Goal: Transaction & Acquisition: Purchase product/service

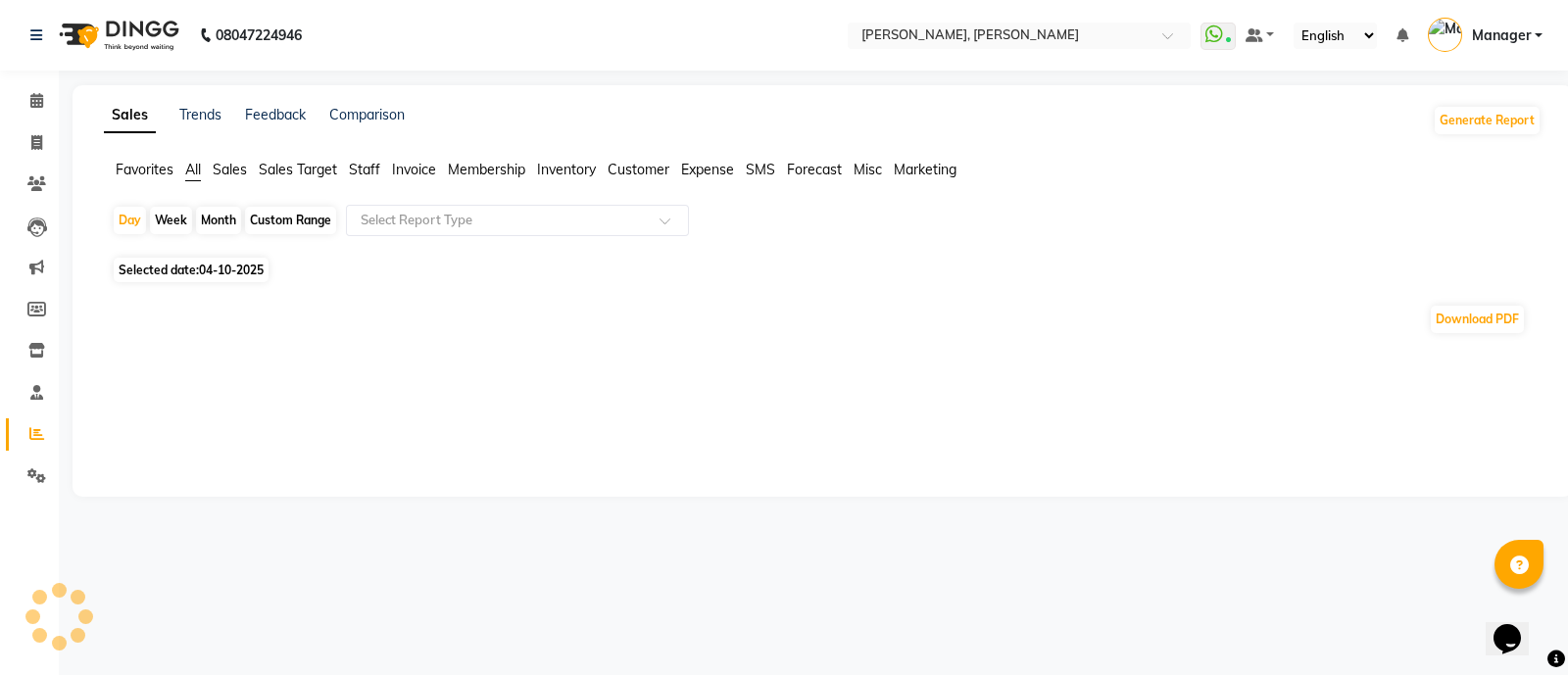
click at [369, 175] on span "Staff" at bounding box center [365, 169] width 31 height 18
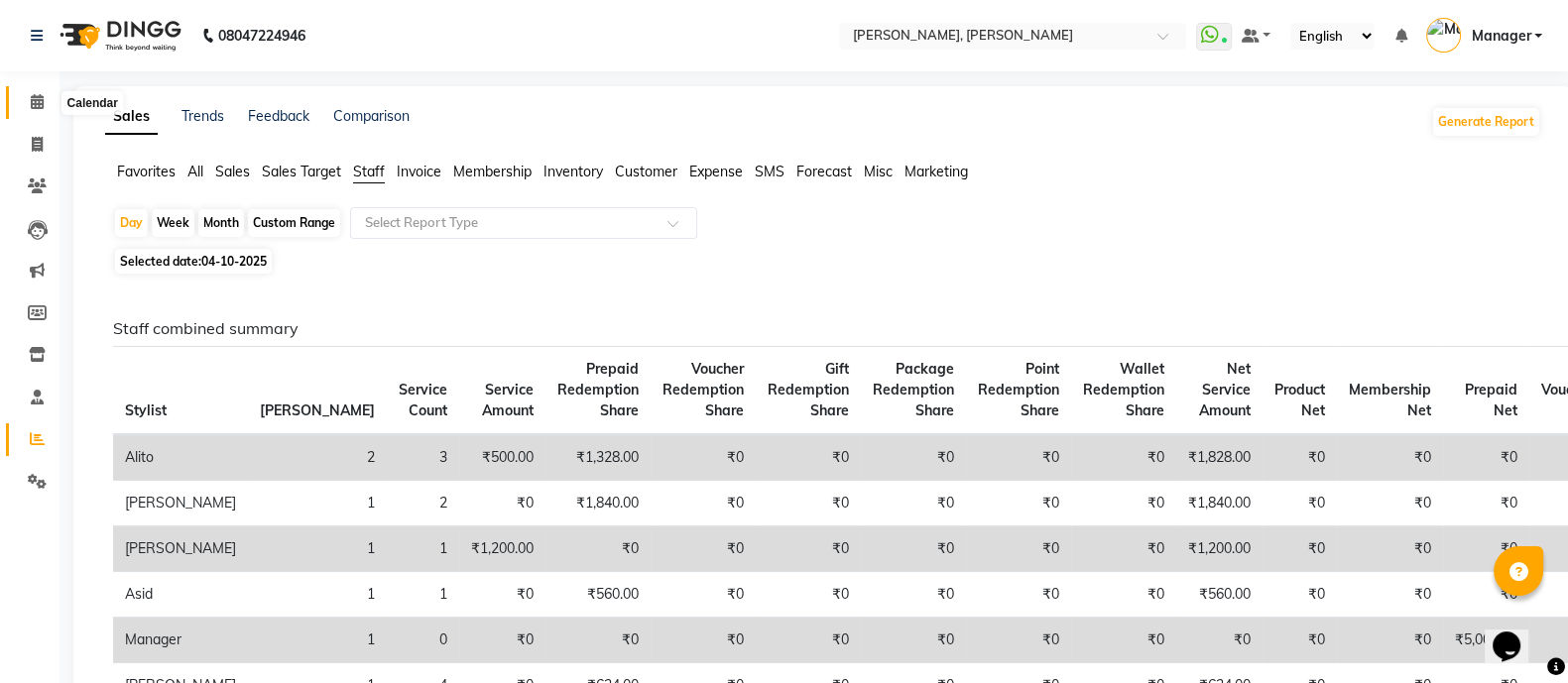
click at [28, 96] on span at bounding box center [37, 102] width 35 height 23
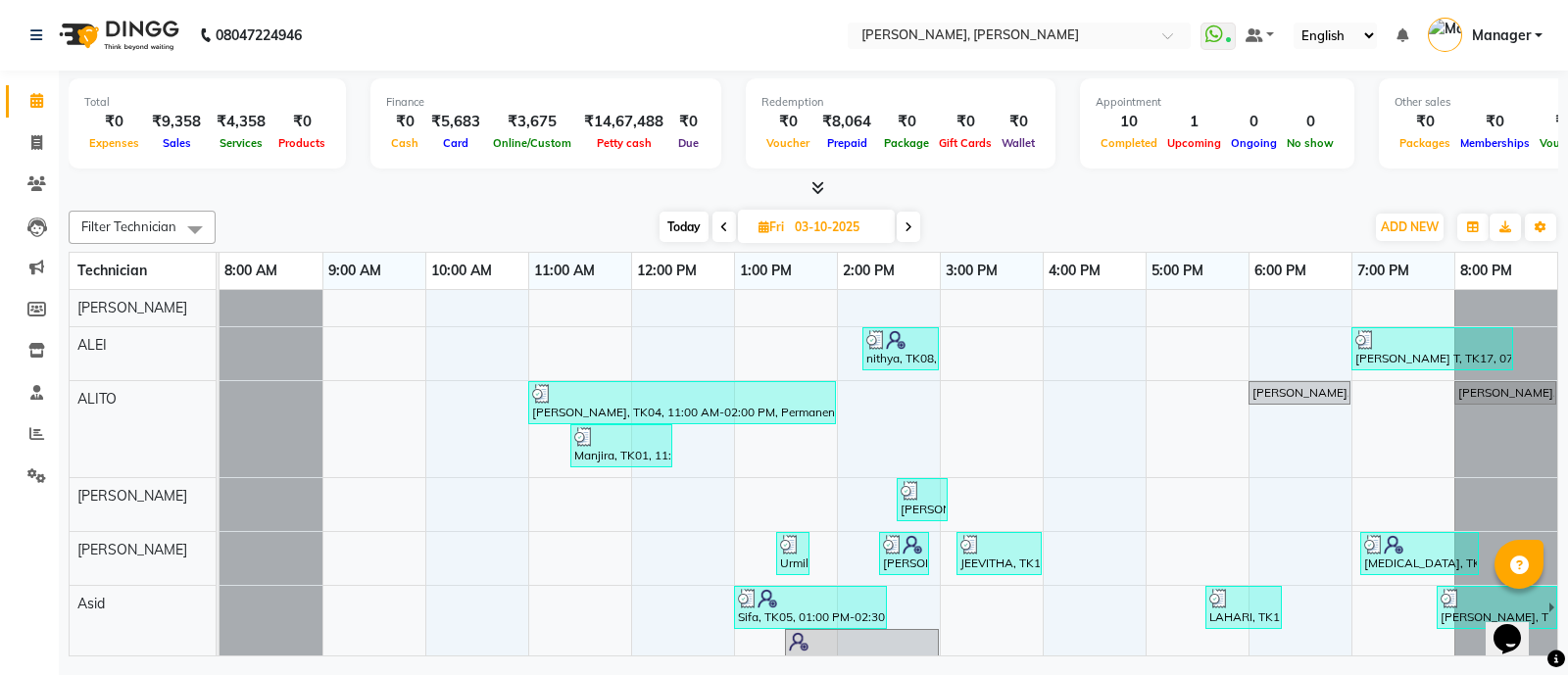
click at [813, 188] on icon at bounding box center [817, 187] width 13 height 15
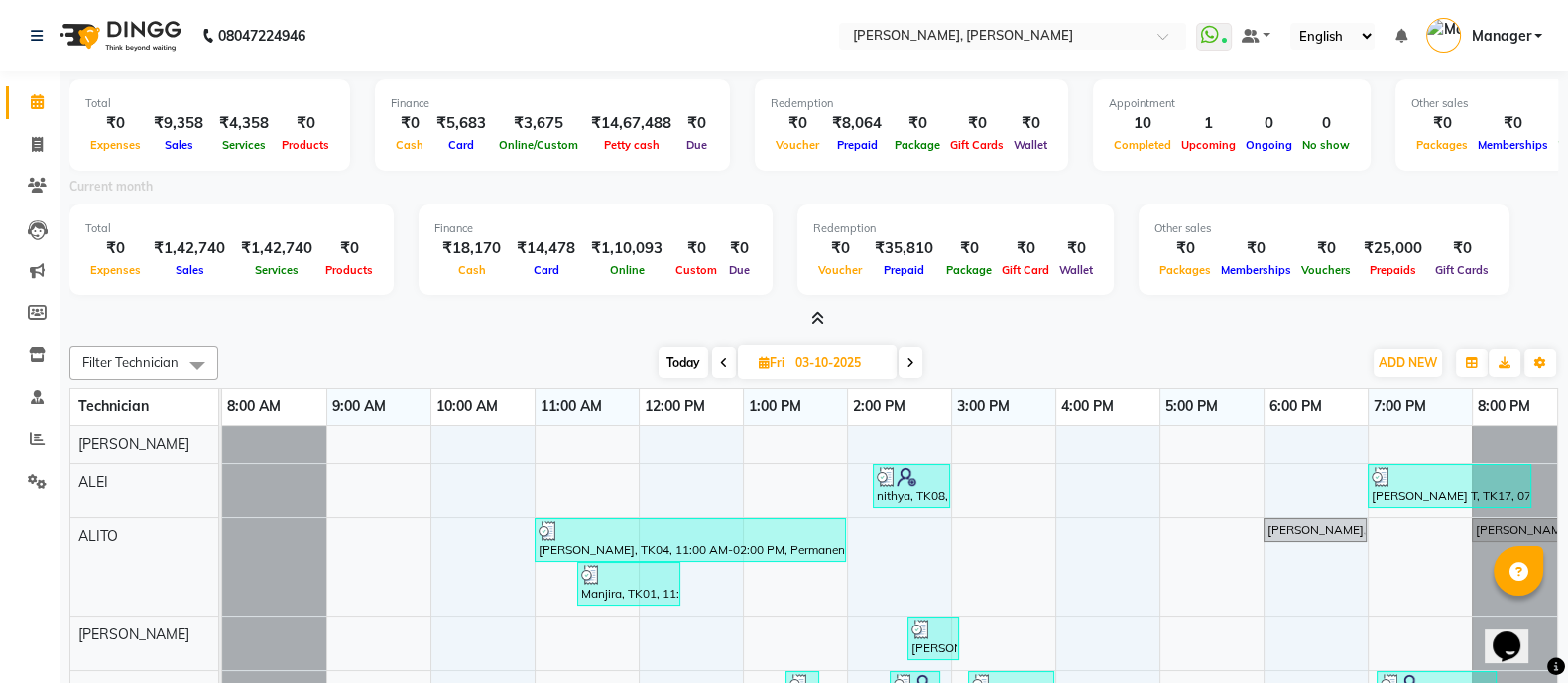
click at [820, 319] on icon at bounding box center [817, 318] width 13 height 15
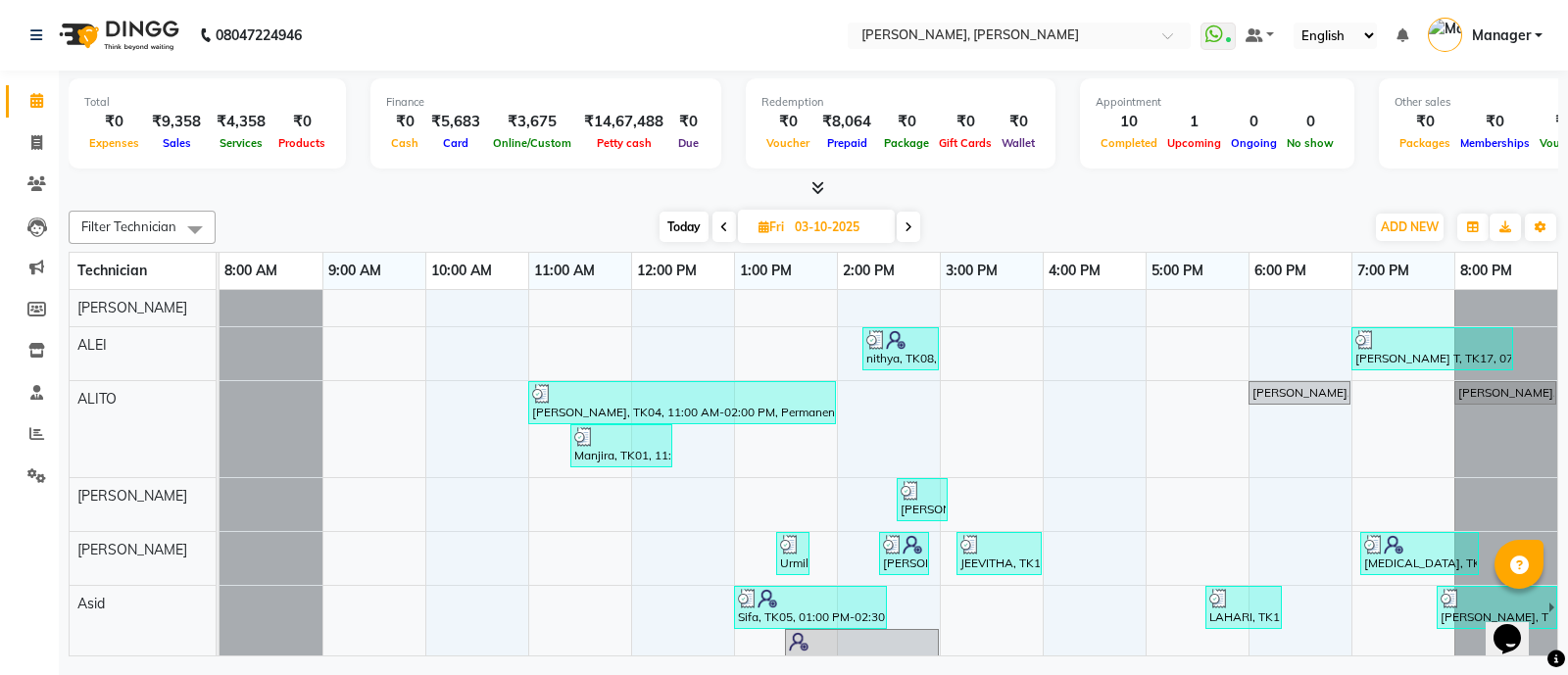
click at [814, 188] on icon at bounding box center [817, 187] width 13 height 15
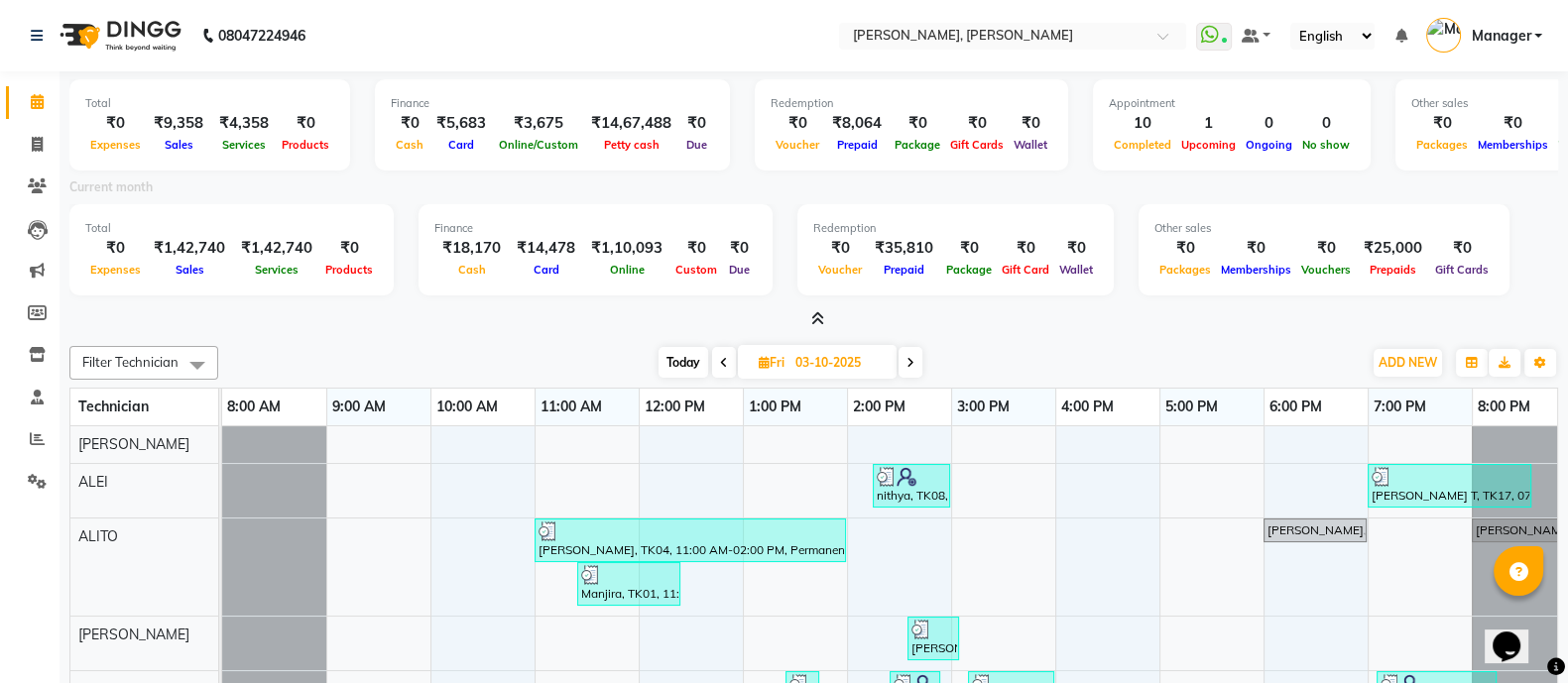
click at [818, 316] on icon at bounding box center [817, 318] width 13 height 15
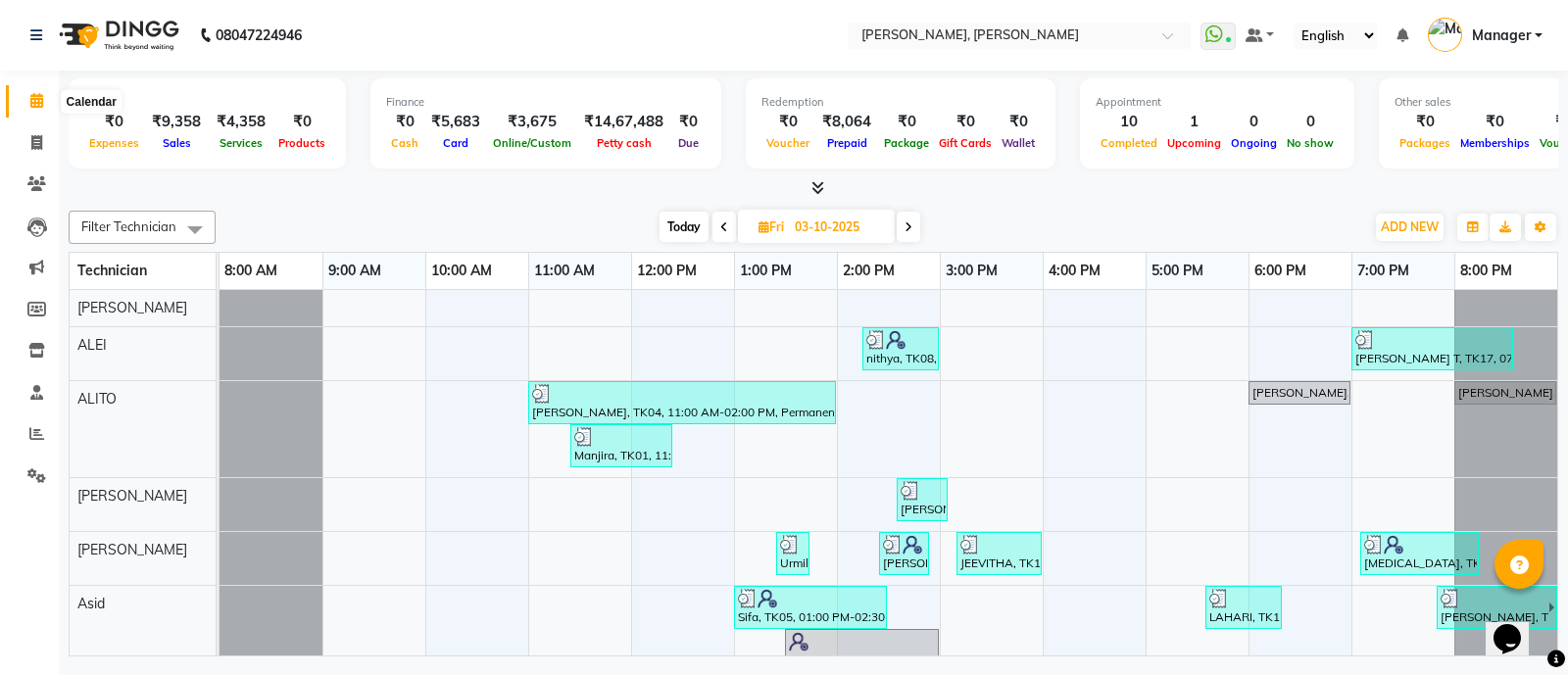
click at [34, 97] on icon at bounding box center [36, 100] width 13 height 15
click at [813, 185] on icon at bounding box center [817, 187] width 13 height 15
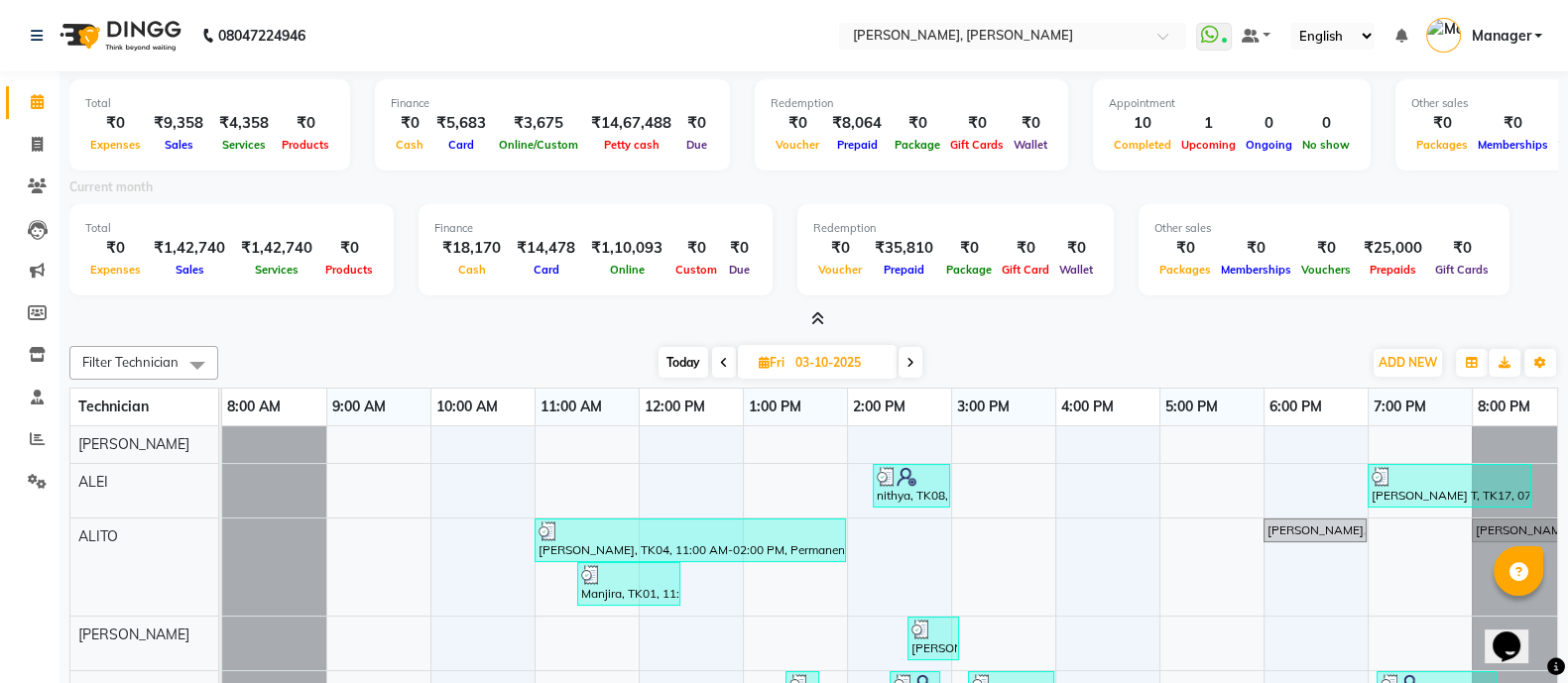
click at [815, 316] on icon at bounding box center [817, 318] width 13 height 15
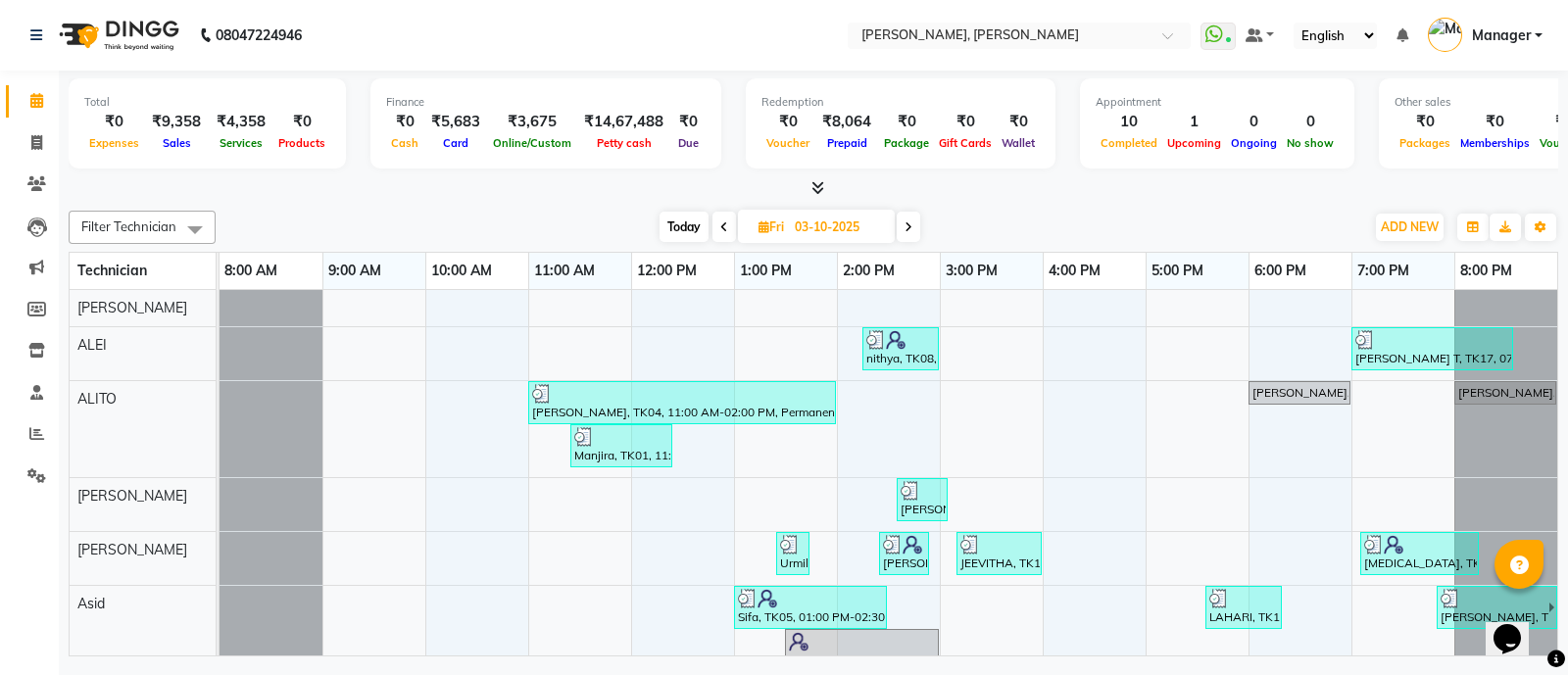
click at [818, 191] on icon at bounding box center [817, 187] width 13 height 15
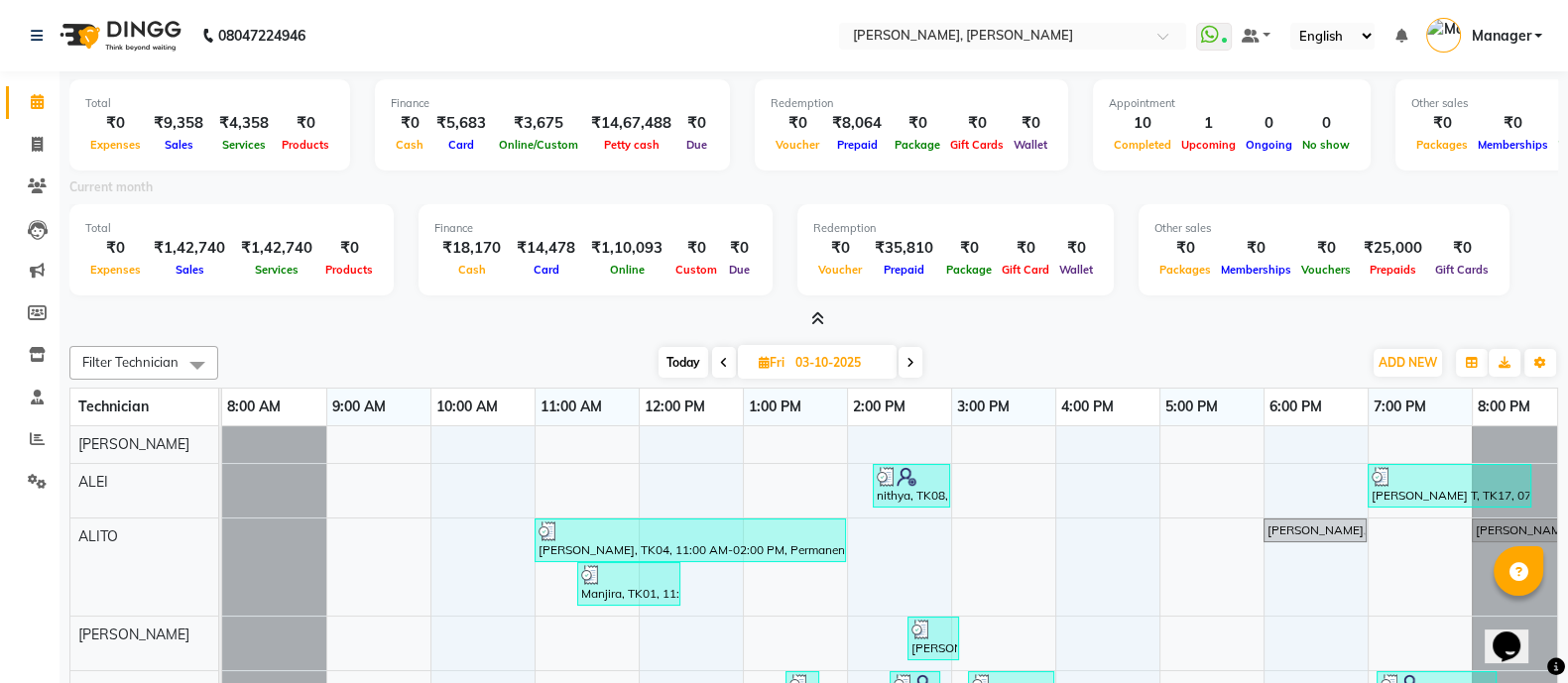
click at [811, 317] on icon at bounding box center [817, 318] width 13 height 15
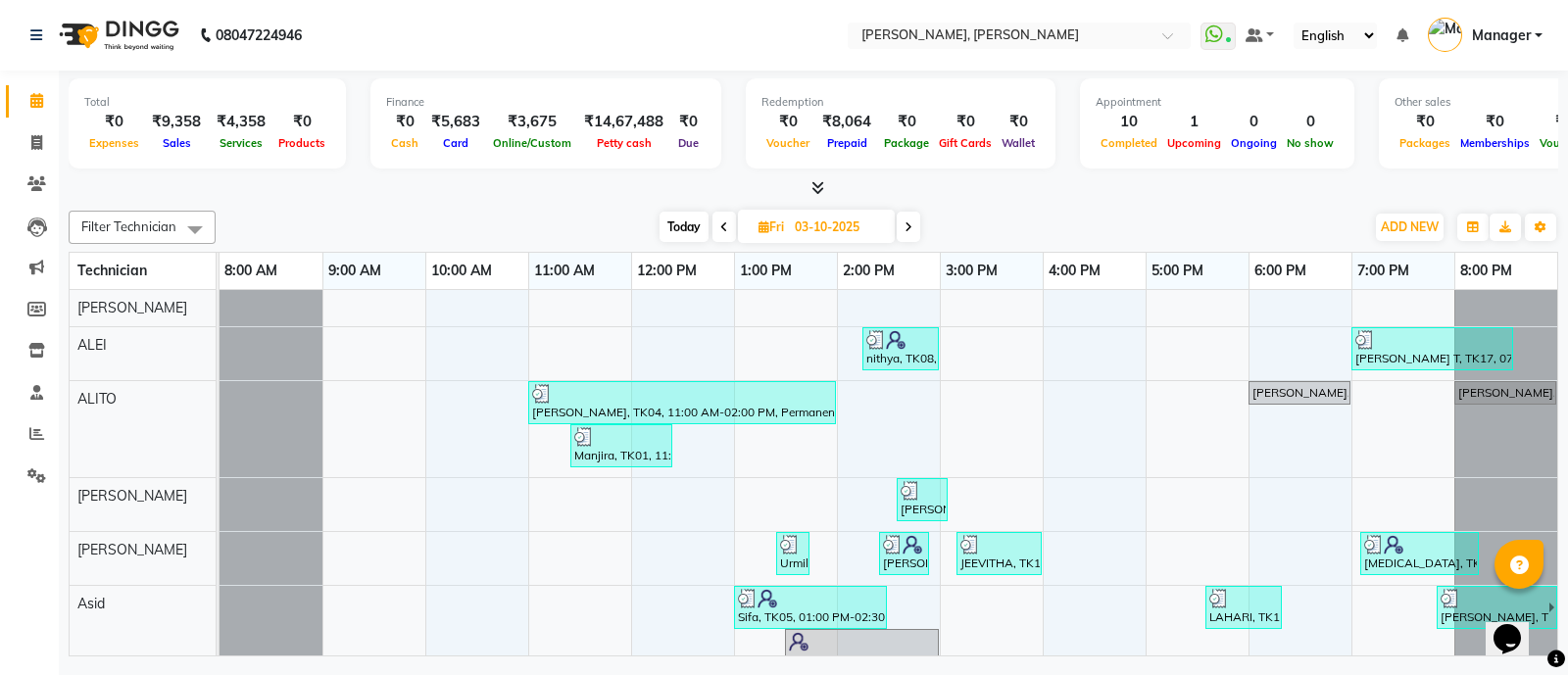
click at [818, 185] on icon at bounding box center [817, 187] width 13 height 15
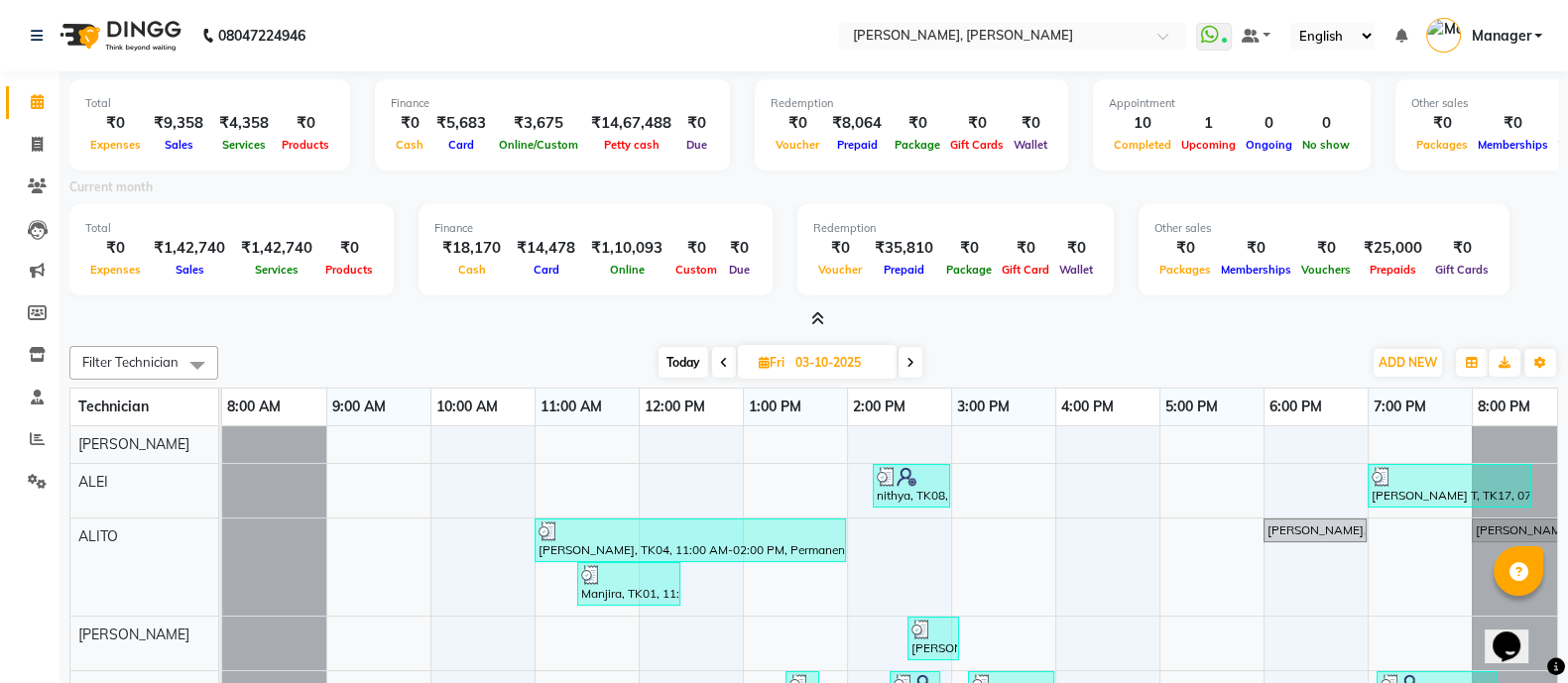
click at [813, 323] on icon at bounding box center [817, 318] width 13 height 15
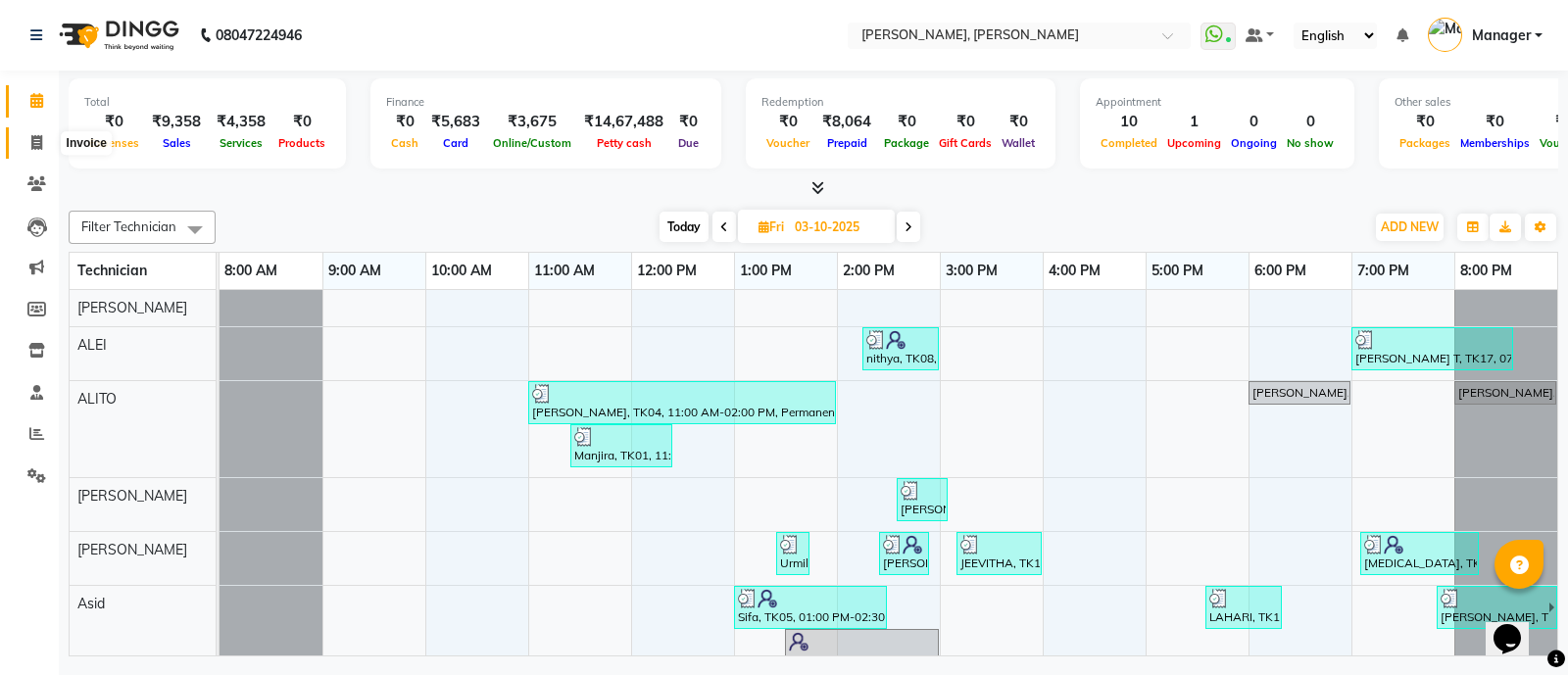
click at [31, 148] on icon at bounding box center [36, 142] width 11 height 15
select select "service"
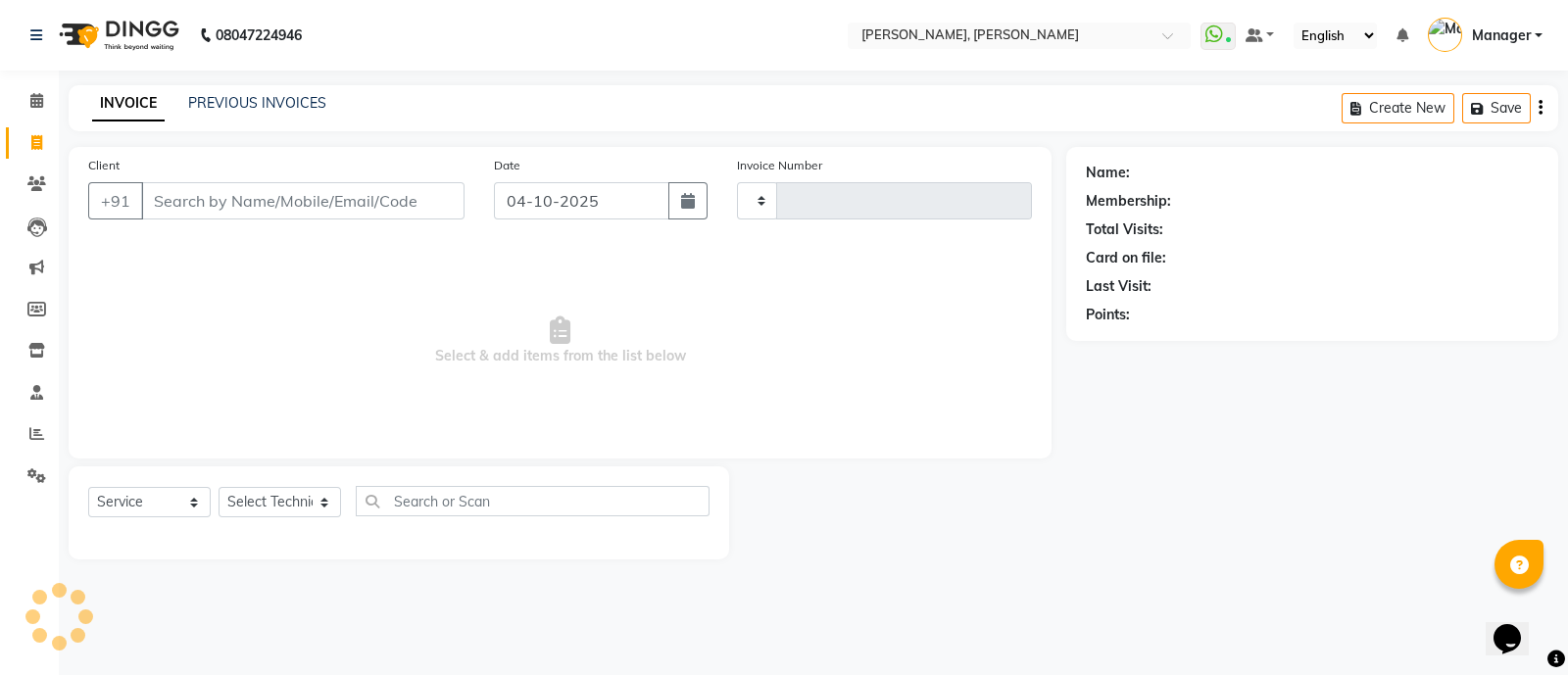
type input "4320"
select select "3767"
click at [373, 191] on input "Client" at bounding box center [303, 201] width 323 height 37
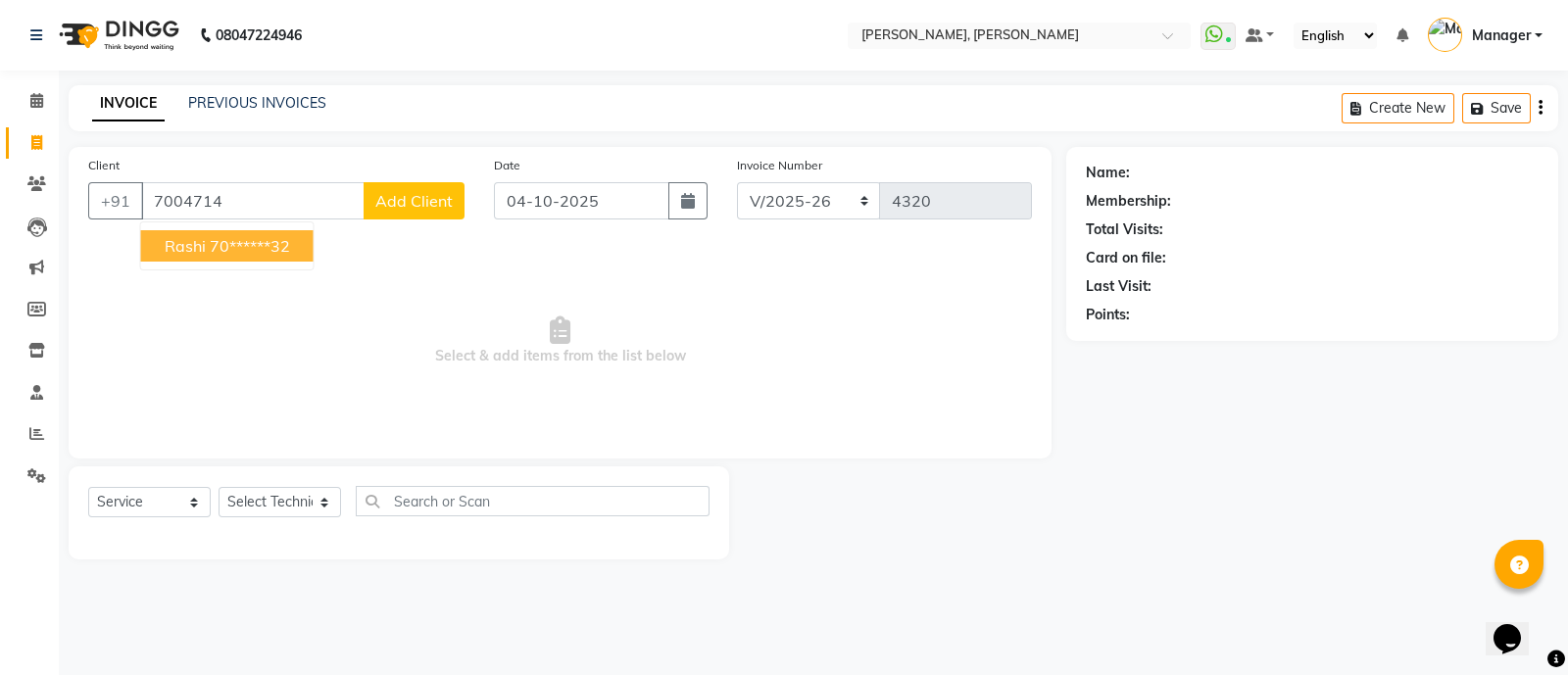
click at [217, 243] on ngb-highlight "70******32" at bounding box center [250, 246] width 80 height 20
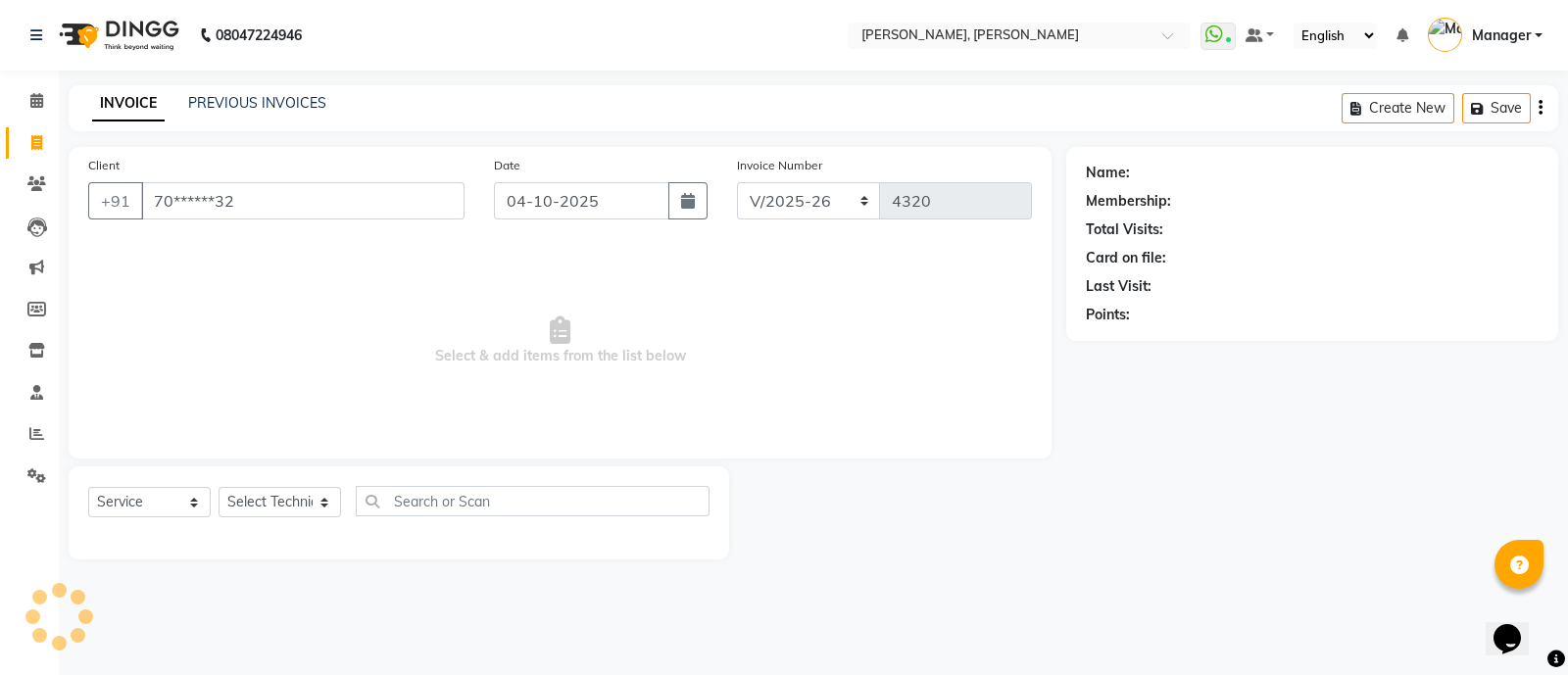
type input "70******32"
select select "1: Object"
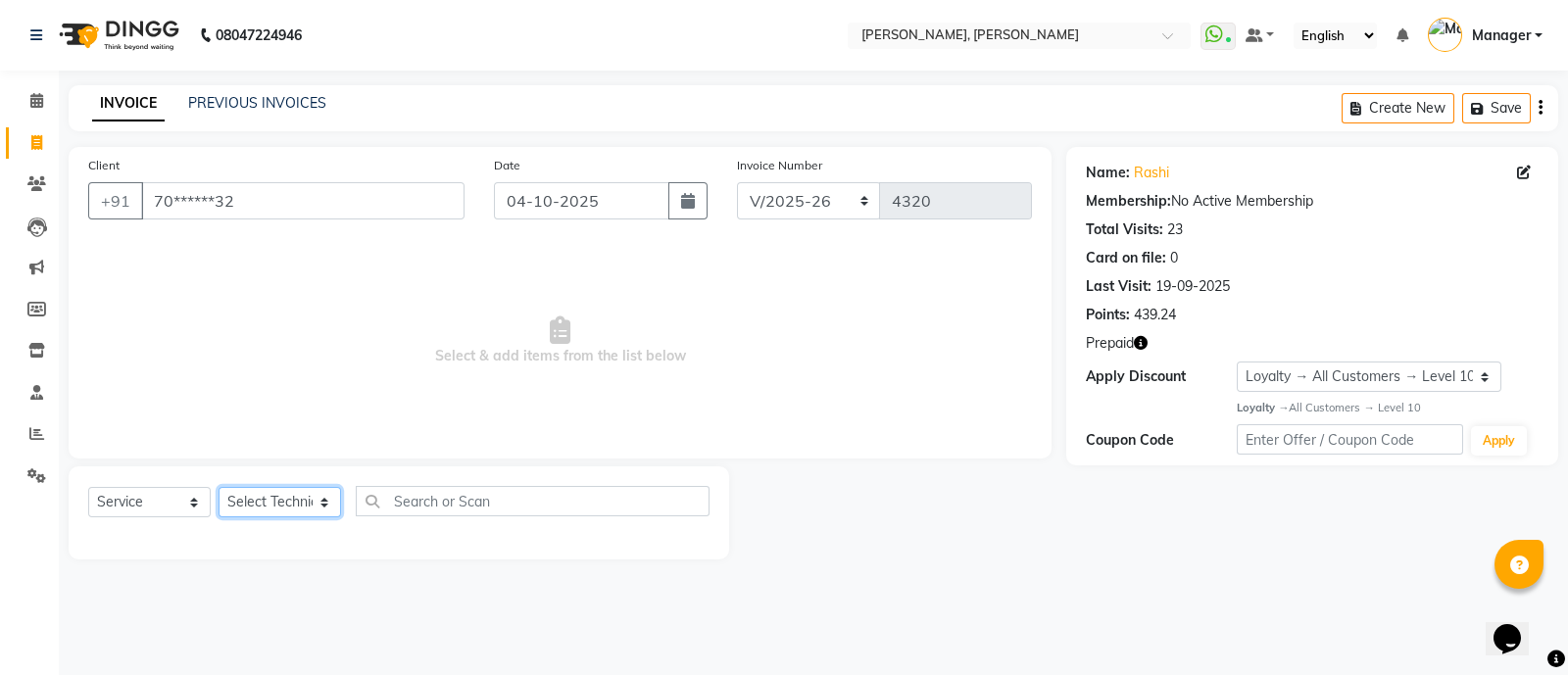
click at [296, 506] on select "Select Technician [PERSON_NAME] [PERSON_NAME] Asid Hanmi [PERSON_NAME] Manager …" at bounding box center [279, 502] width 122 height 30
select select "63957"
click at [219, 488] on select "Select Technician [PERSON_NAME] [PERSON_NAME] Asid Hanmi [PERSON_NAME] Manager …" at bounding box center [279, 502] width 122 height 30
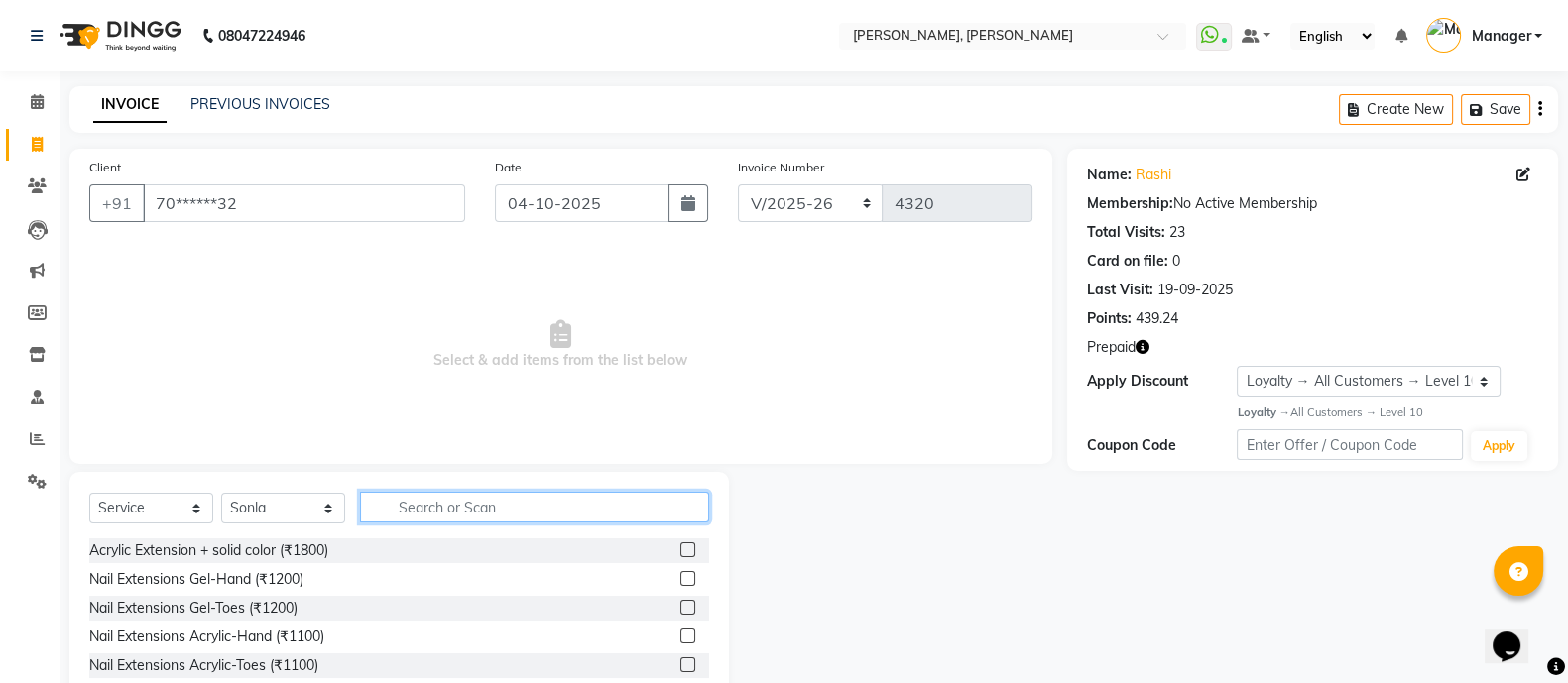
click at [437, 504] on input "text" at bounding box center [535, 507] width 349 height 31
click at [1144, 348] on icon "button" at bounding box center [1143, 347] width 14 height 14
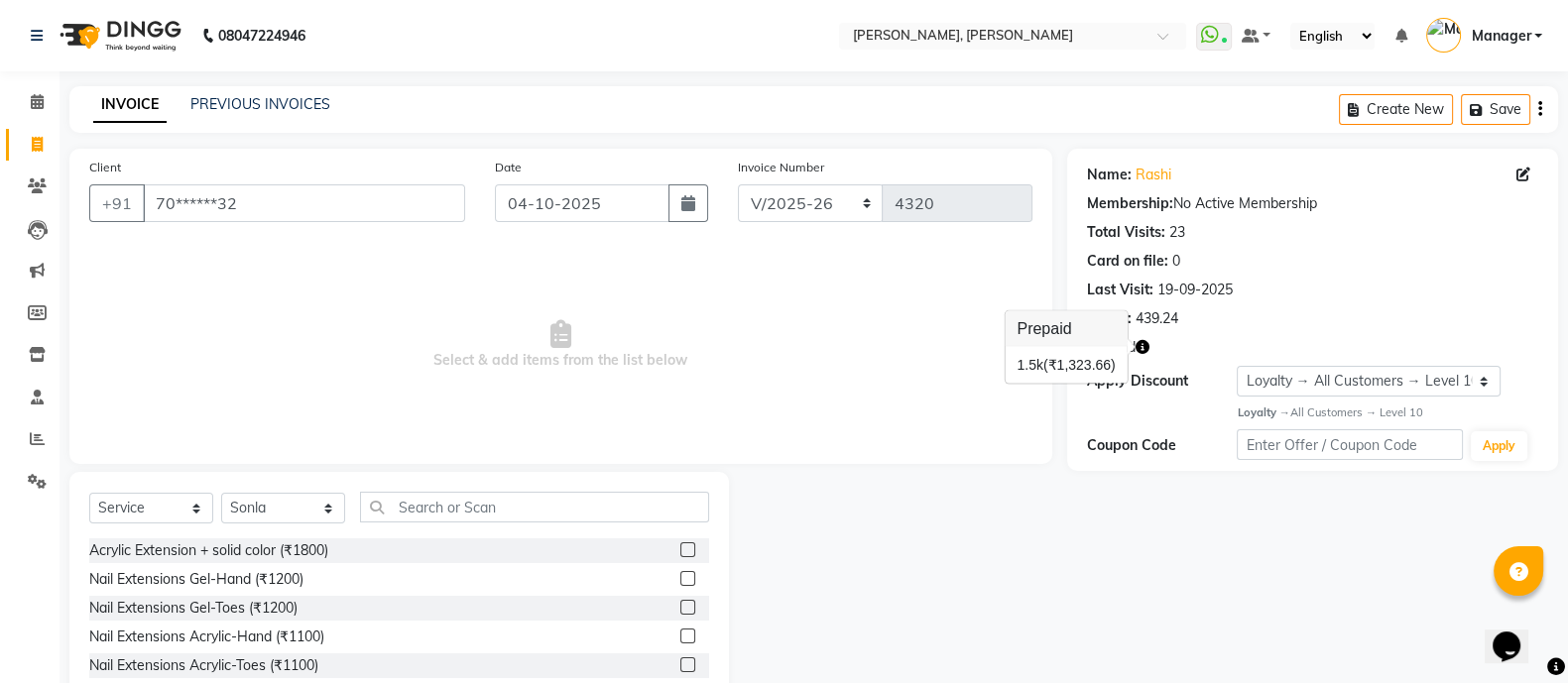
click at [1067, 538] on div "Name: Rashi Membership: No Active Membership Total Visits: 23 Card on file: 0 L…" at bounding box center [1320, 456] width 506 height 616
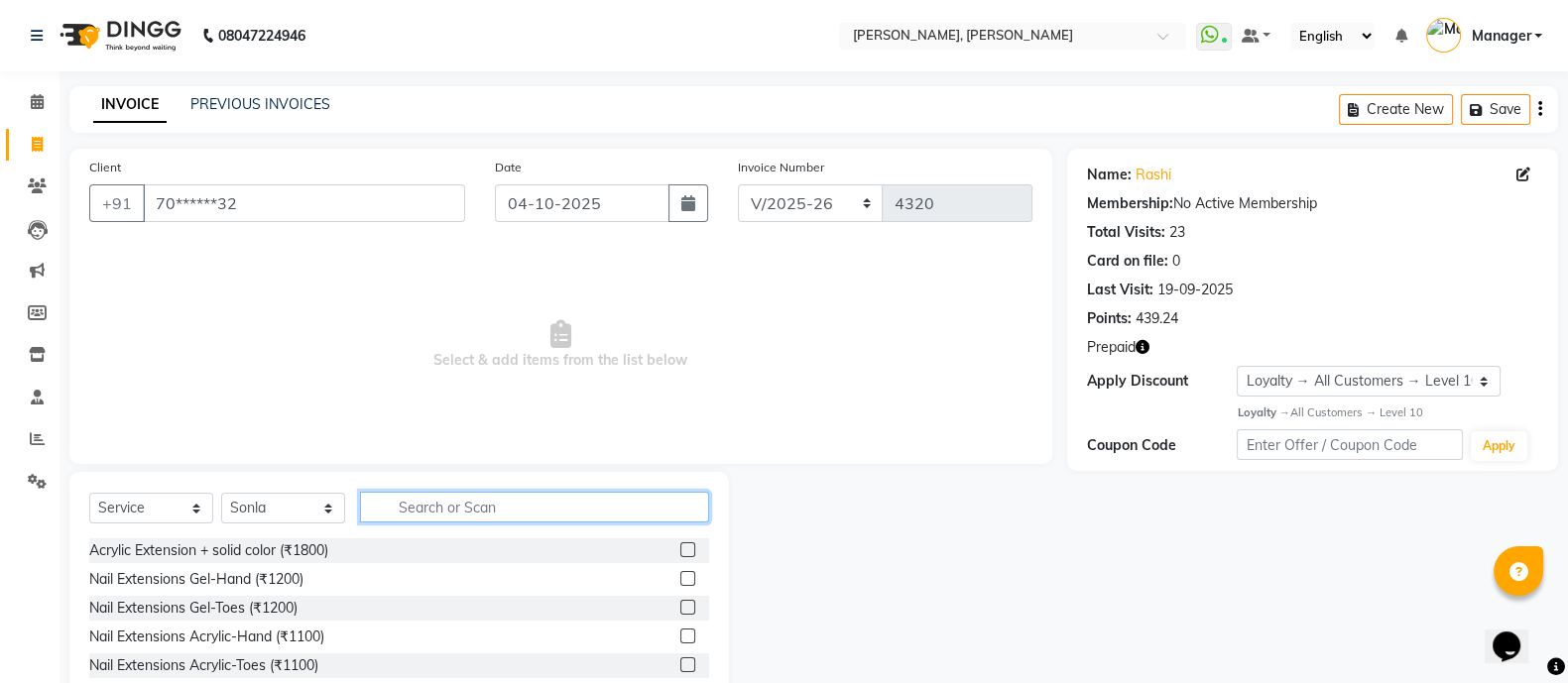
click at [476, 514] on input "text" at bounding box center [535, 507] width 349 height 31
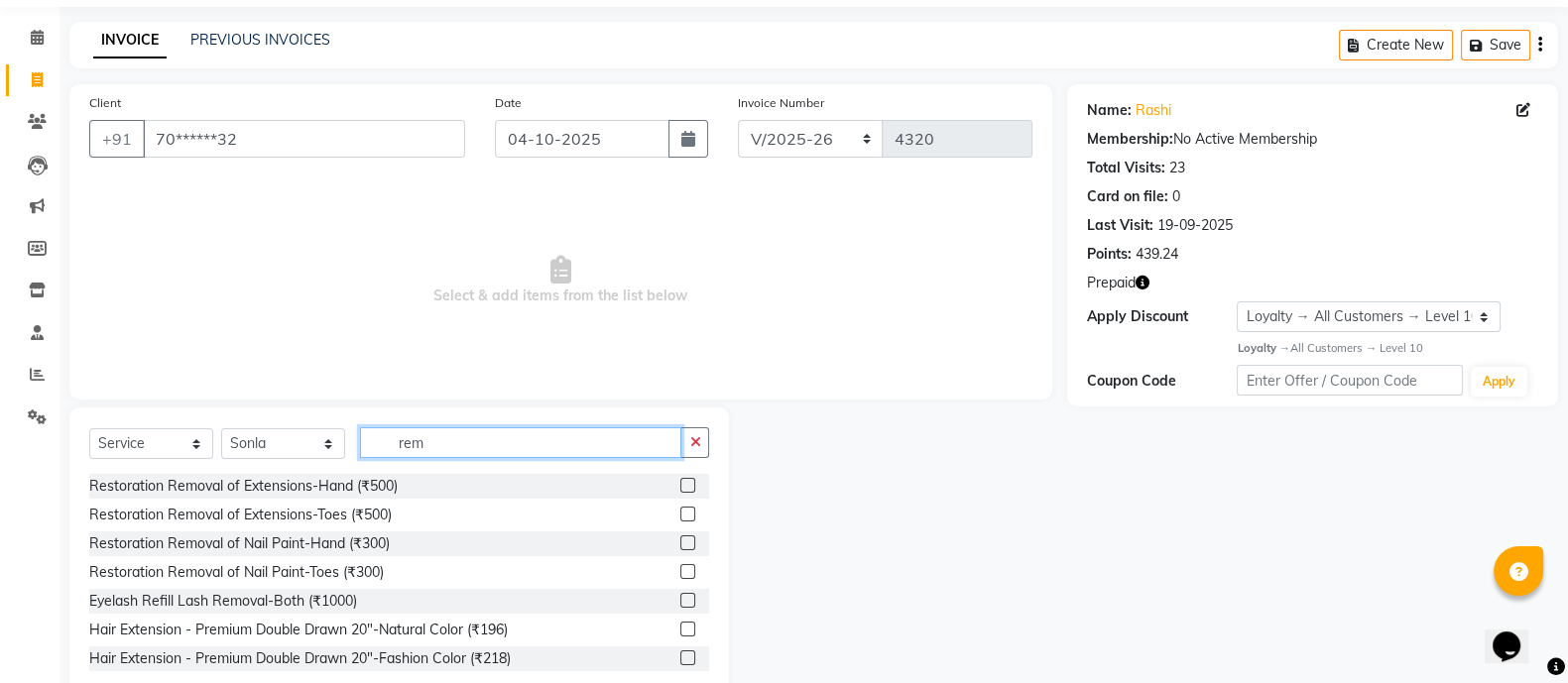
scroll to position [111, 0]
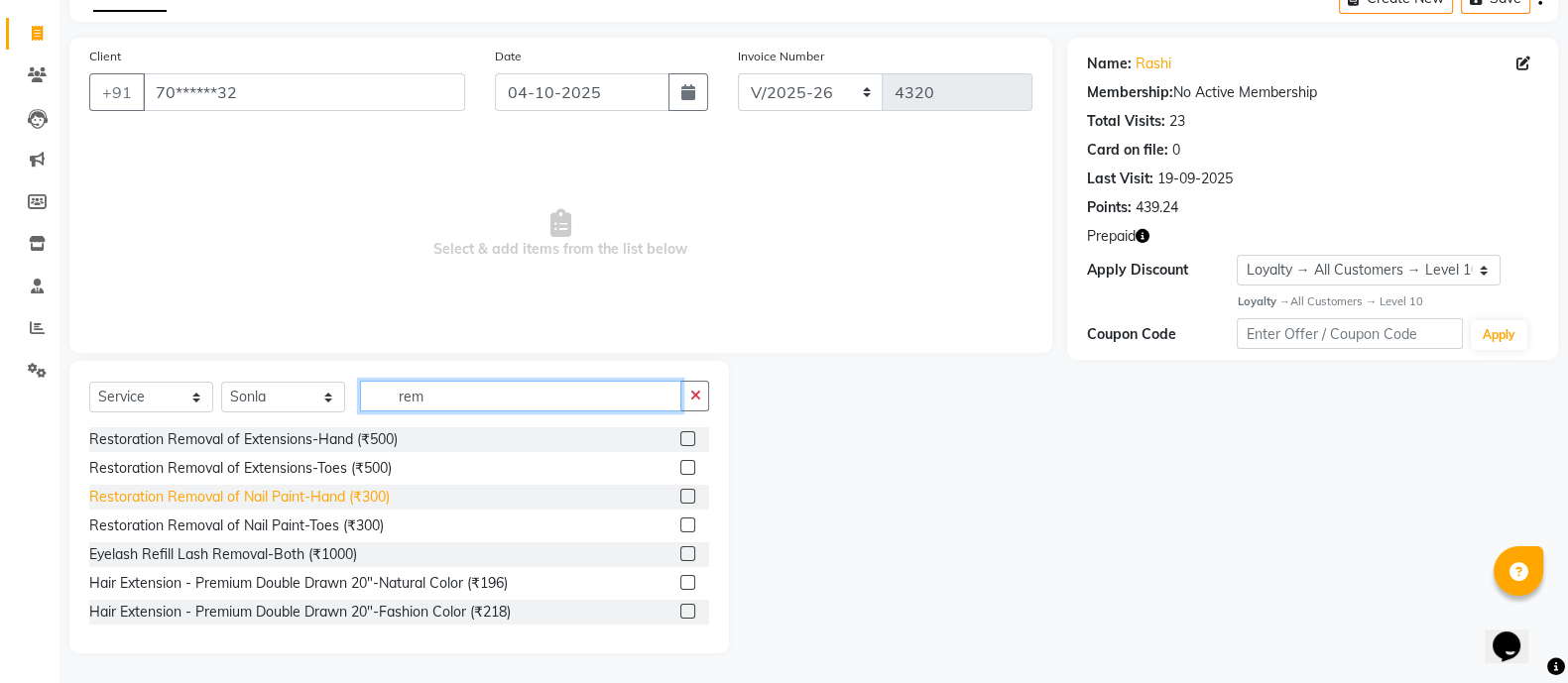
type input "rem"
click at [367, 493] on div "Restoration Removal of Nail Paint-Hand (₹300)" at bounding box center [239, 497] width 301 height 21
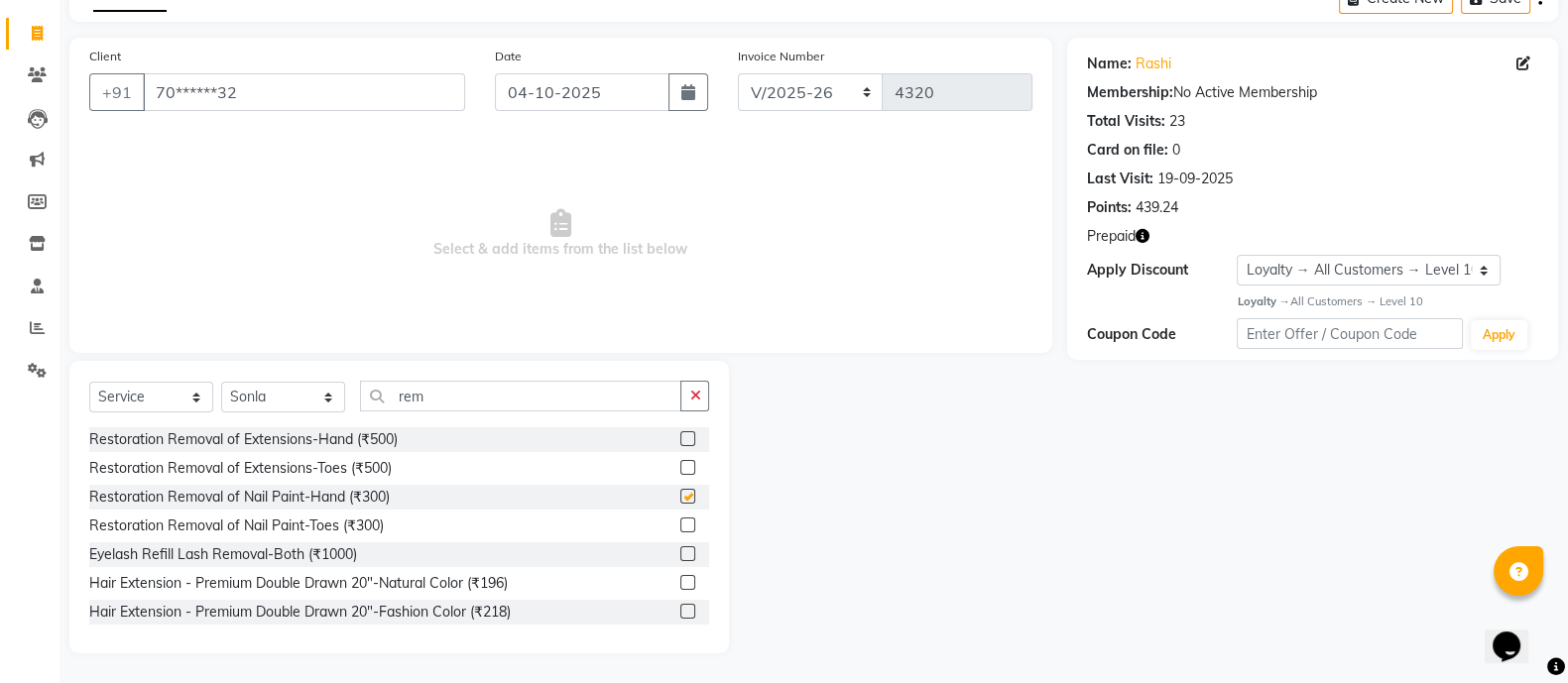
checkbox input "false"
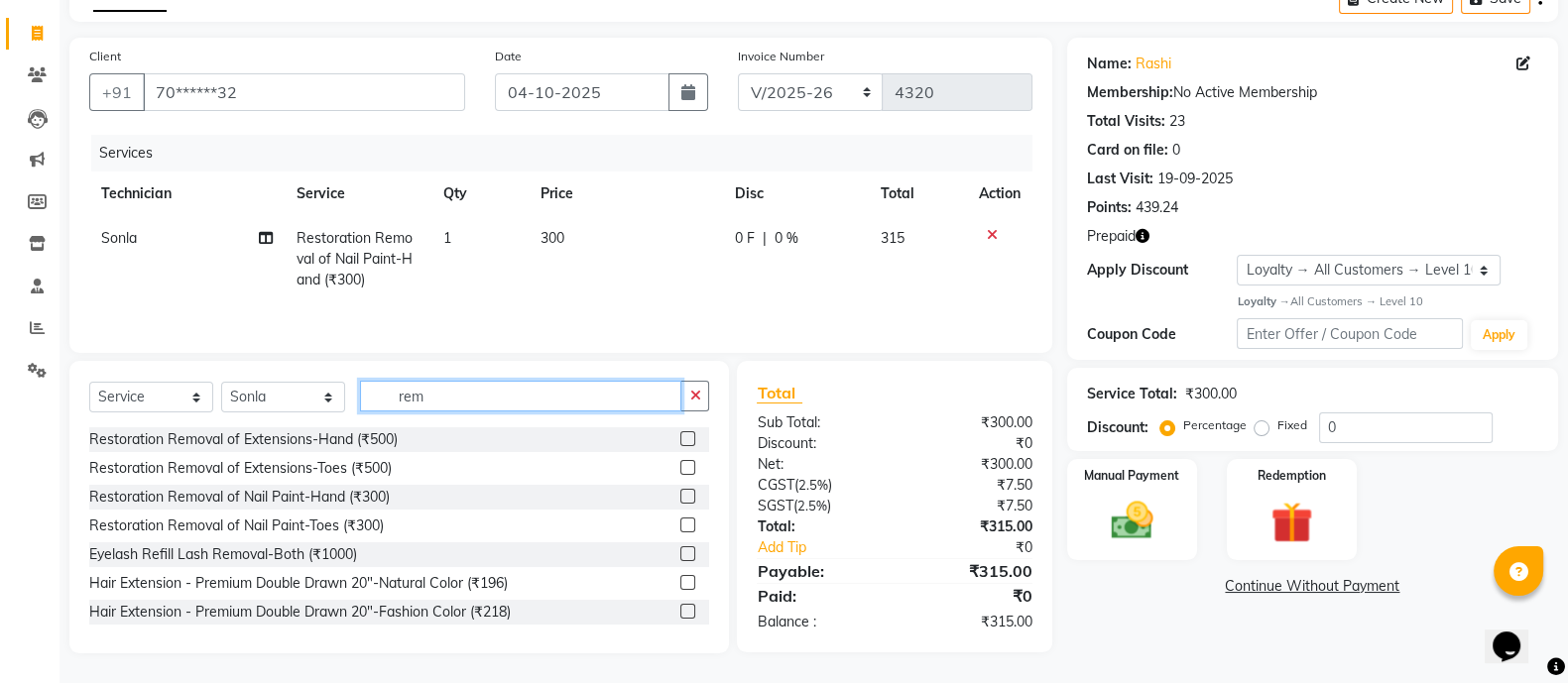
click at [466, 398] on input "rem" at bounding box center [521, 396] width 321 height 31
type input "r"
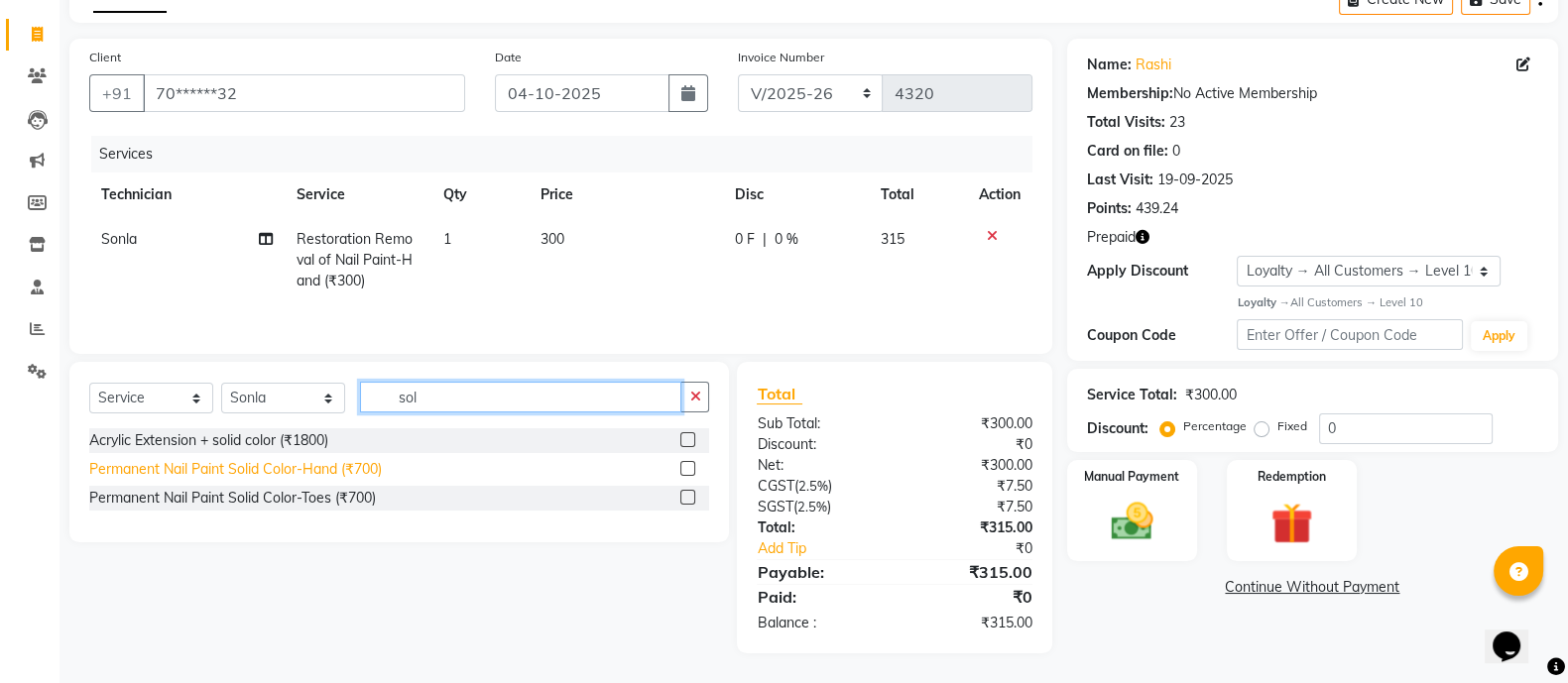
type input "sol"
click at [324, 473] on div "Permanent Nail Paint Solid Color-Hand (₹700)" at bounding box center [235, 469] width 293 height 21
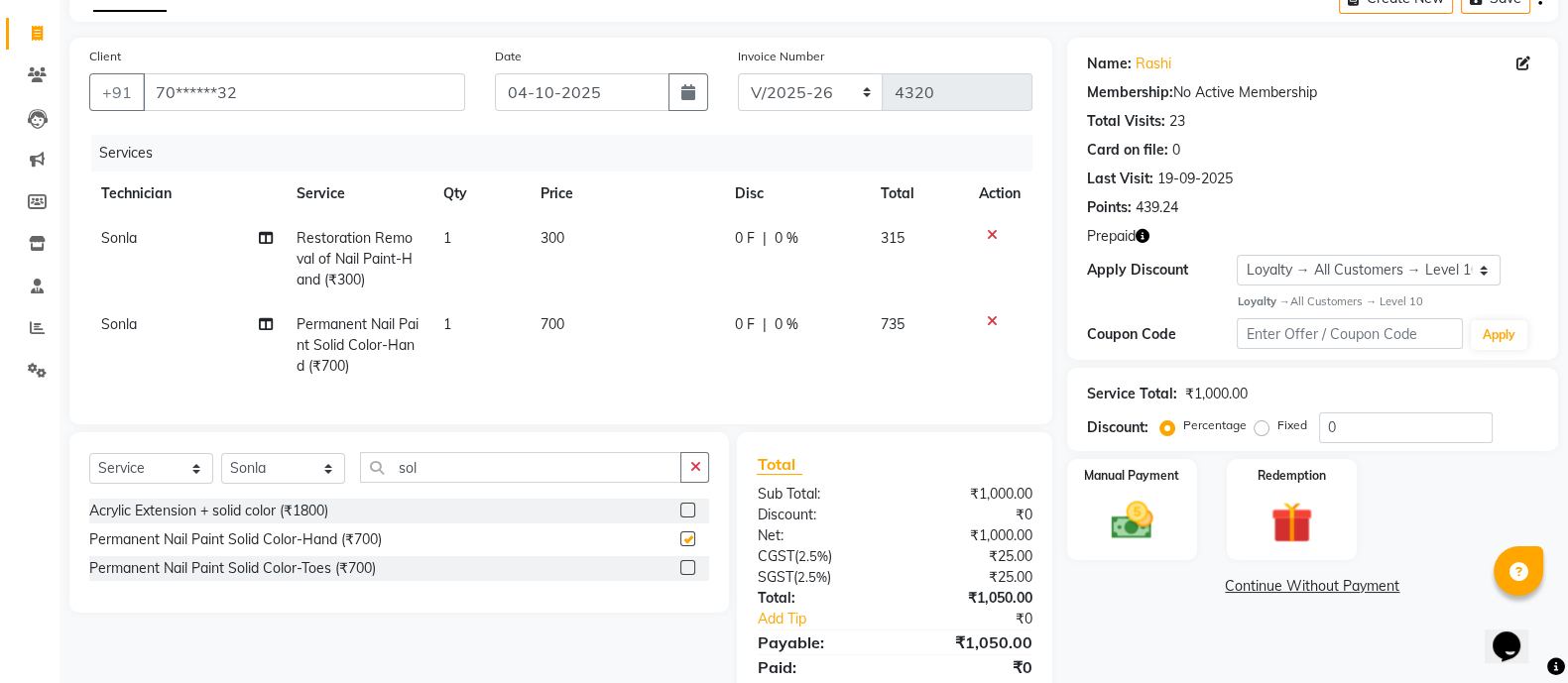
checkbox input "false"
click at [445, 483] on input "sol" at bounding box center [521, 467] width 321 height 31
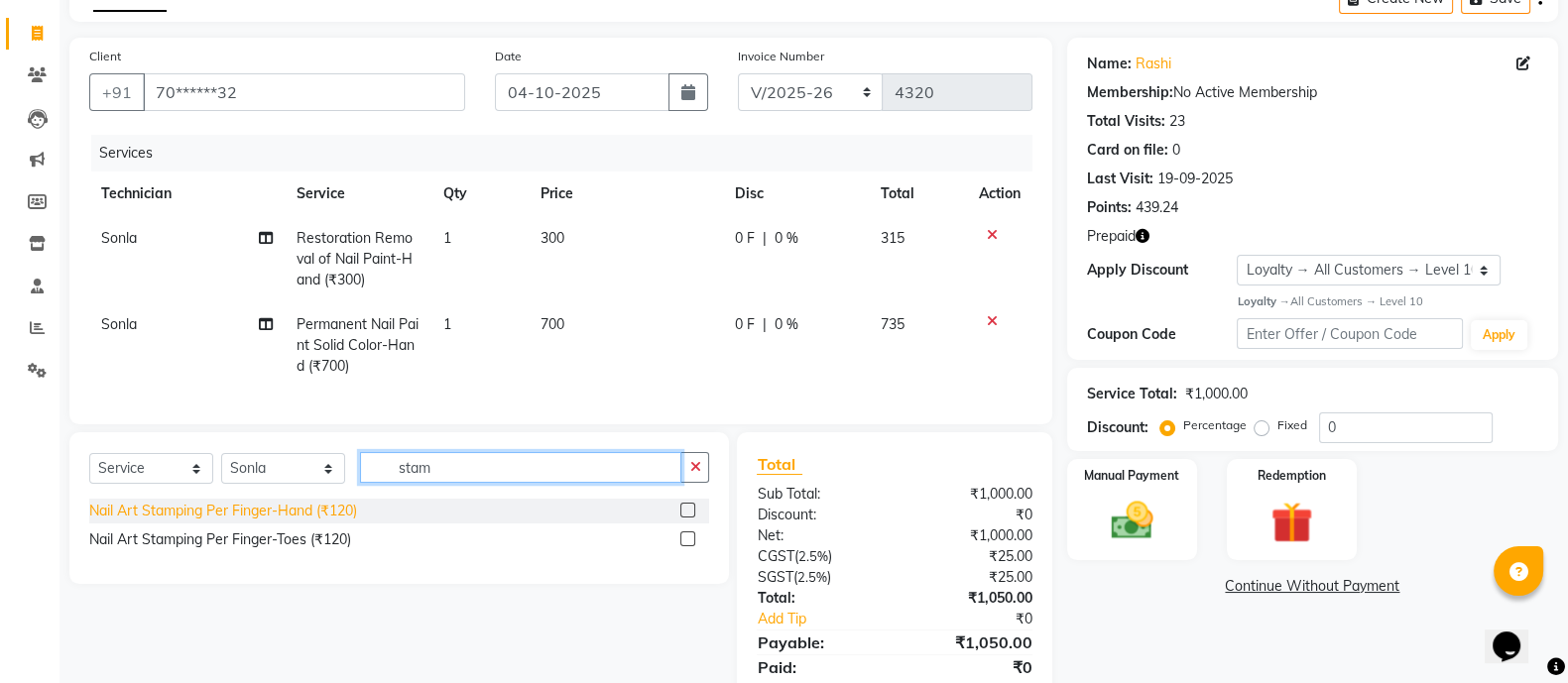
type input "stam"
click at [303, 521] on div "Nail Art Stamping Per Finger-Hand (₹120)" at bounding box center [223, 511] width 268 height 21
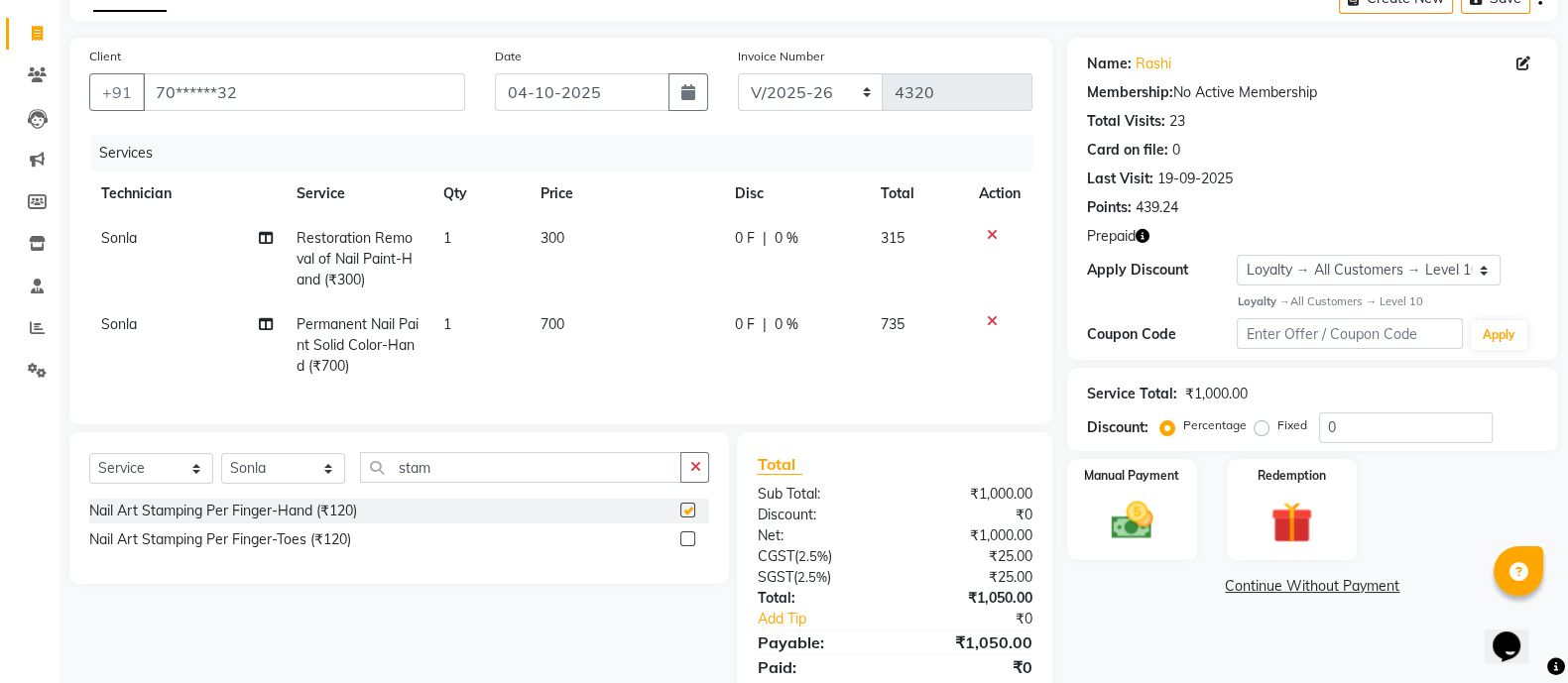
checkbox input "false"
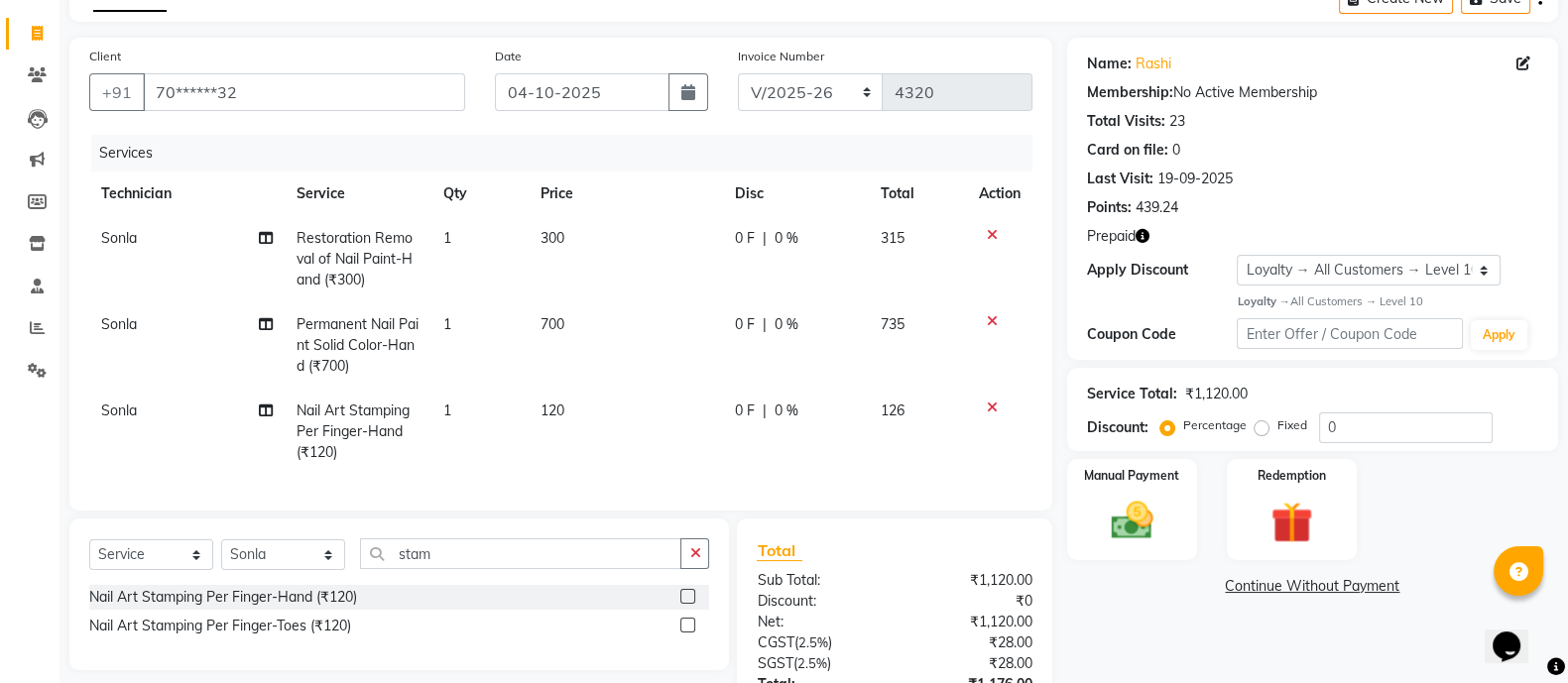
click at [461, 419] on td "1" at bounding box center [479, 431] width 97 height 86
select select "63957"
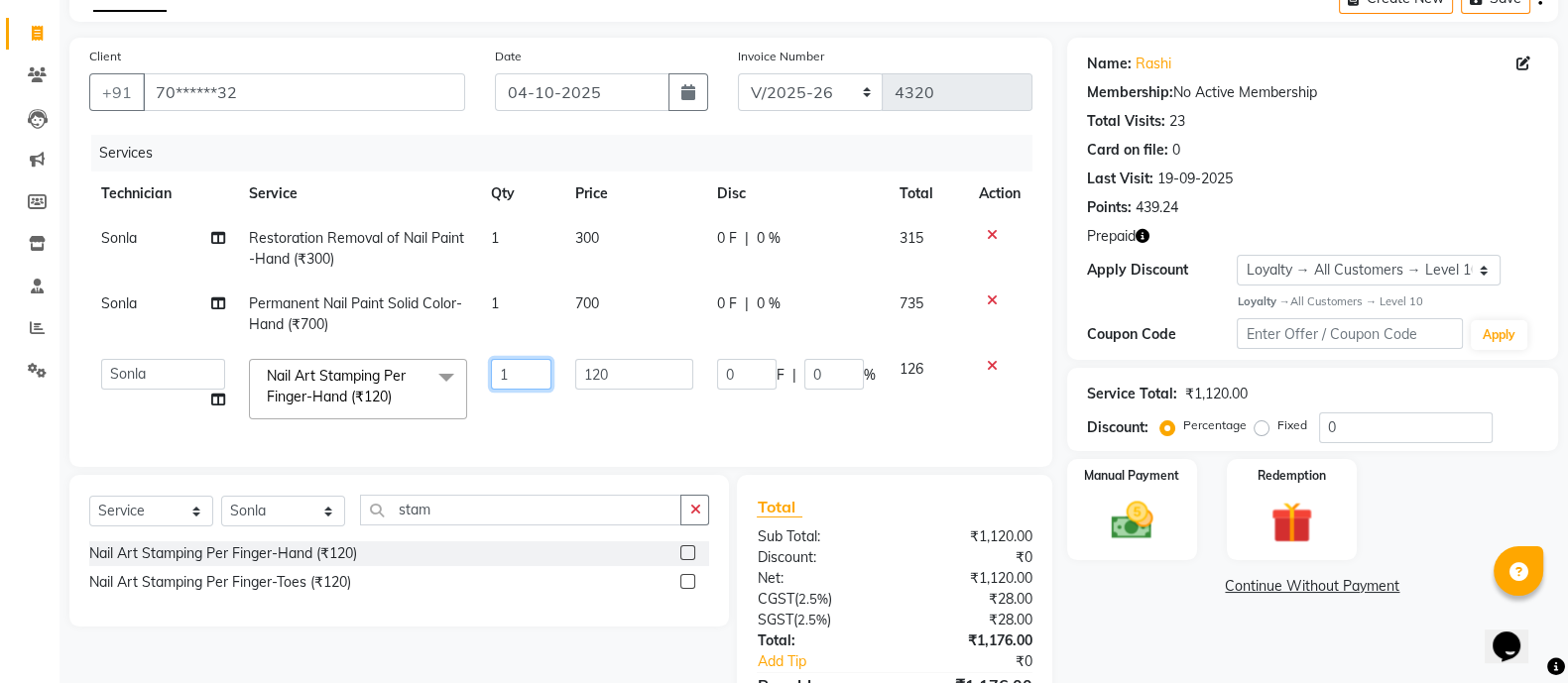
click at [524, 383] on input "1" at bounding box center [521, 374] width 60 height 31
type input "4"
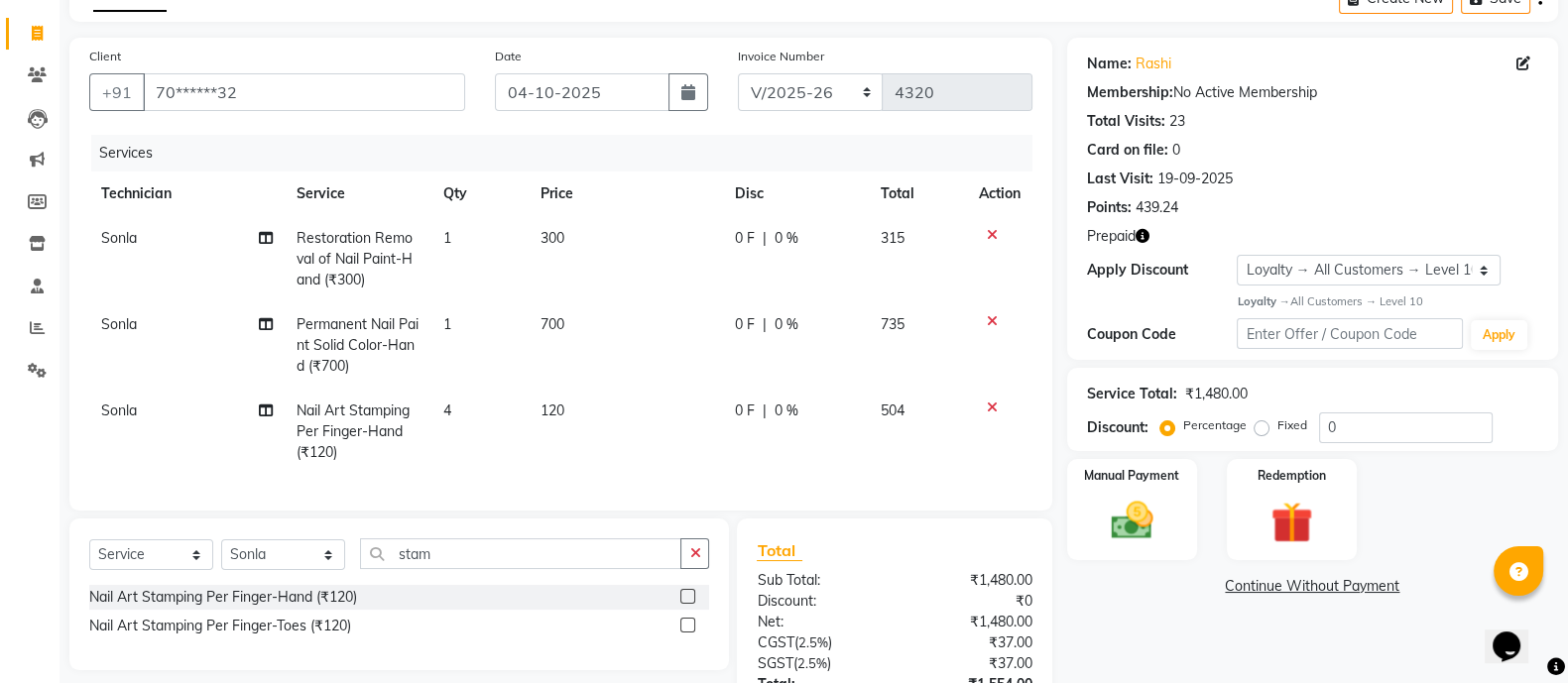
click at [556, 412] on span "120" at bounding box center [552, 410] width 24 height 18
select select "63957"
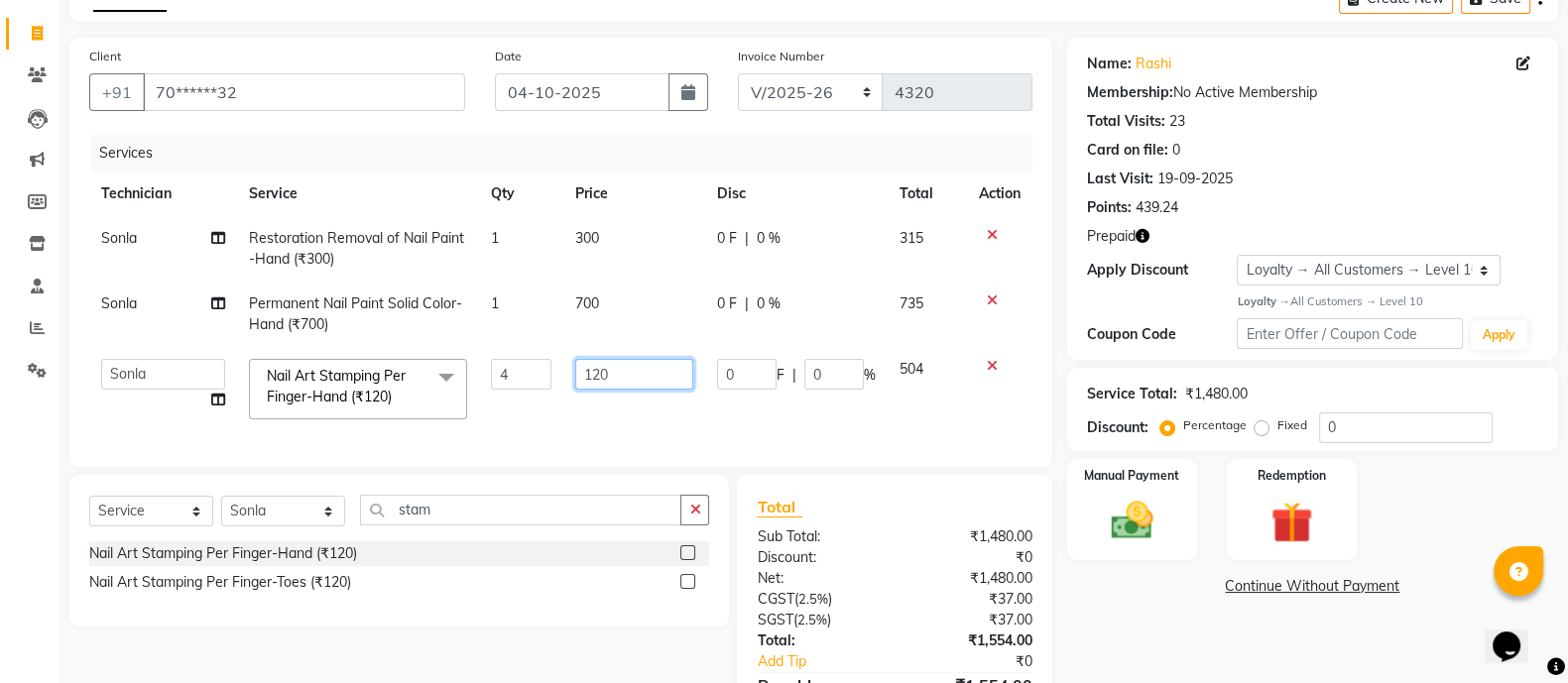
click at [634, 379] on input "120" at bounding box center [634, 374] width 118 height 31
type input "150"
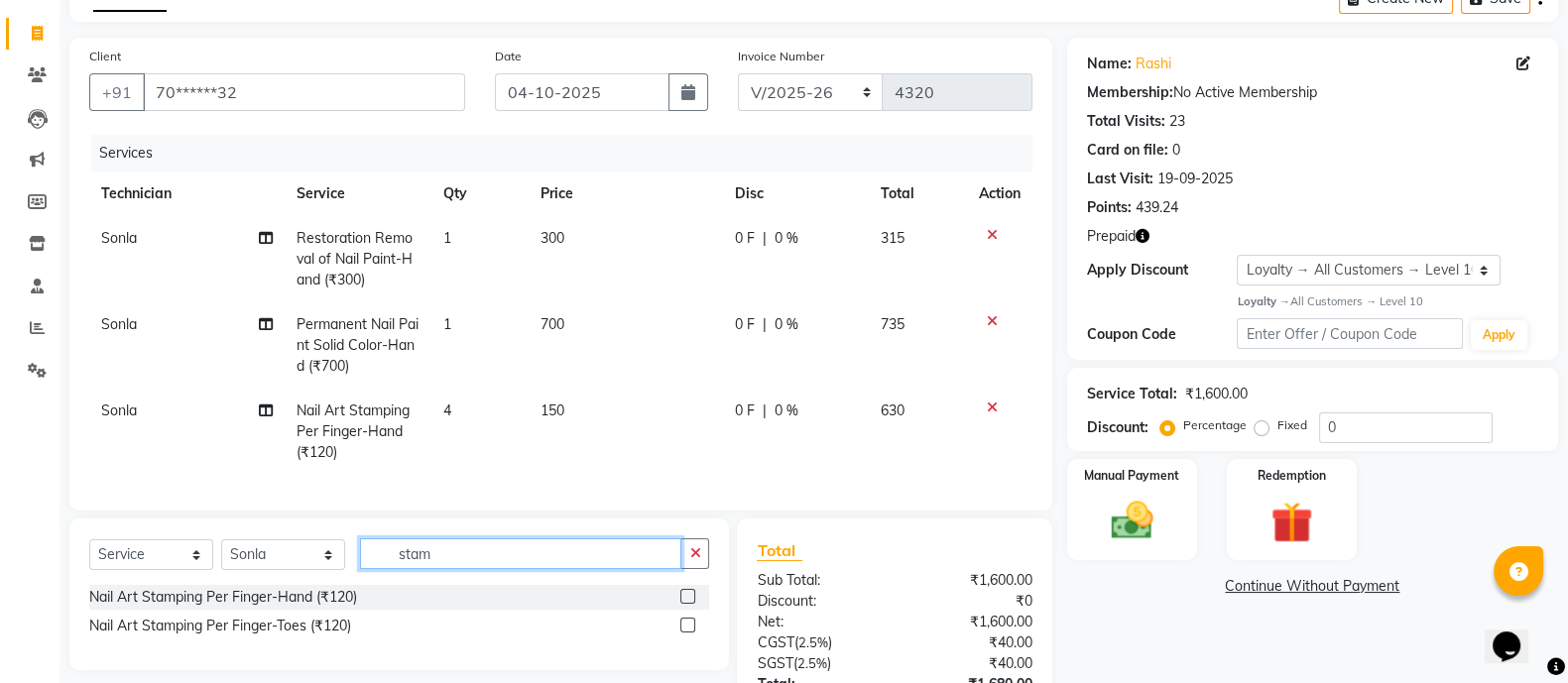
click at [465, 527] on div "Client +91 70******32 Date 04-10-2025 Invoice Number BTH/2025-26 RED/2025-26 V/…" at bounding box center [560, 423] width 1013 height 772
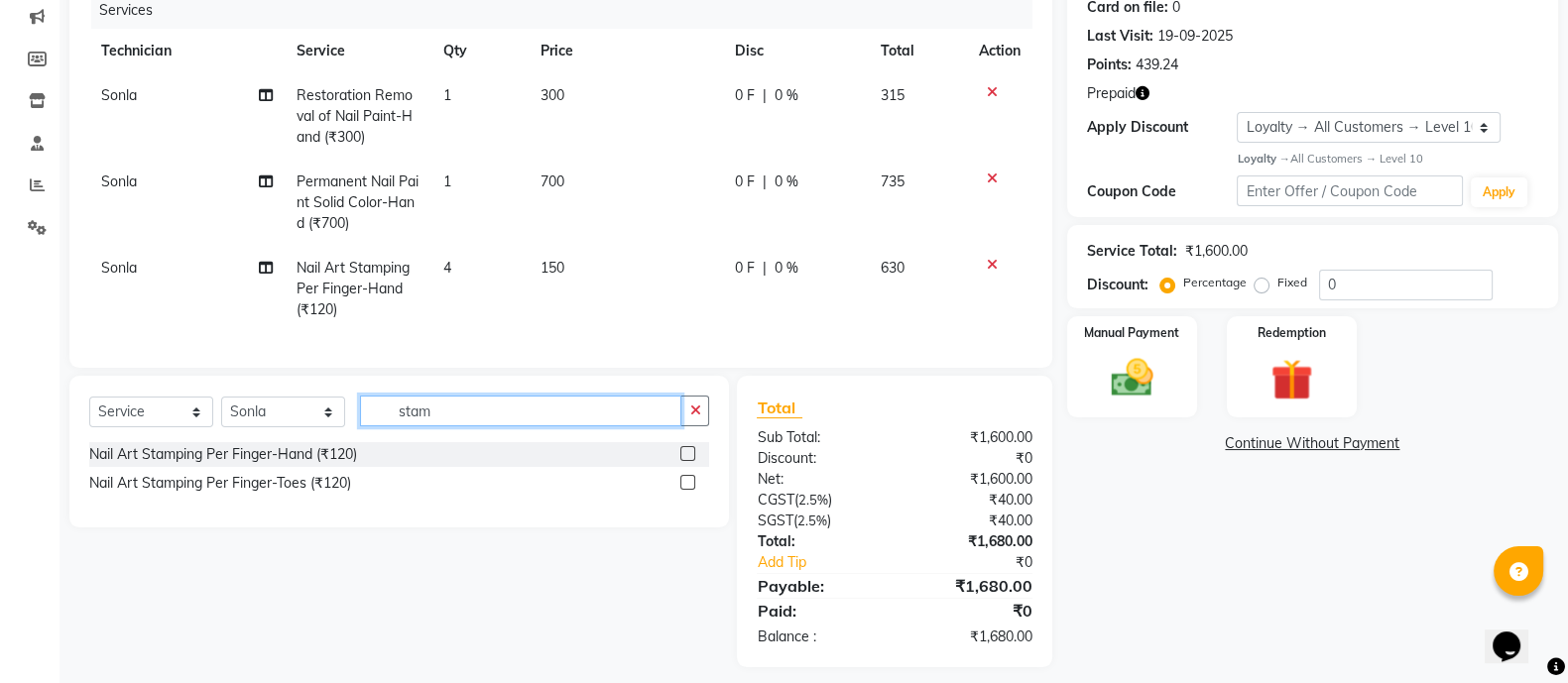
scroll to position [287, 0]
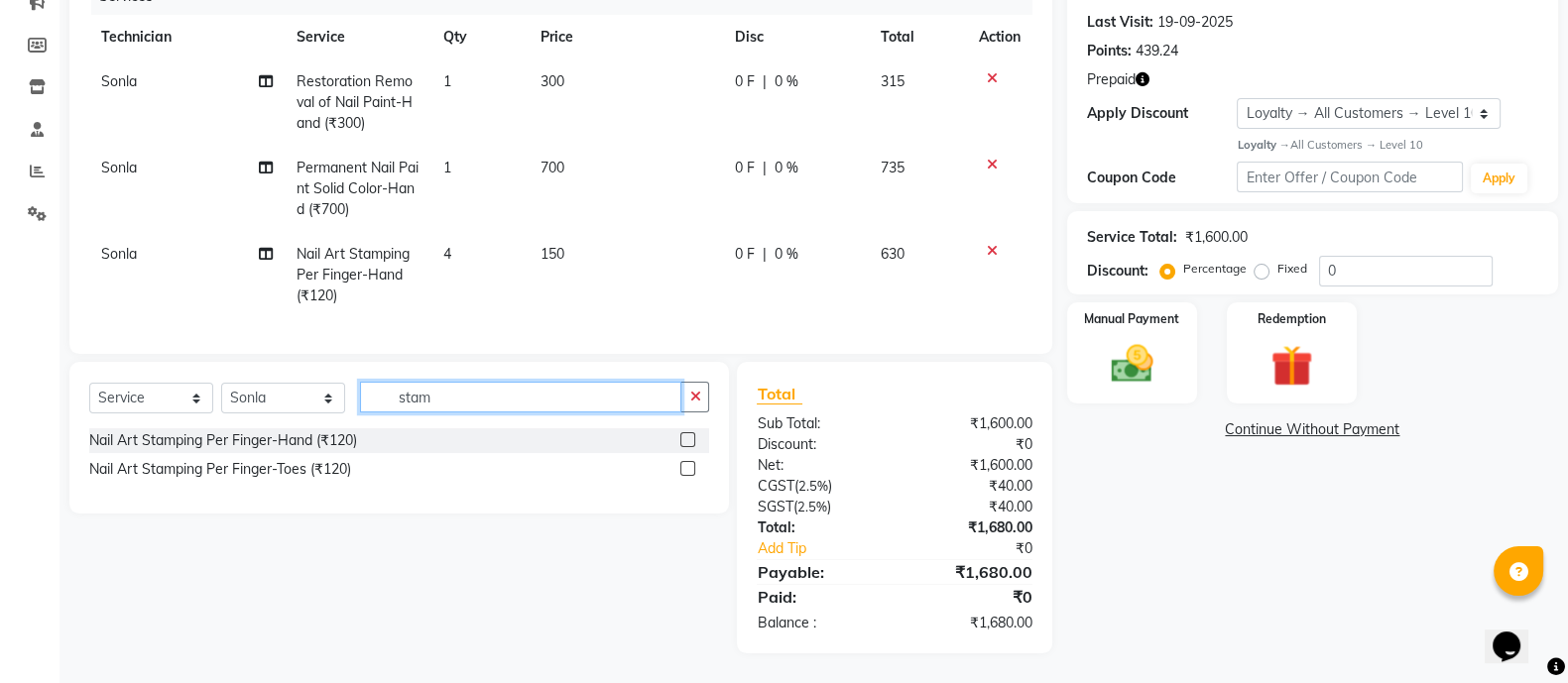
click at [470, 408] on input "stam" at bounding box center [521, 397] width 321 height 31
type input "s"
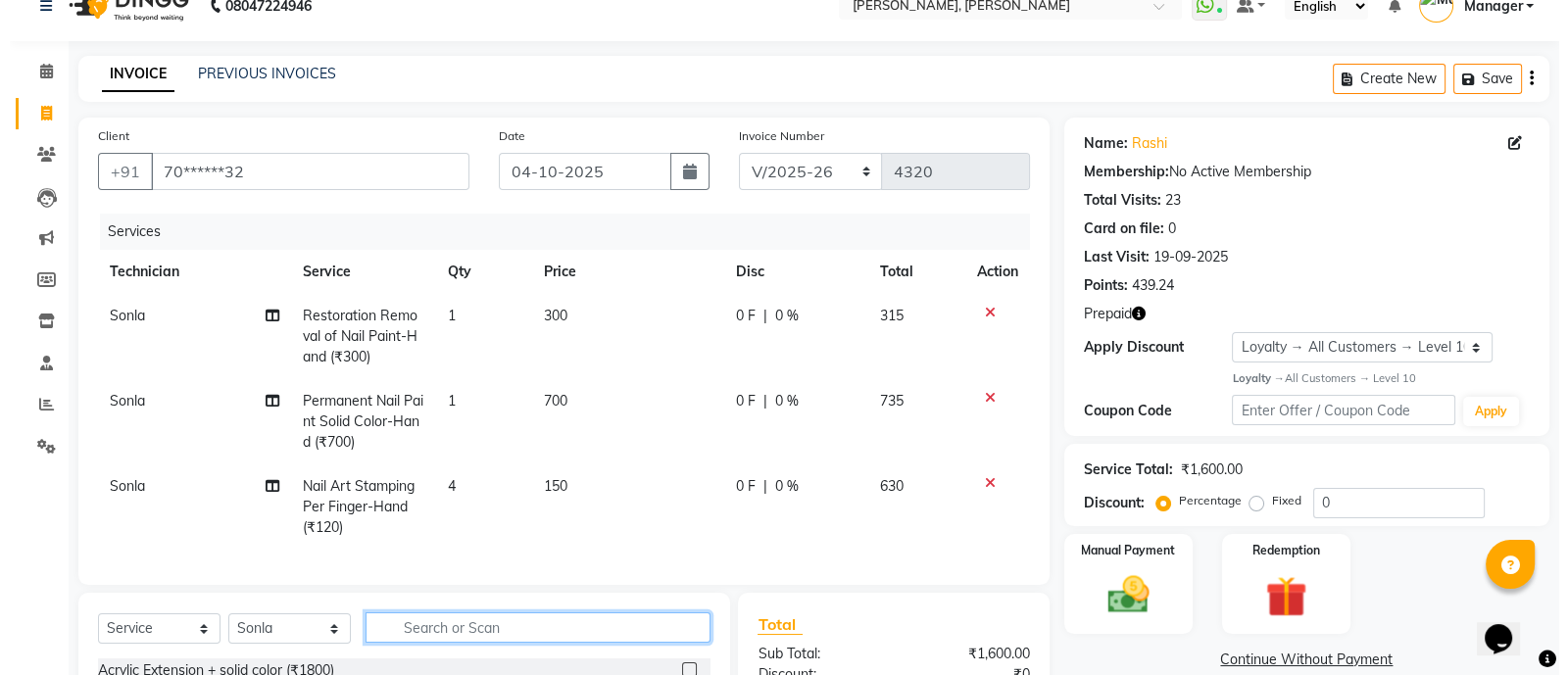
scroll to position [0, 0]
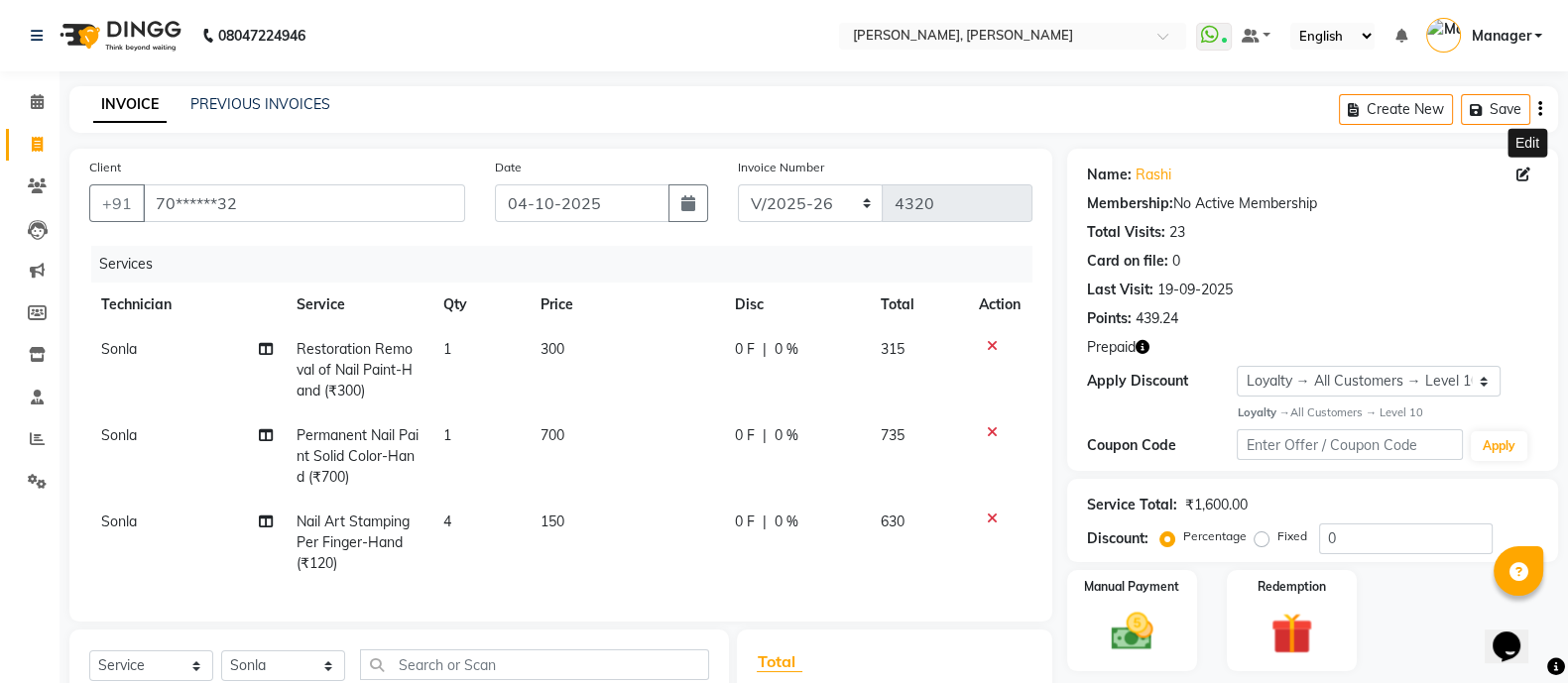
click at [1518, 175] on icon at bounding box center [1523, 174] width 14 height 14
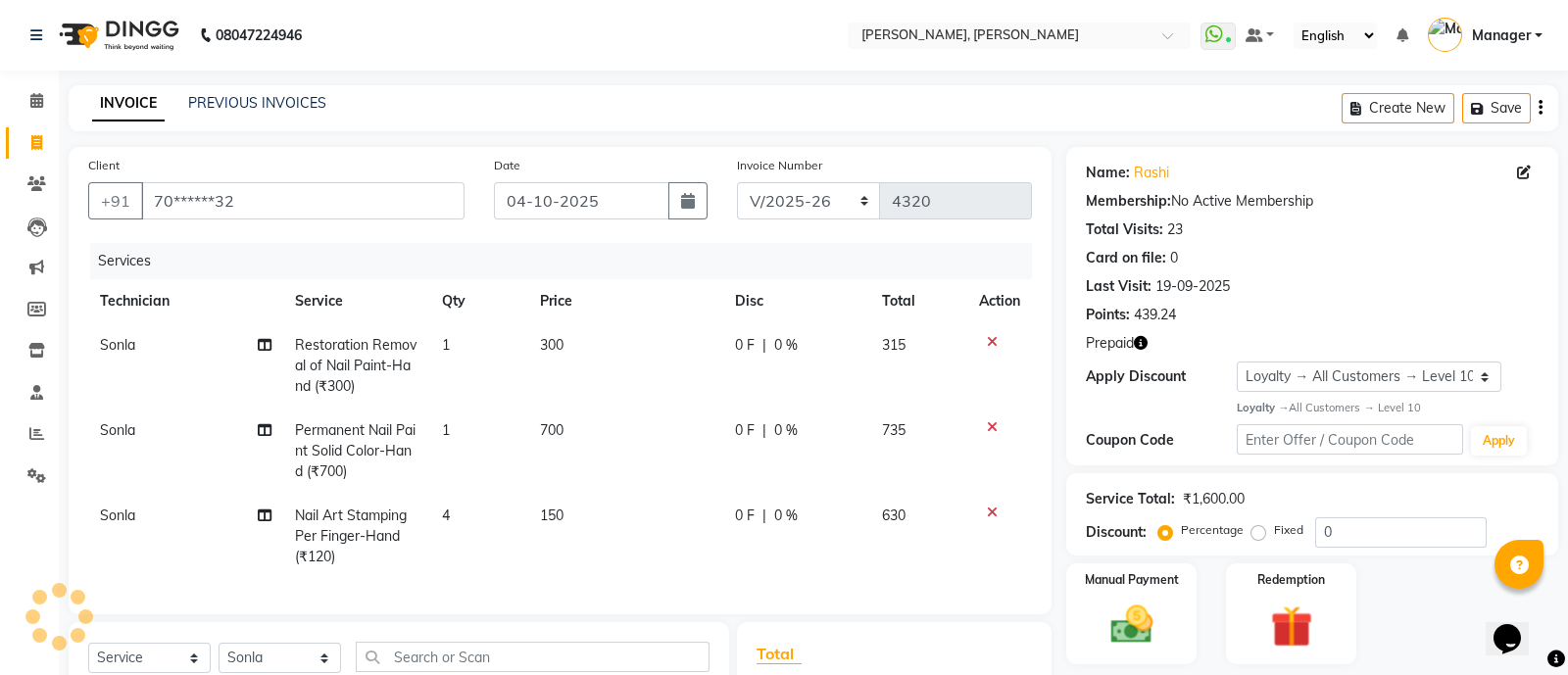
select select "21"
select select "[DEMOGRAPHIC_DATA]"
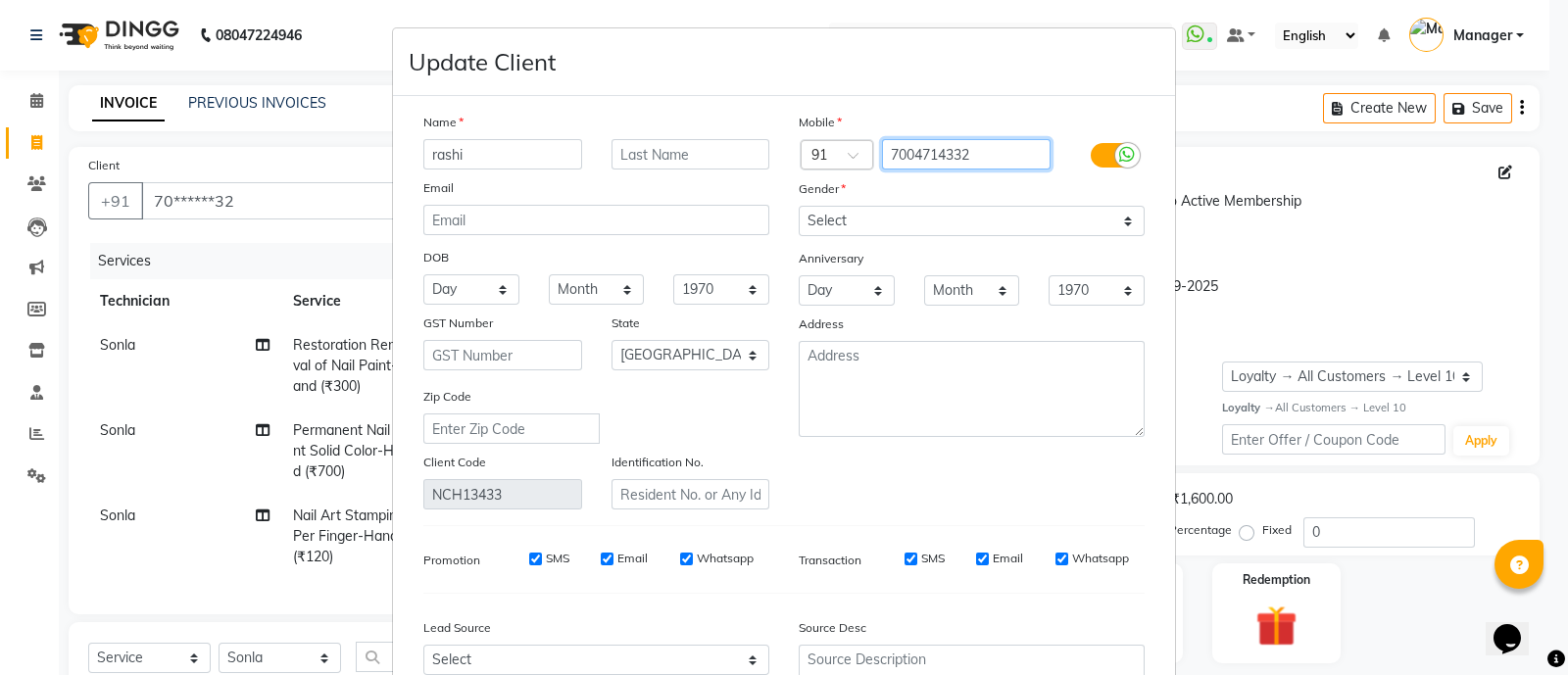
drag, startPoint x: 976, startPoint y: 156, endPoint x: 868, endPoint y: 149, distance: 108.2
click at [878, 149] on div "7004714332" at bounding box center [972, 155] width 188 height 31
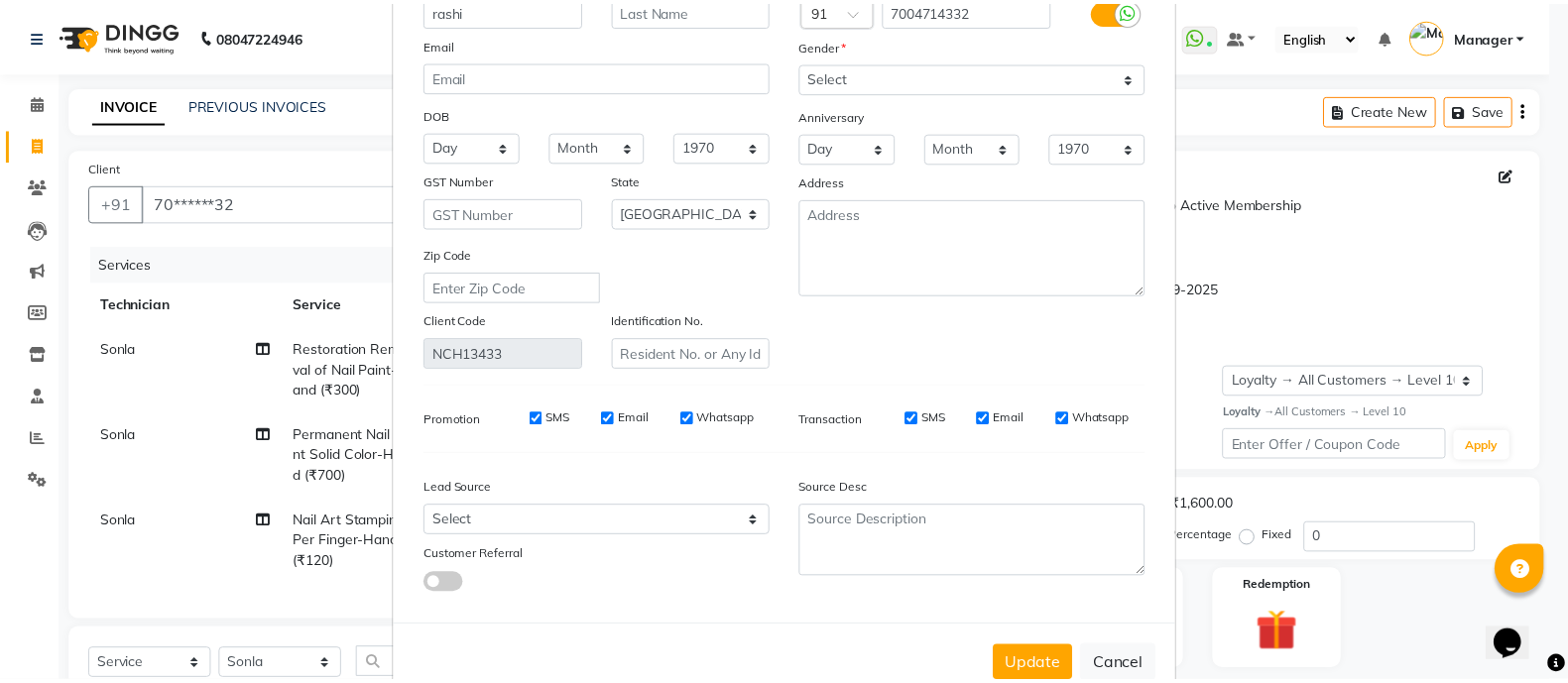
scroll to position [207, 0]
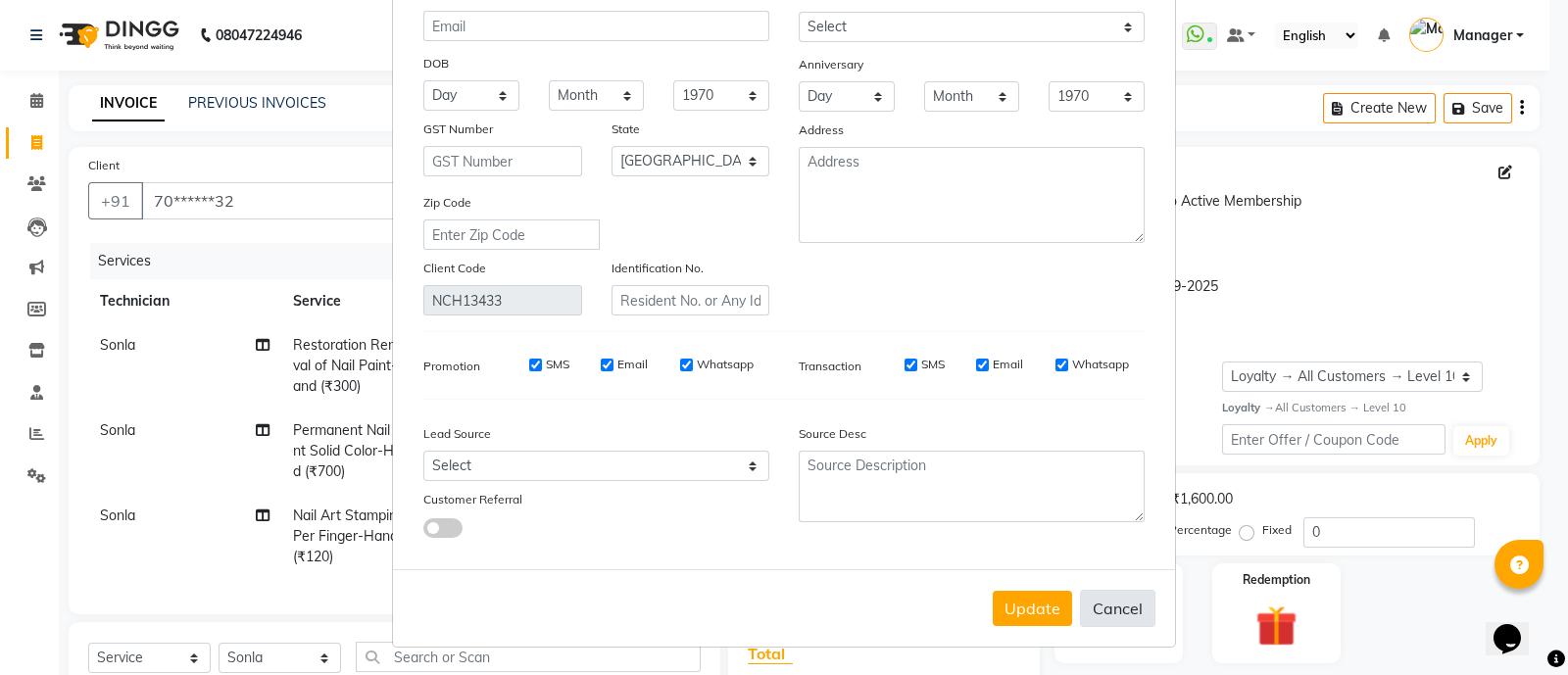
click at [1118, 611] on button "Cancel" at bounding box center [1117, 608] width 75 height 37
select select
select select "null"
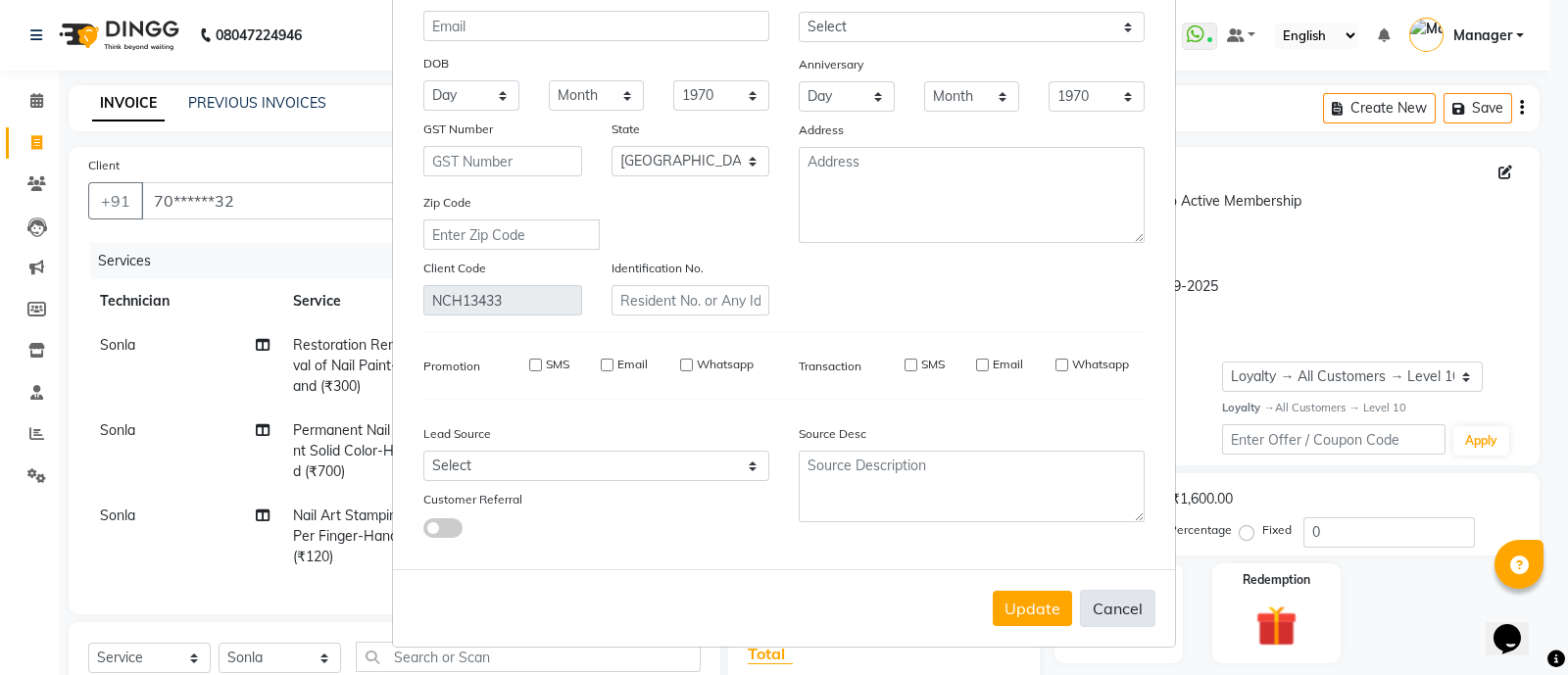
select select
checkbox input "false"
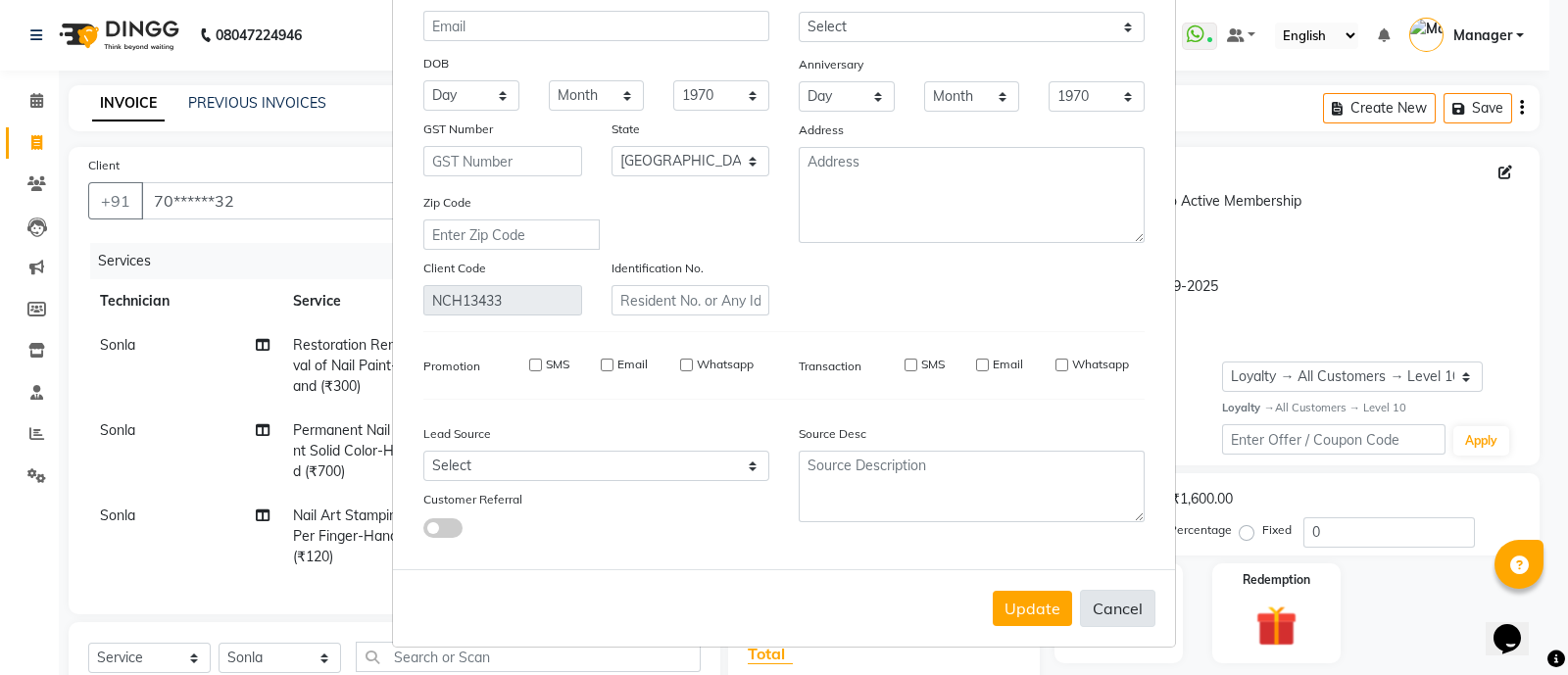
checkbox input "false"
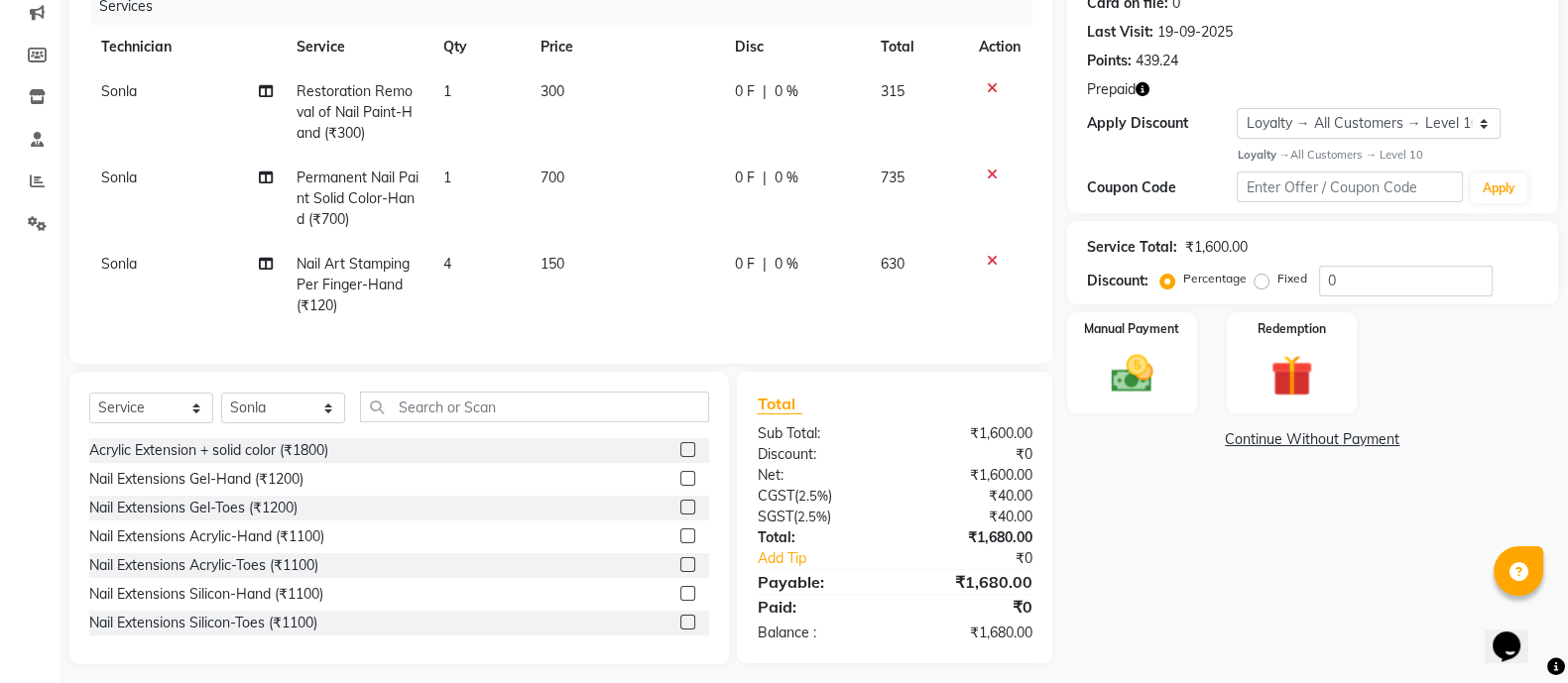
scroll to position [287, 0]
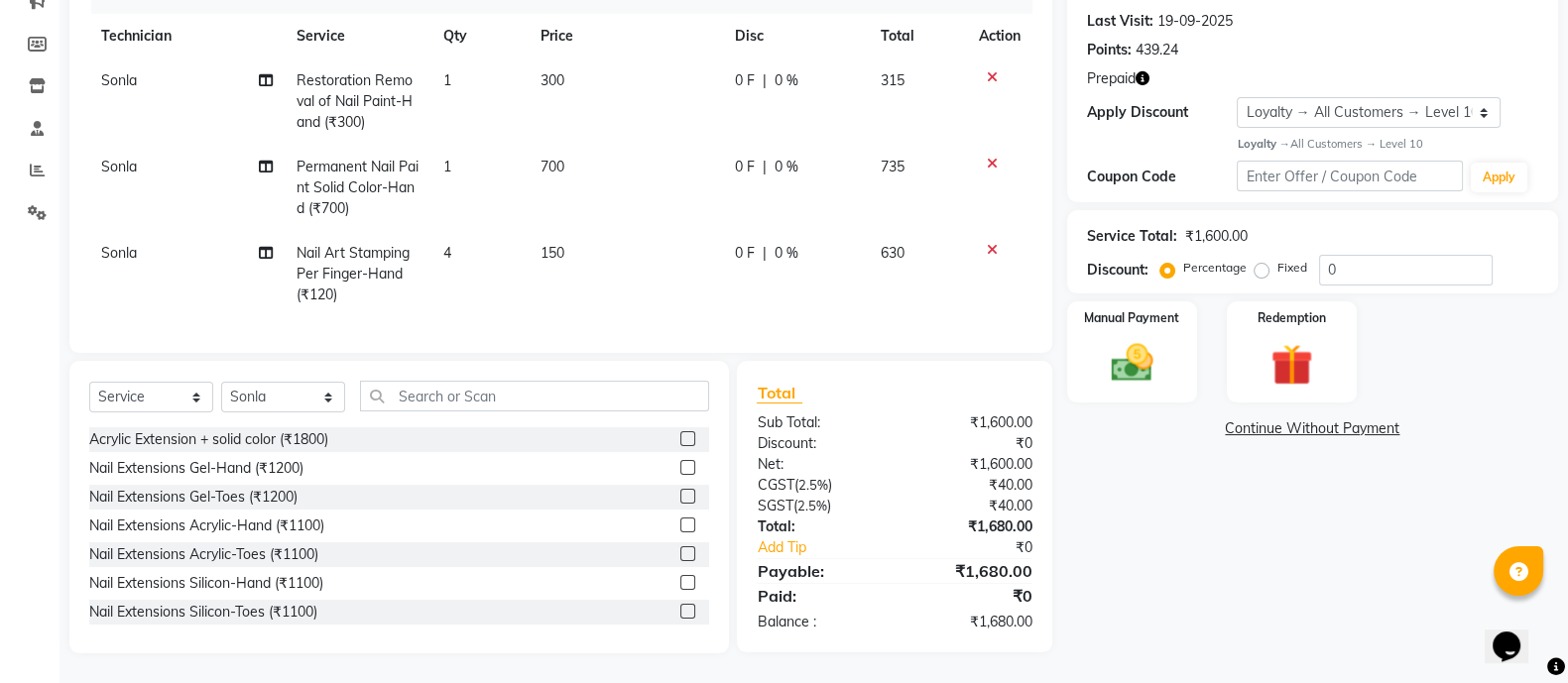
click at [1140, 71] on icon "button" at bounding box center [1143, 78] width 14 height 14
click at [1282, 307] on label "Redemption" at bounding box center [1292, 316] width 71 height 19
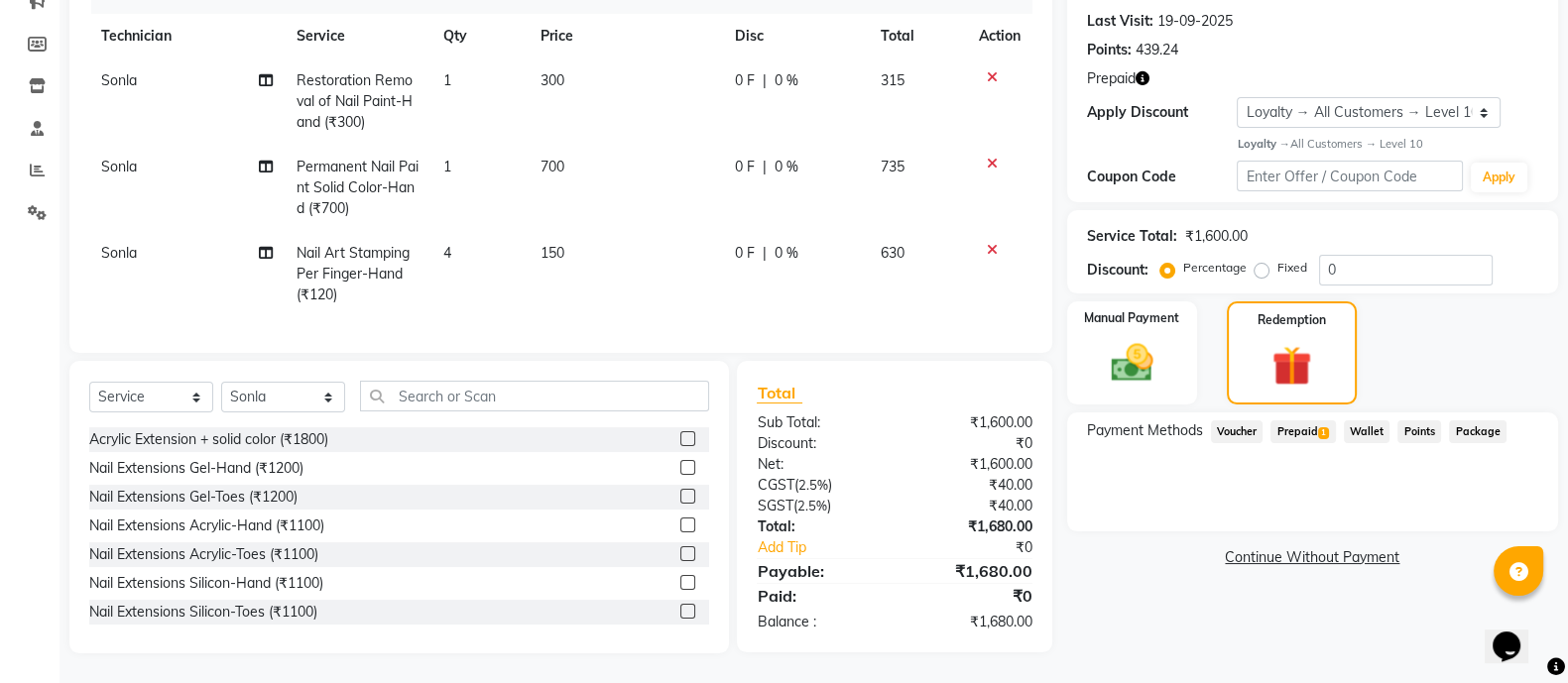
click at [1300, 420] on span "Prepaid 1" at bounding box center [1302, 431] width 64 height 23
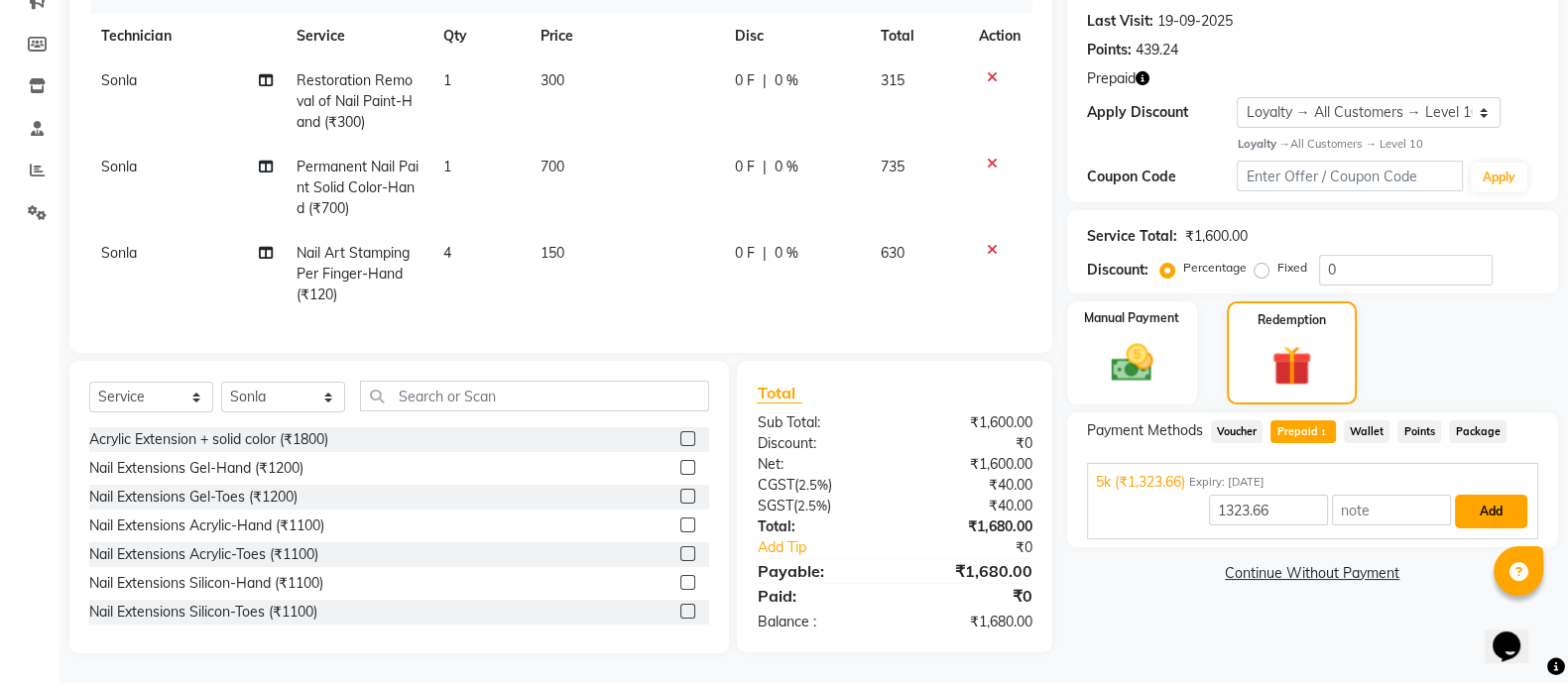
click at [1495, 495] on button "Add" at bounding box center [1491, 512] width 72 height 34
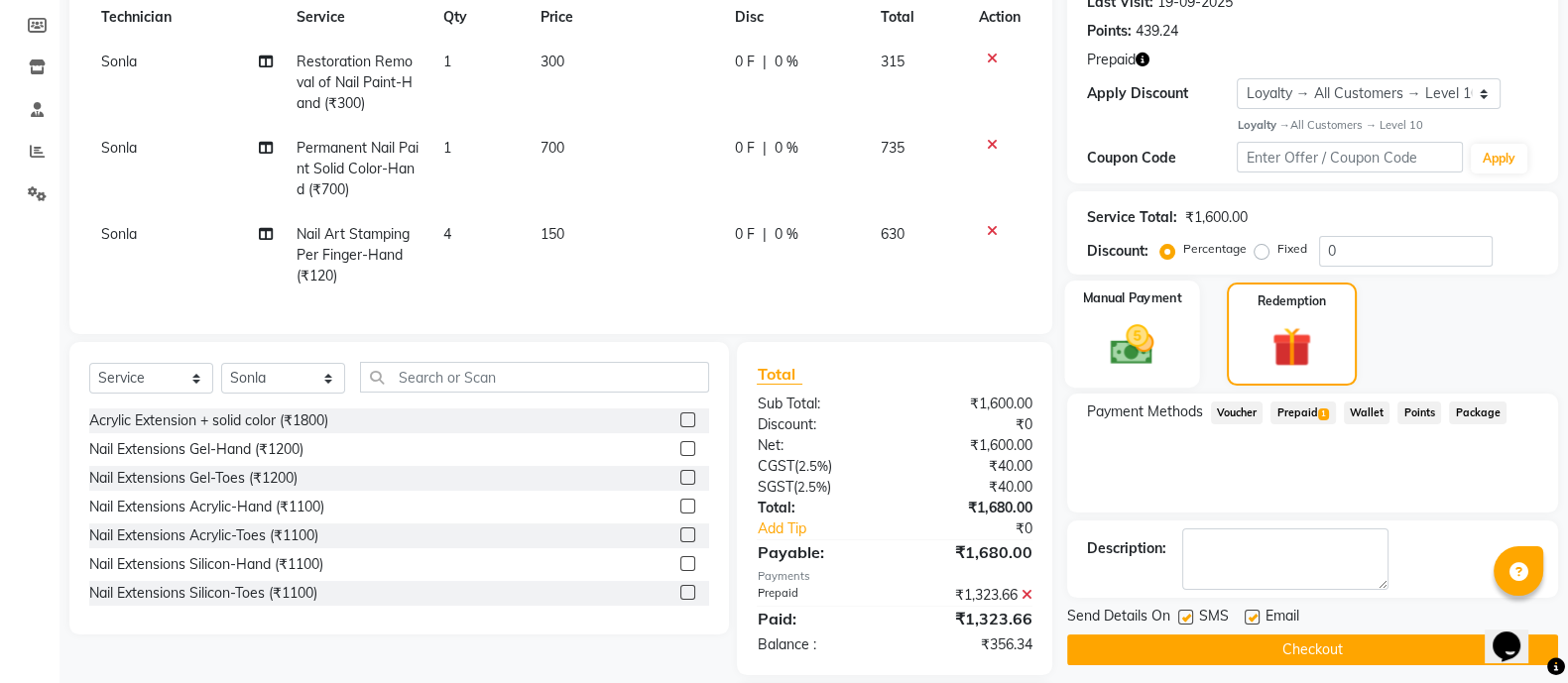
click at [1151, 310] on div "Manual Payment" at bounding box center [1132, 334] width 136 height 107
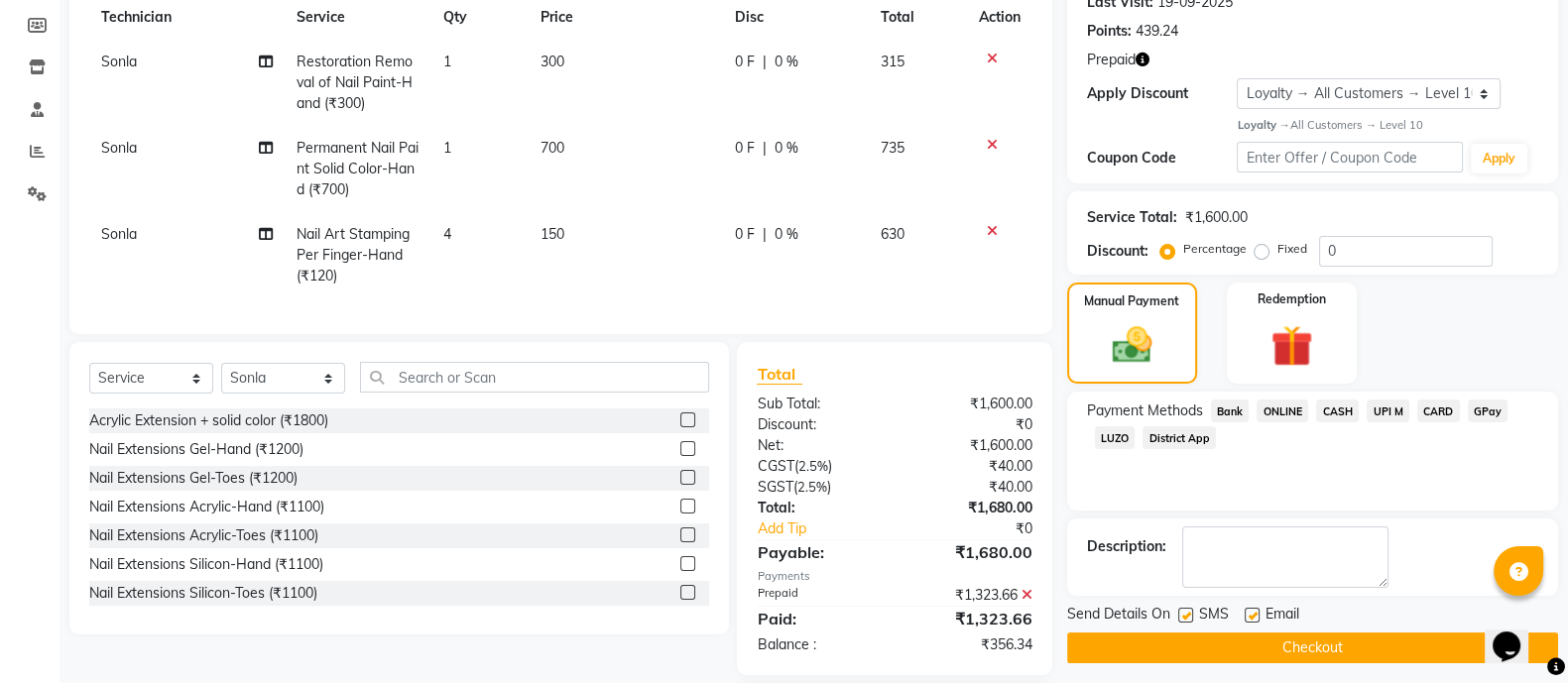
click at [1284, 415] on span "ONLINE" at bounding box center [1282, 410] width 52 height 23
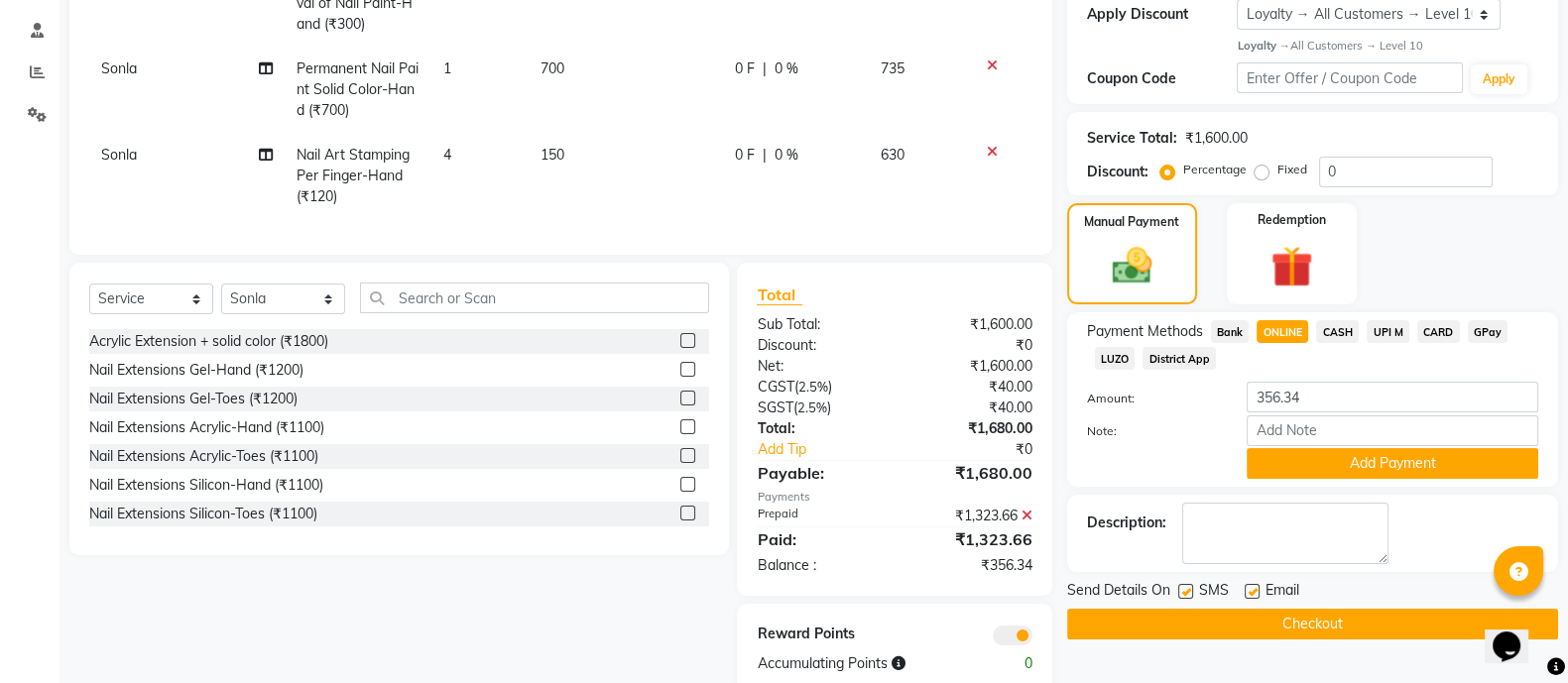
scroll to position [427, 0]
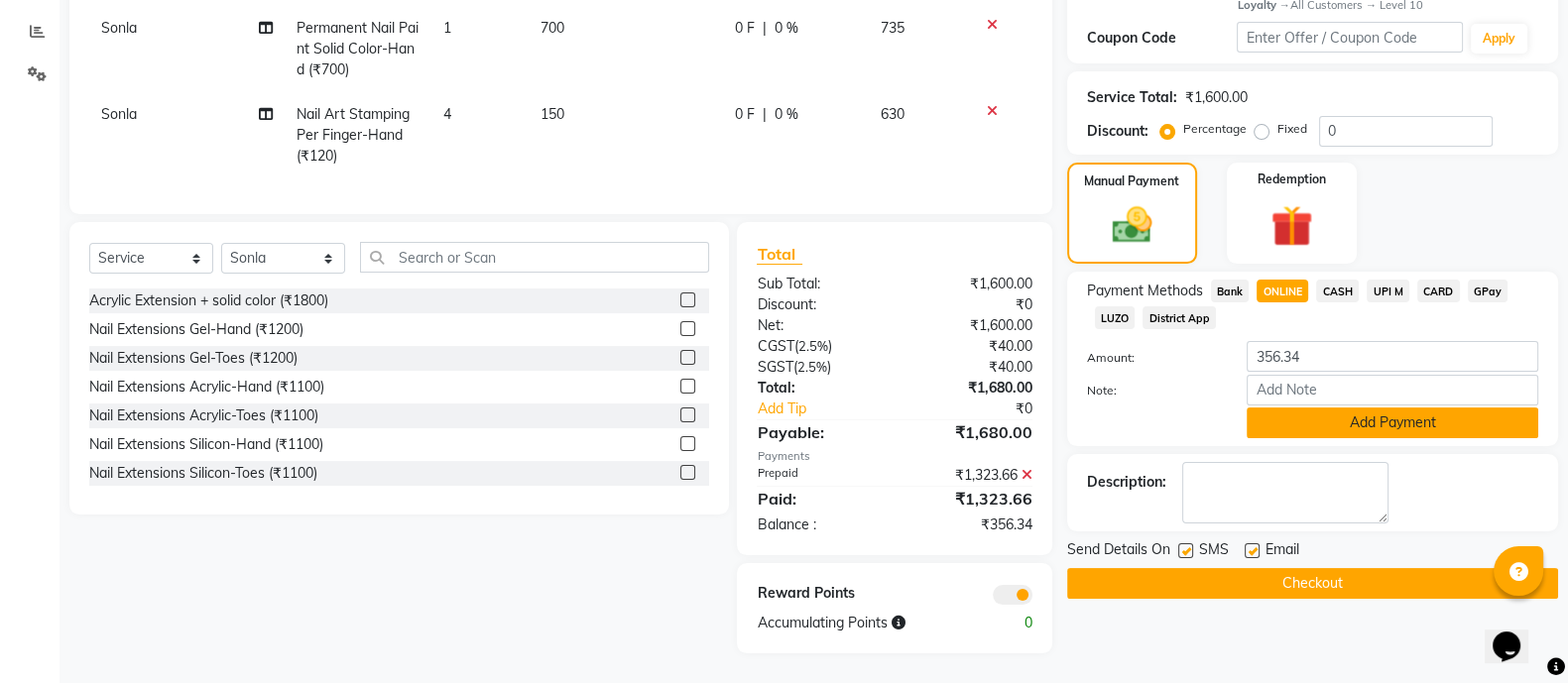
click at [1336, 407] on button "Add Payment" at bounding box center [1392, 422] width 292 height 31
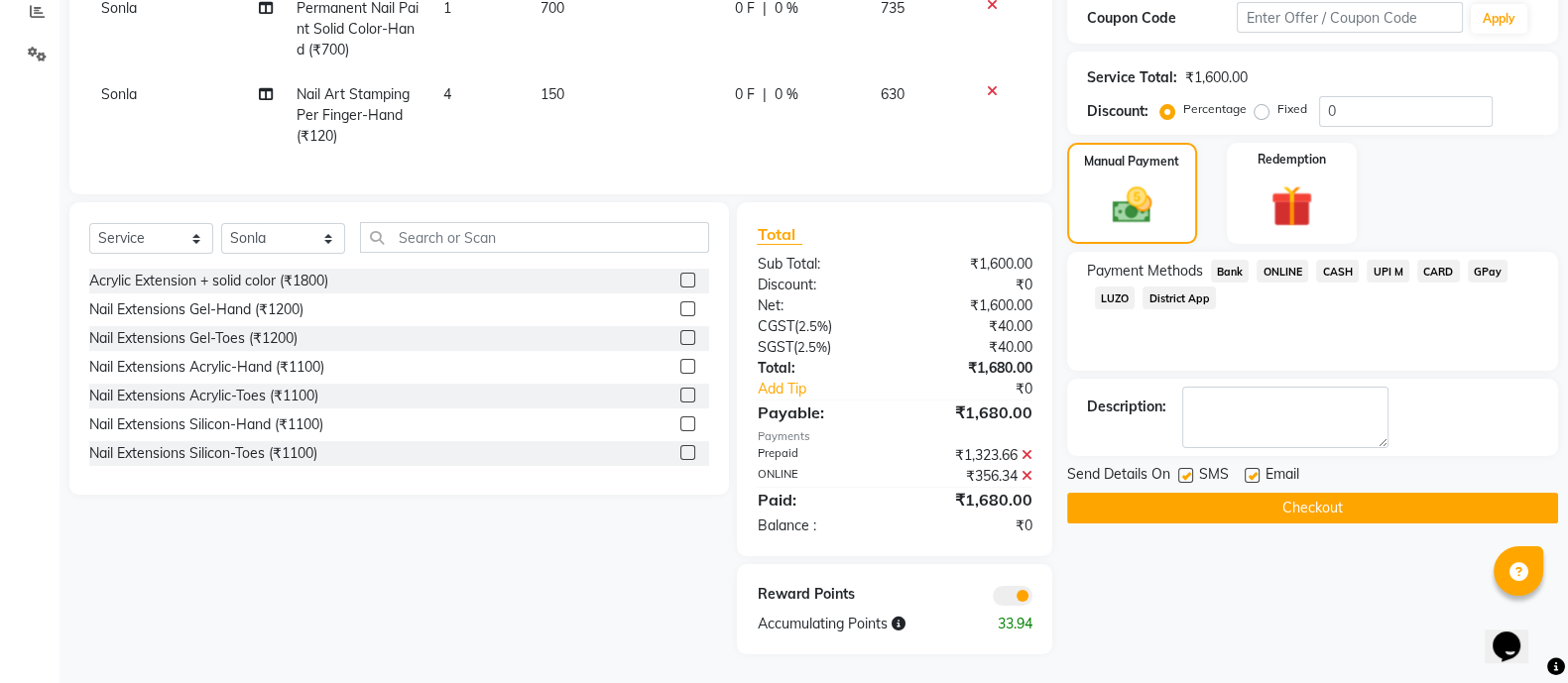
click at [1228, 503] on button "Checkout" at bounding box center [1312, 508] width 491 height 31
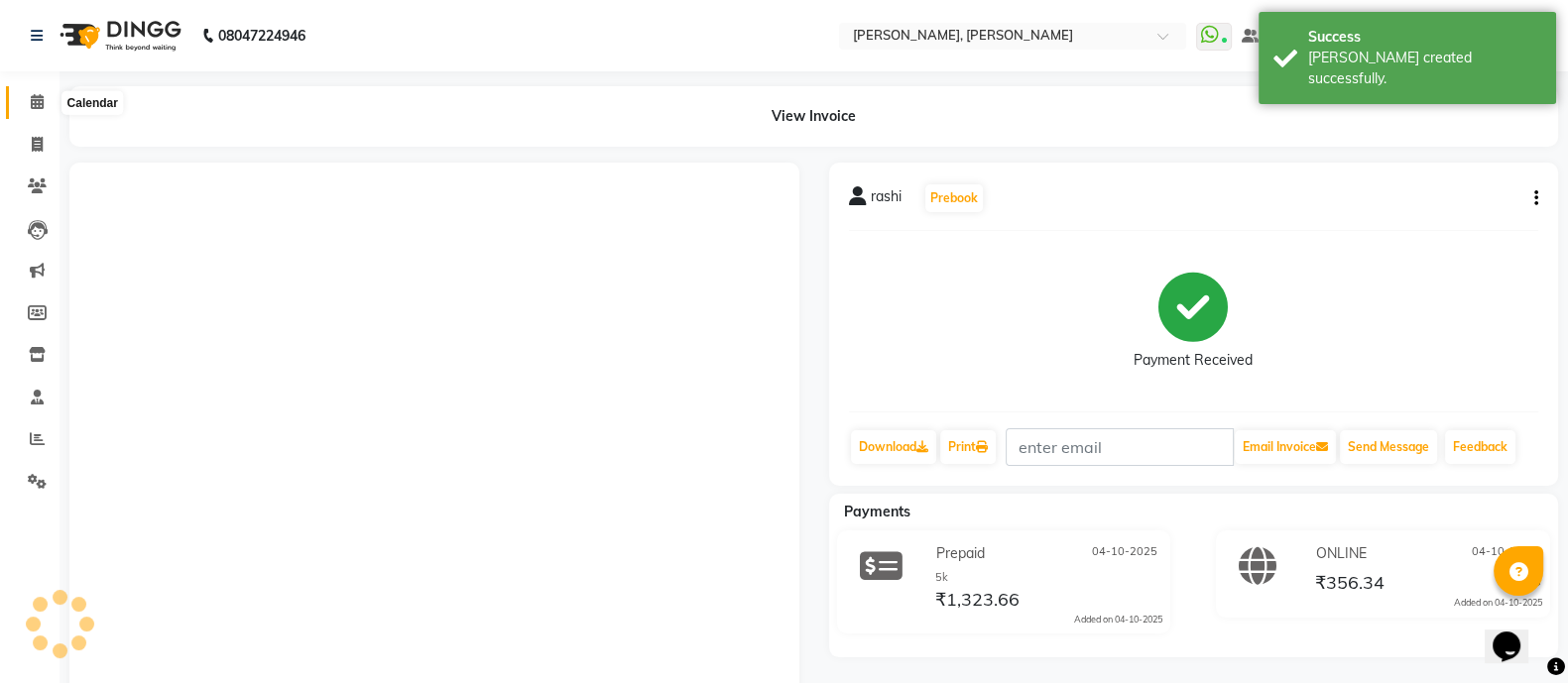
click at [35, 99] on icon at bounding box center [37, 101] width 13 height 15
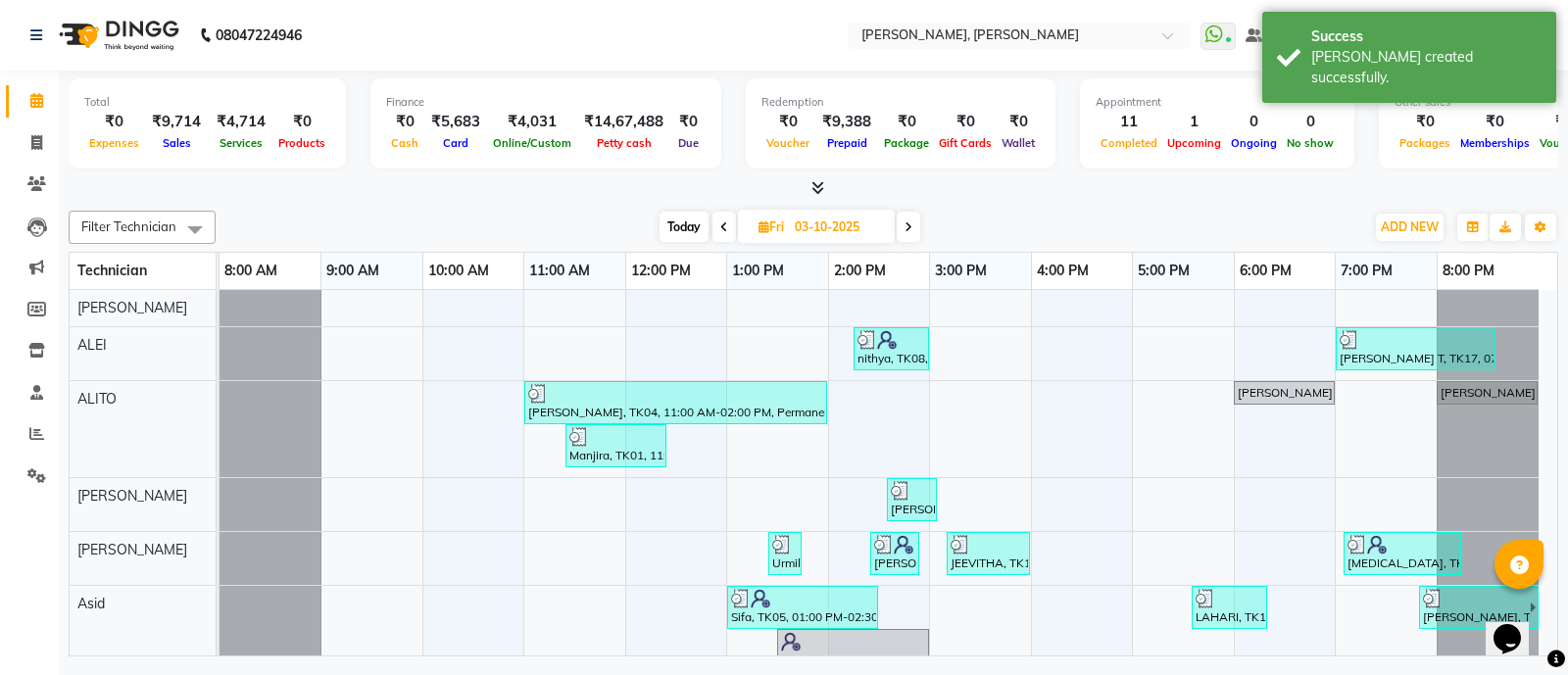
click at [811, 186] on icon at bounding box center [817, 187] width 13 height 15
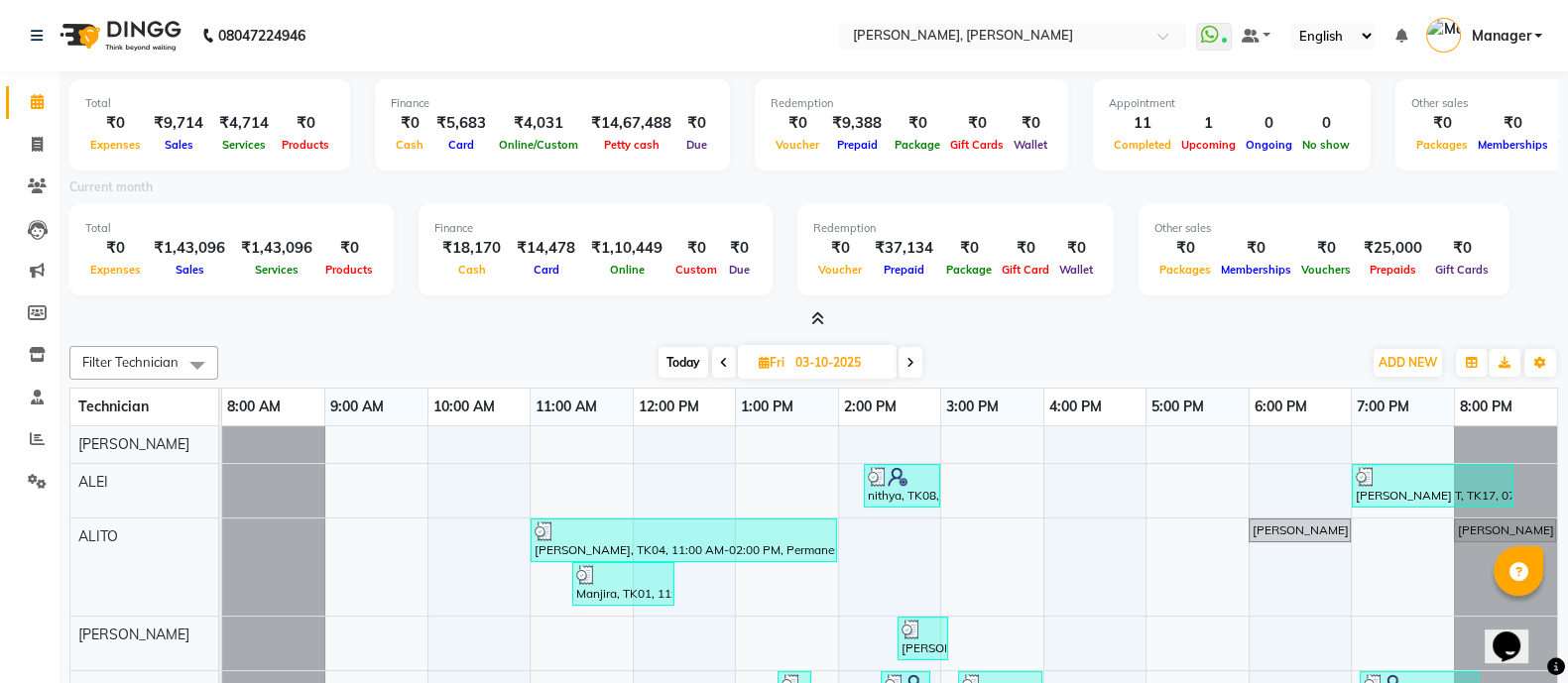
click at [813, 317] on icon at bounding box center [817, 318] width 13 height 15
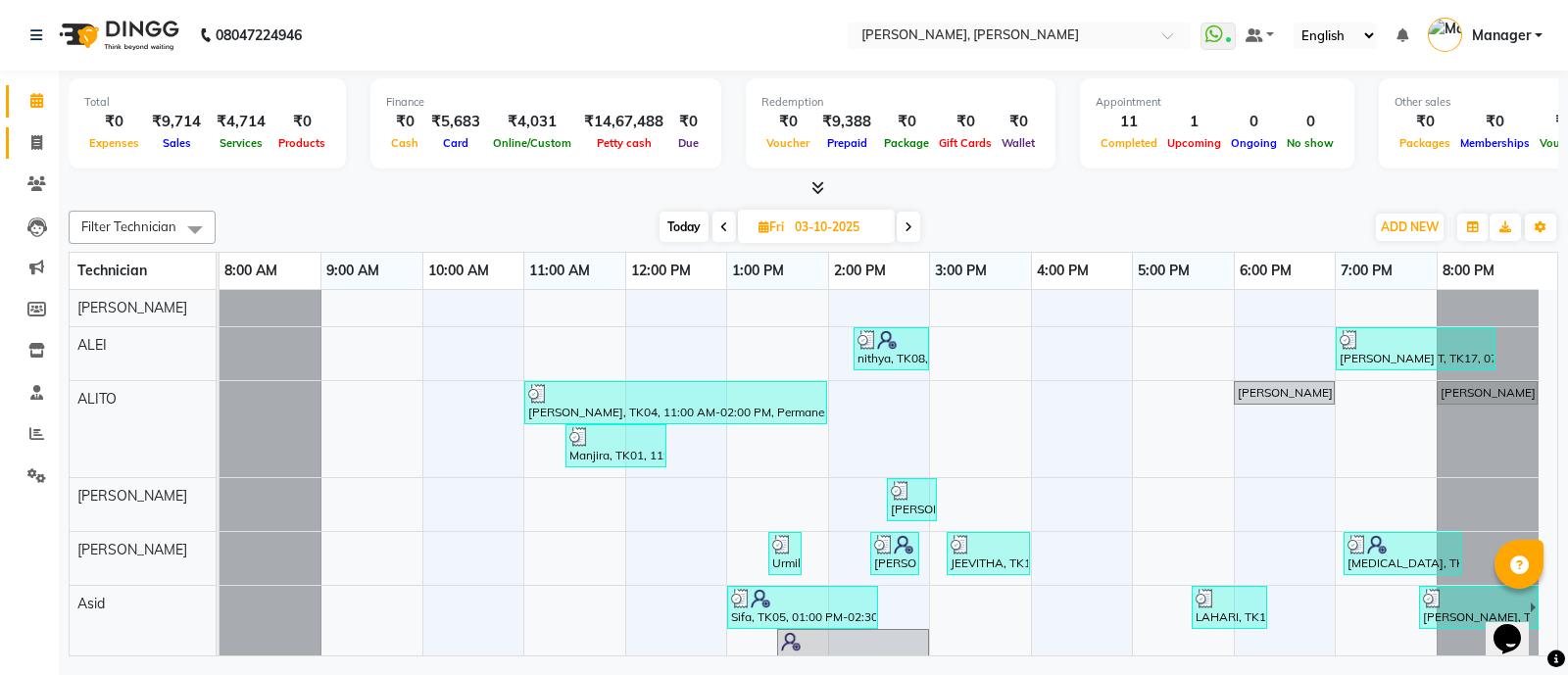
click at [39, 140] on icon at bounding box center [36, 142] width 11 height 15
select select "service"
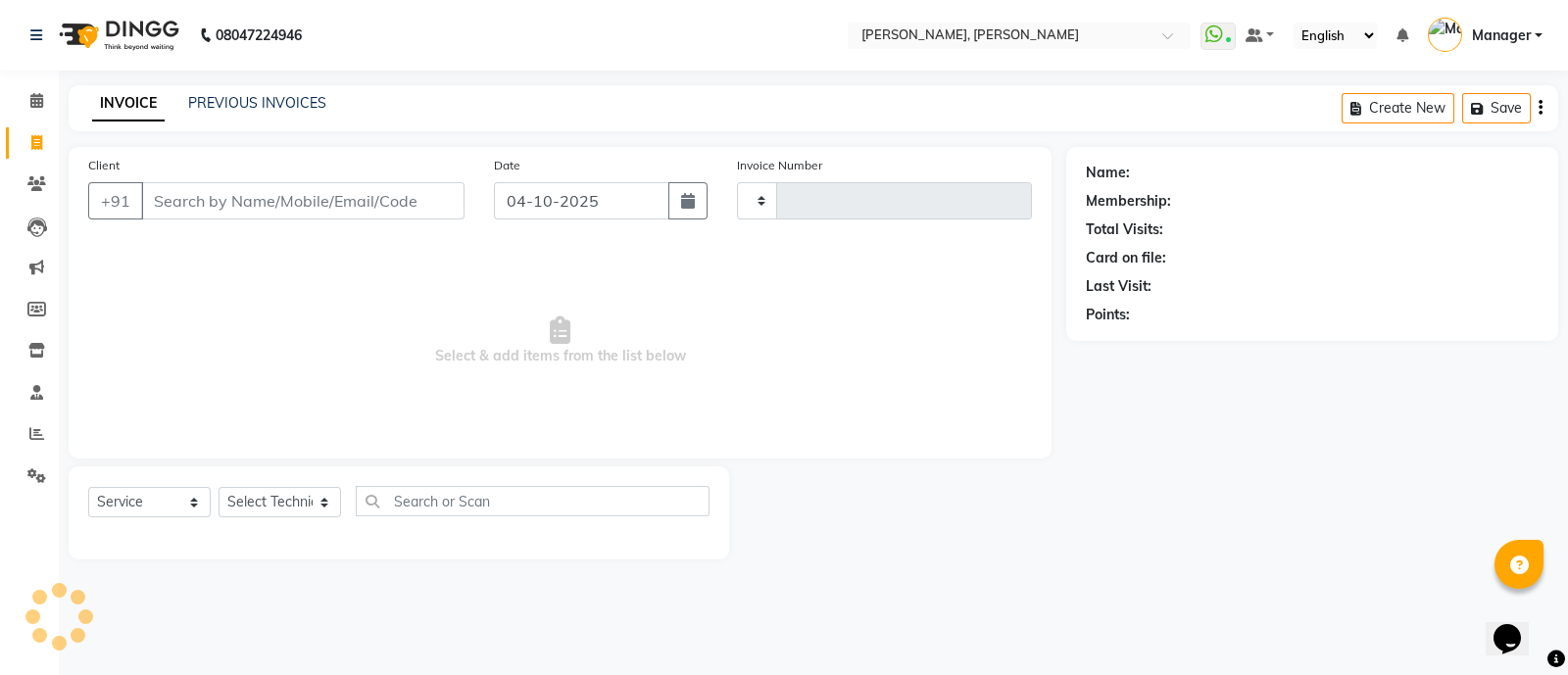
type input "4321"
select select "3767"
click at [263, 204] on input "Client" at bounding box center [303, 201] width 323 height 37
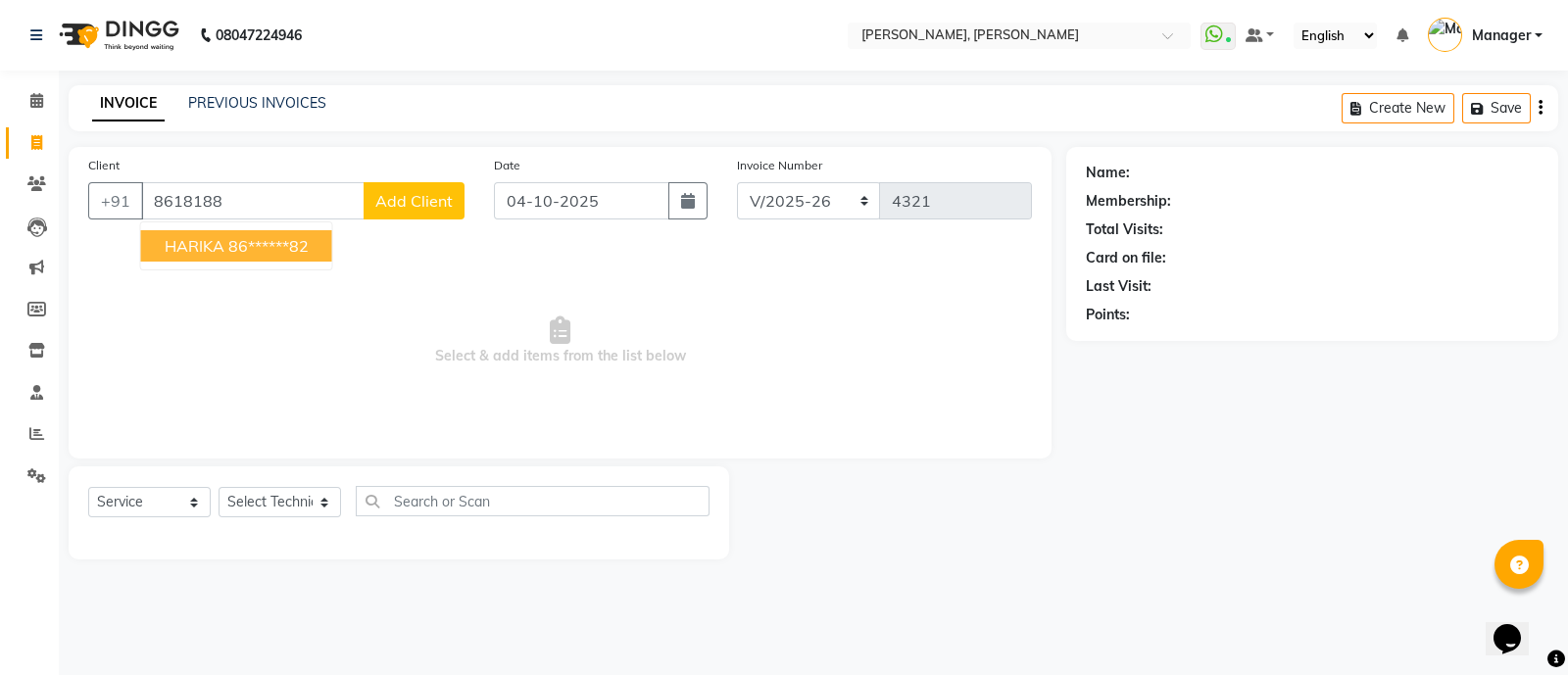
click at [233, 250] on ngb-highlight "86******82" at bounding box center [269, 246] width 80 height 20
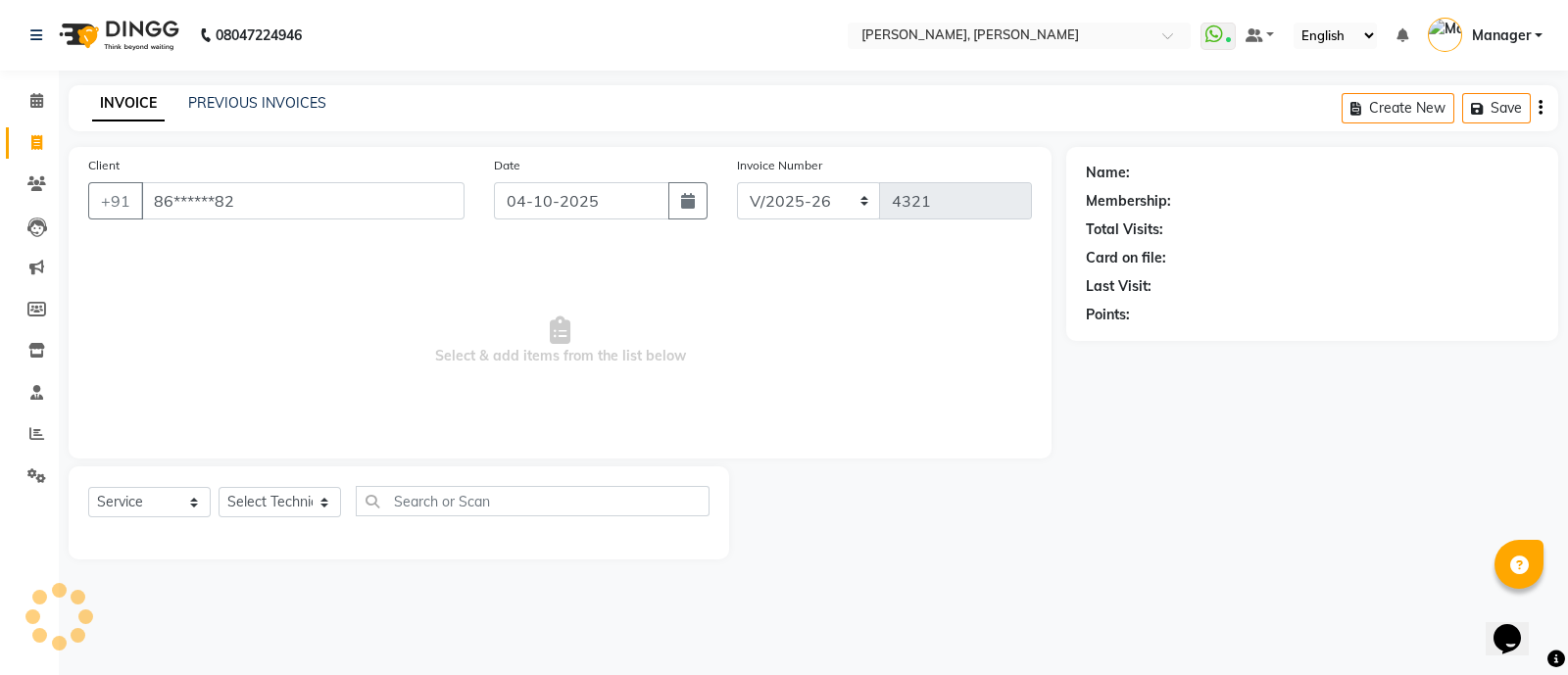
type input "86******82"
select select "1: Object"
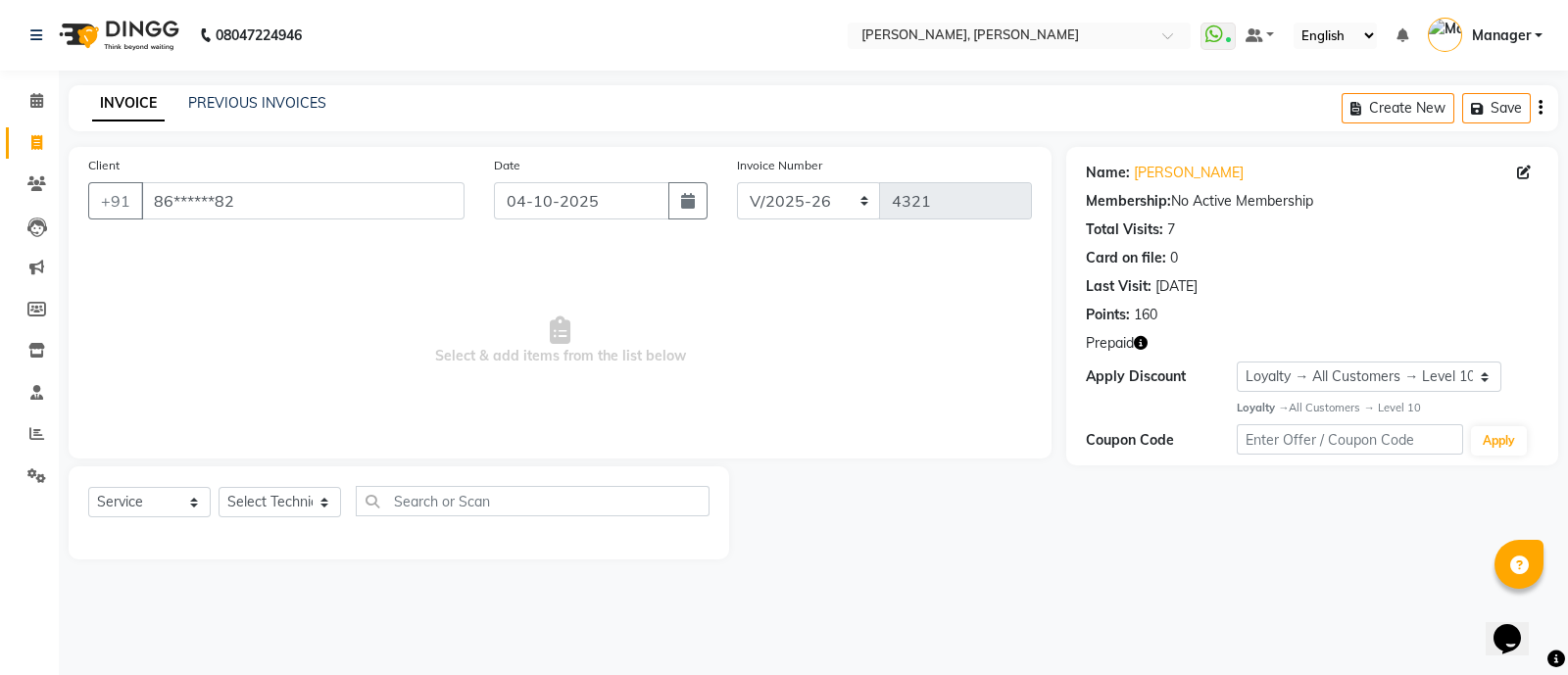
click at [1142, 345] on icon "button" at bounding box center [1141, 343] width 14 height 14
click at [284, 513] on select "Select Technician [PERSON_NAME] [PERSON_NAME] Asid Hanmi [PERSON_NAME] Manager …" at bounding box center [279, 502] width 122 height 30
select select "34784"
click at [219, 488] on select "Select Technician [PERSON_NAME] [PERSON_NAME] Asid Hanmi [PERSON_NAME] Manager …" at bounding box center [279, 502] width 122 height 30
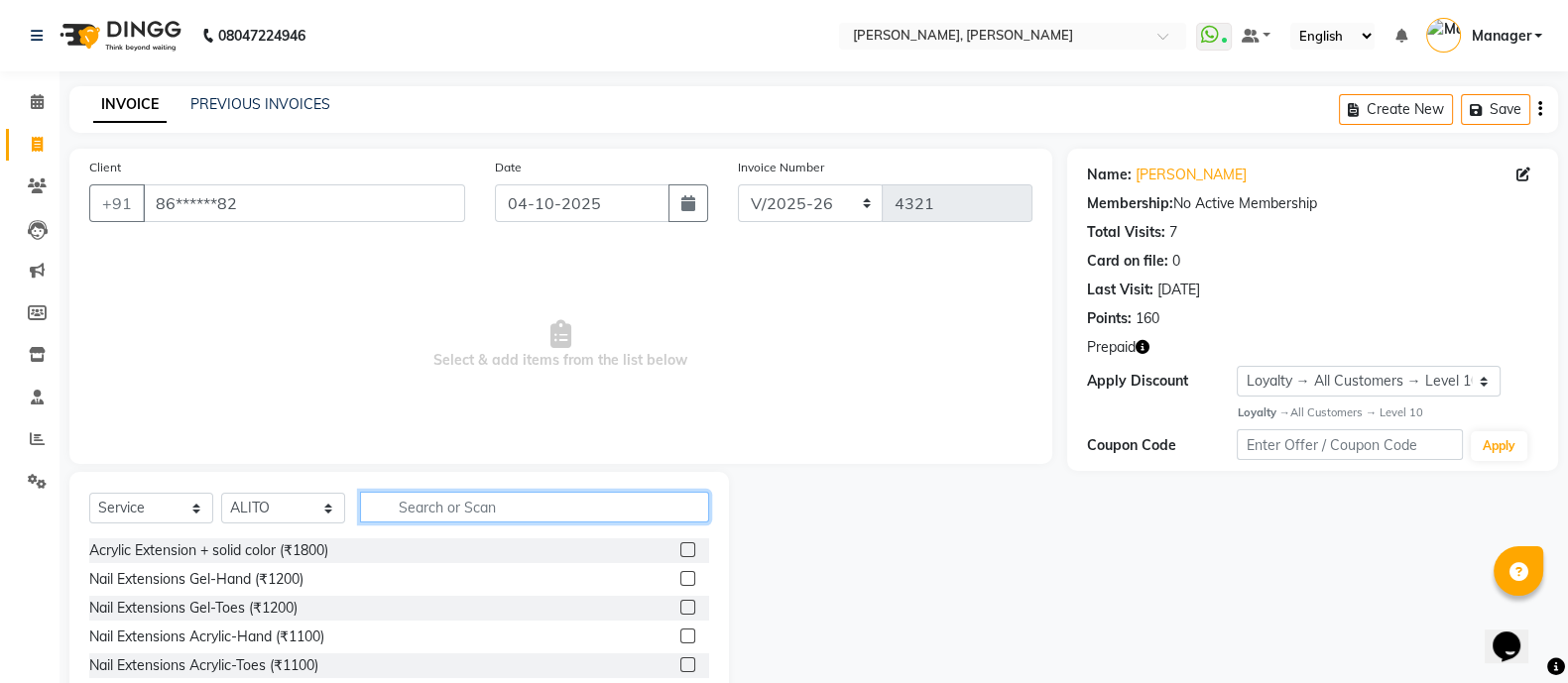
click at [478, 499] on input "text" at bounding box center [535, 507] width 349 height 31
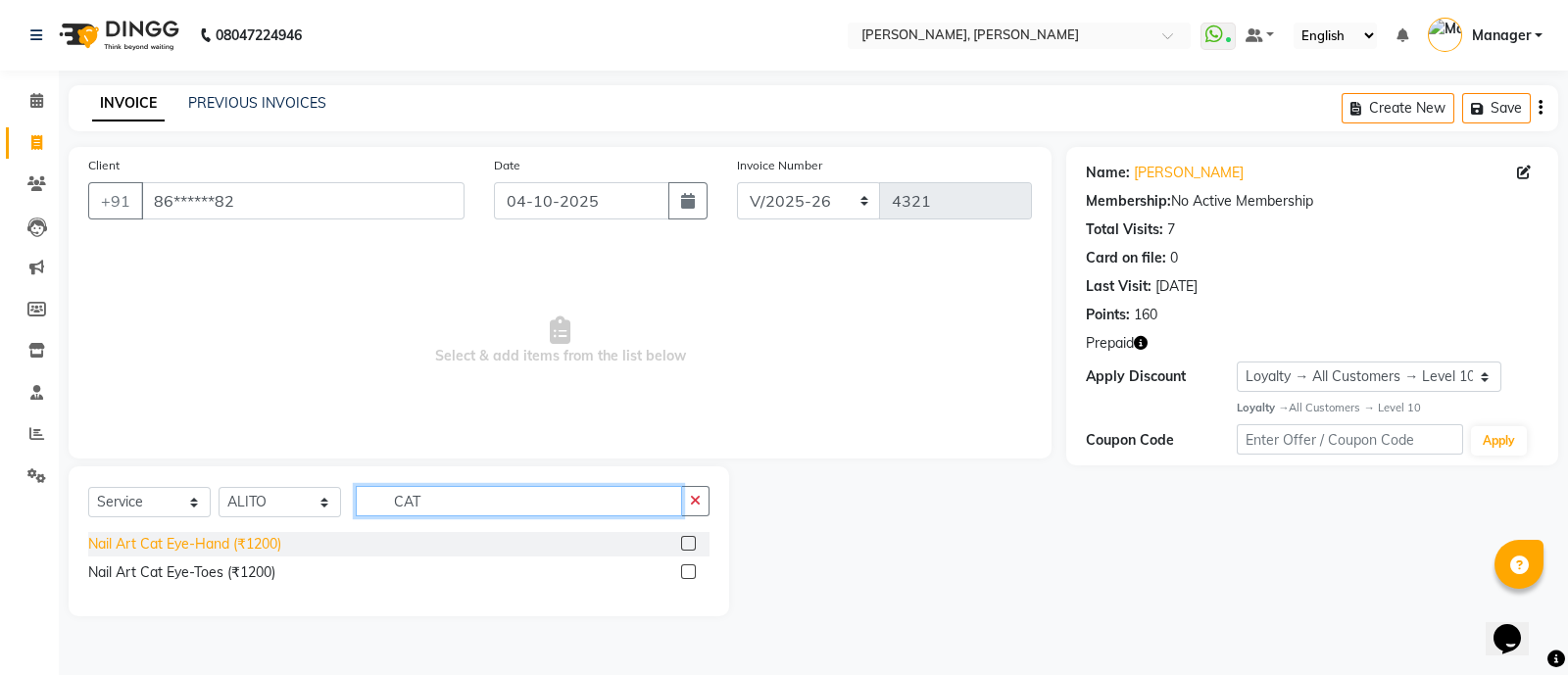
type input "CAT"
click at [247, 543] on div "Nail Art Cat Eye-Hand (₹1200)" at bounding box center [184, 544] width 193 height 21
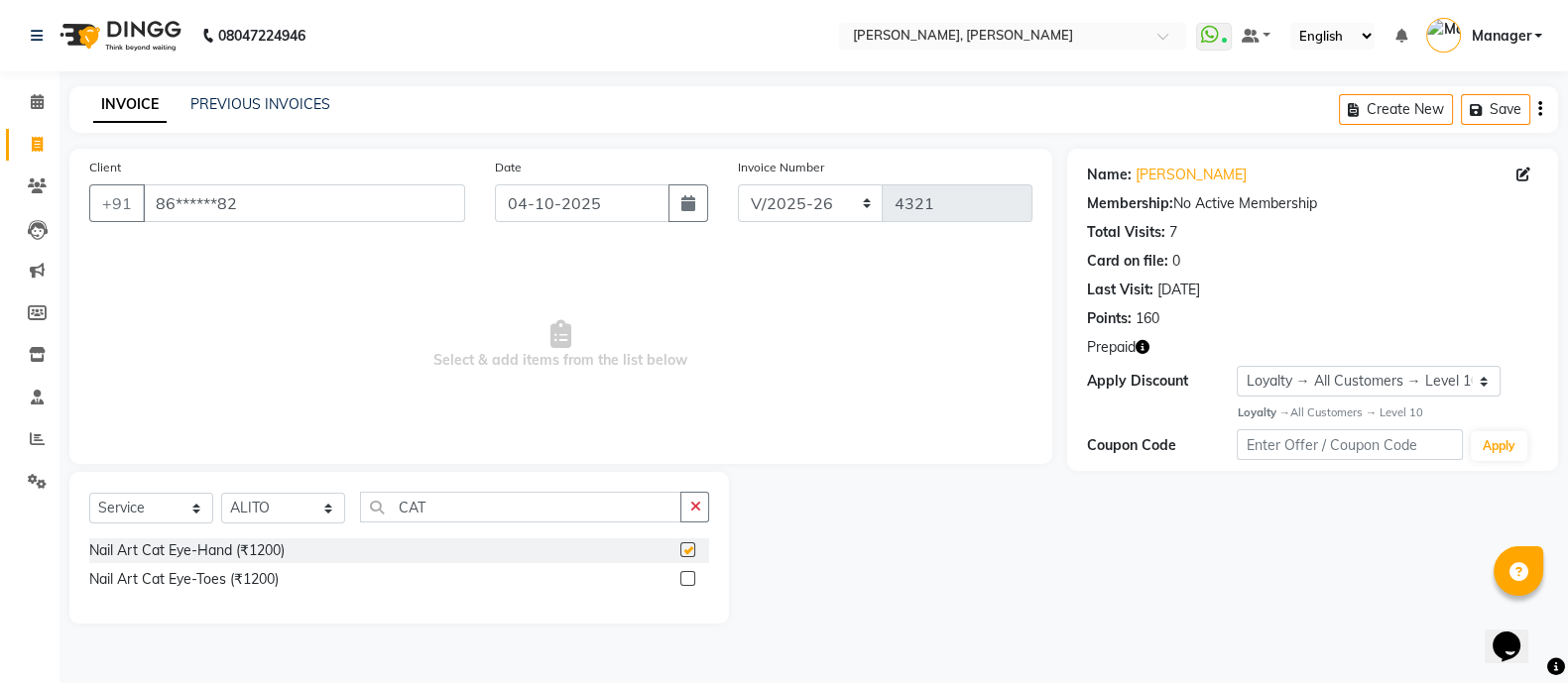
checkbox input "false"
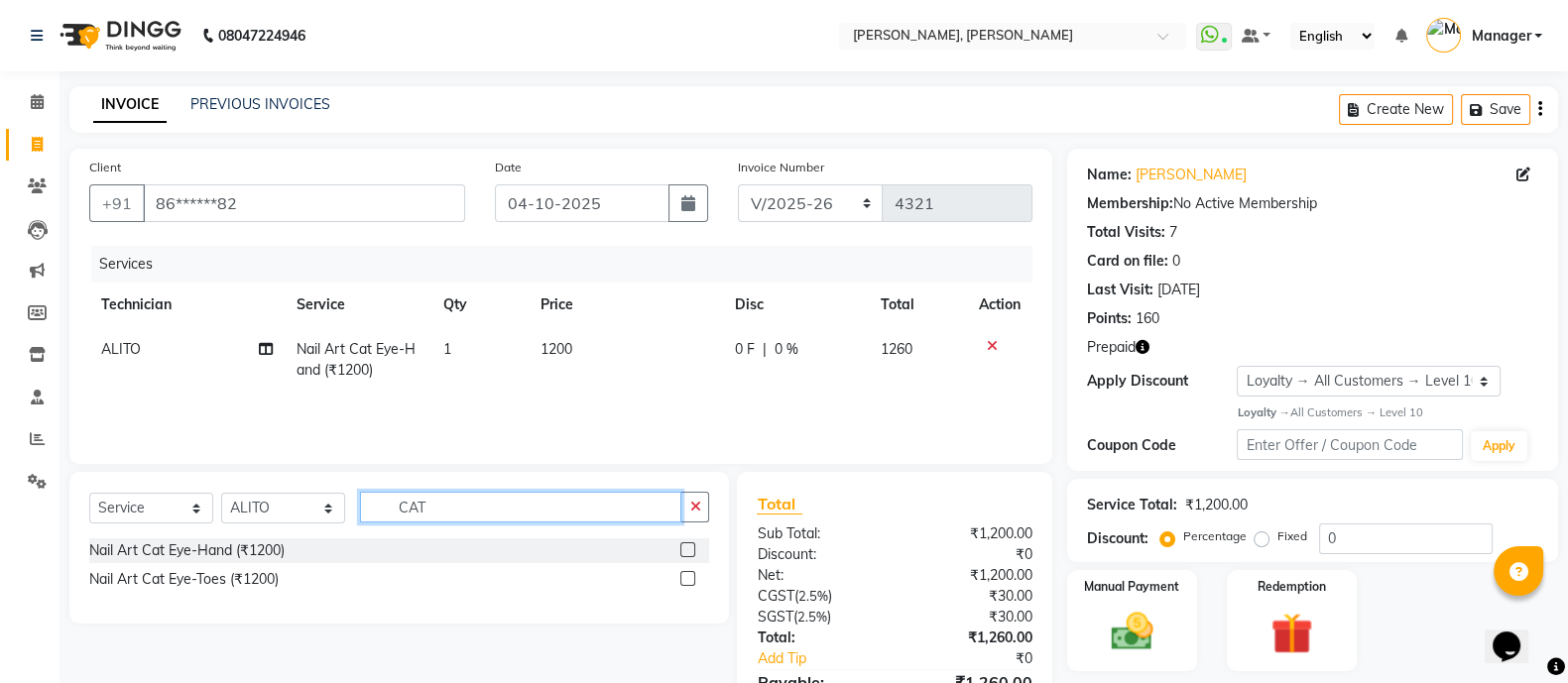
click at [483, 507] on input "CAT" at bounding box center [521, 507] width 321 height 31
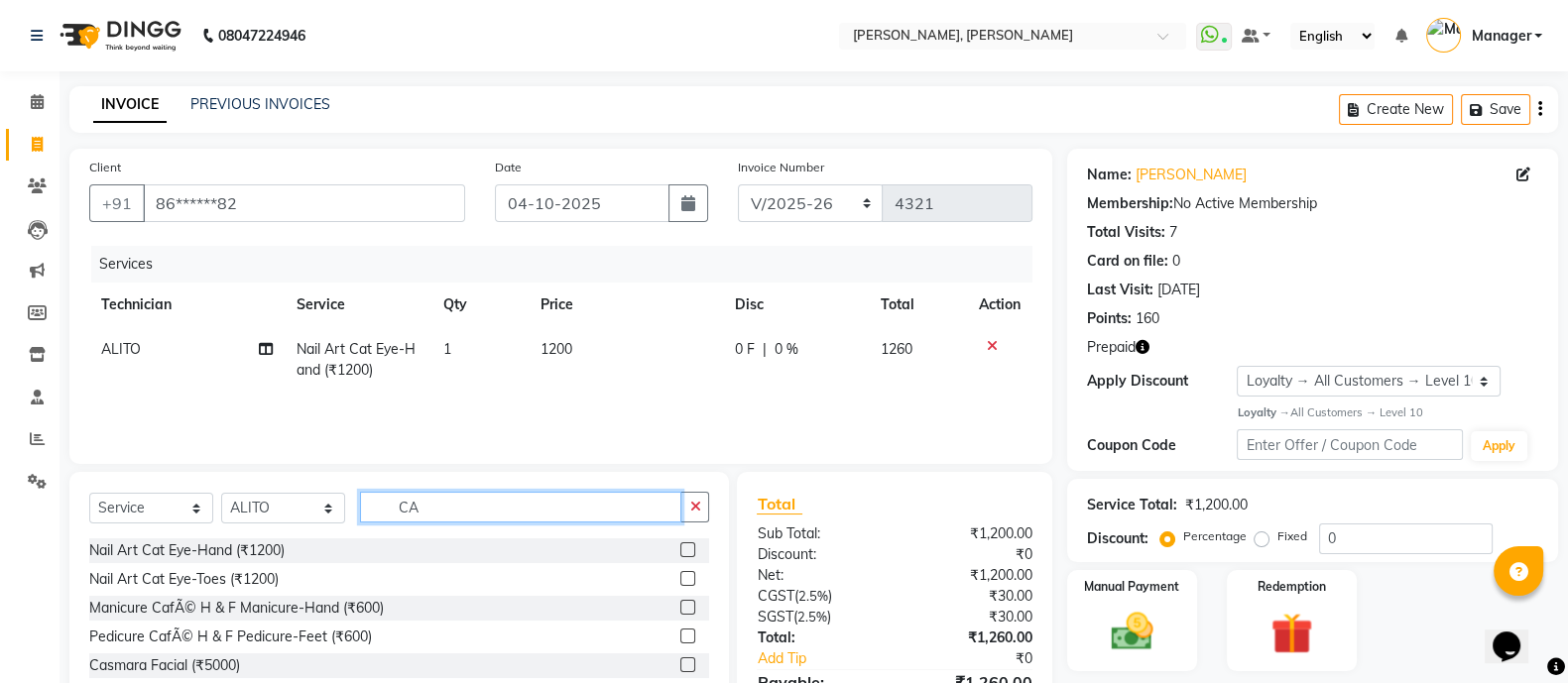
type input "C"
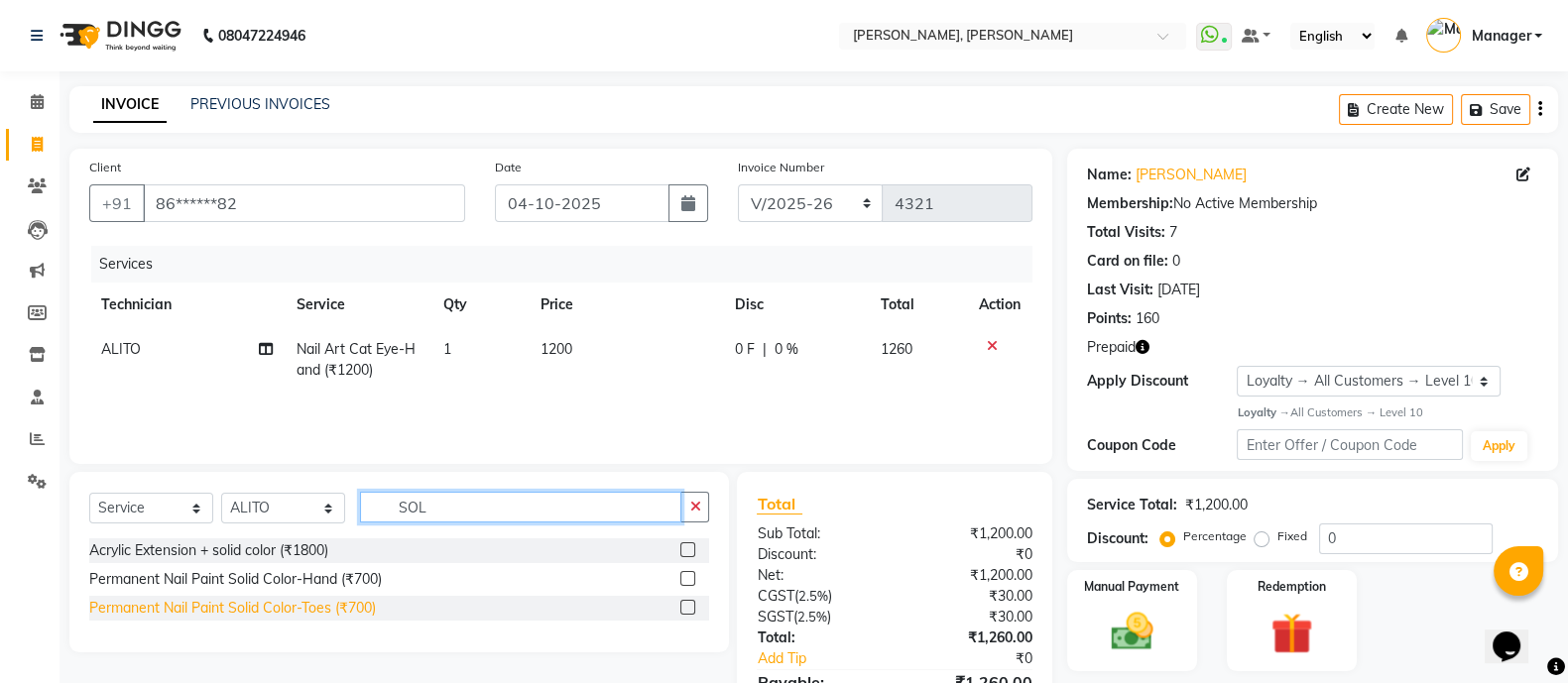
type input "SOL"
click at [347, 611] on div "Permanent Nail Paint Solid Color-Toes (₹700)" at bounding box center [232, 608] width 287 height 21
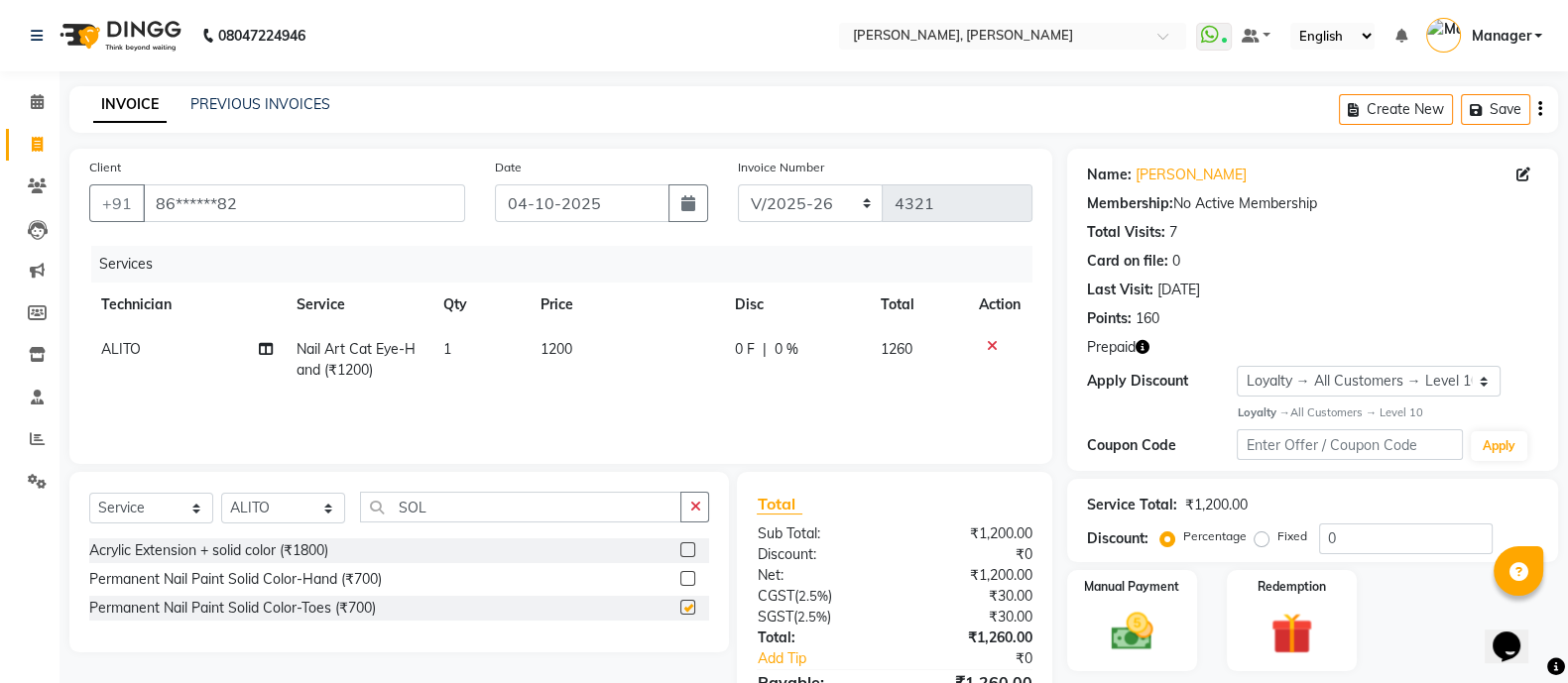
checkbox input "false"
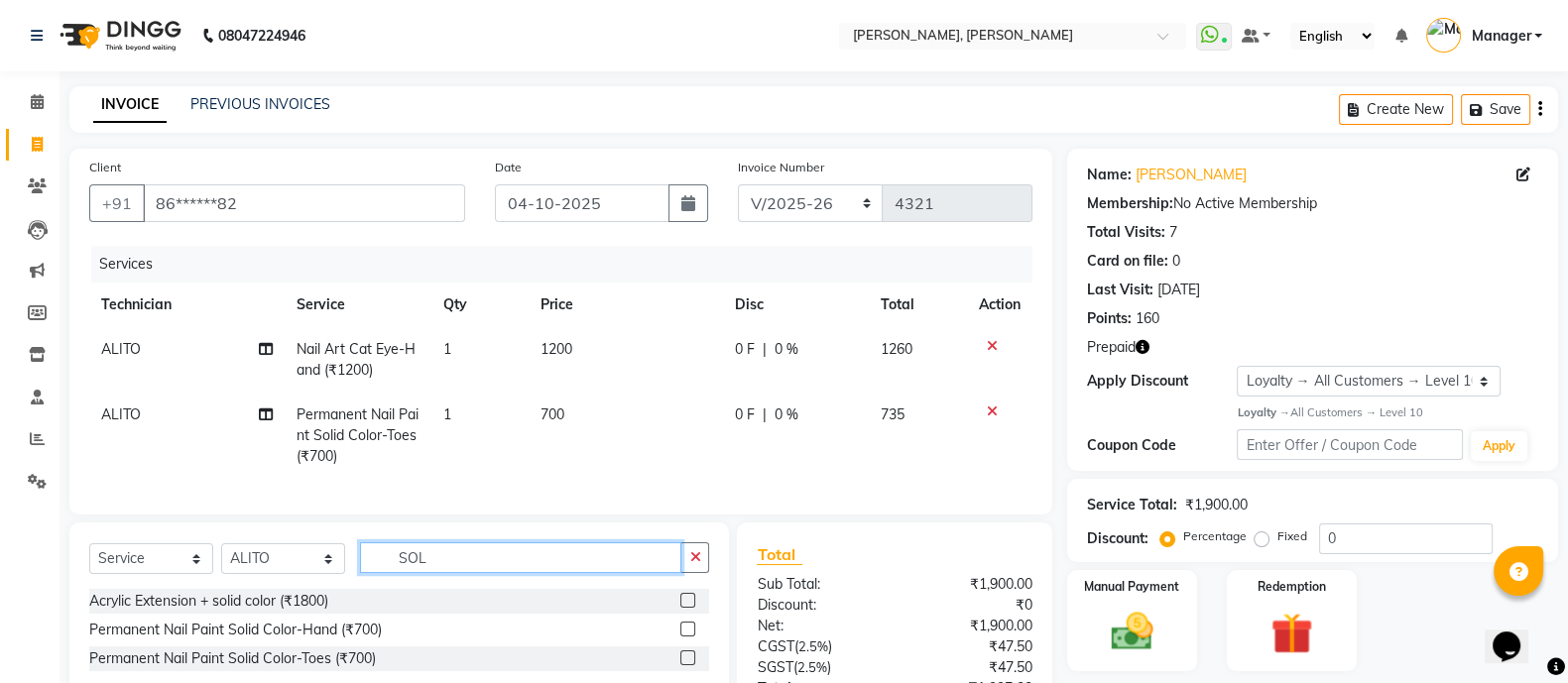
click at [446, 573] on input "SOL" at bounding box center [521, 557] width 321 height 31
type input "S"
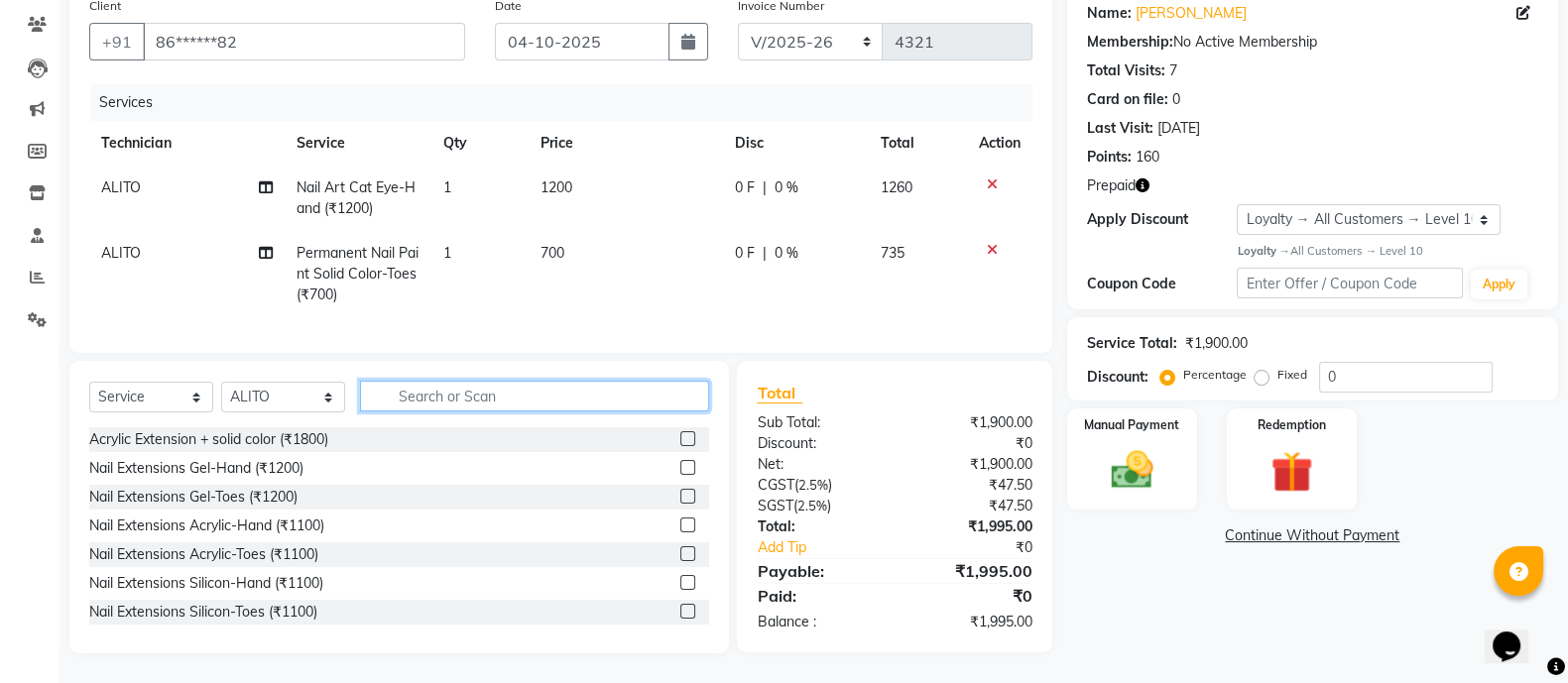
click at [555, 407] on input "text" at bounding box center [535, 396] width 349 height 31
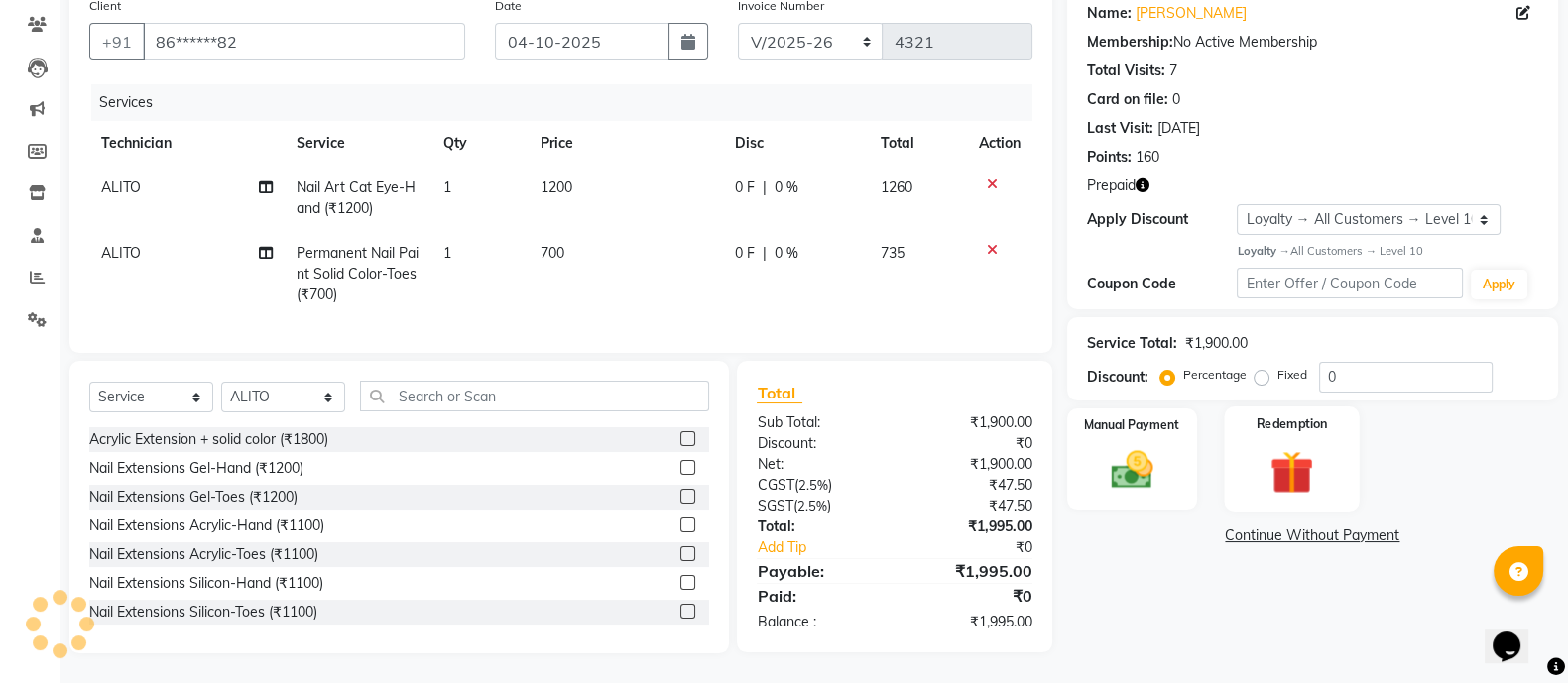
click at [1287, 424] on div "Redemption" at bounding box center [1291, 459] width 136 height 105
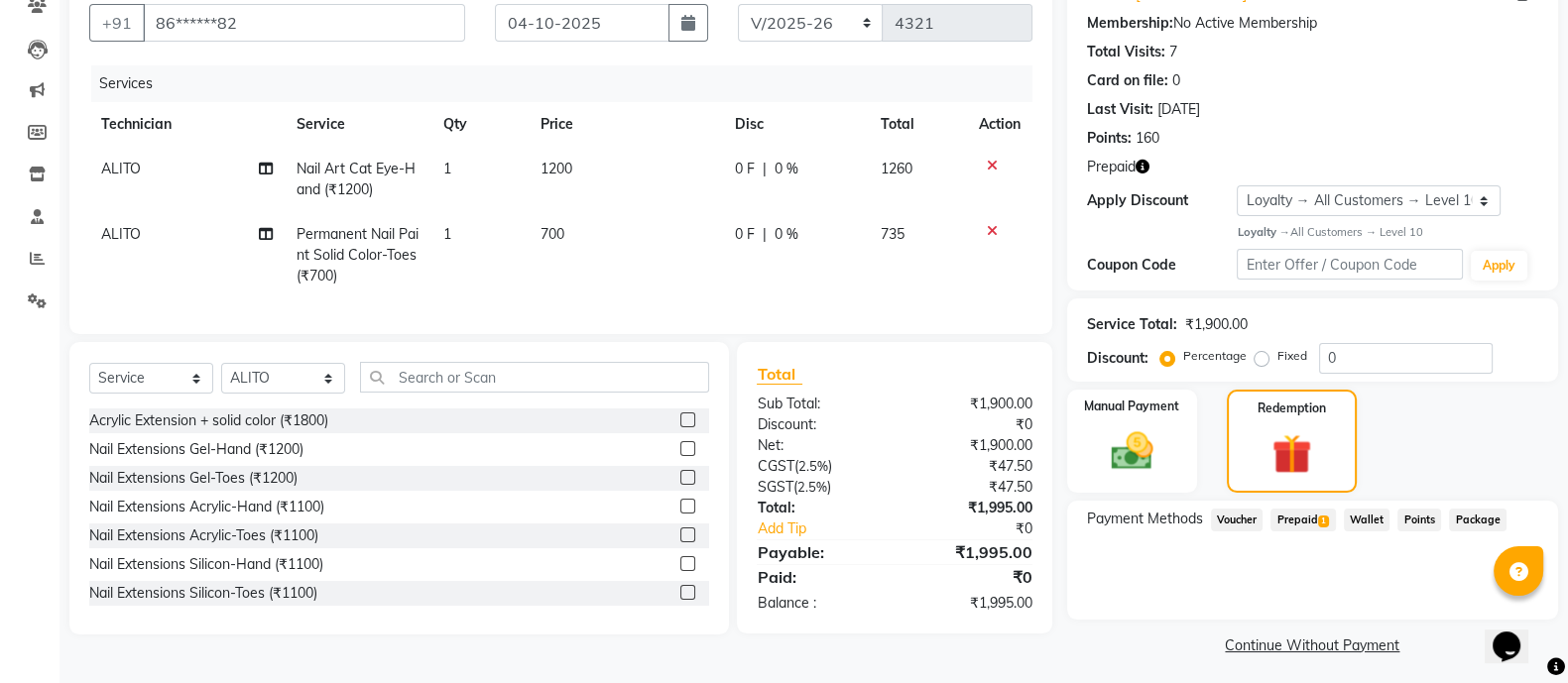
click at [1318, 522] on span "Prepaid 1" at bounding box center [1302, 519] width 64 height 23
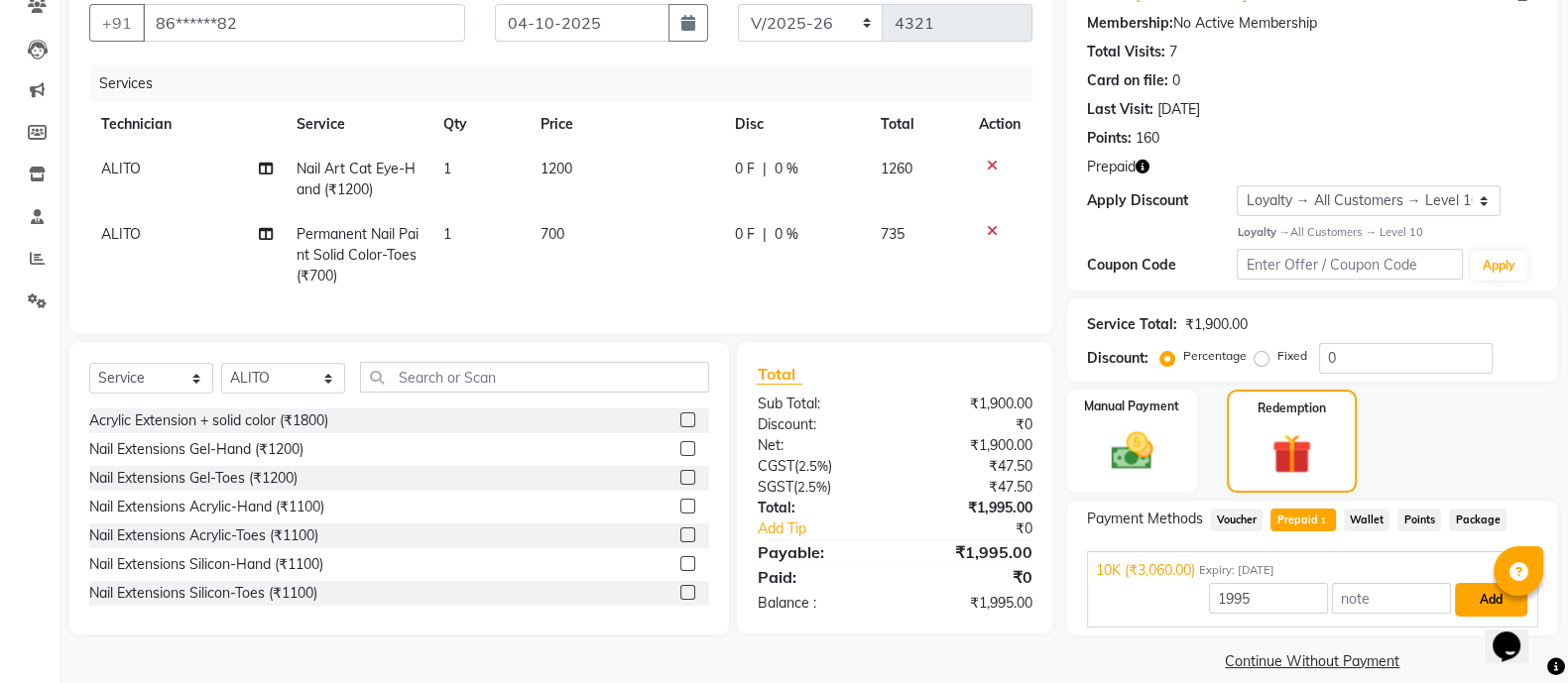
click at [1477, 599] on button "Add" at bounding box center [1491, 600] width 72 height 34
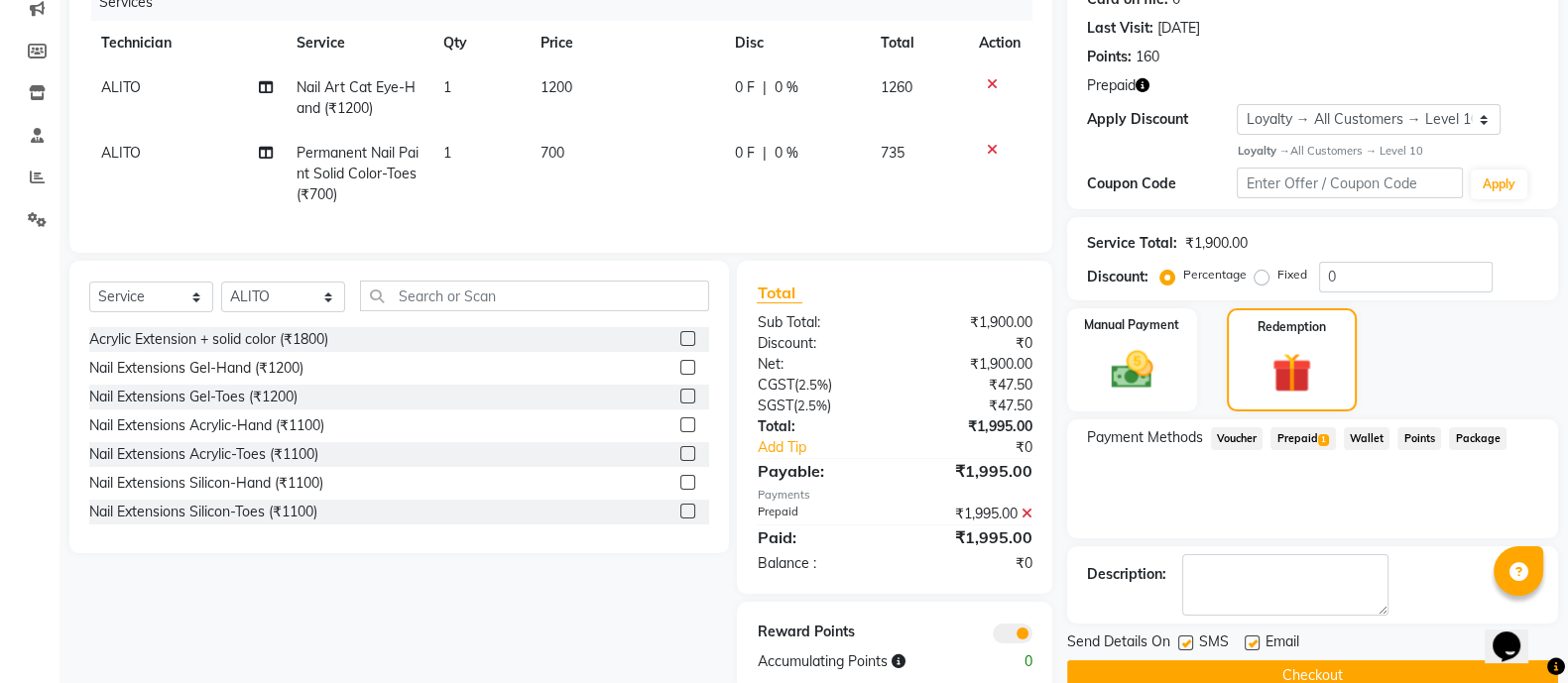
scroll to position [321, 0]
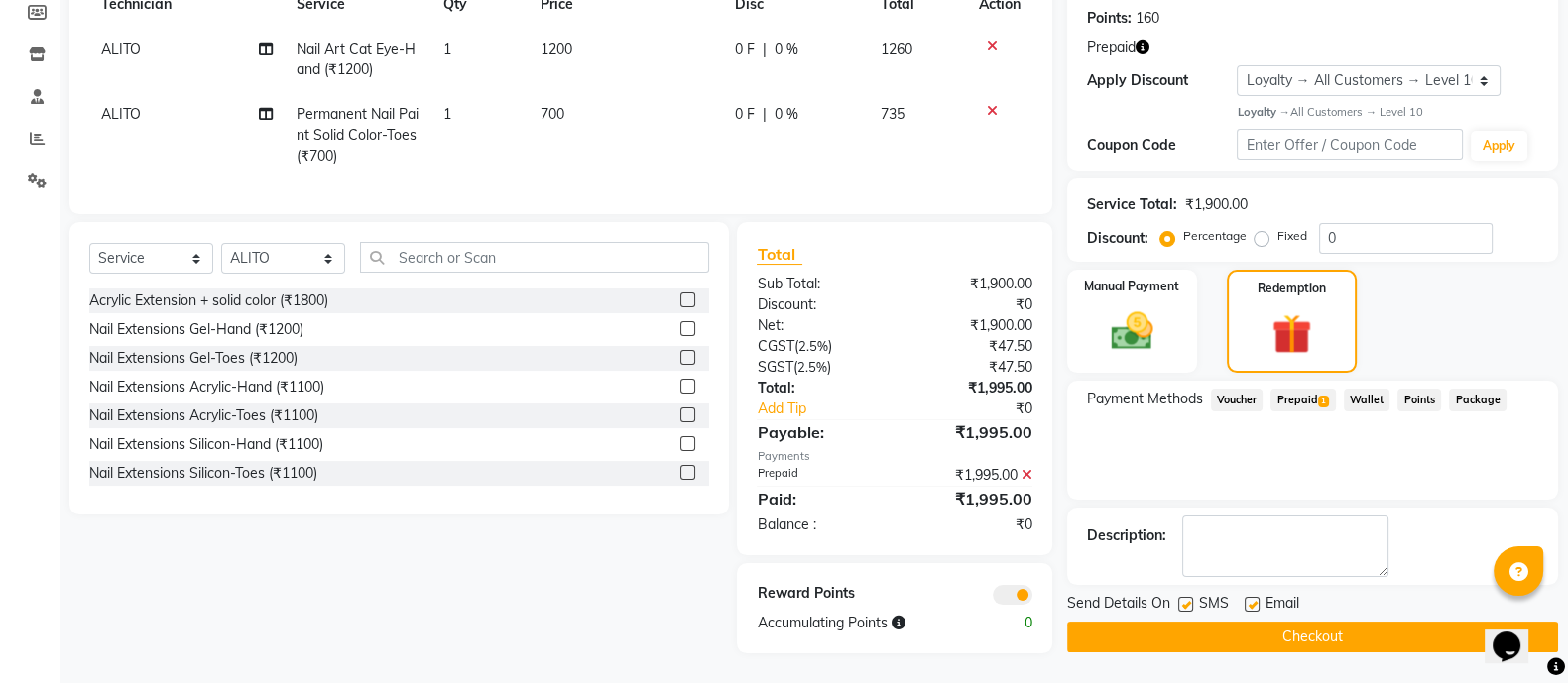
click at [1230, 622] on button "Checkout" at bounding box center [1312, 636] width 491 height 31
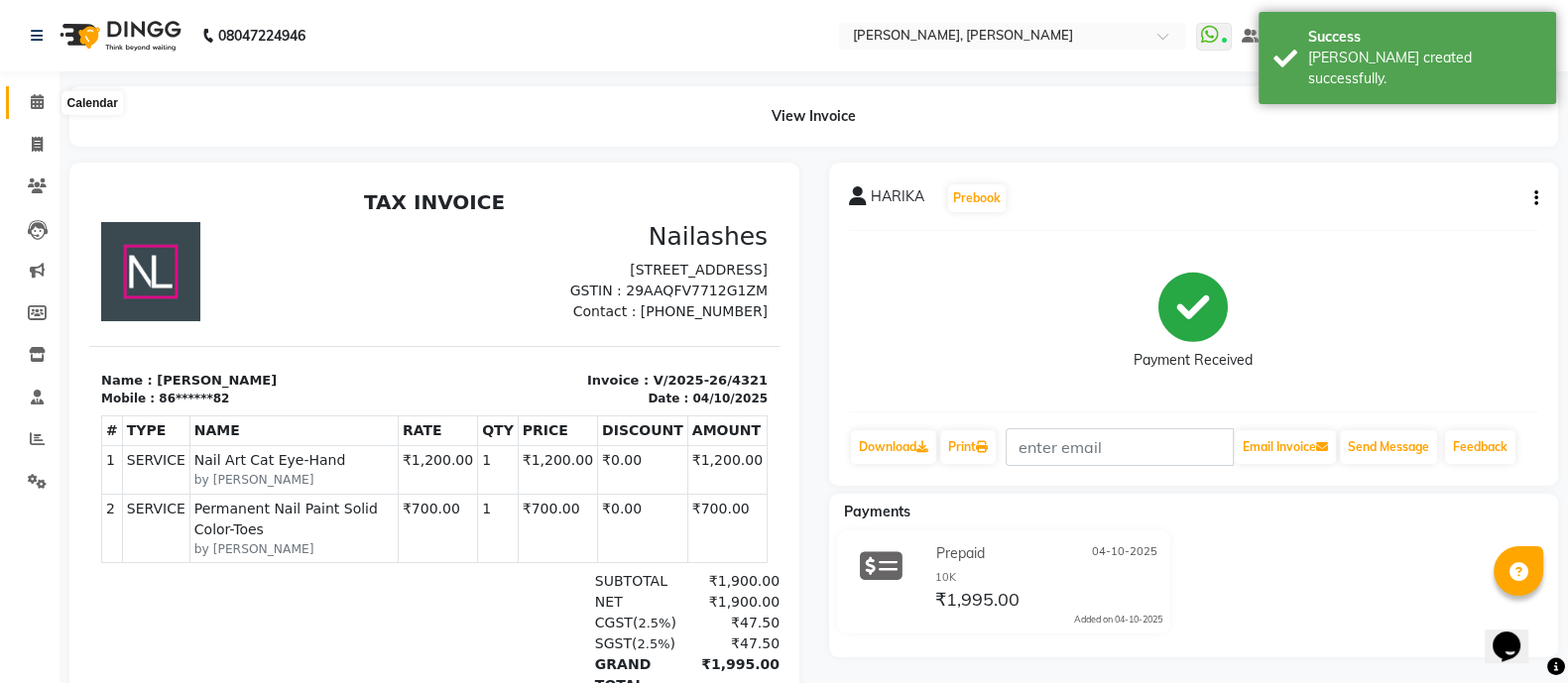
click at [31, 101] on icon at bounding box center [37, 101] width 13 height 15
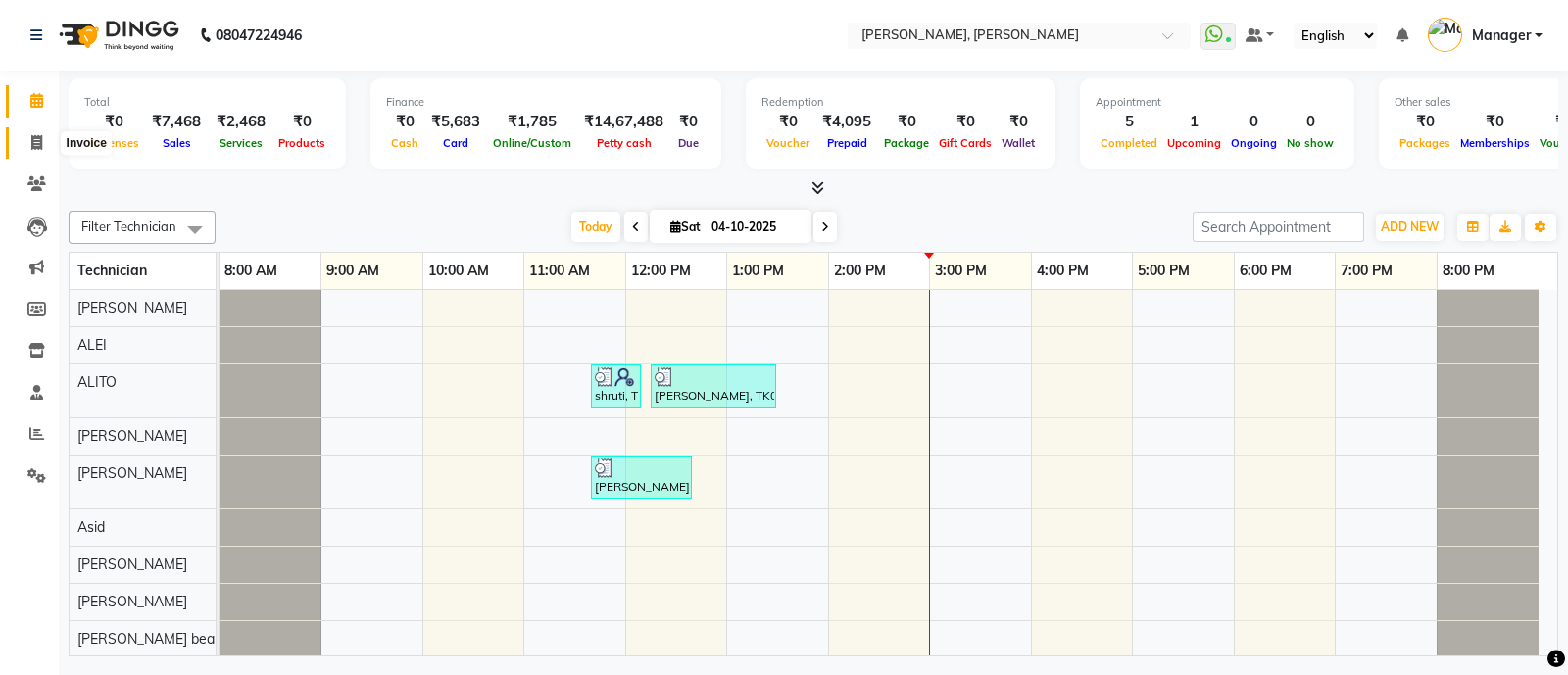
click at [33, 136] on icon at bounding box center [36, 142] width 11 height 15
select select "3767"
select select "service"
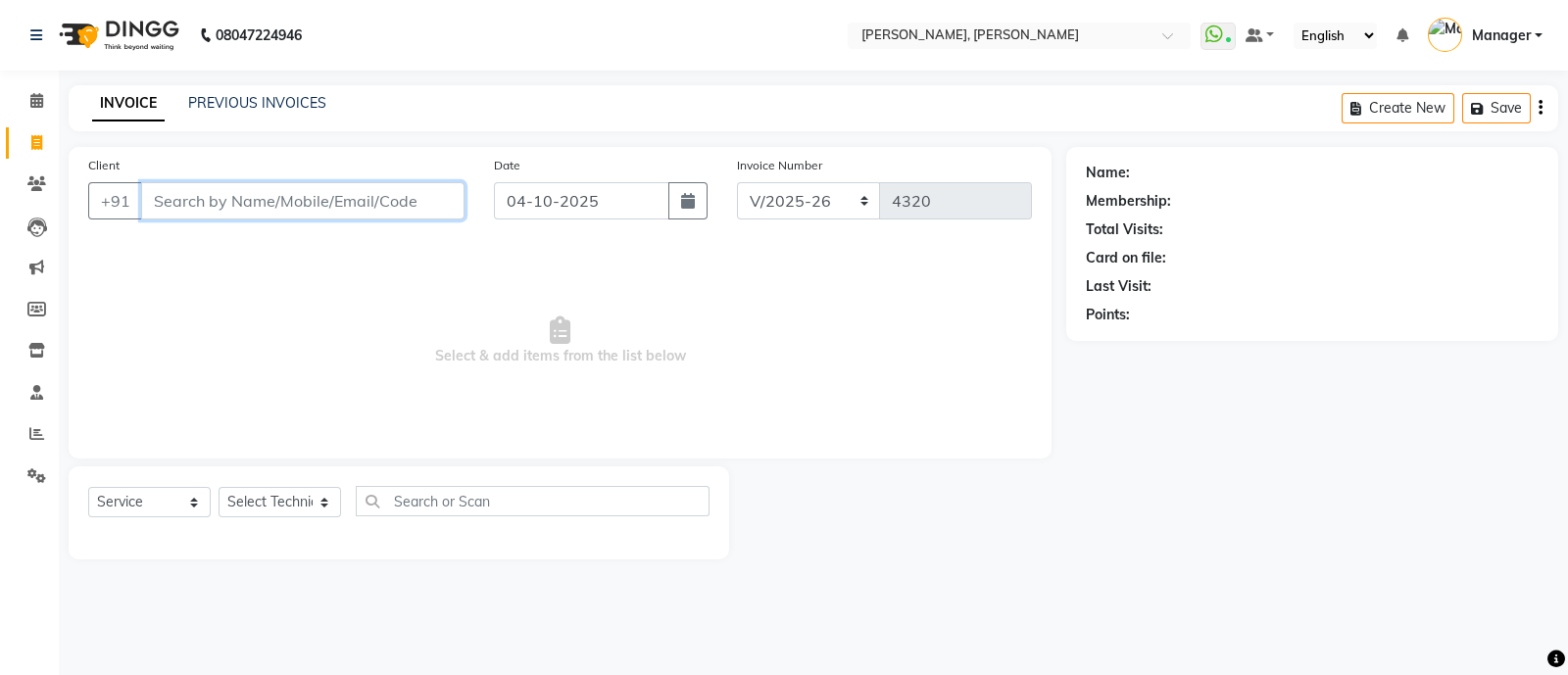
click at [314, 202] on input "Client" at bounding box center [303, 201] width 323 height 37
paste input "7004714332"
type input "7004714332"
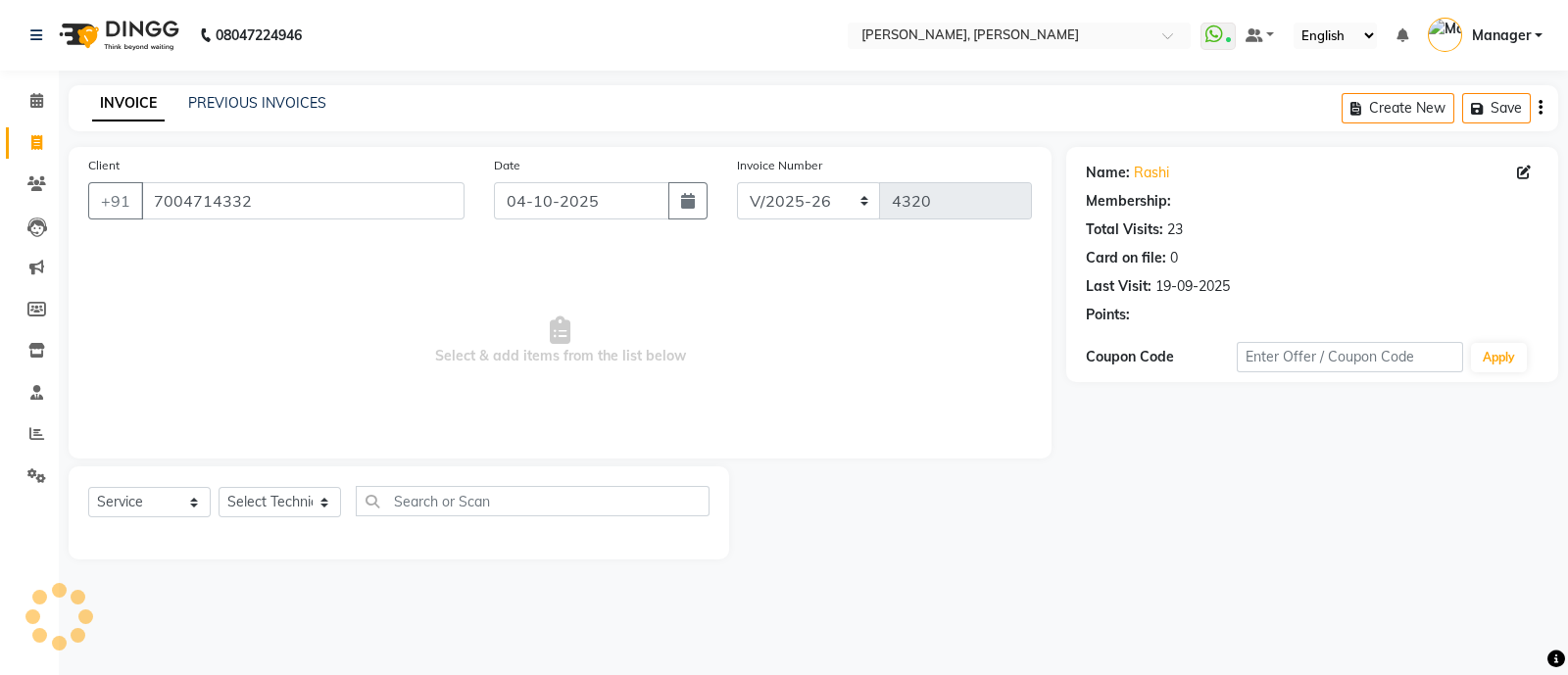
select select "1: Object"
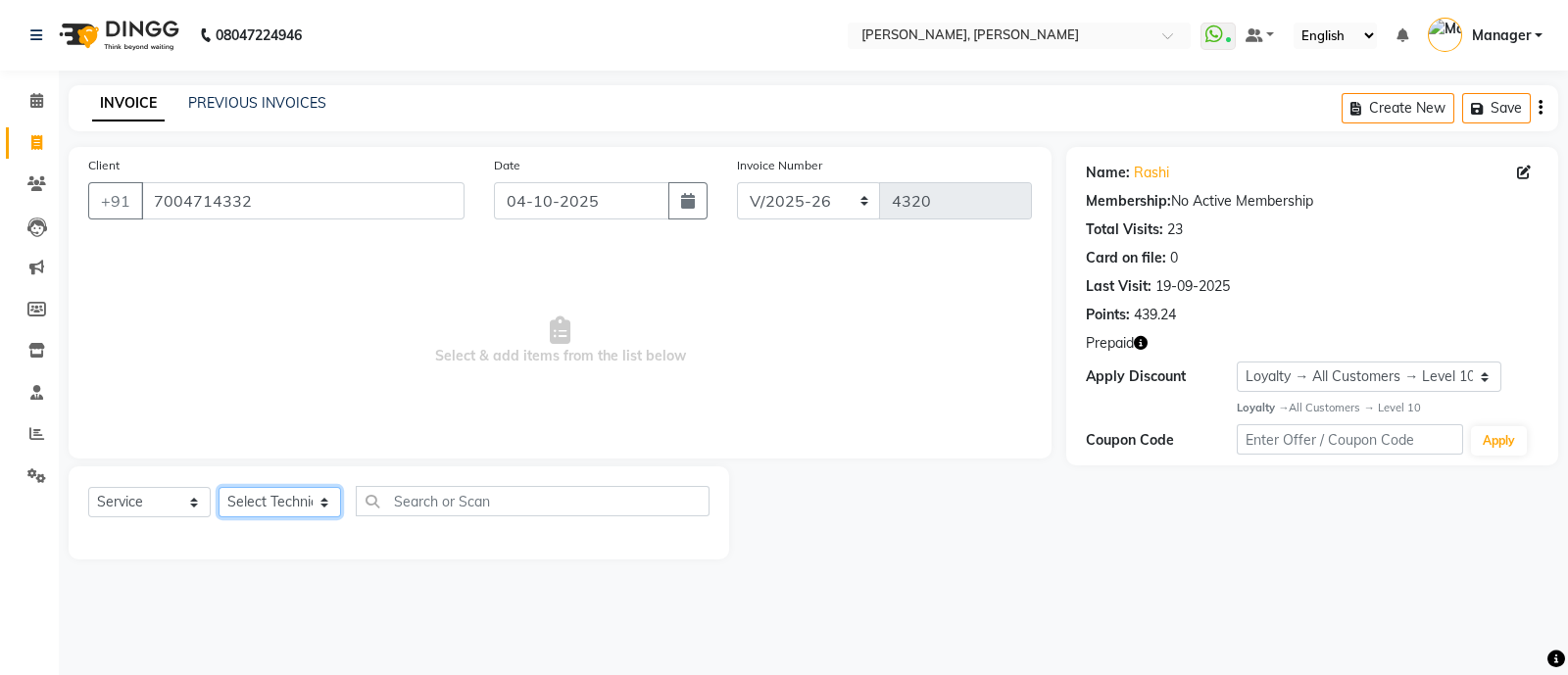
click at [297, 506] on select "Select Technician [PERSON_NAME] [PERSON_NAME] Asid Hanmi [PERSON_NAME] Manager …" at bounding box center [279, 502] width 122 height 30
select select "18142"
click at [219, 488] on select "Select Technician [PERSON_NAME] [PERSON_NAME] Asid Hanmi [PERSON_NAME] Manager …" at bounding box center [279, 502] width 122 height 30
click at [152, 494] on select "Select Service Product Membership Package Voucher Prepaid Gift Card" at bounding box center [149, 502] width 122 height 30
select select "P"
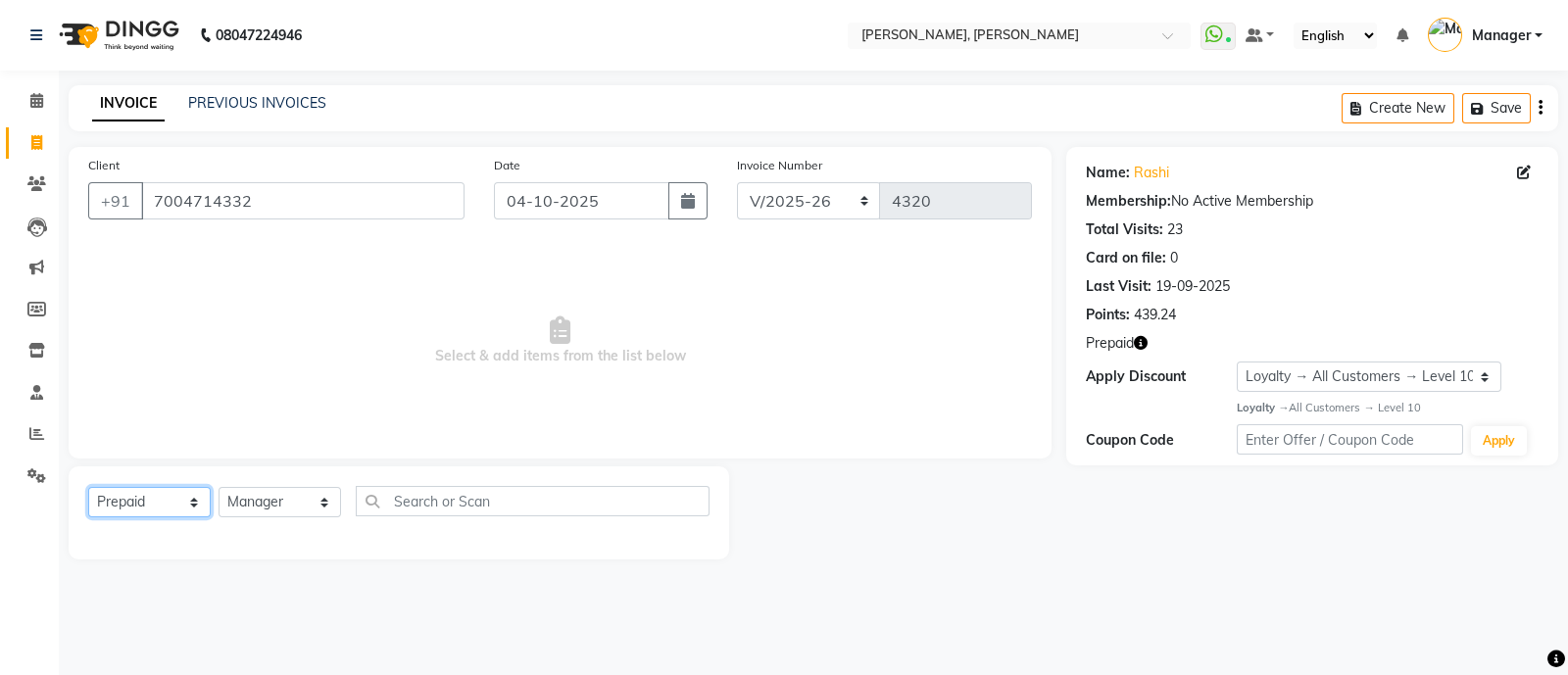
click at [88, 488] on select "Select Service Product Membership Package Voucher Prepaid Gift Card" at bounding box center [149, 502] width 122 height 30
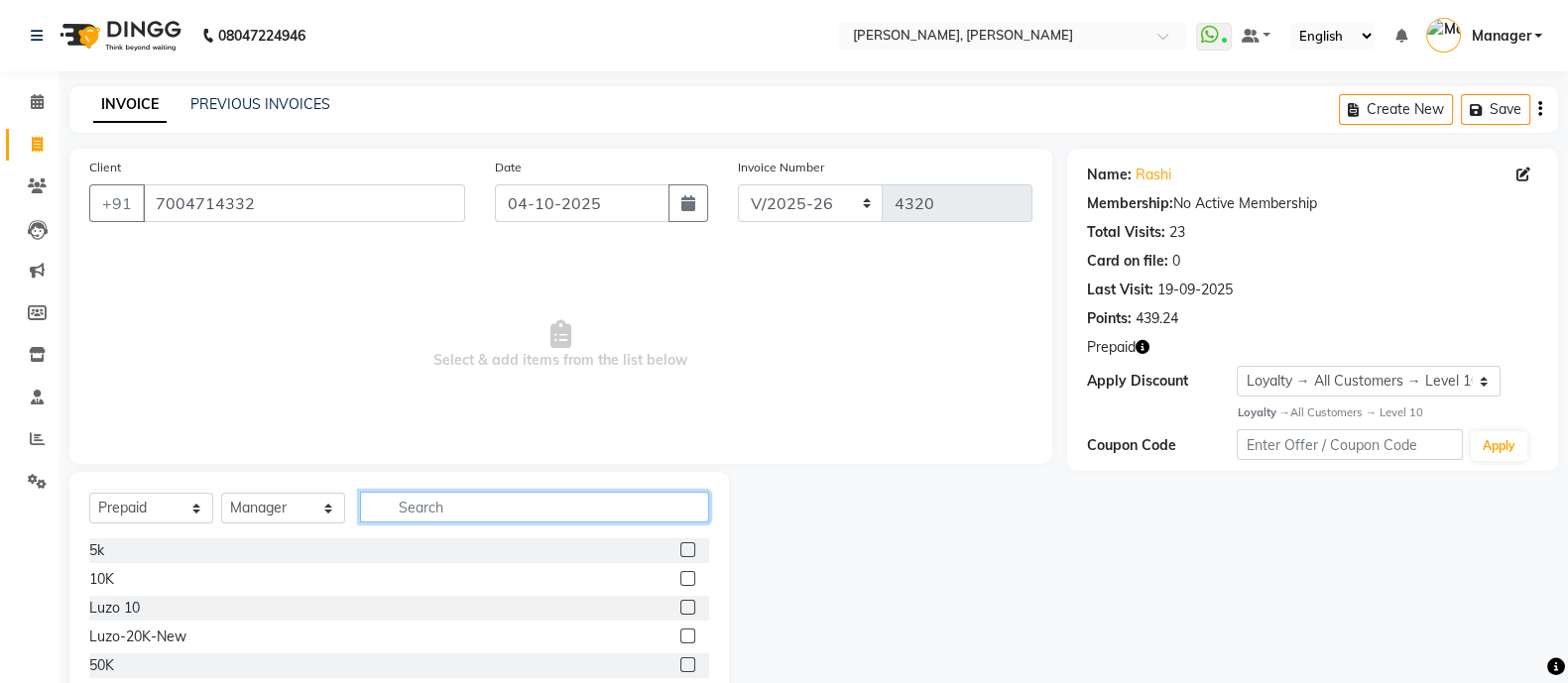
click at [453, 502] on input "text" at bounding box center [535, 507] width 349 height 31
click at [37, 95] on icon at bounding box center [37, 101] width 13 height 15
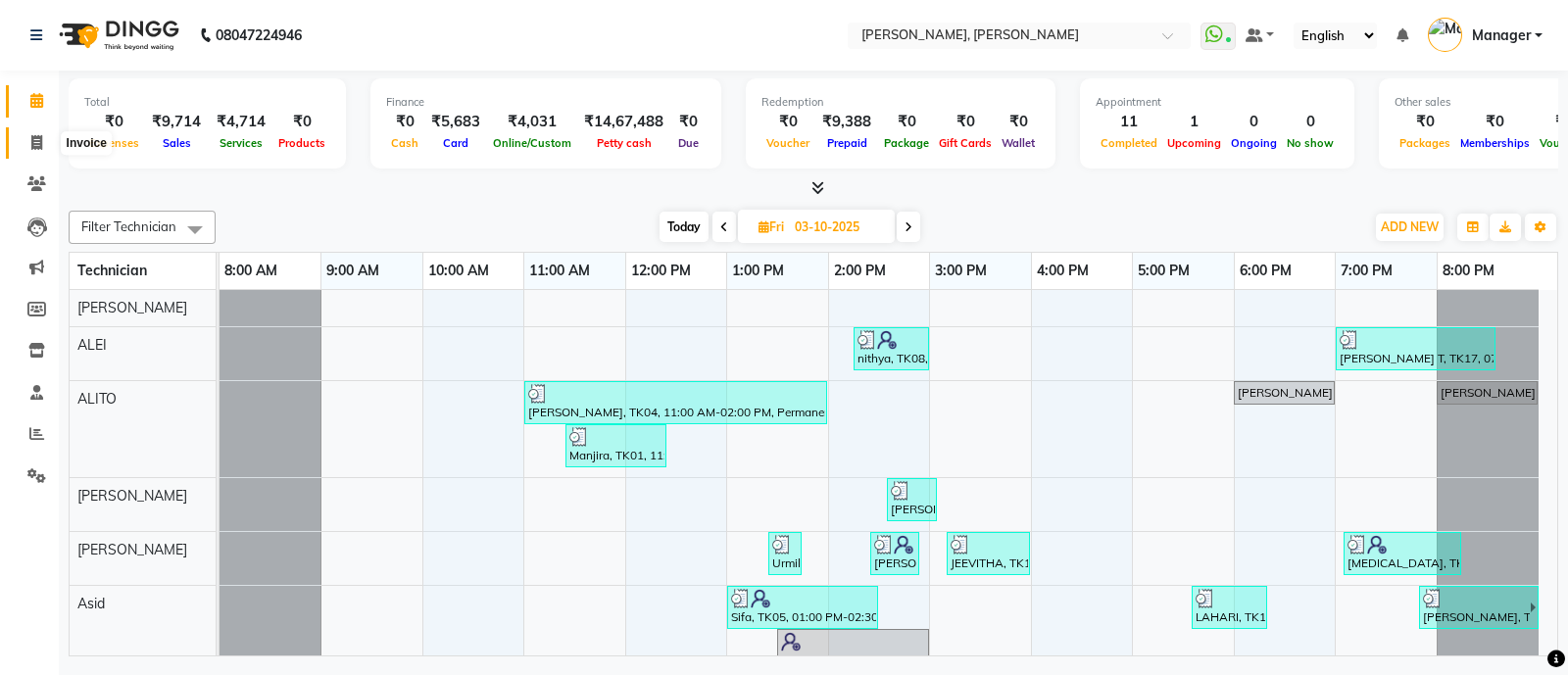
click at [39, 147] on icon at bounding box center [36, 142] width 11 height 15
select select "service"
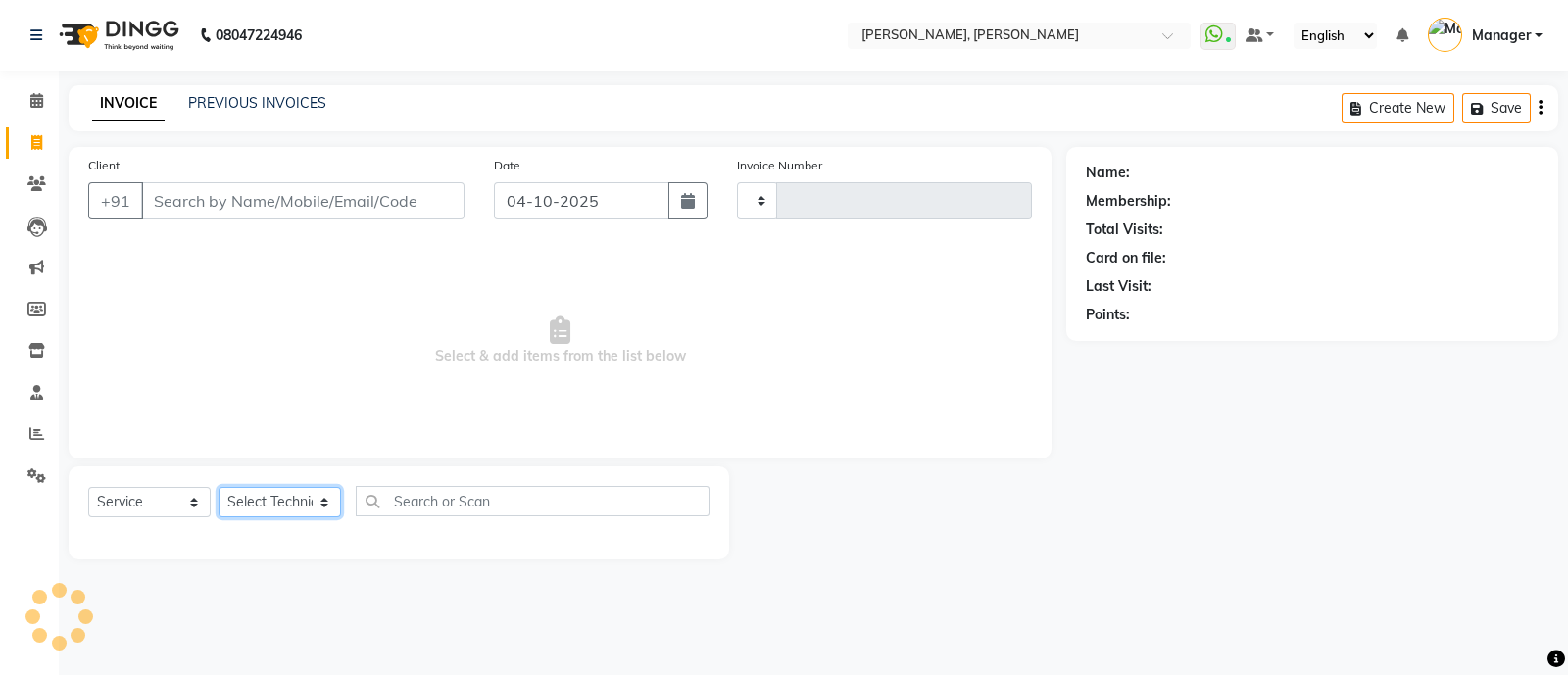
type input "4322"
select select "3767"
click at [288, 501] on select "Select Technician [PERSON_NAME] [PERSON_NAME] Asid Hanmi [PERSON_NAME] Manager …" at bounding box center [279, 502] width 122 height 30
select select "51846"
click at [219, 488] on select "Select Technician [PERSON_NAME] [PERSON_NAME] Asid Hanmi [PERSON_NAME] Manager …" at bounding box center [279, 502] width 122 height 30
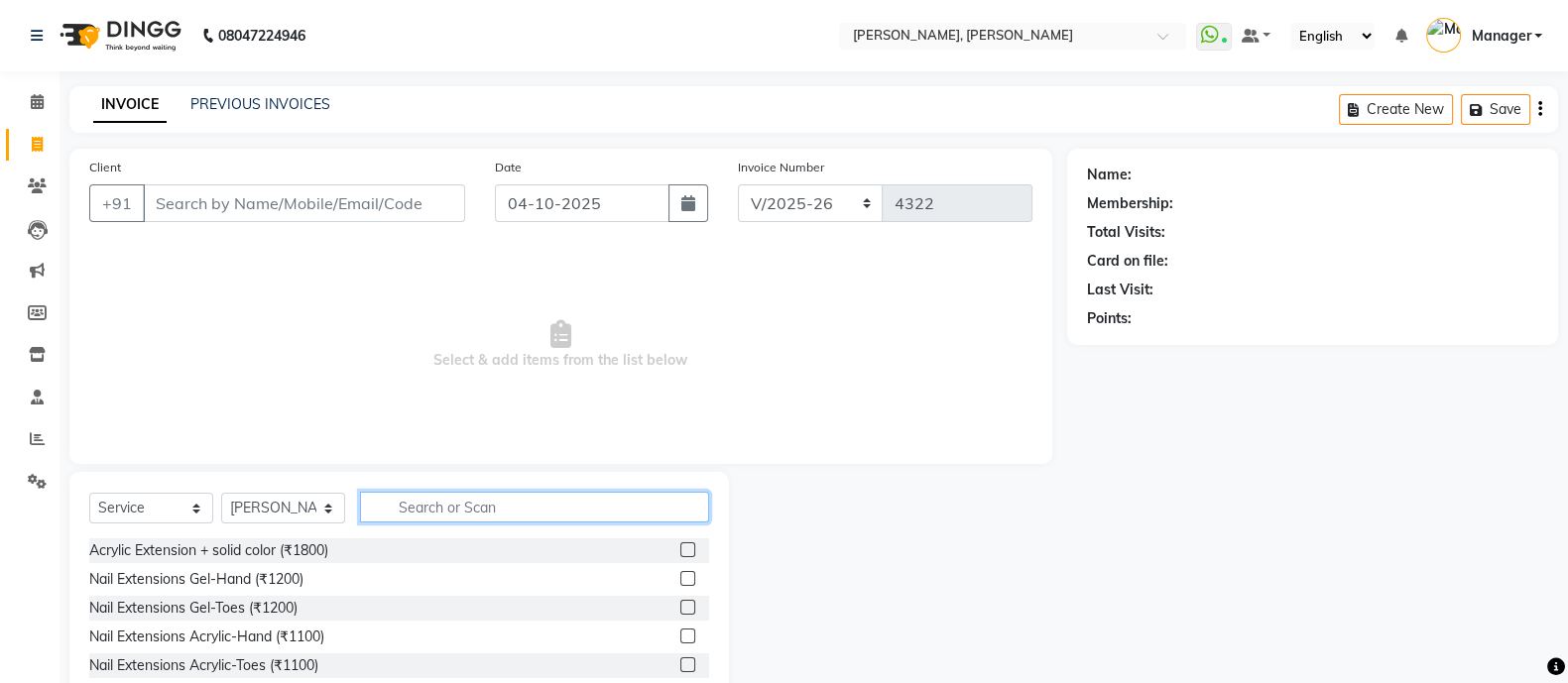
click at [476, 506] on input "text" at bounding box center [535, 507] width 349 height 31
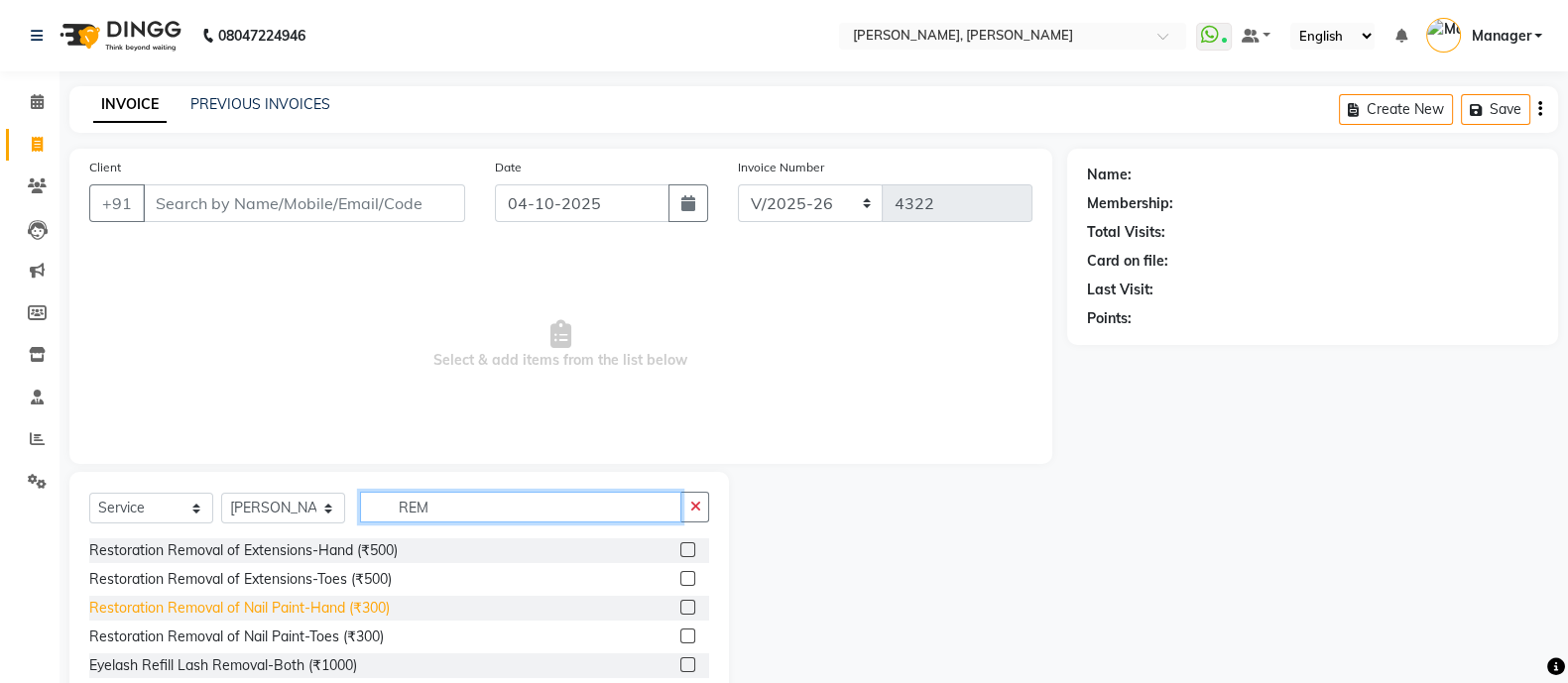
type input "REM"
click at [343, 607] on div "Restoration Removal of Nail Paint-Hand (₹300)" at bounding box center [239, 608] width 301 height 21
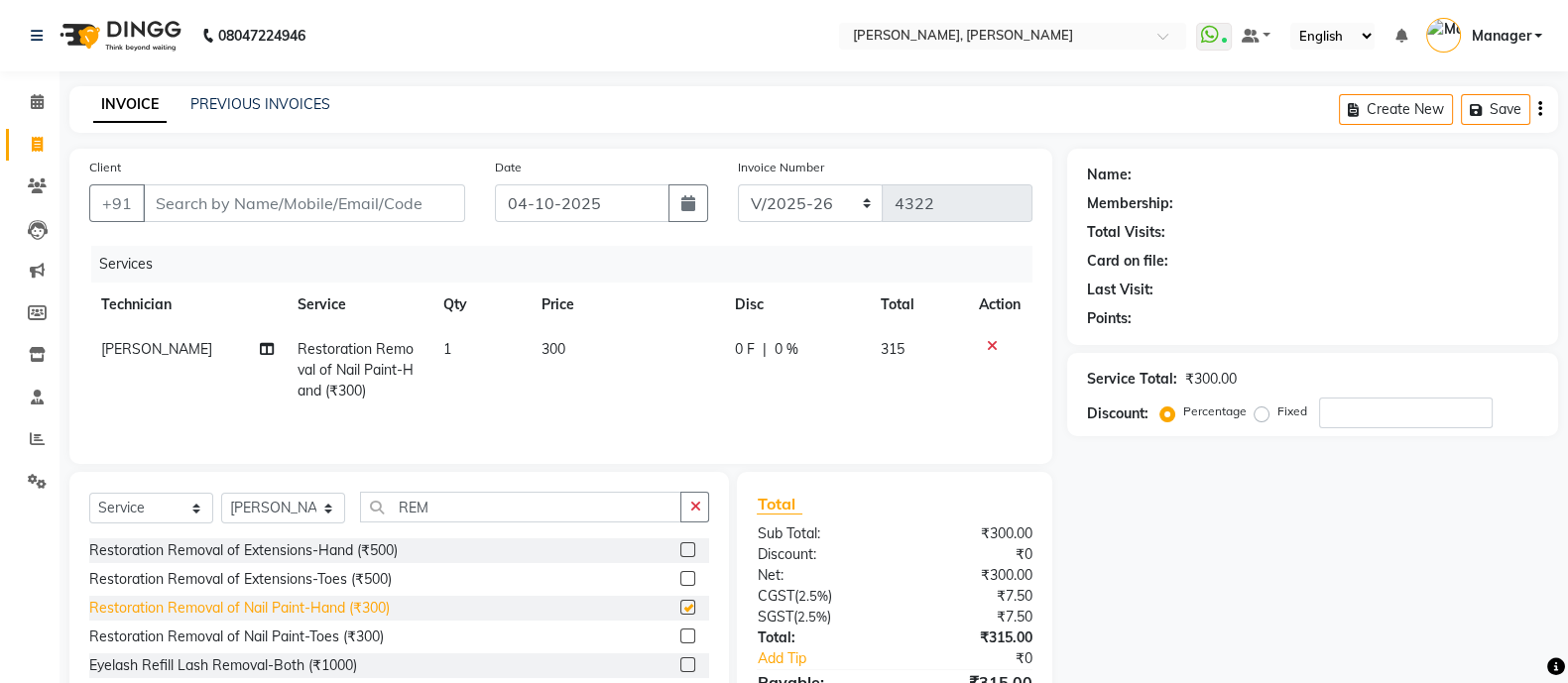
checkbox input "false"
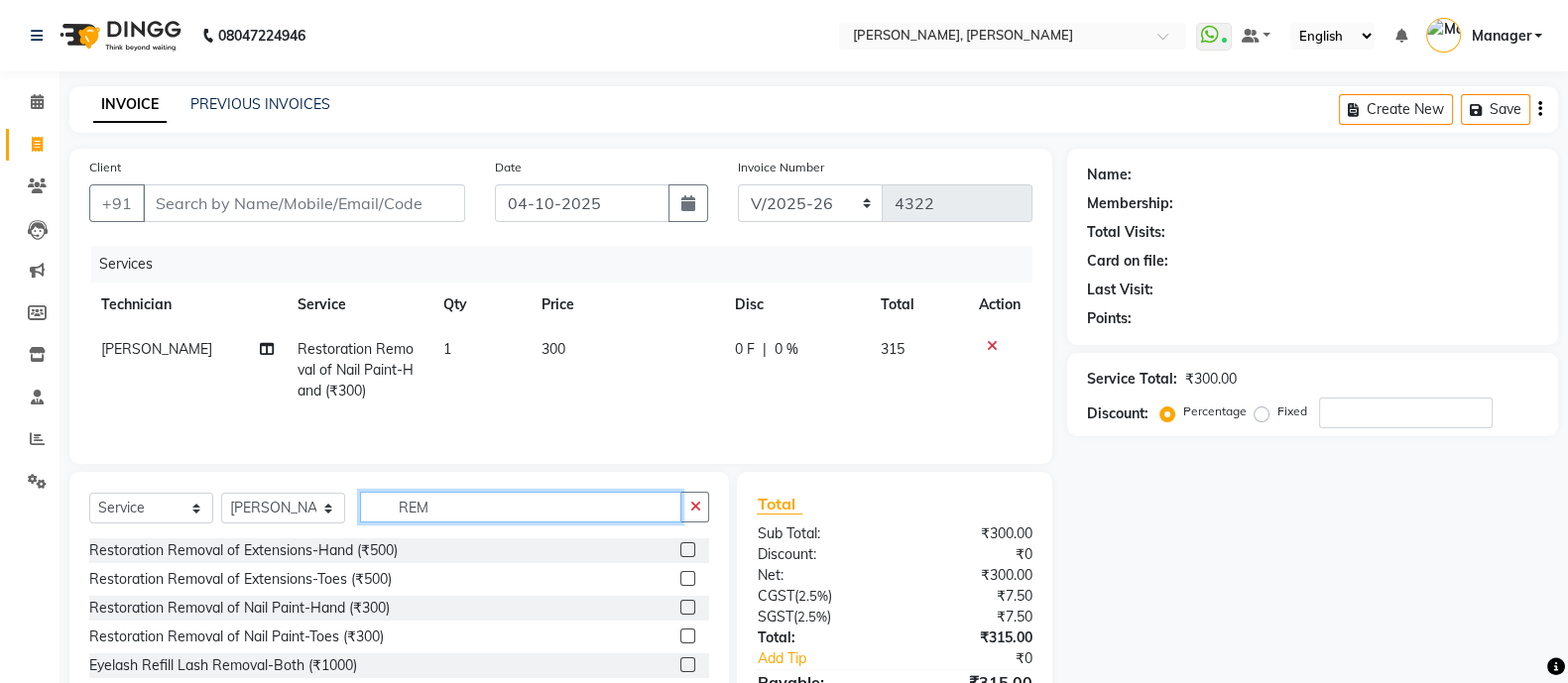
click at [440, 512] on input "REM" at bounding box center [521, 507] width 321 height 31
type input "R"
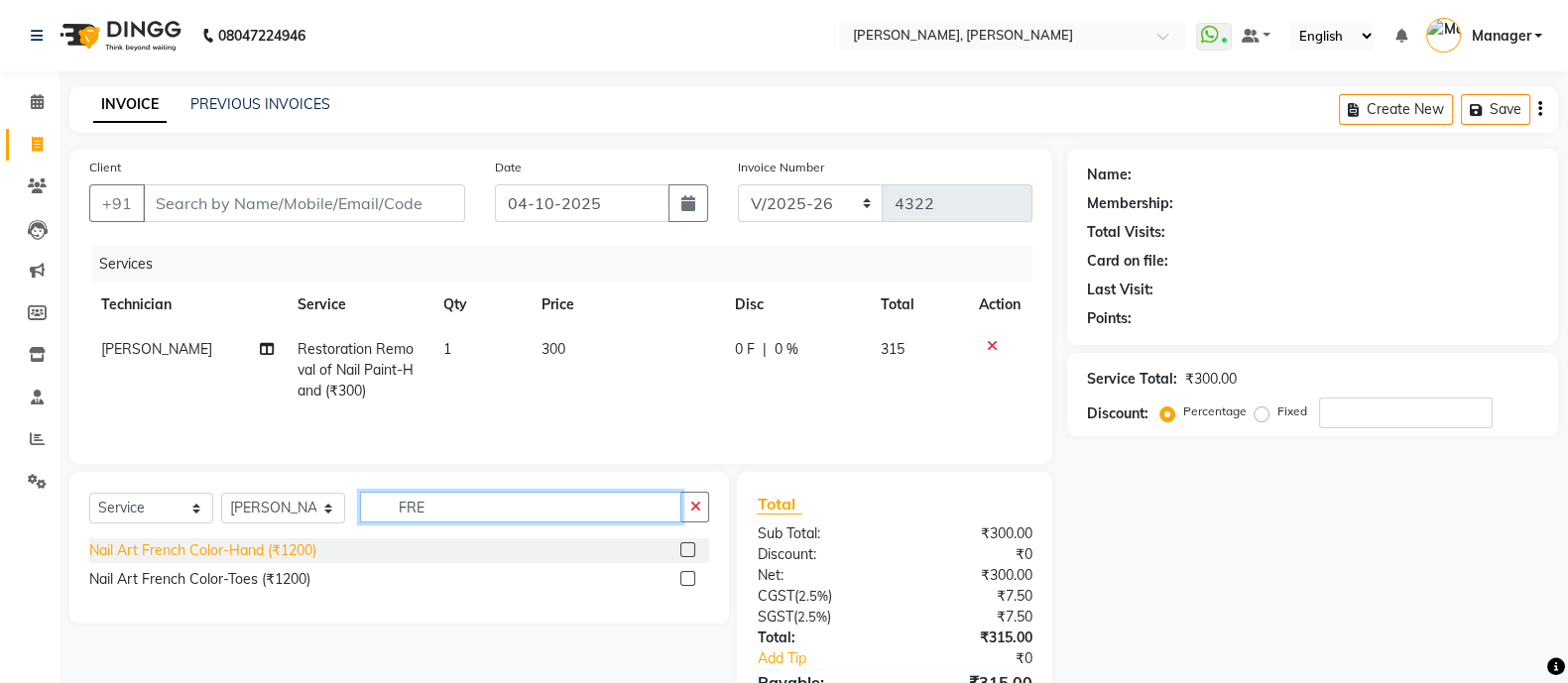
type input "FRE"
click at [278, 556] on div "Nail Art French Color-Hand (₹1200)" at bounding box center [202, 550] width 227 height 21
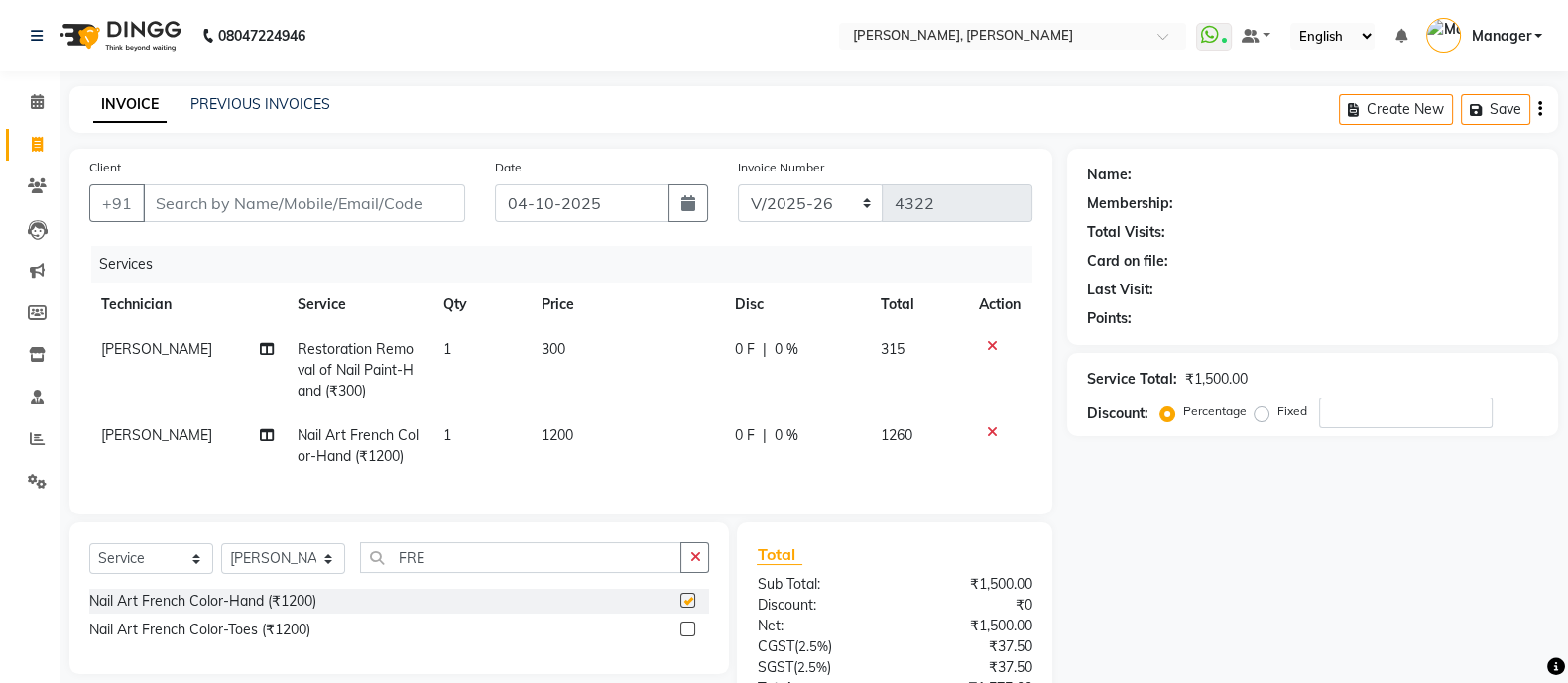
checkbox input "false"
click at [531, 445] on td "1200" at bounding box center [626, 446] width 193 height 65
select select "51846"
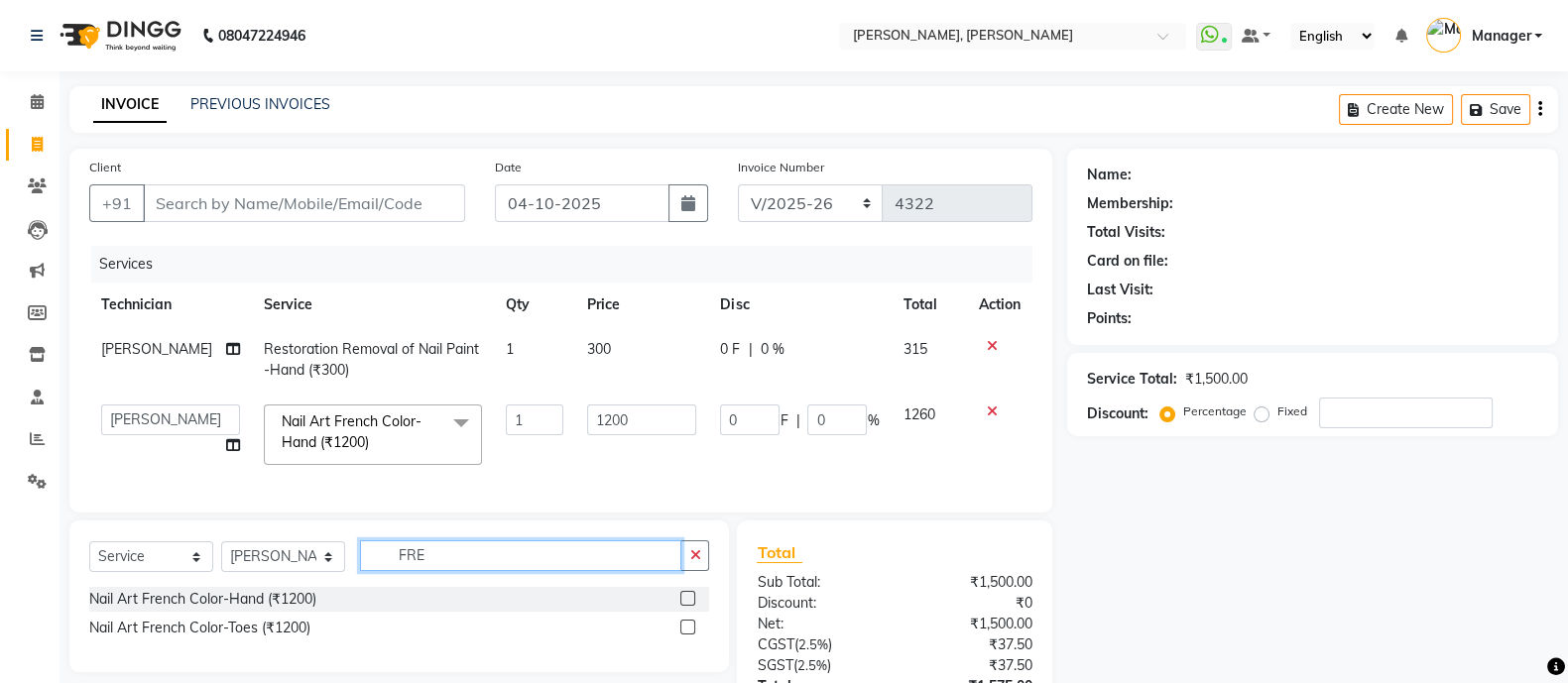
click at [455, 571] on input "FRE" at bounding box center [521, 555] width 321 height 31
type input "F"
type input "STAM"
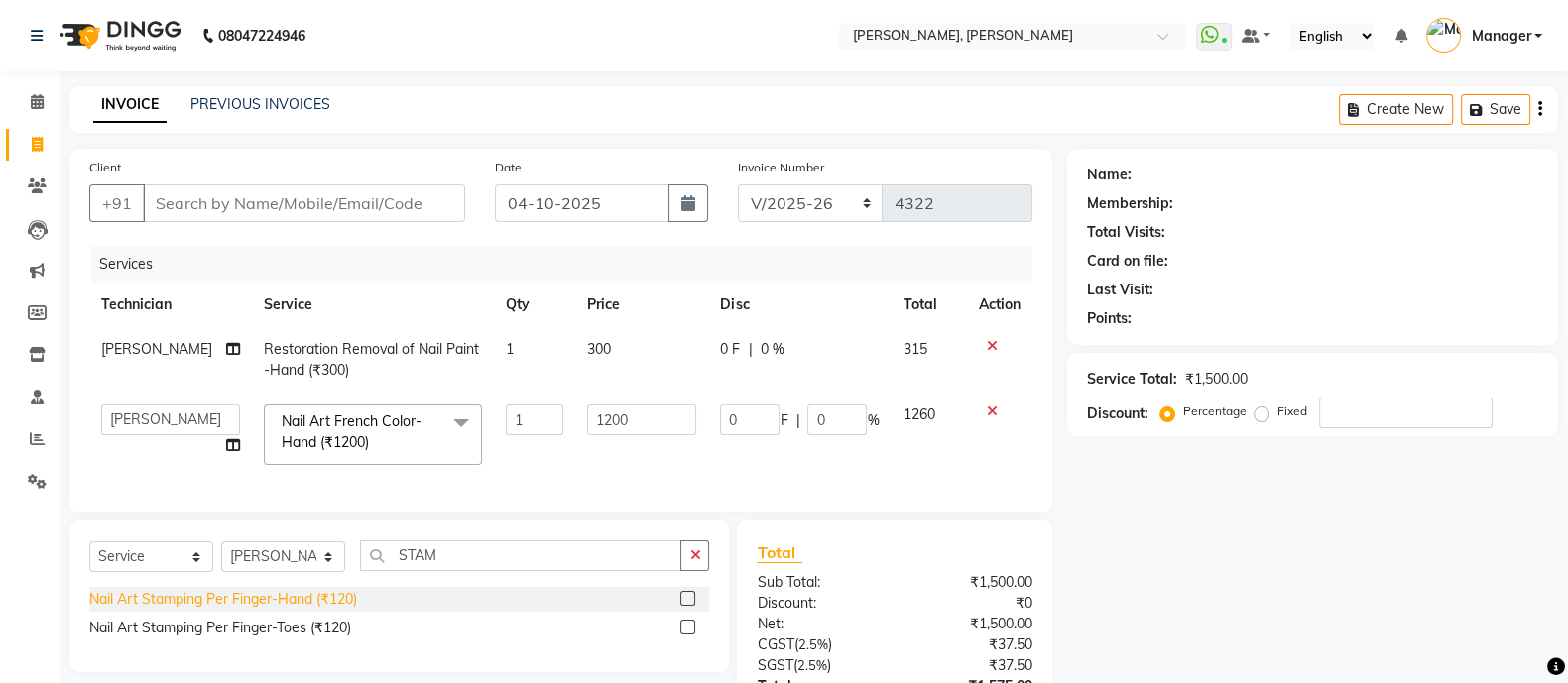
click at [333, 610] on div "Nail Art Stamping Per Finger-Hand (₹120)" at bounding box center [223, 599] width 268 height 21
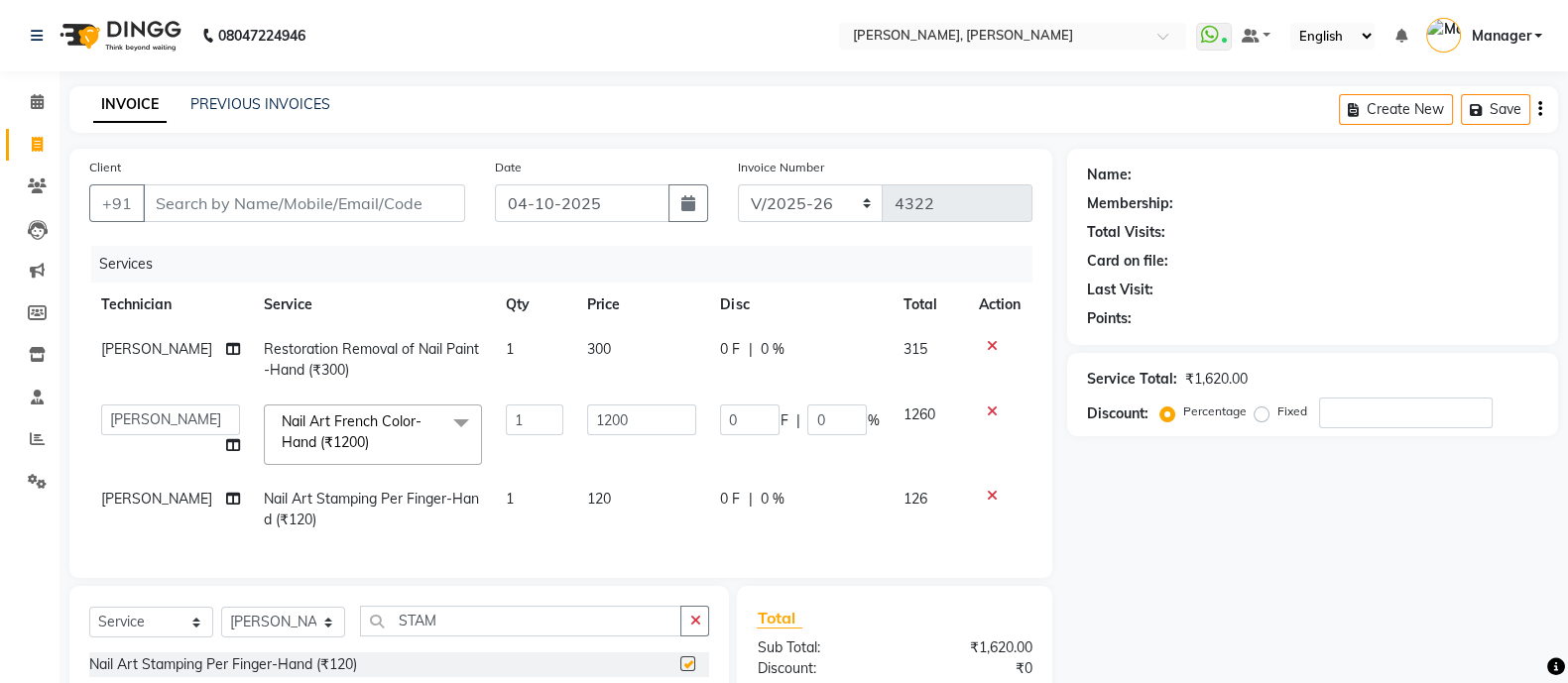
checkbox input "false"
click at [545, 503] on td "1" at bounding box center [535, 510] width 81 height 65
select select "51846"
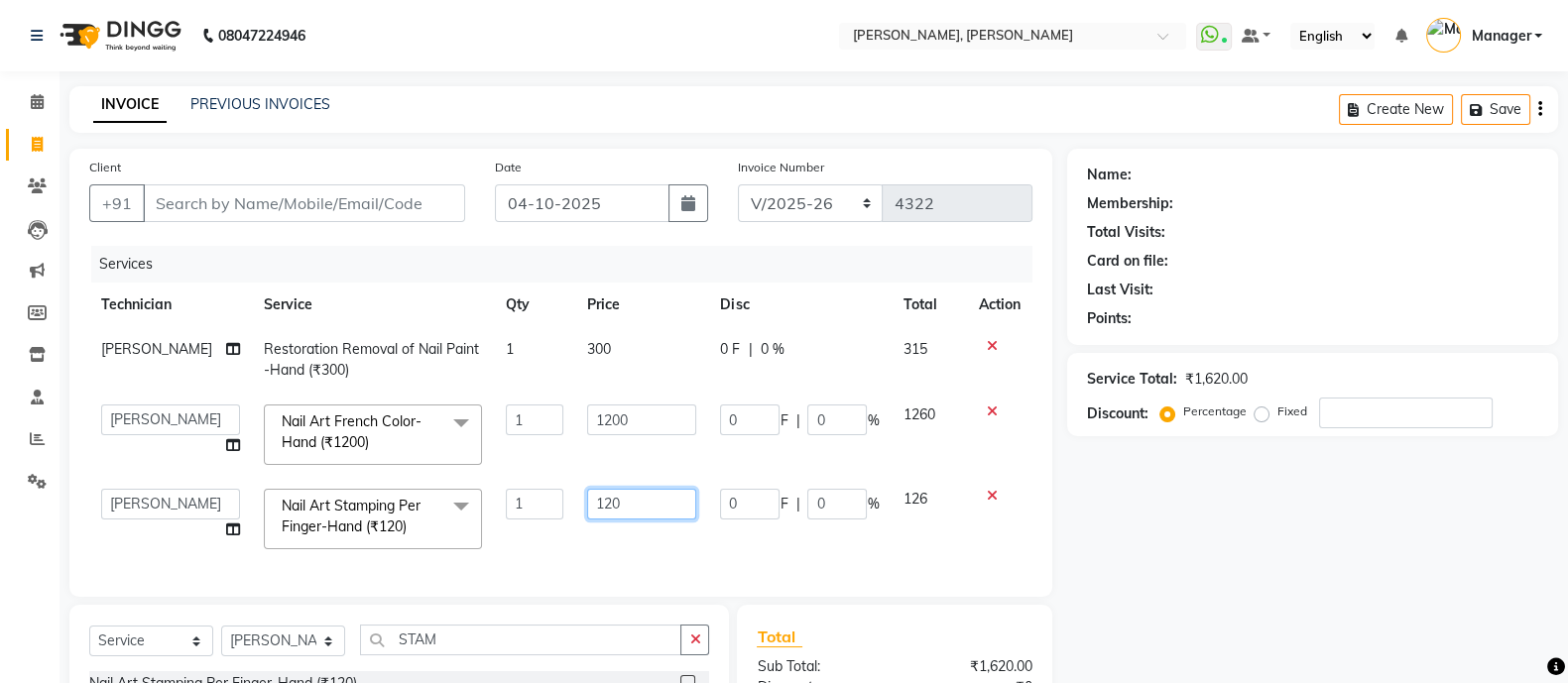
click at [632, 508] on input "120" at bounding box center [642, 504] width 109 height 31
type input "1"
type input "50"
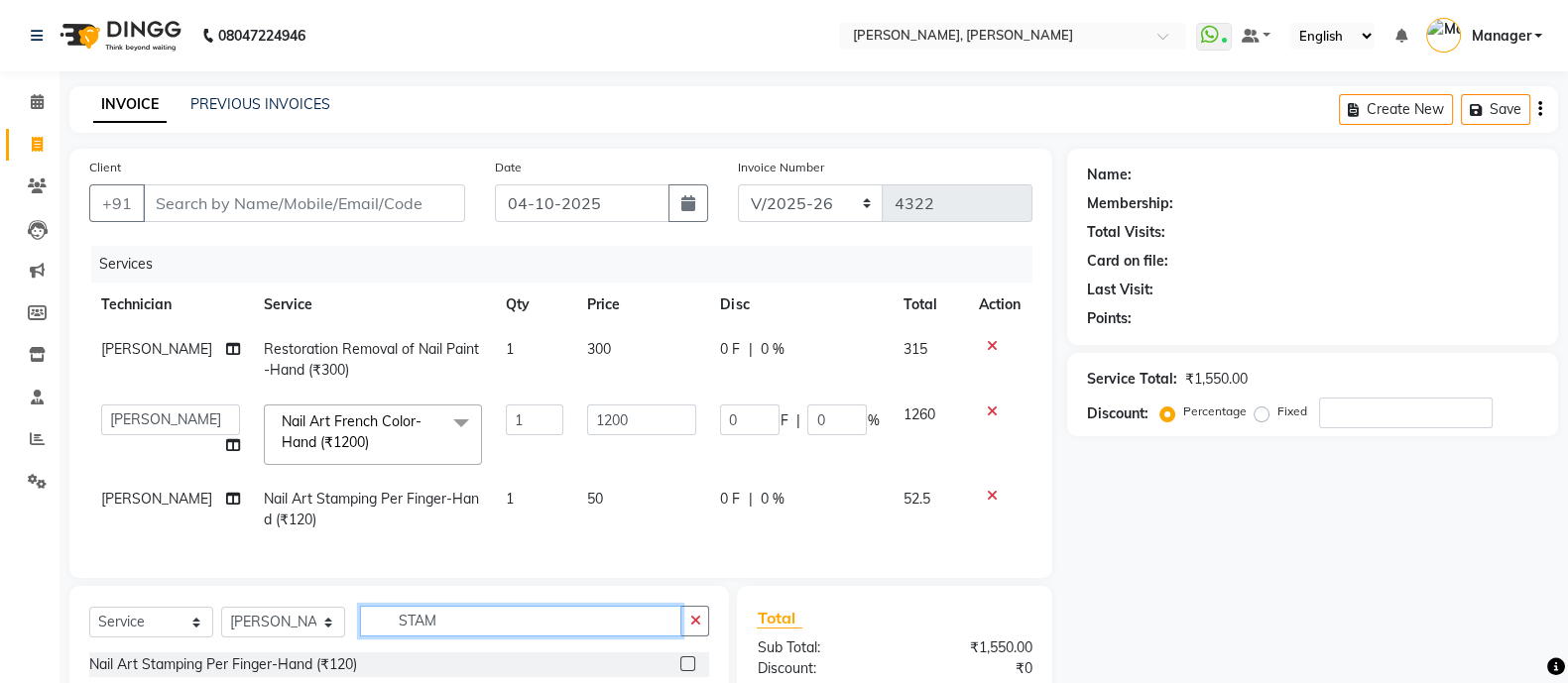
click at [529, 636] on input "STAM" at bounding box center [521, 621] width 321 height 31
type input "S"
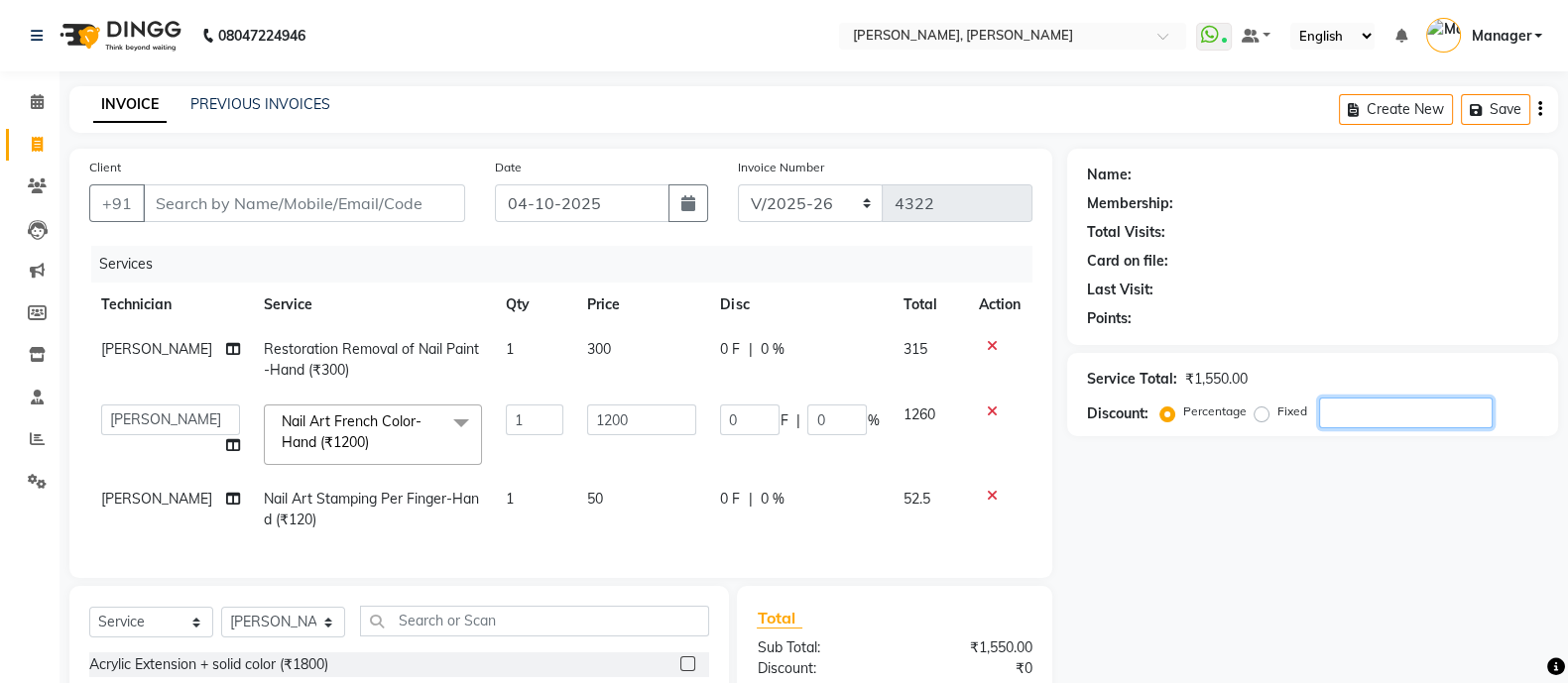
drag, startPoint x: 1558, startPoint y: 601, endPoint x: 1586, endPoint y: 596, distance: 28.4
click at [1568, 596] on html "08047224946 Select Location × Nailashes, Hsr Layout WhatsApp Status ✕ Status: C…" at bounding box center [784, 341] width 1568 height 683
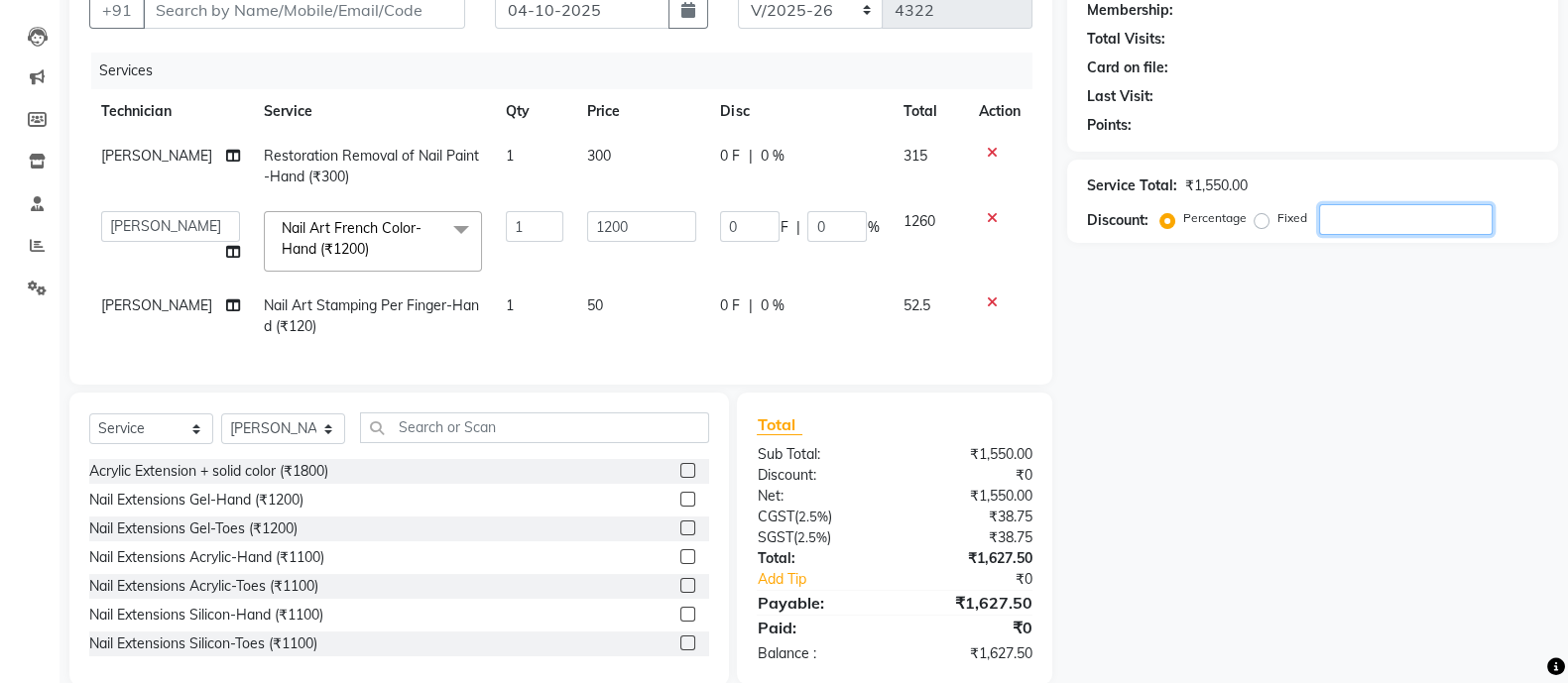
scroll to position [243, 0]
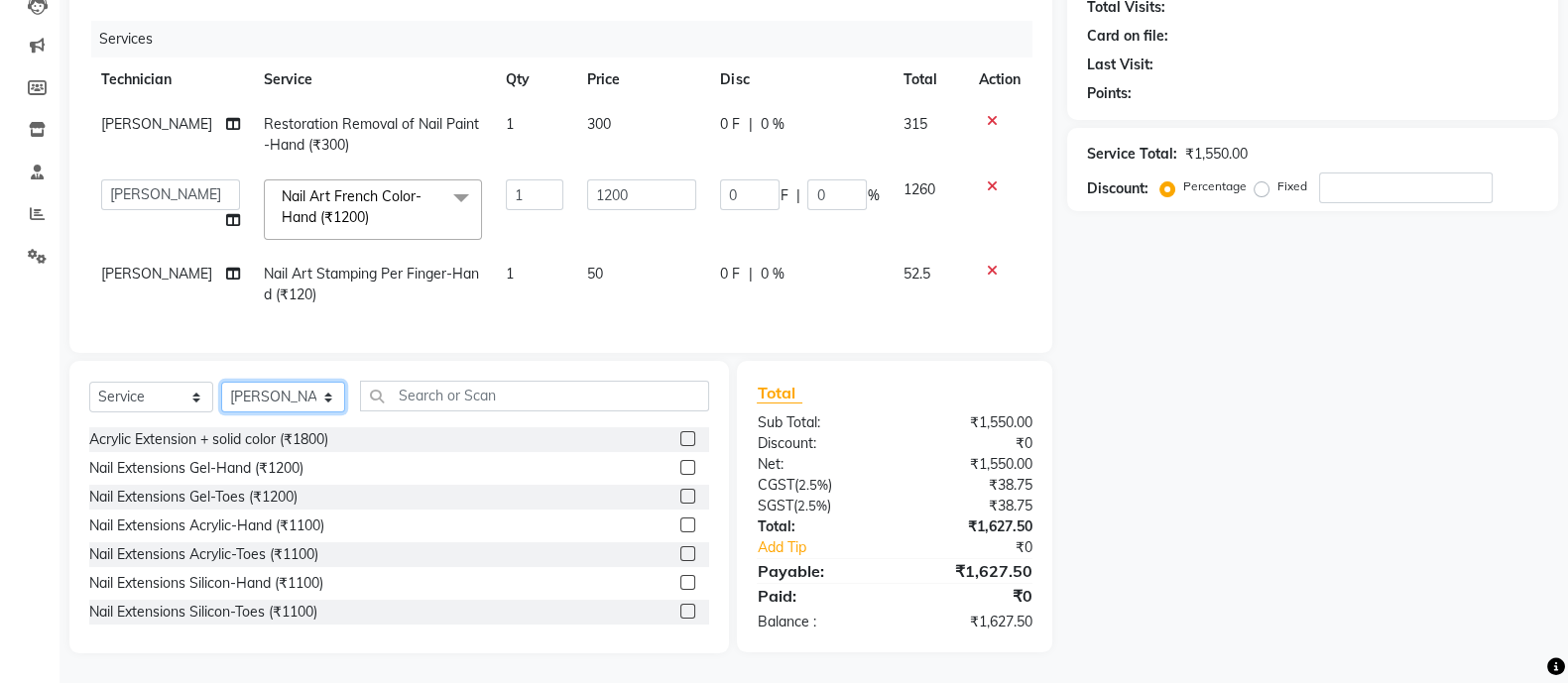
click at [267, 396] on select "Select Technician [PERSON_NAME] [PERSON_NAME] Asid Hanmi [PERSON_NAME] Manager …" at bounding box center [283, 397] width 124 height 31
select select "38070"
click at [221, 383] on select "Select Technician [PERSON_NAME] [PERSON_NAME] Asid Hanmi [PERSON_NAME] Manager …" at bounding box center [283, 397] width 124 height 31
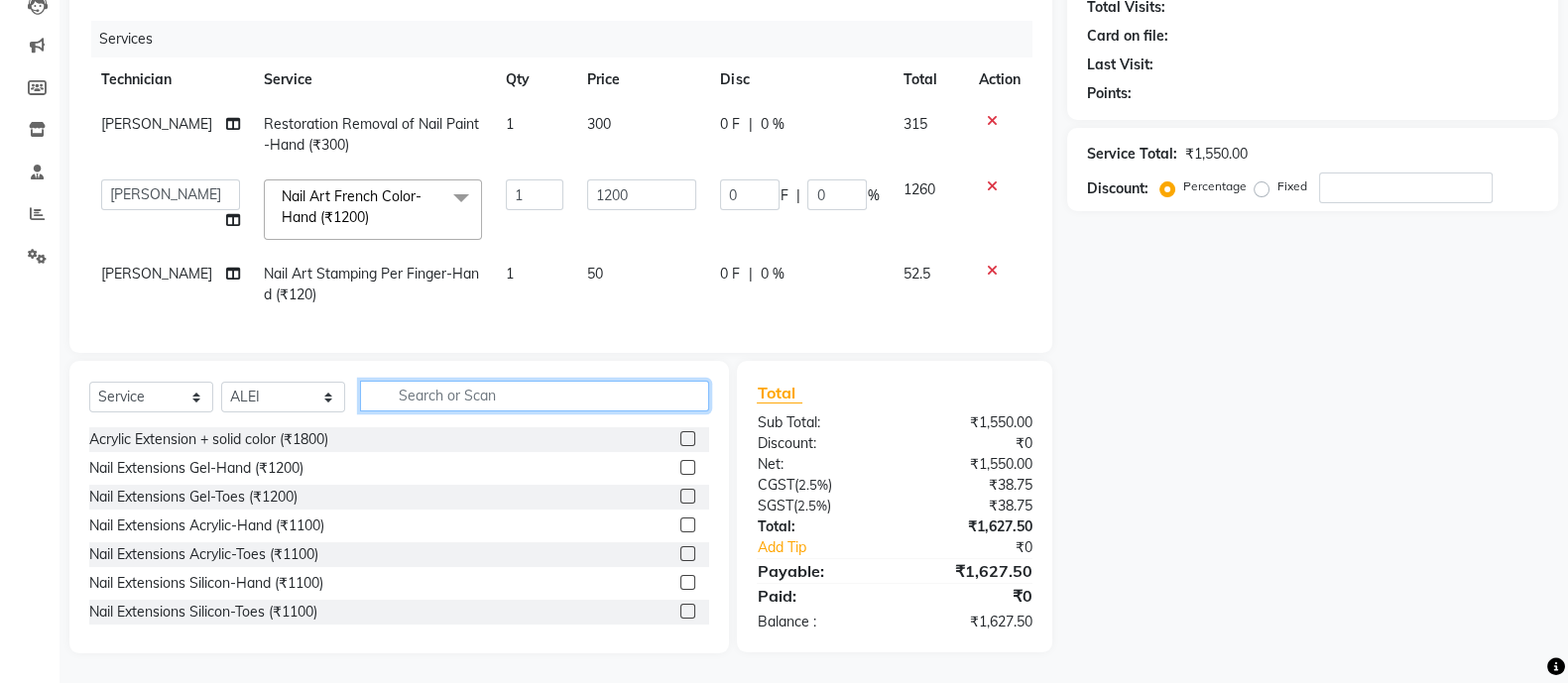
click at [503, 393] on input "text" at bounding box center [535, 396] width 349 height 31
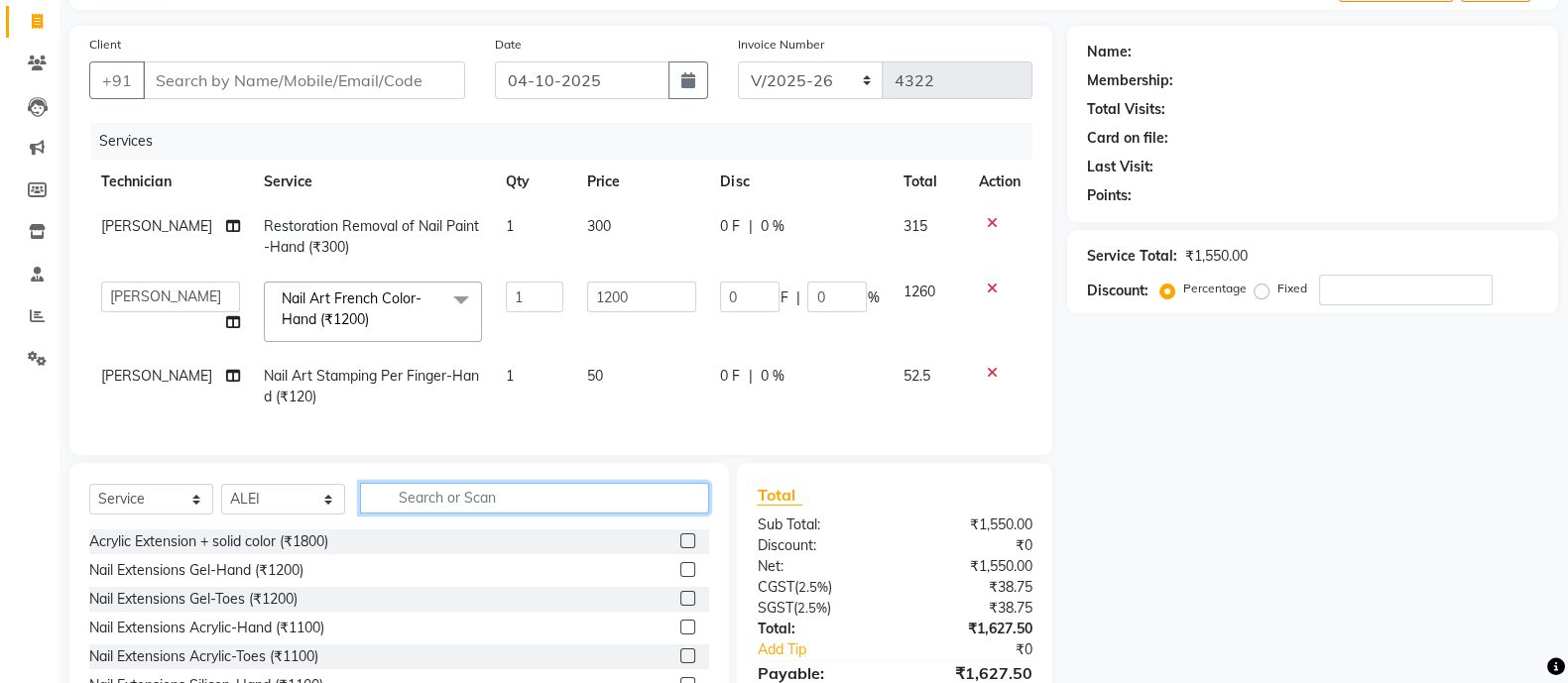
scroll to position [14, 0]
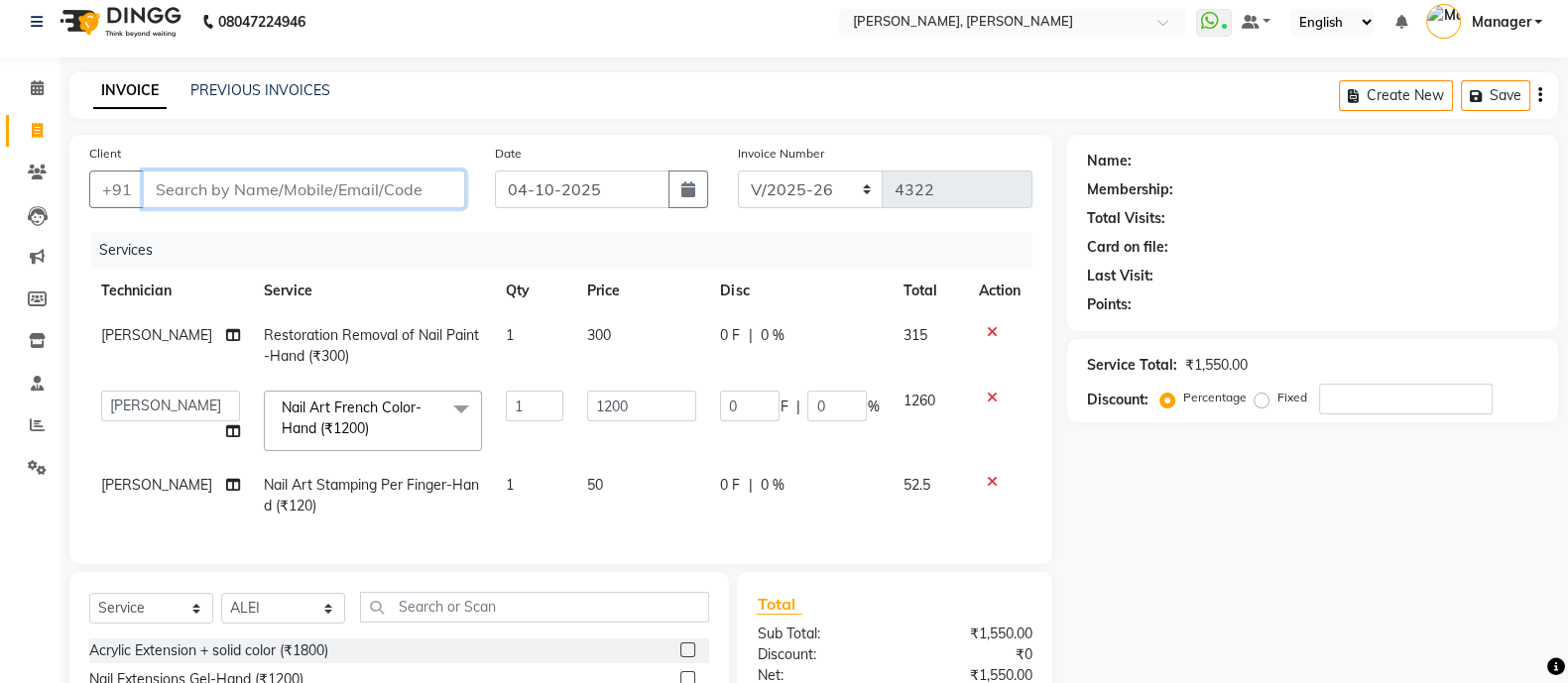
click at [302, 189] on input "Client" at bounding box center [303, 189] width 322 height 38
type input "7"
type input "0"
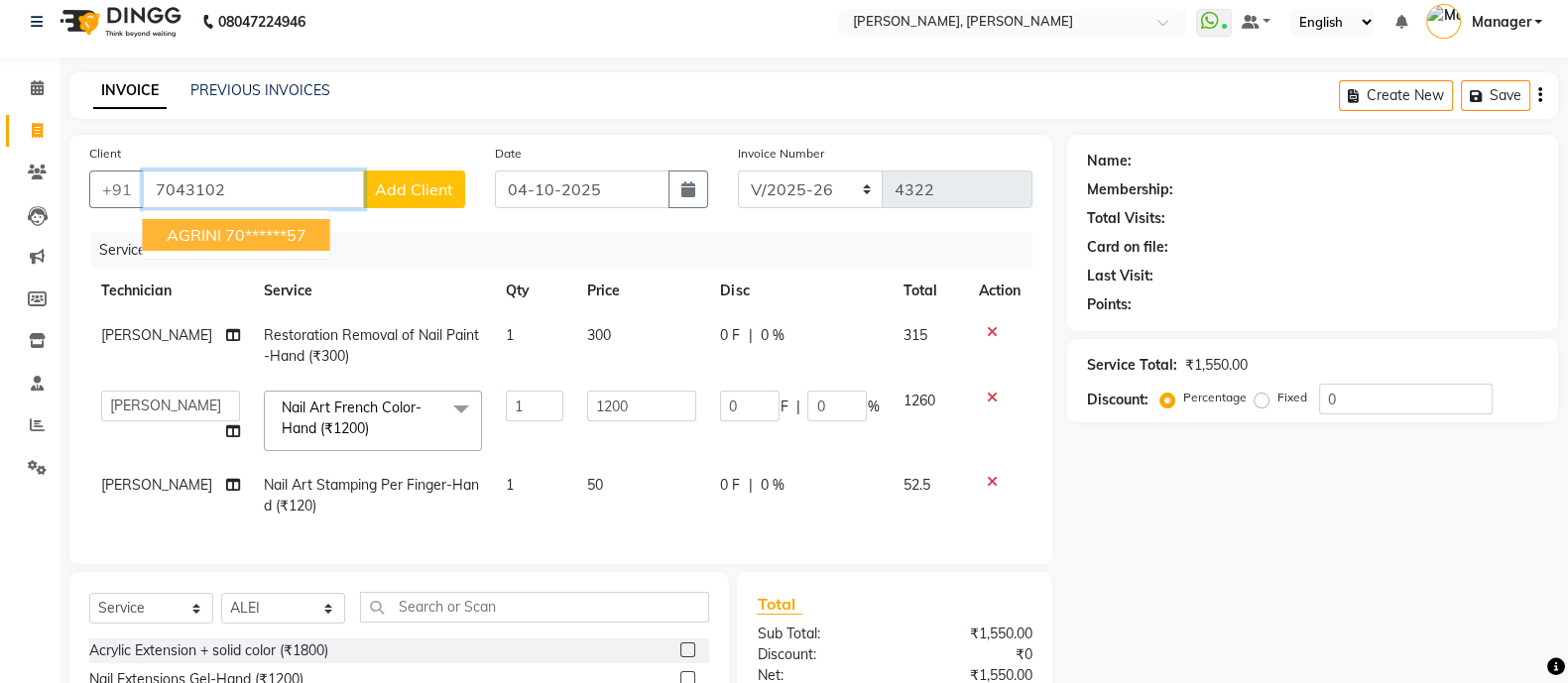
click at [248, 243] on ngb-highlight "70******57" at bounding box center [266, 235] width 81 height 20
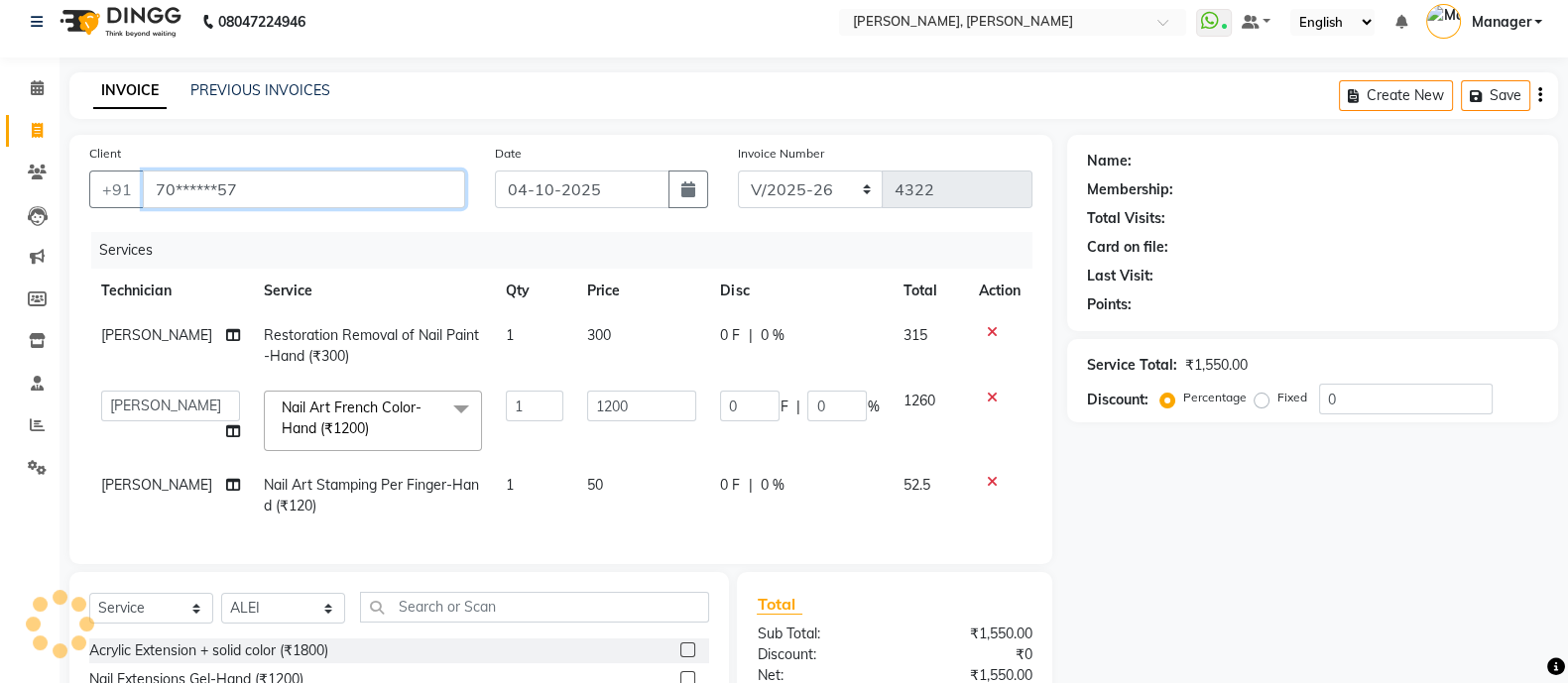
type input "70******57"
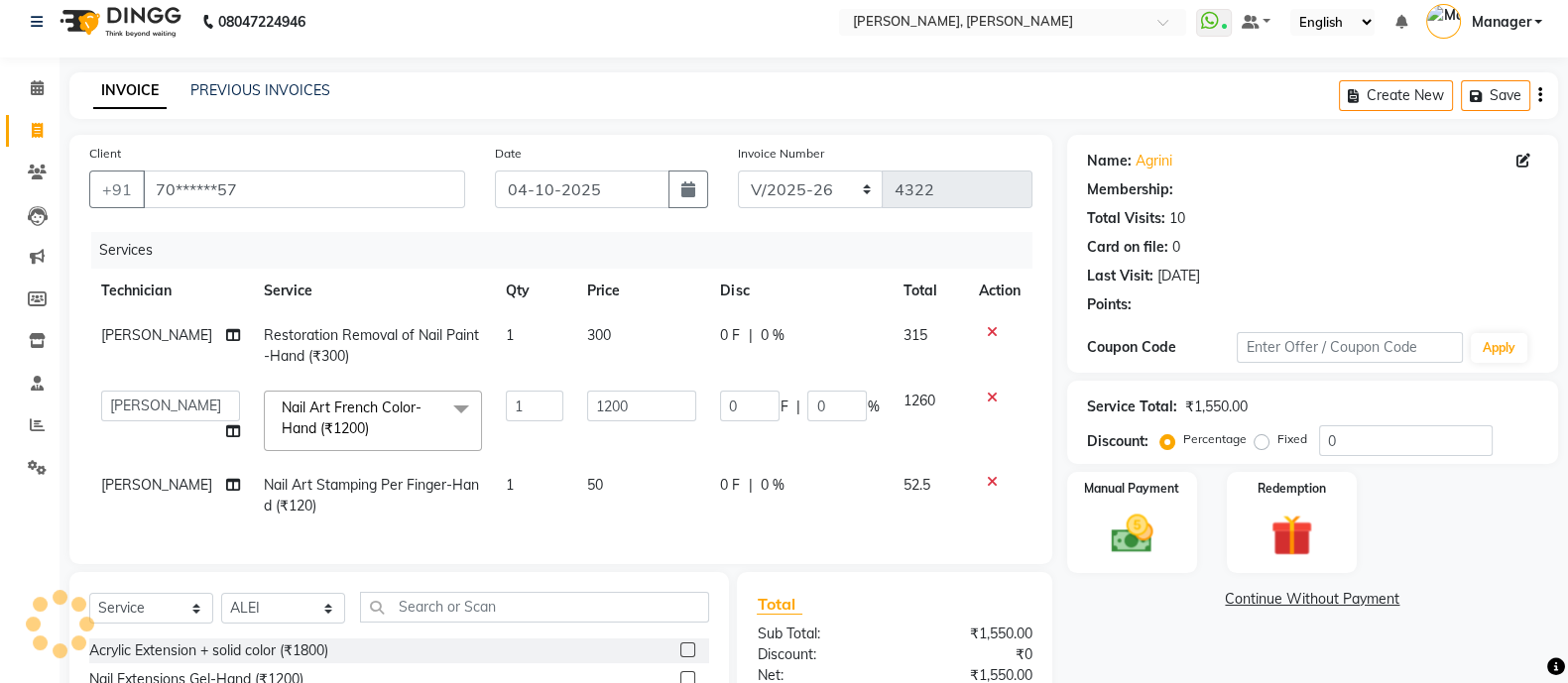
select select "1: Object"
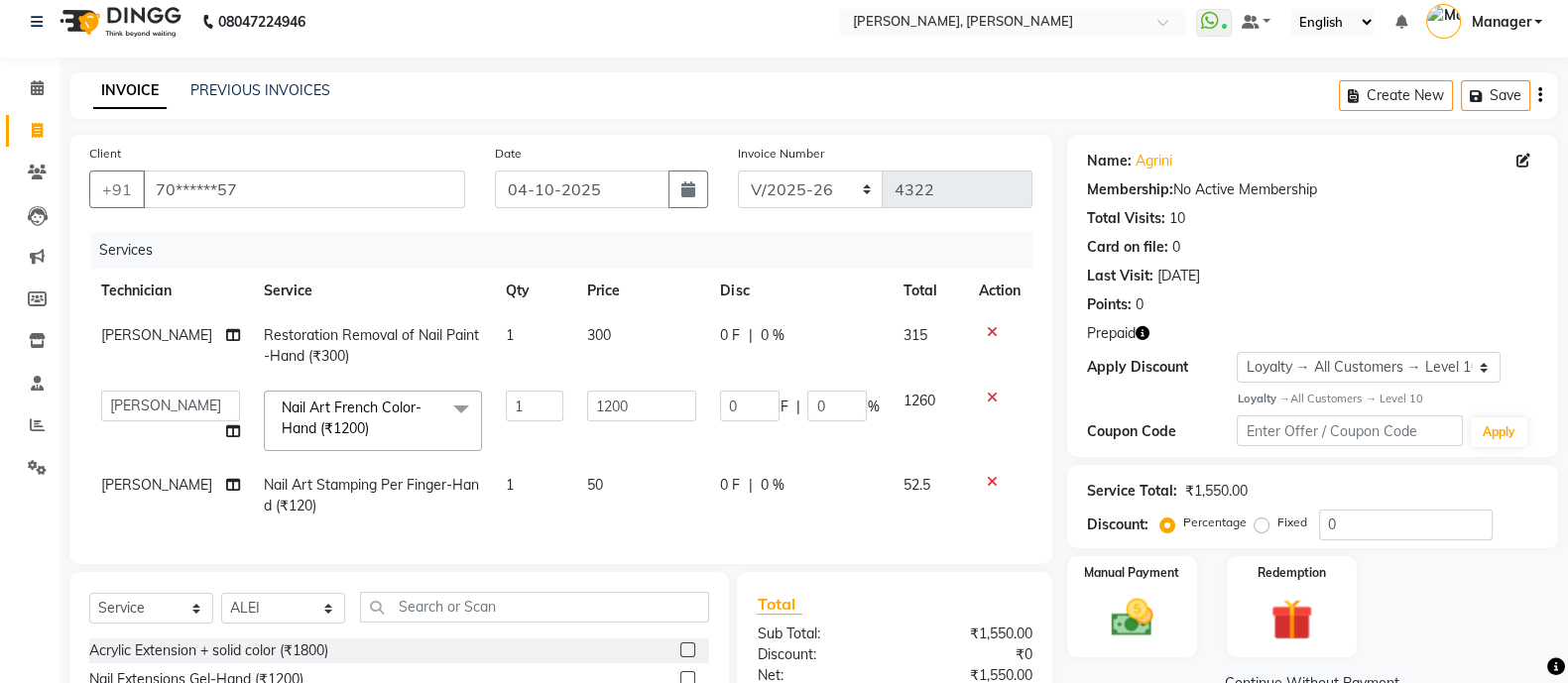
click at [1140, 333] on icon "button" at bounding box center [1143, 333] width 14 height 14
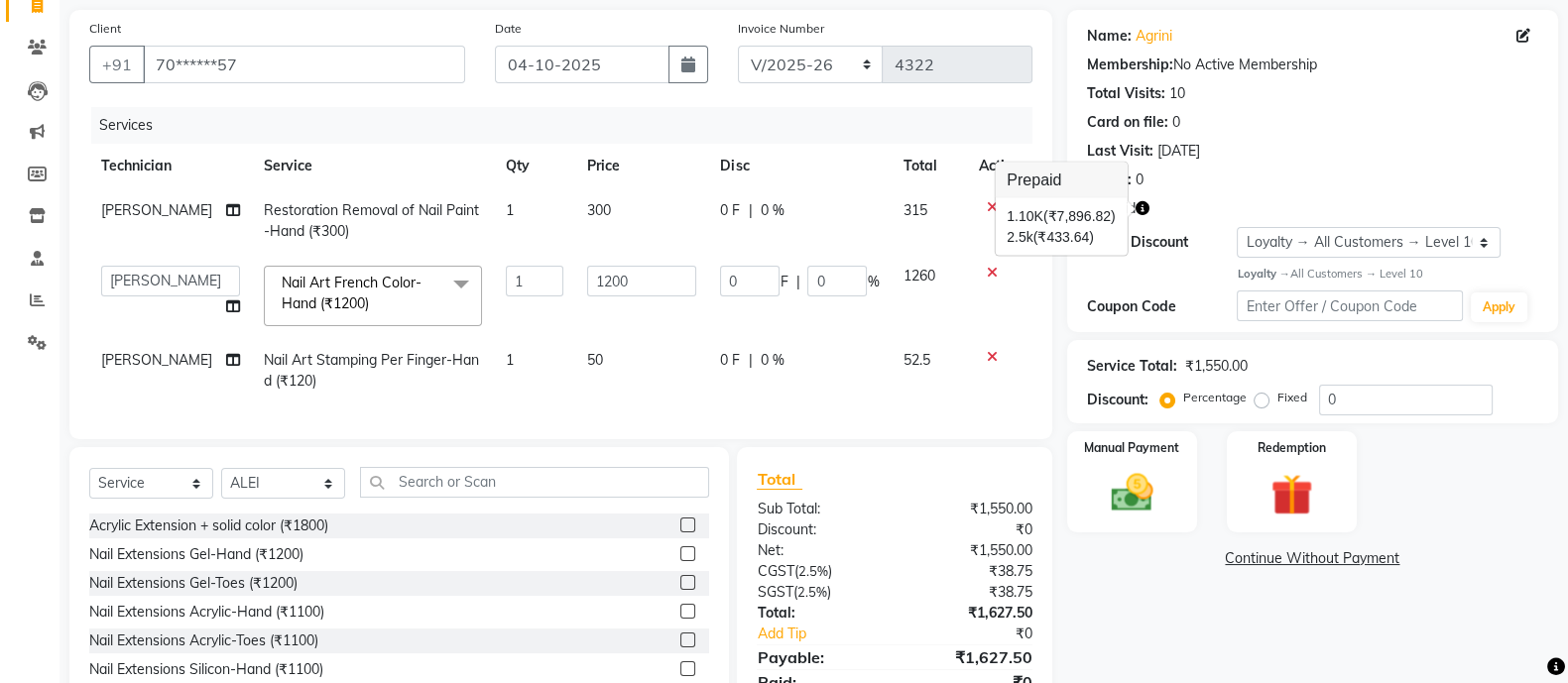
scroll to position [243, 0]
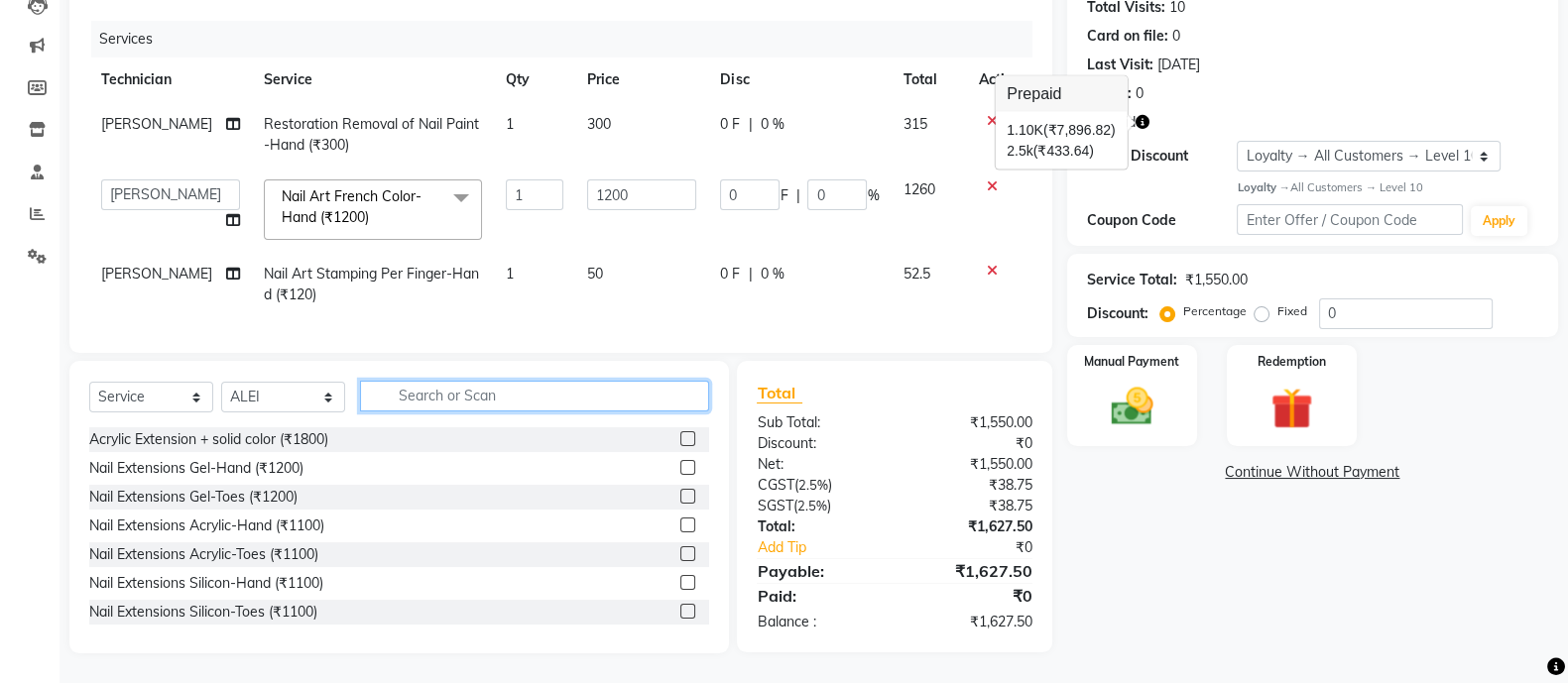
click at [480, 391] on input "text" at bounding box center [535, 396] width 349 height 31
click at [471, 400] on input "text" at bounding box center [535, 396] width 349 height 31
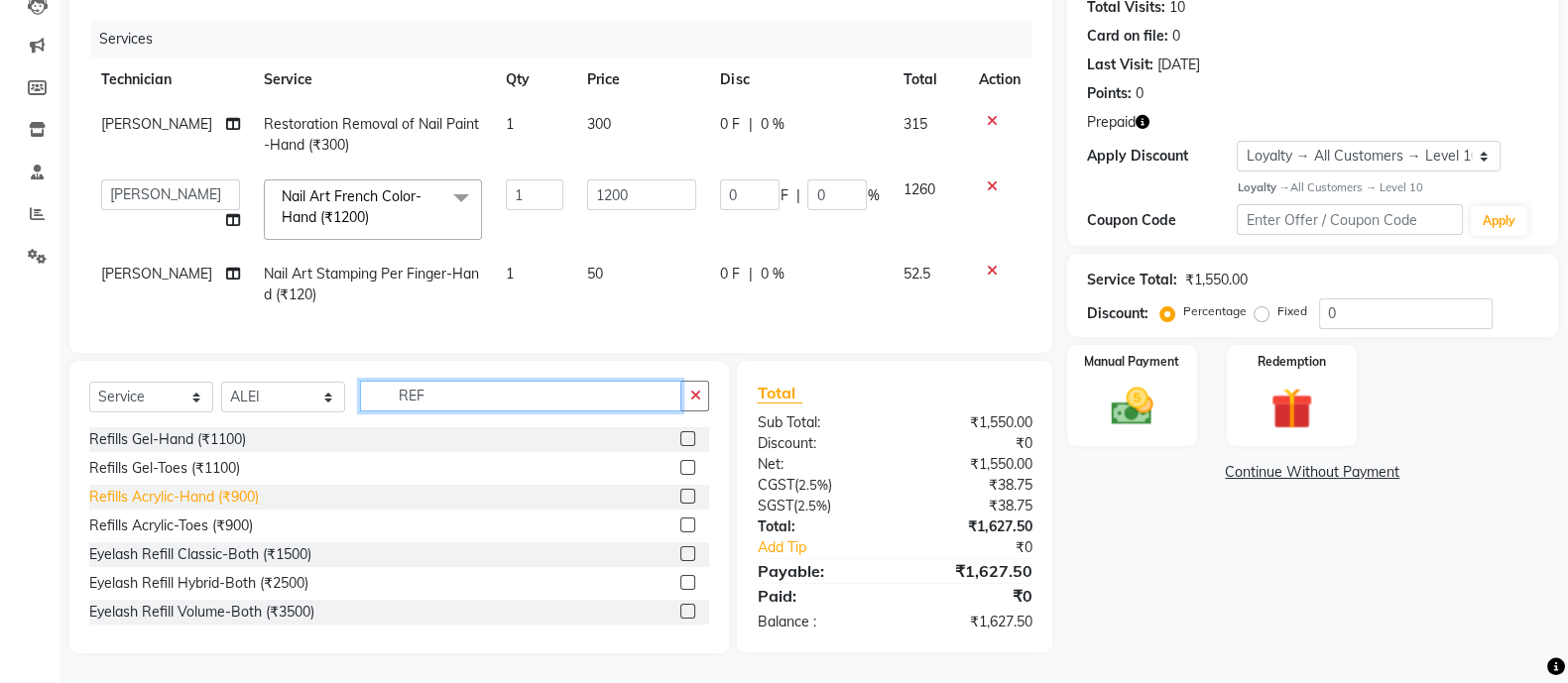
type input "REF"
click at [224, 494] on div "Refills Acrylic-Hand (₹900)" at bounding box center [174, 497] width 170 height 21
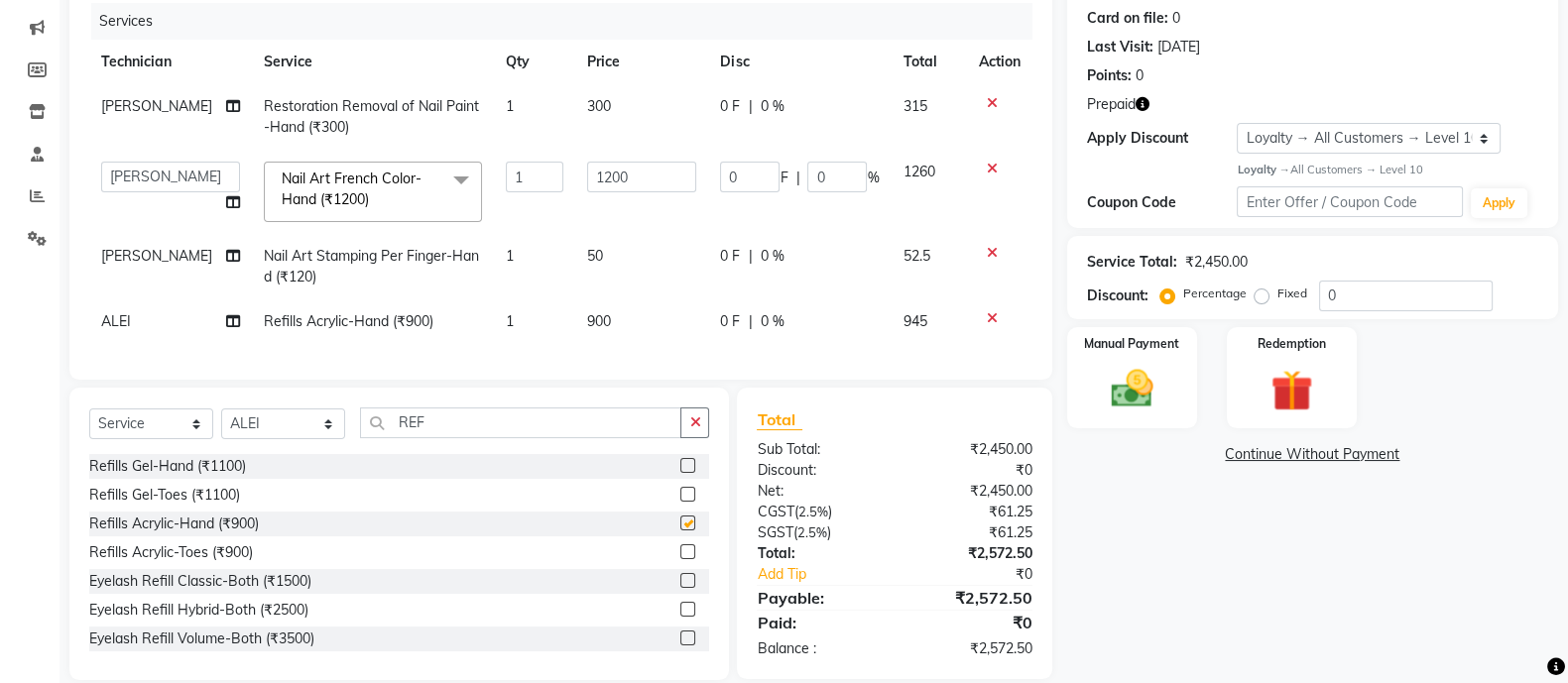
checkbox input "false"
click at [446, 429] on input "REF" at bounding box center [521, 422] width 321 height 31
type input "R"
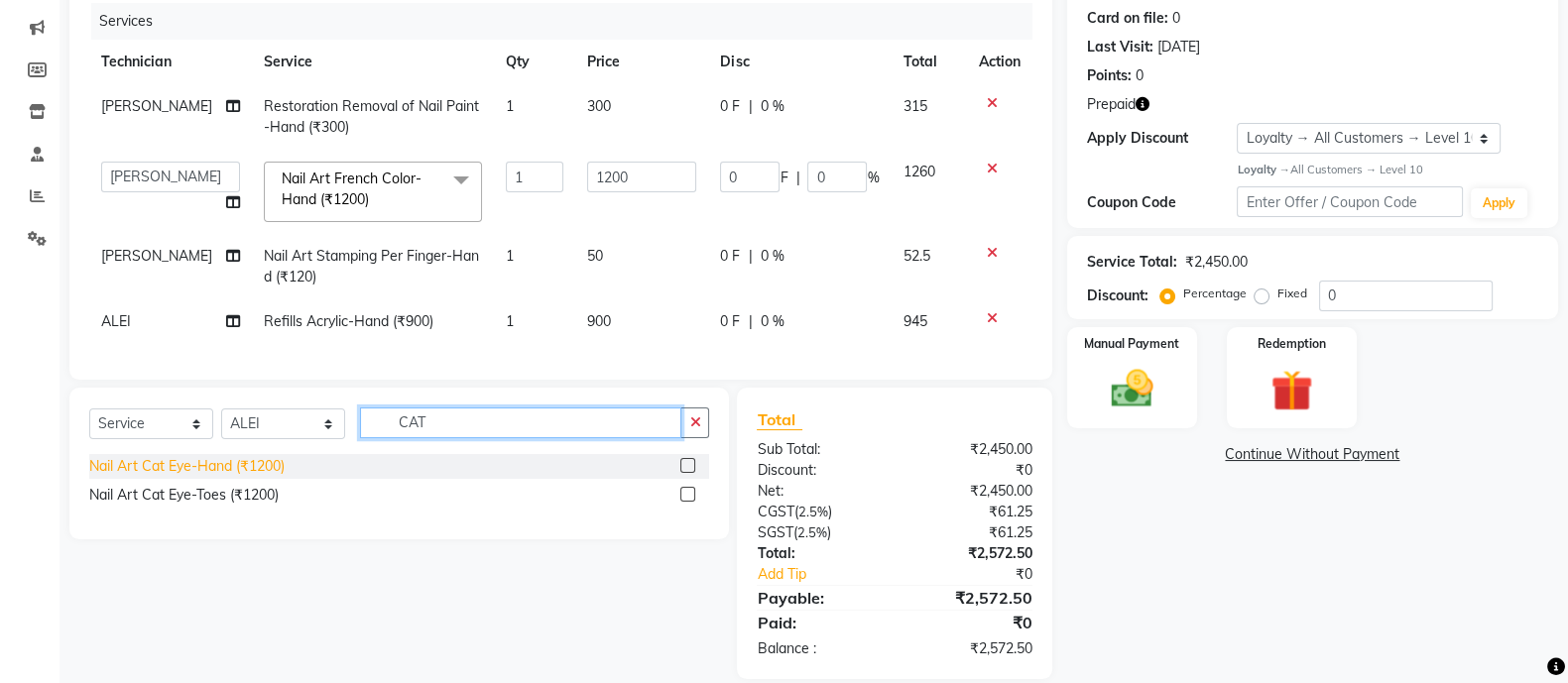
type input "CAT"
click at [209, 477] on div "Nail Art Cat Eye-Hand (₹1200)" at bounding box center [186, 466] width 195 height 21
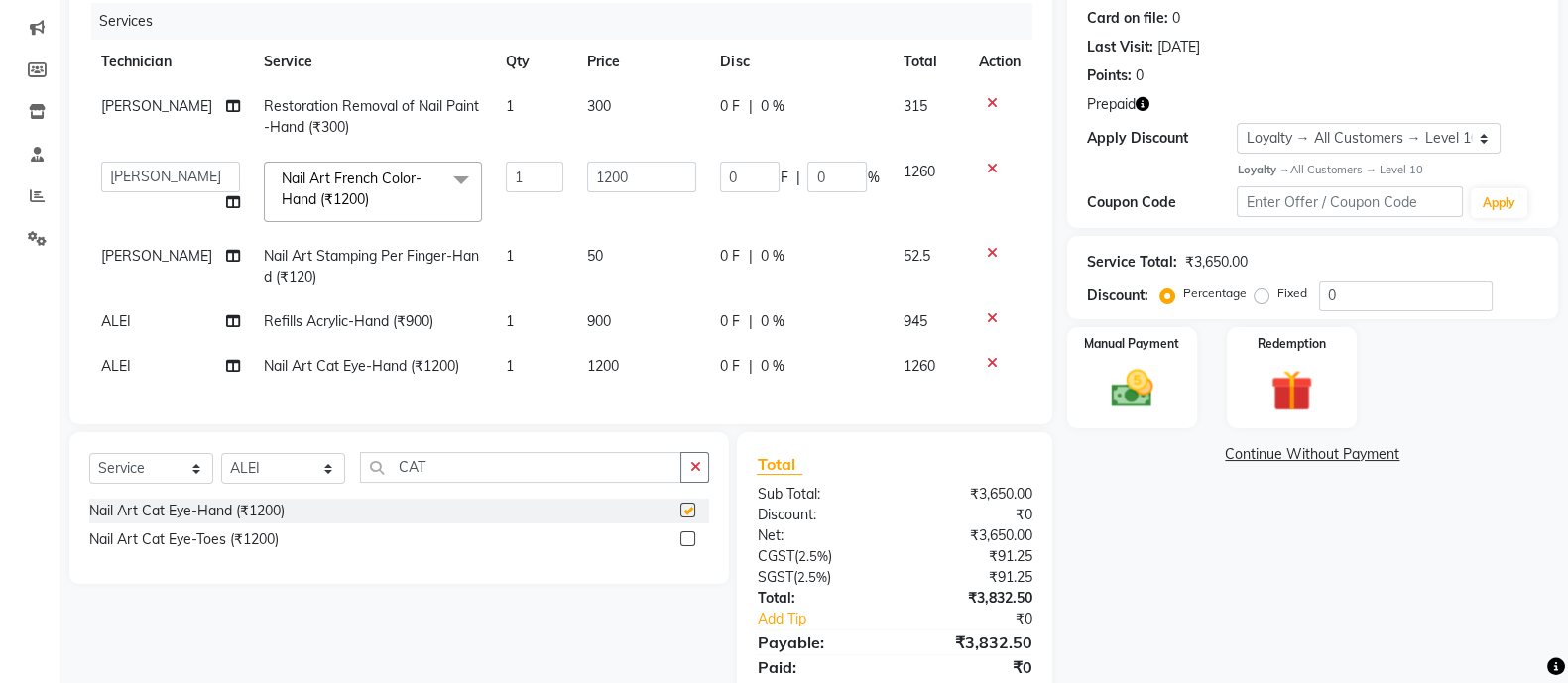
checkbox input "false"
click at [482, 483] on input "CAT" at bounding box center [521, 467] width 321 height 31
type input "C"
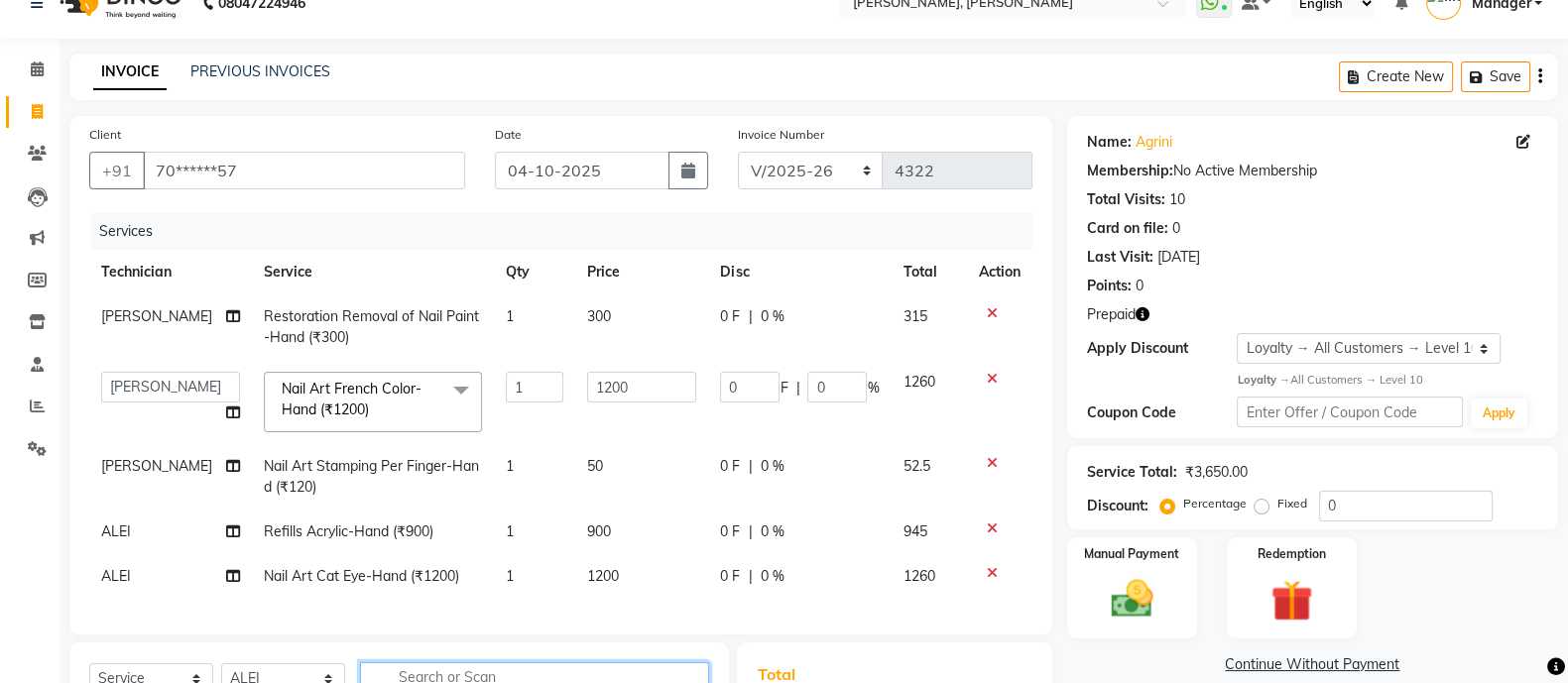
scroll to position [0, 0]
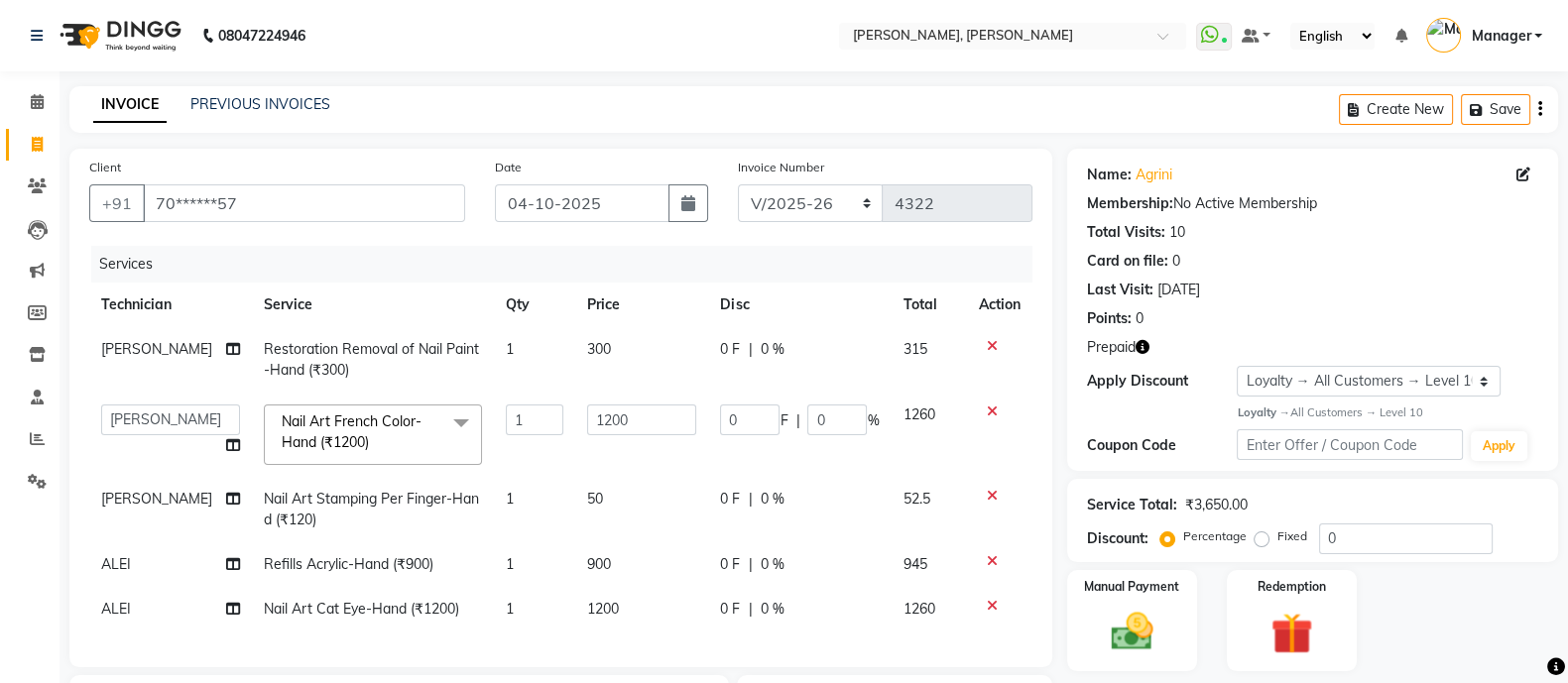
click at [595, 352] on span "300" at bounding box center [599, 349] width 24 height 18
select select "51846"
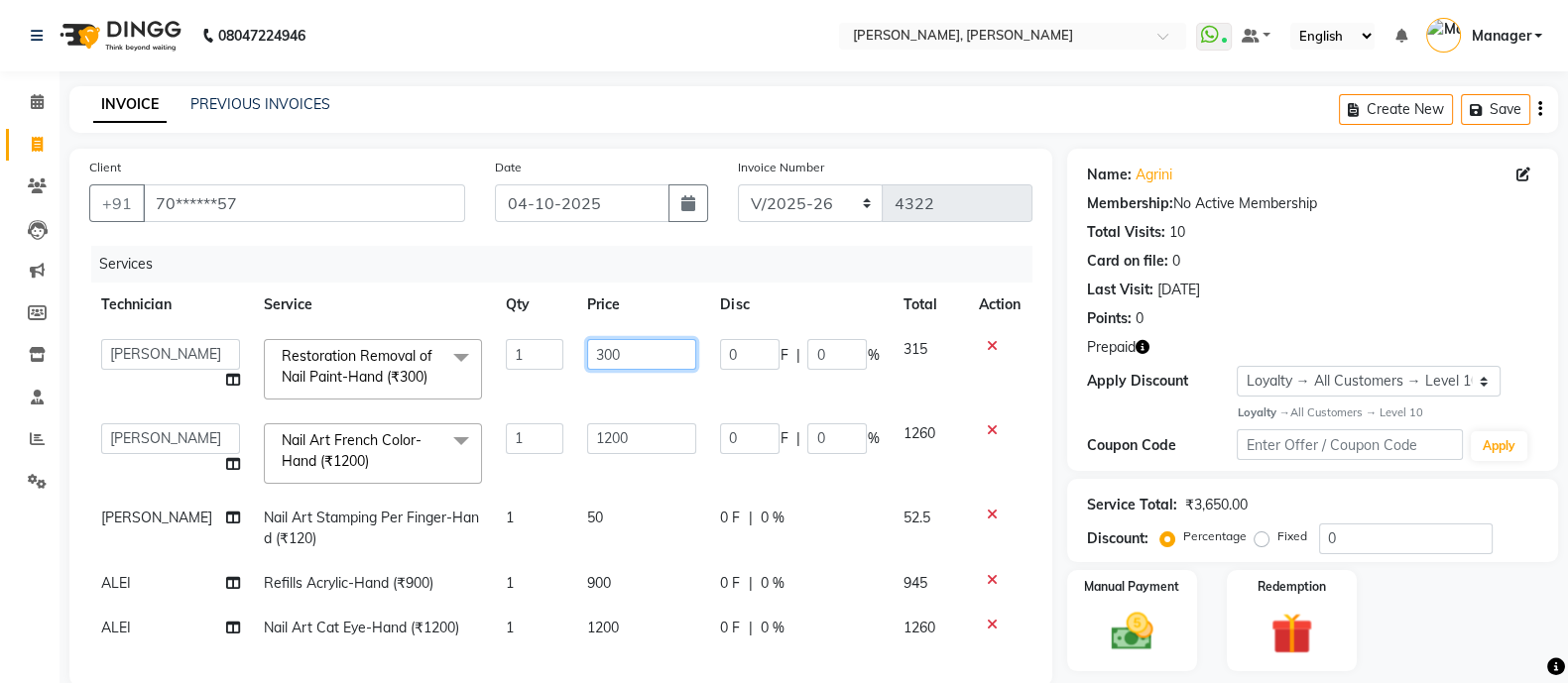
click at [635, 343] on input "300" at bounding box center [642, 354] width 109 height 31
type input "3"
type input "1"
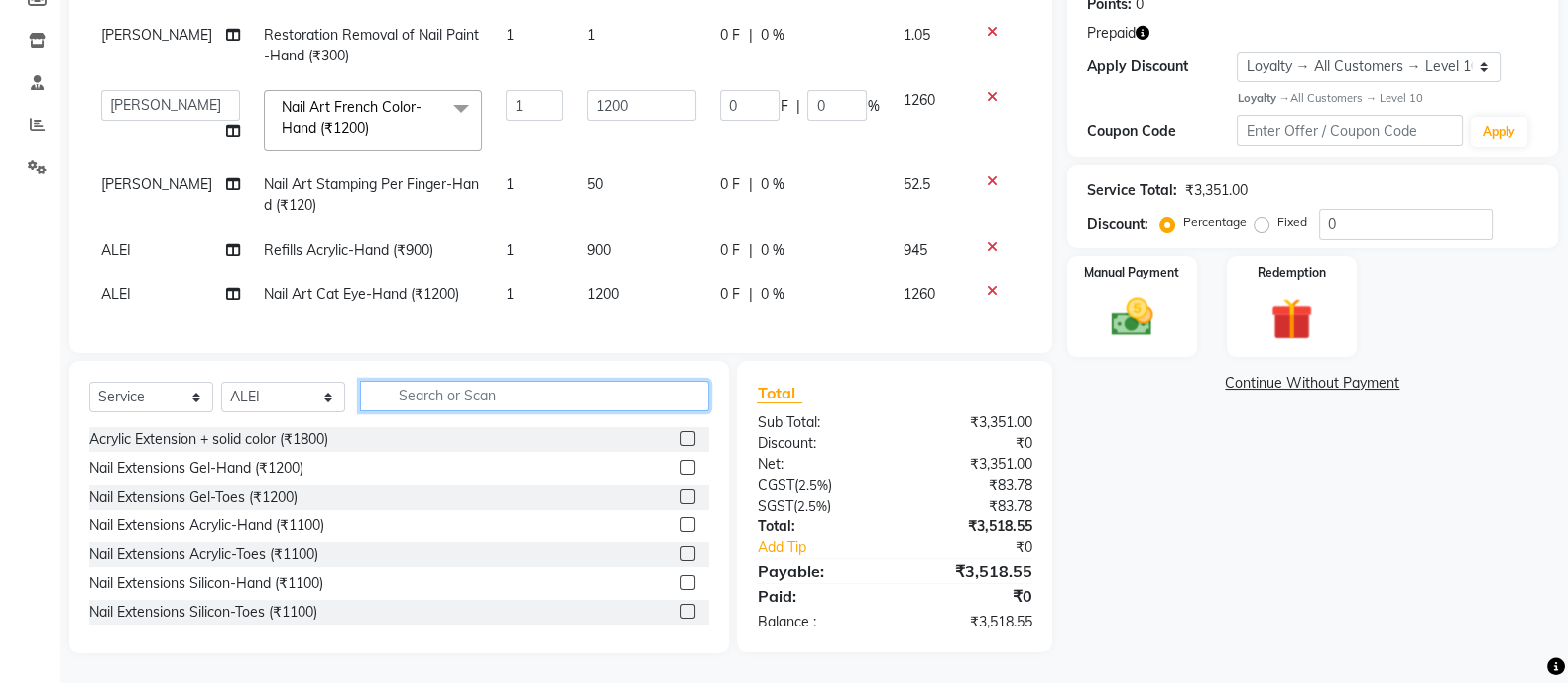
scroll to position [332, 0]
click at [469, 389] on input "text" at bounding box center [535, 396] width 349 height 31
click at [1266, 292] on img at bounding box center [1291, 319] width 70 height 54
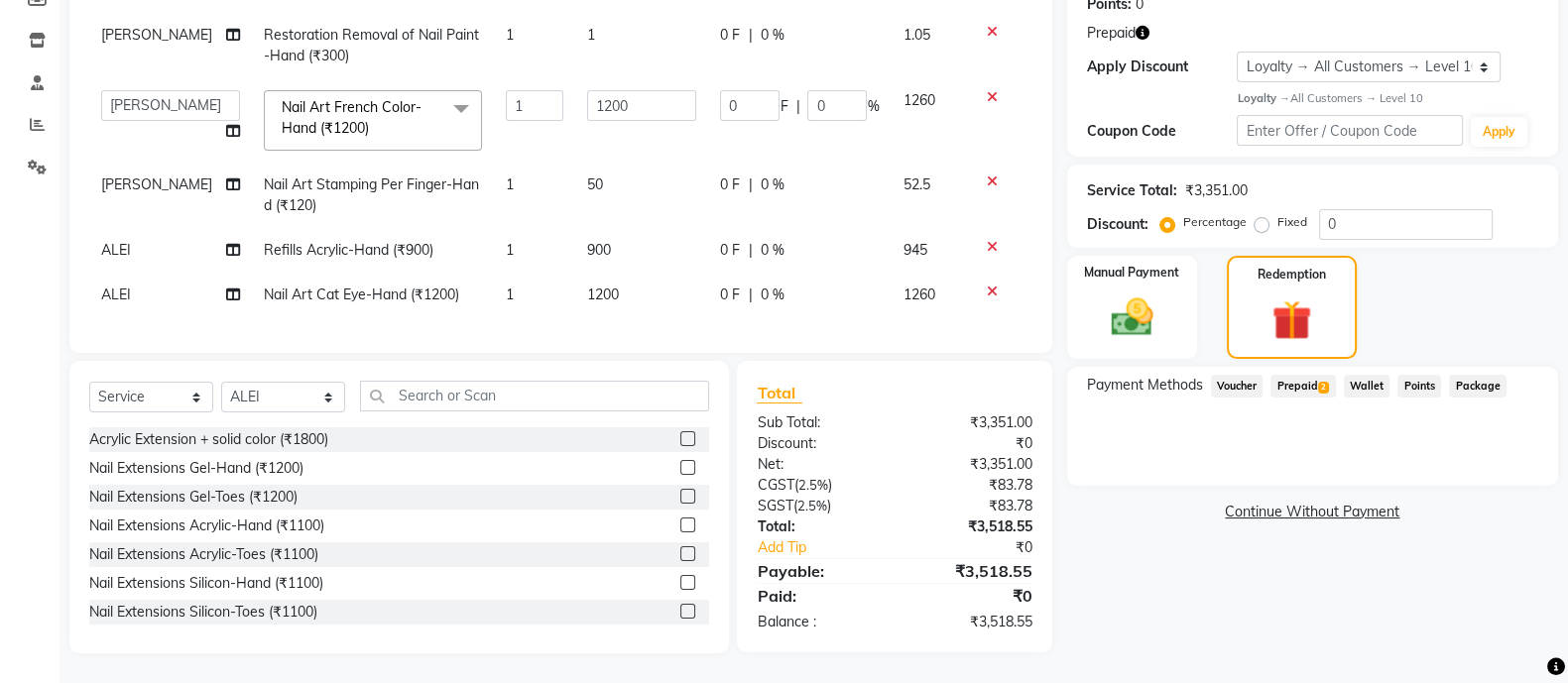
click at [1306, 375] on span "Prepaid 2" at bounding box center [1302, 386] width 64 height 23
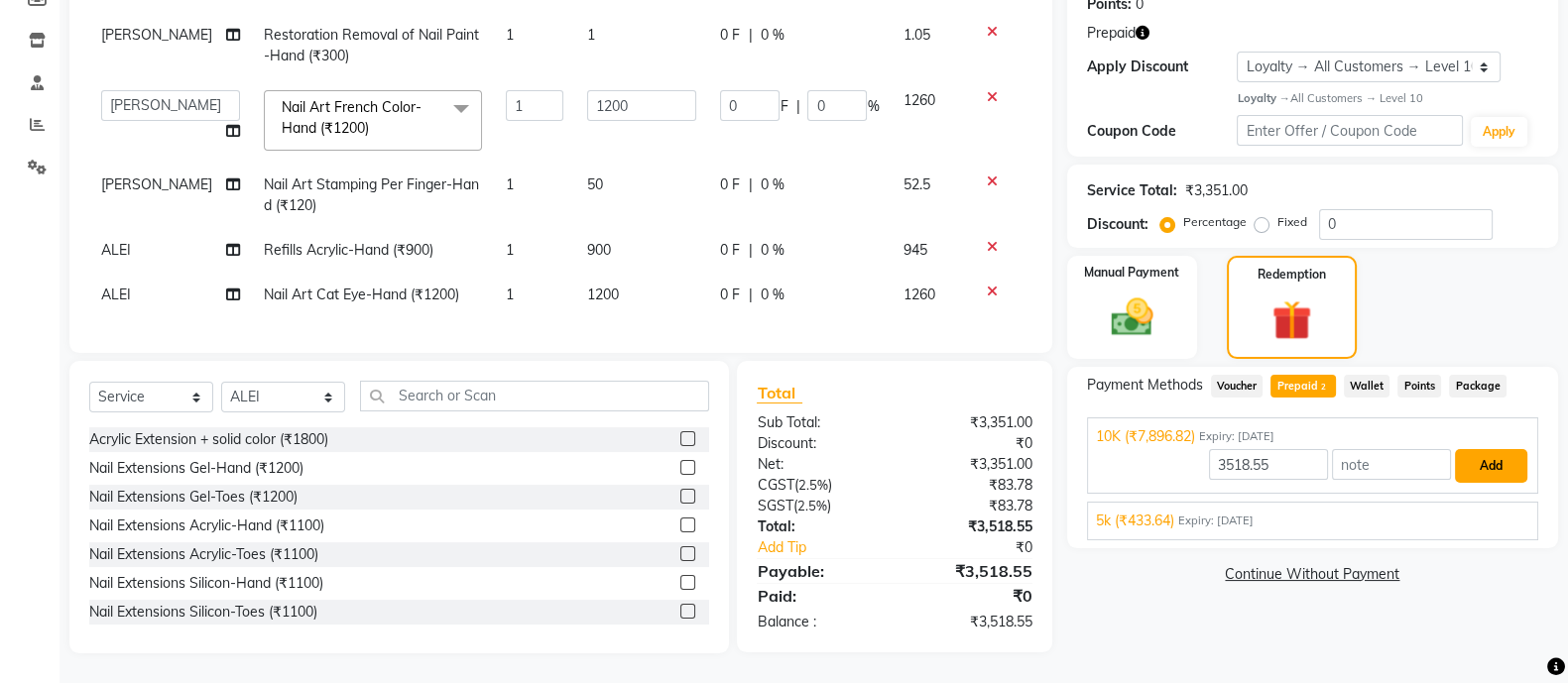
click at [1496, 449] on button "Add" at bounding box center [1491, 466] width 72 height 34
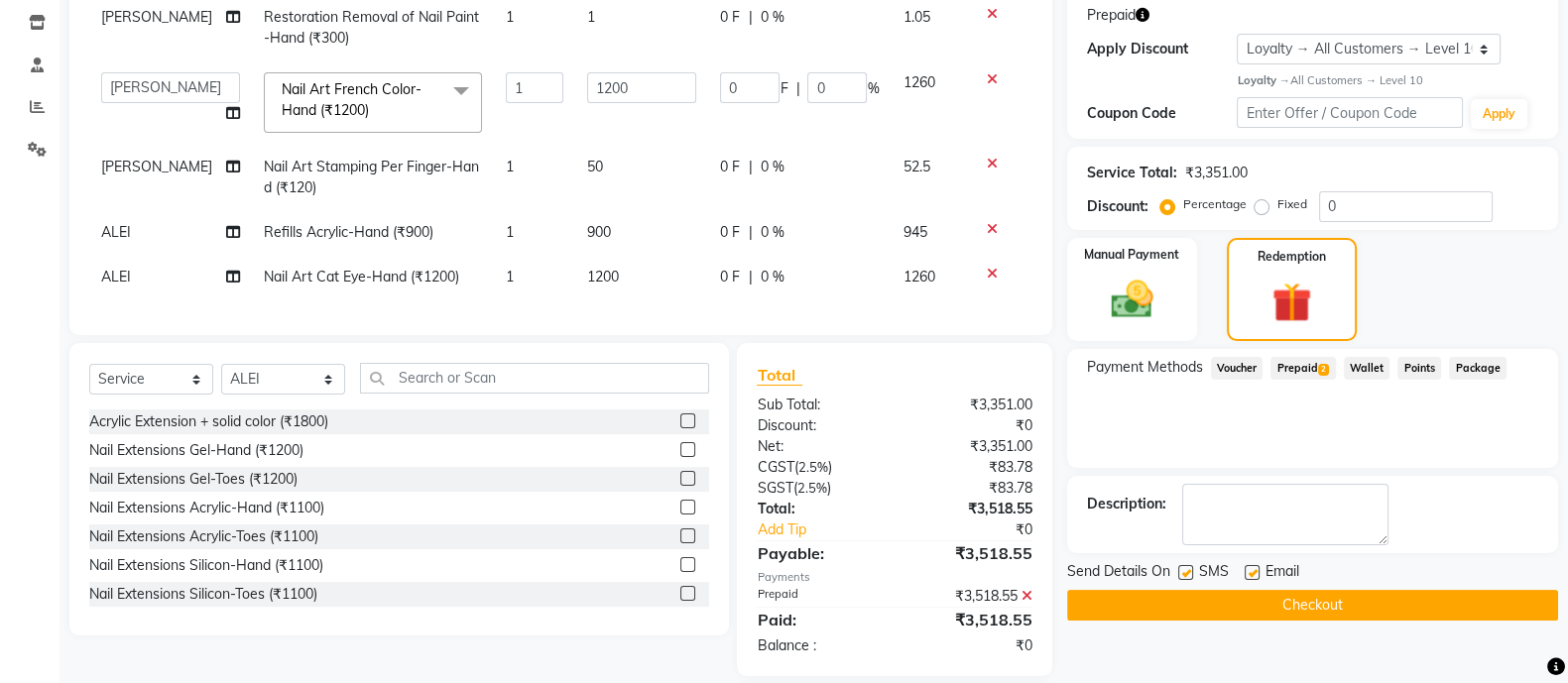
click at [1286, 602] on button "Checkout" at bounding box center [1312, 605] width 491 height 31
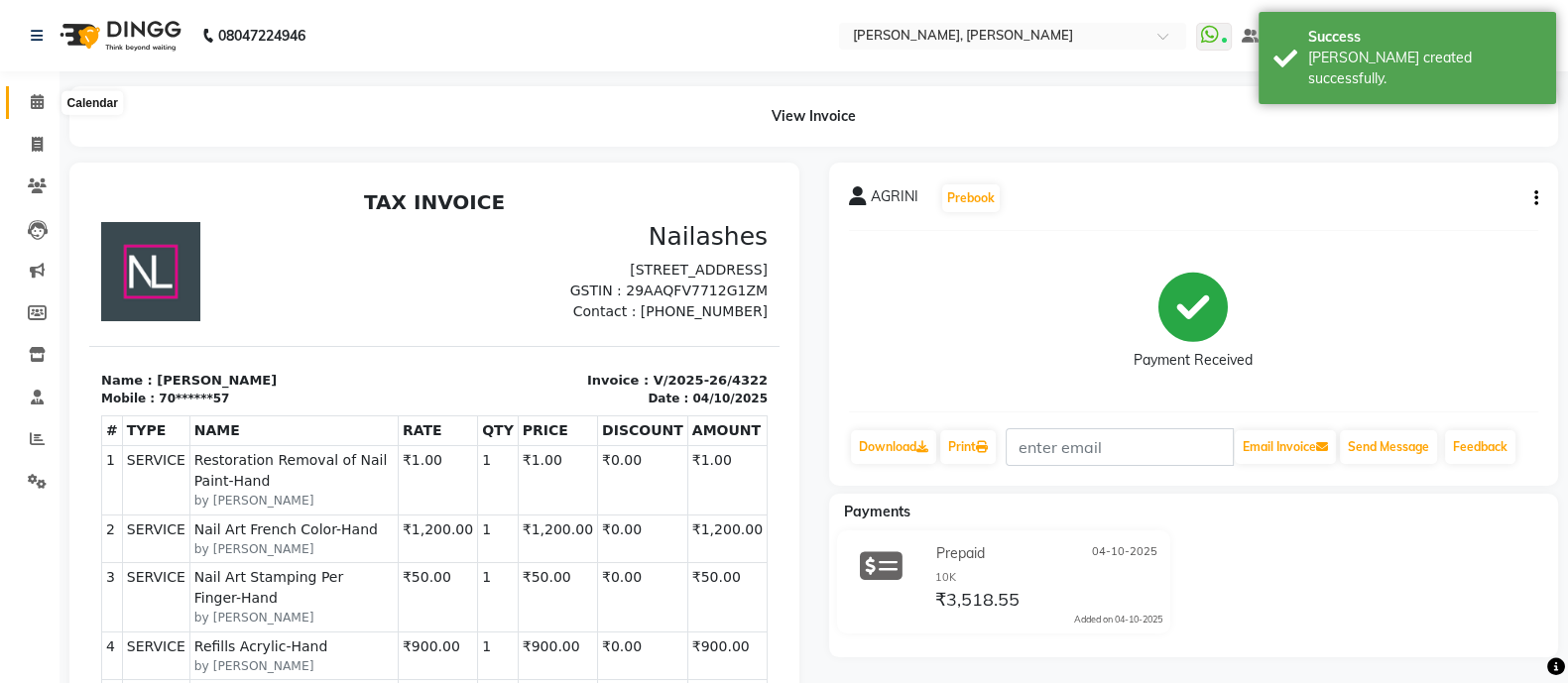
click at [39, 97] on icon at bounding box center [37, 101] width 13 height 15
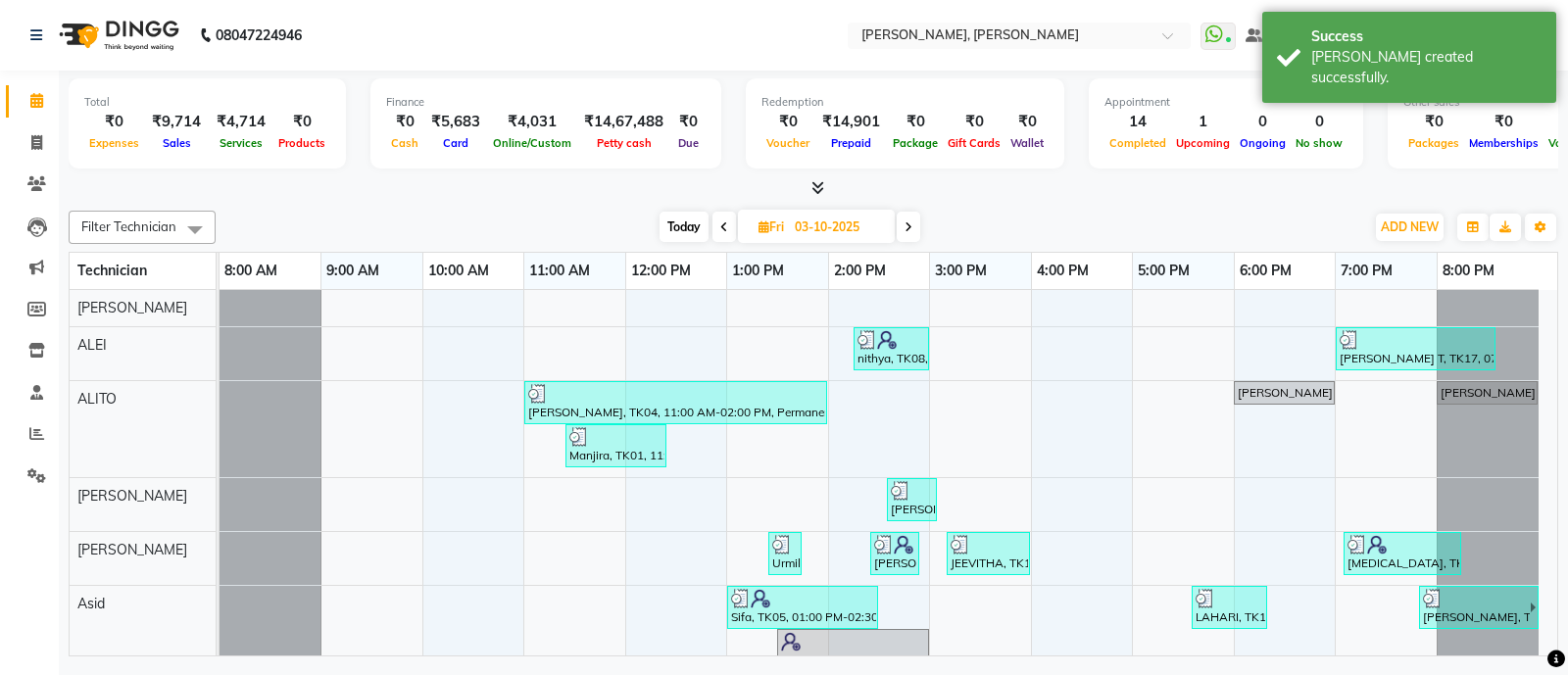
click at [819, 187] on icon at bounding box center [817, 187] width 13 height 15
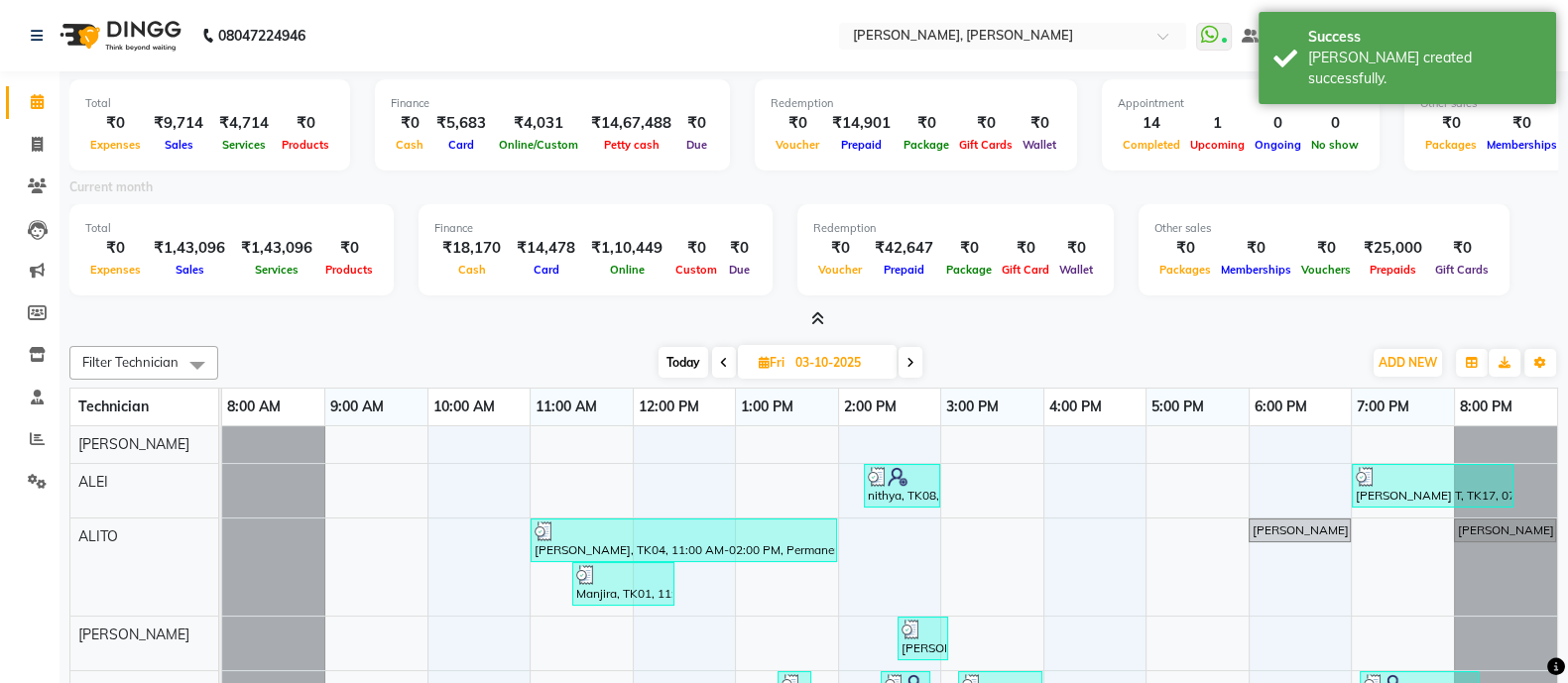
click at [820, 323] on icon at bounding box center [817, 318] width 13 height 15
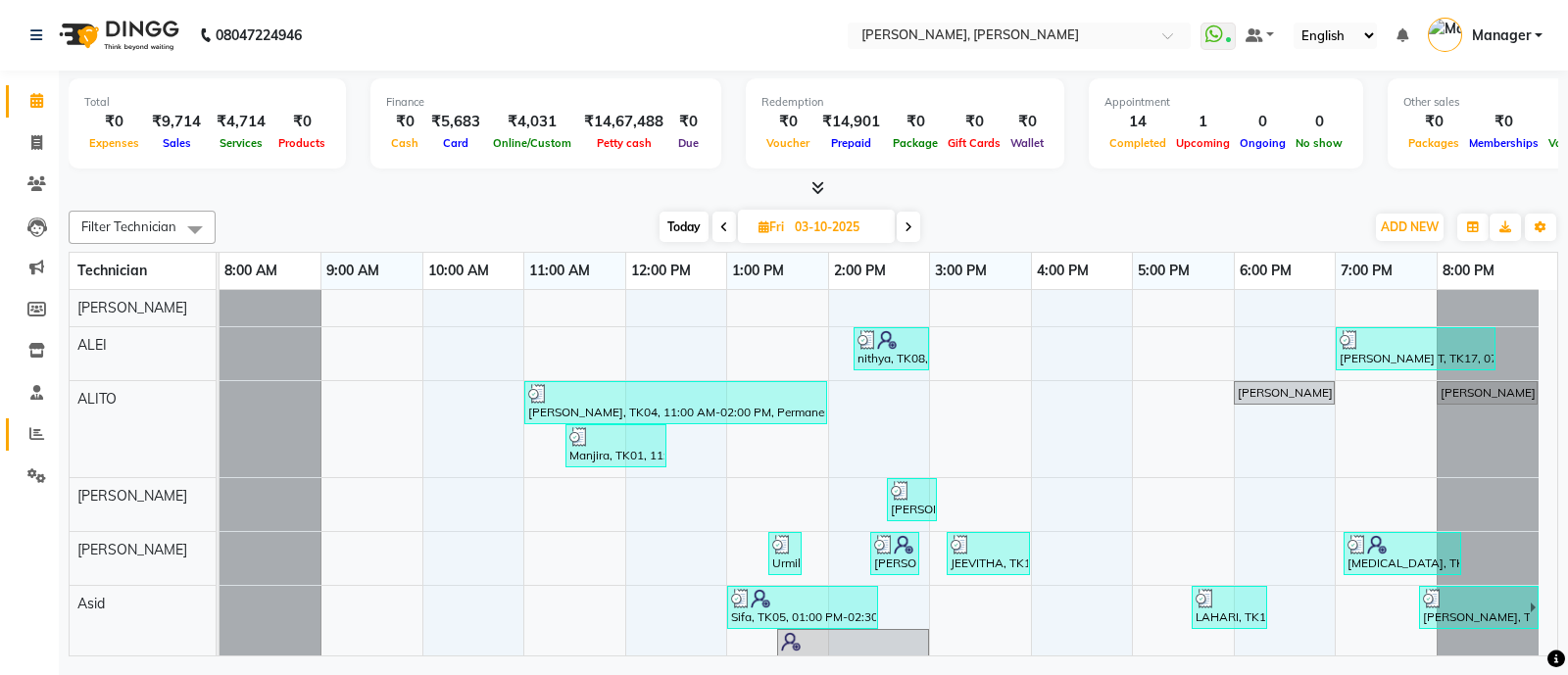
click at [33, 428] on icon at bounding box center [36, 433] width 15 height 15
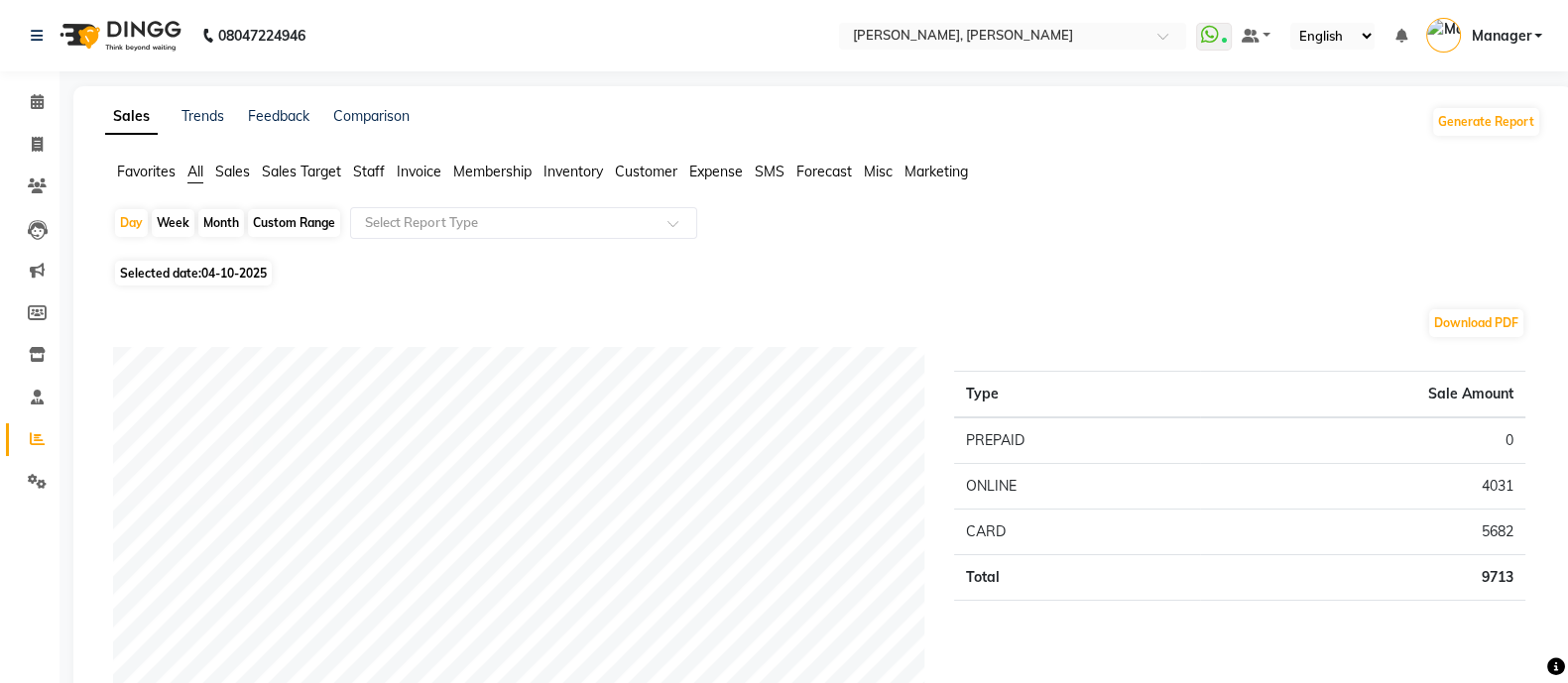
click at [360, 171] on span "Staff" at bounding box center [369, 171] width 32 height 18
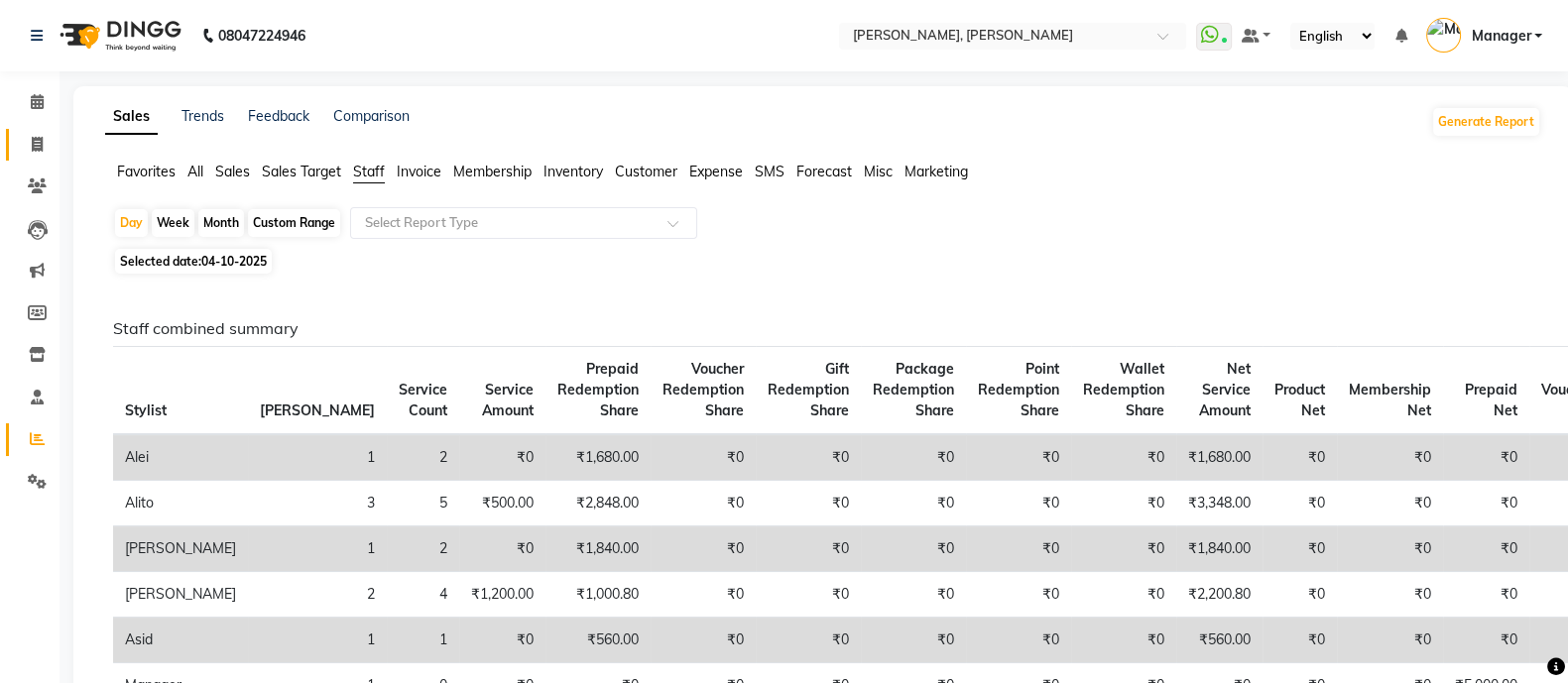
click at [33, 154] on span at bounding box center [37, 145] width 35 height 23
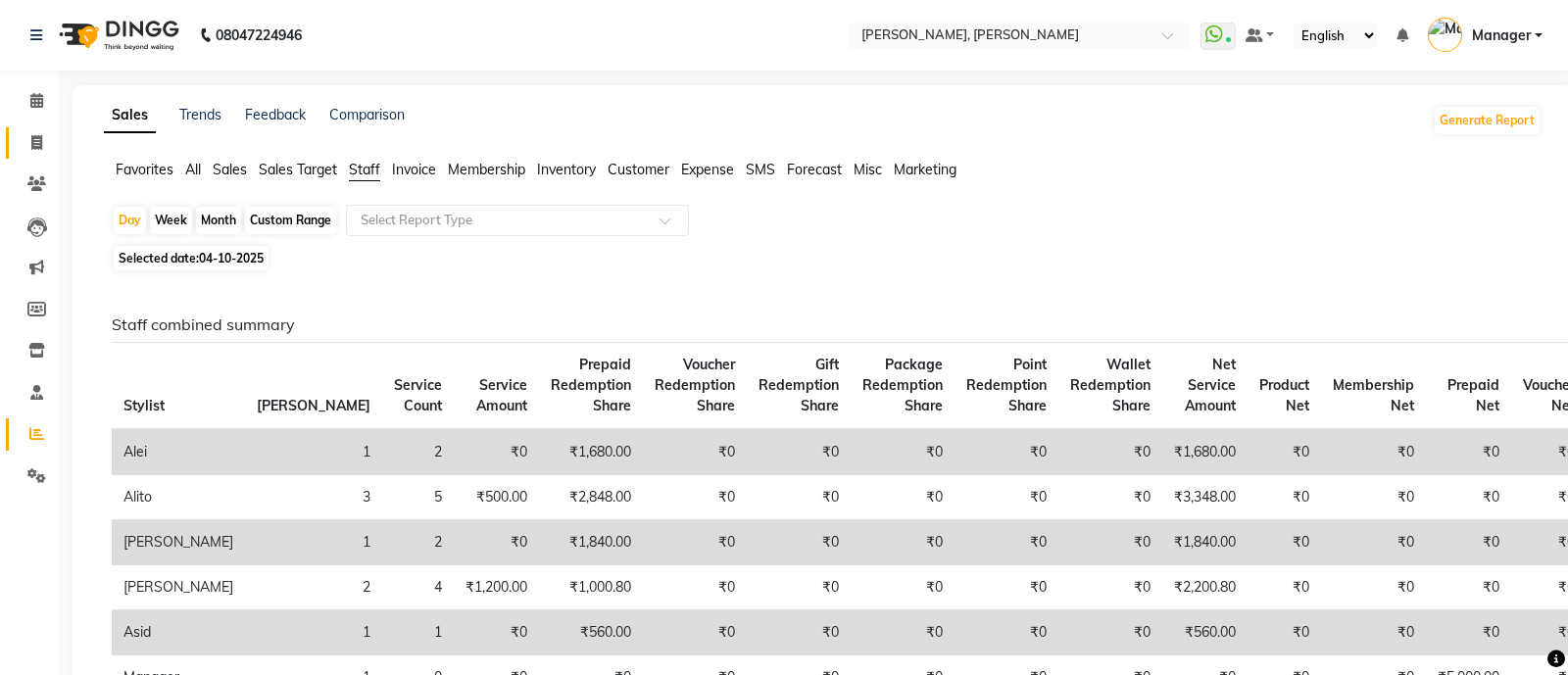
select select "3767"
select select "service"
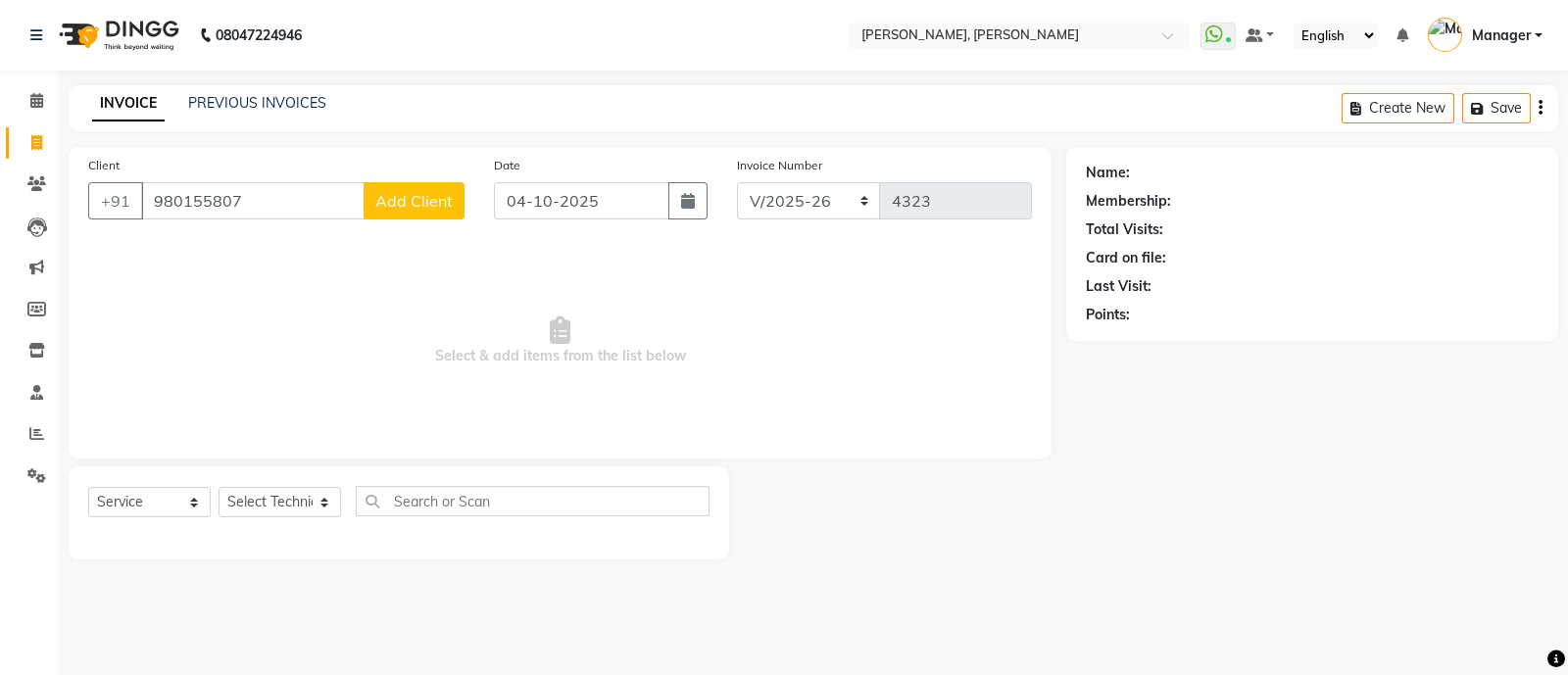
click at [258, 202] on input "980155807" at bounding box center [253, 201] width 223 height 37
click at [243, 247] on ngb-highlight "98******07" at bounding box center [244, 246] width 80 height 20
type input "98******07"
select select "1: Object"
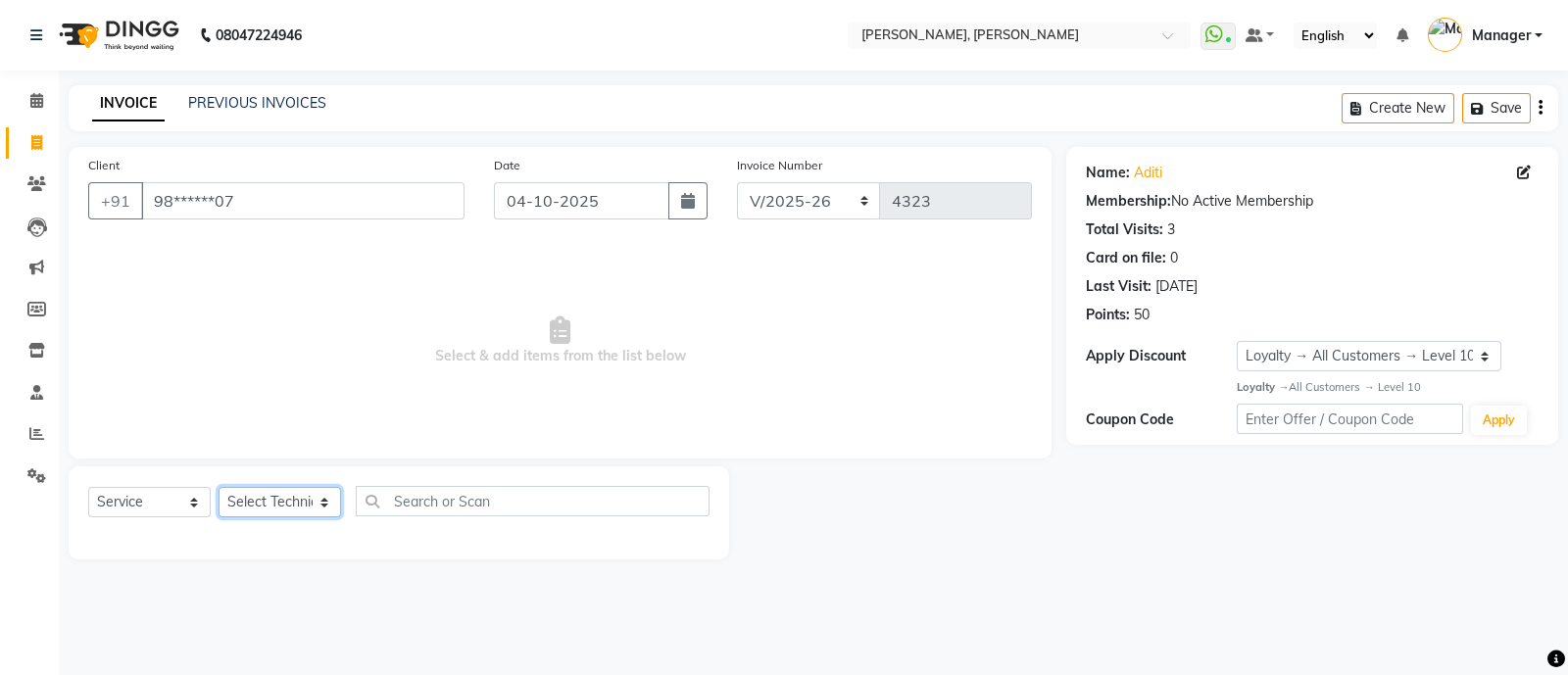
click at [265, 508] on select "Select Technician [PERSON_NAME] [PERSON_NAME] Asid Hanmi [PERSON_NAME] Manager …" at bounding box center [279, 502] width 122 height 30
select select "64801"
click at [219, 488] on select "Select Technician [PERSON_NAME] [PERSON_NAME] Asid Hanmi [PERSON_NAME] Manager …" at bounding box center [279, 502] width 122 height 30
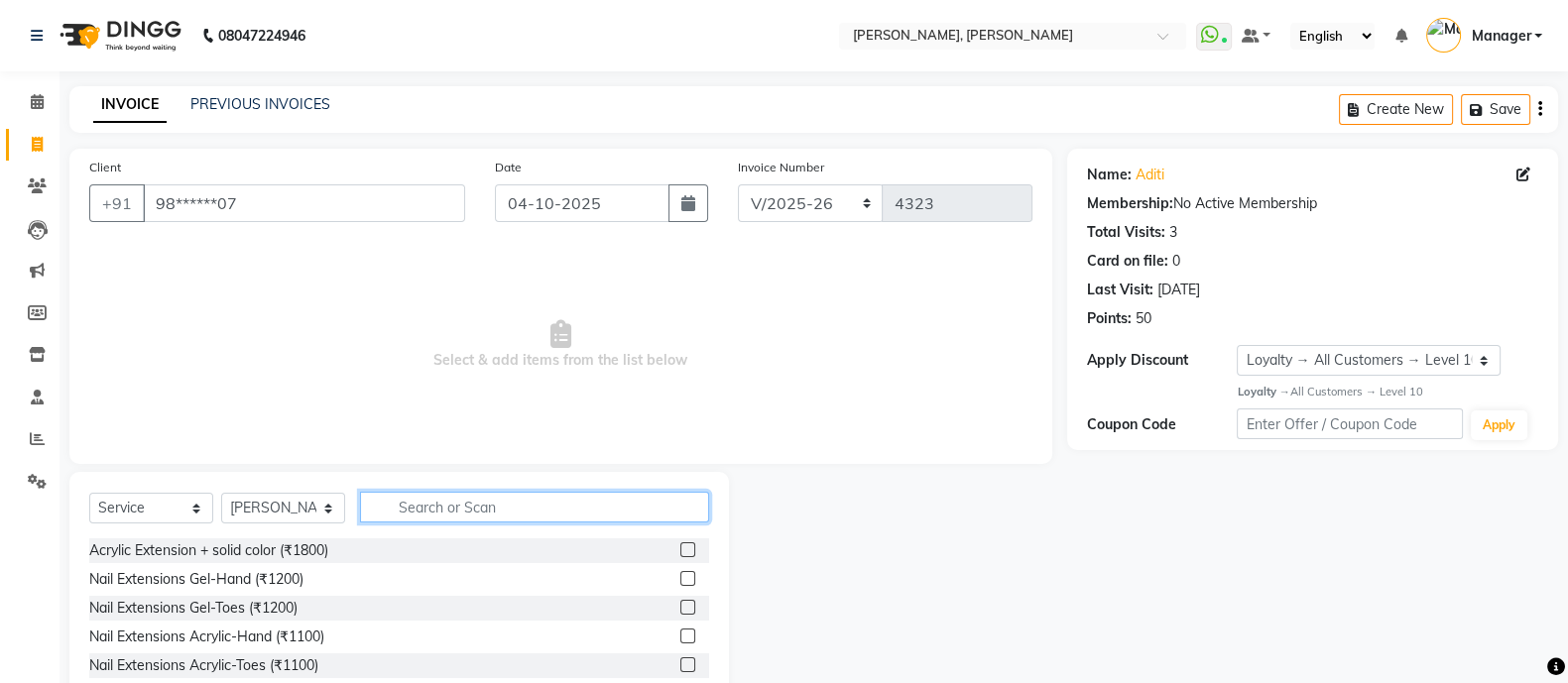
click at [478, 511] on input "text" at bounding box center [535, 507] width 349 height 31
type input "EXT"
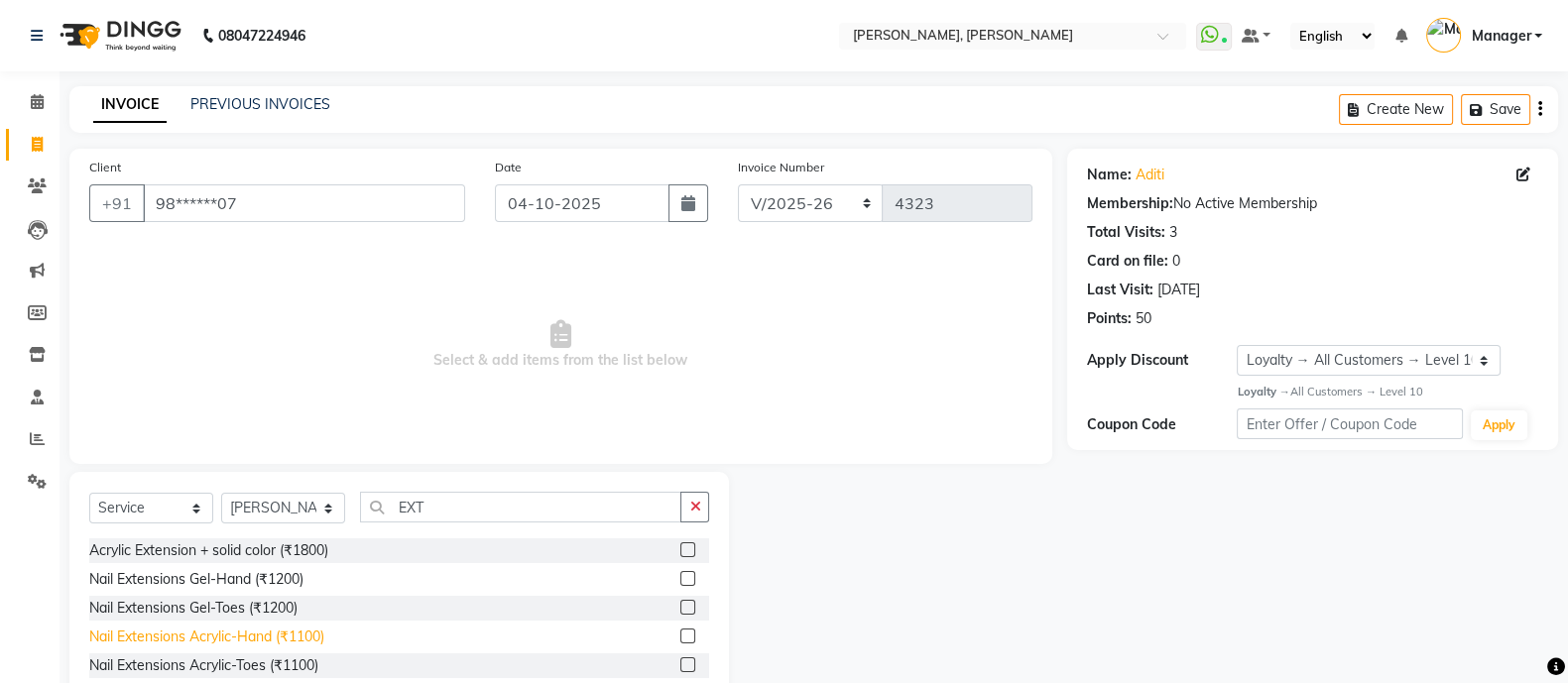
click at [317, 628] on div "Nail Extensions Acrylic-Hand (₹1100)" at bounding box center [206, 636] width 235 height 21
checkbox input "false"
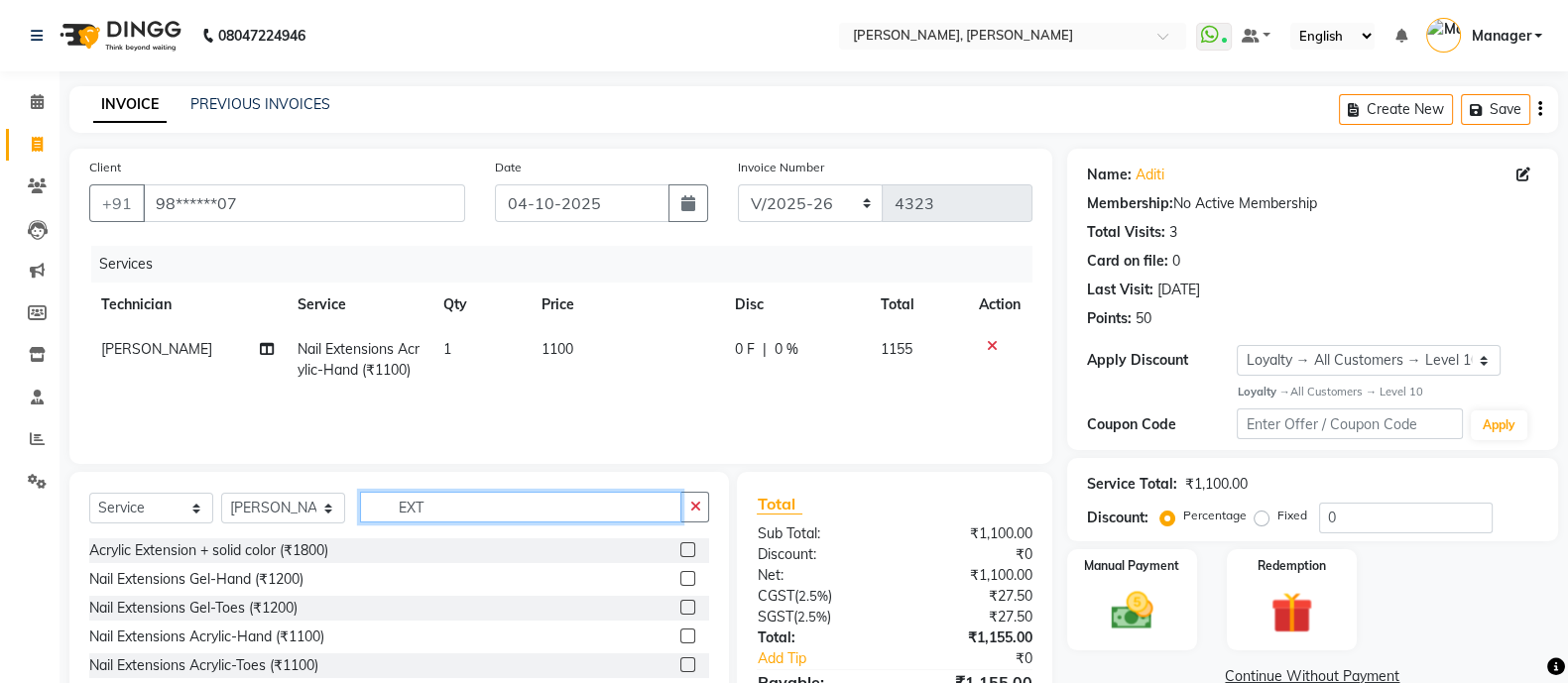
click at [447, 516] on input "EXT" at bounding box center [521, 507] width 321 height 31
type input "E"
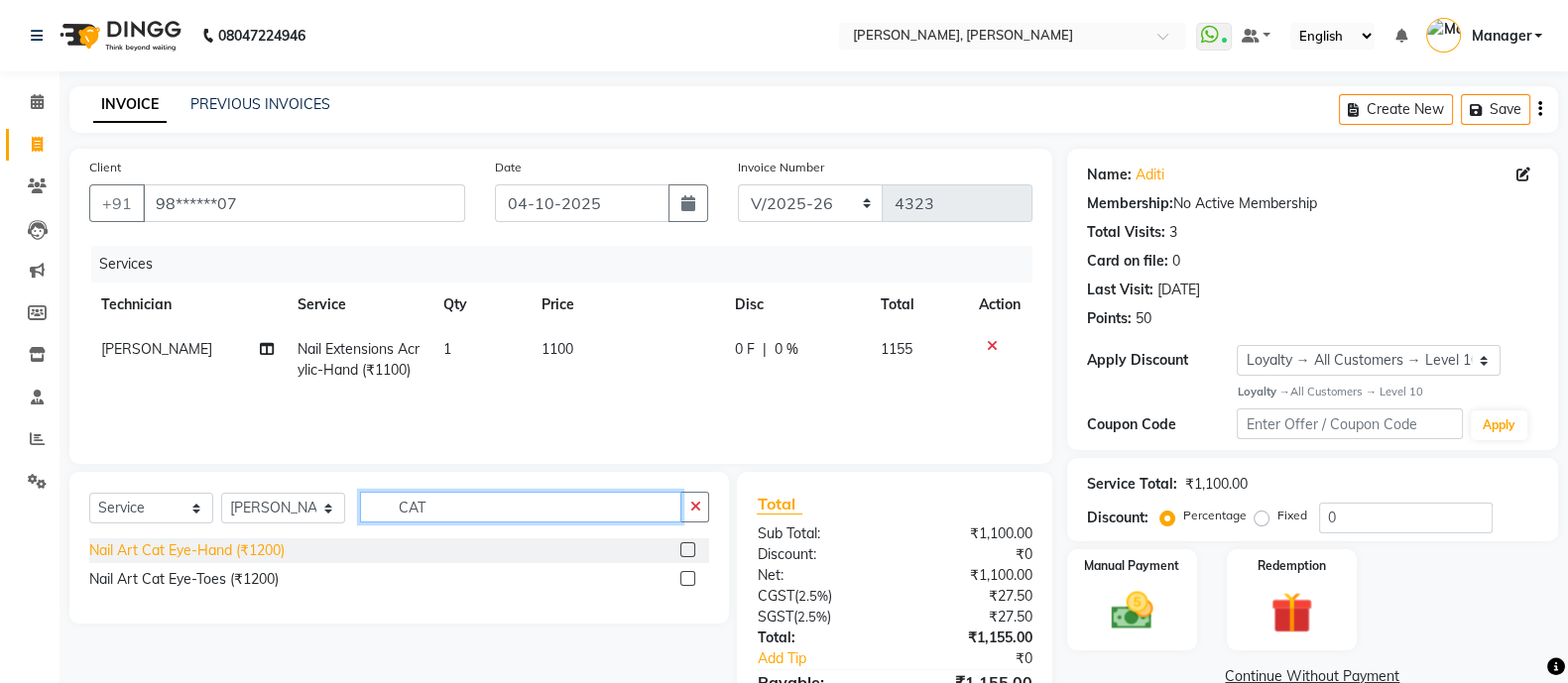
type input "CAT"
click at [238, 551] on div "Nail Art Cat Eye-Hand (₹1200)" at bounding box center [186, 550] width 195 height 21
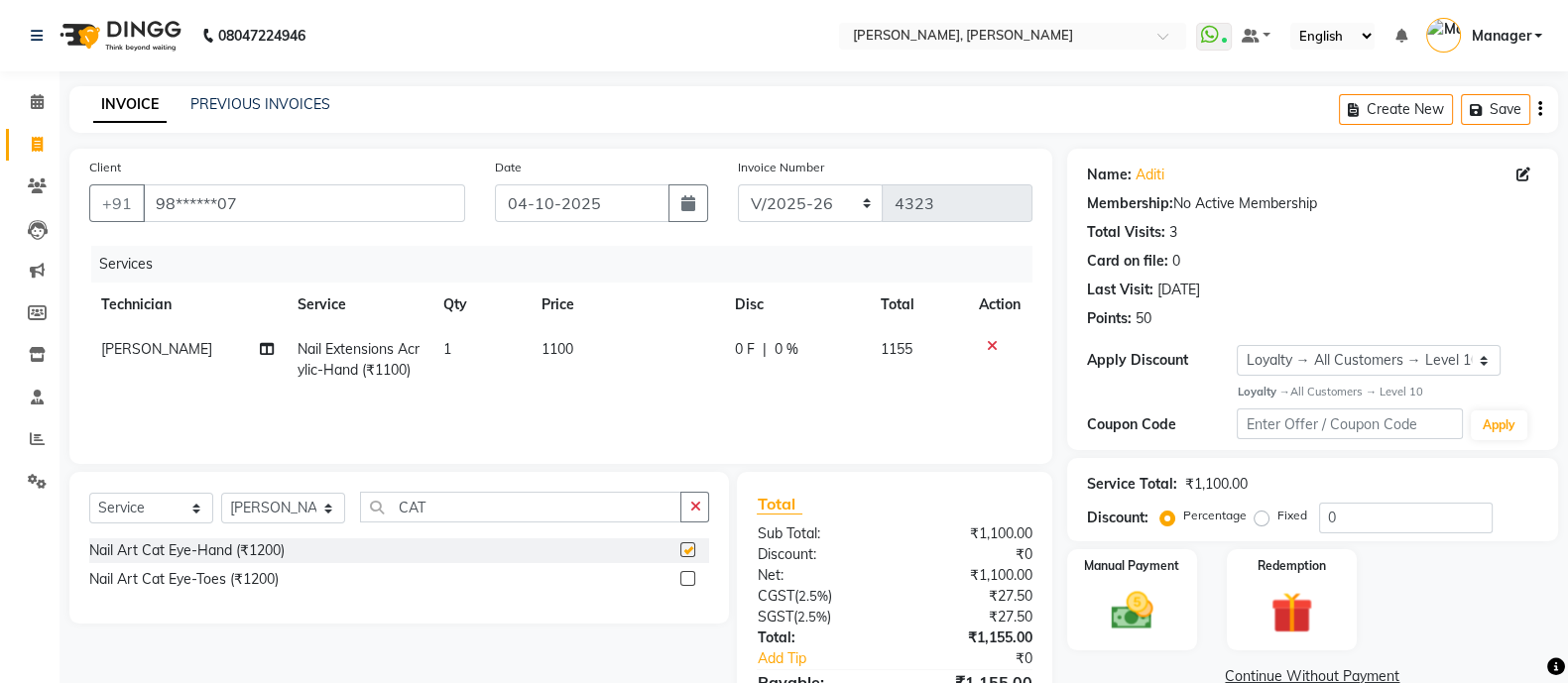
checkbox input "false"
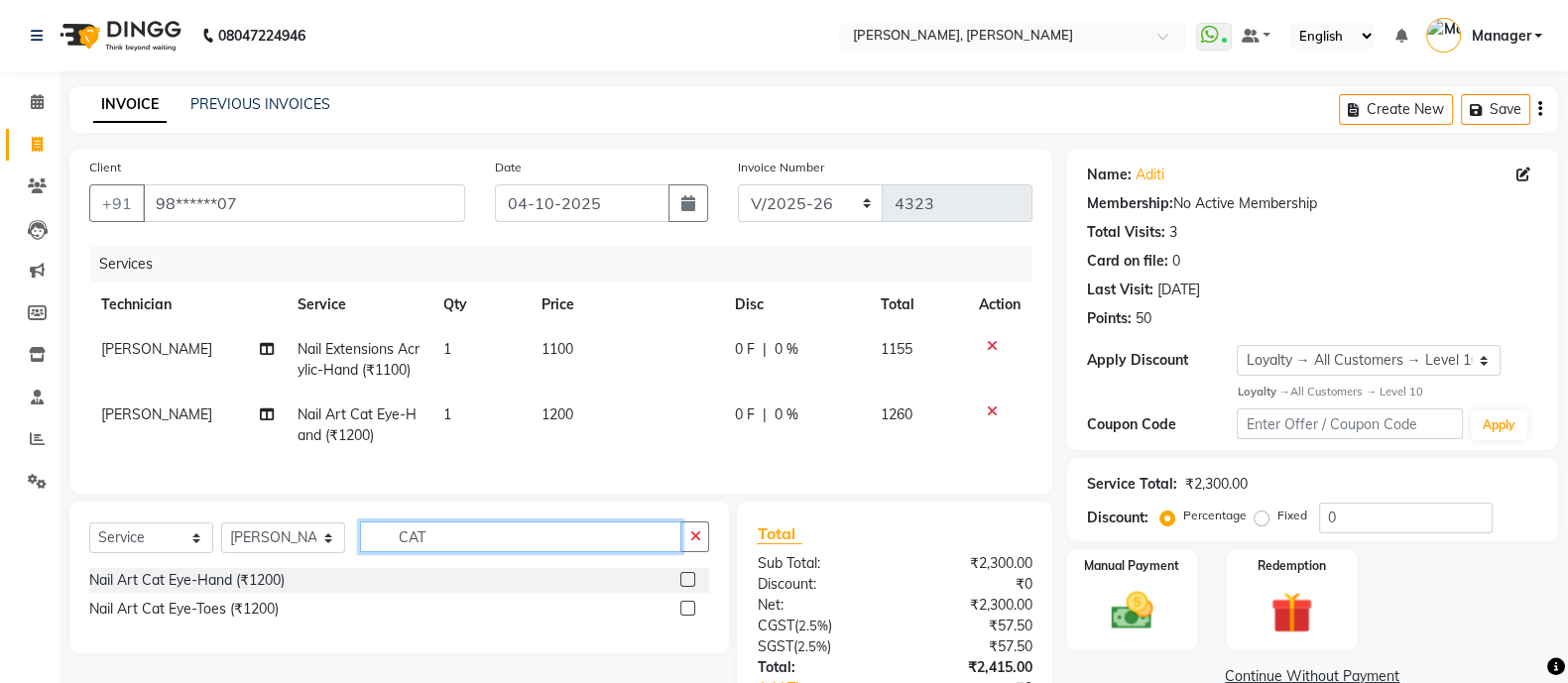
click at [449, 552] on input "CAT" at bounding box center [521, 536] width 321 height 31
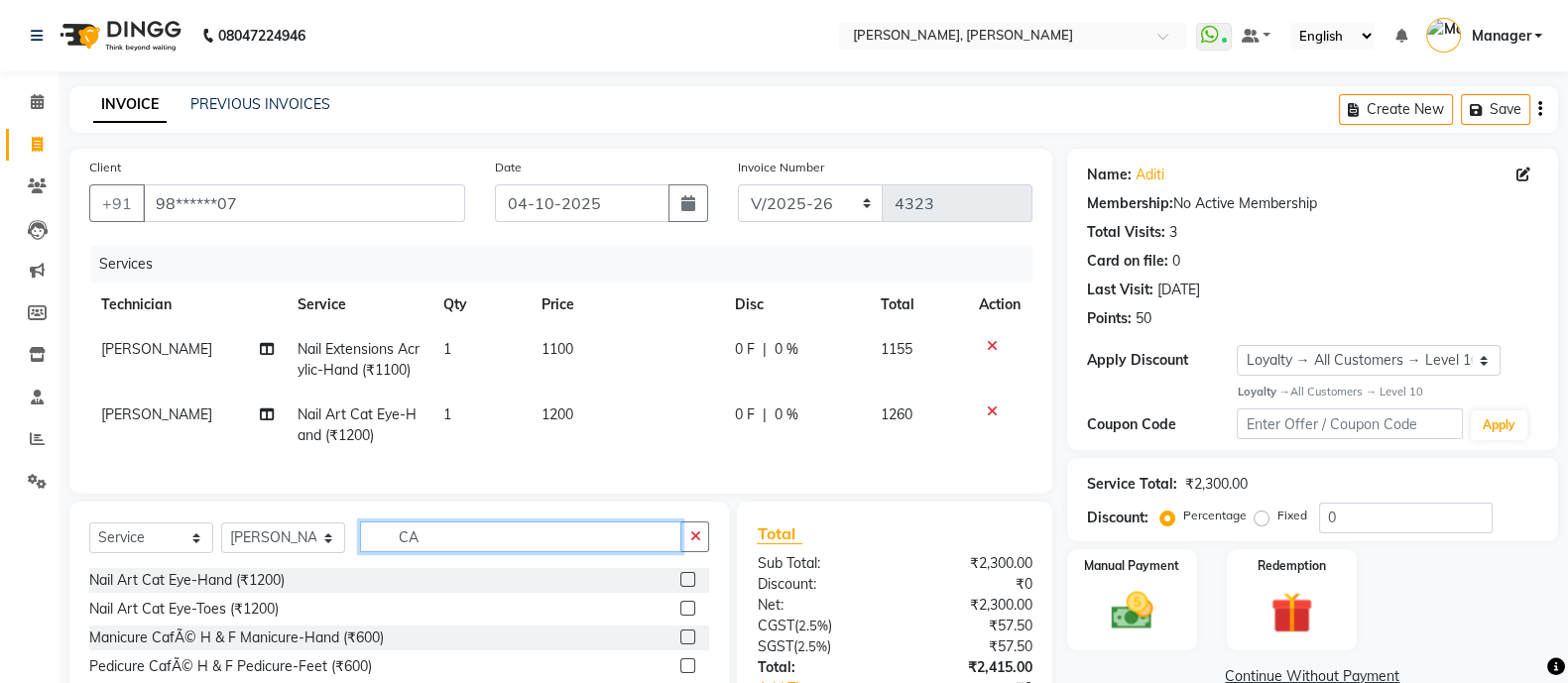
type input "C"
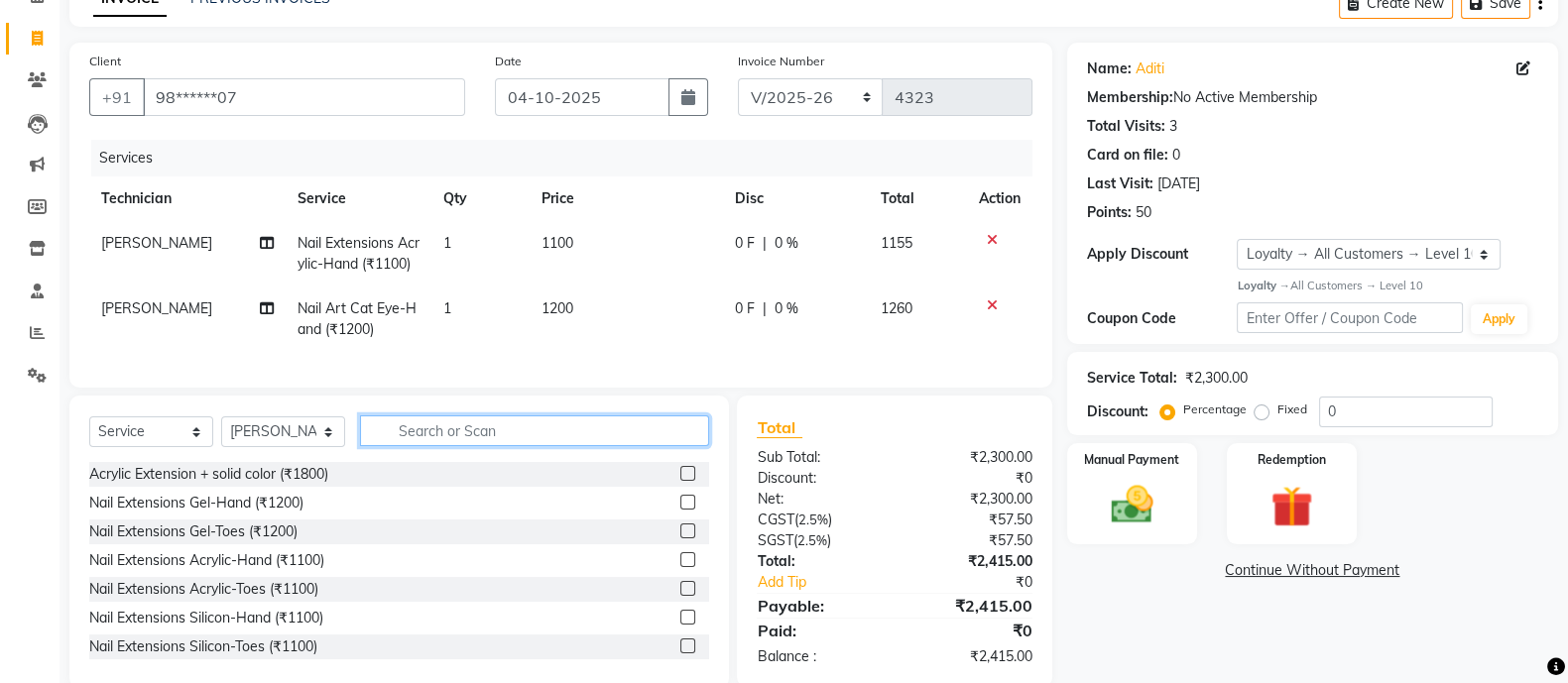
scroll to position [160, 0]
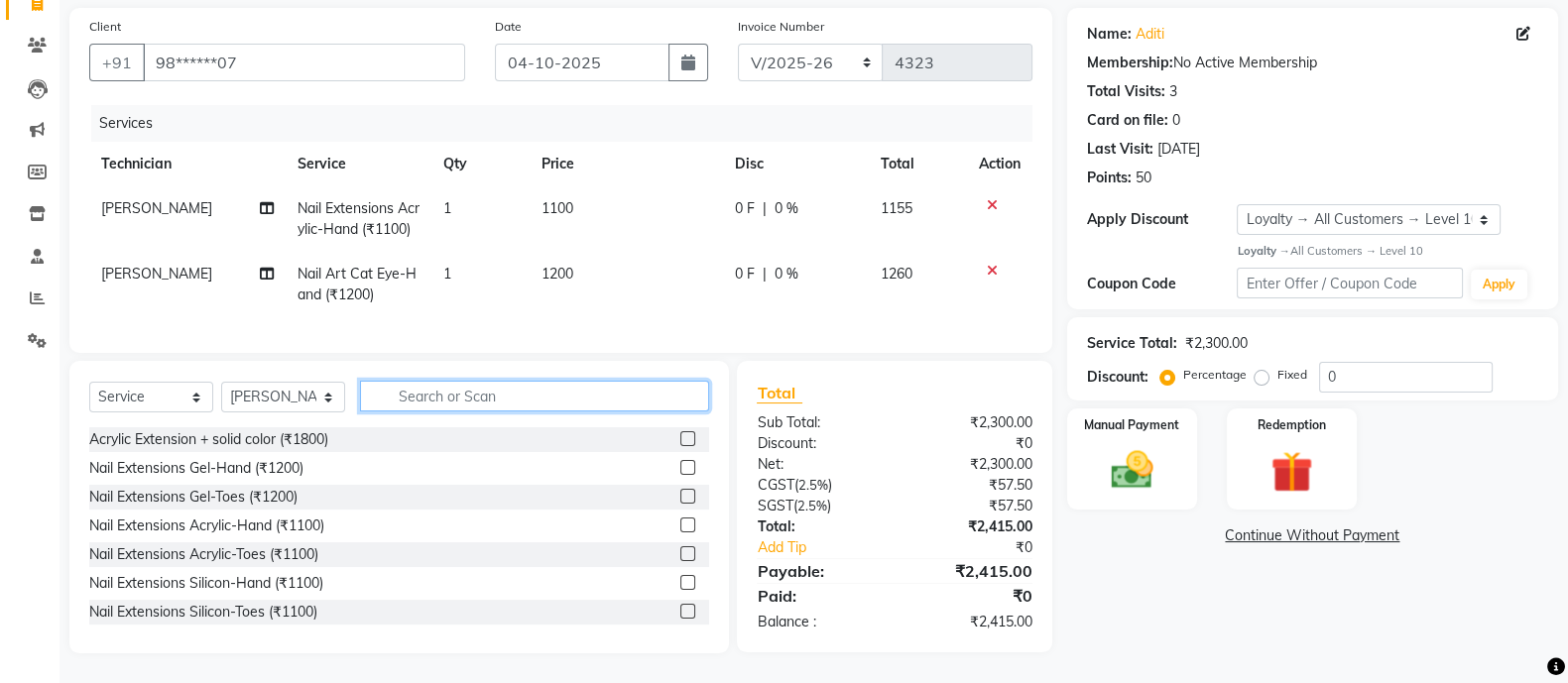
click at [524, 396] on input "text" at bounding box center [535, 396] width 349 height 31
click at [1100, 445] on img at bounding box center [1132, 470] width 70 height 50
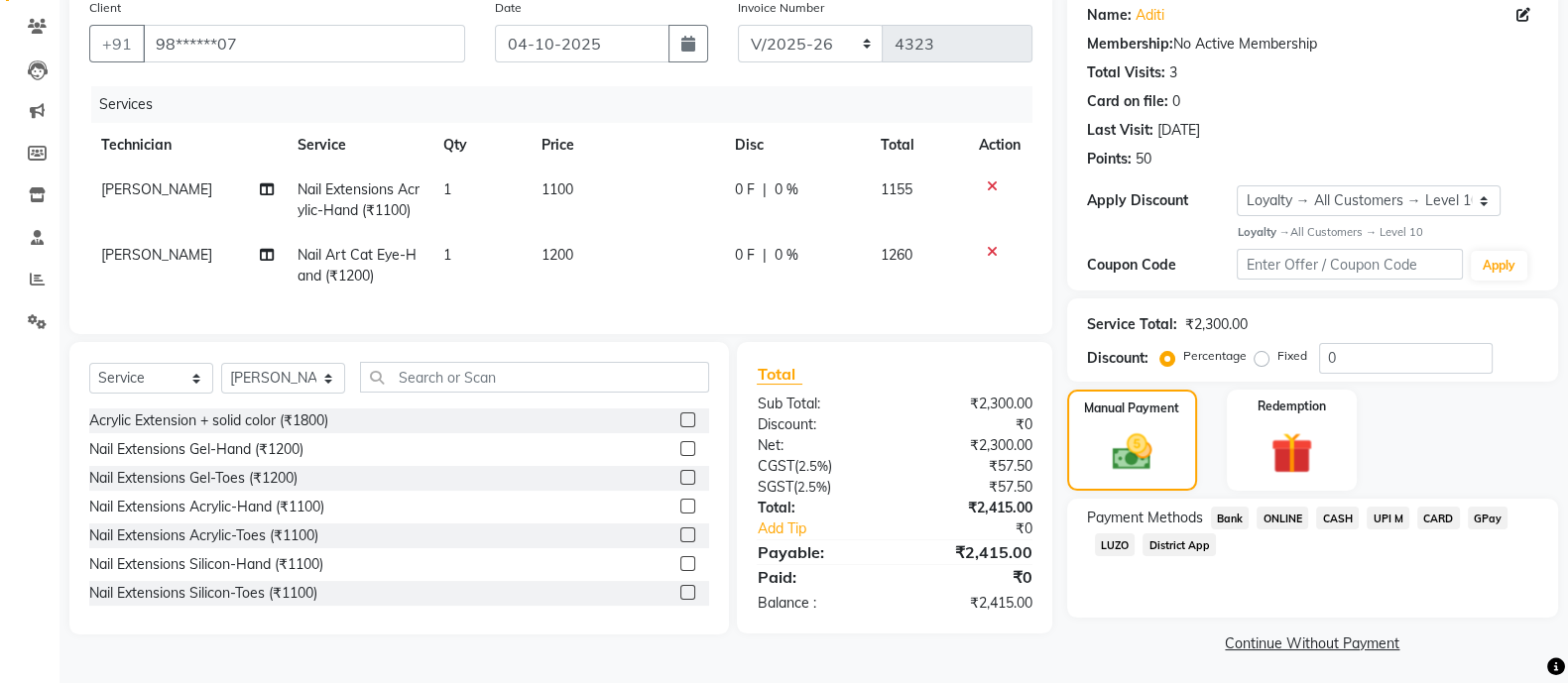
click at [1278, 517] on span "ONLINE" at bounding box center [1282, 517] width 52 height 23
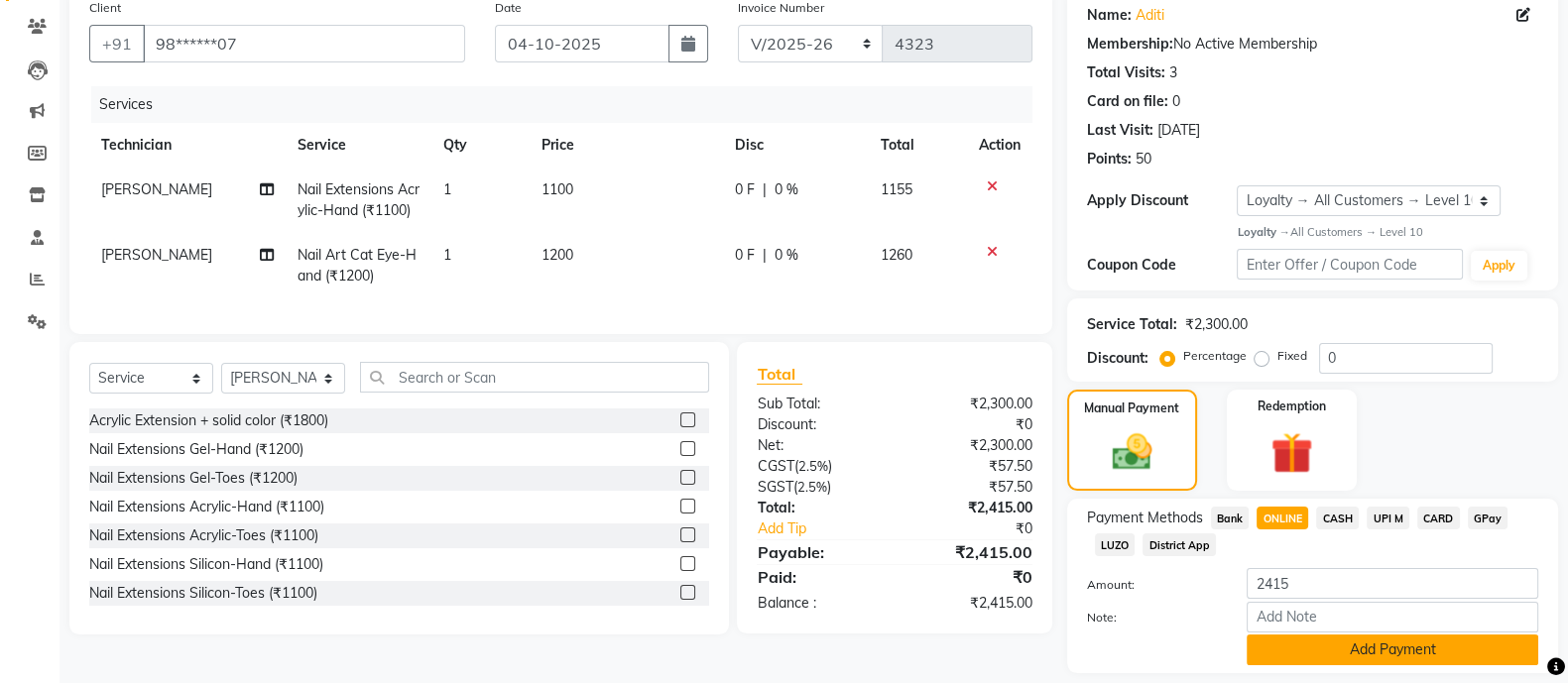
click at [1324, 640] on button "Add Payment" at bounding box center [1392, 649] width 292 height 31
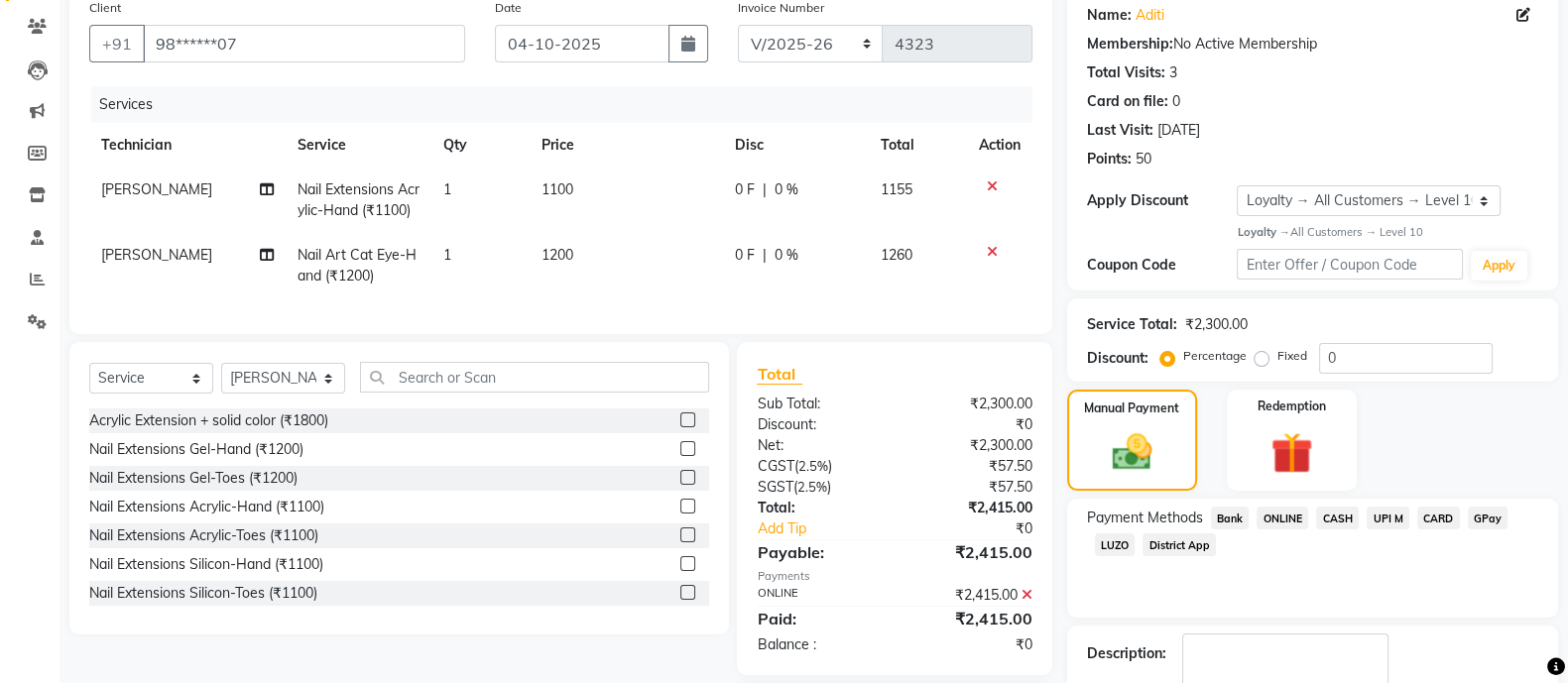
scroll to position [299, 0]
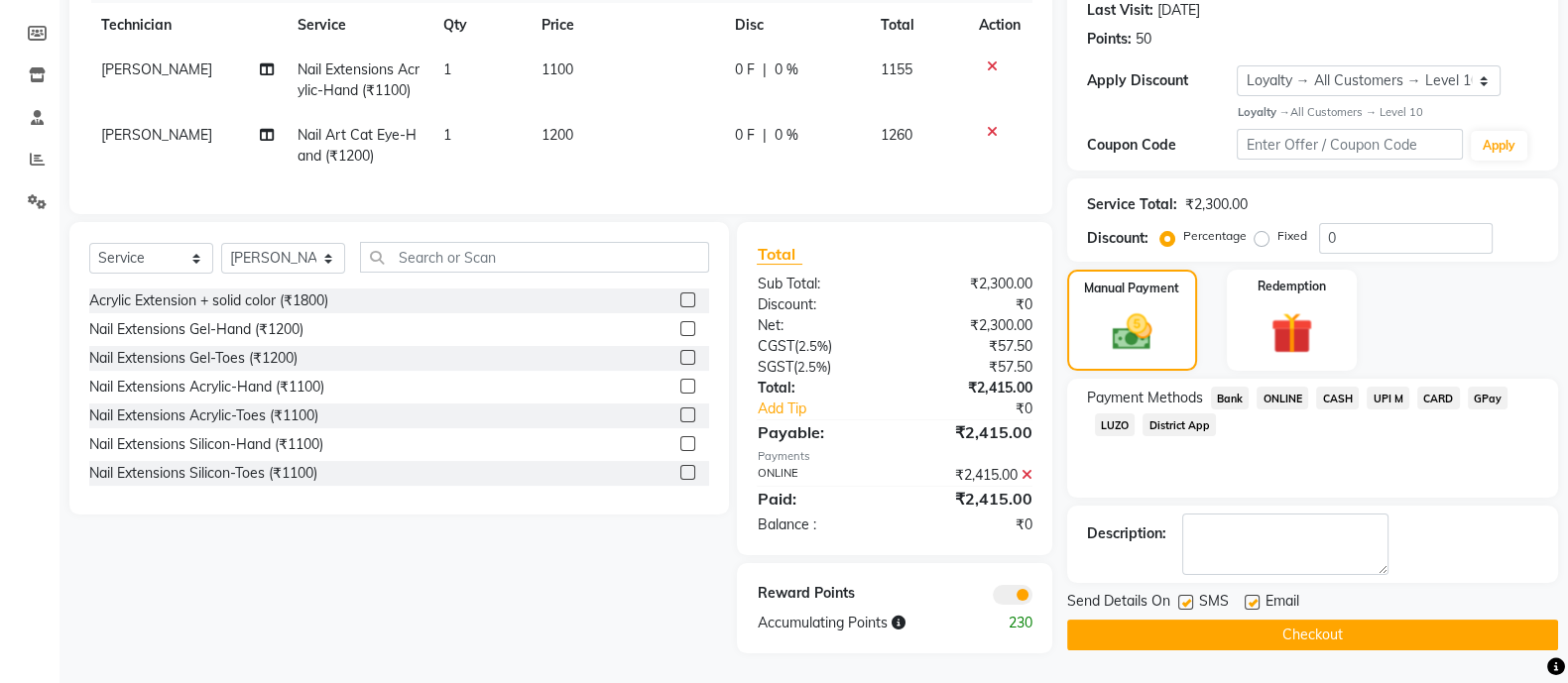
click at [1220, 620] on button "Checkout" at bounding box center [1312, 634] width 491 height 31
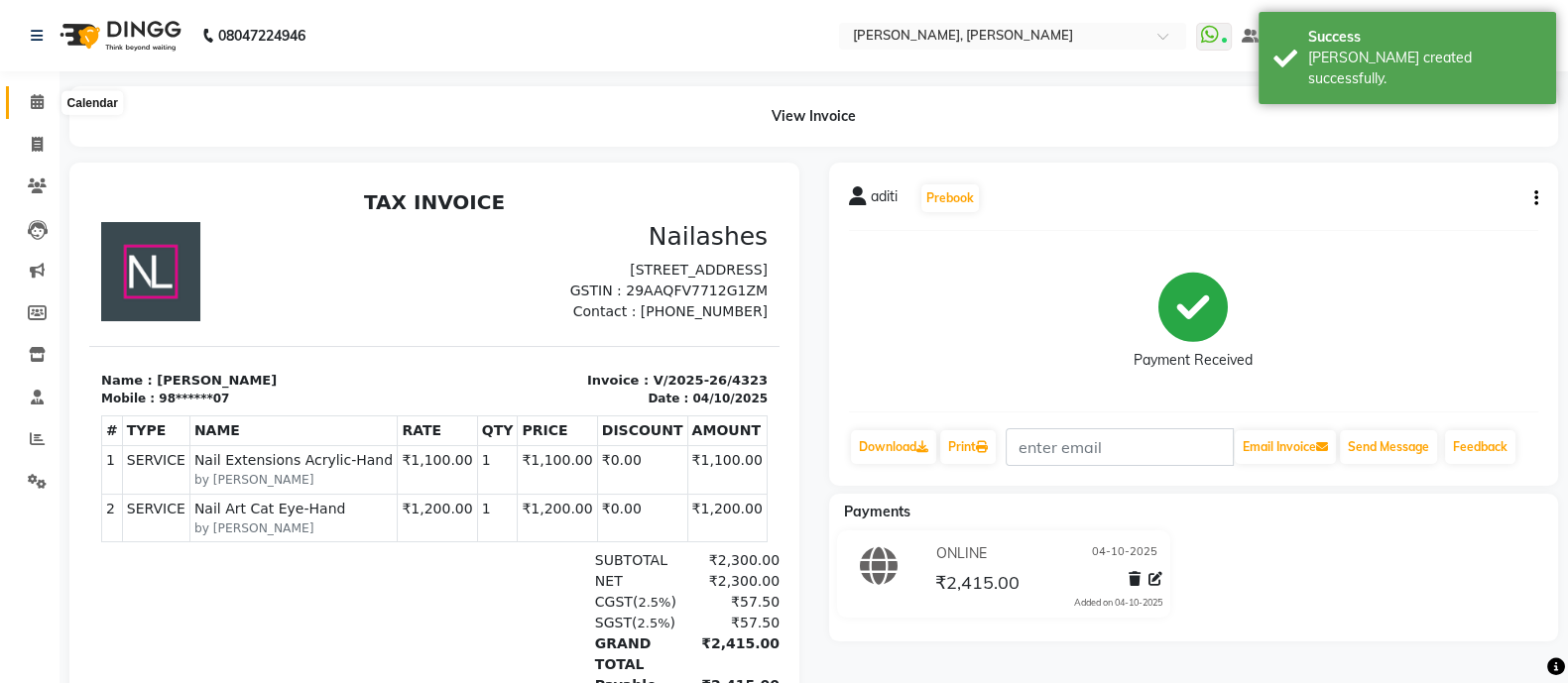
click at [35, 95] on icon at bounding box center [37, 101] width 13 height 15
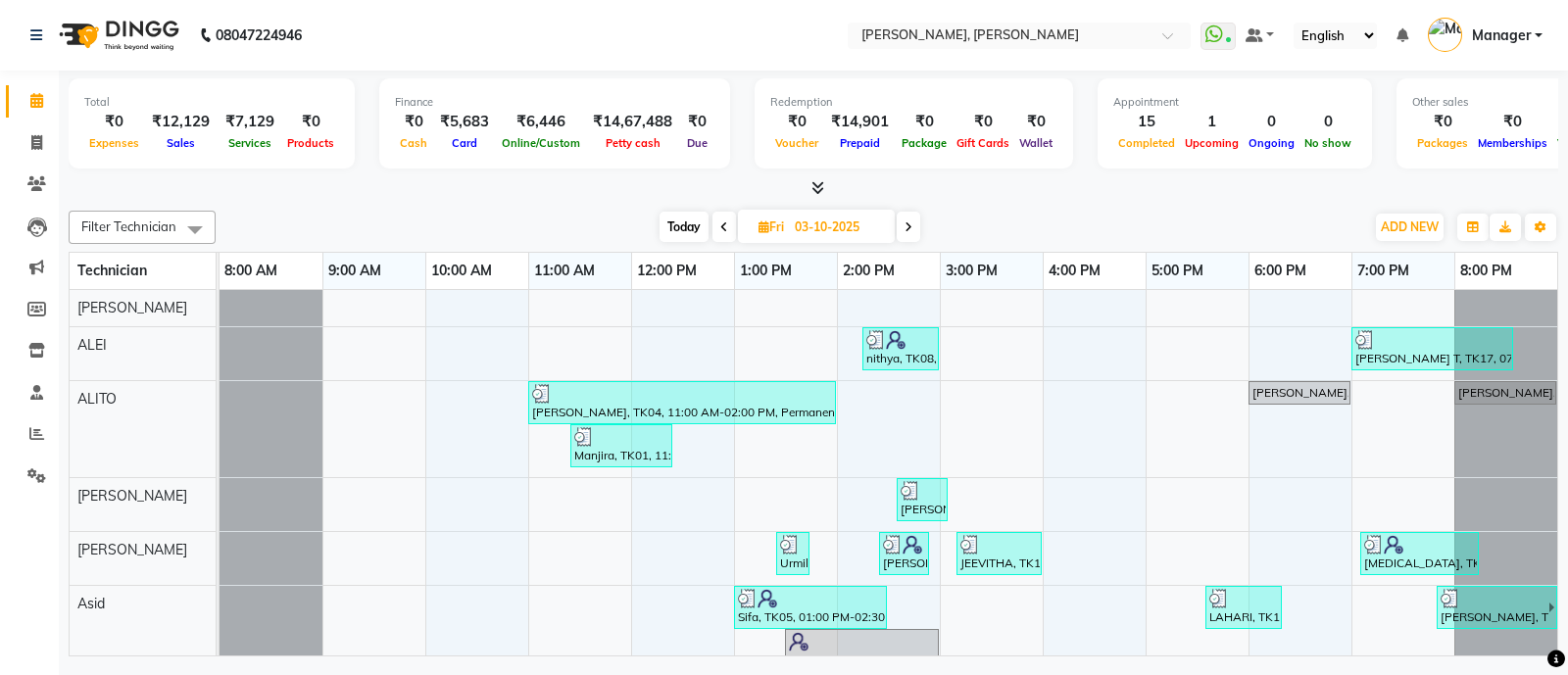
click at [814, 190] on icon at bounding box center [817, 187] width 13 height 15
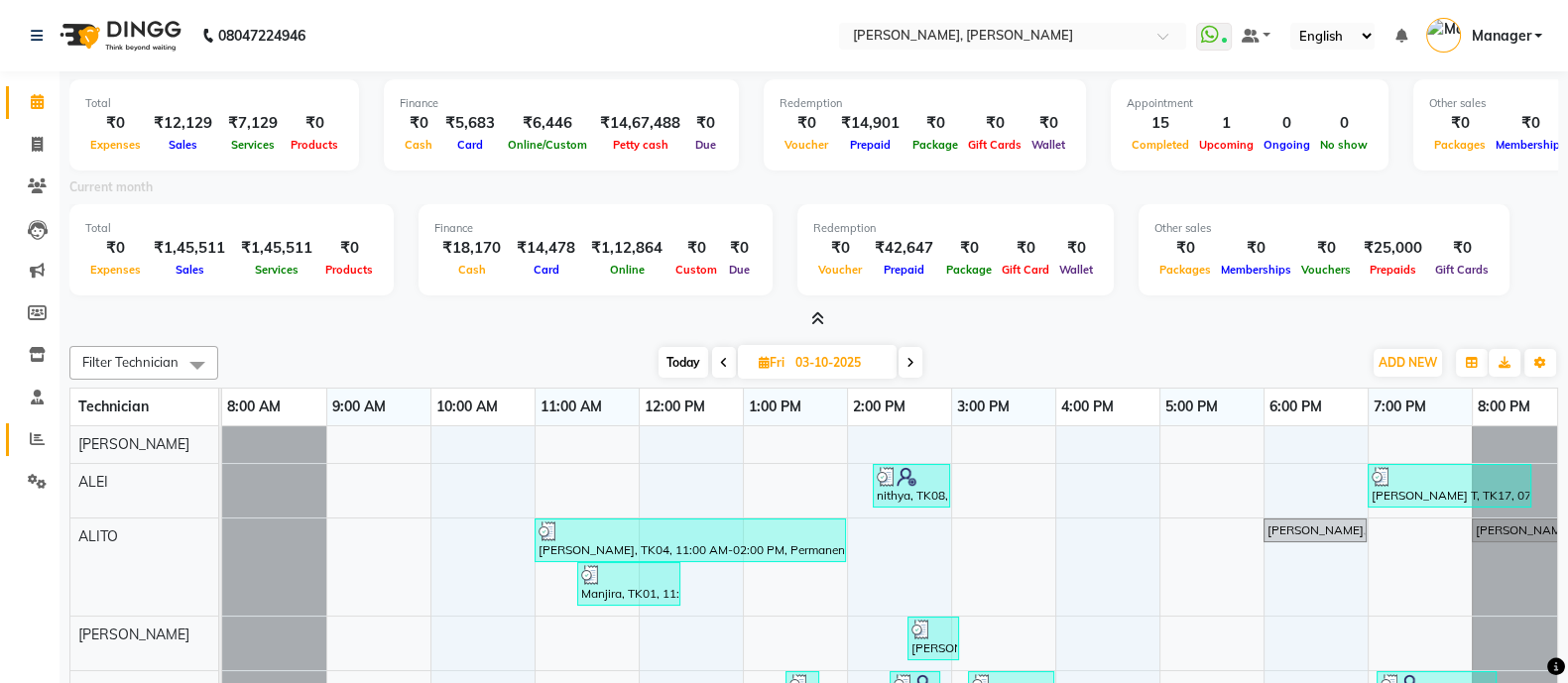
click at [50, 439] on span at bounding box center [37, 439] width 35 height 23
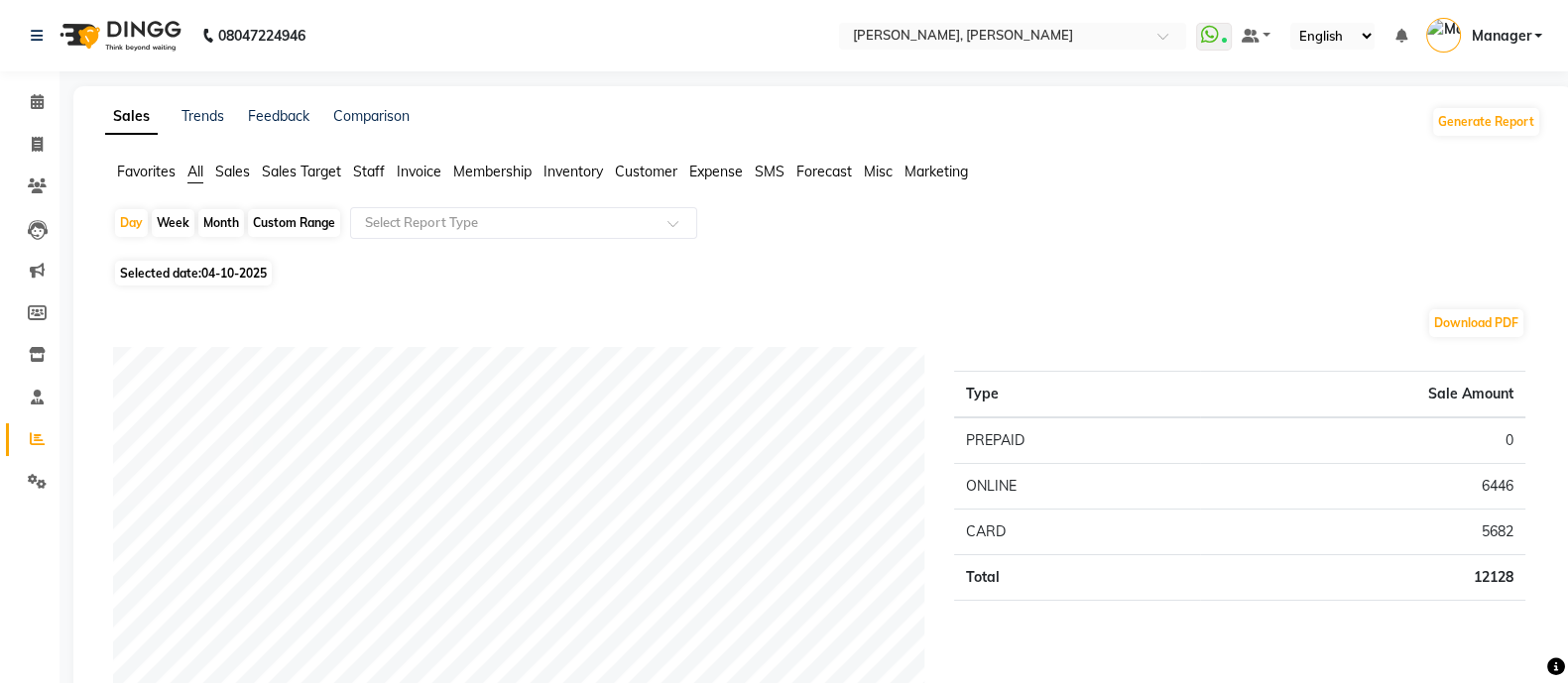
click at [381, 172] on span "Staff" at bounding box center [369, 171] width 32 height 18
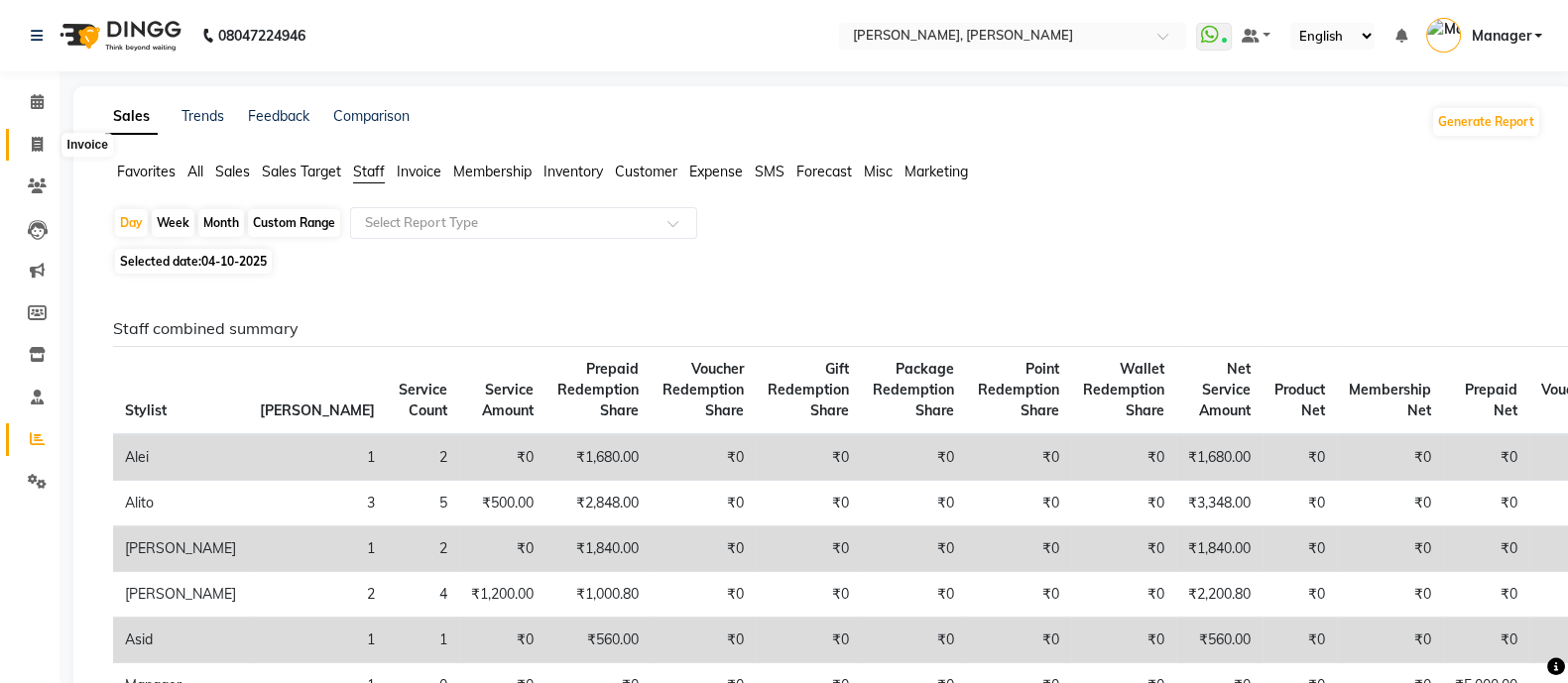
click at [35, 143] on icon at bounding box center [37, 144] width 11 height 15
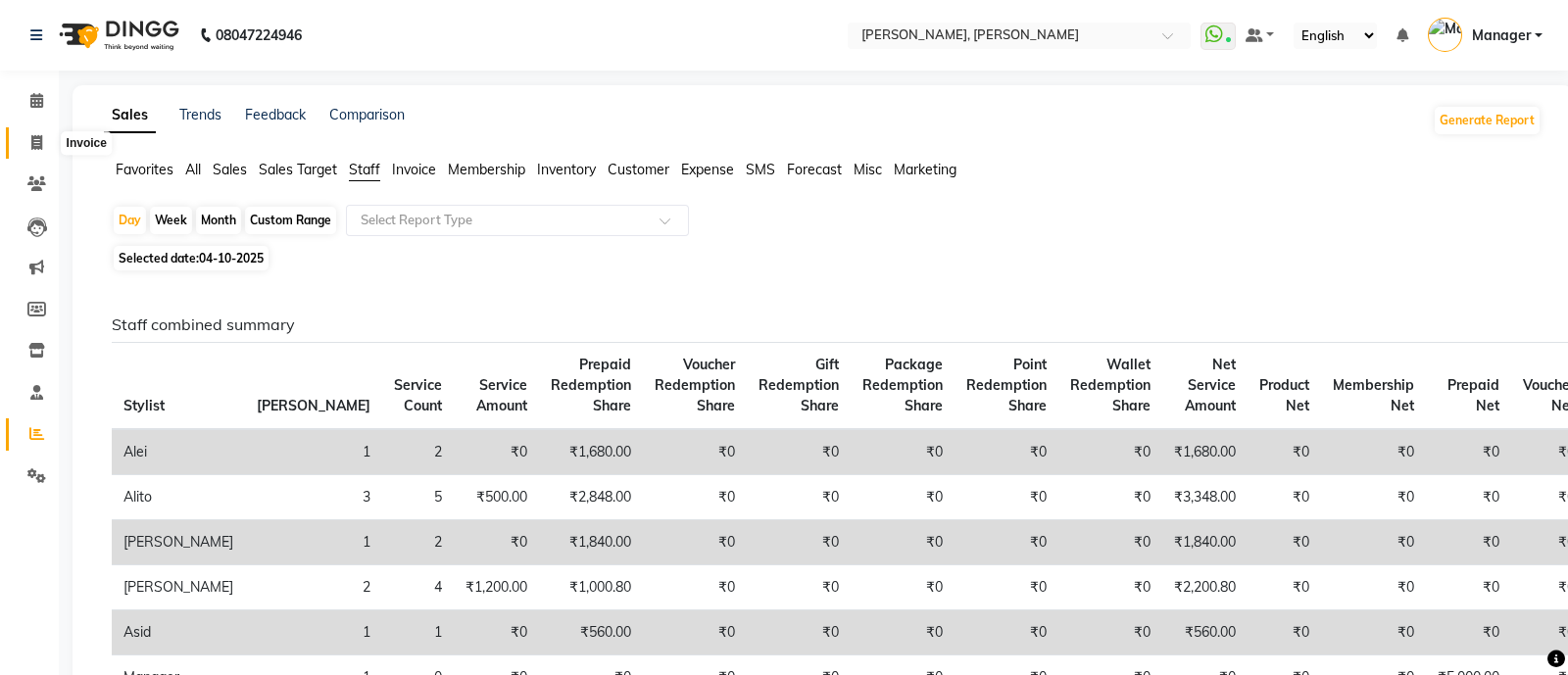
select select "3767"
select select "service"
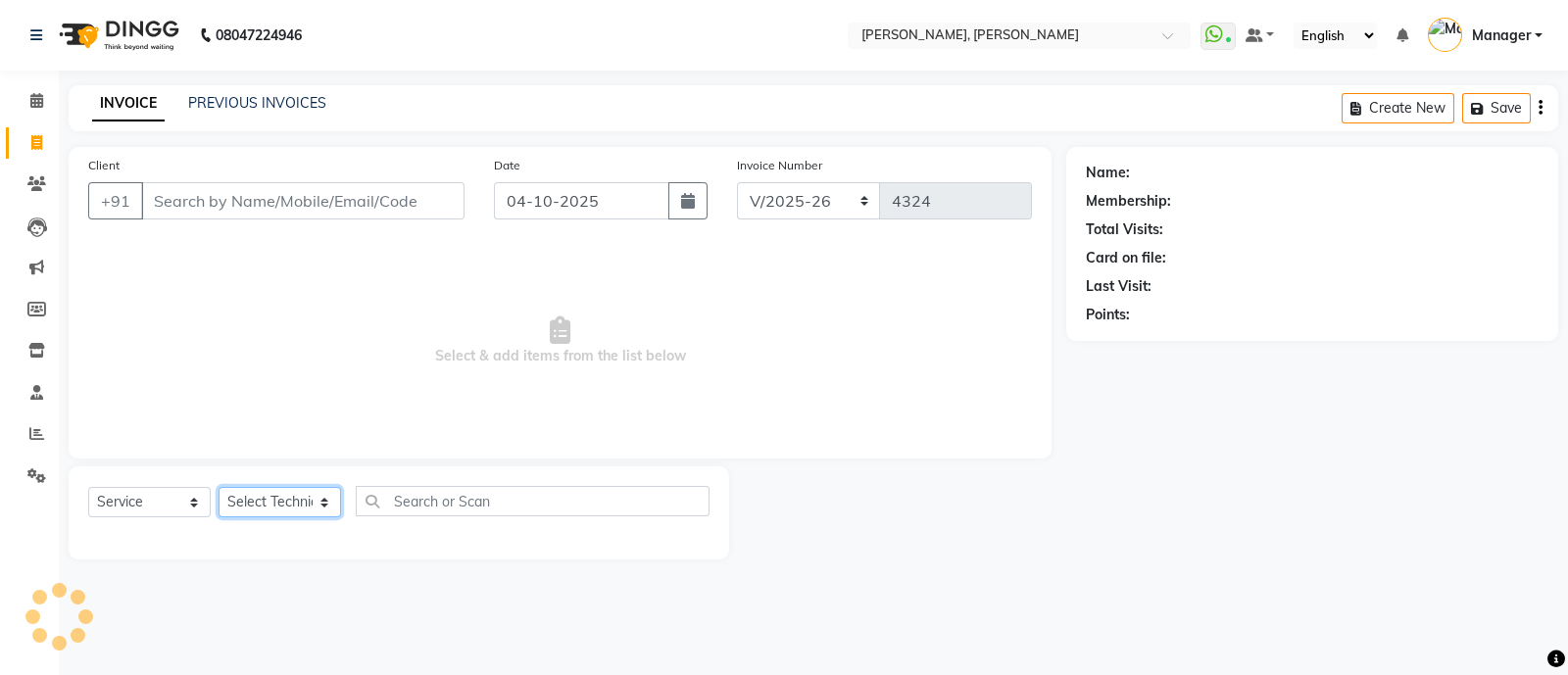
click at [259, 510] on select "Select Technician [PERSON_NAME] [PERSON_NAME] Asid Hanmi [PERSON_NAME] Manager …" at bounding box center [279, 502] width 122 height 30
select select "18142"
click at [219, 488] on select "Select Technician [PERSON_NAME] [PERSON_NAME] Asid Hanmi [PERSON_NAME] Manager …" at bounding box center [279, 502] width 122 height 30
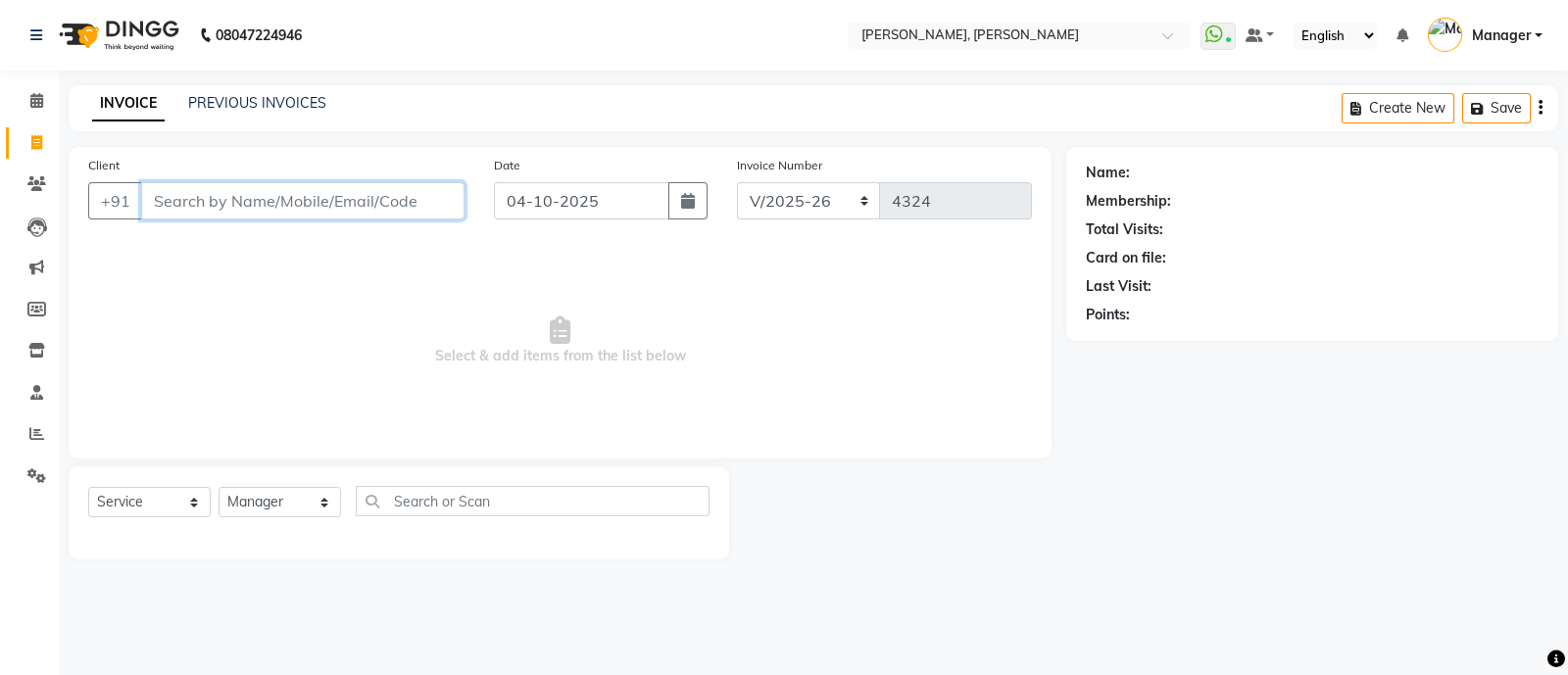
click at [287, 208] on input "Client" at bounding box center [303, 201] width 323 height 37
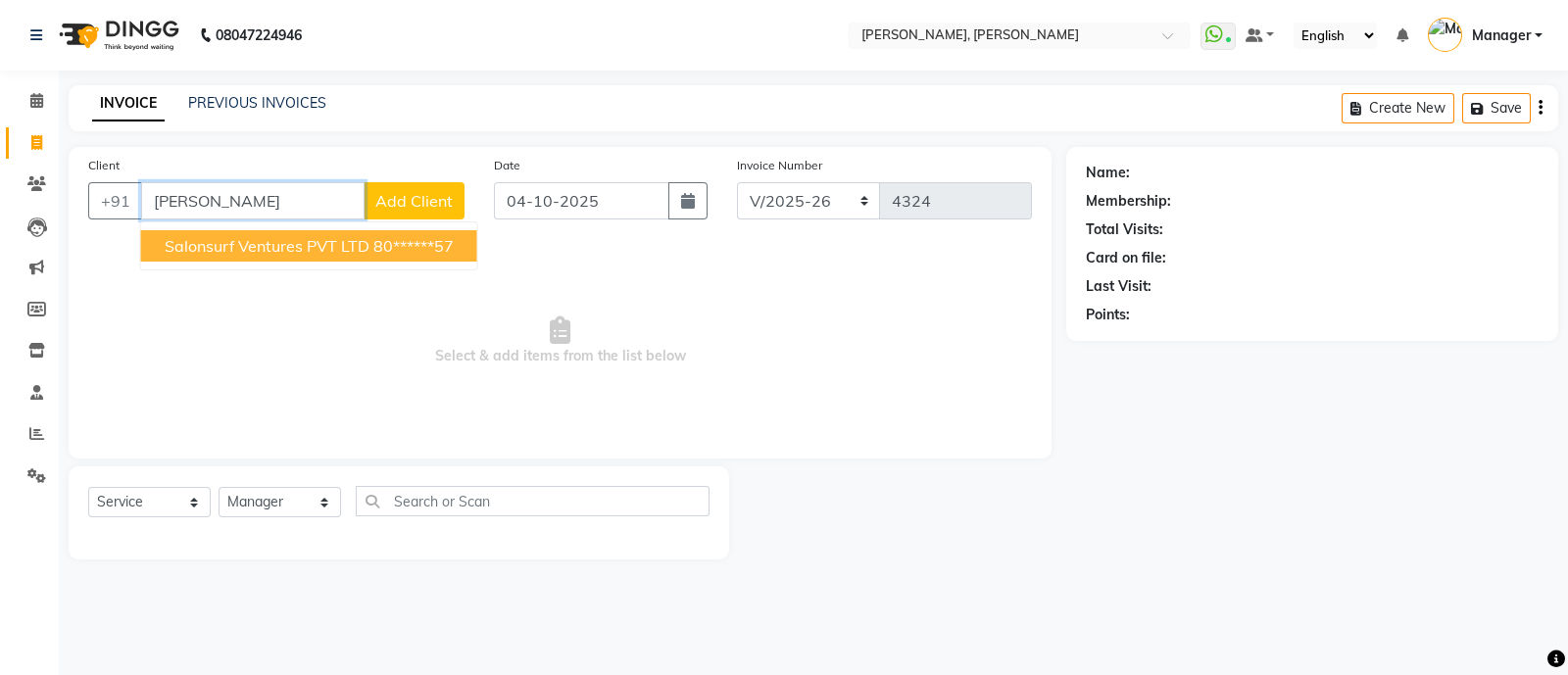
click at [282, 247] on span "Salonsurf Ventures PVT LTD" at bounding box center [267, 246] width 205 height 20
type input "80******57"
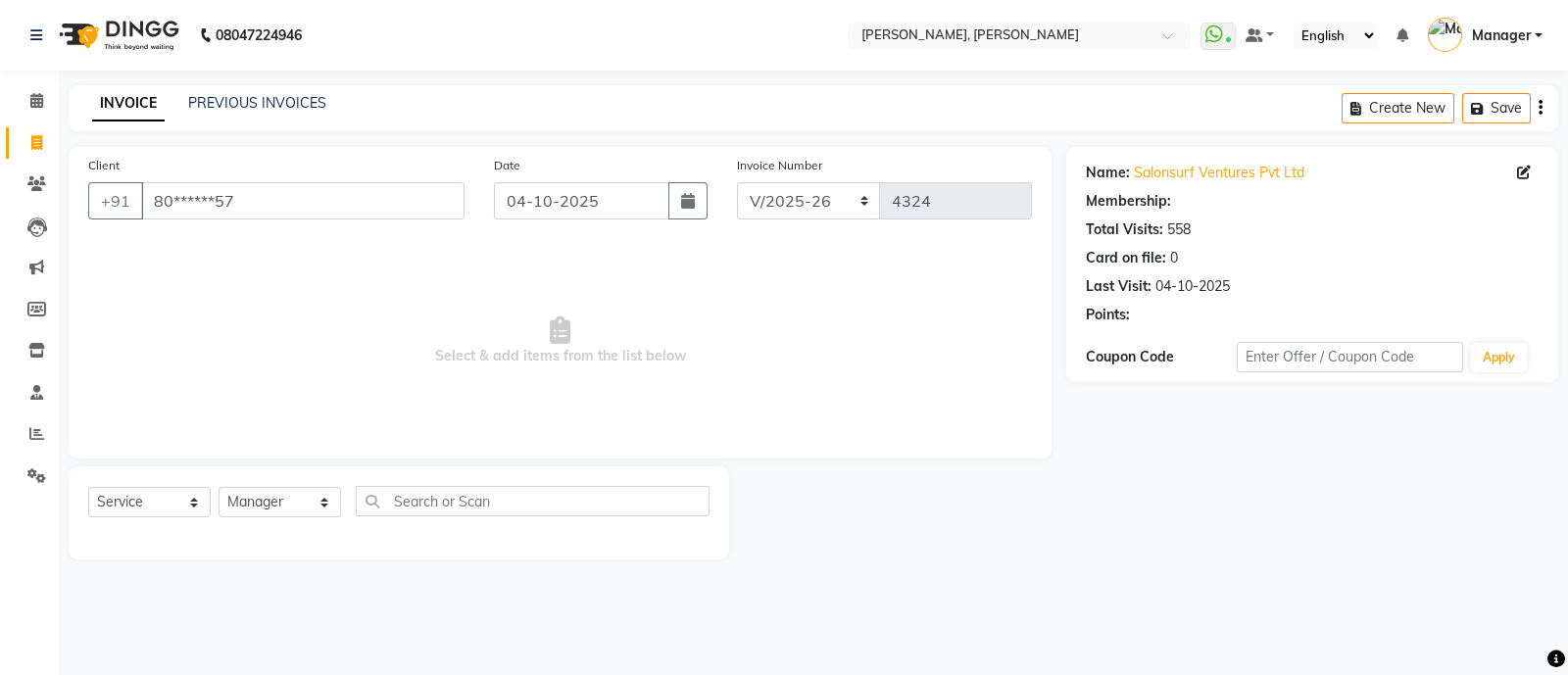
select select "1: Object"
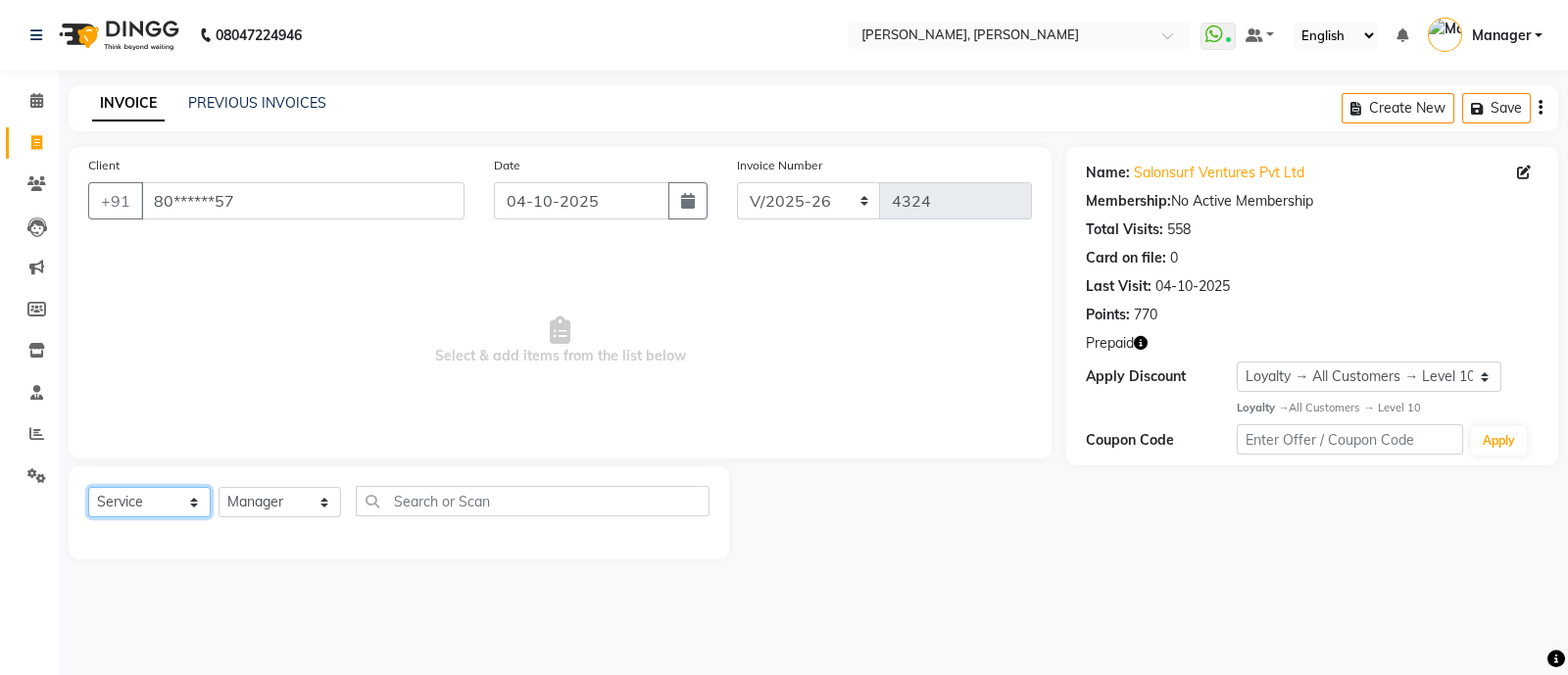
click at [137, 506] on select "Select Service Product Membership Package Voucher Prepaid Gift Card" at bounding box center [149, 502] width 122 height 30
select select "P"
click at [88, 488] on select "Select Service Product Membership Package Voucher Prepaid Gift Card" at bounding box center [149, 502] width 122 height 30
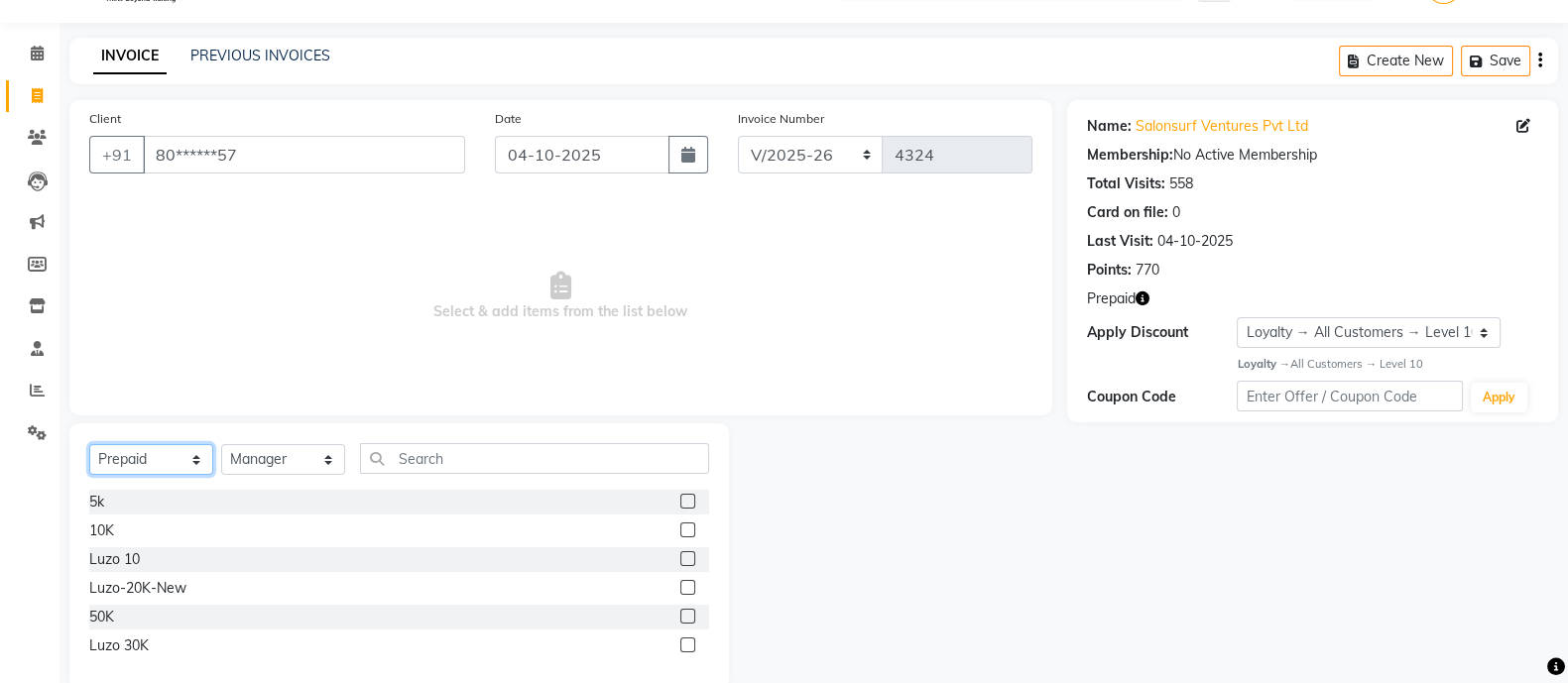
scroll to position [85, 0]
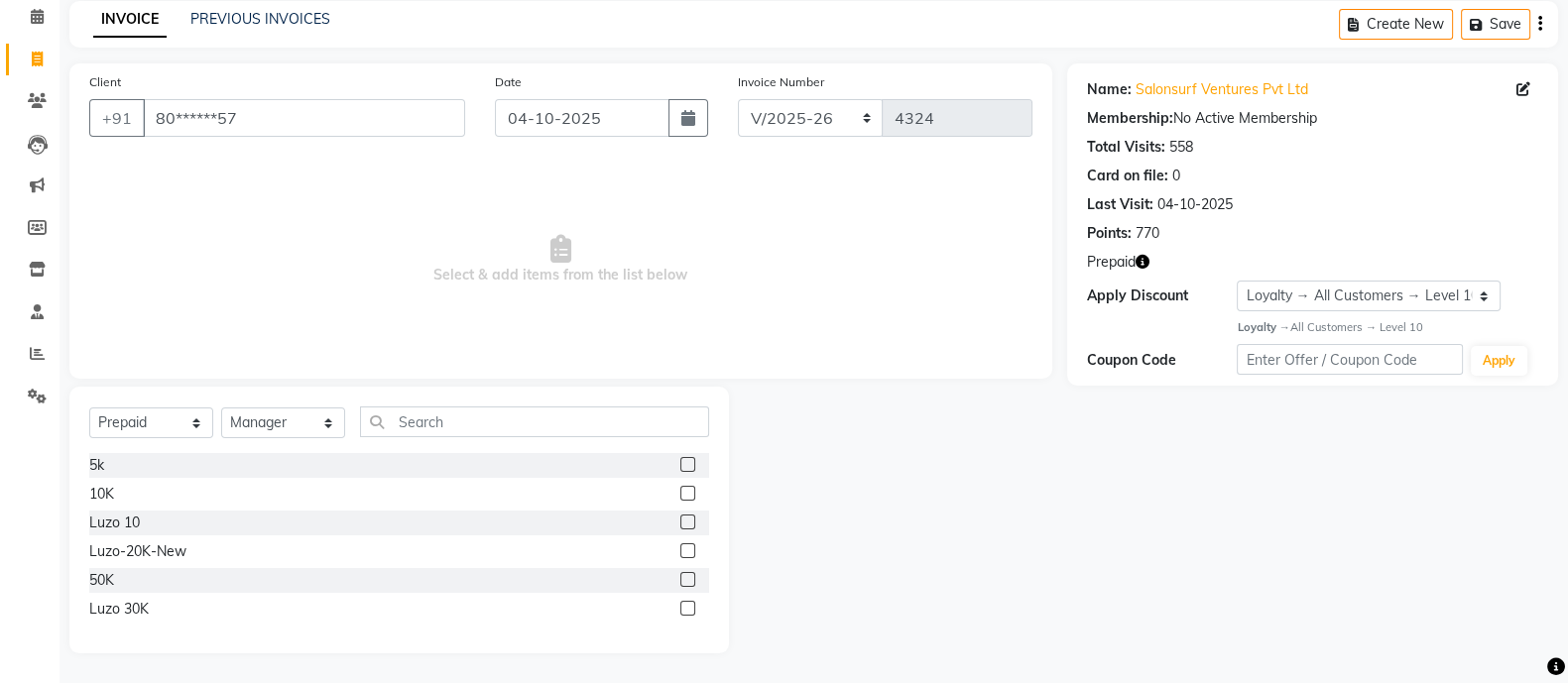
click at [687, 607] on label at bounding box center [687, 608] width 15 height 15
click at [687, 607] on input "checkbox" at bounding box center [686, 609] width 13 height 13
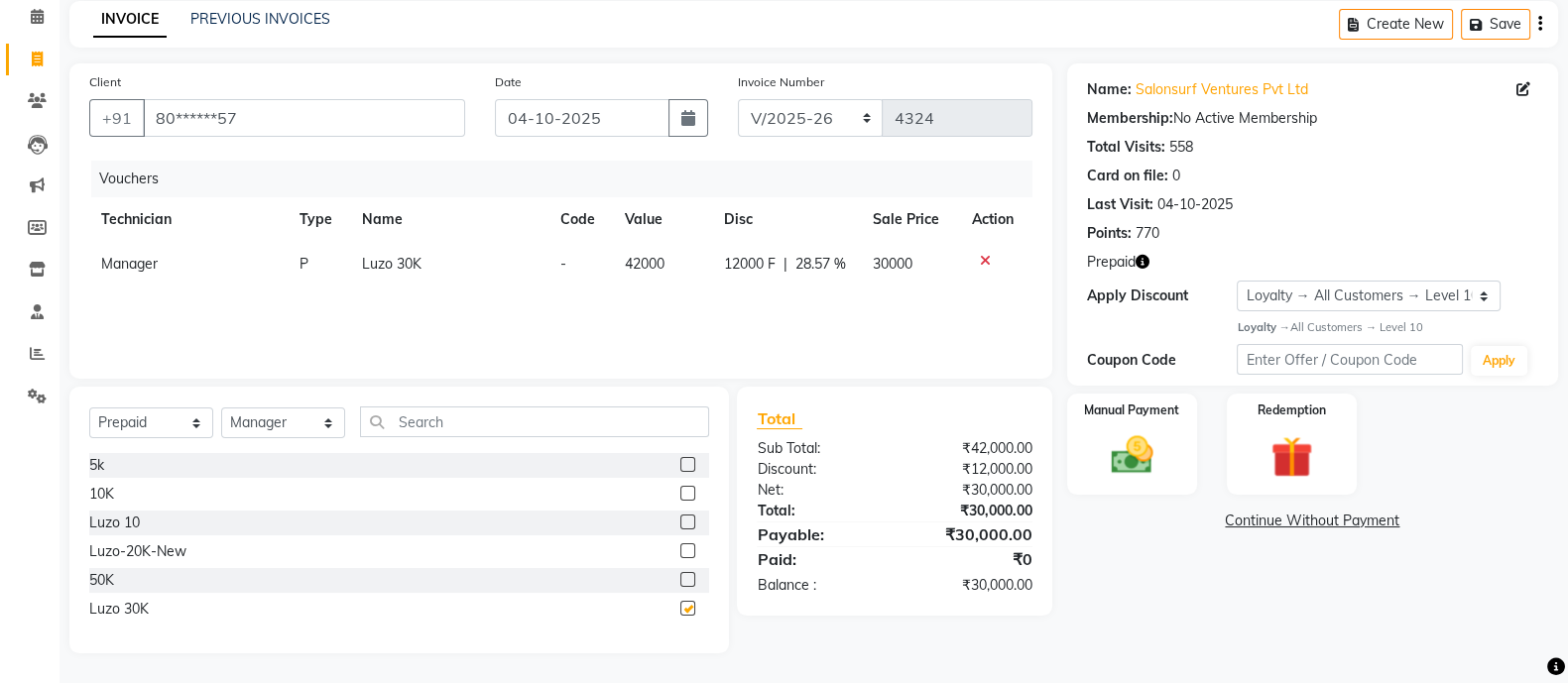
checkbox input "false"
click at [1116, 428] on div "Manual Payment" at bounding box center [1132, 444] width 136 height 105
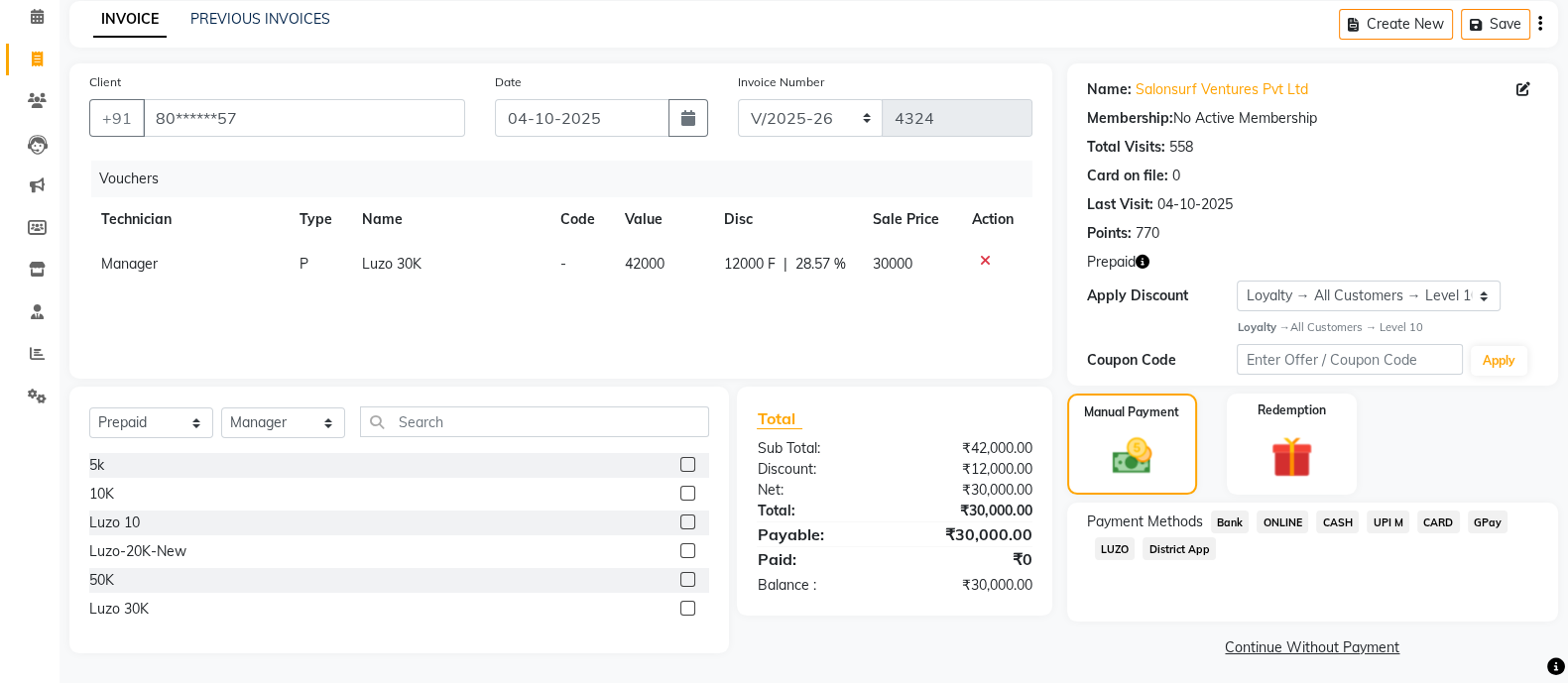
click at [1232, 520] on span "Bank" at bounding box center [1230, 521] width 39 height 23
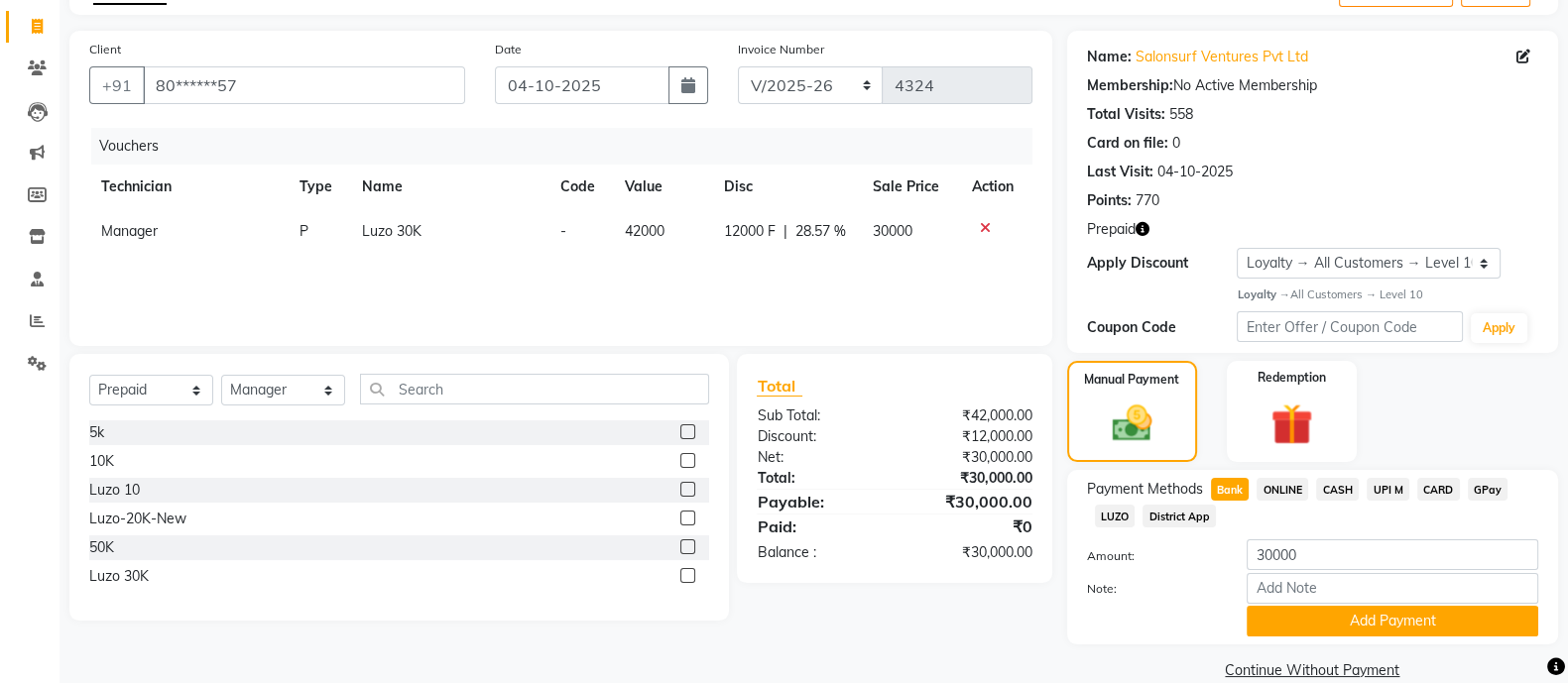
scroll to position [151, 0]
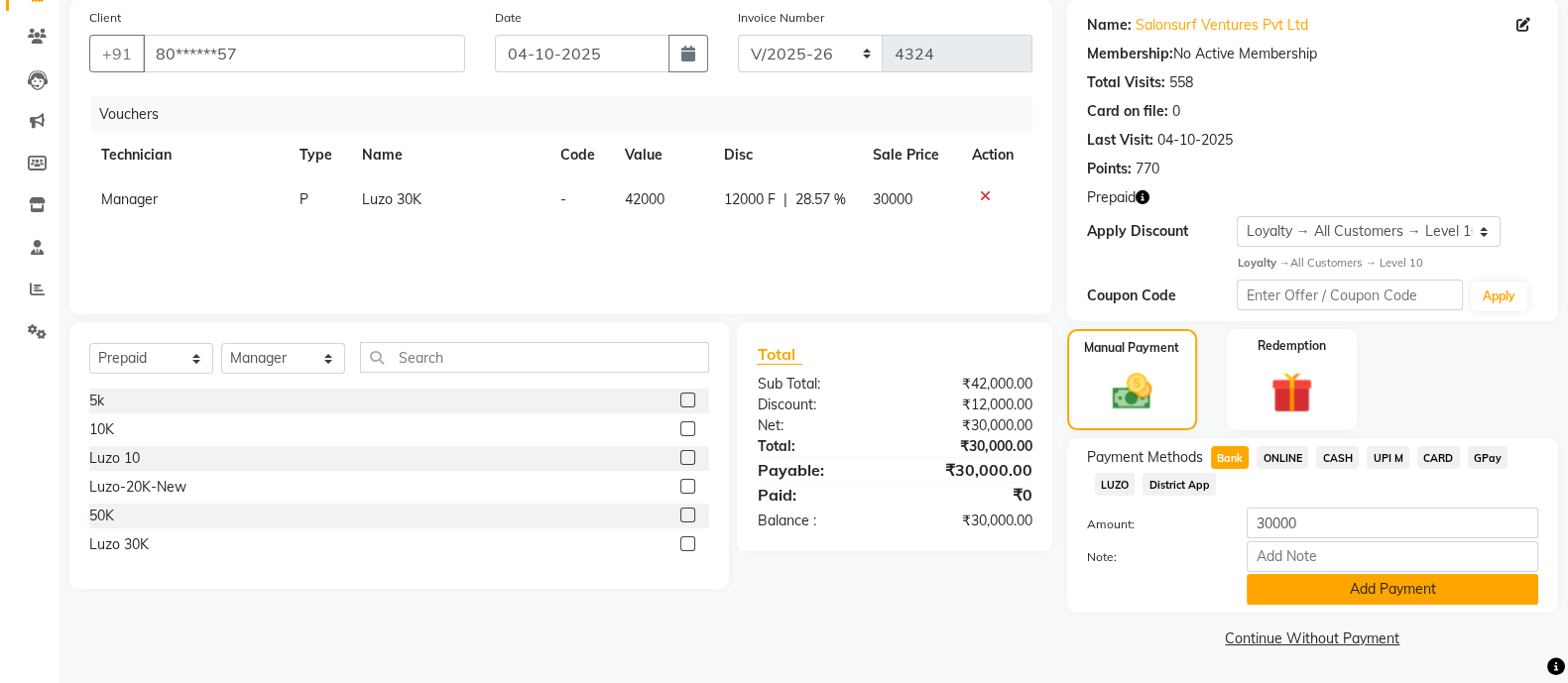
click at [1349, 589] on button "Add Payment" at bounding box center [1392, 589] width 292 height 31
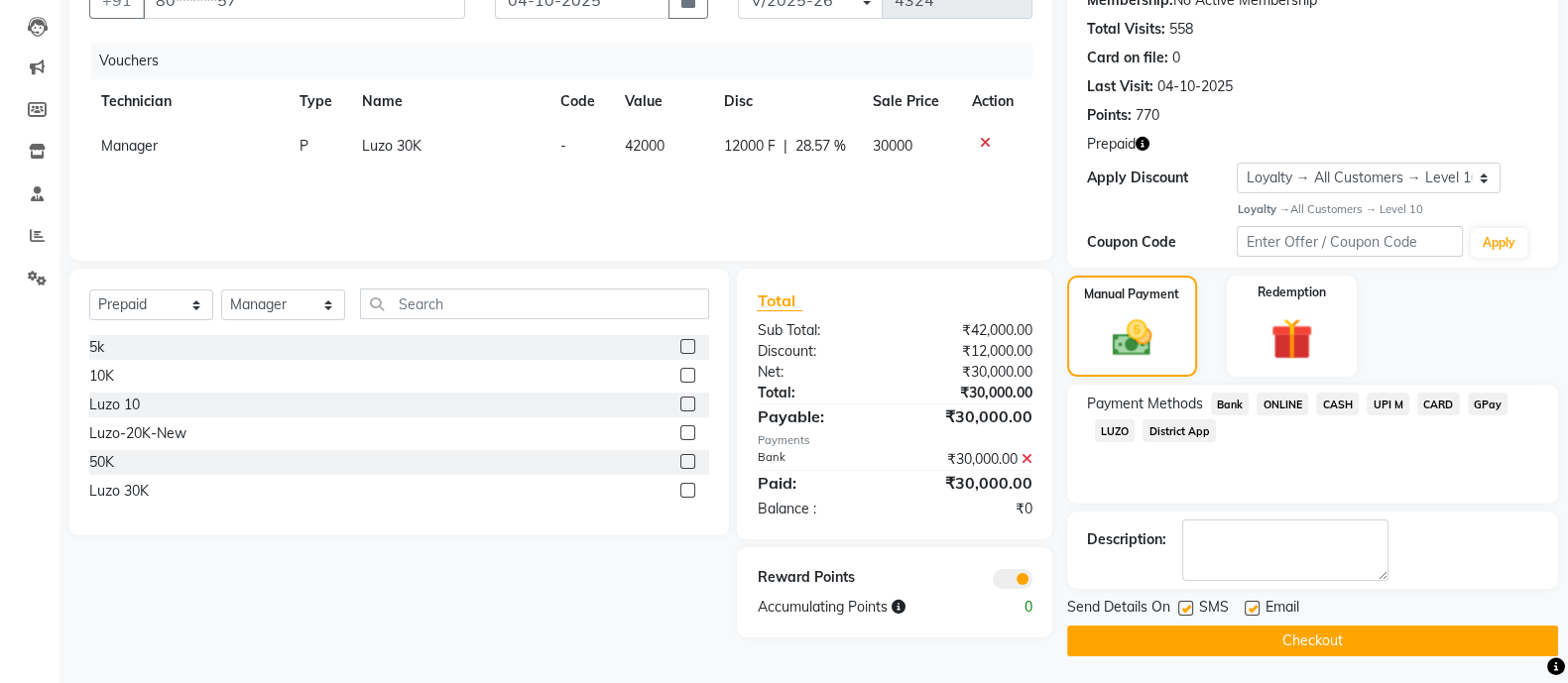
scroll to position [204, 0]
click at [1257, 642] on button "Checkout" at bounding box center [1312, 639] width 491 height 31
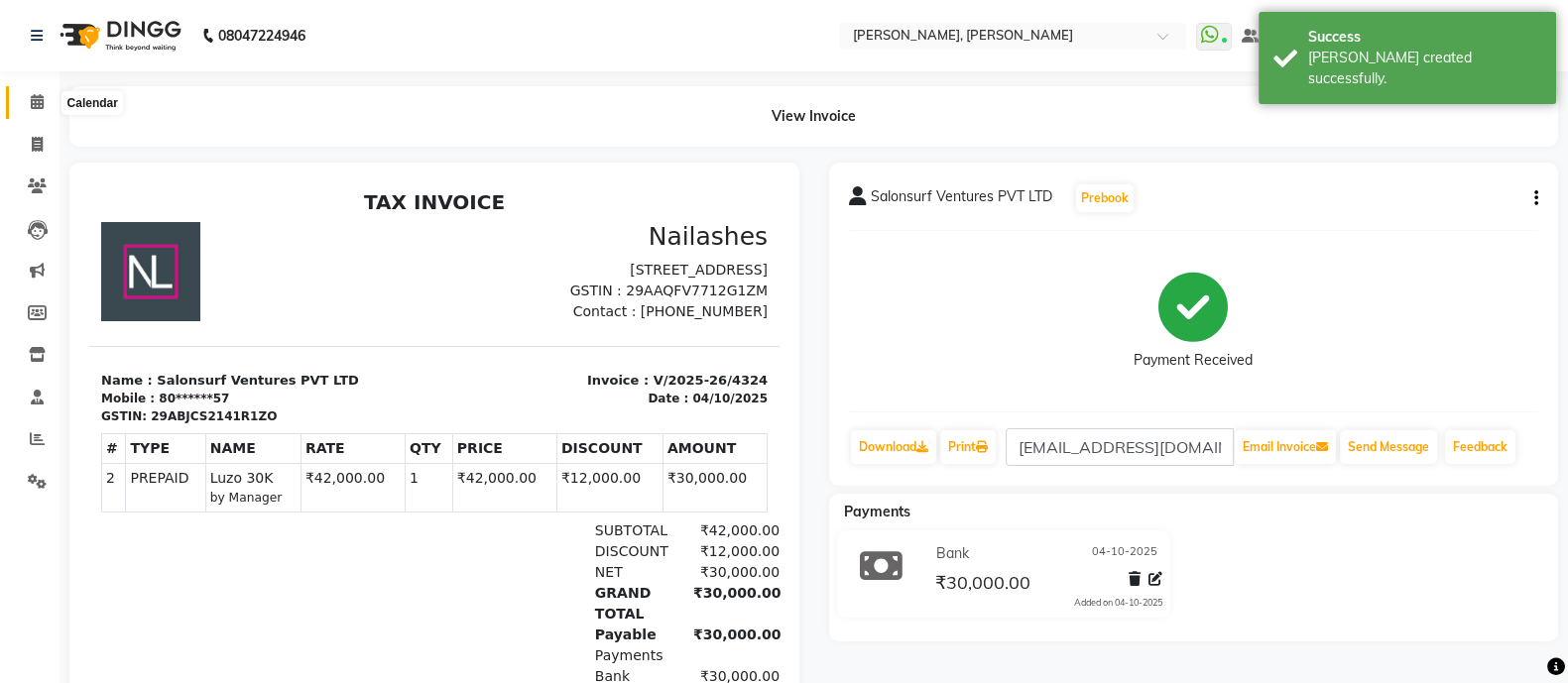
click at [31, 100] on icon at bounding box center [37, 101] width 13 height 15
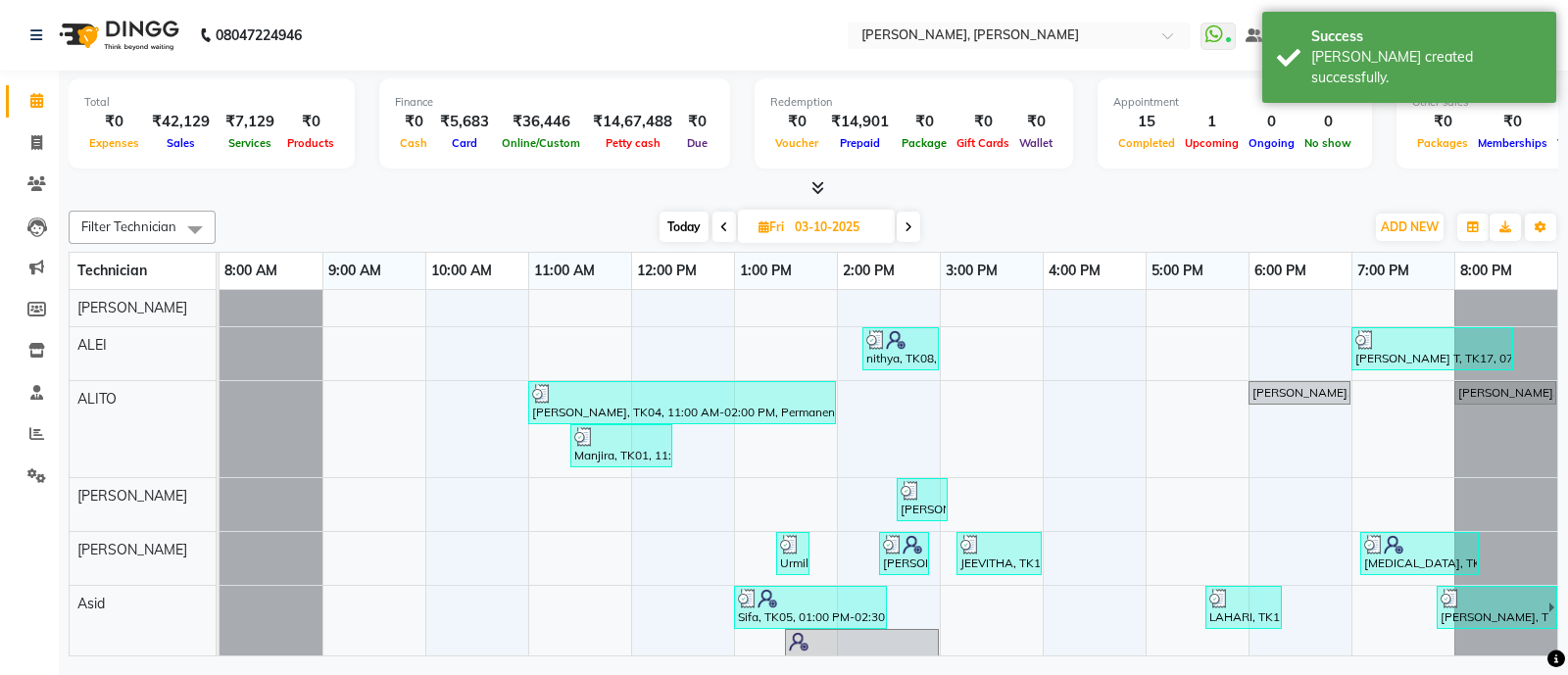
click at [814, 188] on icon at bounding box center [817, 187] width 13 height 15
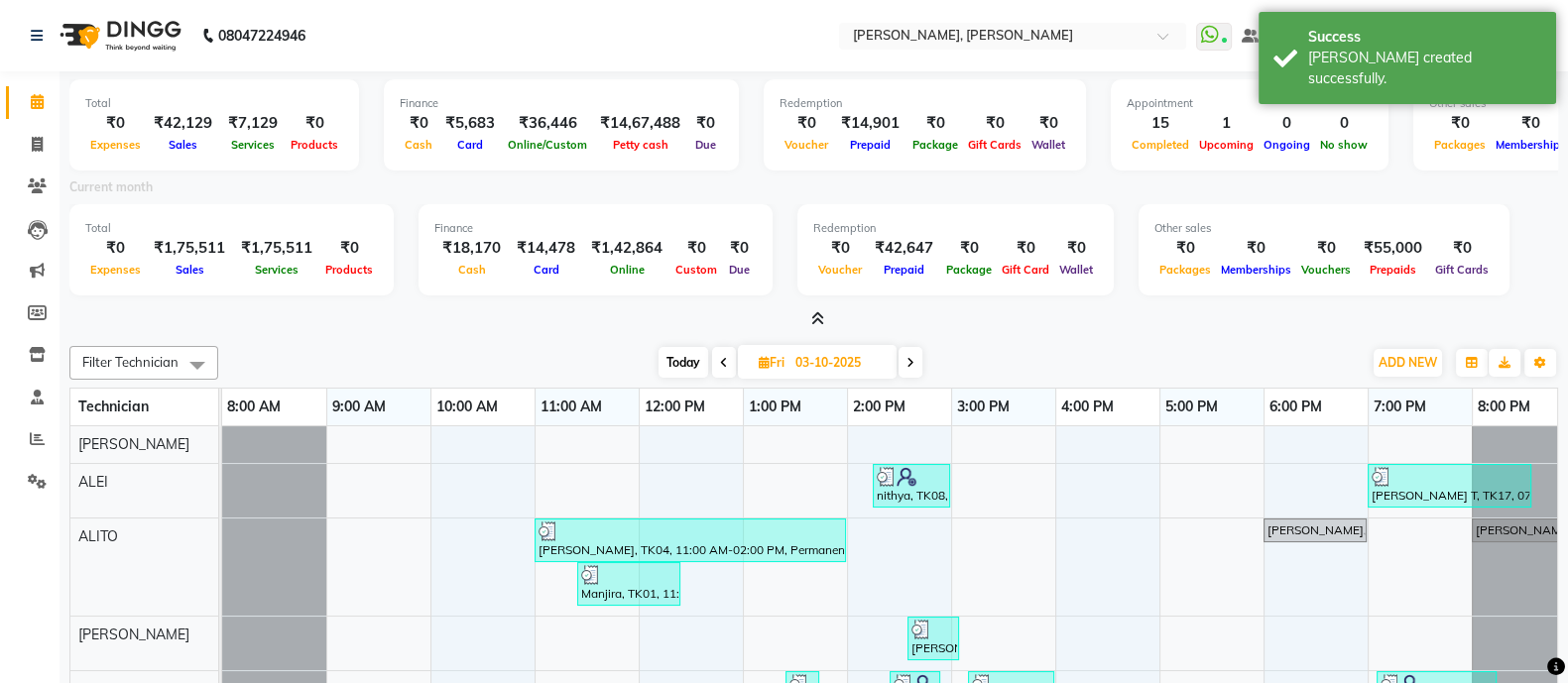
click at [817, 317] on icon at bounding box center [817, 318] width 13 height 15
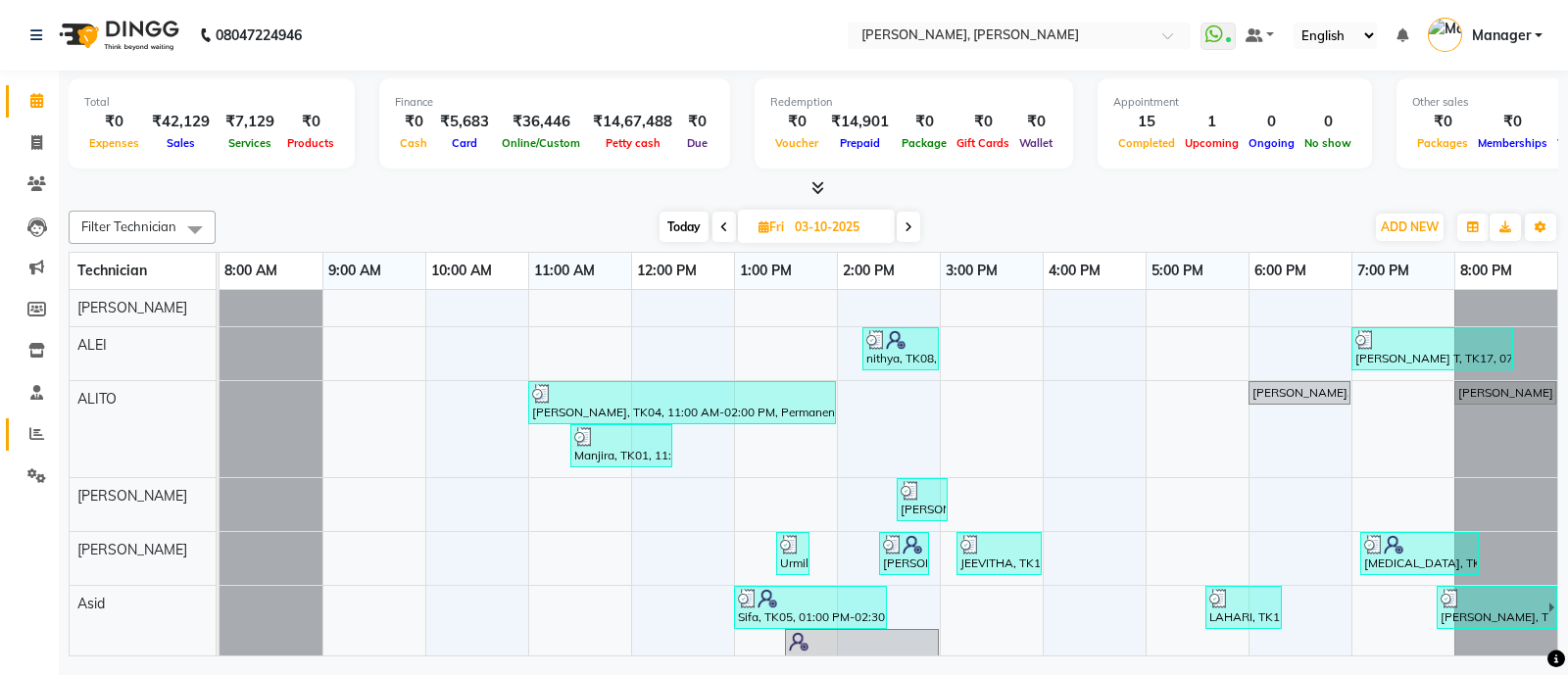
click at [36, 434] on icon at bounding box center [36, 433] width 15 height 15
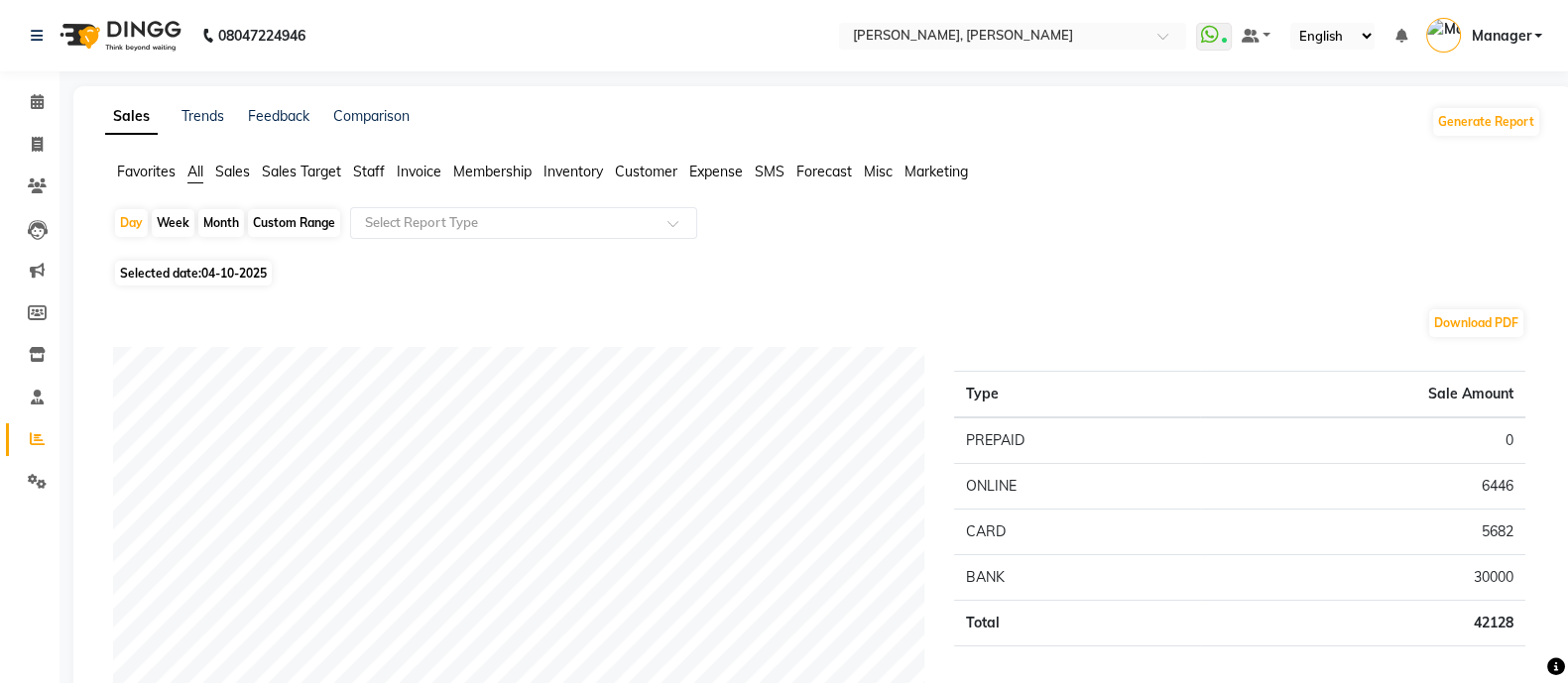
click at [365, 178] on span "Staff" at bounding box center [369, 171] width 32 height 18
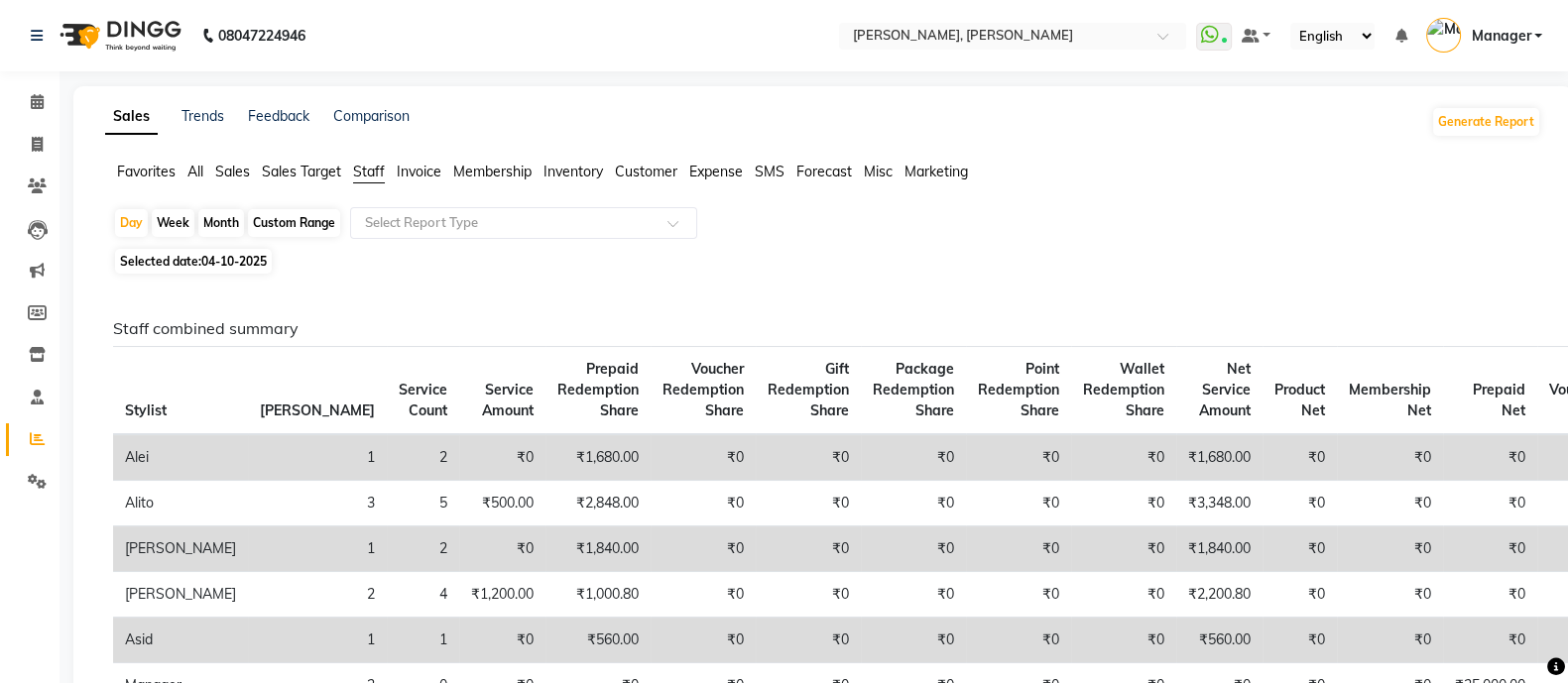
click at [208, 232] on div "Month" at bounding box center [221, 223] width 46 height 28
select select "10"
select select "2025"
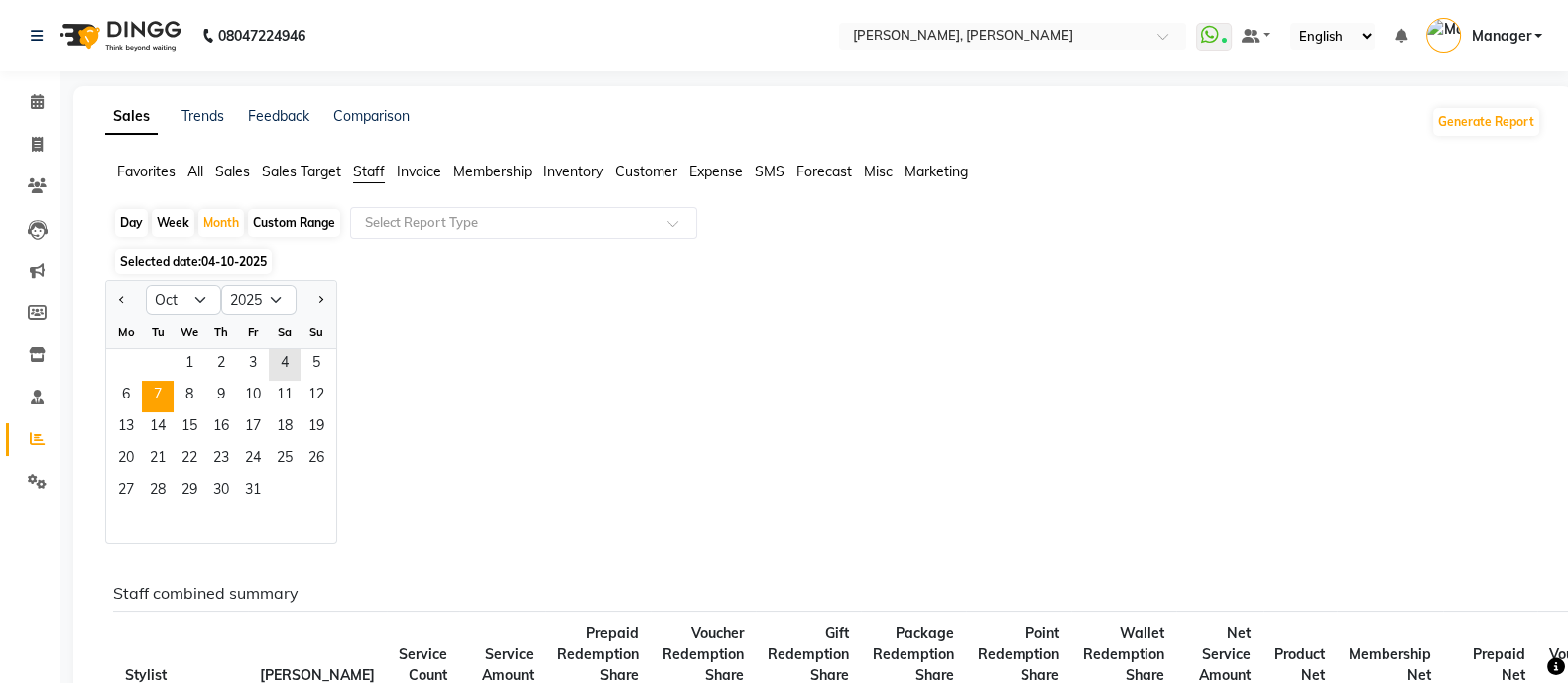
click at [169, 382] on span "7" at bounding box center [158, 397] width 32 height 32
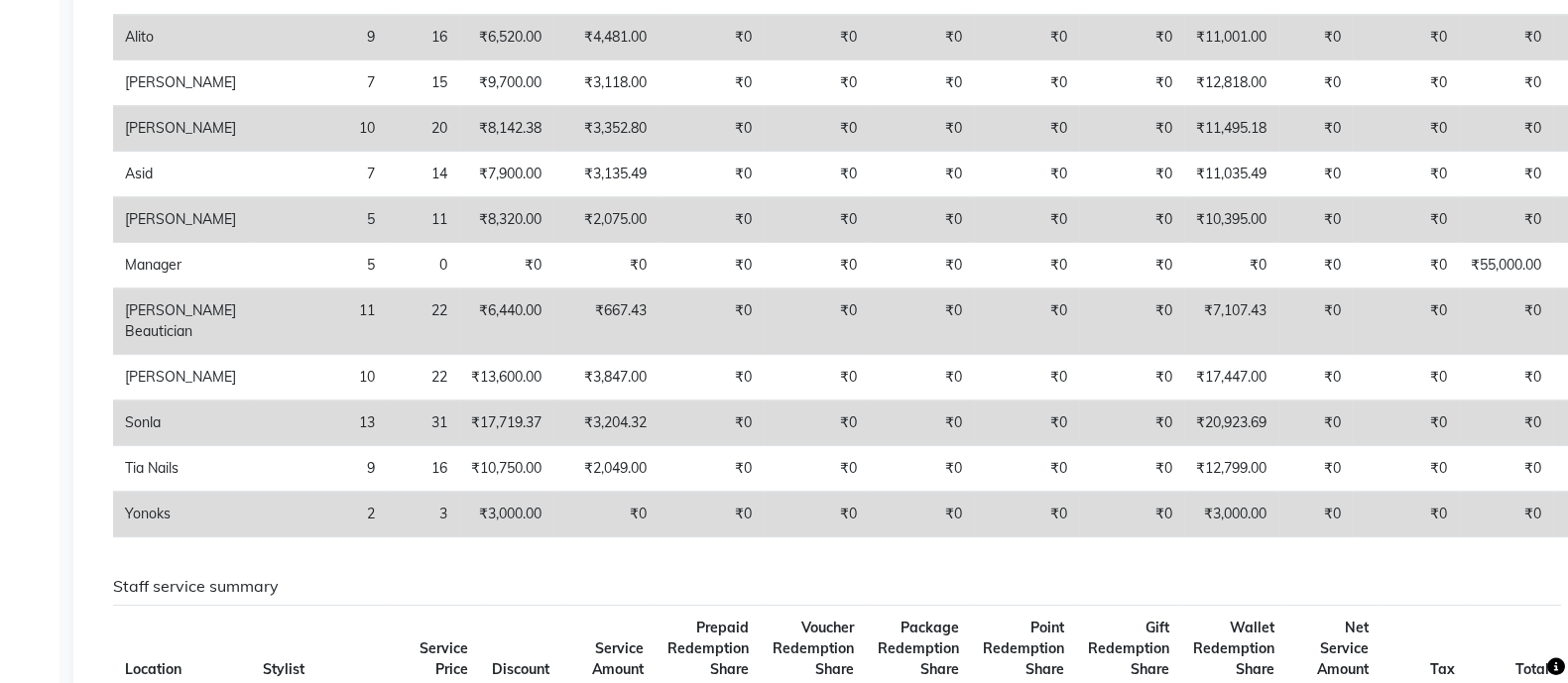
scroll to position [558, 0]
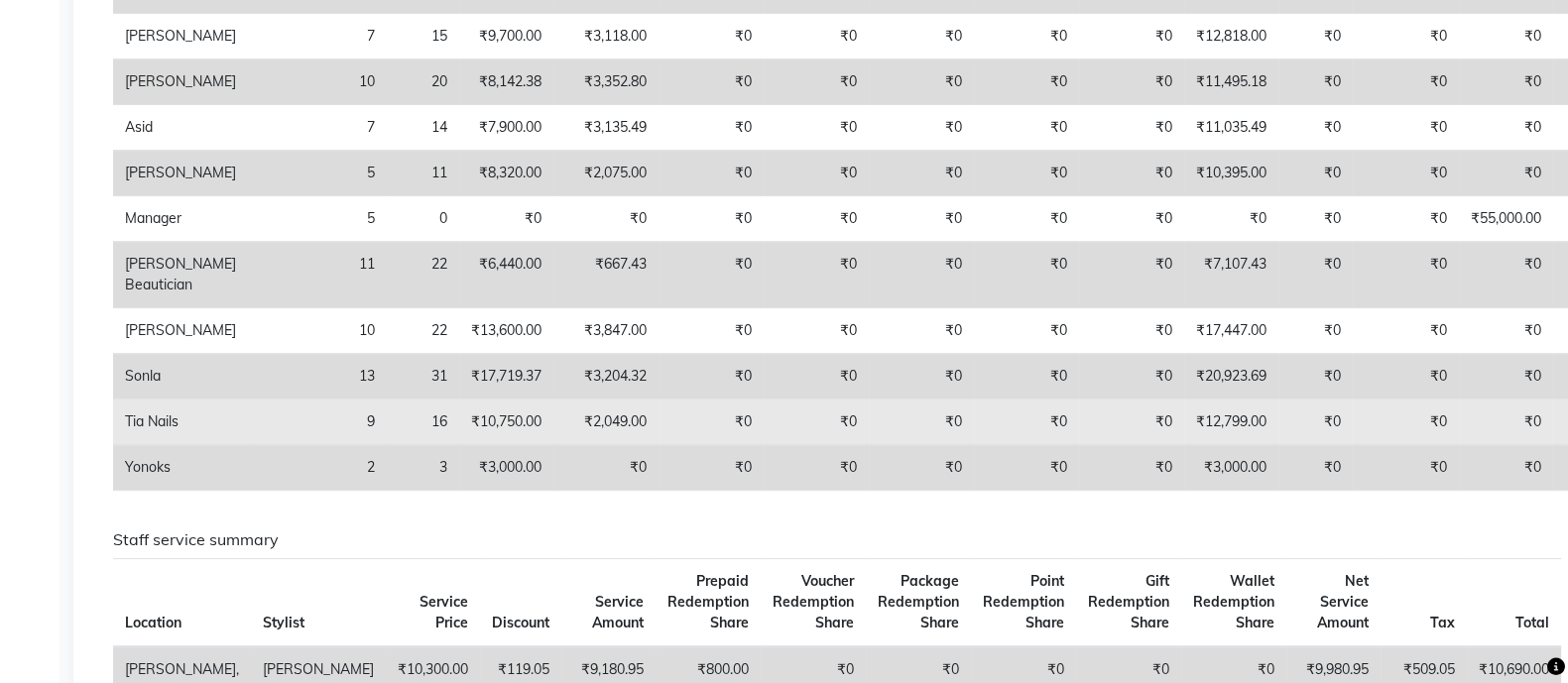
click at [1184, 429] on td "₹12,799.00" at bounding box center [1231, 422] width 94 height 46
click at [1184, 420] on td "₹12,799.00" at bounding box center [1231, 422] width 94 height 46
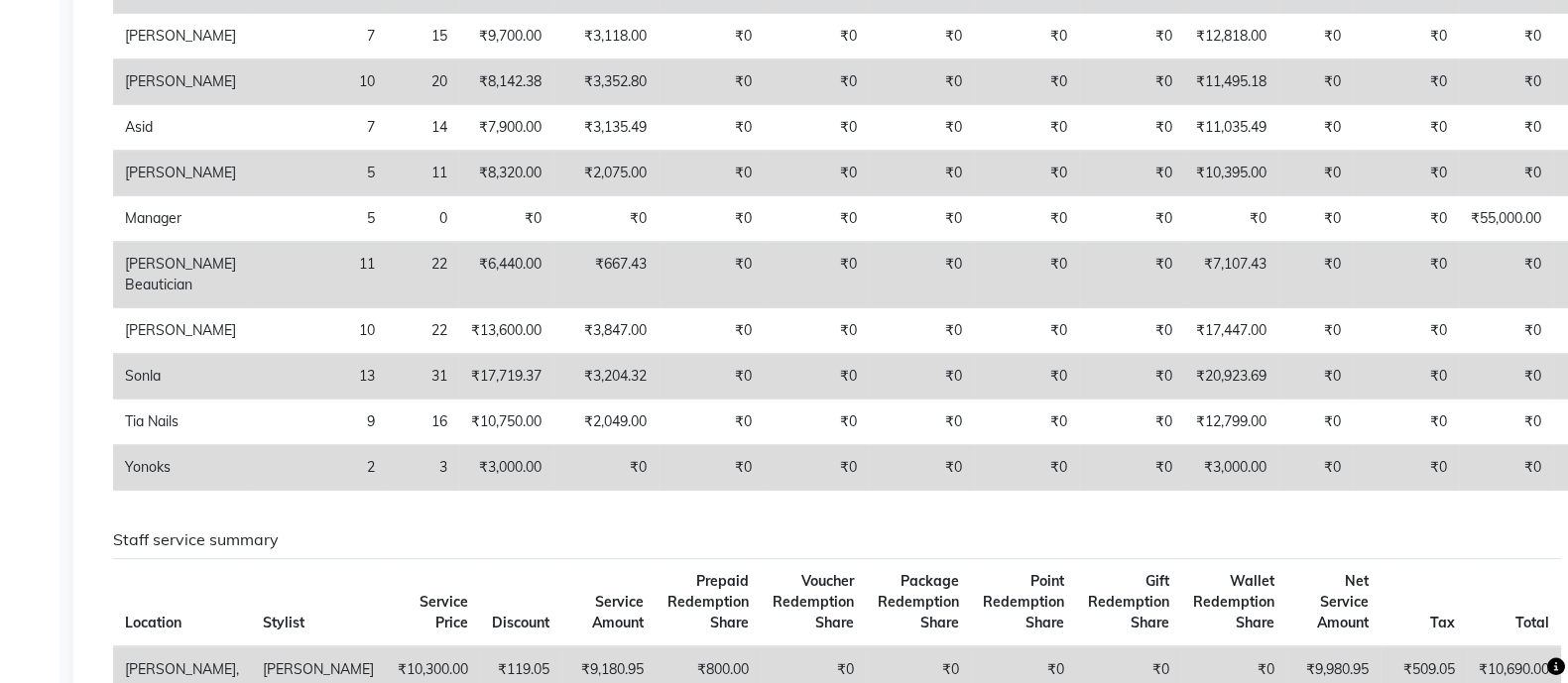
click at [878, 623] on span "Package Redemption Share" at bounding box center [918, 602] width 81 height 59
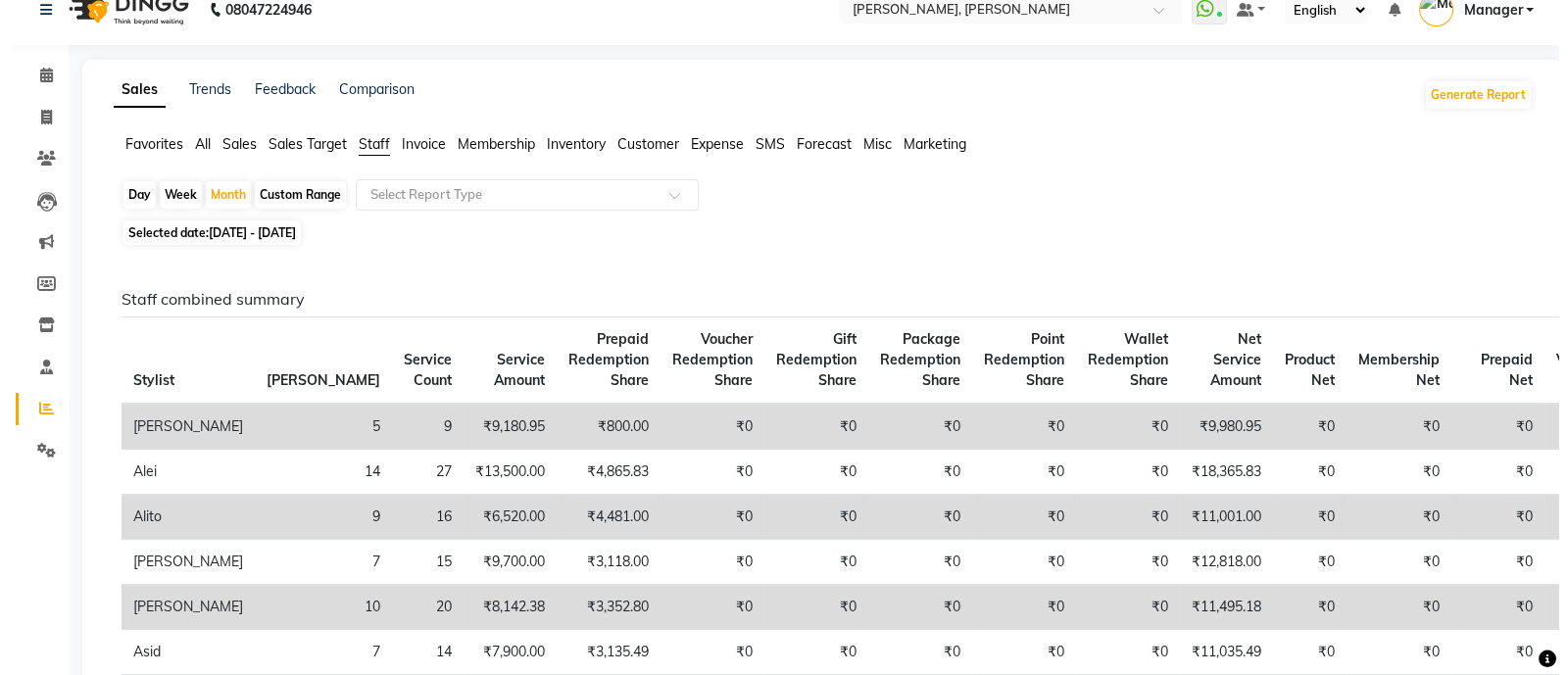
scroll to position [0, 0]
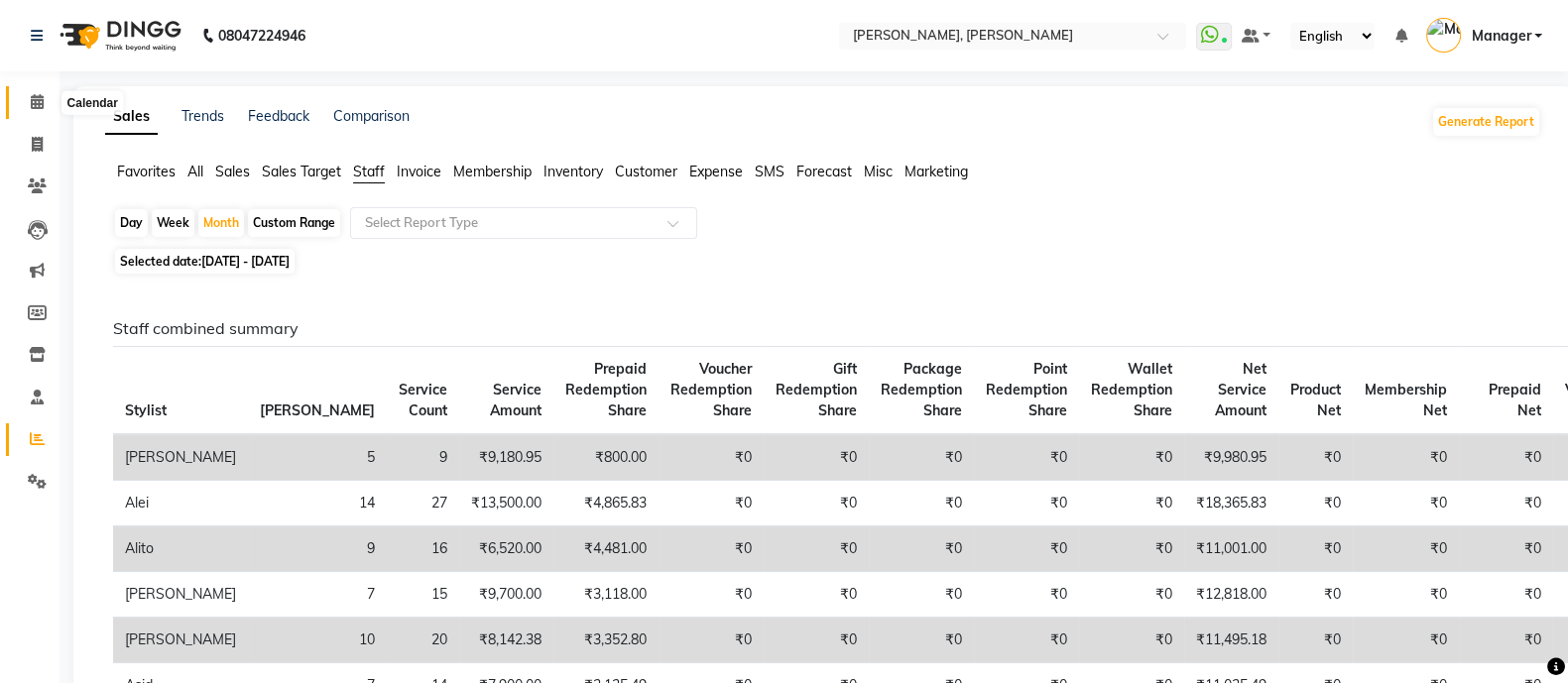
click at [38, 100] on icon at bounding box center [37, 101] width 13 height 15
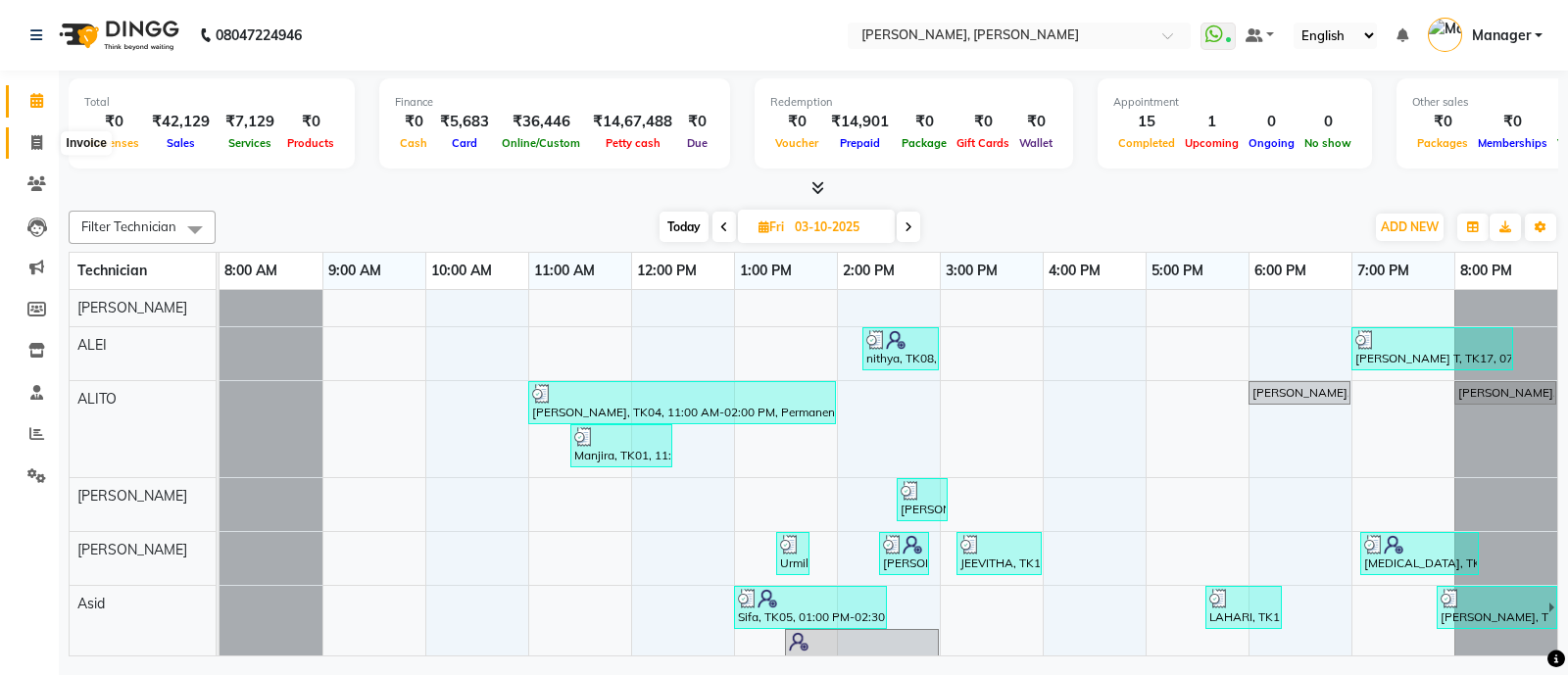
click at [35, 143] on icon at bounding box center [36, 142] width 11 height 15
select select "service"
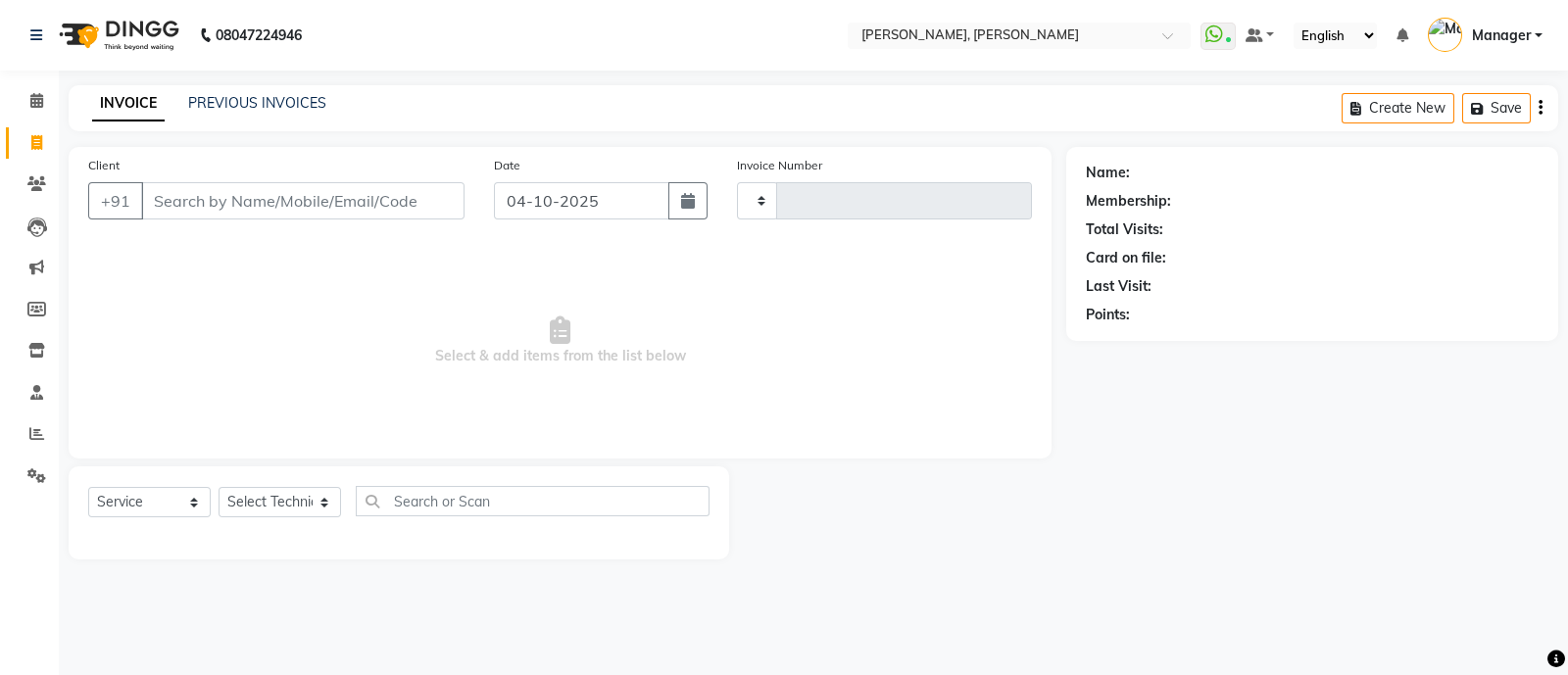
type input "4325"
select select "3767"
click at [333, 208] on input "Client" at bounding box center [303, 201] width 323 height 37
type input "9538196989"
click at [423, 205] on span "Add Client" at bounding box center [414, 201] width 77 height 20
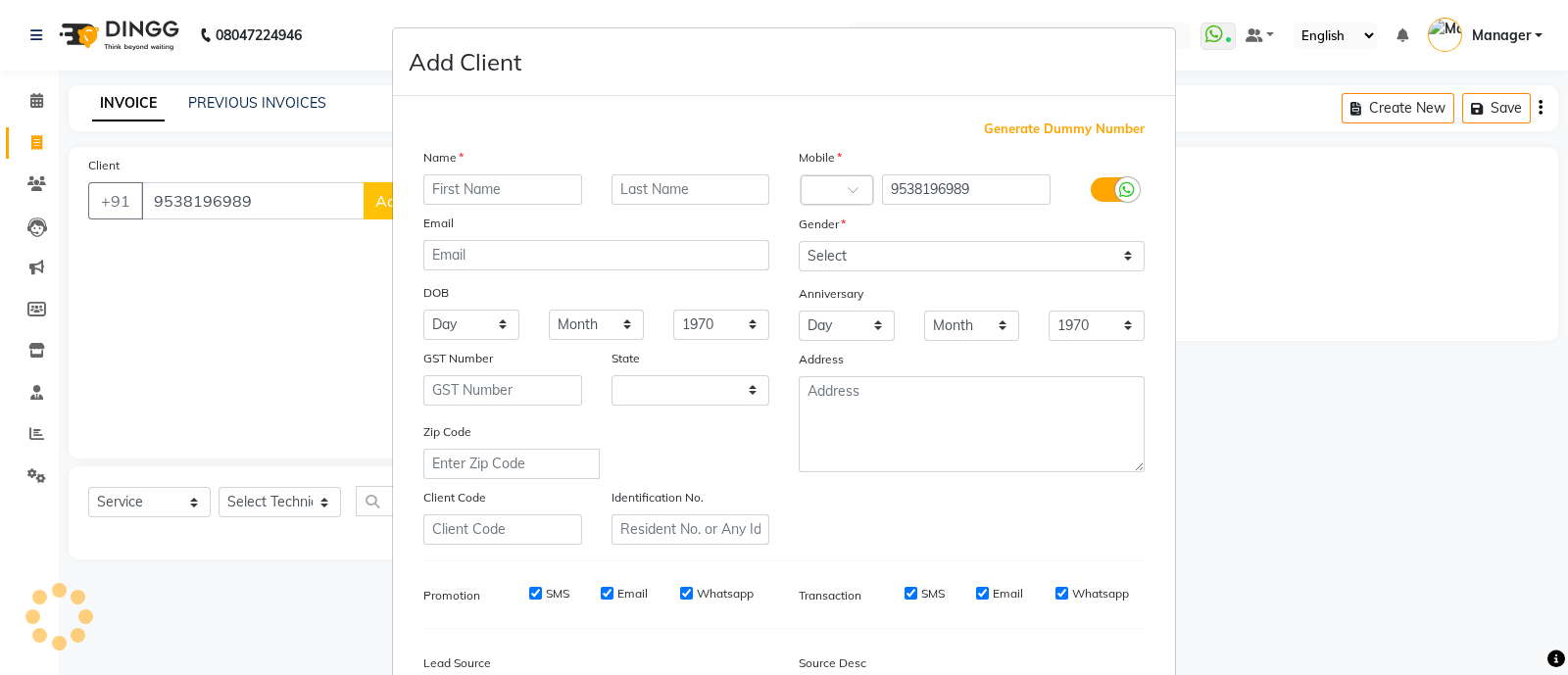
select select "21"
click at [500, 186] on input "text" at bounding box center [503, 189] width 159 height 30
type input "SHRUTI"
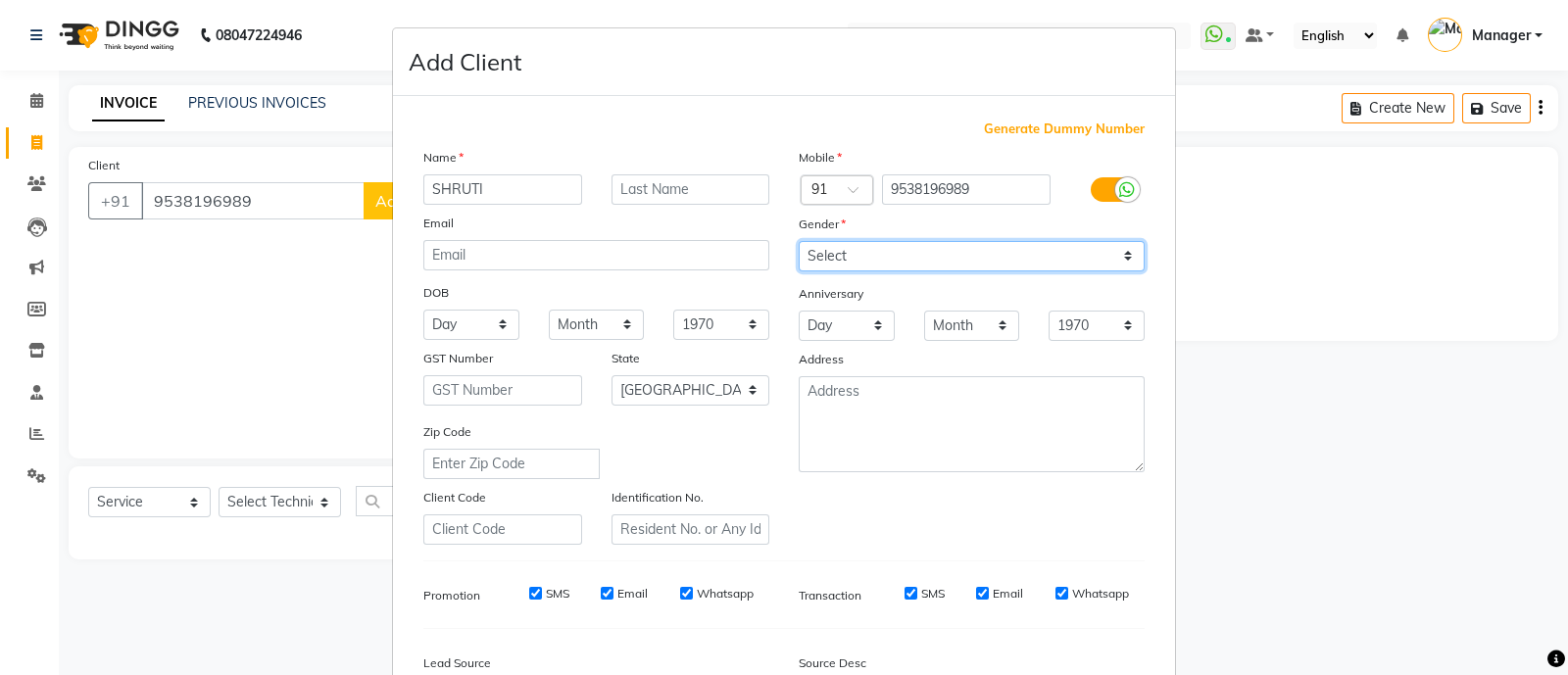
click at [912, 257] on select "Select [DEMOGRAPHIC_DATA] [DEMOGRAPHIC_DATA] Other Prefer Not To Say" at bounding box center [971, 256] width 346 height 30
select select "[DEMOGRAPHIC_DATA]"
click at [799, 242] on select "Select [DEMOGRAPHIC_DATA] [DEMOGRAPHIC_DATA] Other Prefer Not To Say" at bounding box center [971, 256] width 346 height 30
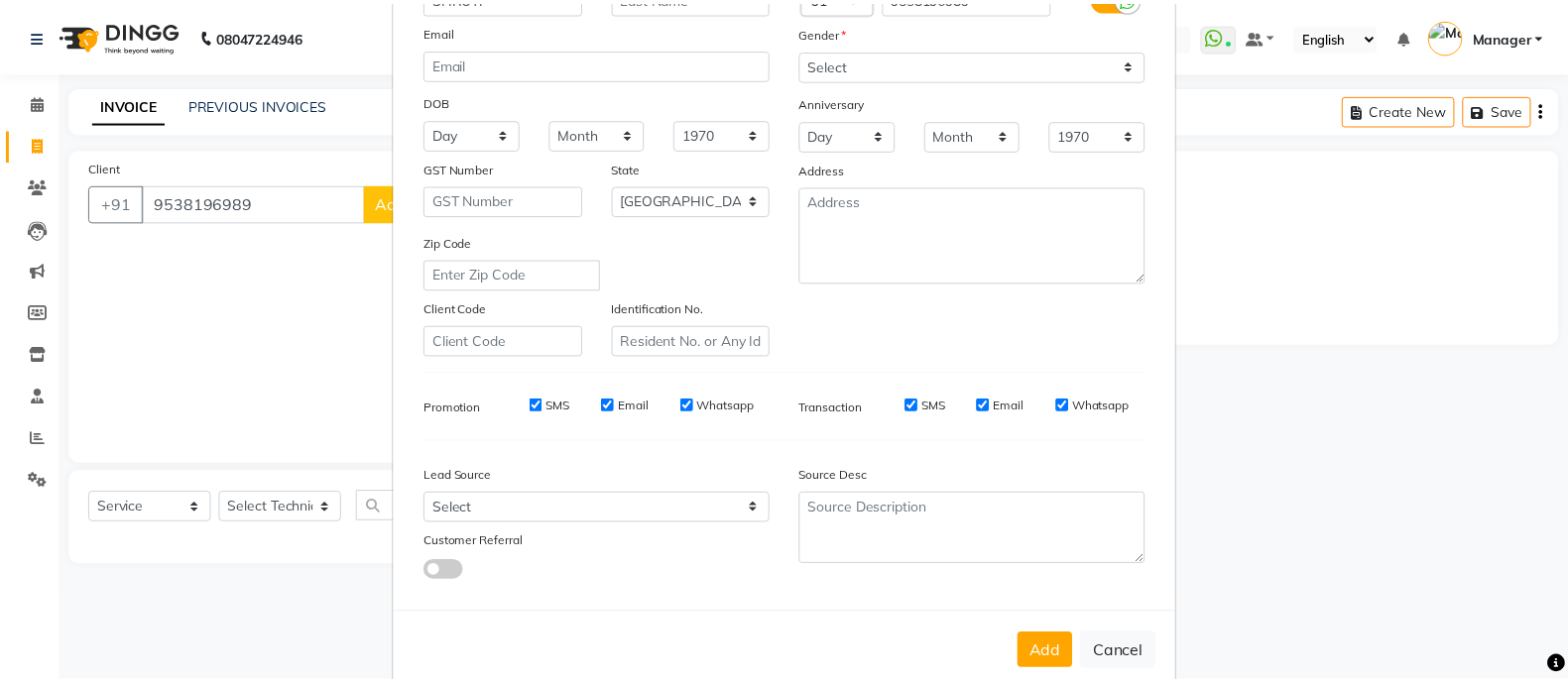
scroll to position [242, 0]
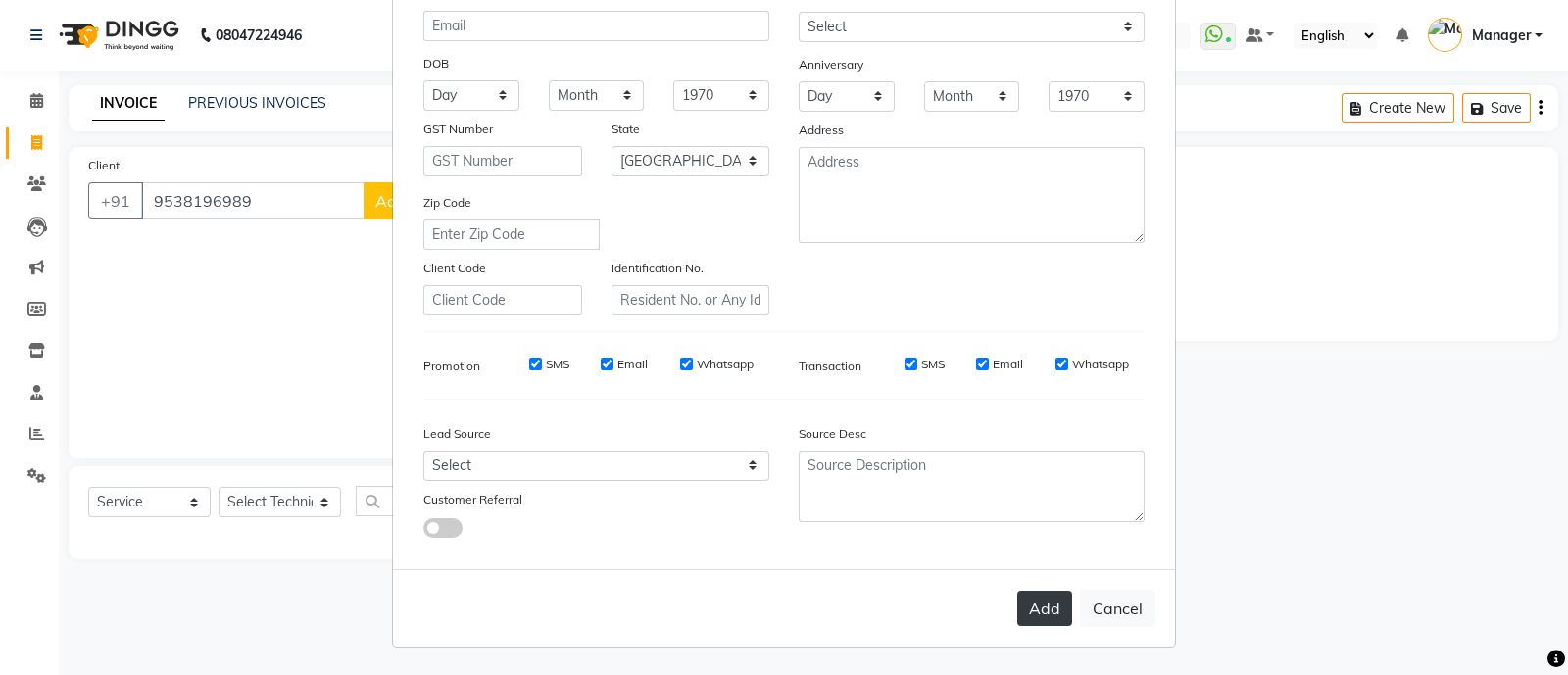
click at [1022, 595] on button "Add" at bounding box center [1045, 608] width 55 height 35
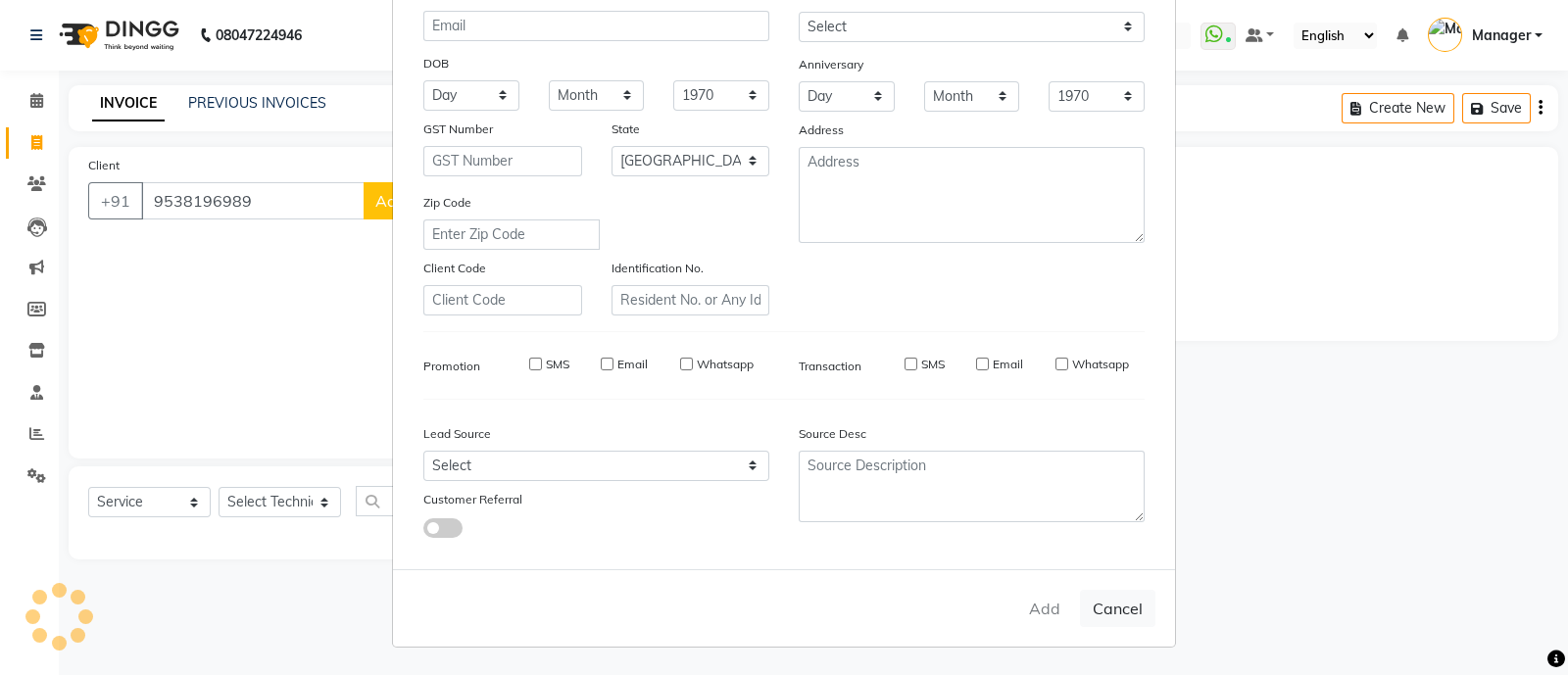
type input "95******89"
select select
select select "null"
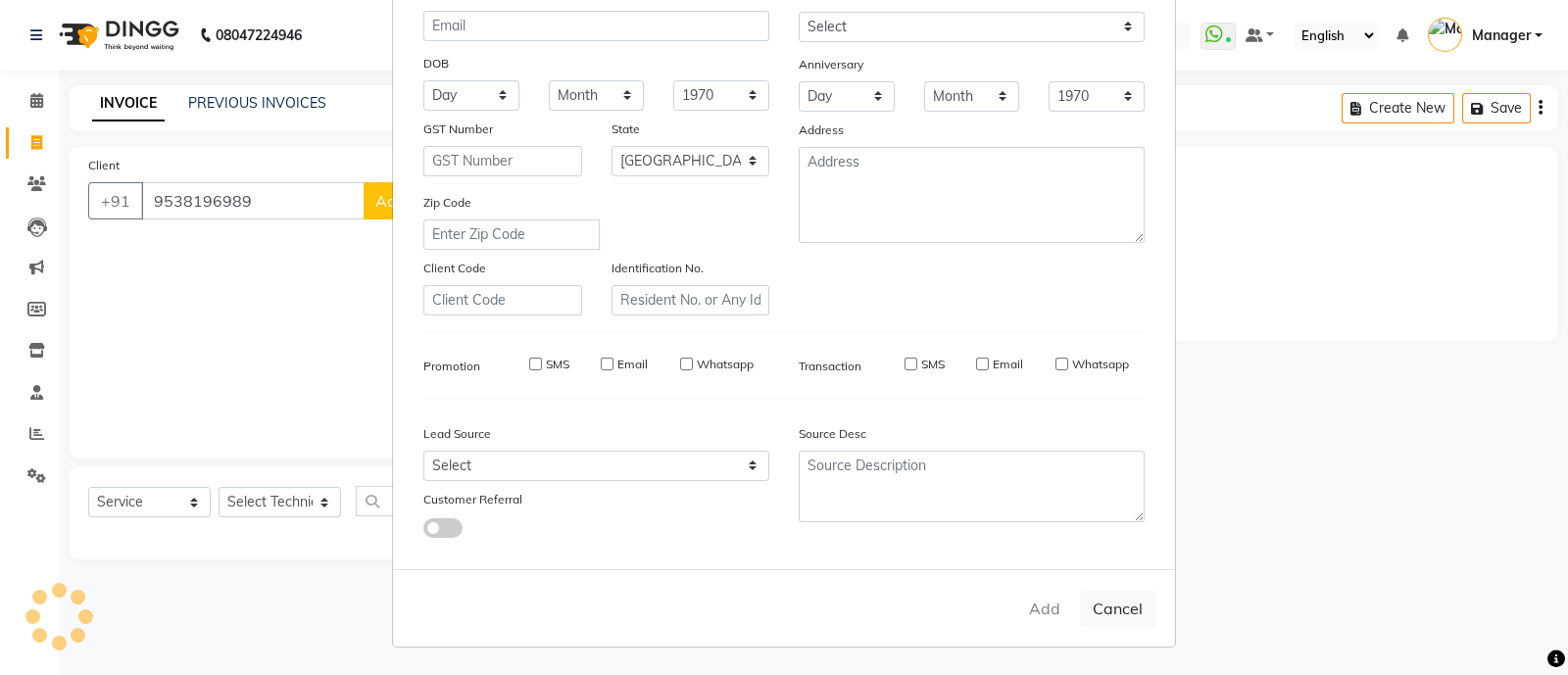
select select
checkbox input "false"
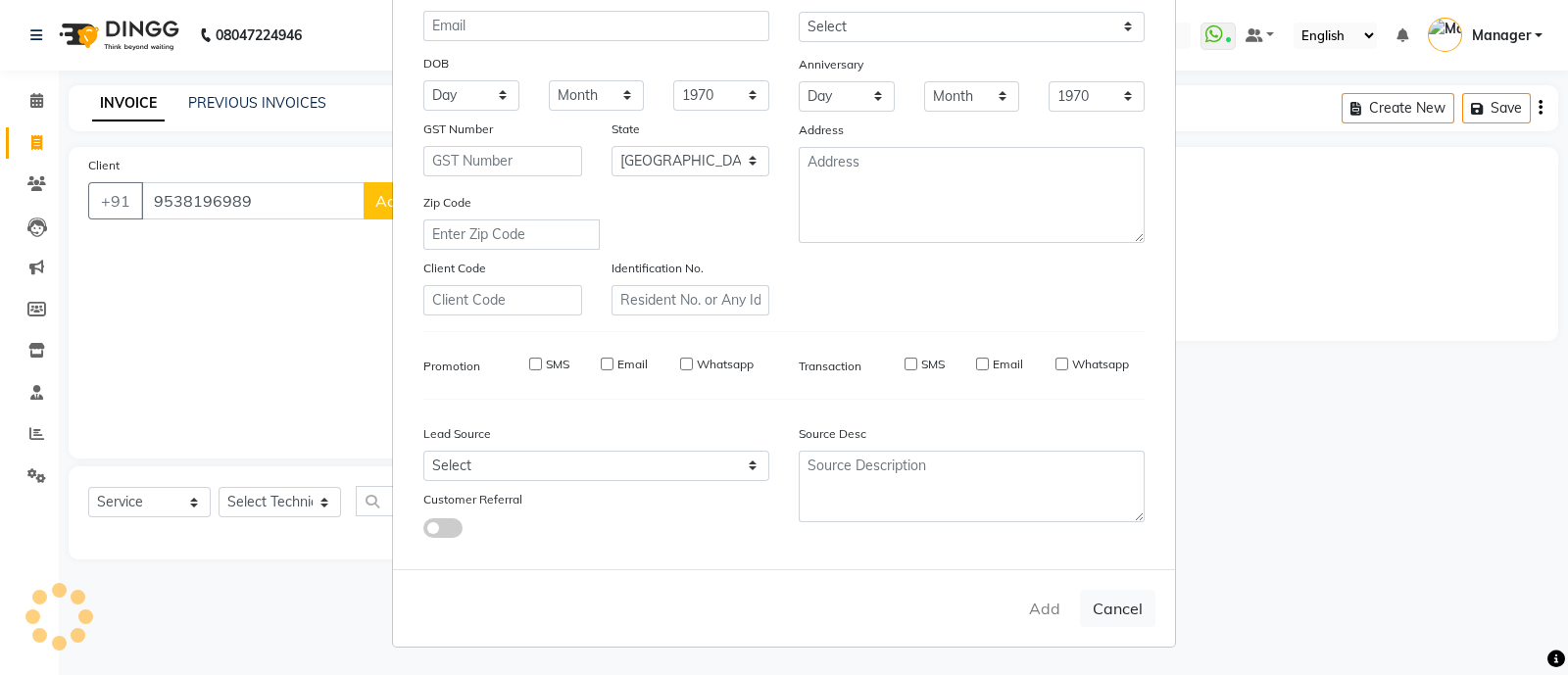
checkbox input "false"
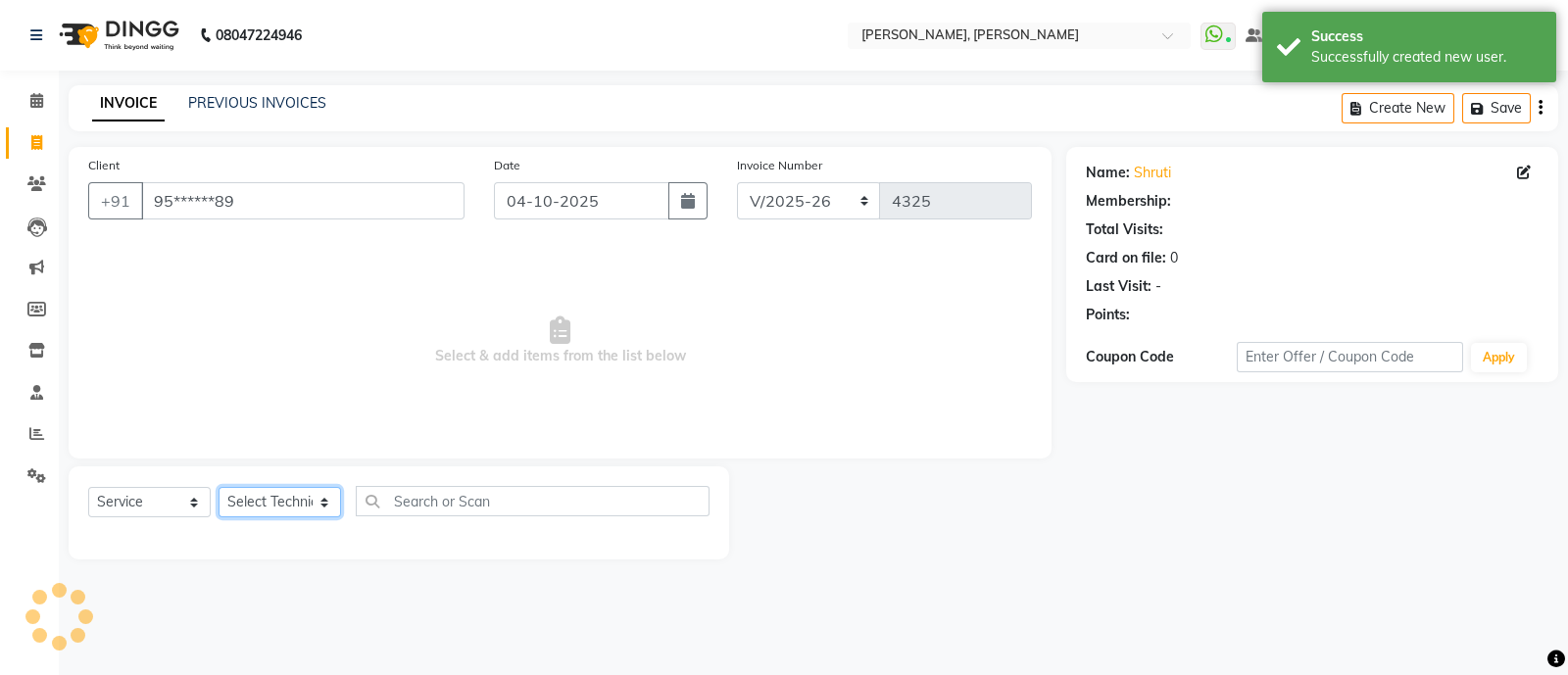
click at [264, 503] on select "Select Technician [PERSON_NAME] [PERSON_NAME] Asid Hanmi [PERSON_NAME] Manager …" at bounding box center [279, 502] width 122 height 30
select select "58535"
click at [219, 488] on select "Select Technician [PERSON_NAME] [PERSON_NAME] Asid Hanmi [PERSON_NAME] Manager …" at bounding box center [279, 502] width 122 height 30
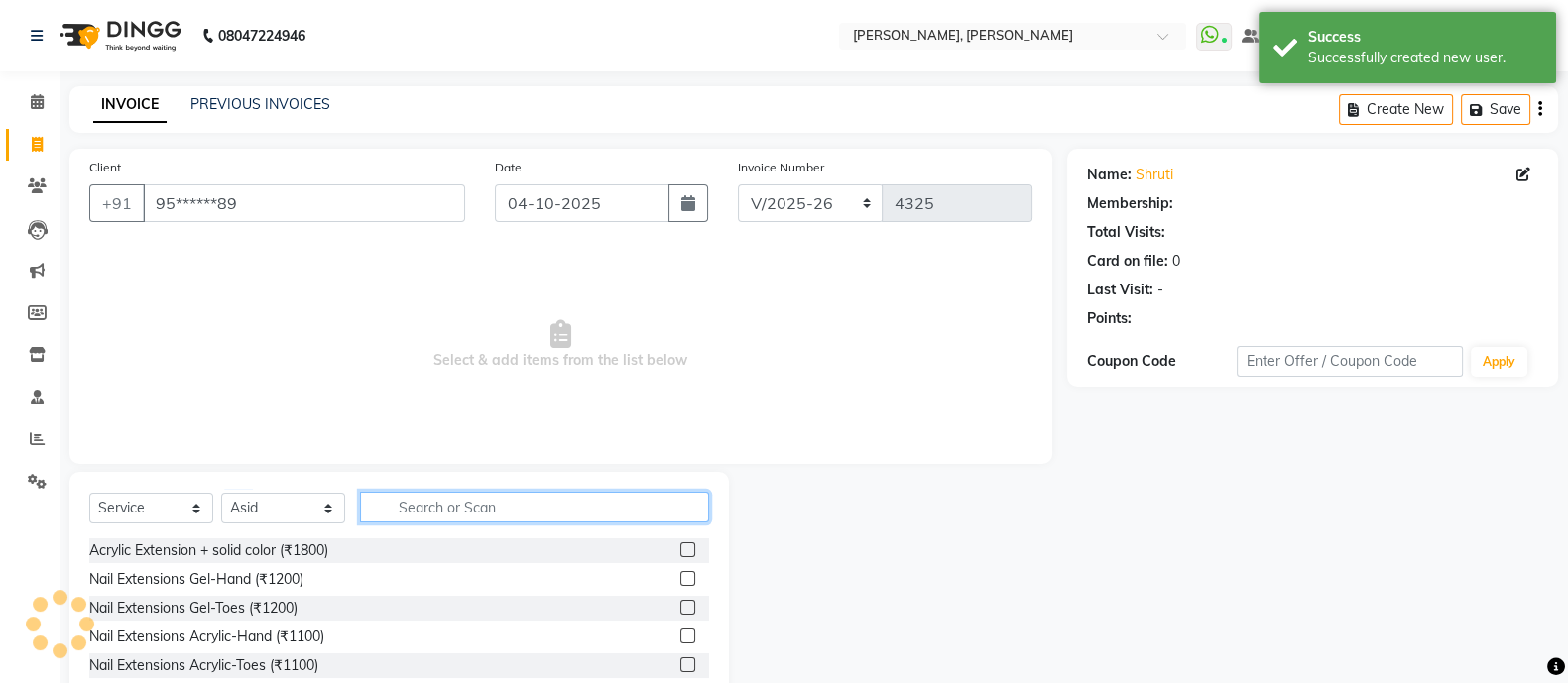
click at [466, 517] on input "text" at bounding box center [535, 507] width 349 height 31
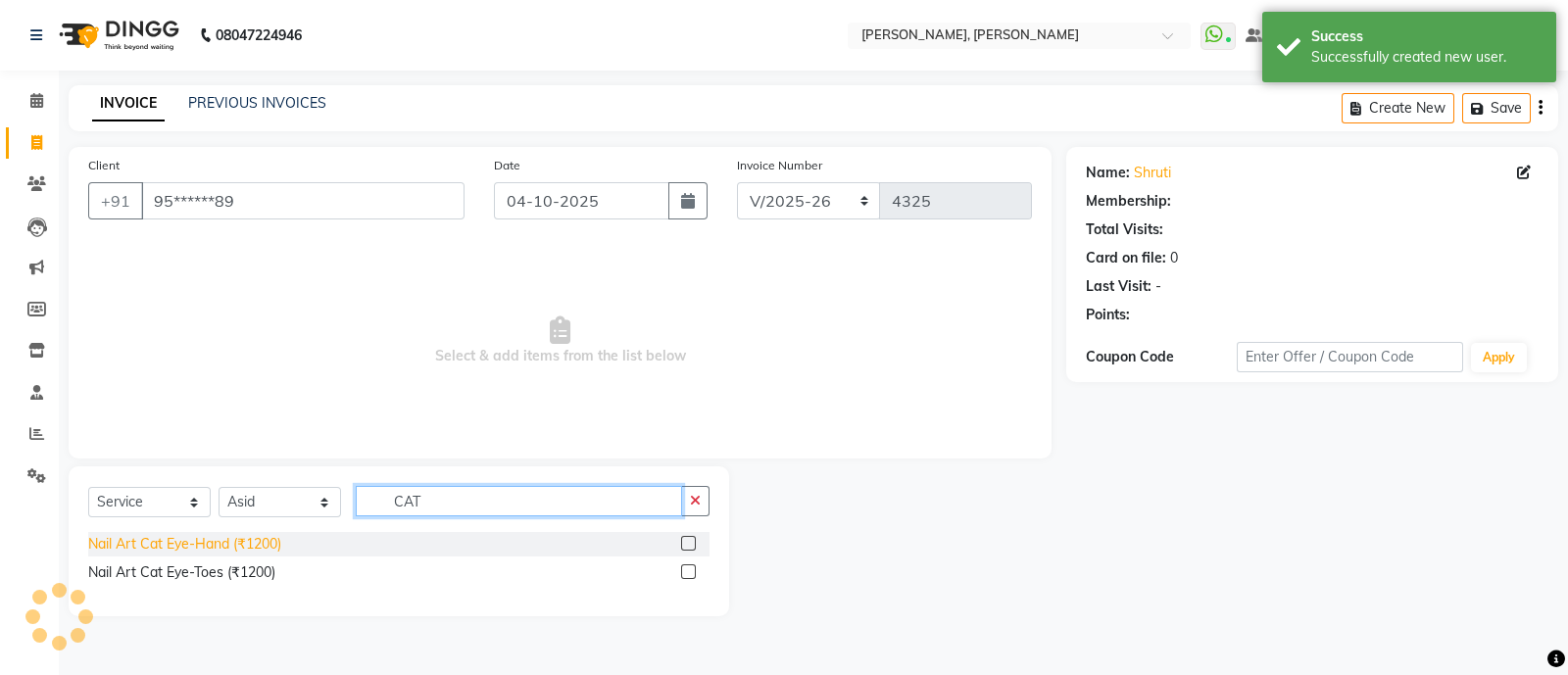
type input "CAT"
click at [255, 546] on div "Nail Art Cat Eye-Hand (₹1200)" at bounding box center [184, 544] width 193 height 21
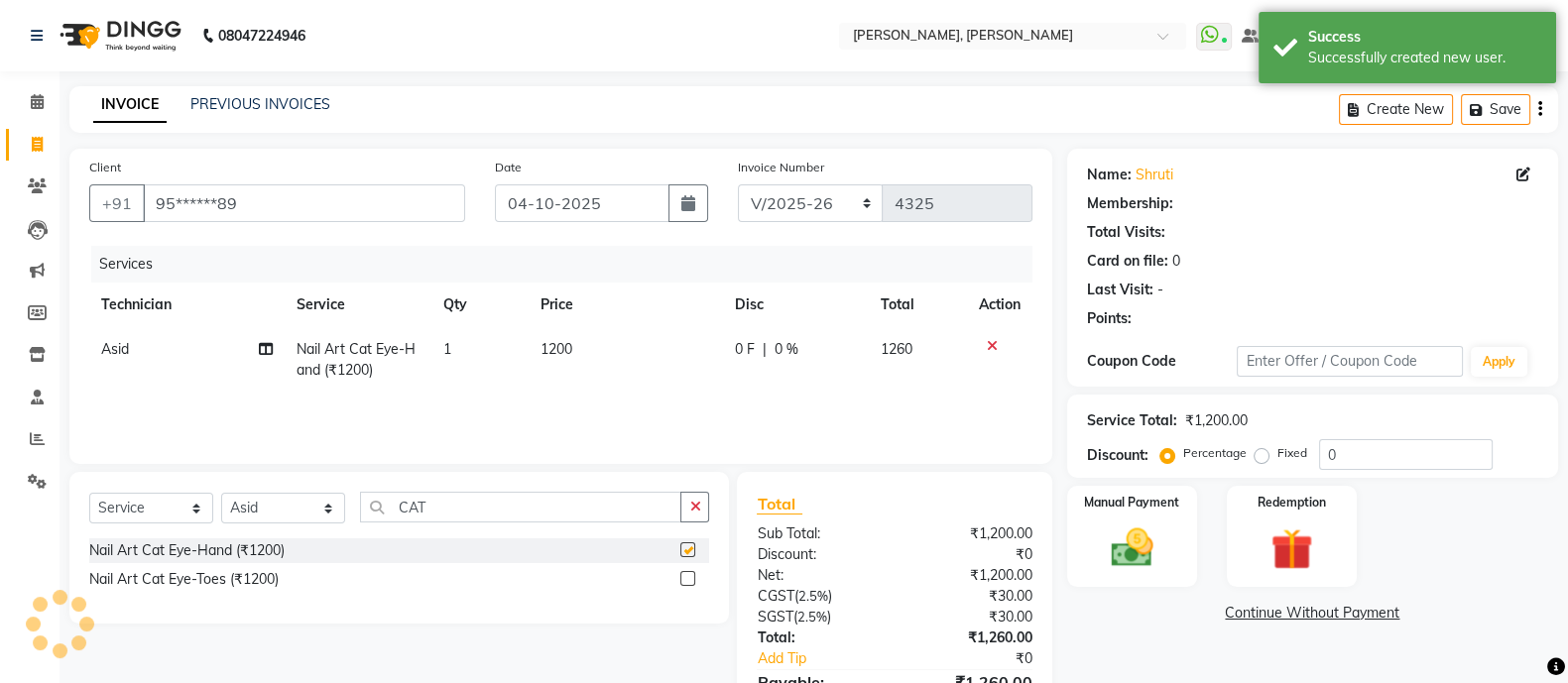
checkbox input "false"
click at [489, 509] on input "CAT" at bounding box center [521, 507] width 321 height 31
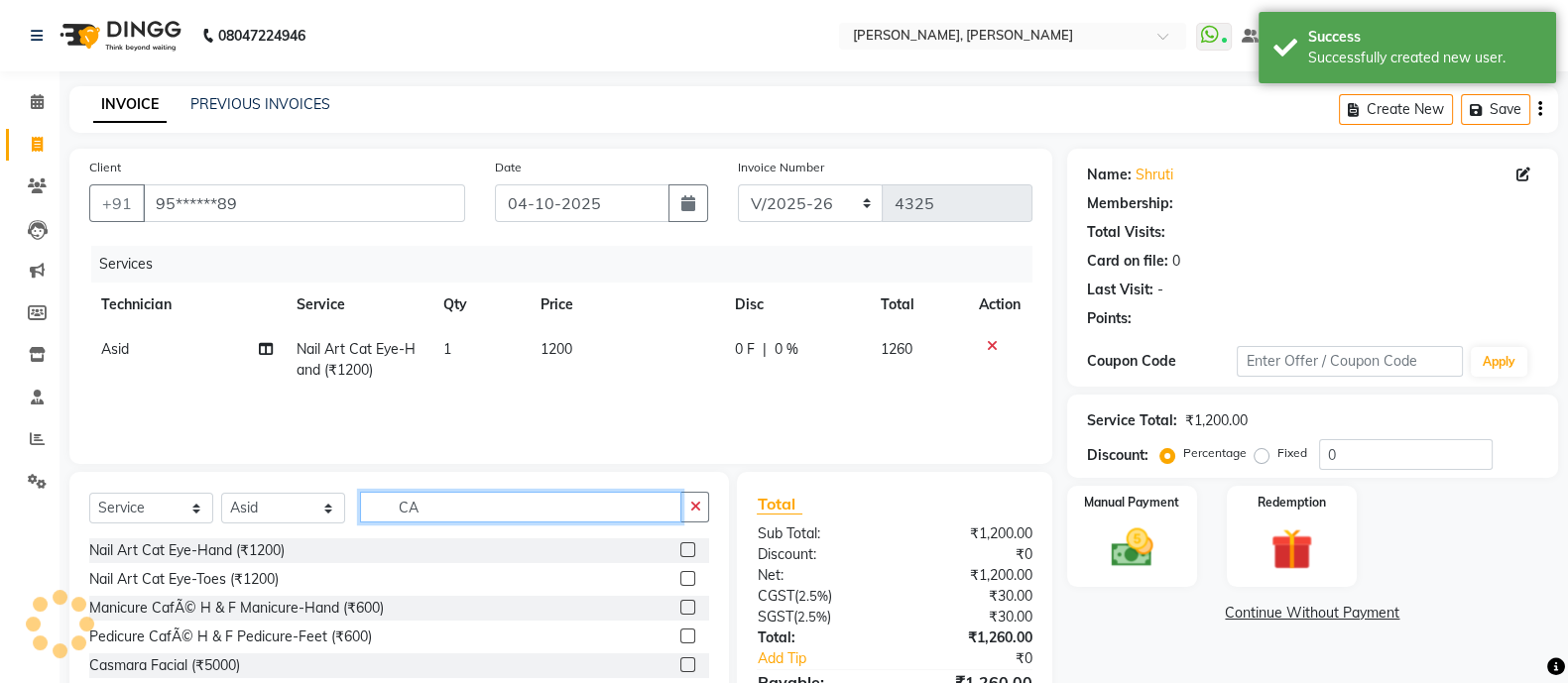
type input "C"
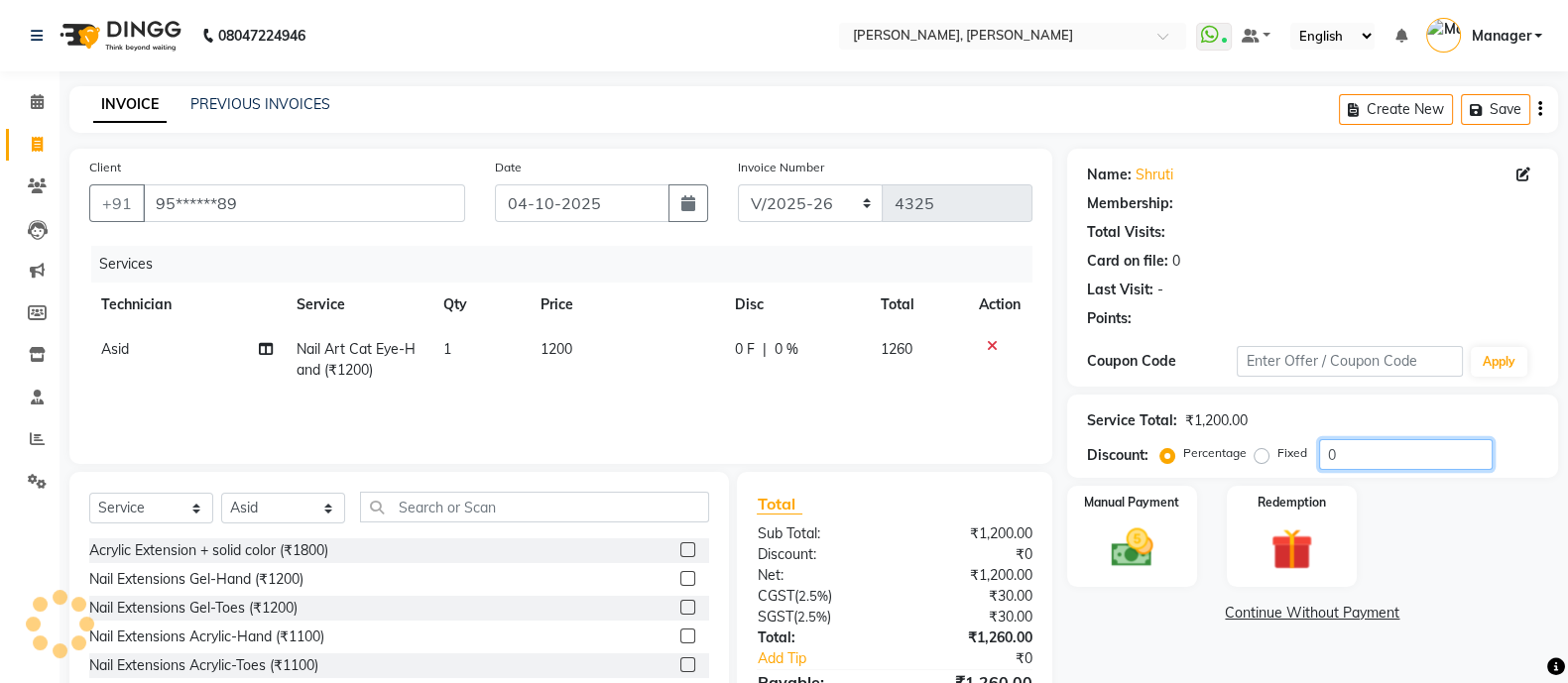
click at [1379, 455] on input "0" at bounding box center [1405, 454] width 174 height 31
type input "0"
select select "1: Object"
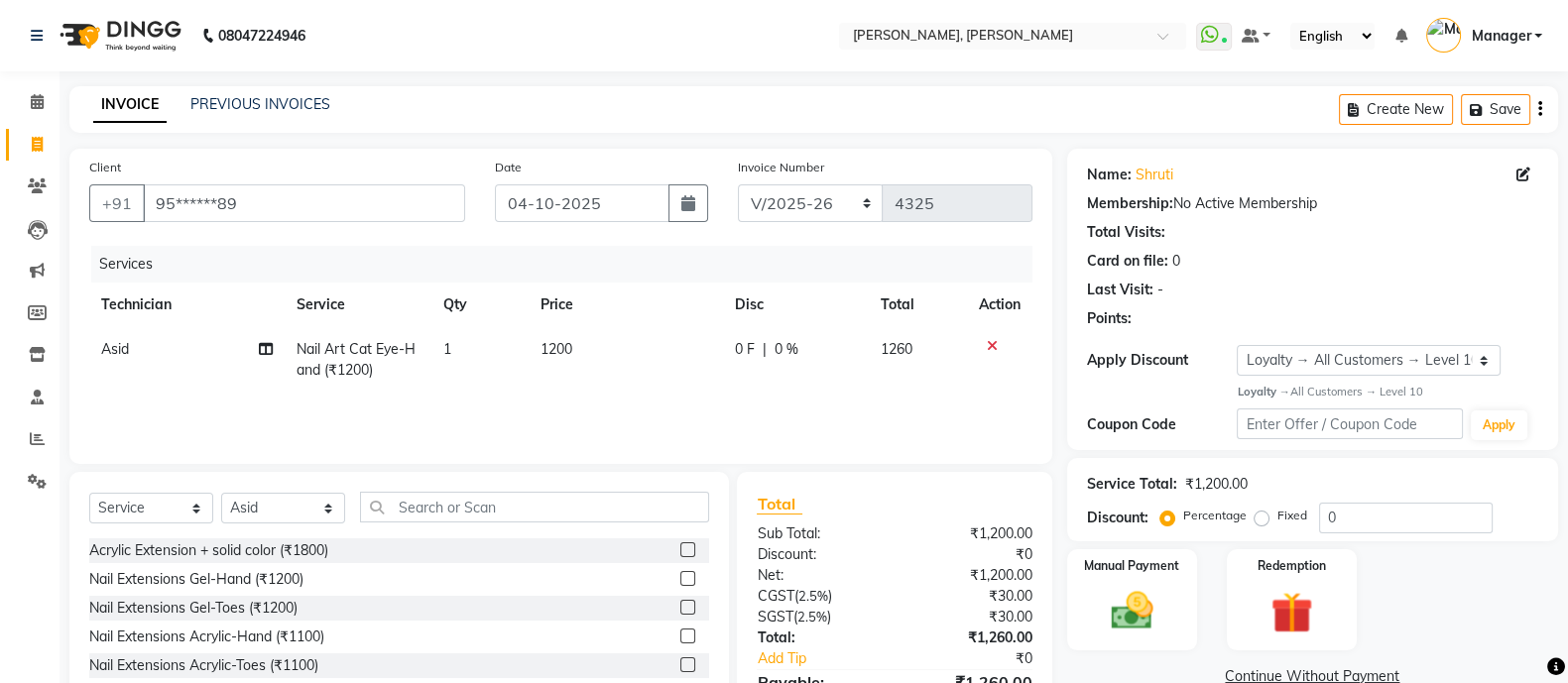
click at [444, 525] on div "Select Service Product Membership Package Voucher Prepaid Gift Card Select Tech…" at bounding box center [399, 514] width 620 height 47
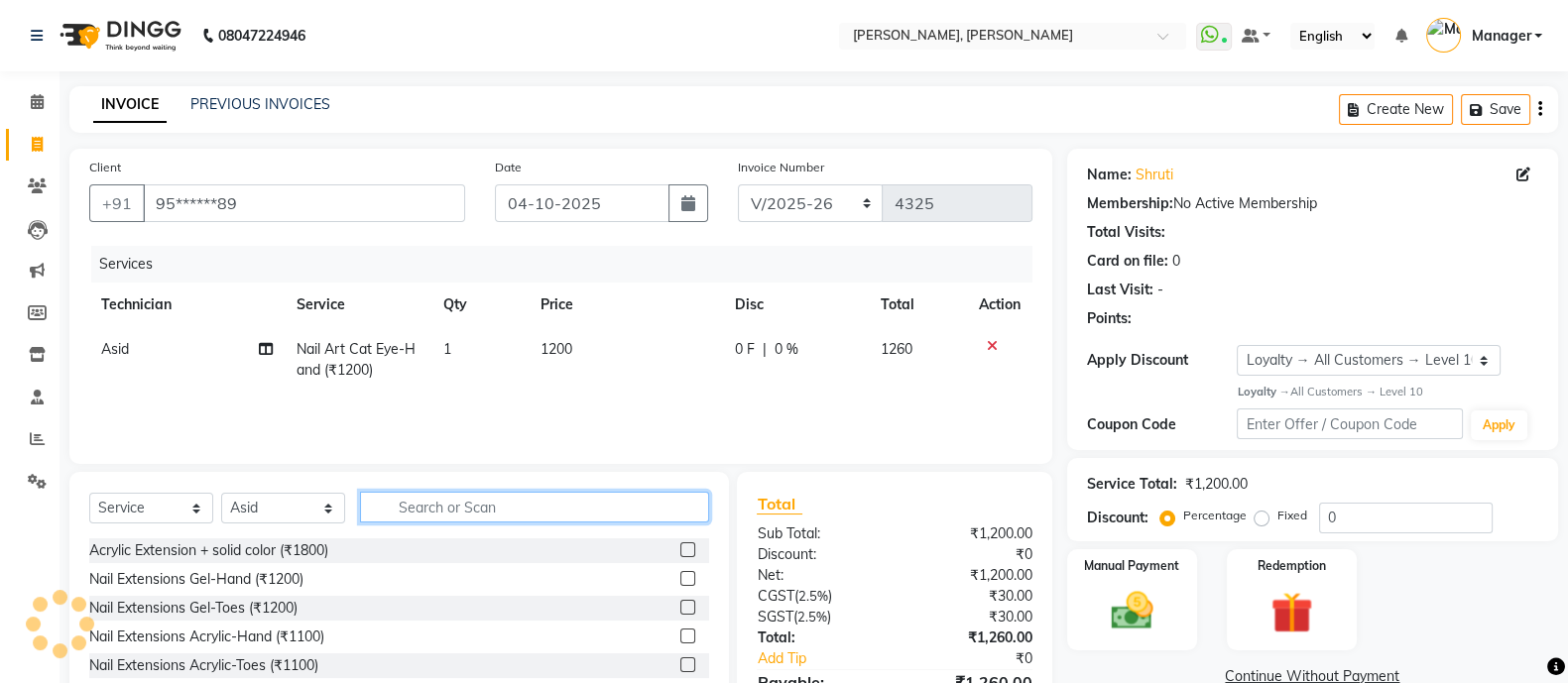
drag, startPoint x: 451, startPoint y: 522, endPoint x: 1369, endPoint y: 706, distance: 936.3
click at [1369, 682] on html "08047224946 Select Location × Nailashes, Hsr Layout WhatsApp Status ✕ Status: C…" at bounding box center [784, 341] width 1568 height 683
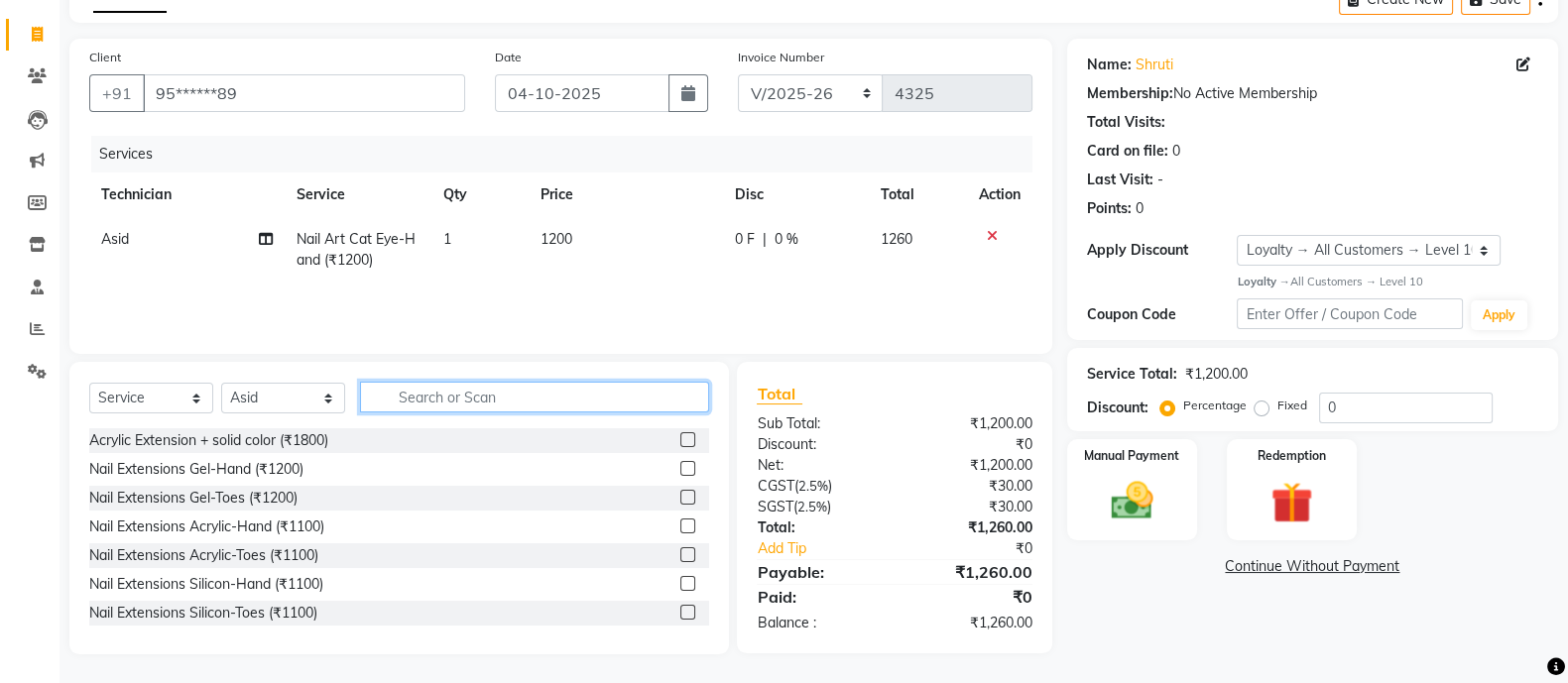
scroll to position [111, 0]
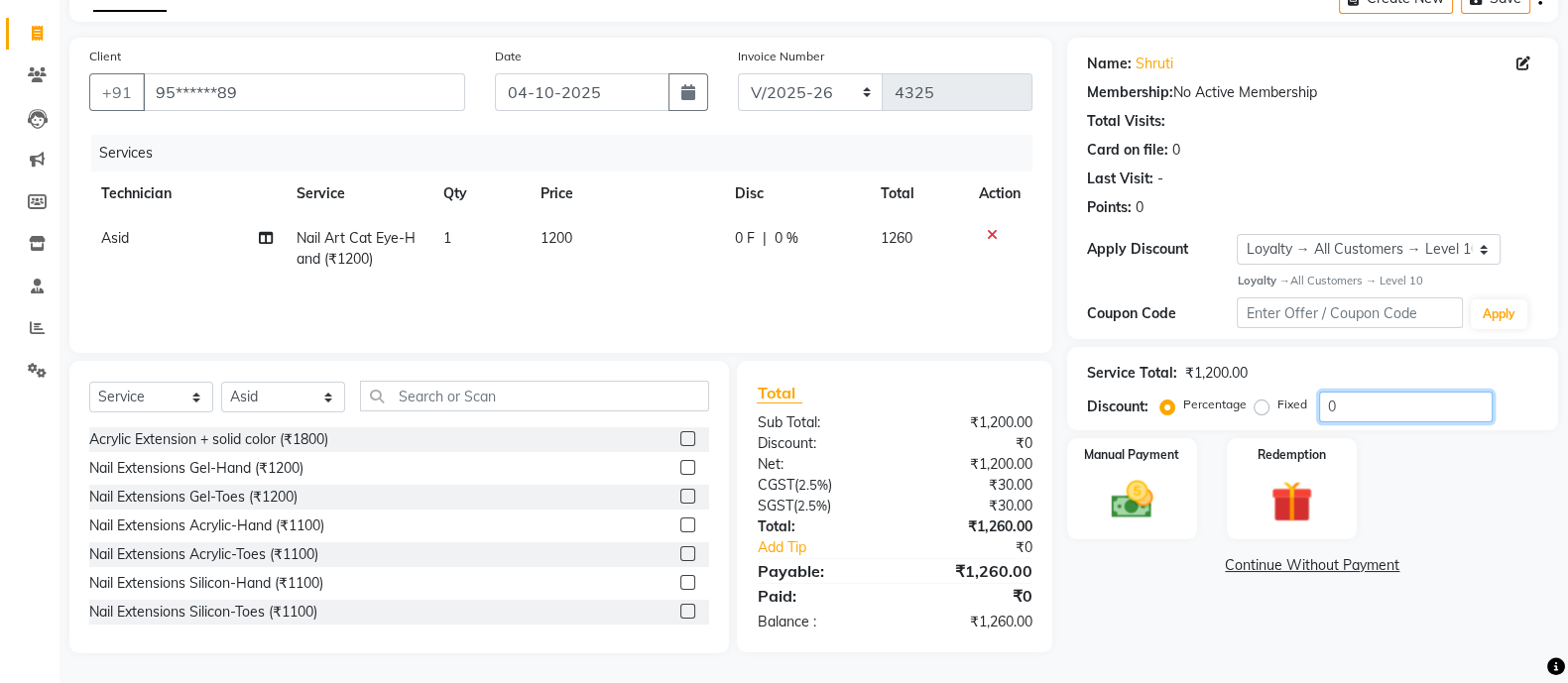
click at [1396, 411] on input "0" at bounding box center [1405, 406] width 174 height 31
type input "05"
click at [1165, 641] on div "Name: Shruti Membership: No Active Membership Total Visits: Card on file: 0 Las…" at bounding box center [1320, 345] width 506 height 616
click at [1097, 475] on img at bounding box center [1132, 500] width 70 height 50
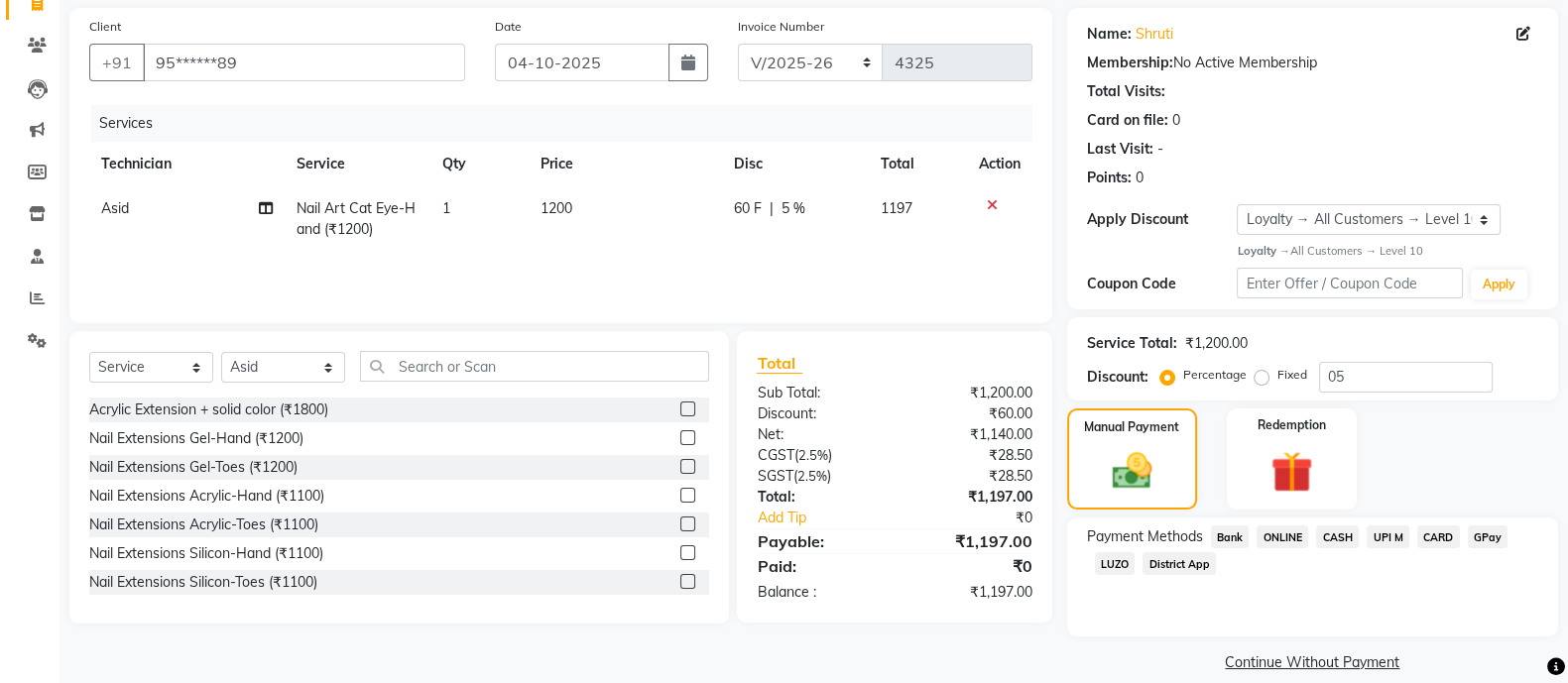
scroll to position [164, 0]
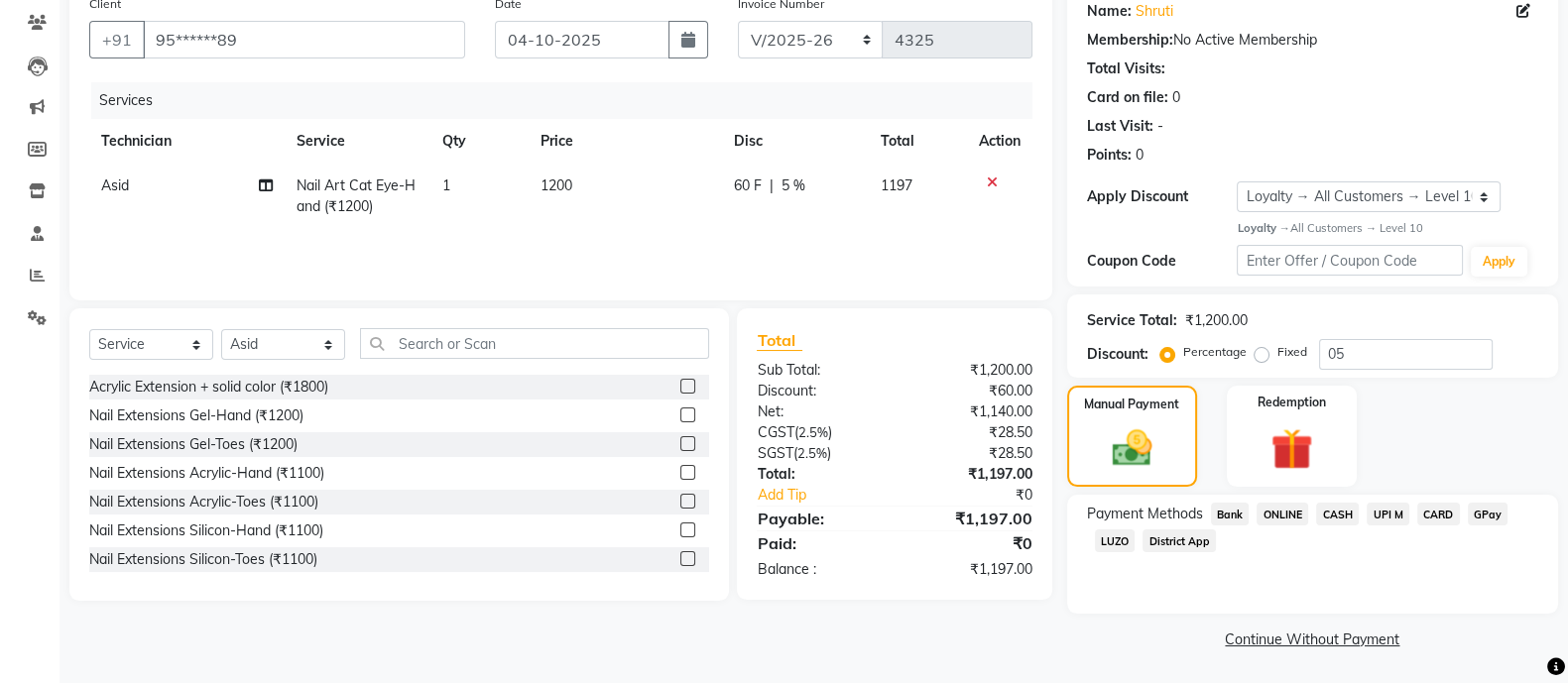
click at [1280, 509] on span "ONLINE" at bounding box center [1282, 513] width 52 height 23
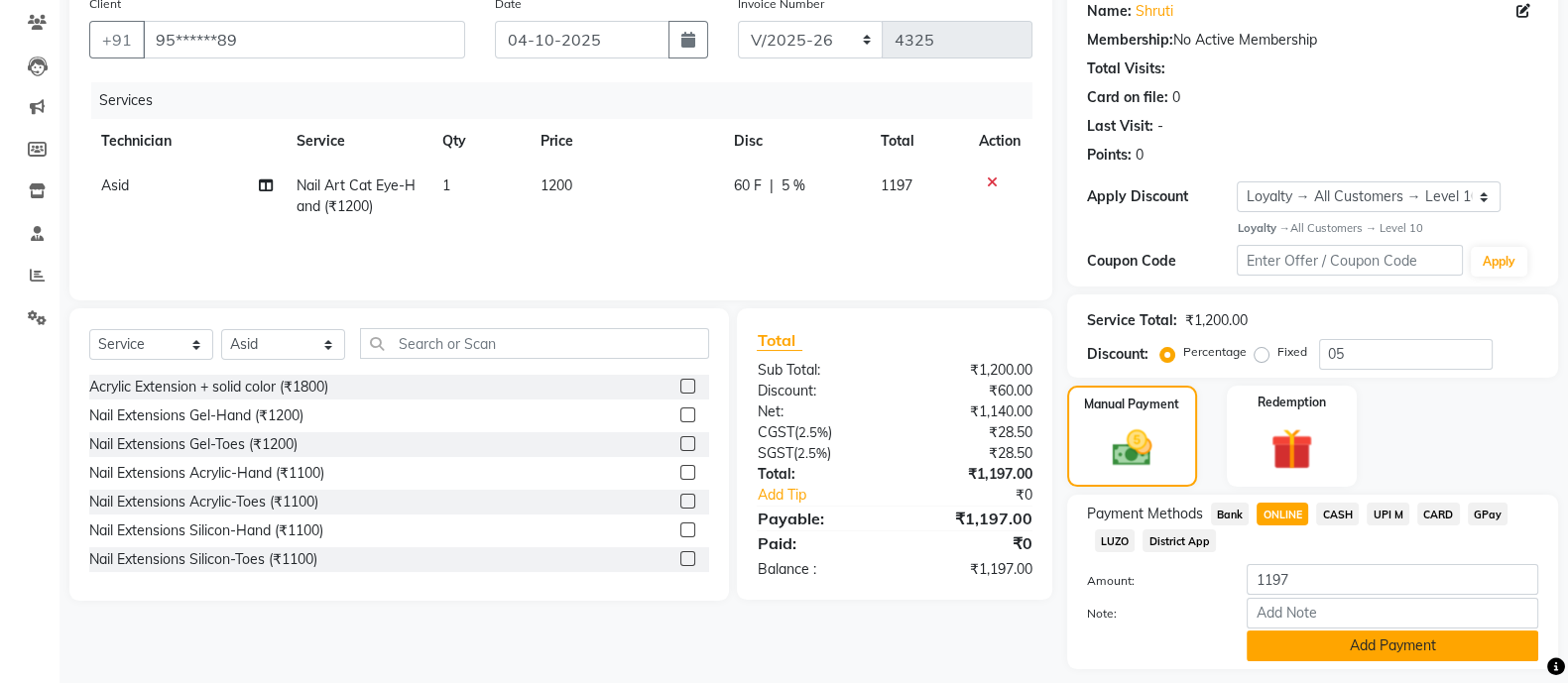
click at [1304, 644] on button "Add Payment" at bounding box center [1392, 645] width 292 height 31
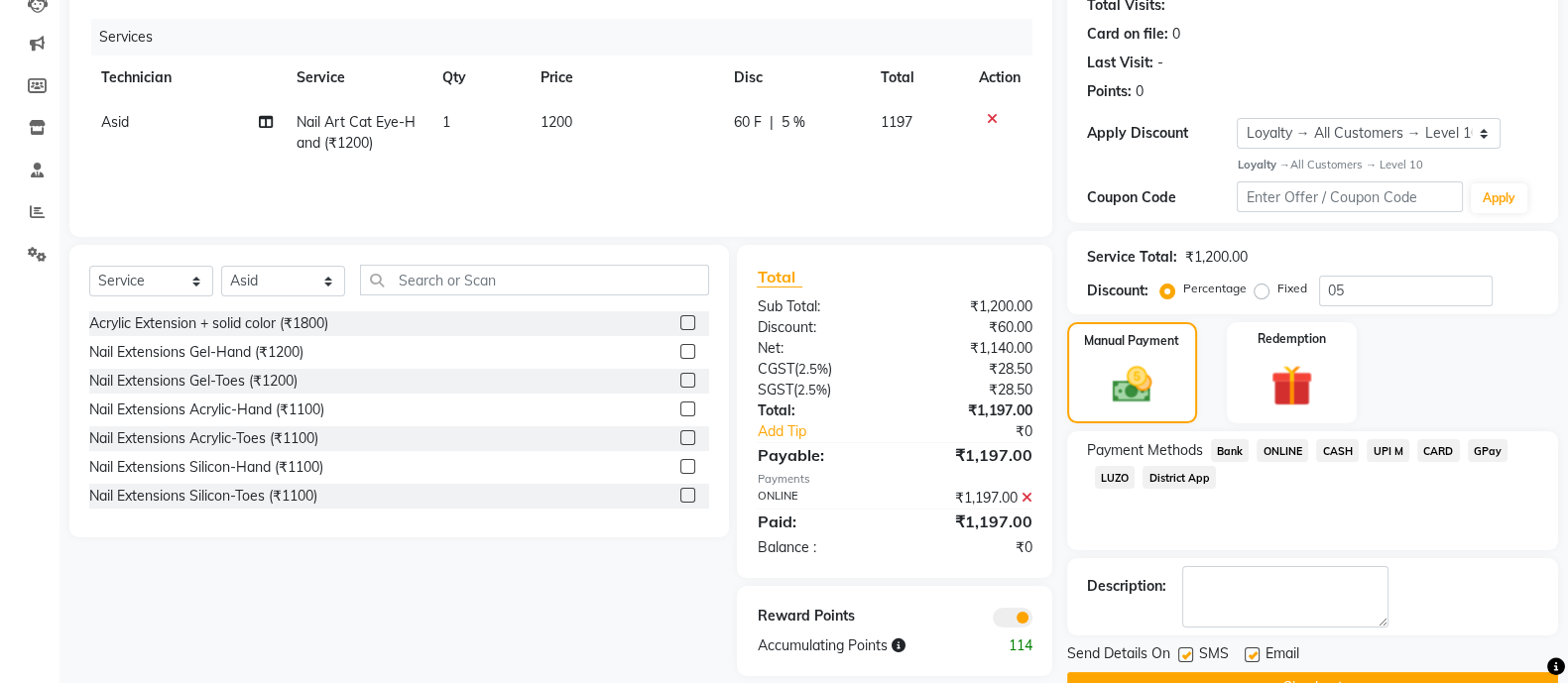
scroll to position [276, 0]
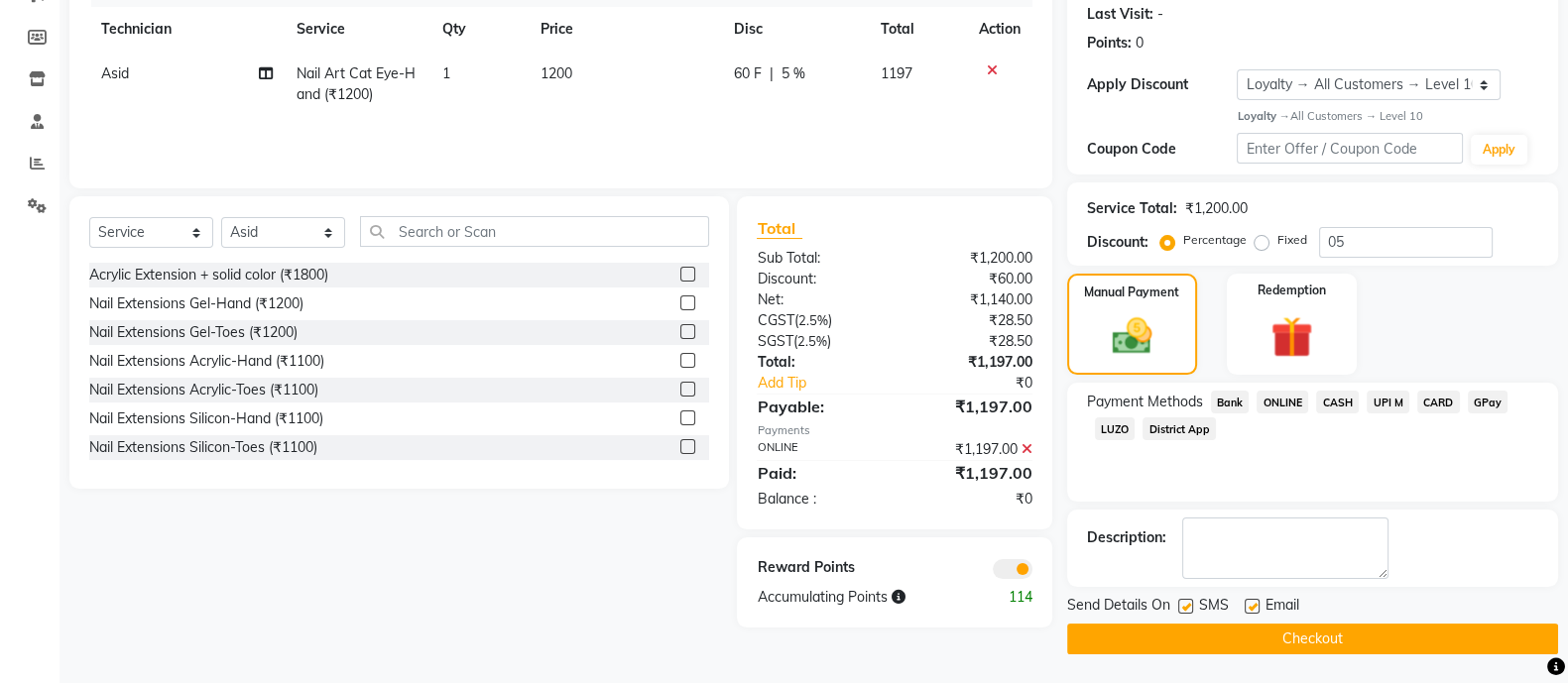
click at [1260, 633] on button "Checkout" at bounding box center [1312, 638] width 491 height 31
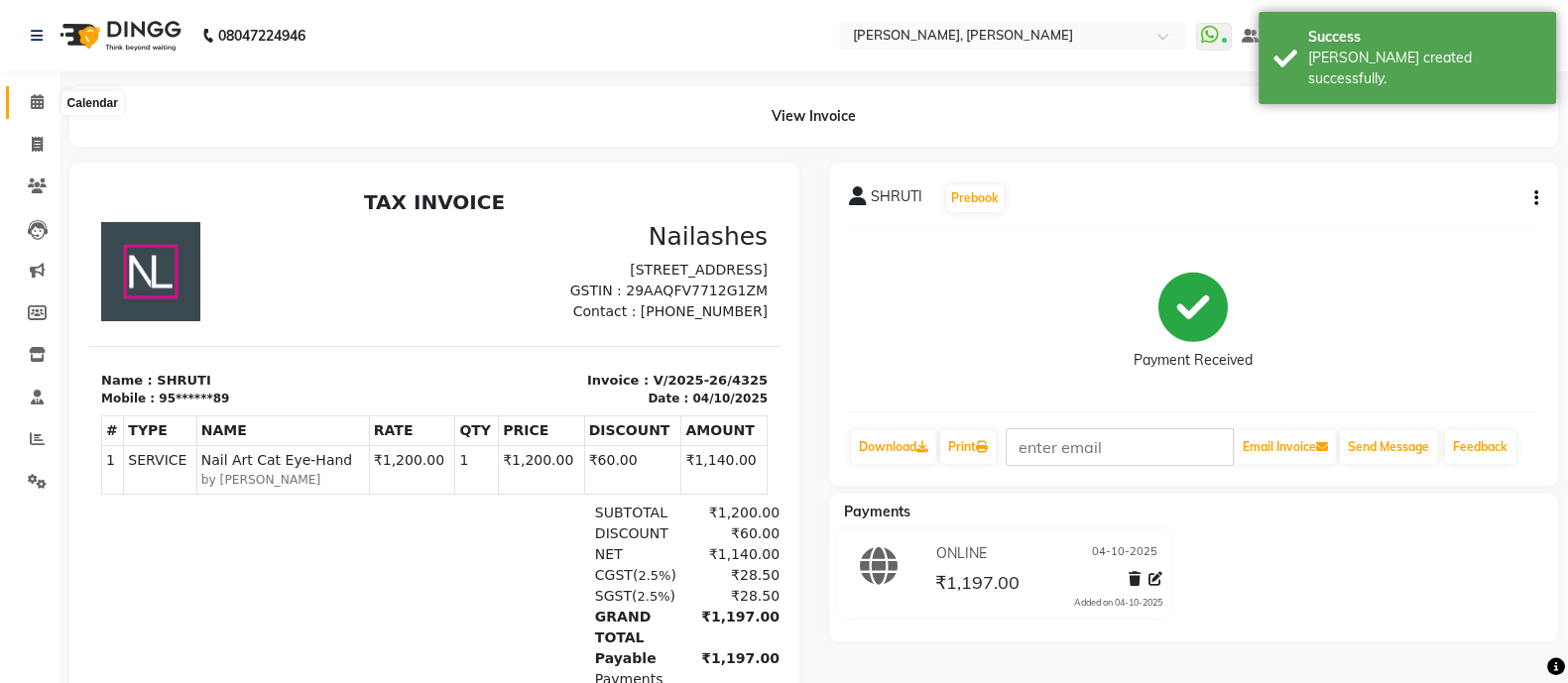
click at [35, 107] on icon at bounding box center [37, 101] width 13 height 15
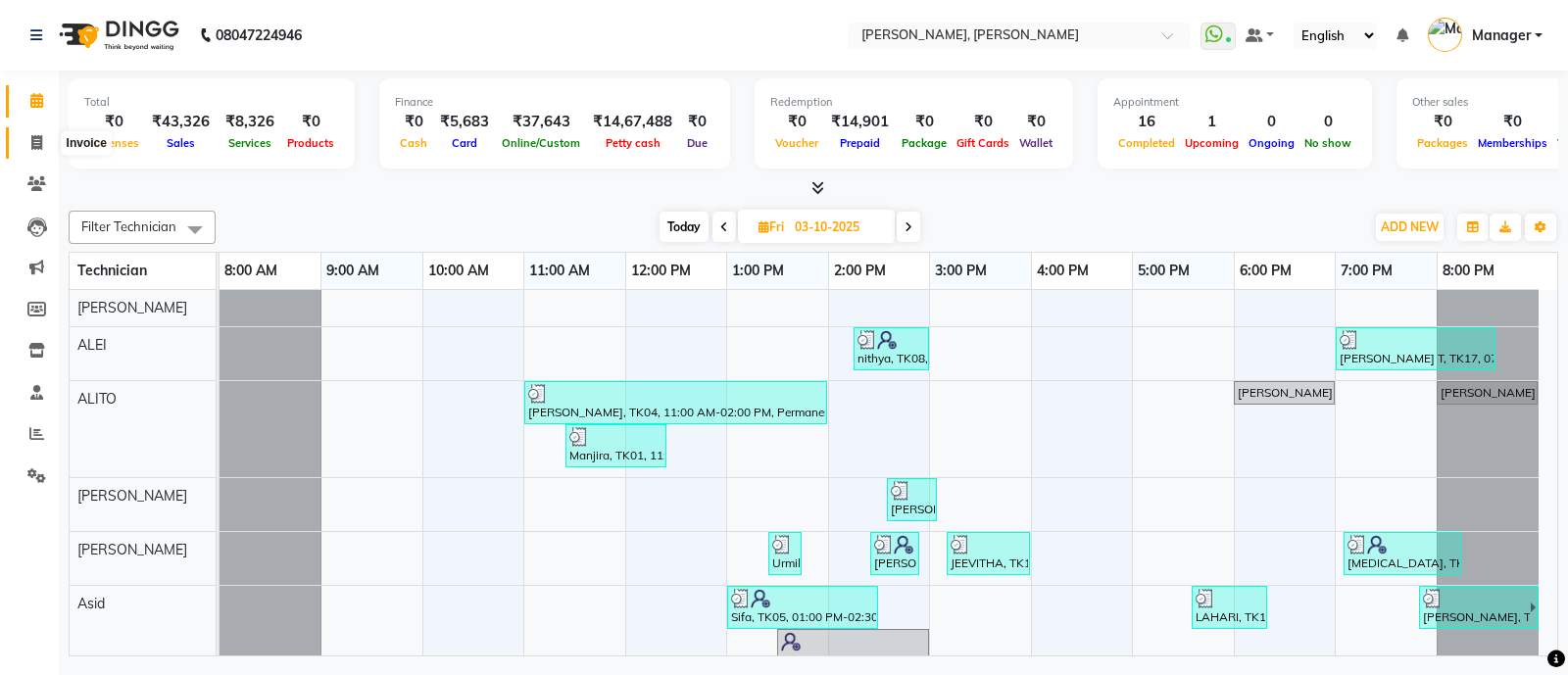
click at [34, 143] on icon at bounding box center [36, 142] width 11 height 15
select select "3767"
select select "service"
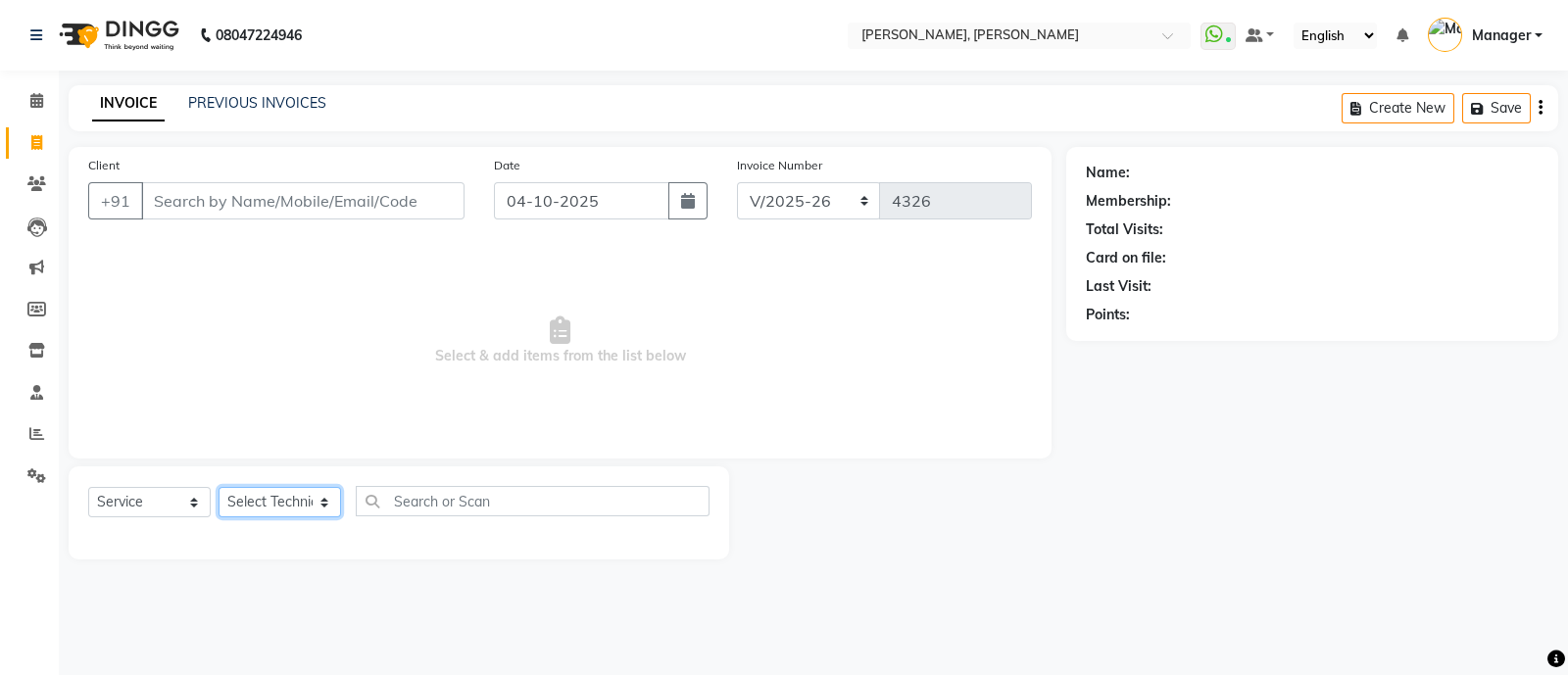
click at [284, 504] on select "Select Technician [PERSON_NAME] [PERSON_NAME] Asid Hanmi [PERSON_NAME] Manager …" at bounding box center [279, 502] width 122 height 30
select select "72162"
click at [219, 488] on select "Select Technician [PERSON_NAME] [PERSON_NAME] Asid Hanmi [PERSON_NAME] Manager …" at bounding box center [279, 502] width 122 height 30
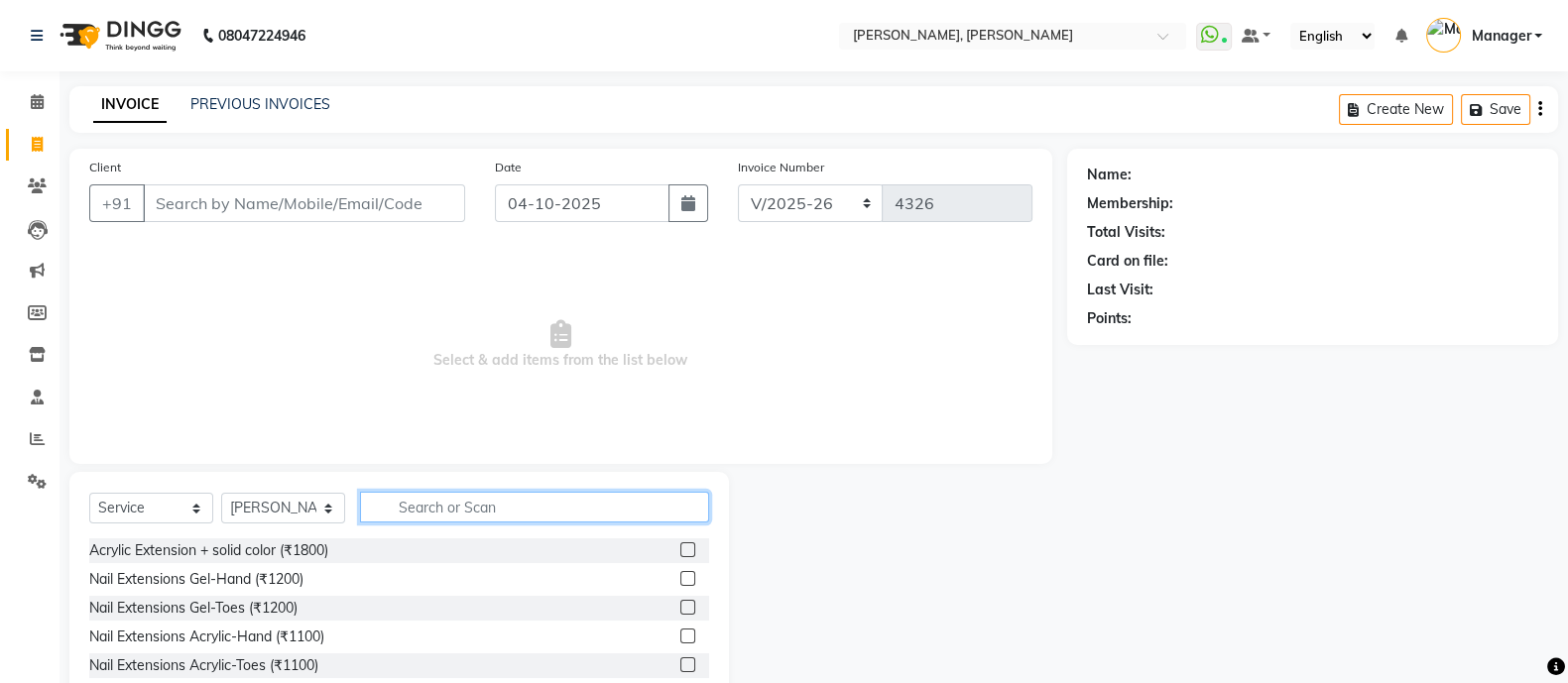
click at [492, 503] on input "text" at bounding box center [535, 507] width 349 height 31
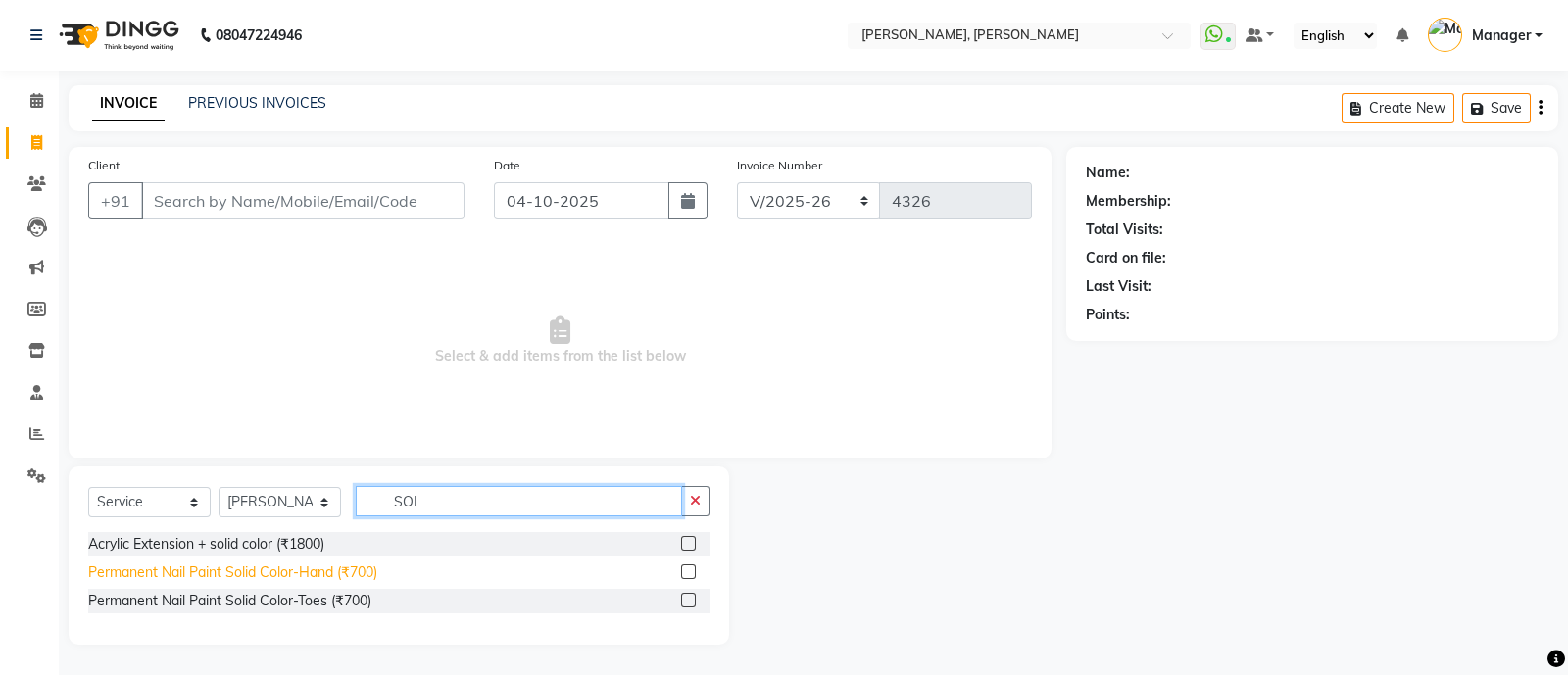
type input "SOL"
click at [354, 577] on div "Permanent Nail Paint Solid Color-Hand (₹700)" at bounding box center [232, 572] width 289 height 21
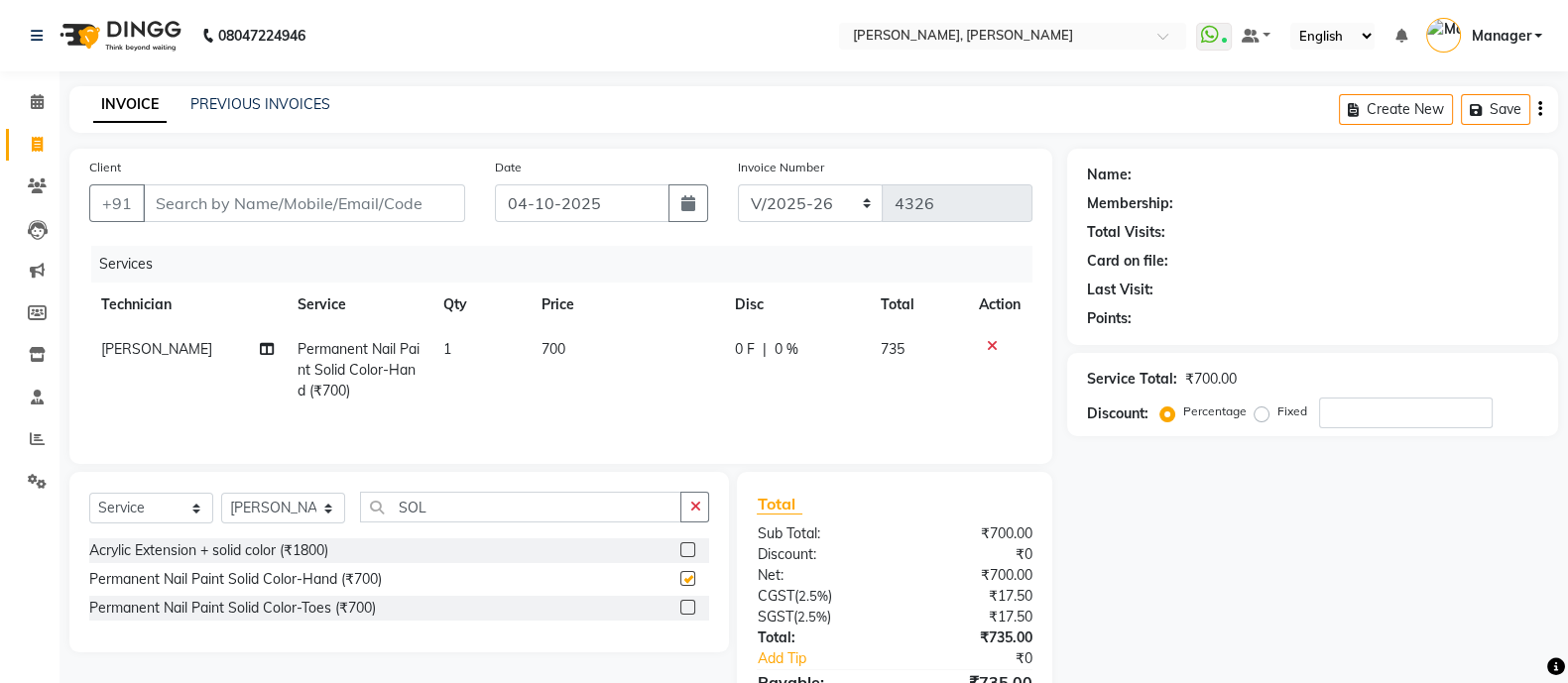
checkbox input "false"
click at [441, 514] on input "SOL" at bounding box center [521, 507] width 321 height 31
type input "S"
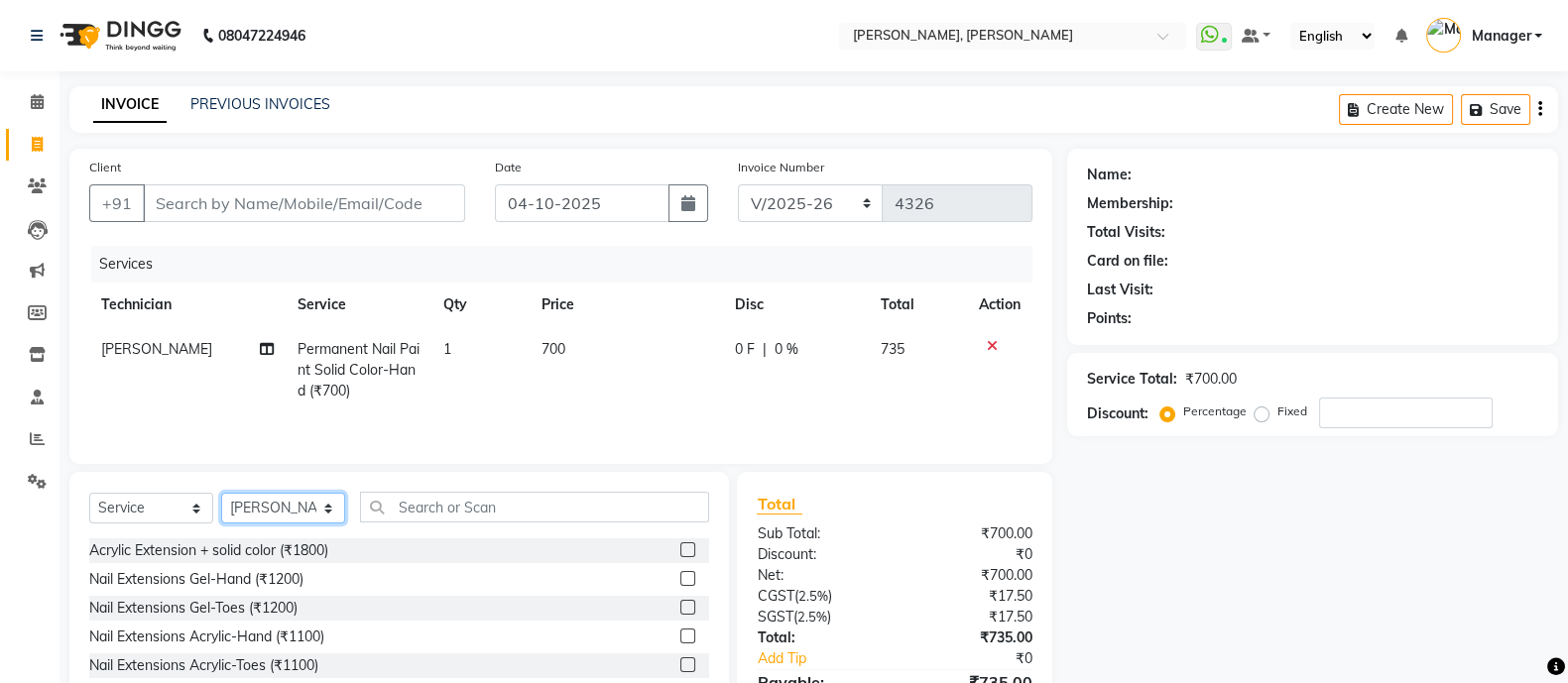
click at [273, 512] on select "Select Technician [PERSON_NAME] [PERSON_NAME] Asid Hanmi [PERSON_NAME] Manager …" at bounding box center [283, 508] width 124 height 31
select select "76742"
click at [221, 498] on select "Select Technician [PERSON_NAME] [PERSON_NAME] Asid Hanmi [PERSON_NAME] Manager …" at bounding box center [283, 508] width 124 height 31
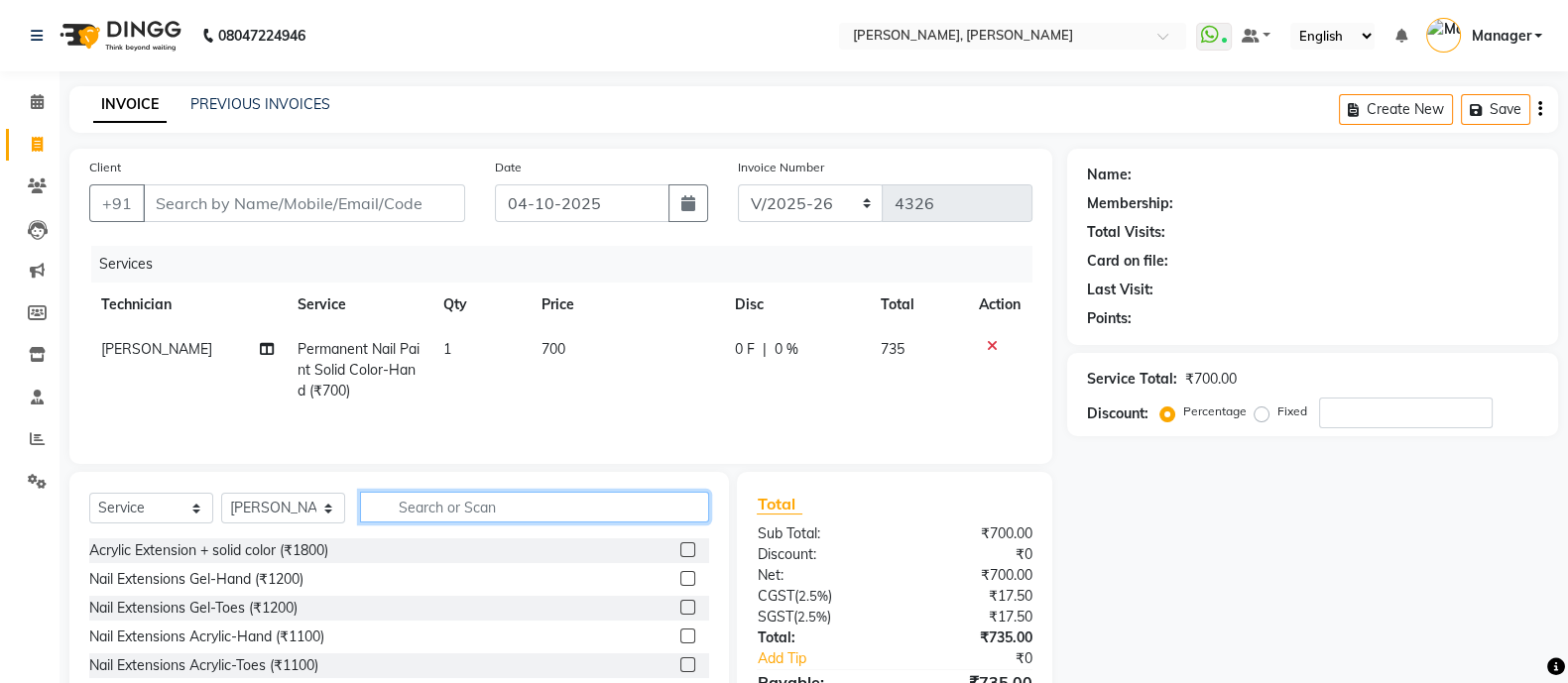
click at [453, 512] on input "text" at bounding box center [535, 507] width 349 height 31
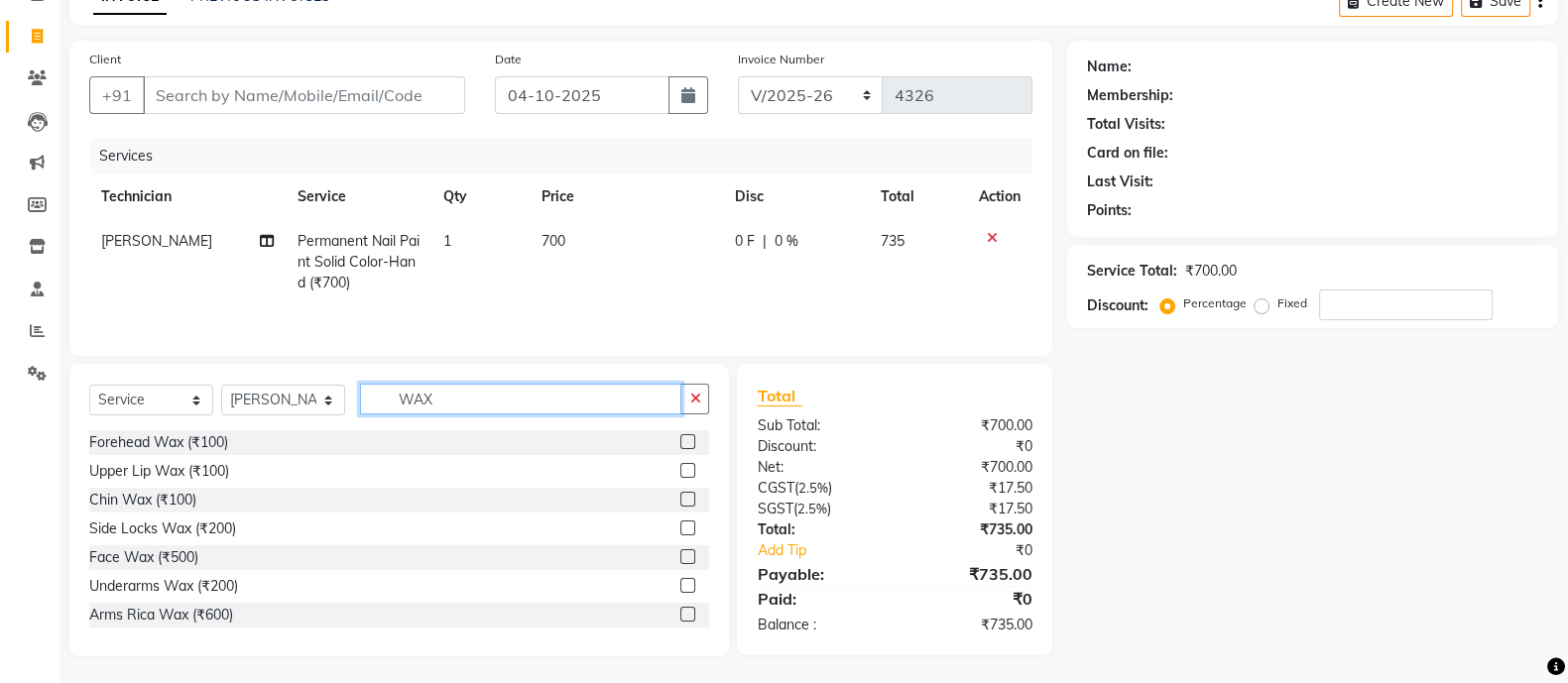
scroll to position [115, 0]
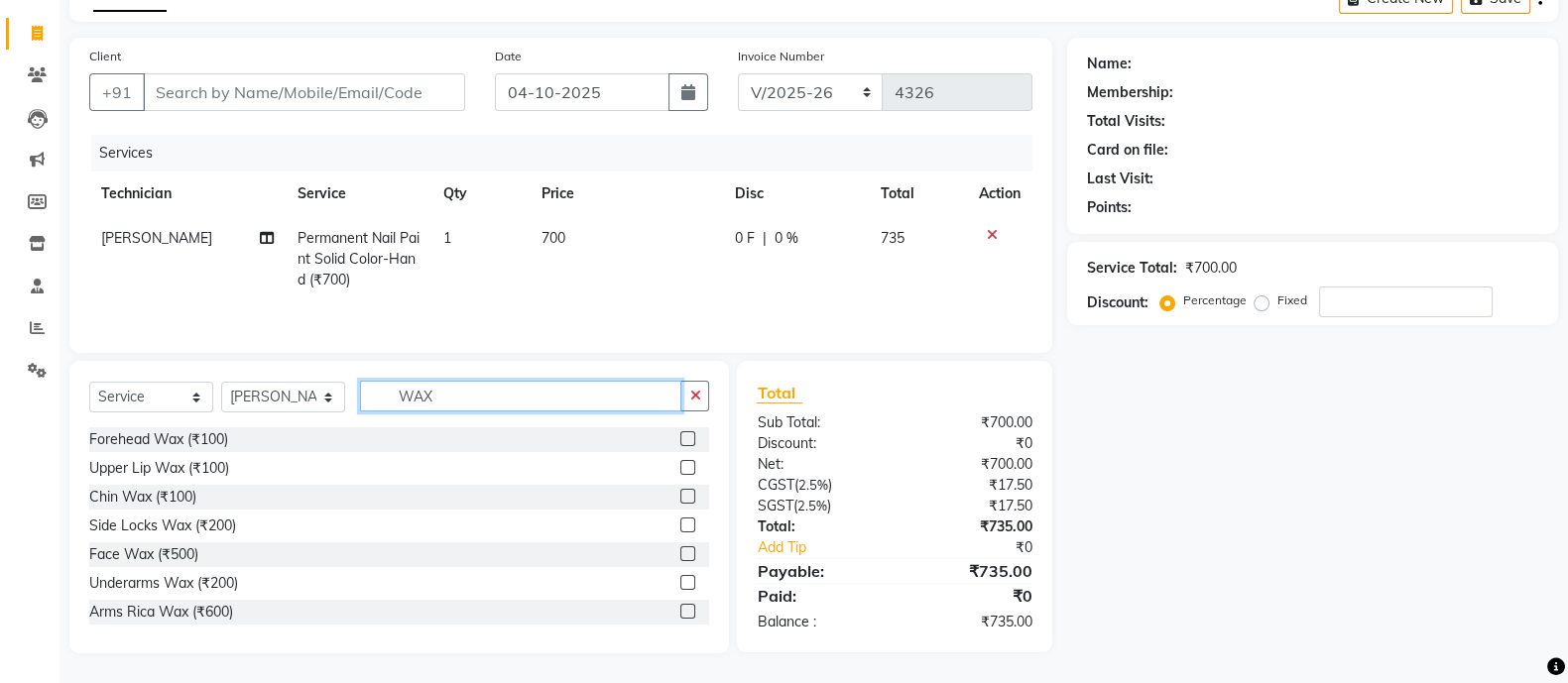
type input "WAX"
click at [223, 637] on div "Select Service Product Membership Package Voucher Prepaid Gift Card Select Tech…" at bounding box center [399, 507] width 660 height 292
click at [222, 635] on div "Select Service Product Membership Package Voucher Prepaid Gift Card Select Tech…" at bounding box center [399, 507] width 660 height 292
click at [209, 617] on div "Arms Rica Wax (₹600)" at bounding box center [161, 612] width 144 height 21
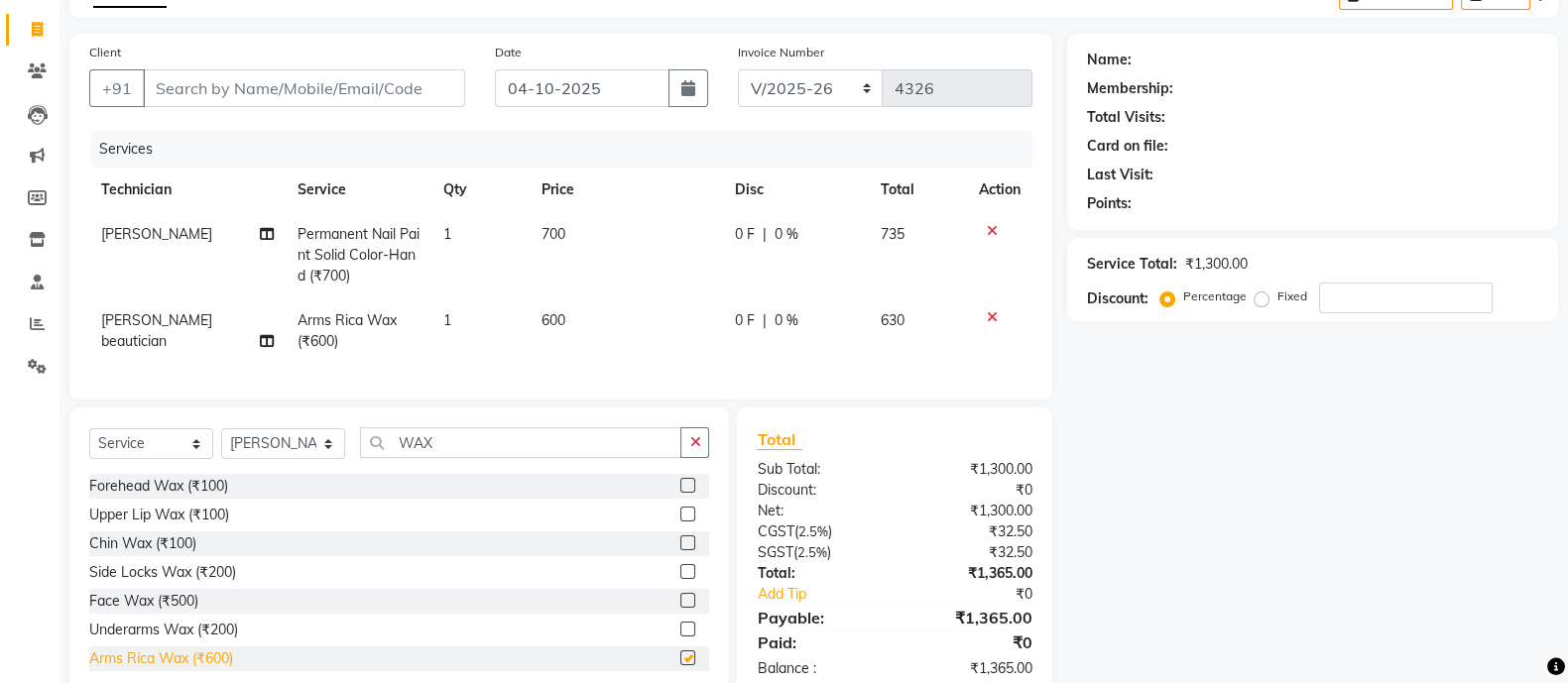
checkbox input "false"
click at [223, 640] on div "Underarms Wax (₹200)" at bounding box center [164, 629] width 149 height 21
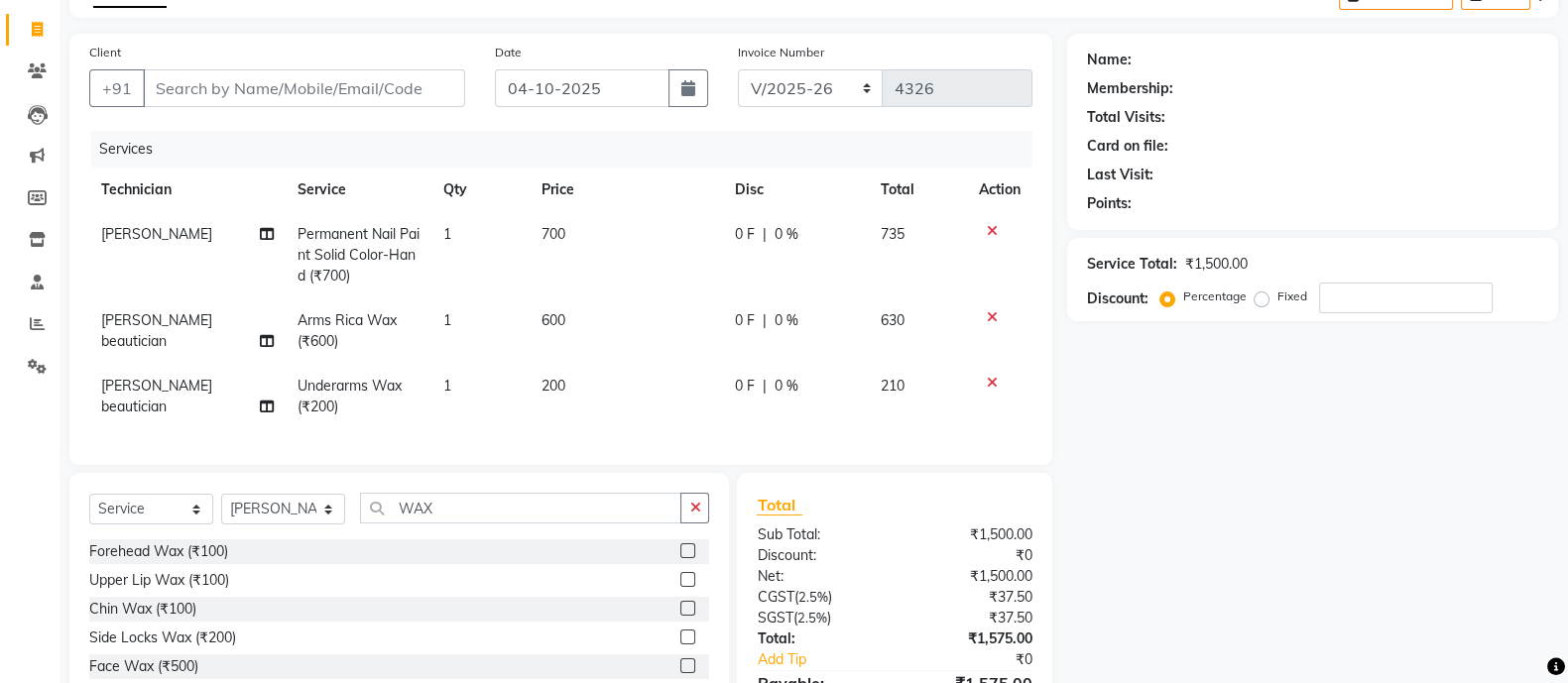
checkbox input "false"
click at [471, 523] on input "WAX" at bounding box center [521, 508] width 321 height 31
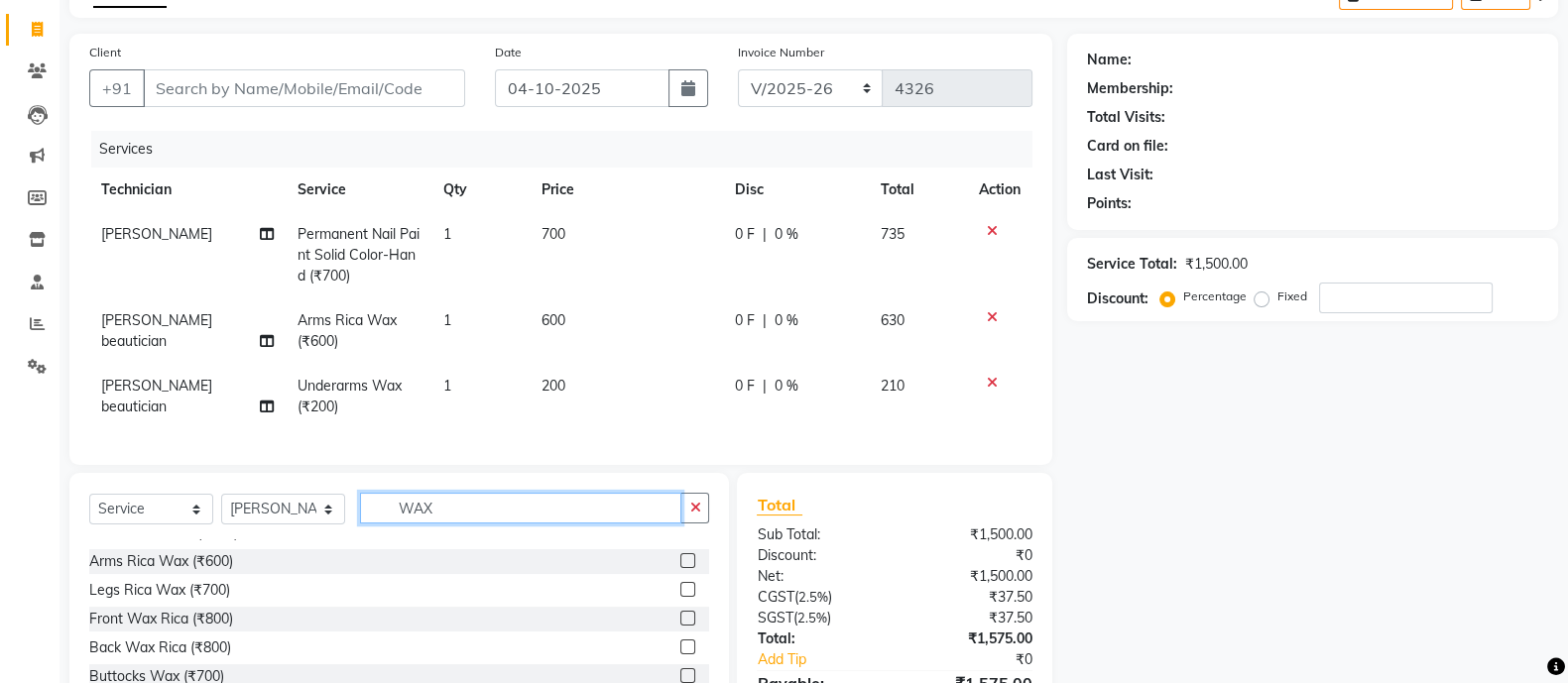
scroll to position [164, 0]
click at [179, 600] on div "Legs Rica Wax (₹700)" at bounding box center [160, 589] width 141 height 21
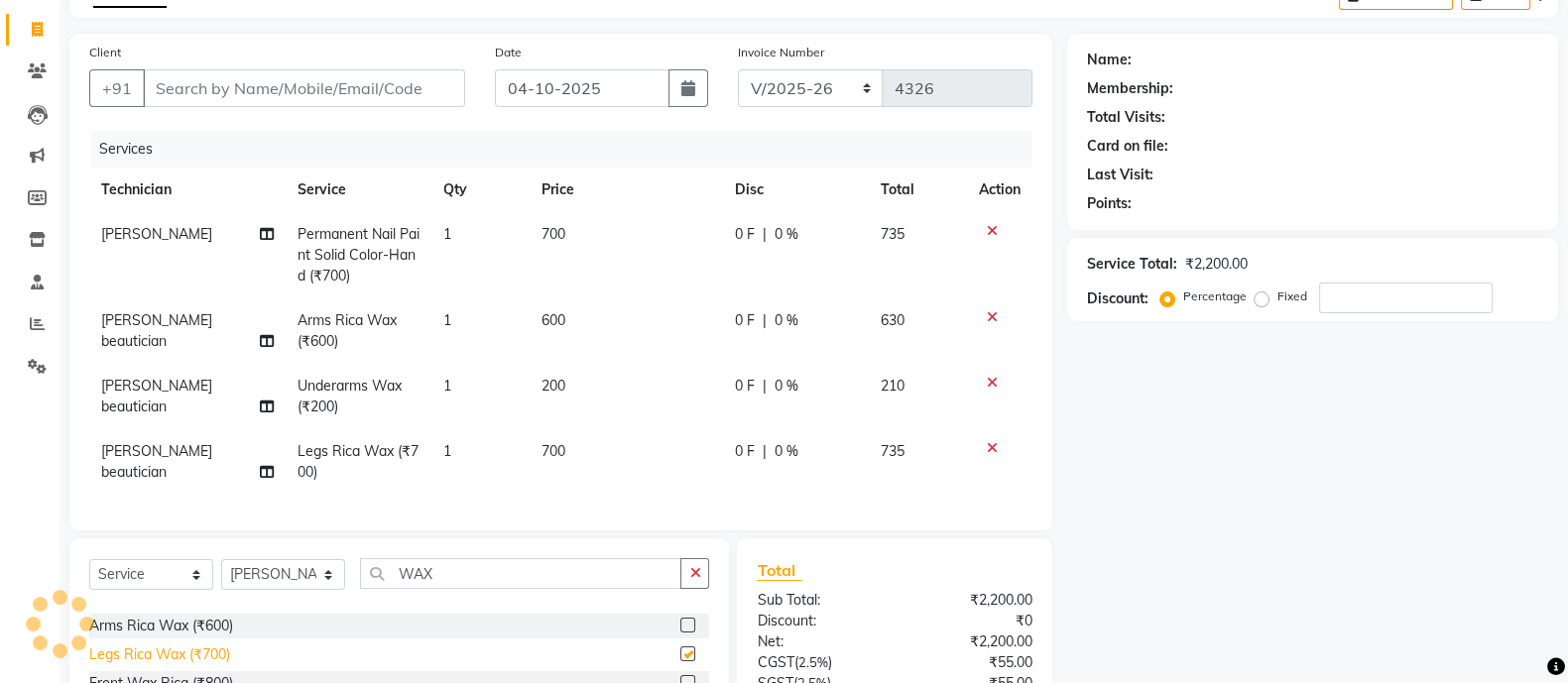
checkbox input "false"
click at [491, 588] on input "WAX" at bounding box center [521, 573] width 321 height 31
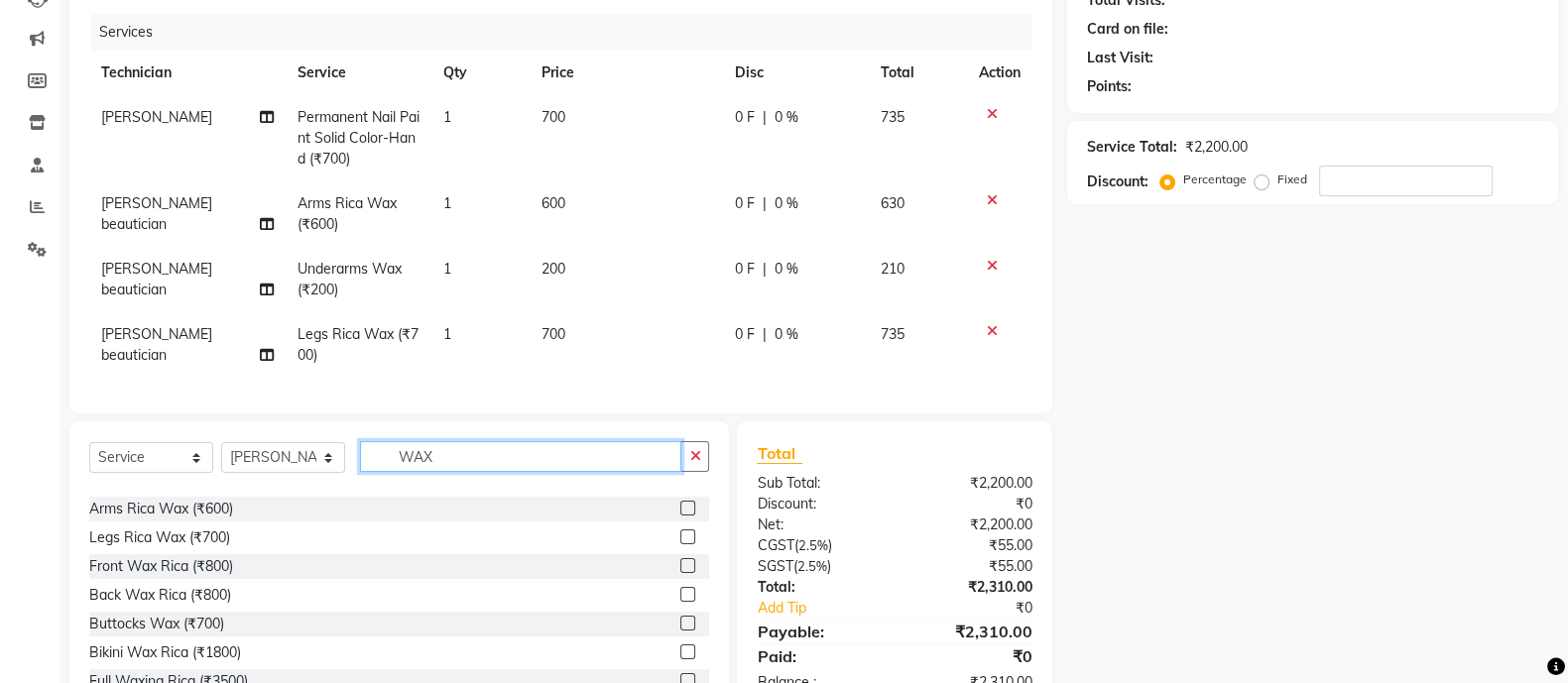
scroll to position [312, 0]
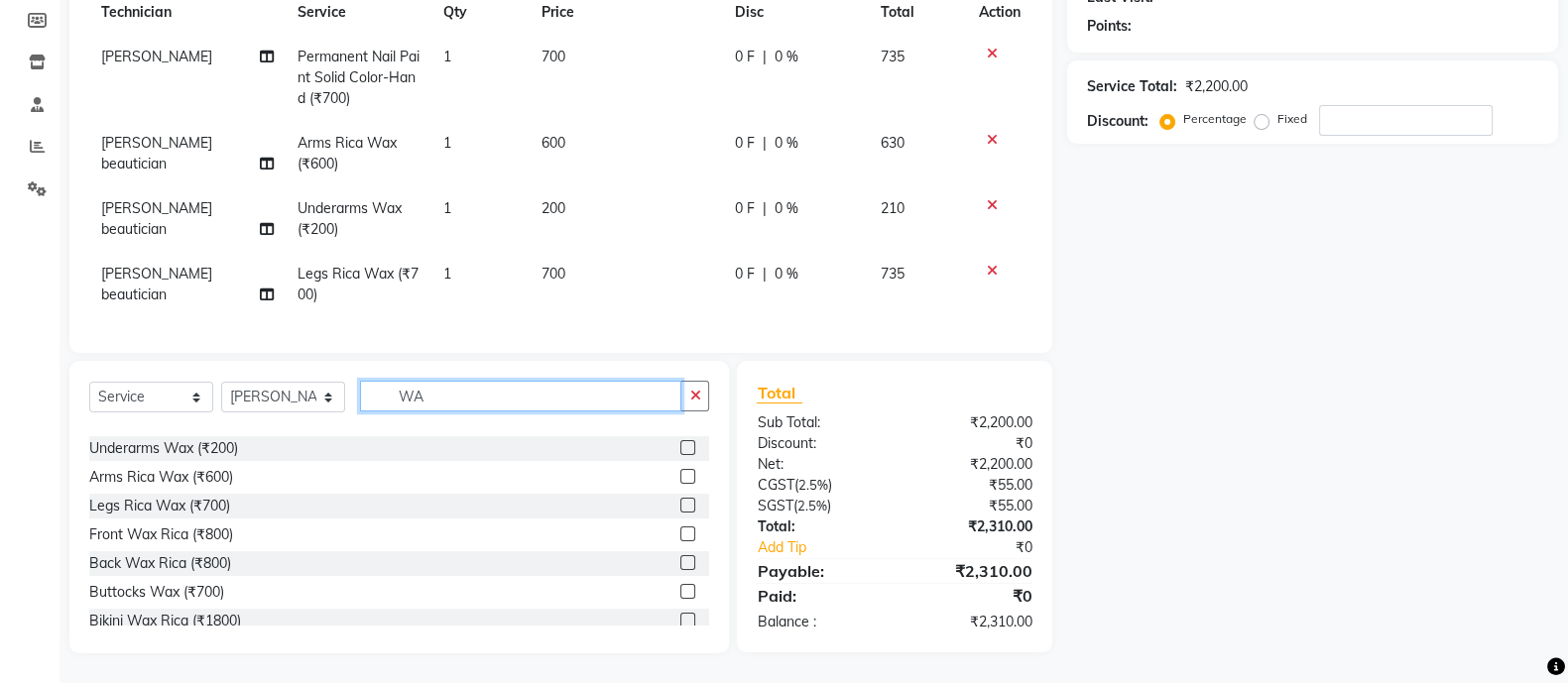
type input "W"
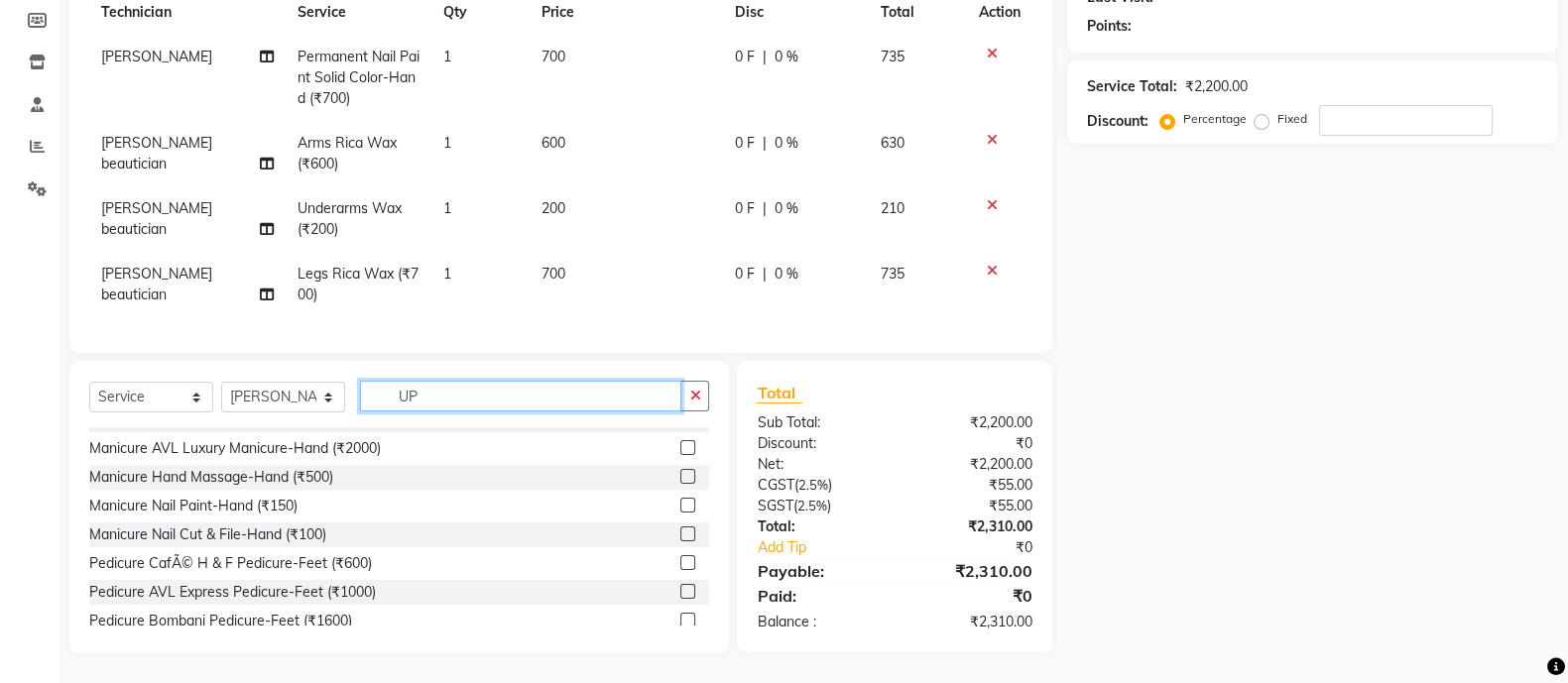
scroll to position [0, 0]
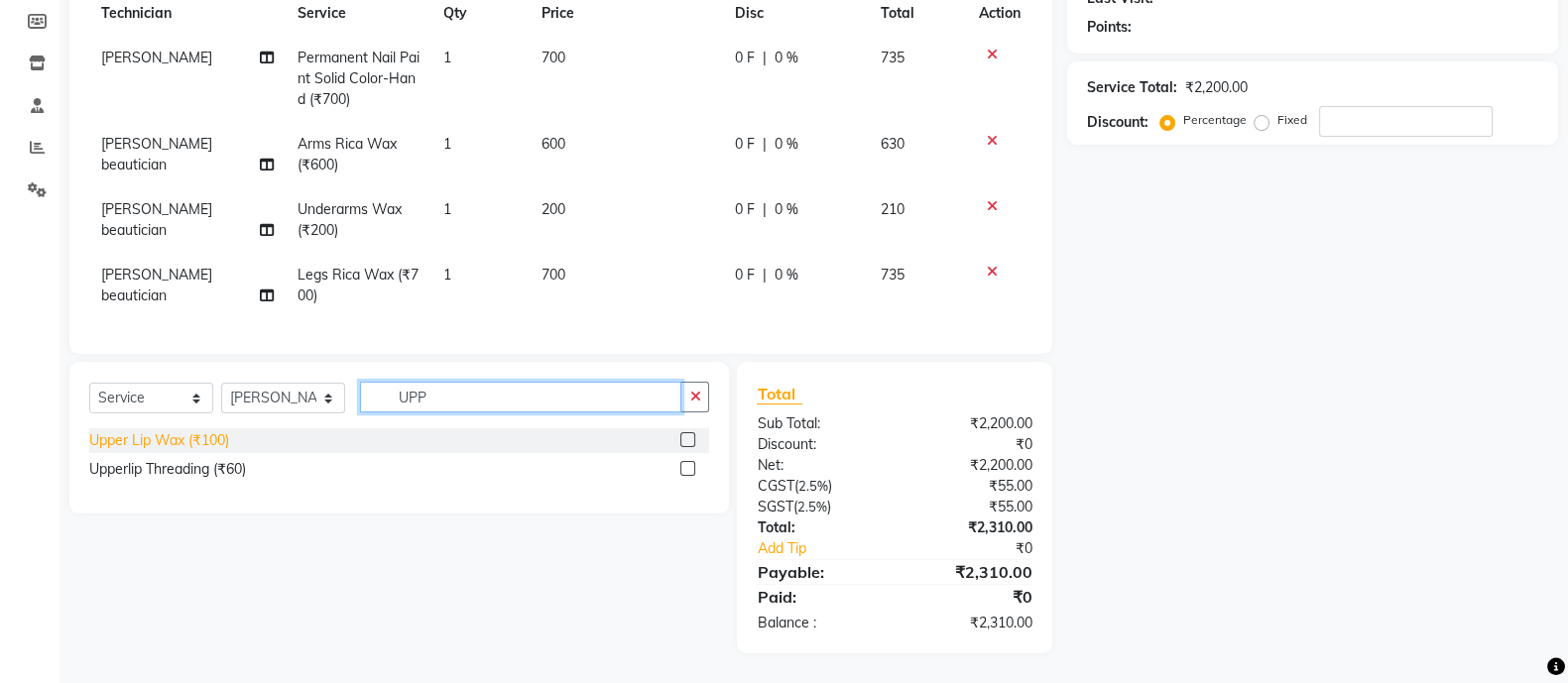
type input "UPP"
click at [200, 436] on div "Upper Lip Wax (₹100)" at bounding box center [159, 440] width 140 height 21
checkbox input "false"
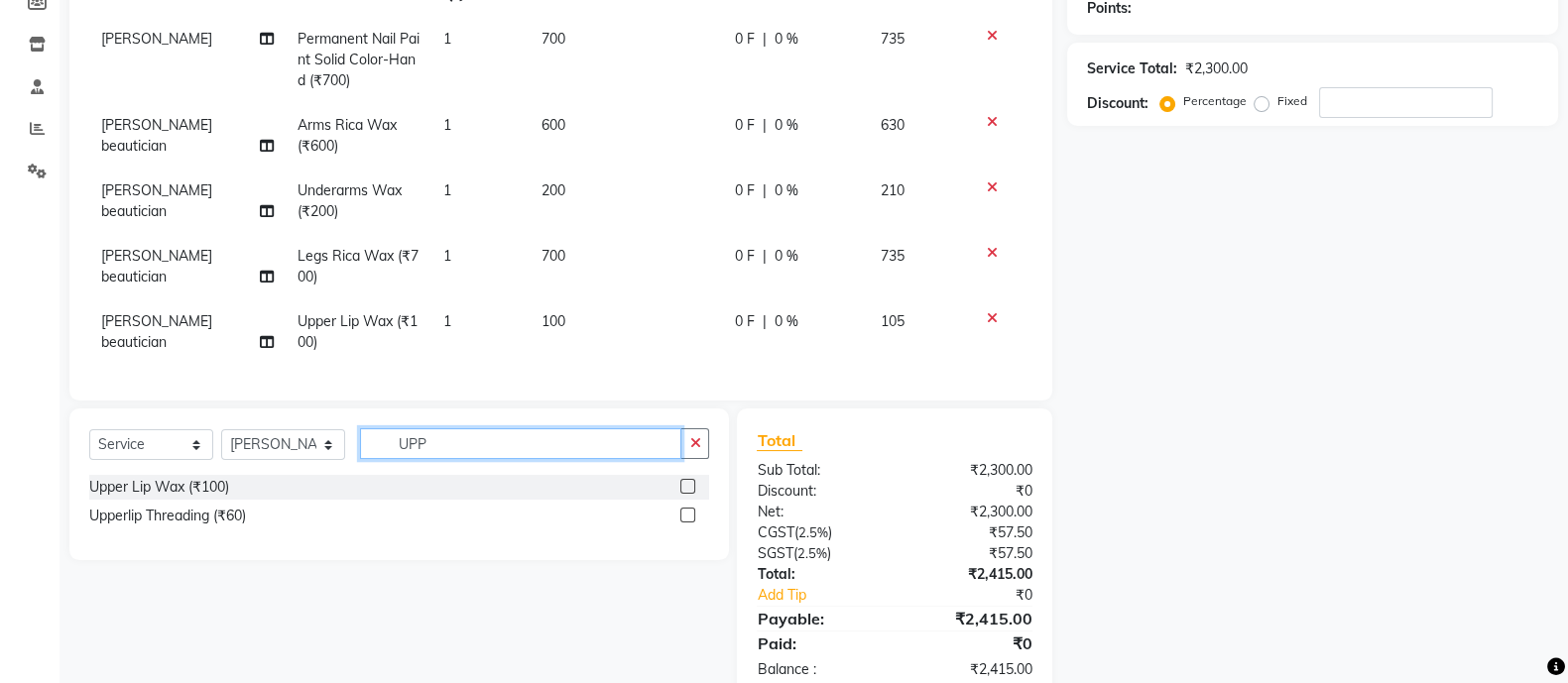
click at [476, 457] on input "UPP" at bounding box center [521, 443] width 321 height 31
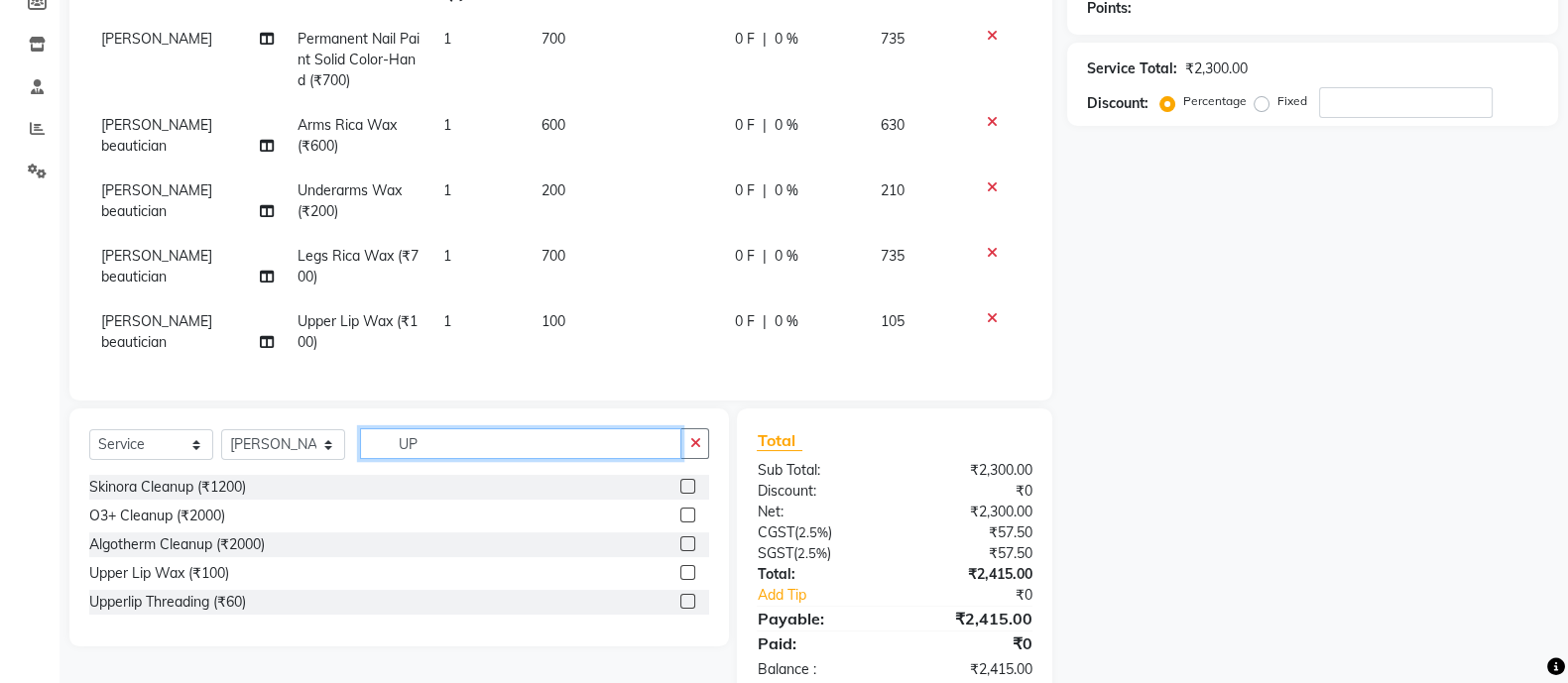
type input "U"
type input "O3"
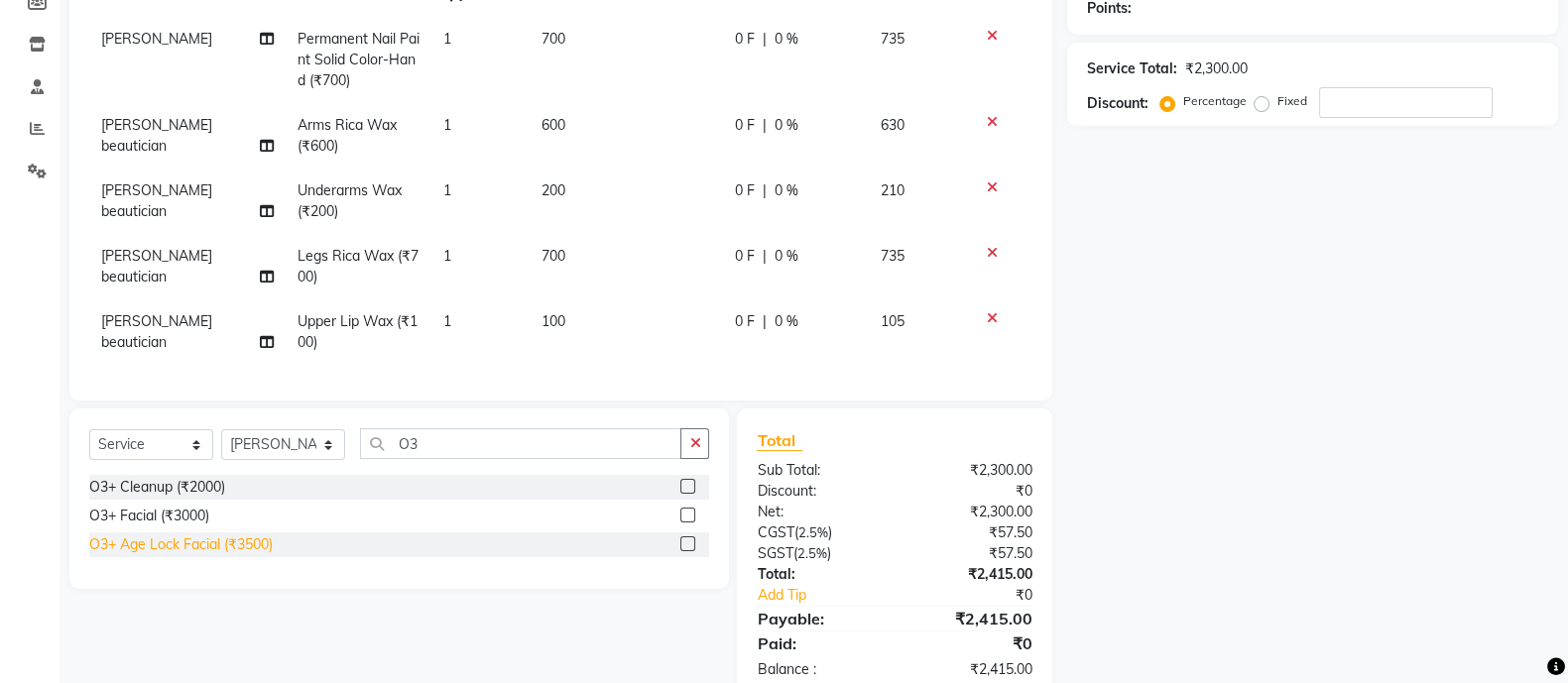
click at [246, 555] on div "O3+ Age Lock Facial (₹3500)" at bounding box center [181, 544] width 183 height 21
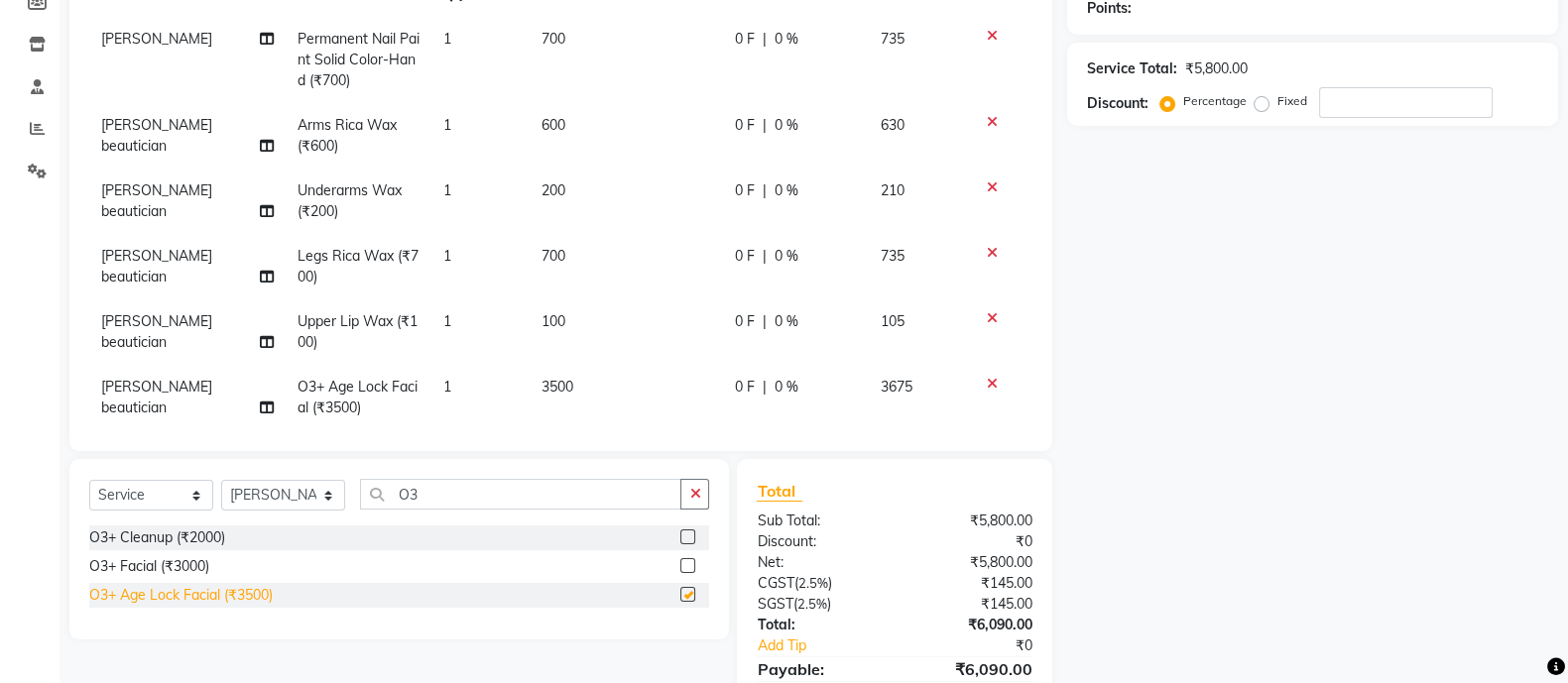
checkbox input "false"
click at [497, 501] on input "O3" at bounding box center [521, 494] width 321 height 31
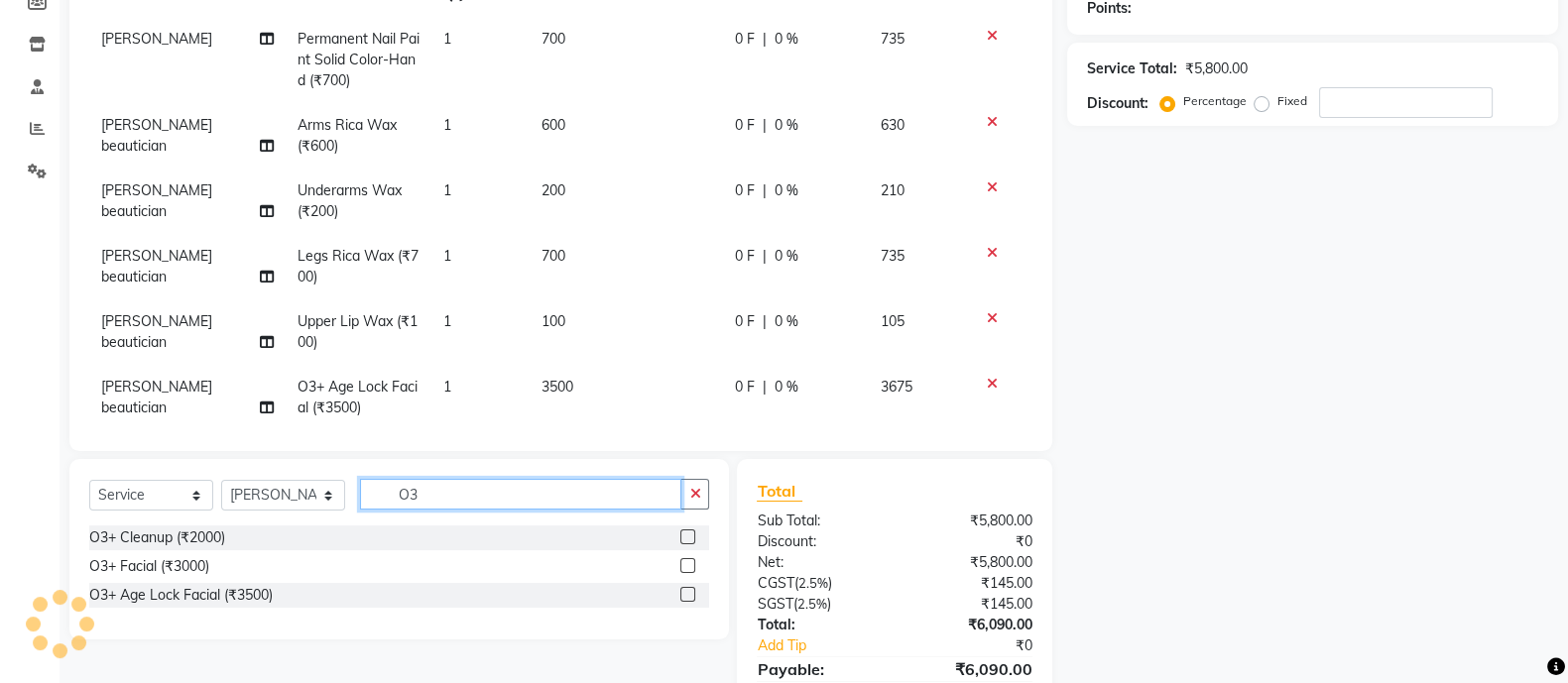
type input "O"
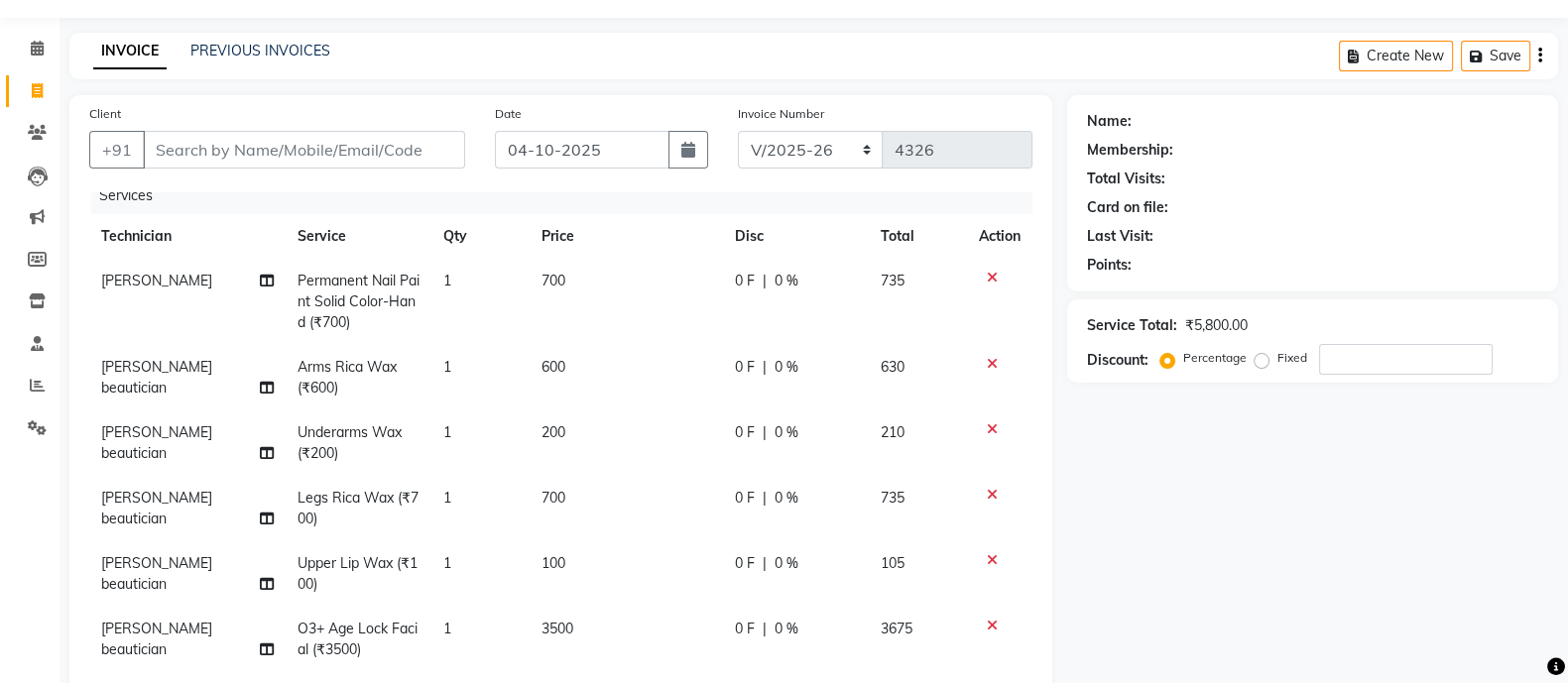
scroll to position [53, 0]
click at [387, 159] on input "Client" at bounding box center [303, 151] width 322 height 38
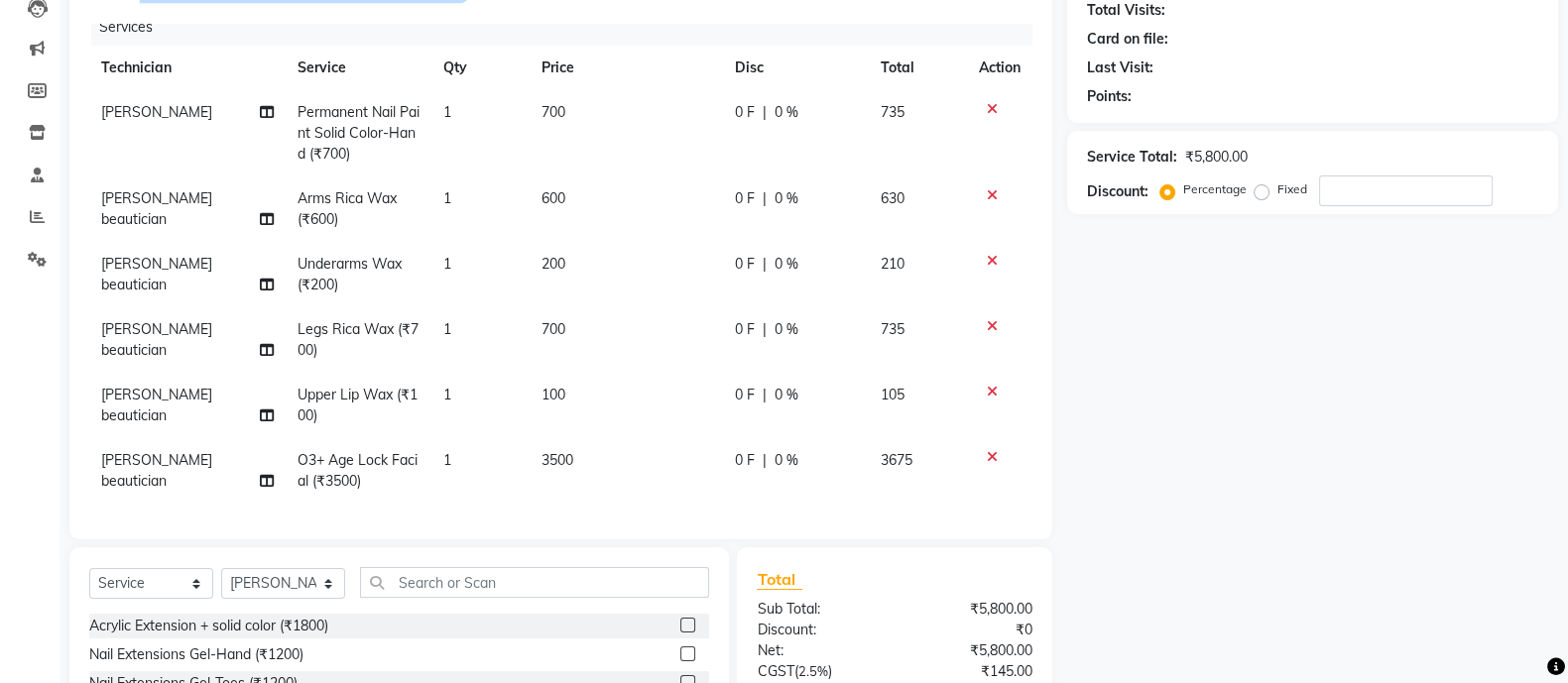
scroll to position [391, 0]
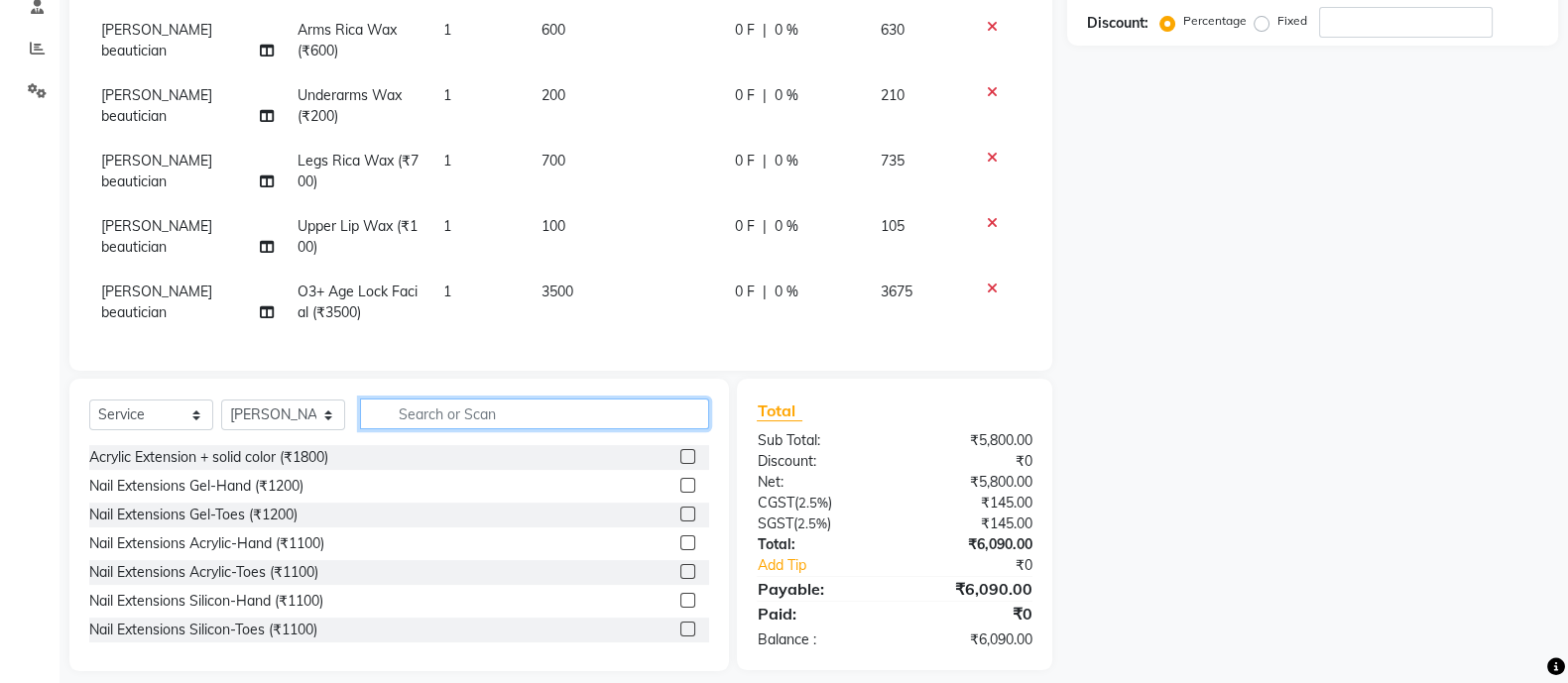
click at [475, 405] on input "text" at bounding box center [535, 413] width 349 height 31
type input "C"
click at [507, 423] on input "text" at bounding box center [535, 413] width 349 height 31
click at [481, 415] on input "text" at bounding box center [535, 413] width 349 height 31
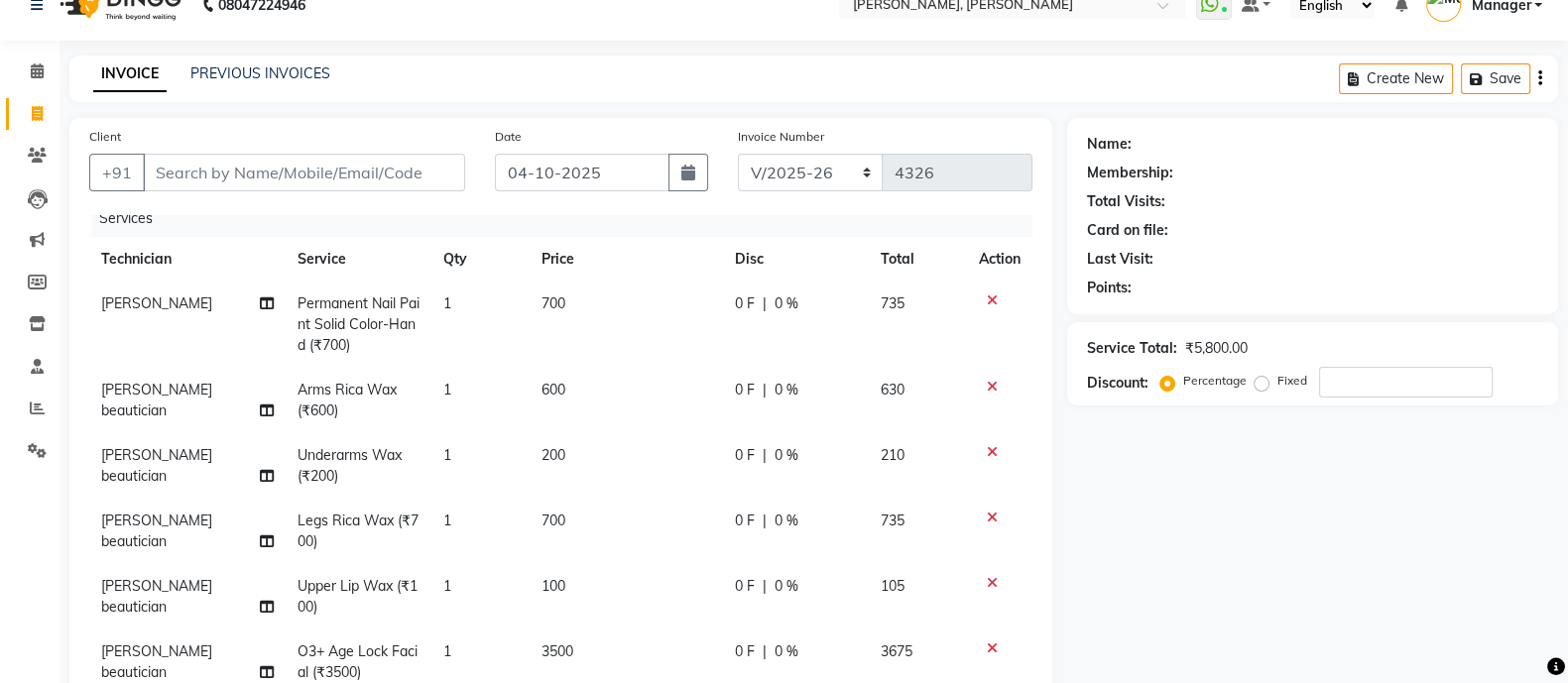
scroll to position [28, 0]
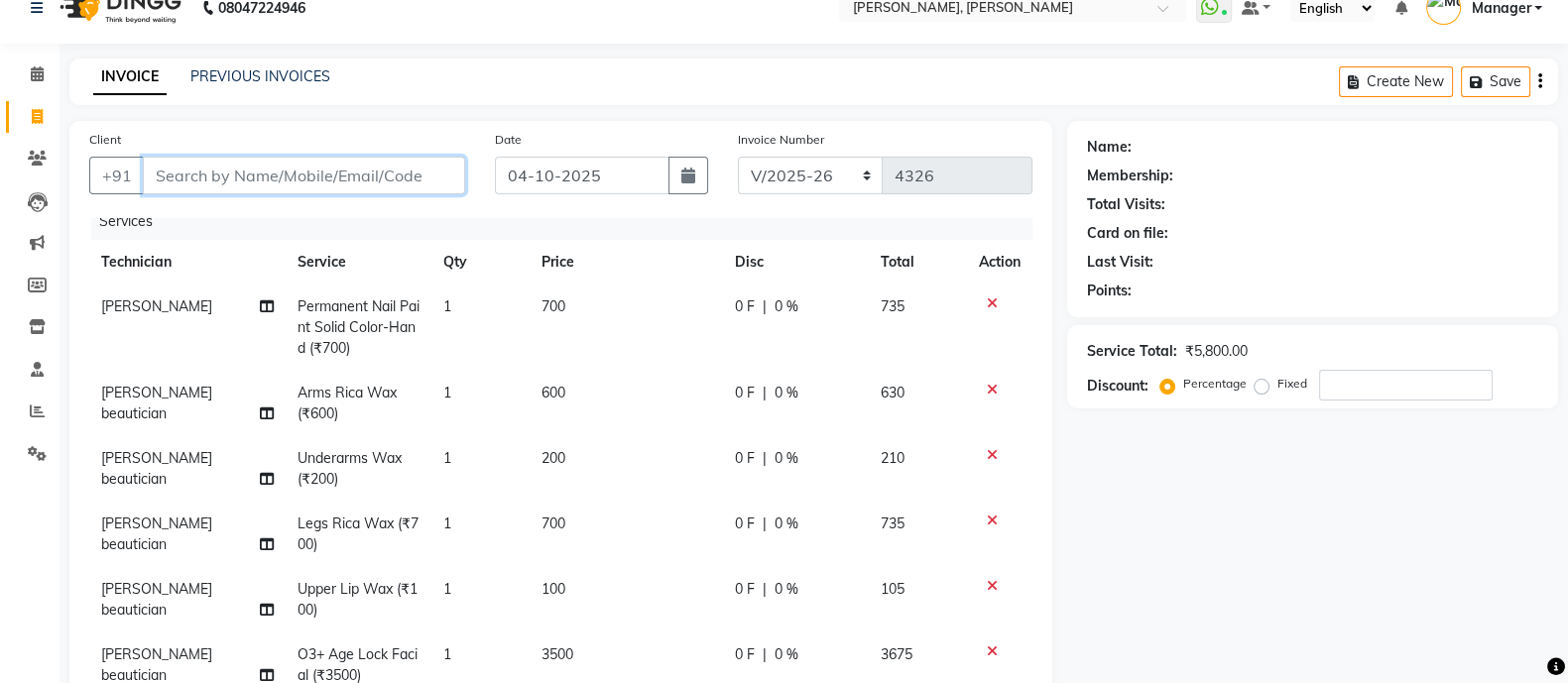
click at [291, 174] on input "Client" at bounding box center [303, 175] width 322 height 38
type input "7"
type input "0"
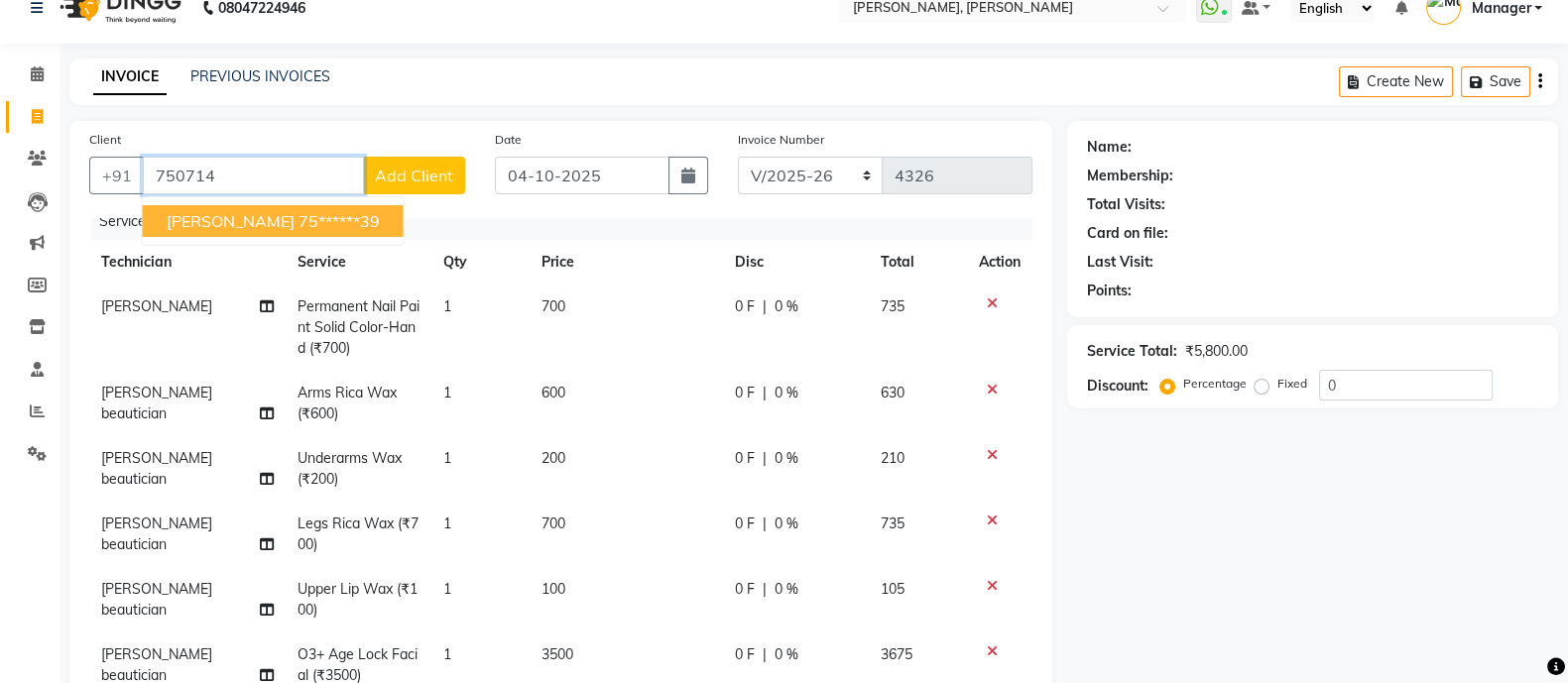
click at [299, 228] on ngb-highlight "75******39" at bounding box center [339, 221] width 81 height 20
type input "75******39"
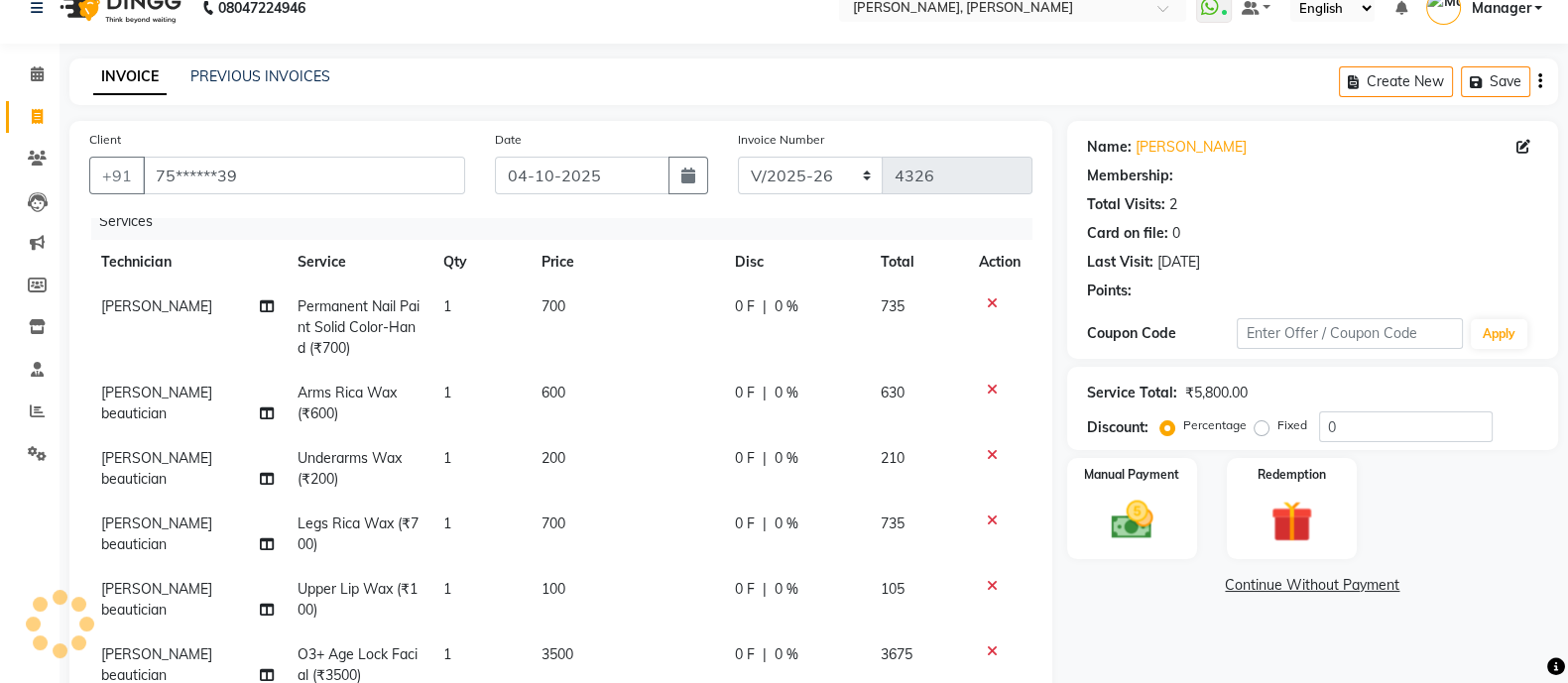
select select "1: Object"
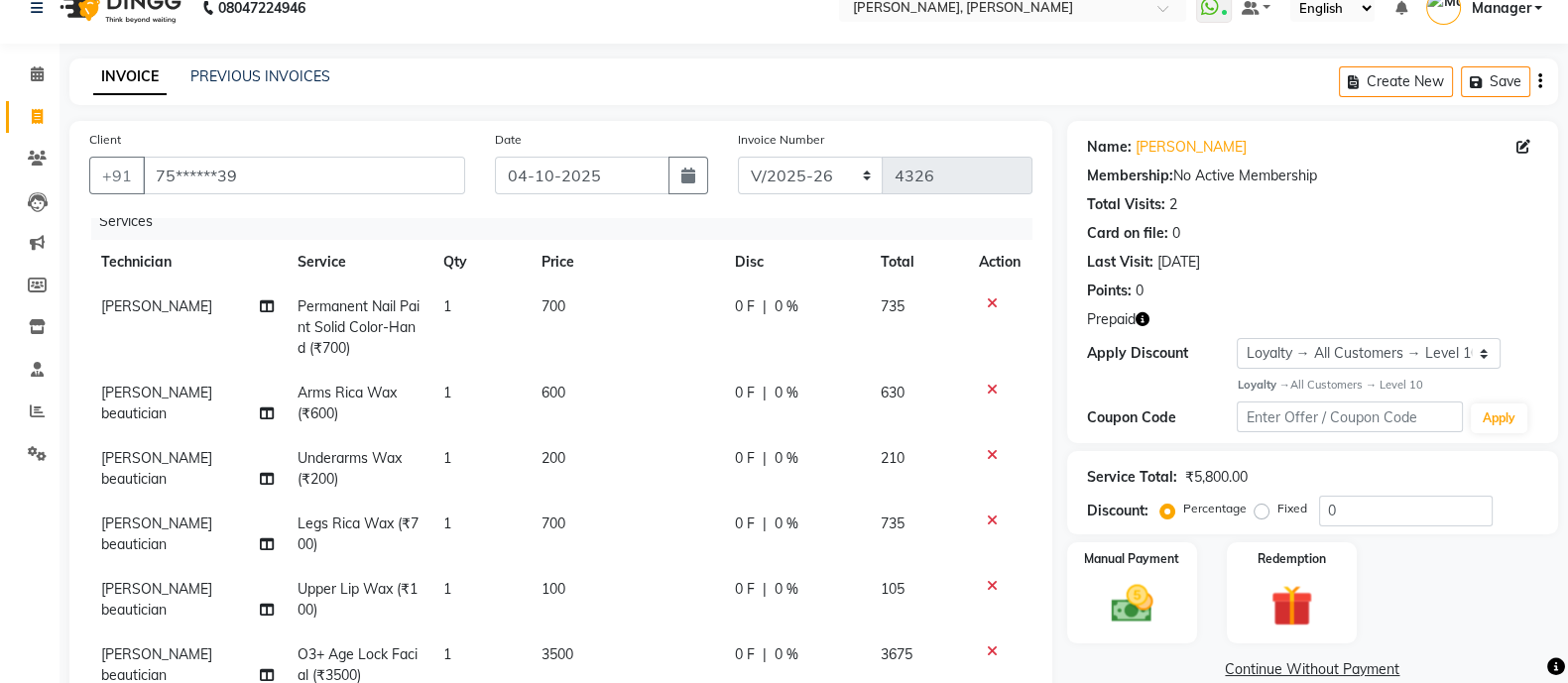
click at [1136, 315] on icon "button" at bounding box center [1143, 319] width 14 height 14
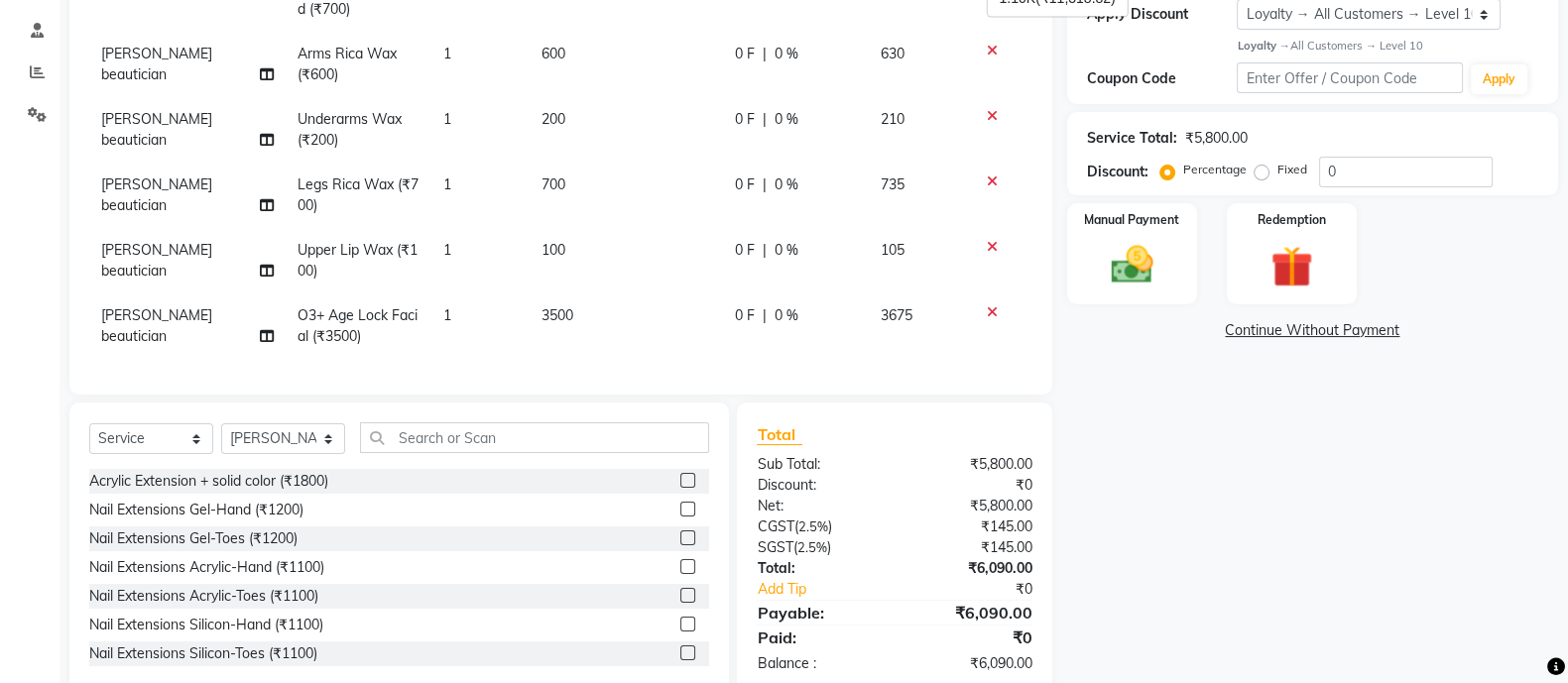
scroll to position [408, 0]
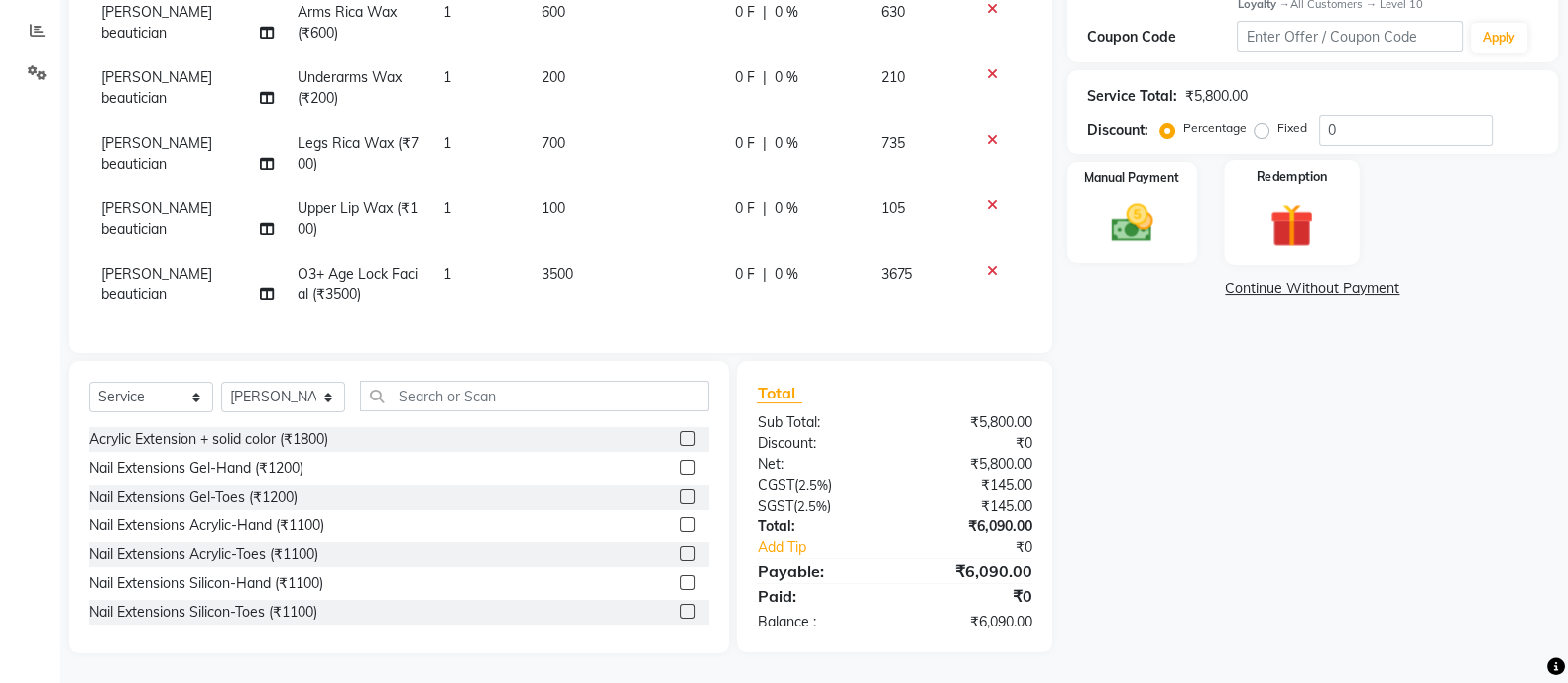
click at [1292, 208] on img at bounding box center [1291, 225] width 70 height 54
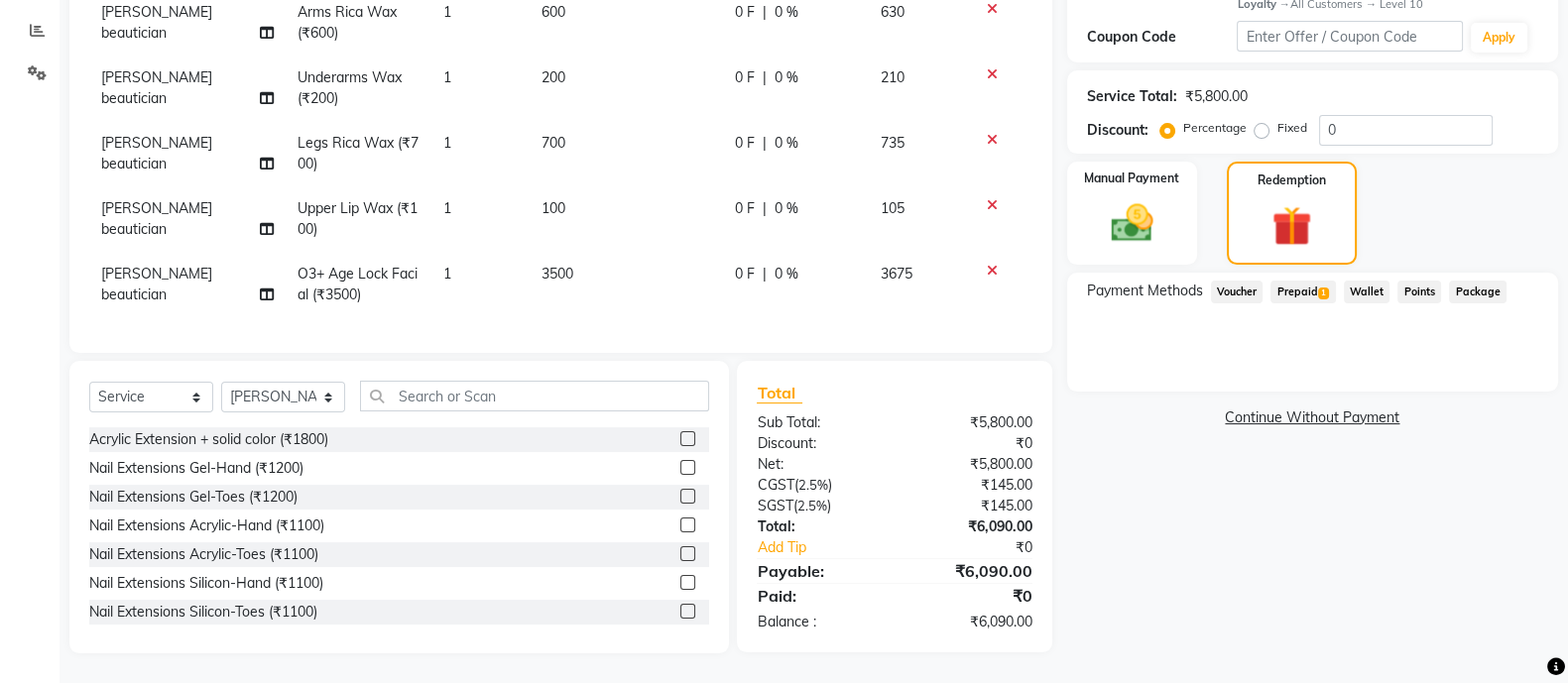
click at [1304, 292] on span "Prepaid 1" at bounding box center [1302, 291] width 64 height 23
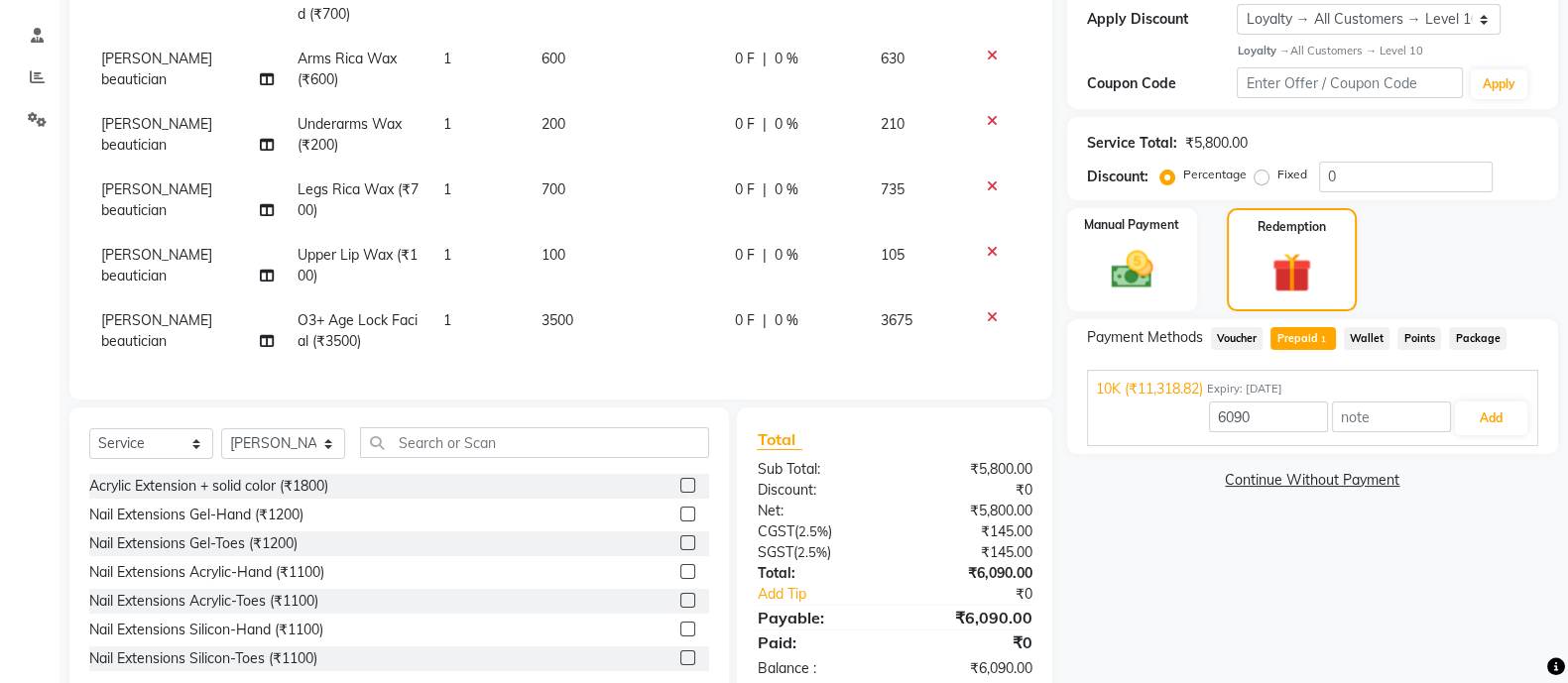
scroll to position [302, 0]
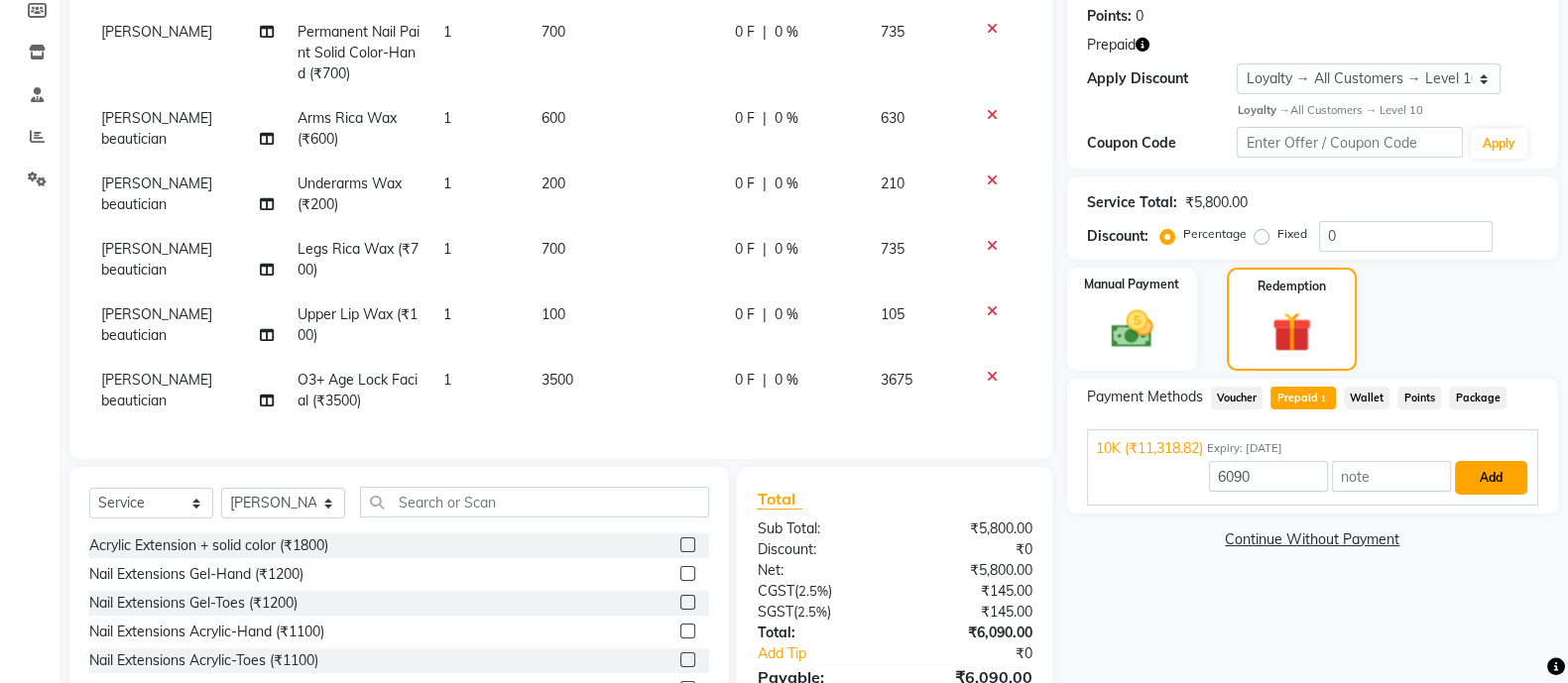
click at [1488, 476] on button "Add" at bounding box center [1491, 478] width 72 height 34
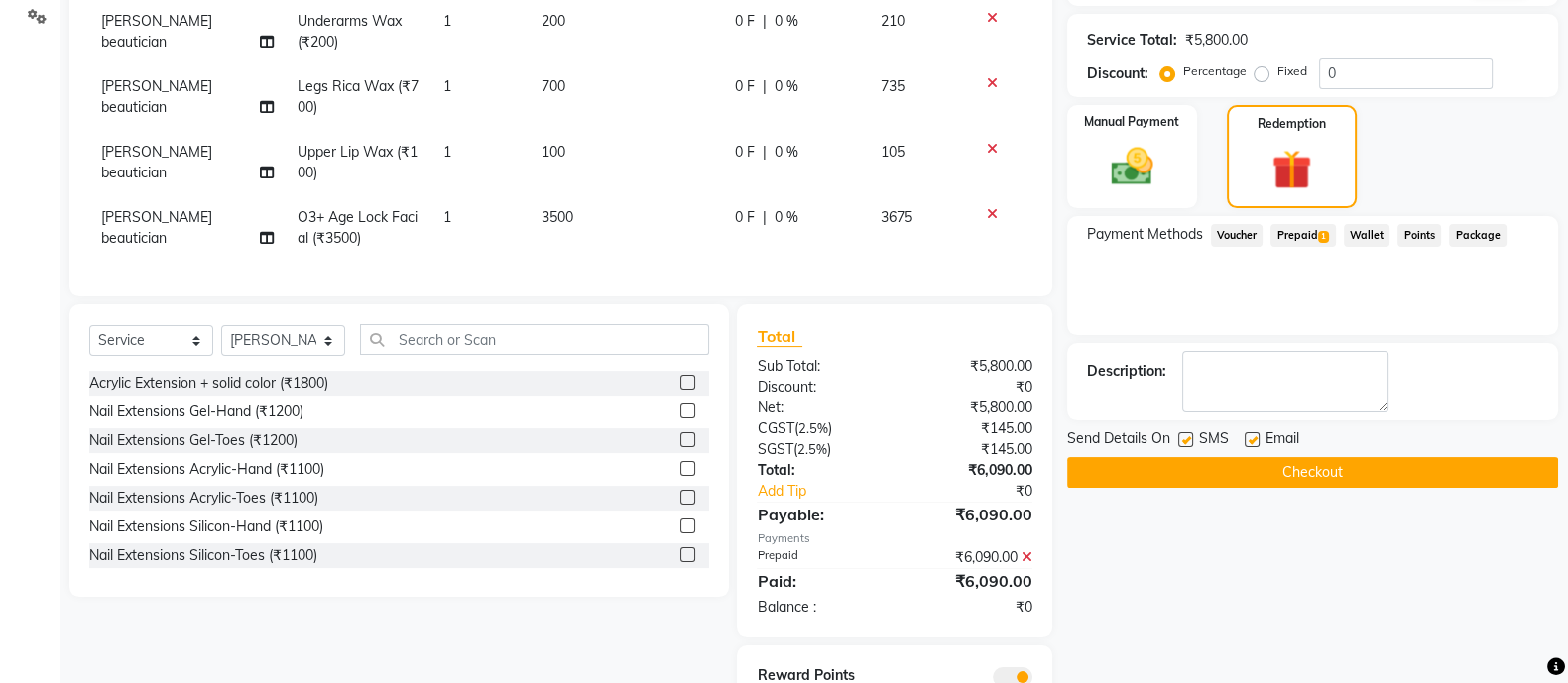
scroll to position [468, 0]
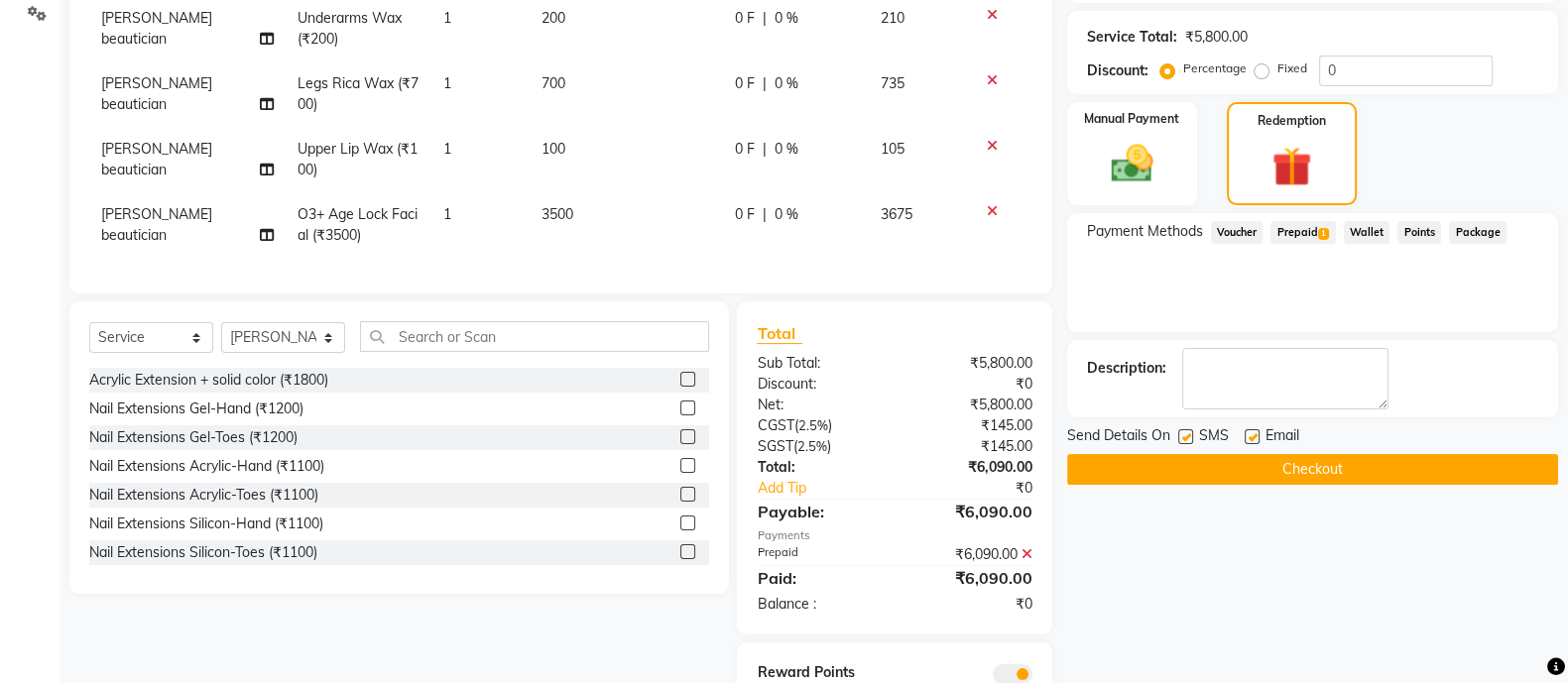
click at [1400, 476] on button "Checkout" at bounding box center [1312, 469] width 491 height 31
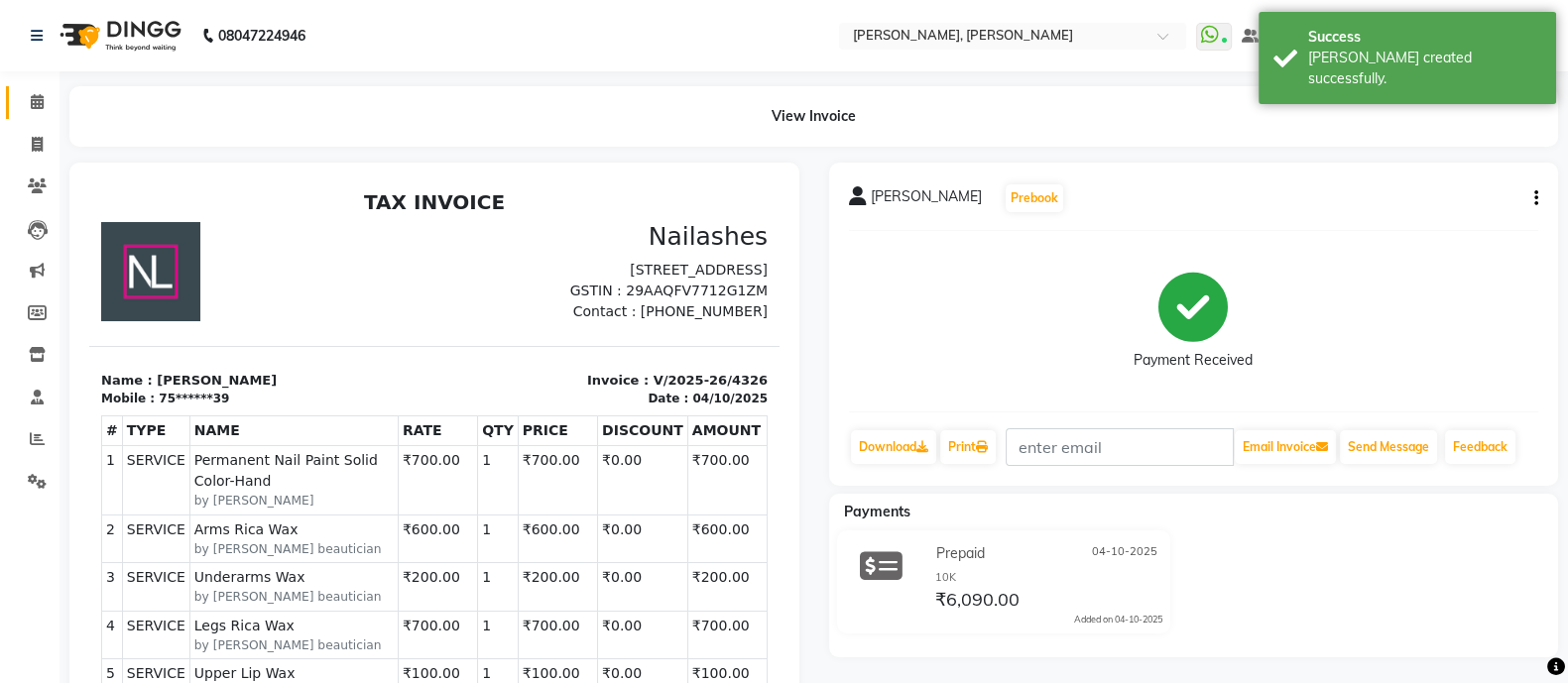
click at [25, 97] on span at bounding box center [37, 102] width 35 height 23
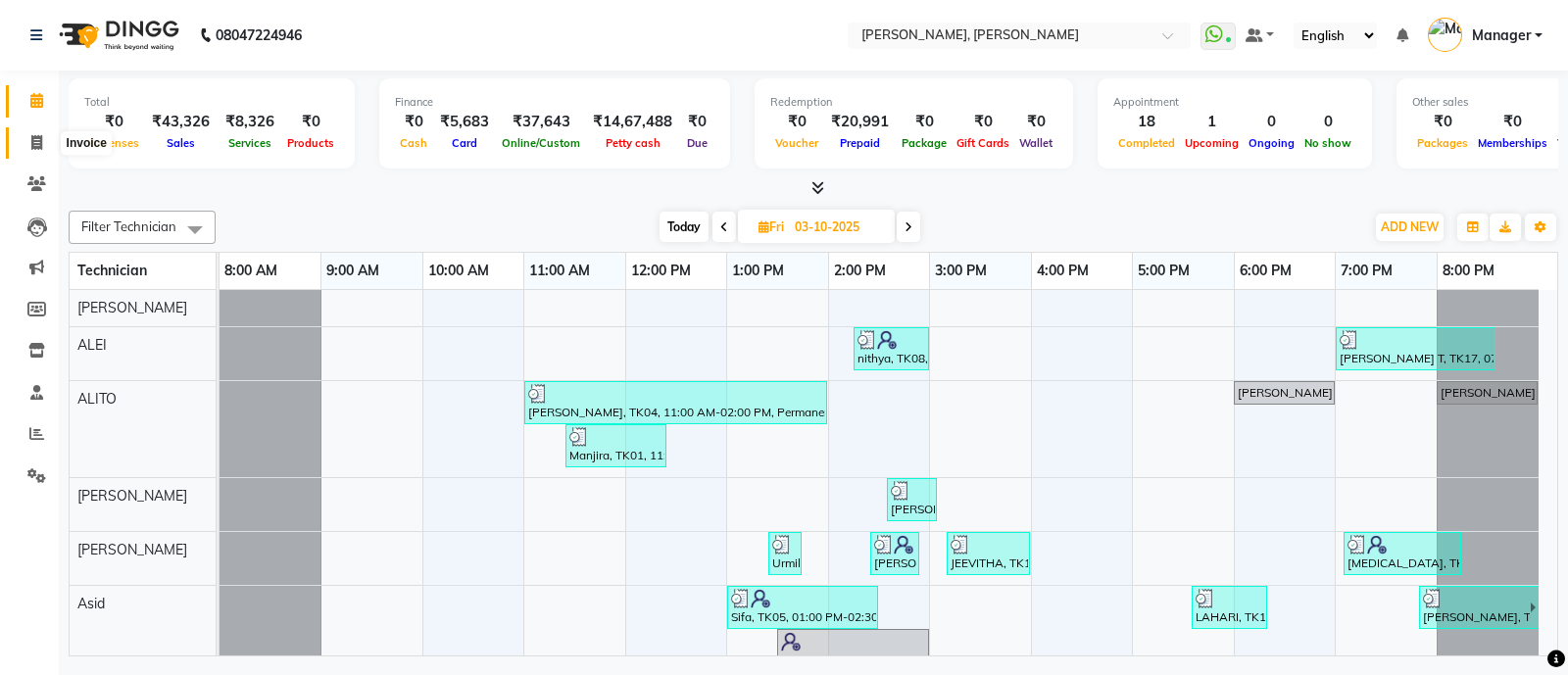
click at [34, 143] on icon at bounding box center [36, 142] width 11 height 15
select select "service"
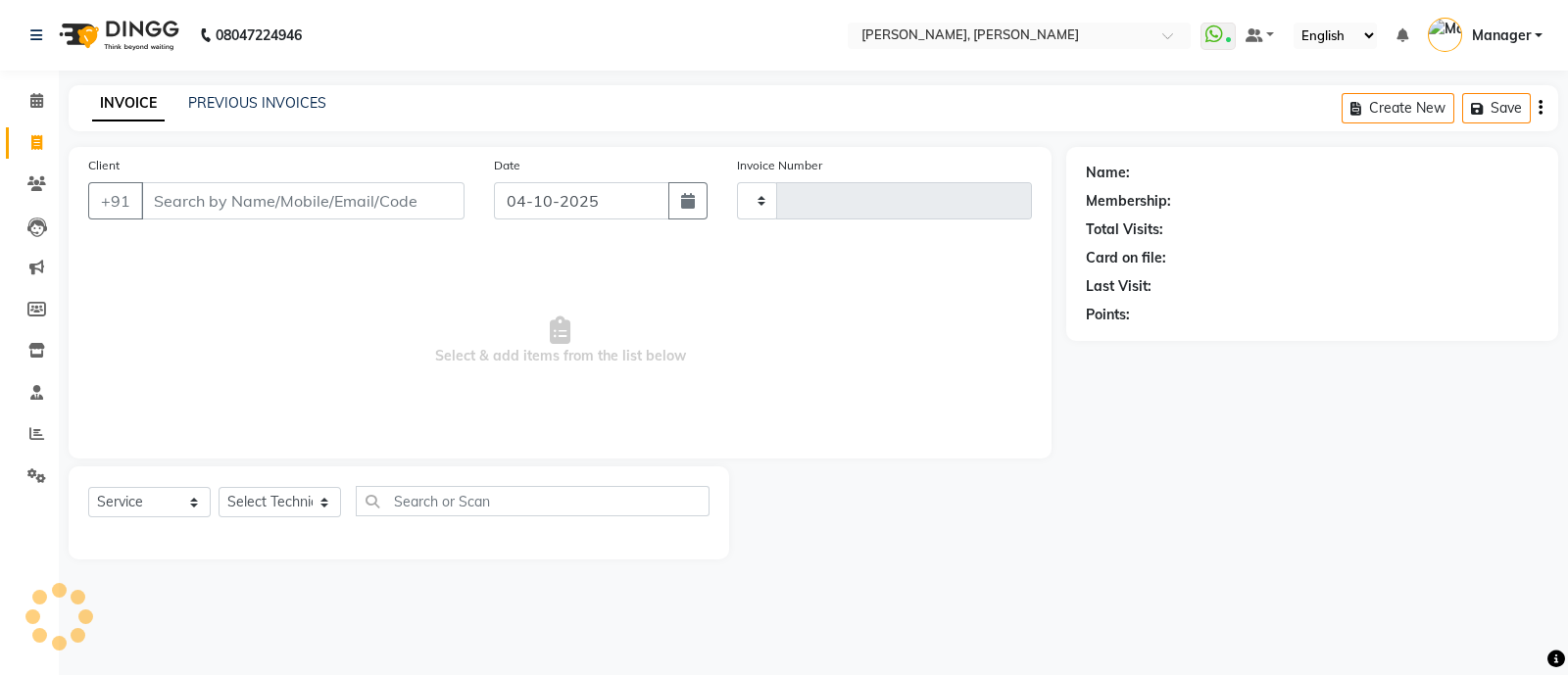
type input "4327"
select select "3767"
click at [296, 499] on select "Select Technician" at bounding box center [279, 502] width 122 height 30
select select "34784"
click at [219, 488] on select "Select Technician [PERSON_NAME] [PERSON_NAME] Asid Hanmi [PERSON_NAME] Manager …" at bounding box center [279, 502] width 122 height 30
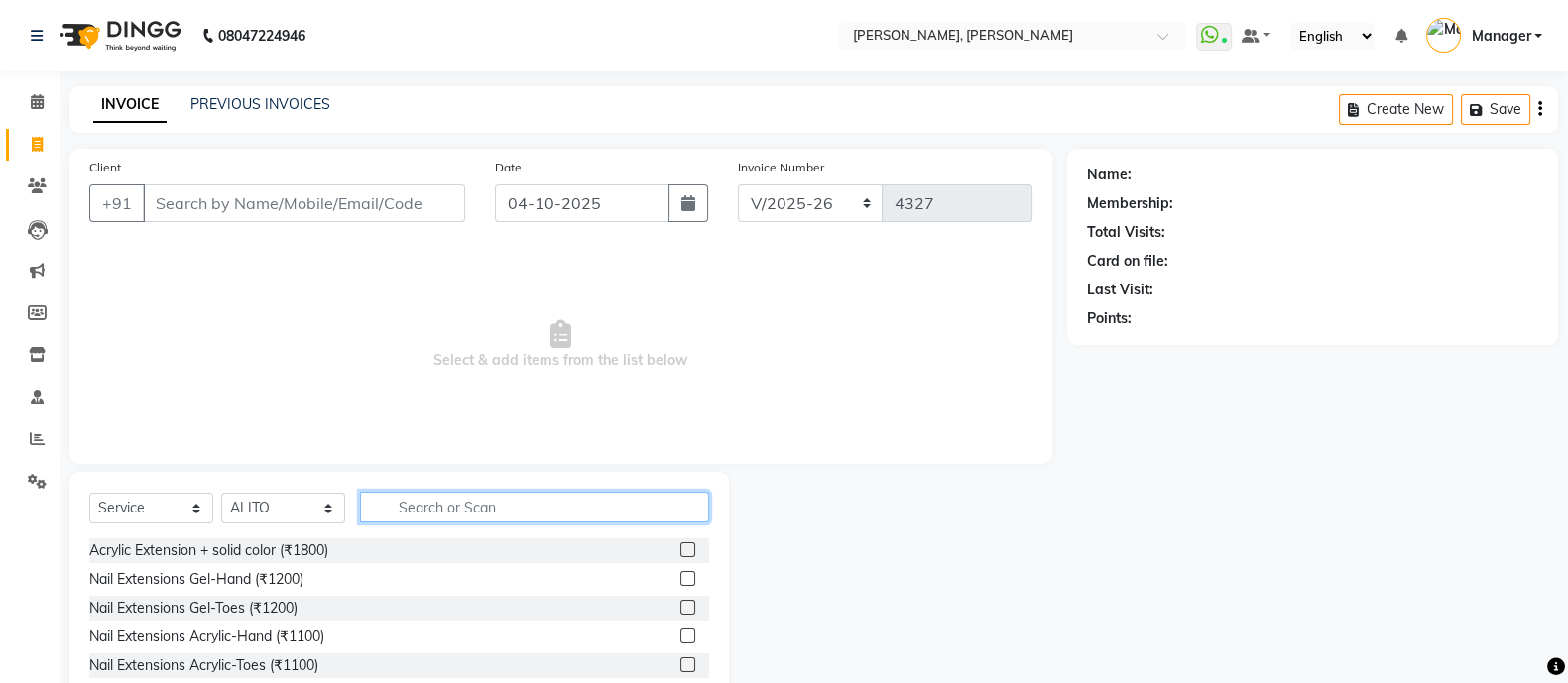
click at [451, 501] on input "text" at bounding box center [535, 507] width 349 height 31
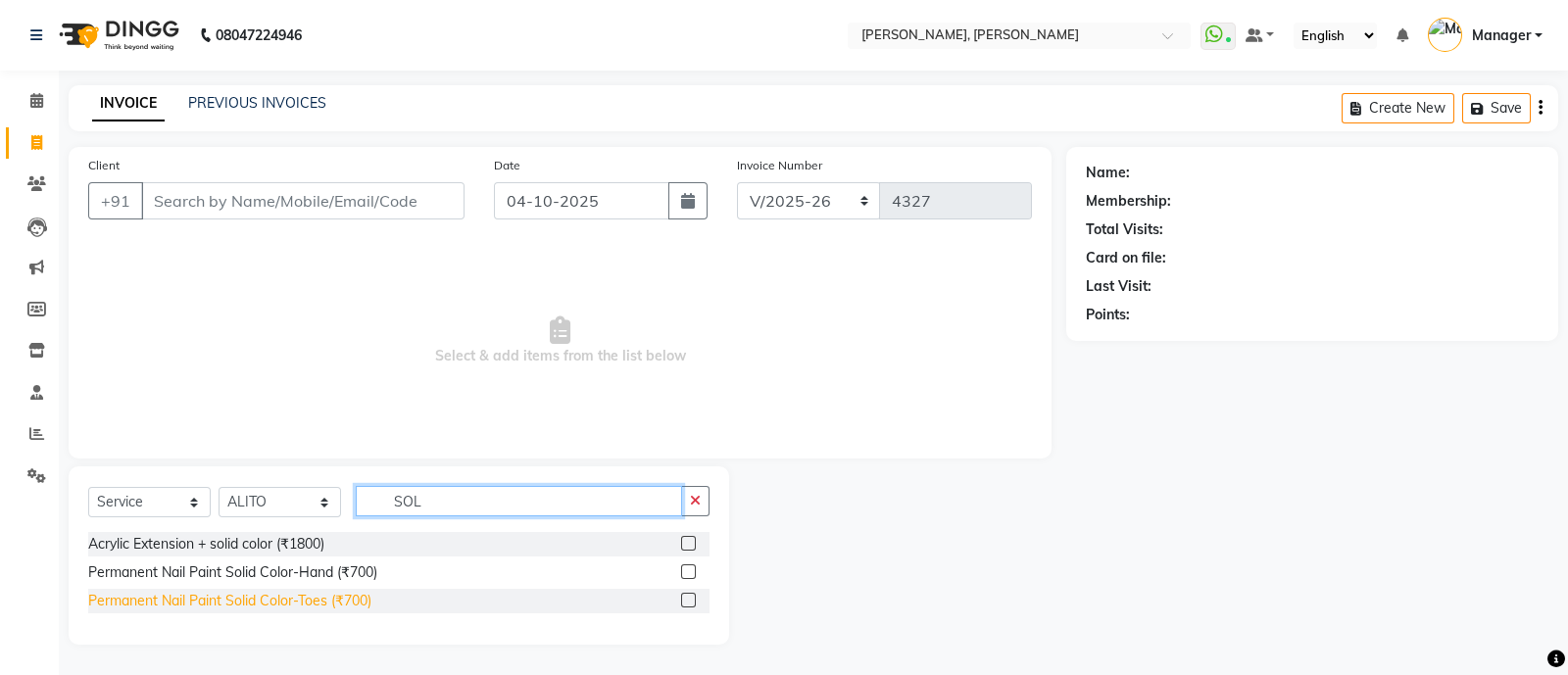
type input "SOL"
click at [313, 609] on div "Permanent Nail Paint Solid Color-Toes (₹700)" at bounding box center [229, 601] width 283 height 21
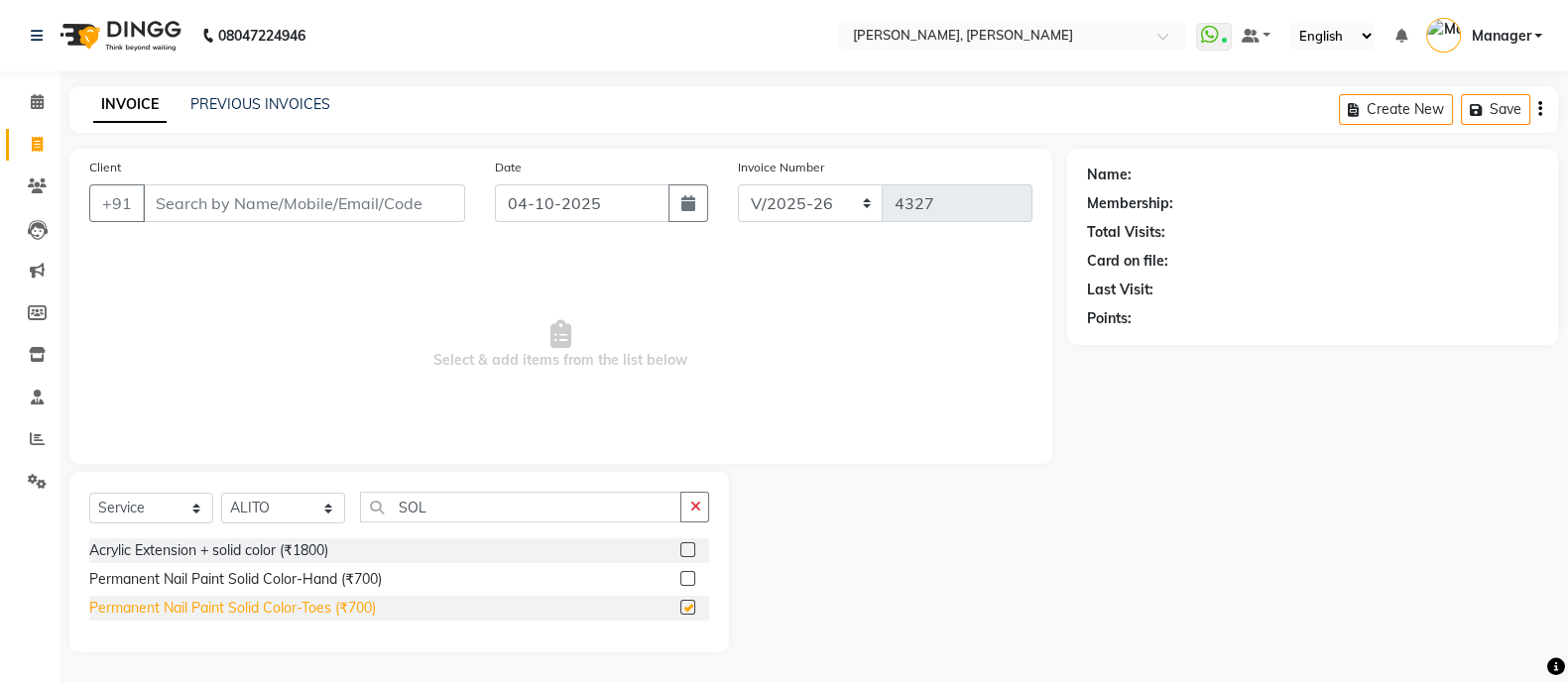
checkbox input "false"
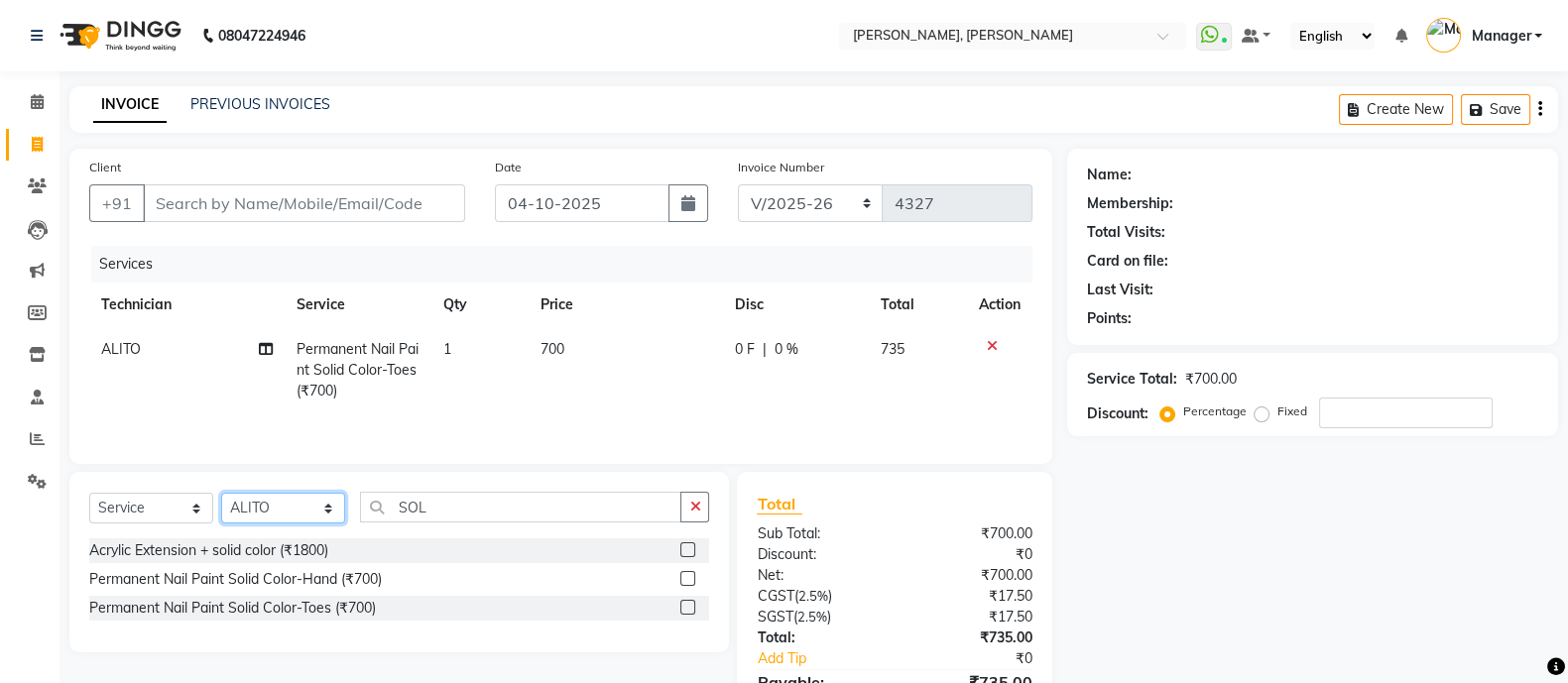
click at [253, 513] on select "Select Technician [PERSON_NAME] [PERSON_NAME] Asid Hanmi [PERSON_NAME] Manager …" at bounding box center [283, 508] width 124 height 31
select select "38070"
click at [221, 498] on select "Select Technician [PERSON_NAME] [PERSON_NAME] Asid Hanmi [PERSON_NAME] Manager …" at bounding box center [283, 508] width 124 height 31
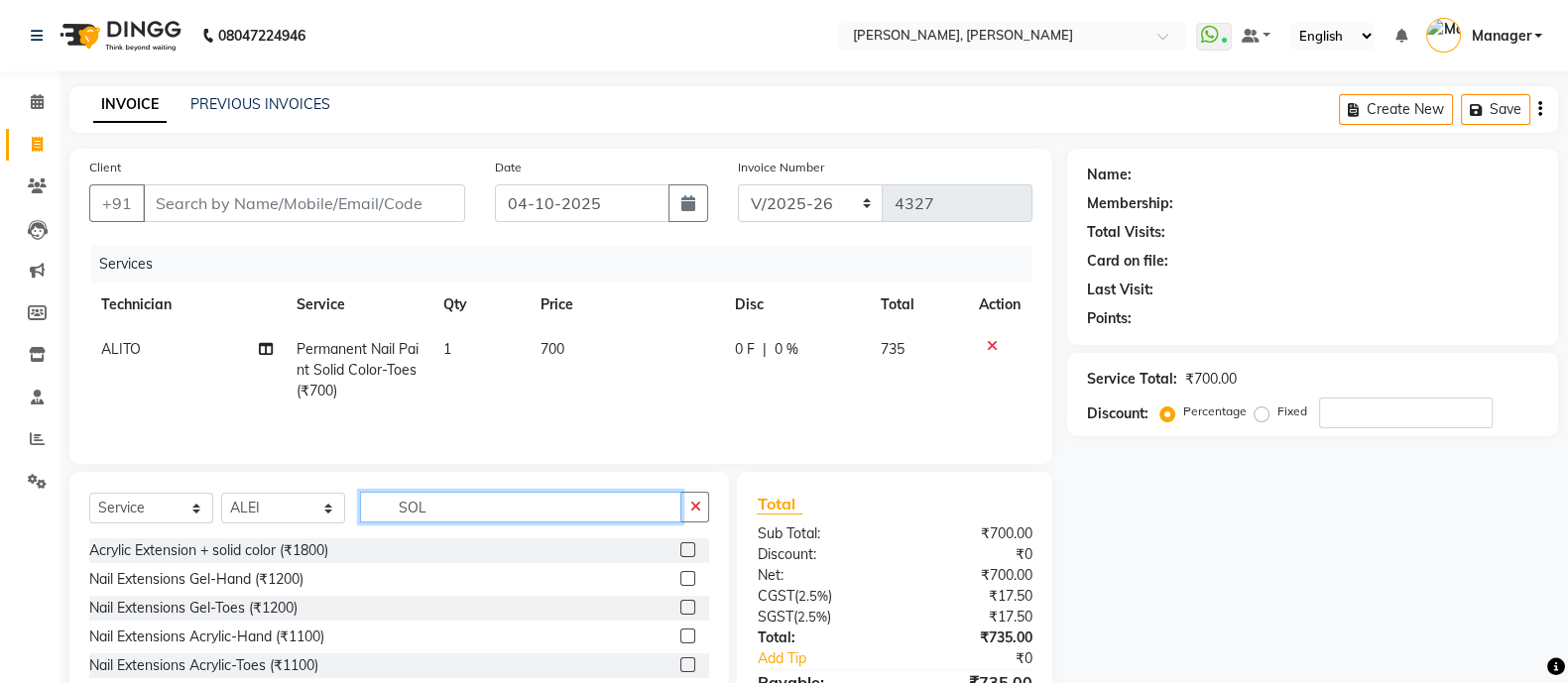
click at [451, 511] on input "SOL" at bounding box center [521, 507] width 321 height 31
type input "S"
type input "SOL"
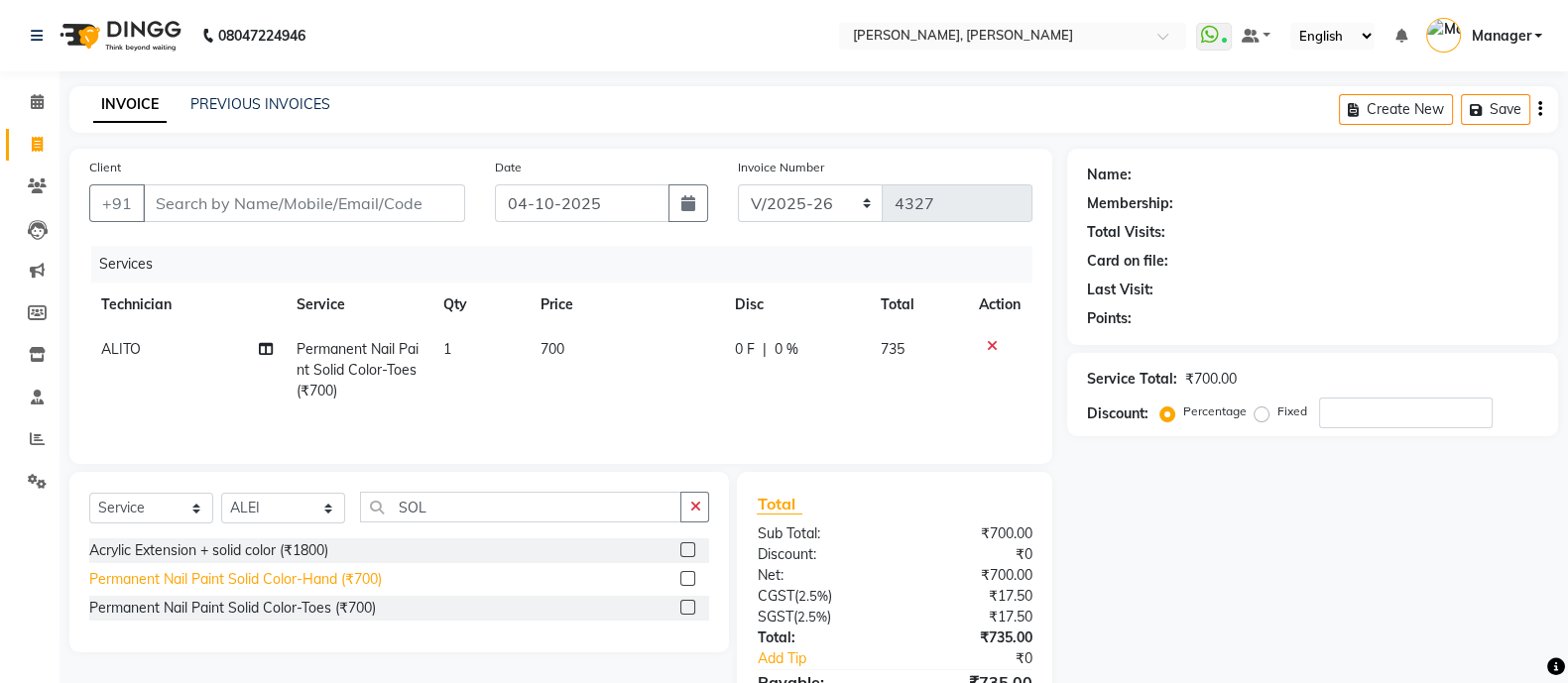
click at [345, 580] on div "Permanent Nail Paint Solid Color-Hand (₹700)" at bounding box center [235, 579] width 293 height 21
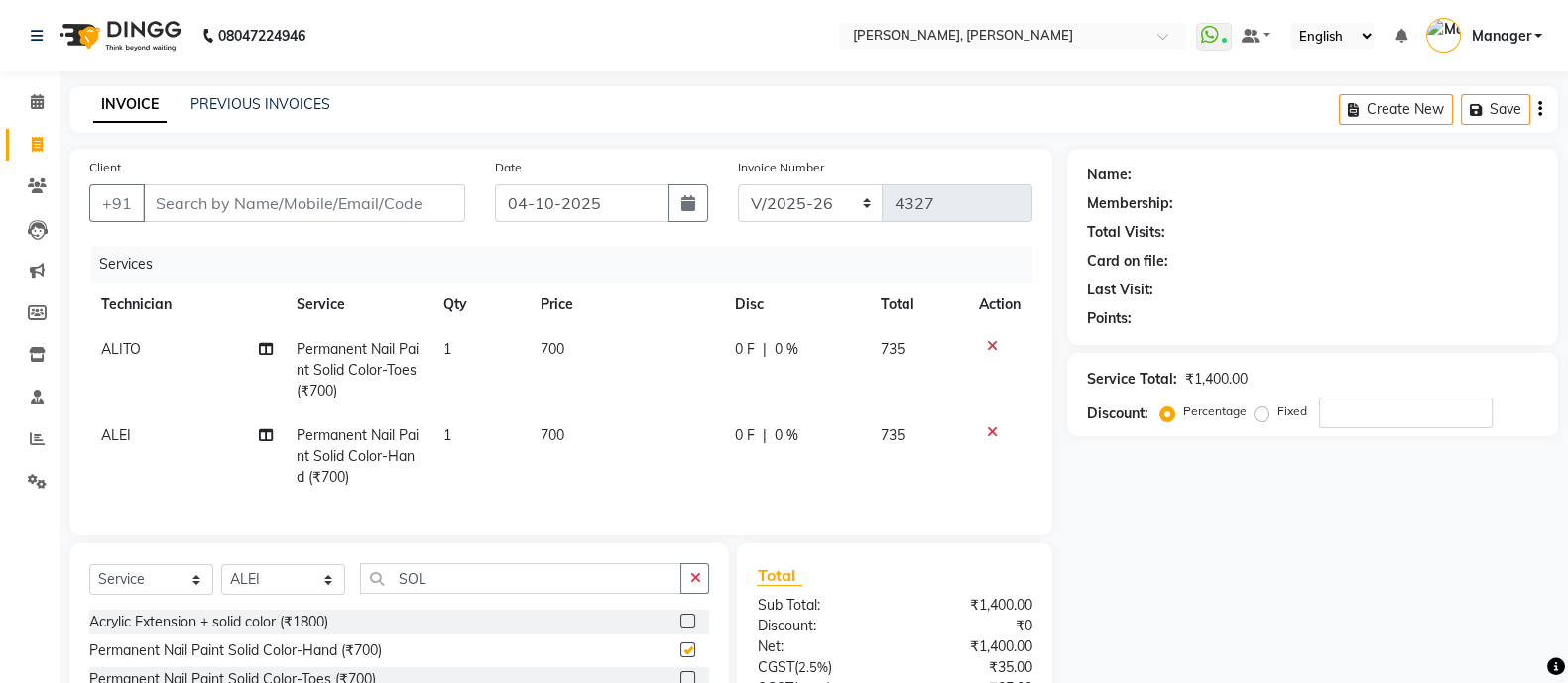
checkbox input "false"
click at [467, 583] on input "SOL" at bounding box center [521, 578] width 321 height 31
type input "S"
click at [312, 199] on input "Client" at bounding box center [303, 203] width 322 height 38
type input "8"
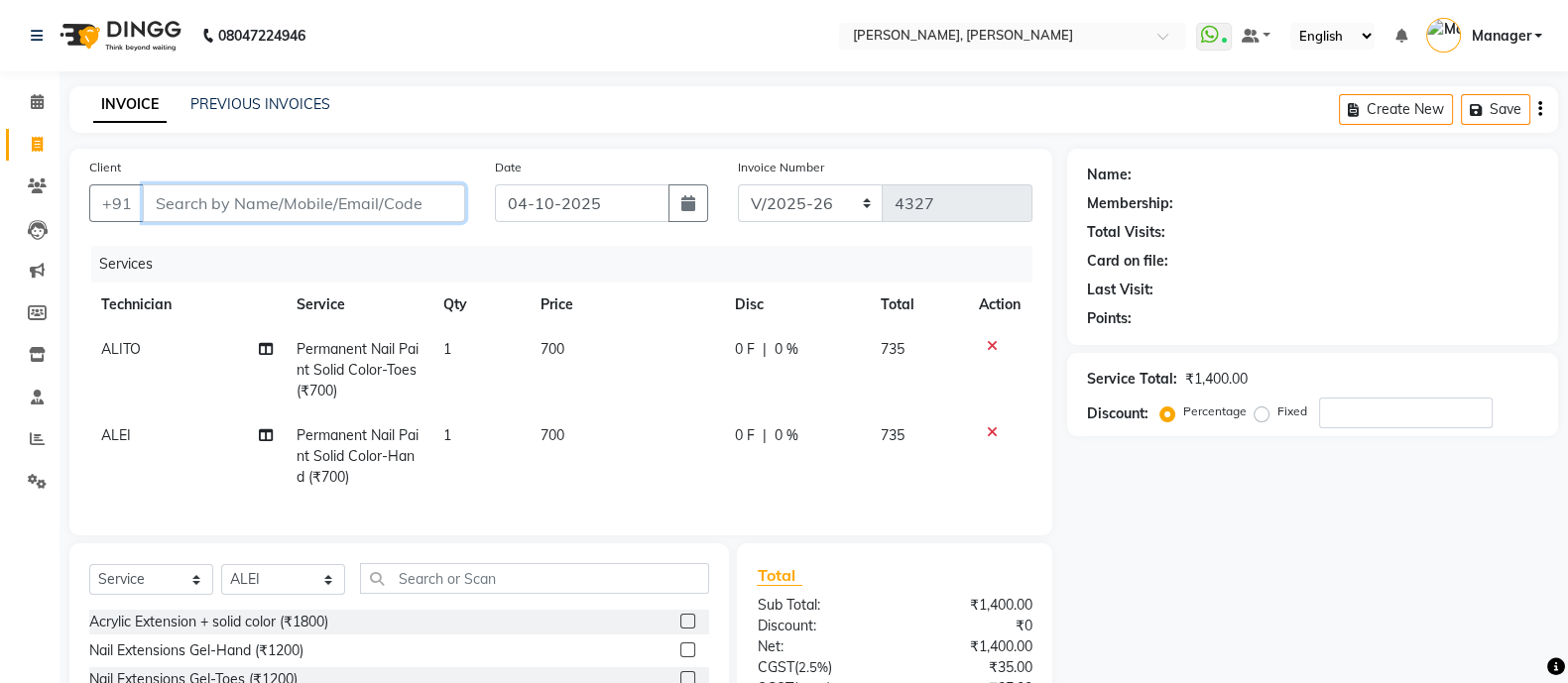
type input "0"
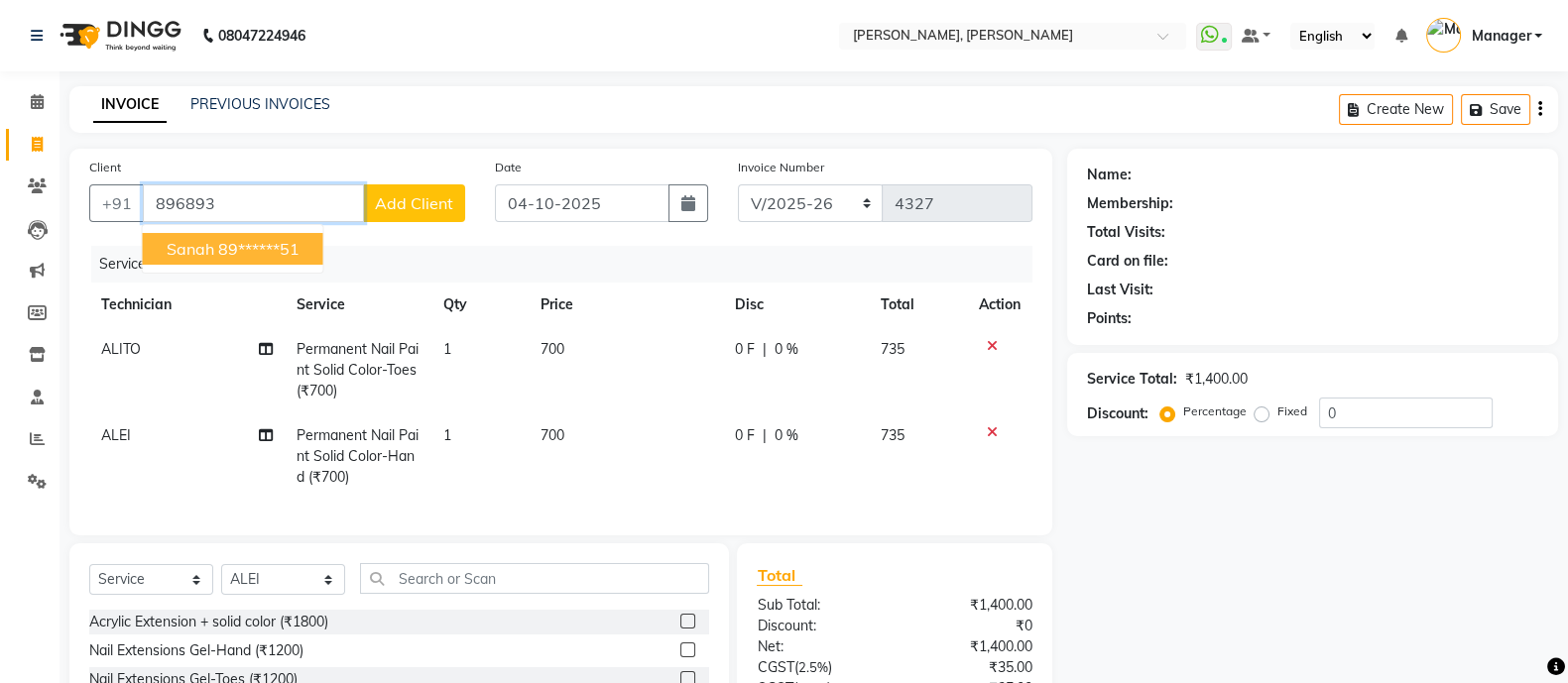
click at [242, 250] on ngb-highlight "89******51" at bounding box center [259, 249] width 81 height 20
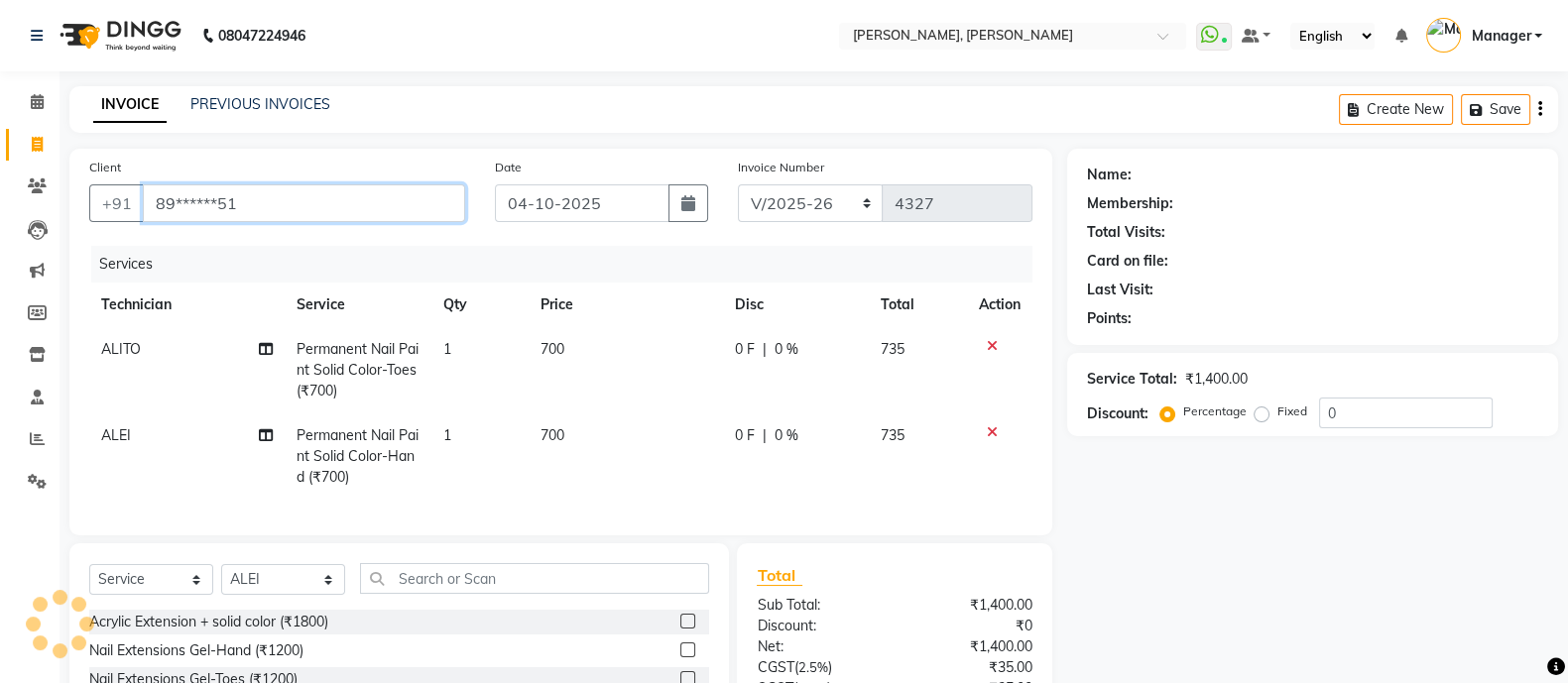
type input "89******51"
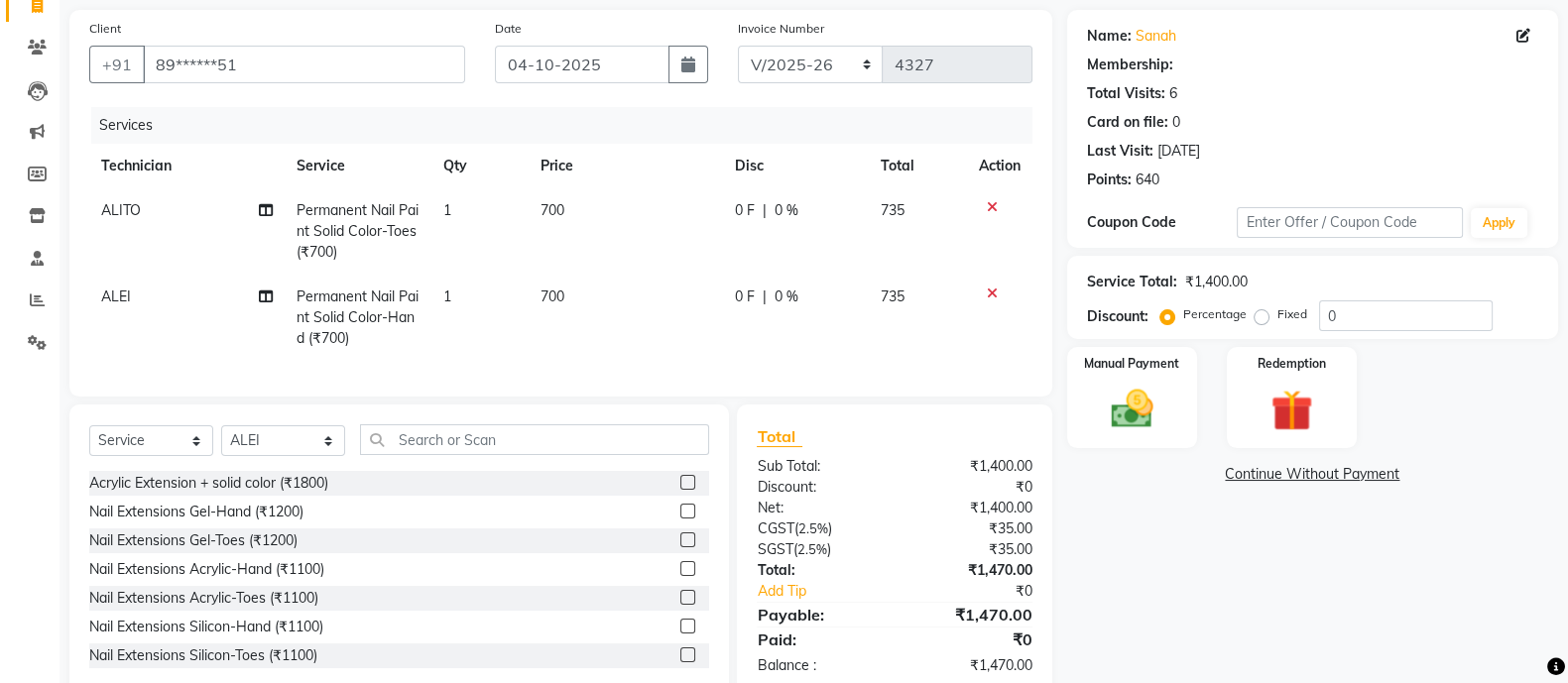
scroll to position [201, 0]
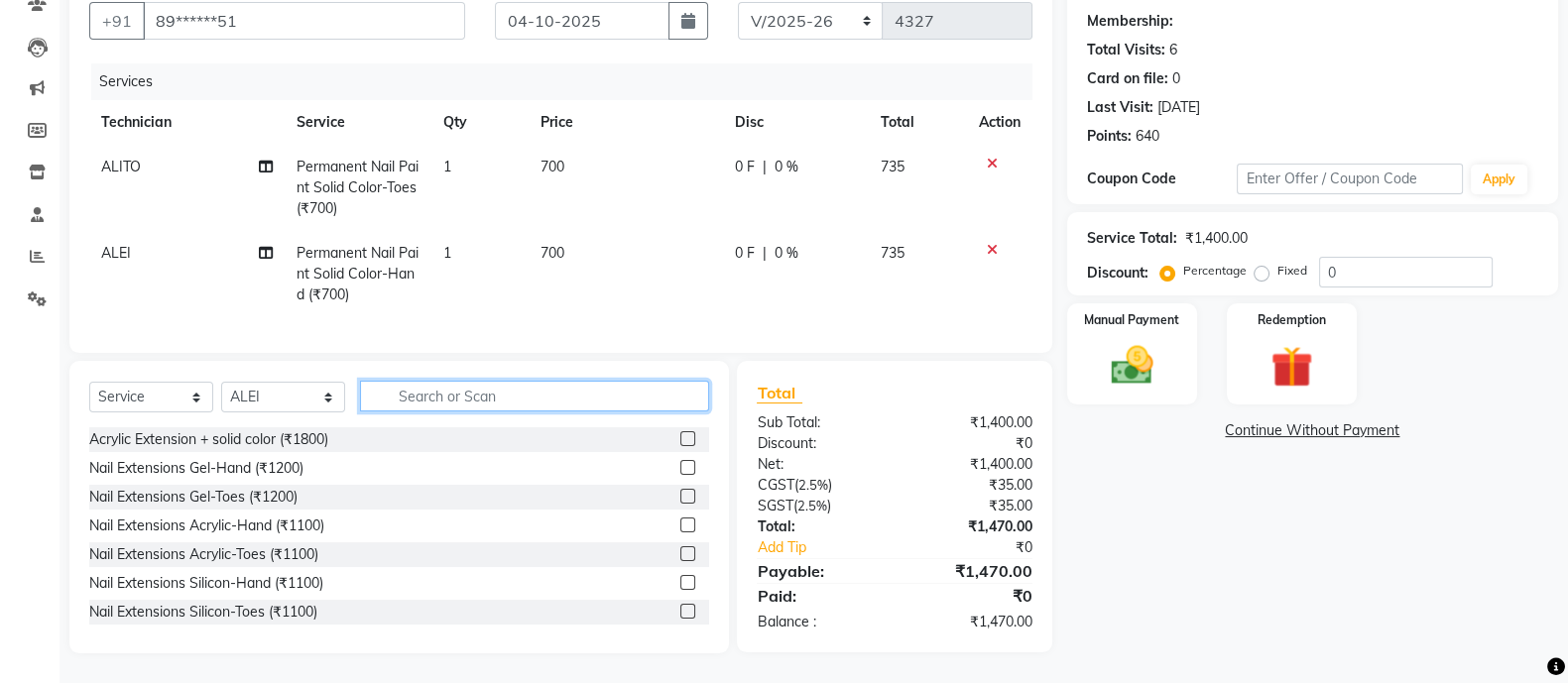
click at [469, 395] on input "text" at bounding box center [535, 396] width 349 height 31
click at [1111, 340] on img at bounding box center [1132, 365] width 70 height 50
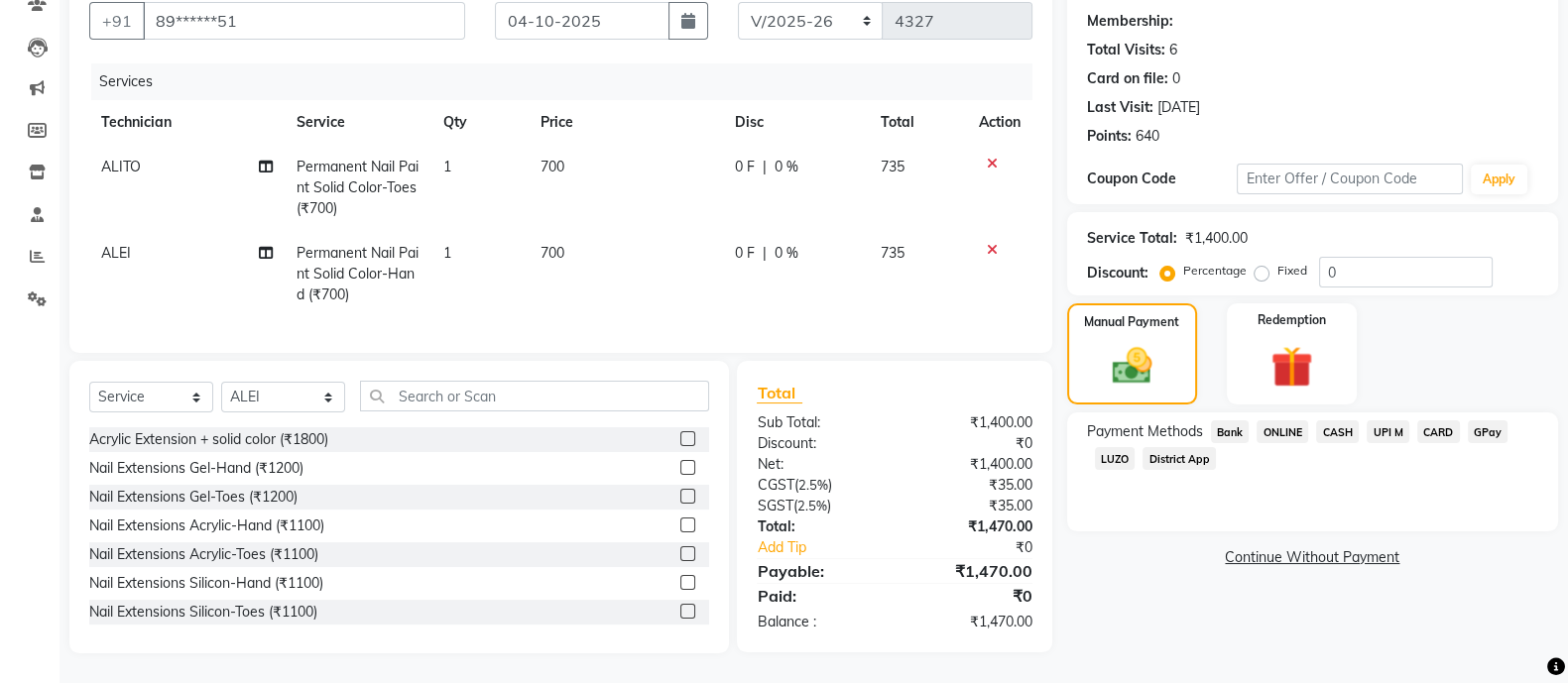
click at [1290, 420] on span "ONLINE" at bounding box center [1282, 431] width 52 height 23
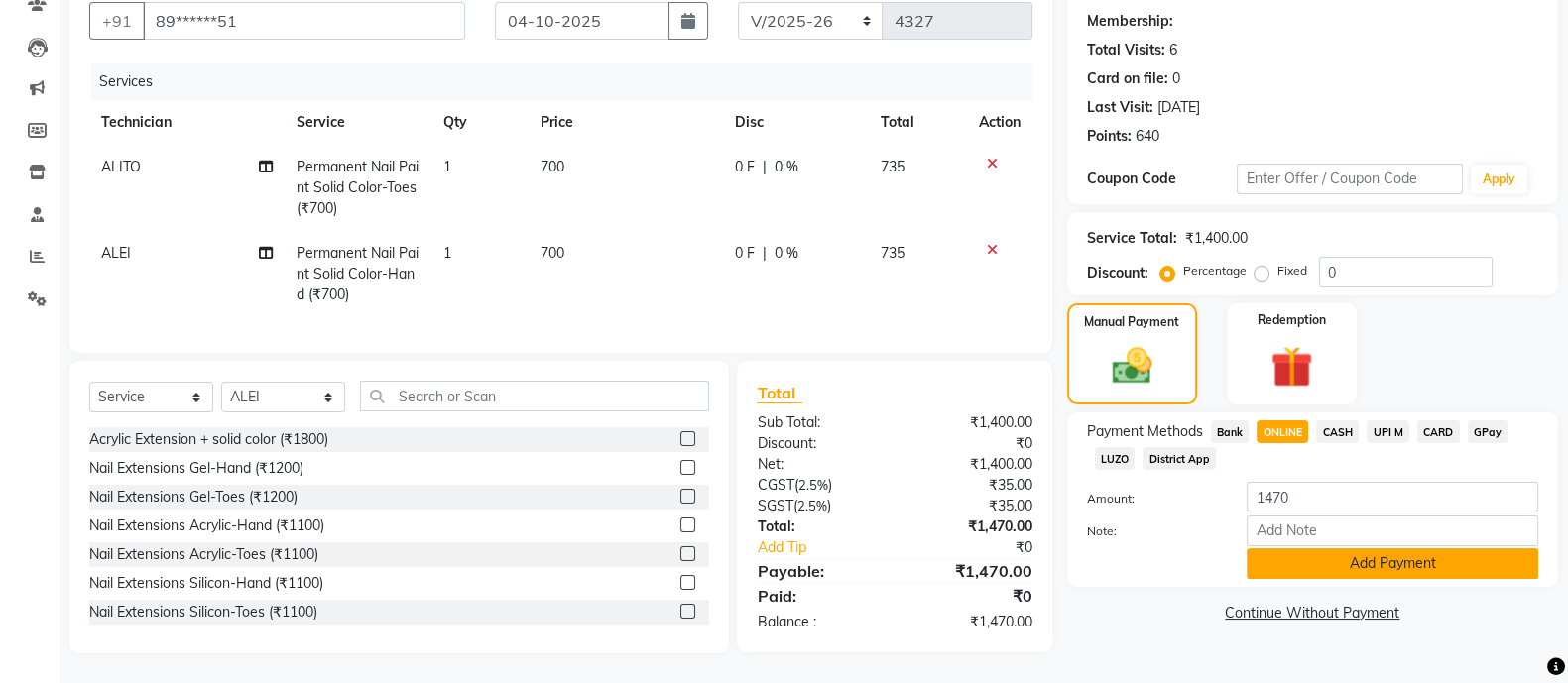
click at [1329, 549] on button "Add Payment" at bounding box center [1392, 563] width 292 height 31
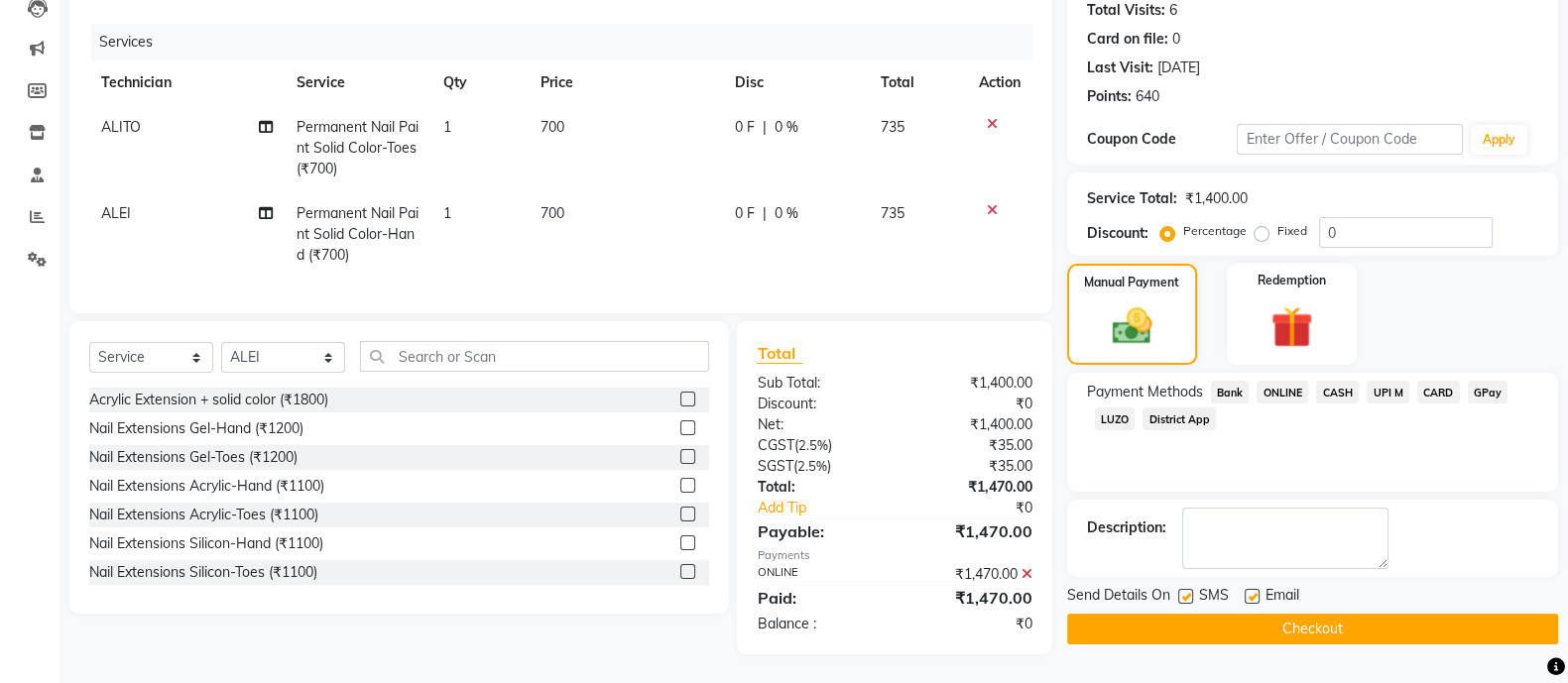
scroll to position [242, 0]
click at [1219, 624] on div "Name: Sanah Membership: Total Visits: 6 Card on file: 0 Last Visit: 23-02-2025 …" at bounding box center [1320, 289] width 506 height 728
click at [1143, 613] on button "Checkout" at bounding box center [1312, 627] width 491 height 31
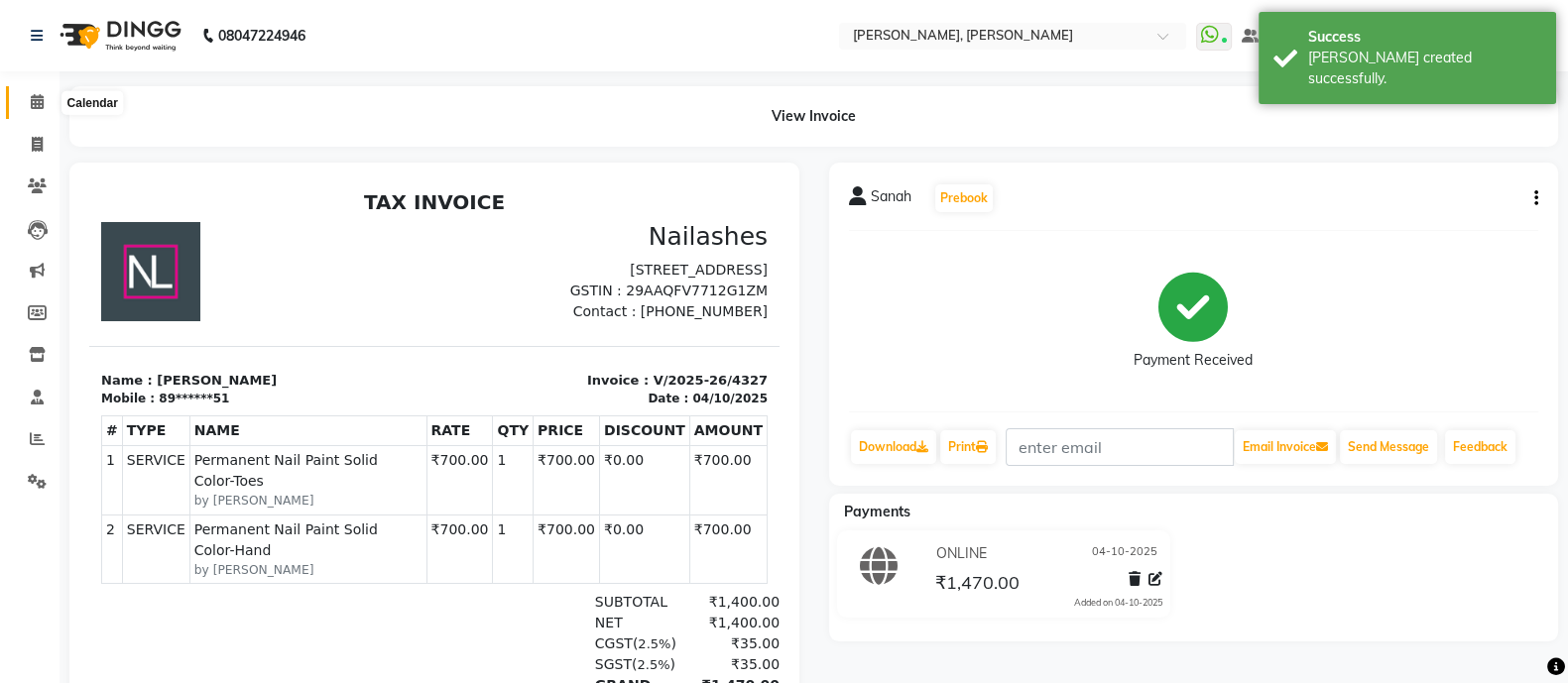
click at [34, 102] on icon at bounding box center [37, 101] width 13 height 15
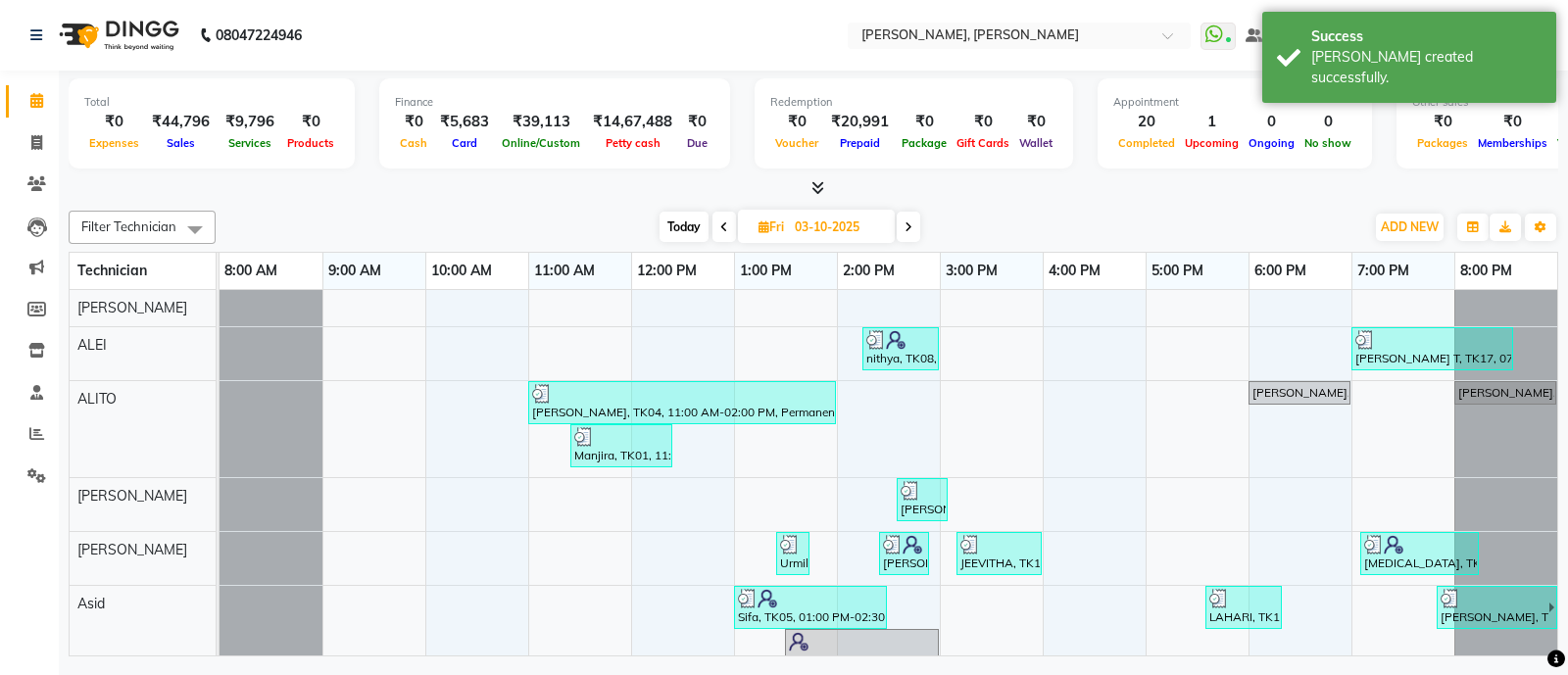
click at [816, 188] on icon at bounding box center [817, 187] width 13 height 15
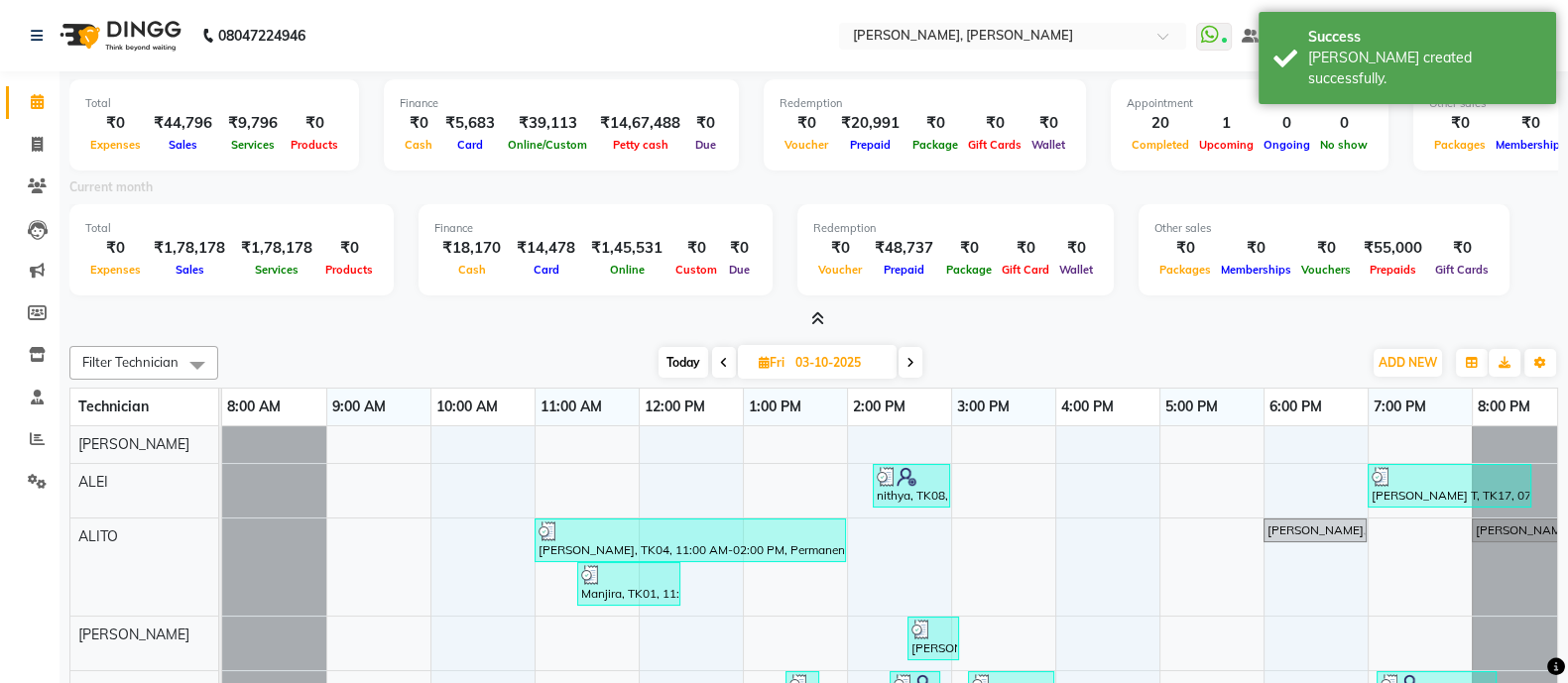
click at [821, 314] on icon at bounding box center [817, 318] width 13 height 15
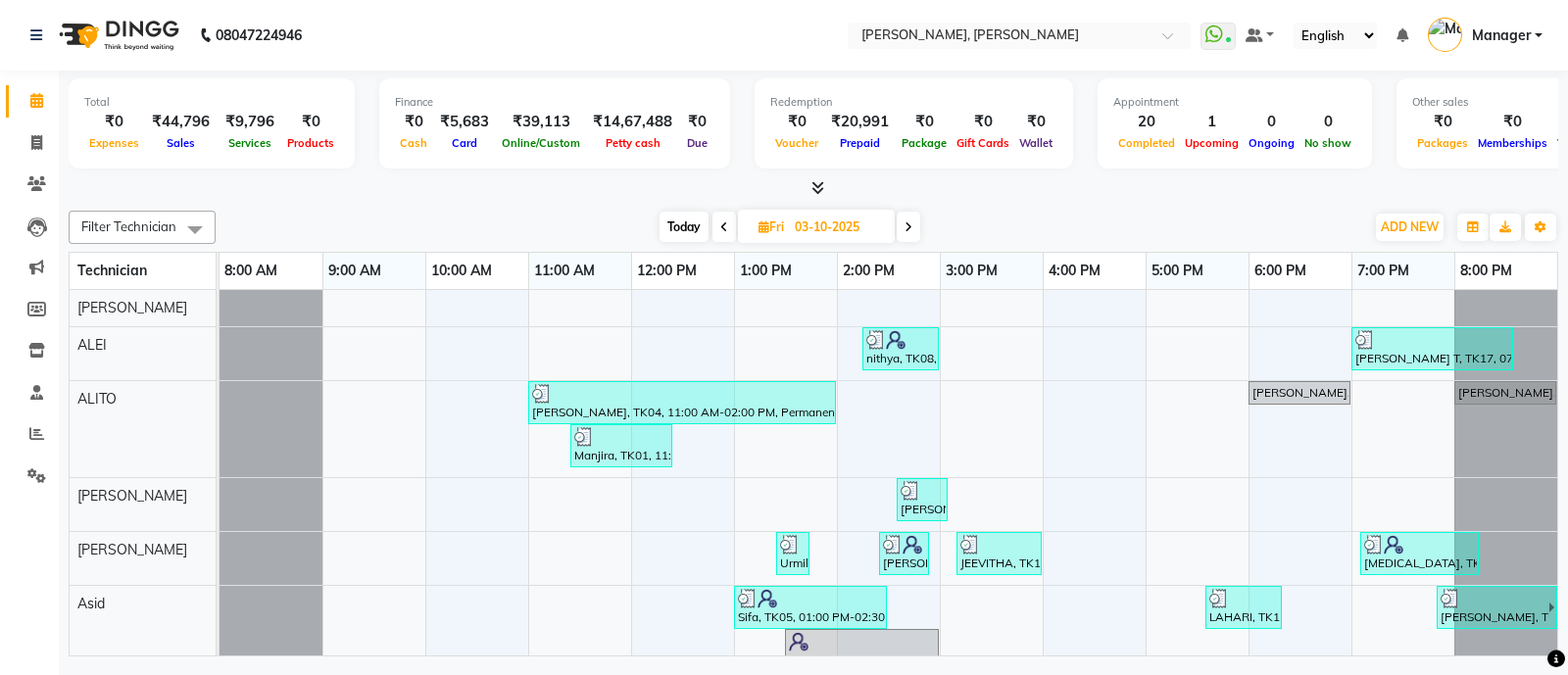
click at [814, 191] on icon at bounding box center [817, 187] width 13 height 15
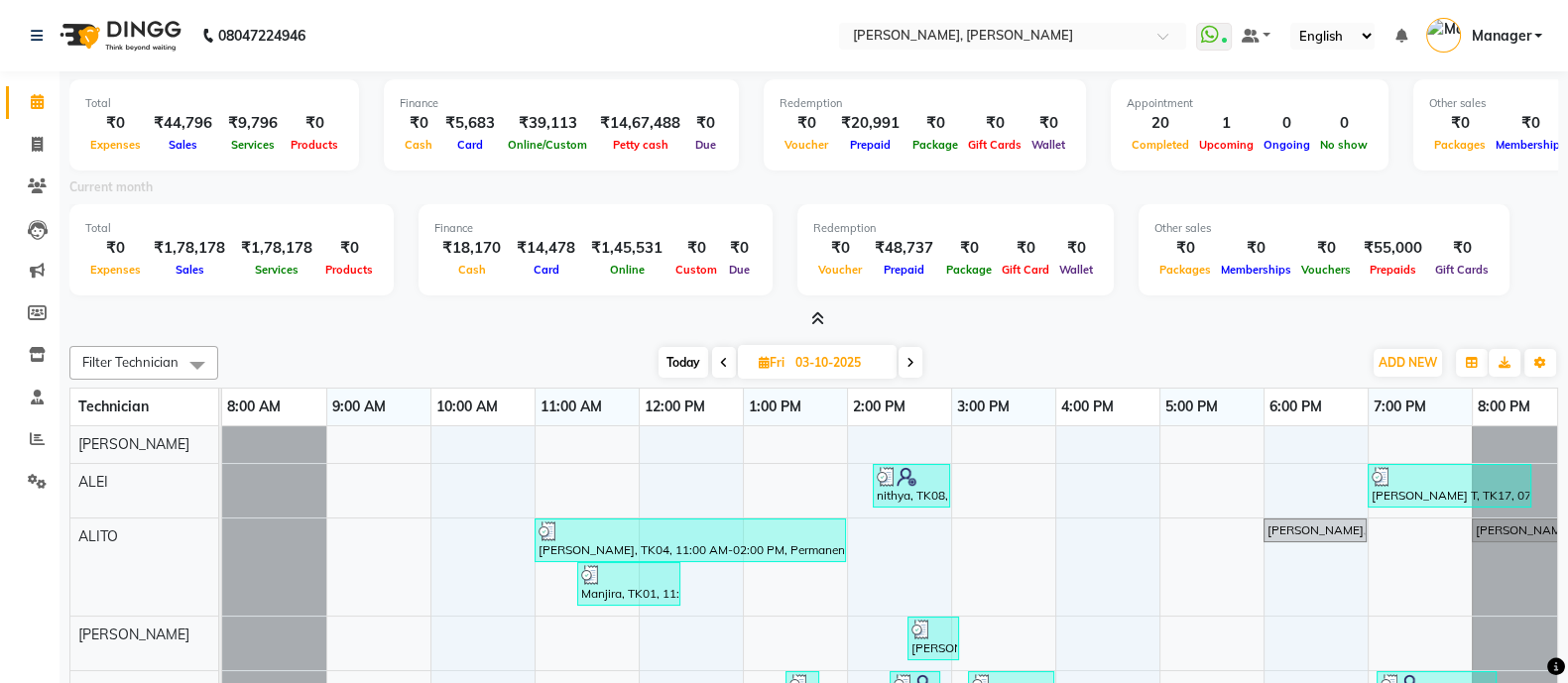
click at [818, 319] on icon at bounding box center [817, 318] width 13 height 15
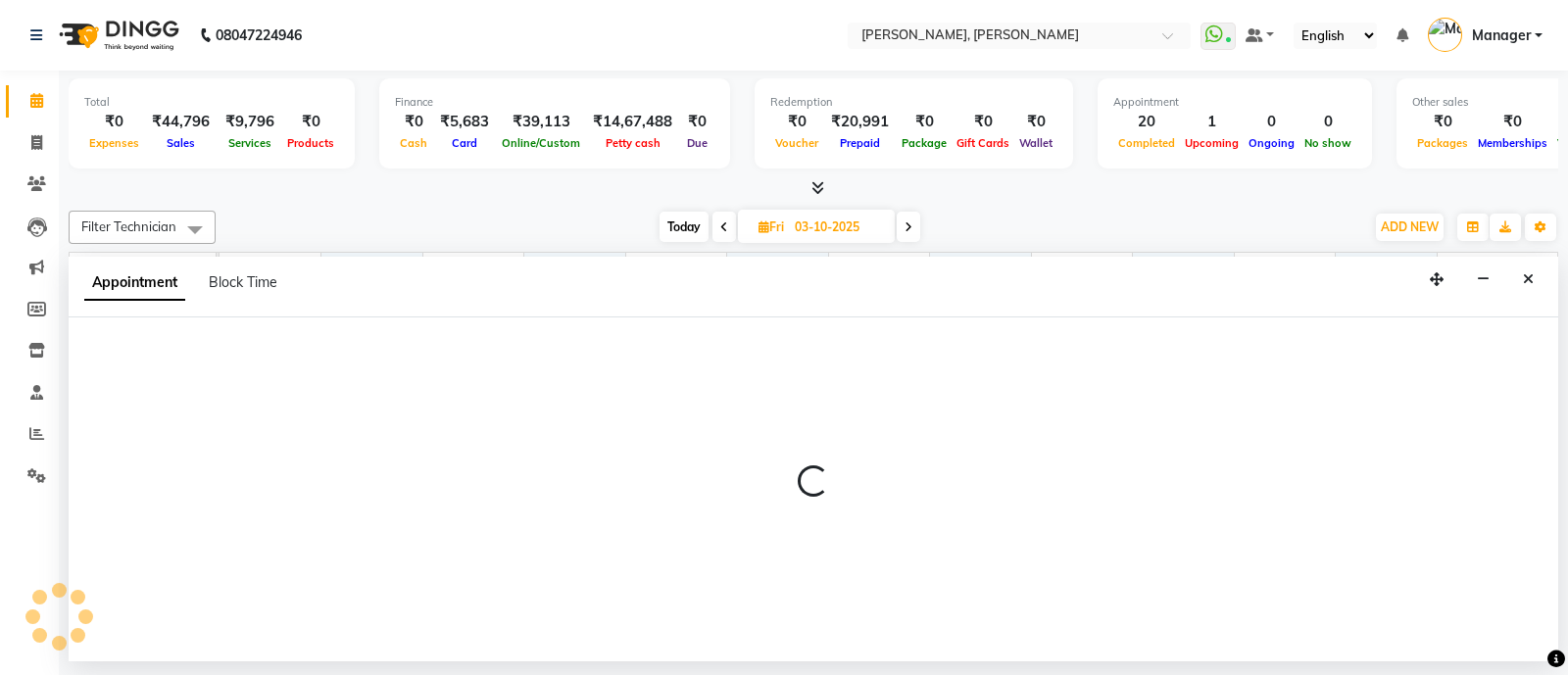
select select "92059"
select select "780"
select select "tentative"
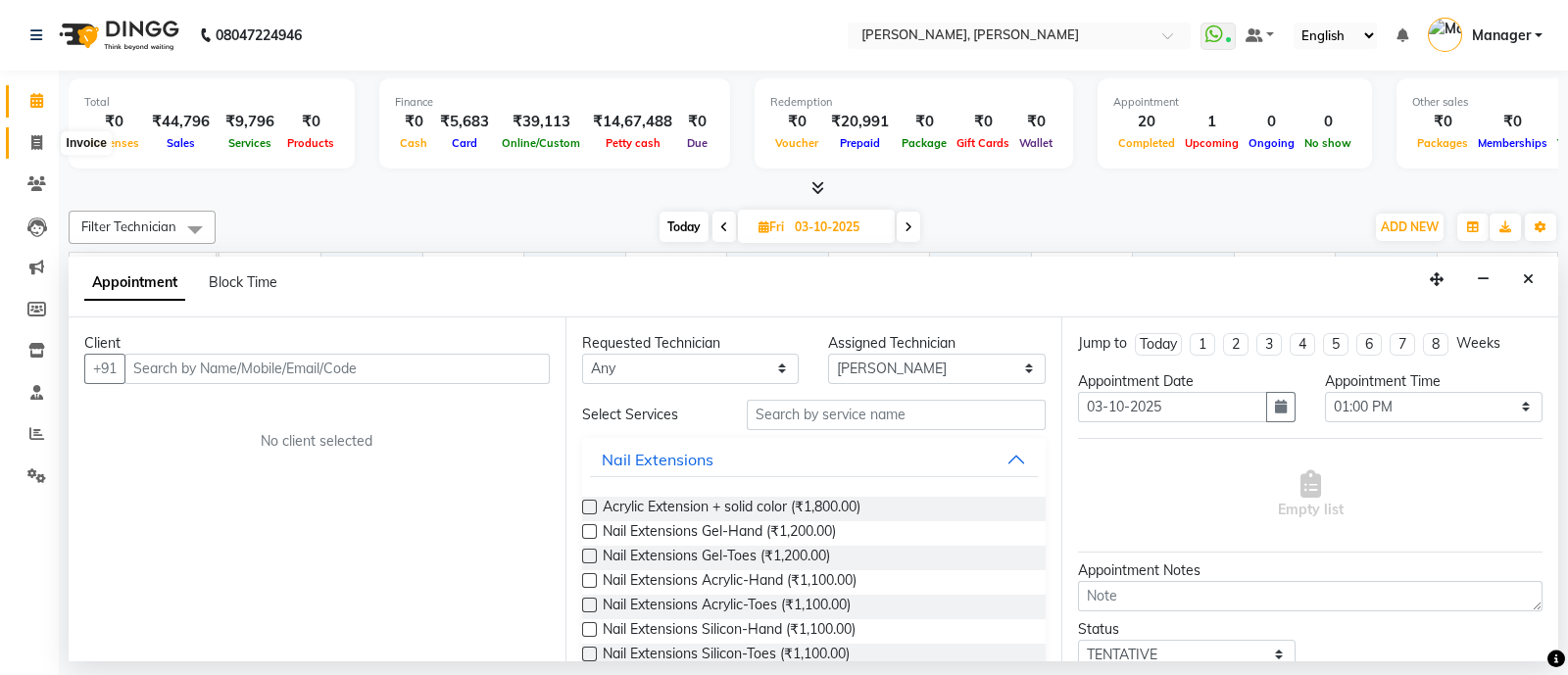
click at [33, 145] on icon at bounding box center [36, 142] width 11 height 15
select select "service"
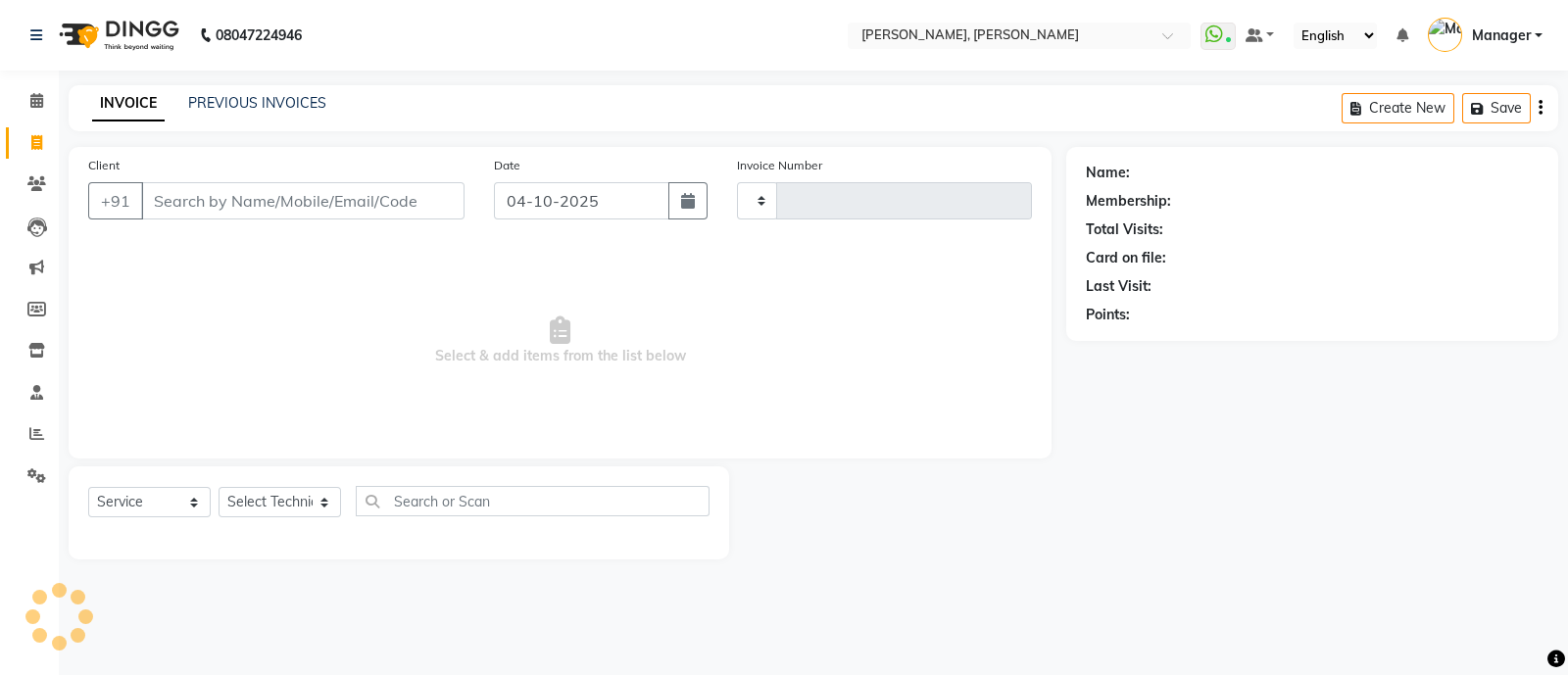
type input "4328"
select select "3767"
click at [266, 496] on select "Select Technician [PERSON_NAME] [PERSON_NAME] Asid Hanmi [PERSON_NAME] Manager …" at bounding box center [279, 502] width 122 height 30
select select "51846"
click at [219, 488] on select "Select Technician [PERSON_NAME] [PERSON_NAME] Asid Hanmi [PERSON_NAME] Manager …" at bounding box center [279, 502] width 122 height 30
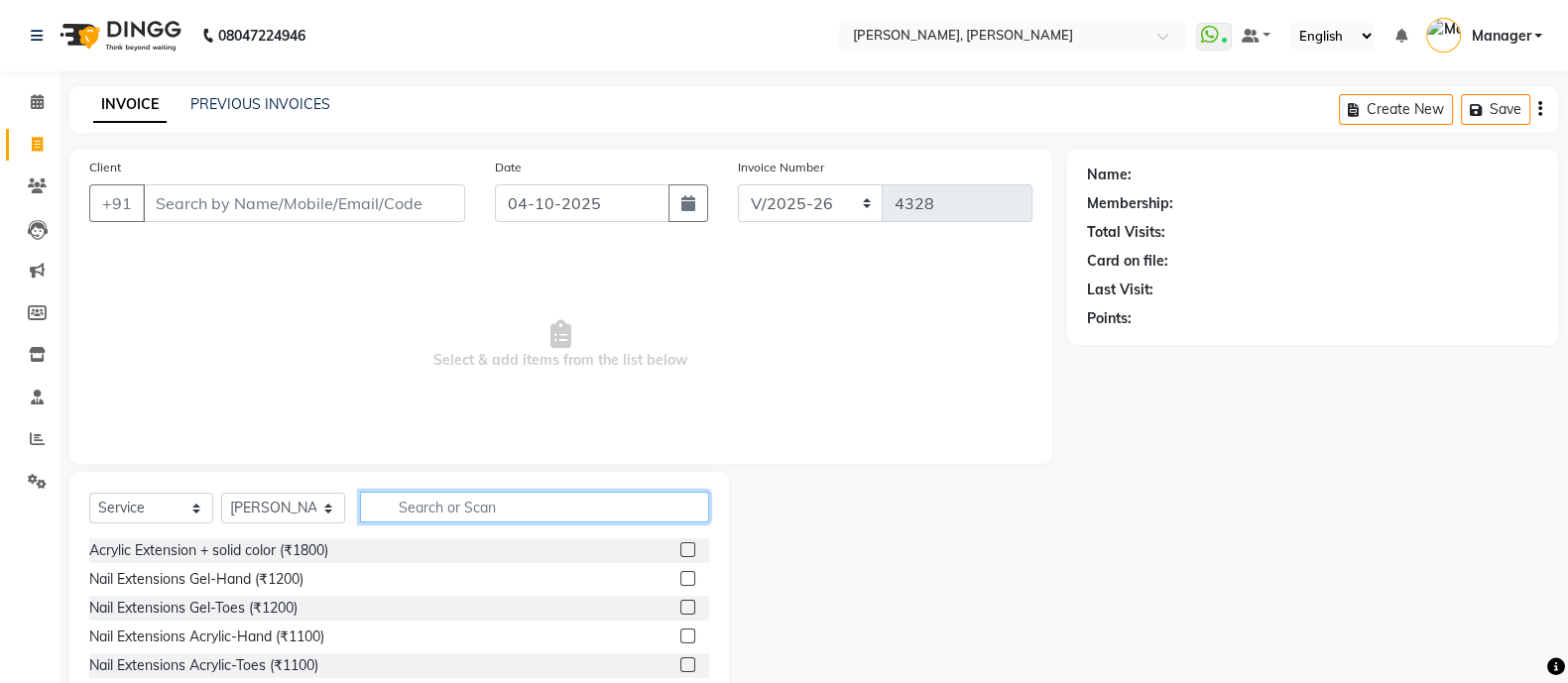
click at [424, 503] on input "text" at bounding box center [535, 507] width 349 height 31
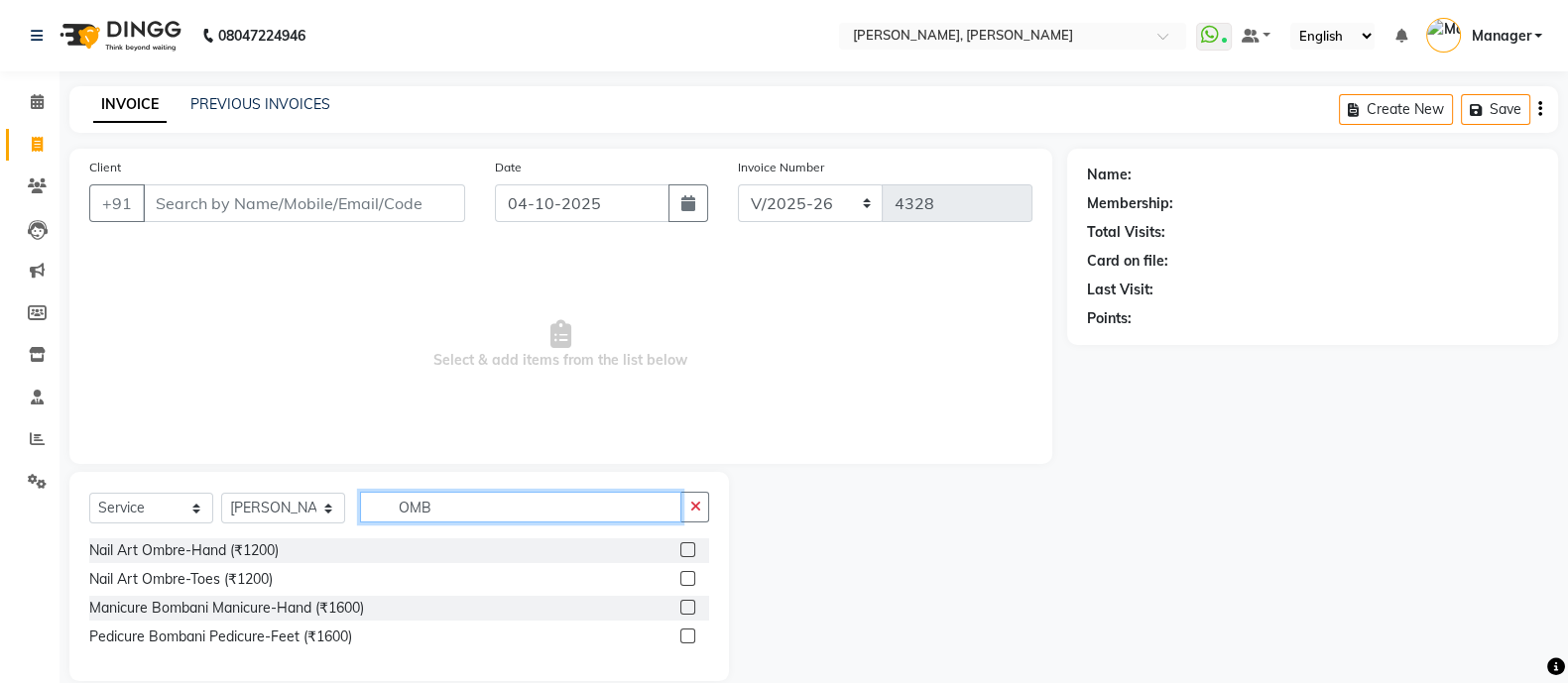
type input "OMB"
click at [689, 551] on label at bounding box center [687, 549] width 15 height 15
click at [689, 551] on input "checkbox" at bounding box center [686, 550] width 13 height 13
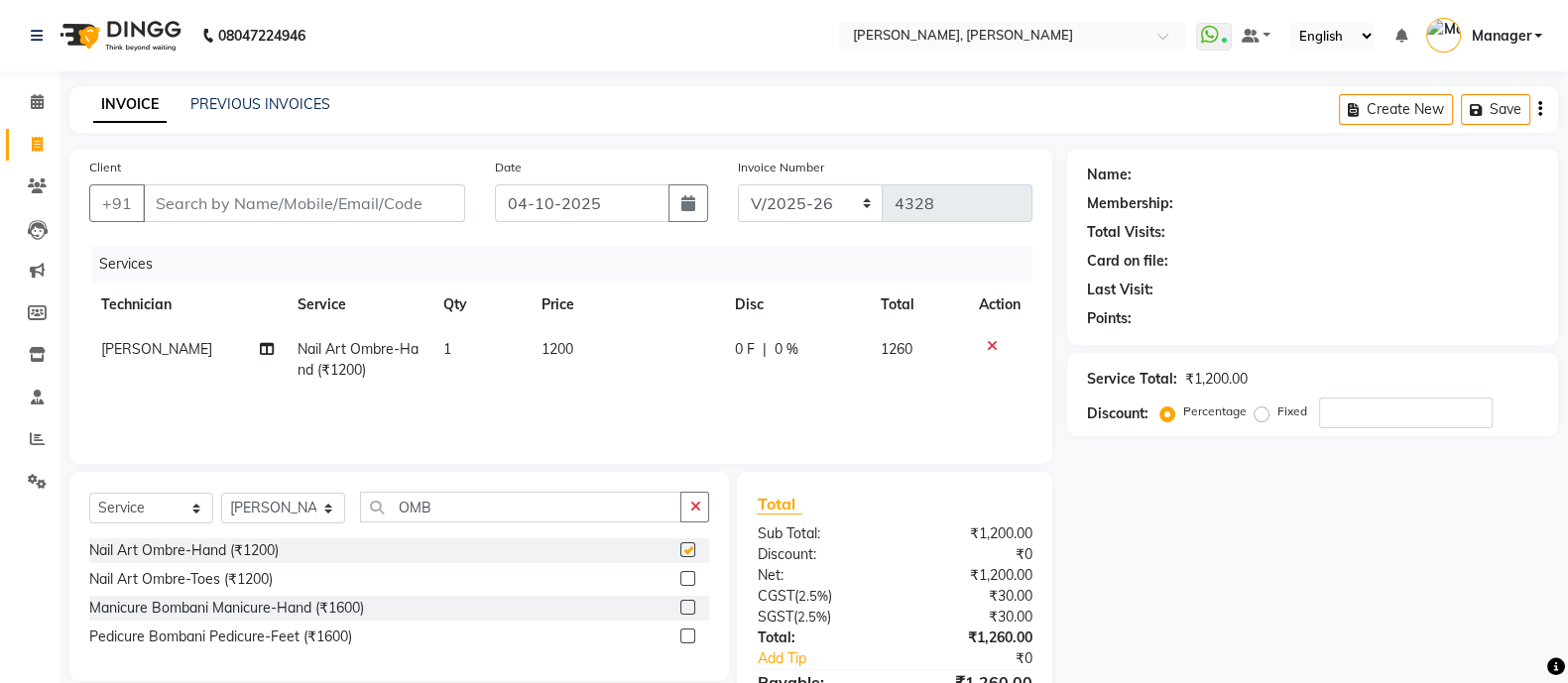
checkbox input "false"
click at [416, 202] on input "Client" at bounding box center [303, 203] width 322 height 38
type input "9"
type input "0"
type input "9967474551"
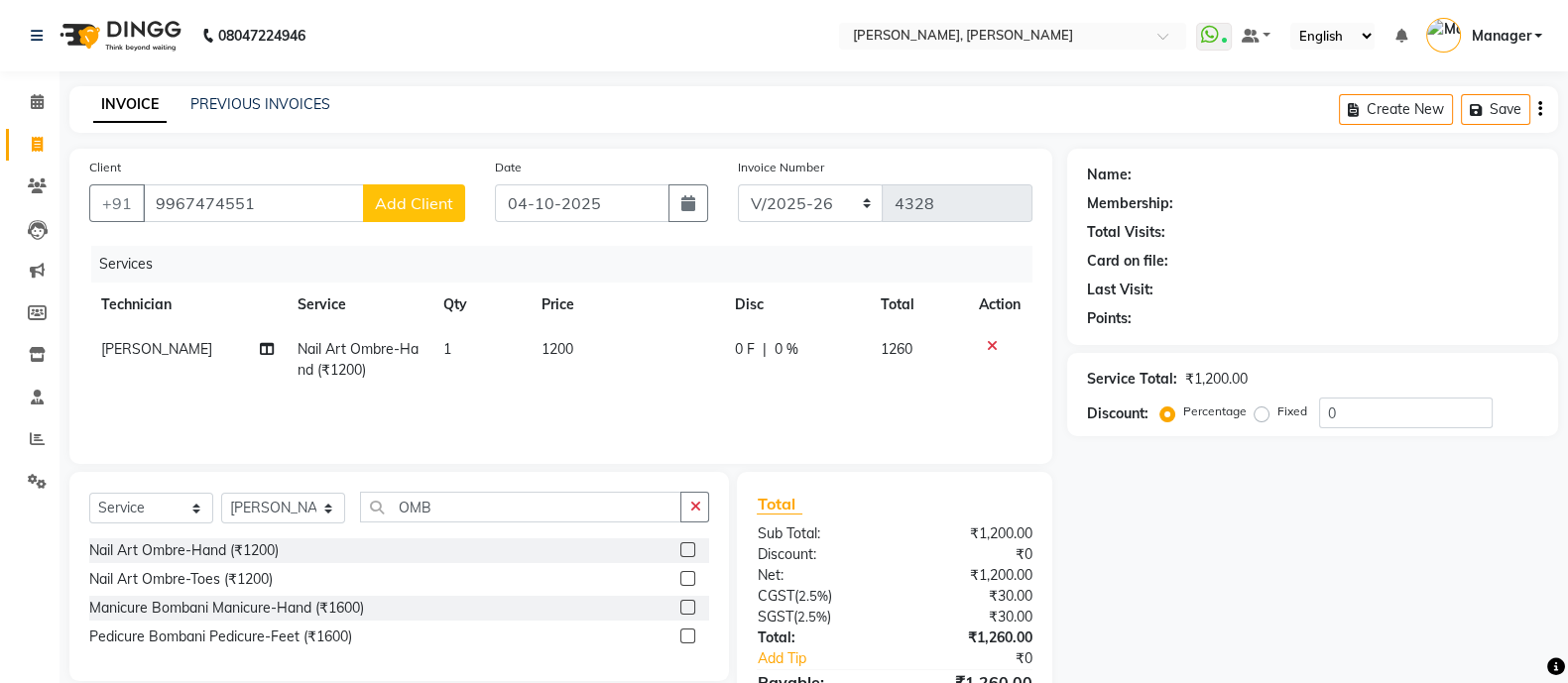
click at [422, 211] on span "Add Client" at bounding box center [414, 203] width 78 height 20
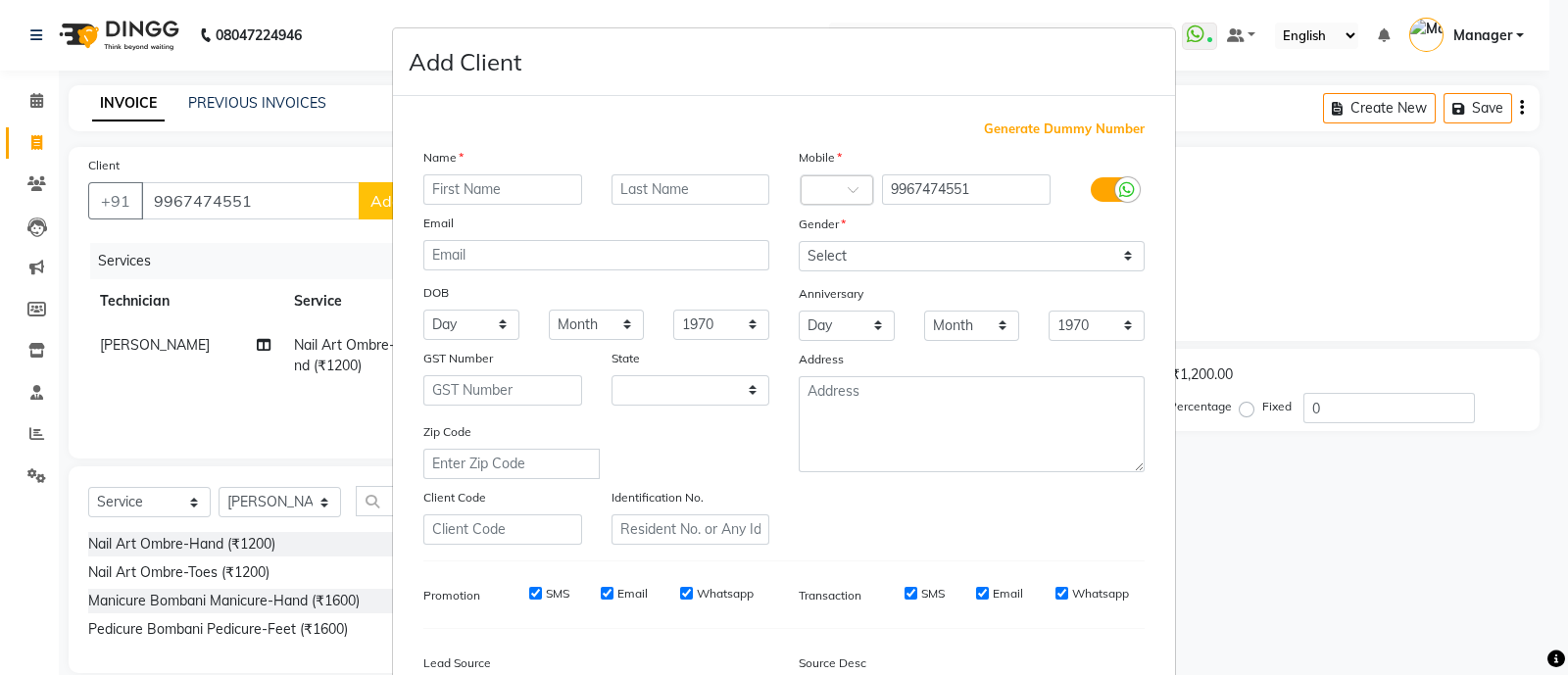
select select "21"
click at [534, 181] on input "text" at bounding box center [503, 189] width 159 height 30
type input "AKANSHA"
click at [894, 259] on select "Select [DEMOGRAPHIC_DATA] [DEMOGRAPHIC_DATA] Other Prefer Not To Say" at bounding box center [971, 256] width 346 height 30
select select "[DEMOGRAPHIC_DATA]"
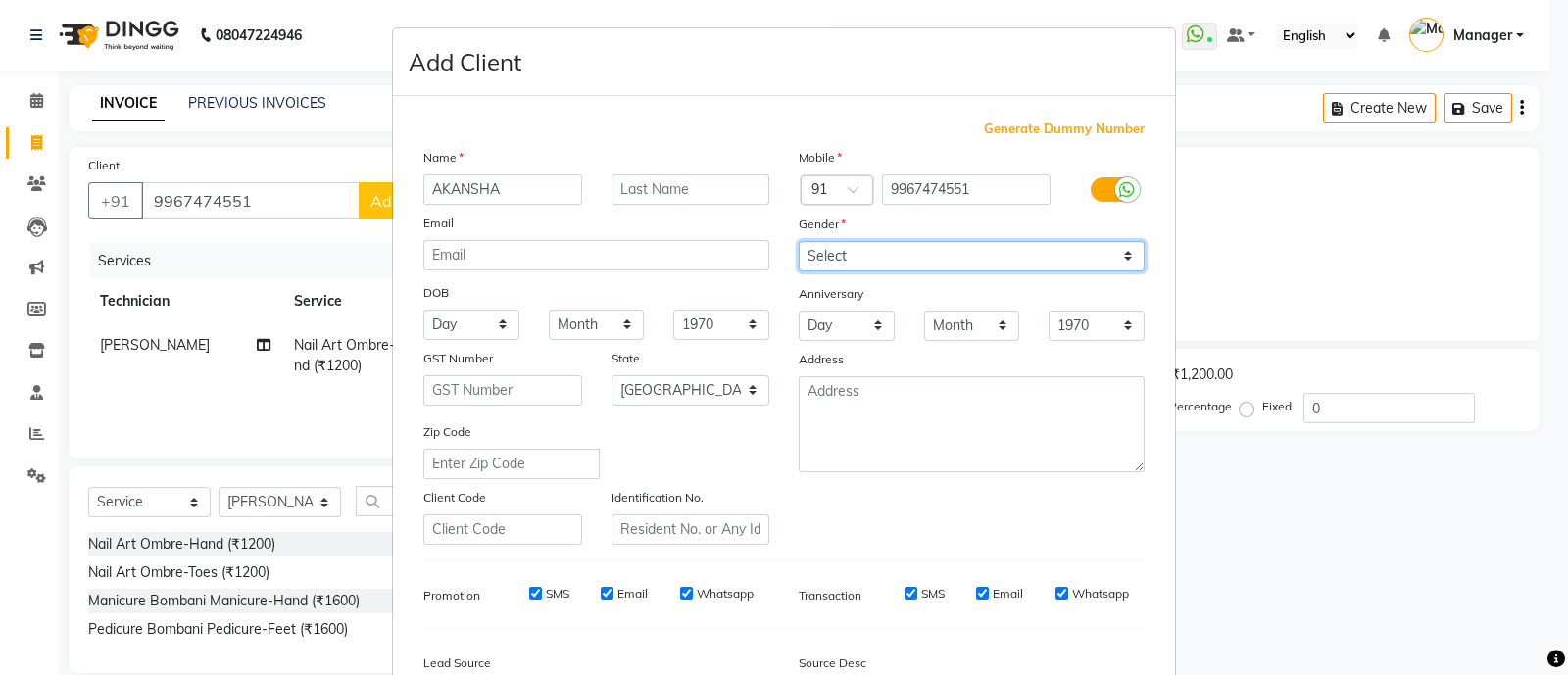
click at [799, 242] on select "Select [DEMOGRAPHIC_DATA] [DEMOGRAPHIC_DATA] Other Prefer Not To Say" at bounding box center [971, 256] width 346 height 30
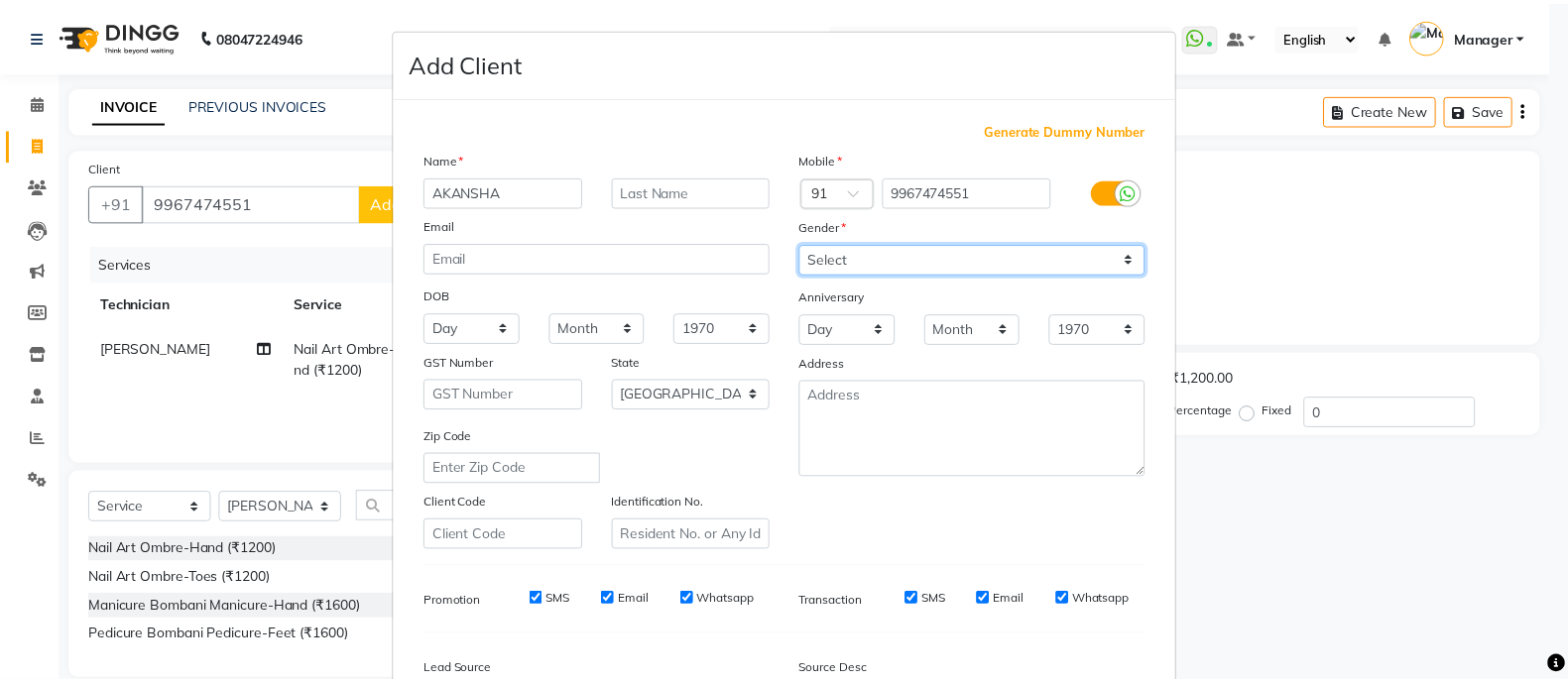
scroll to position [242, 0]
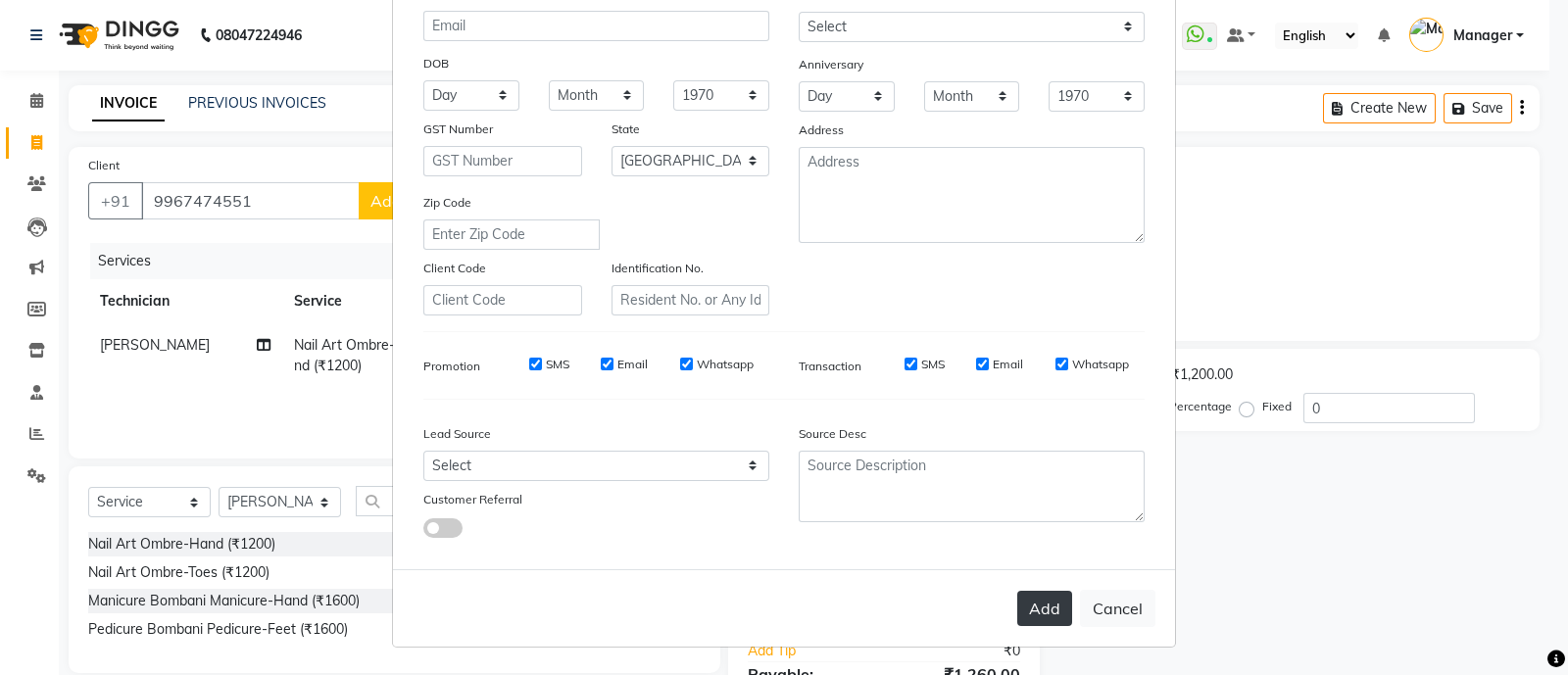
click at [1040, 616] on button "Add" at bounding box center [1045, 608] width 55 height 35
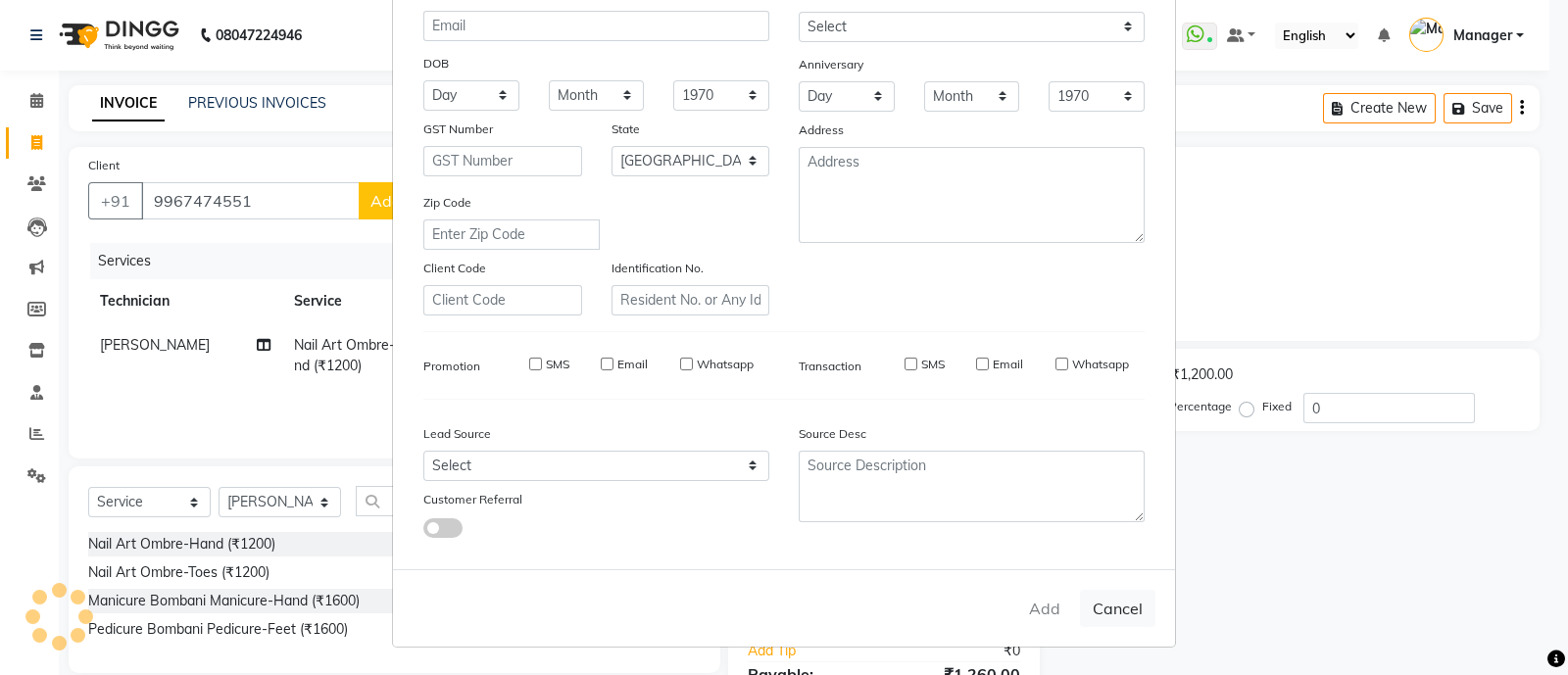
type input "99******51"
select select
select select "null"
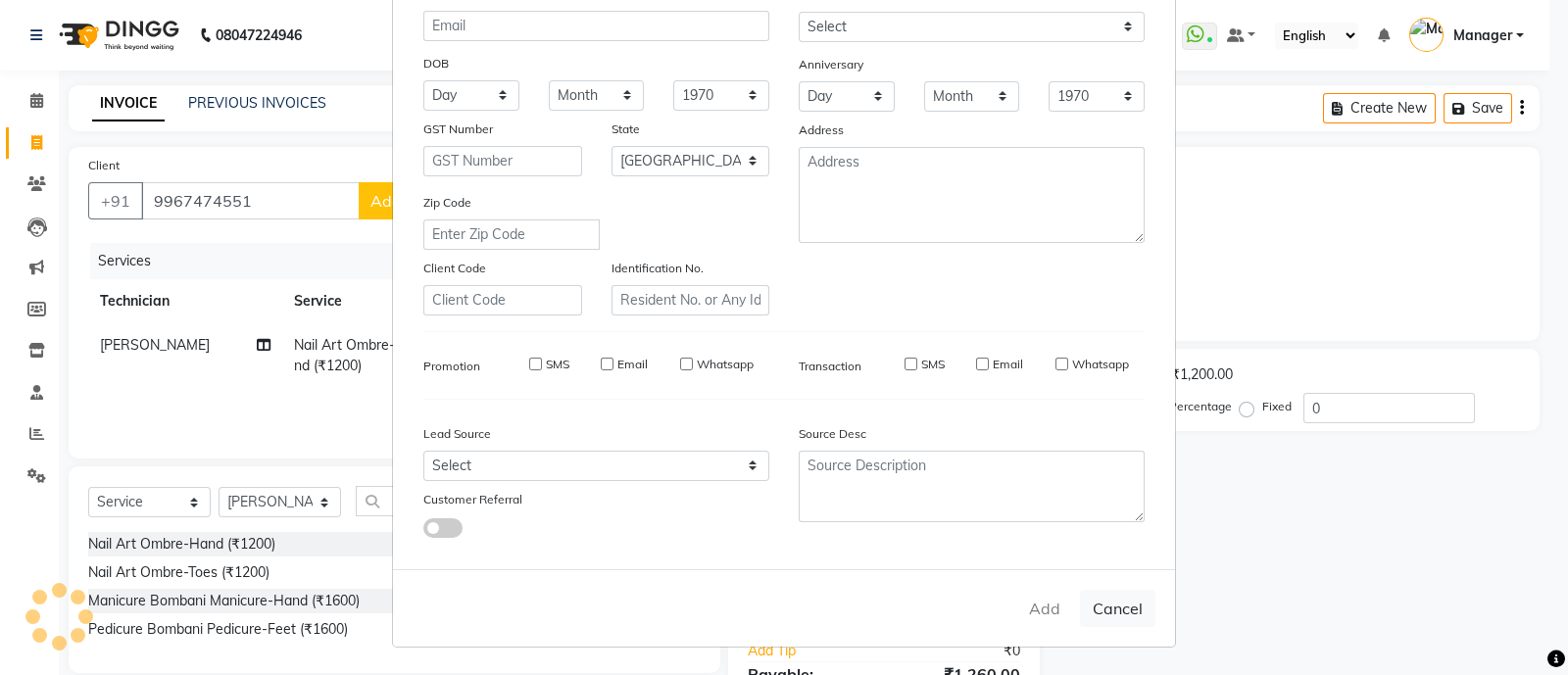
select select
checkbox input "false"
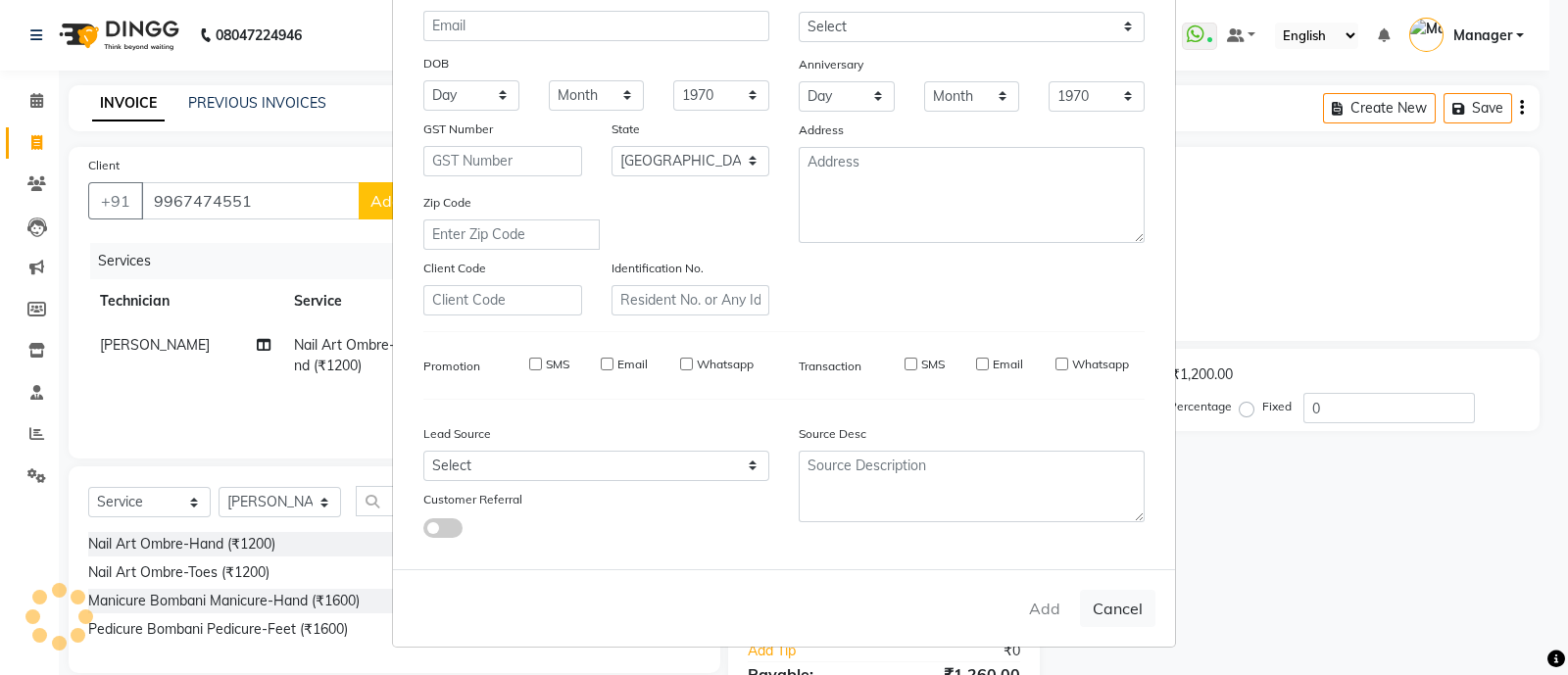
checkbox input "false"
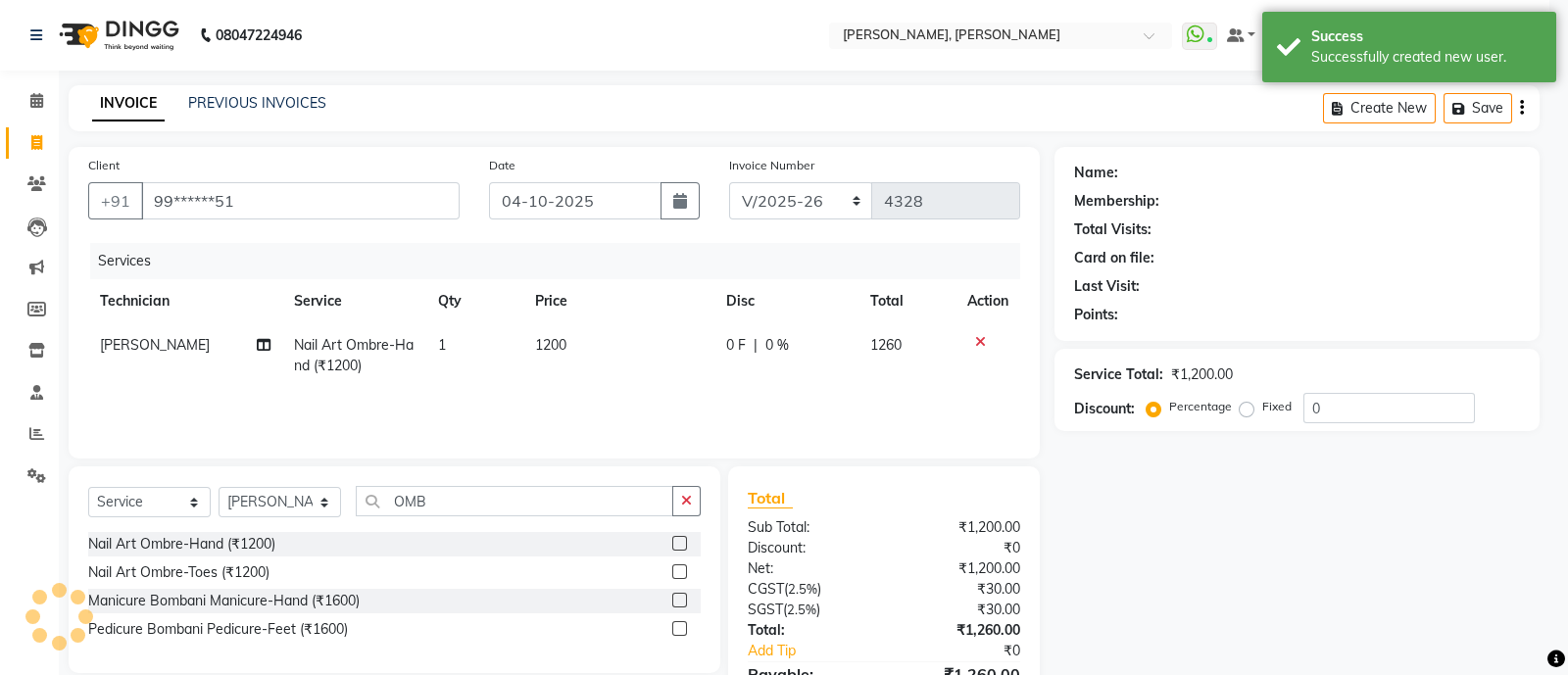
select select "1: Object"
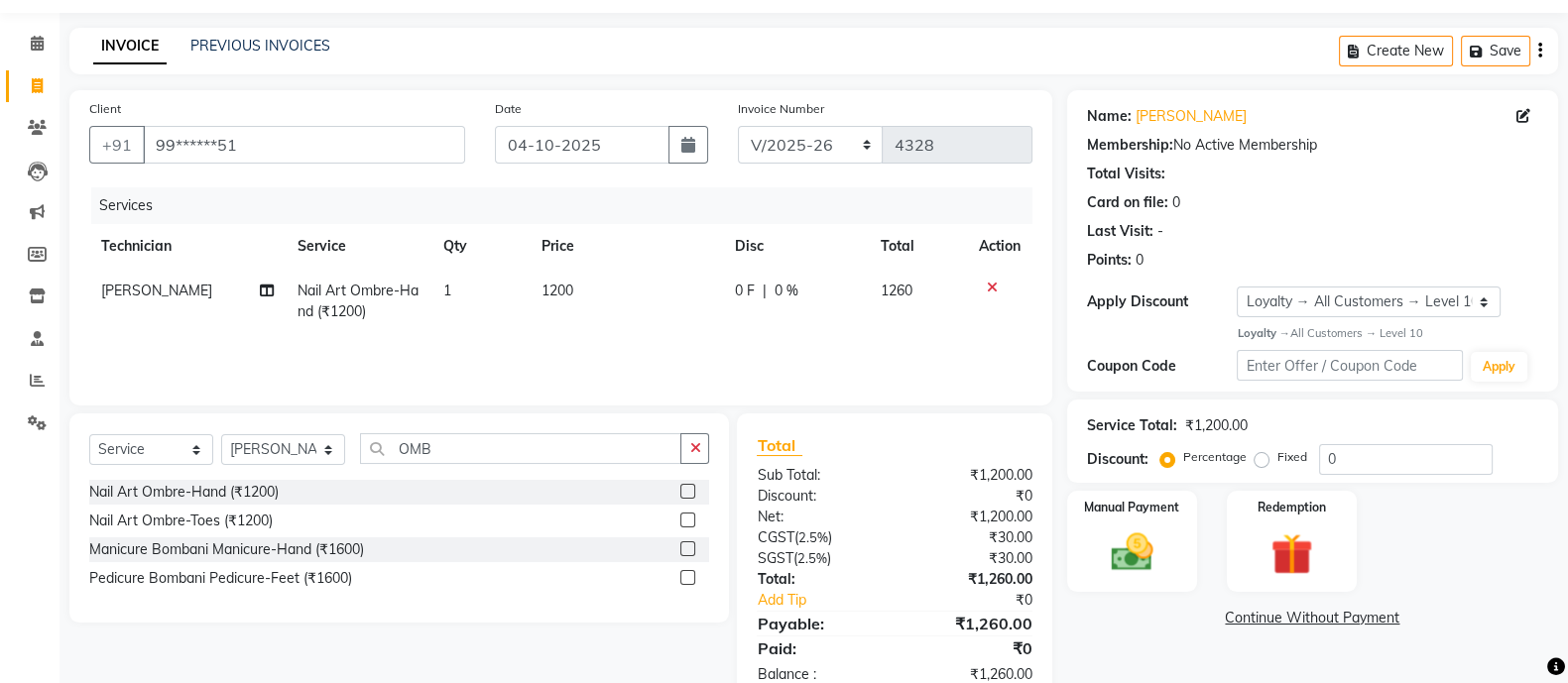
scroll to position [110, 0]
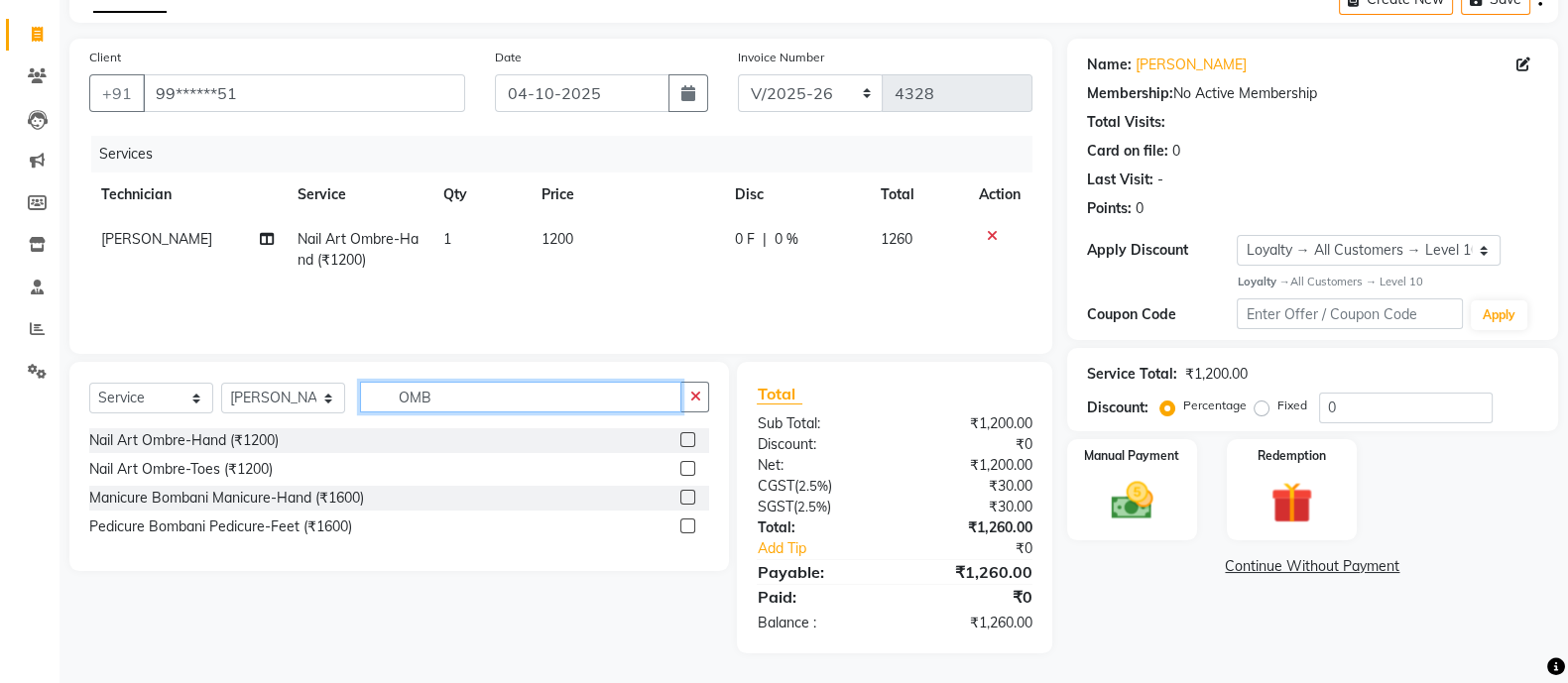
click at [556, 399] on input "OMB" at bounding box center [521, 397] width 321 height 31
type input "O"
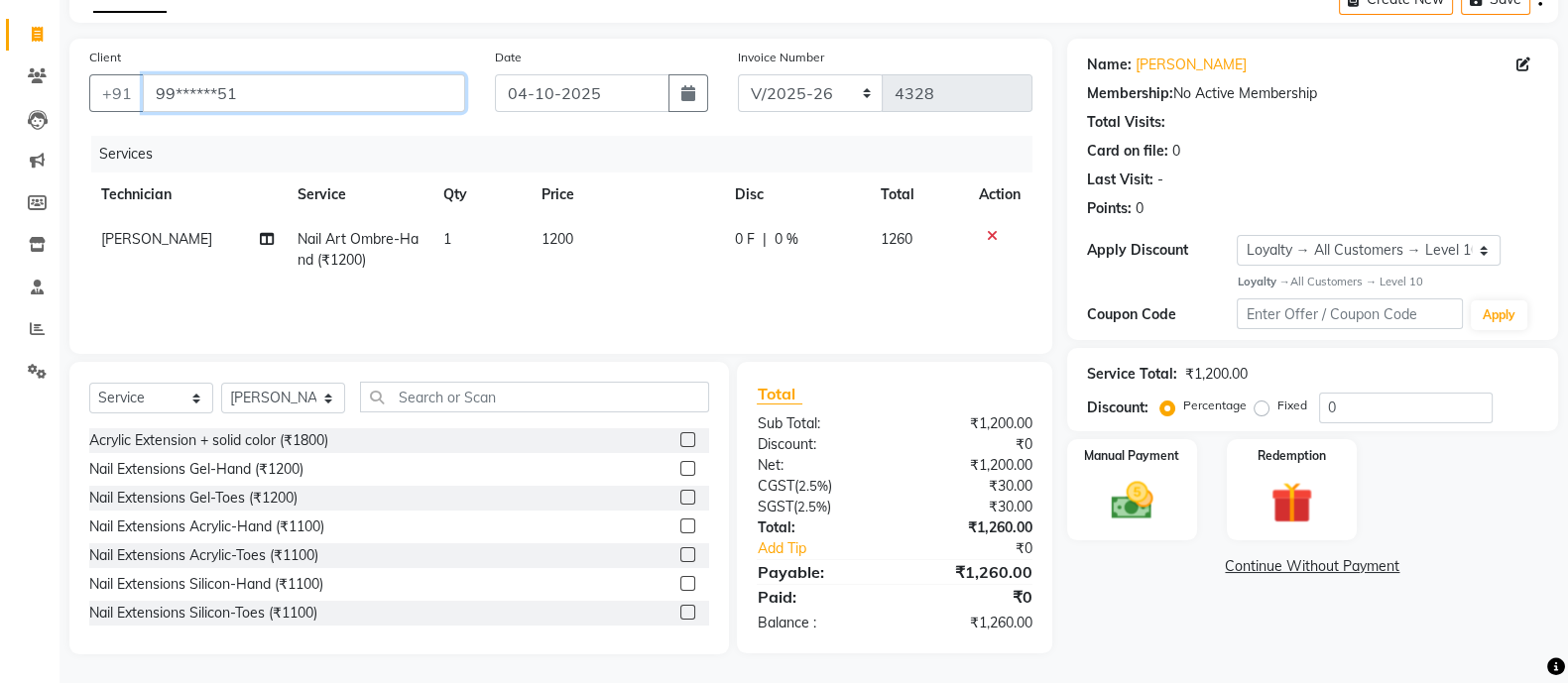
click at [313, 92] on input "99******51" at bounding box center [303, 93] width 322 height 38
type input "9"
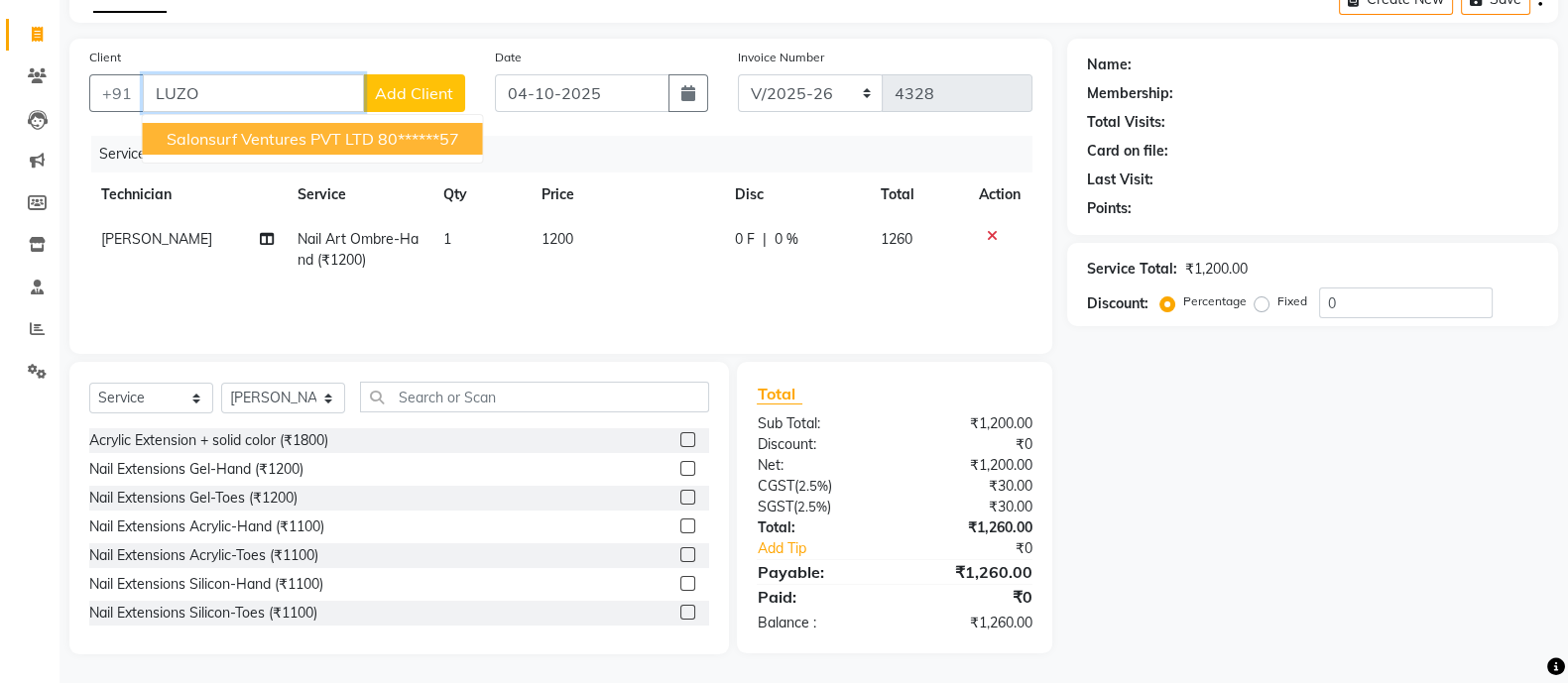
click at [322, 133] on span "Salonsurf Ventures PVT LTD" at bounding box center [270, 139] width 207 height 20
type input "80******57"
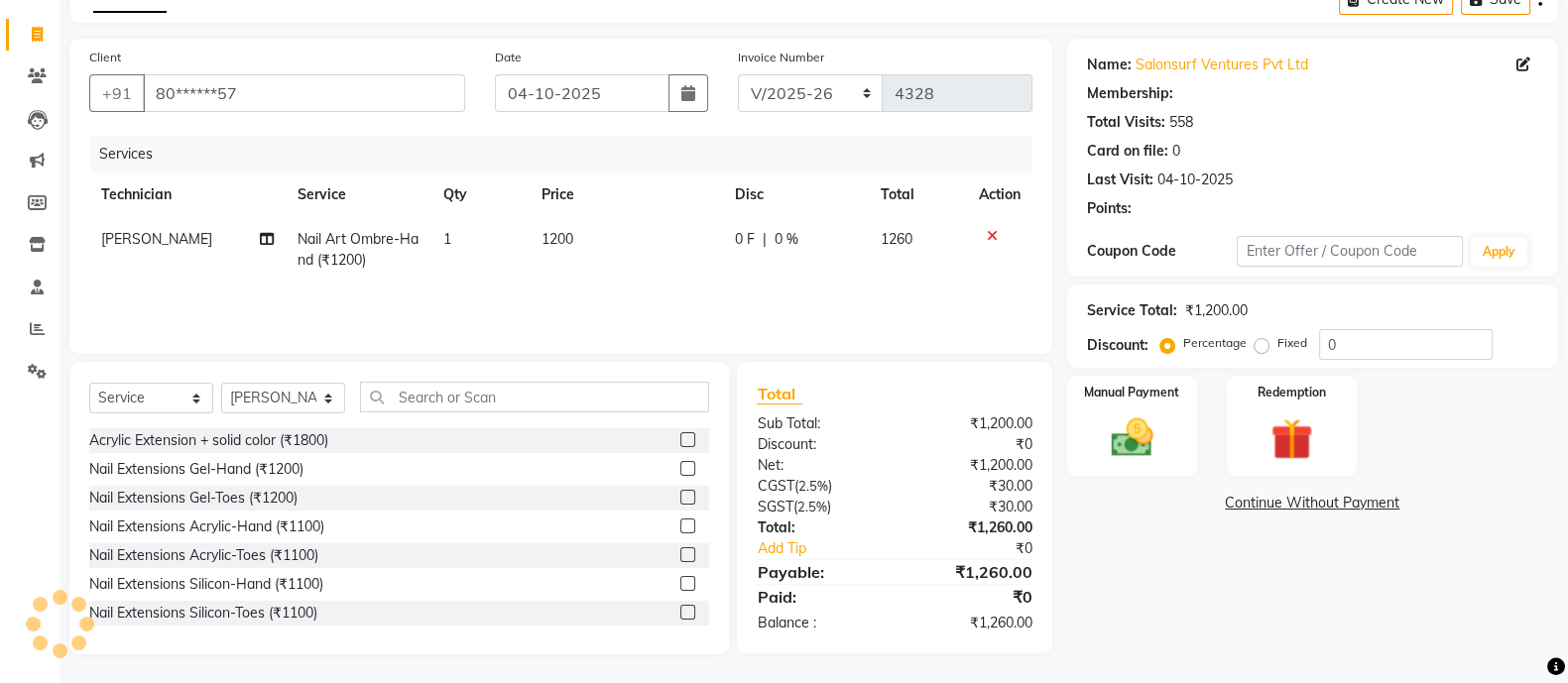
select select "1: Object"
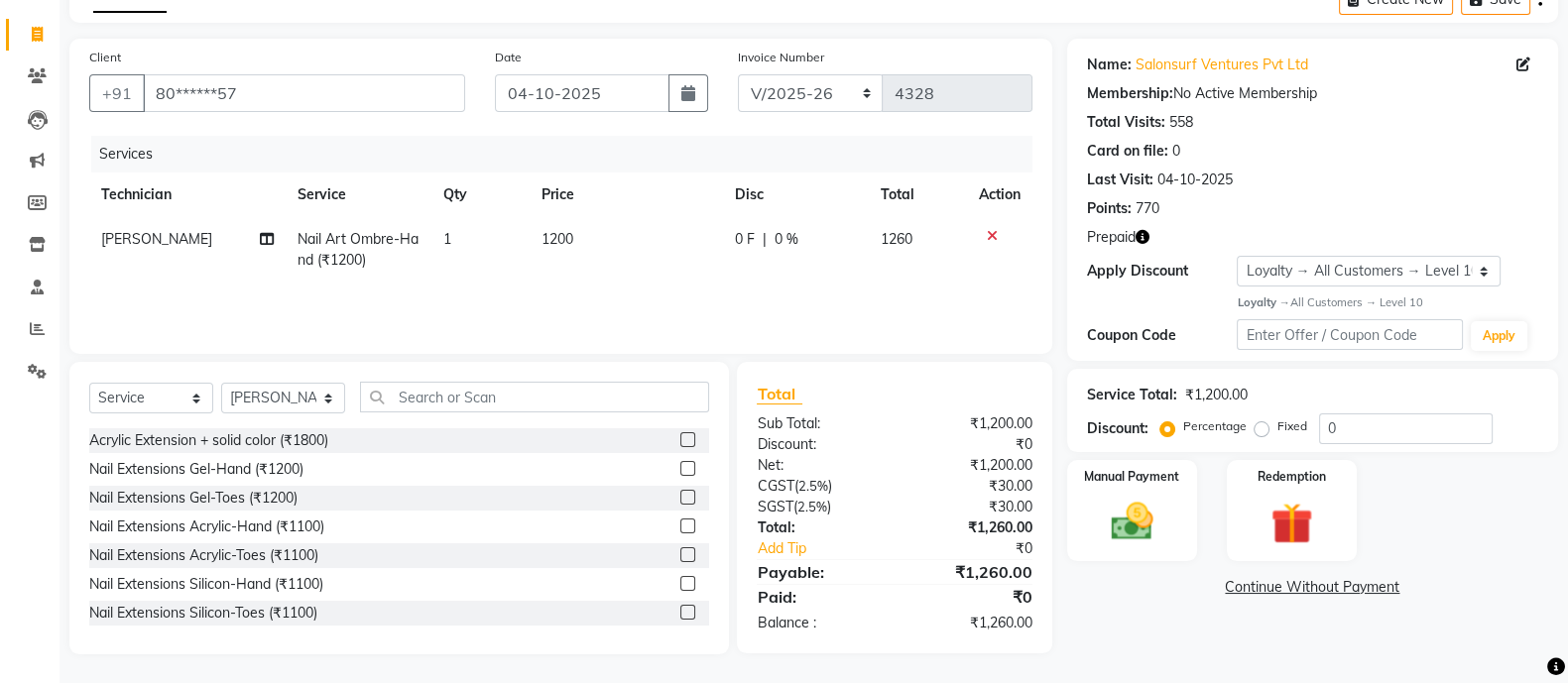
scroll to position [111, 0]
click at [1314, 501] on img at bounding box center [1291, 522] width 67 height 52
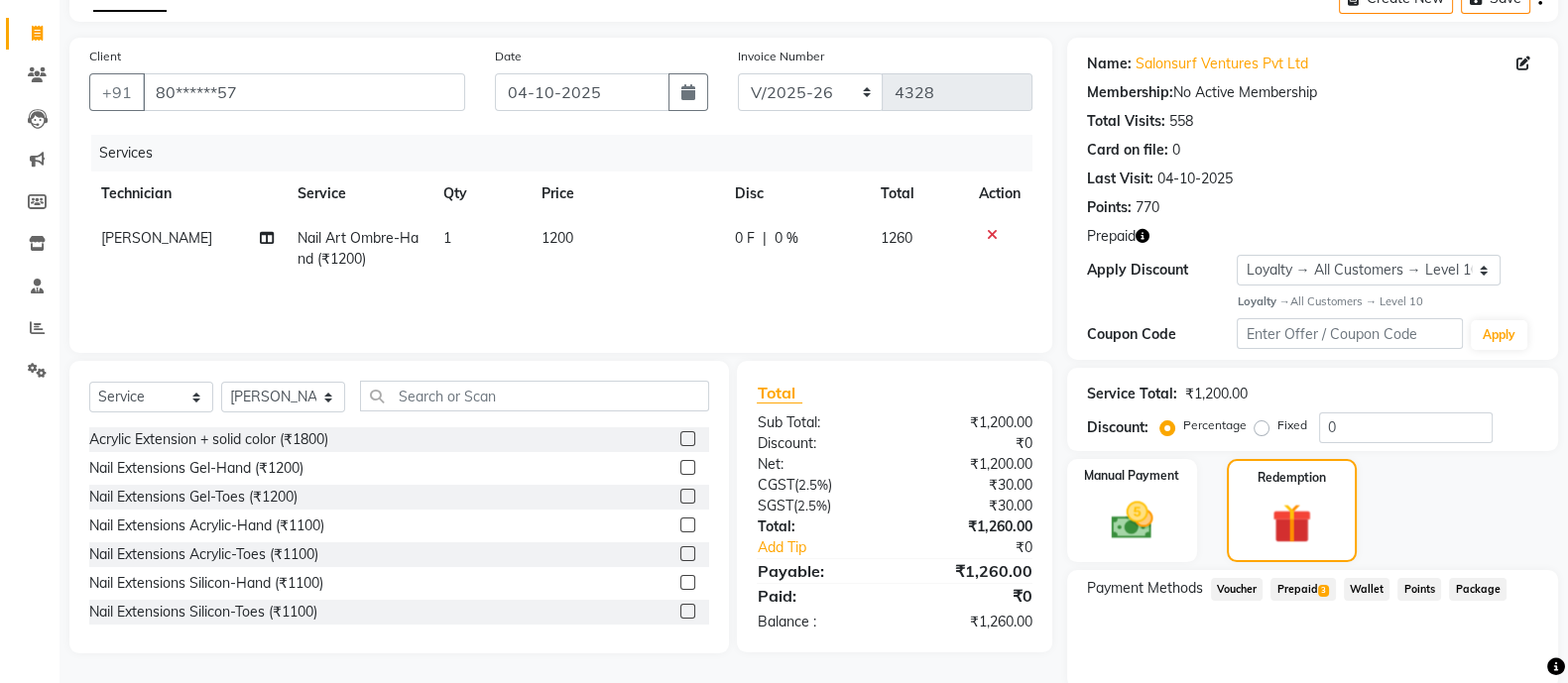
click at [1299, 590] on span "Prepaid 3" at bounding box center [1302, 589] width 64 height 23
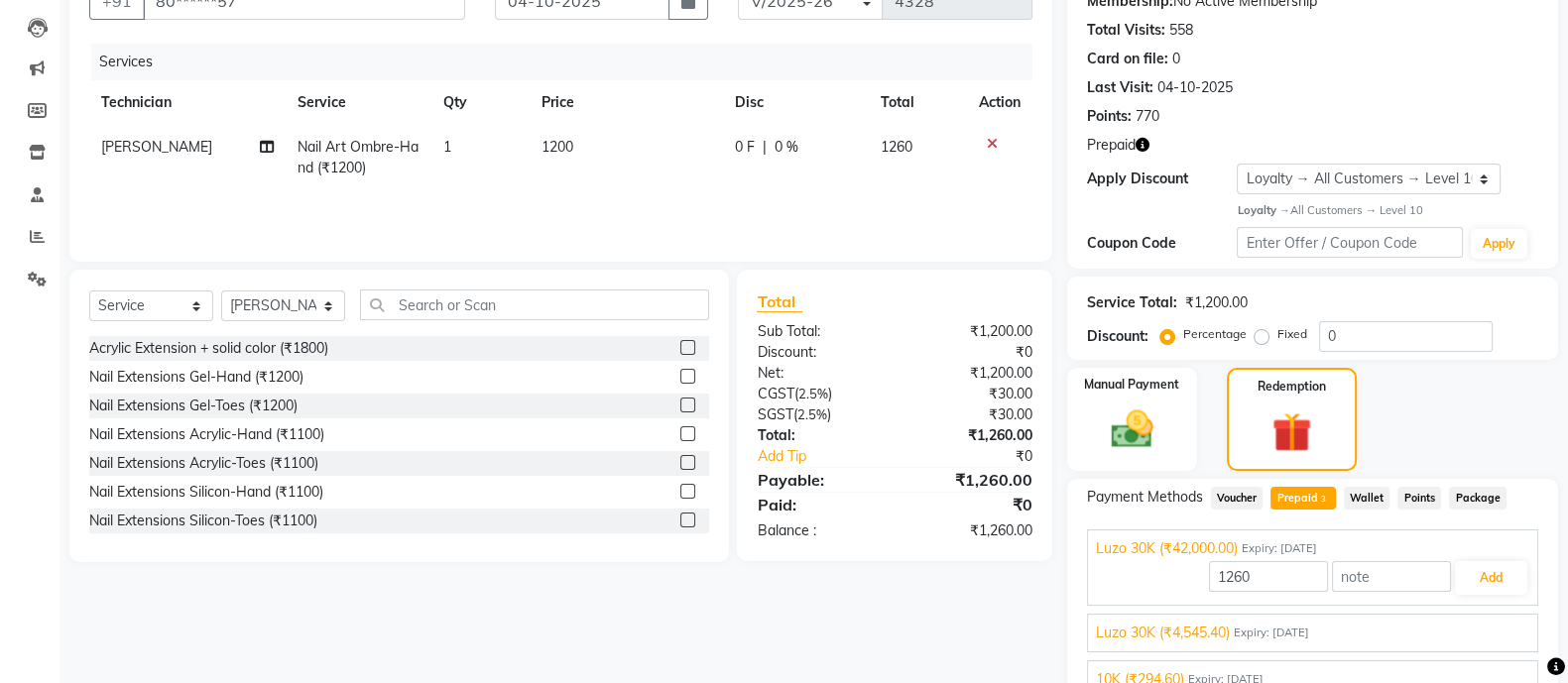
scroll to position [294, 0]
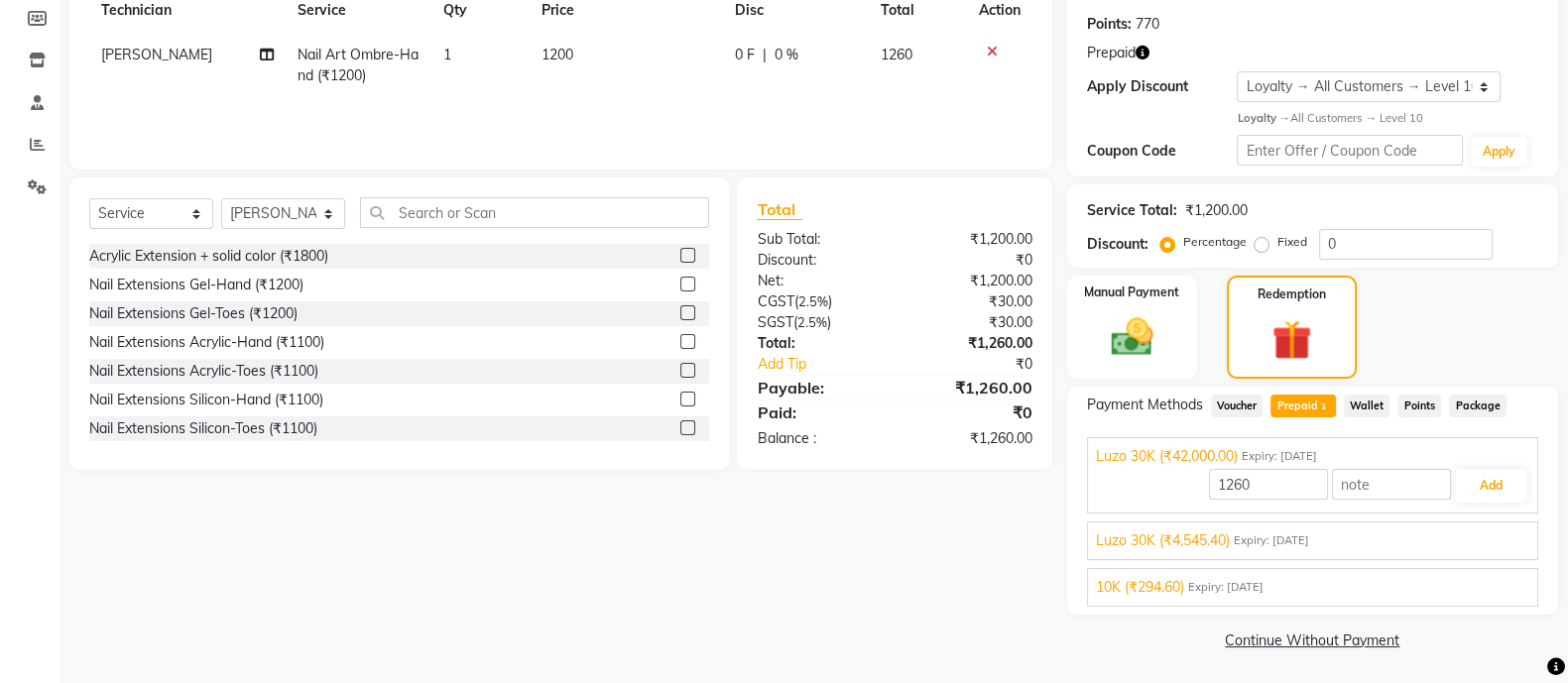
click at [1223, 544] on span "Luzo 30K (₹4,545.40)" at bounding box center [1162, 540] width 134 height 21
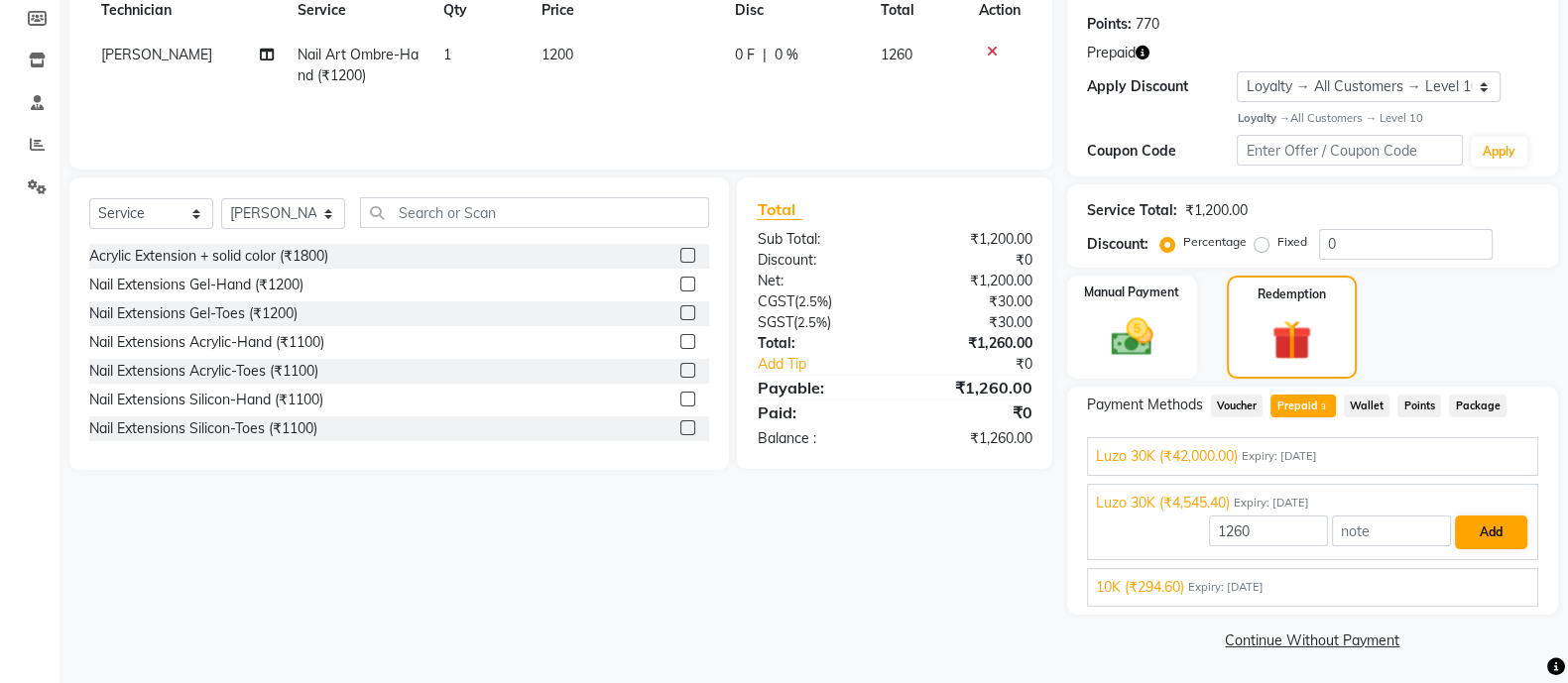
click at [1485, 531] on button "Add" at bounding box center [1491, 532] width 72 height 34
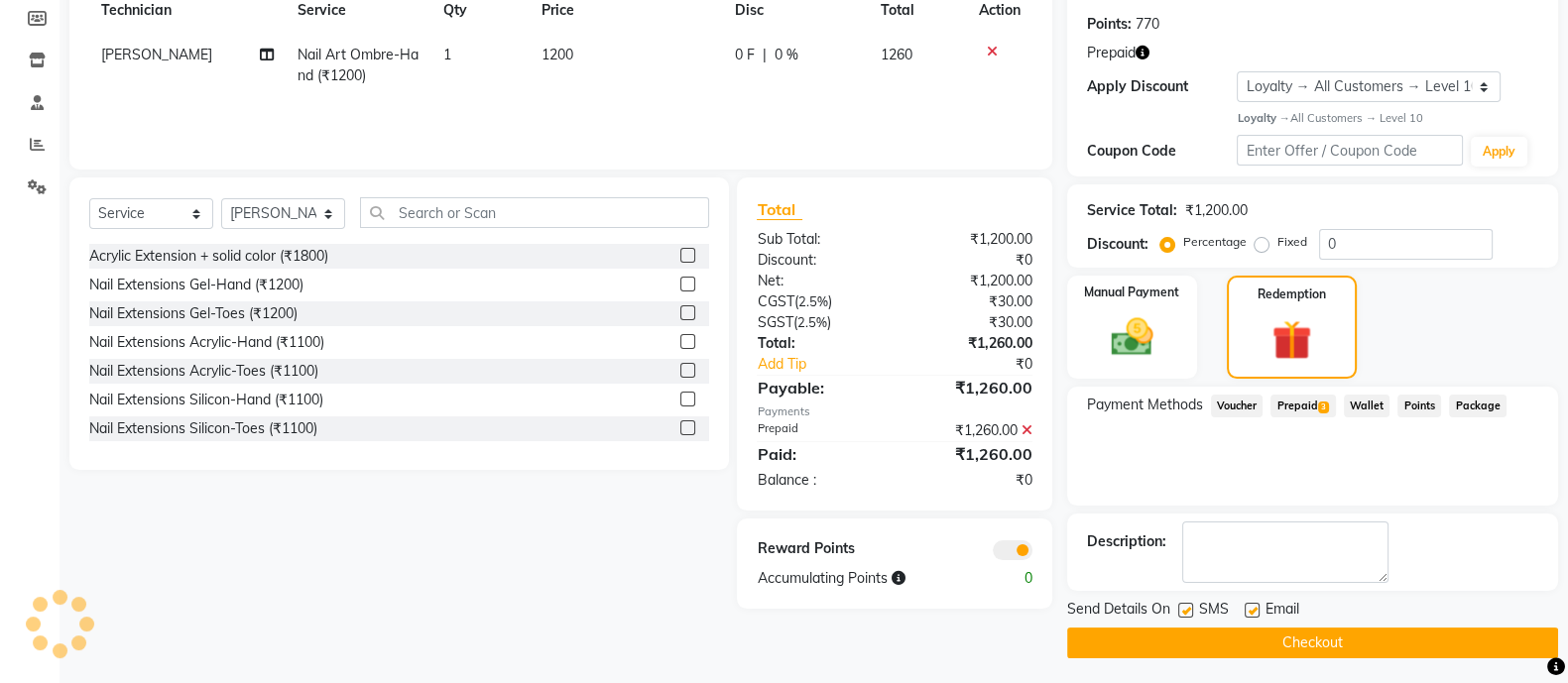
scroll to position [297, 0]
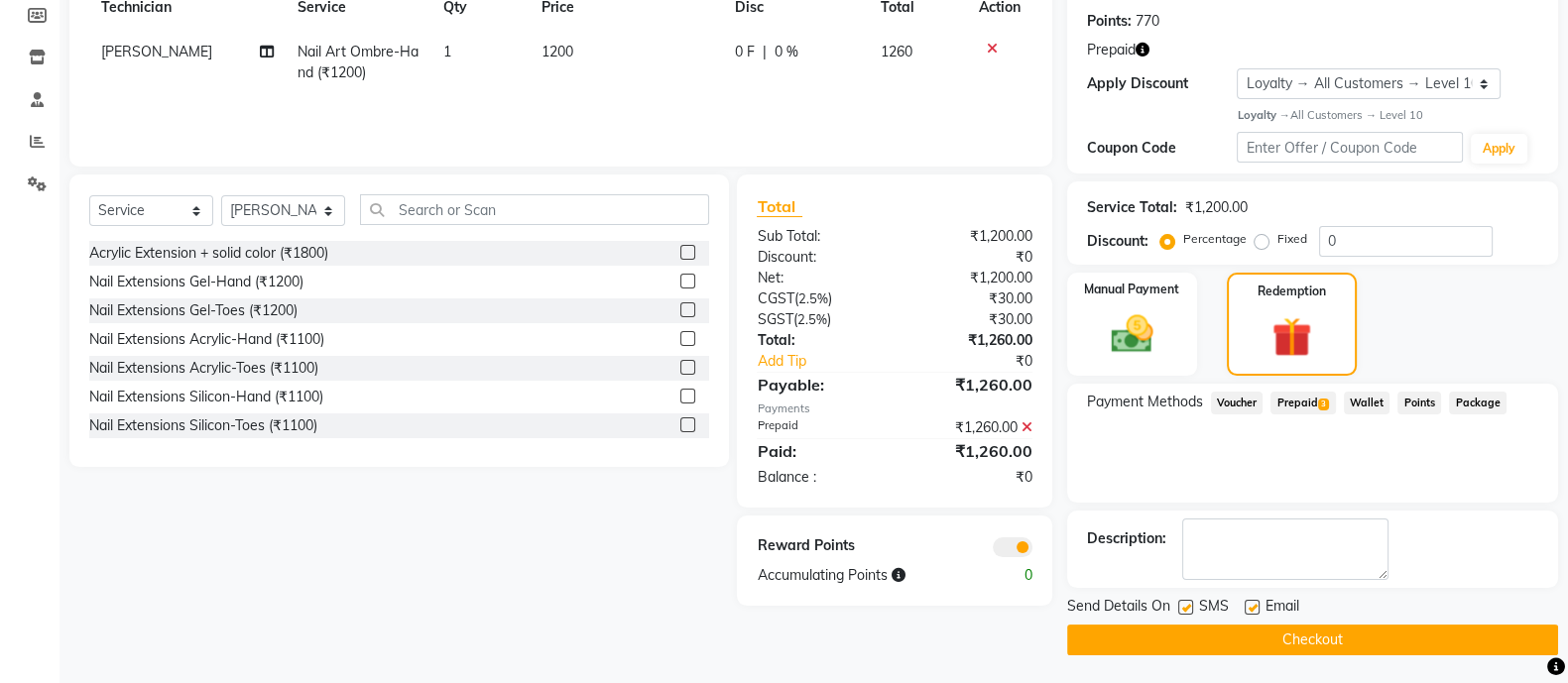
click at [1362, 639] on button "Checkout" at bounding box center [1312, 639] width 491 height 31
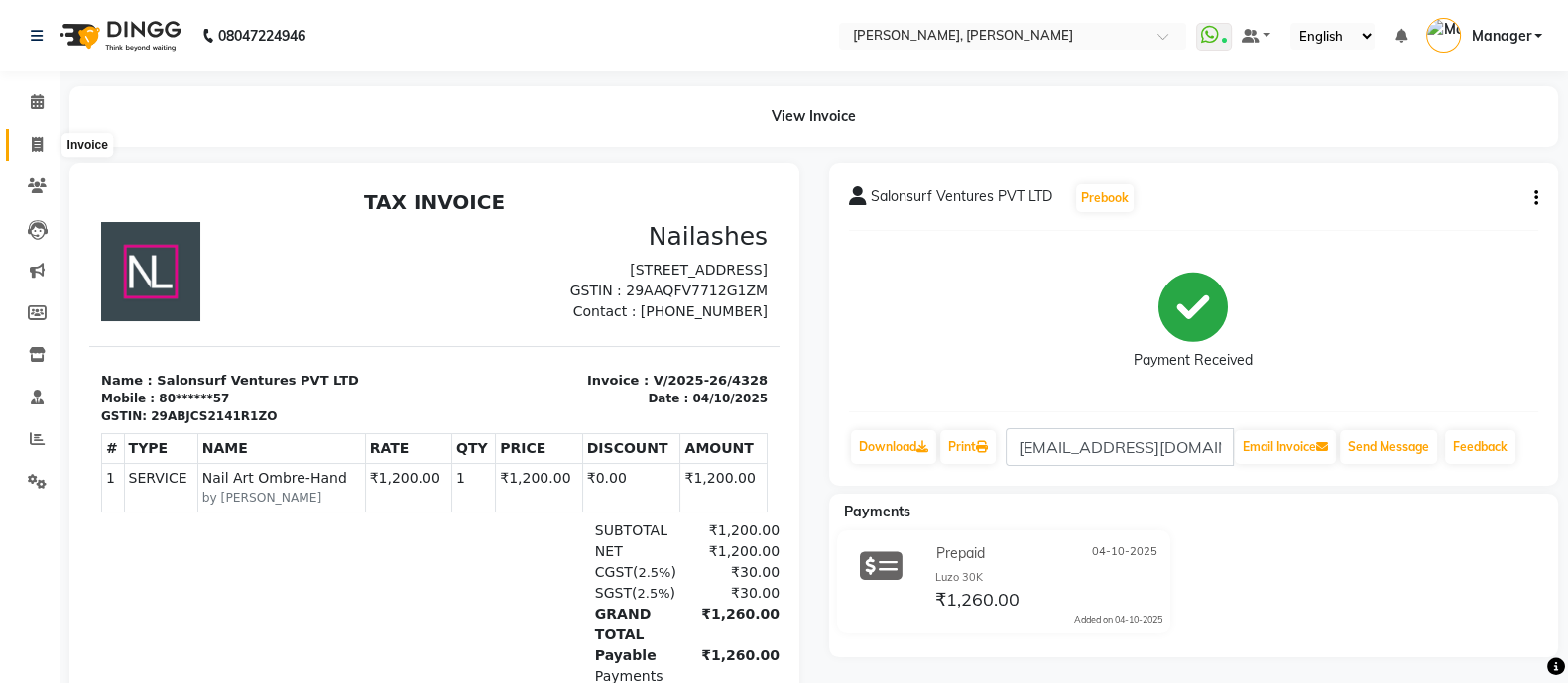
click at [36, 141] on icon at bounding box center [37, 144] width 11 height 15
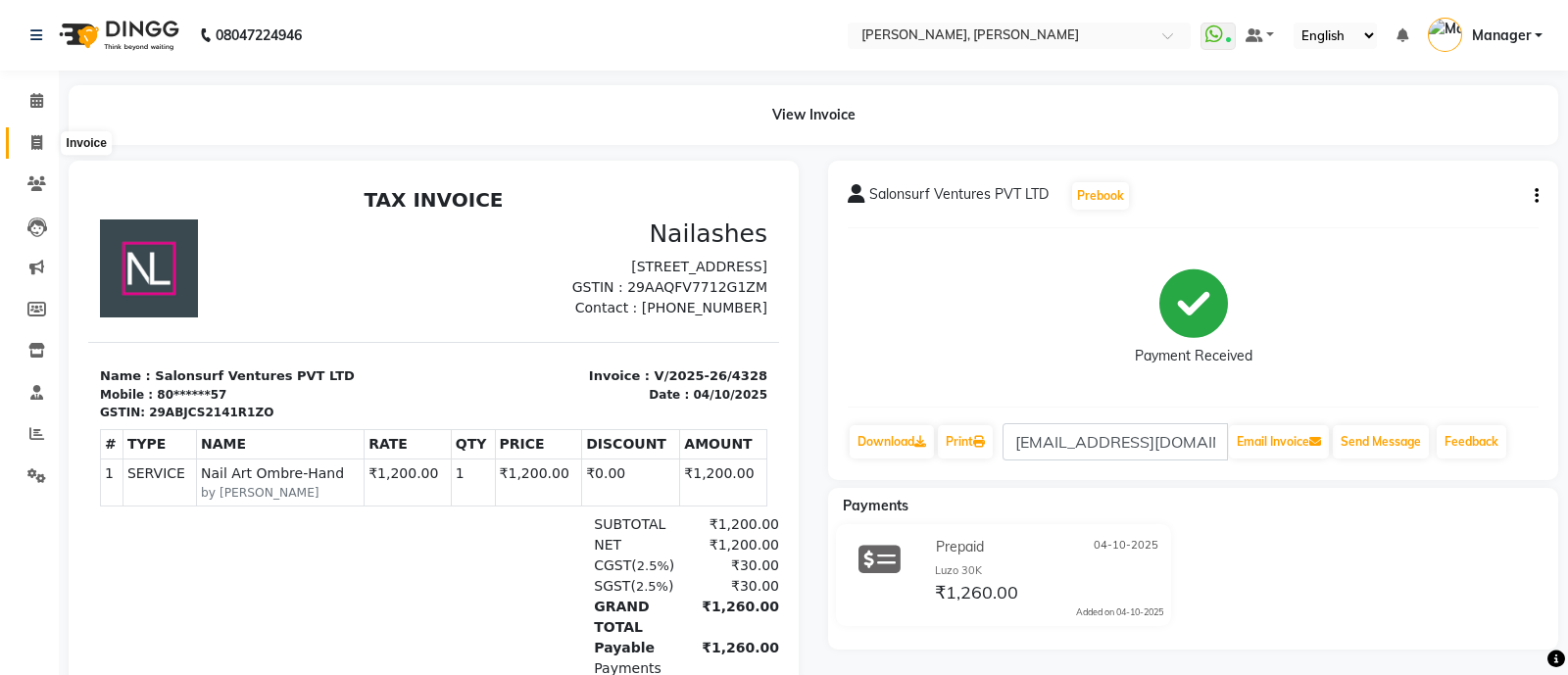
select select "3767"
select select "service"
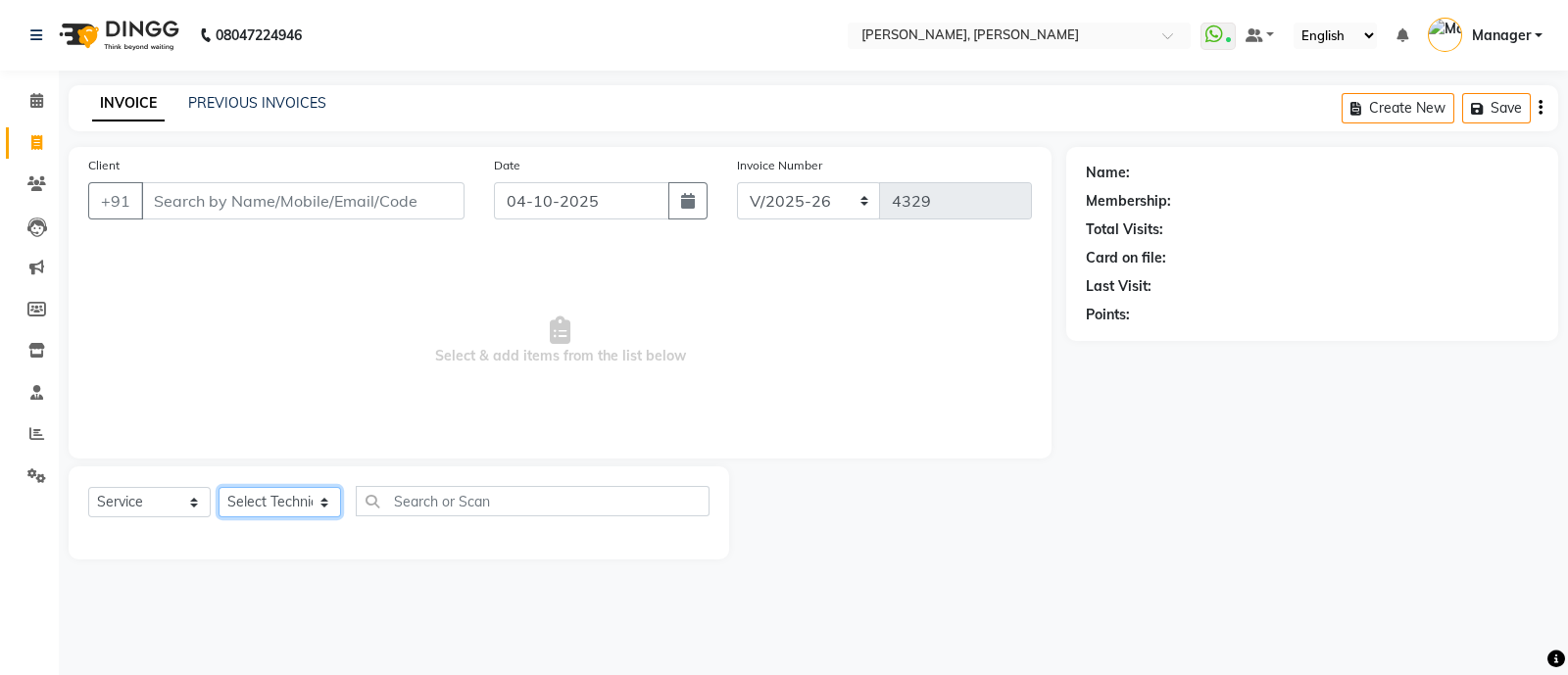
click at [288, 491] on select "Select Technician [PERSON_NAME] [PERSON_NAME] Asid Hanmi [PERSON_NAME] Manager …" at bounding box center [279, 502] width 122 height 30
select select "92184"
click at [219, 488] on select "Select Technician [PERSON_NAME] [PERSON_NAME] Asid Hanmi [PERSON_NAME] Manager …" at bounding box center [279, 502] width 122 height 30
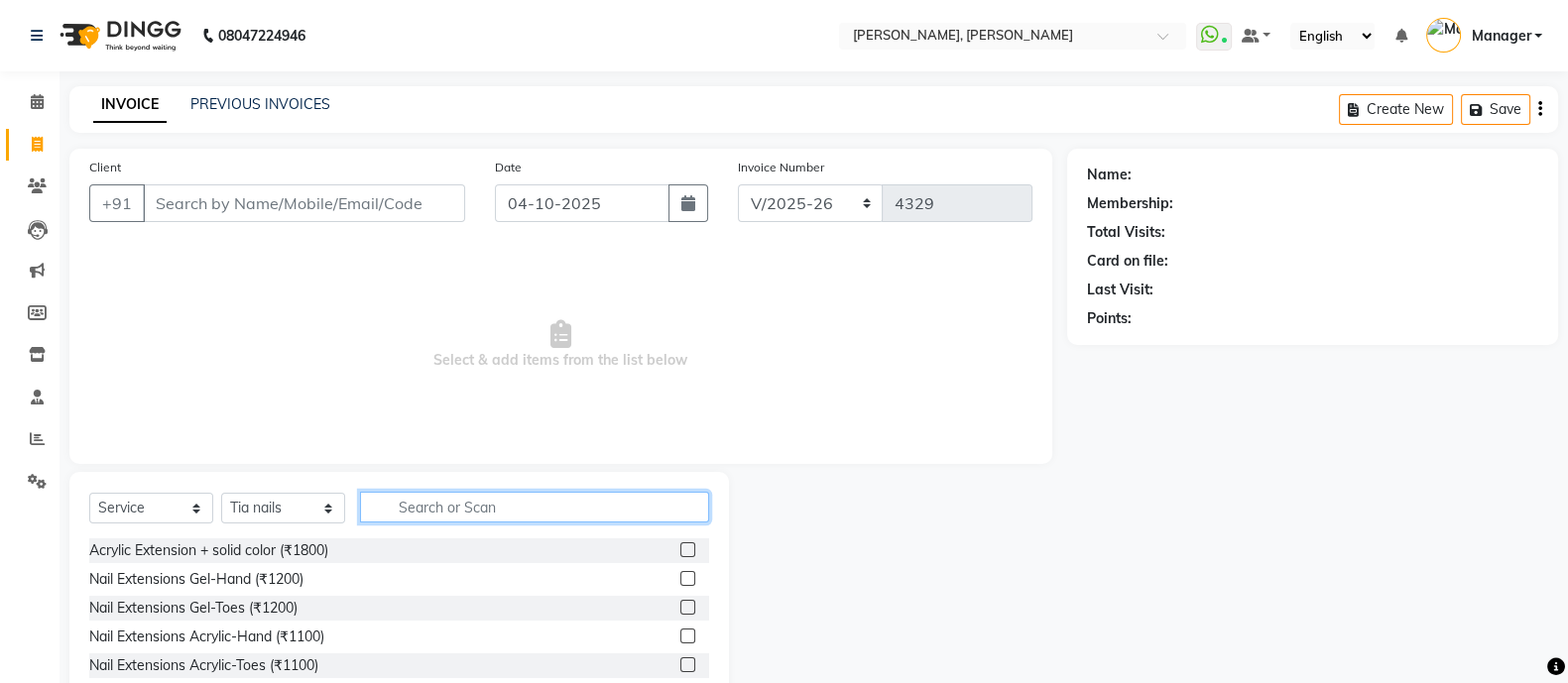
click at [475, 512] on input "text" at bounding box center [535, 507] width 349 height 31
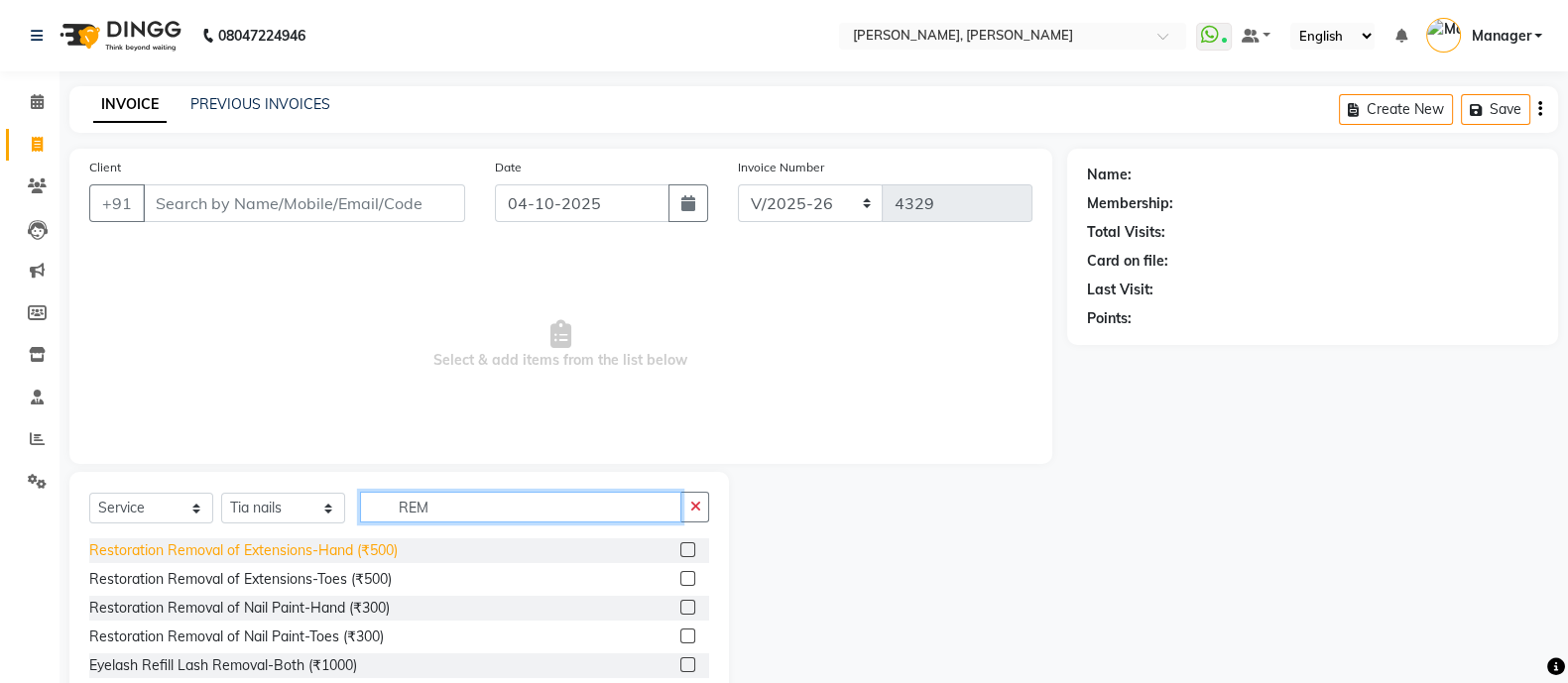
type input "REM"
click at [364, 550] on div "Restoration Removal of Extensions-Hand (₹500)" at bounding box center [243, 550] width 308 height 21
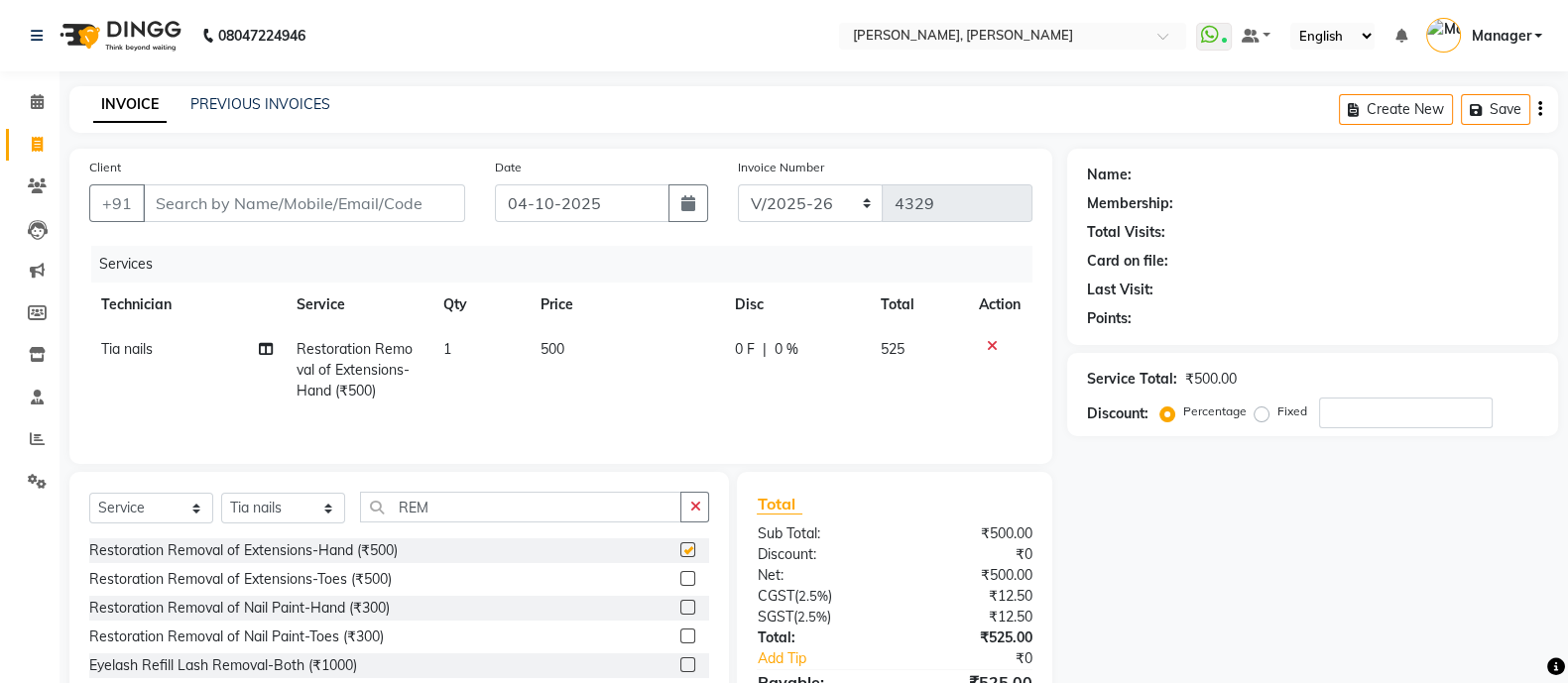
checkbox input "false"
click at [466, 517] on input "REM" at bounding box center [521, 507] width 321 height 31
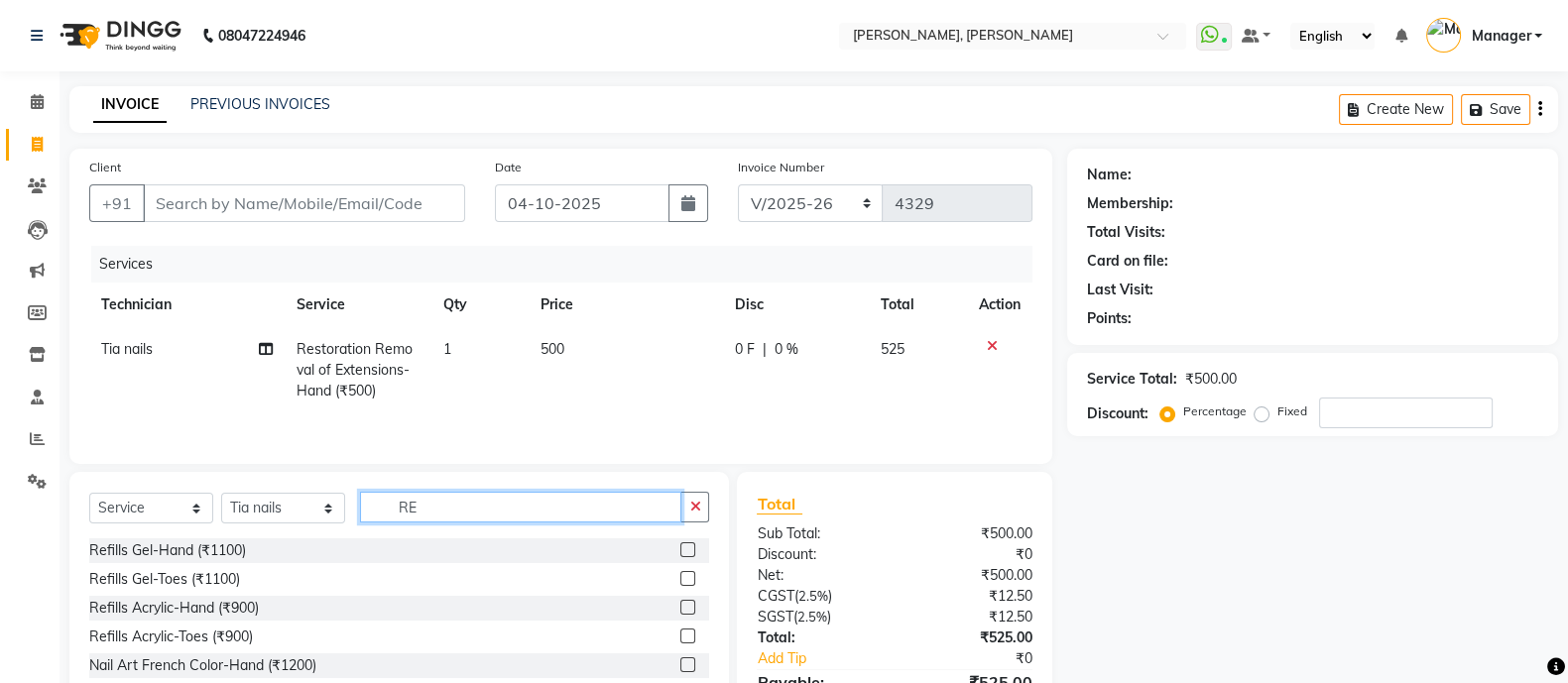
type input "R"
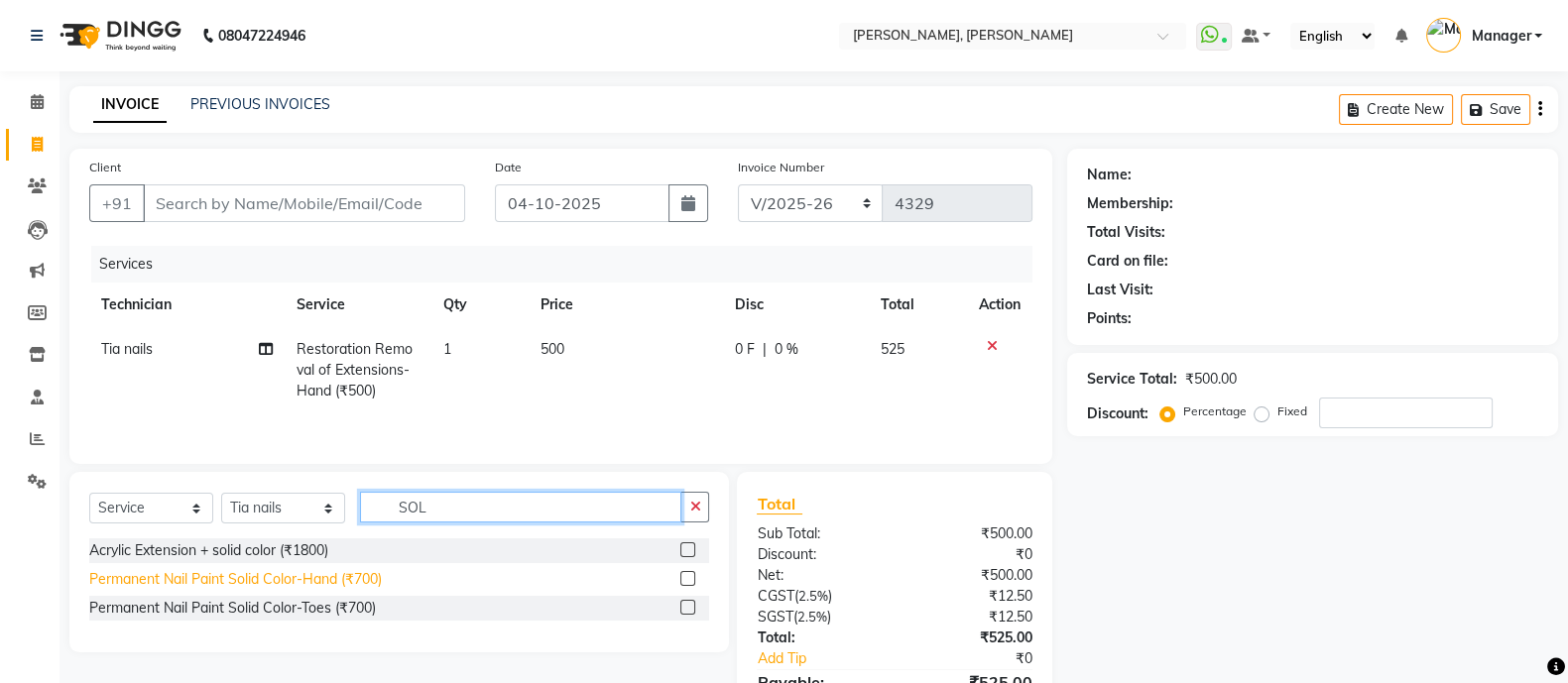
type input "SOL"
click at [354, 584] on div "Permanent Nail Paint Solid Color-Hand (₹700)" at bounding box center [235, 579] width 293 height 21
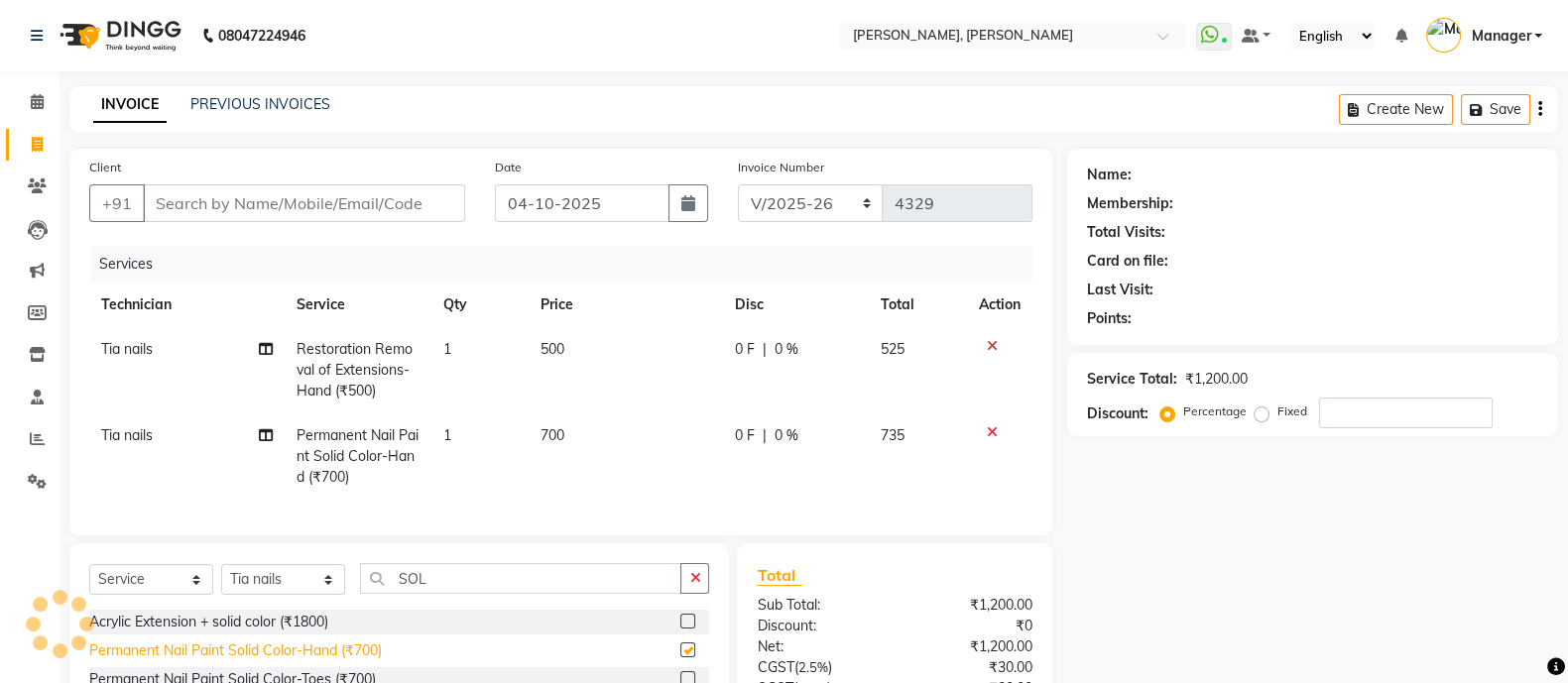
checkbox input "false"
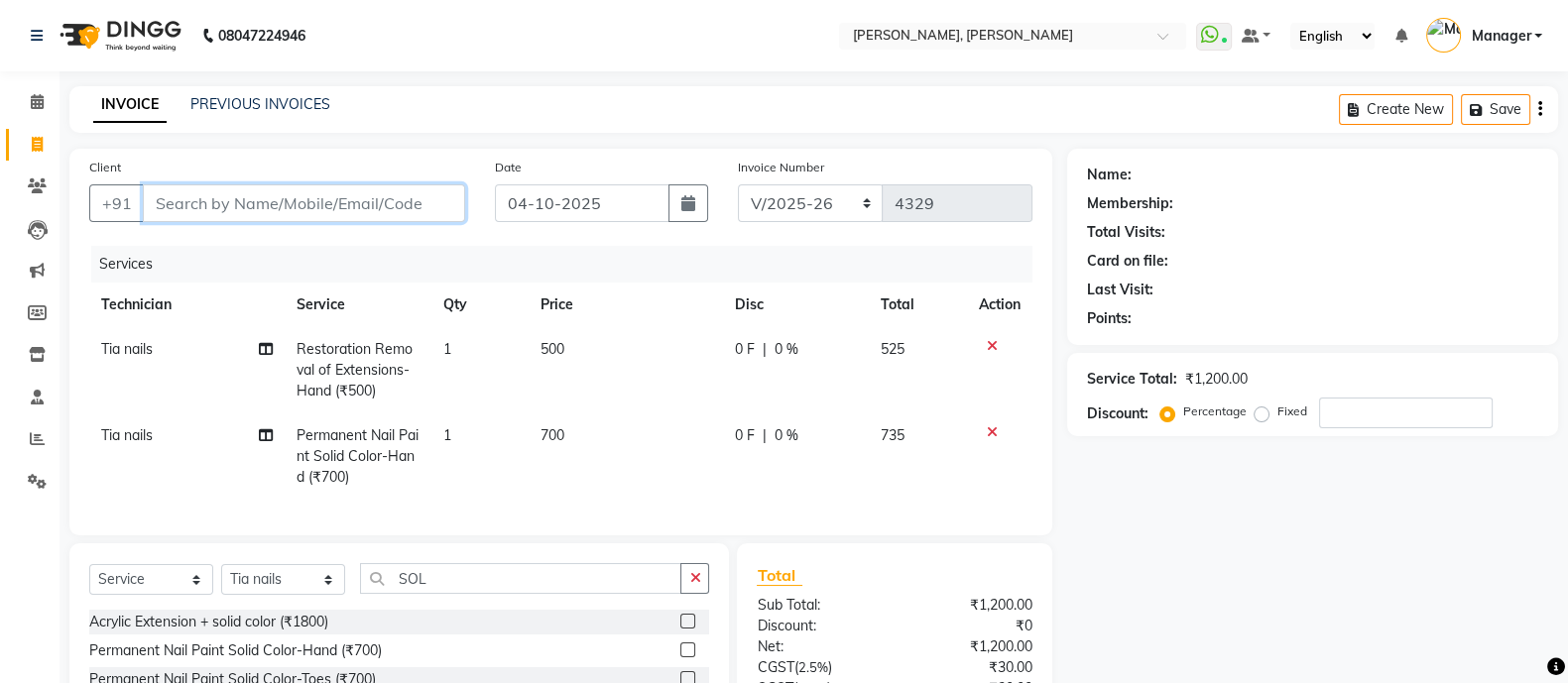
click at [348, 197] on input "Client" at bounding box center [303, 203] width 322 height 38
type input "7"
type input "0"
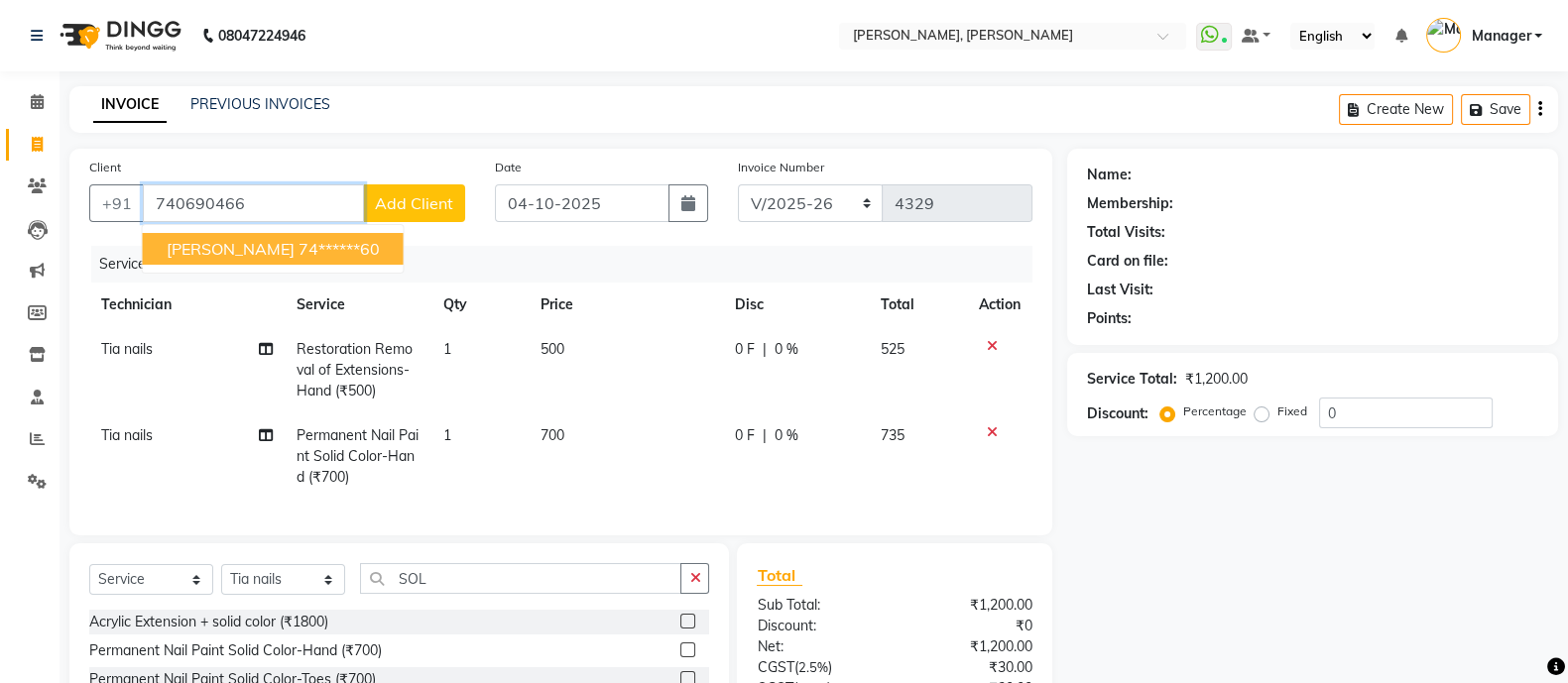
click at [299, 252] on ngb-highlight "74******60" at bounding box center [339, 249] width 81 height 20
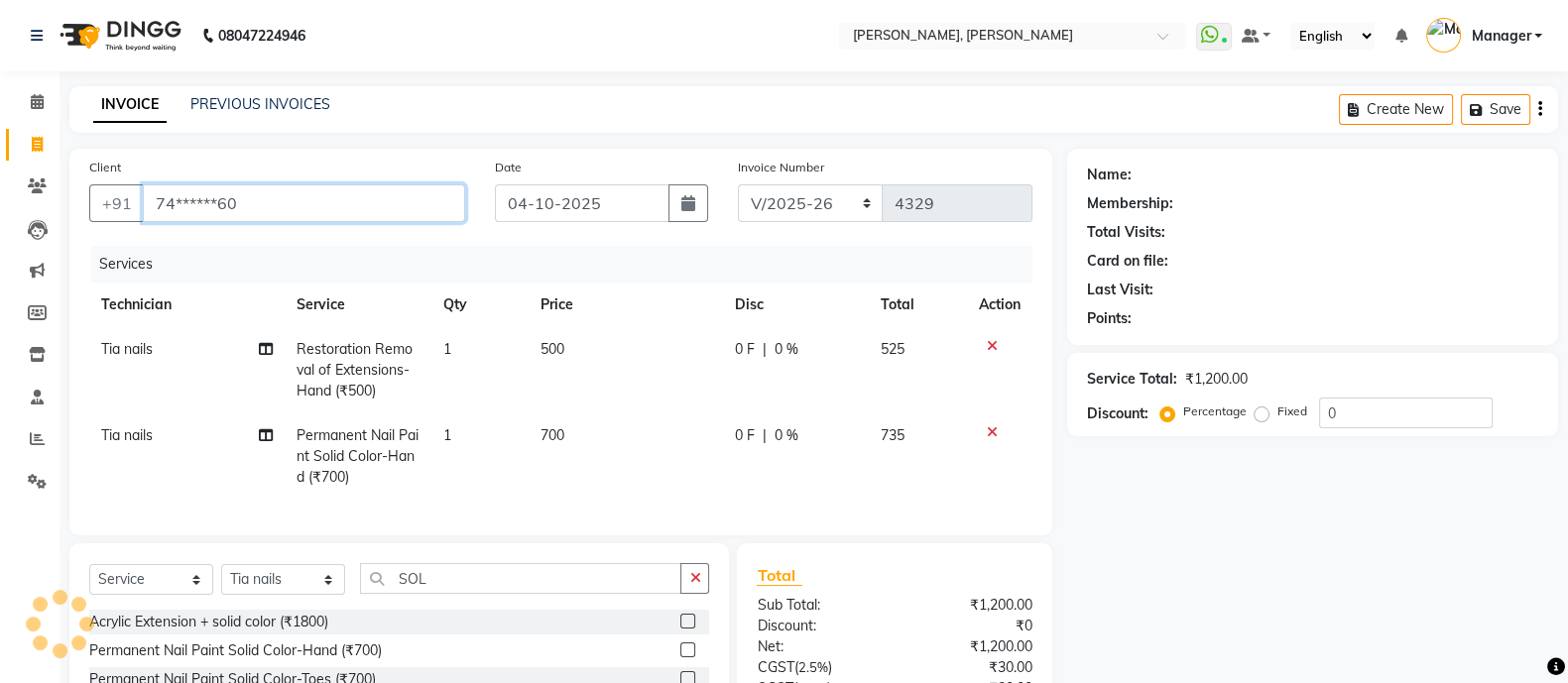
type input "74******60"
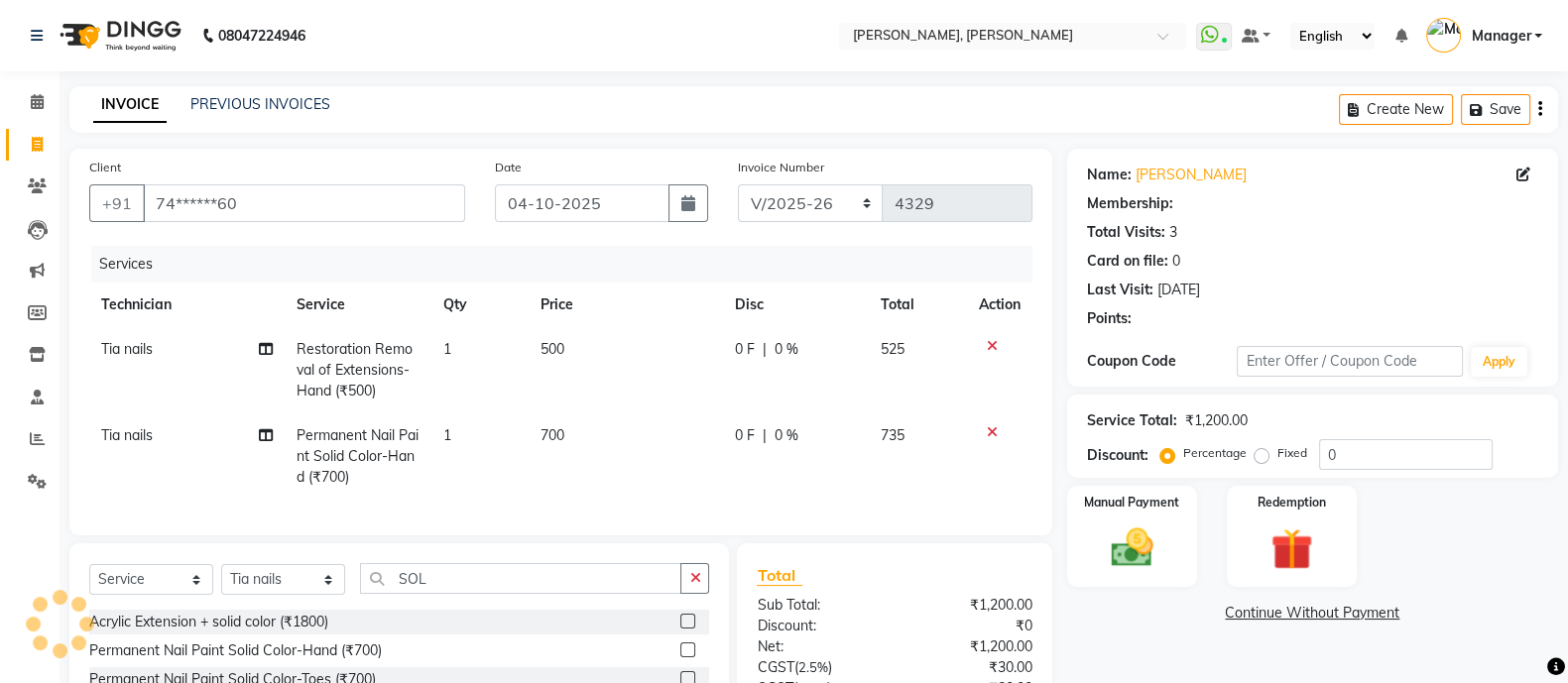
select select "1: Object"
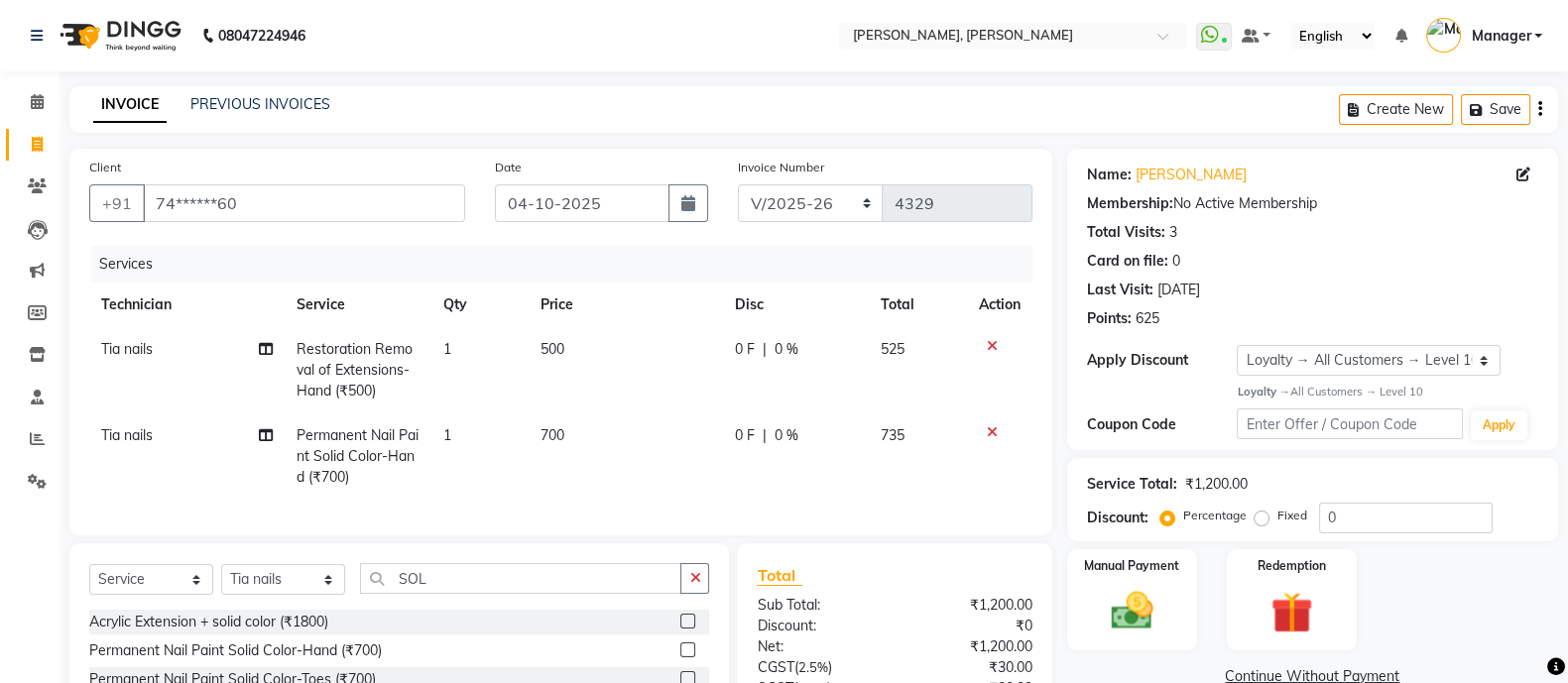
scroll to position [200, 0]
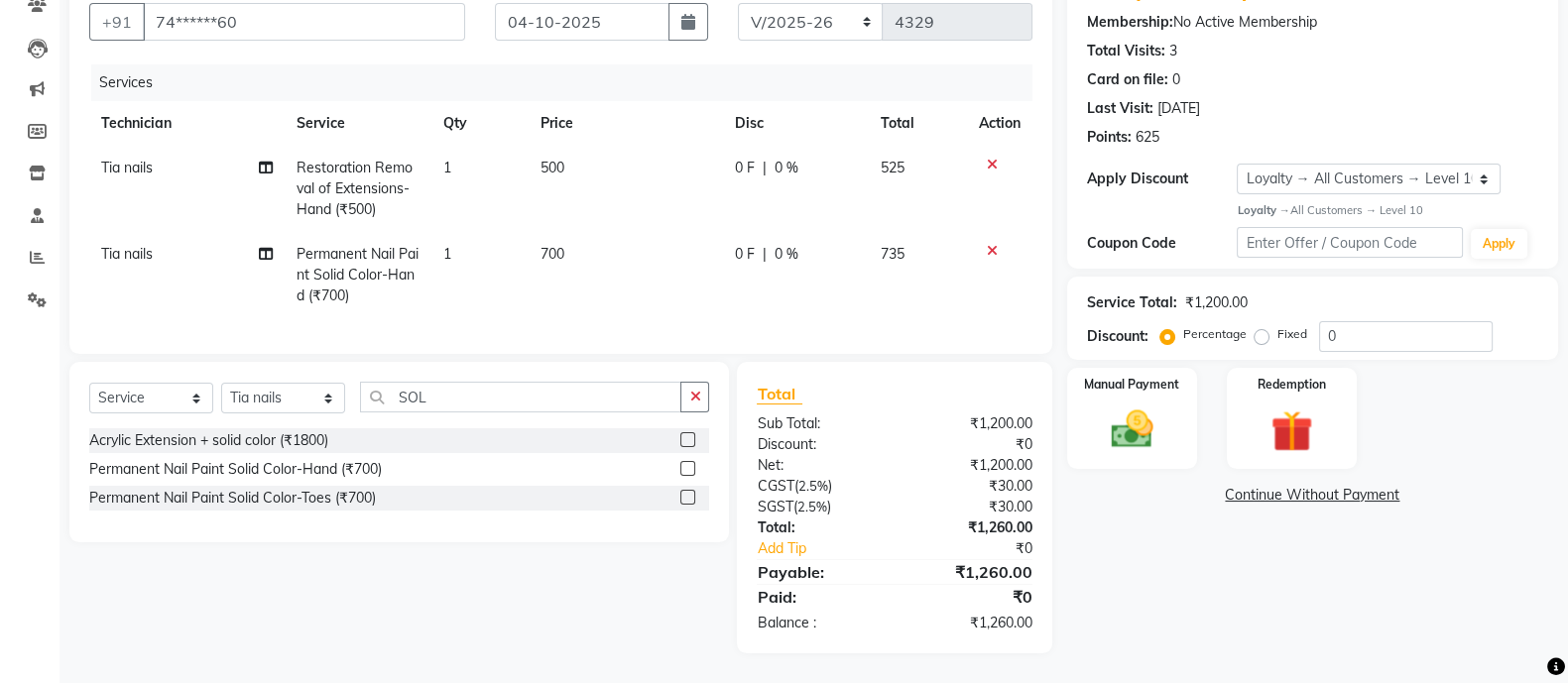
click at [1179, 617] on div "Name: Sahana Membership: No Active Membership Total Visits: 3 Card on file: 0 L…" at bounding box center [1320, 310] width 506 height 686
click at [537, 157] on td "500" at bounding box center [626, 188] width 194 height 86
select select "92184"
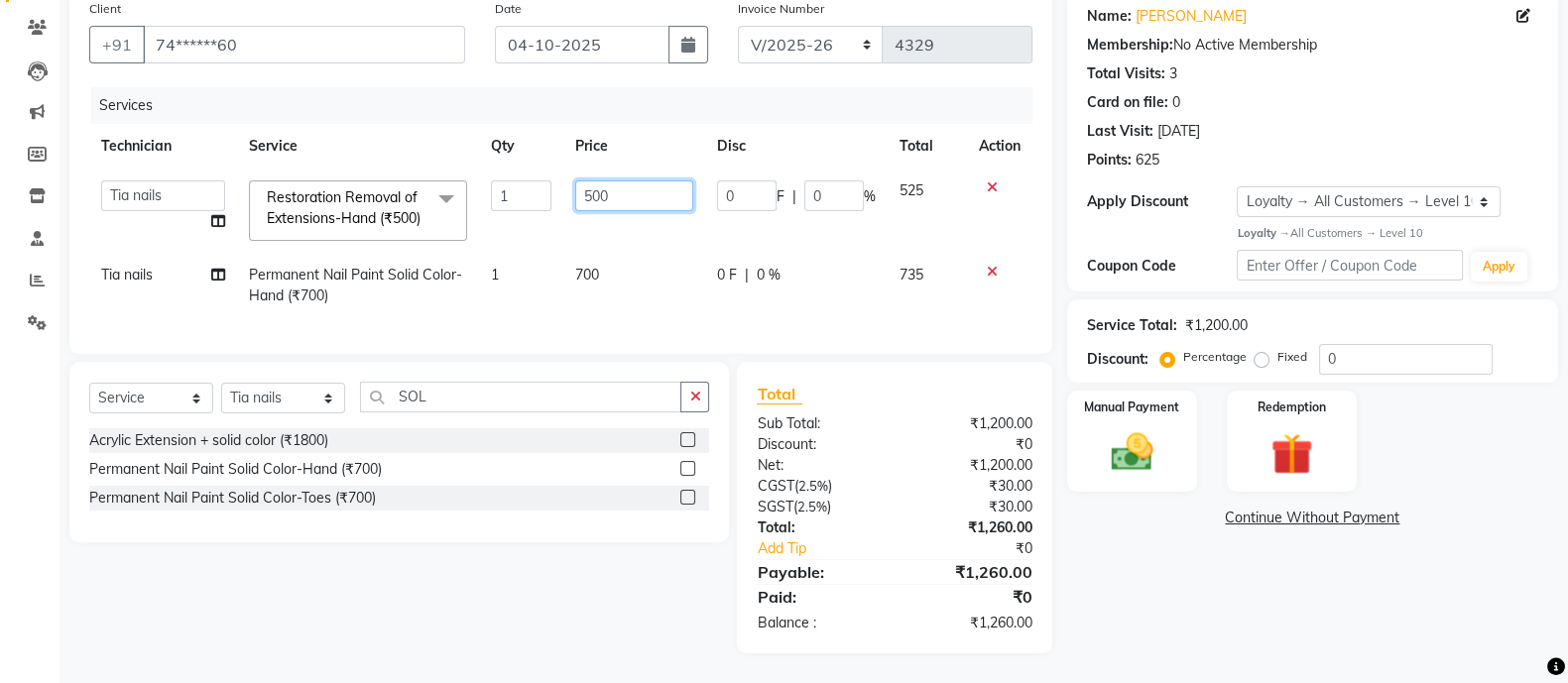
click at [612, 180] on input "500" at bounding box center [634, 195] width 118 height 31
type input "5"
type input "0"
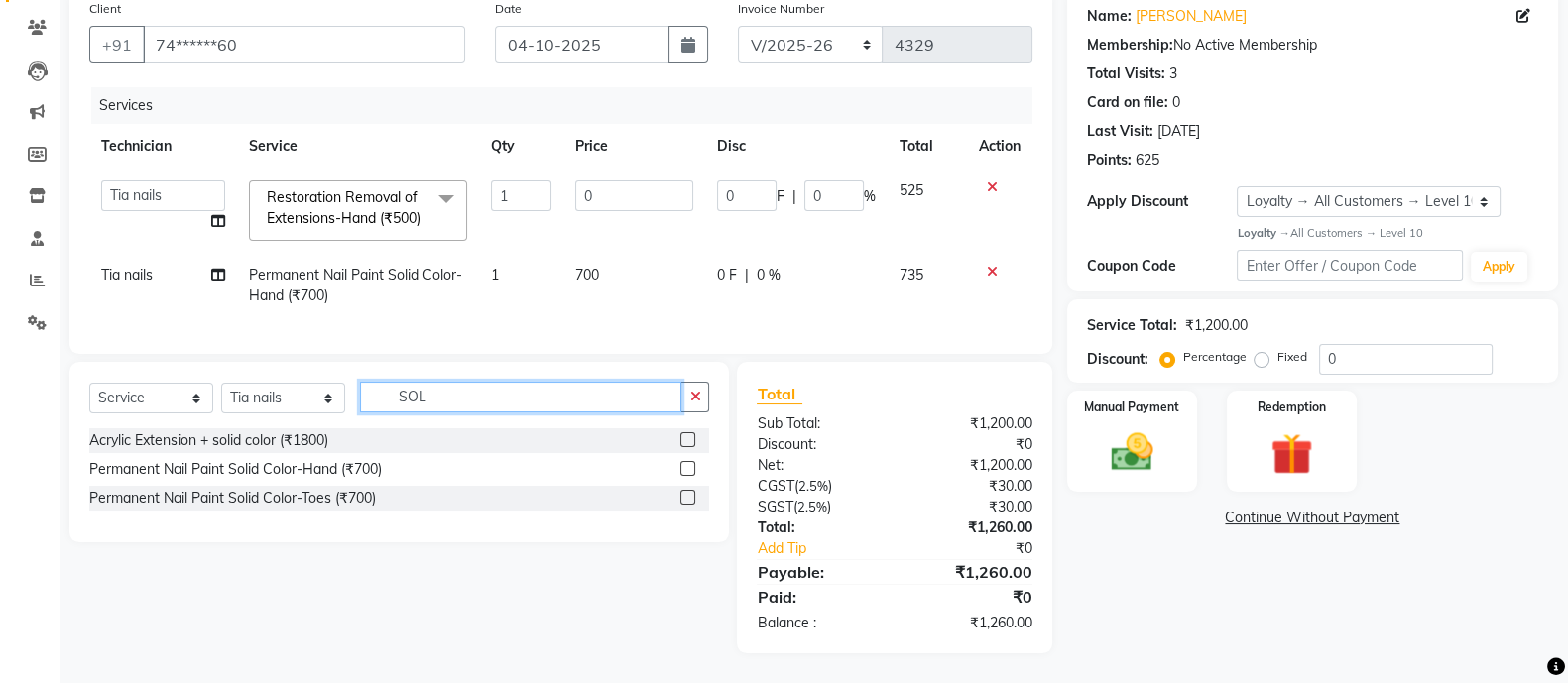
click at [498, 402] on input "SOL" at bounding box center [521, 397] width 321 height 31
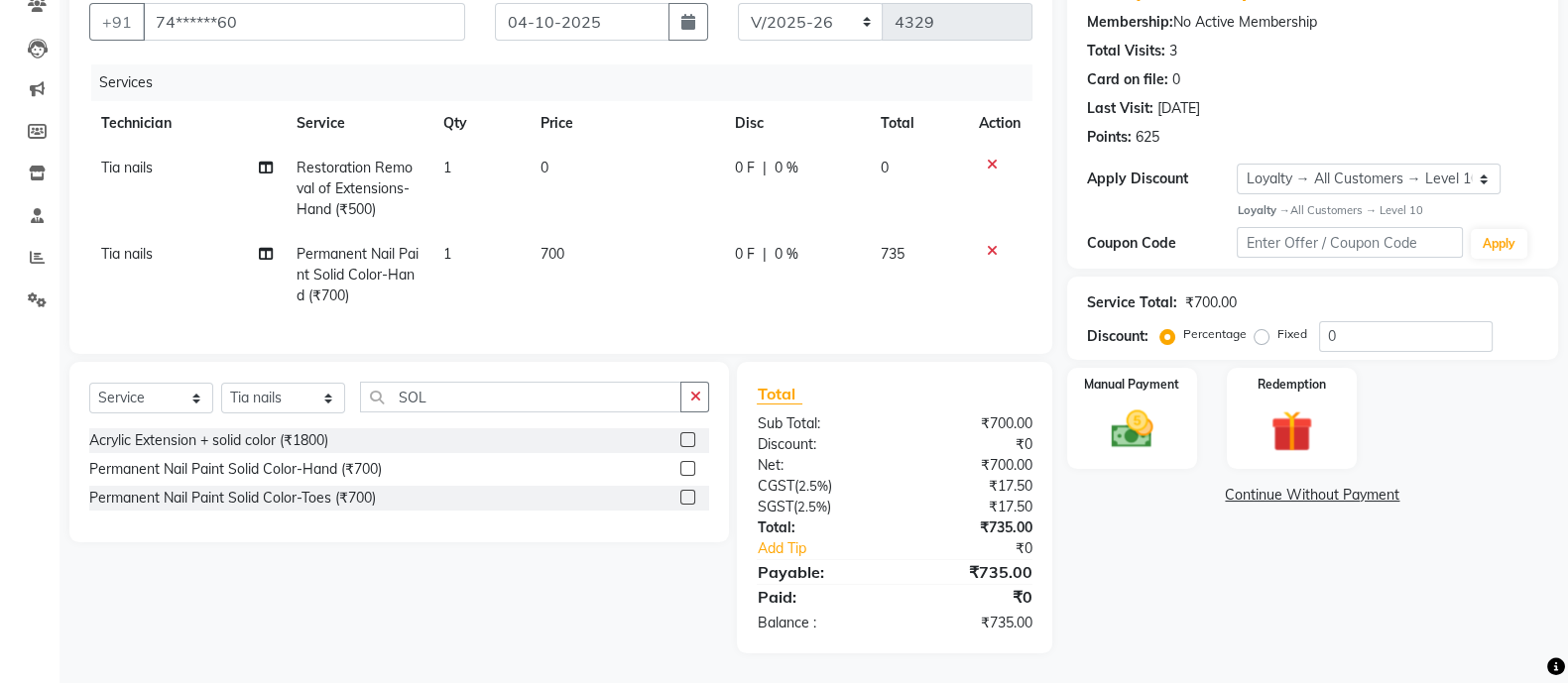
click at [566, 147] on td "0" at bounding box center [626, 188] width 194 height 86
select select "92184"
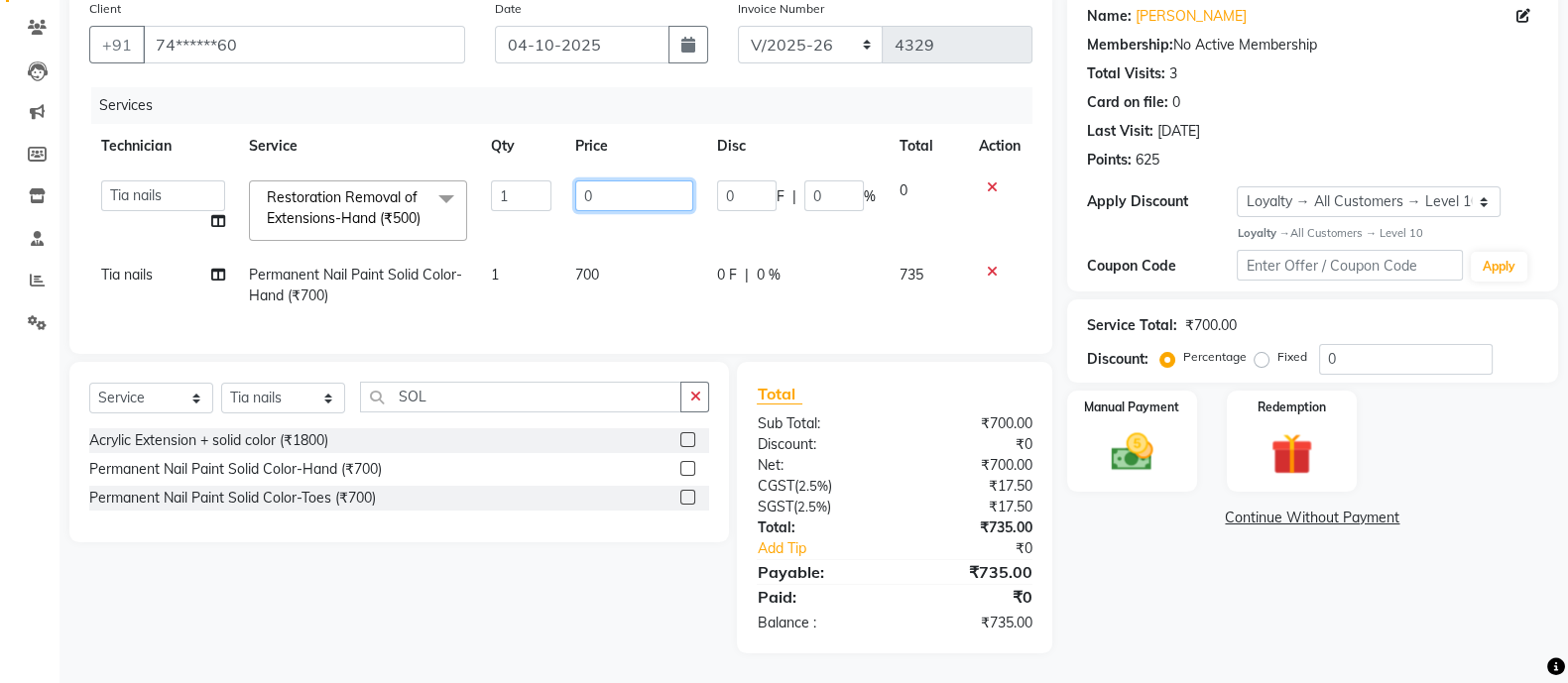
click at [631, 180] on input "0" at bounding box center [634, 195] width 118 height 31
type input "500"
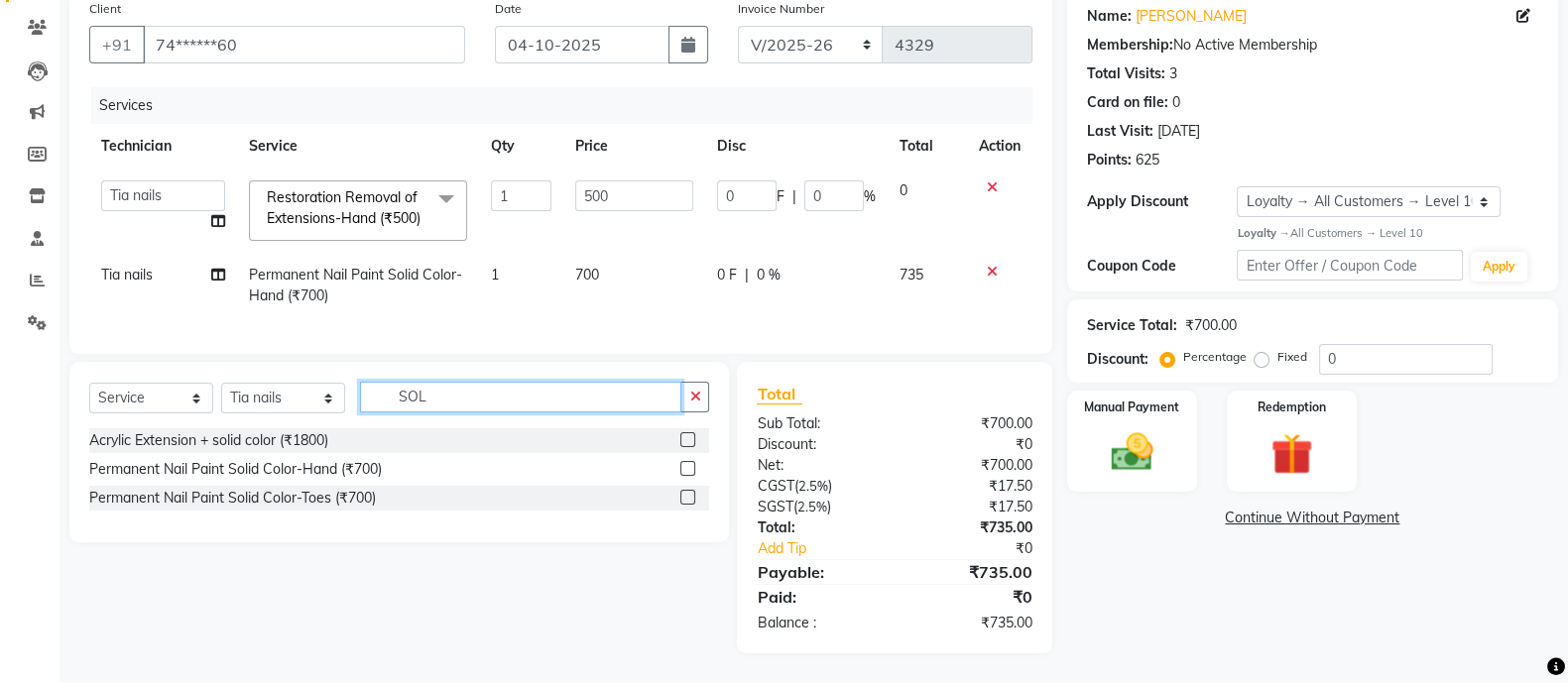
click at [473, 396] on input "SOL" at bounding box center [521, 397] width 321 height 31
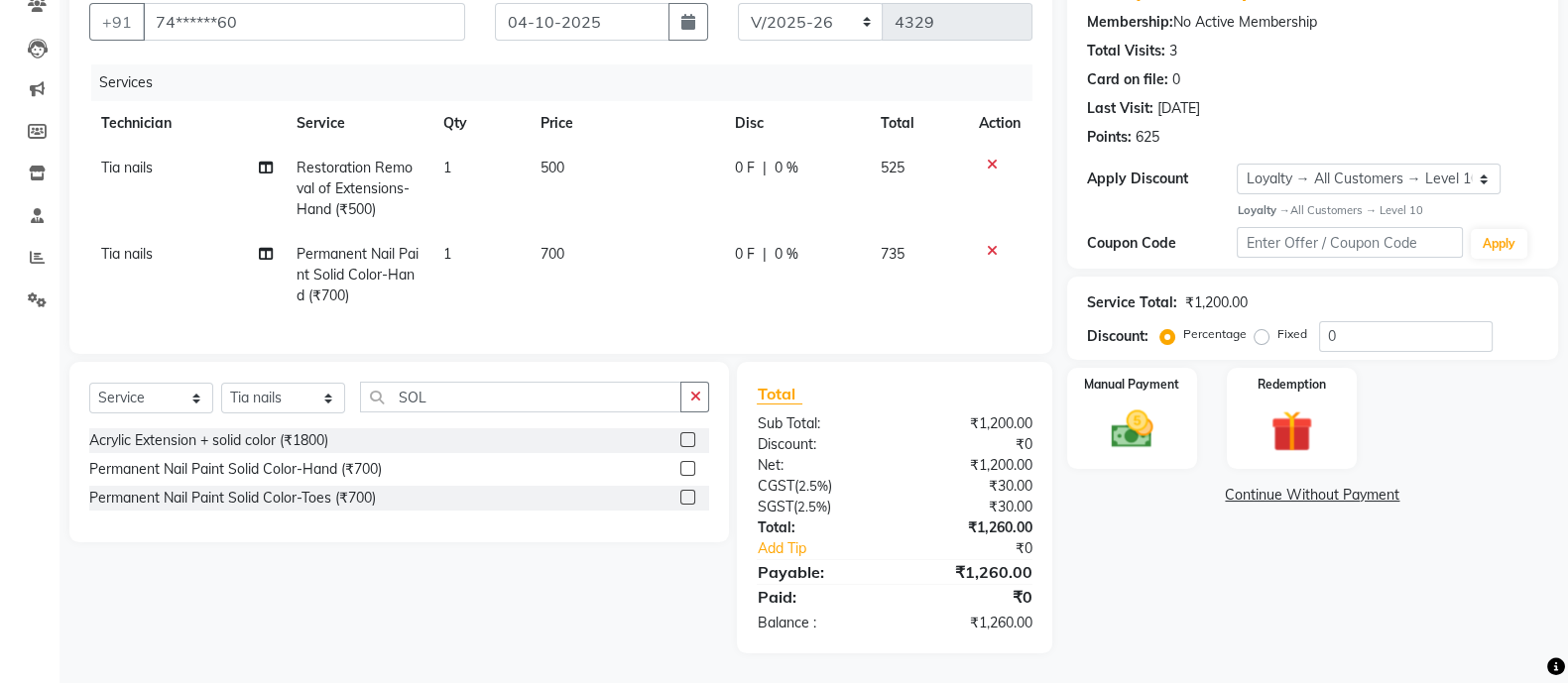
click at [583, 151] on td "500" at bounding box center [626, 188] width 194 height 86
select select "92184"
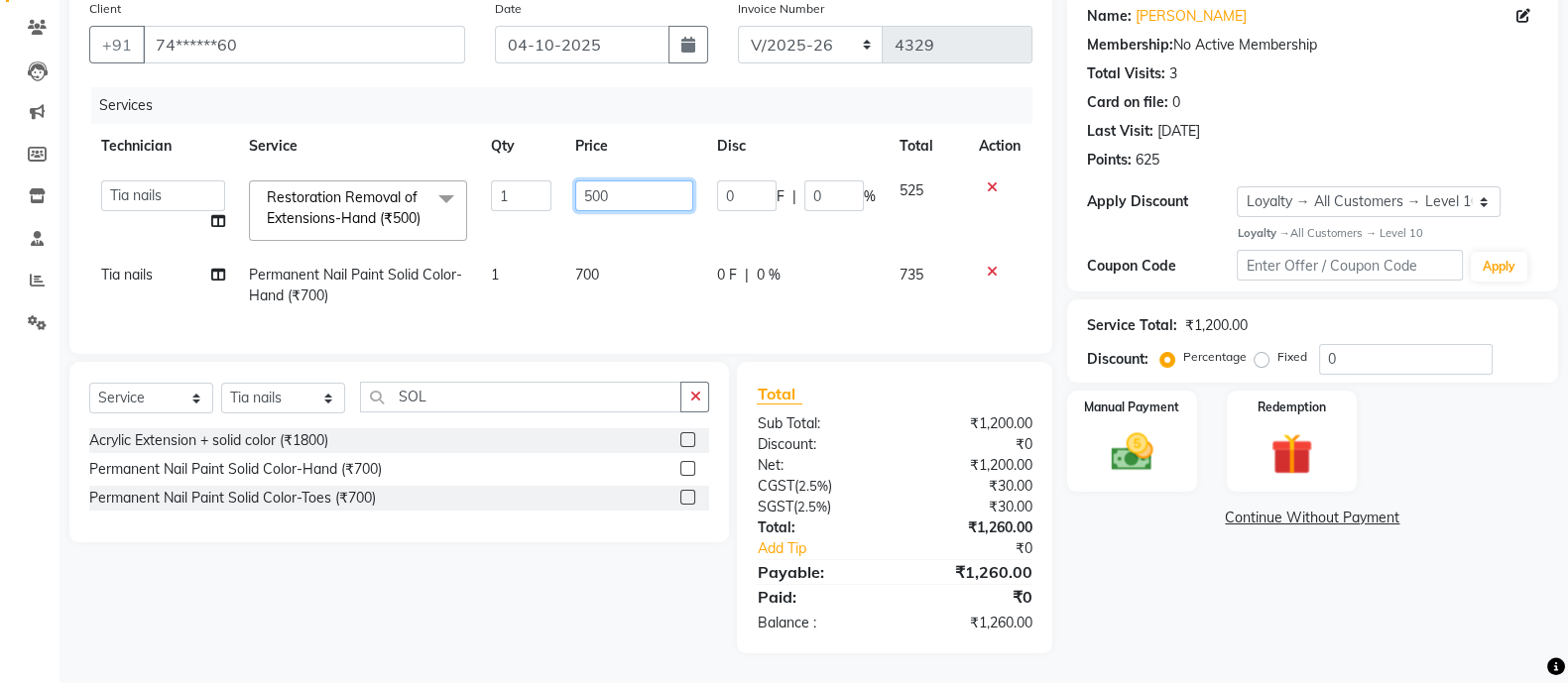
click at [635, 180] on input "500" at bounding box center [634, 195] width 118 height 31
type input "5"
type input "0"
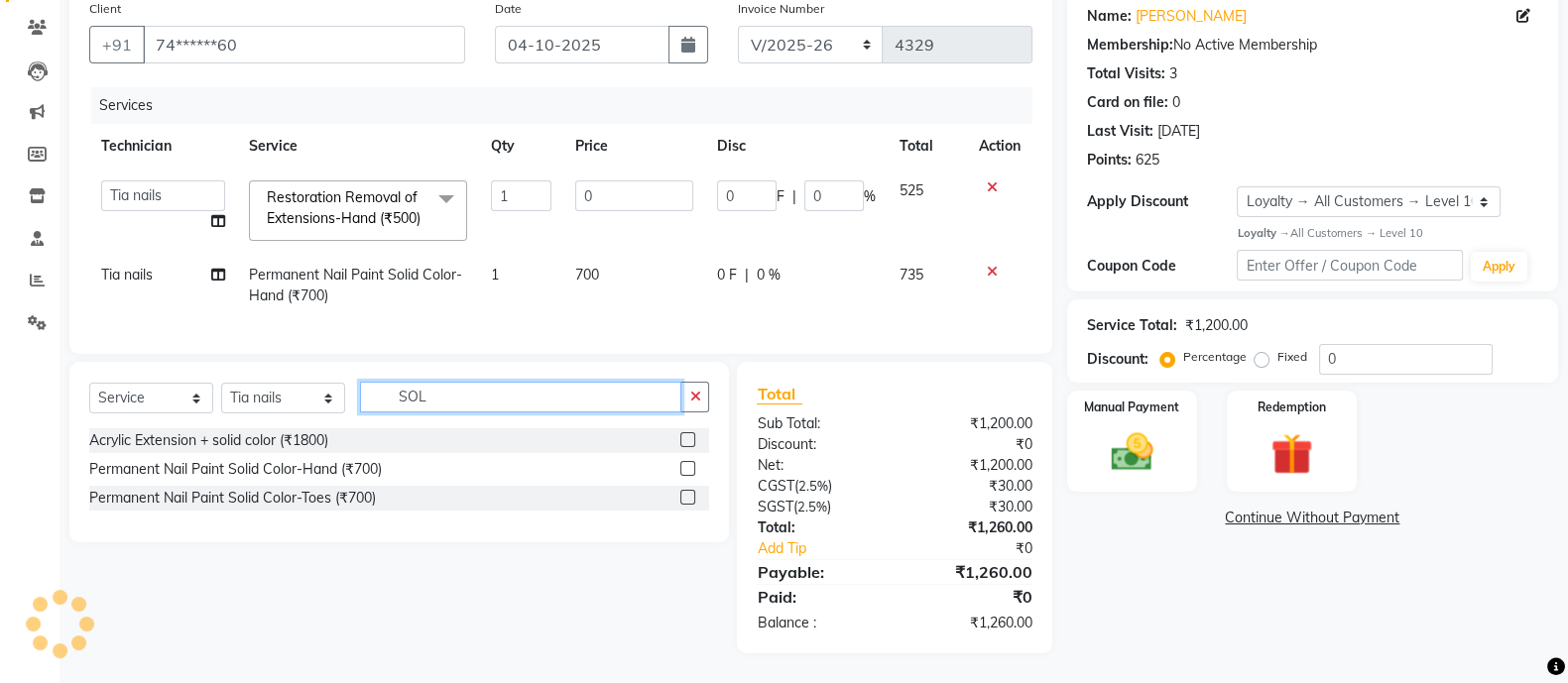
click at [503, 399] on input "SOL" at bounding box center [521, 397] width 321 height 31
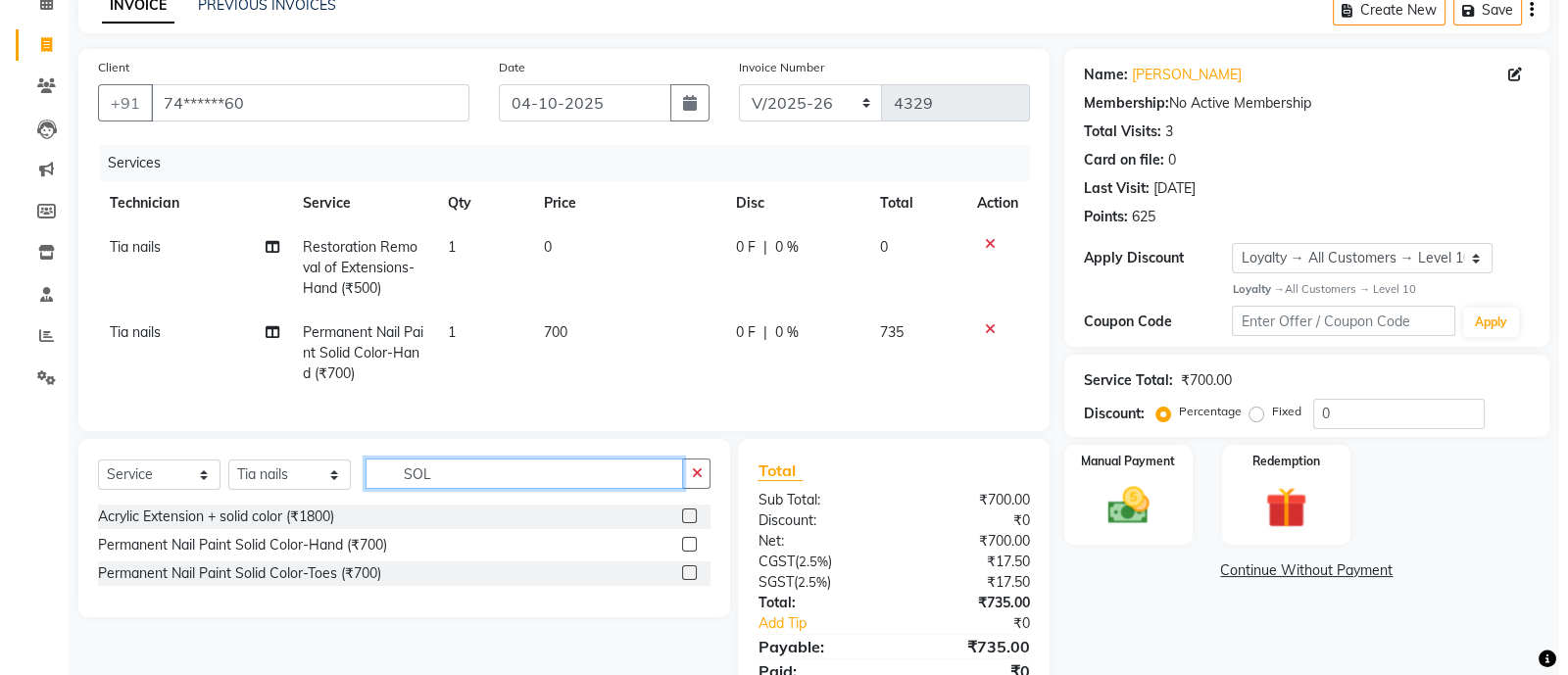
scroll to position [0, 0]
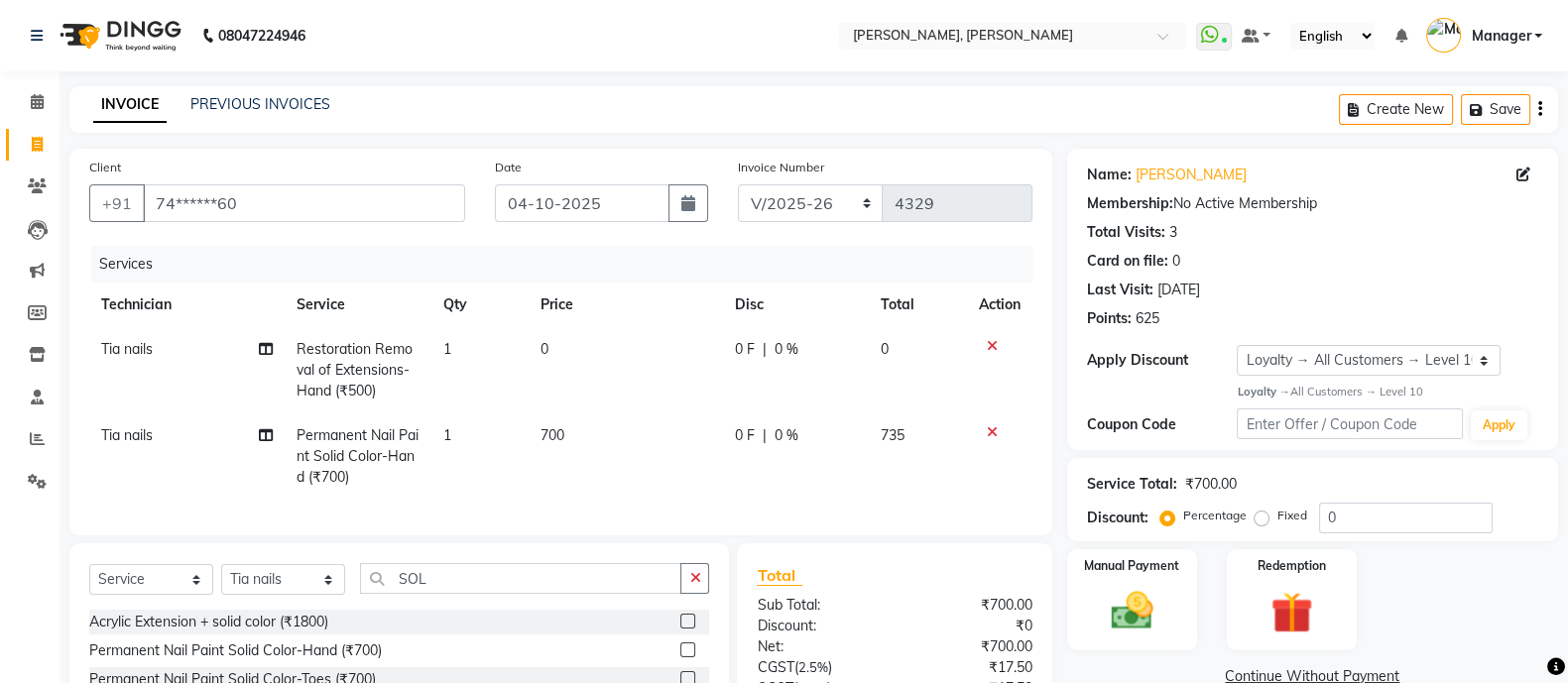
click at [1522, 176] on icon at bounding box center [1523, 174] width 14 height 14
select select "21"
select select "[DEMOGRAPHIC_DATA]"
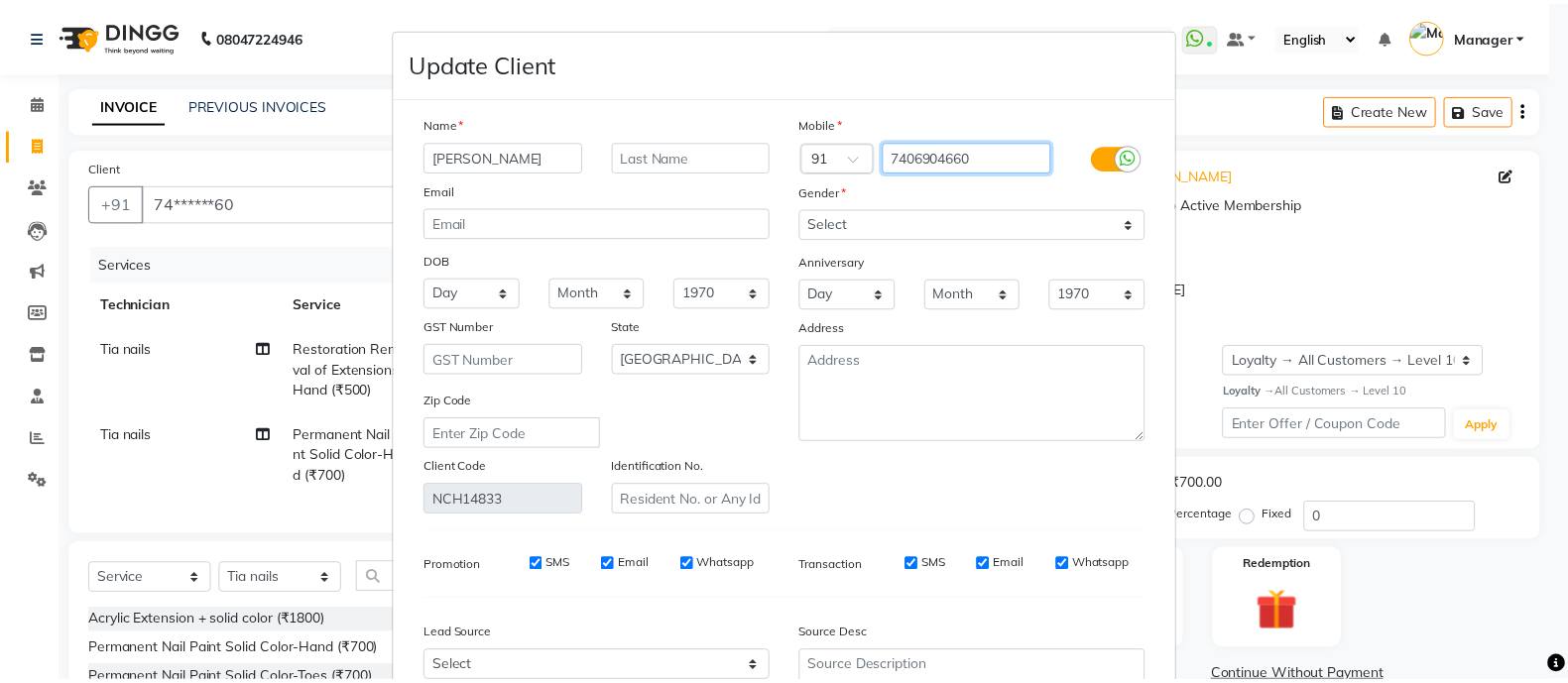
scroll to position [207, 0]
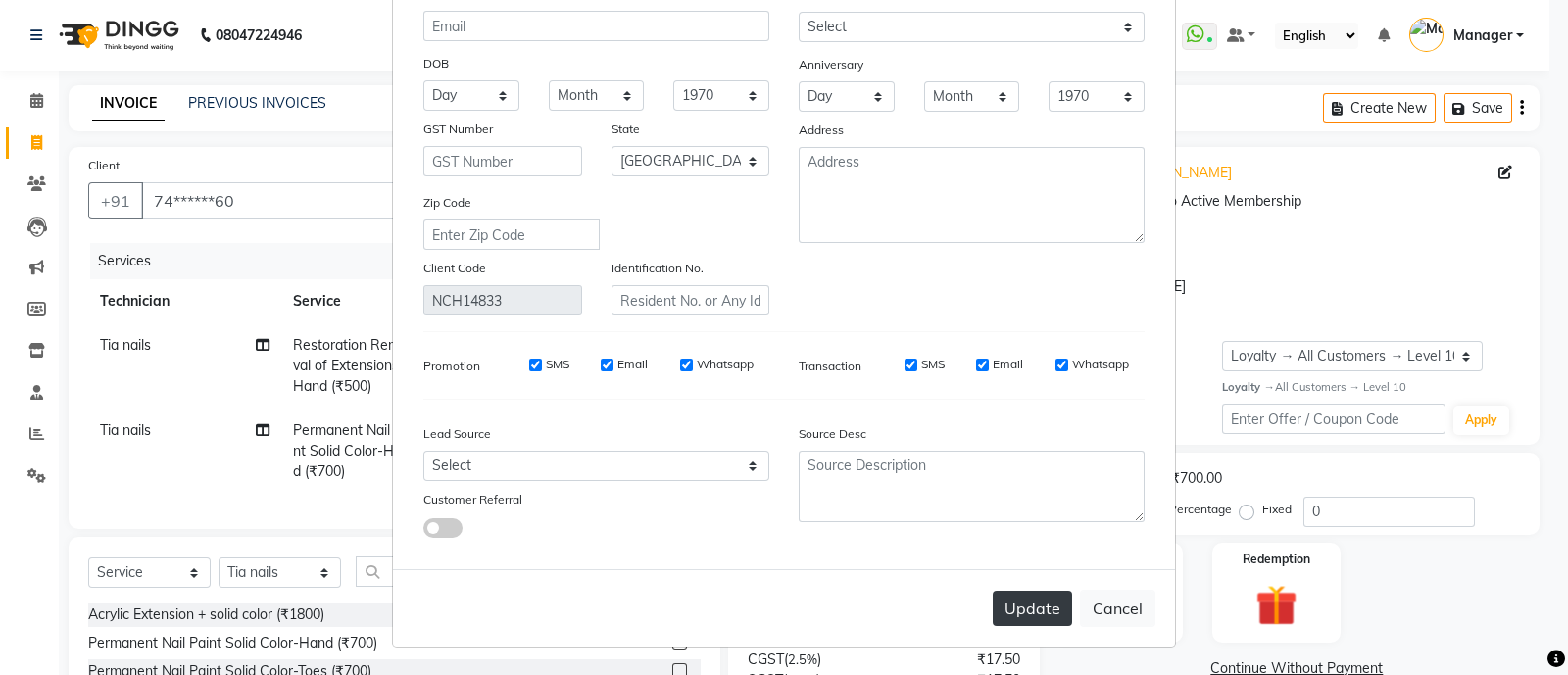
click at [1015, 598] on button "Update" at bounding box center [1032, 608] width 79 height 35
select select
select select "null"
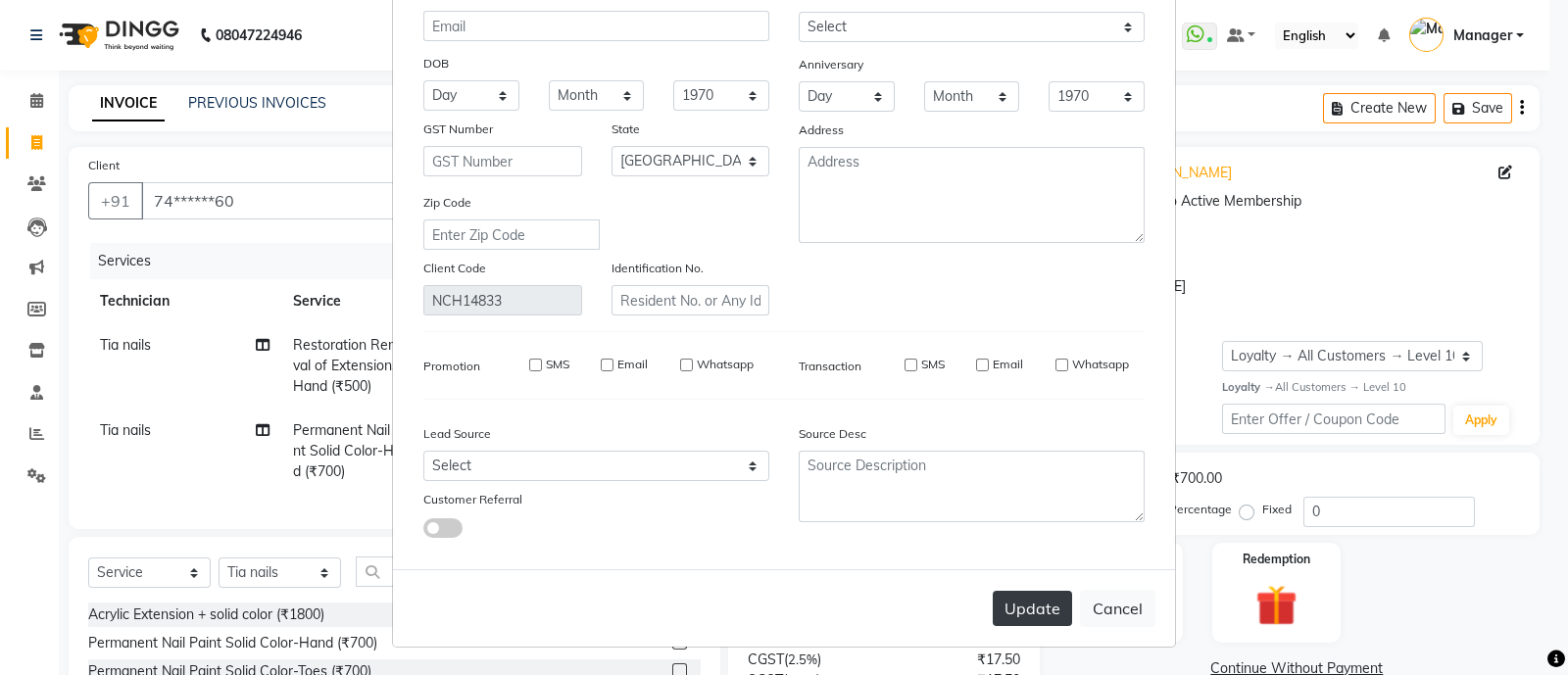
select select
checkbox input "false"
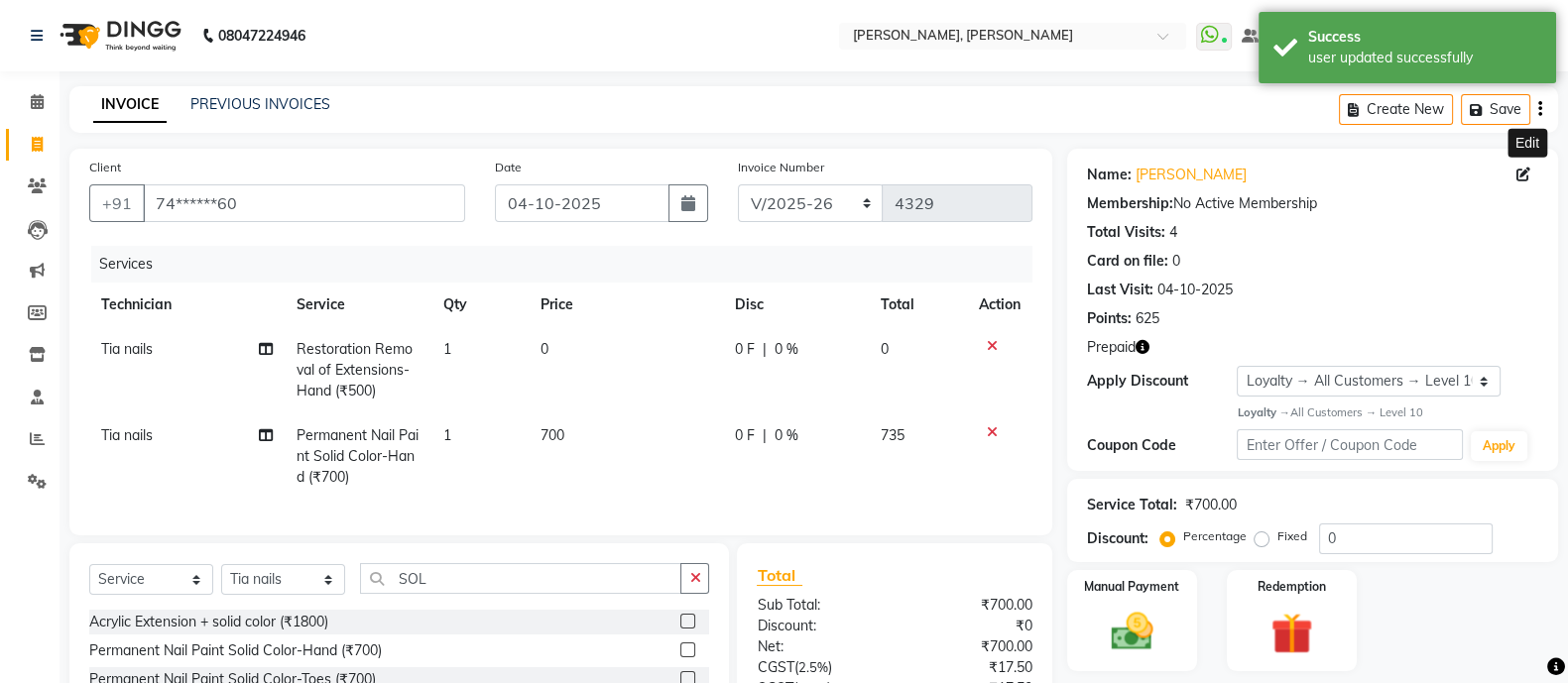
scroll to position [200, 0]
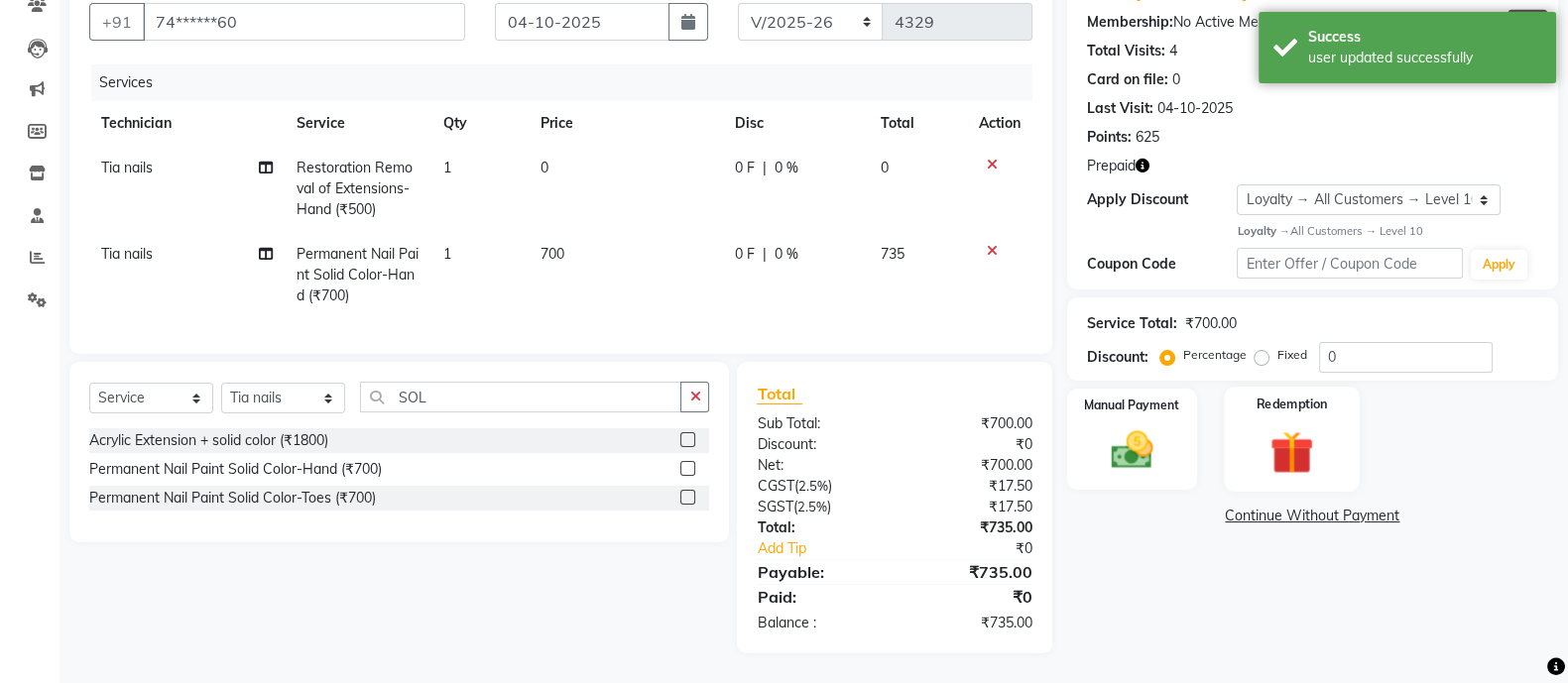
click at [1290, 425] on img at bounding box center [1291, 452] width 70 height 54
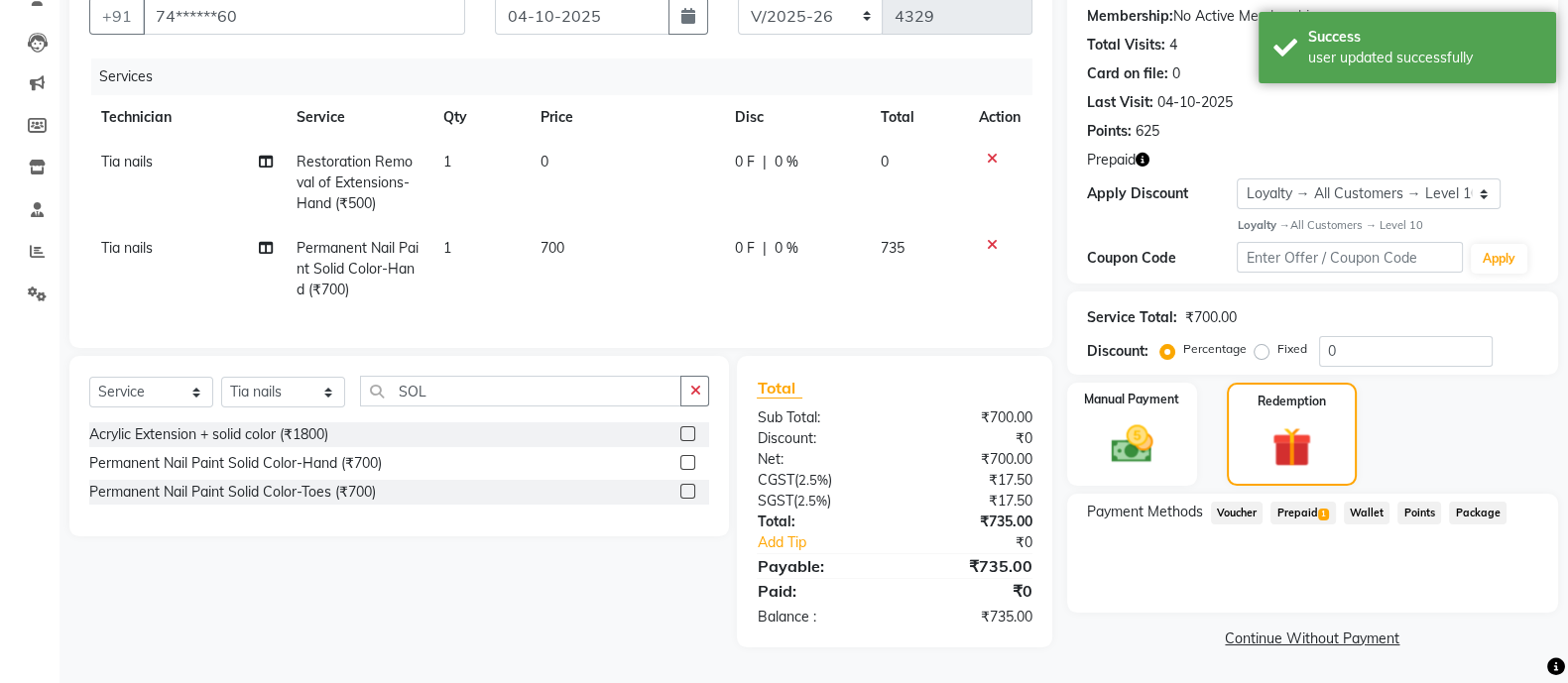
click at [1296, 502] on span "Prepaid 1" at bounding box center [1302, 512] width 64 height 23
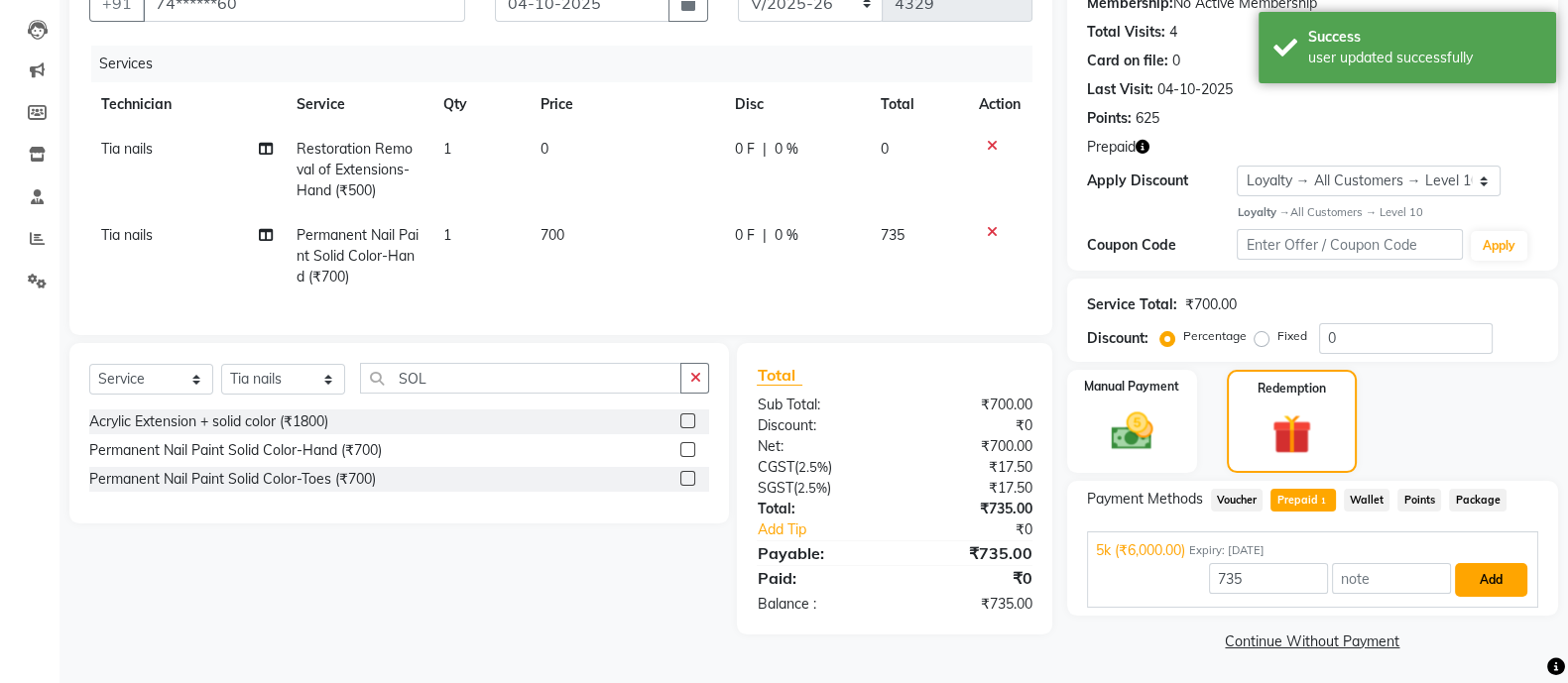
click at [1495, 582] on button "Add" at bounding box center [1491, 580] width 72 height 34
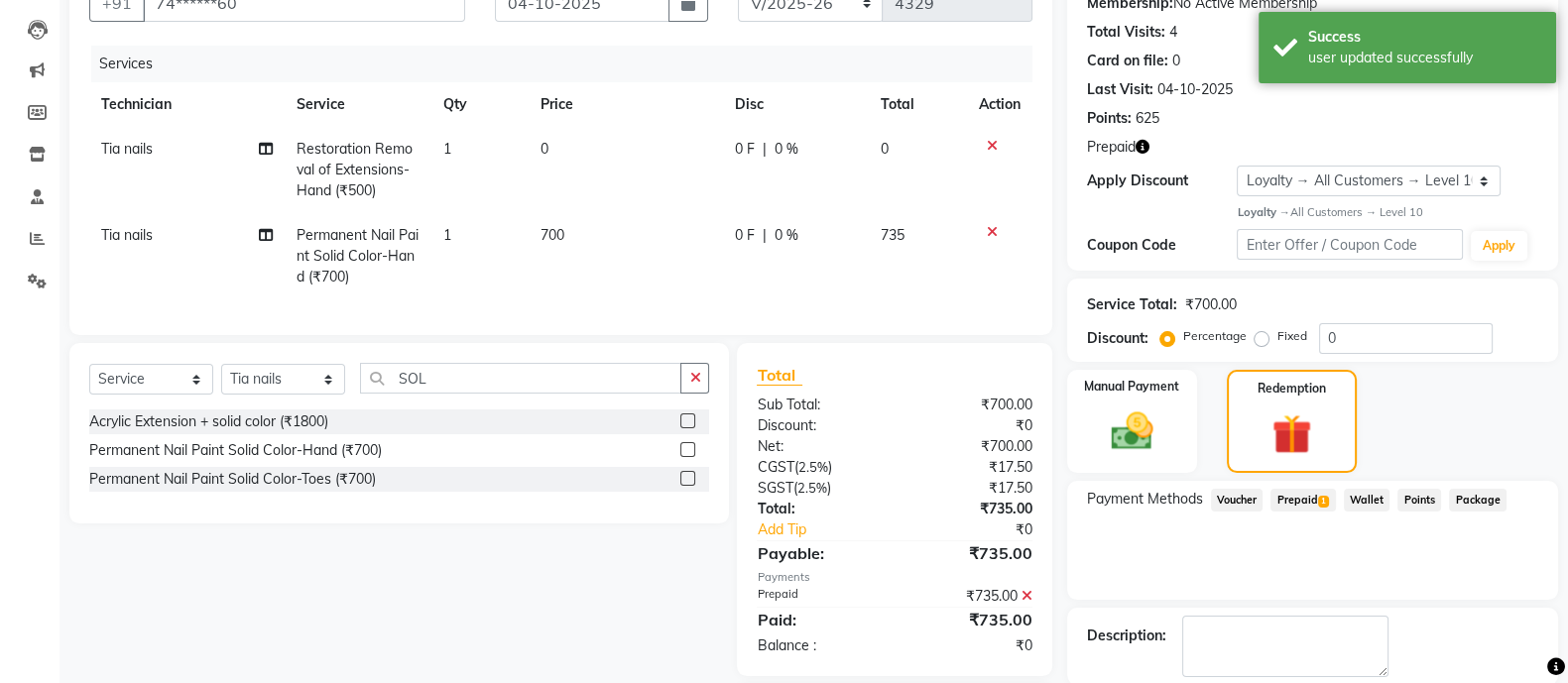
scroll to position [342, 0]
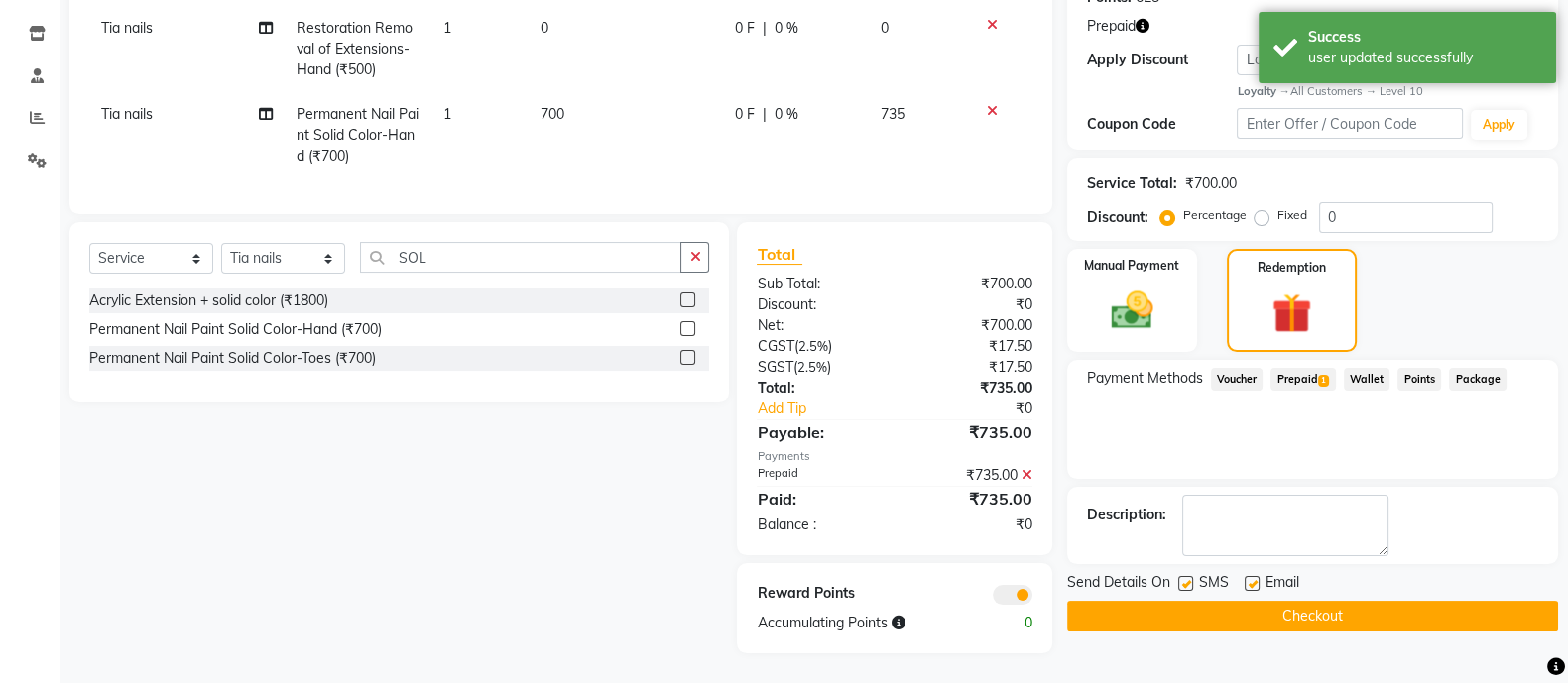
click at [1323, 601] on button "Checkout" at bounding box center [1312, 616] width 491 height 31
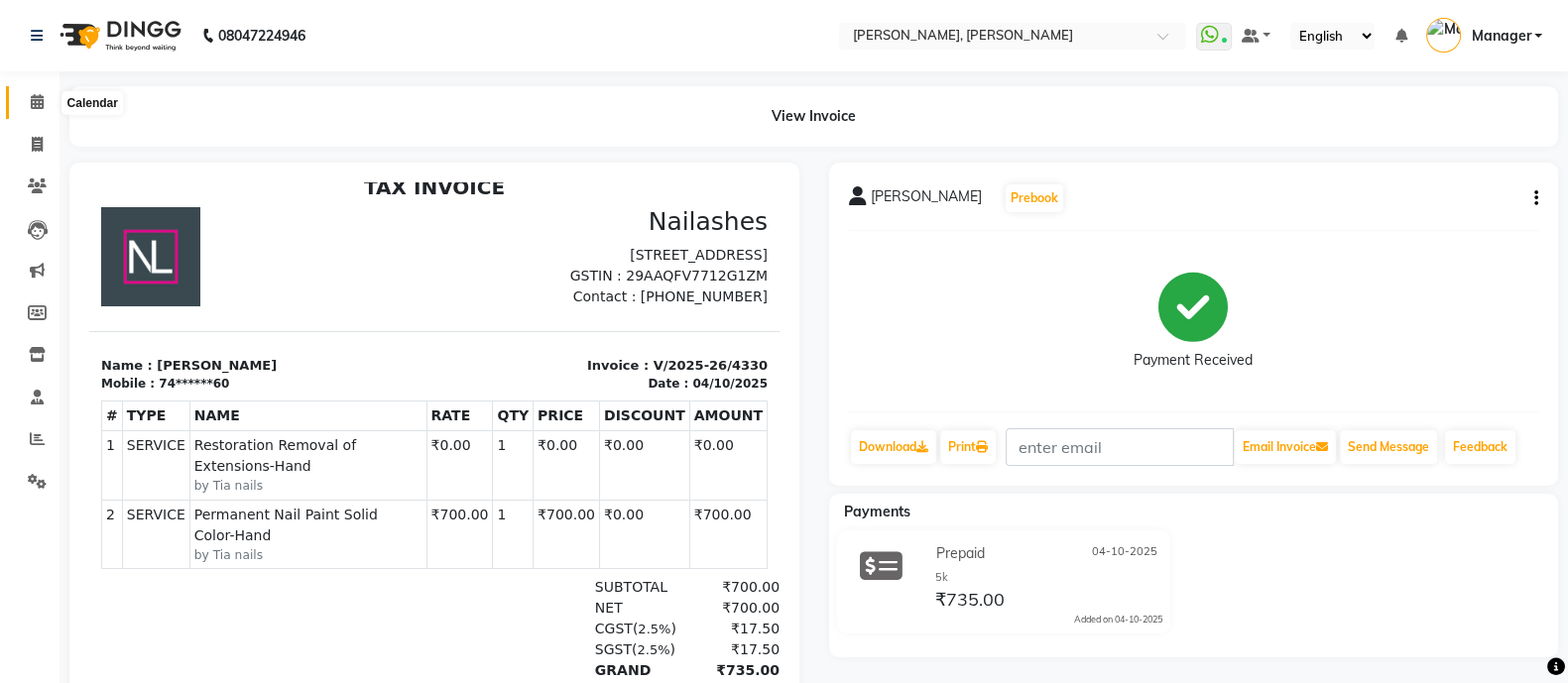
click at [31, 101] on icon at bounding box center [37, 101] width 13 height 15
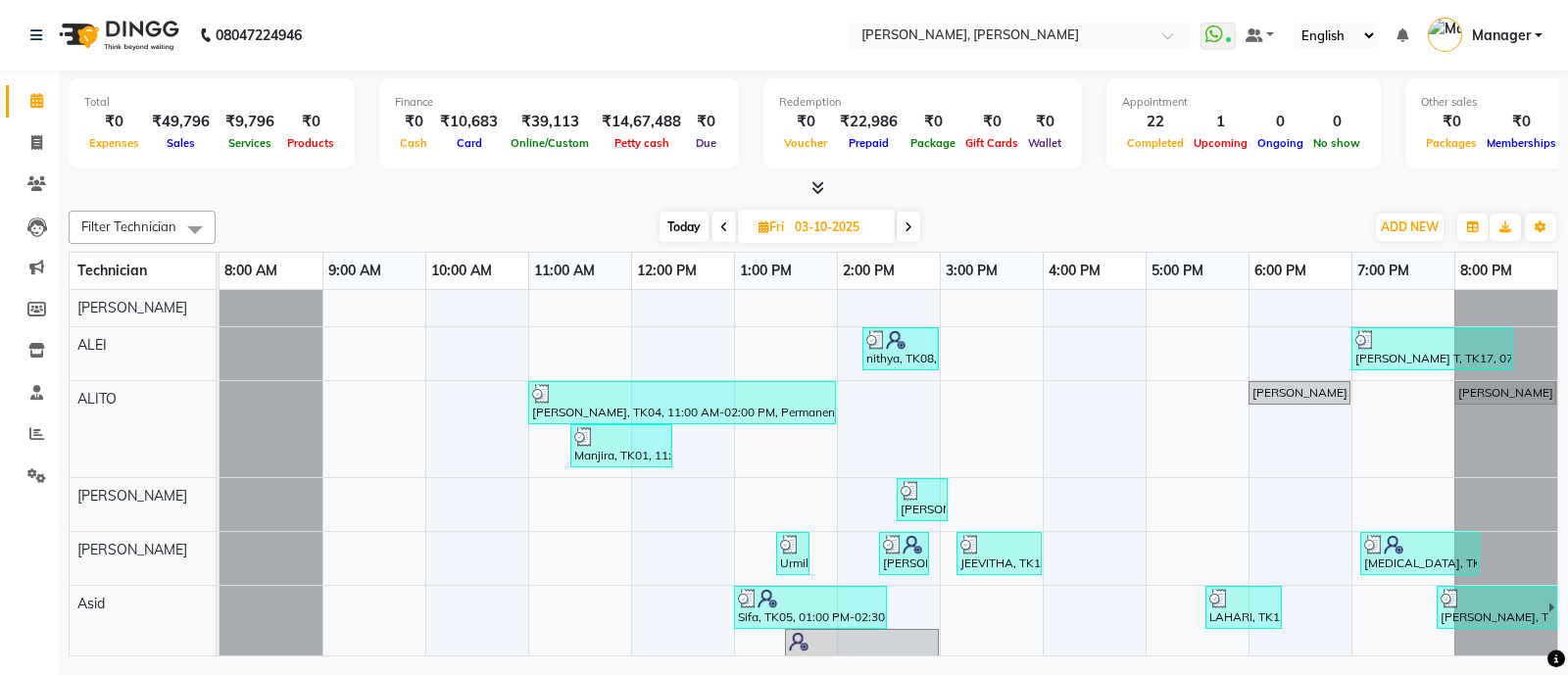
click at [30, 100] on icon at bounding box center [36, 100] width 13 height 15
click at [31, 144] on icon at bounding box center [36, 142] width 11 height 15
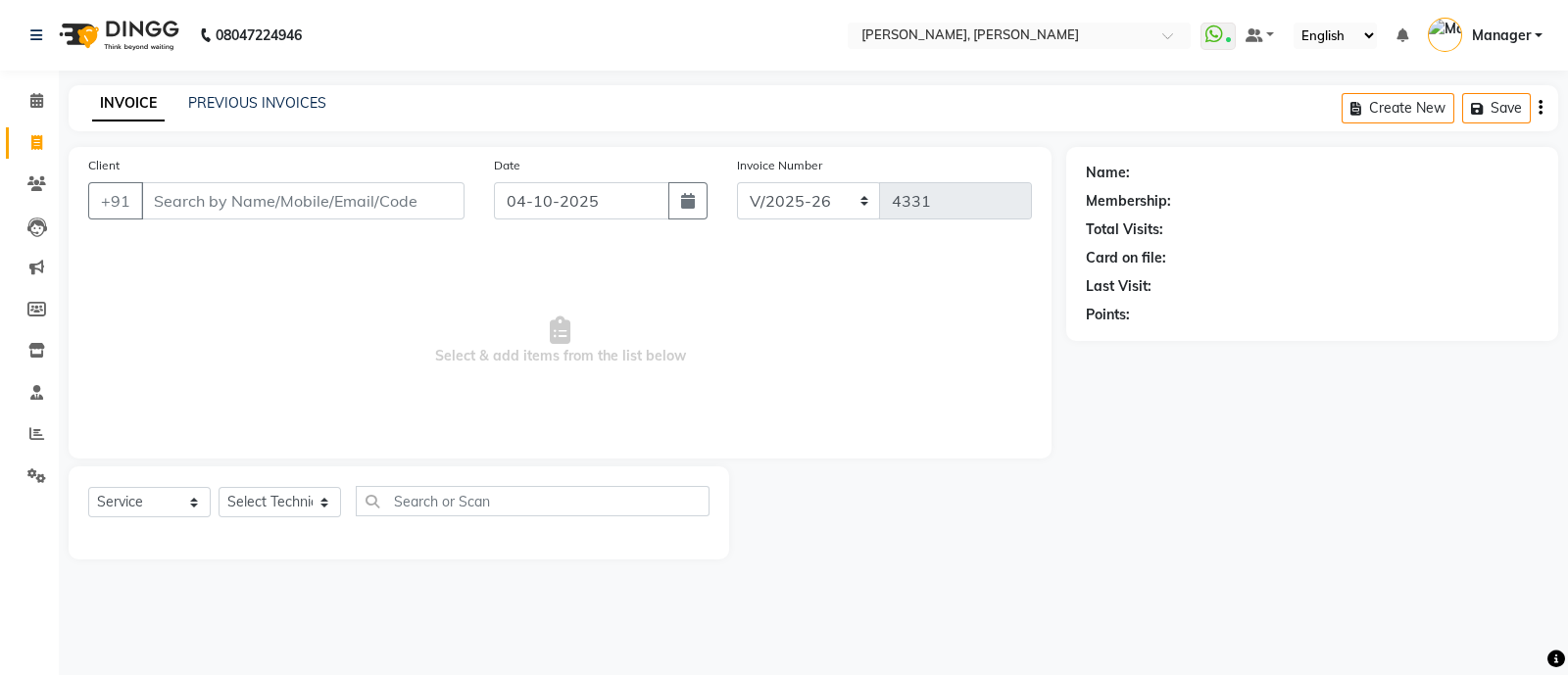
click at [341, 203] on input "Client" at bounding box center [303, 201] width 323 height 37
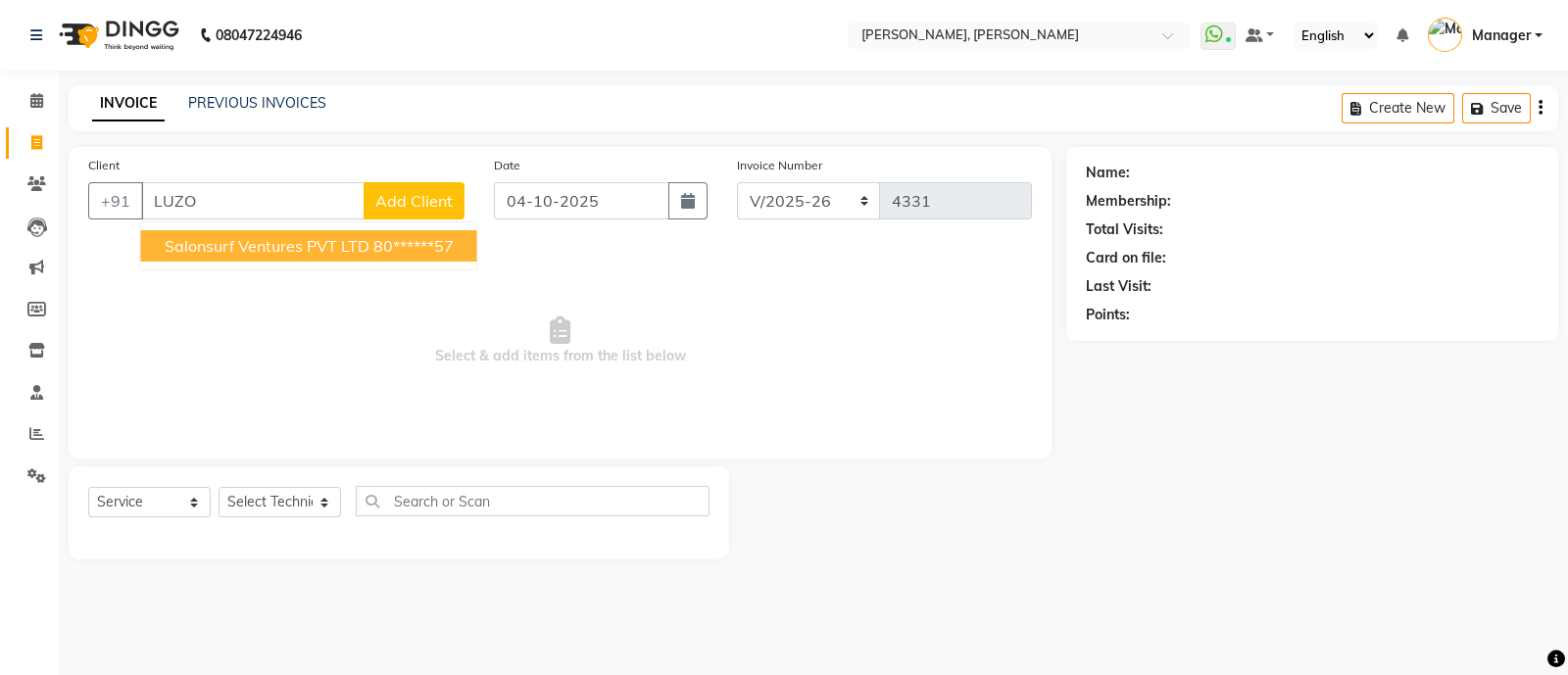
click at [318, 251] on span "Salonsurf Ventures PVT LTD" at bounding box center [267, 246] width 205 height 20
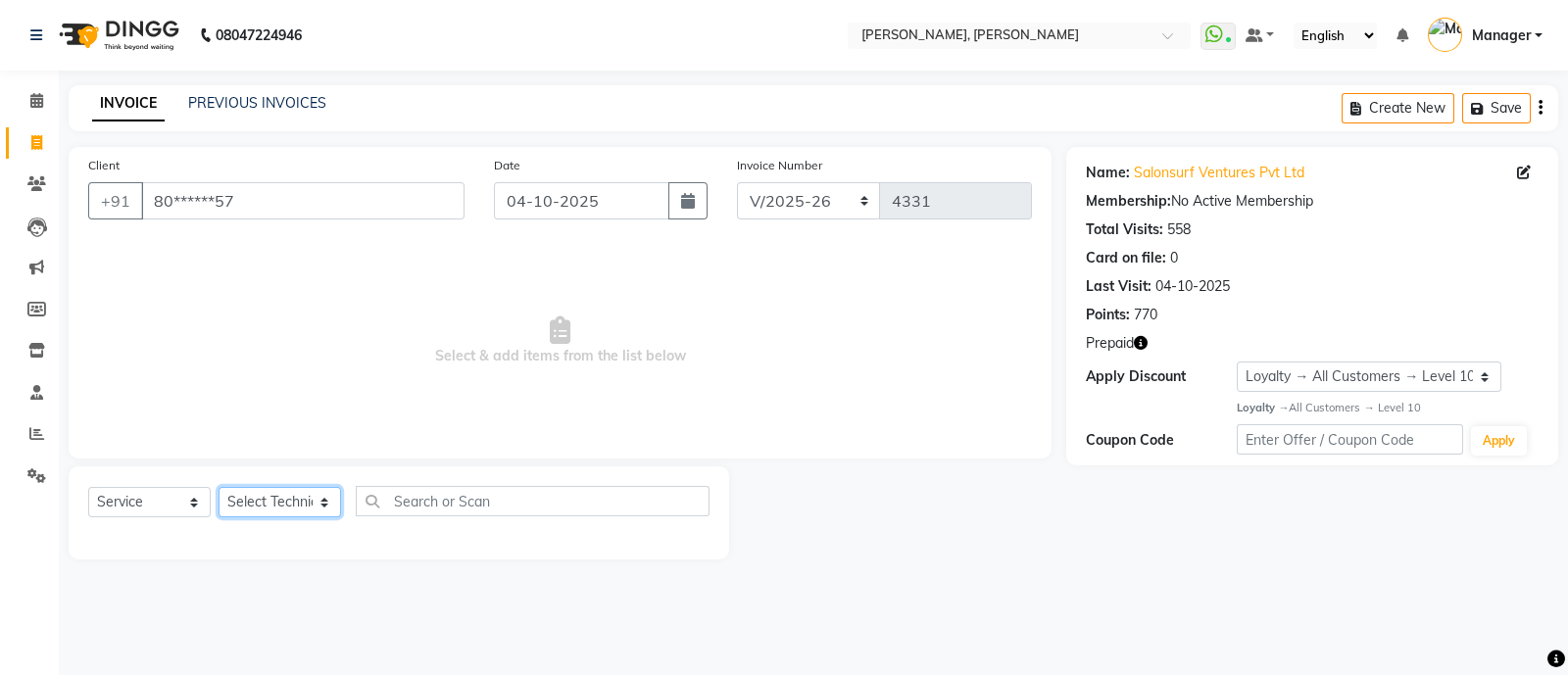
click at [282, 504] on select "Select Technician [PERSON_NAME] [PERSON_NAME] Asid Hanmi [PERSON_NAME] Manager …" at bounding box center [279, 502] width 122 height 30
click at [219, 488] on select "Select Technician [PERSON_NAME] [PERSON_NAME] Asid Hanmi [PERSON_NAME] Manager …" at bounding box center [279, 502] width 122 height 30
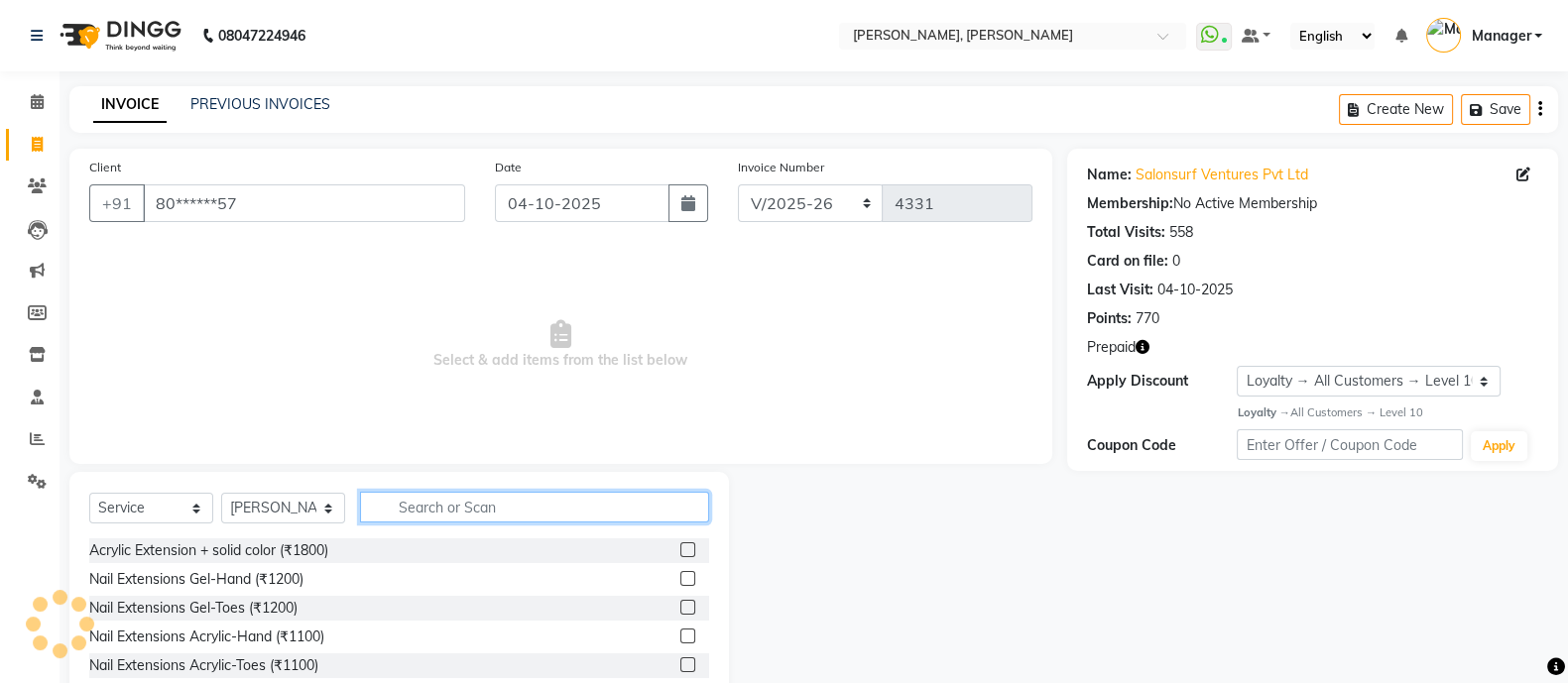
click at [485, 512] on input "text" at bounding box center [535, 507] width 349 height 31
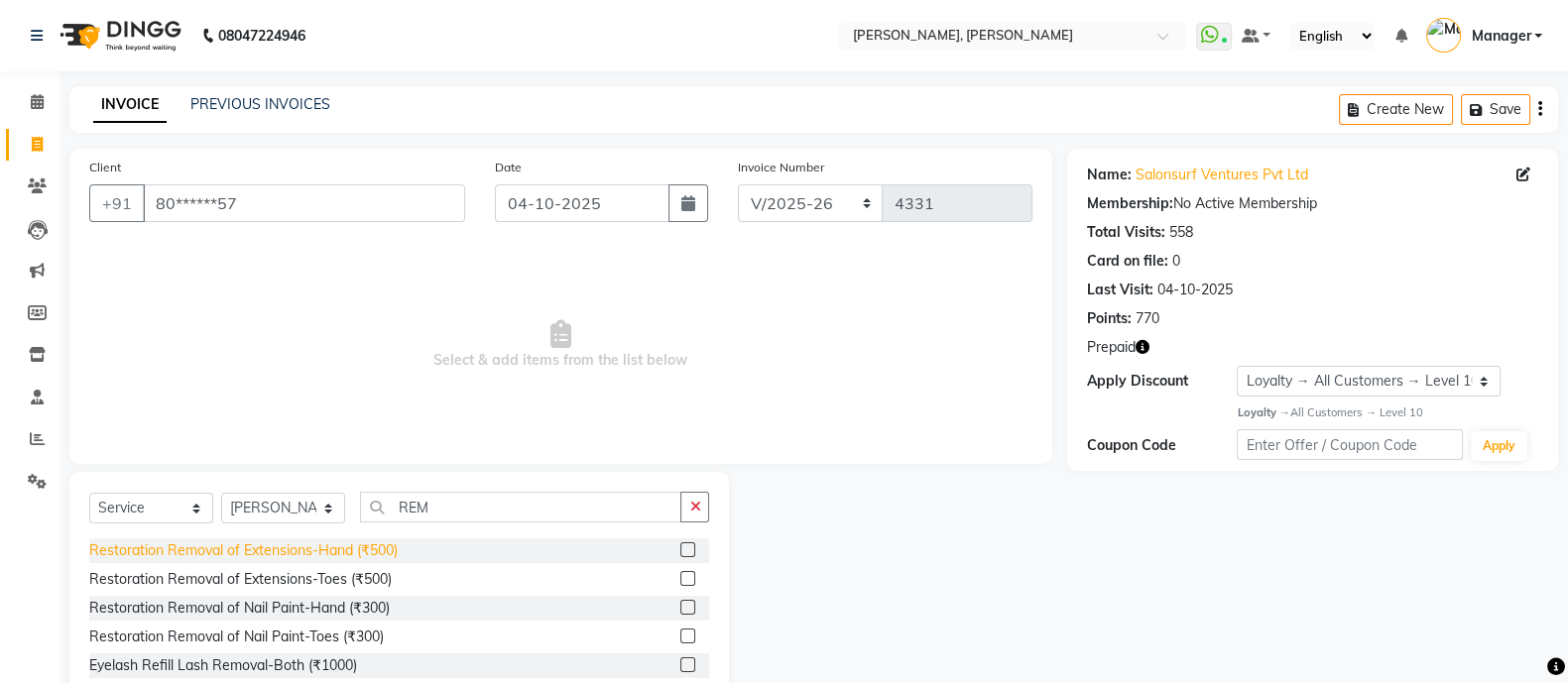
click at [376, 550] on div "Restoration Removal of Extensions-Hand (₹500)" at bounding box center [243, 550] width 308 height 21
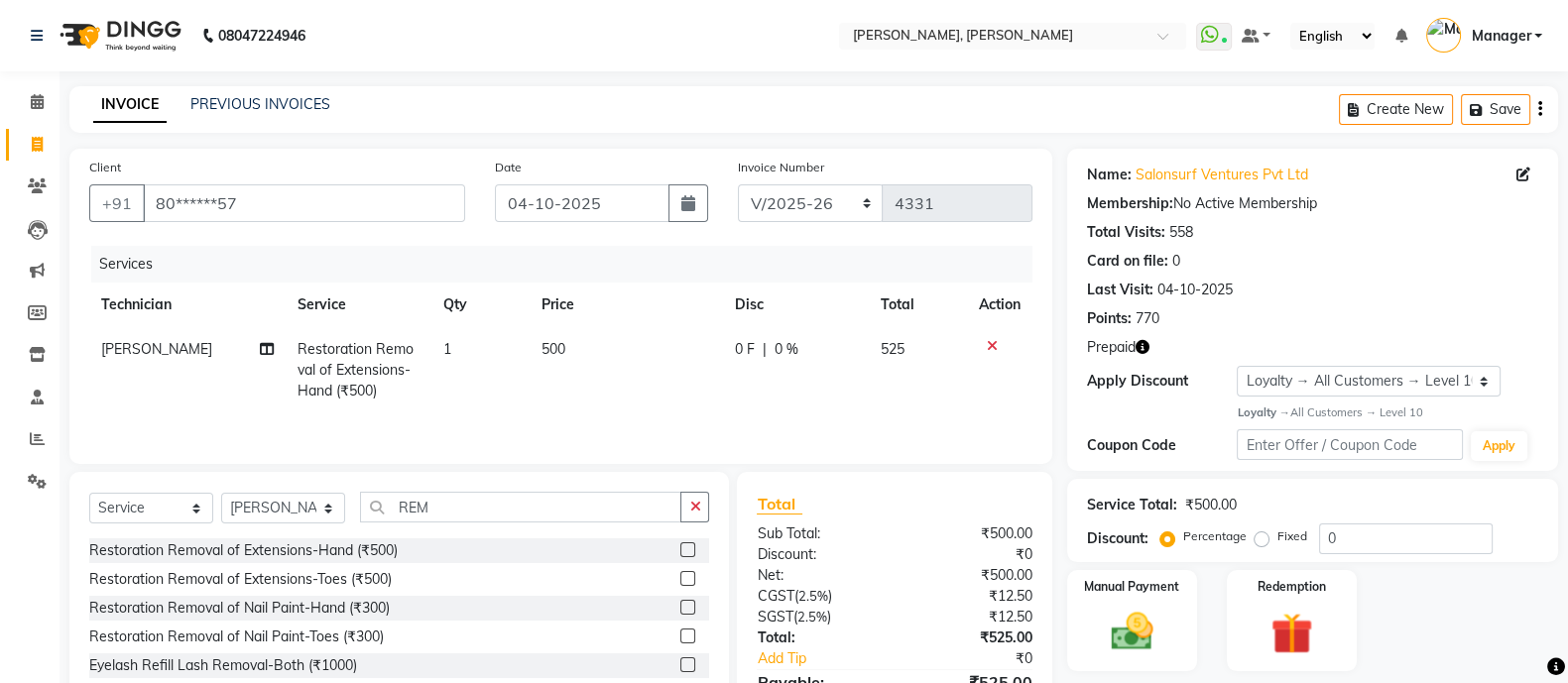
scroll to position [115, 0]
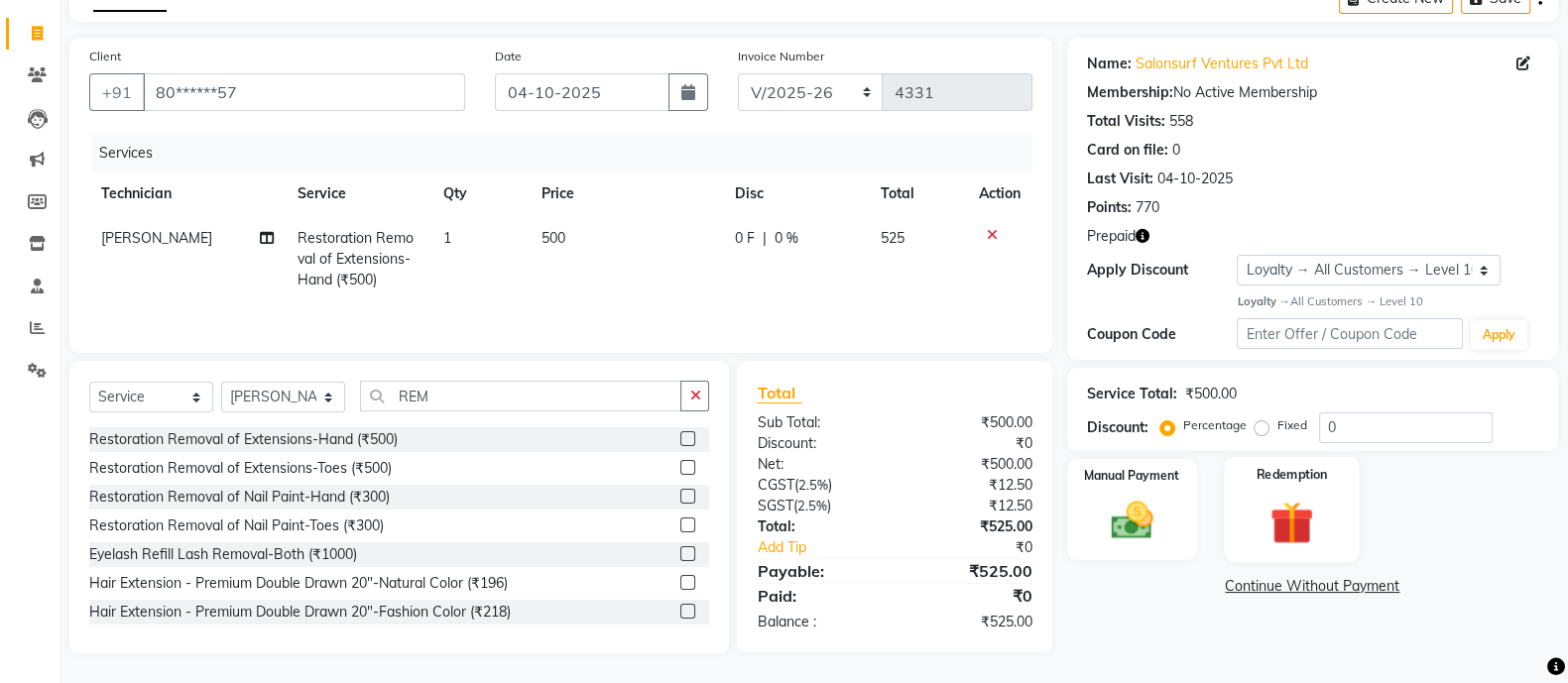
click at [1267, 496] on img at bounding box center [1291, 522] width 70 height 54
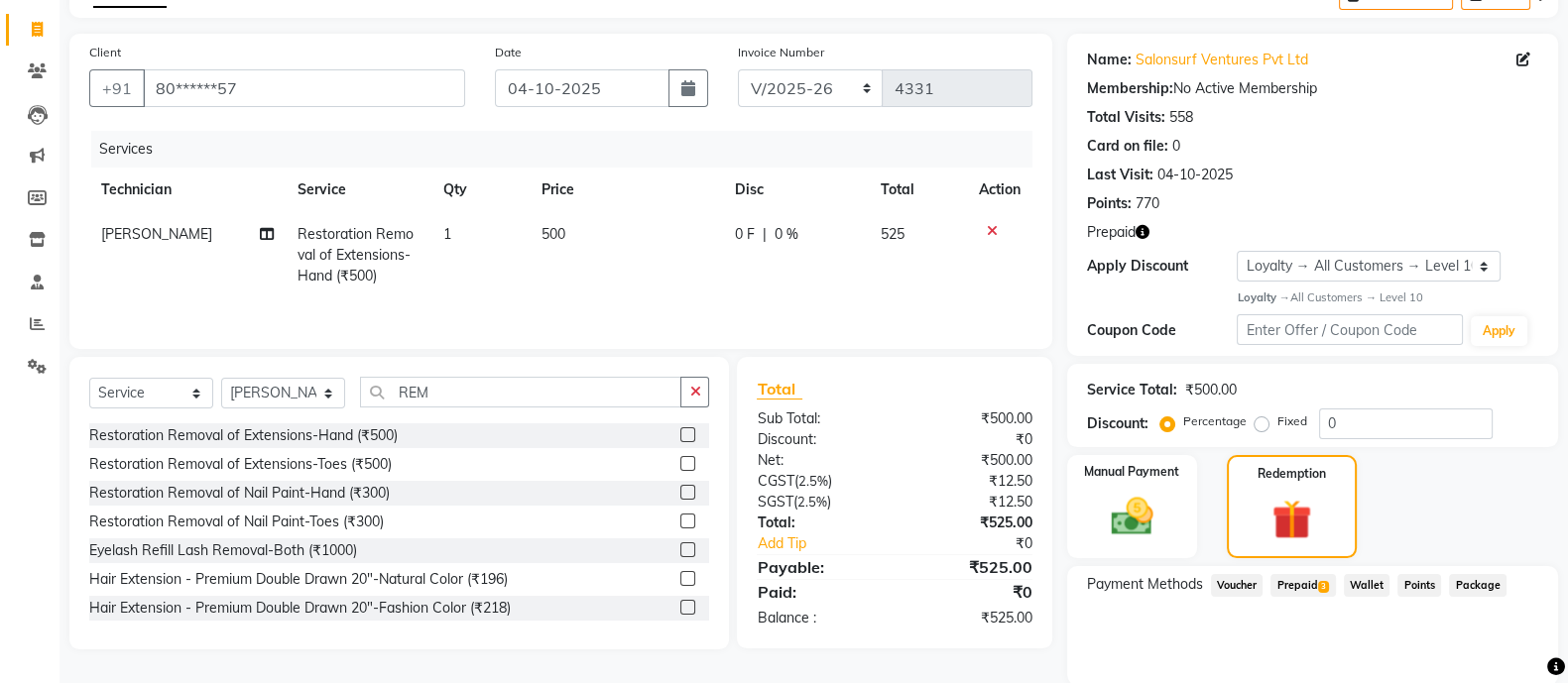
click at [1297, 586] on span "Prepaid 3" at bounding box center [1302, 585] width 64 height 23
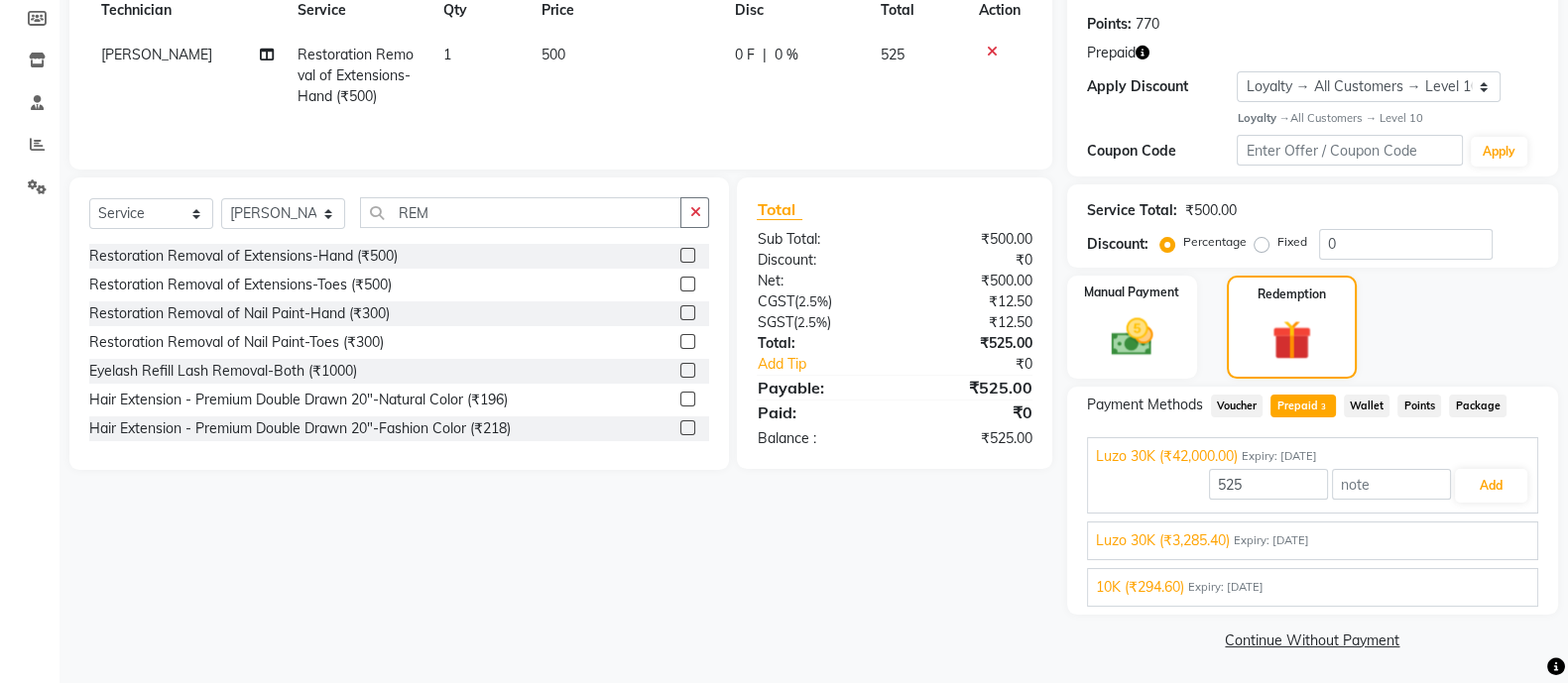
click at [1200, 537] on span "Luzo 30K (₹3,285.40)" at bounding box center [1162, 540] width 134 height 21
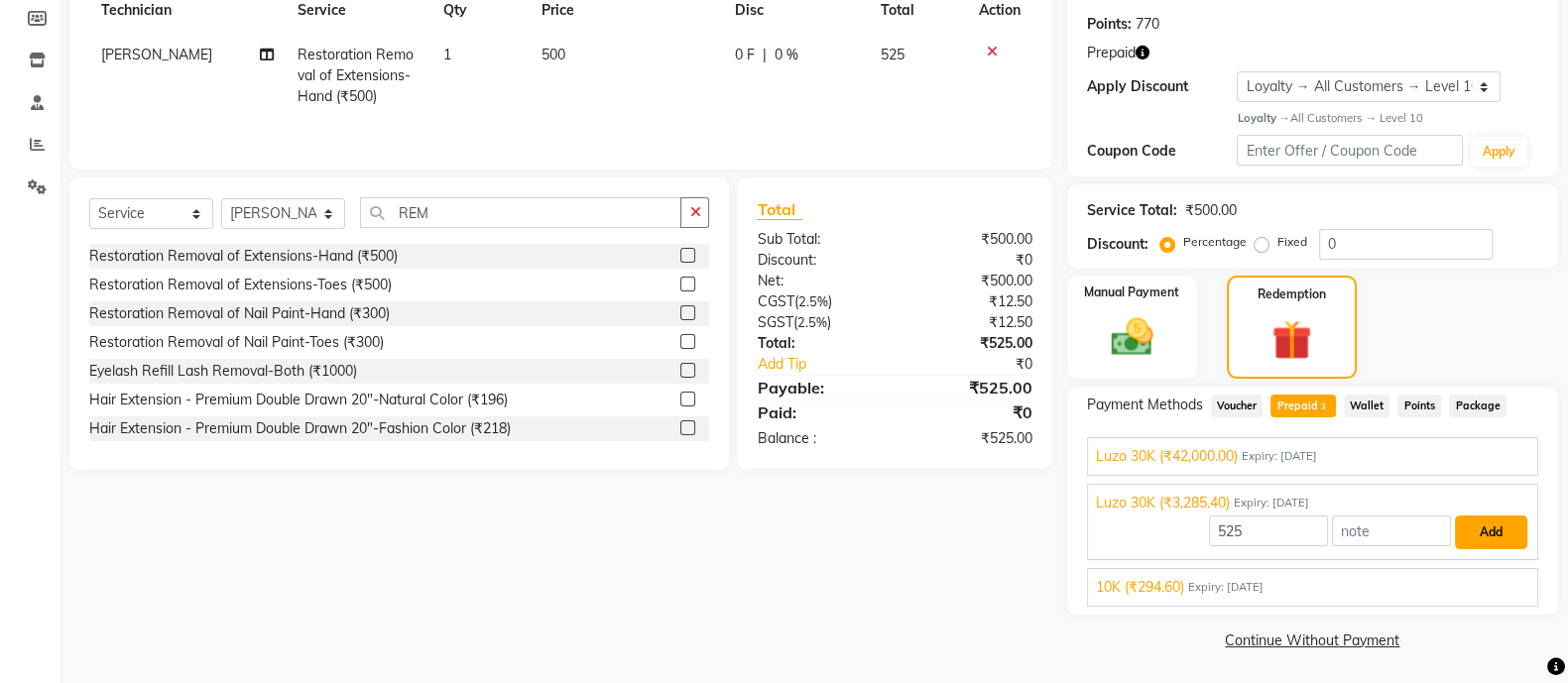
click at [1483, 526] on button "Add" at bounding box center [1491, 532] width 72 height 34
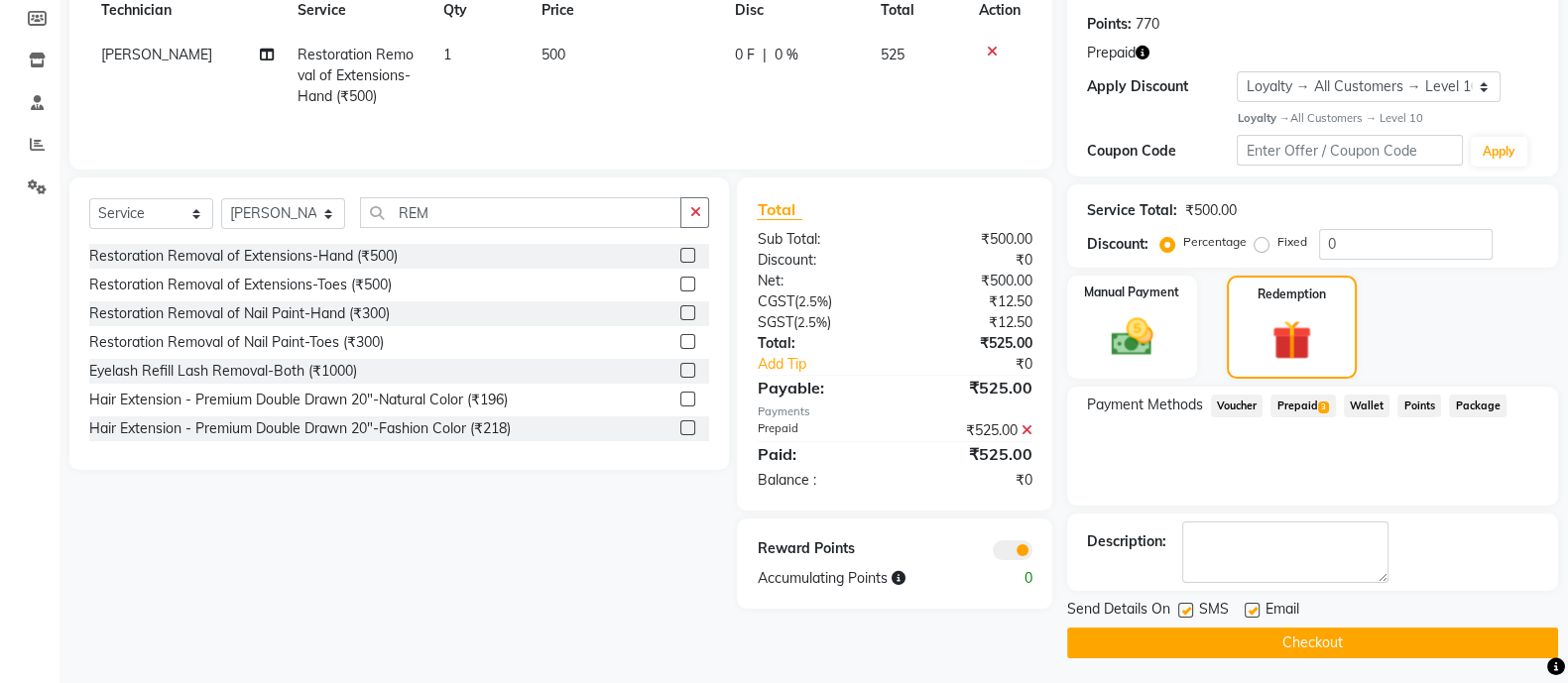
click at [1337, 646] on button "Checkout" at bounding box center [1312, 642] width 491 height 31
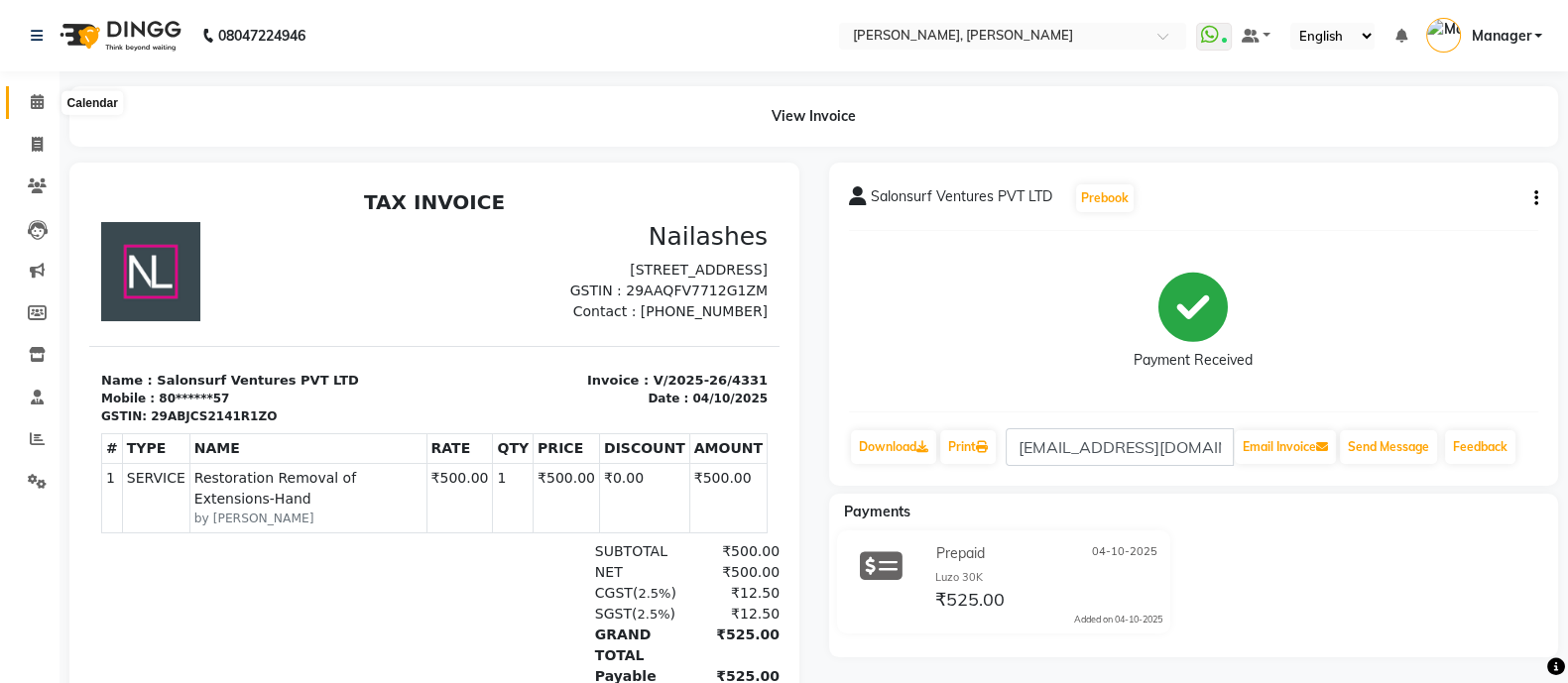
click at [36, 102] on icon at bounding box center [37, 101] width 13 height 15
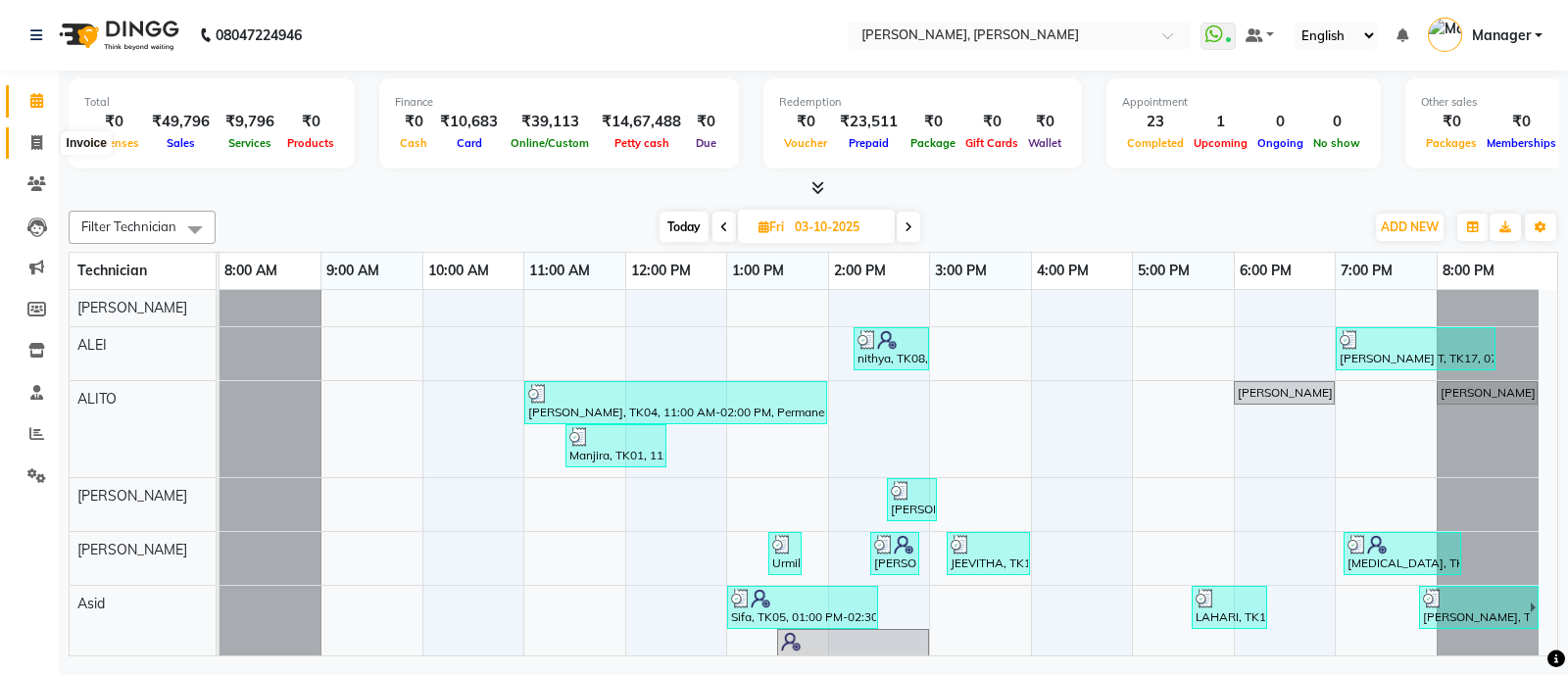
click at [34, 136] on icon at bounding box center [36, 142] width 11 height 15
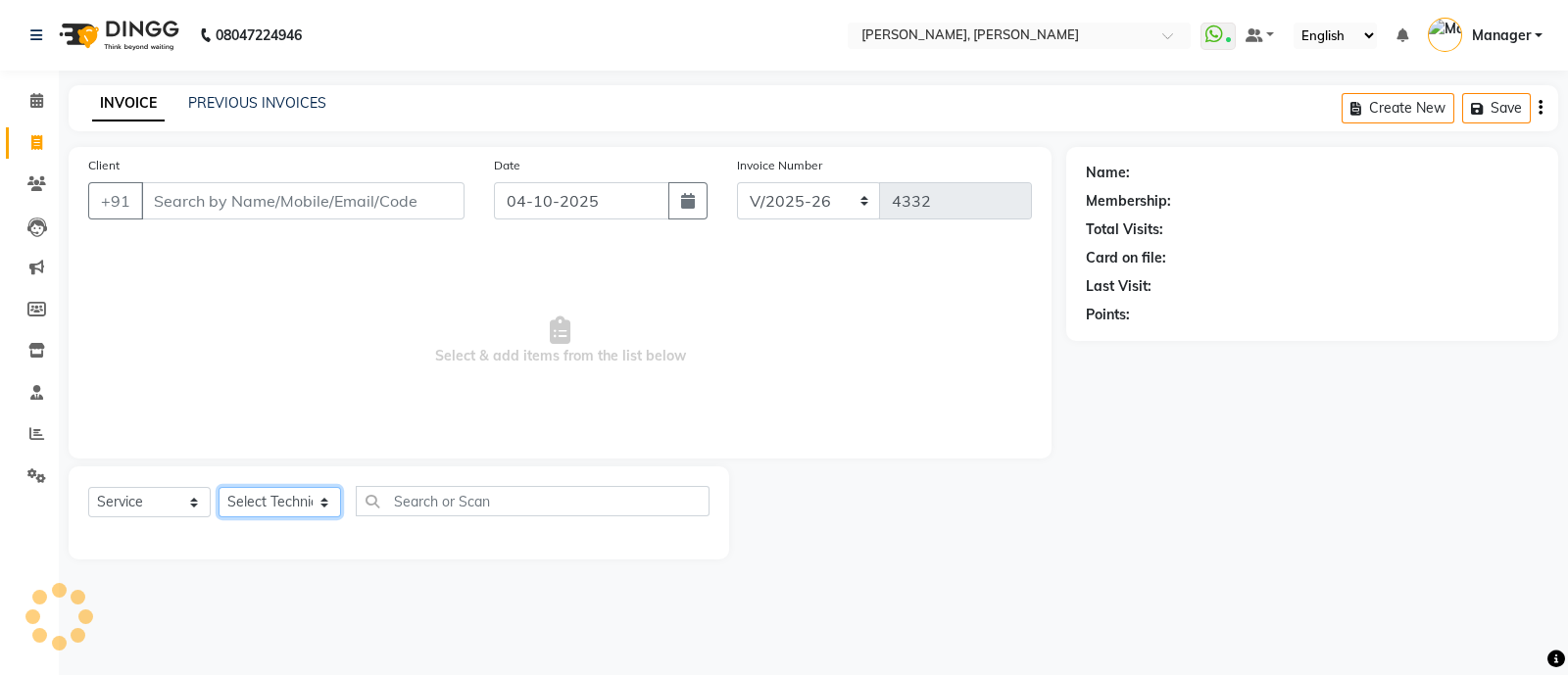
click at [260, 508] on select "Select Technician" at bounding box center [279, 502] width 122 height 30
click at [219, 488] on select "Select Technician [PERSON_NAME] [PERSON_NAME] Asid Hanmi [PERSON_NAME] Manager …" at bounding box center [279, 502] width 122 height 30
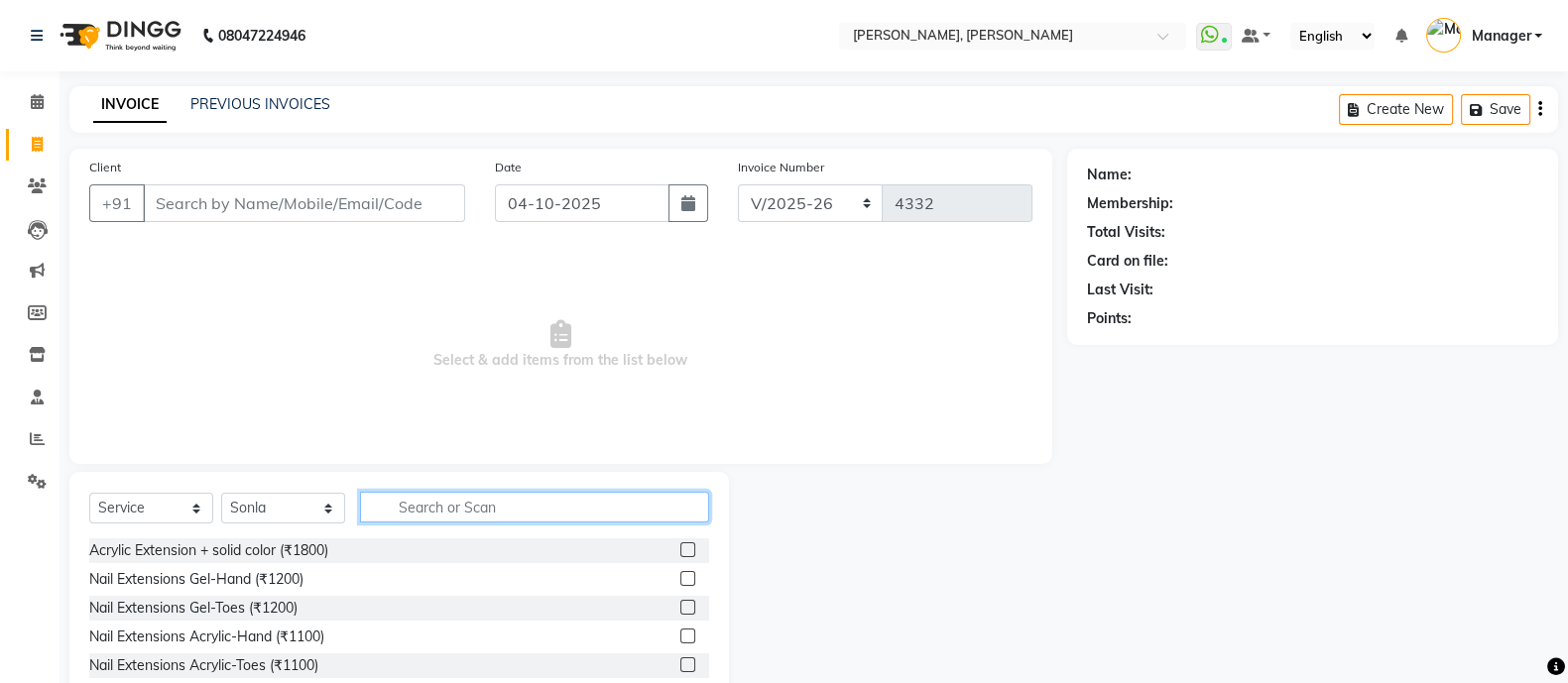
click at [545, 511] on input "text" at bounding box center [535, 507] width 349 height 31
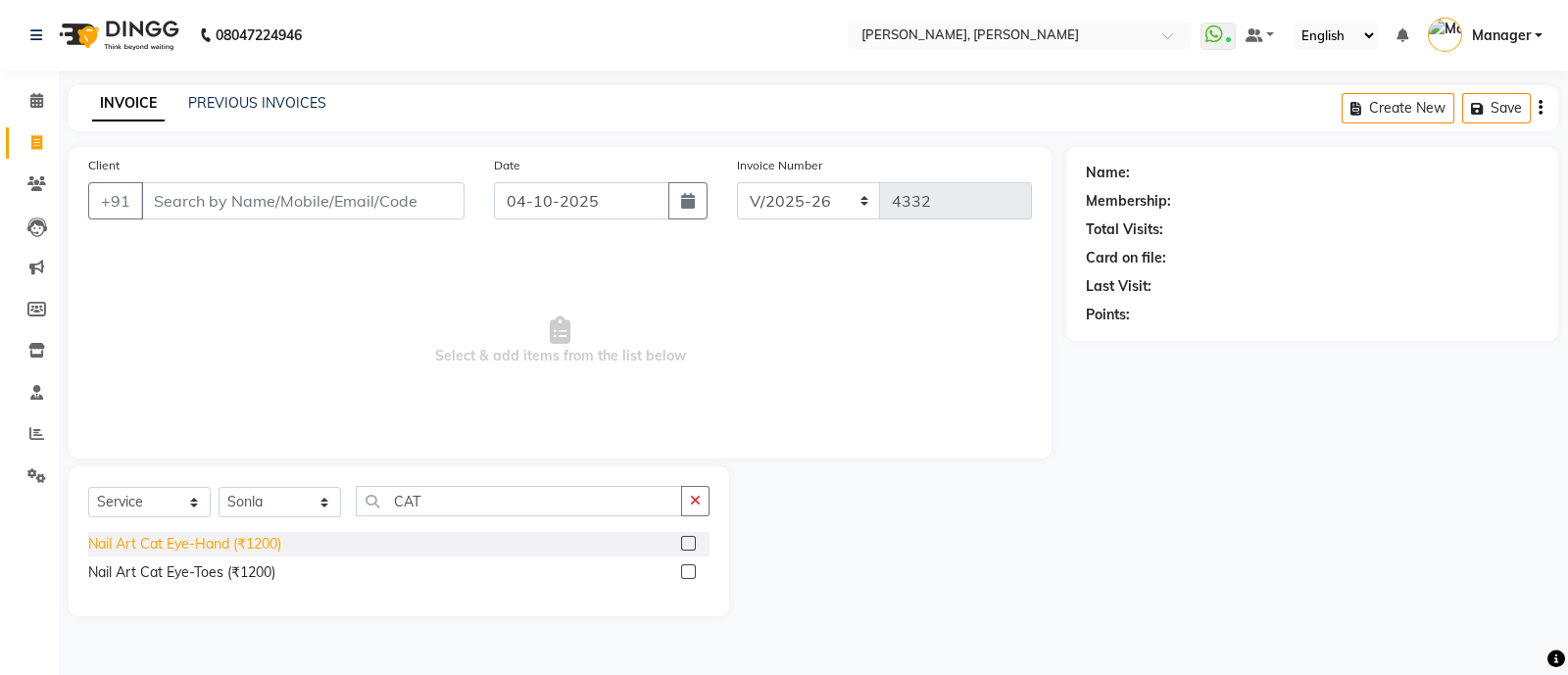
click at [263, 543] on div "Nail Art Cat Eye-Hand (₹1200)" at bounding box center [184, 544] width 193 height 21
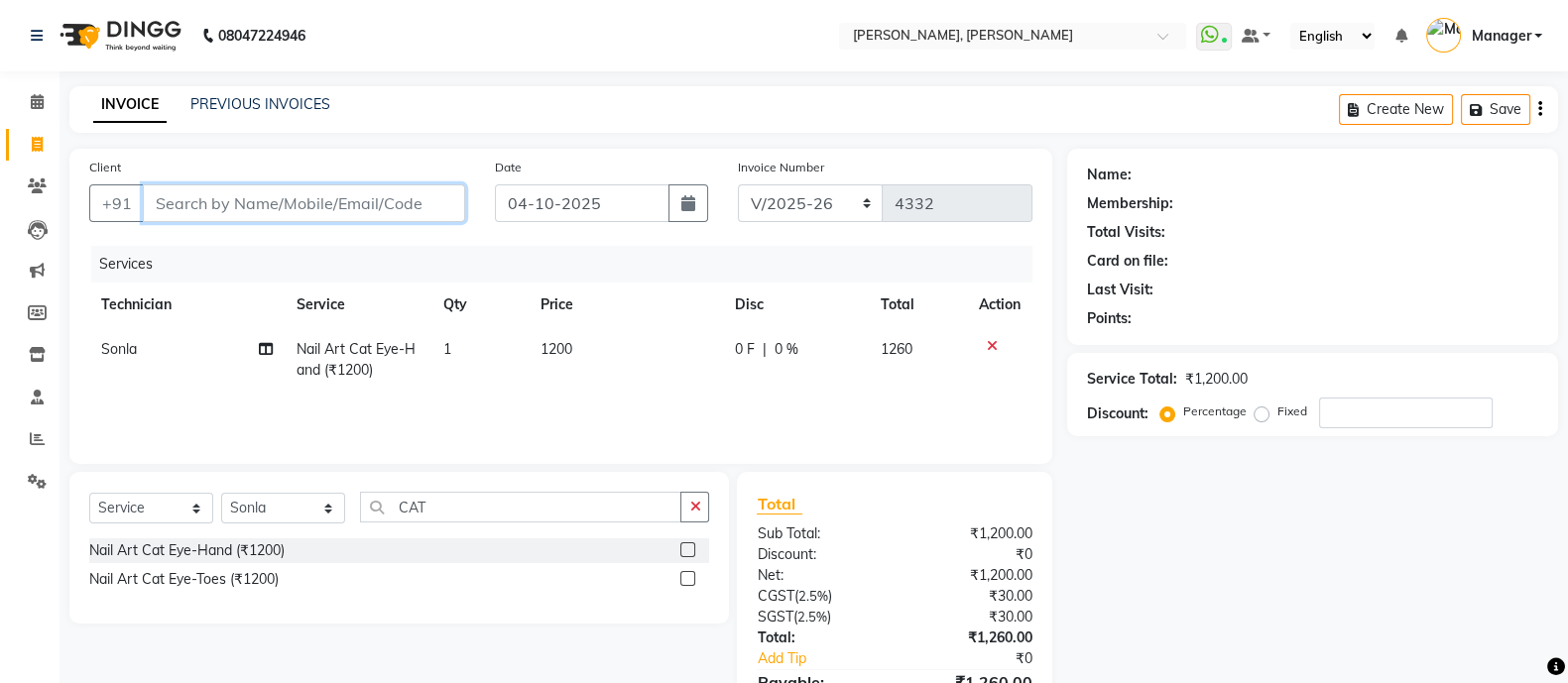
click at [377, 195] on input "Client" at bounding box center [303, 203] width 322 height 38
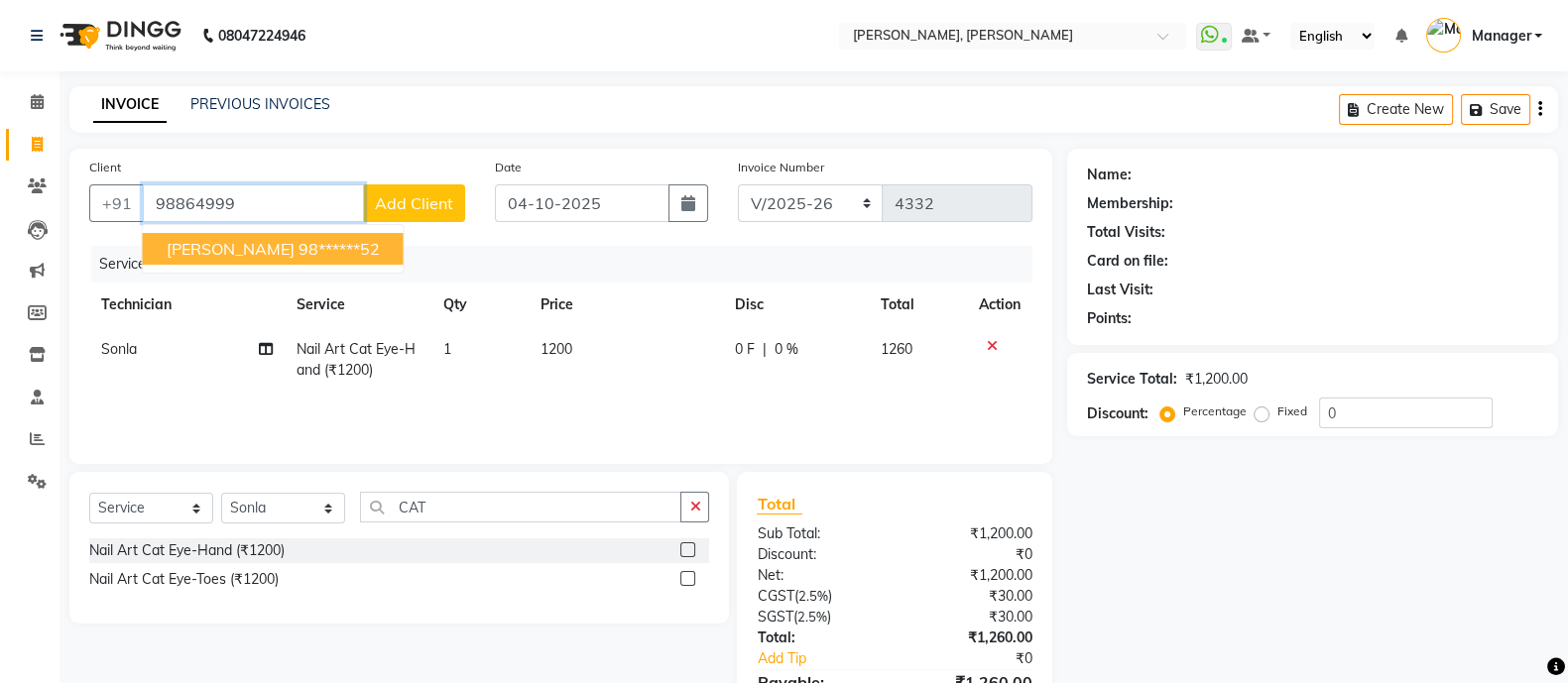
click at [299, 241] on ngb-highlight "98******52" at bounding box center [339, 249] width 81 height 20
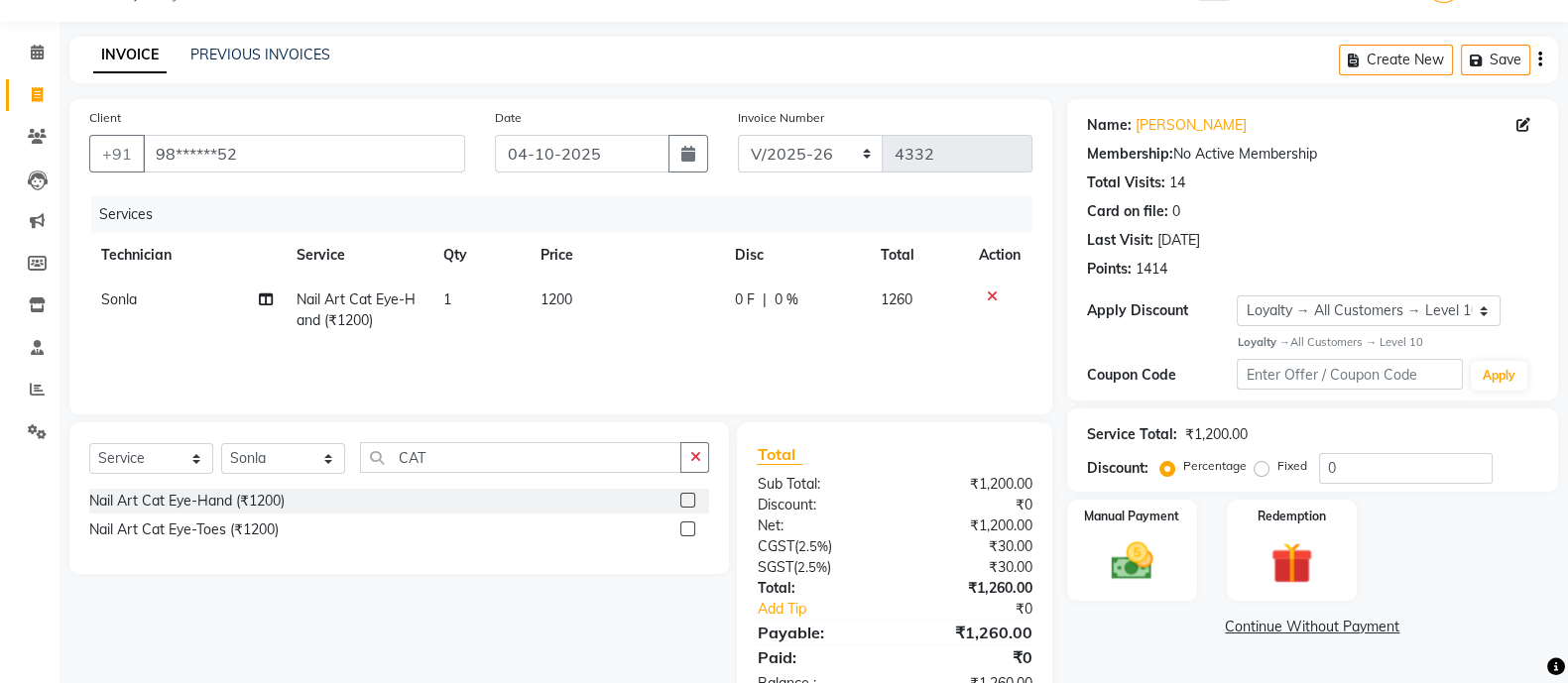
scroll to position [110, 0]
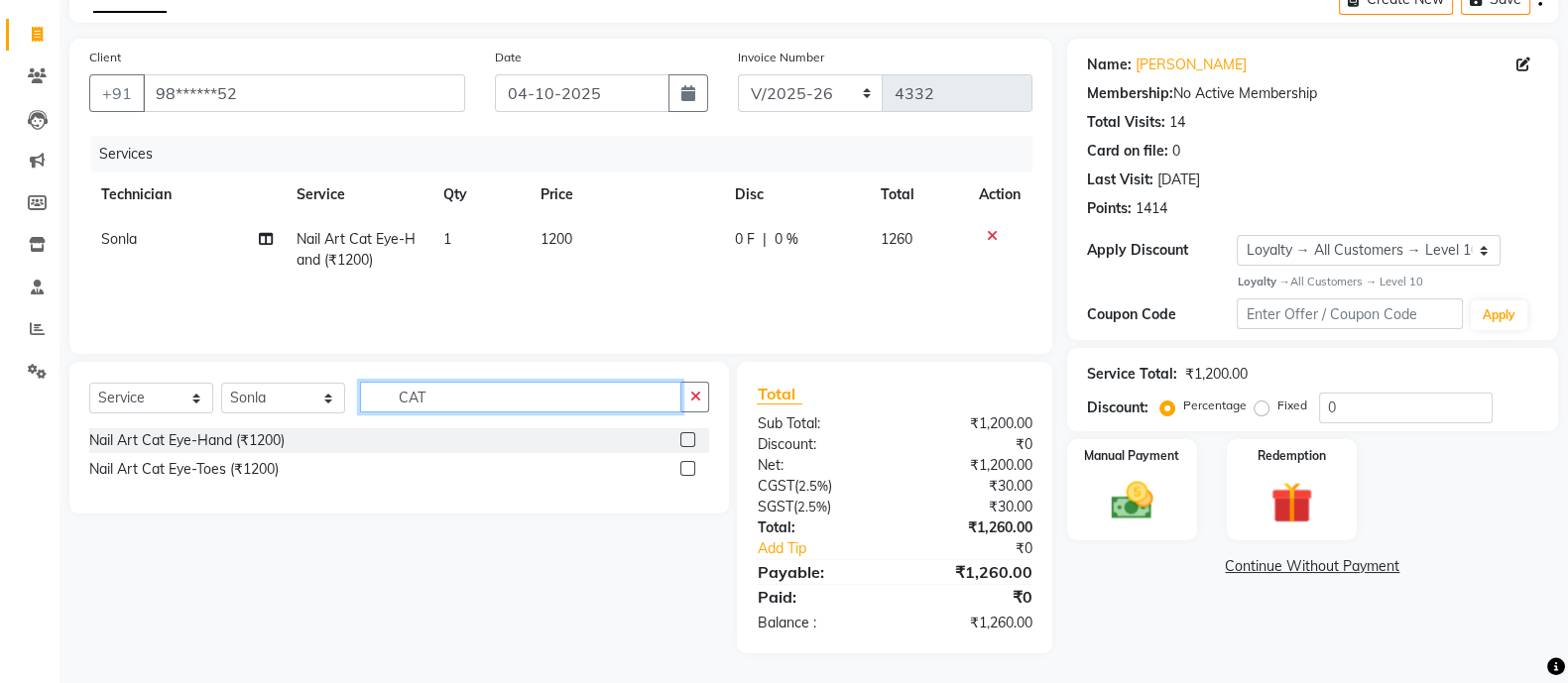
click at [455, 400] on input "CAT" at bounding box center [521, 397] width 321 height 31
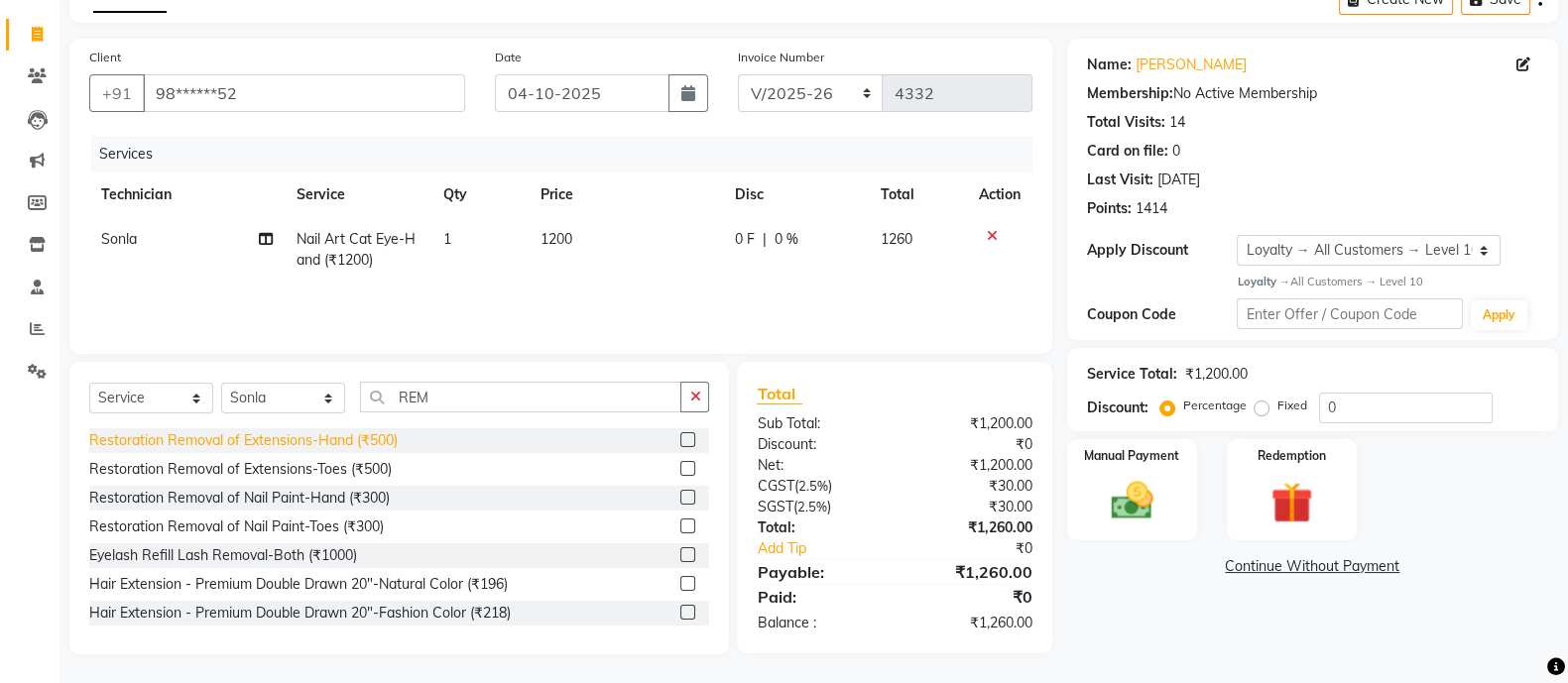
click at [346, 436] on div "Restoration Removal of Extensions-Hand (₹500)" at bounding box center [243, 440] width 308 height 21
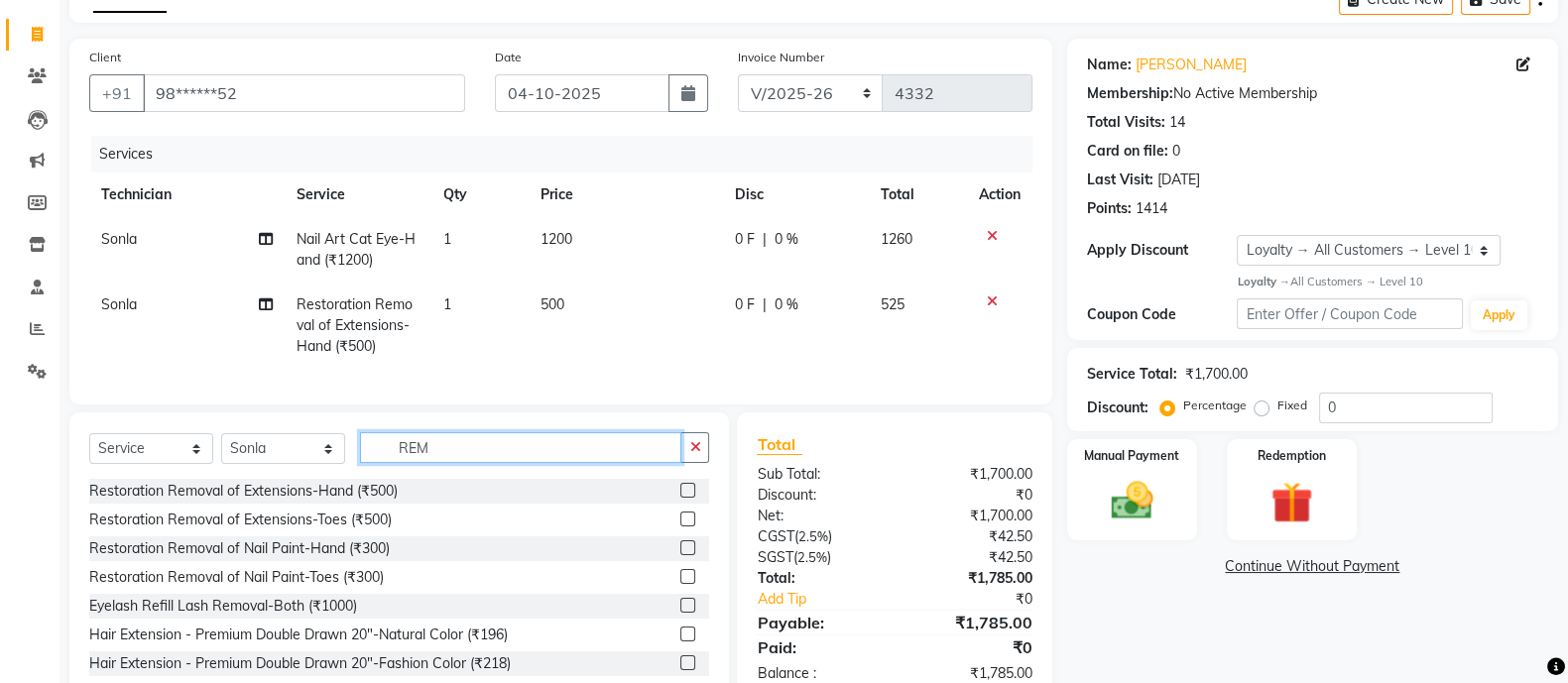
click at [459, 463] on input "REM" at bounding box center [521, 447] width 321 height 31
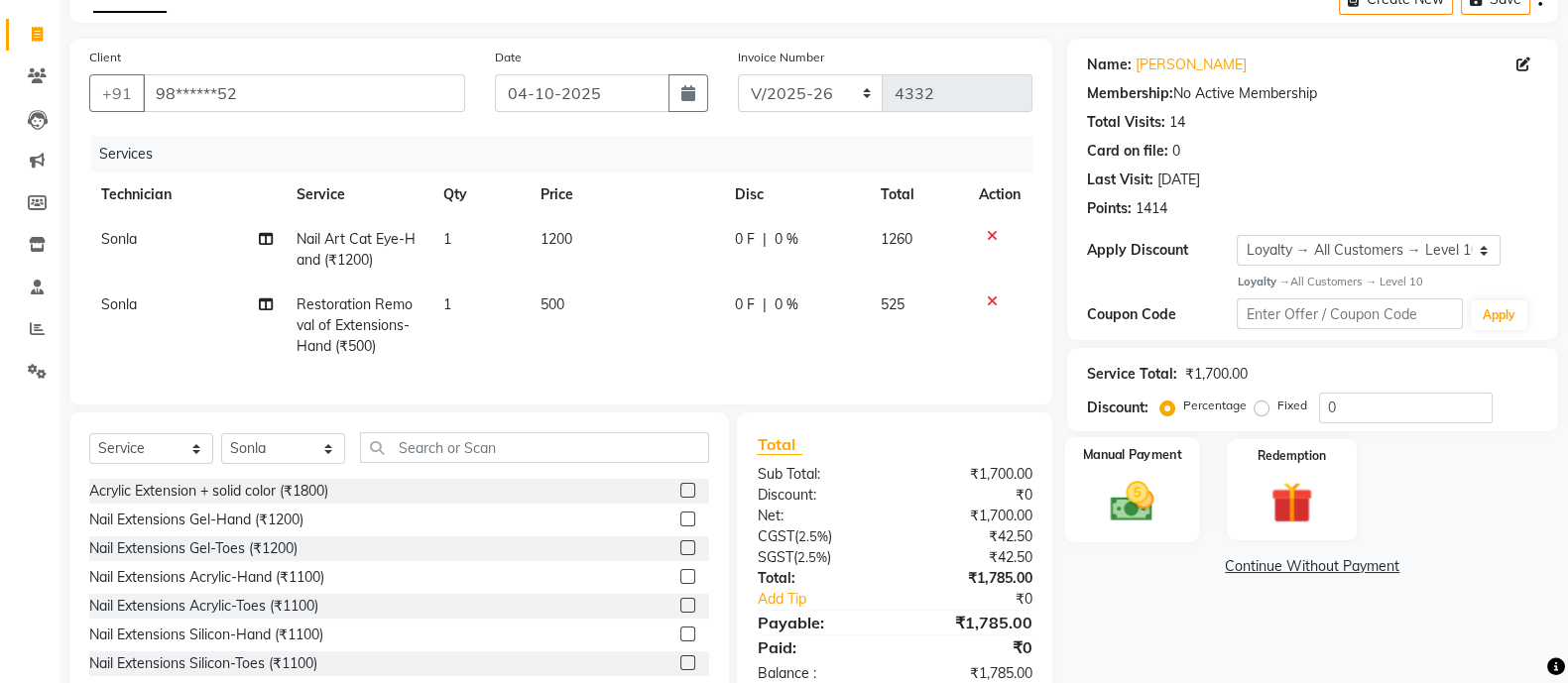
click at [1116, 461] on label "Manual Payment" at bounding box center [1132, 454] width 99 height 19
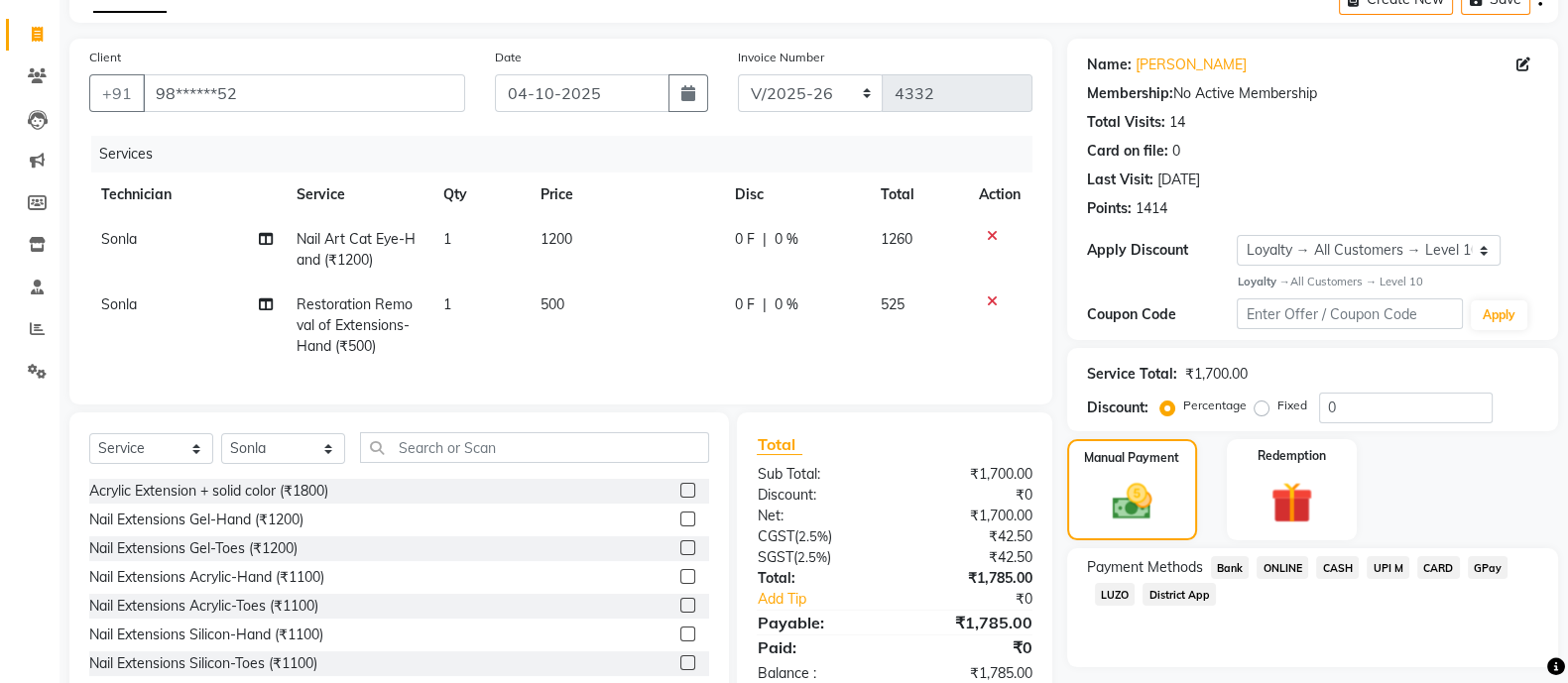
click at [1435, 567] on span "CARD" at bounding box center [1438, 567] width 43 height 23
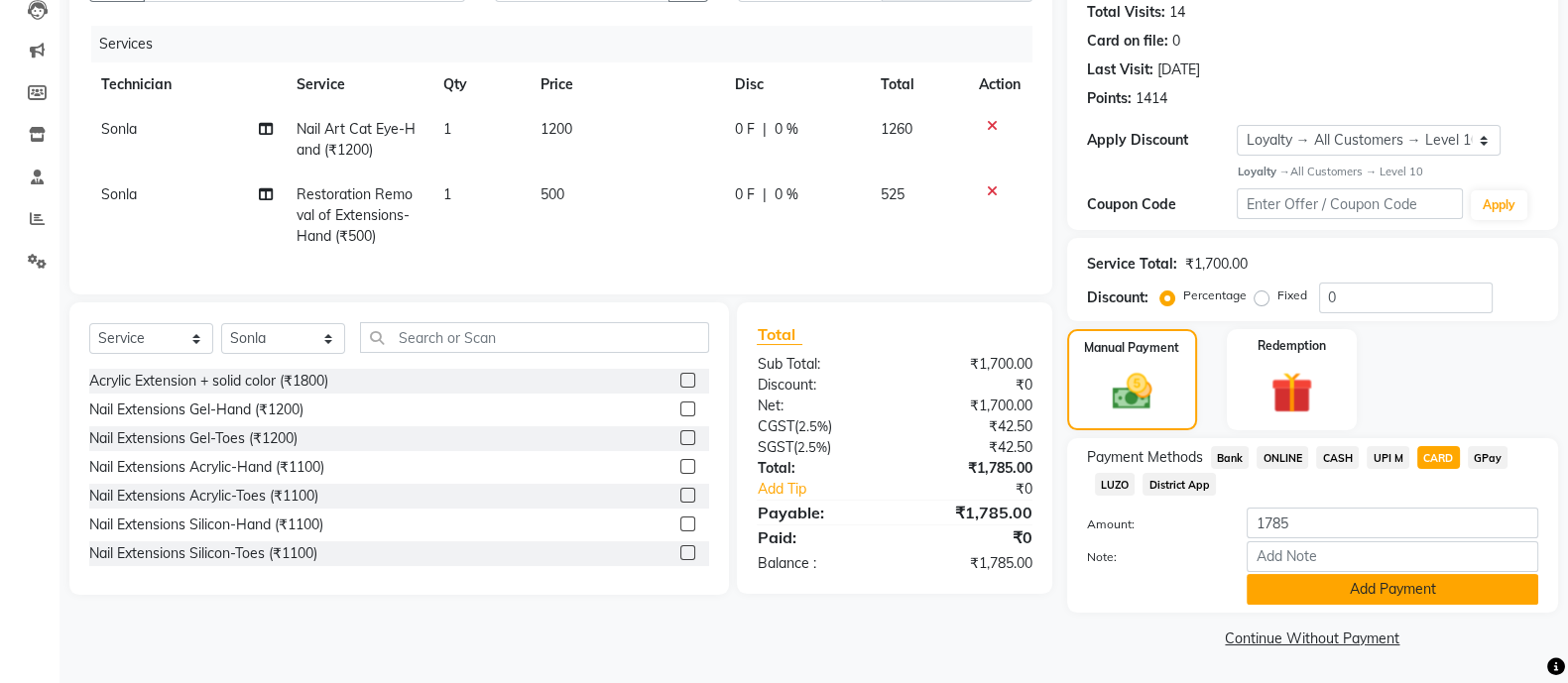
click at [1319, 584] on button "Add Payment" at bounding box center [1392, 589] width 292 height 31
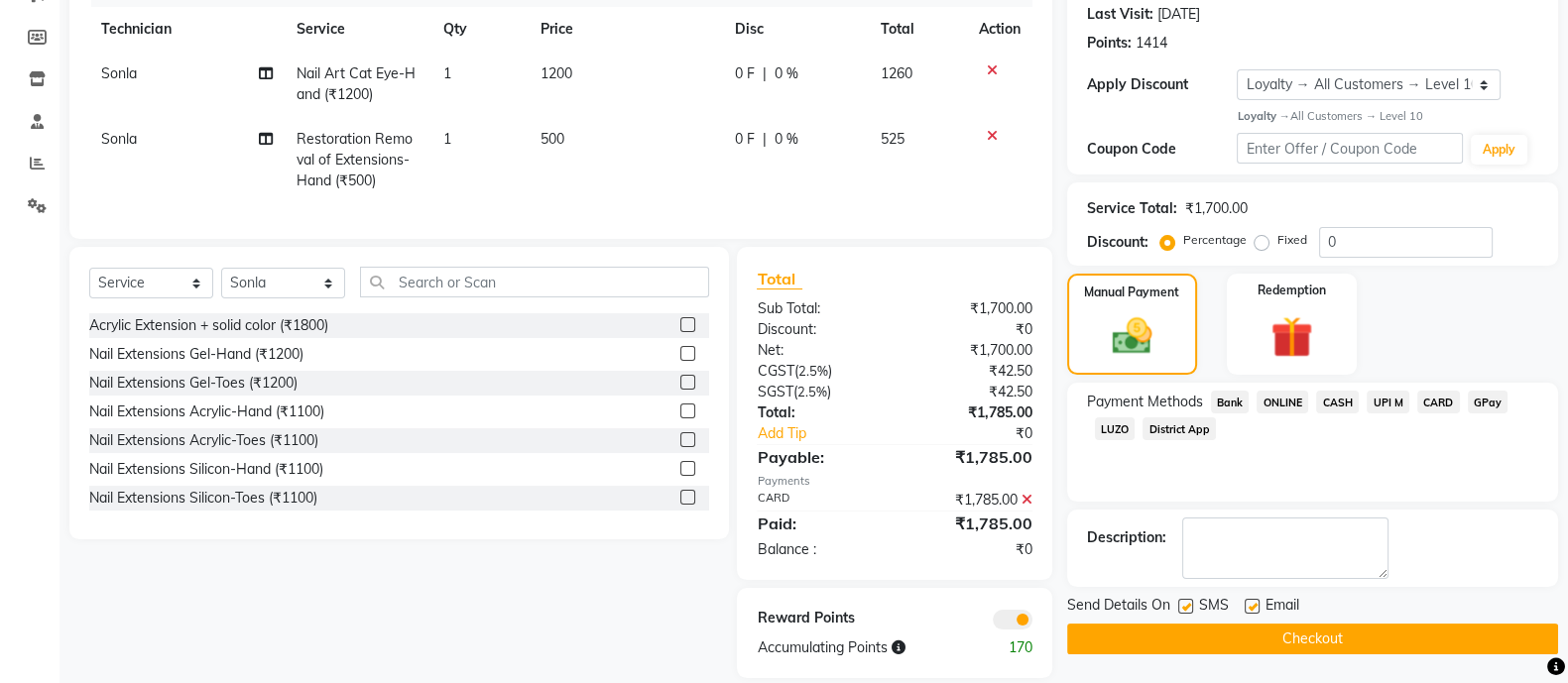
scroll to position [321, 0]
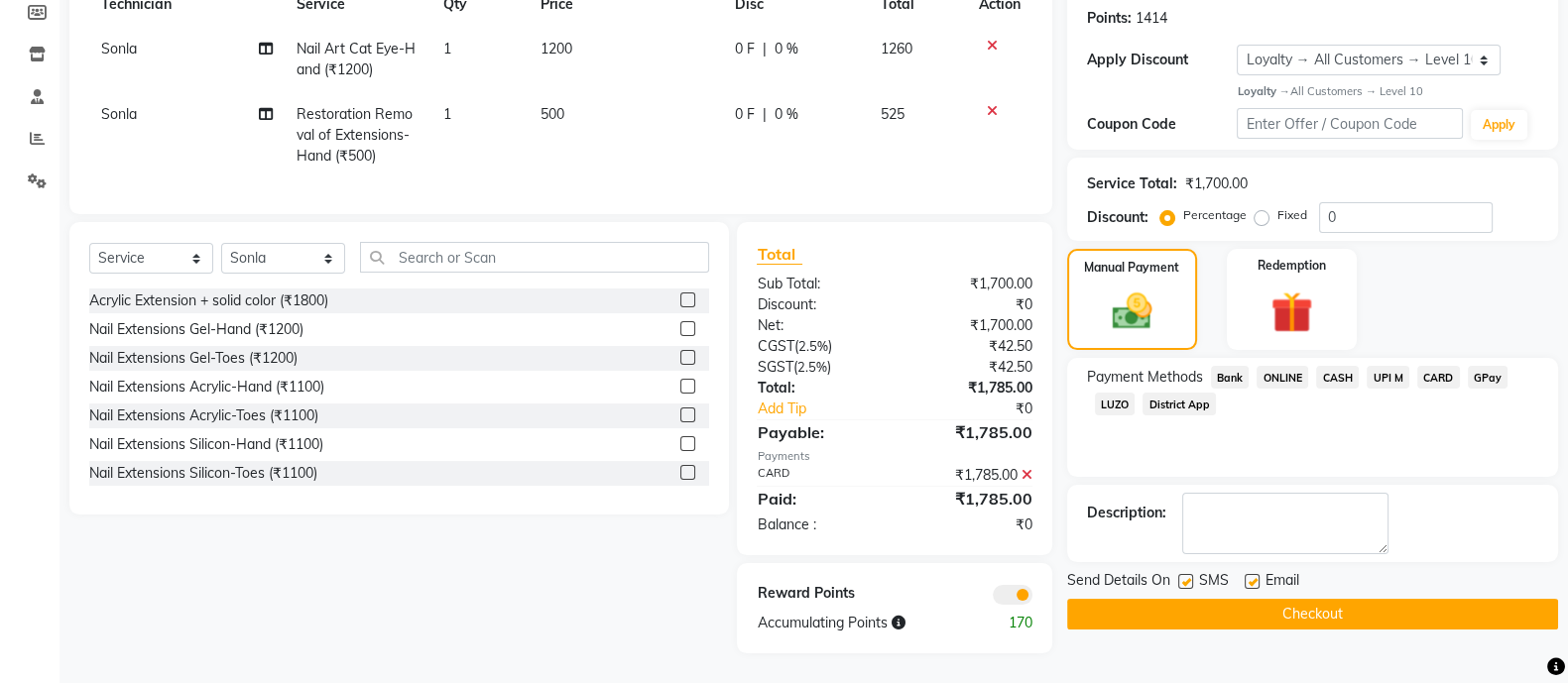
click at [1287, 599] on button "Checkout" at bounding box center [1312, 614] width 491 height 31
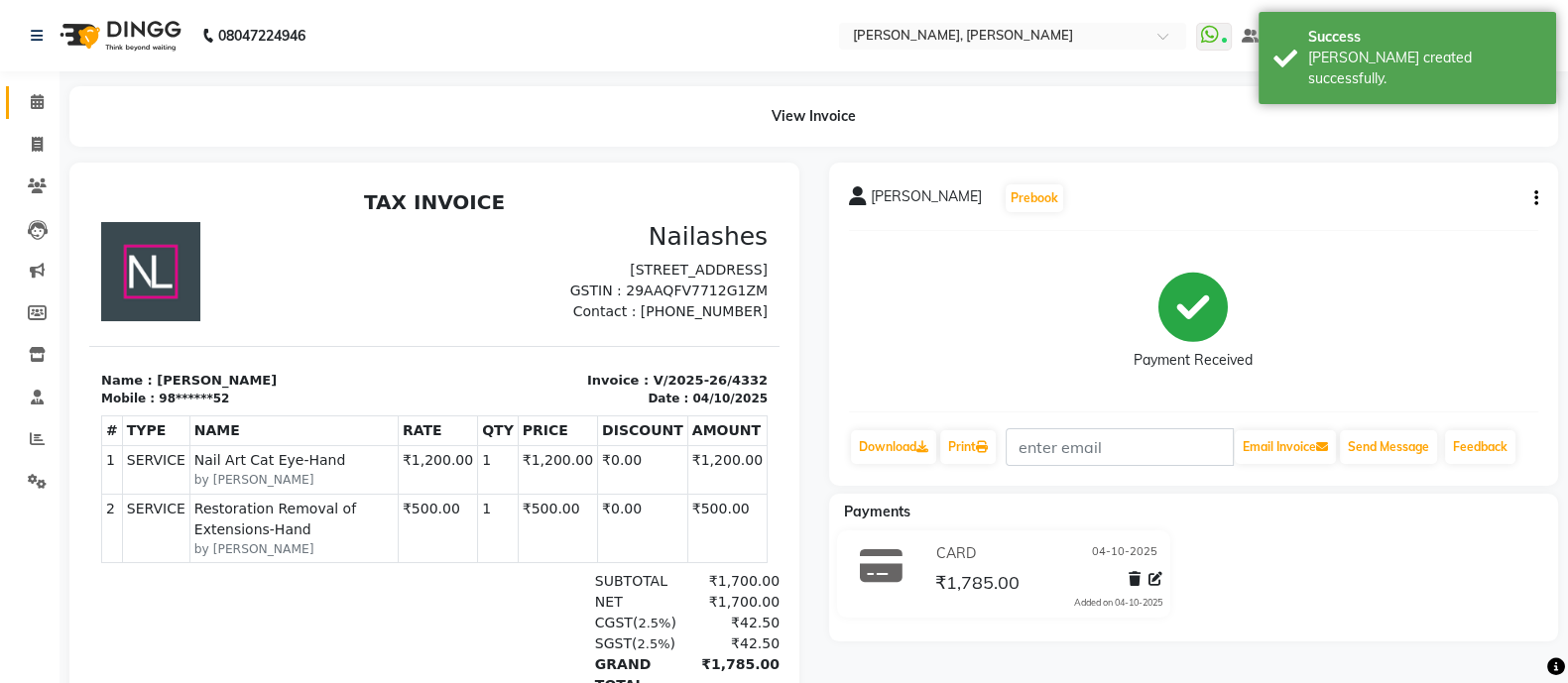
click at [35, 109] on icon at bounding box center [37, 101] width 13 height 15
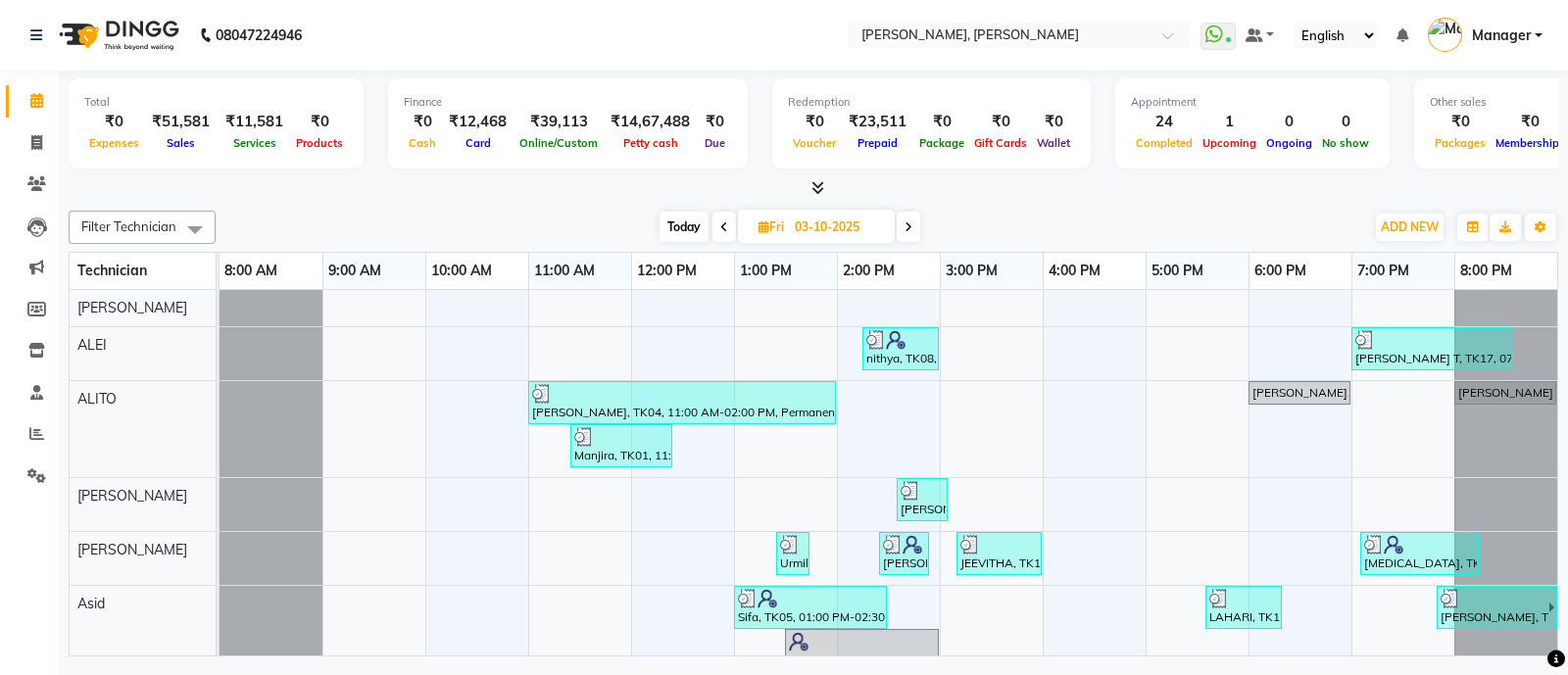
click at [1272, 590] on div at bounding box center [1244, 599] width 69 height 20
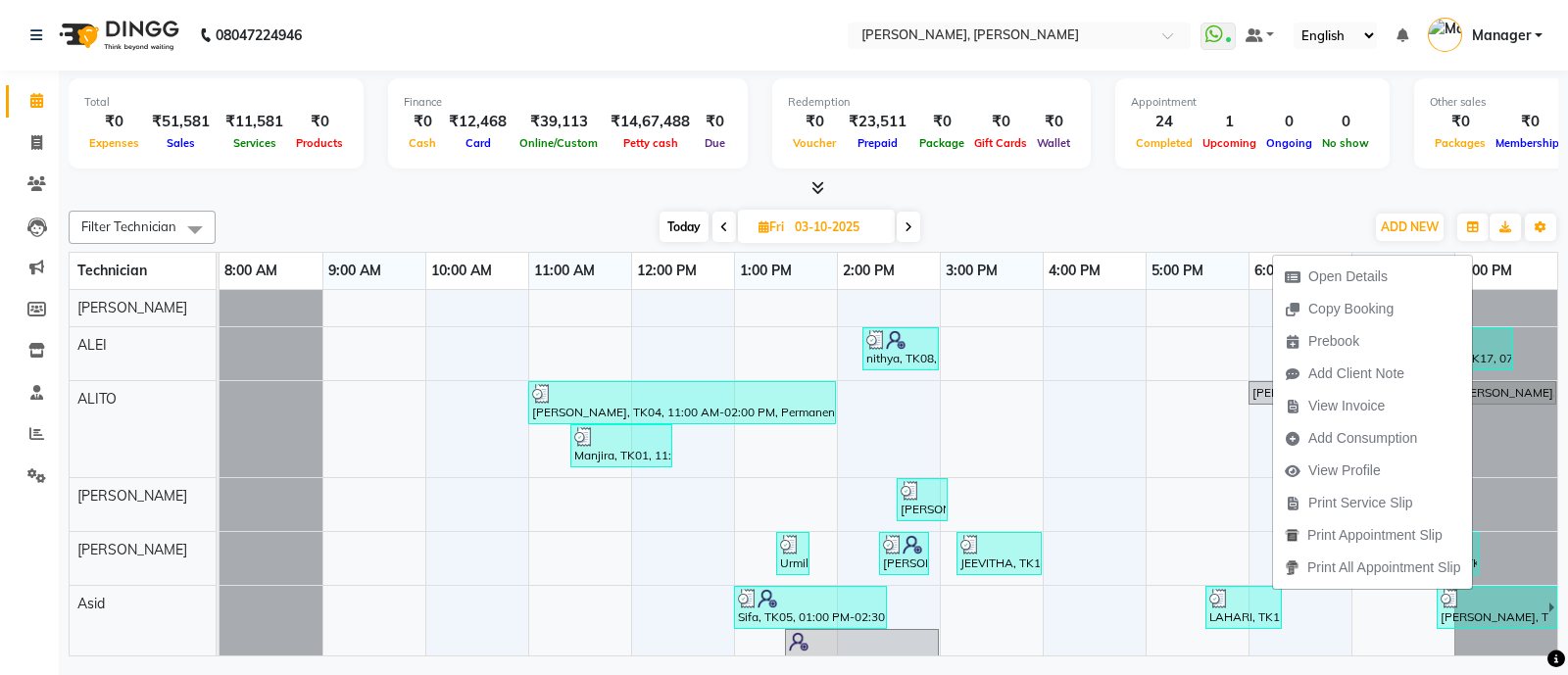
click at [1272, 590] on div "Open Details Copy Booking Prebook Add Client Note View Invoice Add Consumption …" at bounding box center [1372, 421] width 201 height 337
click at [35, 146] on icon at bounding box center [36, 142] width 11 height 15
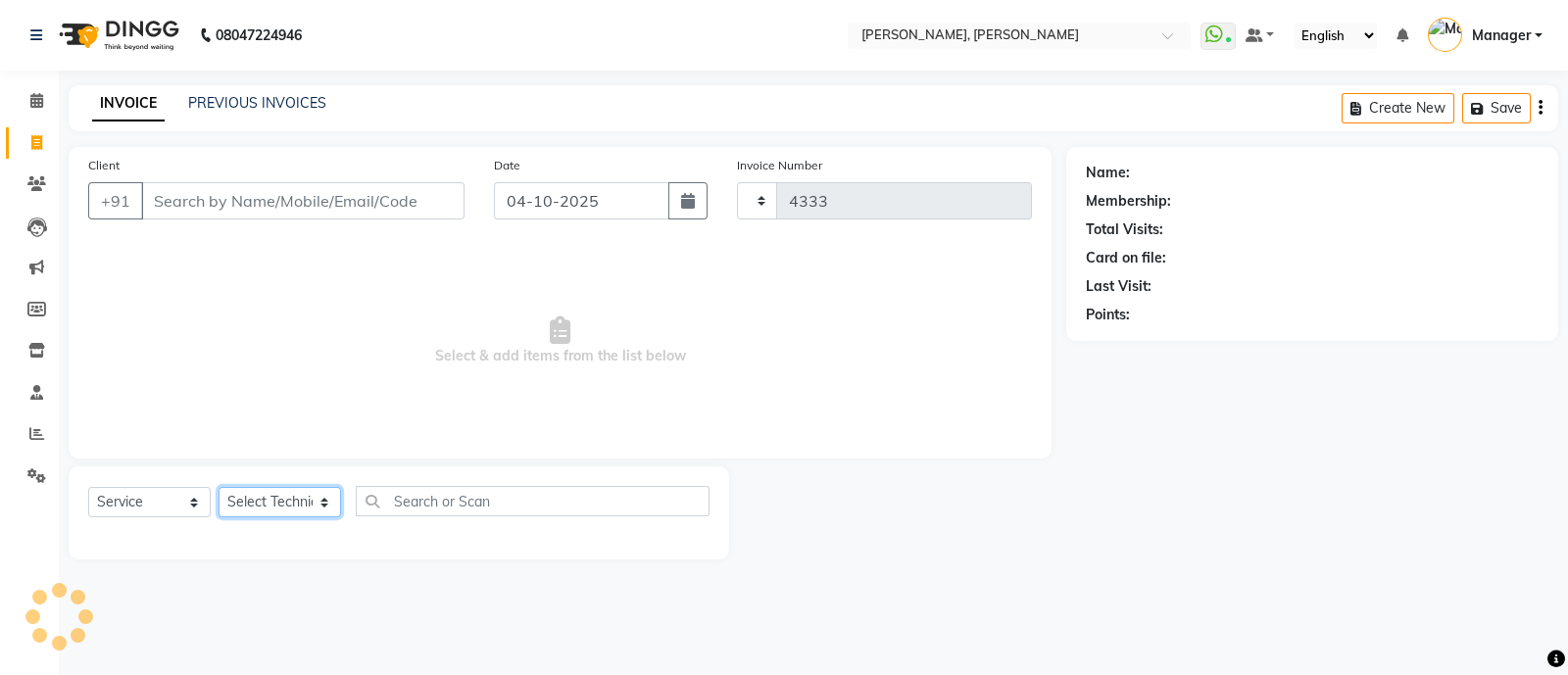
click at [287, 517] on select "Select Technician" at bounding box center [279, 502] width 122 height 30
click at [219, 488] on select "Select Technician [PERSON_NAME] [PERSON_NAME] Asid Hanmi [PERSON_NAME] Manager …" at bounding box center [279, 502] width 122 height 30
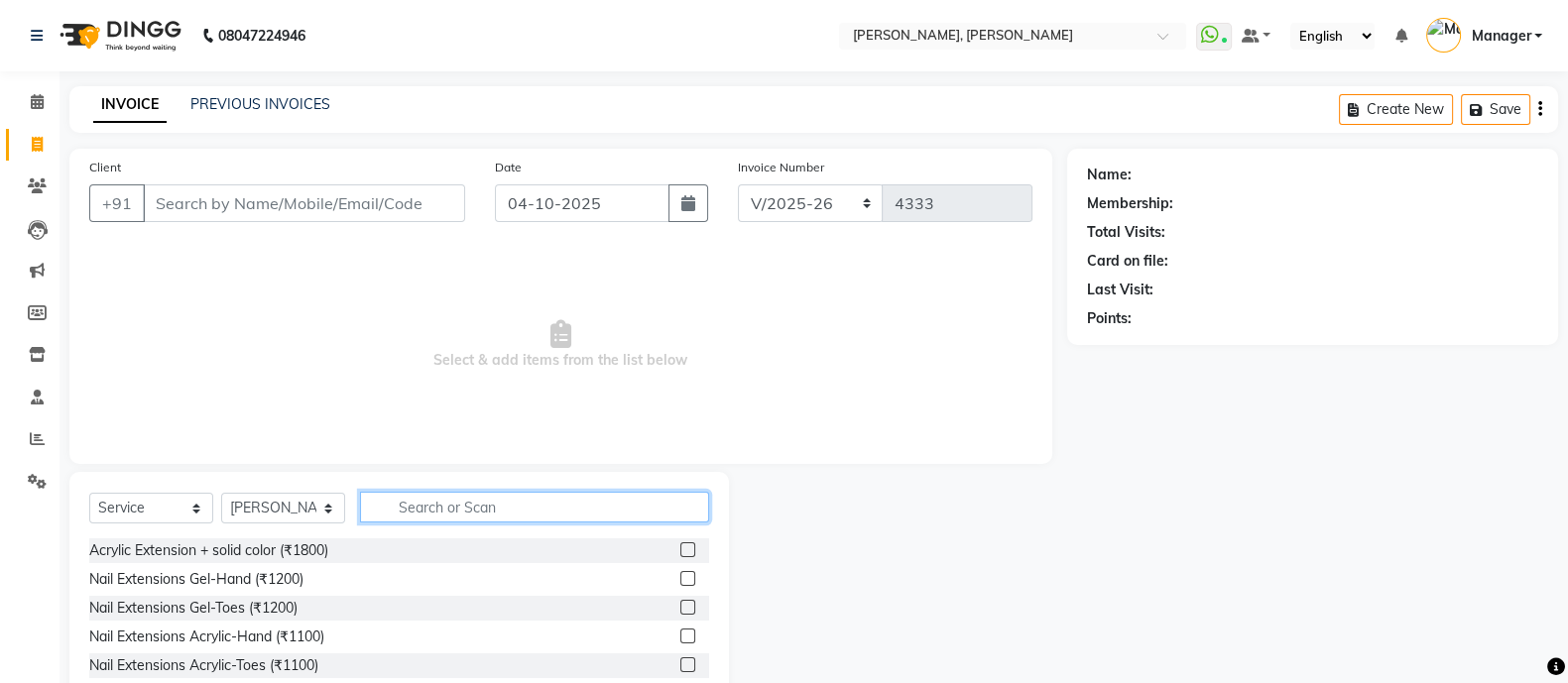
click at [452, 507] on input "text" at bounding box center [535, 507] width 349 height 31
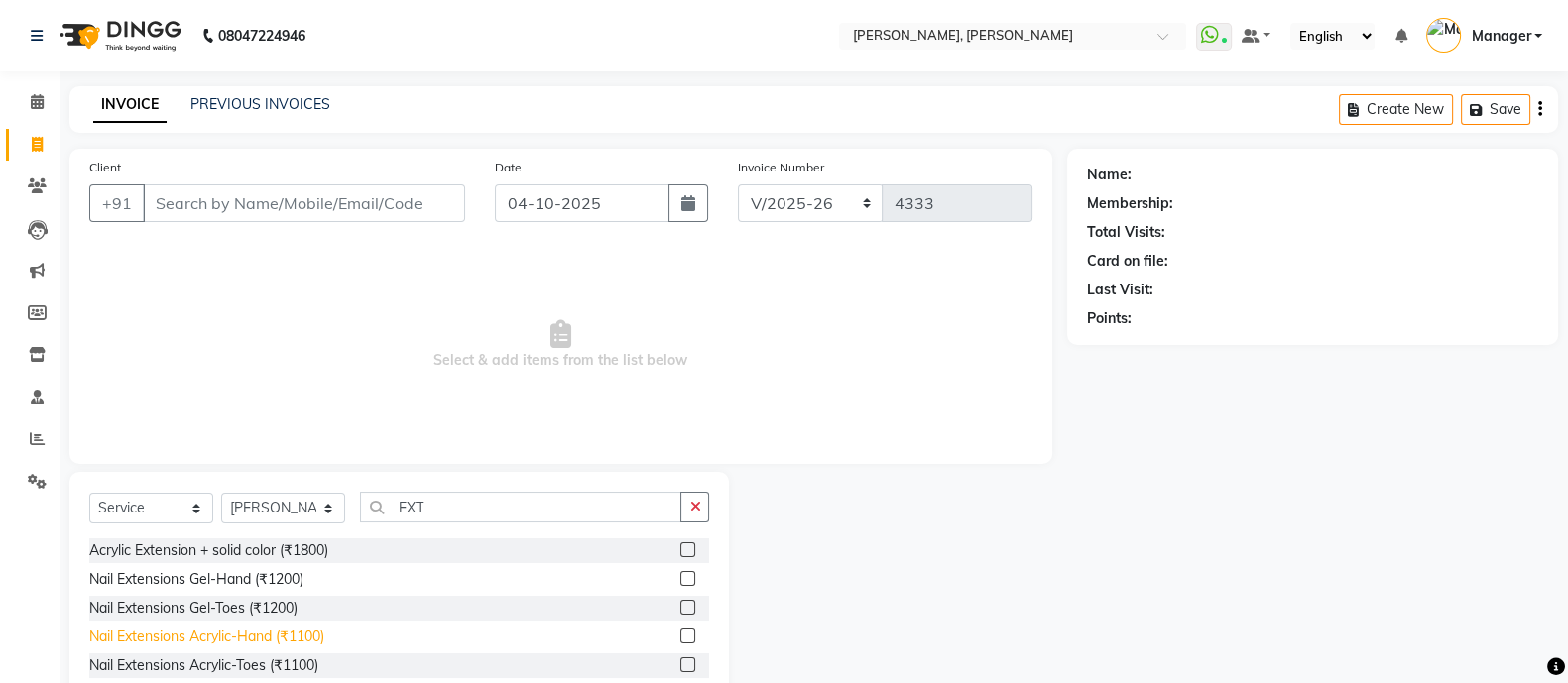
click at [274, 636] on div "Nail Extensions Acrylic-Hand (₹1100)" at bounding box center [206, 636] width 235 height 21
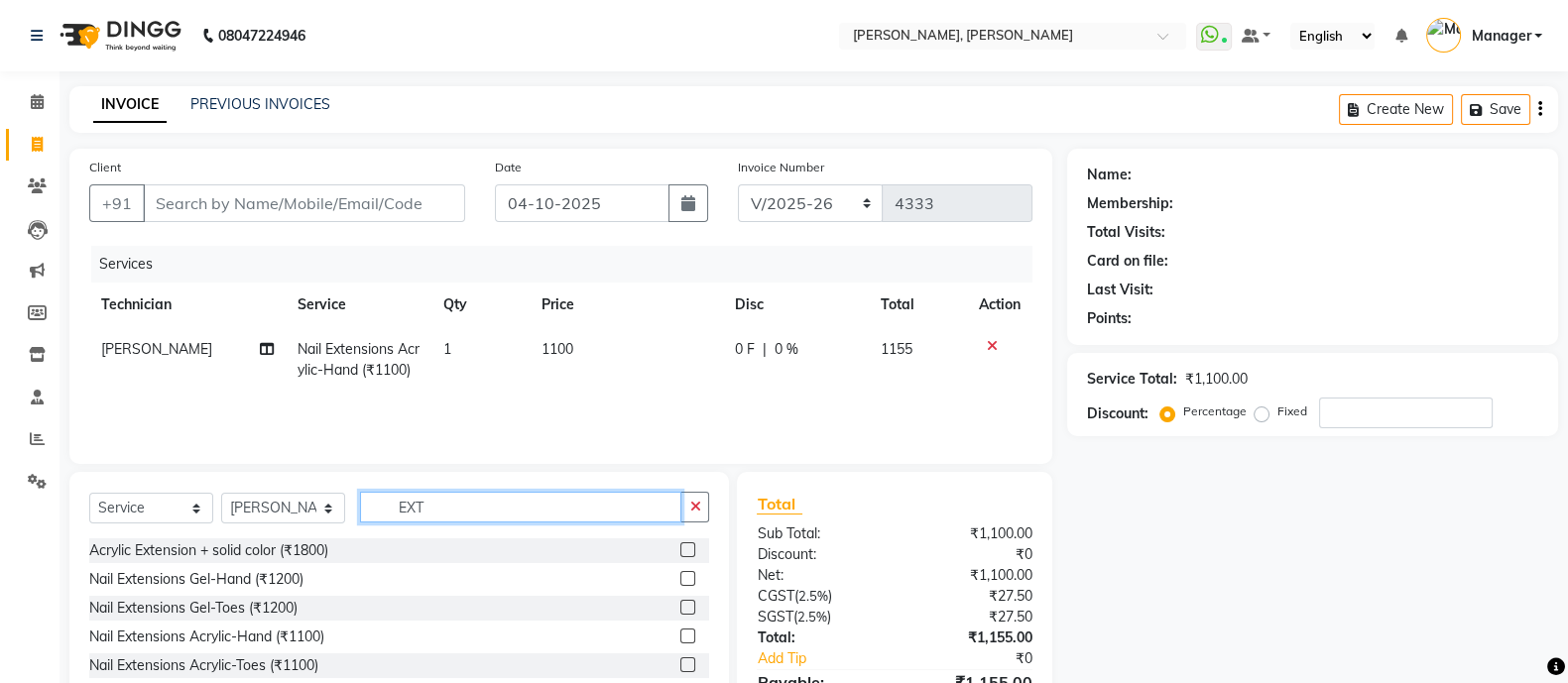
click at [460, 498] on input "EXT" at bounding box center [521, 507] width 321 height 31
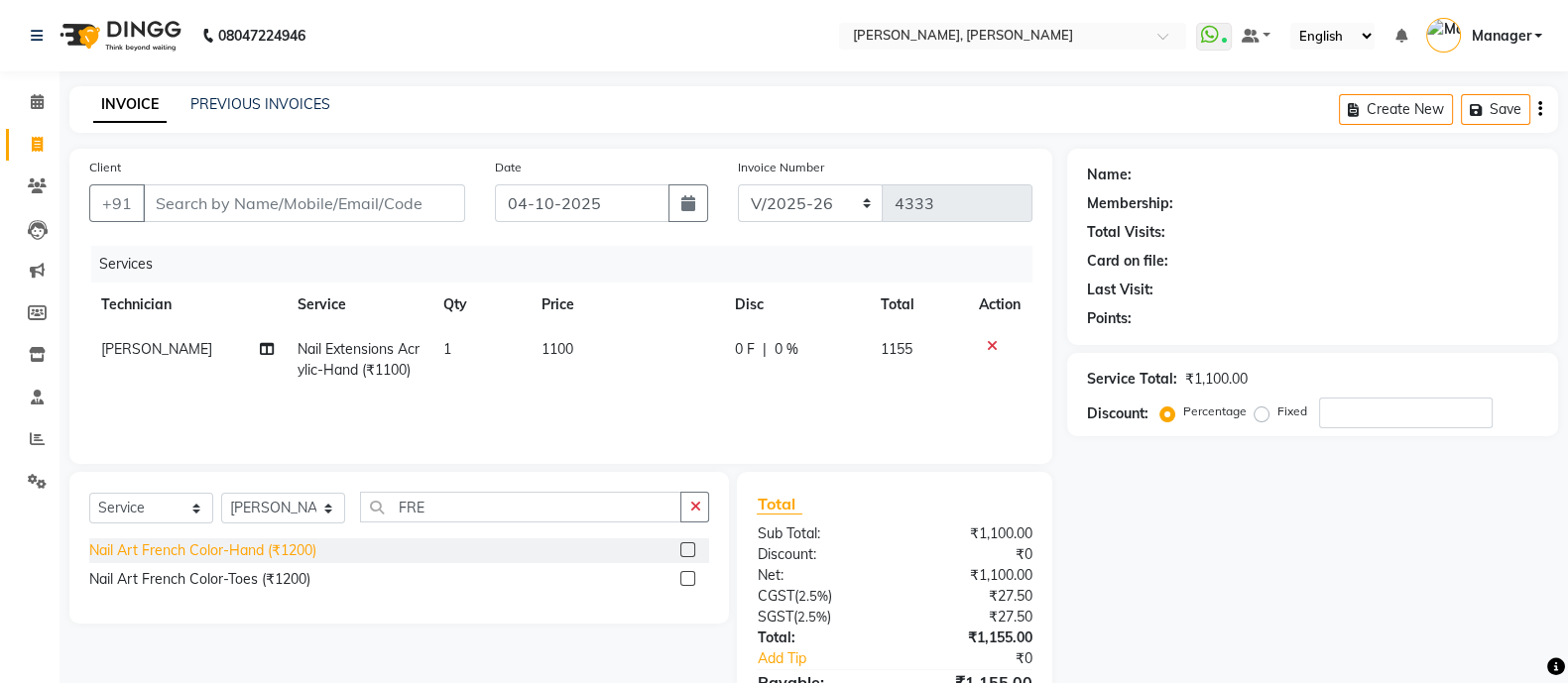
click at [262, 548] on div "Nail Art French Color-Hand (₹1200)" at bounding box center [202, 550] width 227 height 21
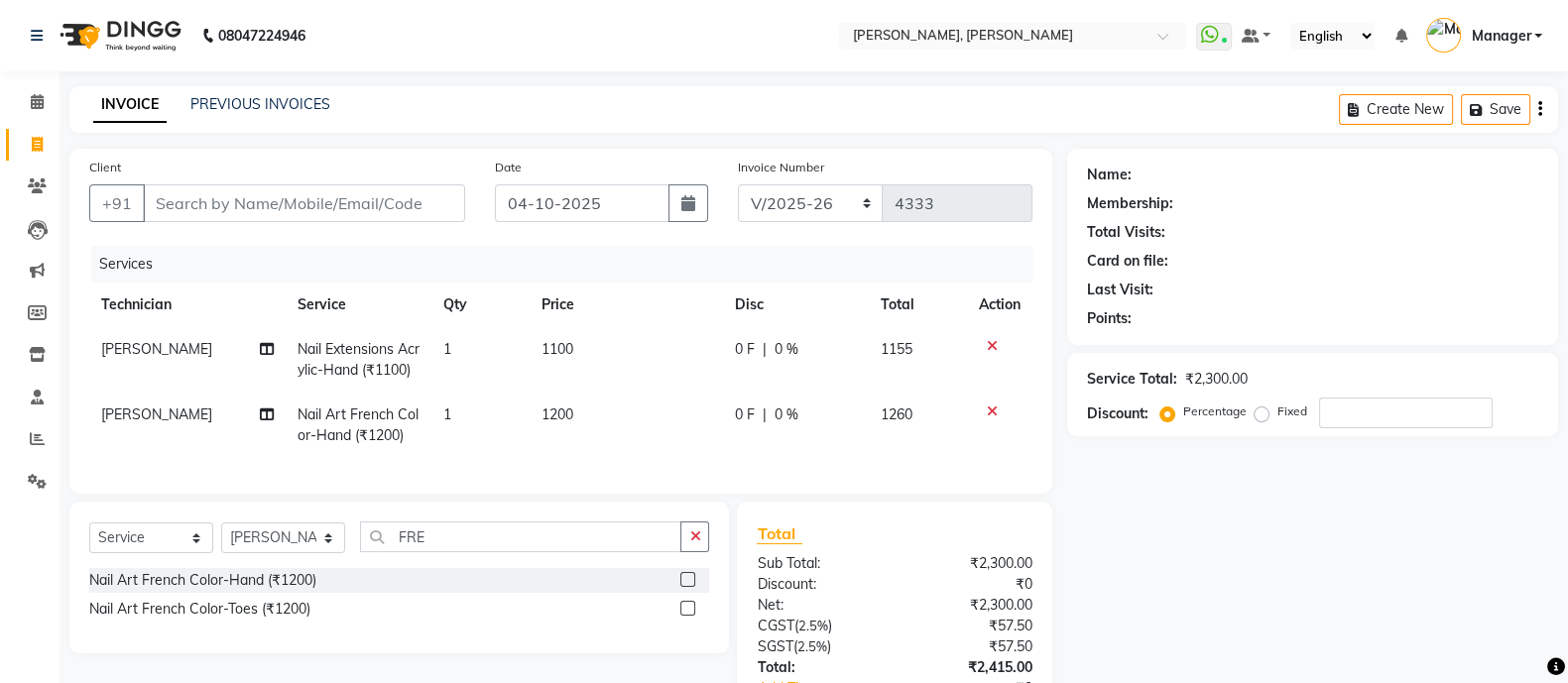
click at [545, 431] on td "1200" at bounding box center [626, 425] width 193 height 65
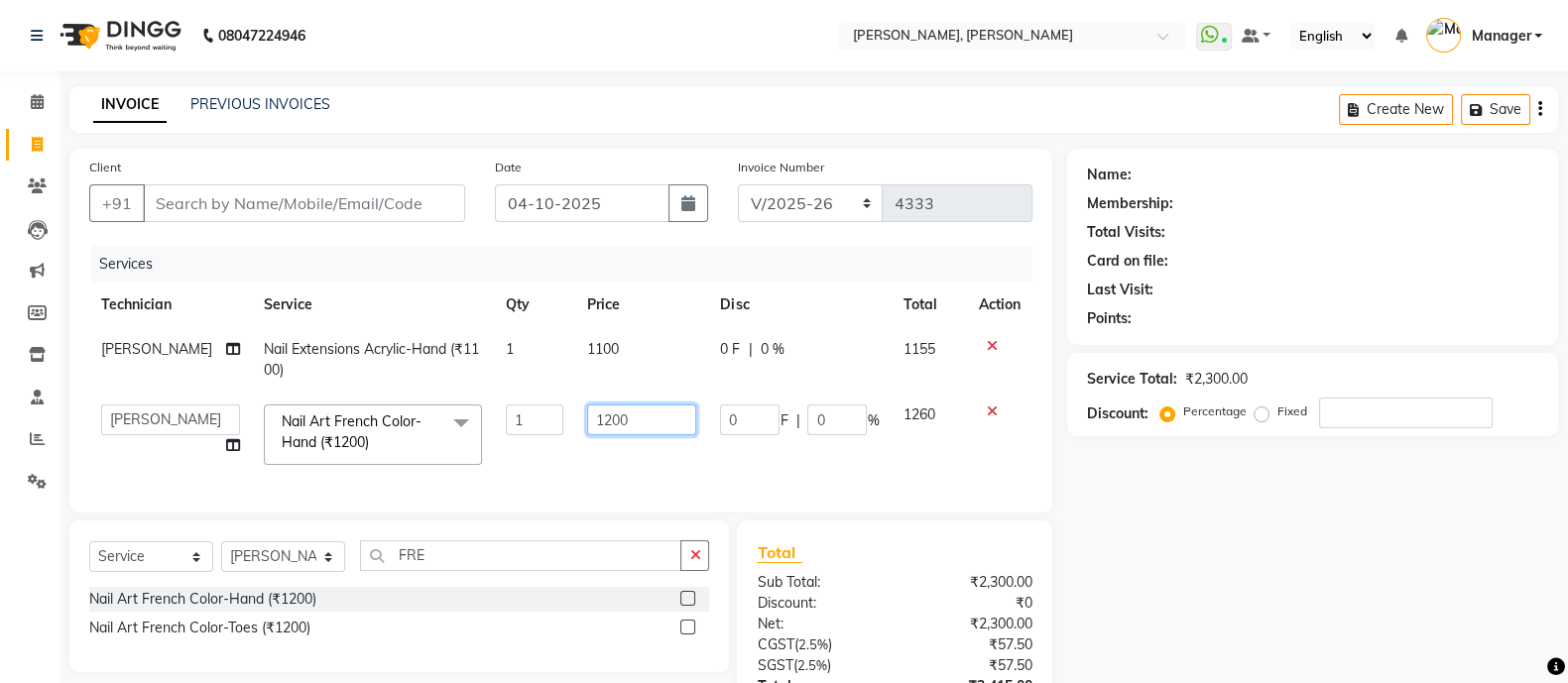
click at [599, 417] on input "1200" at bounding box center [642, 419] width 109 height 31
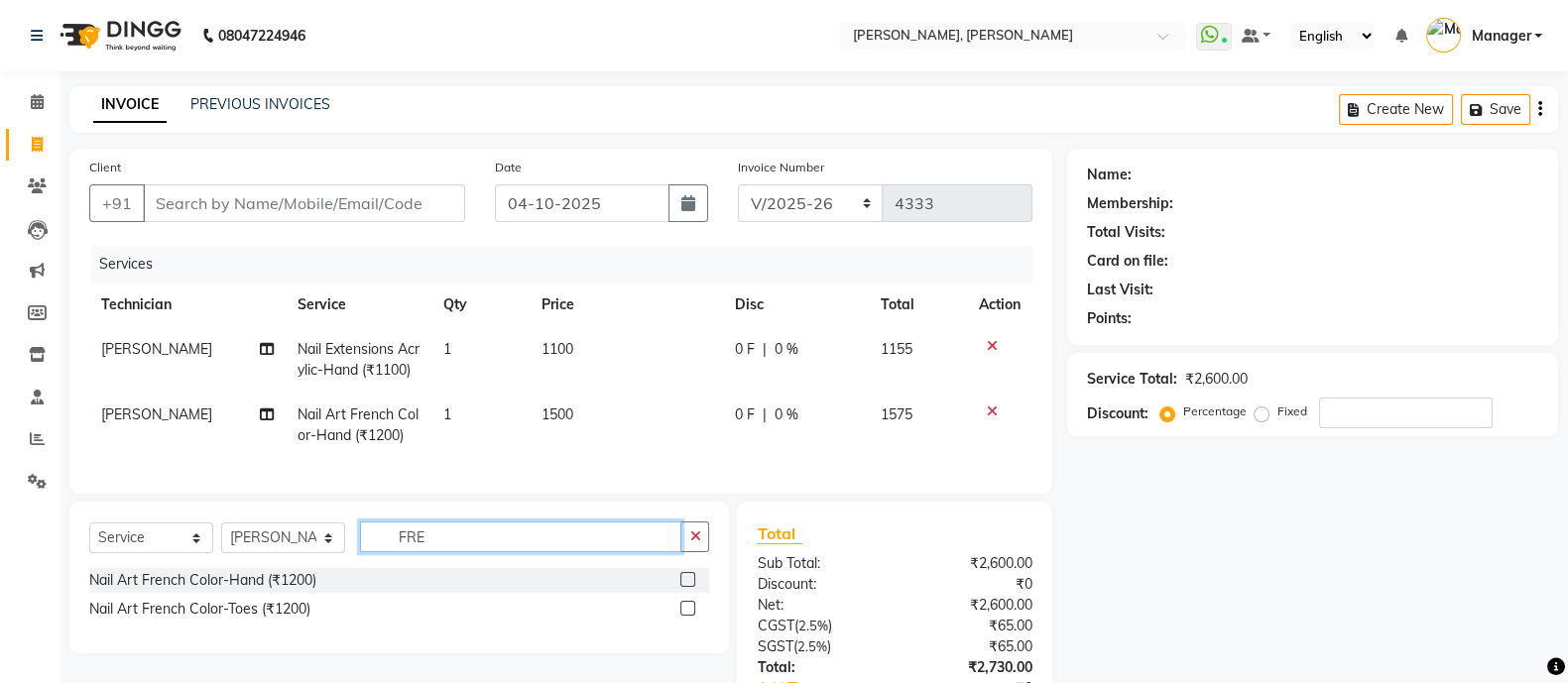
click at [465, 568] on div "Select Service Product Membership Package Voucher Prepaid Gift Card Select Tech…" at bounding box center [399, 544] width 620 height 47
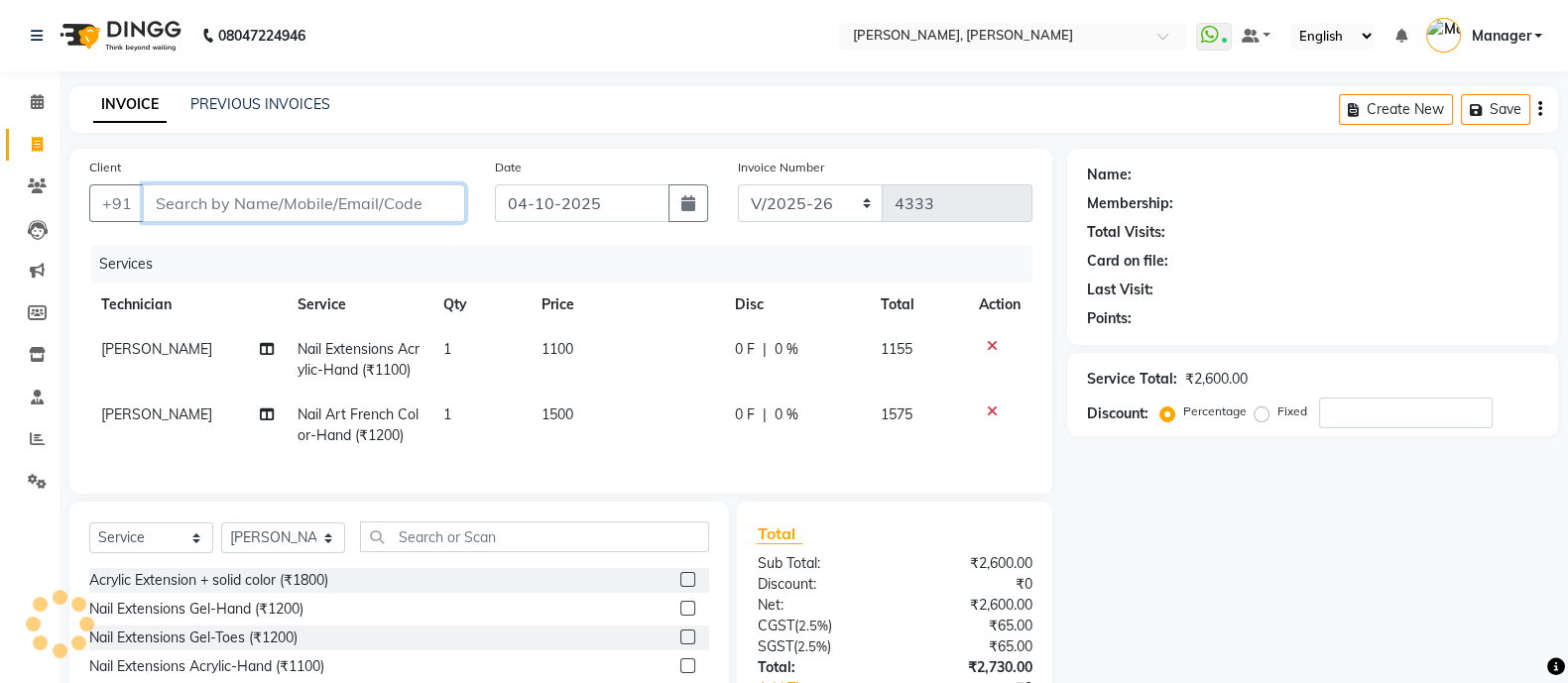
click at [344, 195] on input "Client" at bounding box center [303, 203] width 322 height 38
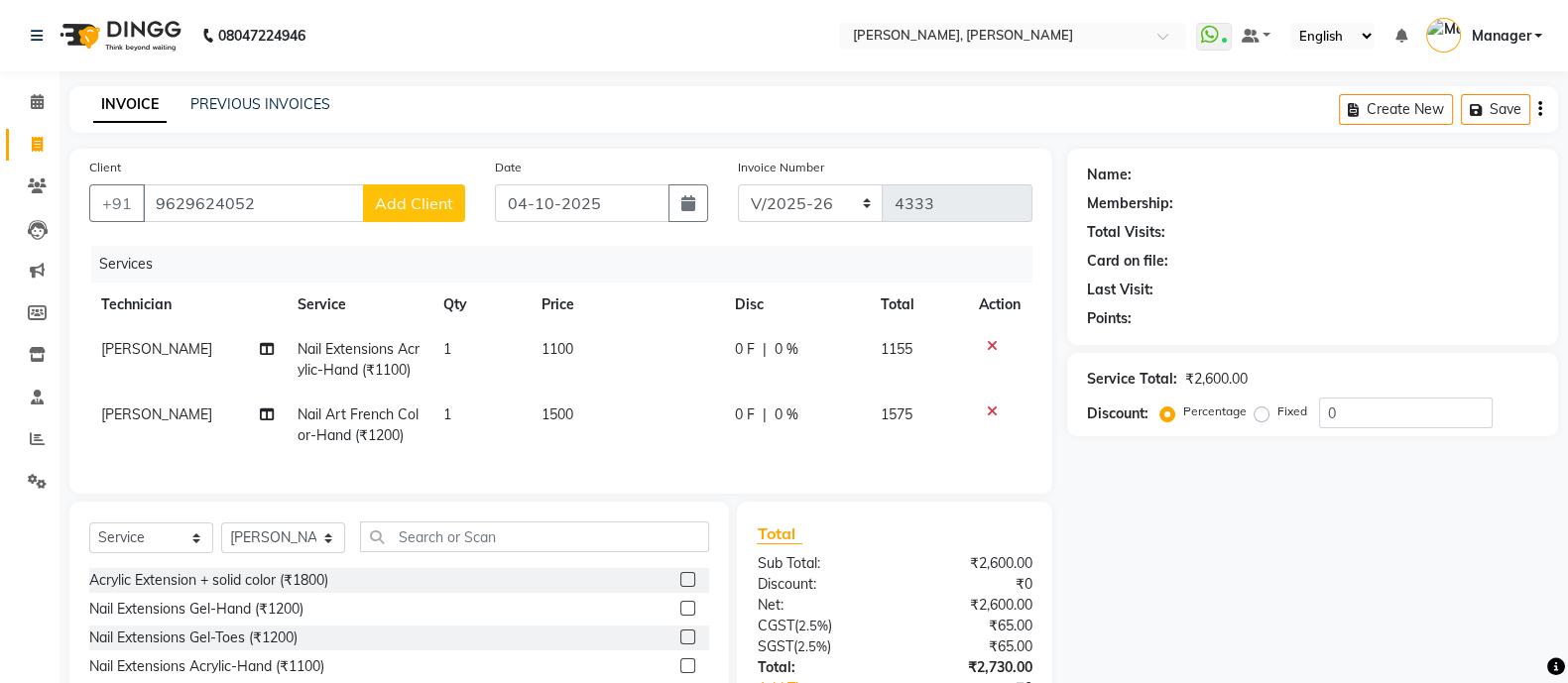
click at [431, 209] on span "Add Client" at bounding box center [414, 203] width 78 height 20
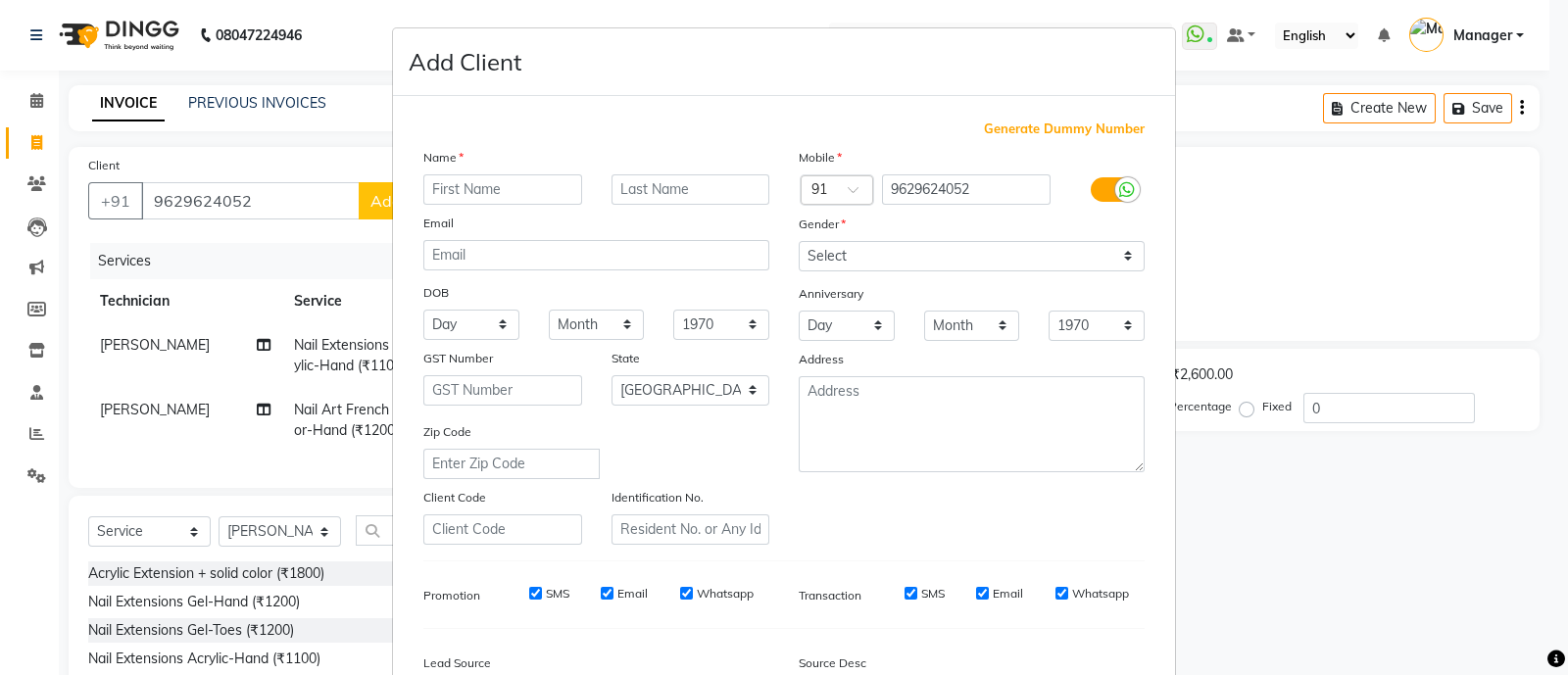
click at [510, 190] on input "text" at bounding box center [503, 189] width 159 height 30
click at [875, 265] on select "Select [DEMOGRAPHIC_DATA] [DEMOGRAPHIC_DATA] Other Prefer Not To Say" at bounding box center [971, 256] width 346 height 30
click at [799, 242] on select "Select [DEMOGRAPHIC_DATA] [DEMOGRAPHIC_DATA] Other Prefer Not To Say" at bounding box center [971, 256] width 346 height 30
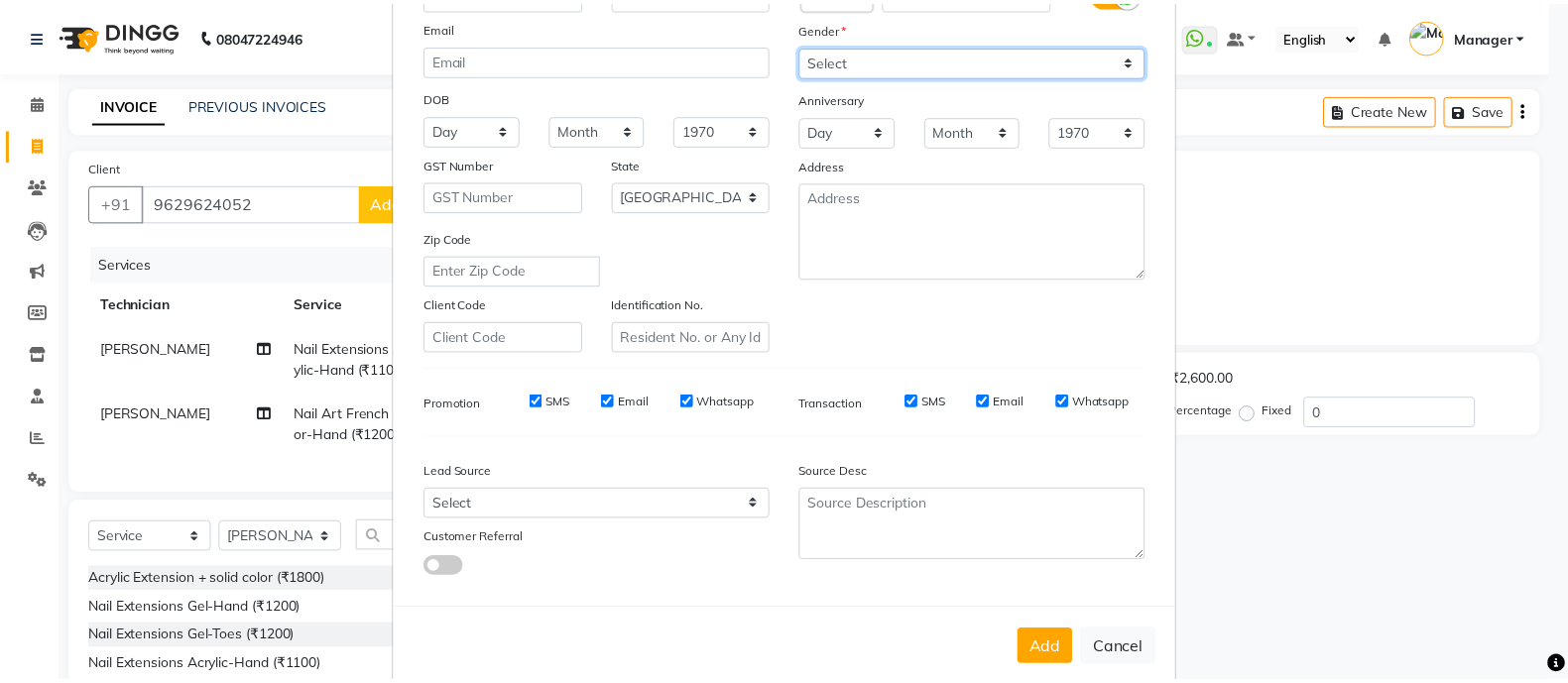
scroll to position [242, 0]
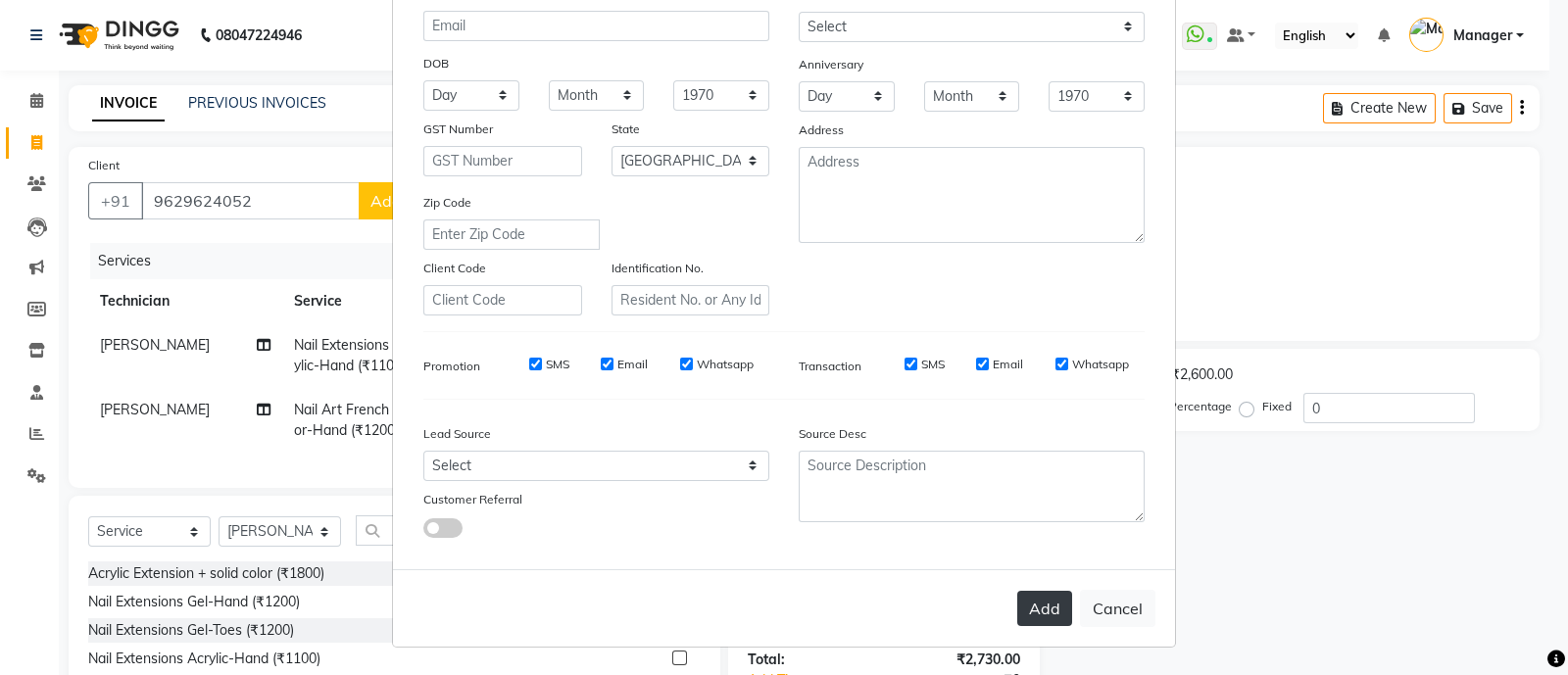
click at [1023, 594] on button "Add" at bounding box center [1045, 608] width 55 height 35
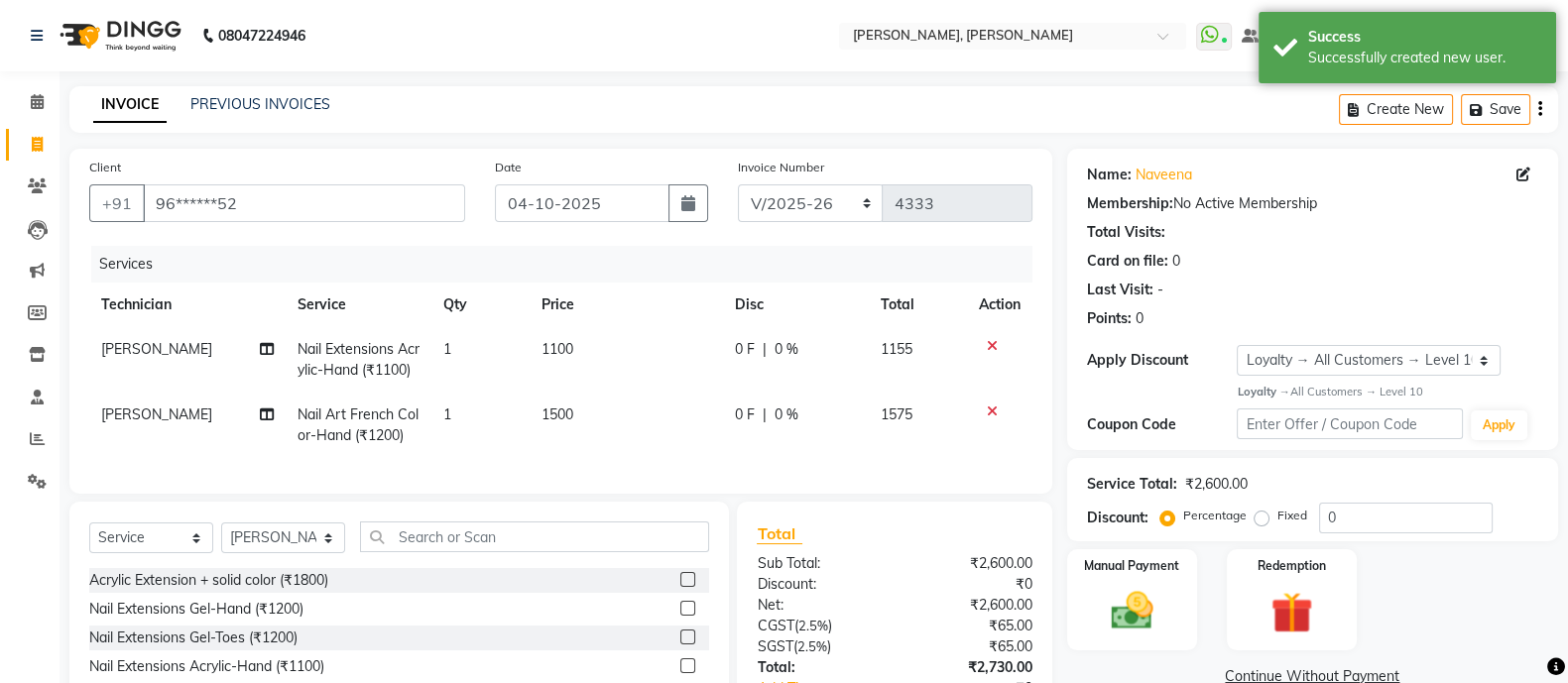
scroll to position [160, 0]
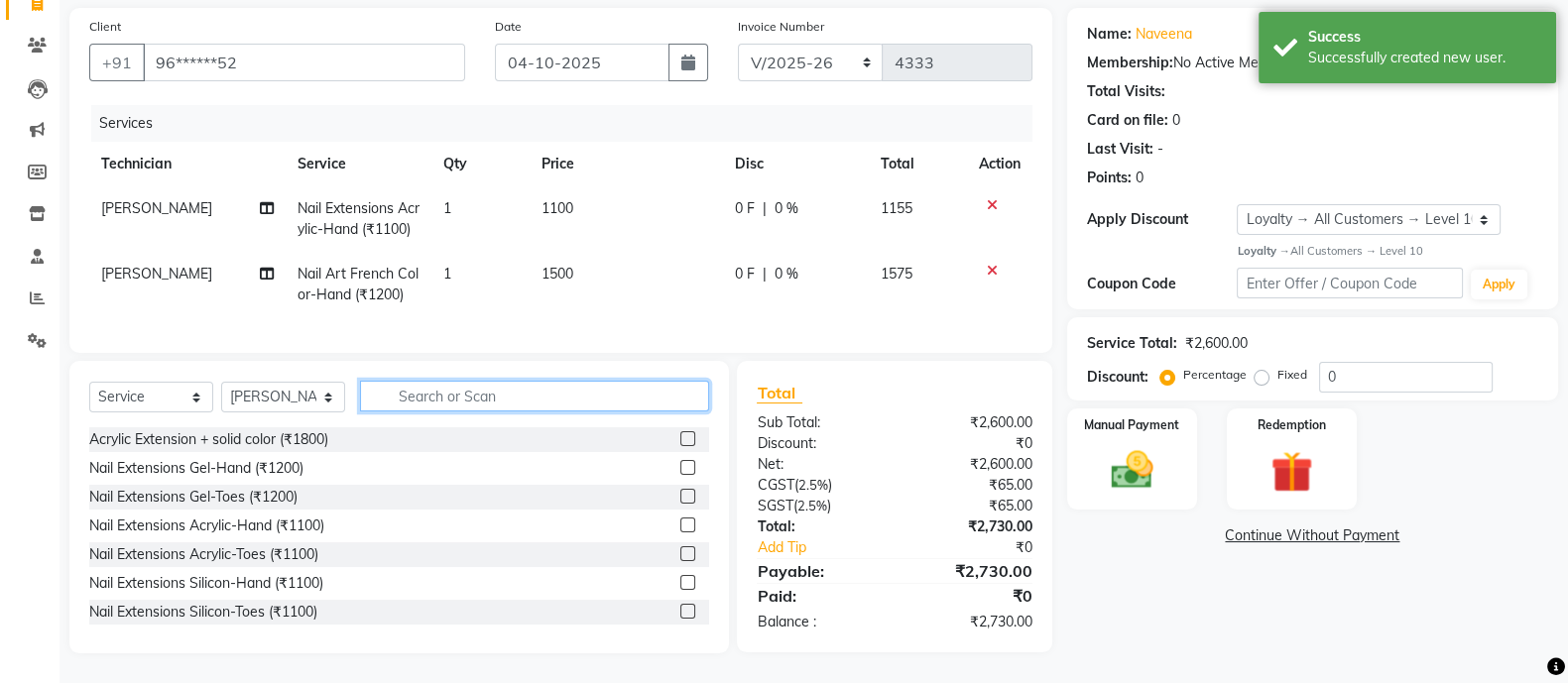
click at [486, 399] on input "text" at bounding box center [535, 396] width 349 height 31
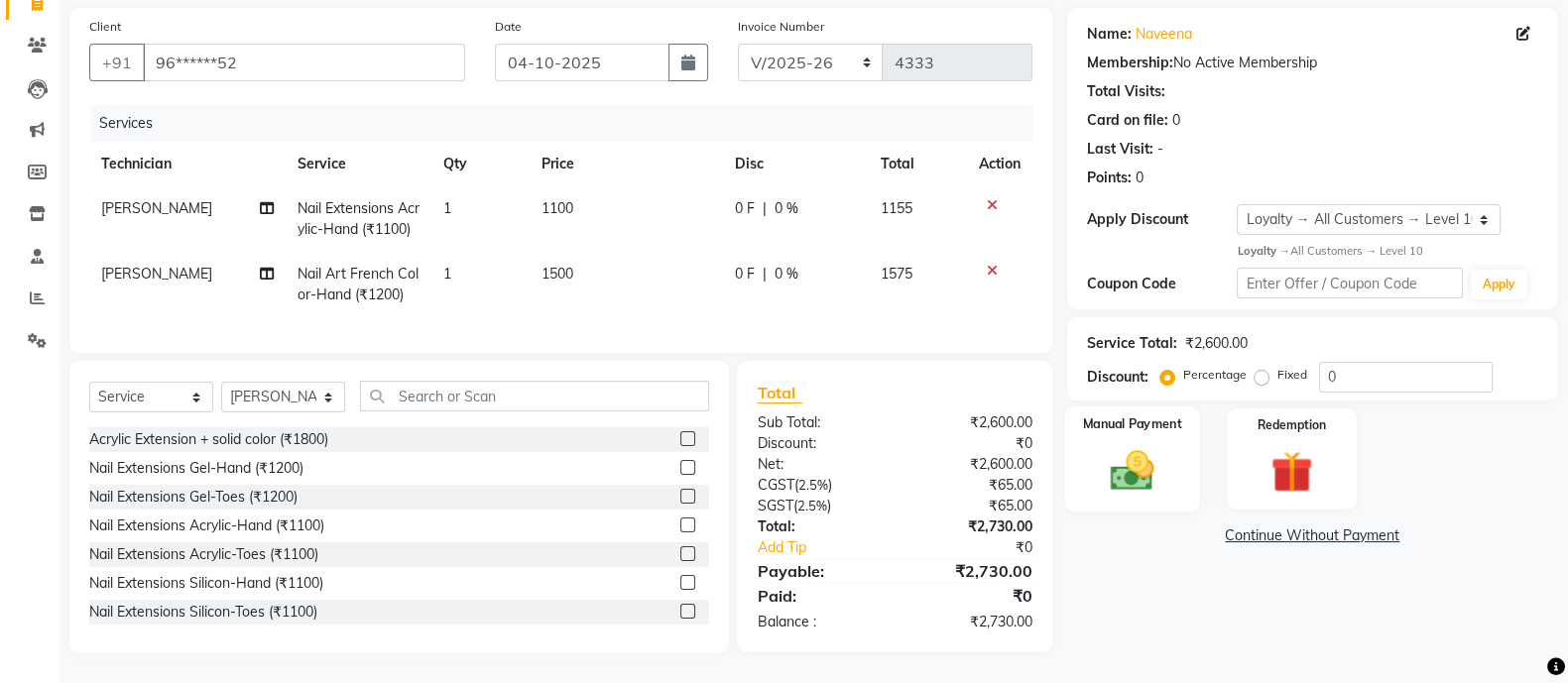
click at [1121, 423] on div "Manual Payment" at bounding box center [1132, 459] width 136 height 105
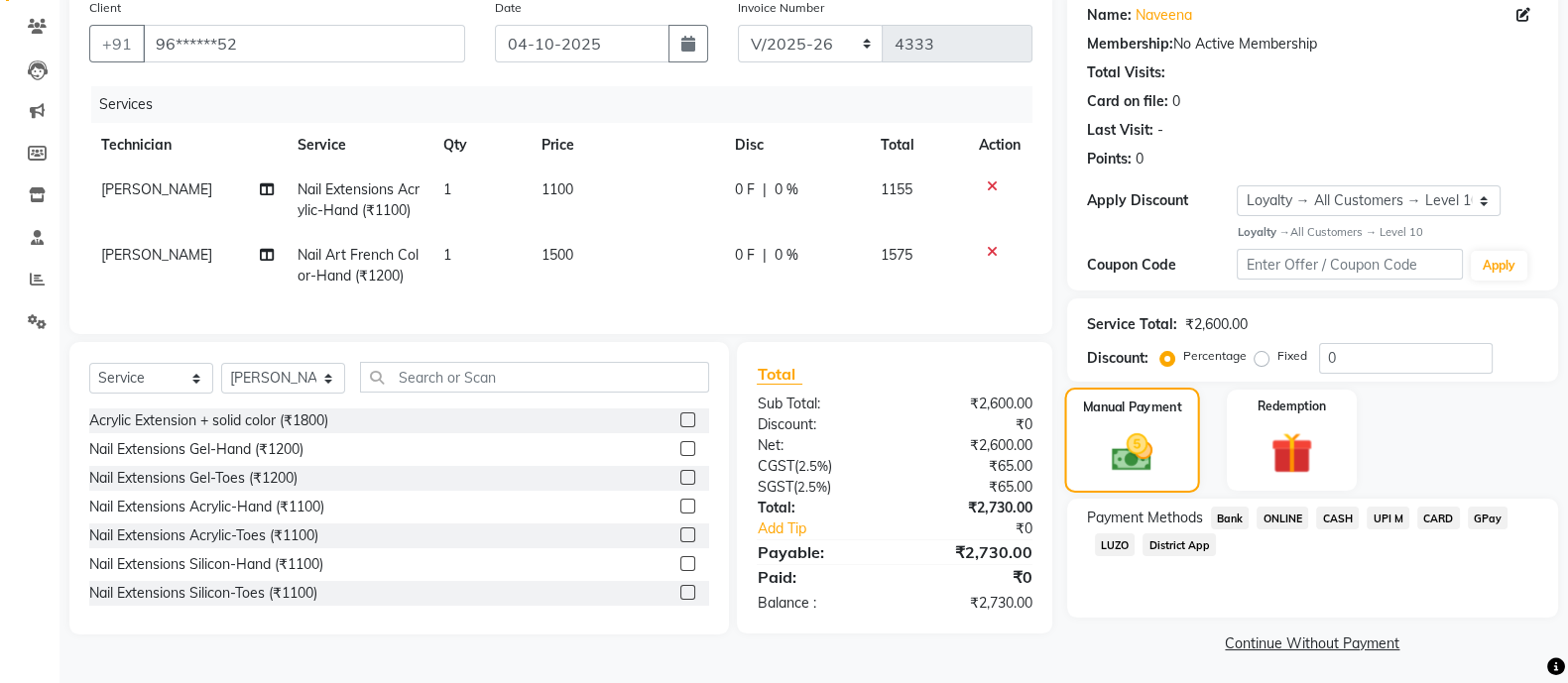
click at [1299, 516] on span "ONLINE" at bounding box center [1282, 517] width 52 height 23
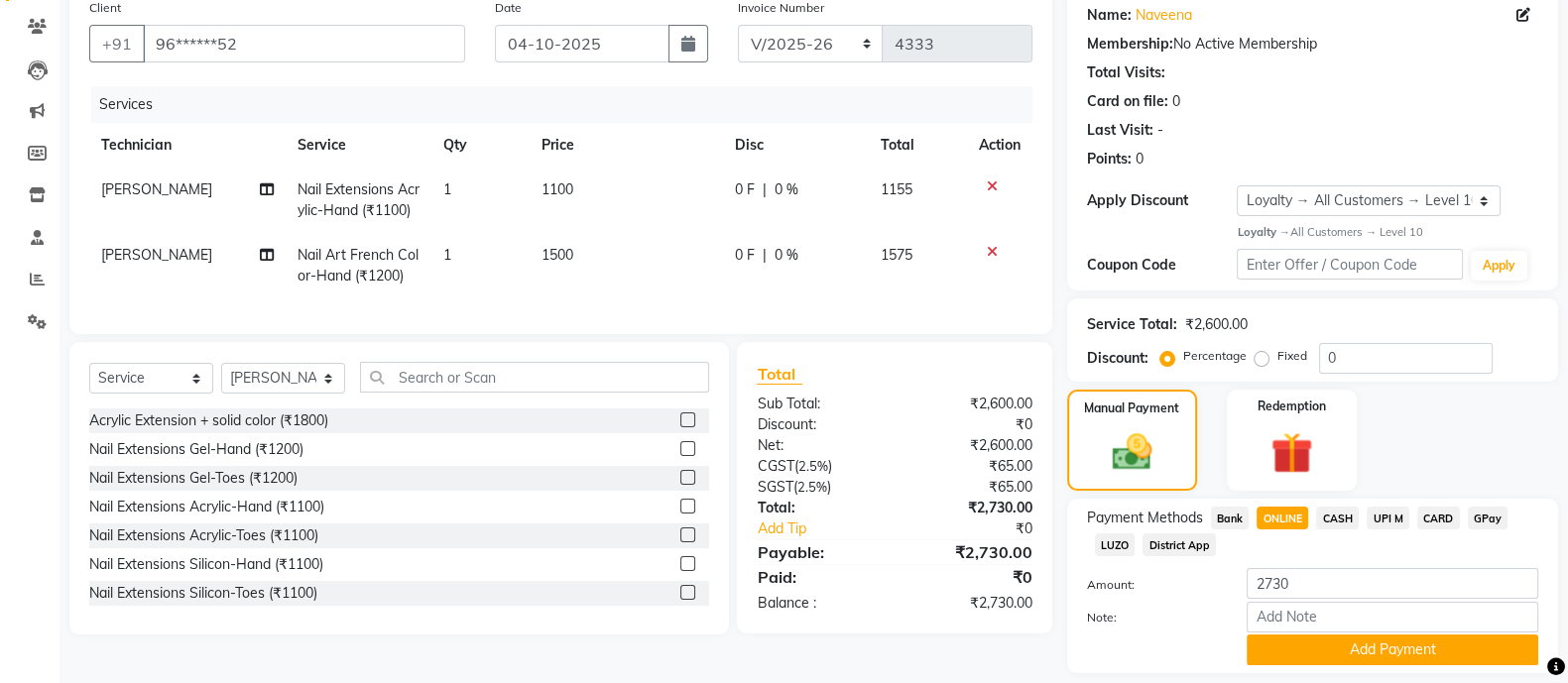
scroll to position [222, 0]
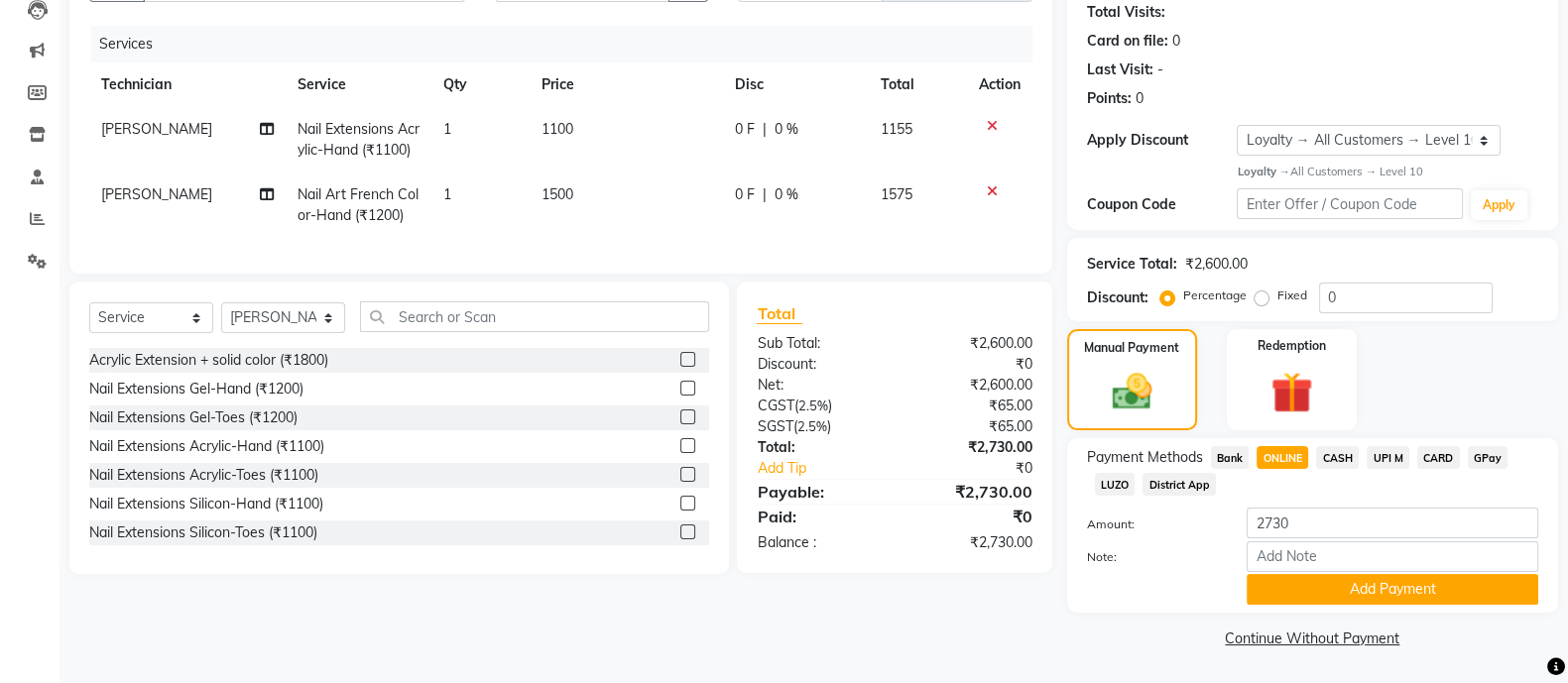
click at [1383, 600] on button "Add Payment" at bounding box center [1392, 589] width 292 height 31
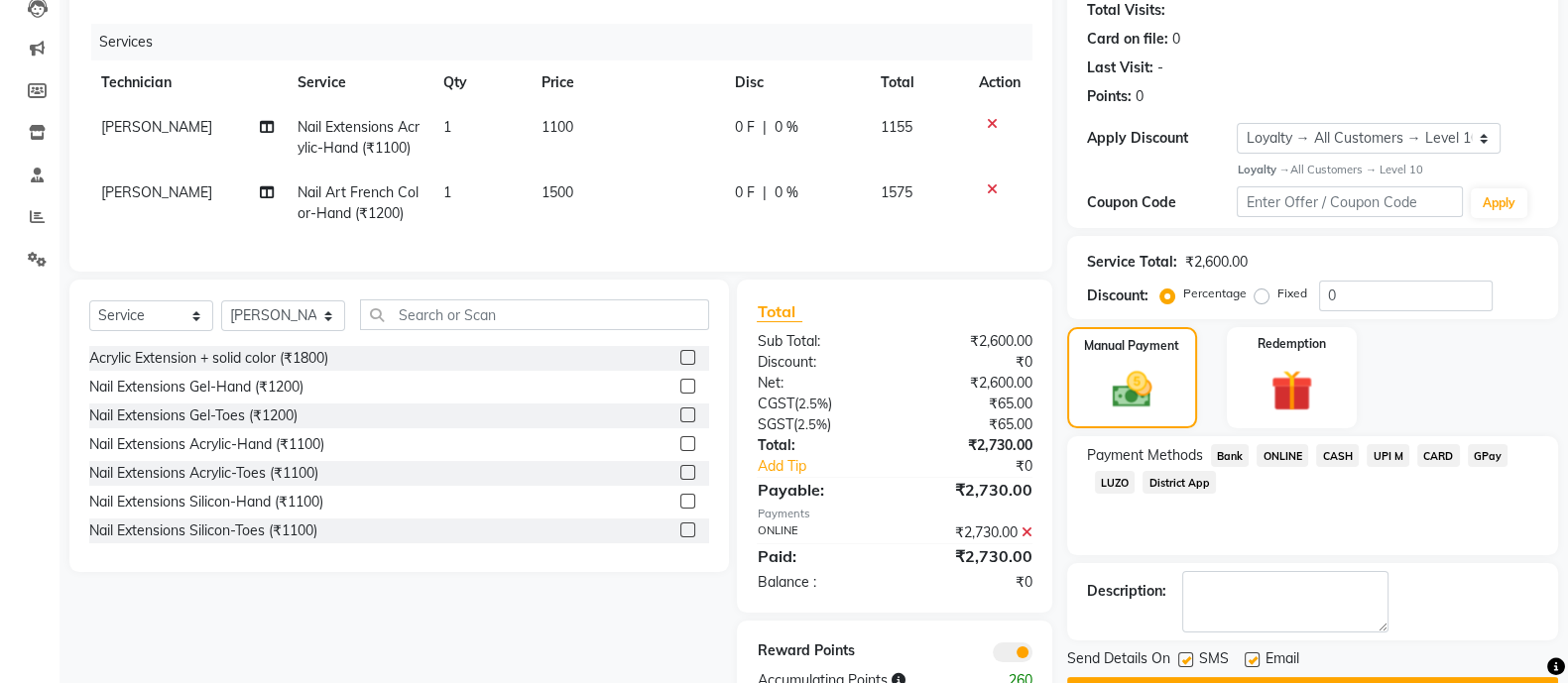
scroll to position [299, 0]
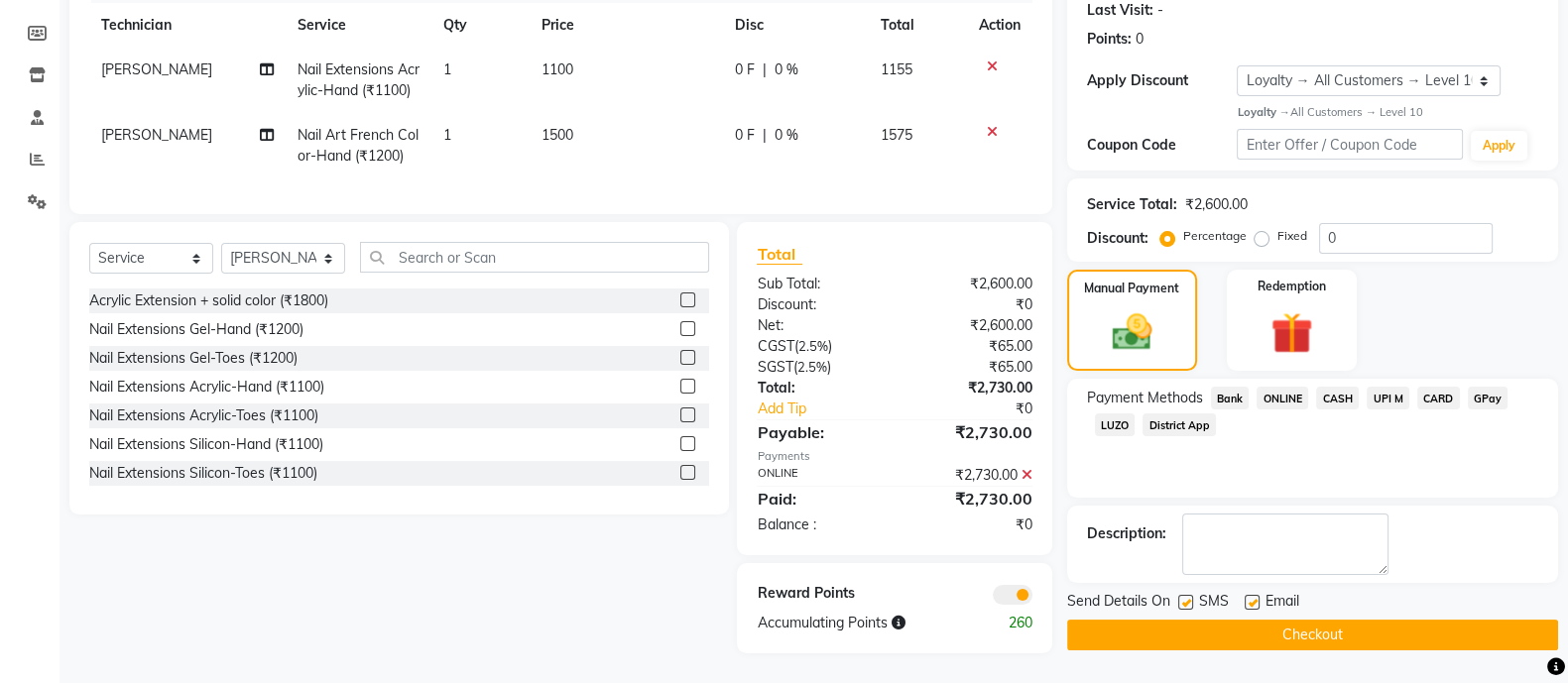
click at [1359, 620] on button "Checkout" at bounding box center [1312, 634] width 491 height 31
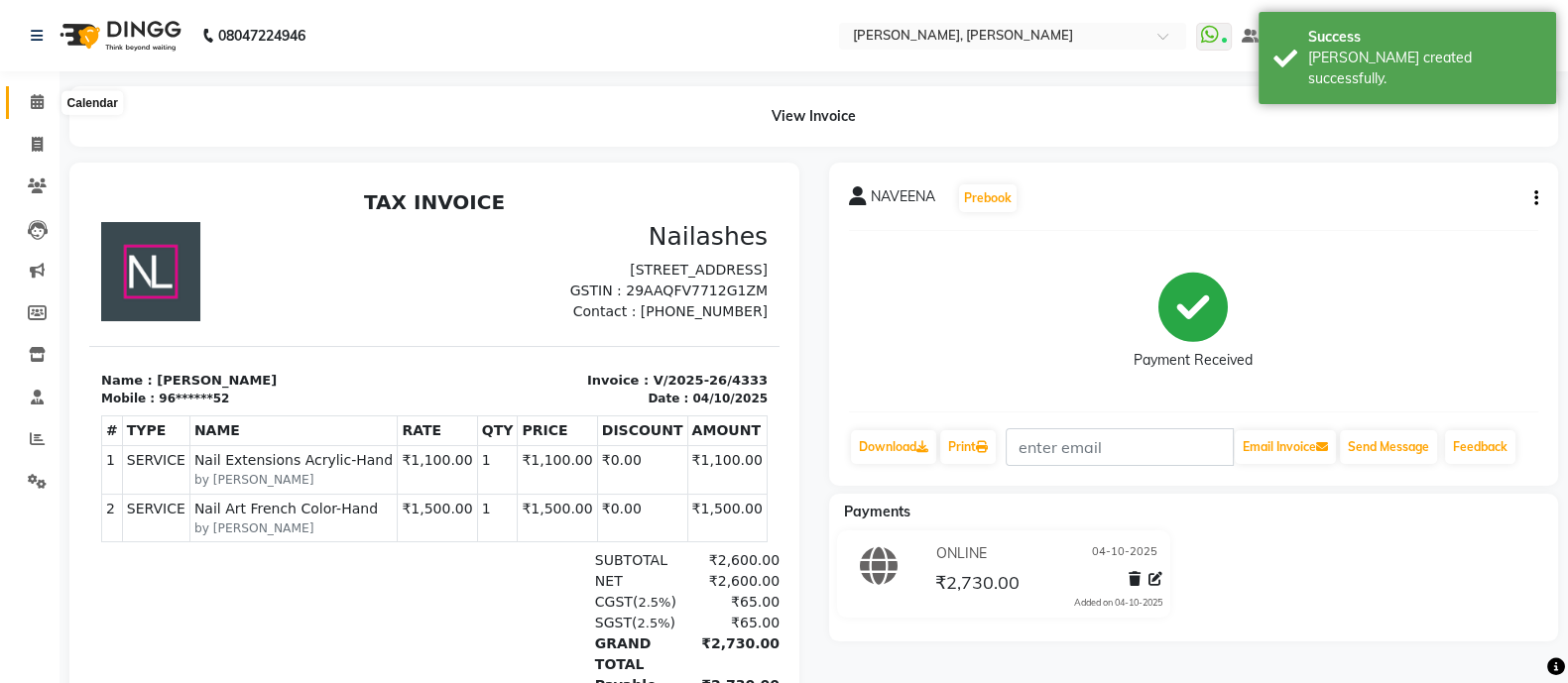
click at [37, 108] on icon at bounding box center [37, 101] width 13 height 15
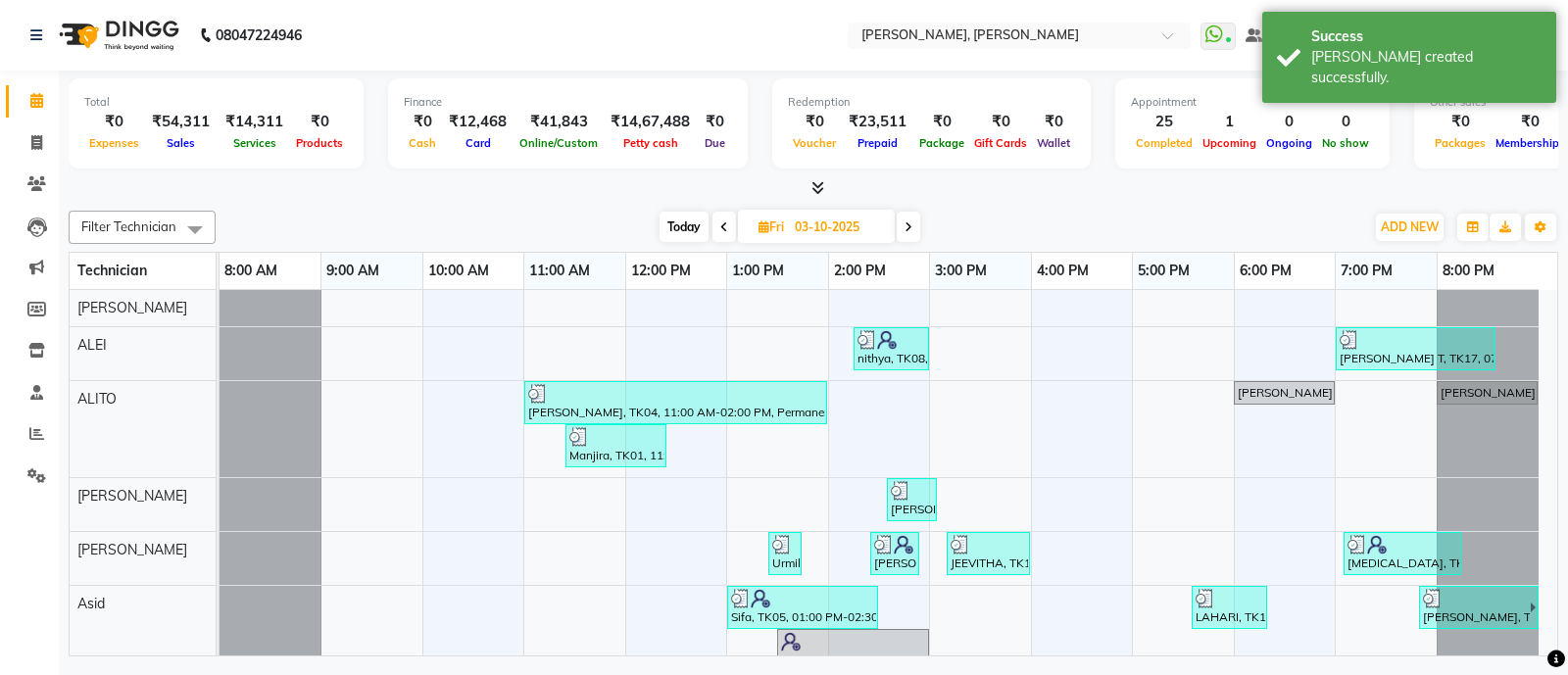
click at [814, 183] on icon at bounding box center [817, 187] width 13 height 15
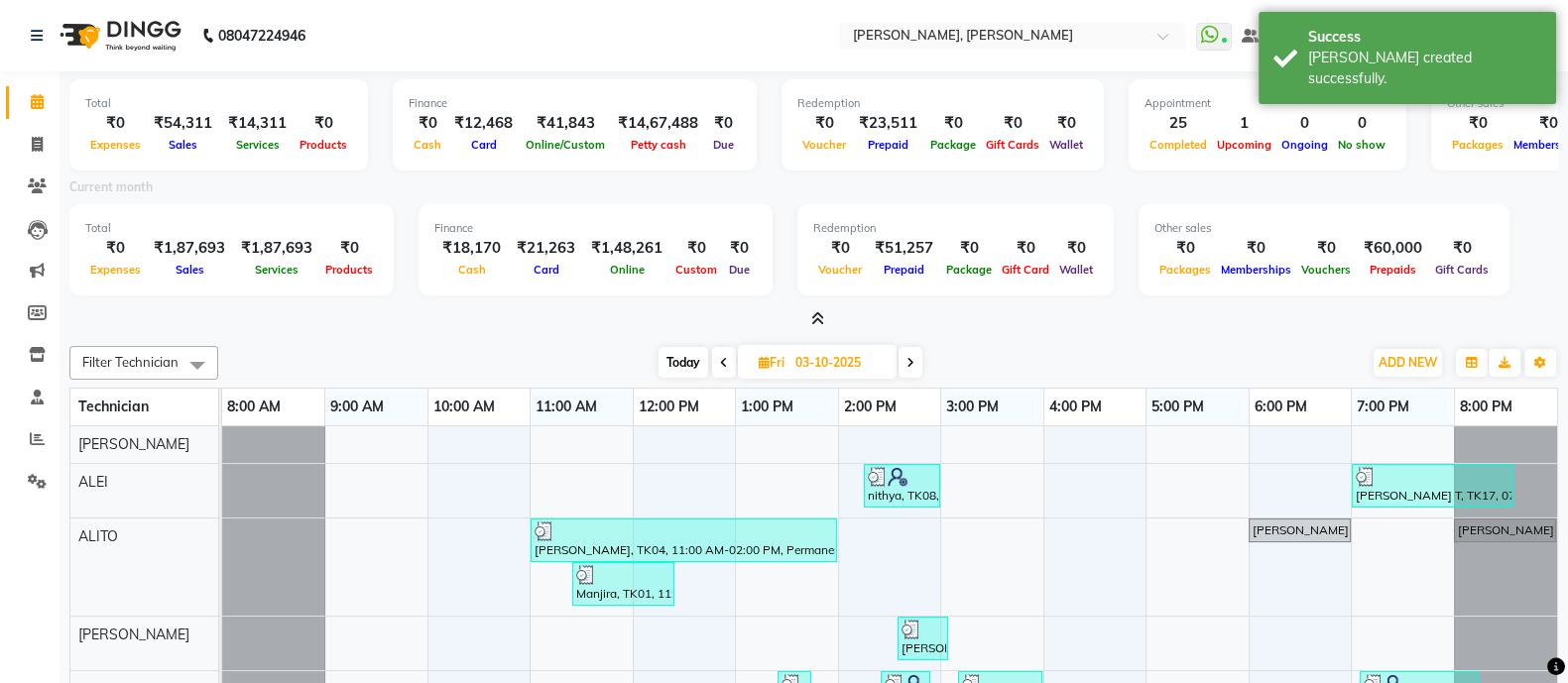
click at [817, 315] on icon at bounding box center [817, 318] width 13 height 15
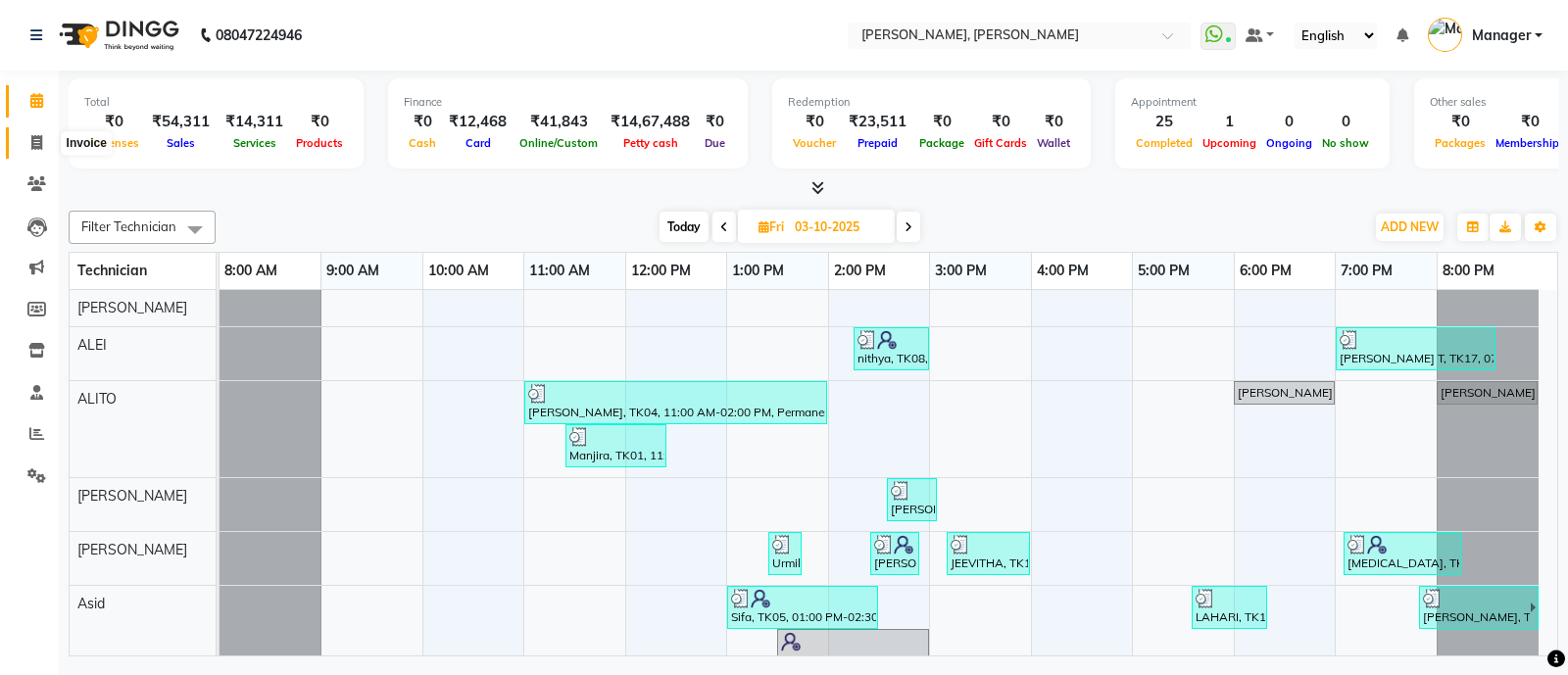
click at [37, 135] on icon at bounding box center [36, 142] width 11 height 15
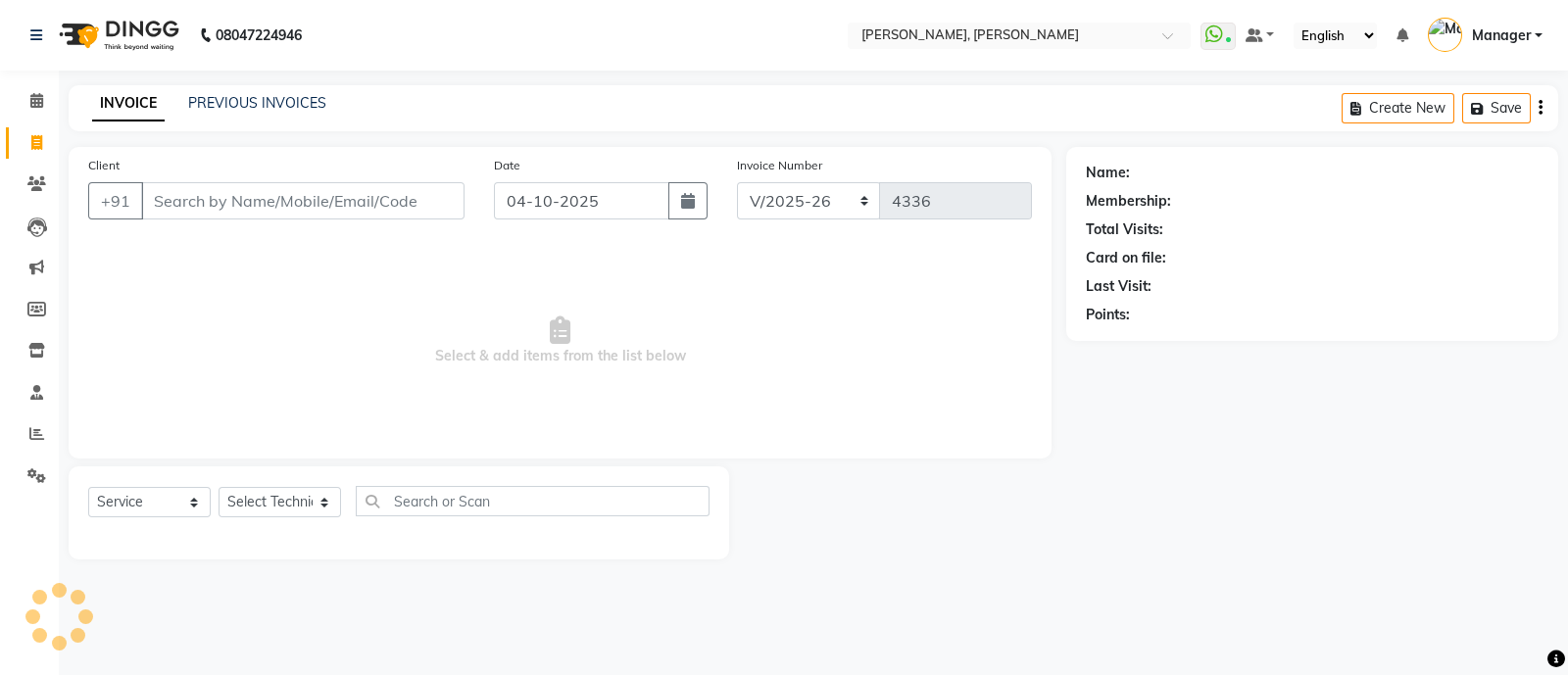
click at [368, 199] on input "Client" at bounding box center [303, 201] width 323 height 37
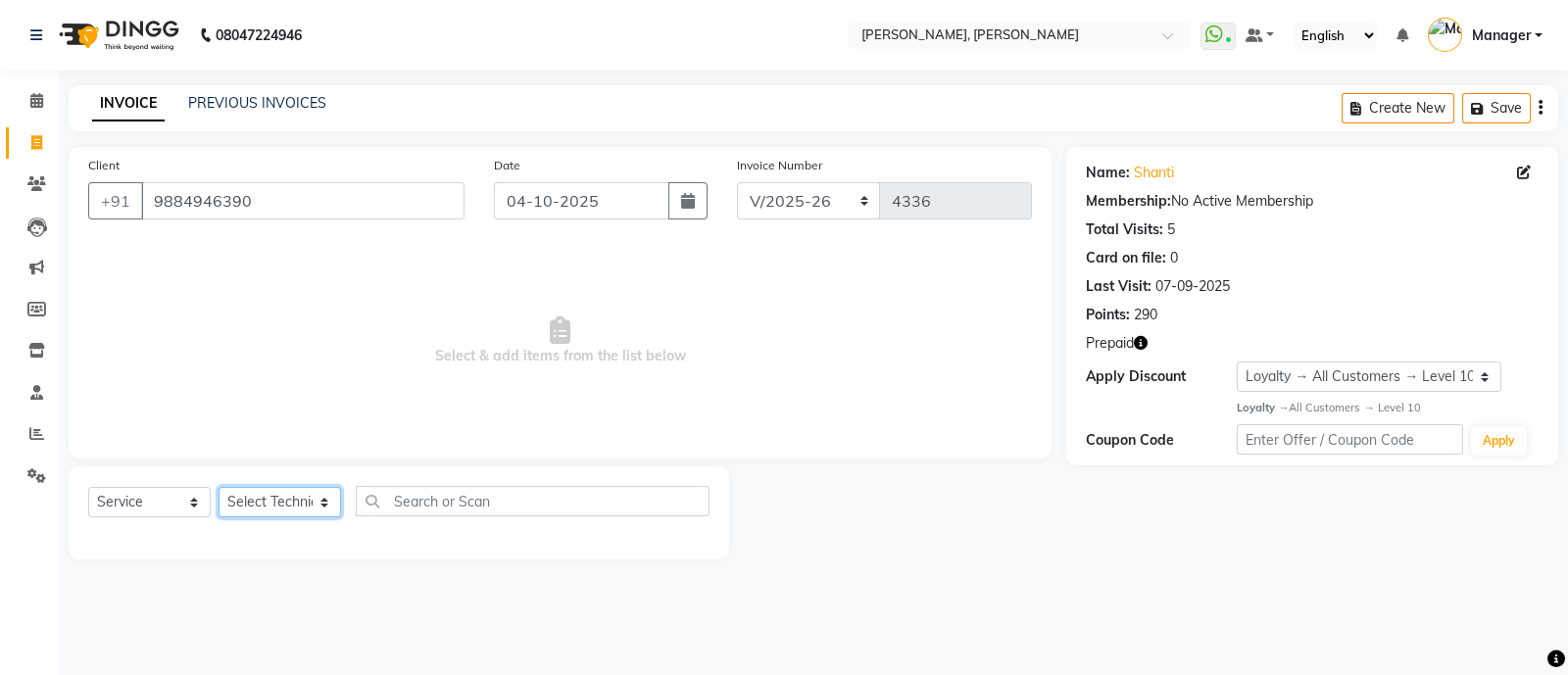
click at [266, 508] on select "Select Technician [PERSON_NAME] [PERSON_NAME] Asid Hanmi [PERSON_NAME] Manager …" at bounding box center [279, 502] width 122 height 30
click at [219, 488] on select "Select Technician [PERSON_NAME] [PERSON_NAME] Asid Hanmi [PERSON_NAME] Manager …" at bounding box center [279, 502] width 122 height 30
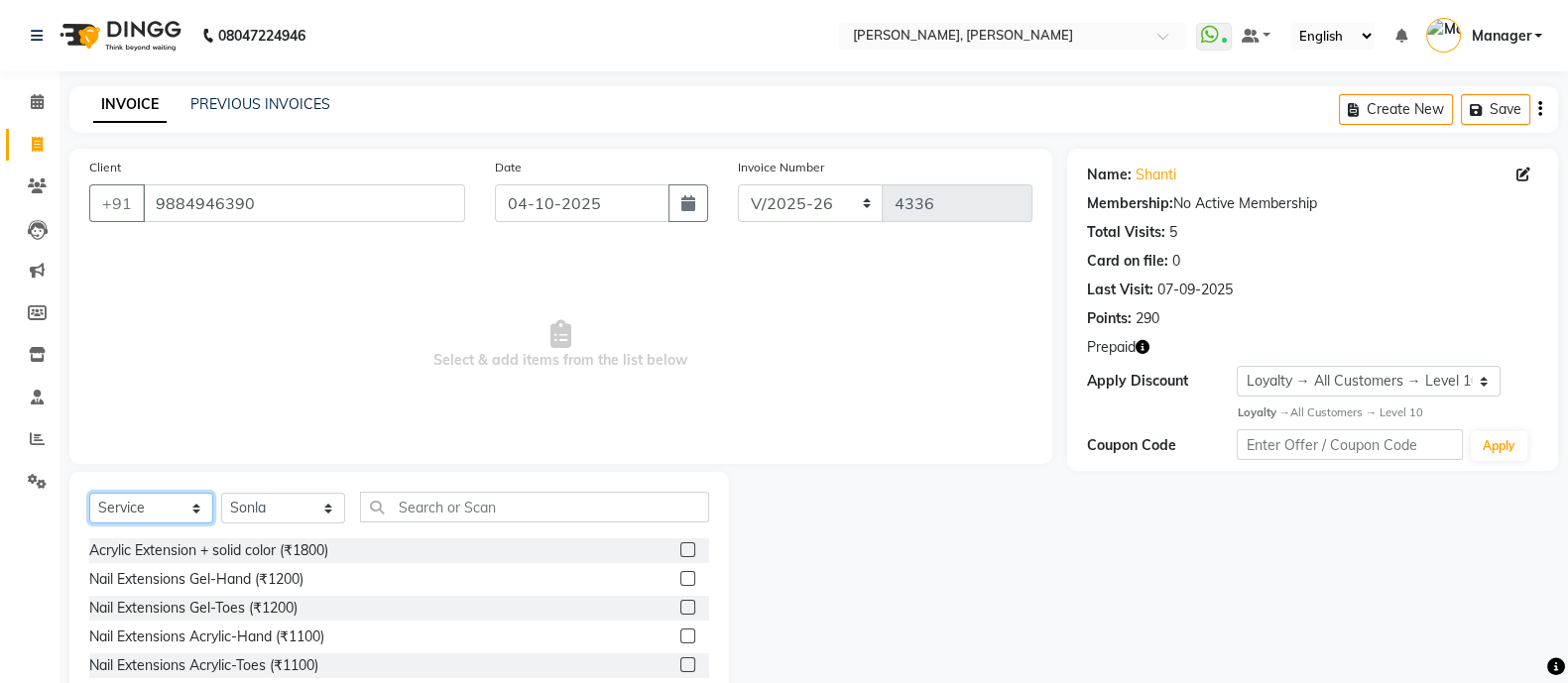
click at [142, 513] on select "Select Service Product Membership Package Voucher Prepaid Gift Card" at bounding box center [151, 508] width 124 height 31
click at [89, 494] on select "Select Service Product Membership Package Voucher Prepaid Gift Card" at bounding box center [151, 508] width 124 height 31
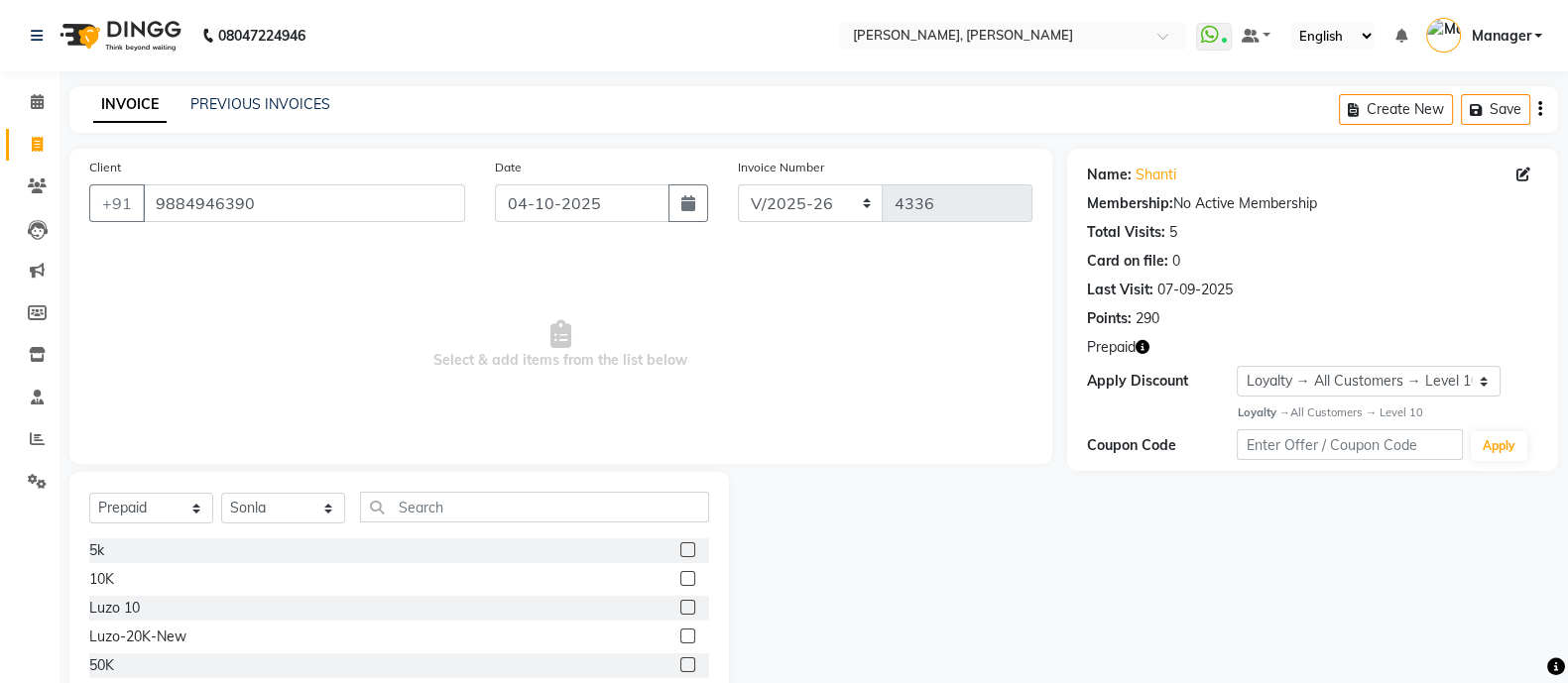
click at [690, 545] on label at bounding box center [687, 549] width 15 height 15
click at [690, 545] on input "checkbox" at bounding box center [686, 550] width 13 height 13
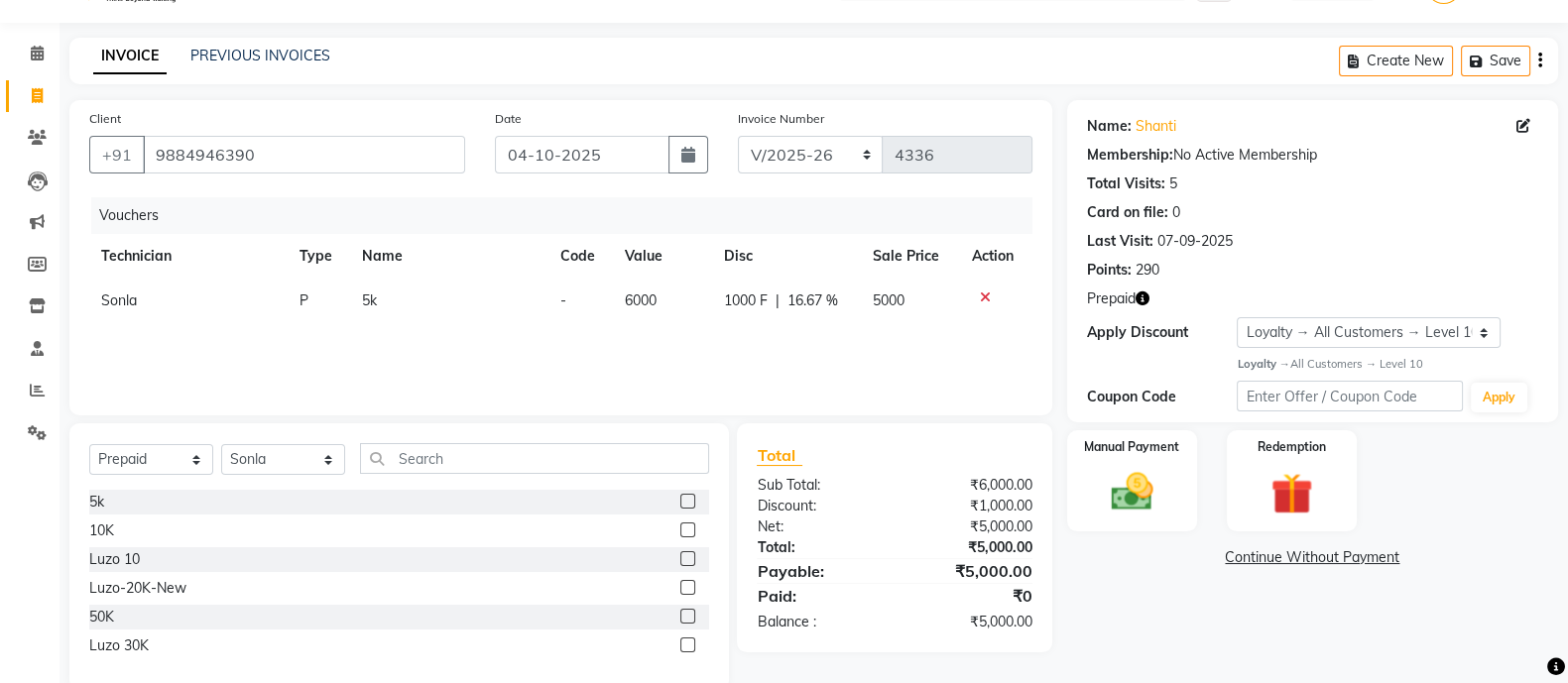
scroll to position [85, 0]
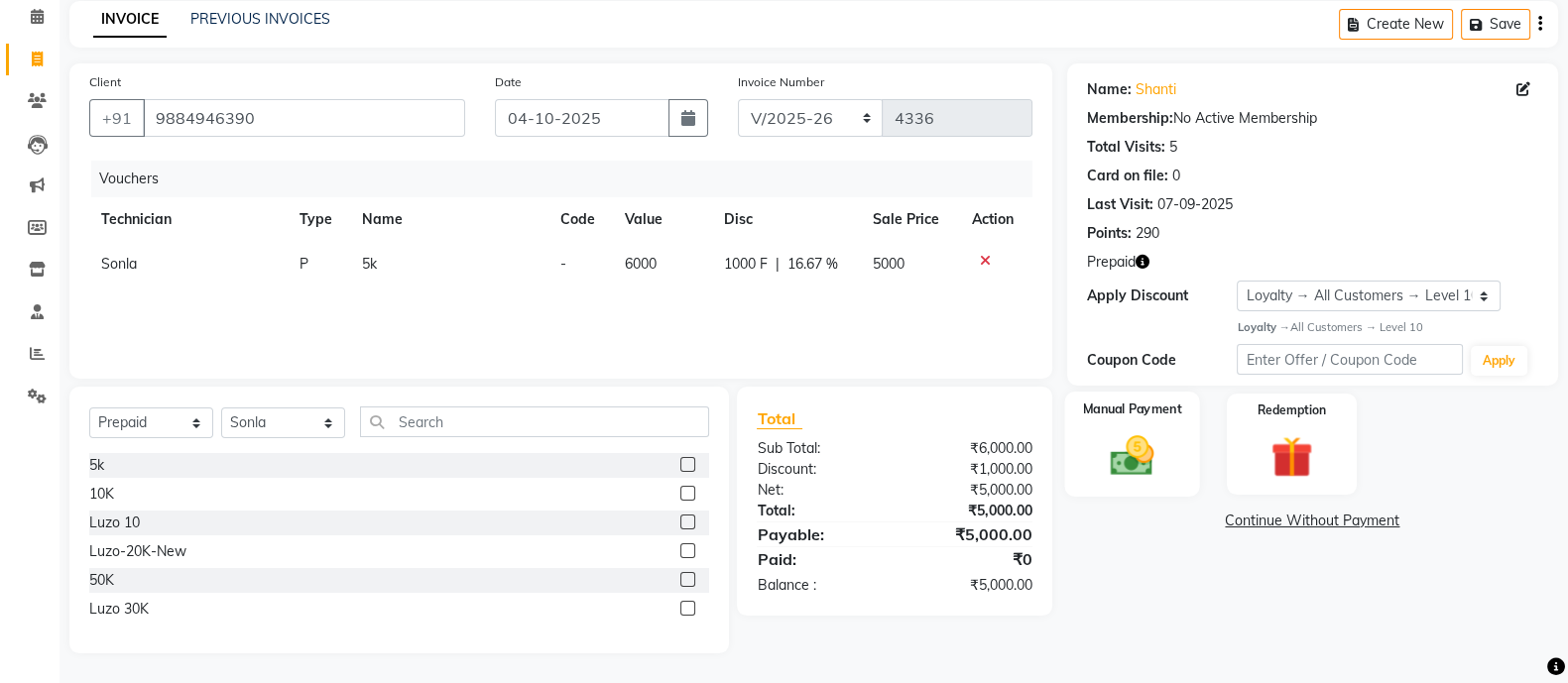
click at [1111, 427] on div "Manual Payment" at bounding box center [1132, 444] width 136 height 105
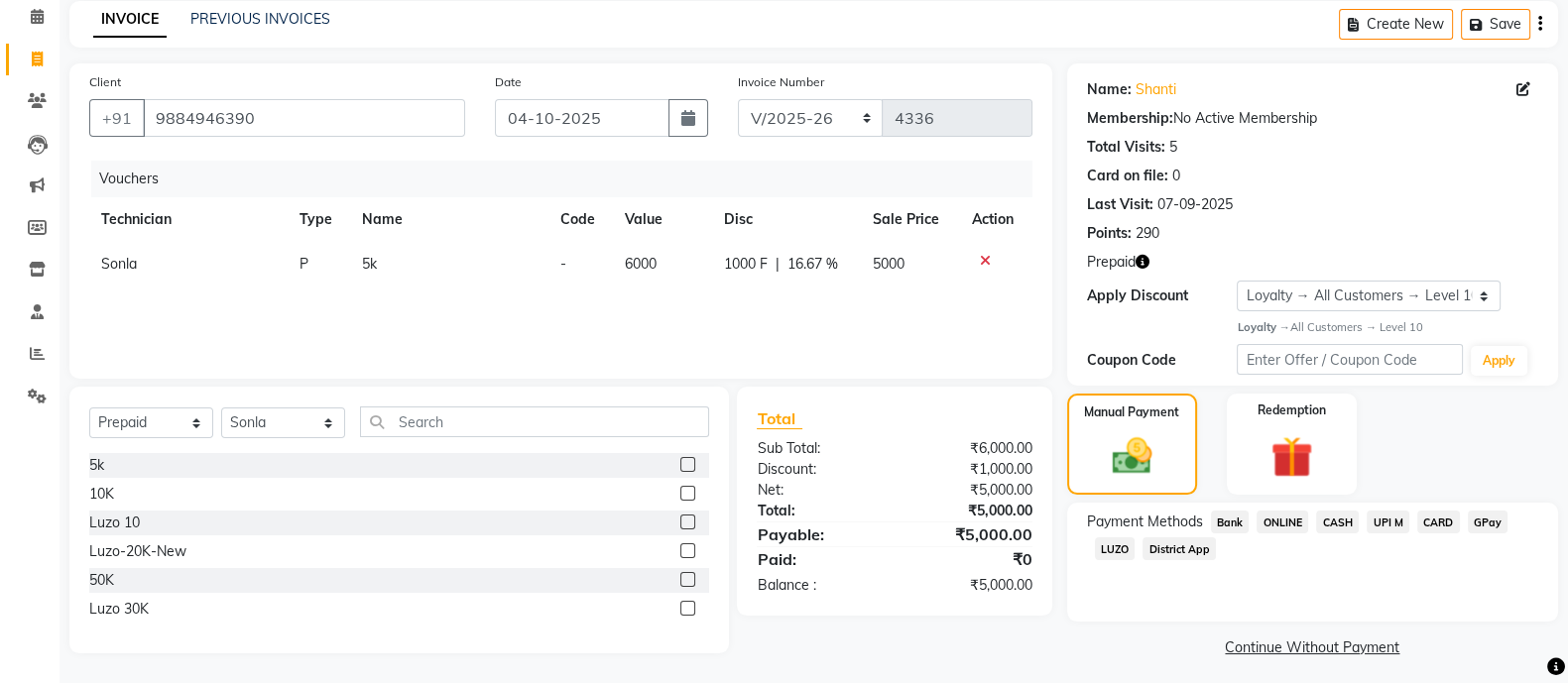
click at [1432, 526] on span "CARD" at bounding box center [1438, 521] width 43 height 23
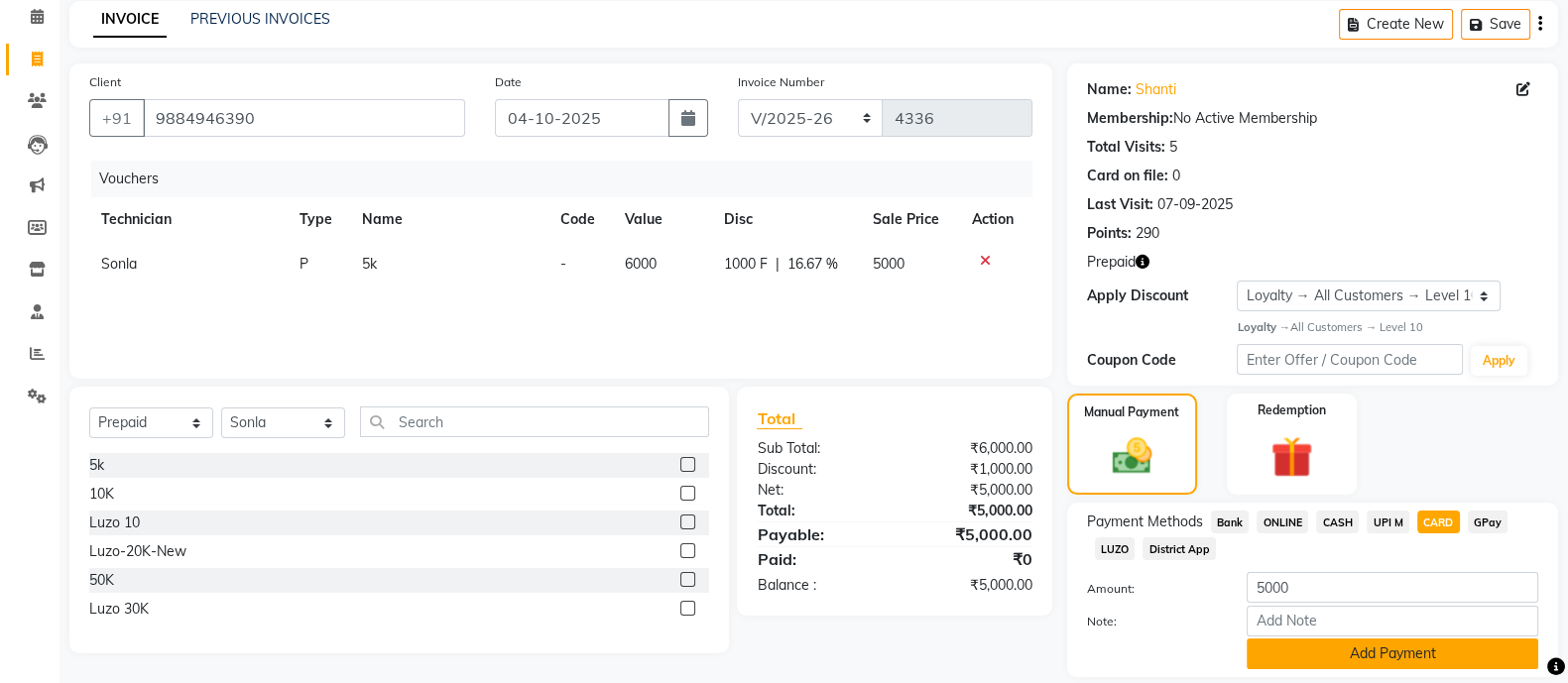
click at [1349, 656] on button "Add Payment" at bounding box center [1392, 653] width 292 height 31
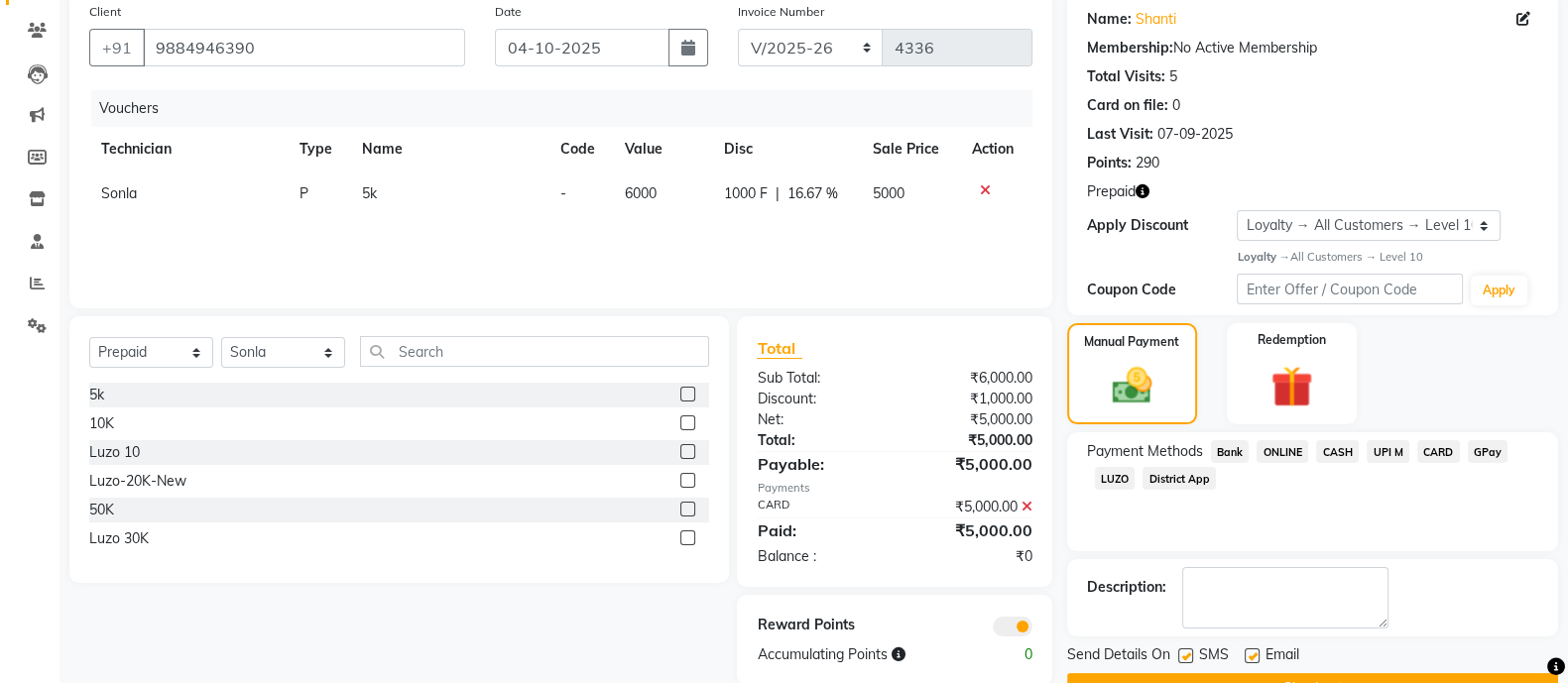
scroll to position [204, 0]
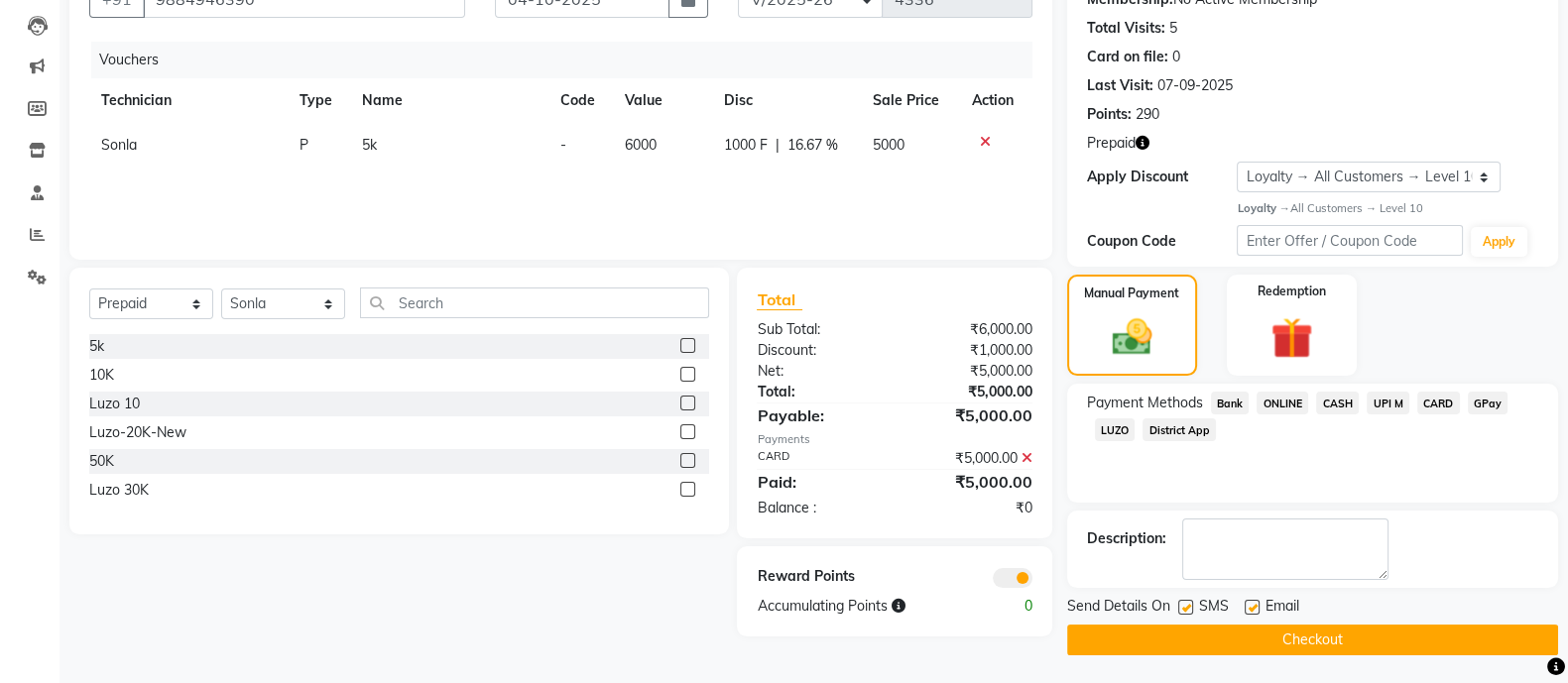
click at [1316, 640] on button "Checkout" at bounding box center [1312, 639] width 491 height 31
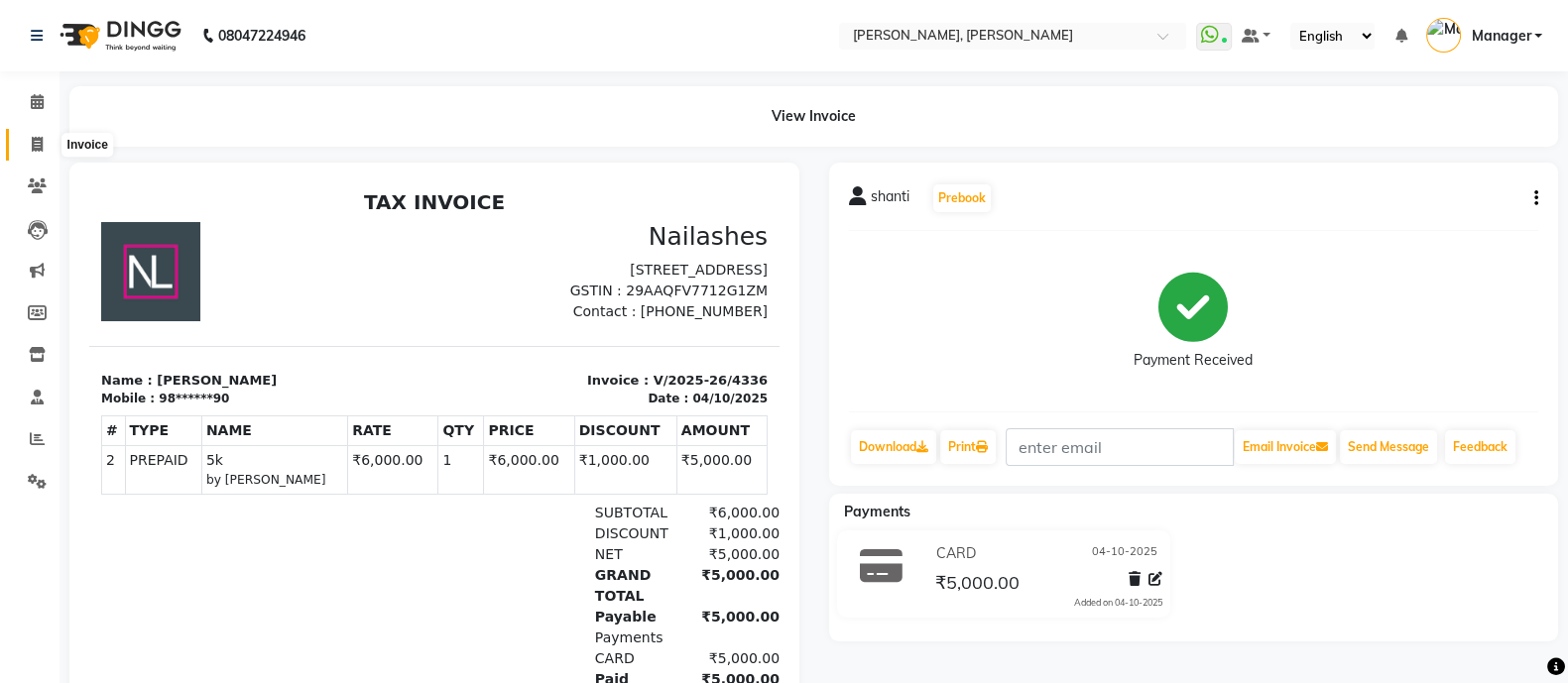
click at [32, 140] on icon at bounding box center [37, 144] width 11 height 15
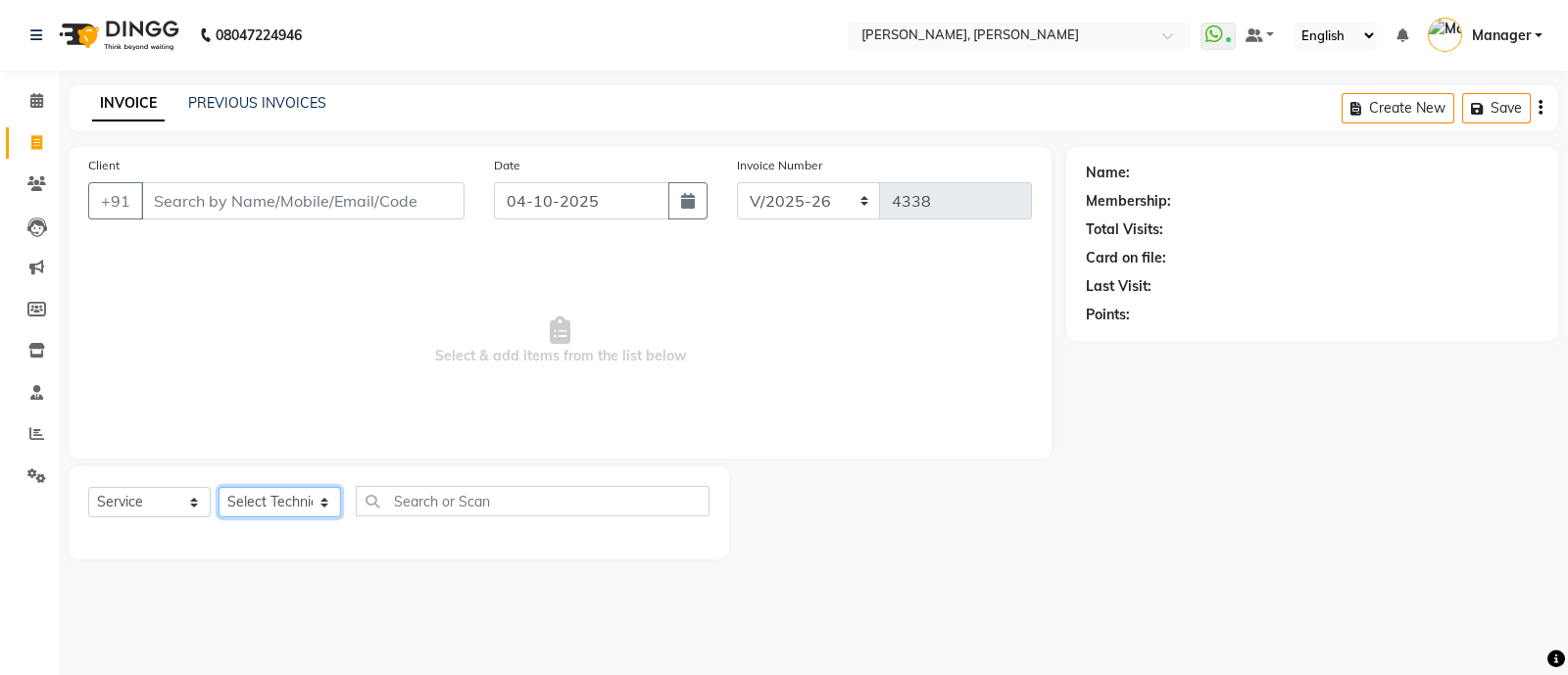
click at [286, 502] on select "Select Technician [PERSON_NAME] [PERSON_NAME] Asid Hanmi [PERSON_NAME] Manager …" at bounding box center [279, 502] width 122 height 30
click at [219, 488] on select "Select Technician [PERSON_NAME] [PERSON_NAME] Asid Hanmi [PERSON_NAME] Manager …" at bounding box center [279, 502] width 122 height 30
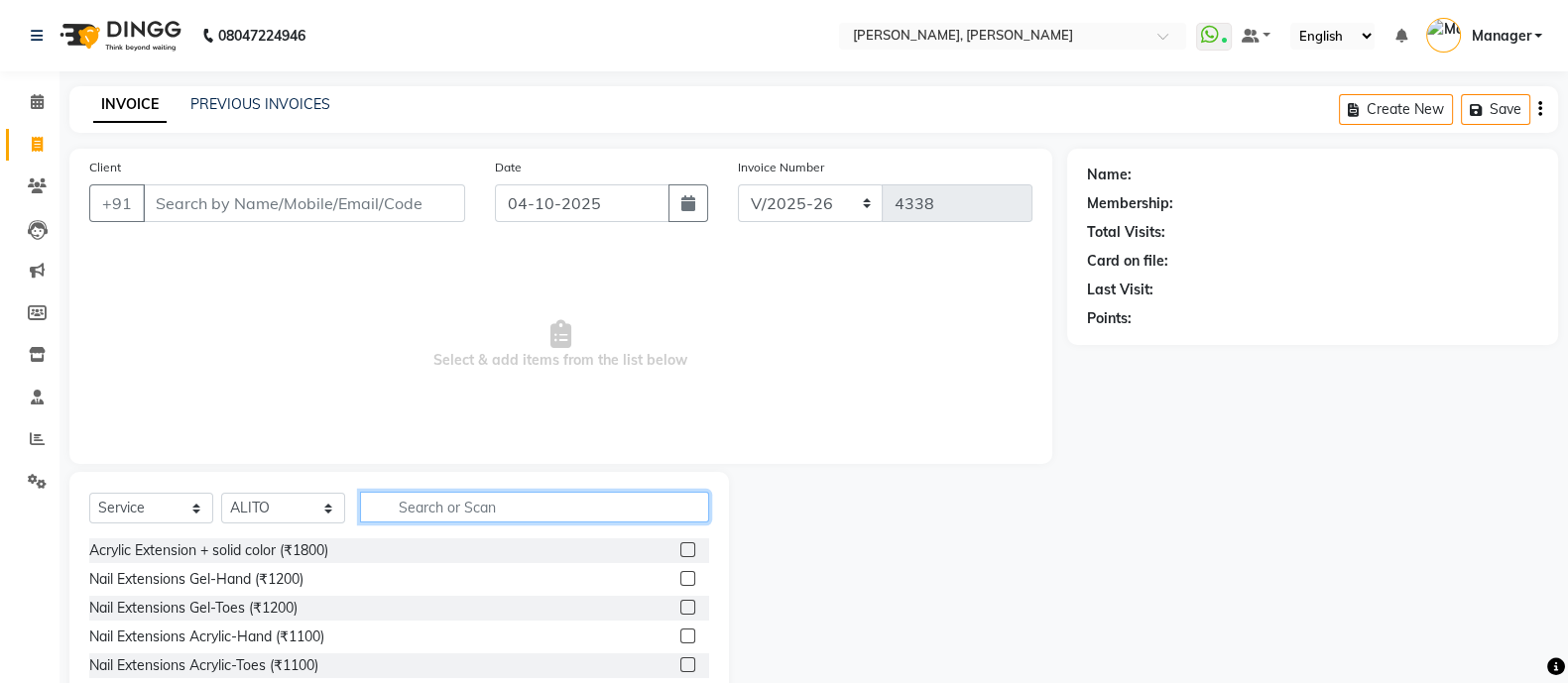
click at [471, 499] on input "text" at bounding box center [535, 507] width 349 height 31
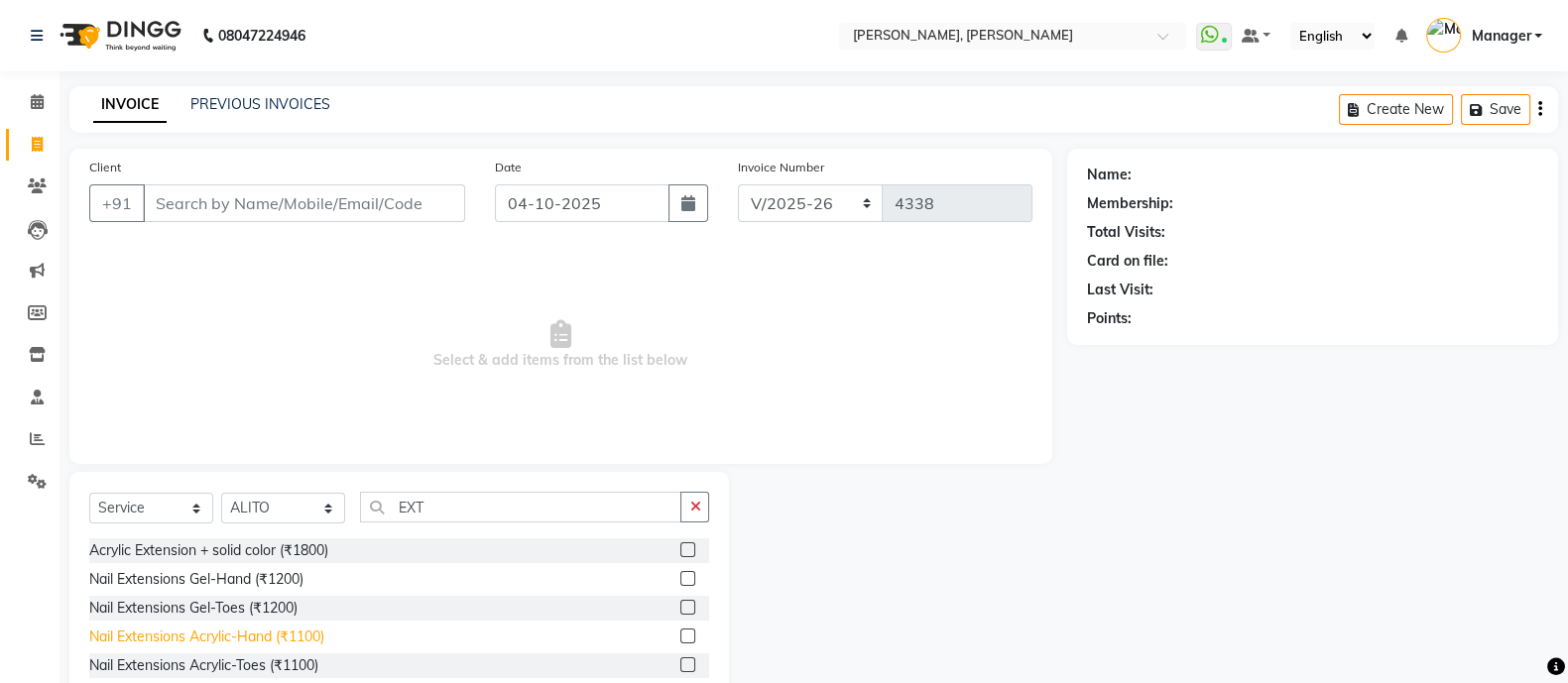
click at [305, 636] on div "Nail Extensions Acrylic-Hand (₹1100)" at bounding box center [206, 636] width 235 height 21
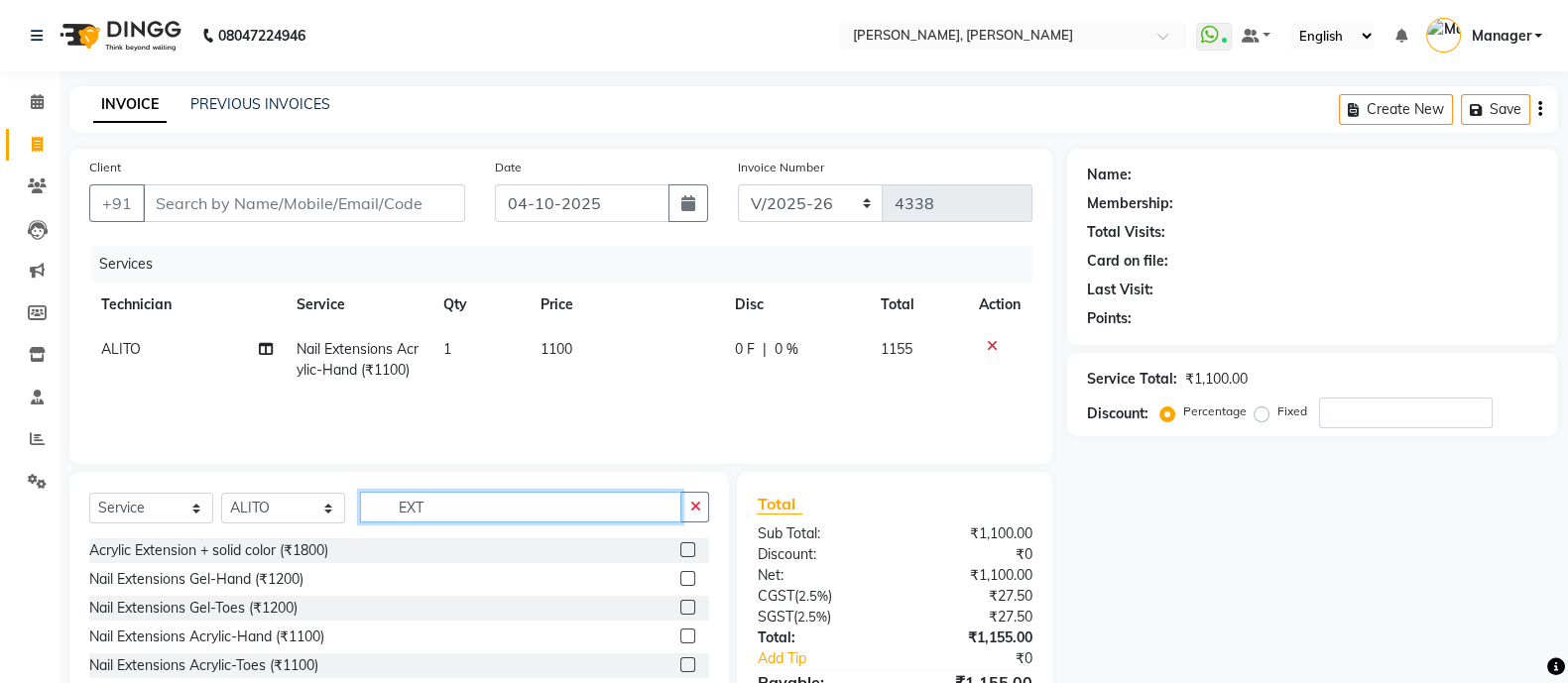
click at [485, 492] on input "EXT" at bounding box center [521, 507] width 321 height 31
click at [991, 347] on icon at bounding box center [992, 346] width 11 height 14
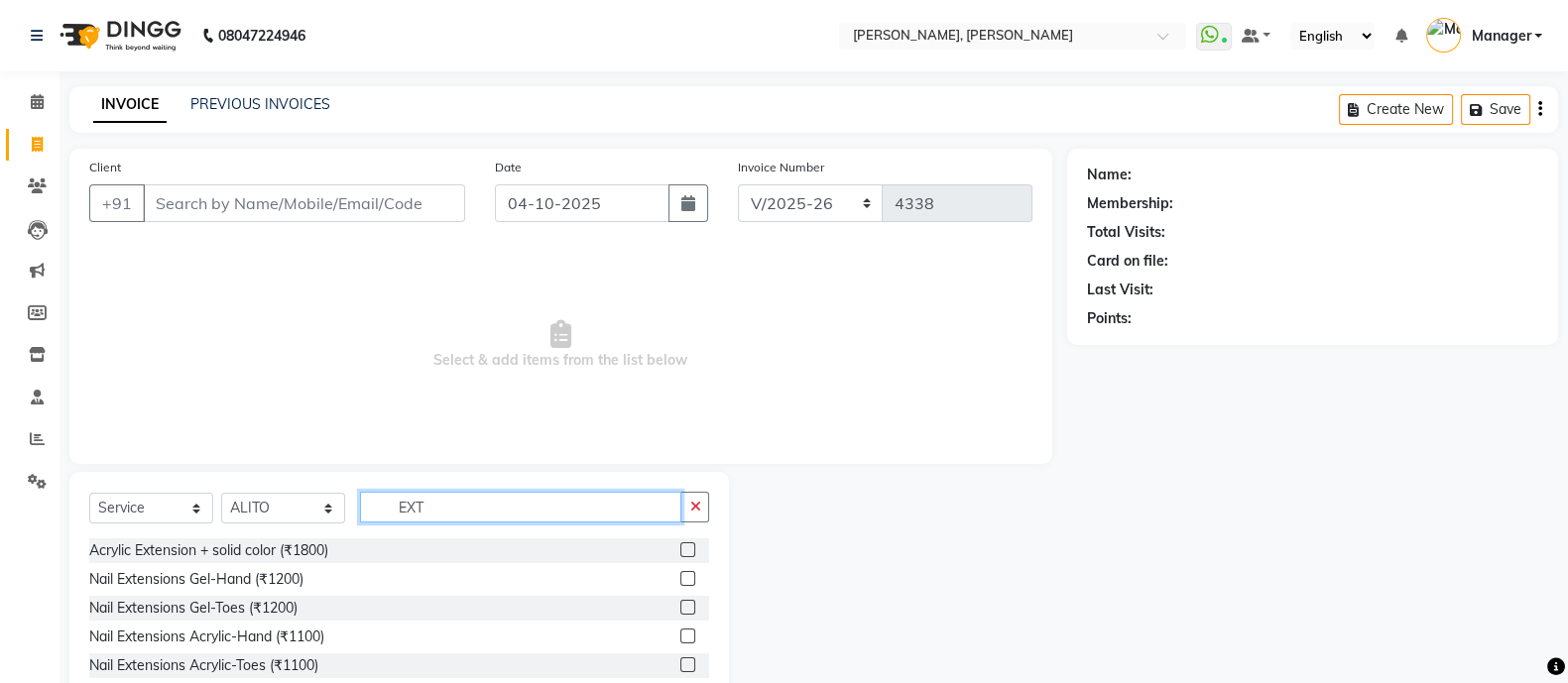
click at [472, 503] on input "EXT" at bounding box center [521, 507] width 321 height 31
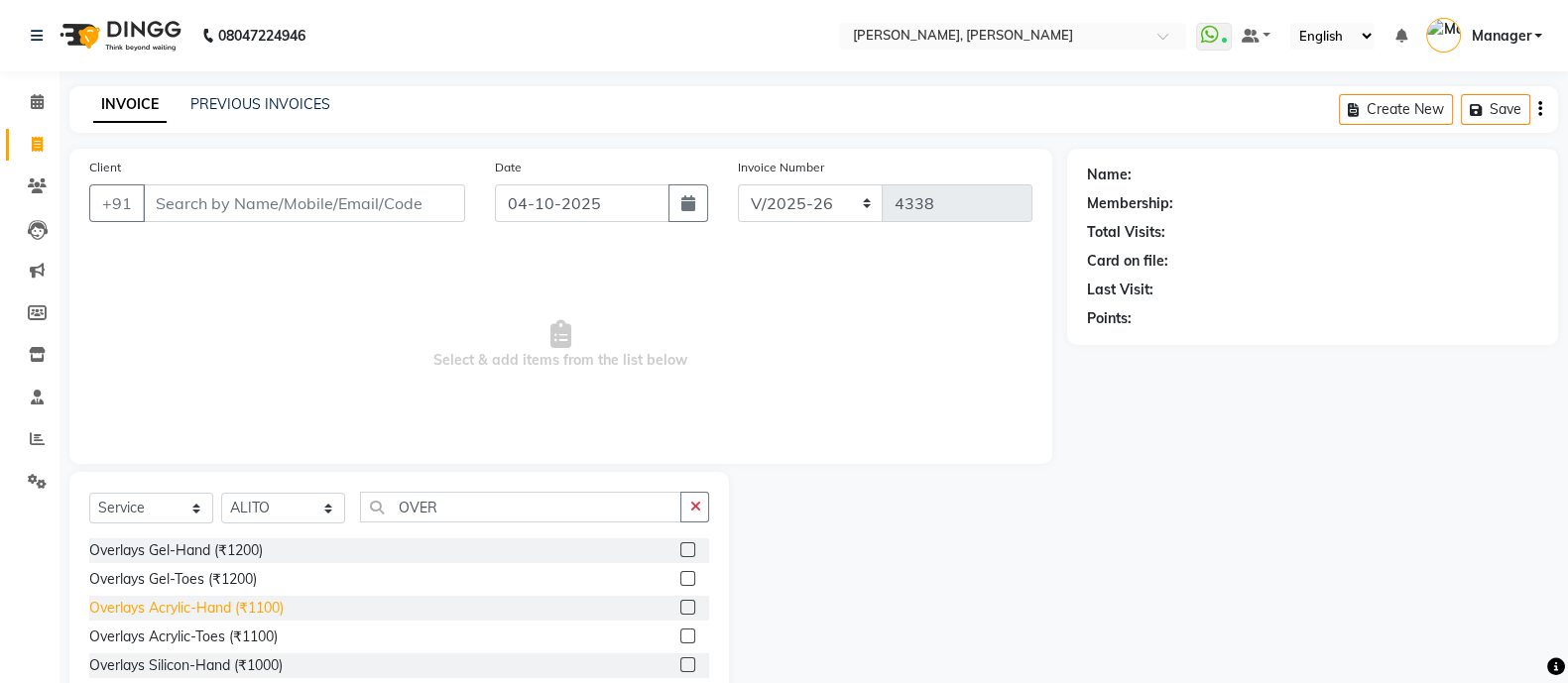
click at [236, 607] on div "Overlays Acrylic-Hand (₹1100)" at bounding box center [186, 608] width 194 height 21
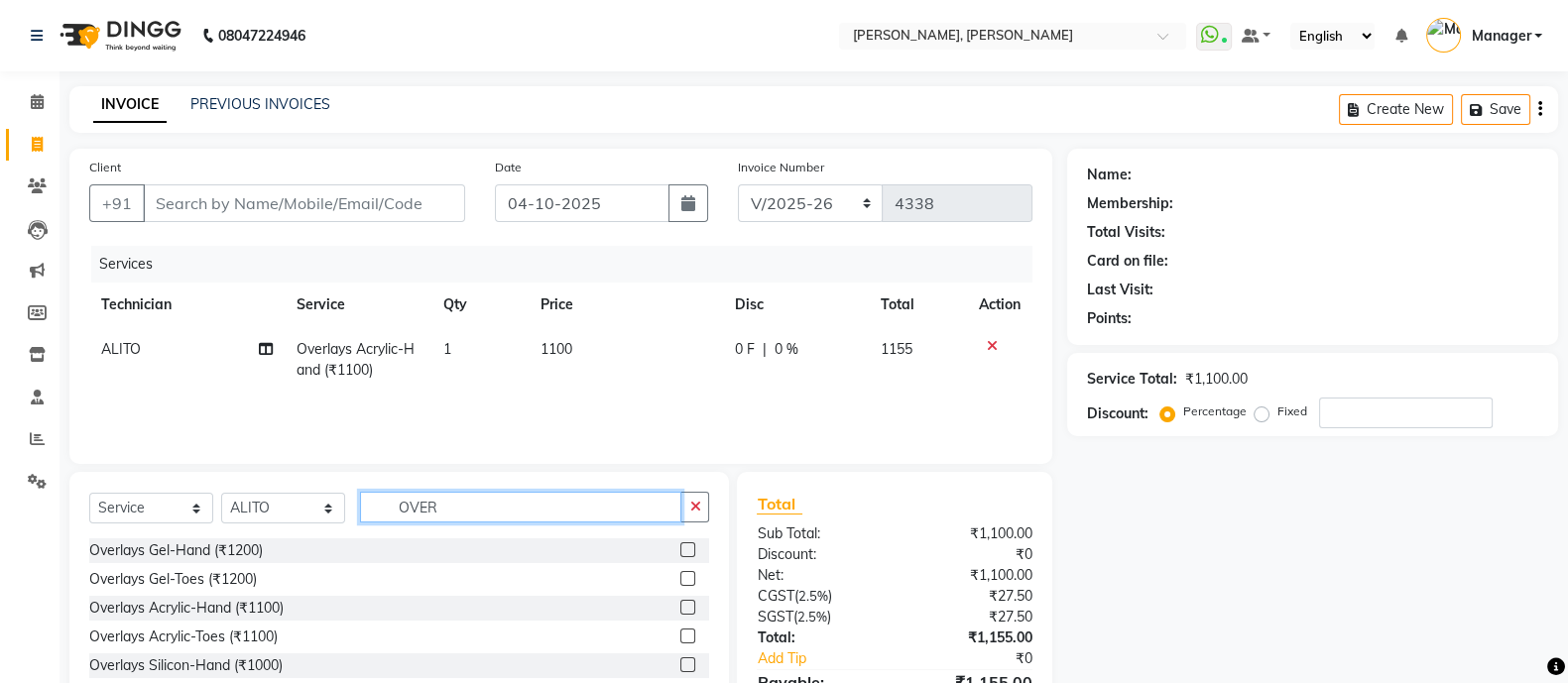
click at [466, 497] on input "OVER" at bounding box center [521, 507] width 321 height 31
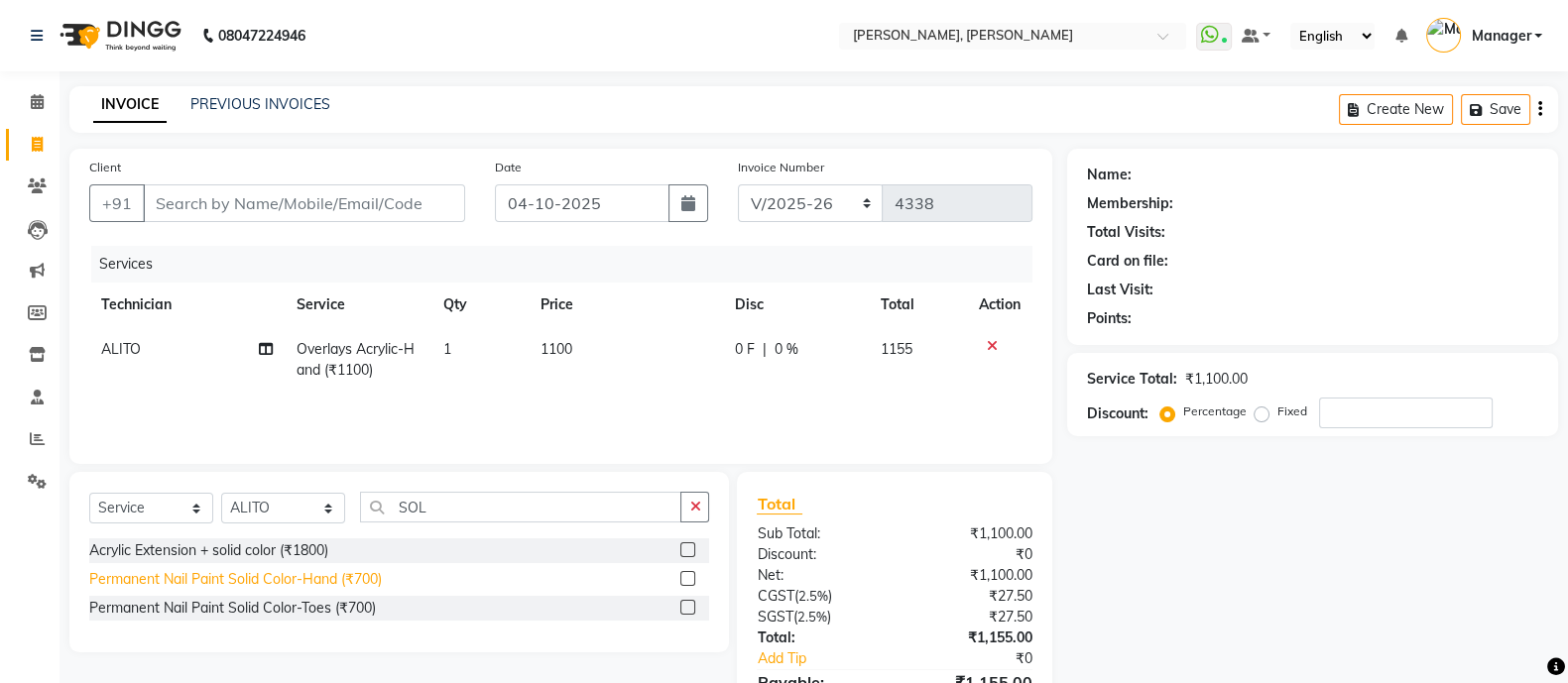
click at [307, 585] on div "Permanent Nail Paint Solid Color-Hand (₹700)" at bounding box center [235, 579] width 293 height 21
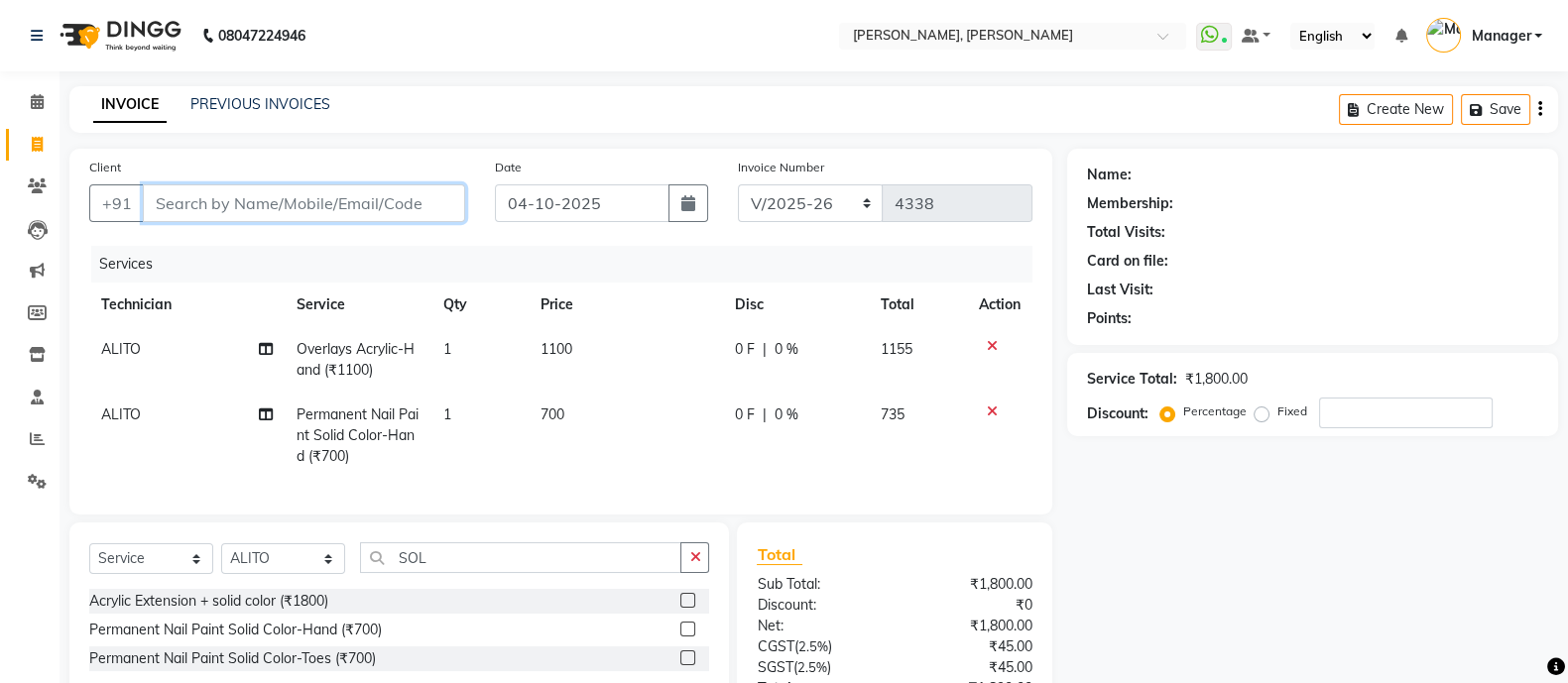
click at [307, 210] on input "Client" at bounding box center [303, 203] width 322 height 38
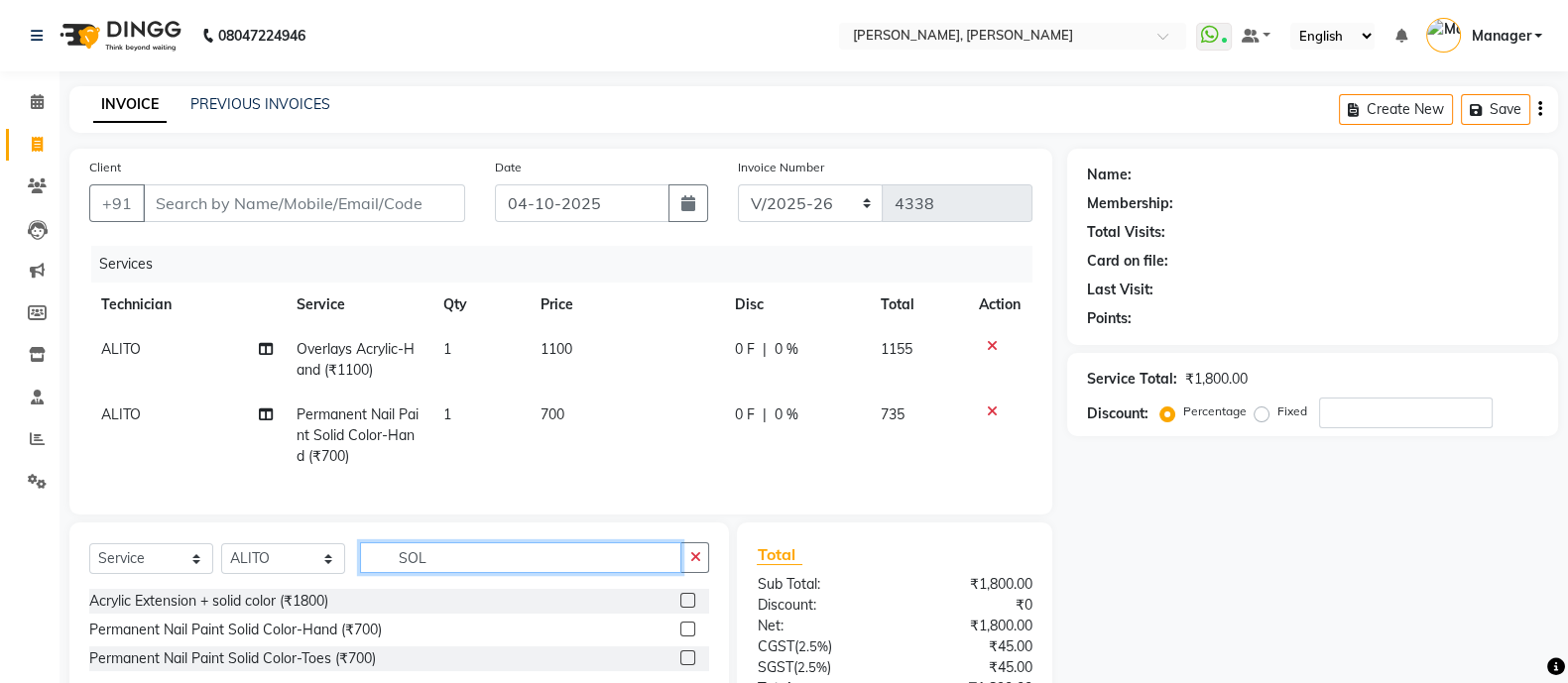
click at [481, 570] on input "SOL" at bounding box center [521, 557] width 321 height 31
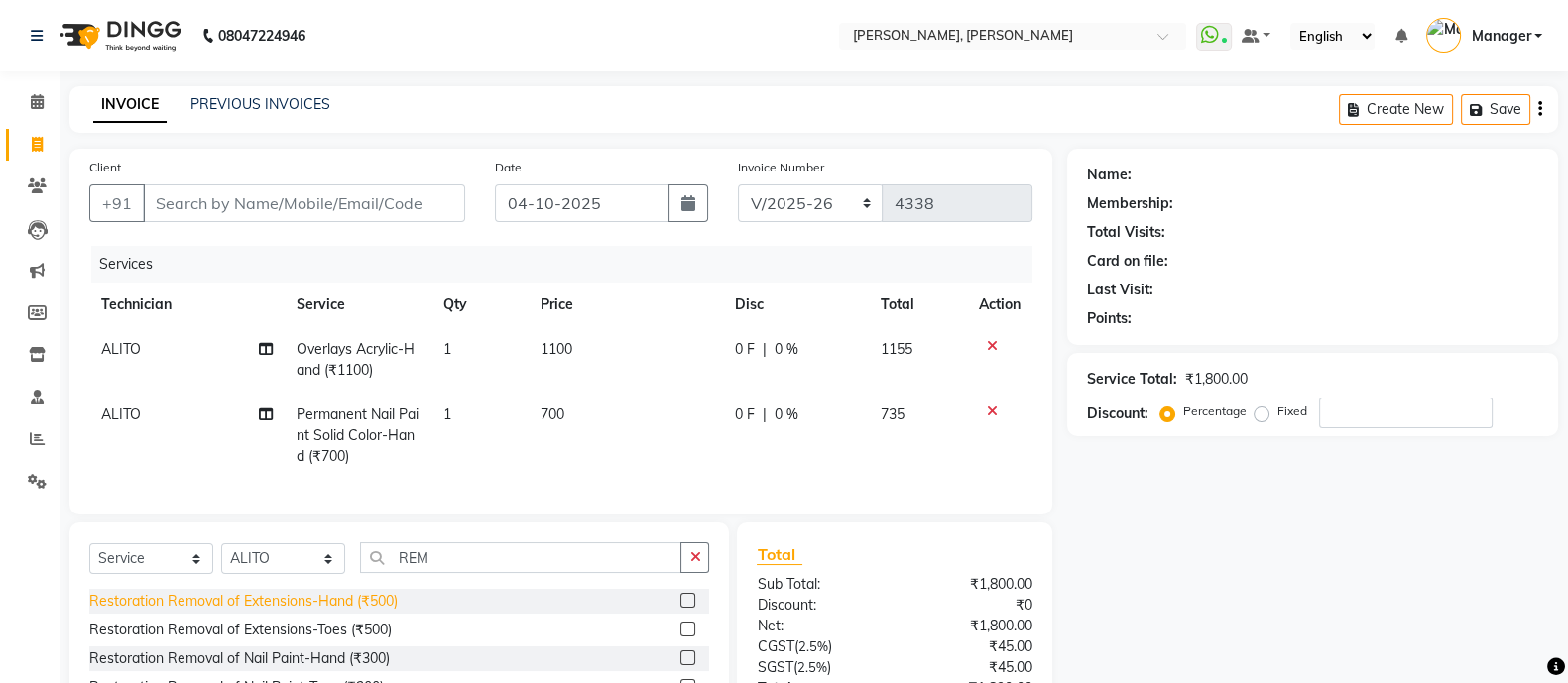
click at [355, 612] on div "Restoration Removal of Extensions-Hand (₹500)" at bounding box center [243, 601] width 308 height 21
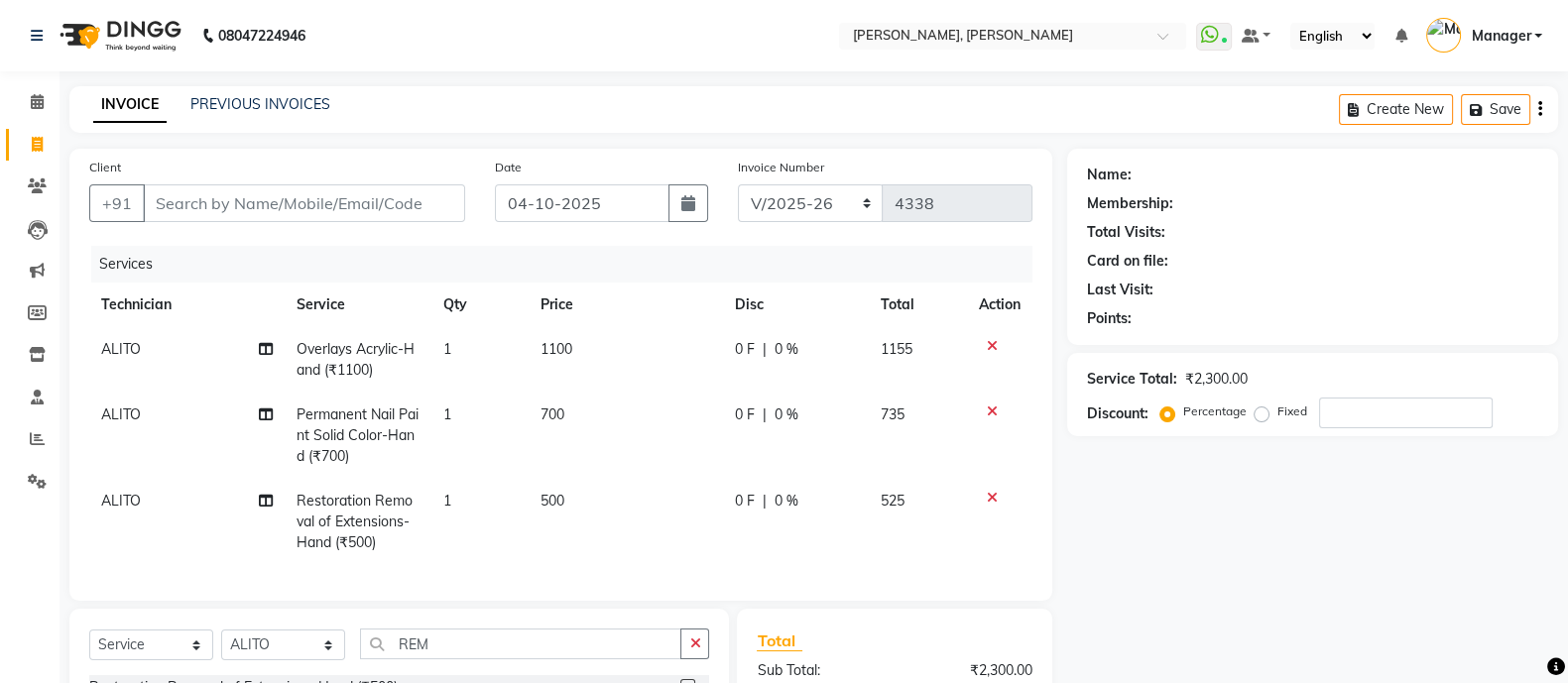
drag, startPoint x: 387, startPoint y: 226, endPoint x: 417, endPoint y: 196, distance: 42.4
click at [417, 196] on div "Client +91" at bounding box center [277, 197] width 406 height 81
click at [417, 196] on input "Client" at bounding box center [303, 203] width 322 height 38
click at [303, 191] on input "Client" at bounding box center [303, 203] width 322 height 38
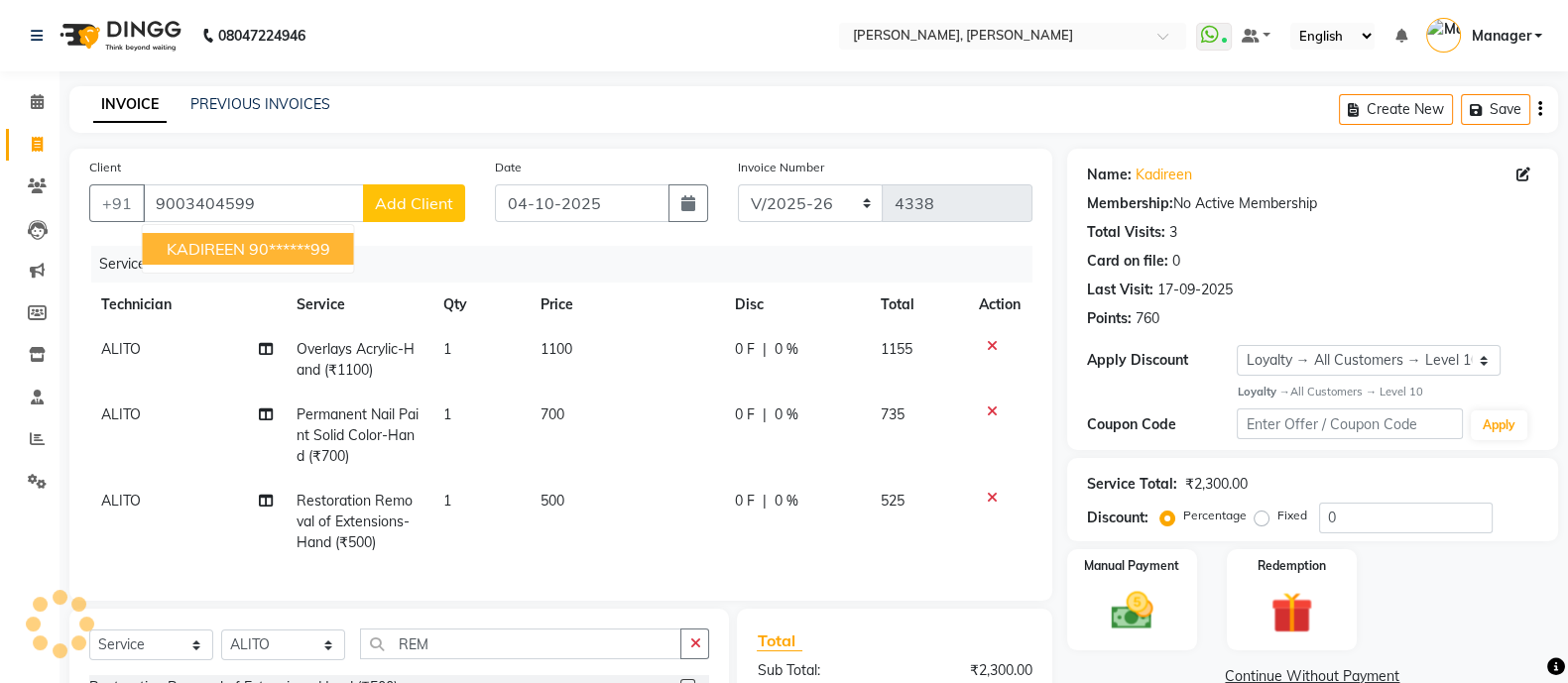
click at [253, 248] on ngb-highlight "90******99" at bounding box center [290, 249] width 81 height 20
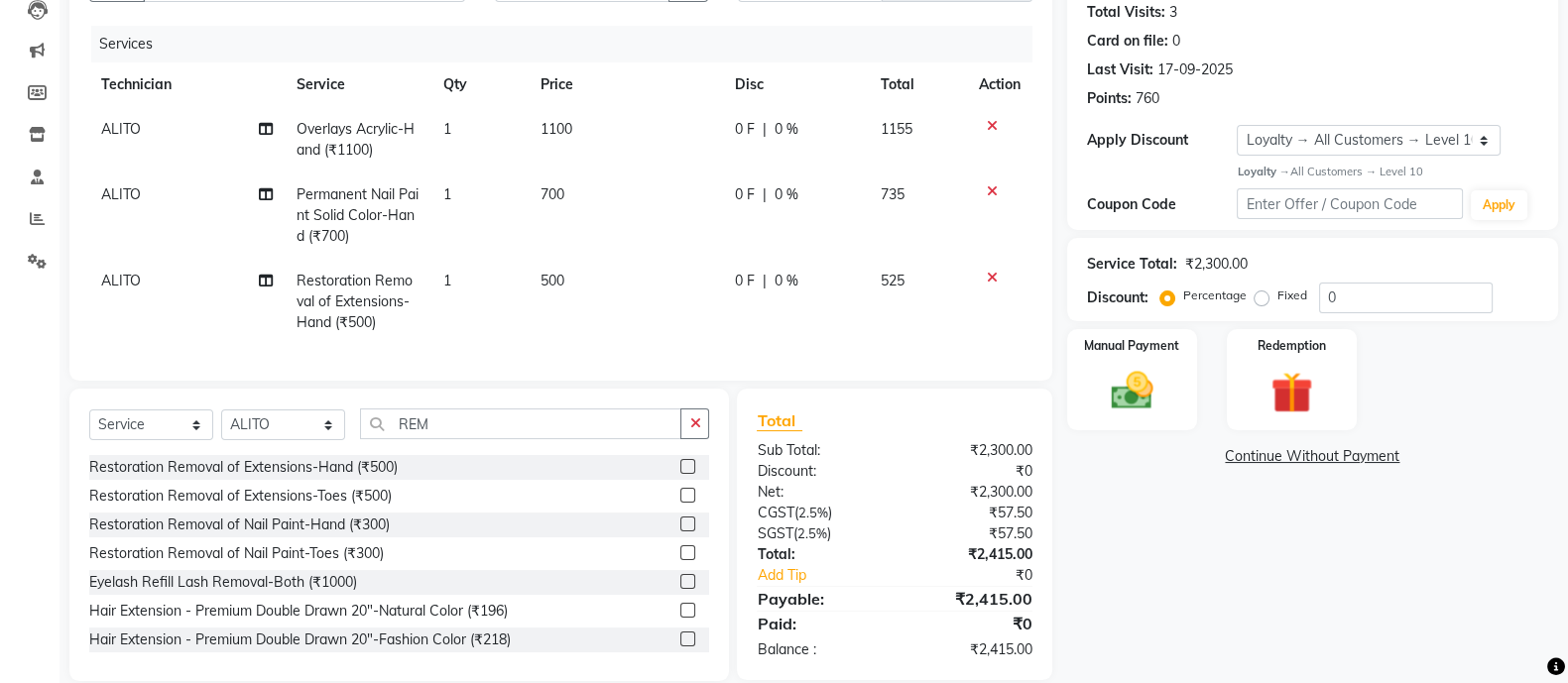
scroll to position [268, 0]
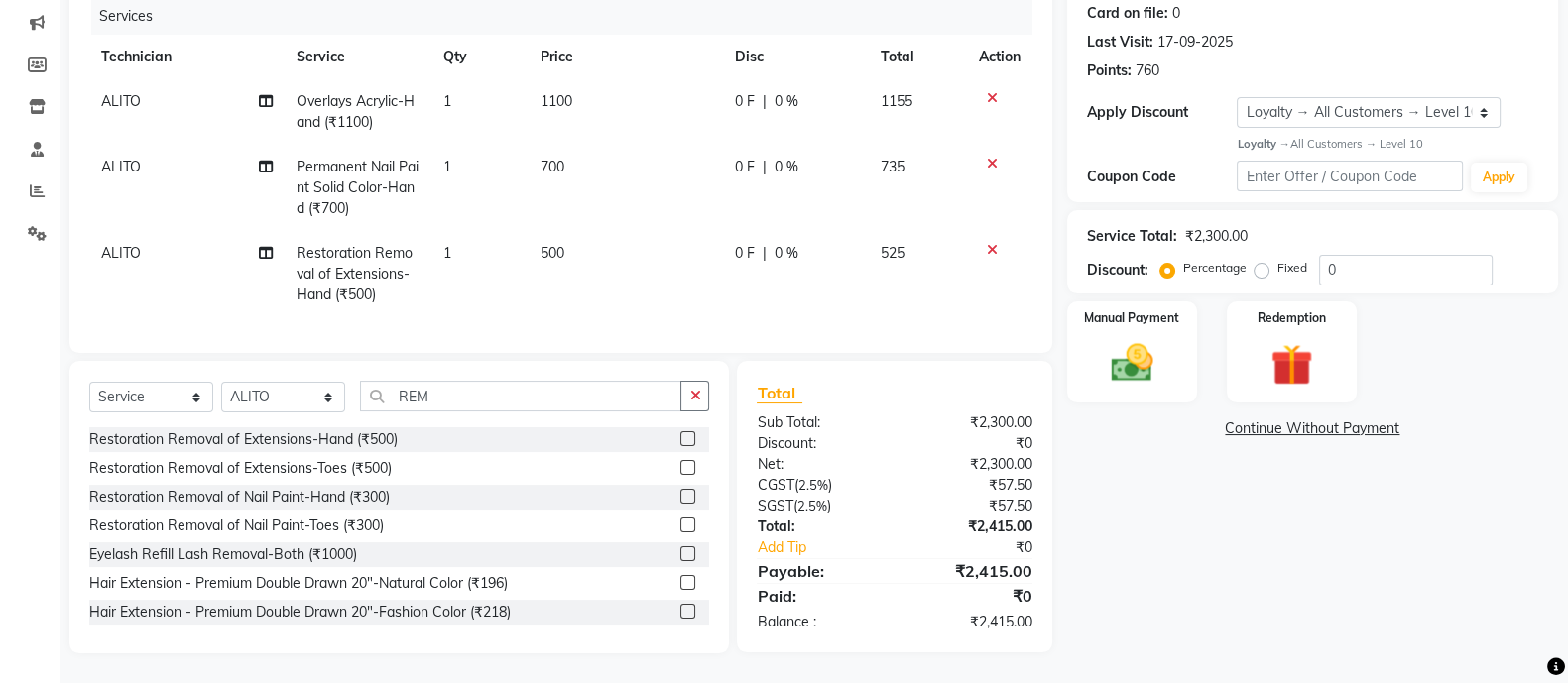
click at [1210, 590] on div "Name: Kadireen Membership: No Active Membership Total Visits: 3 Card on file: 0…" at bounding box center [1320, 277] width 506 height 752
click at [483, 398] on input "REM" at bounding box center [521, 396] width 321 height 31
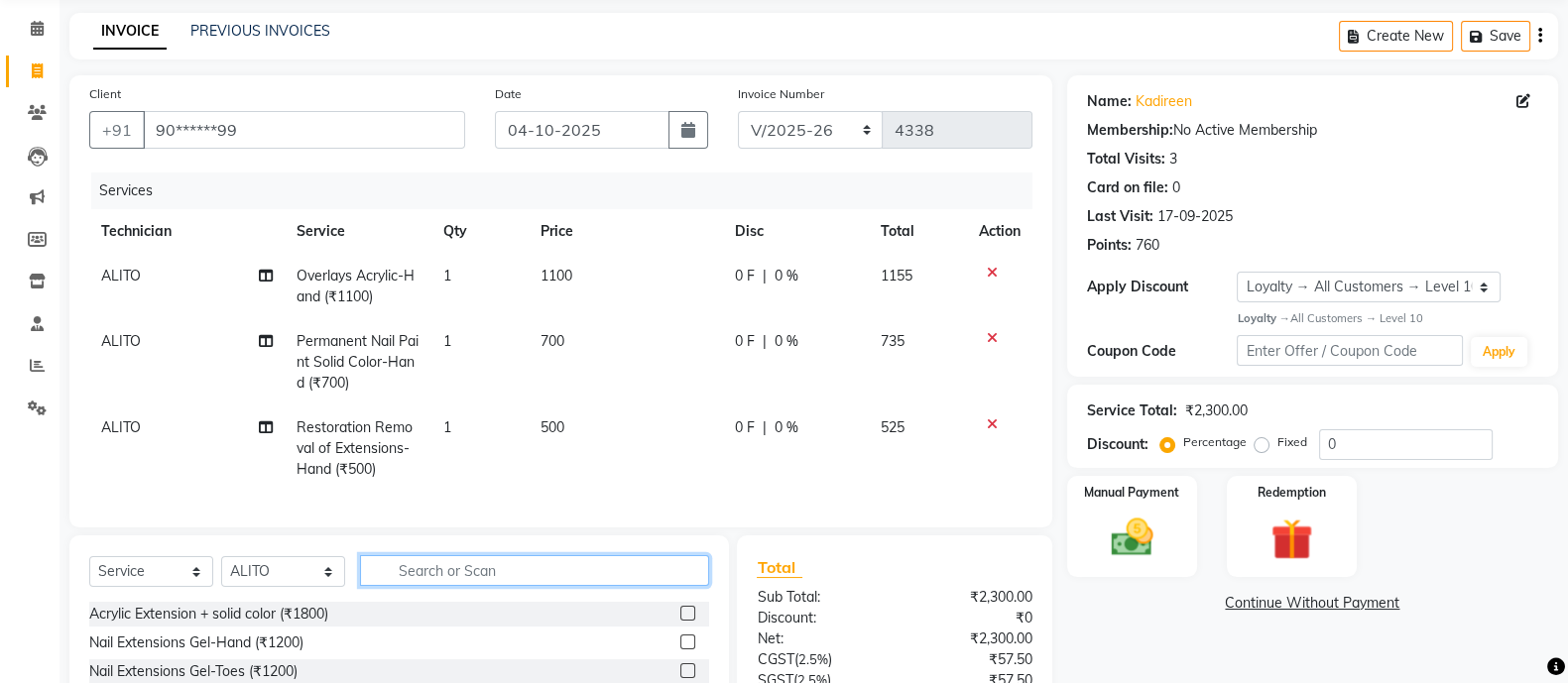
scroll to position [219, 0]
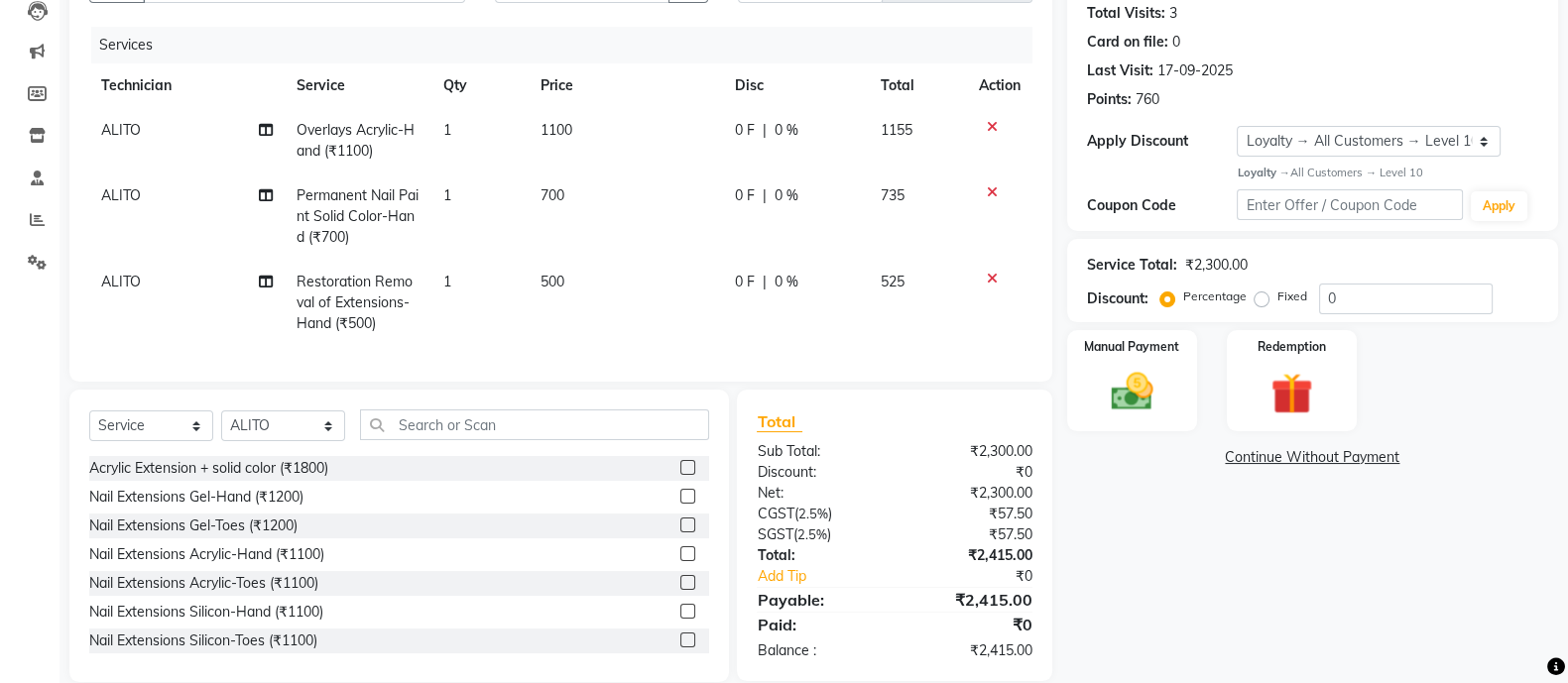
click at [568, 292] on td "500" at bounding box center [626, 302] width 194 height 86
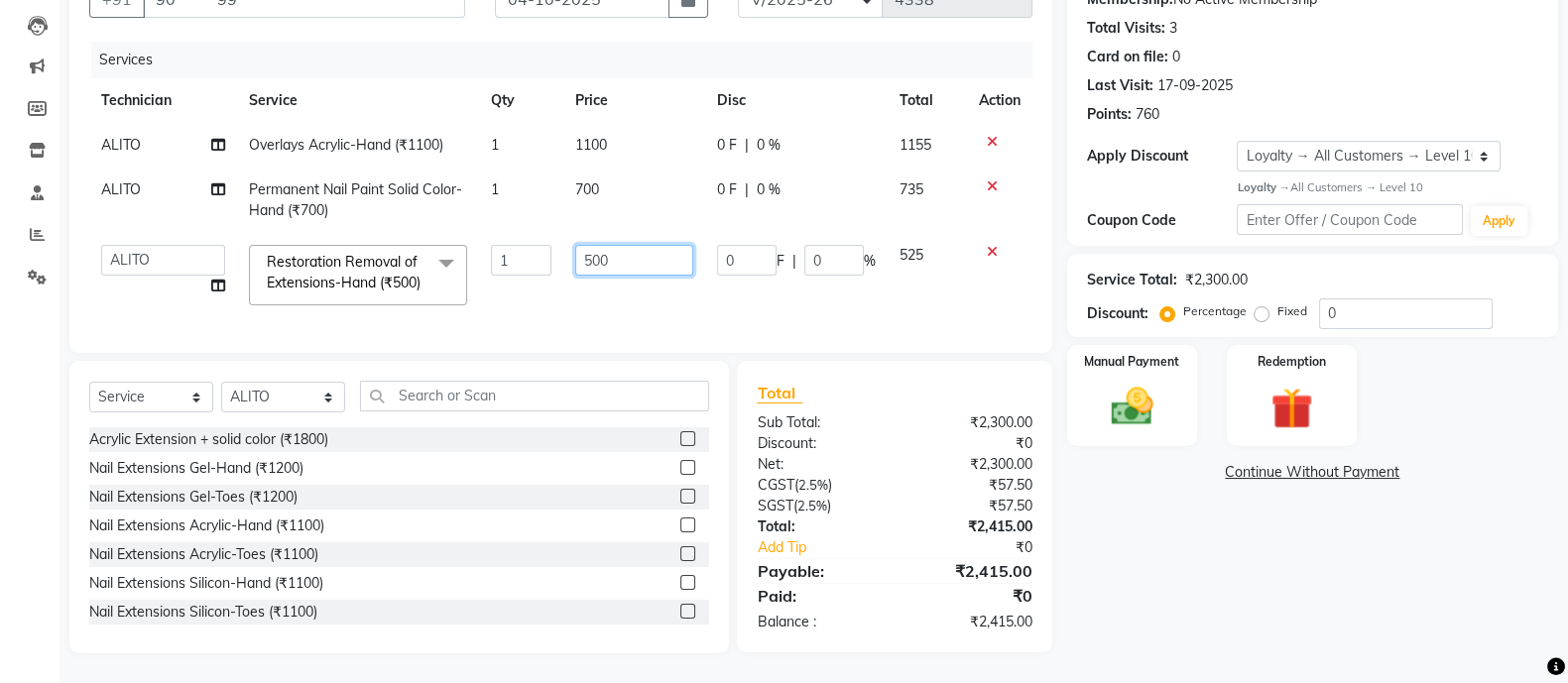
click at [633, 245] on input "500" at bounding box center [634, 260] width 118 height 31
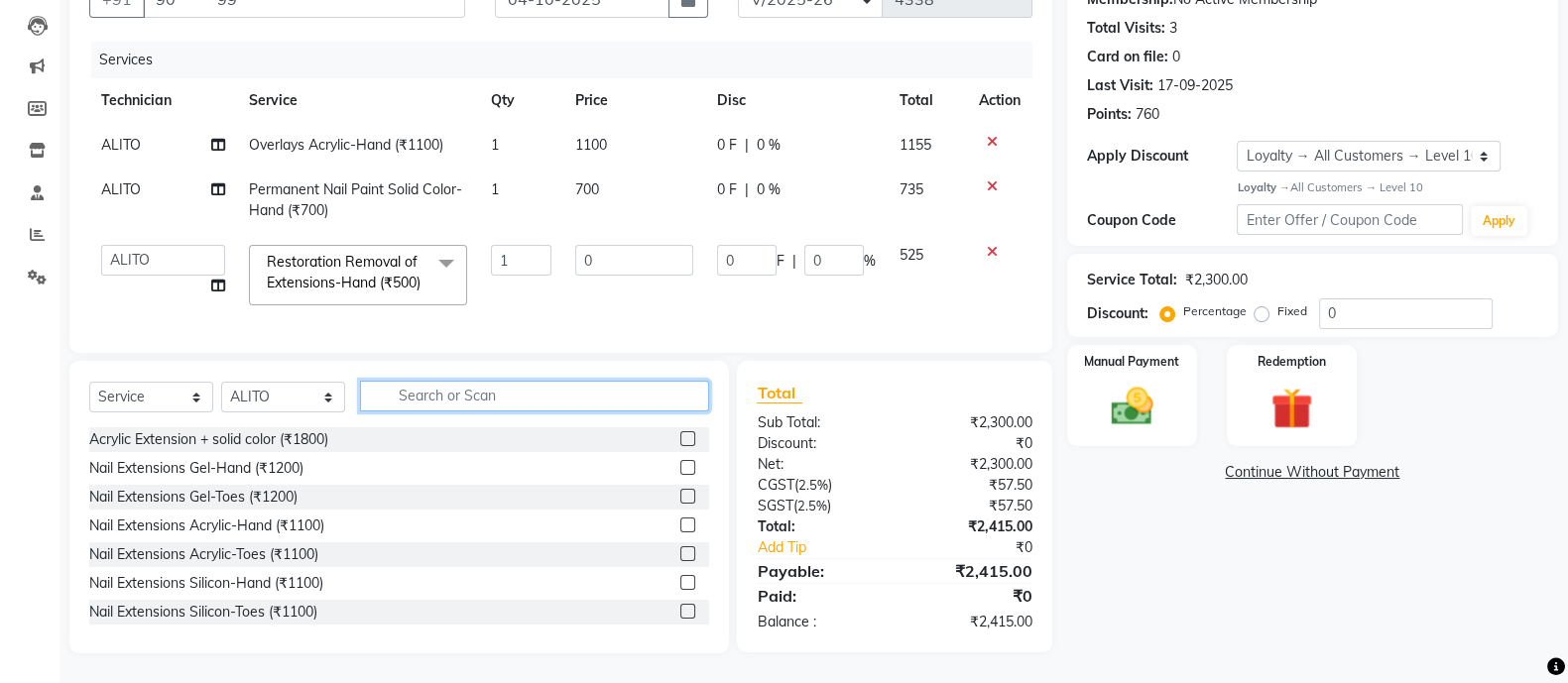
click at [545, 420] on div "Select Service Product Membership Package Voucher Prepaid Gift Card Select Tech…" at bounding box center [399, 507] width 660 height 292
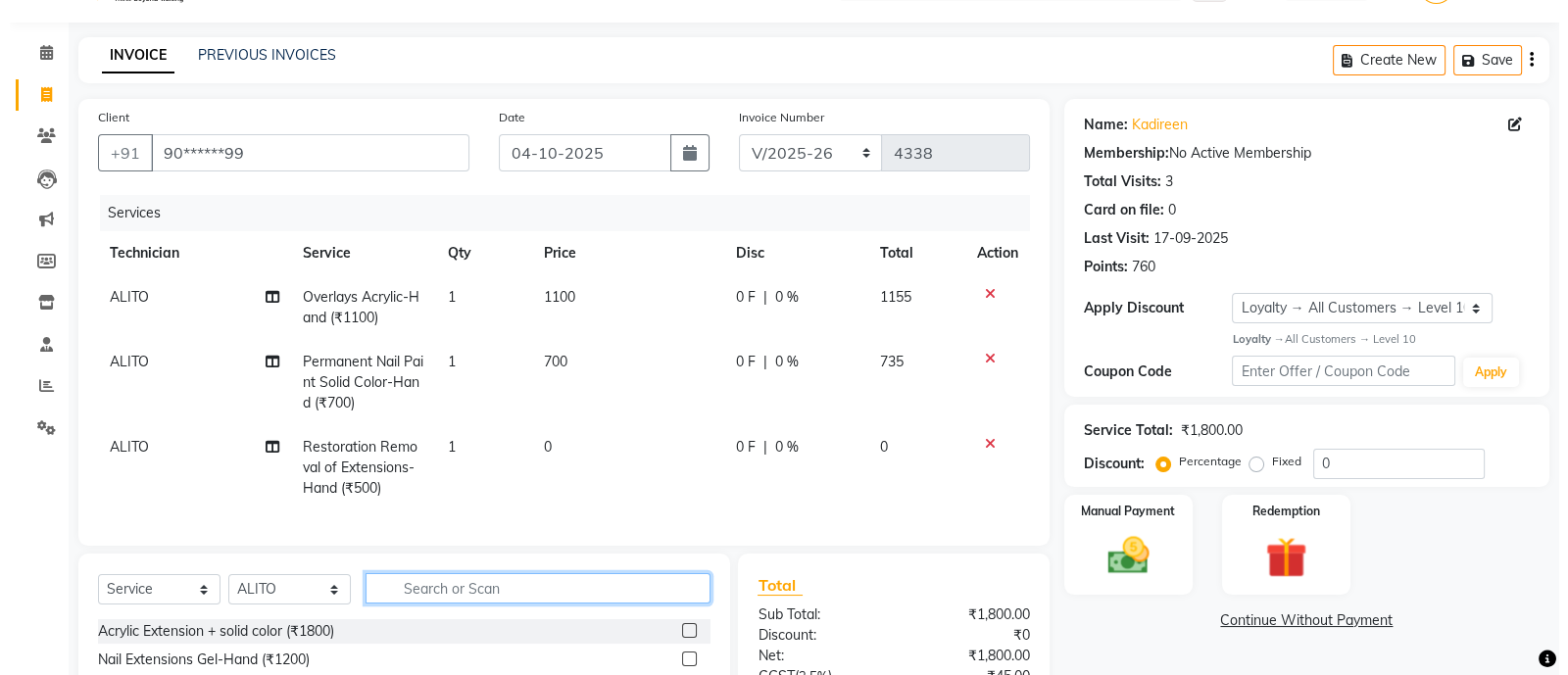
scroll to position [24, 0]
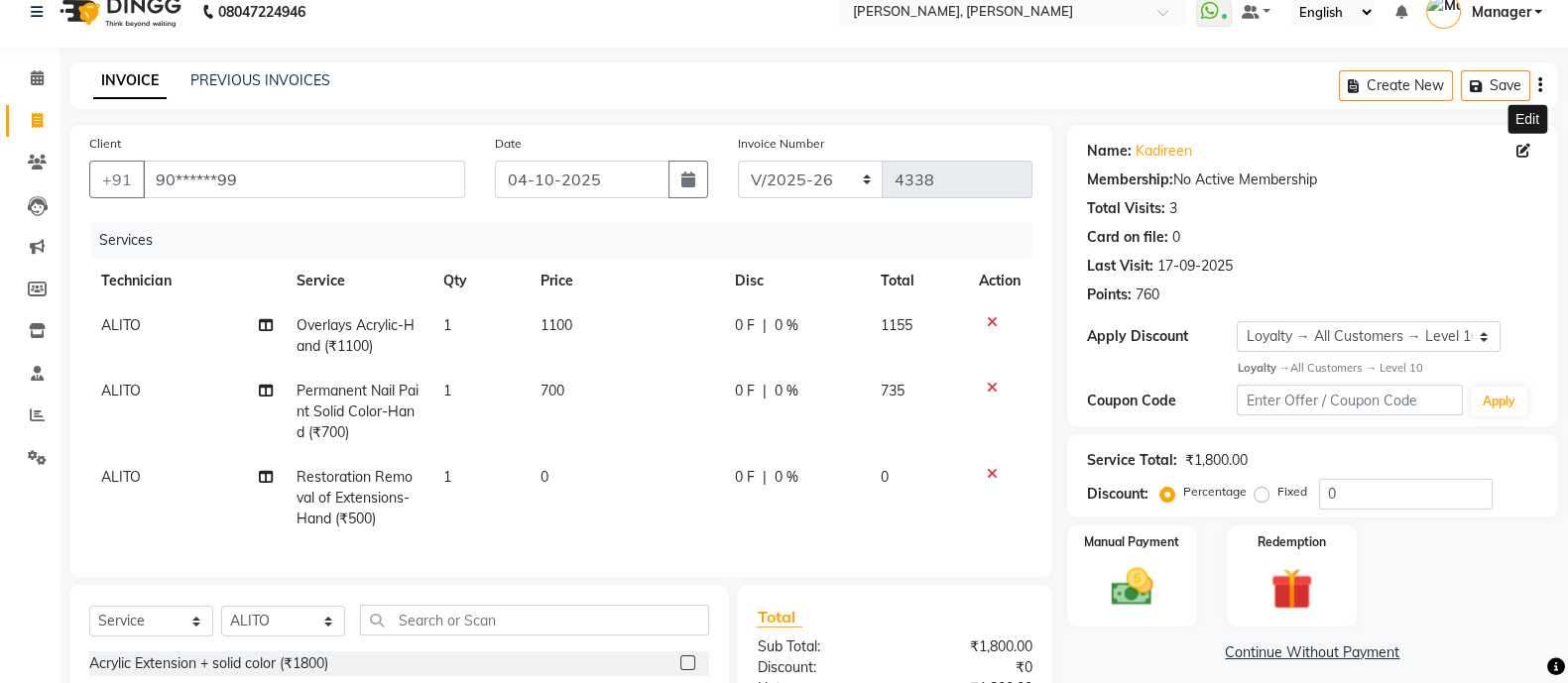
click at [1526, 150] on icon at bounding box center [1523, 151] width 14 height 14
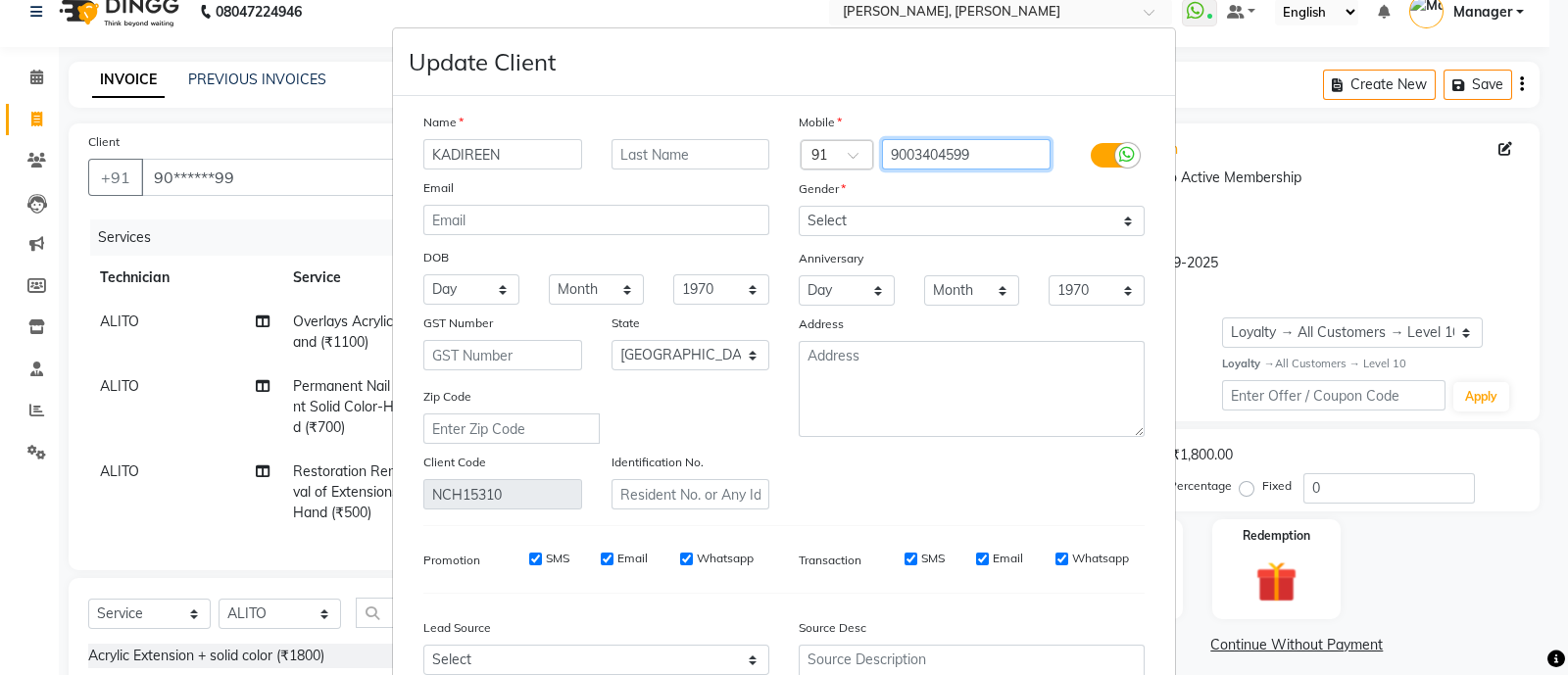
drag, startPoint x: 1002, startPoint y: 150, endPoint x: 863, endPoint y: 166, distance: 139.9
click at [863, 166] on div "Country Code × 91 9003404599" at bounding box center [971, 155] width 375 height 31
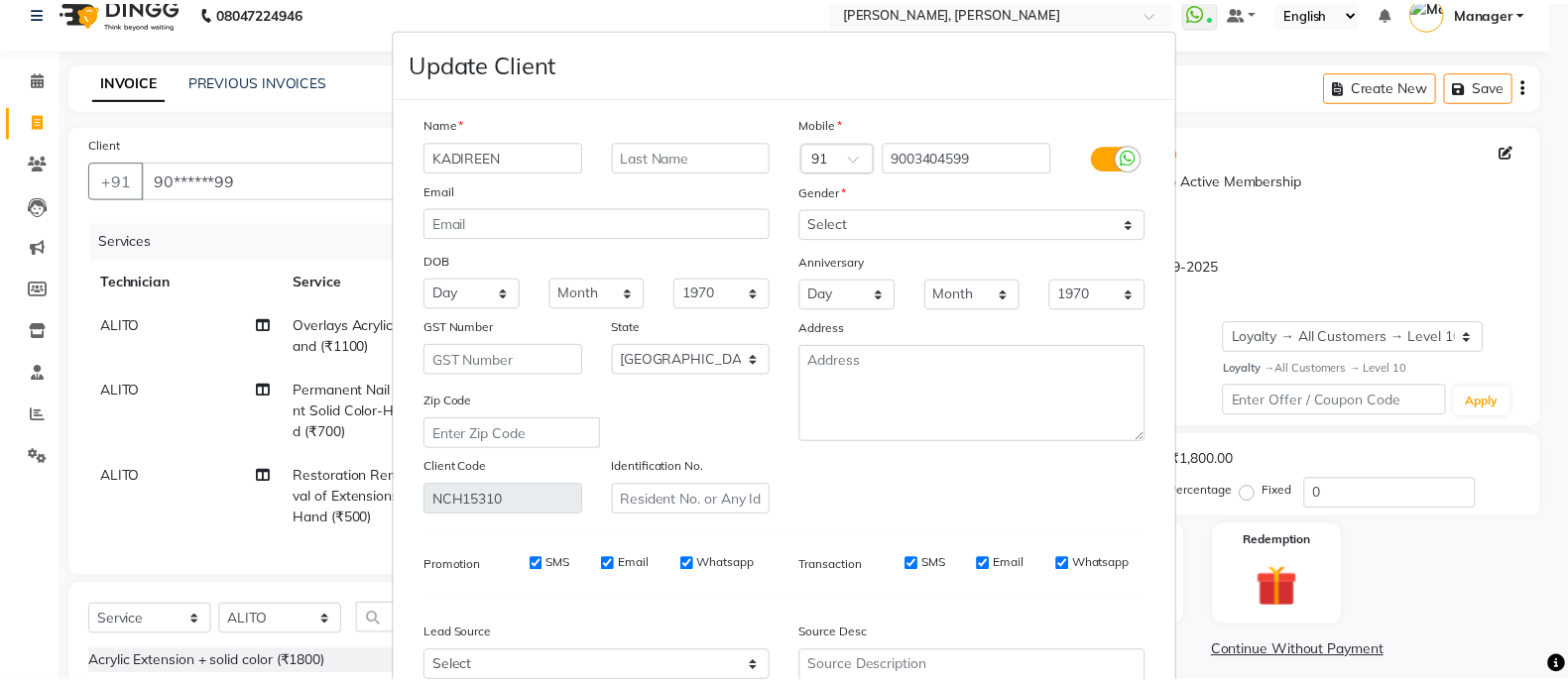
scroll to position [207, 0]
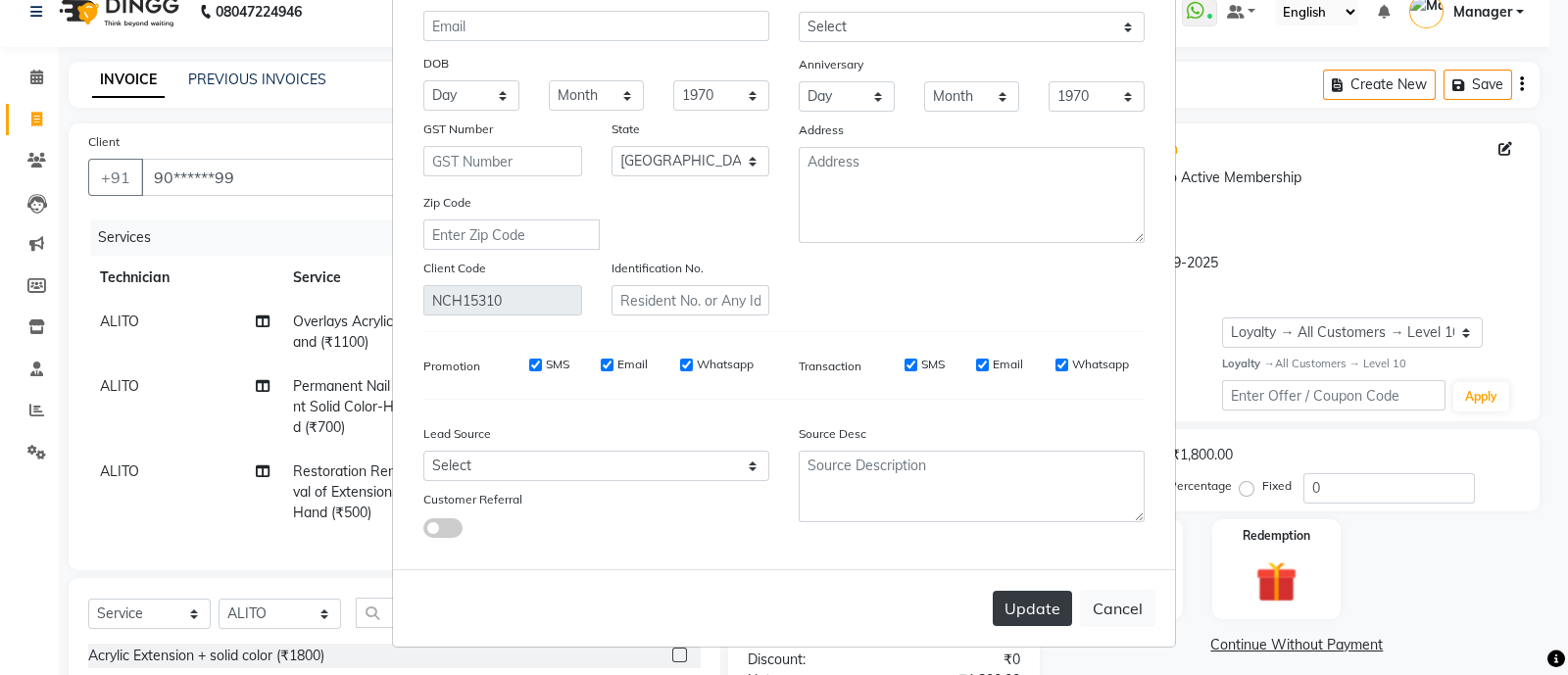
click at [1020, 604] on button "Update" at bounding box center [1032, 608] width 79 height 35
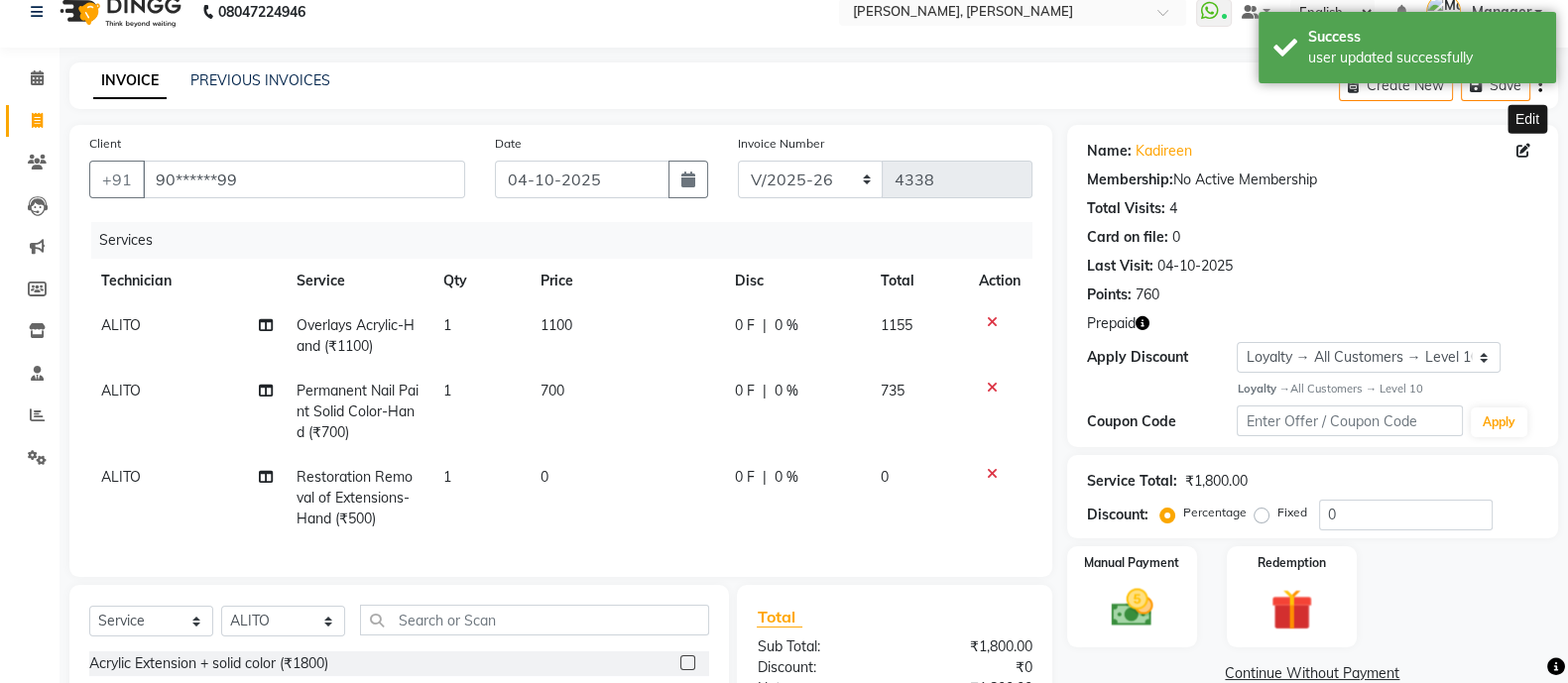
scroll to position [268, 0]
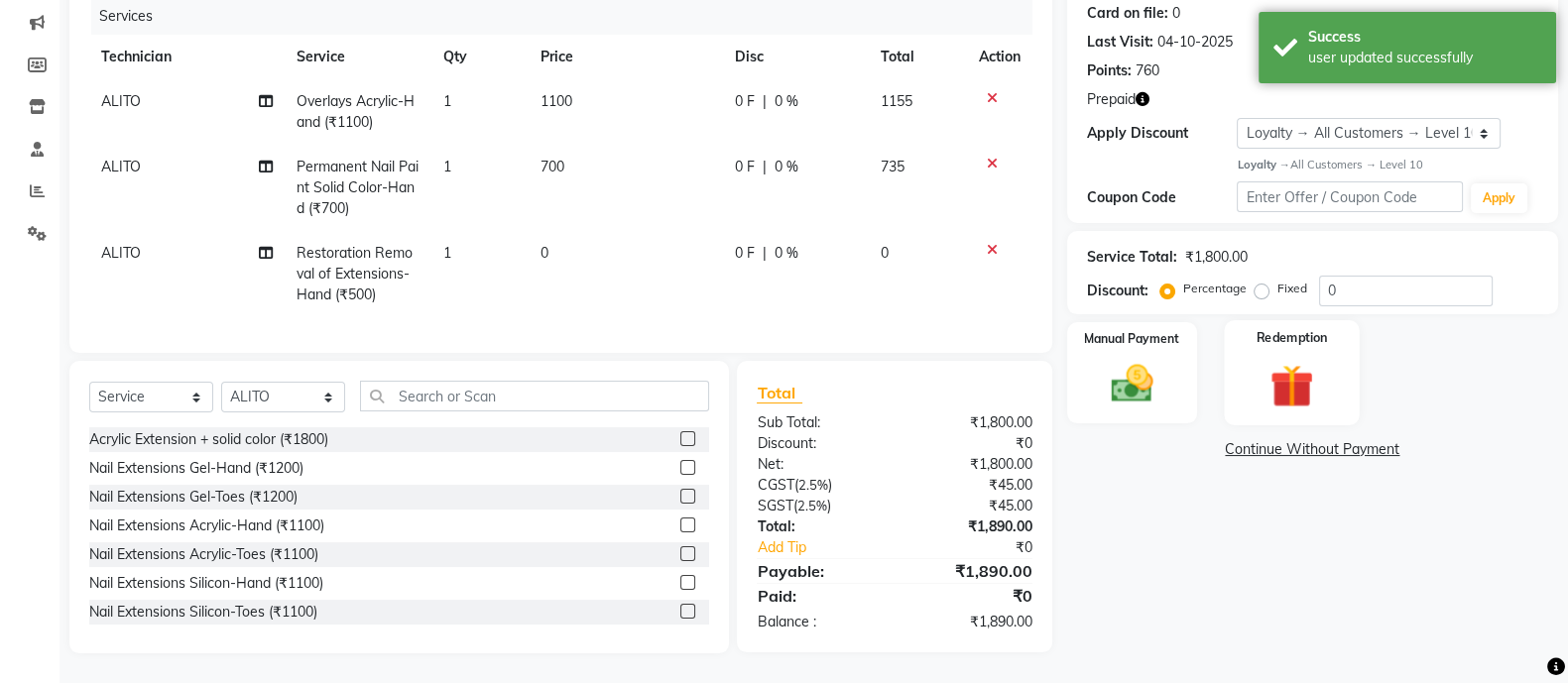
click at [1260, 359] on img at bounding box center [1291, 386] width 70 height 54
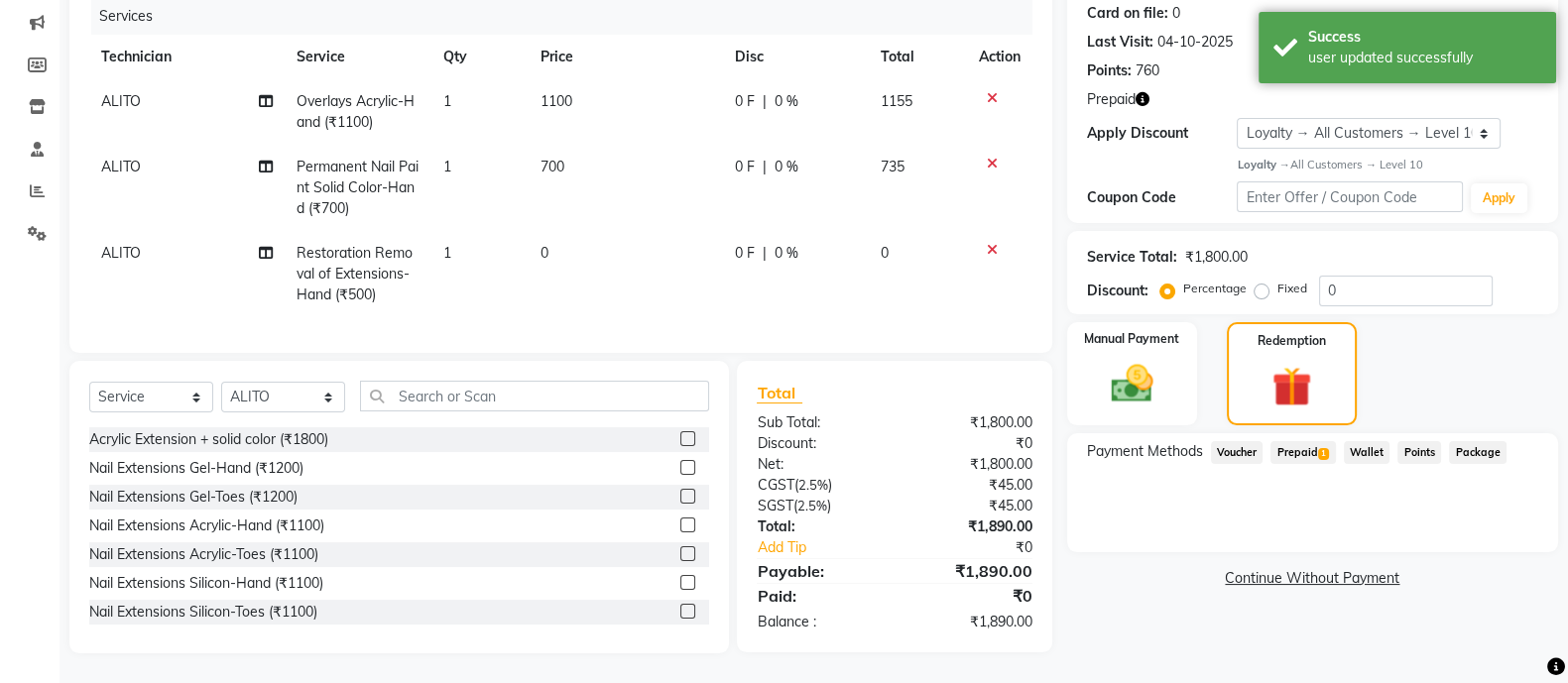
click at [1294, 441] on span "Prepaid 1" at bounding box center [1302, 452] width 64 height 23
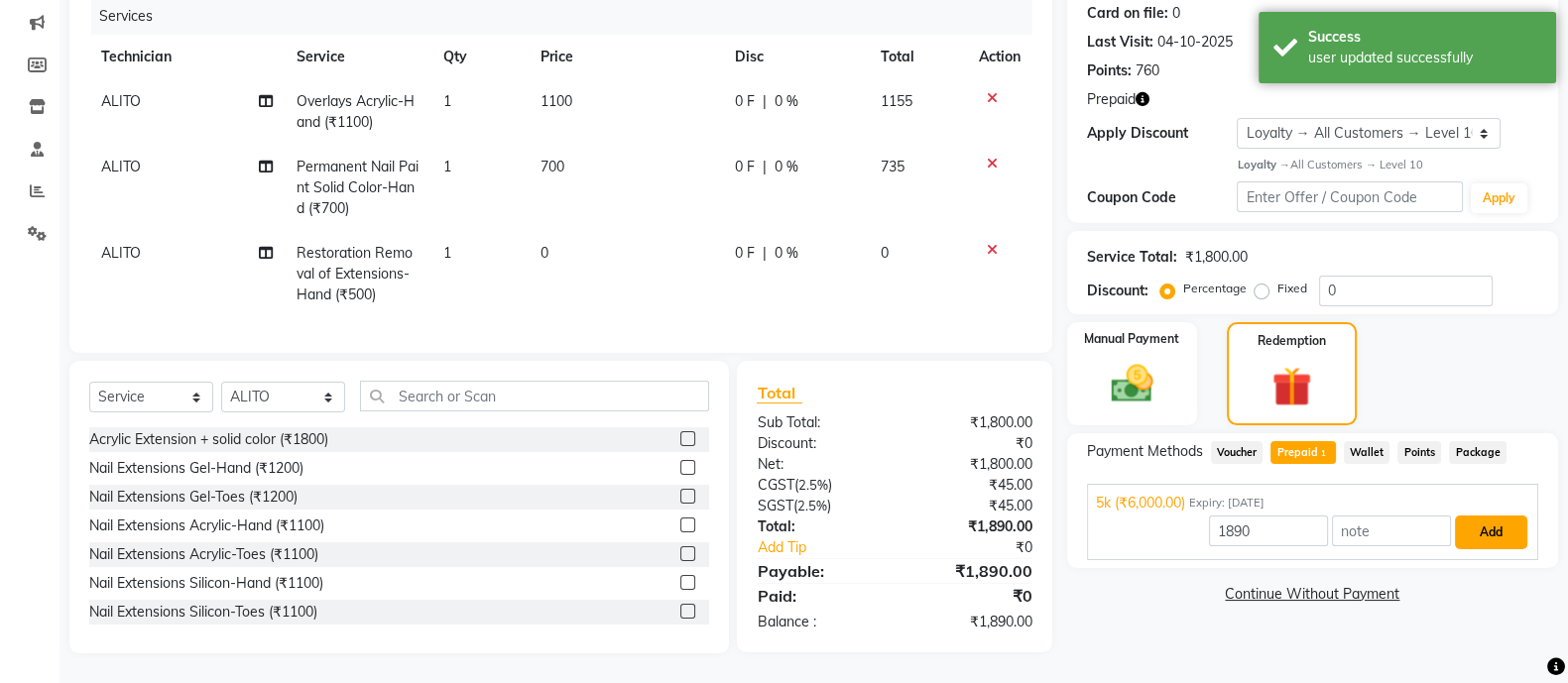
click at [1504, 515] on button "Add" at bounding box center [1491, 532] width 72 height 34
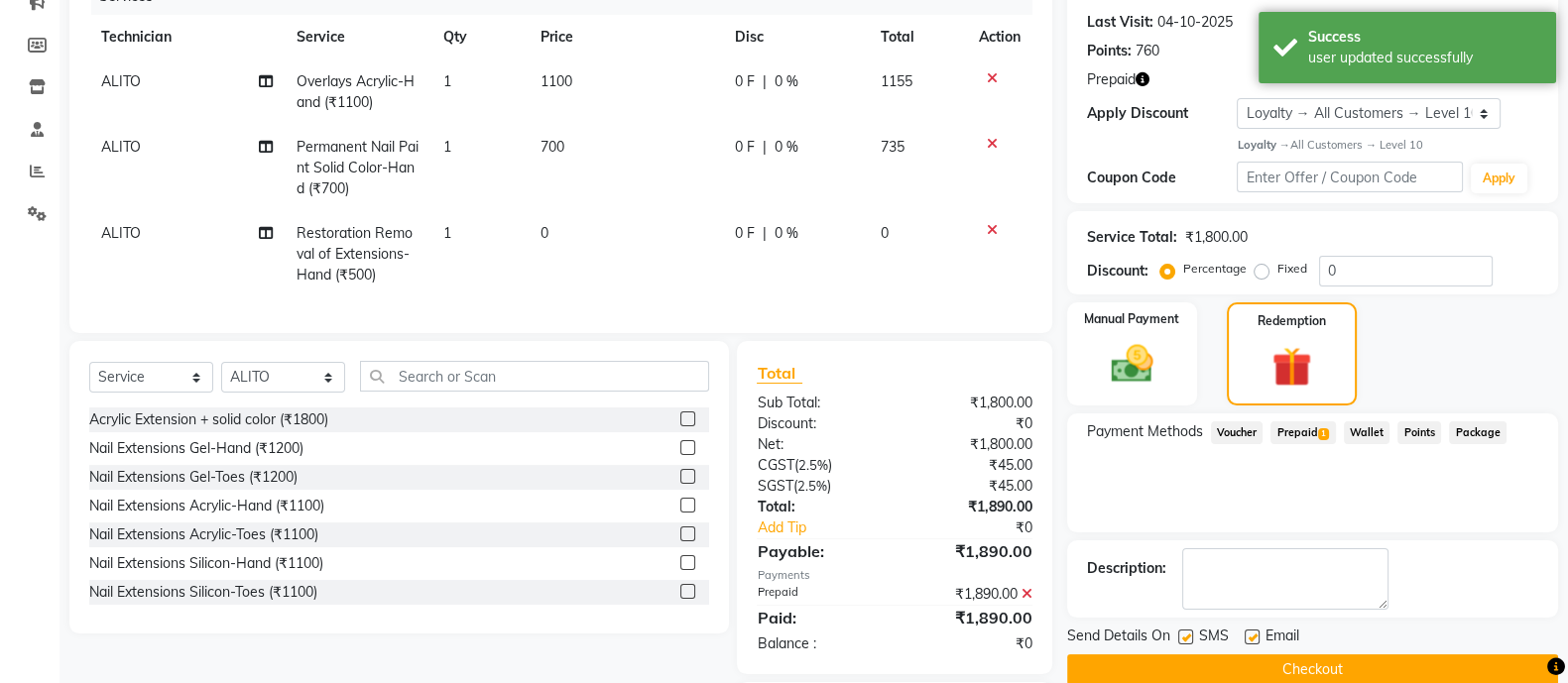
click at [1295, 665] on button "Checkout" at bounding box center [1312, 669] width 491 height 31
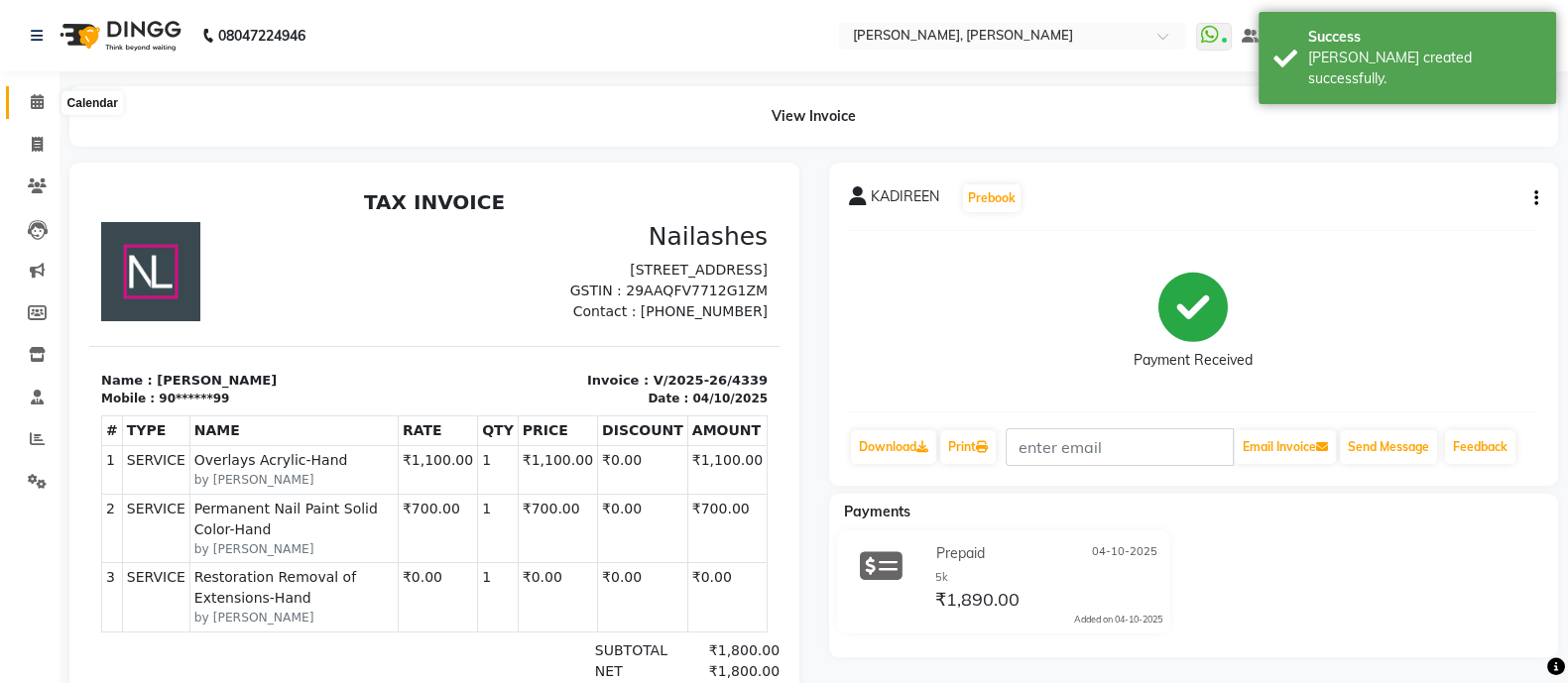
click at [40, 101] on icon at bounding box center [37, 101] width 13 height 15
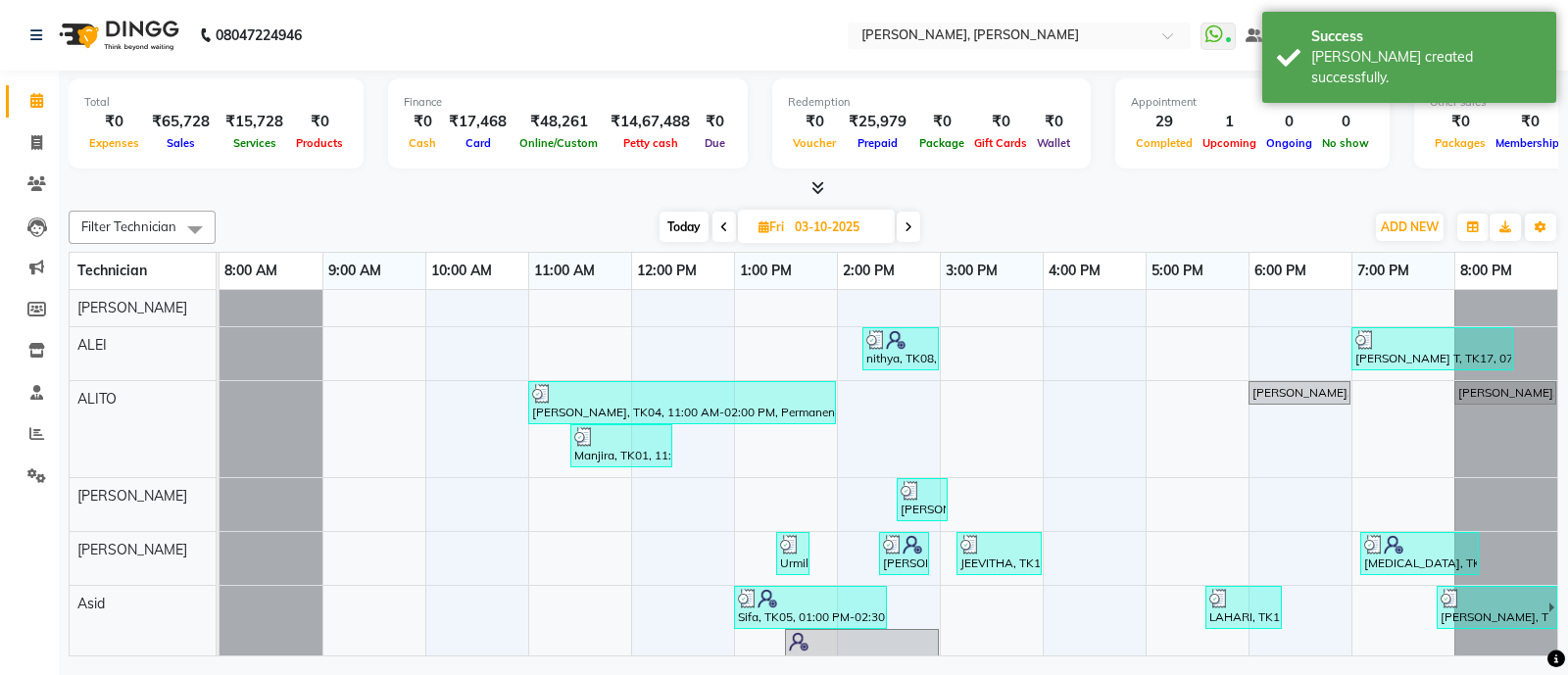
click at [819, 189] on icon at bounding box center [817, 187] width 13 height 15
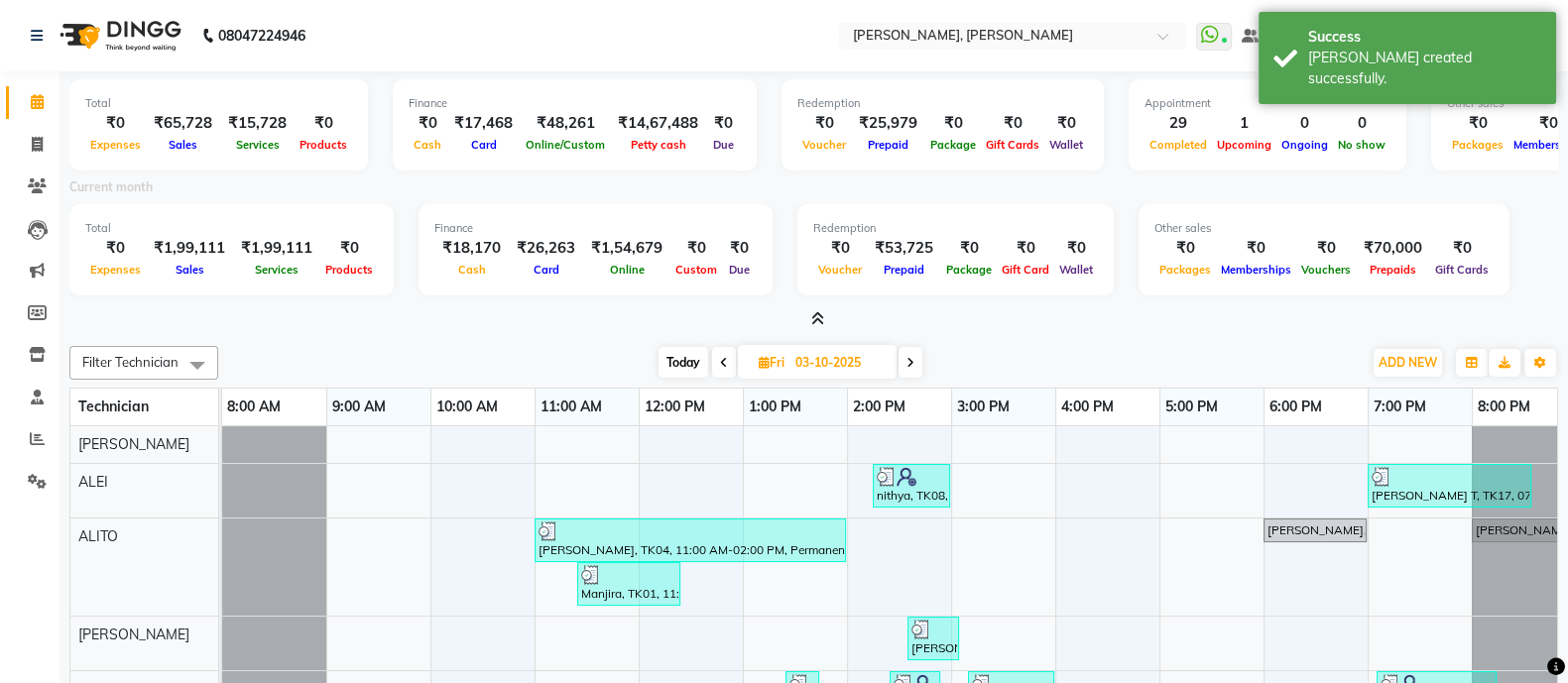
click at [816, 314] on icon at bounding box center [817, 318] width 13 height 15
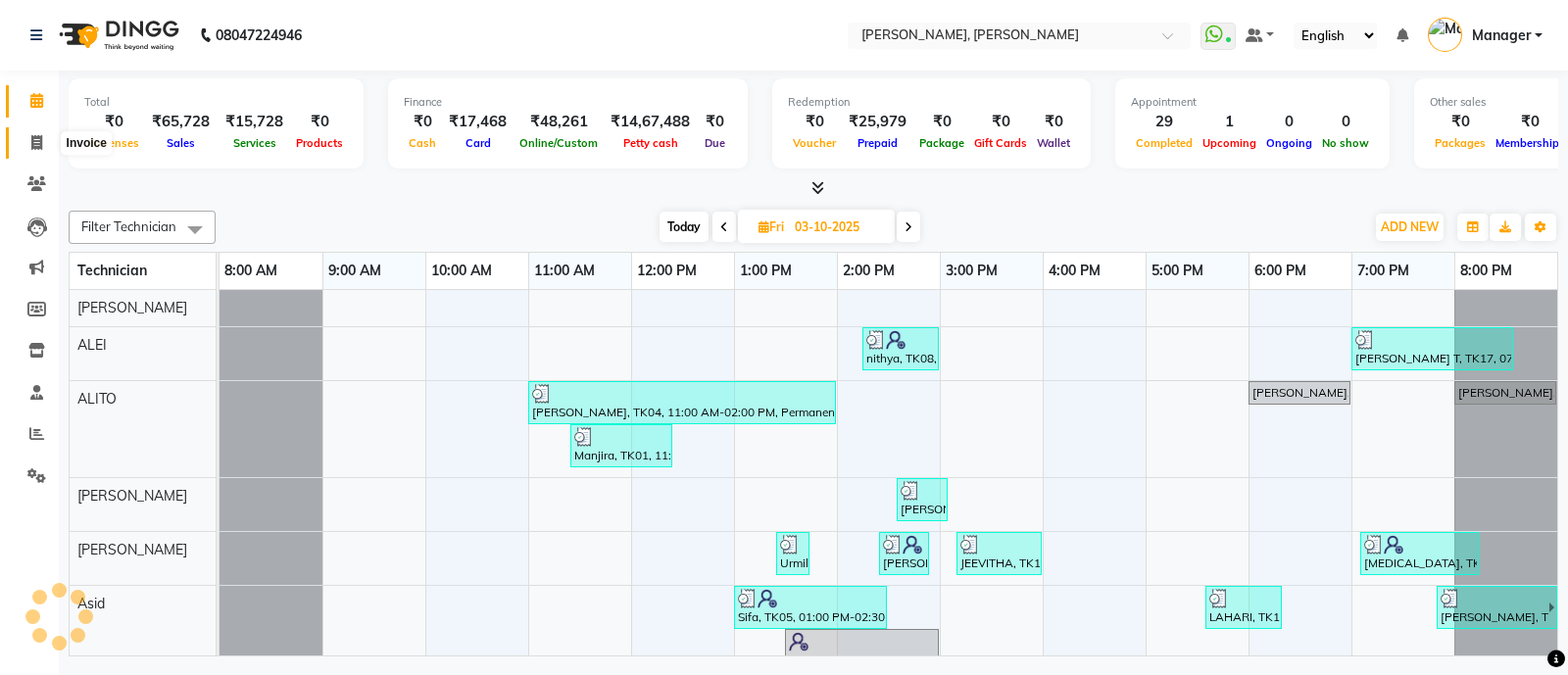
click at [37, 138] on icon at bounding box center [36, 142] width 11 height 15
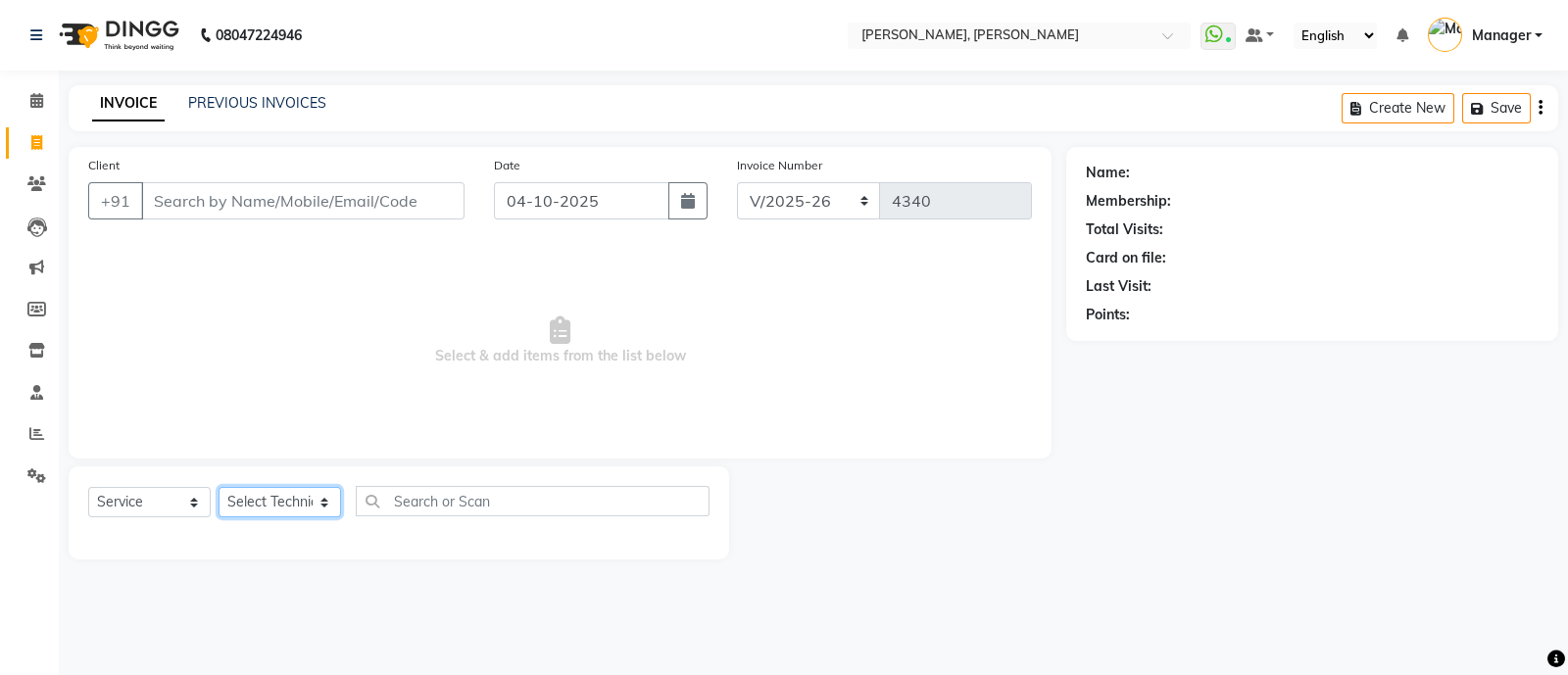
click at [304, 499] on select "Select Technician [PERSON_NAME] [PERSON_NAME] Asid Hanmi [PERSON_NAME] Manager …" at bounding box center [279, 502] width 122 height 30
click at [219, 488] on select "Select Technician [PERSON_NAME] [PERSON_NAME] Asid Hanmi [PERSON_NAME] Manager …" at bounding box center [279, 502] width 122 height 30
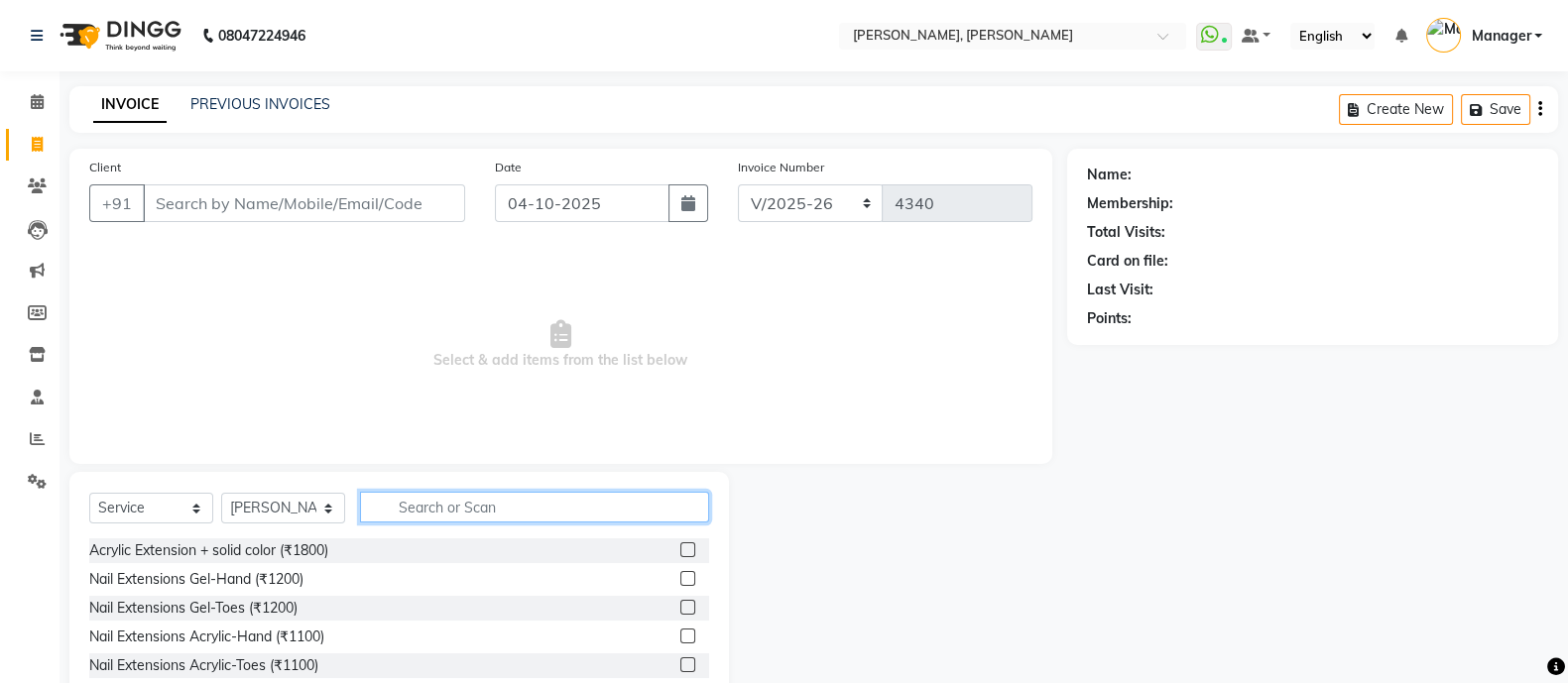
click at [518, 508] on input "text" at bounding box center [535, 507] width 349 height 31
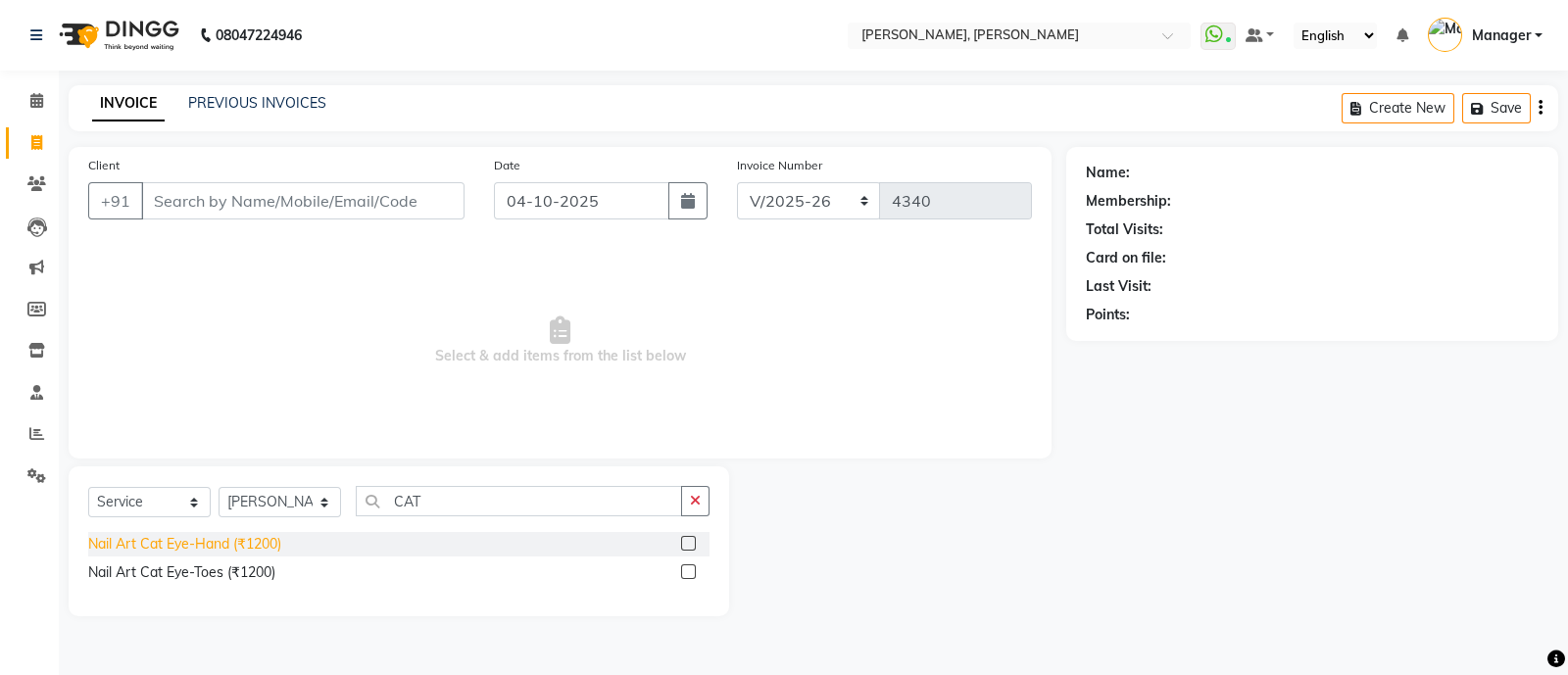
click at [245, 543] on div "Nail Art Cat Eye-Hand (₹1200)" at bounding box center [184, 544] width 193 height 21
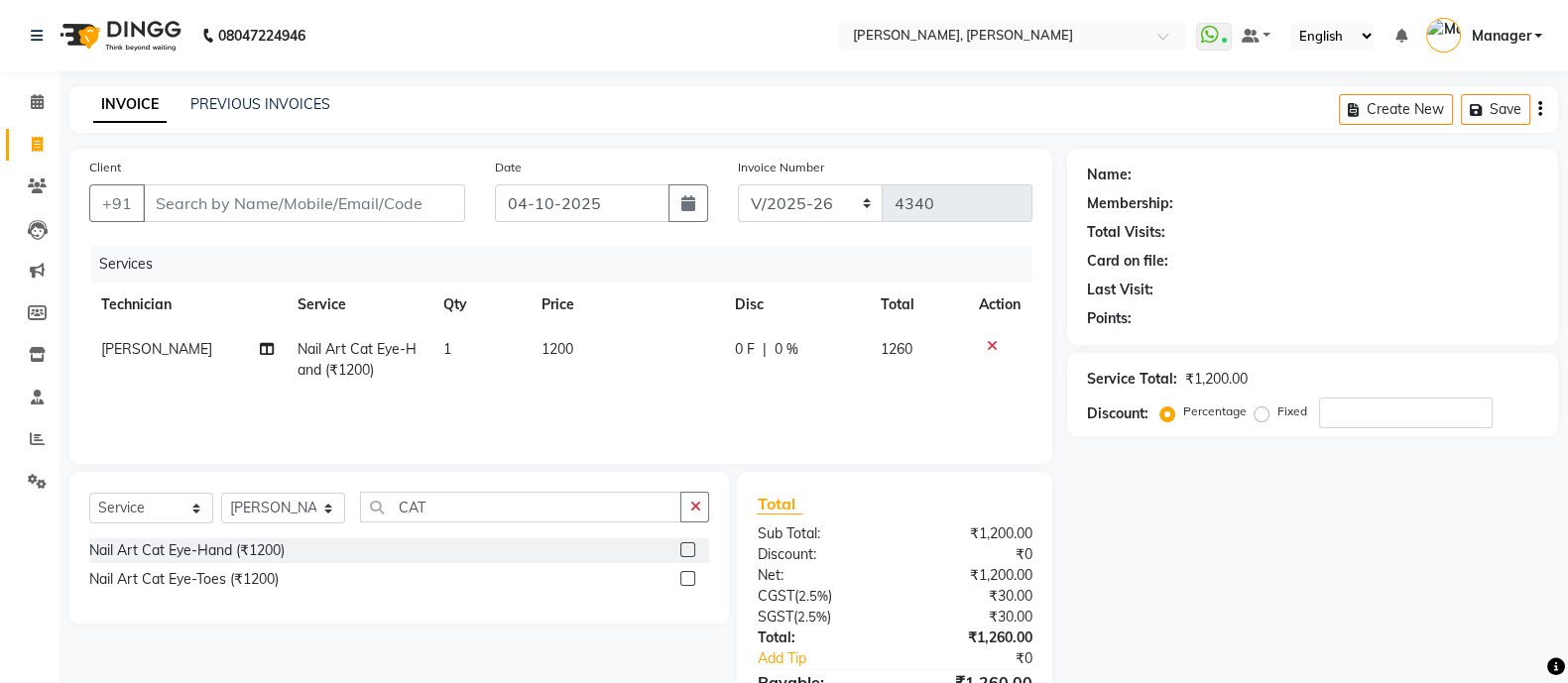
click at [477, 491] on div "Select Service Product Membership Package Voucher Prepaid Gift Card Select Tech…" at bounding box center [399, 547] width 660 height 152
click at [461, 517] on input "CAT" at bounding box center [521, 507] width 321 height 31
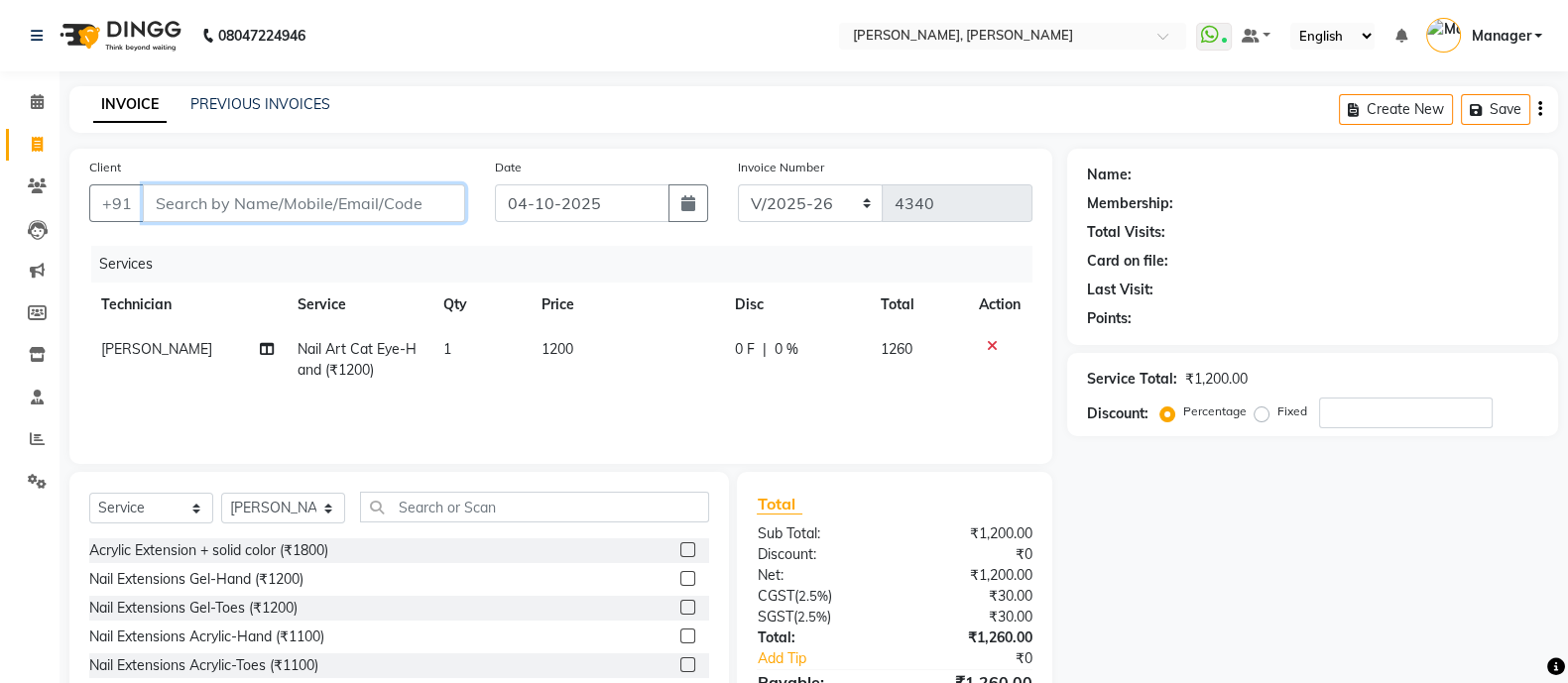
click at [397, 202] on input "Client" at bounding box center [303, 203] width 322 height 38
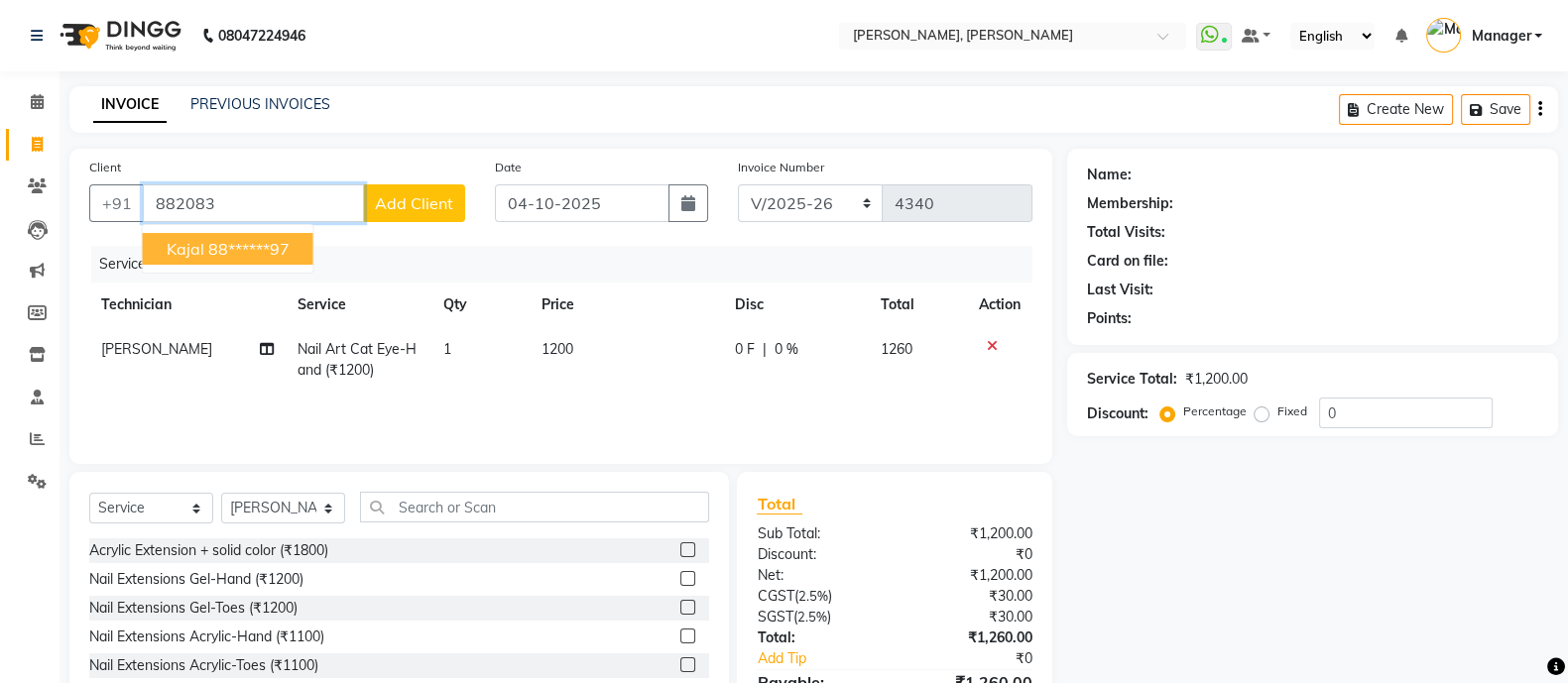
click at [237, 255] on ngb-highlight "88******97" at bounding box center [249, 249] width 81 height 20
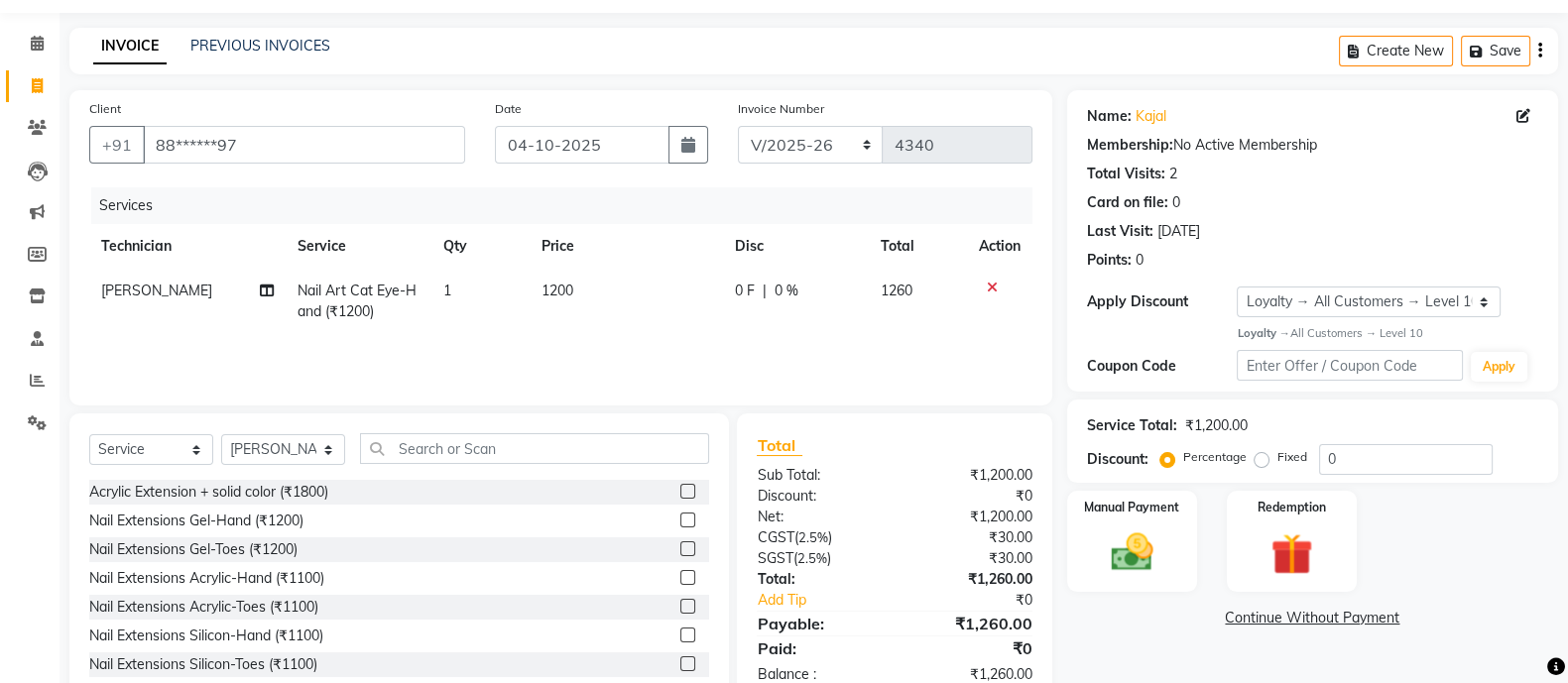
scroll to position [111, 0]
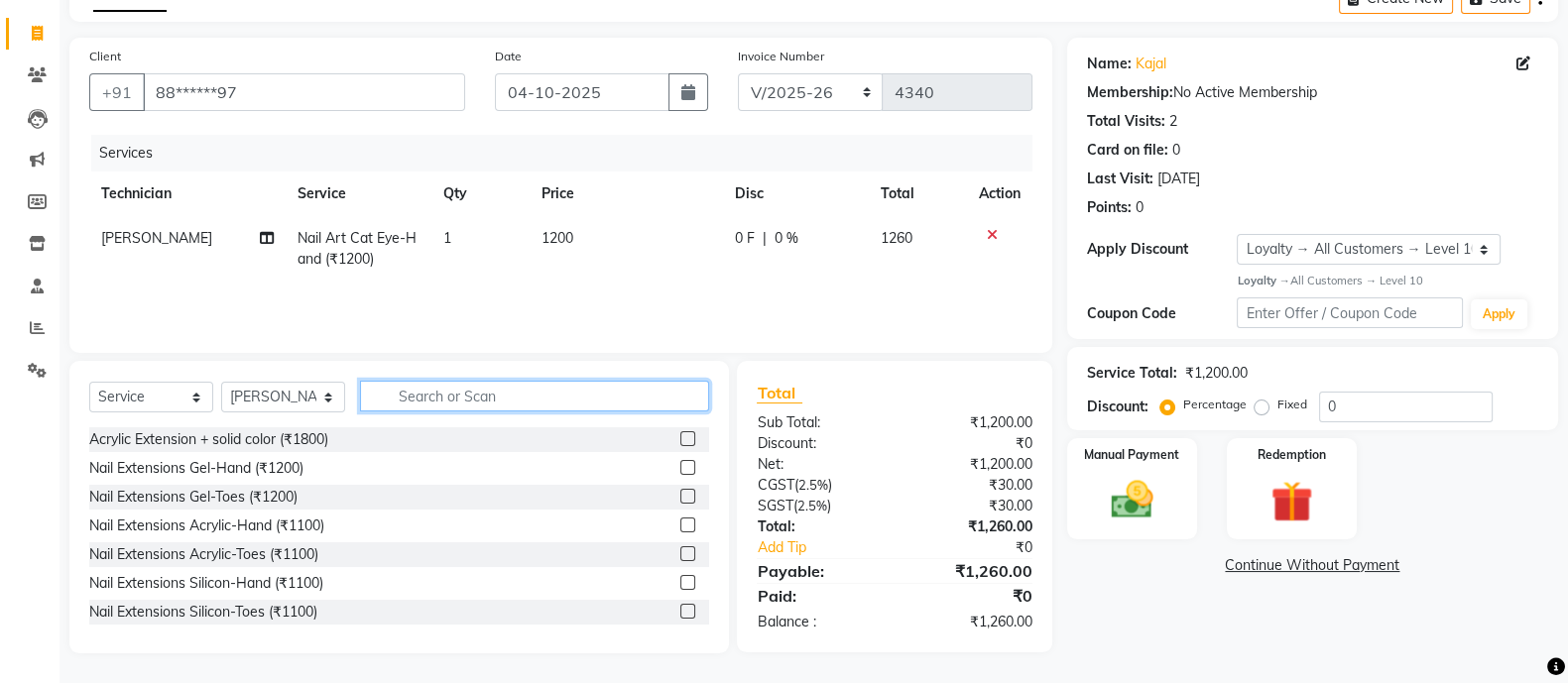
click at [540, 408] on input "text" at bounding box center [535, 396] width 349 height 31
click at [1114, 468] on div "Manual Payment" at bounding box center [1132, 489] width 136 height 105
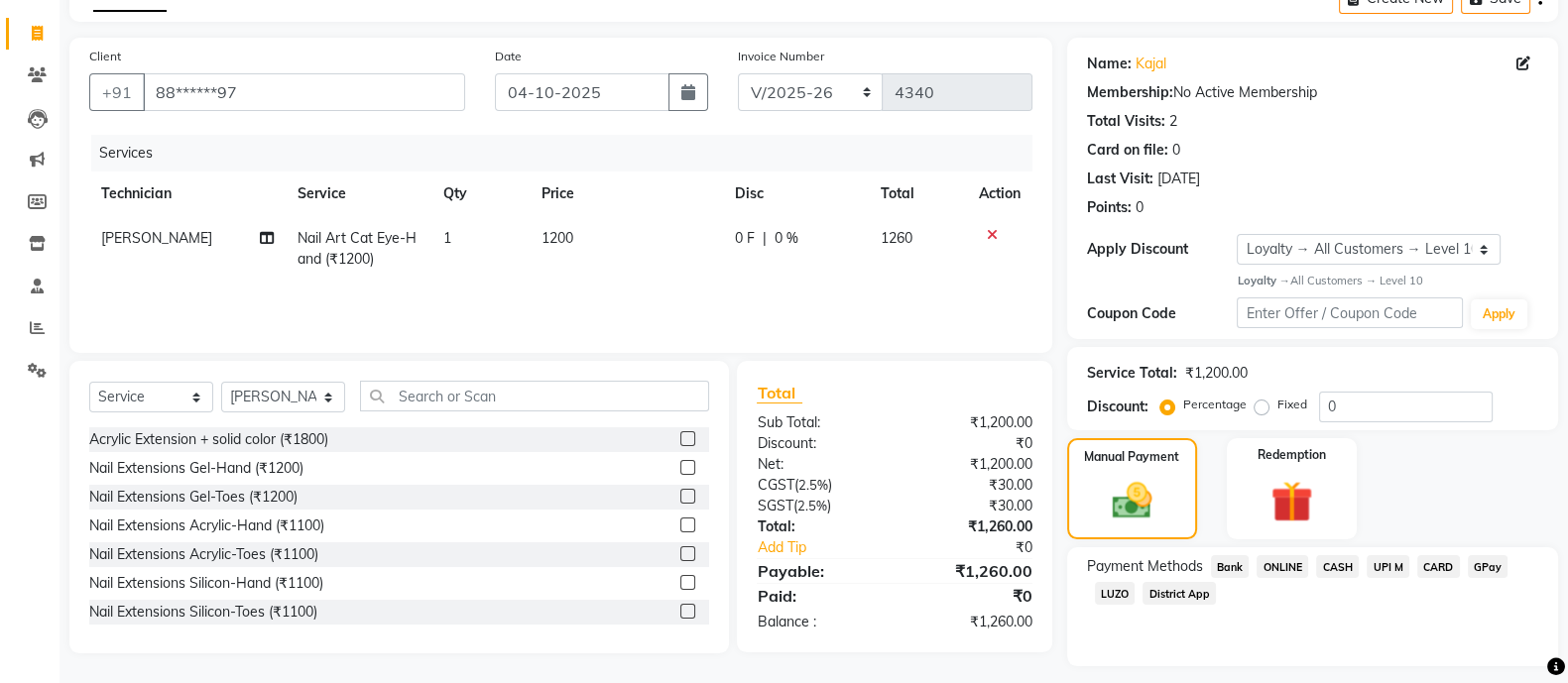
click at [1282, 570] on span "ONLINE" at bounding box center [1282, 566] width 52 height 23
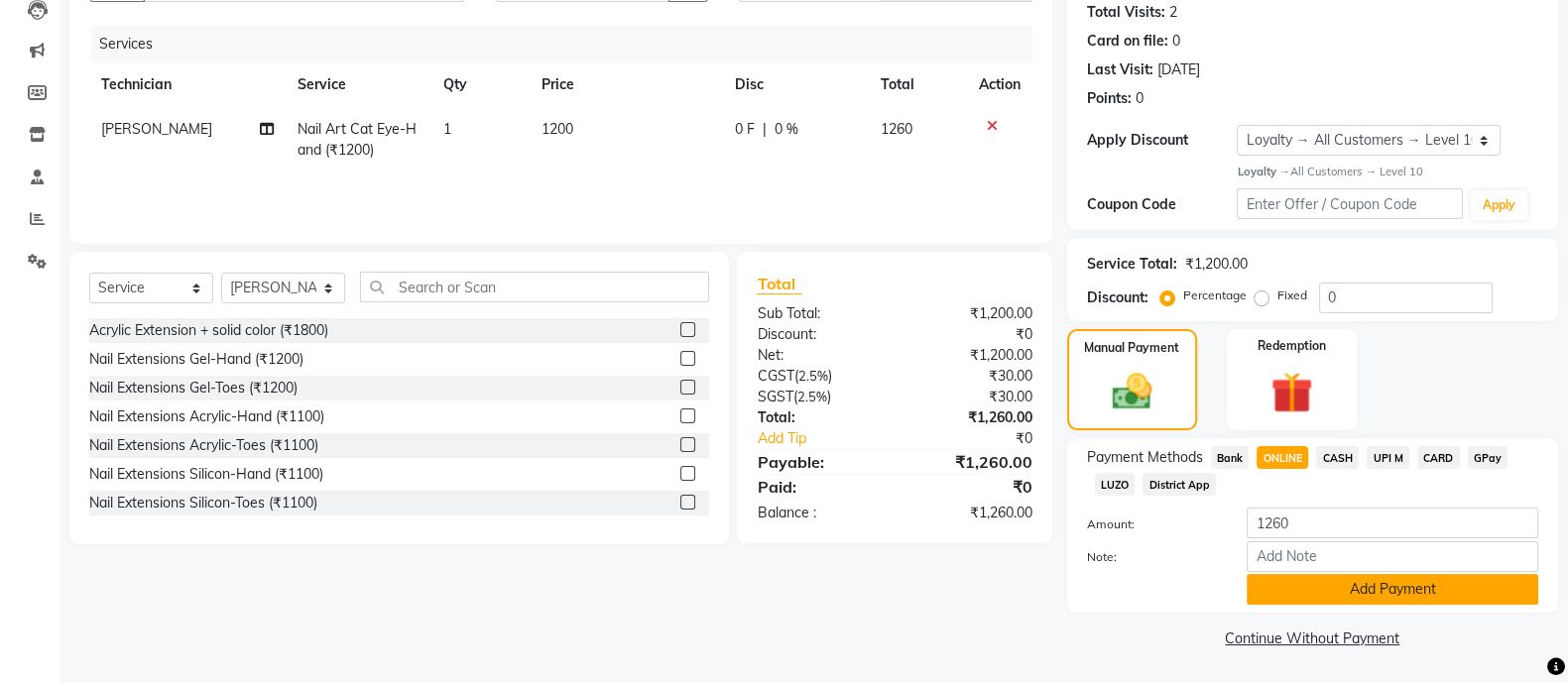
click at [1324, 585] on button "Add Payment" at bounding box center [1392, 589] width 292 height 31
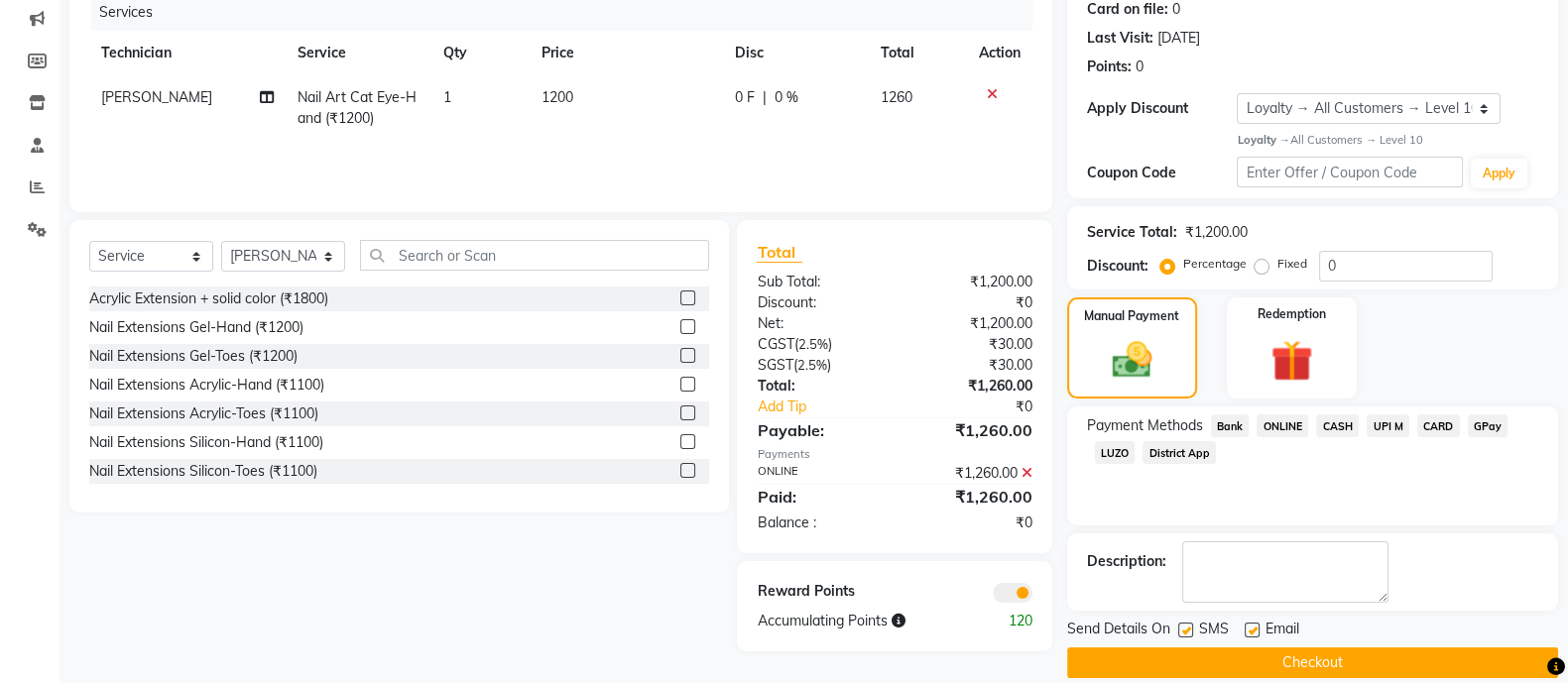
scroll to position [276, 0]
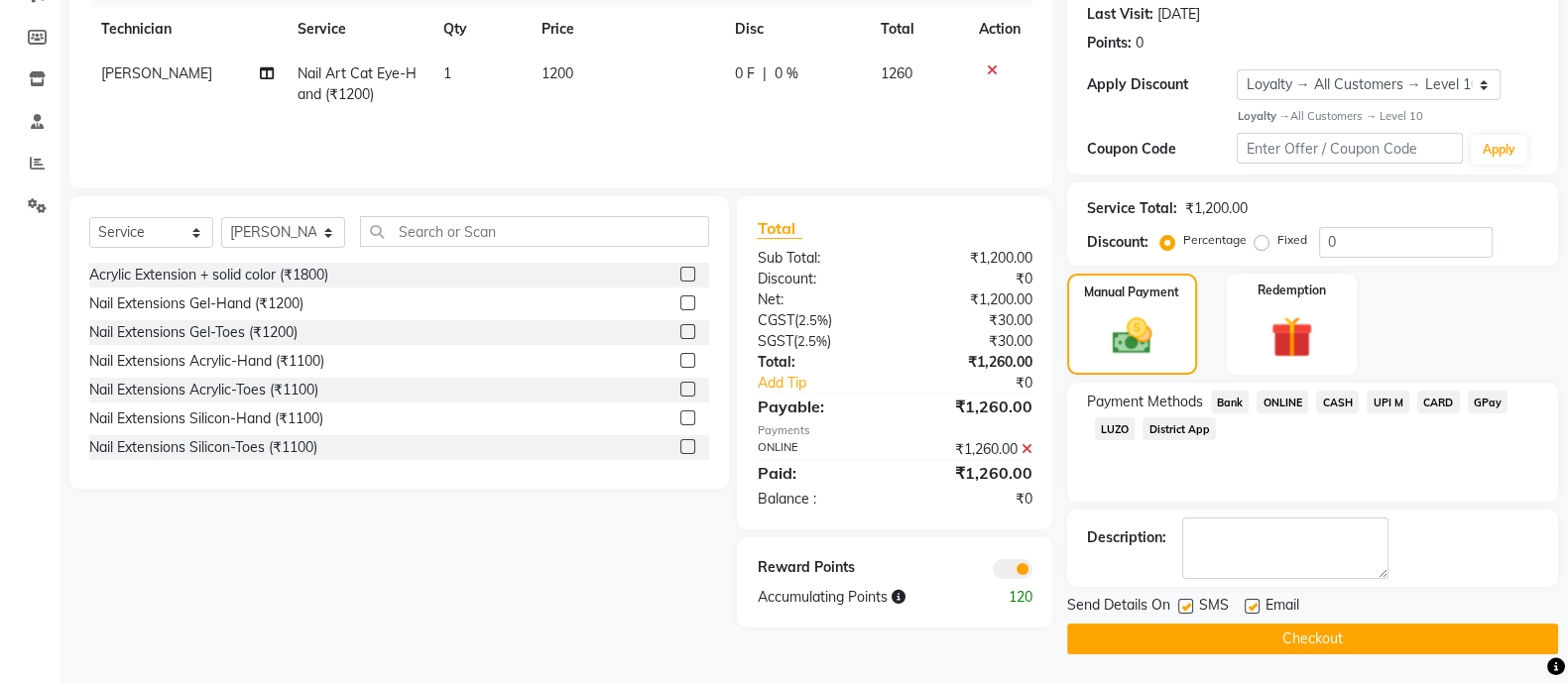
click at [1278, 631] on button "Checkout" at bounding box center [1312, 638] width 491 height 31
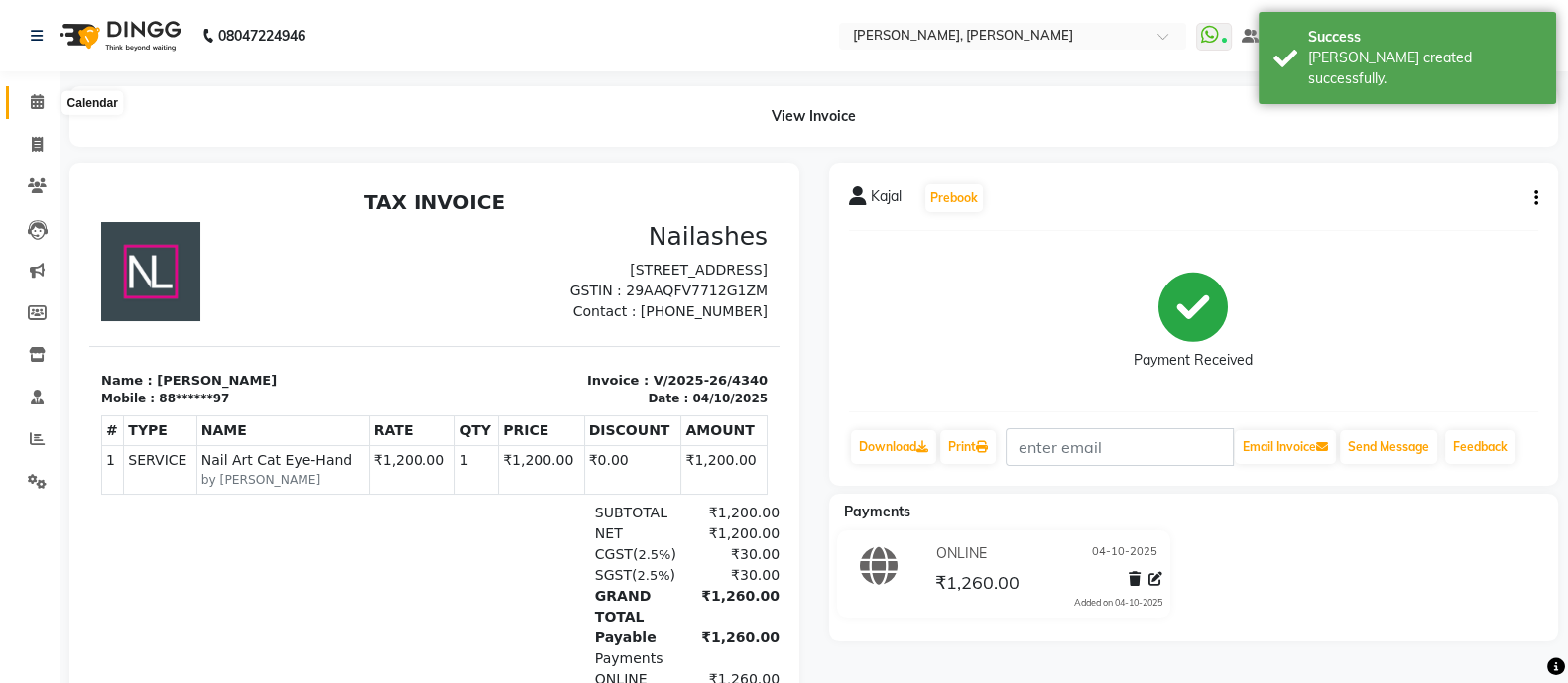
click at [40, 94] on icon at bounding box center [37, 101] width 13 height 15
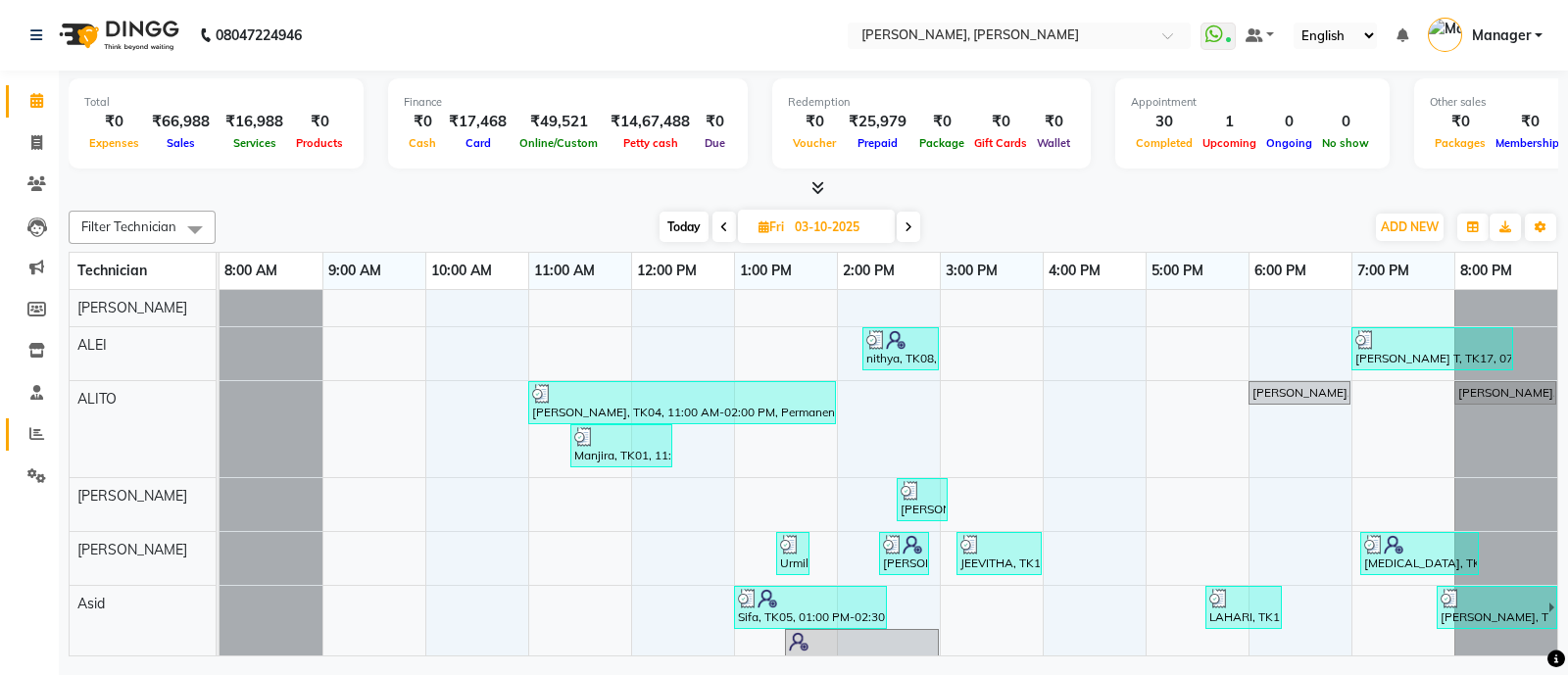
click at [29, 441] on icon at bounding box center [36, 433] width 15 height 15
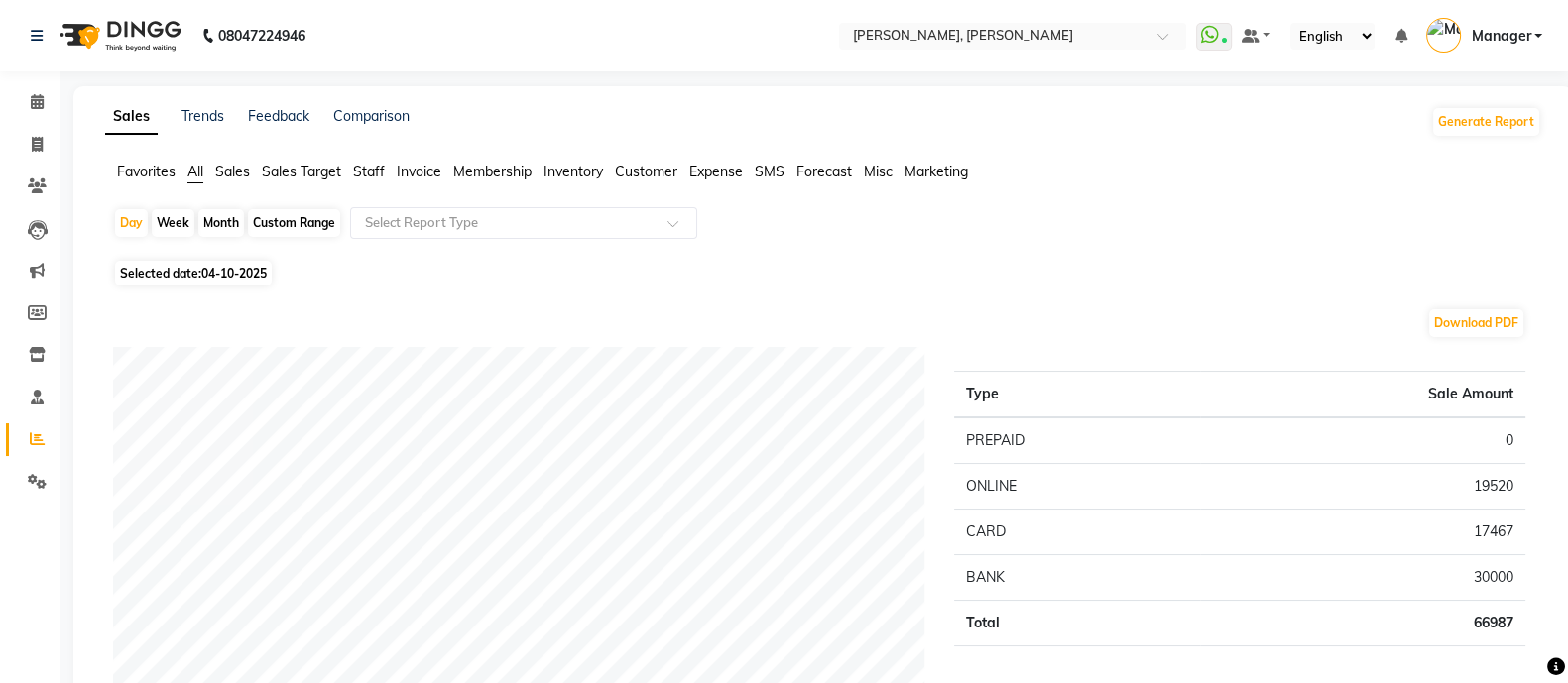
click at [372, 174] on span "Staff" at bounding box center [369, 171] width 32 height 18
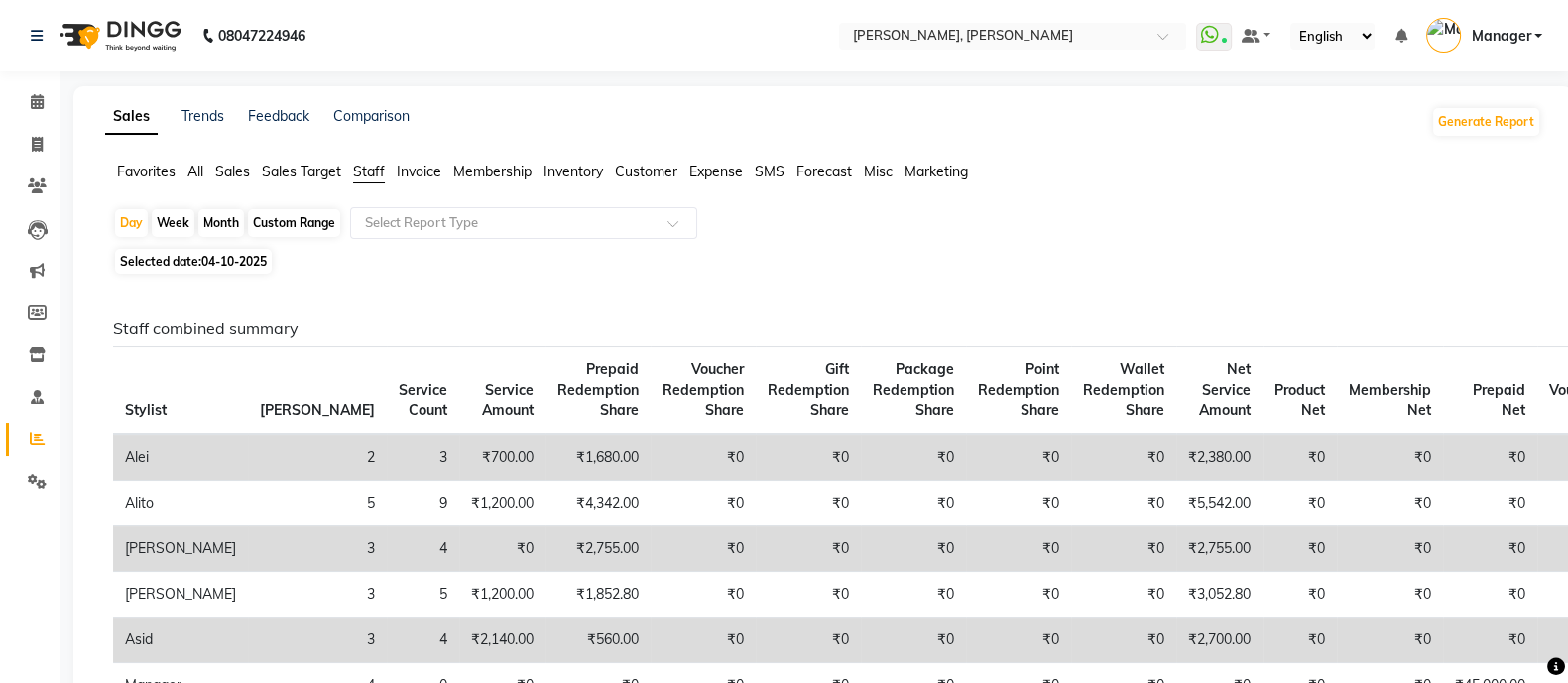
click at [214, 218] on div "Month" at bounding box center [221, 223] width 46 height 28
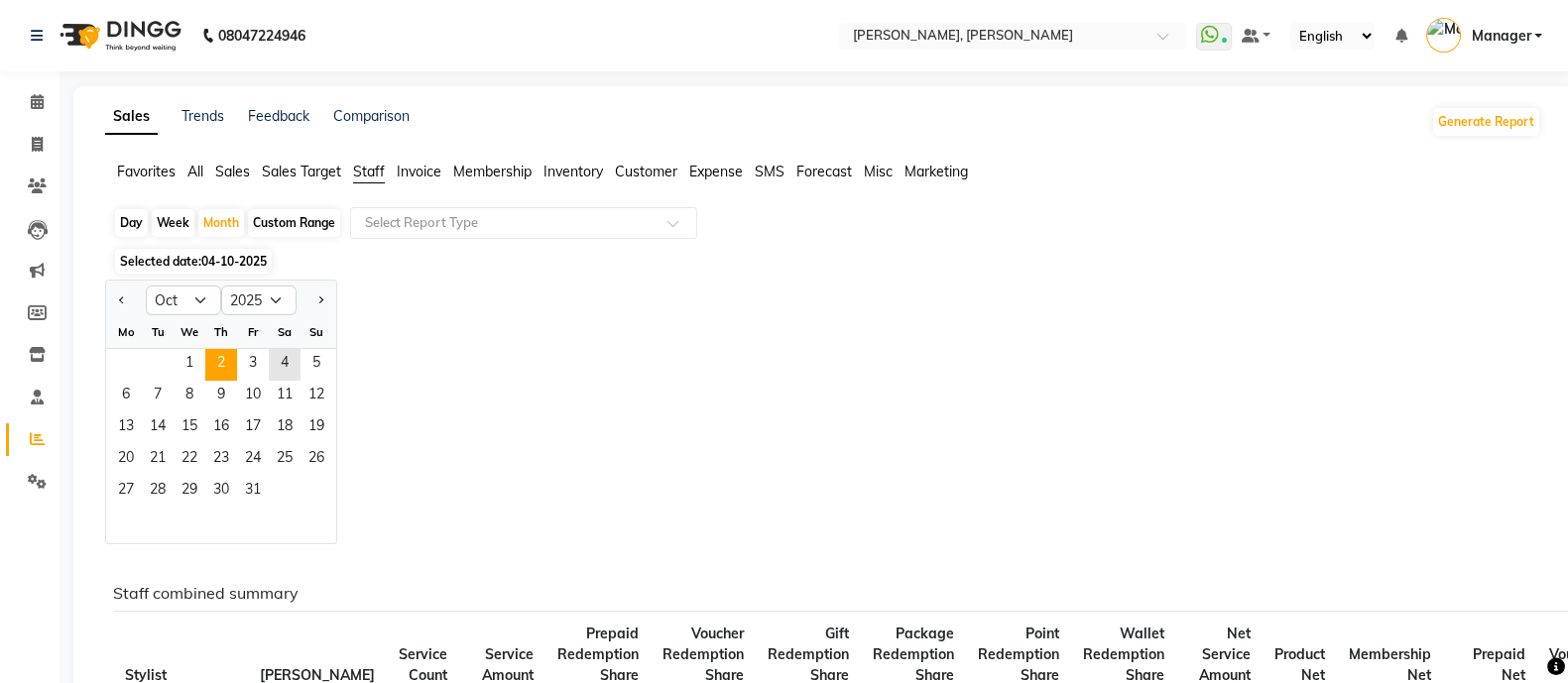
click at [206, 372] on span "2" at bounding box center [221, 365] width 32 height 32
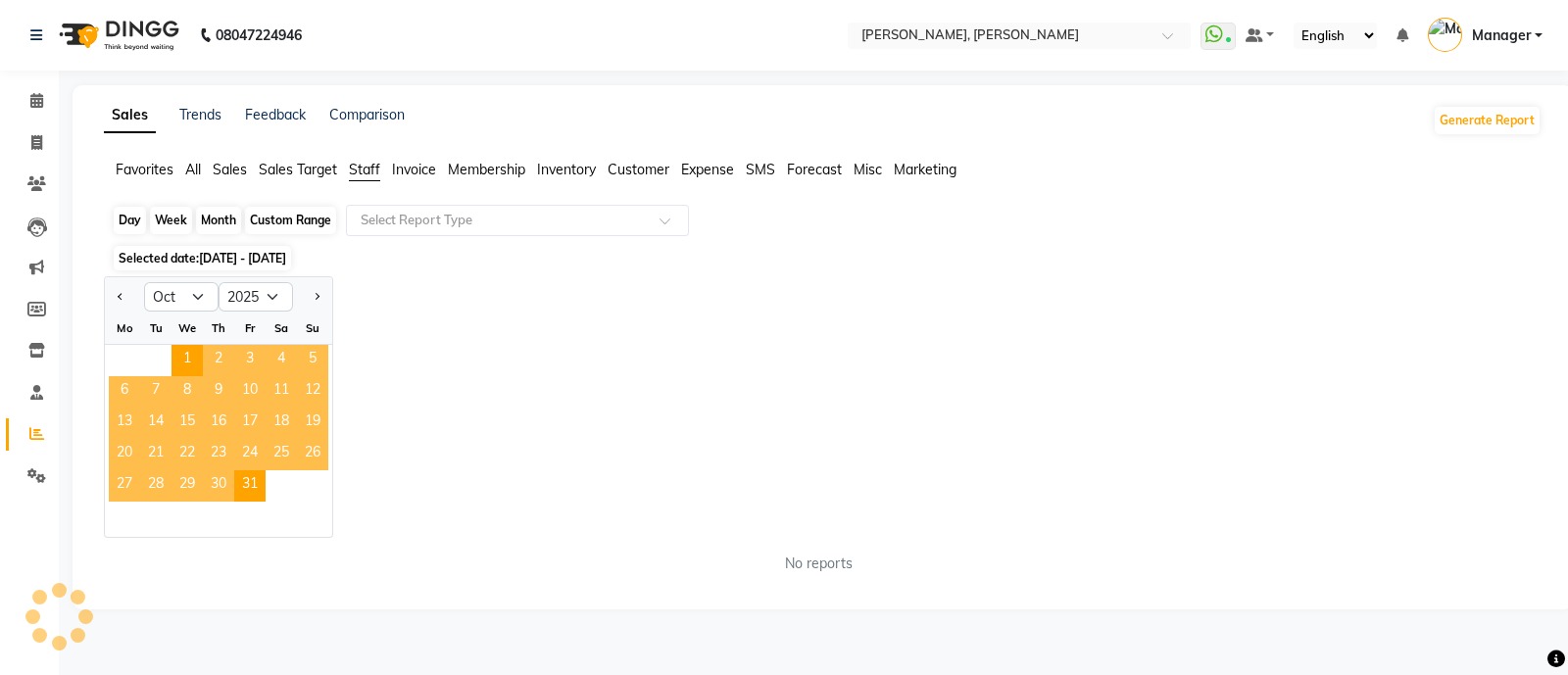
click at [225, 216] on div "Month" at bounding box center [219, 220] width 45 height 27
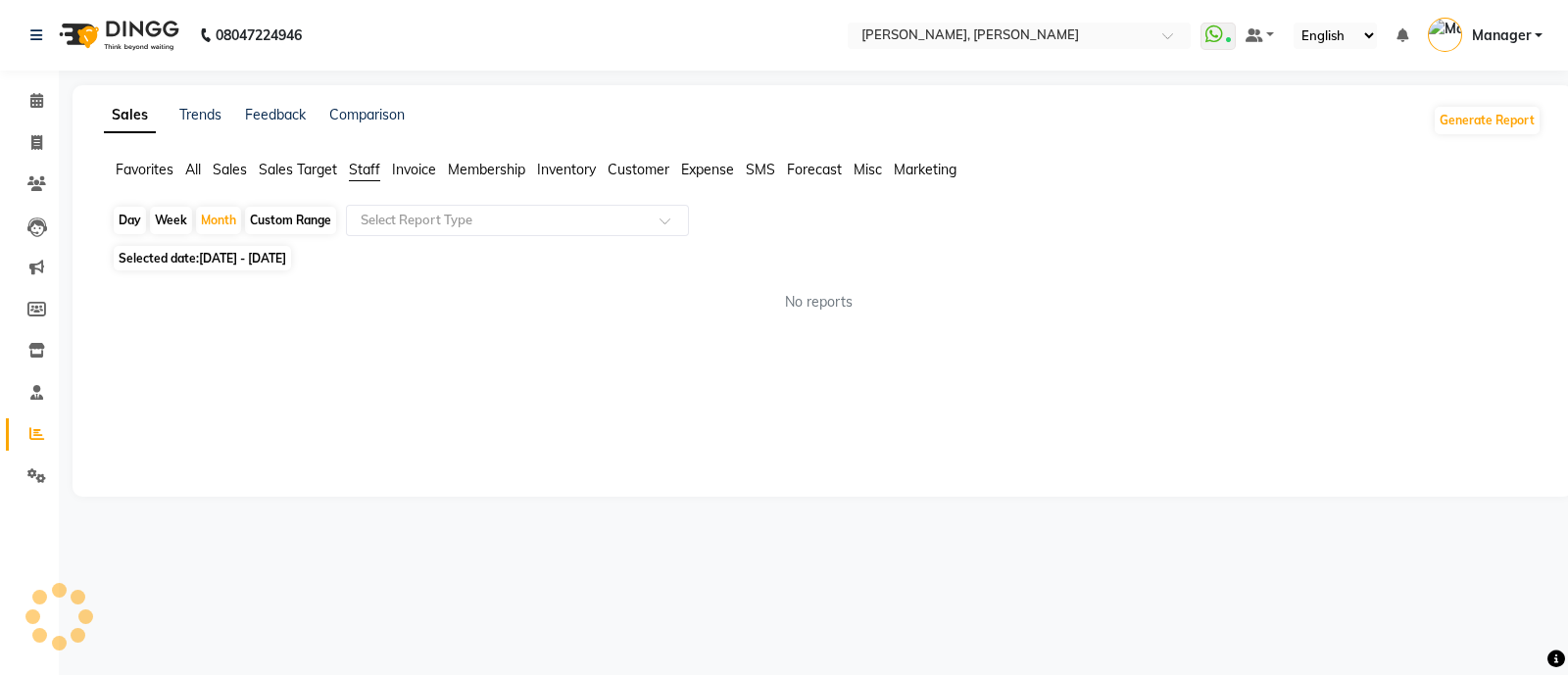
click at [225, 261] on span "01-10-2025 - 31-10-2025" at bounding box center [242, 258] width 87 height 15
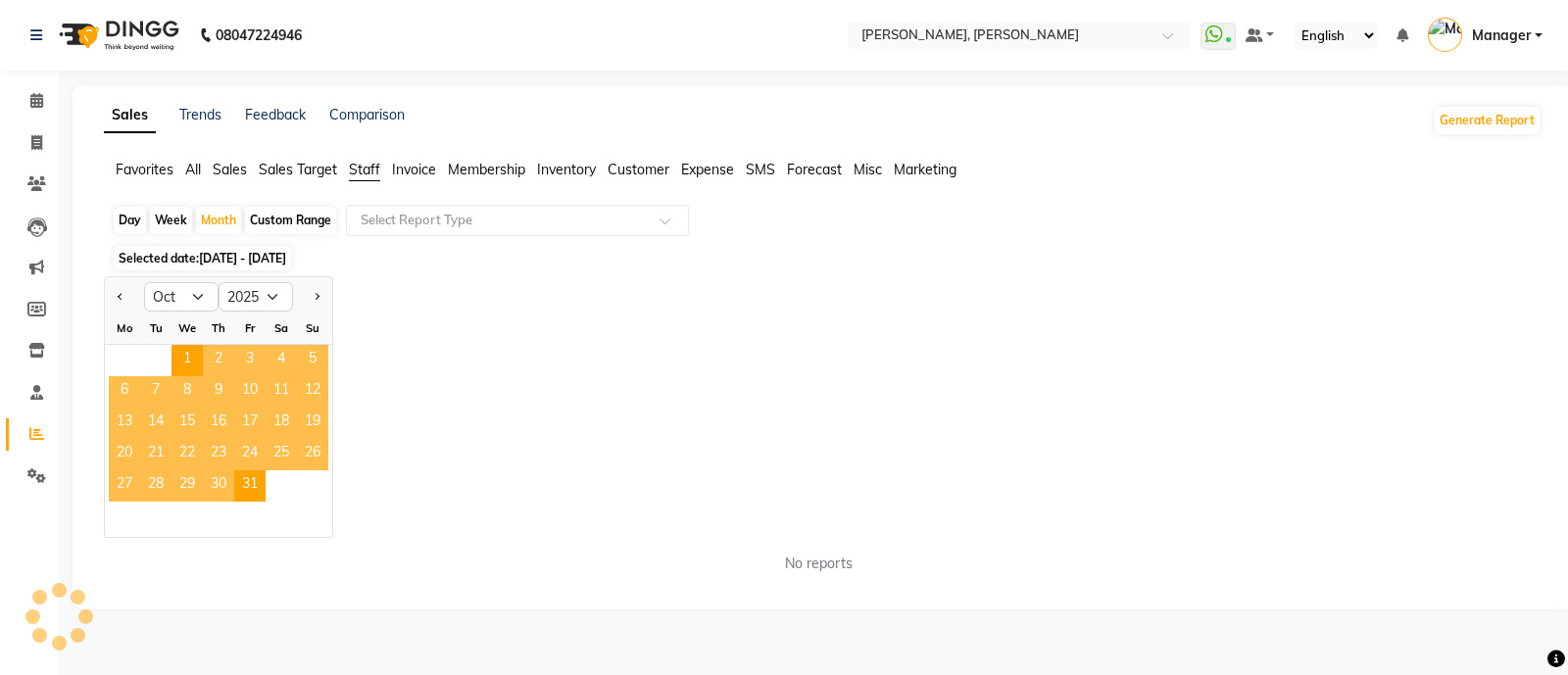
click at [230, 376] on span "9" at bounding box center [219, 392] width 31 height 31
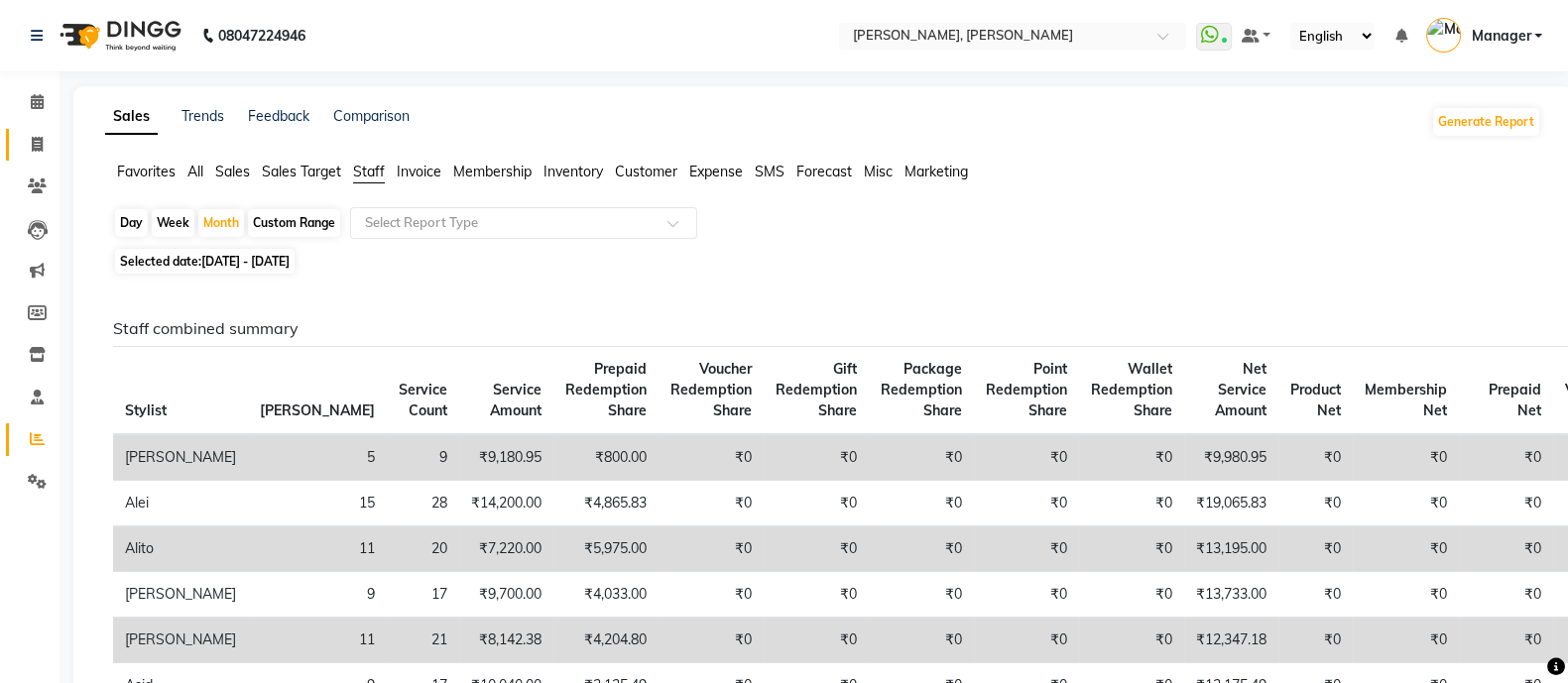
click at [35, 147] on icon at bounding box center [37, 144] width 11 height 15
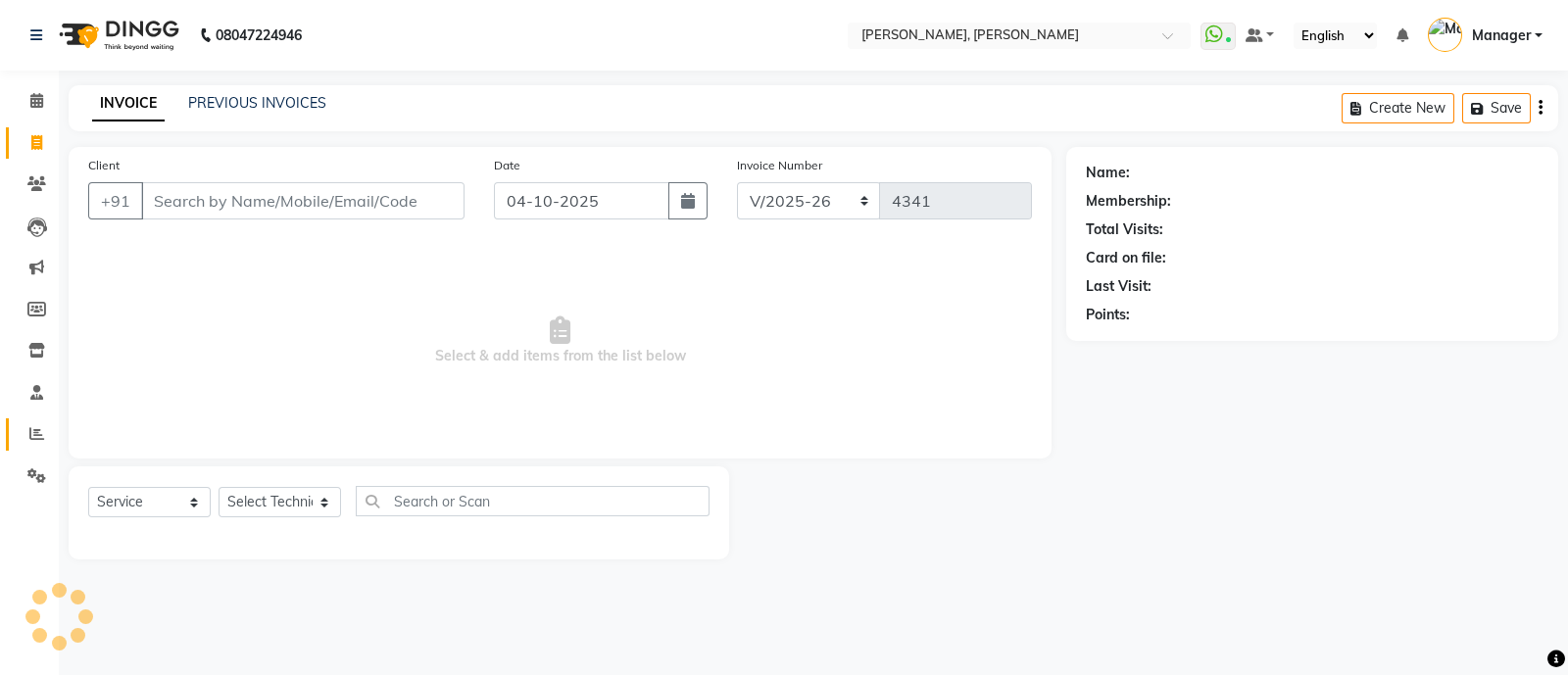
click at [43, 436] on icon at bounding box center [36, 433] width 15 height 15
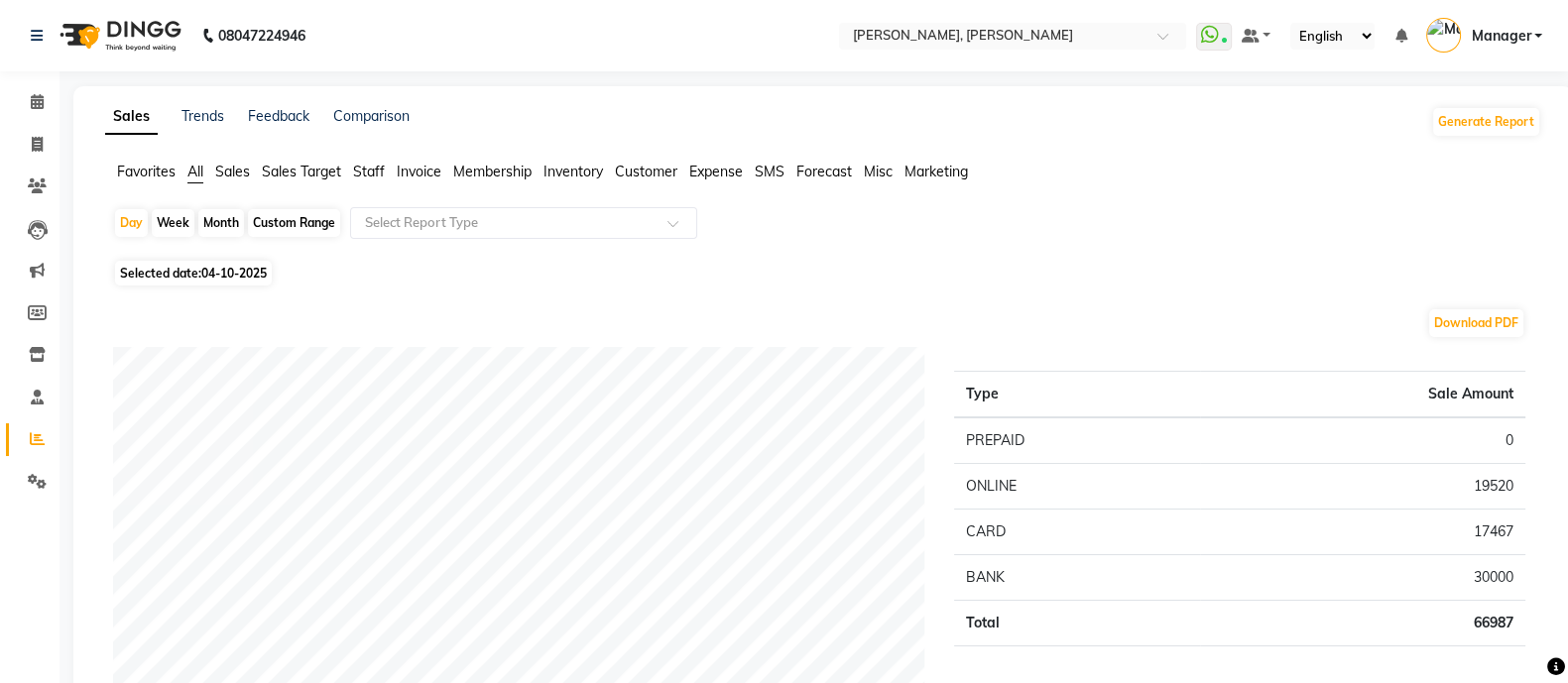
click at [367, 173] on span "Staff" at bounding box center [369, 171] width 32 height 18
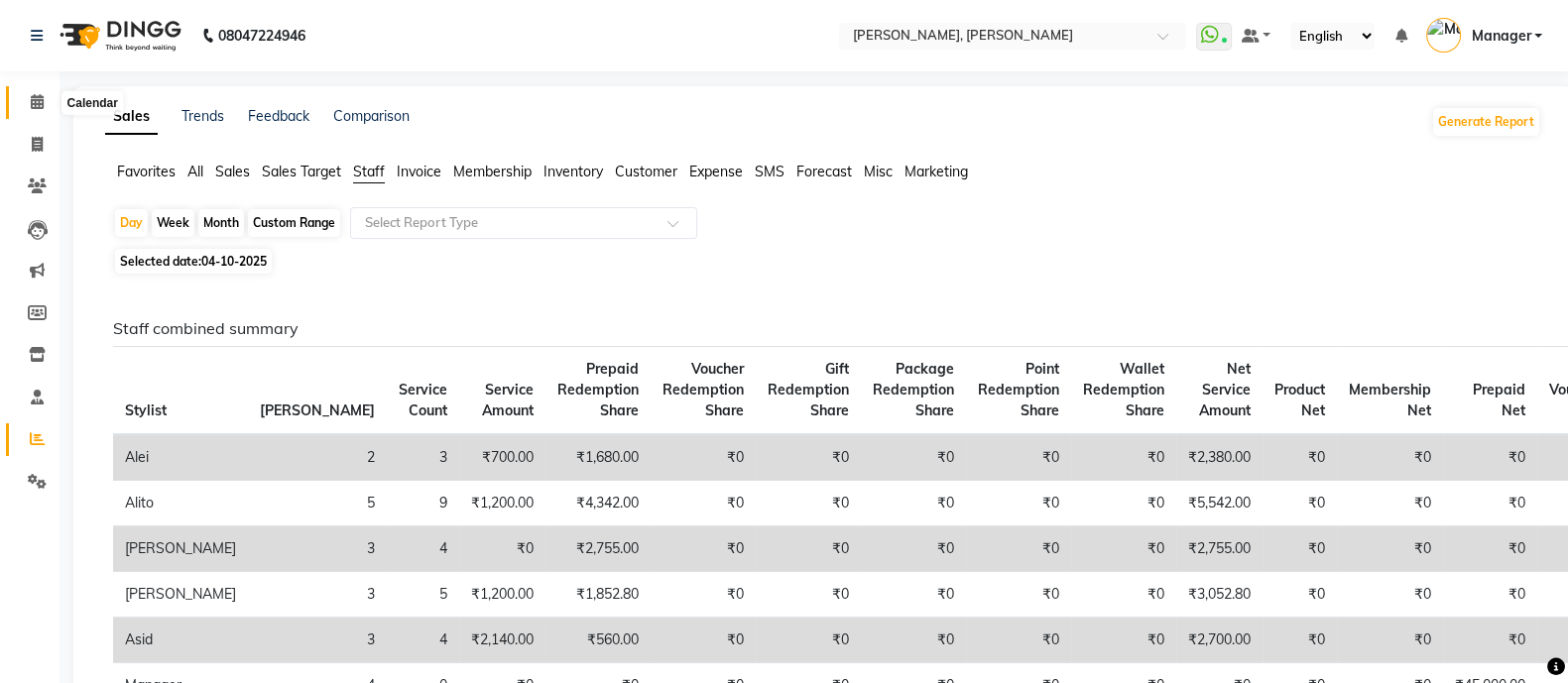
click at [33, 96] on icon at bounding box center [37, 101] width 13 height 15
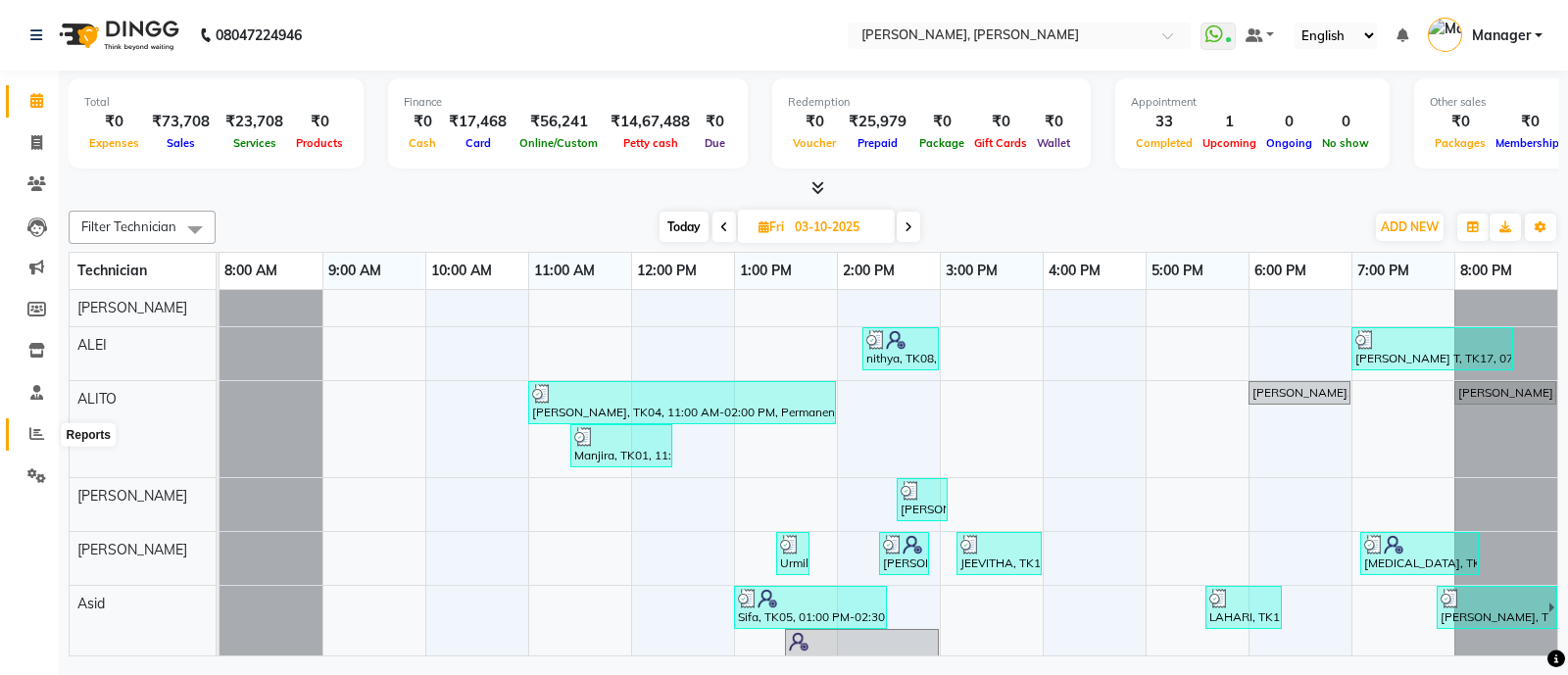
click at [34, 431] on icon at bounding box center [36, 433] width 15 height 15
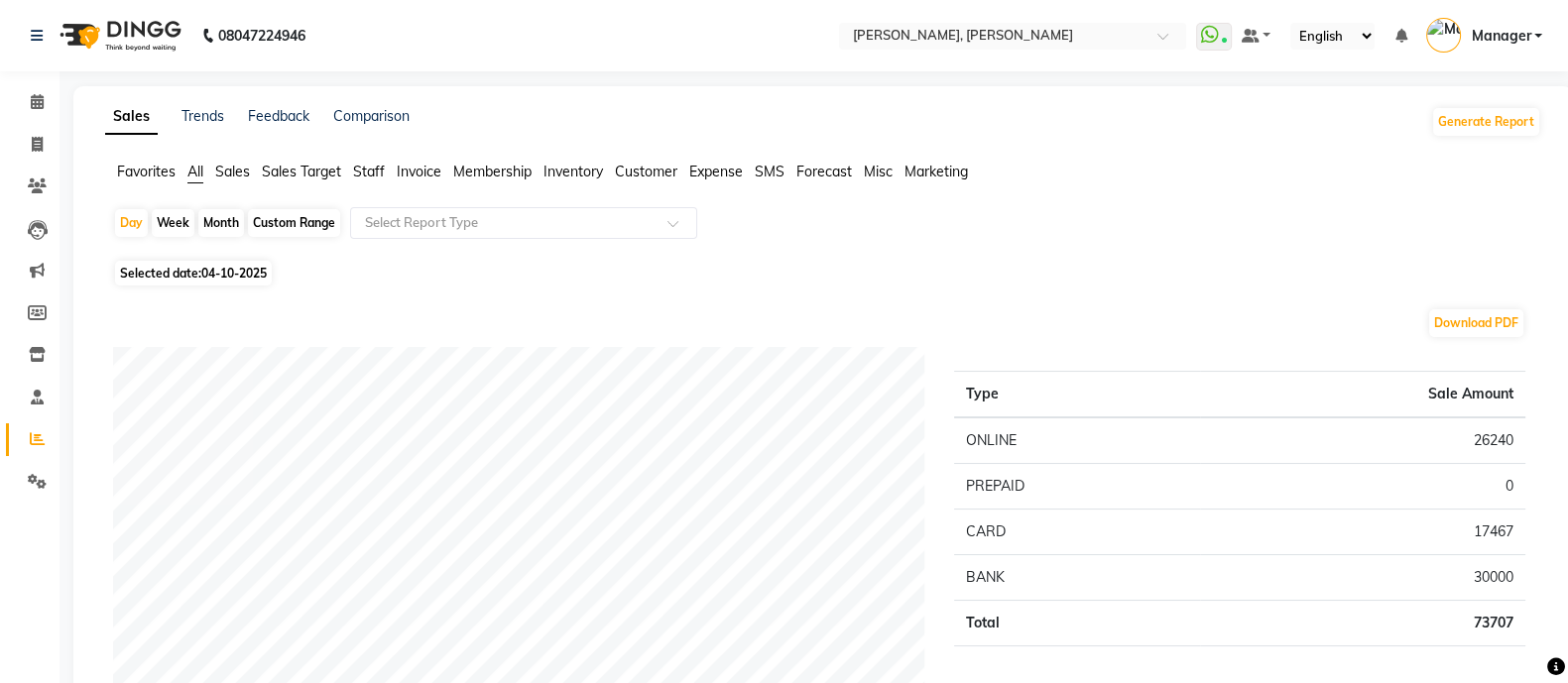
click at [377, 176] on span "Staff" at bounding box center [369, 171] width 32 height 18
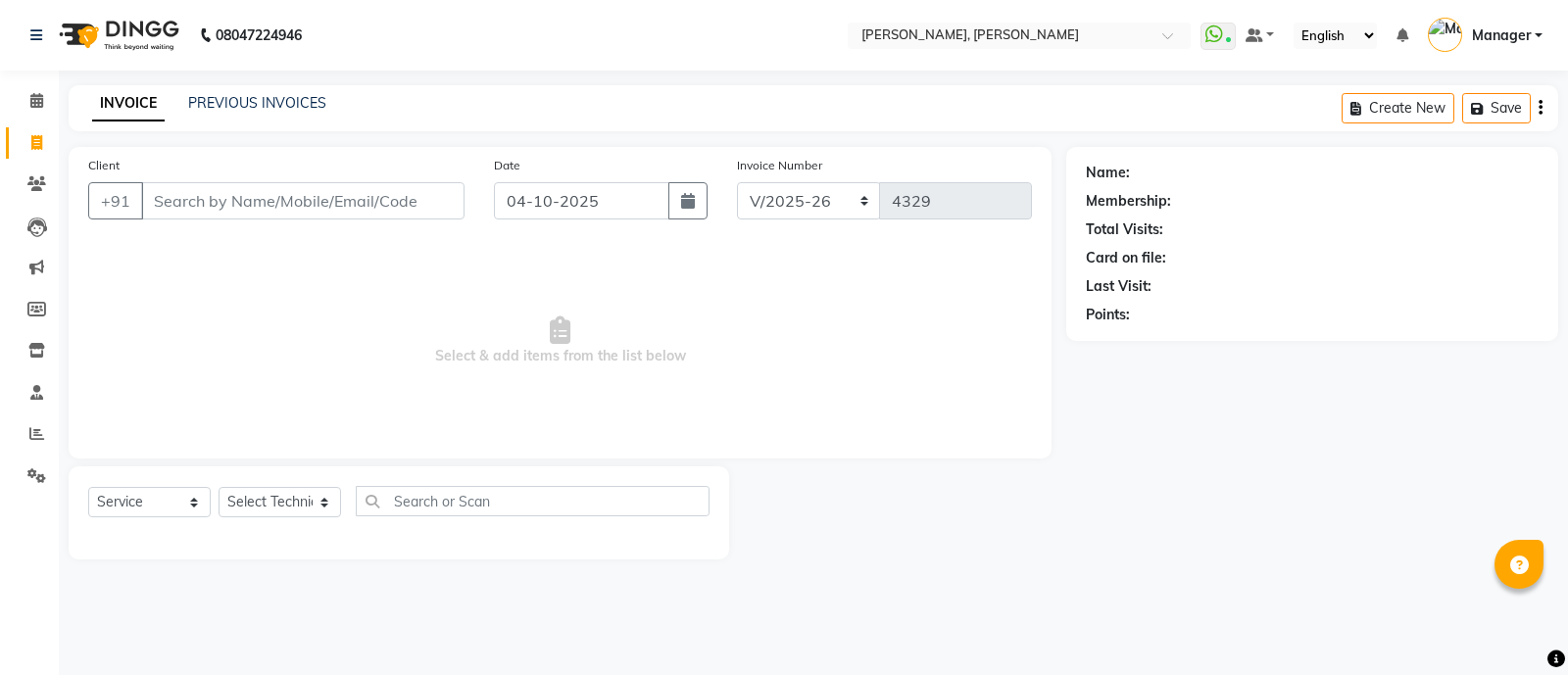
select select "3767"
select select "service"
click at [340, 204] on input "Client" at bounding box center [303, 201] width 323 height 37
type input "7406904660"
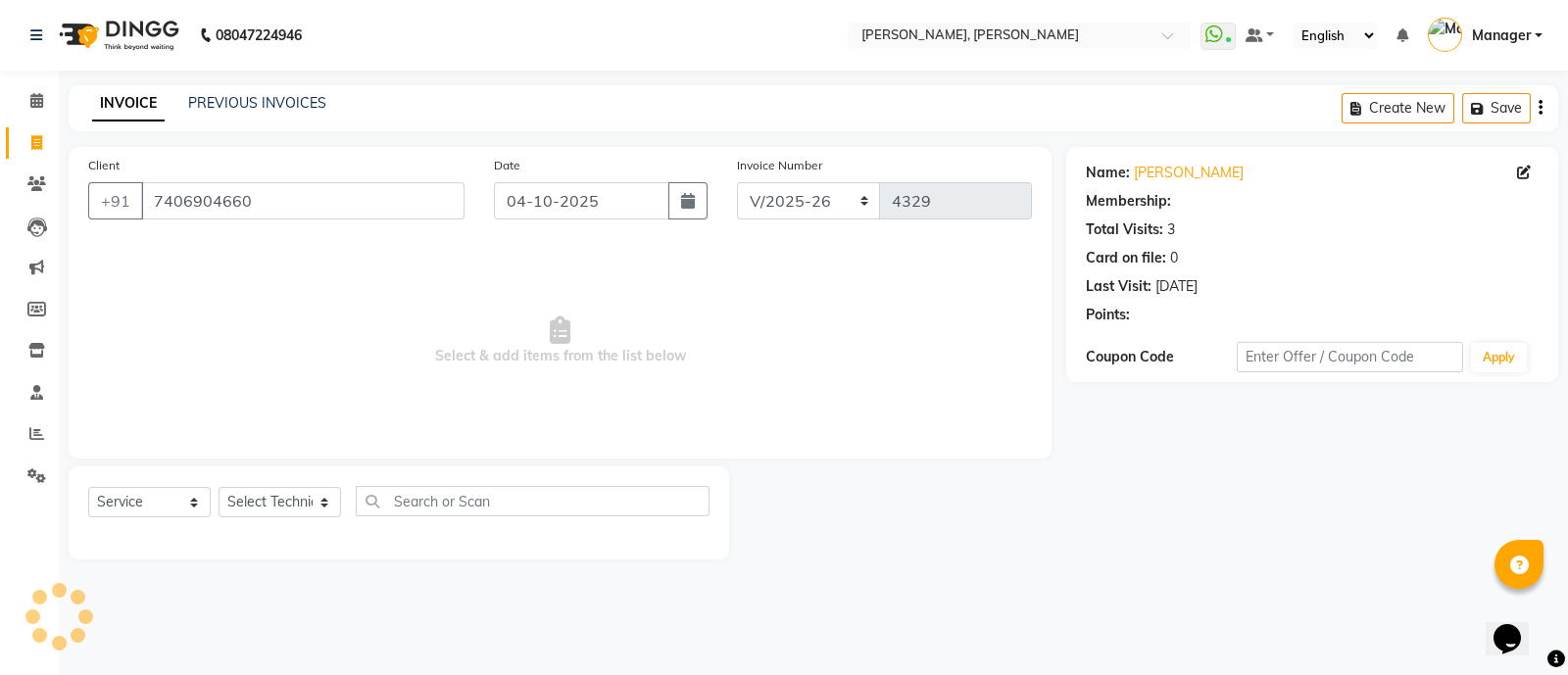
select select "1: Object"
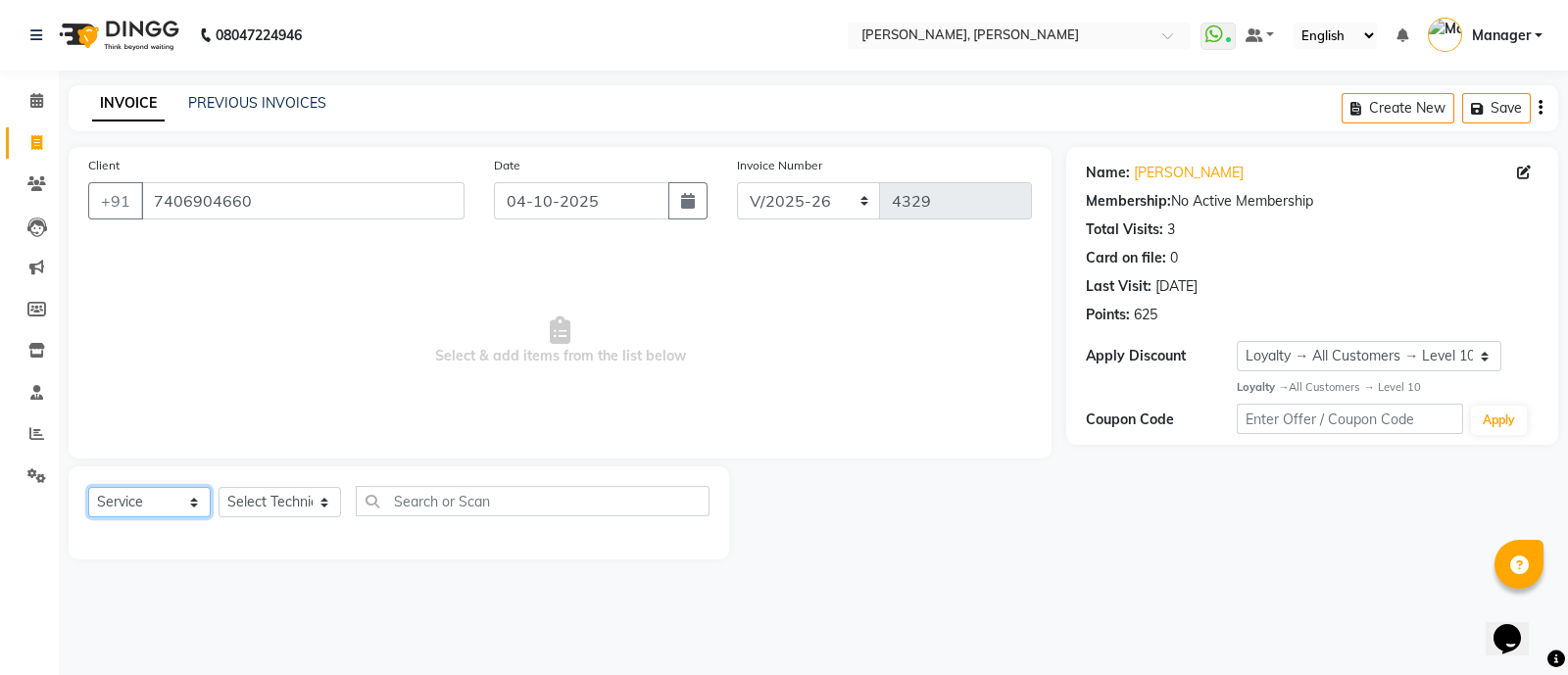
click at [141, 509] on select "Select Service Product Membership Package Voucher Prepaid Gift Card" at bounding box center [149, 502] width 122 height 30
select select "P"
click at [88, 488] on select "Select Service Product Membership Package Voucher Prepaid Gift Card" at bounding box center [149, 502] width 122 height 30
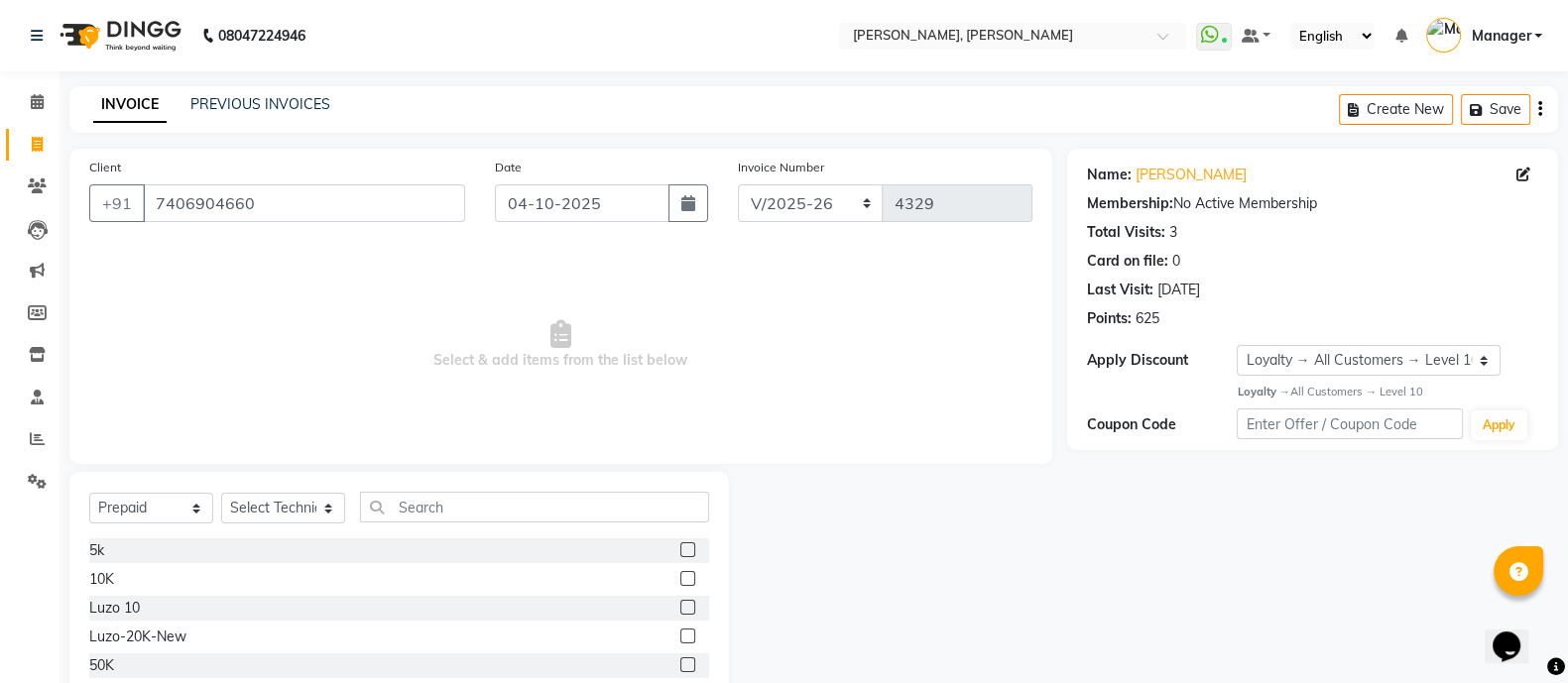
click at [689, 550] on label at bounding box center [687, 549] width 15 height 15
click at [689, 550] on input "checkbox" at bounding box center [686, 550] width 13 height 13
checkbox input "false"
click at [288, 515] on select "Select Technician [PERSON_NAME] [PERSON_NAME] Asid Hanmi [PERSON_NAME] Manager …" at bounding box center [283, 508] width 124 height 31
select select "18142"
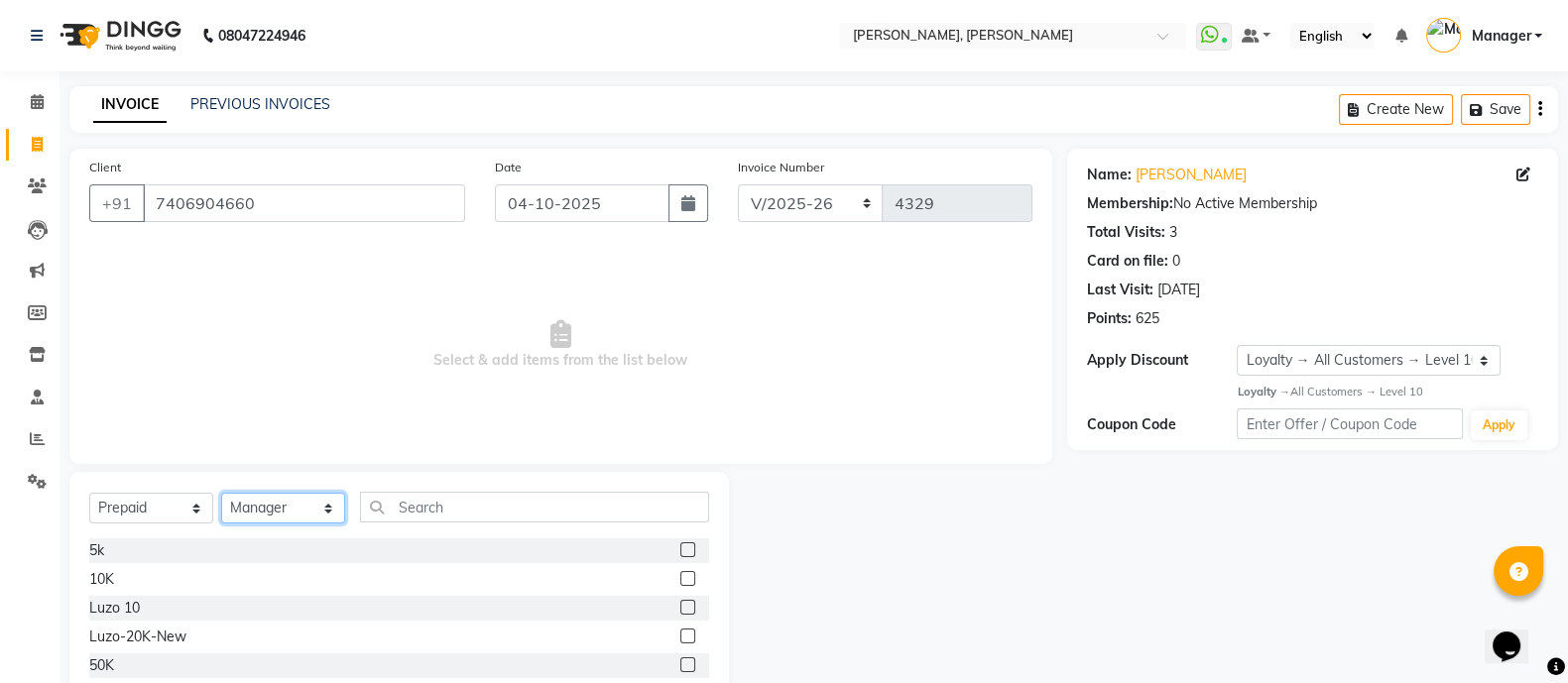
click at [221, 494] on select "Select Technician [PERSON_NAME] [PERSON_NAME] Asid Hanmi [PERSON_NAME] Manager …" at bounding box center [283, 508] width 124 height 31
click at [691, 545] on label at bounding box center [687, 549] width 15 height 15
click at [691, 545] on input "checkbox" at bounding box center [686, 550] width 13 height 13
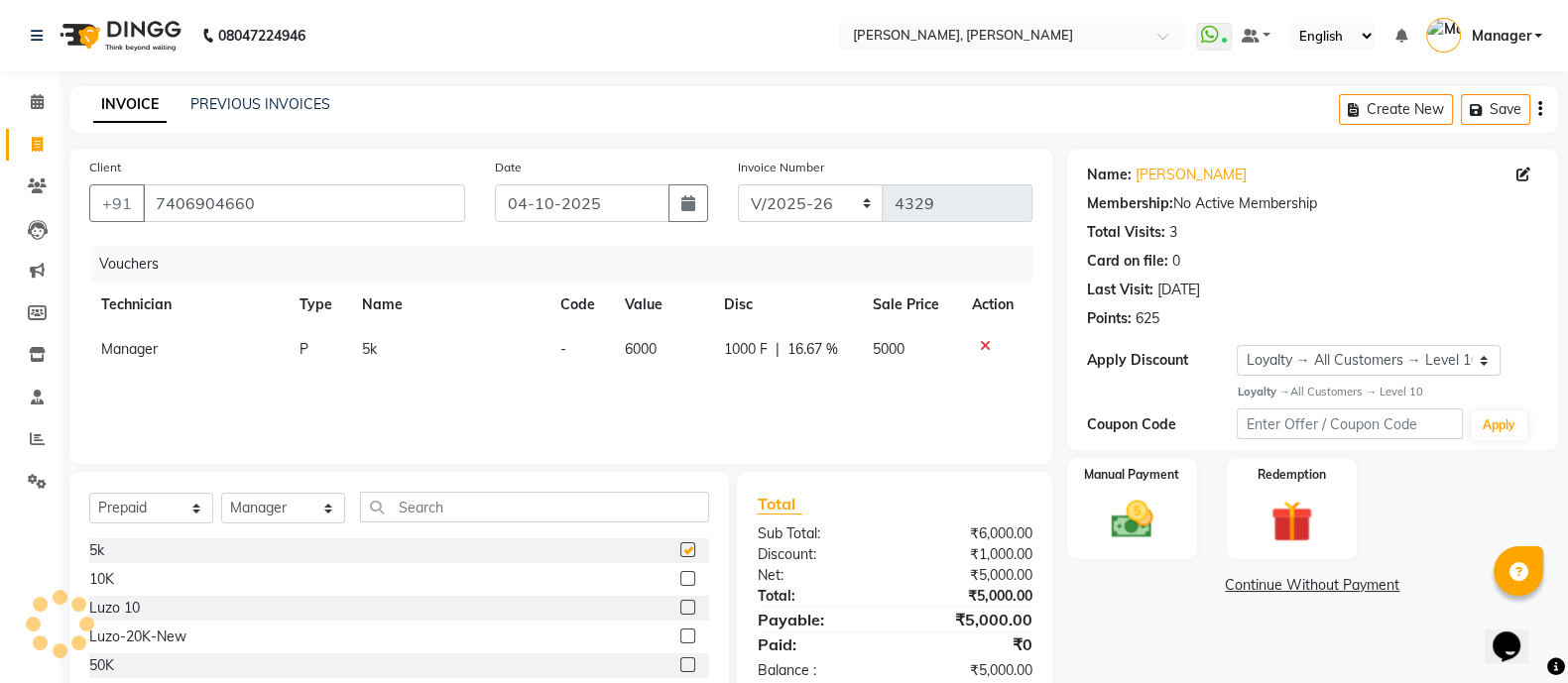
checkbox input "false"
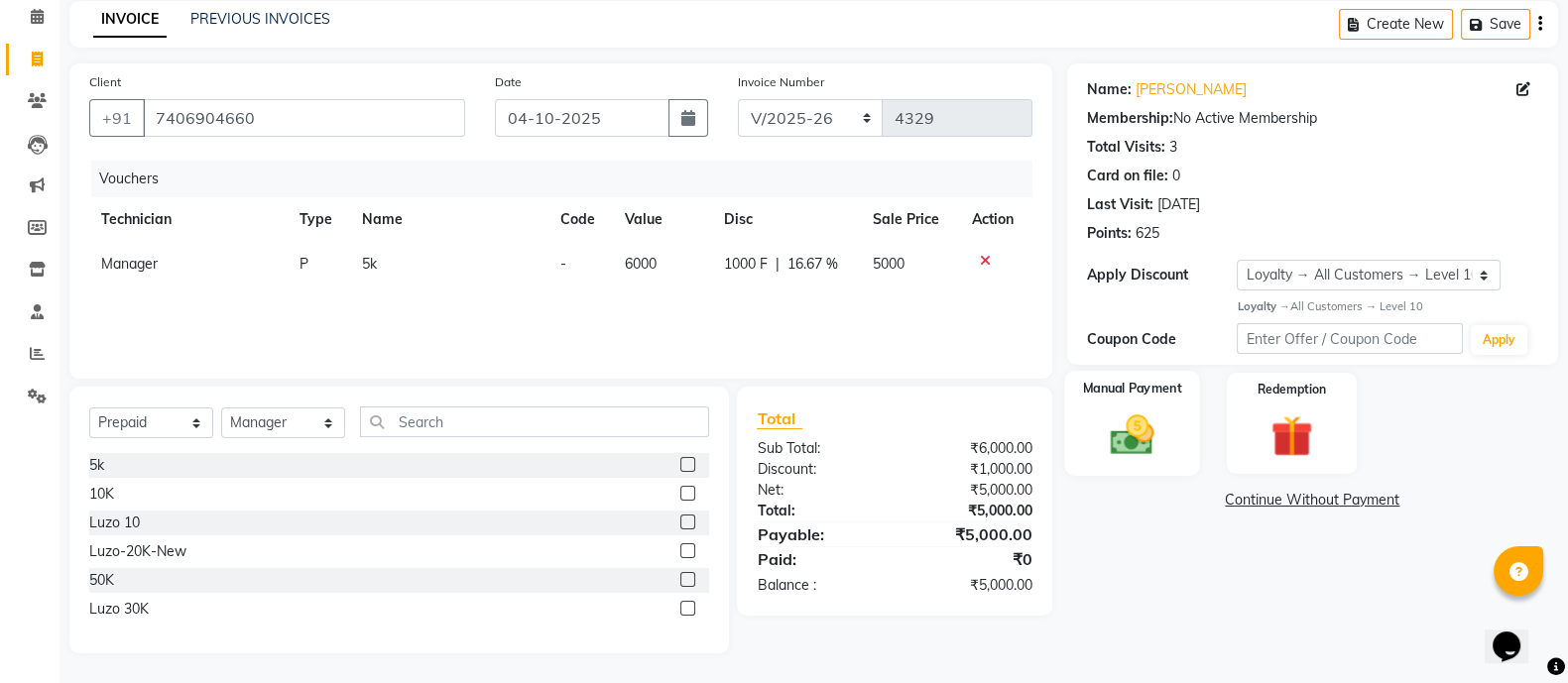
click at [1141, 405] on div "Manual Payment" at bounding box center [1132, 423] width 136 height 105
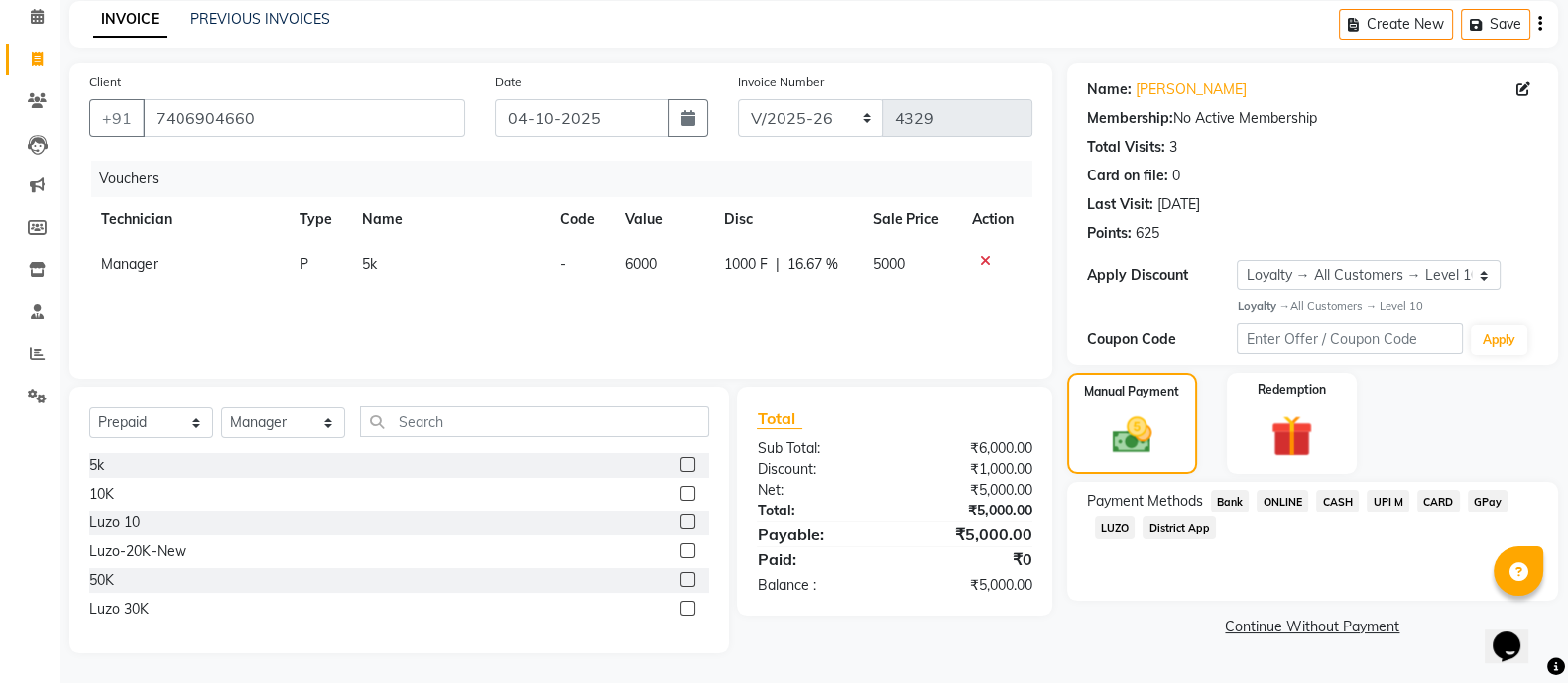
click at [1436, 500] on span "CARD" at bounding box center [1438, 501] width 43 height 23
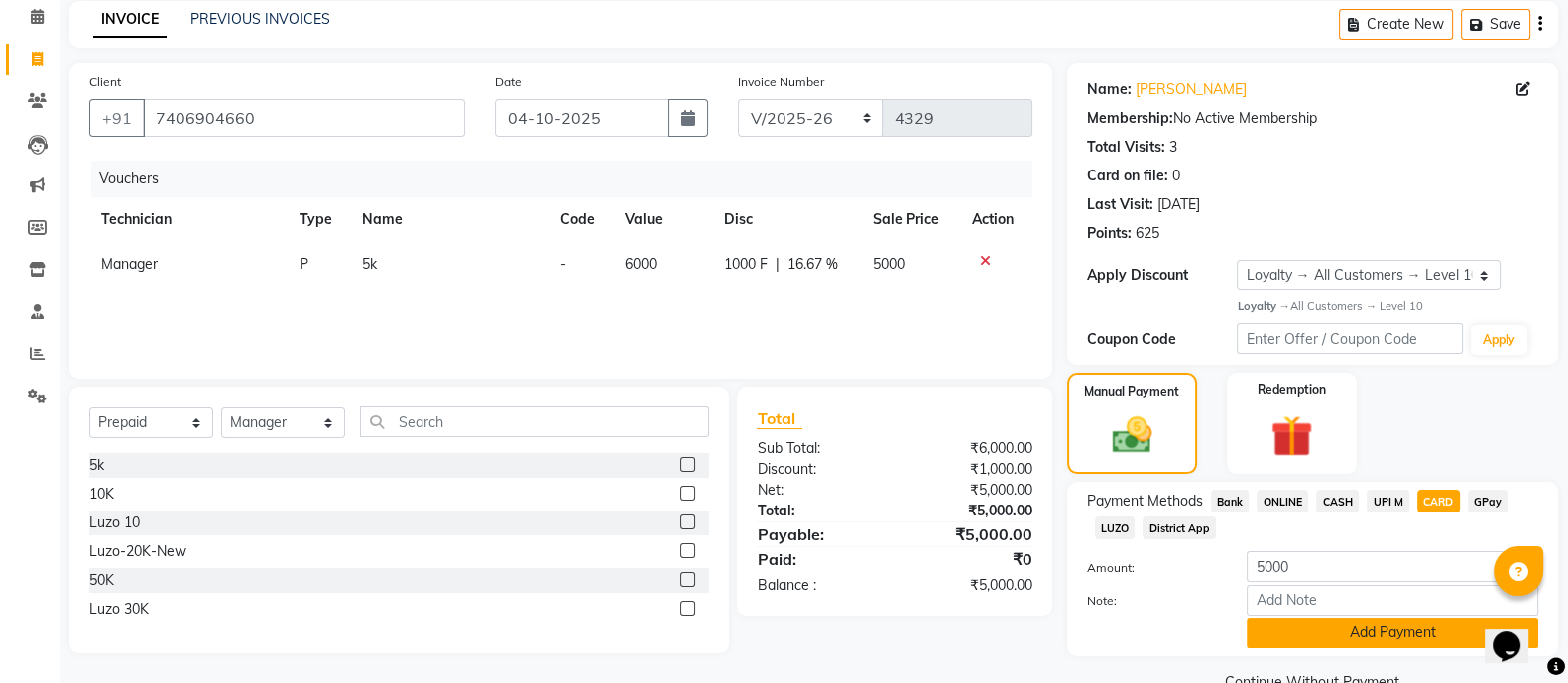
click at [1367, 632] on button "Add Payment" at bounding box center [1392, 632] width 292 height 31
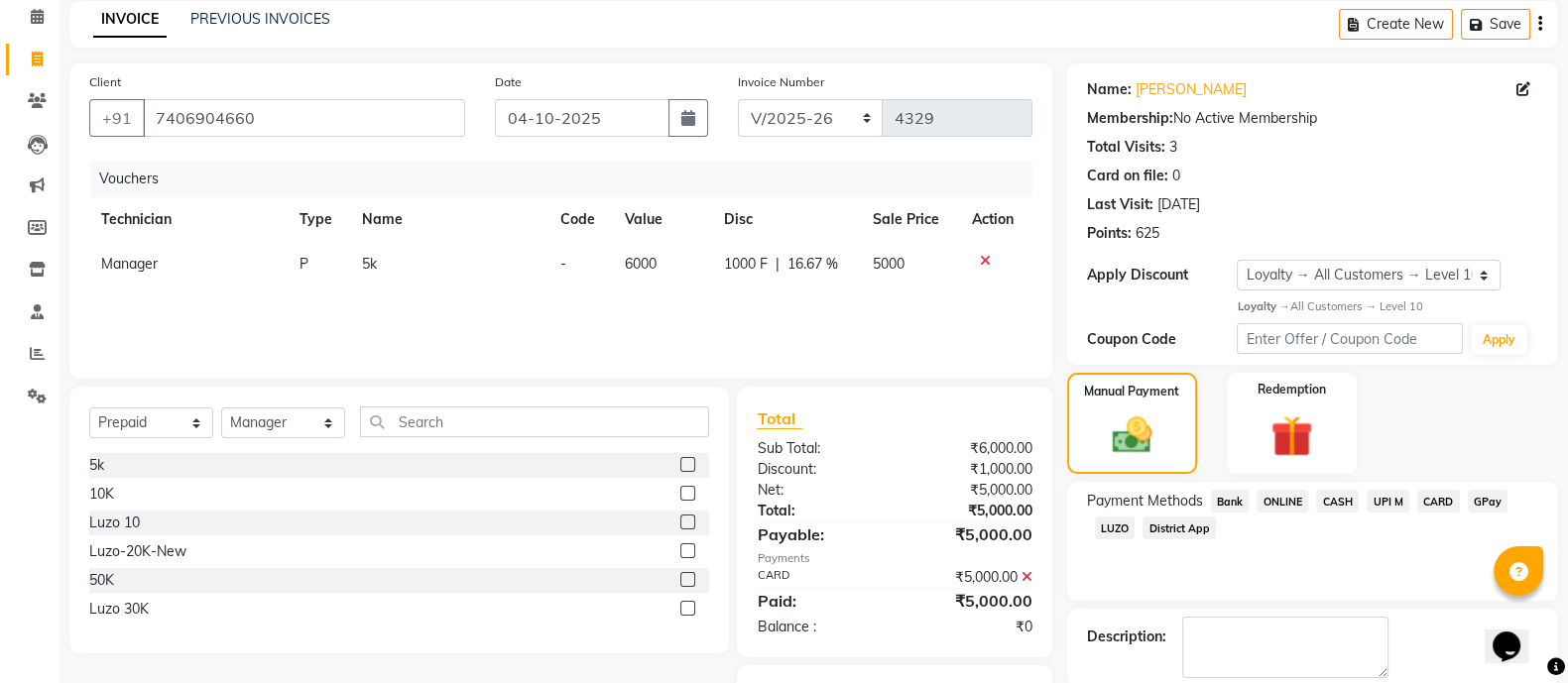
scroll to position [188, 0]
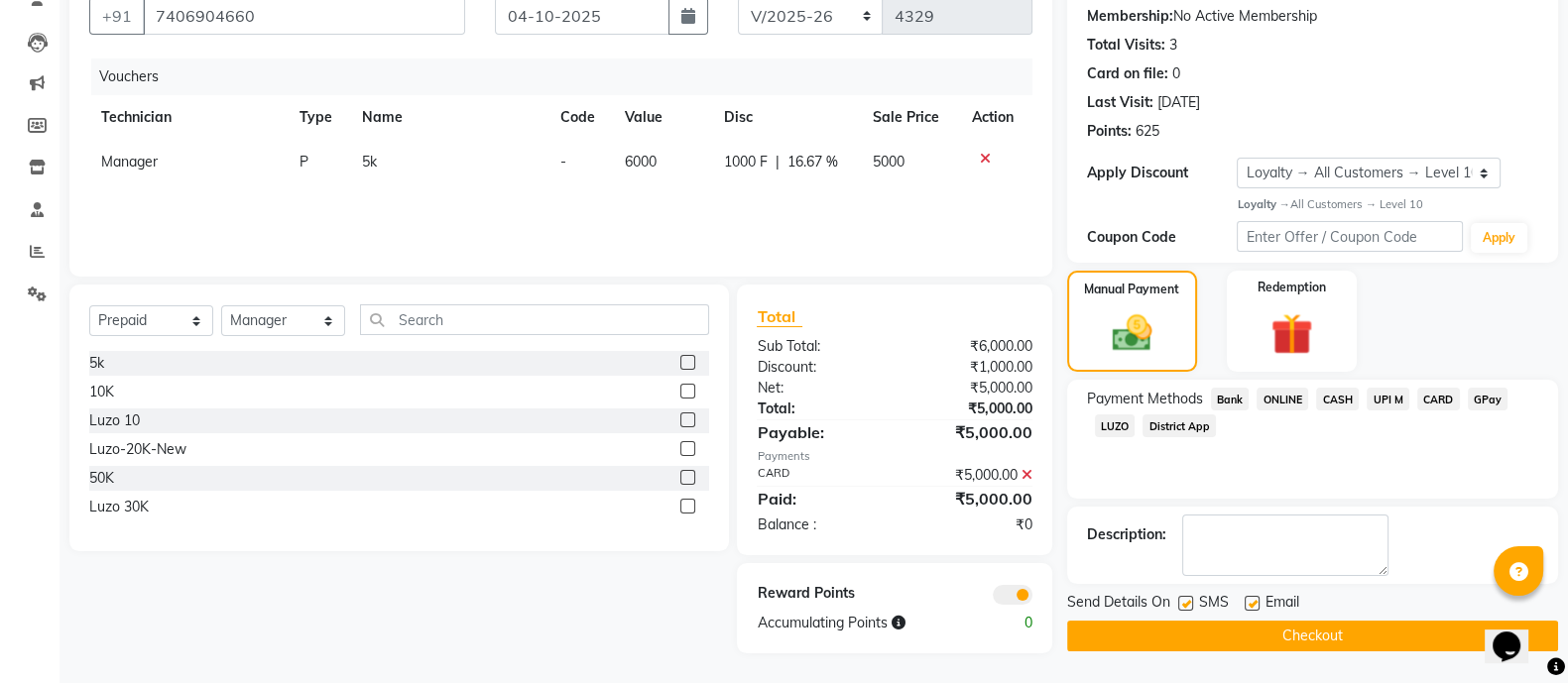
click at [1302, 634] on button "Checkout" at bounding box center [1312, 635] width 491 height 31
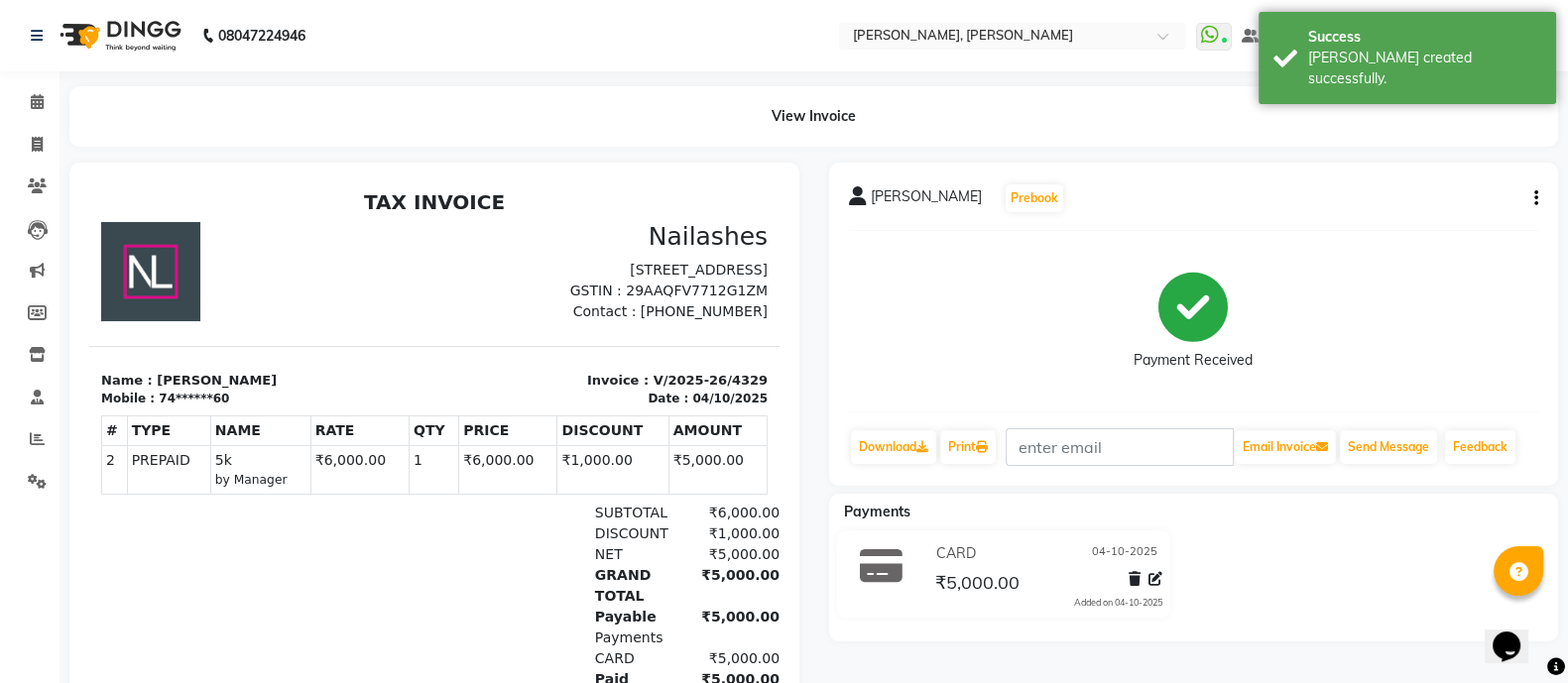
click at [35, 107] on icon at bounding box center [37, 101] width 13 height 15
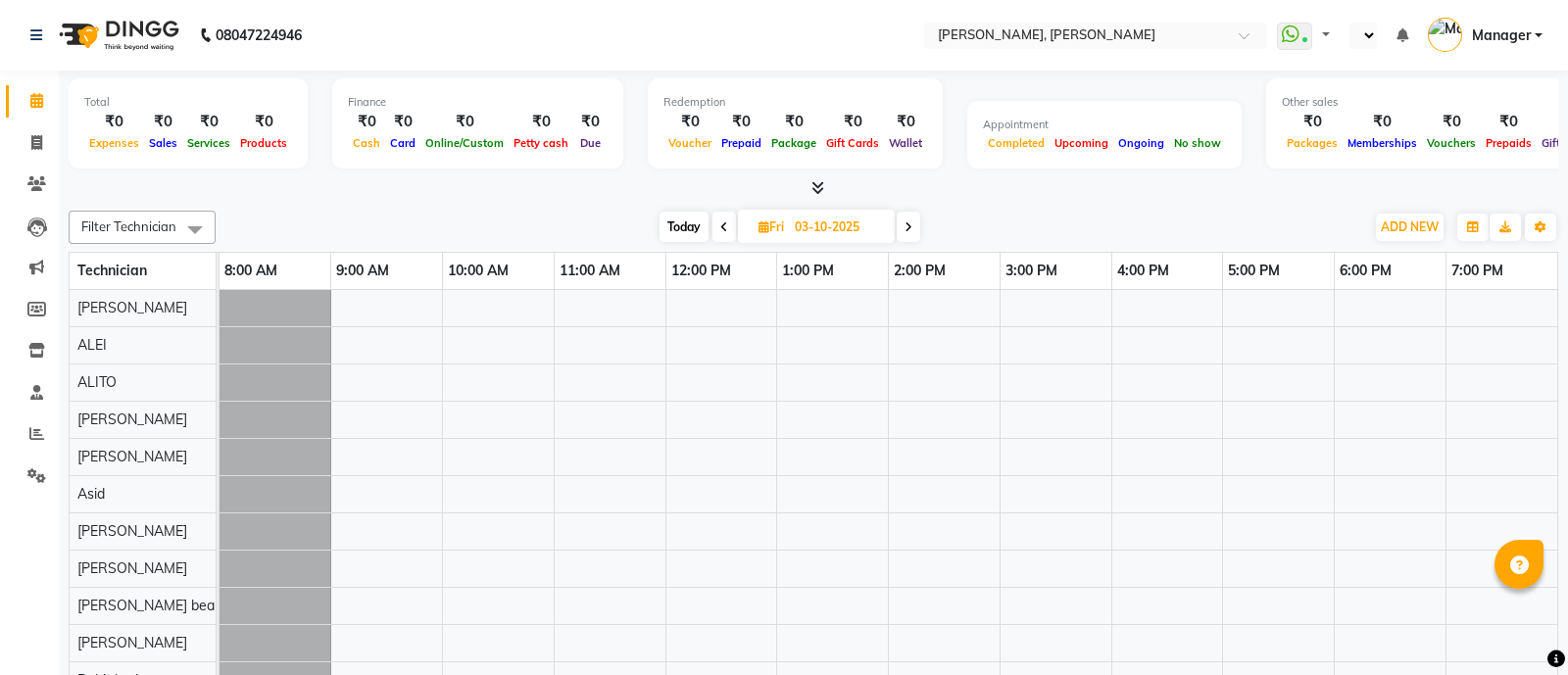
select select "en"
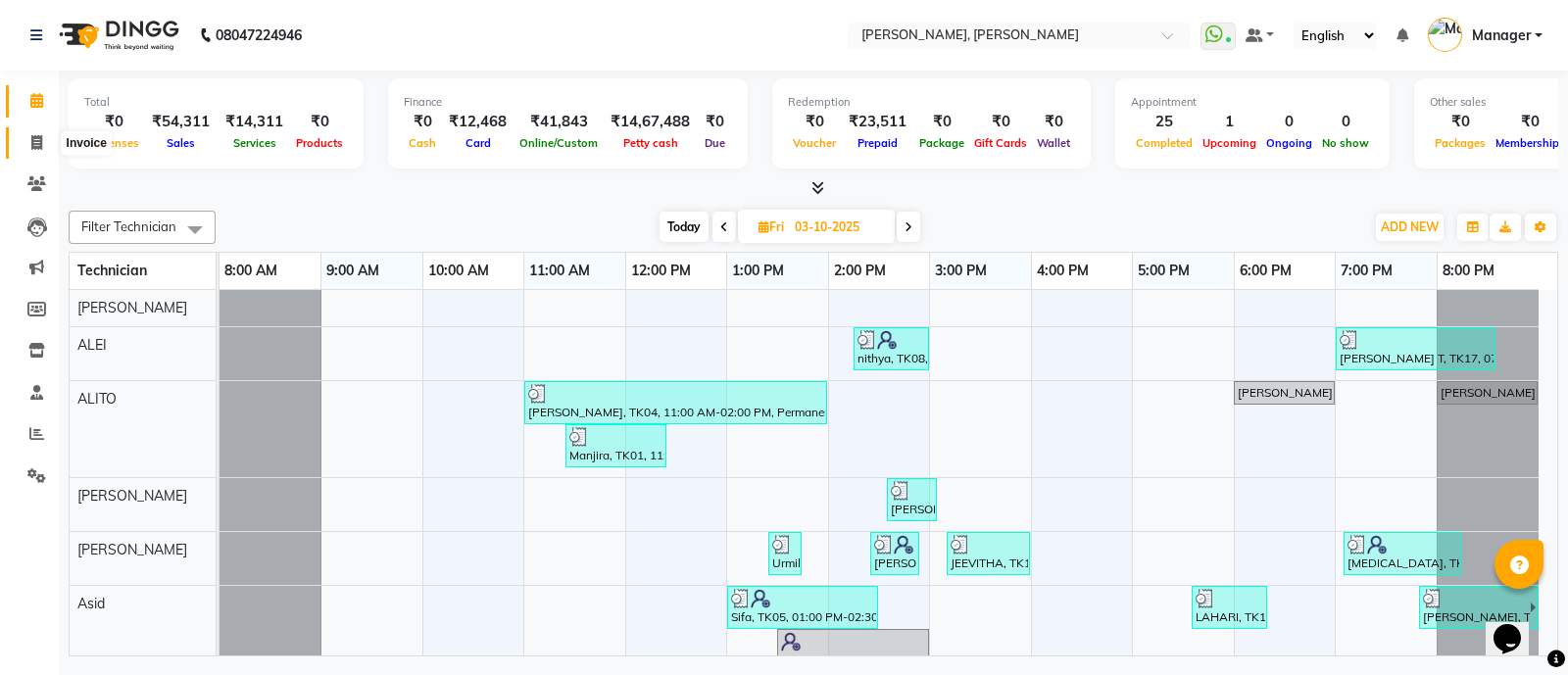
click at [35, 139] on icon at bounding box center [36, 142] width 11 height 15
select select "3767"
select select "service"
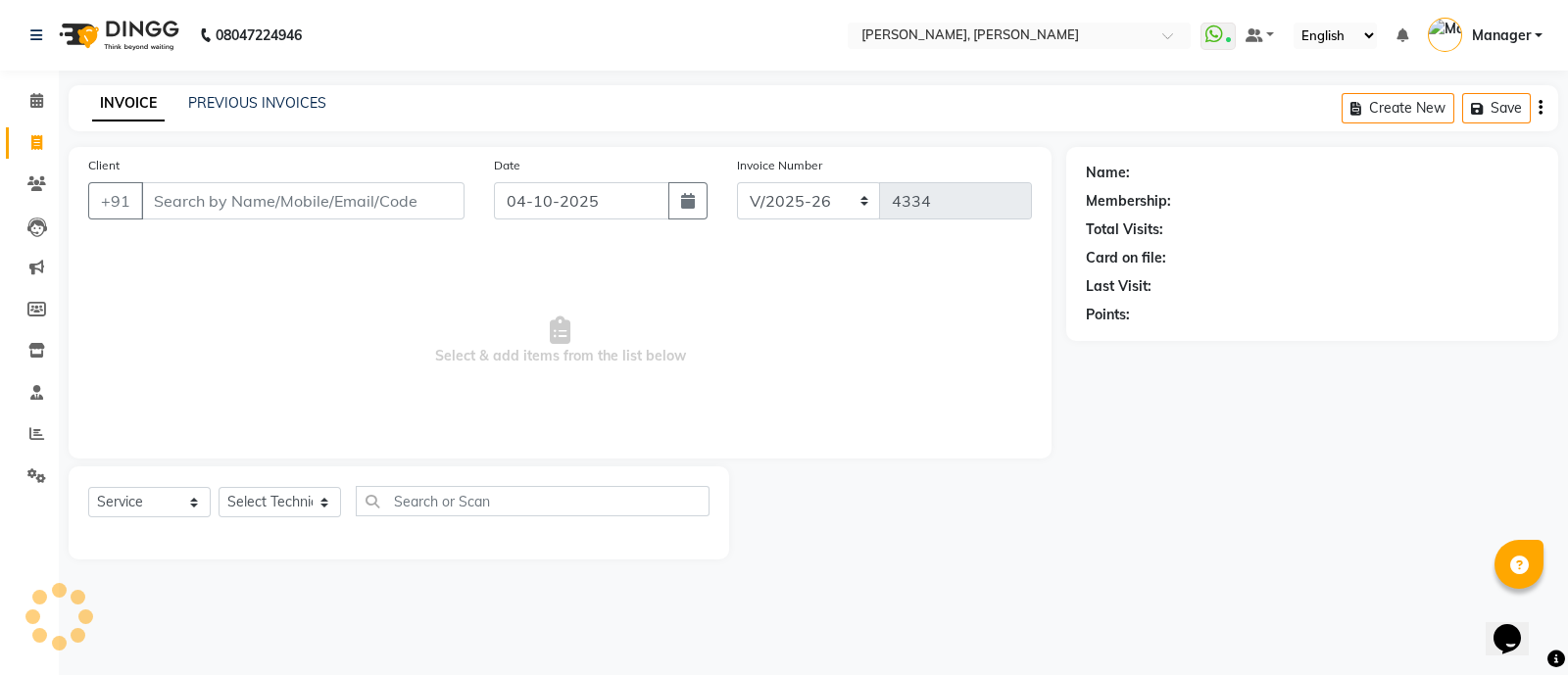
click at [276, 206] on input "Client" at bounding box center [303, 201] width 323 height 37
type input "9771750146"
click at [420, 201] on span "Add Client" at bounding box center [414, 201] width 77 height 20
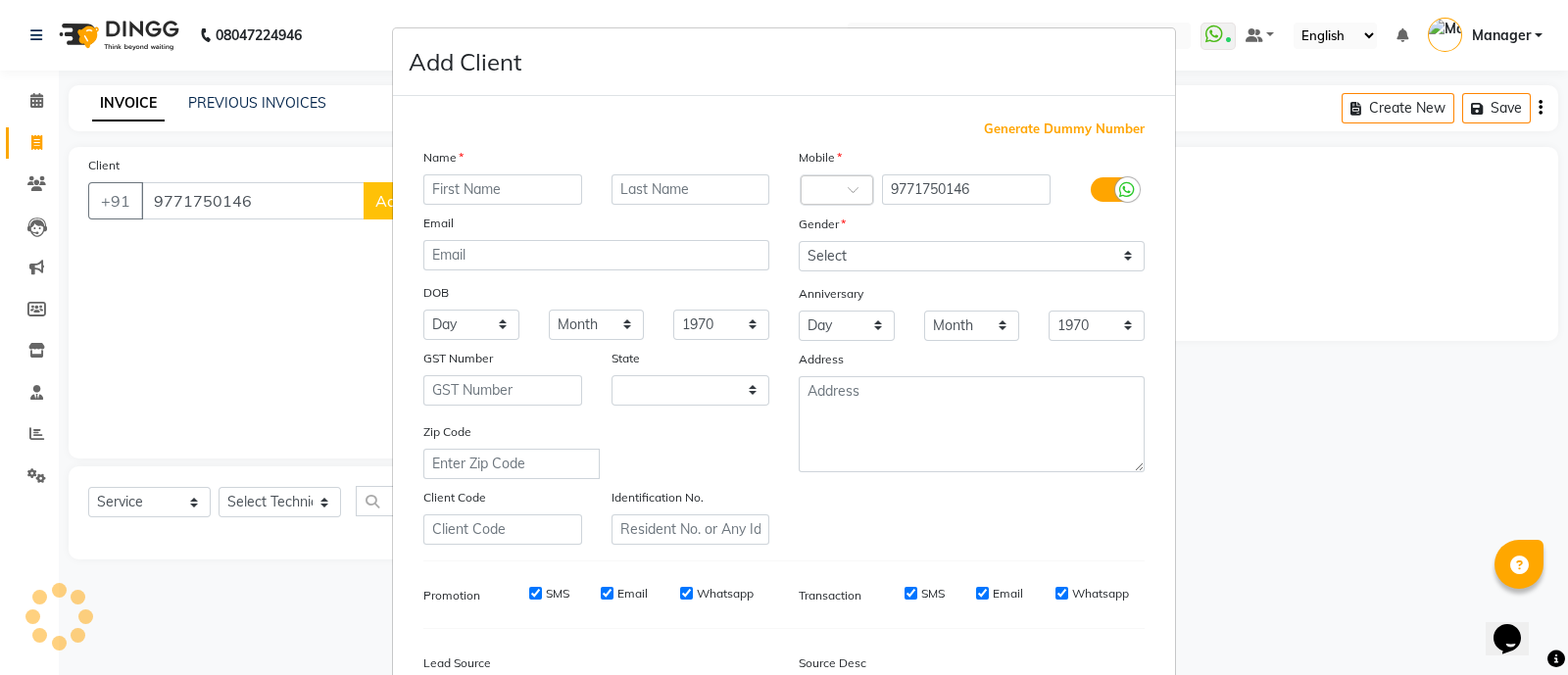
select select "21"
click at [500, 192] on input "text" at bounding box center [503, 189] width 159 height 30
type input "SONALI"
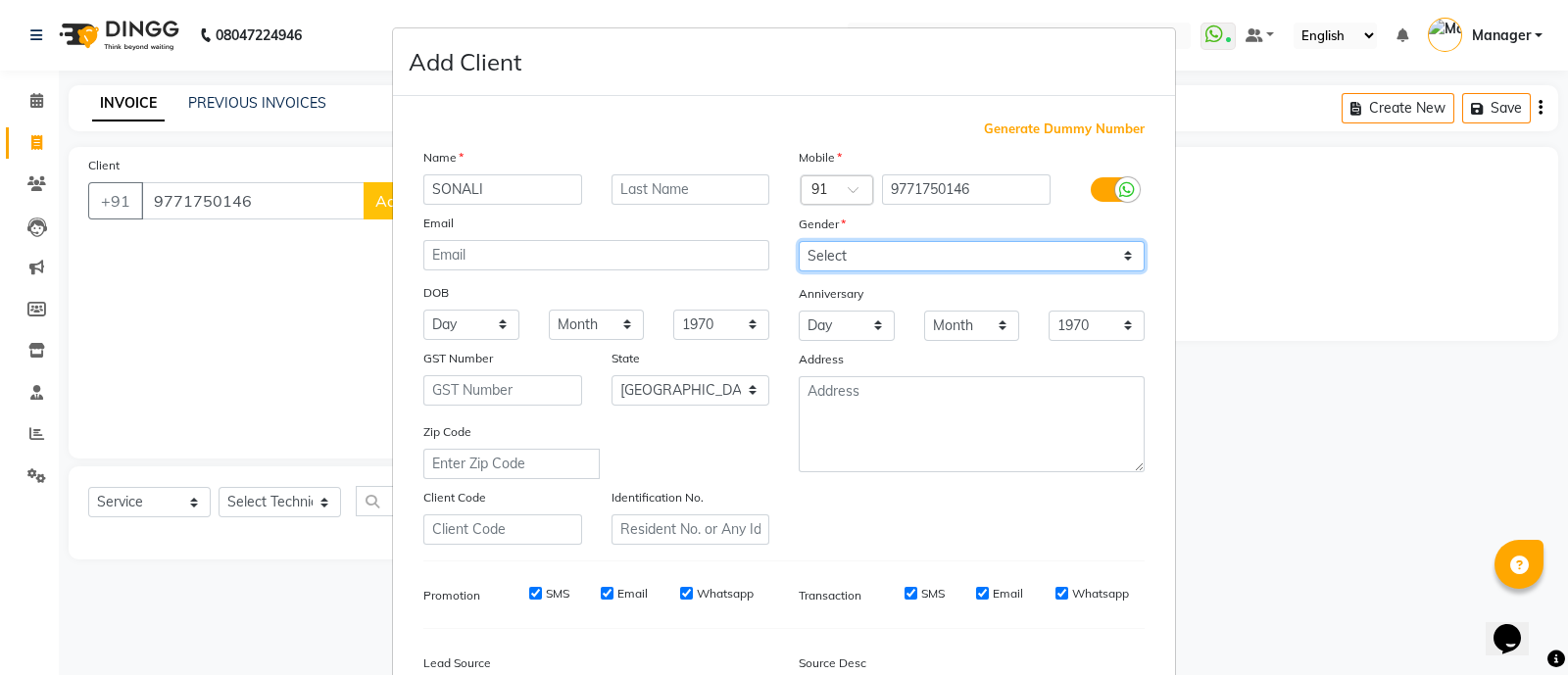
click at [858, 261] on select "Select [DEMOGRAPHIC_DATA] [DEMOGRAPHIC_DATA] Other Prefer Not To Say" at bounding box center [971, 256] width 346 height 30
select select "[DEMOGRAPHIC_DATA]"
click at [799, 242] on select "Select [DEMOGRAPHIC_DATA] [DEMOGRAPHIC_DATA] Other Prefer Not To Say" at bounding box center [971, 256] width 346 height 30
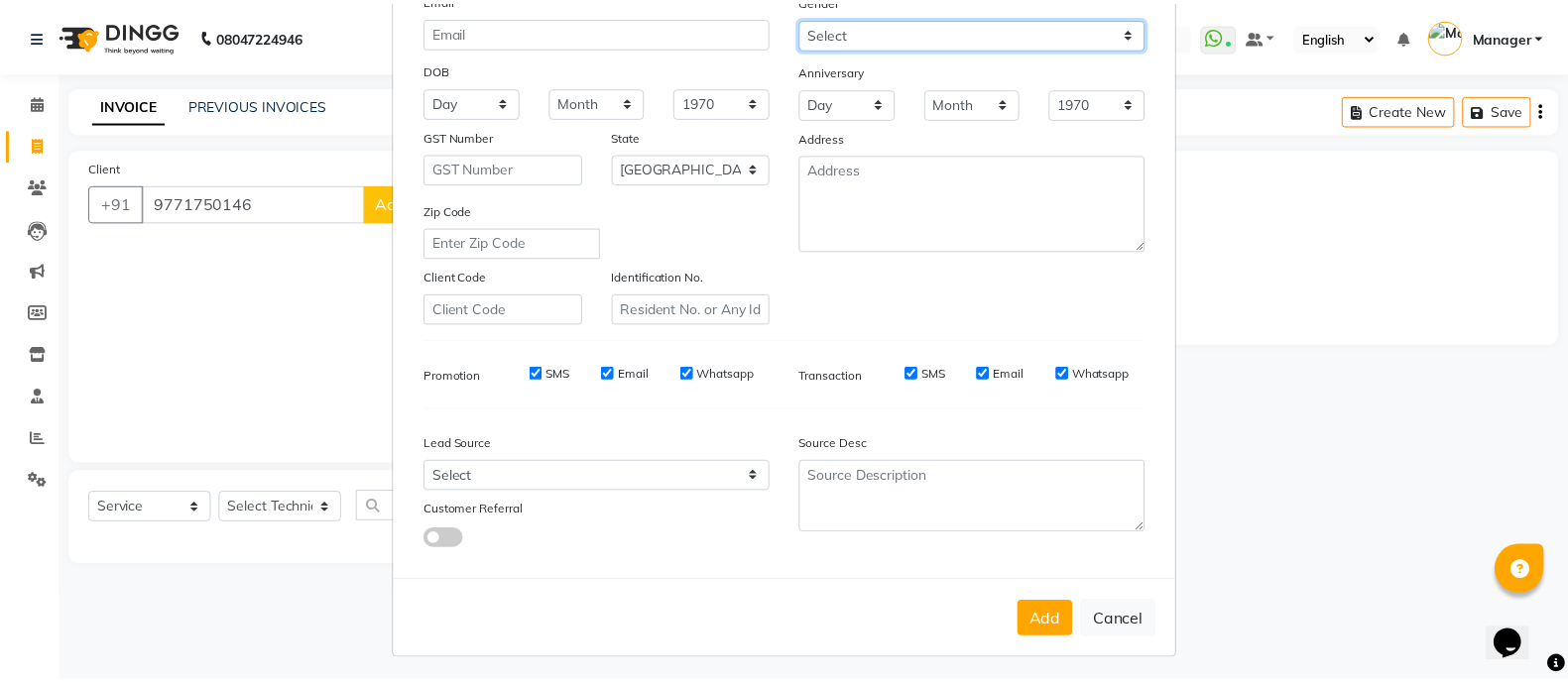
scroll to position [242, 0]
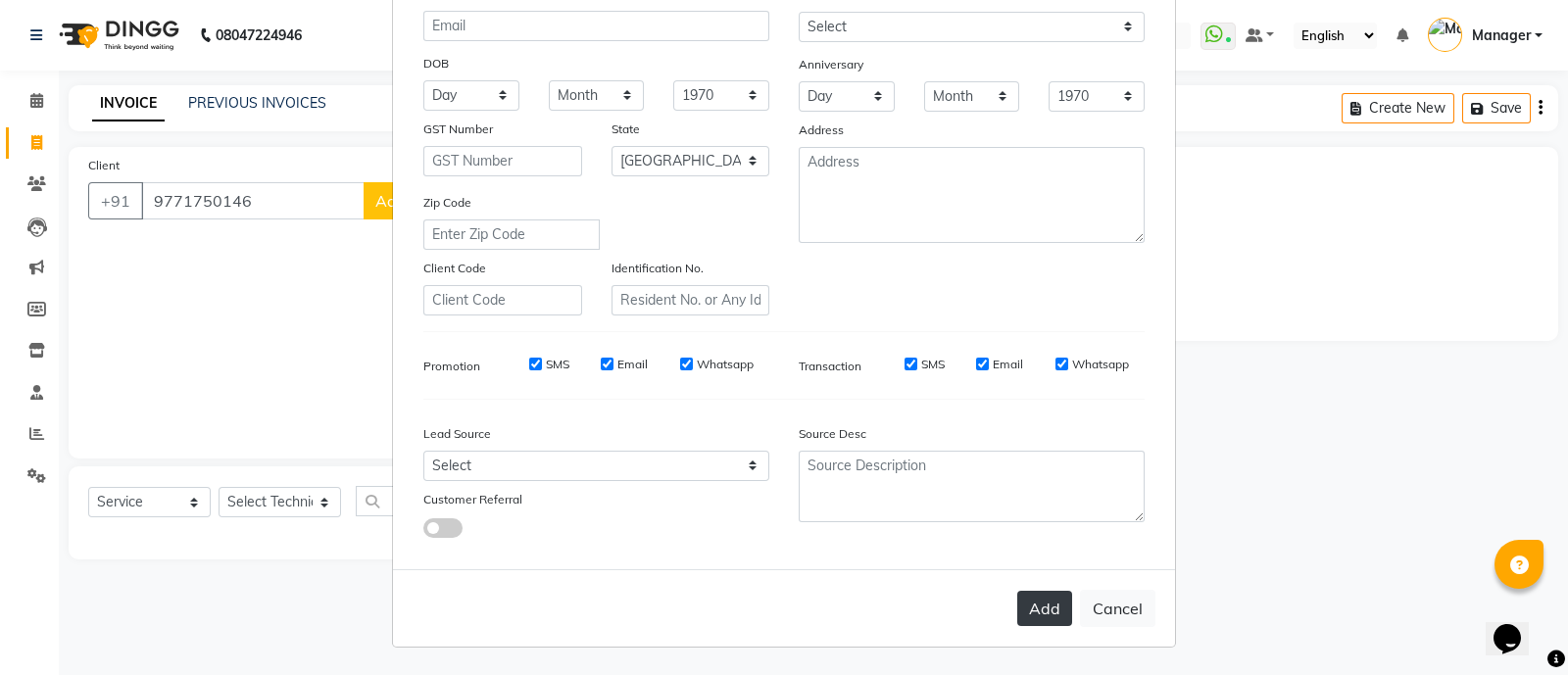
click at [1029, 617] on button "Add" at bounding box center [1045, 608] width 55 height 35
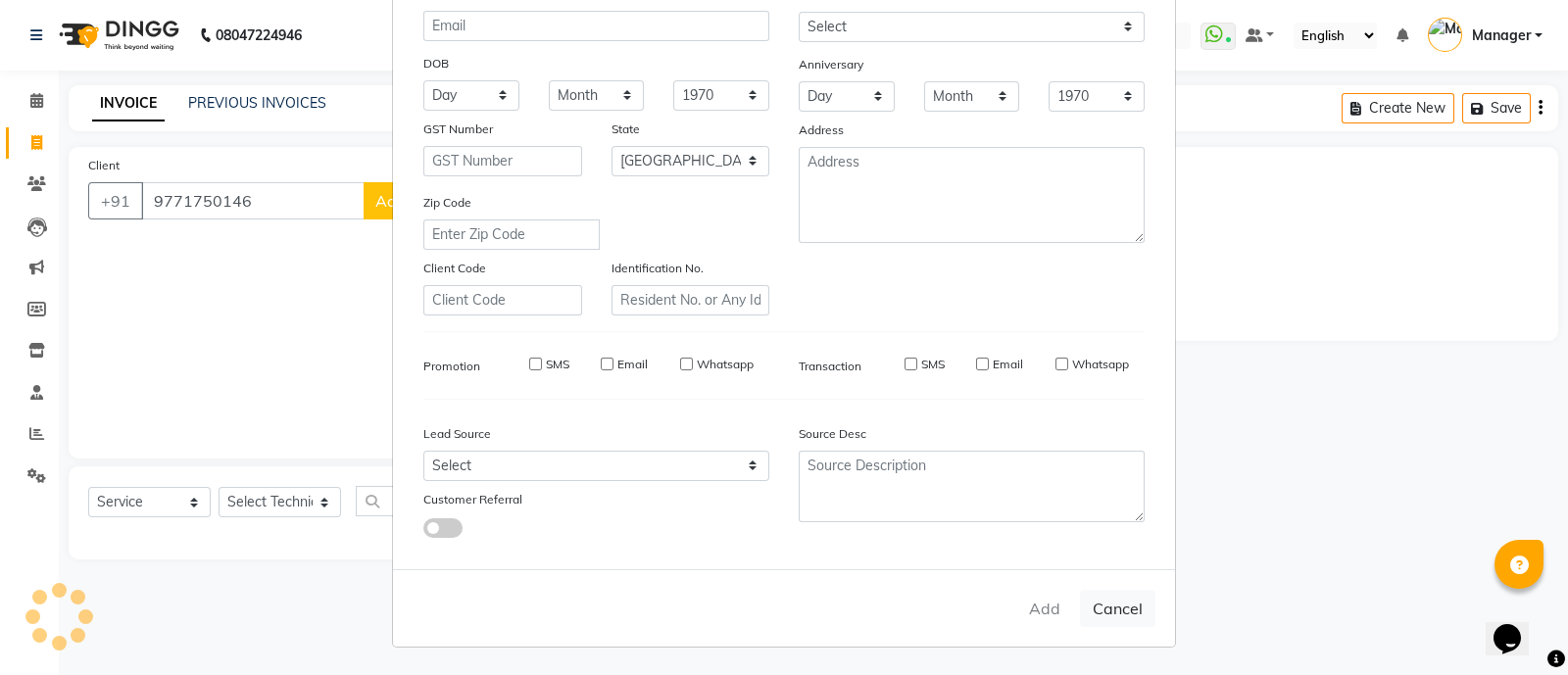
type input "97******46"
select select
select select "null"
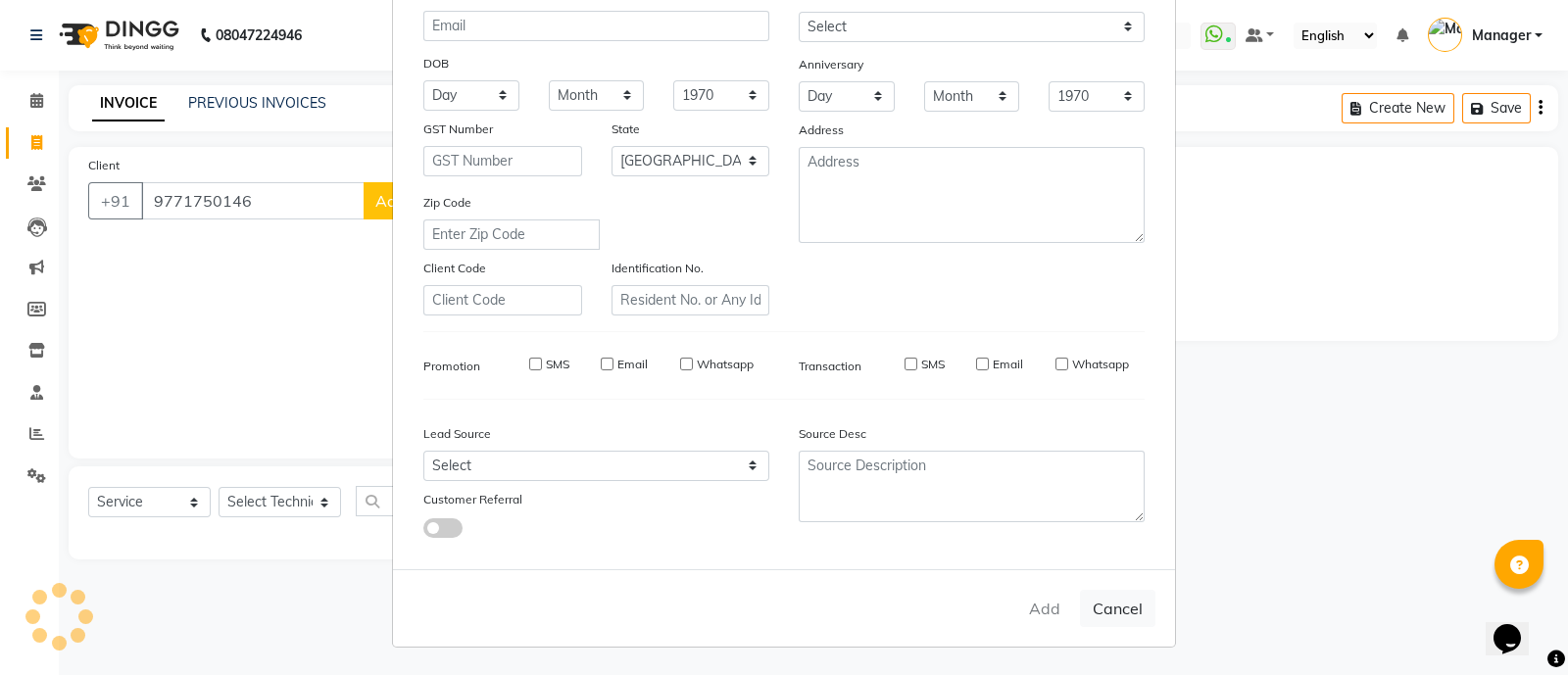
select select
checkbox input "false"
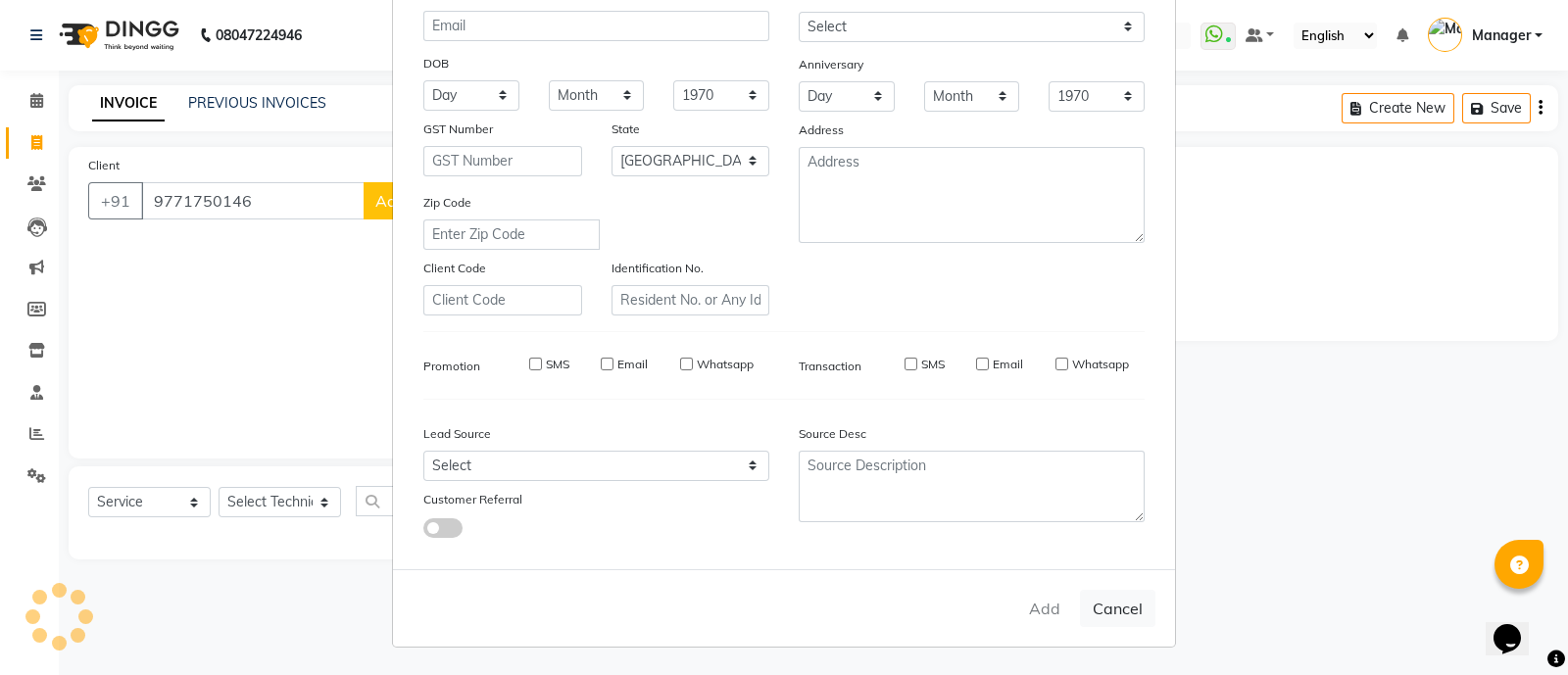
checkbox input "false"
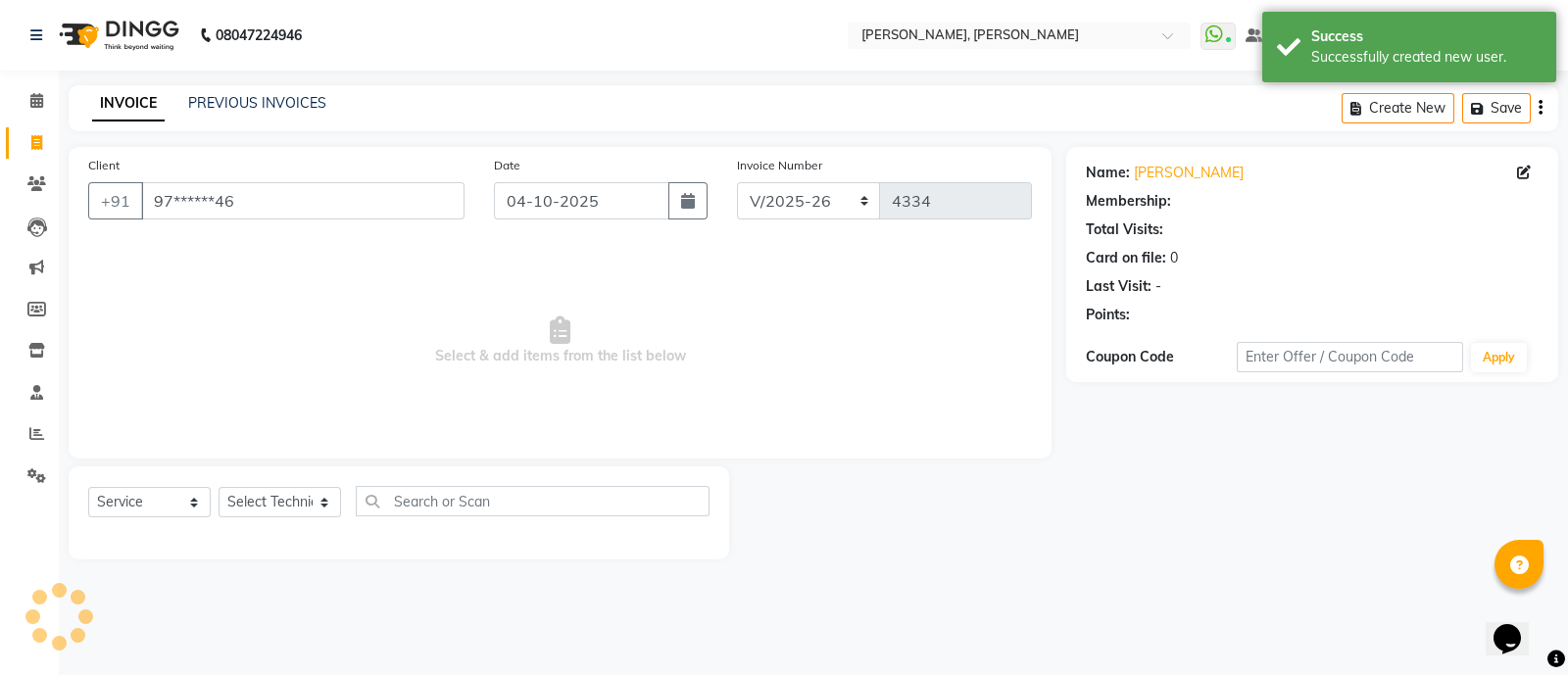
select select "1: Object"
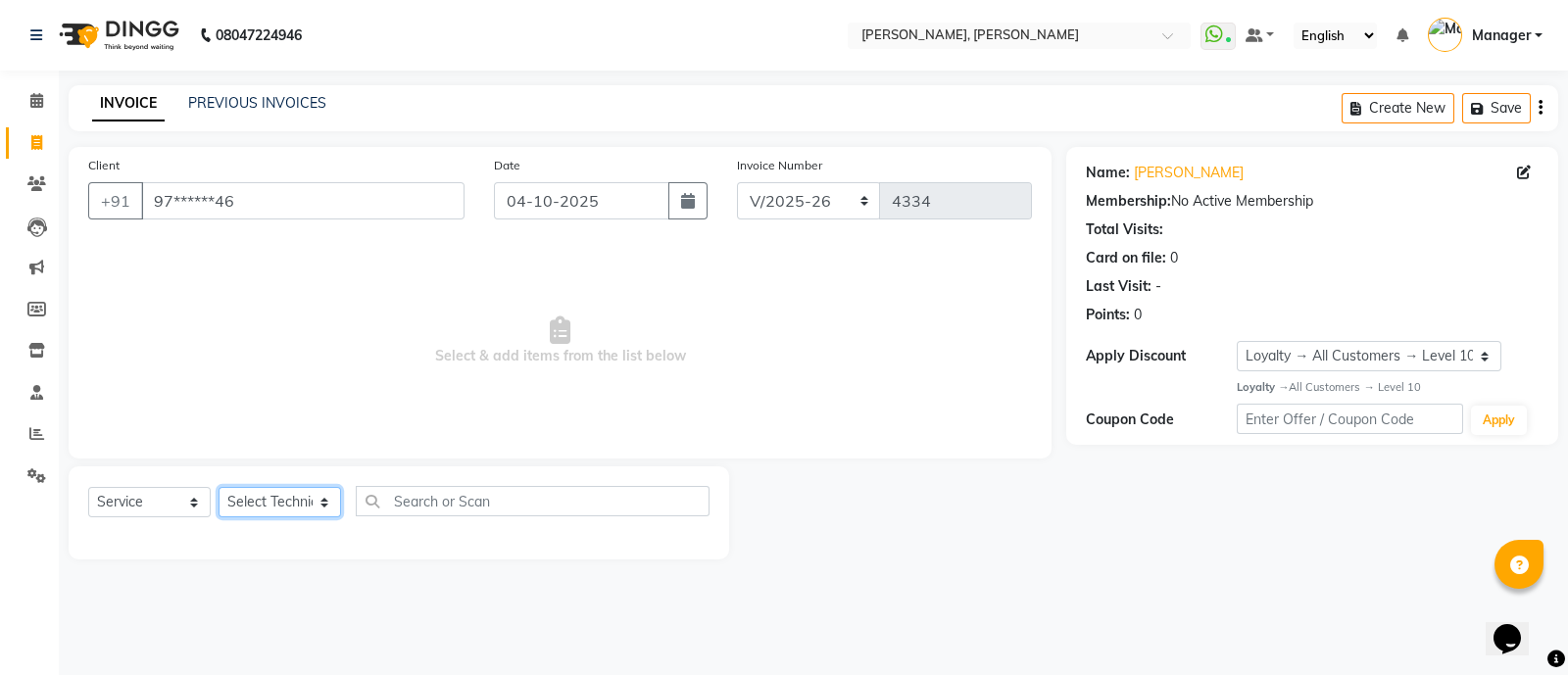
click at [280, 509] on select "Select Technician [PERSON_NAME] [PERSON_NAME] Asid Hanmi [PERSON_NAME] Manager …" at bounding box center [279, 502] width 122 height 30
select select "58535"
click at [219, 488] on select "Select Technician [PERSON_NAME] [PERSON_NAME] Asid Hanmi [PERSON_NAME] Manager …" at bounding box center [279, 502] width 122 height 30
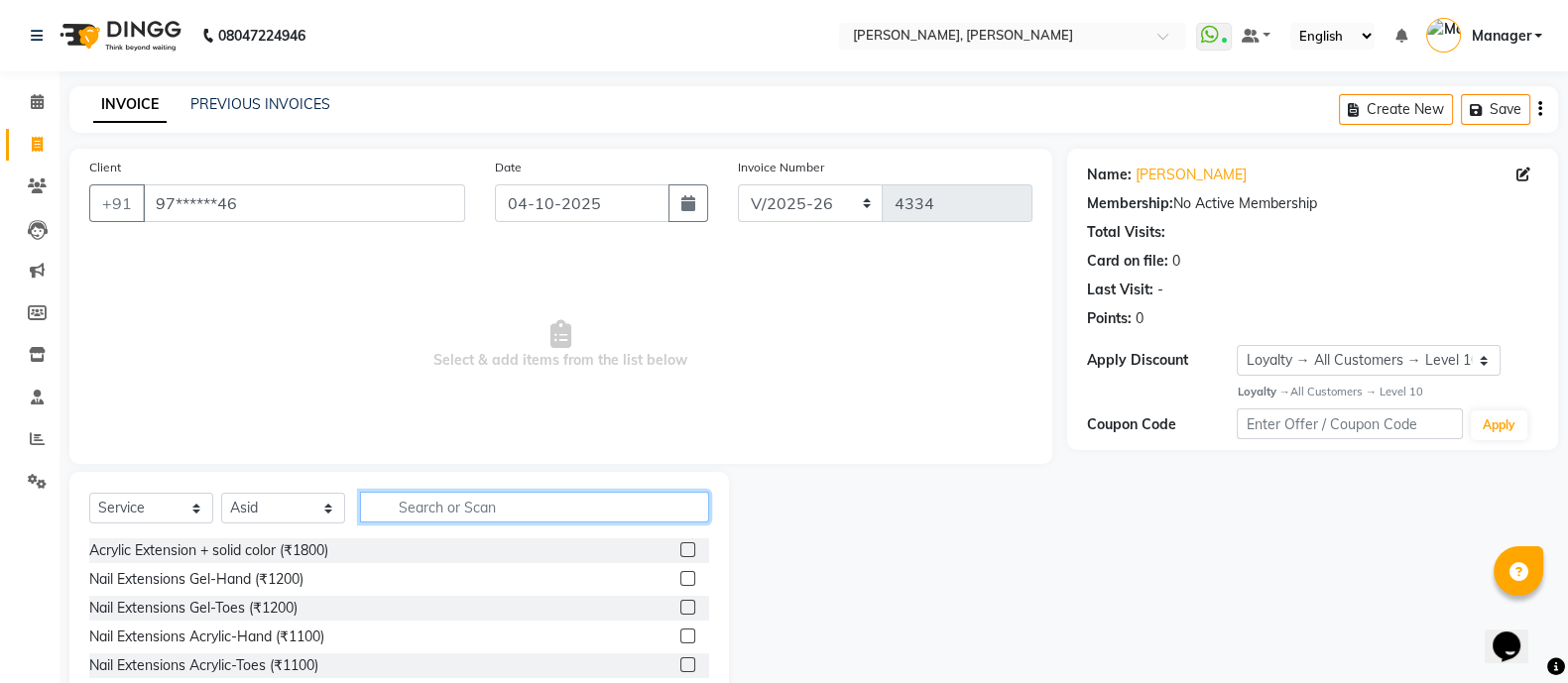
click at [486, 503] on input "text" at bounding box center [535, 507] width 349 height 31
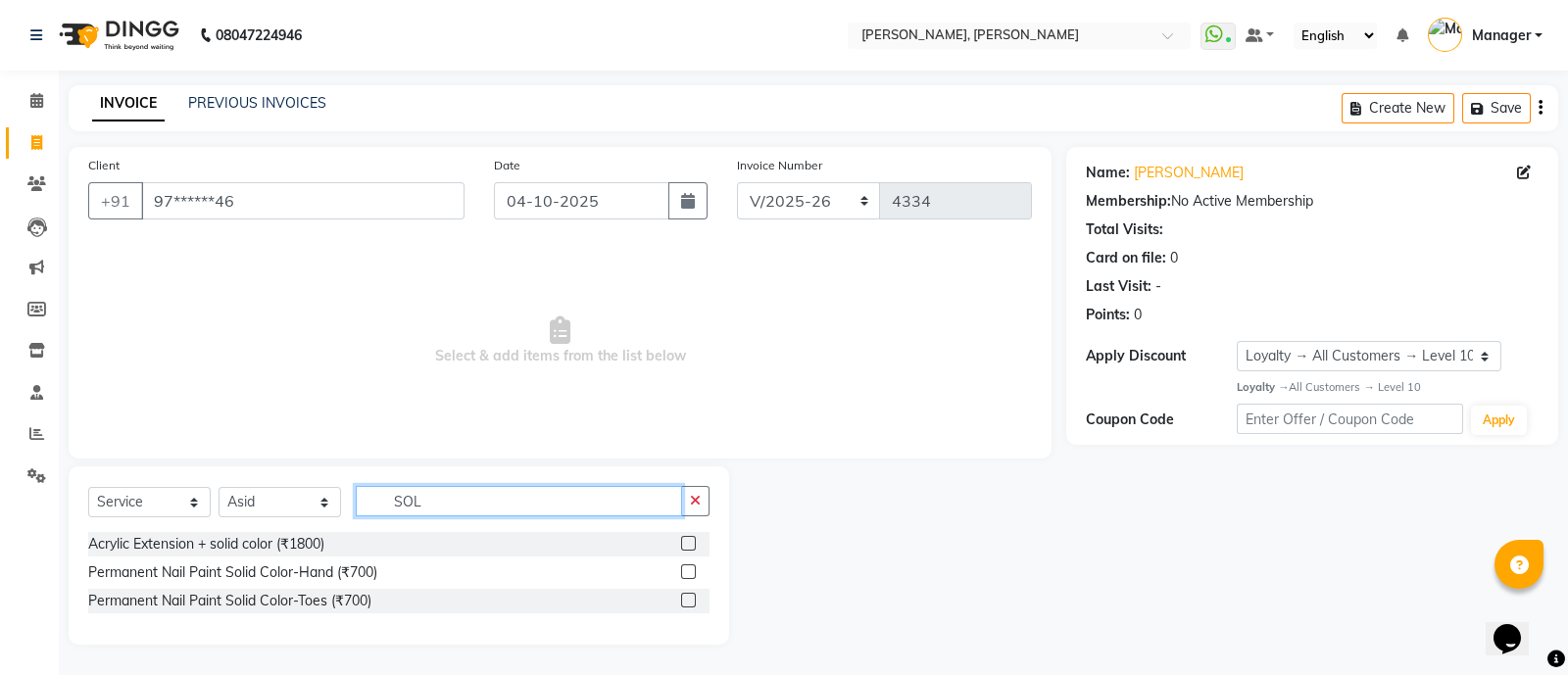
type input "SOL"
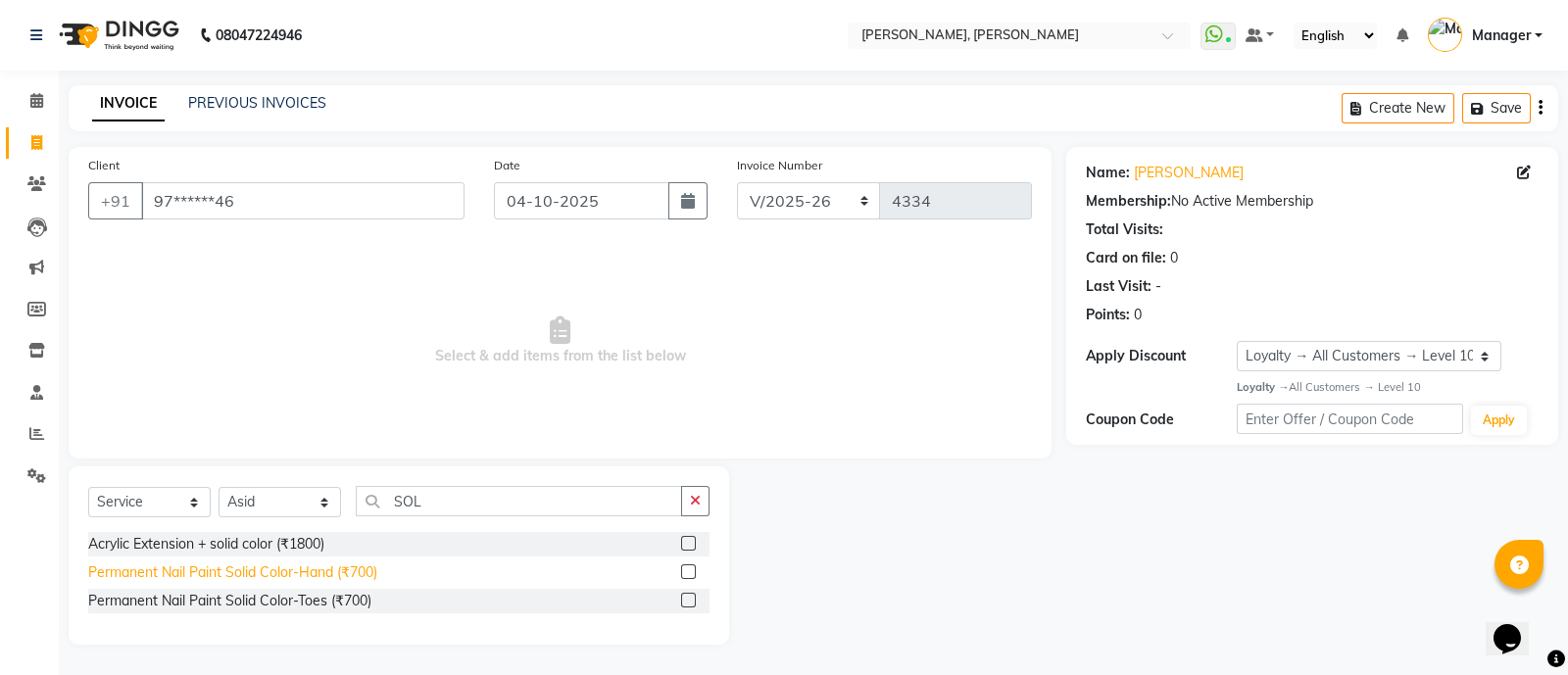
click at [375, 573] on div "Permanent Nail Paint Solid Color-Hand (₹700)" at bounding box center [232, 572] width 289 height 21
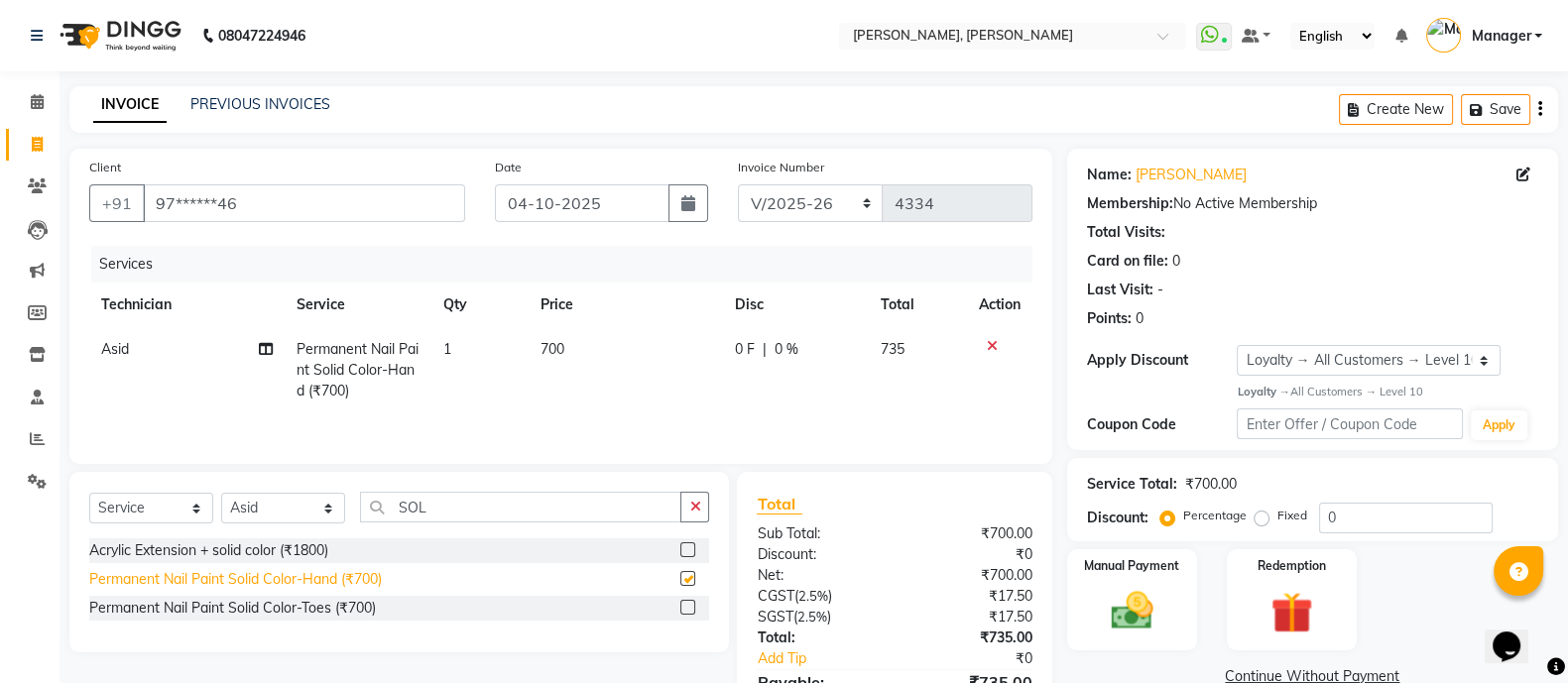
checkbox input "false"
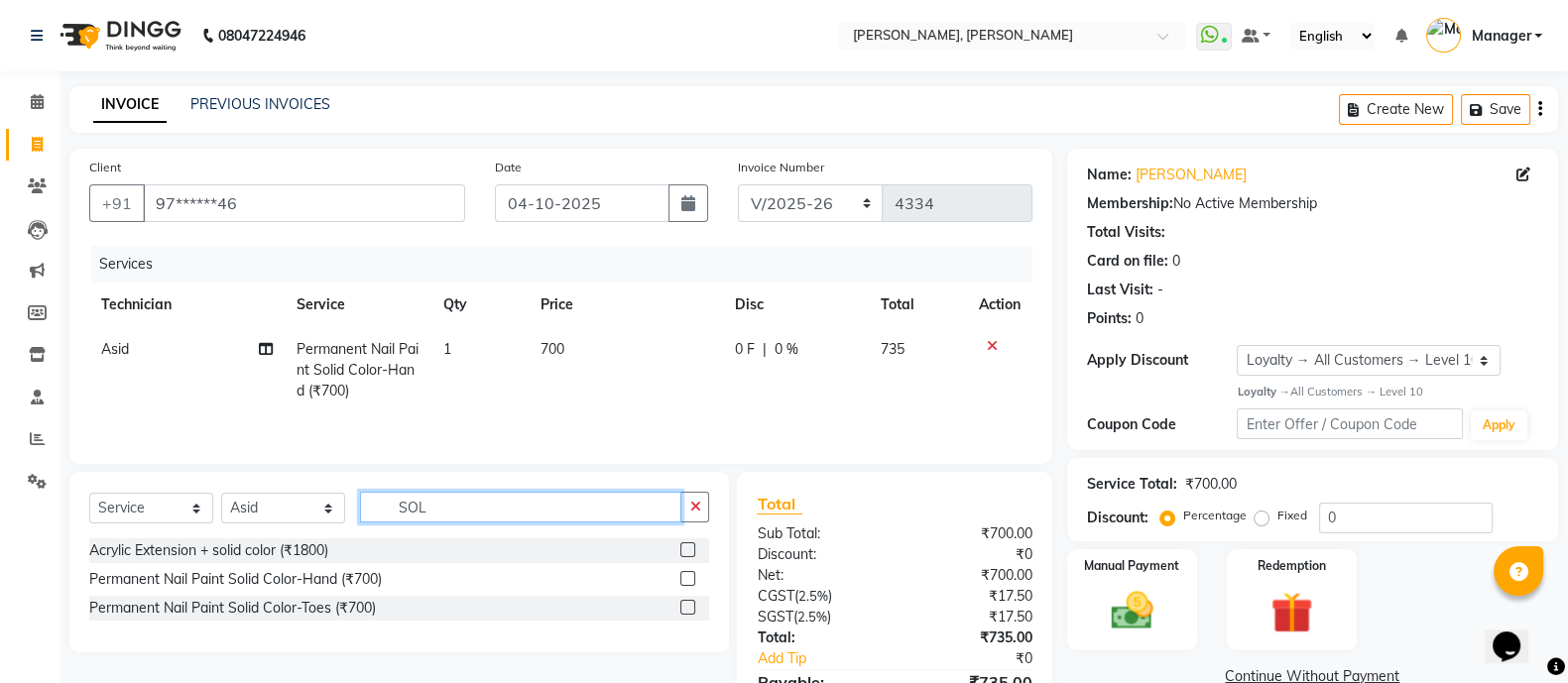
click at [516, 519] on input "SOL" at bounding box center [521, 507] width 321 height 31
type input "S"
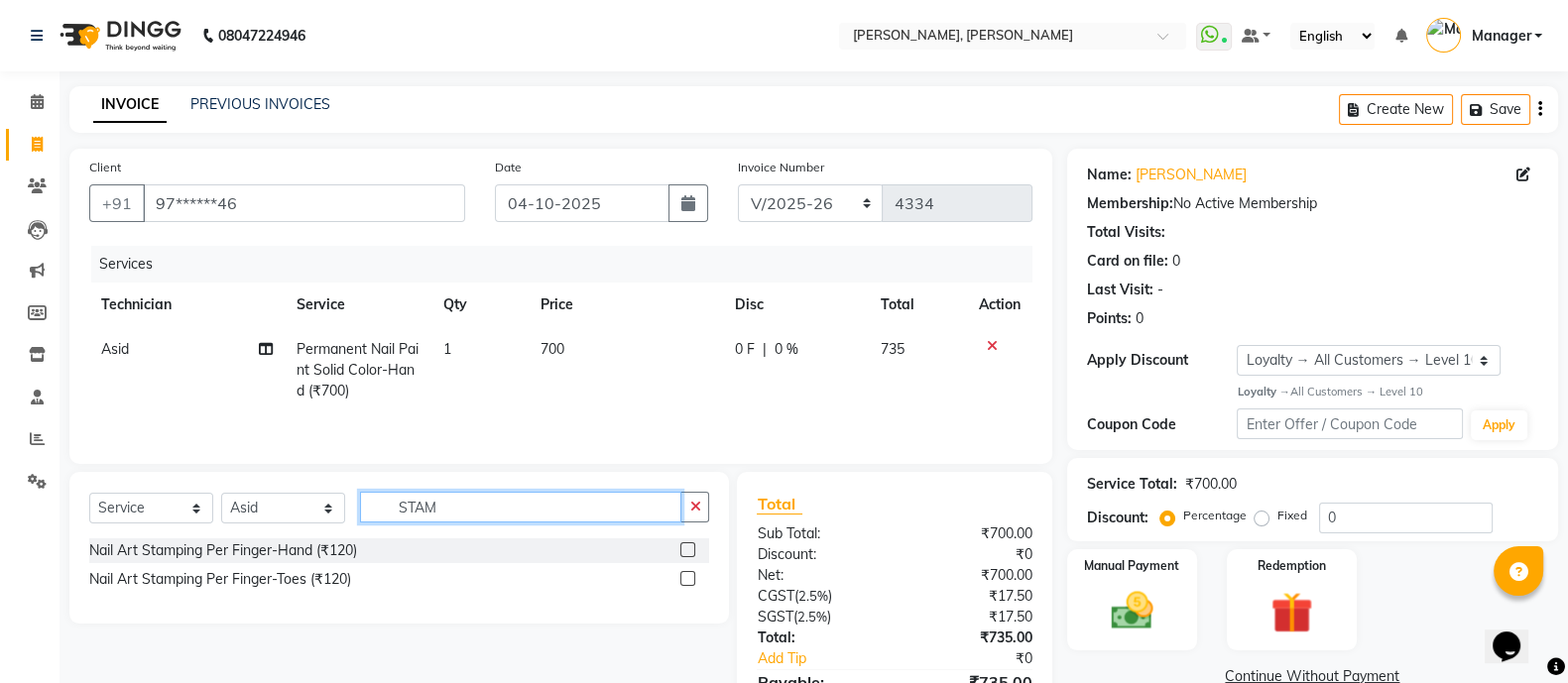
type input "STAM"
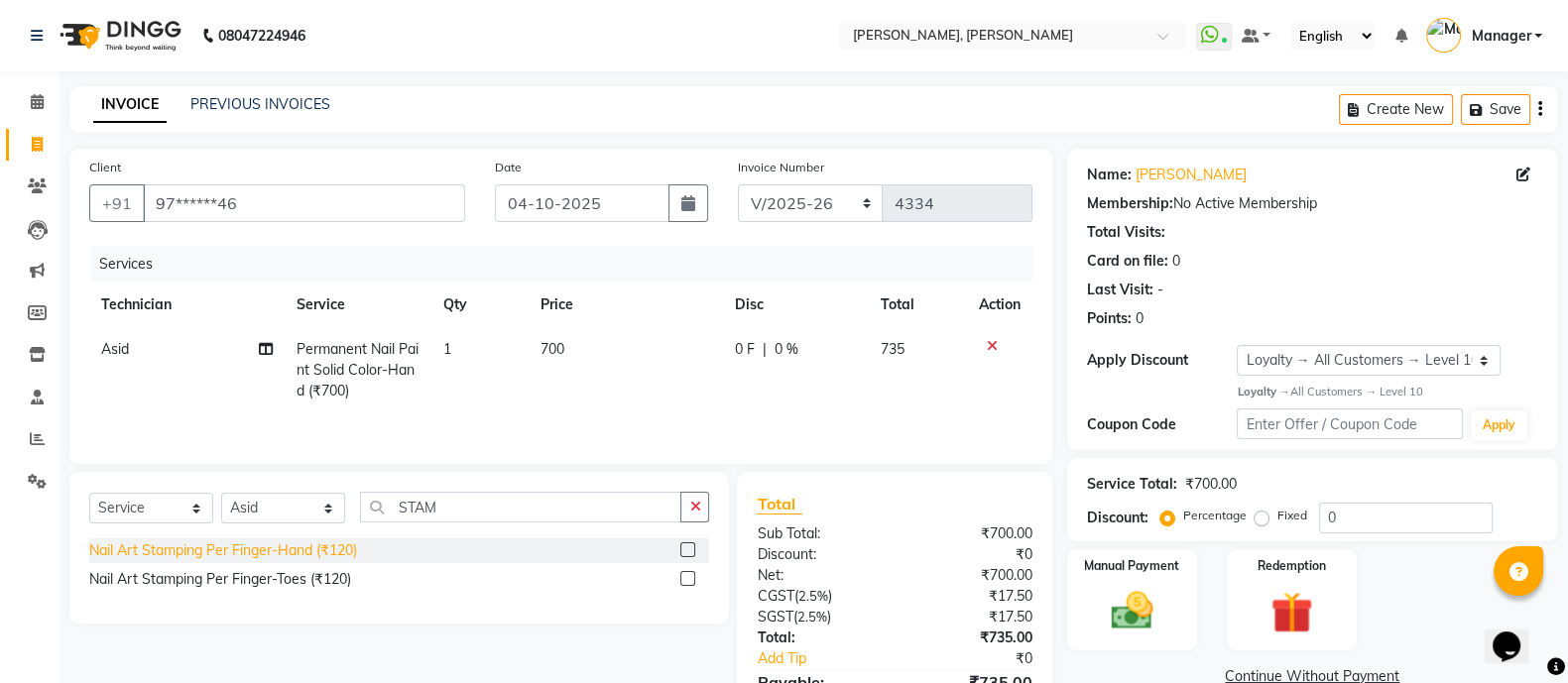
click at [342, 558] on div "Nail Art Stamping Per Finger-Hand (₹120)" at bounding box center [223, 550] width 268 height 21
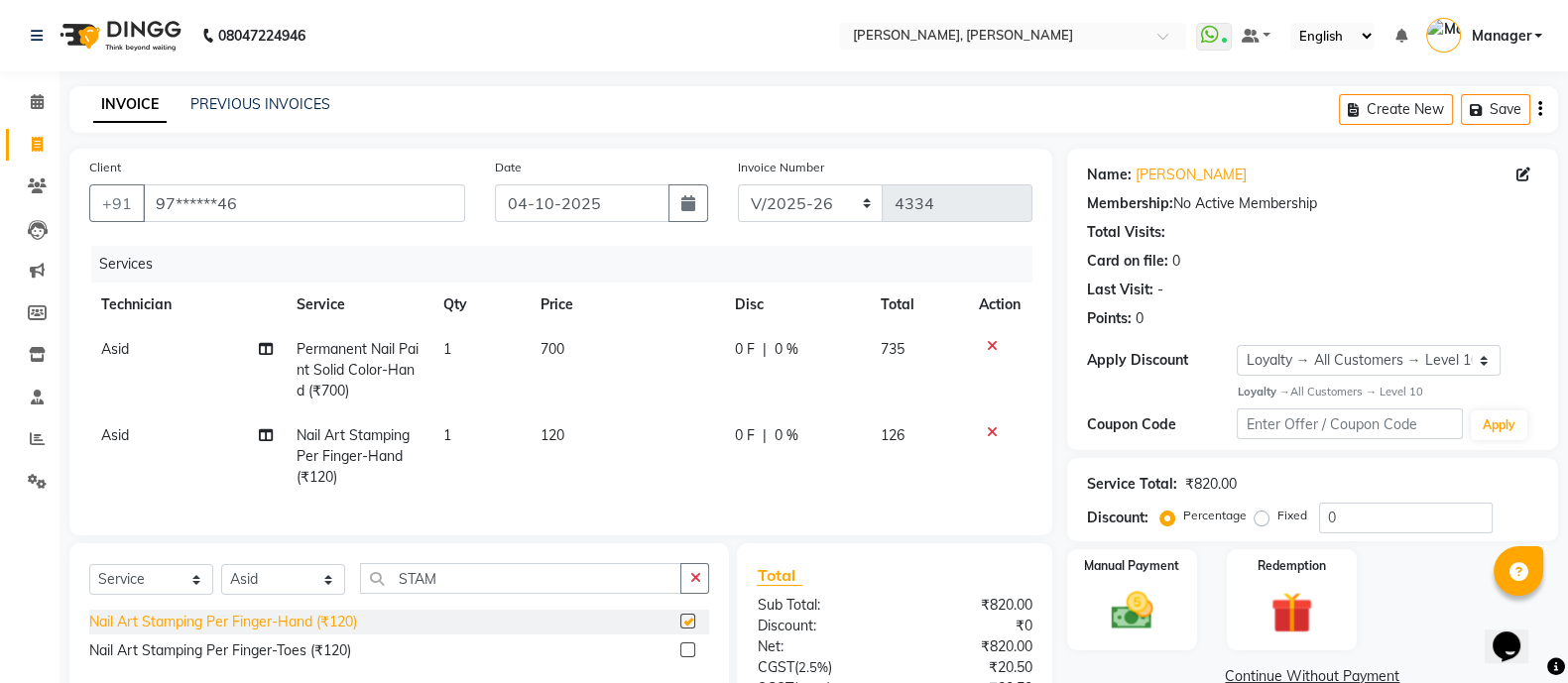
checkbox input "false"
click at [453, 438] on td "1" at bounding box center [479, 456] width 97 height 86
select select "58535"
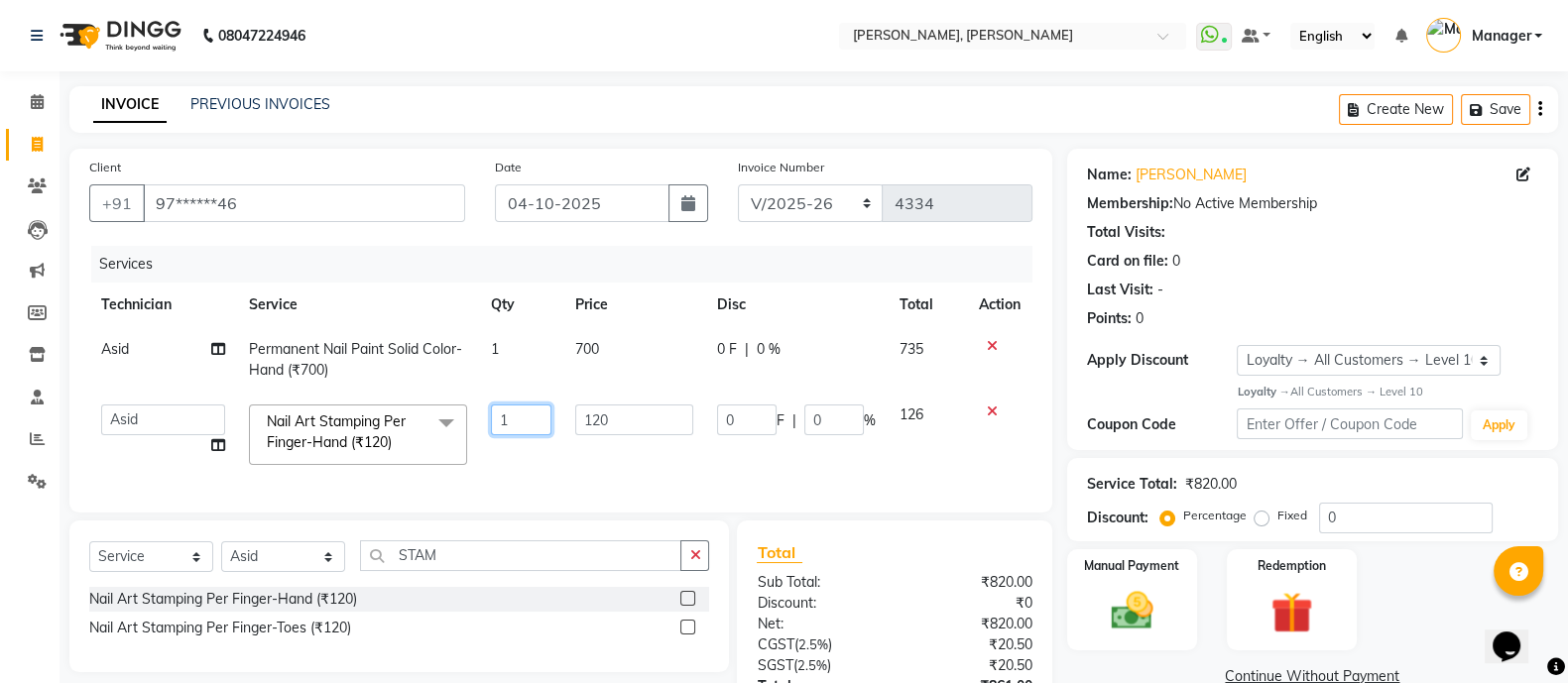
click at [533, 421] on input "1" at bounding box center [521, 419] width 60 height 31
type input "2"
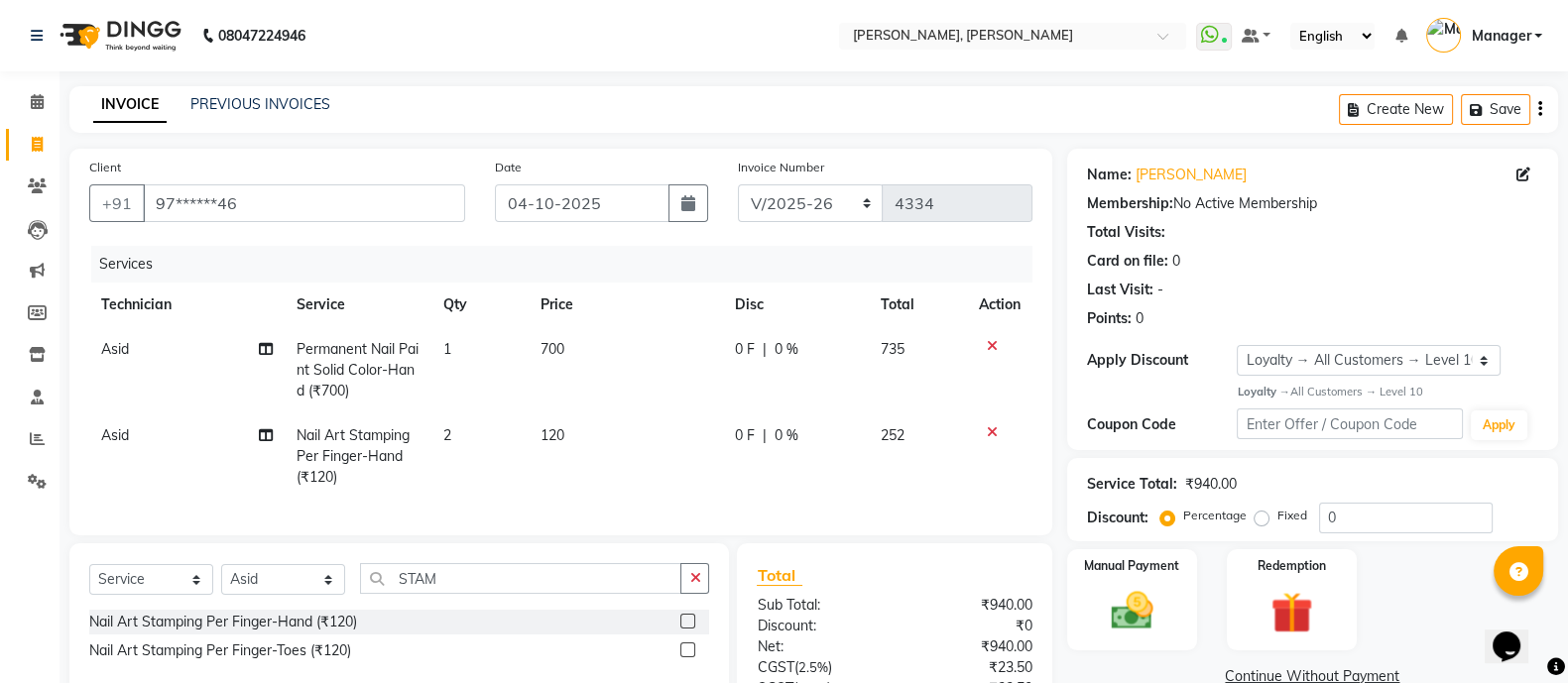
click at [578, 452] on td "120" at bounding box center [626, 456] width 194 height 86
select select "58535"
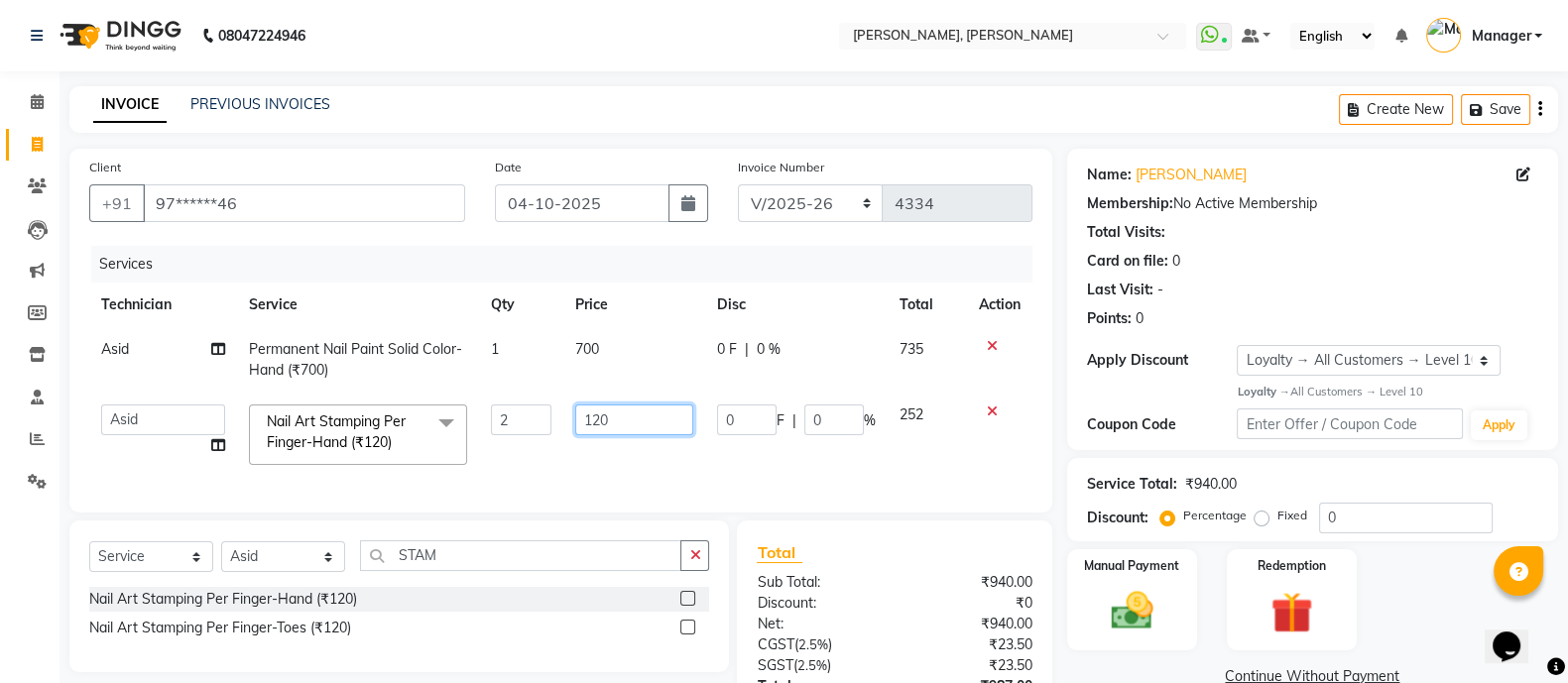
click at [646, 418] on input "120" at bounding box center [634, 419] width 118 height 31
type input "150"
click at [510, 581] on div "Select Service Product Membership Package Voucher Prepaid Gift Card Select Tech…" at bounding box center [399, 596] width 660 height 152
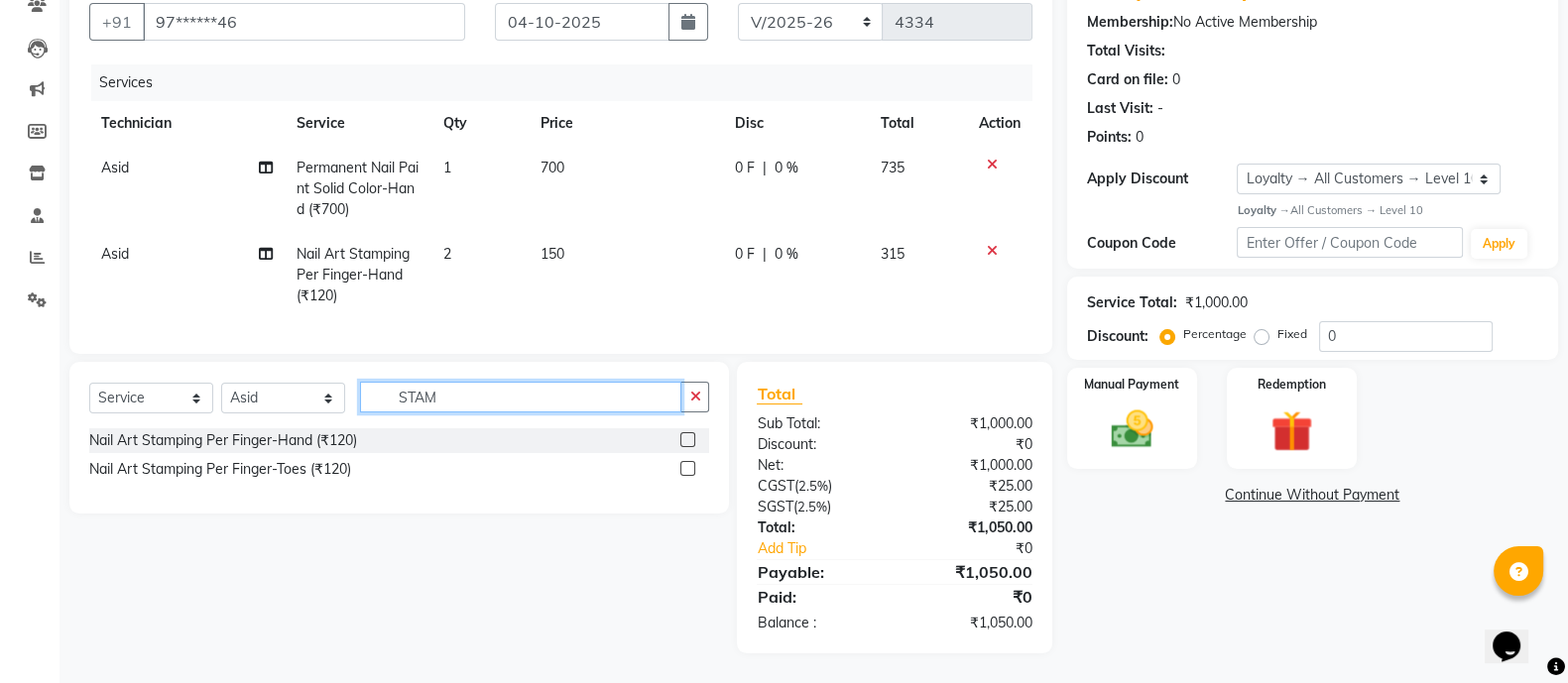
scroll to position [200, 0]
type input "S"
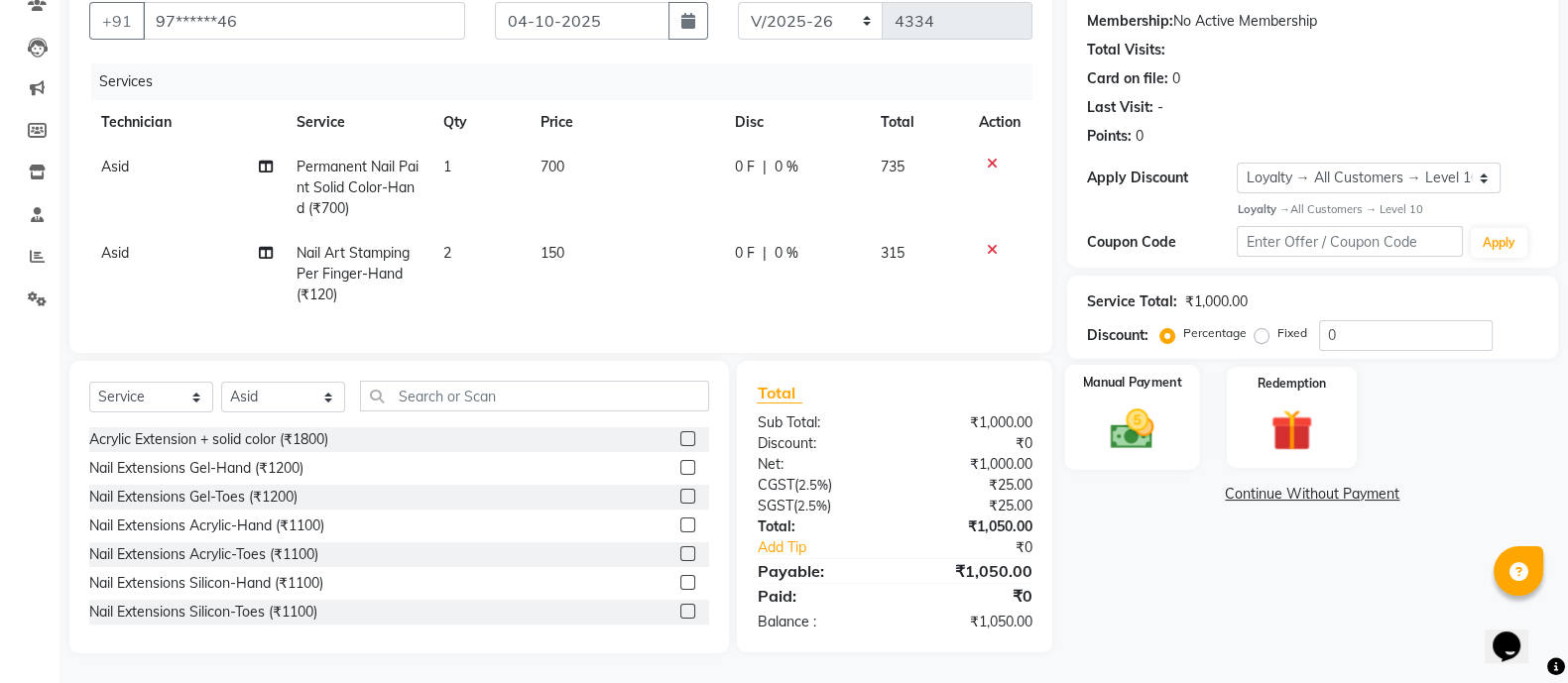
click at [1081, 388] on div "Manual Payment" at bounding box center [1132, 417] width 136 height 105
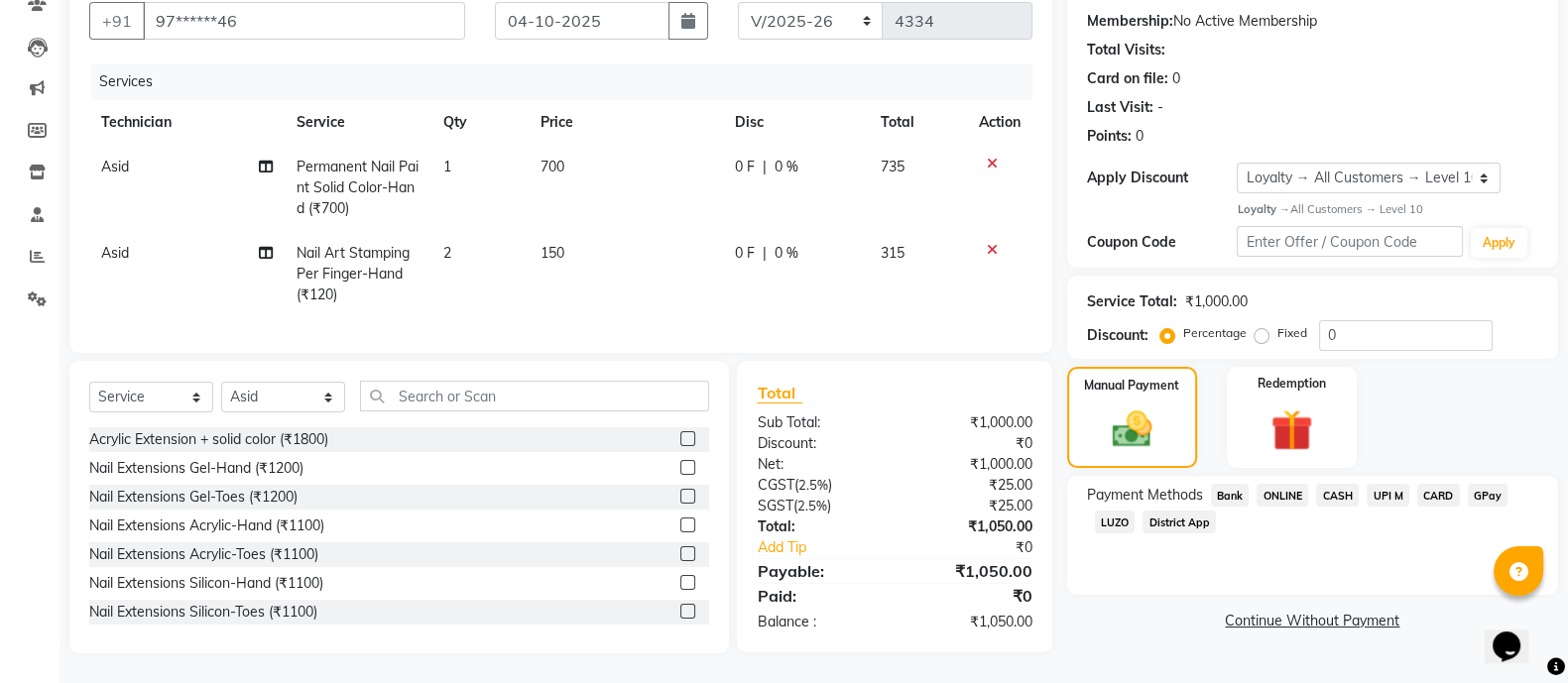
click at [1281, 484] on span "ONLINE" at bounding box center [1282, 495] width 52 height 23
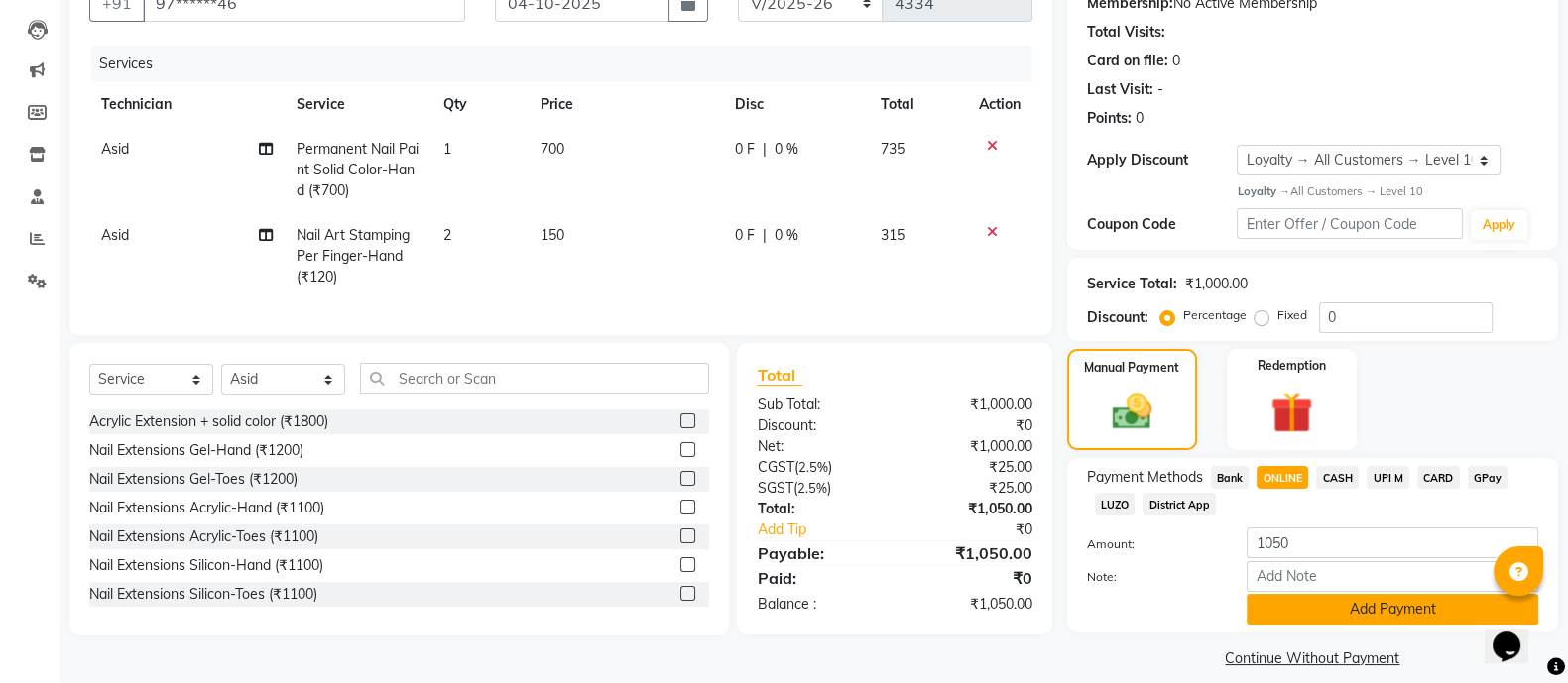
click at [1358, 619] on button "Add Payment" at bounding box center [1392, 609] width 292 height 31
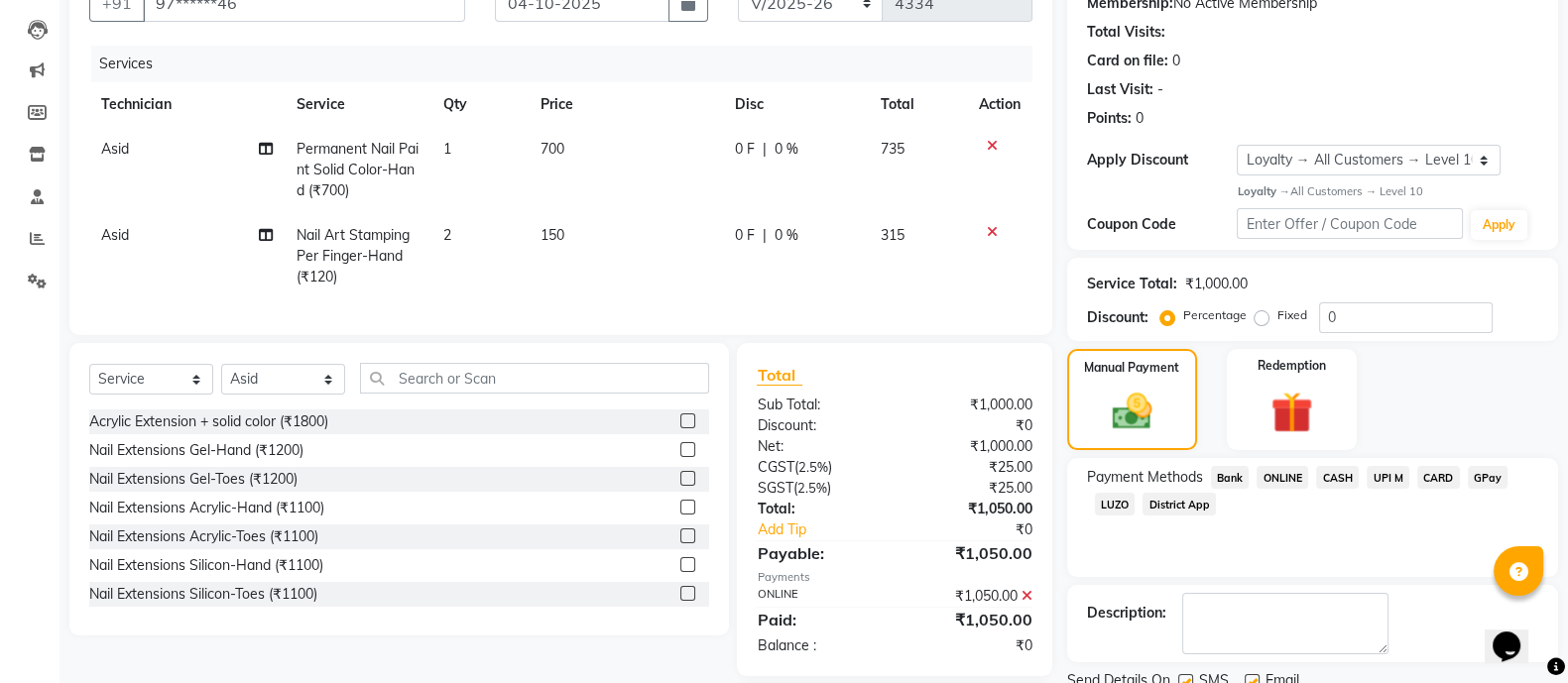
scroll to position [342, 0]
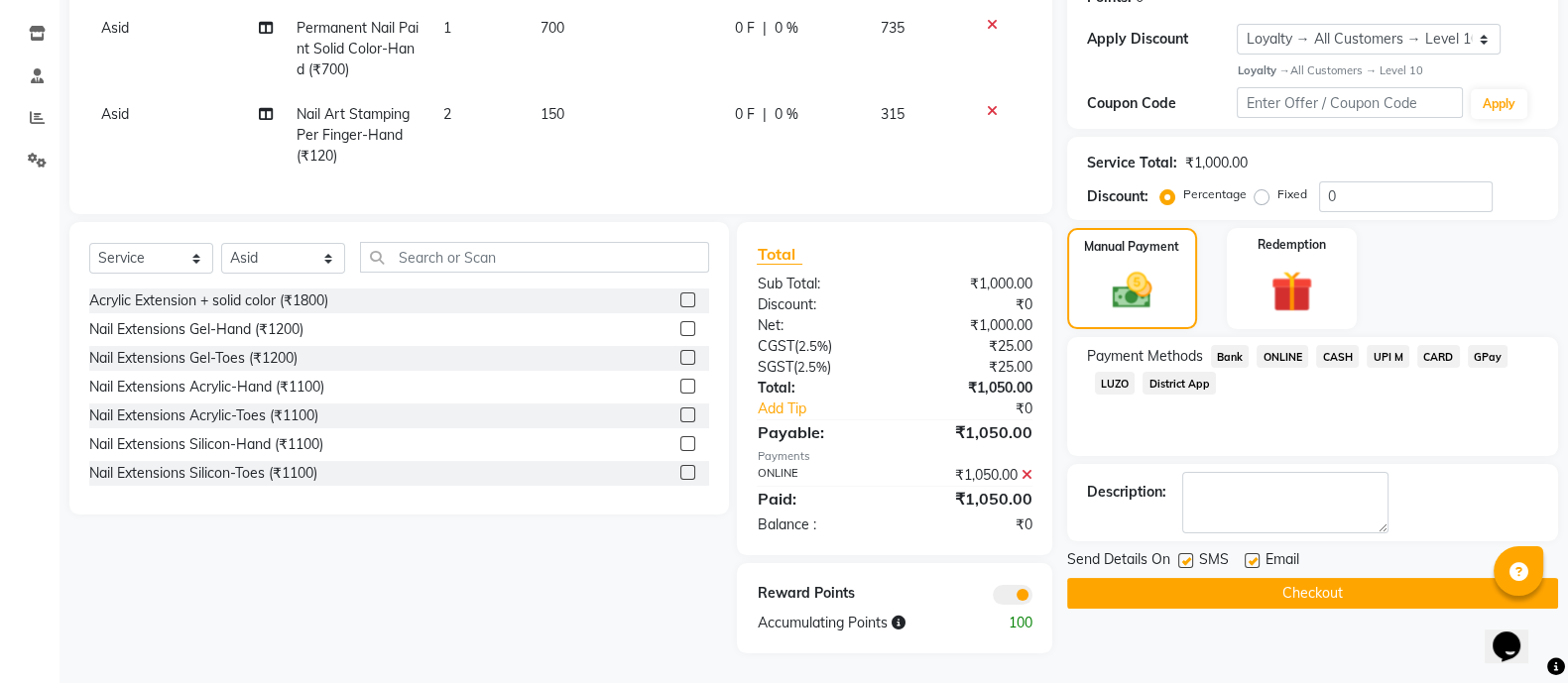
click at [1294, 578] on button "Checkout" at bounding box center [1312, 593] width 491 height 31
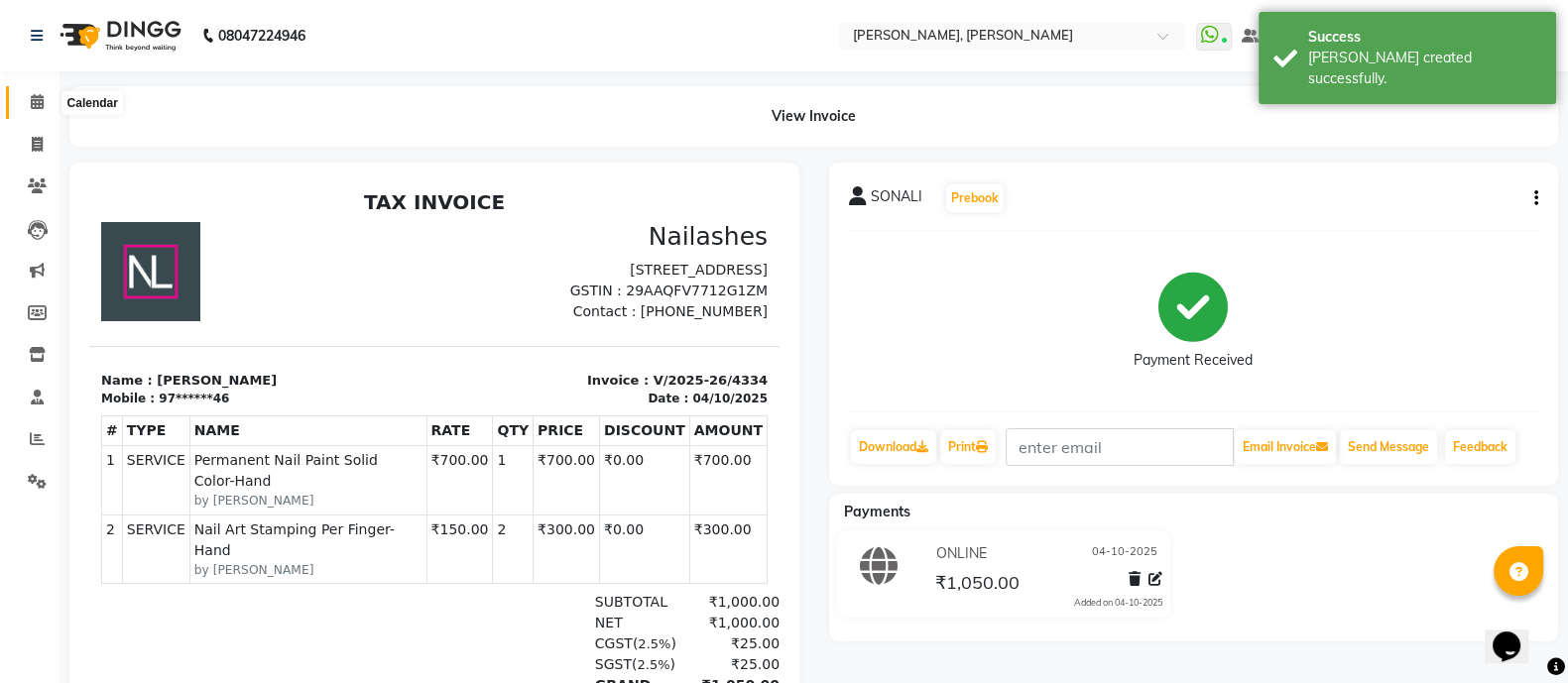
click at [48, 103] on span at bounding box center [37, 102] width 35 height 23
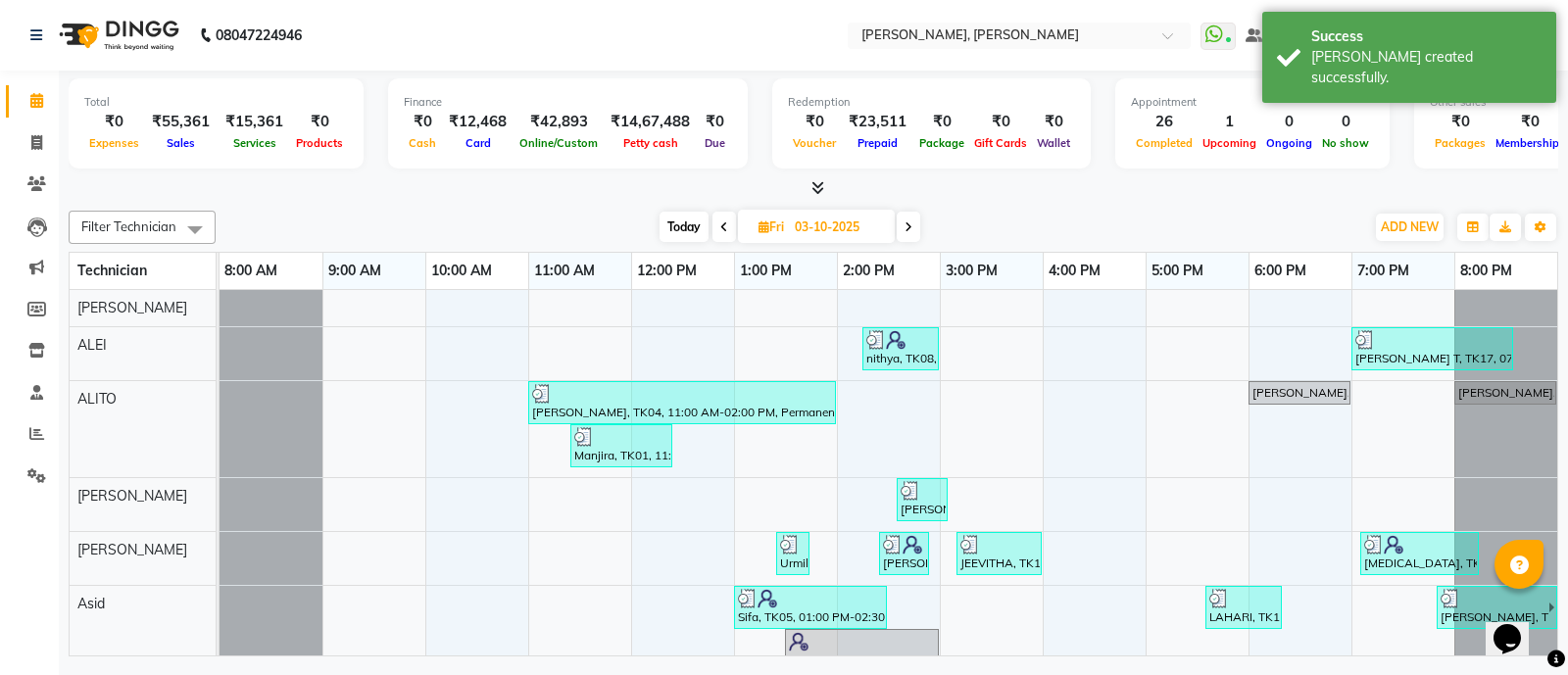
click at [818, 186] on icon at bounding box center [817, 187] width 13 height 15
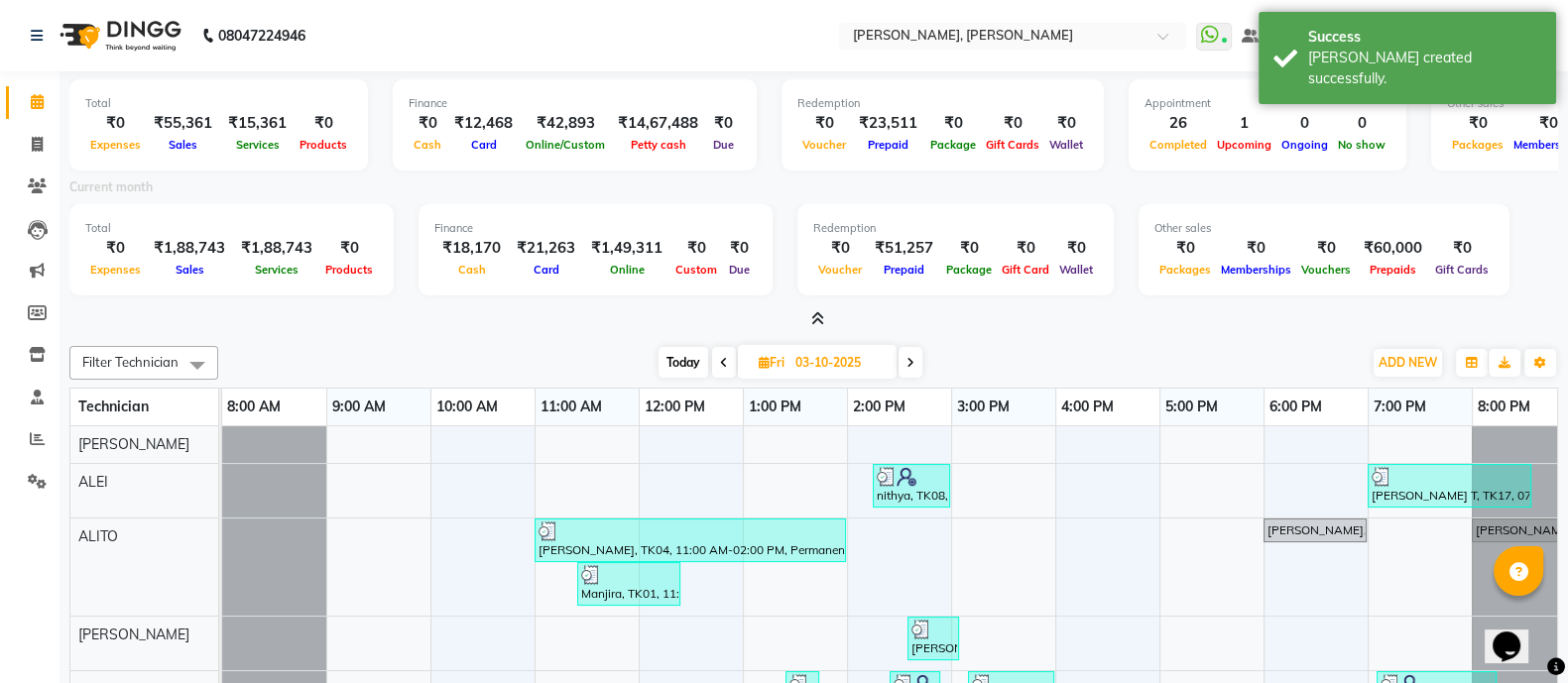
click at [816, 318] on icon at bounding box center [817, 318] width 13 height 15
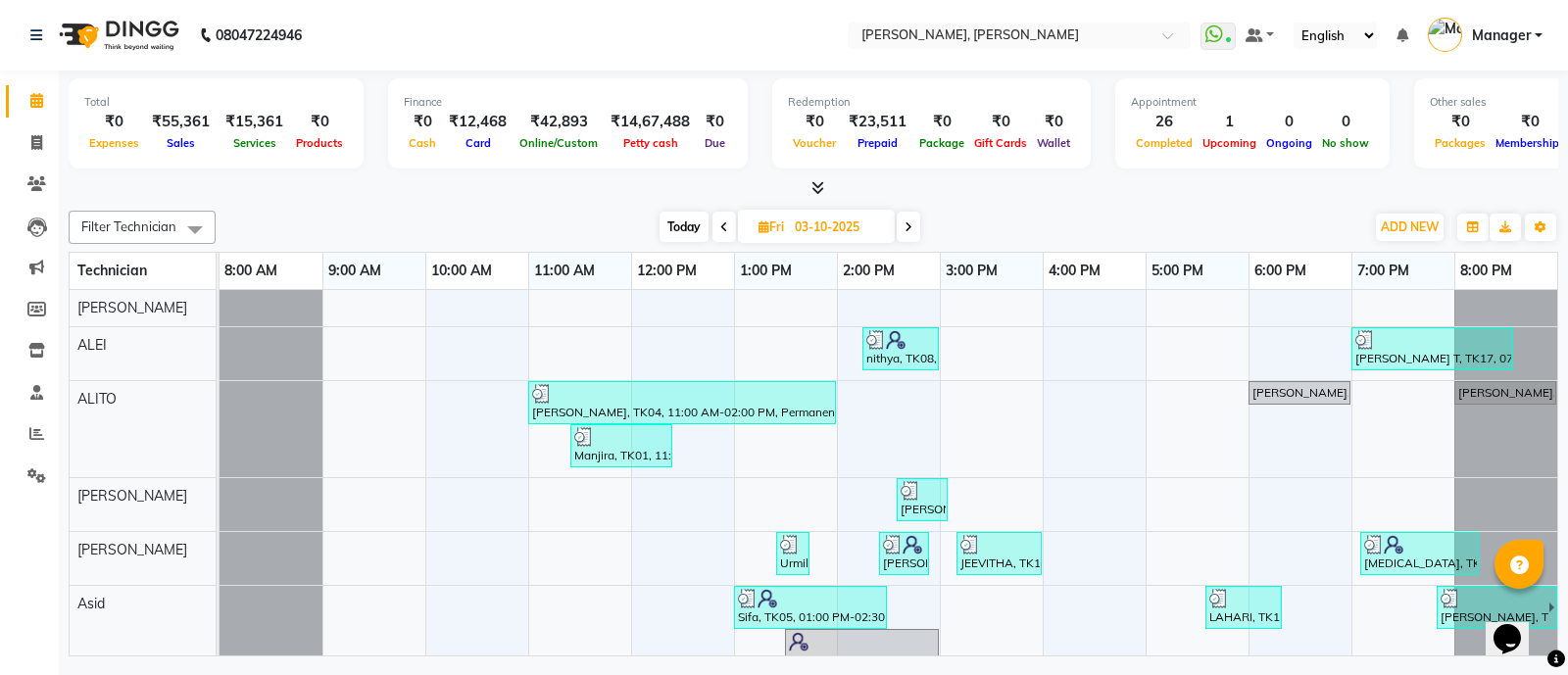
click at [820, 180] on icon at bounding box center [817, 187] width 13 height 15
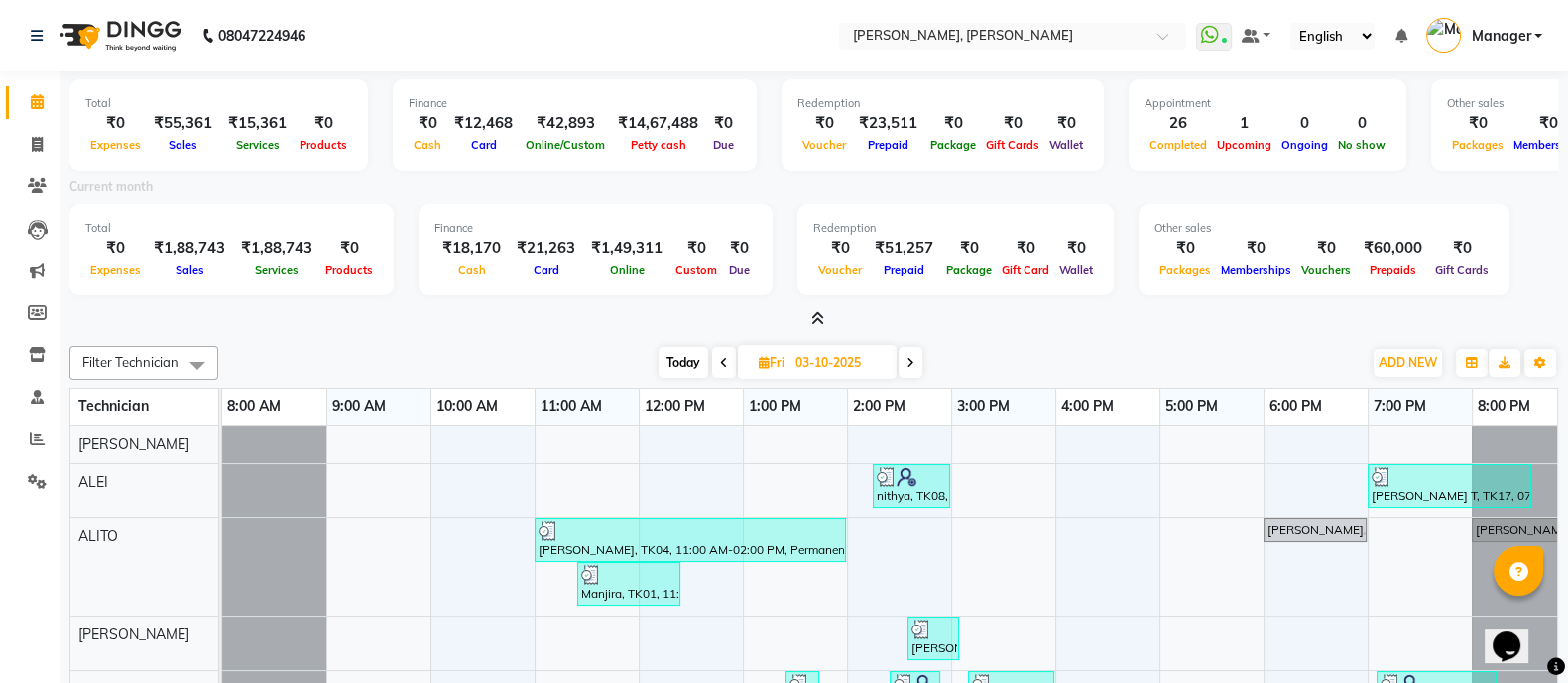
click at [819, 319] on icon at bounding box center [817, 318] width 13 height 15
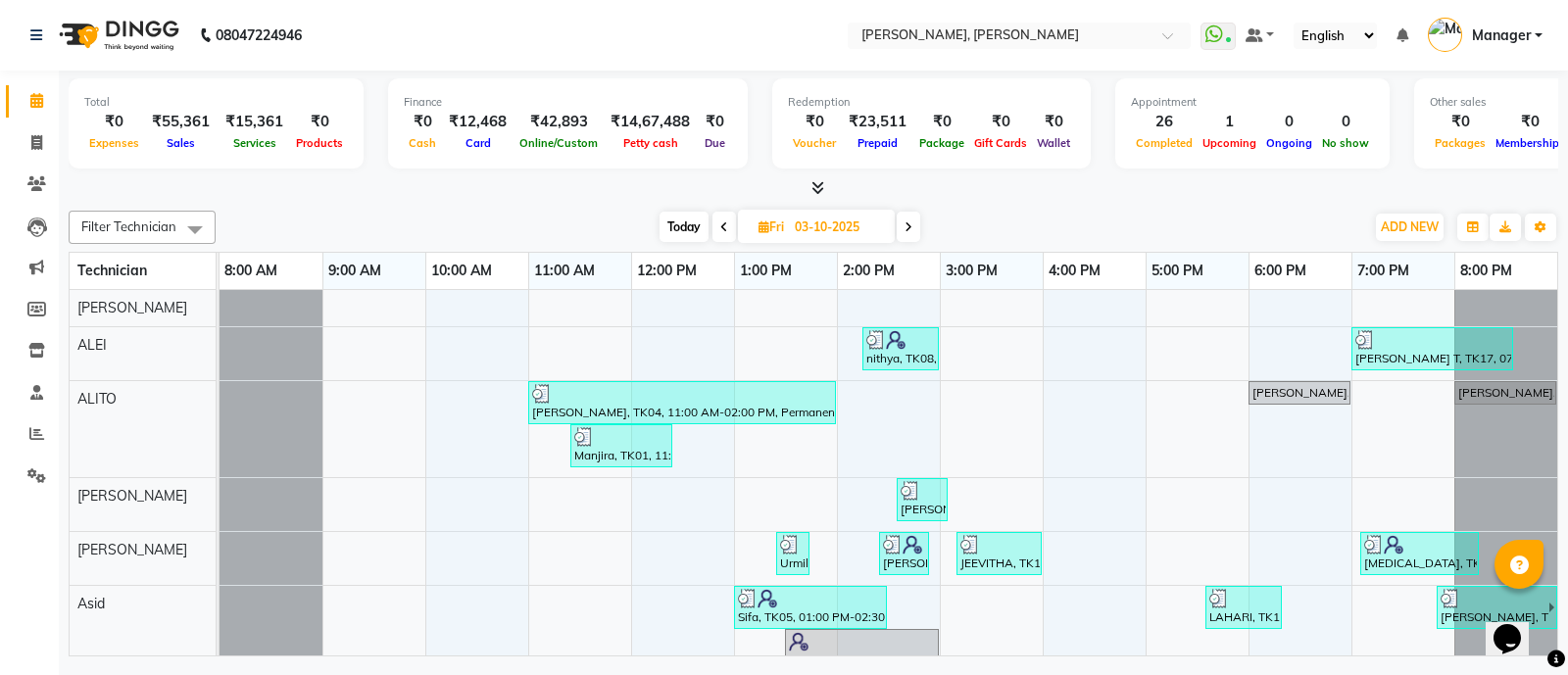
click at [817, 185] on icon at bounding box center [817, 187] width 13 height 15
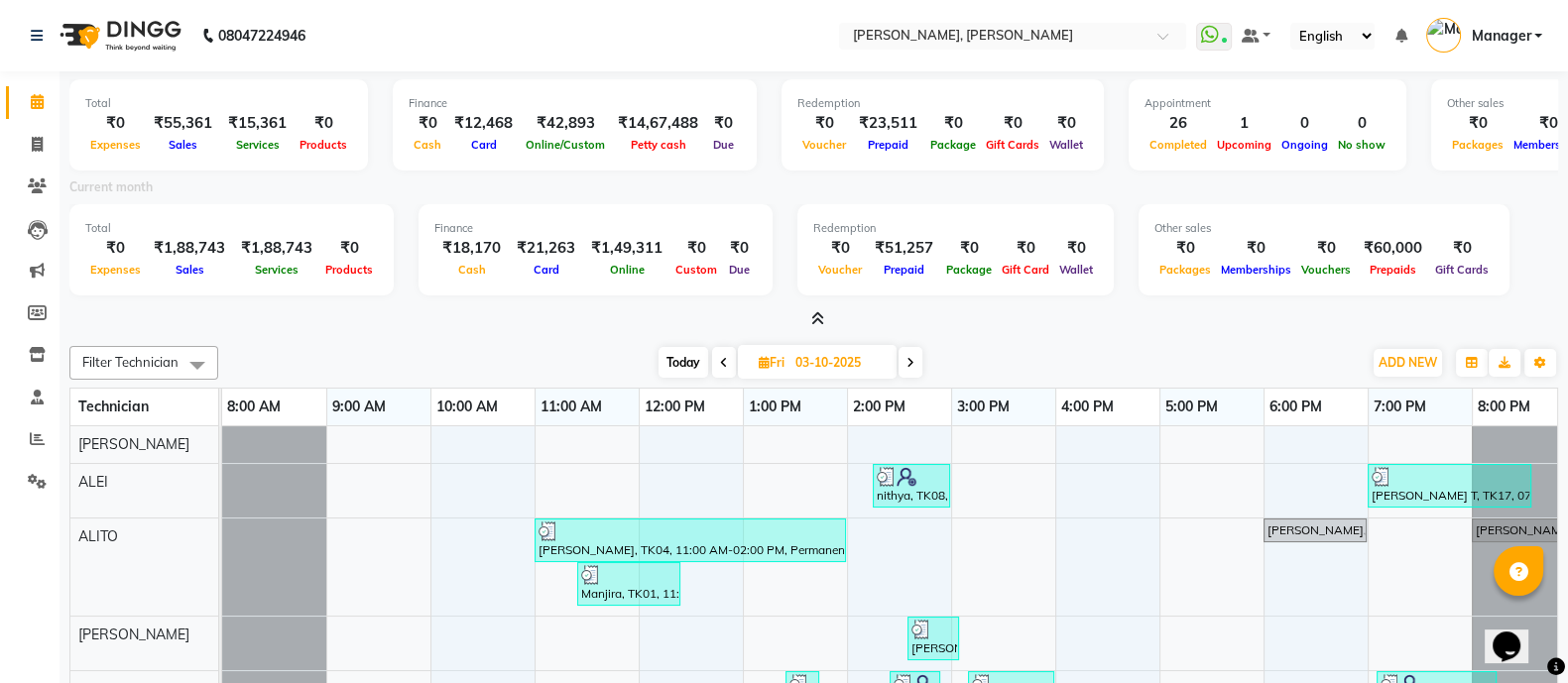
click at [818, 319] on icon at bounding box center [817, 318] width 13 height 15
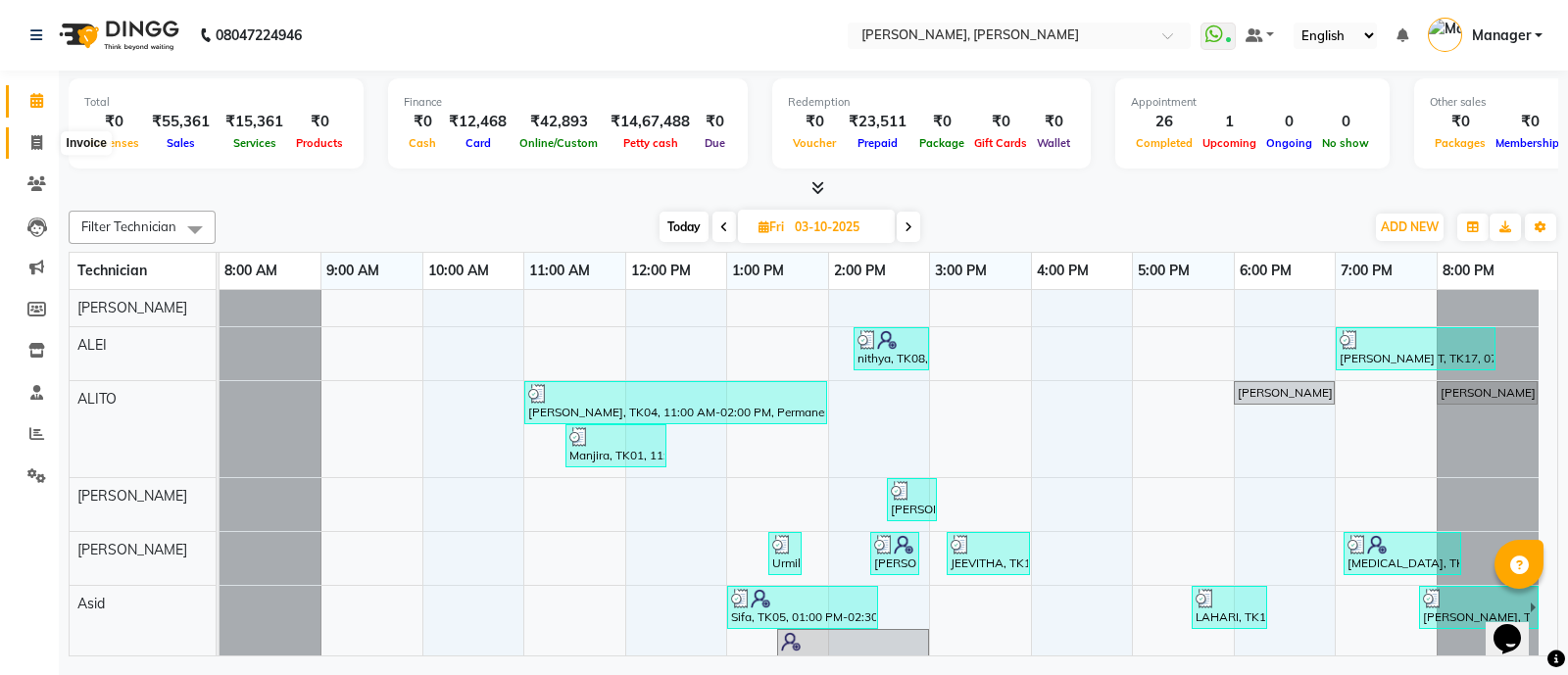
click at [31, 138] on icon at bounding box center [36, 142] width 11 height 15
select select "service"
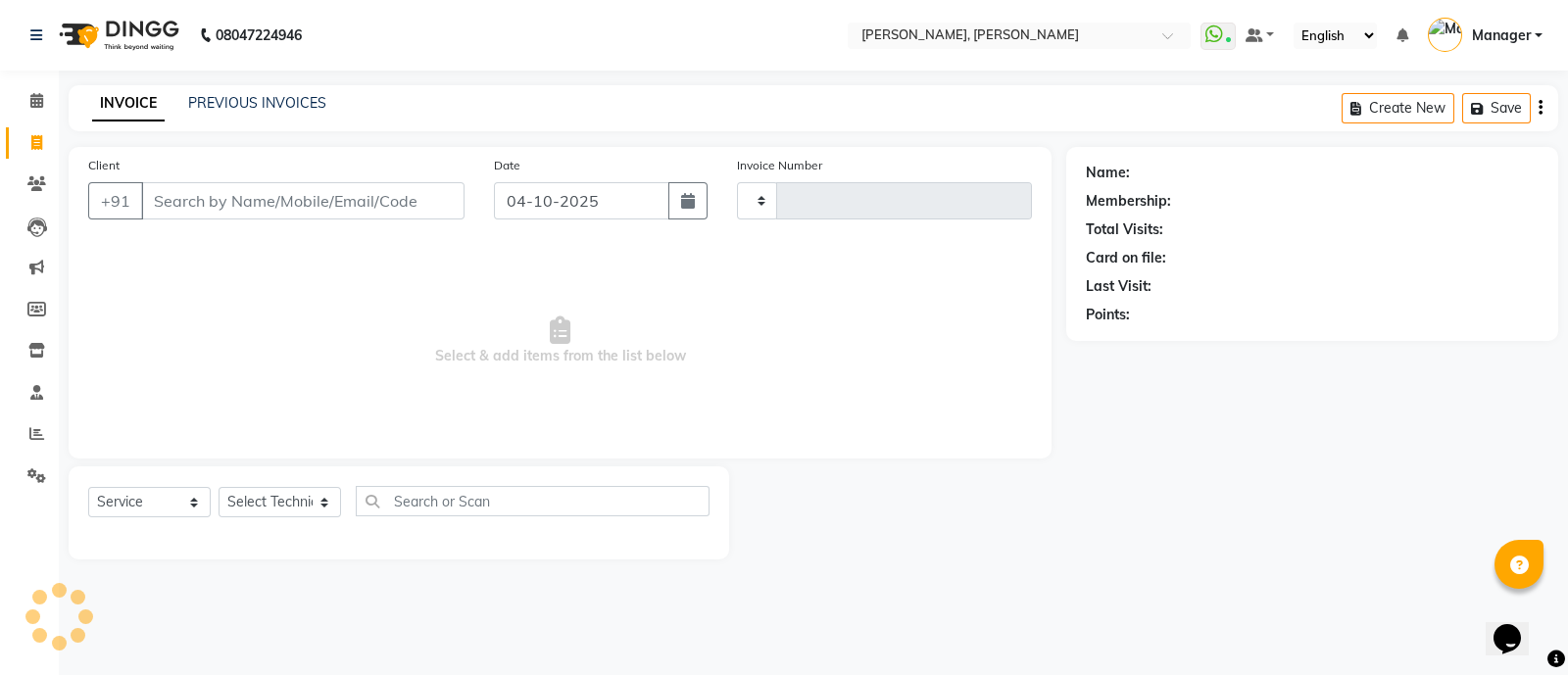
type input "4335"
select select "3767"
click at [261, 511] on select "Select Technician [PERSON_NAME] [PERSON_NAME] Asid Hanmi [PERSON_NAME] Manager …" at bounding box center [279, 502] width 122 height 30
select select "76742"
click at [219, 488] on select "Select Technician [PERSON_NAME] [PERSON_NAME] Asid Hanmi [PERSON_NAME] Manager …" at bounding box center [279, 502] width 122 height 30
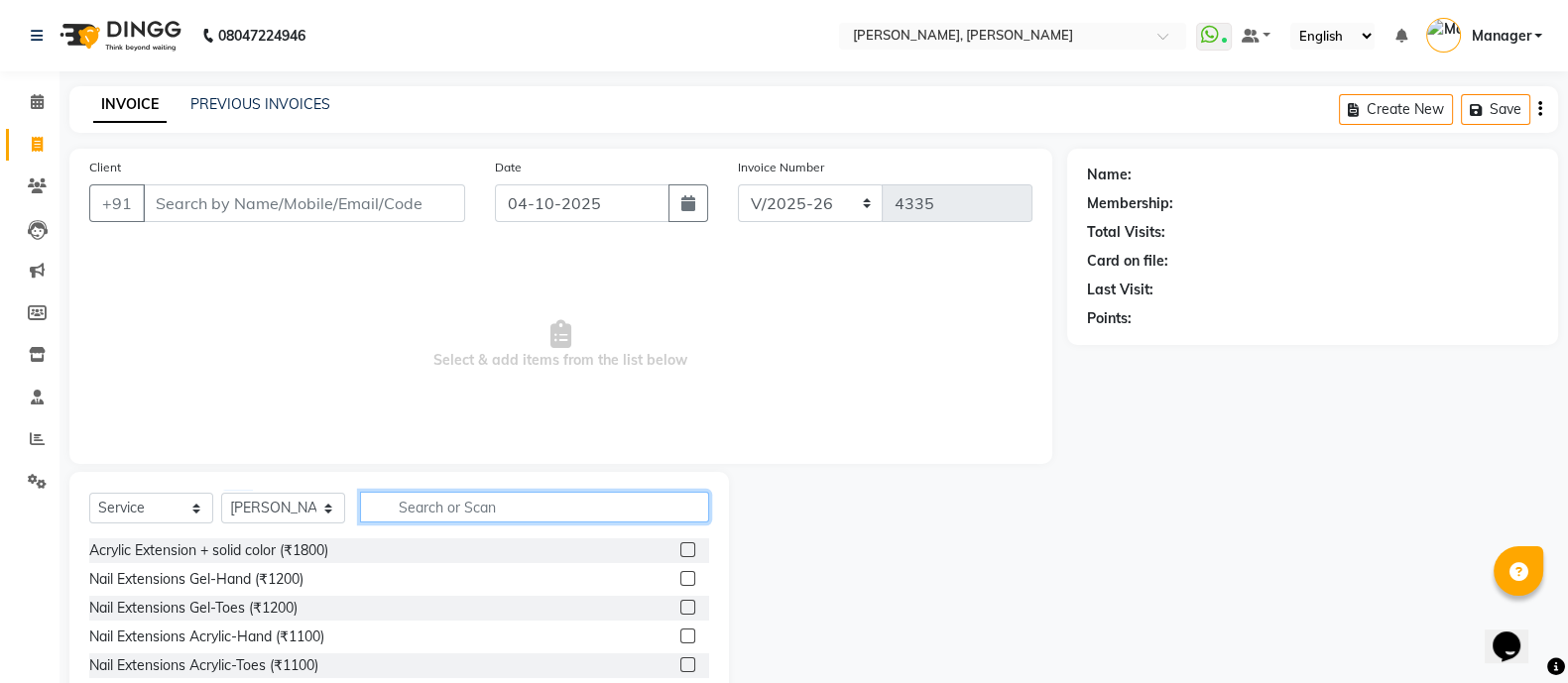
click at [458, 515] on input "text" at bounding box center [535, 507] width 349 height 31
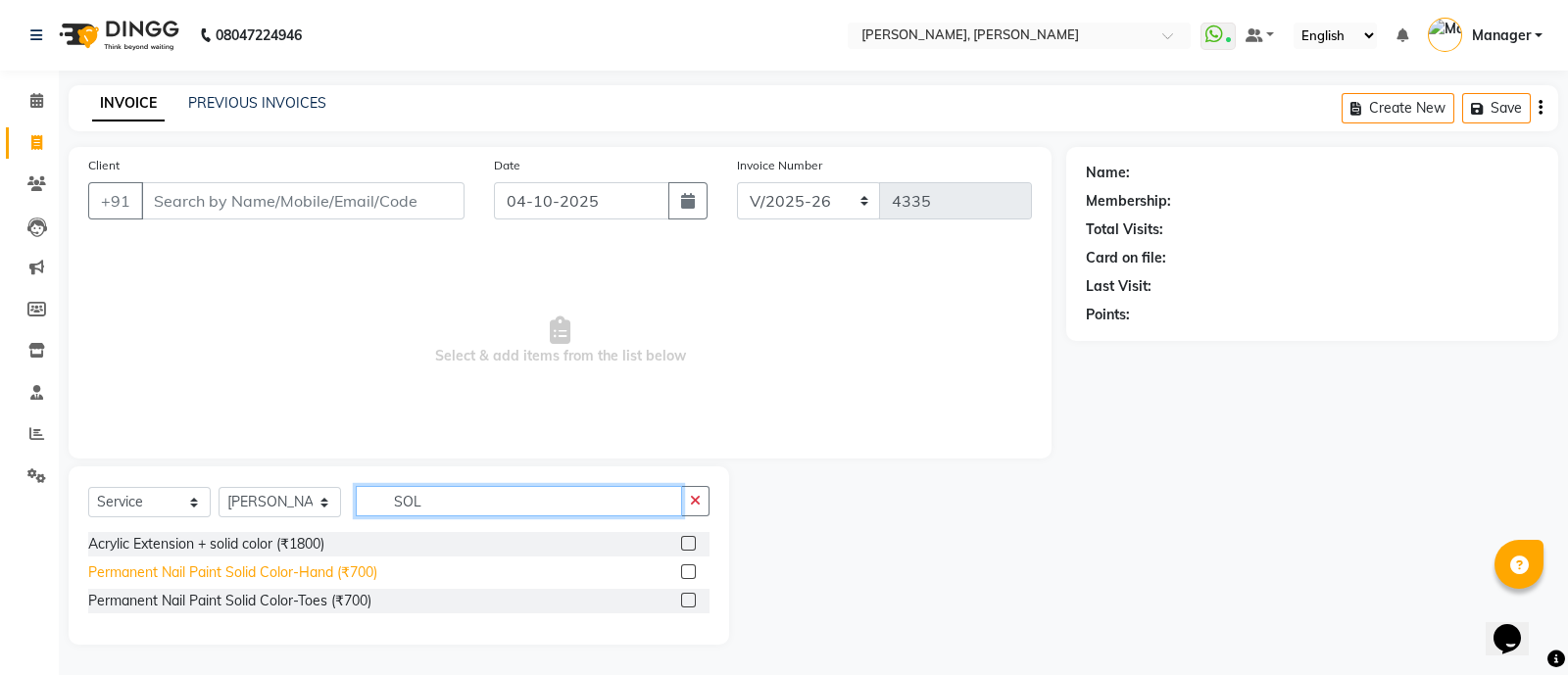
type input "SOL"
click at [342, 574] on div "Permanent Nail Paint Solid Color-Hand (₹700)" at bounding box center [232, 572] width 289 height 21
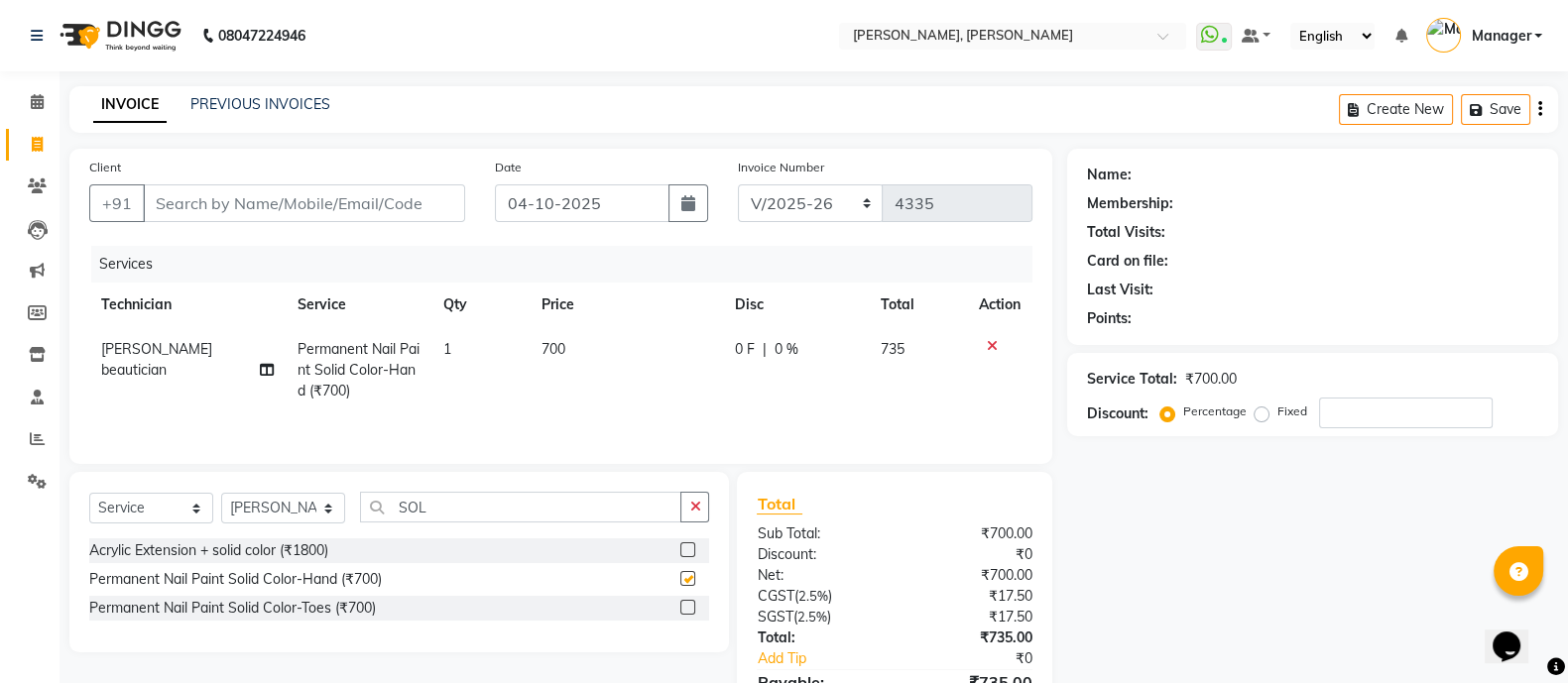
checkbox input "false"
click at [530, 363] on td "700" at bounding box center [626, 370] width 193 height 86
select select "76742"
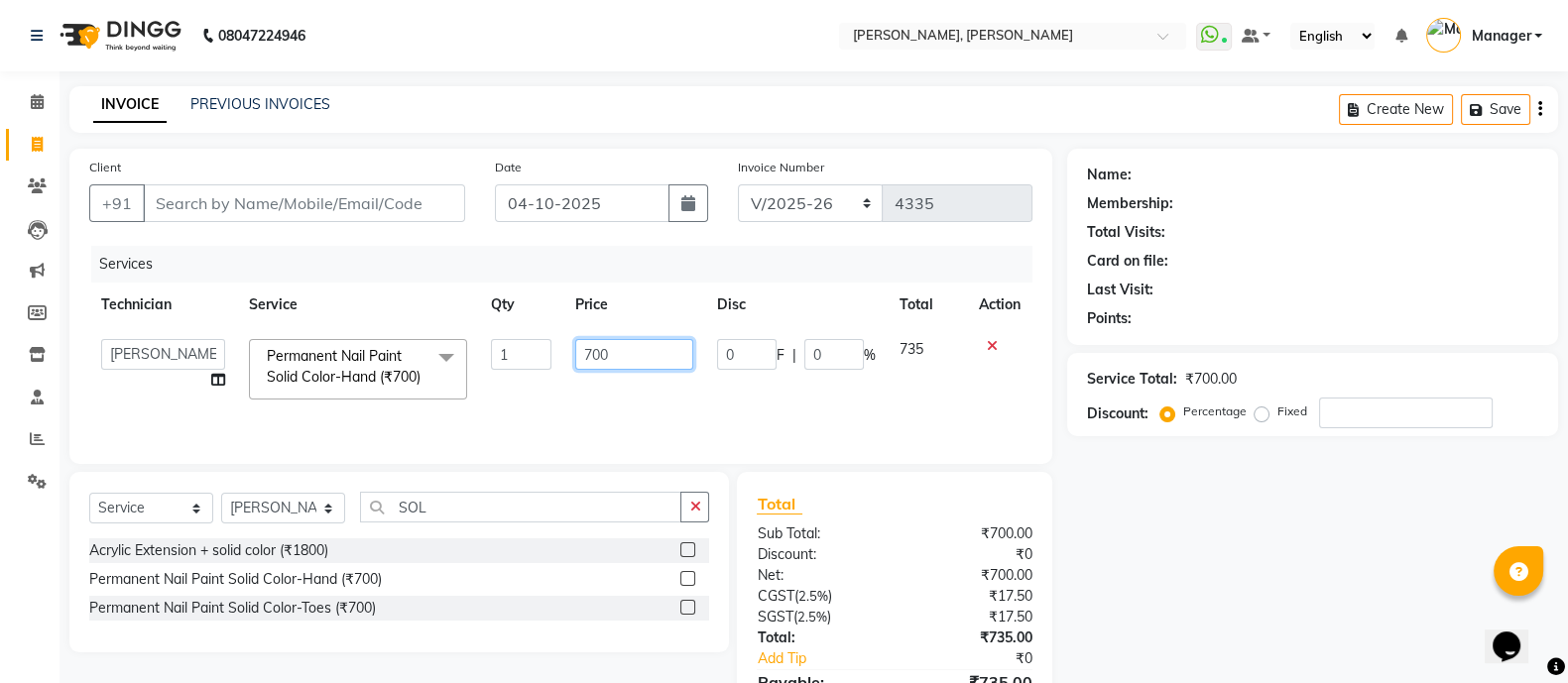
click at [643, 352] on input "700" at bounding box center [634, 354] width 118 height 31
type input "7"
type input "350"
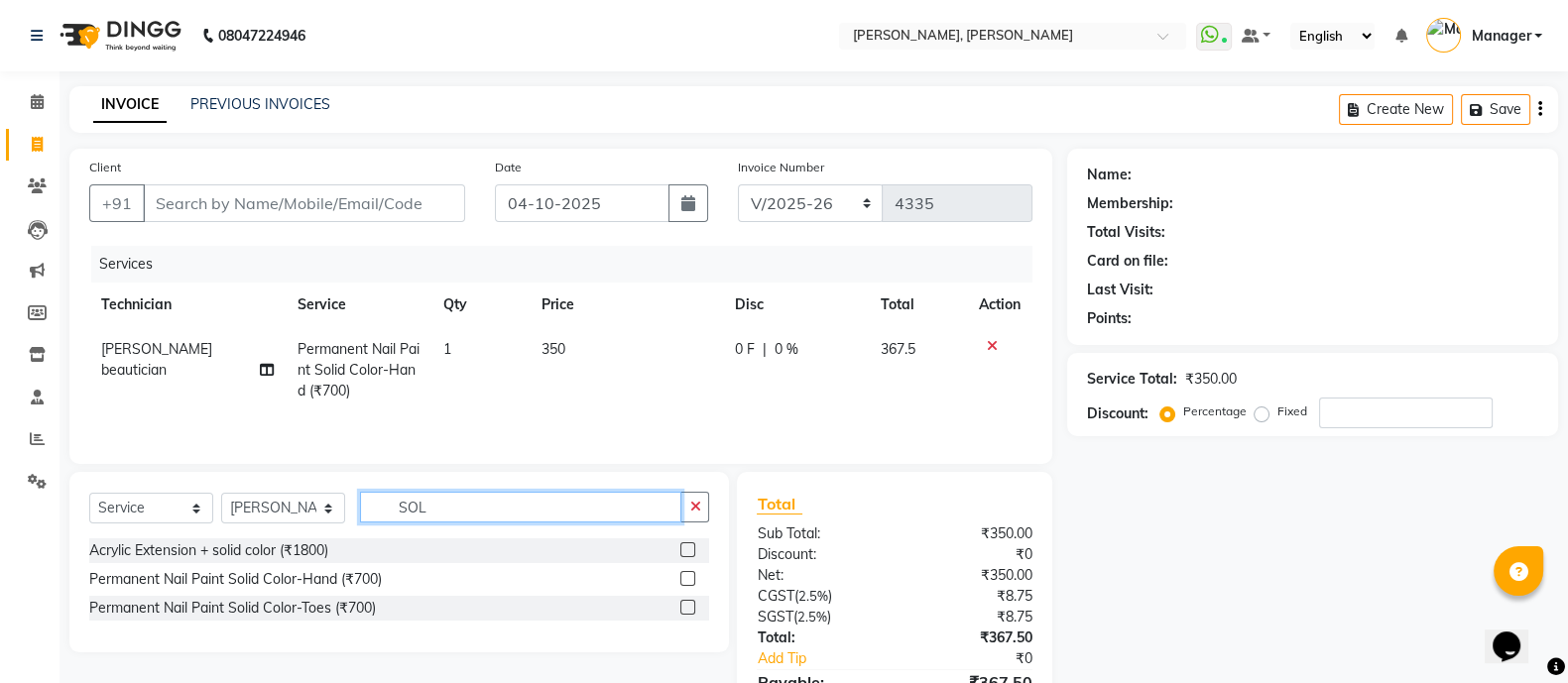
click at [462, 527] on div "Select Service Product Membership Package Voucher Prepaid Gift Card Select Tech…" at bounding box center [399, 514] width 620 height 47
type input "S"
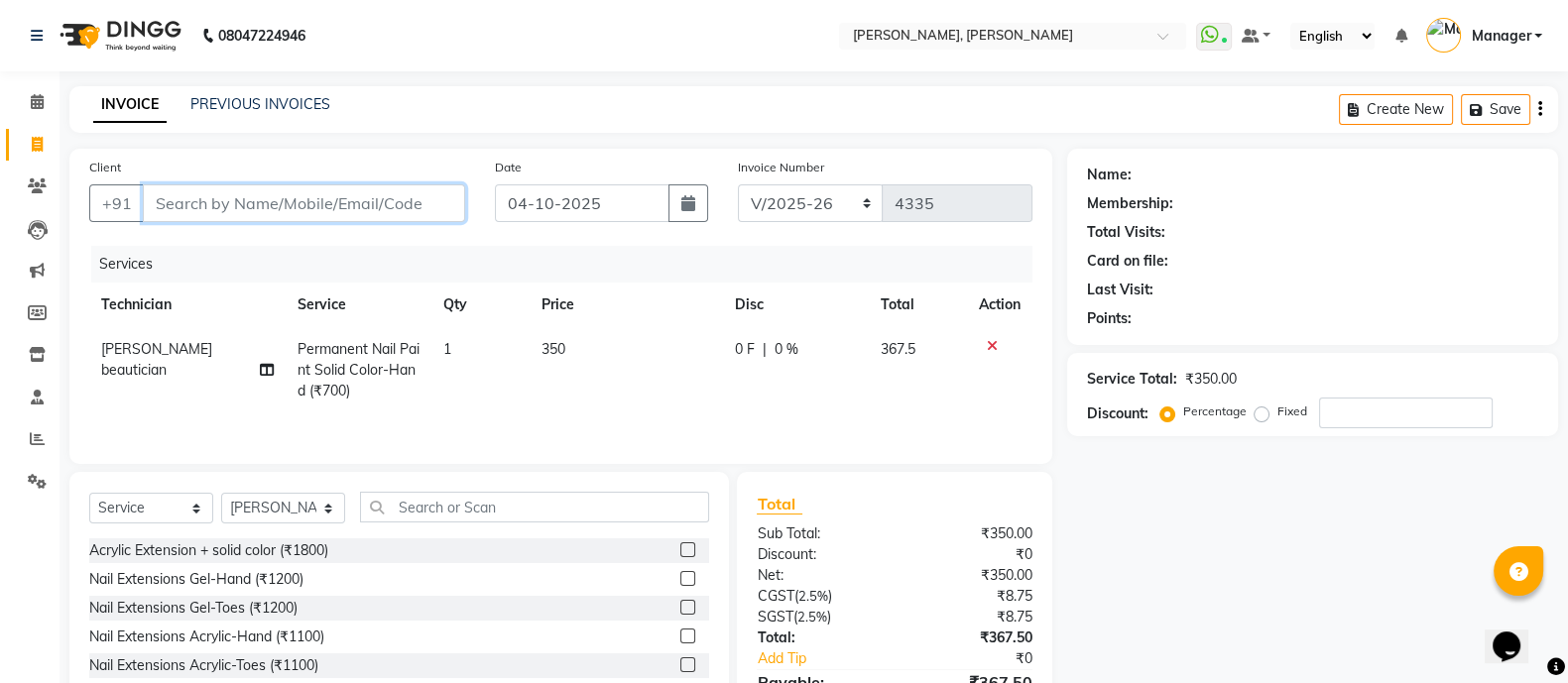
click at [375, 195] on input "Client" at bounding box center [303, 203] width 322 height 38
type input "7"
type input "0"
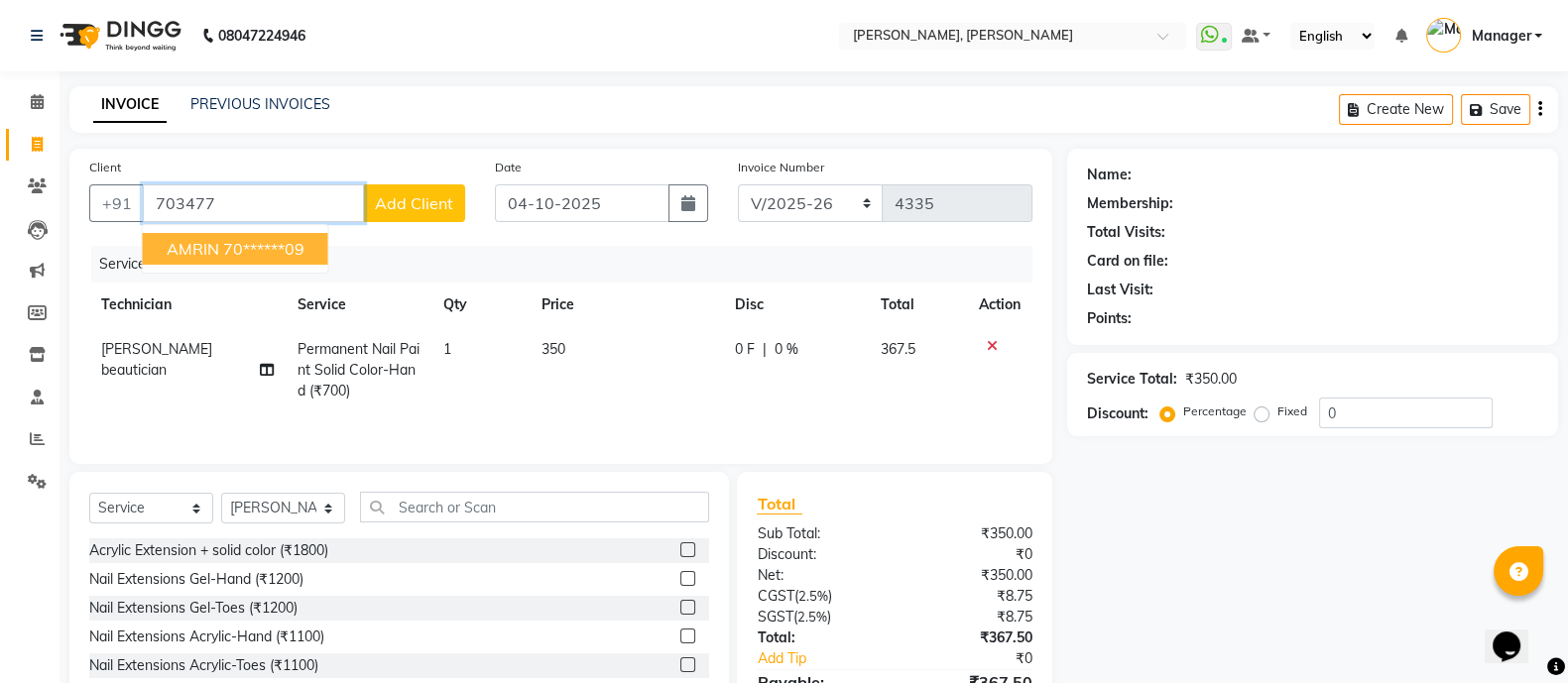
click at [265, 250] on ngb-highlight "70******09" at bounding box center [264, 249] width 81 height 20
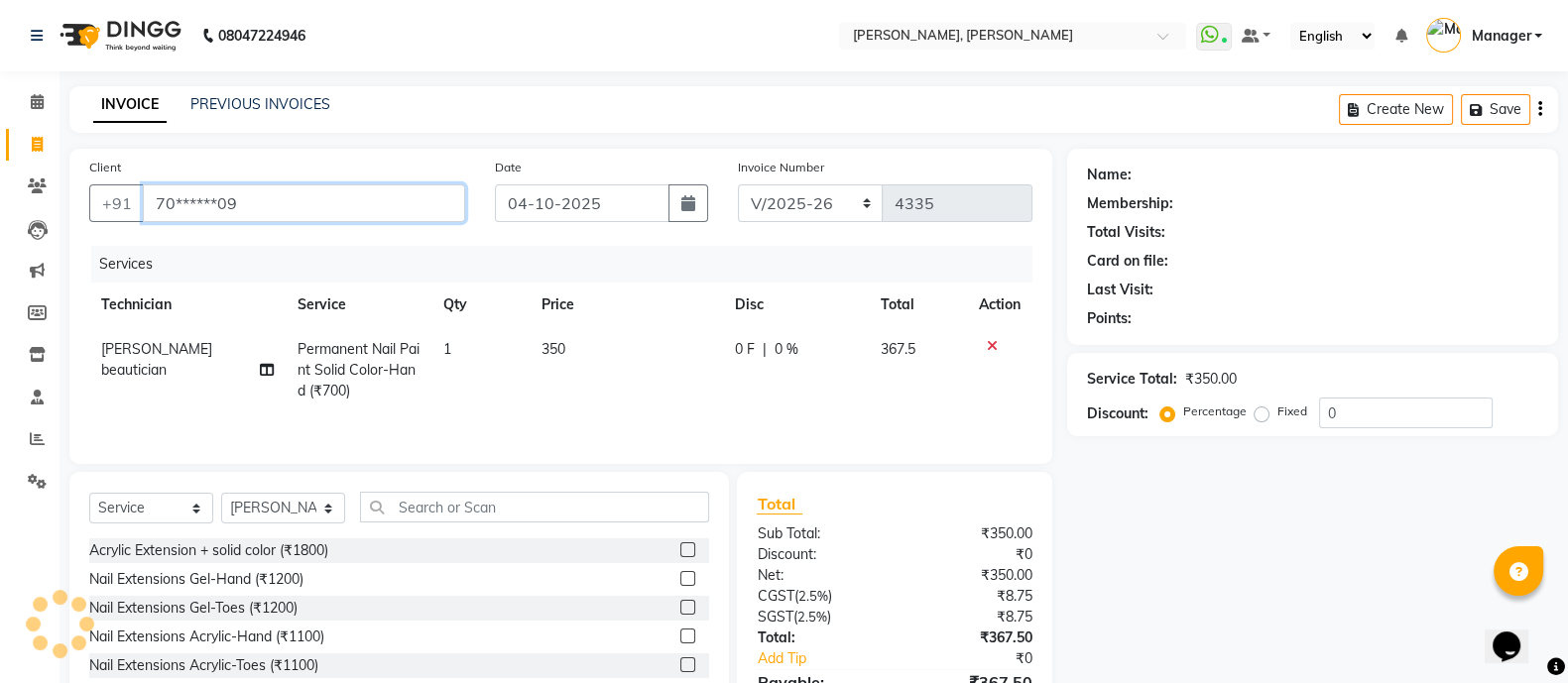
type input "70******09"
select select "1: Object"
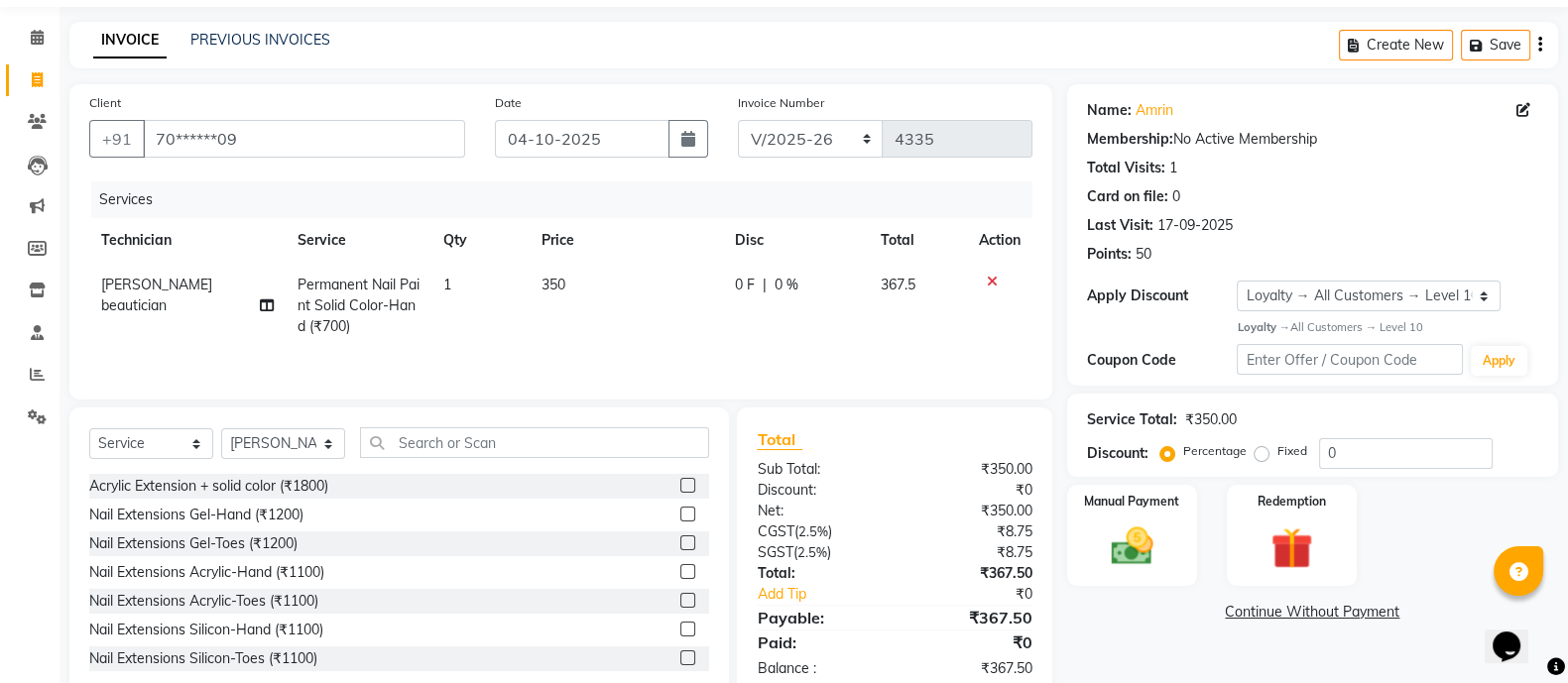
scroll to position [115, 0]
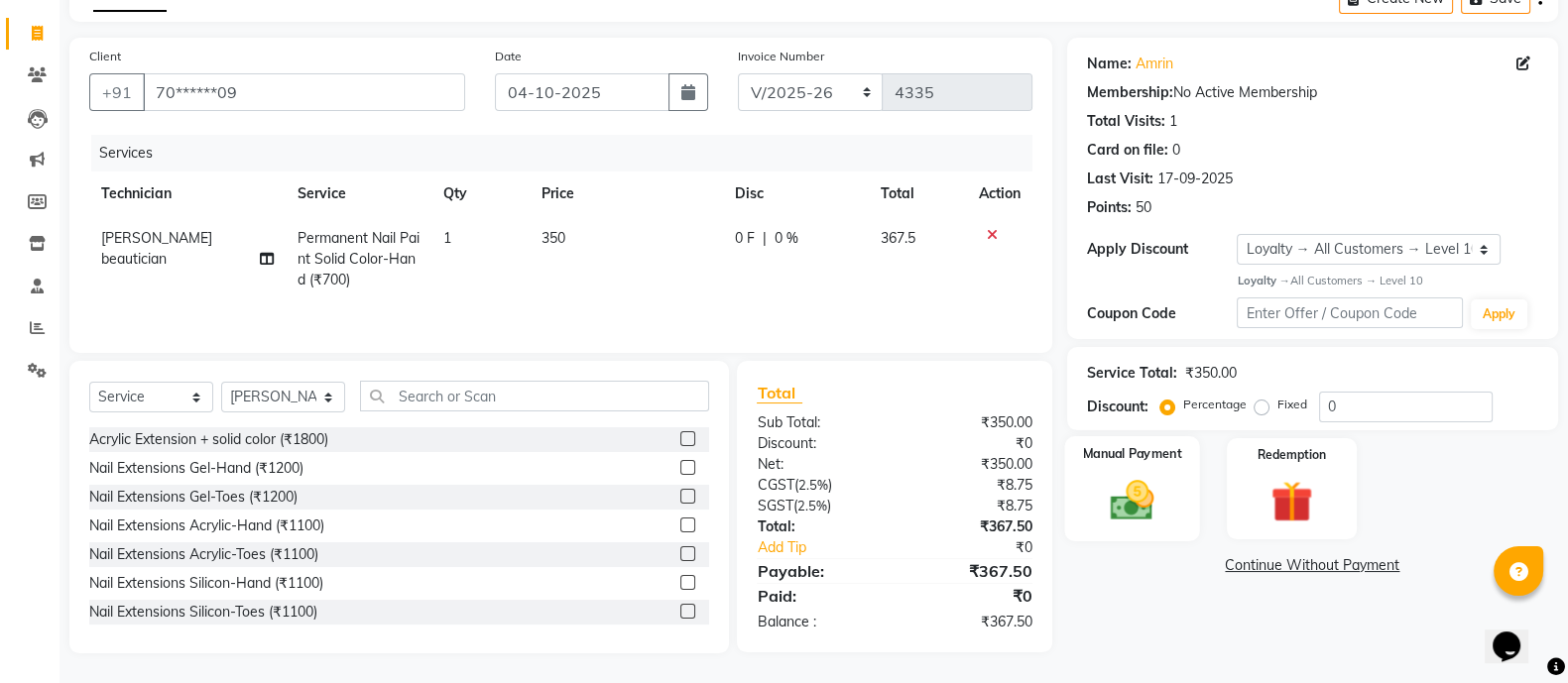
click at [1120, 463] on div "Manual Payment" at bounding box center [1132, 489] width 136 height 105
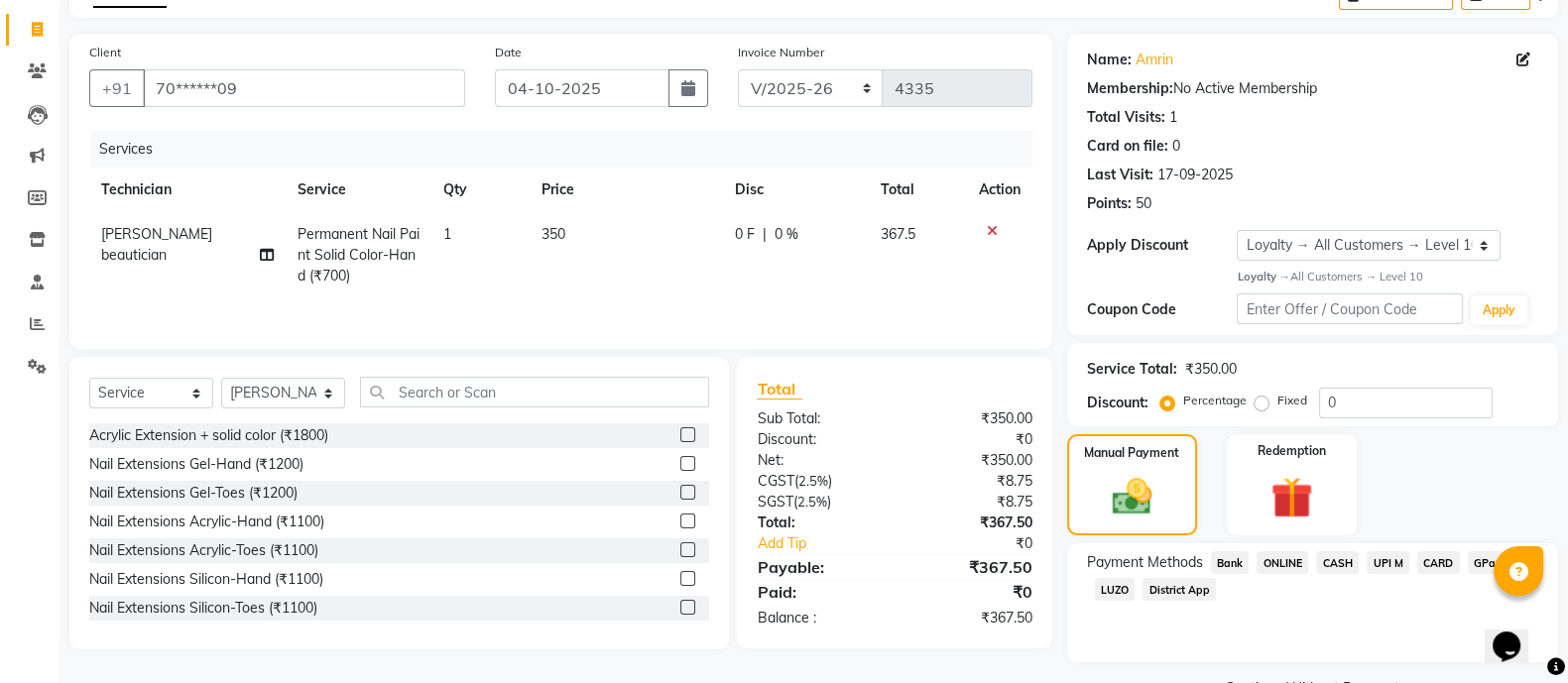
click at [1294, 559] on span "ONLINE" at bounding box center [1282, 562] width 52 height 23
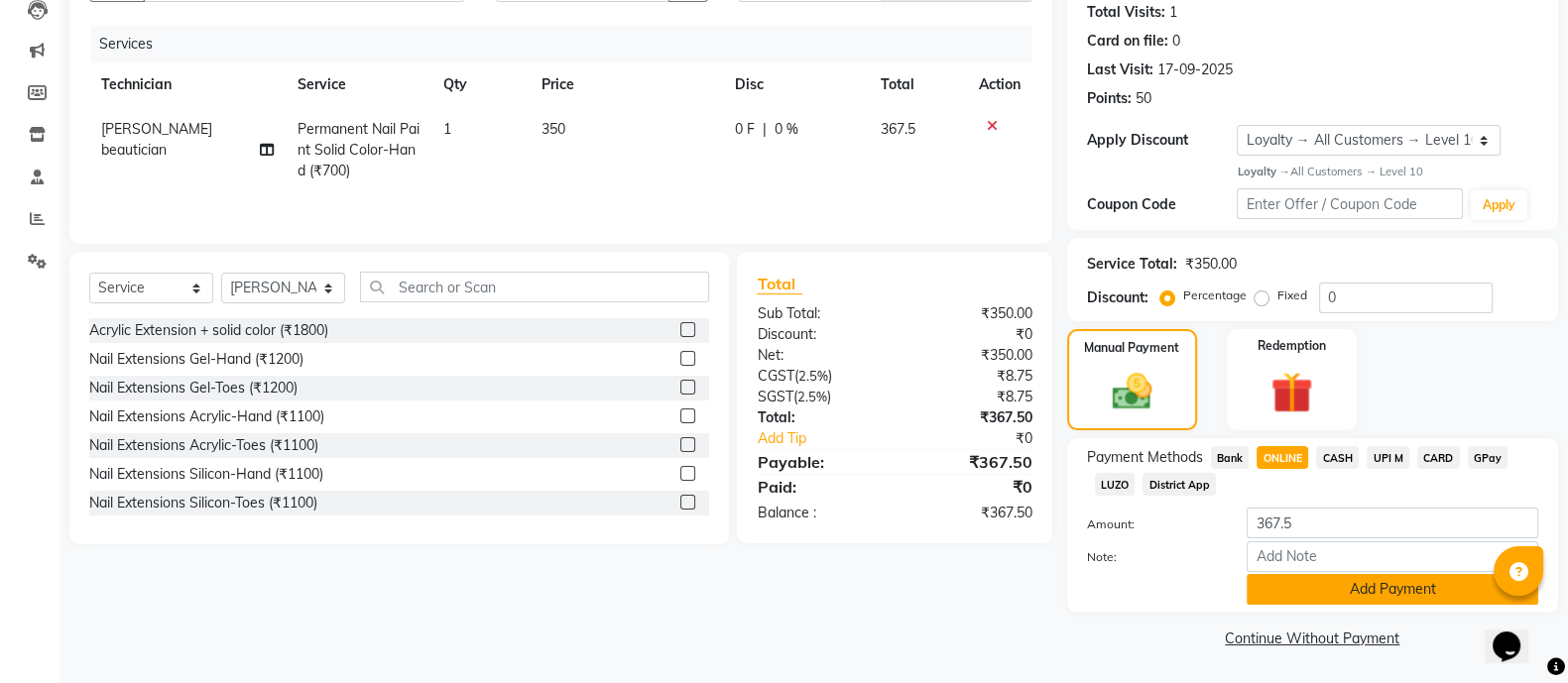
click at [1361, 589] on button "Add Payment" at bounding box center [1392, 589] width 292 height 31
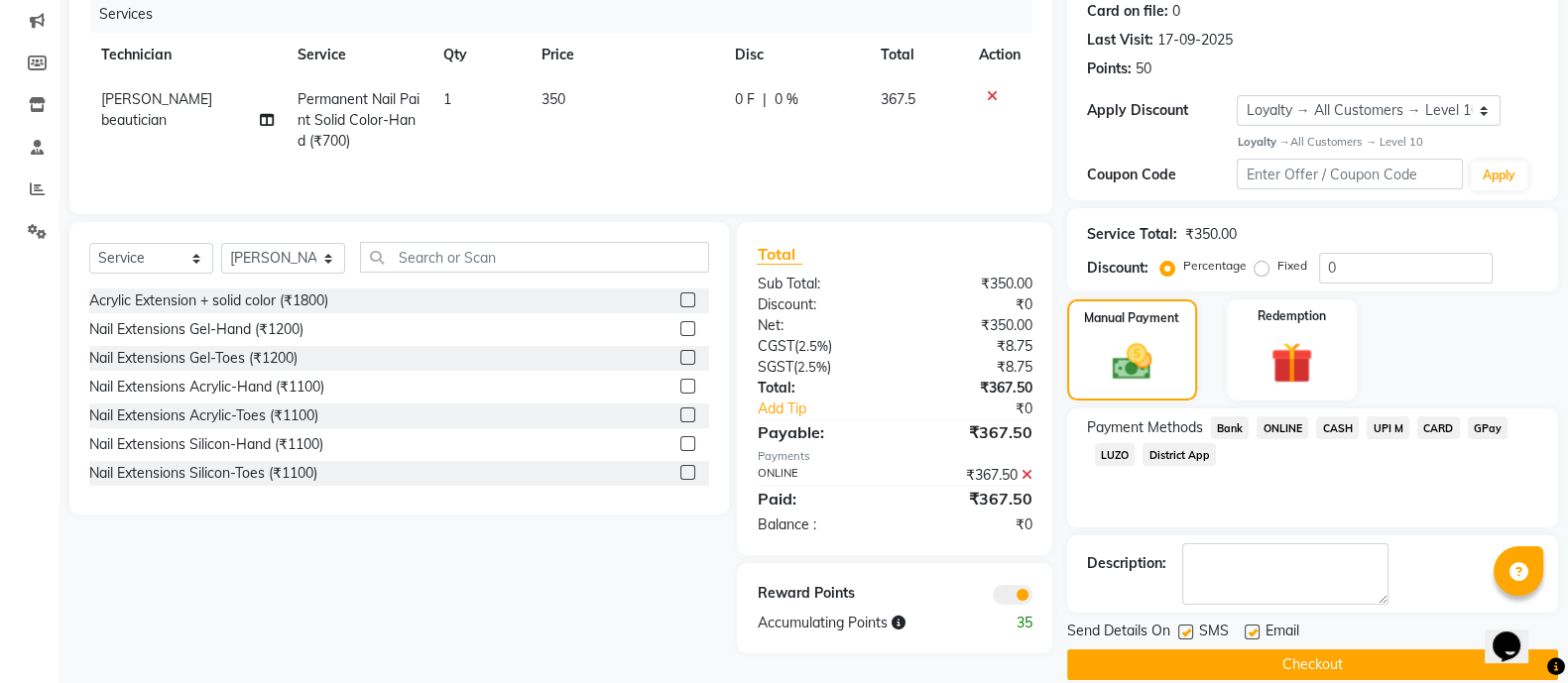
scroll to position [276, 0]
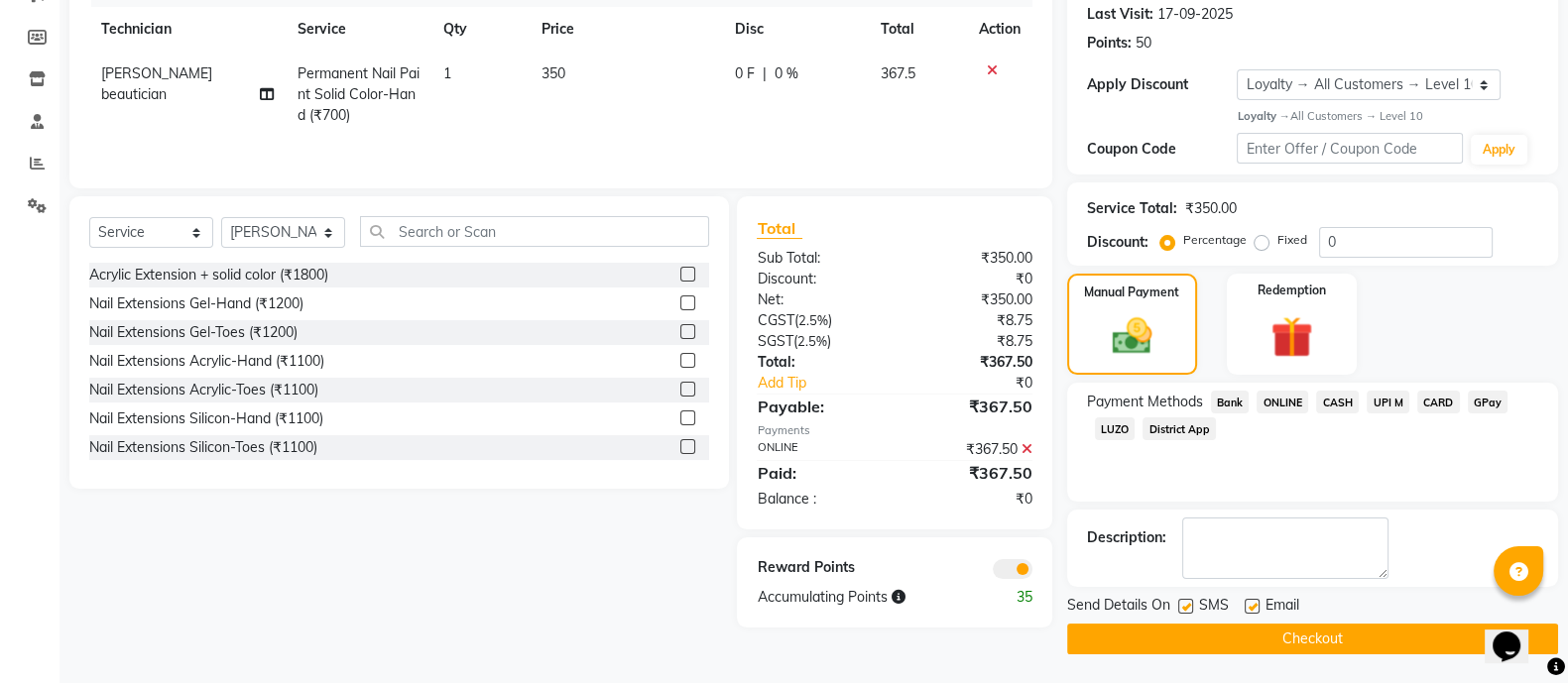
click at [1363, 644] on button "Checkout" at bounding box center [1312, 638] width 491 height 31
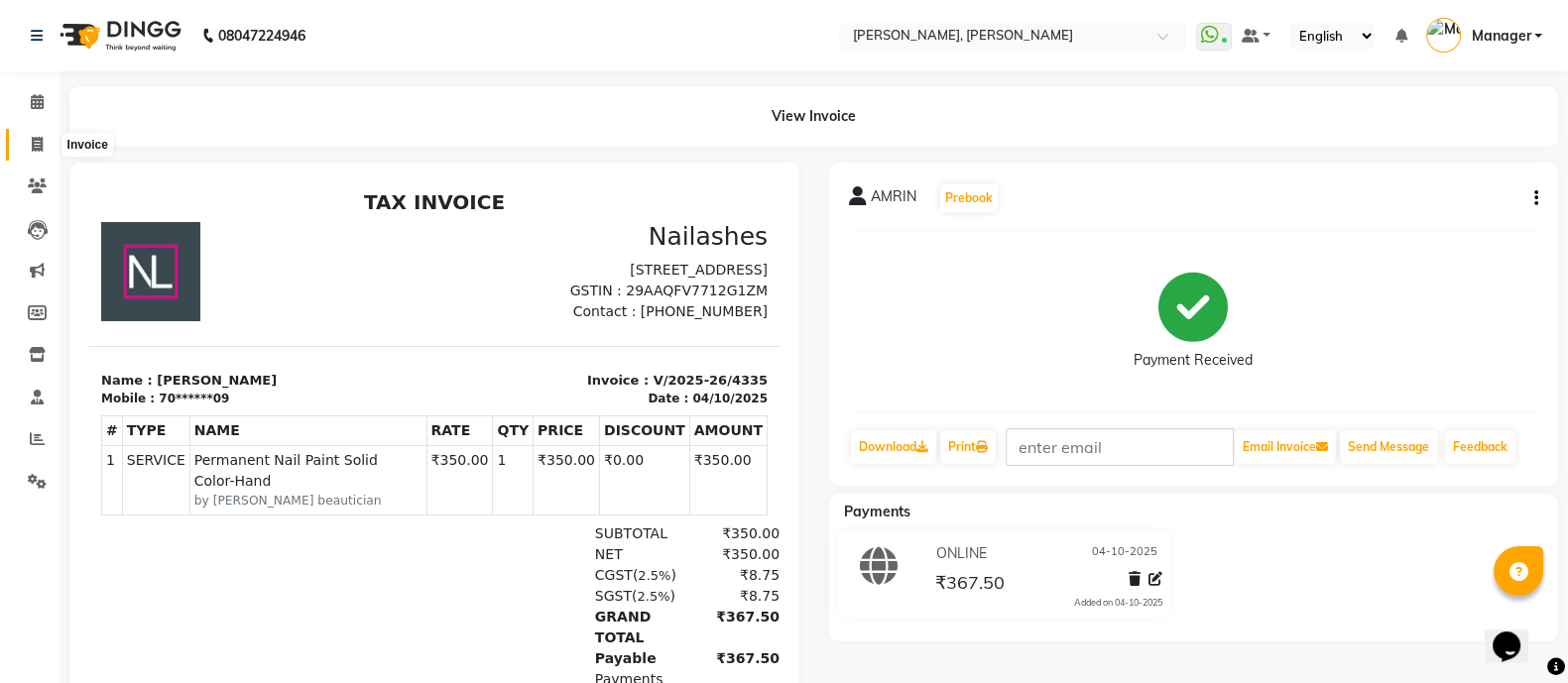
click at [36, 147] on icon at bounding box center [37, 144] width 11 height 15
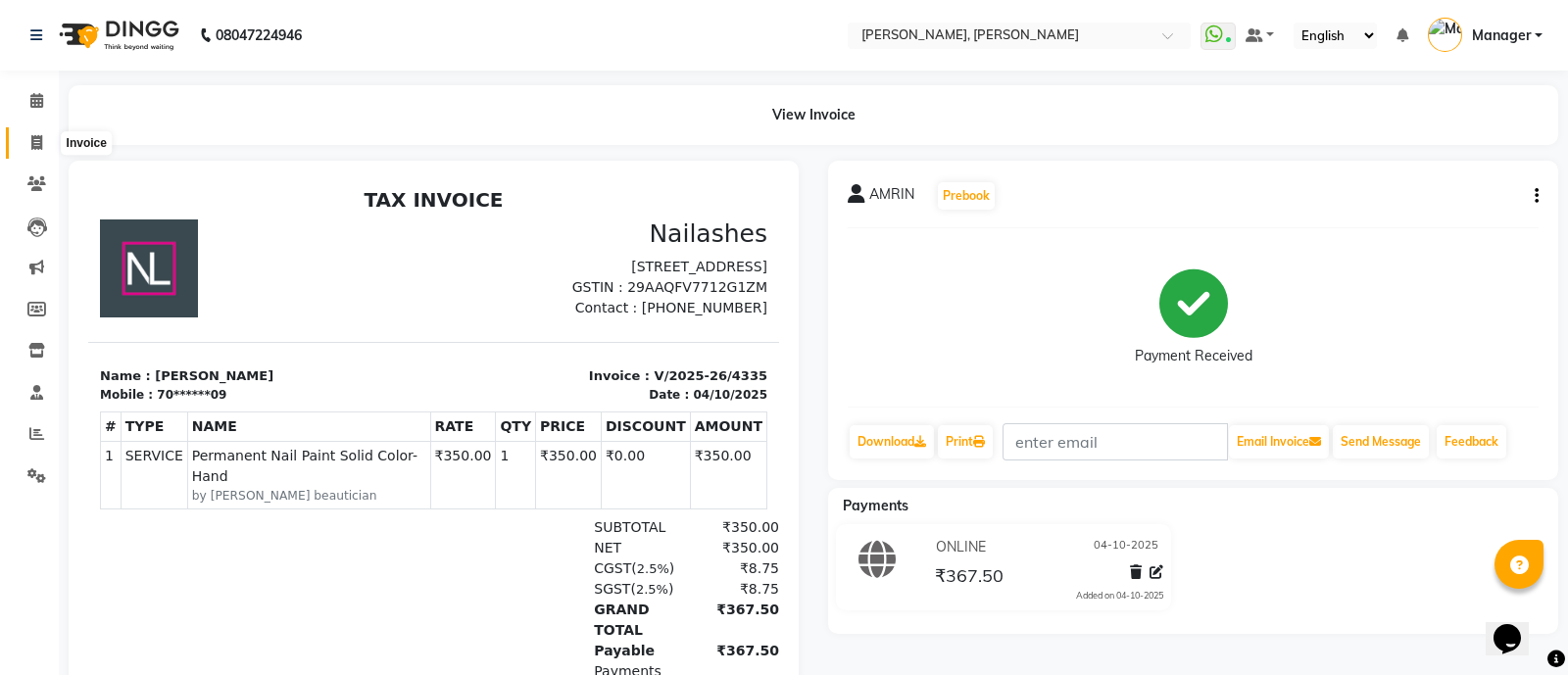
select select "3767"
select select "service"
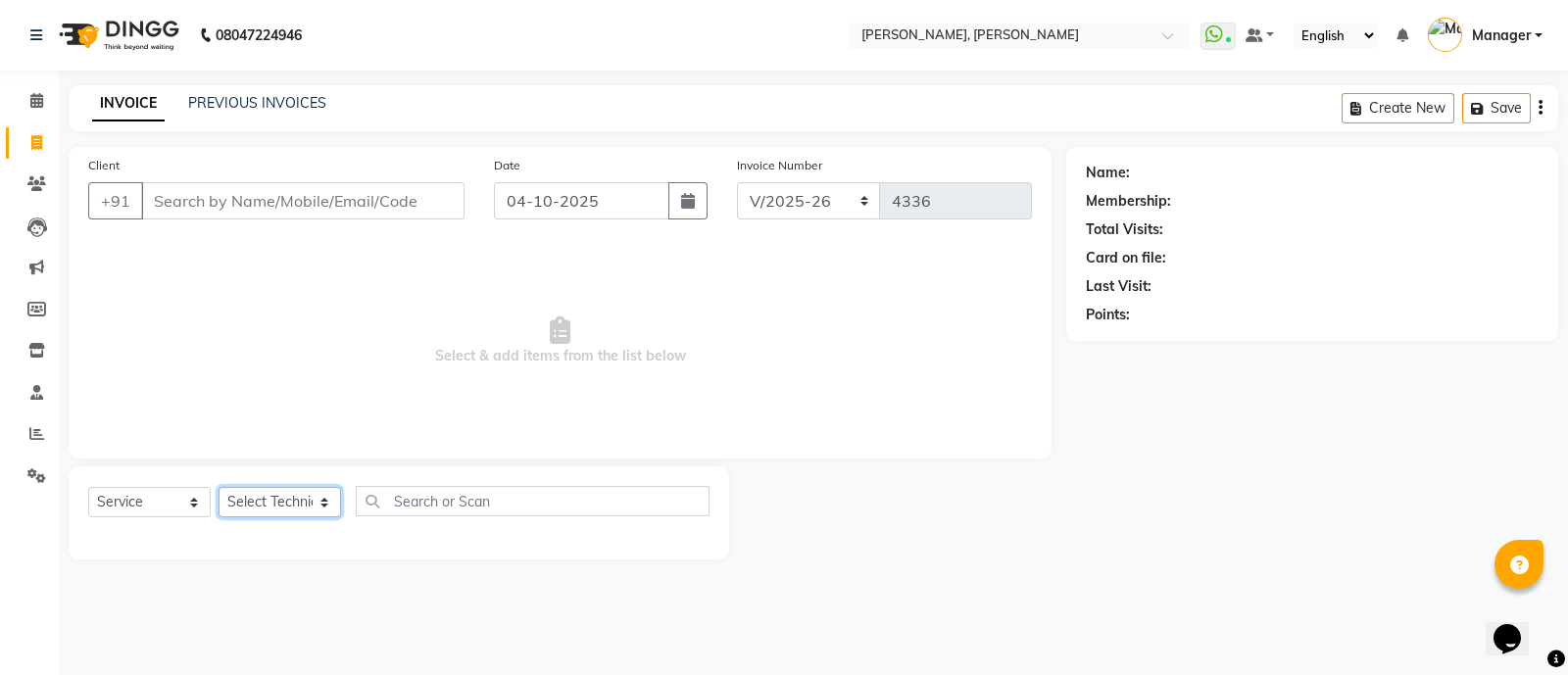
click at [279, 493] on select "Select Technician [PERSON_NAME] [PERSON_NAME] Asid Hanmi [PERSON_NAME] Manager …" at bounding box center [279, 502] width 122 height 30
select select "63957"
click at [219, 488] on select "Select Technician [PERSON_NAME] [PERSON_NAME] Asid Hanmi [PERSON_NAME] Manager …" at bounding box center [279, 502] width 122 height 30
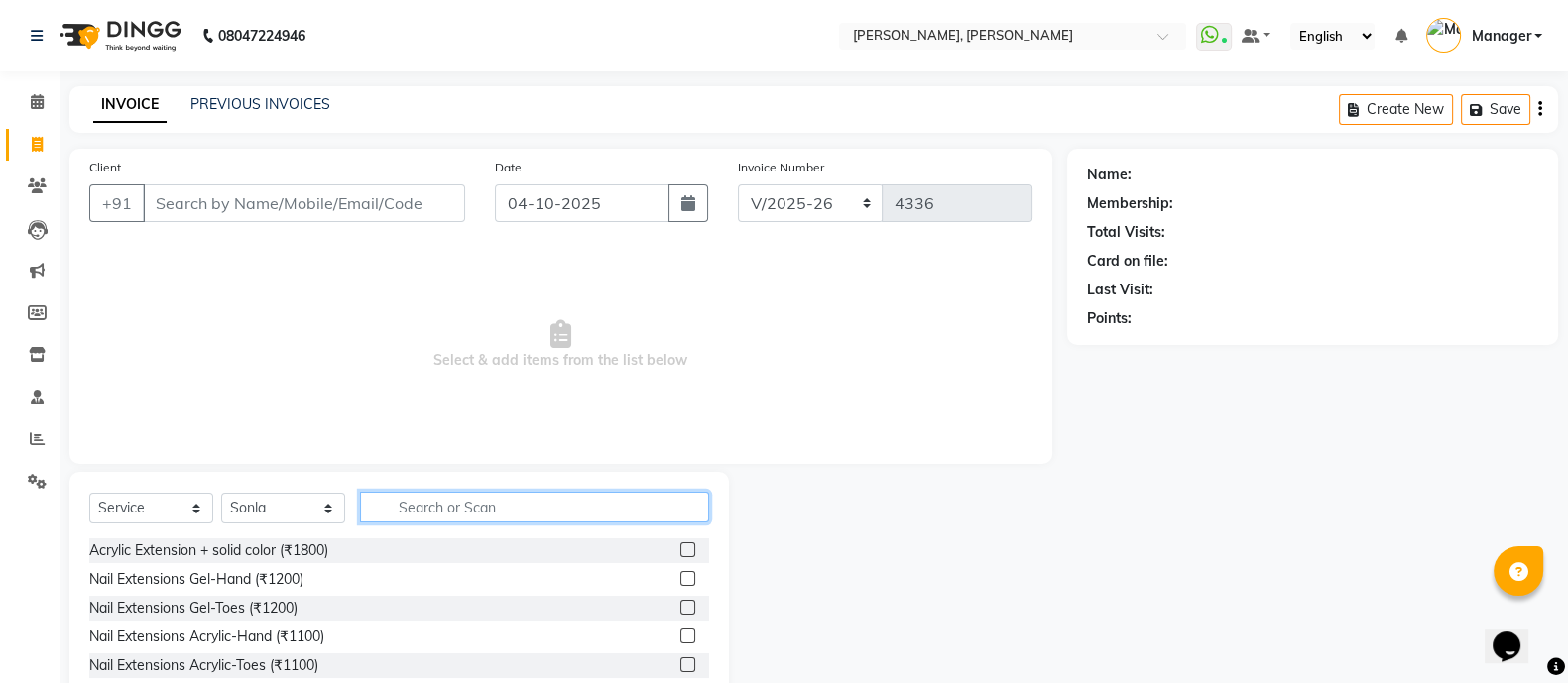
click at [461, 500] on input "text" at bounding box center [535, 507] width 349 height 31
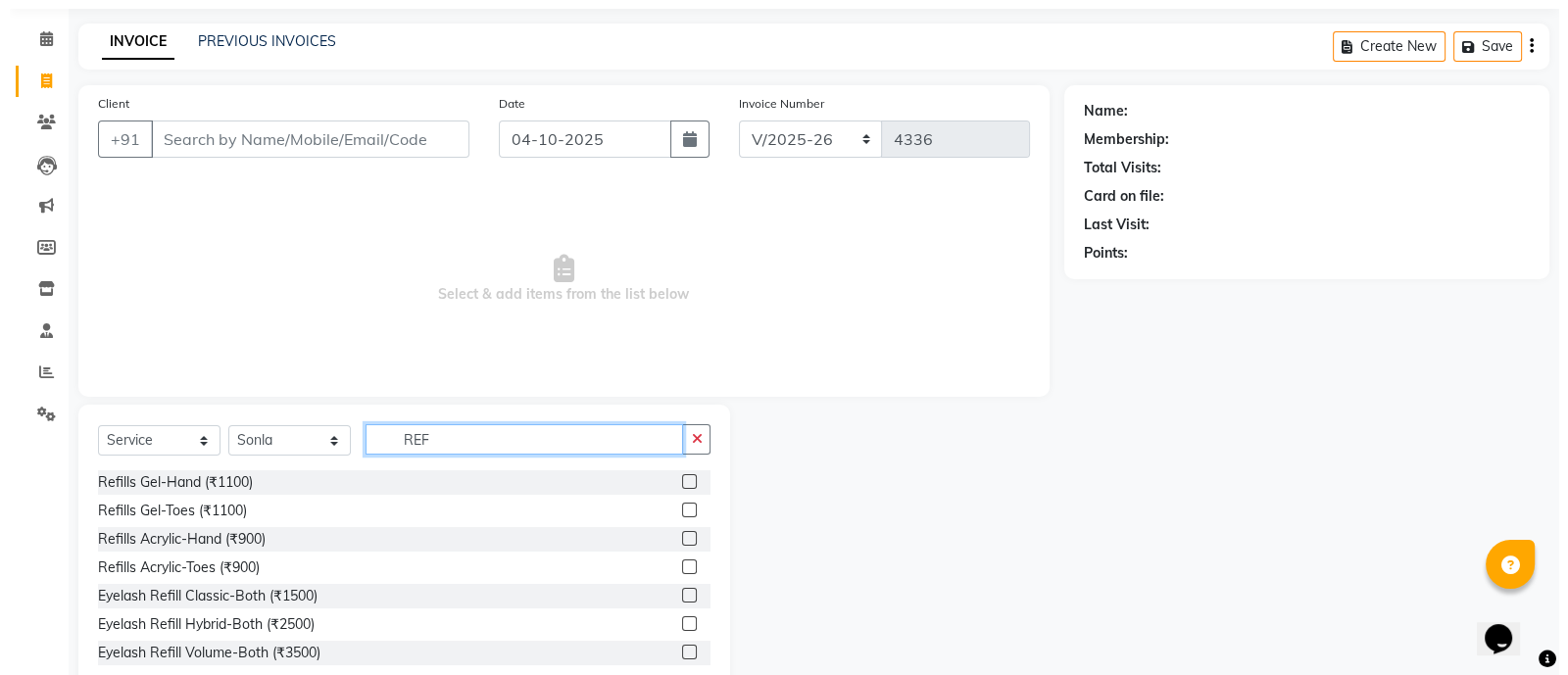
scroll to position [110, 0]
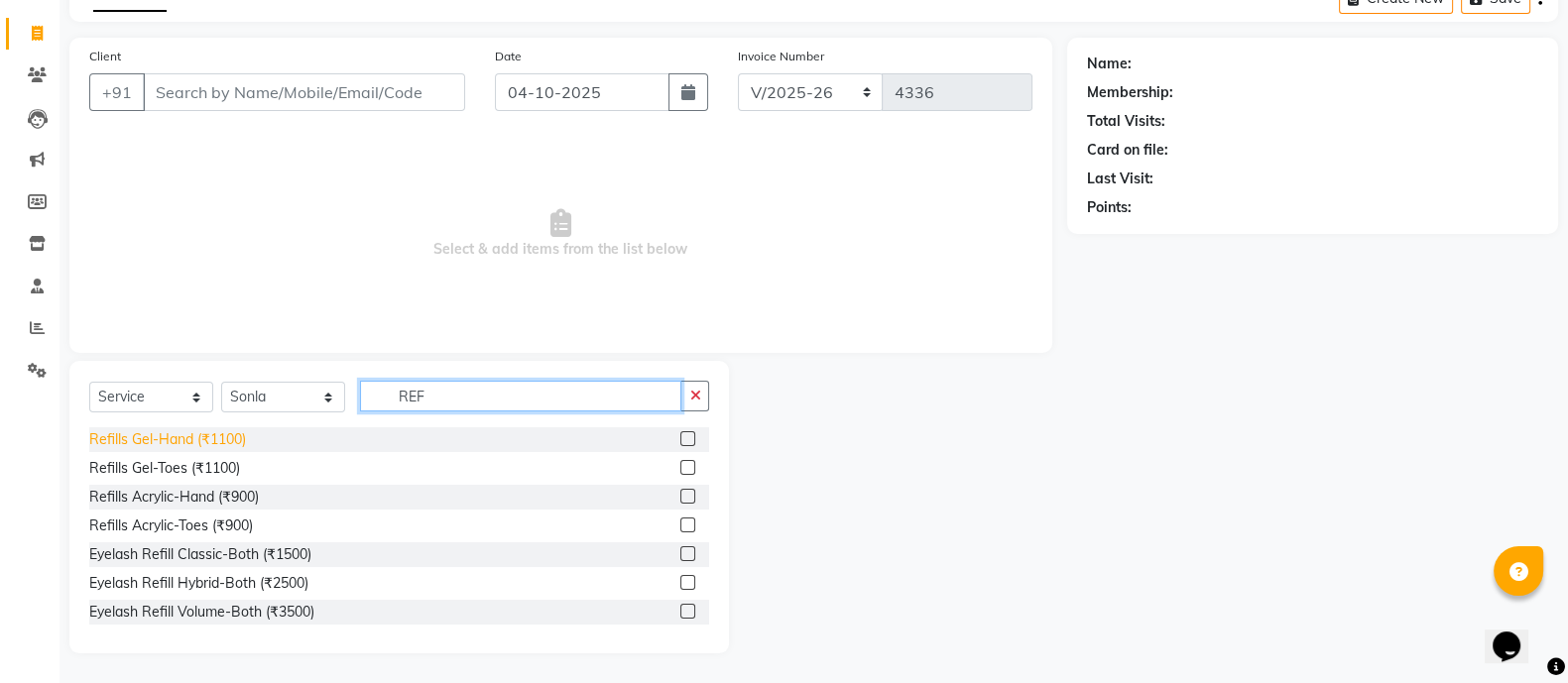
type input "REF"
click at [224, 438] on div "Refills Gel-Hand (₹1100)" at bounding box center [168, 439] width 157 height 21
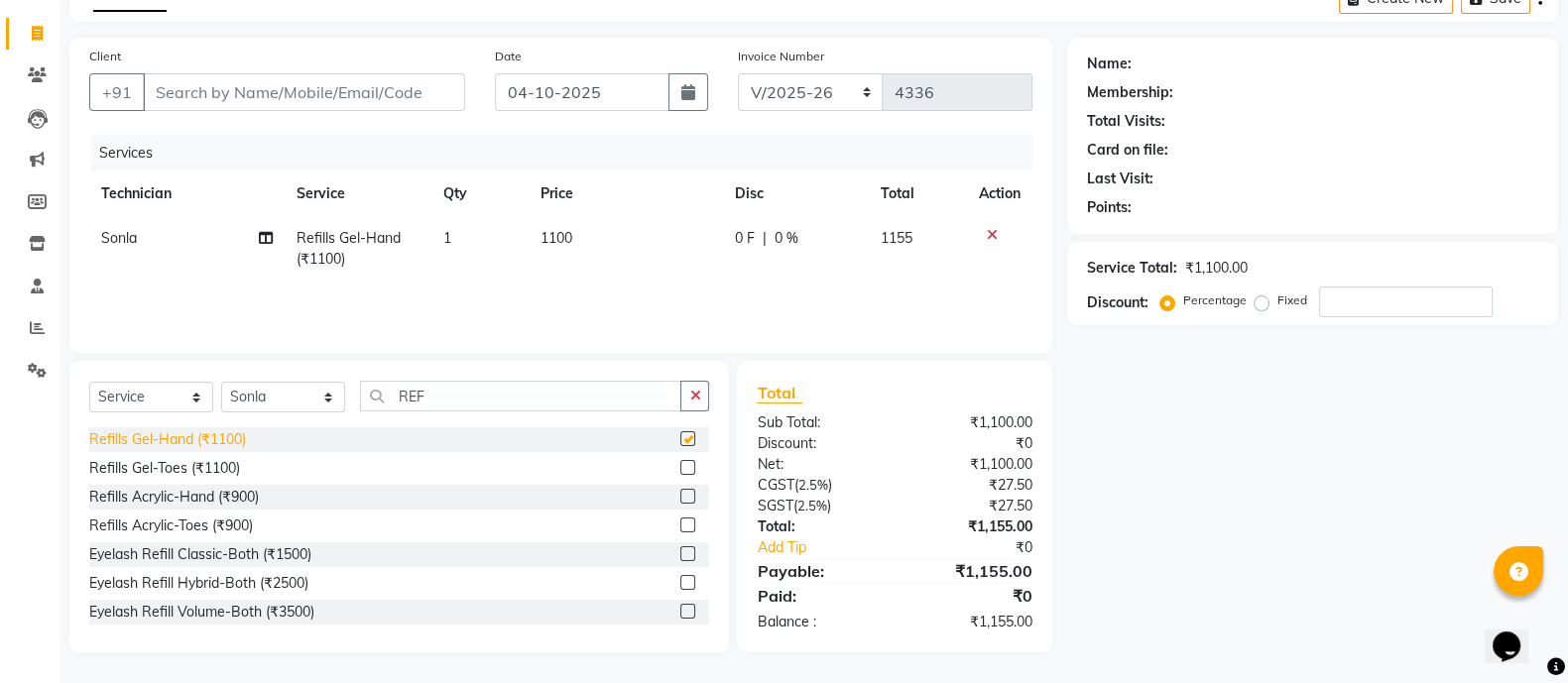
checkbox input "false"
click at [541, 244] on span "1100" at bounding box center [556, 238] width 32 height 18
select select "63957"
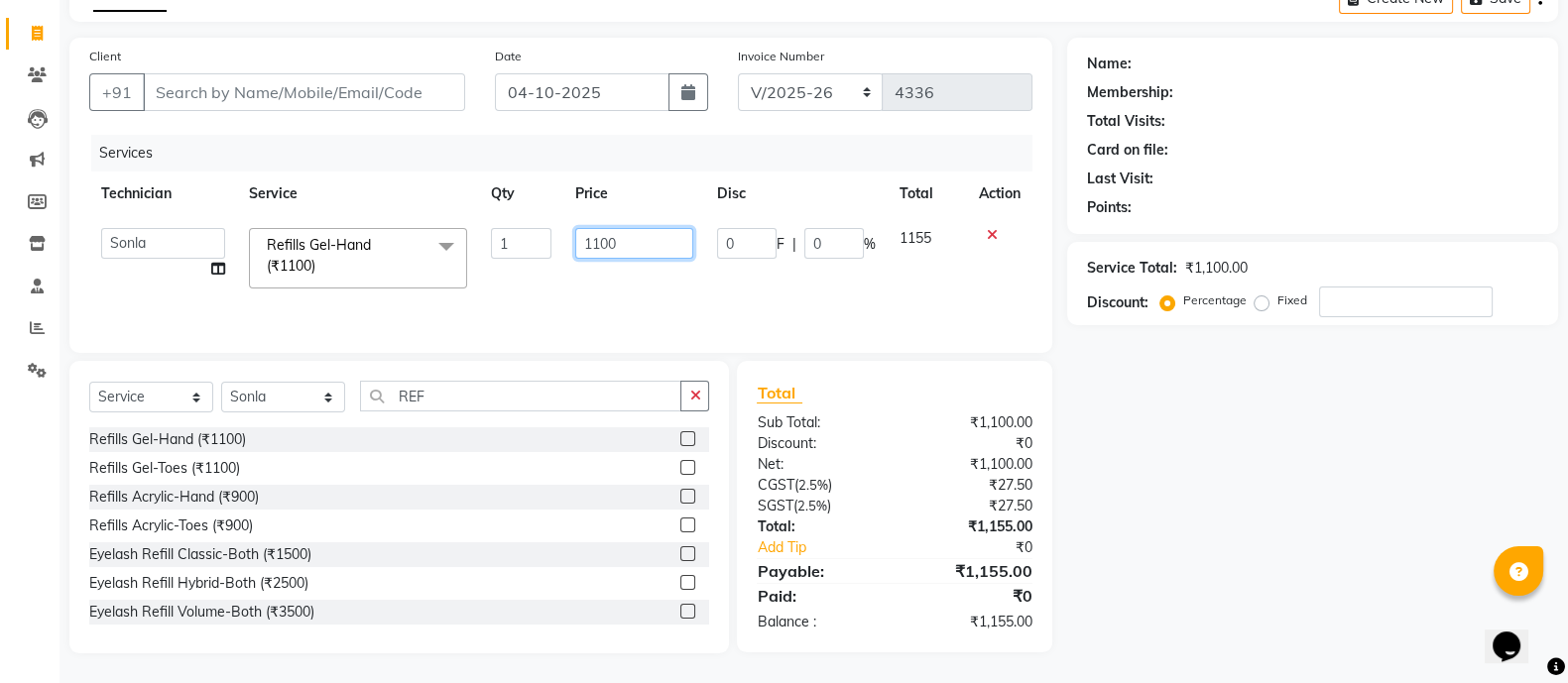
click at [654, 244] on input "1100" at bounding box center [634, 243] width 118 height 31
type input "1"
type input "550"
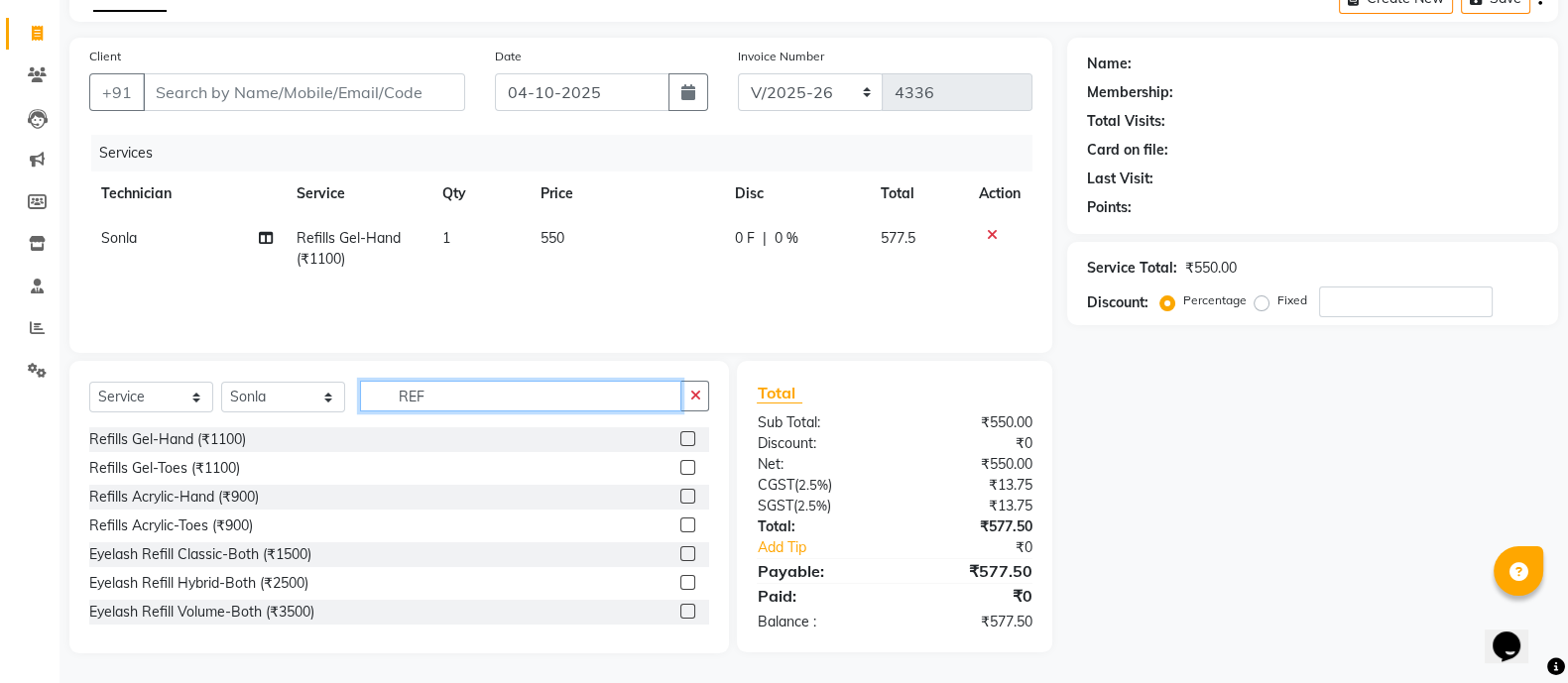
click at [464, 398] on input "REF" at bounding box center [521, 396] width 321 height 31
type input "R"
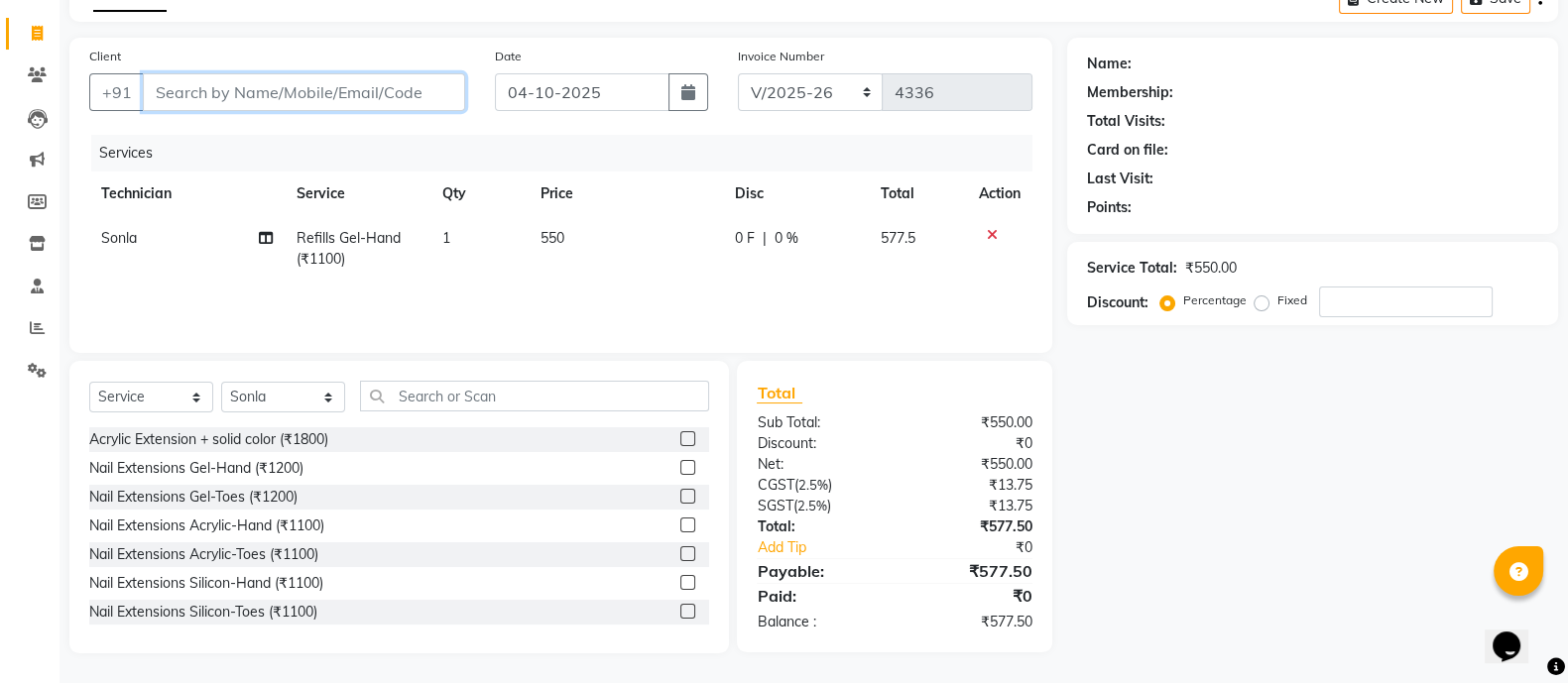
click at [357, 83] on input "Client" at bounding box center [303, 92] width 322 height 38
type input "9"
type input "0"
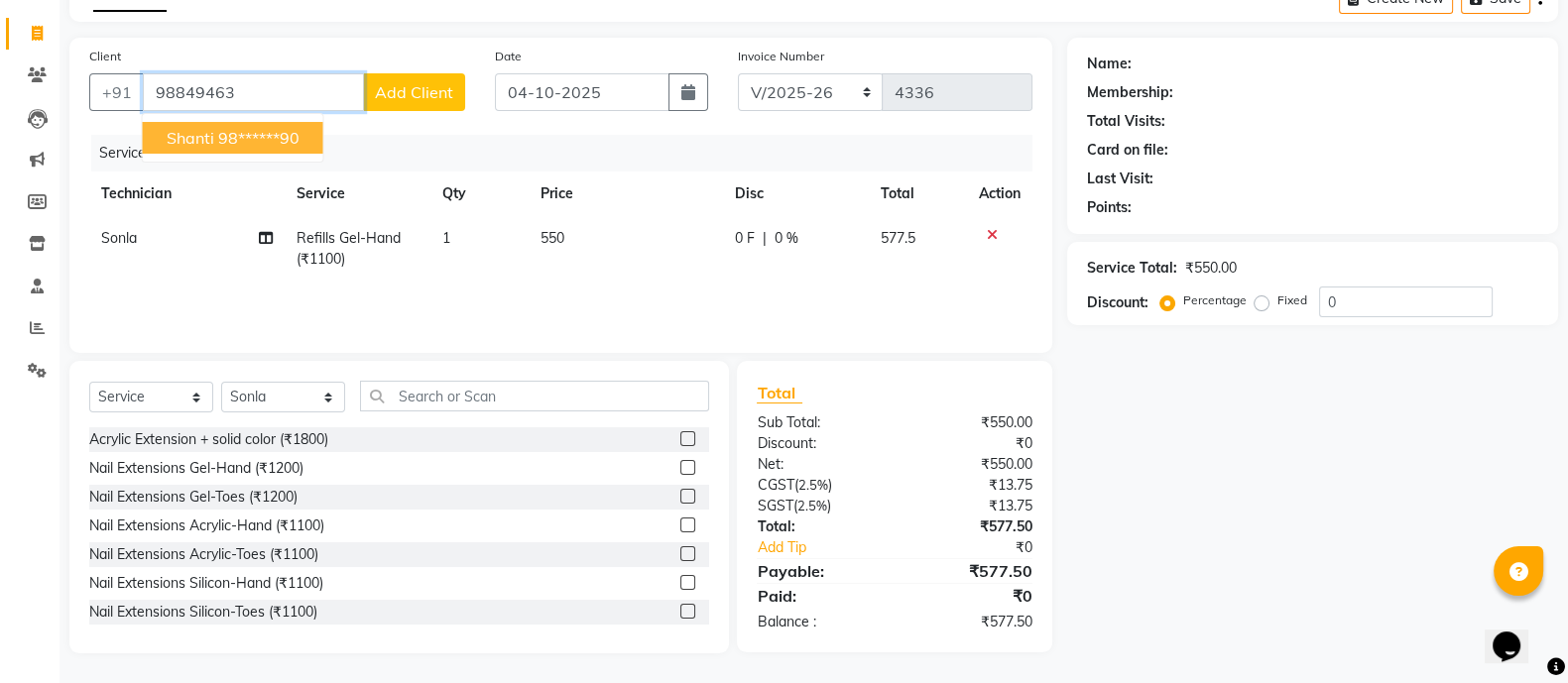
click at [227, 138] on ngb-highlight "98******90" at bounding box center [259, 138] width 81 height 20
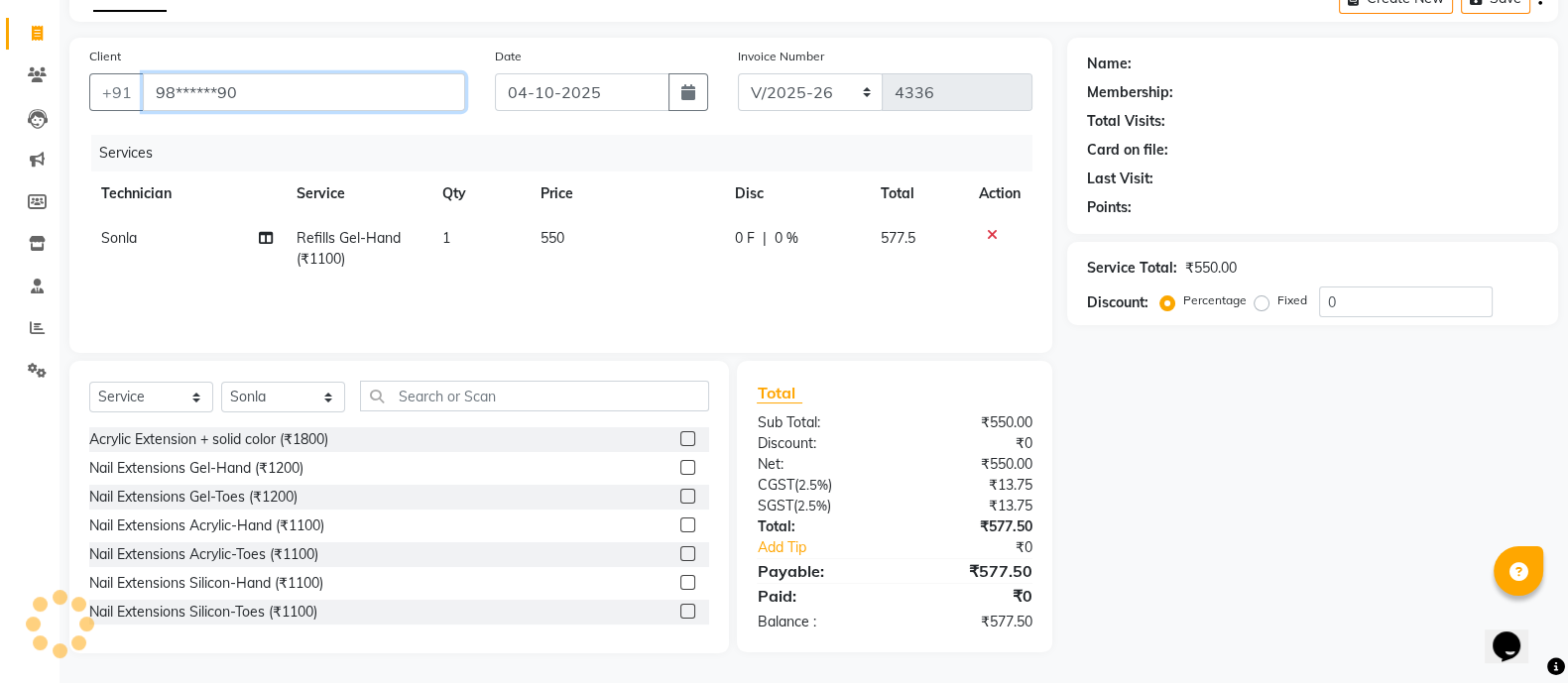
type input "98******90"
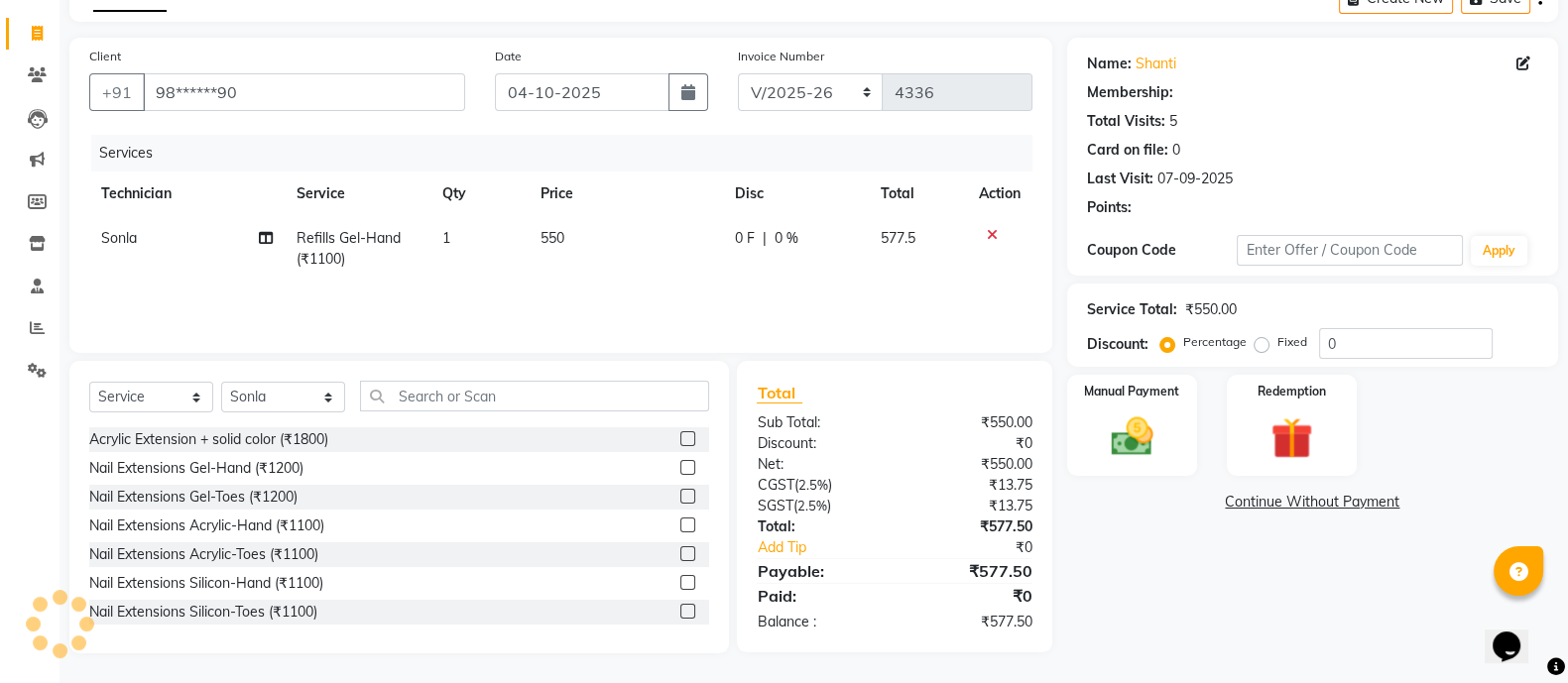
select select "1: Object"
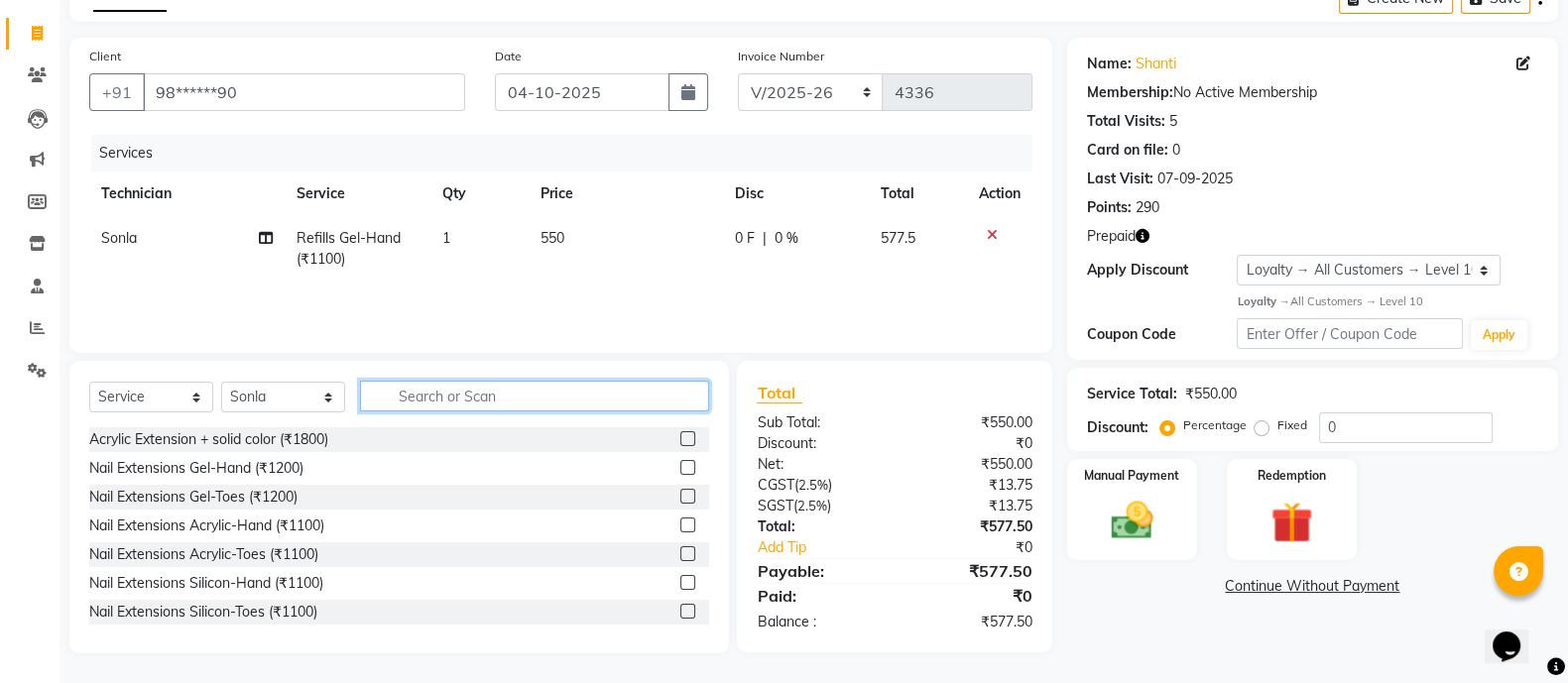
click at [471, 398] on input "text" at bounding box center [535, 396] width 349 height 31
click at [1141, 240] on icon "button" at bounding box center [1143, 236] width 14 height 14
click at [496, 403] on input "text" at bounding box center [535, 396] width 349 height 31
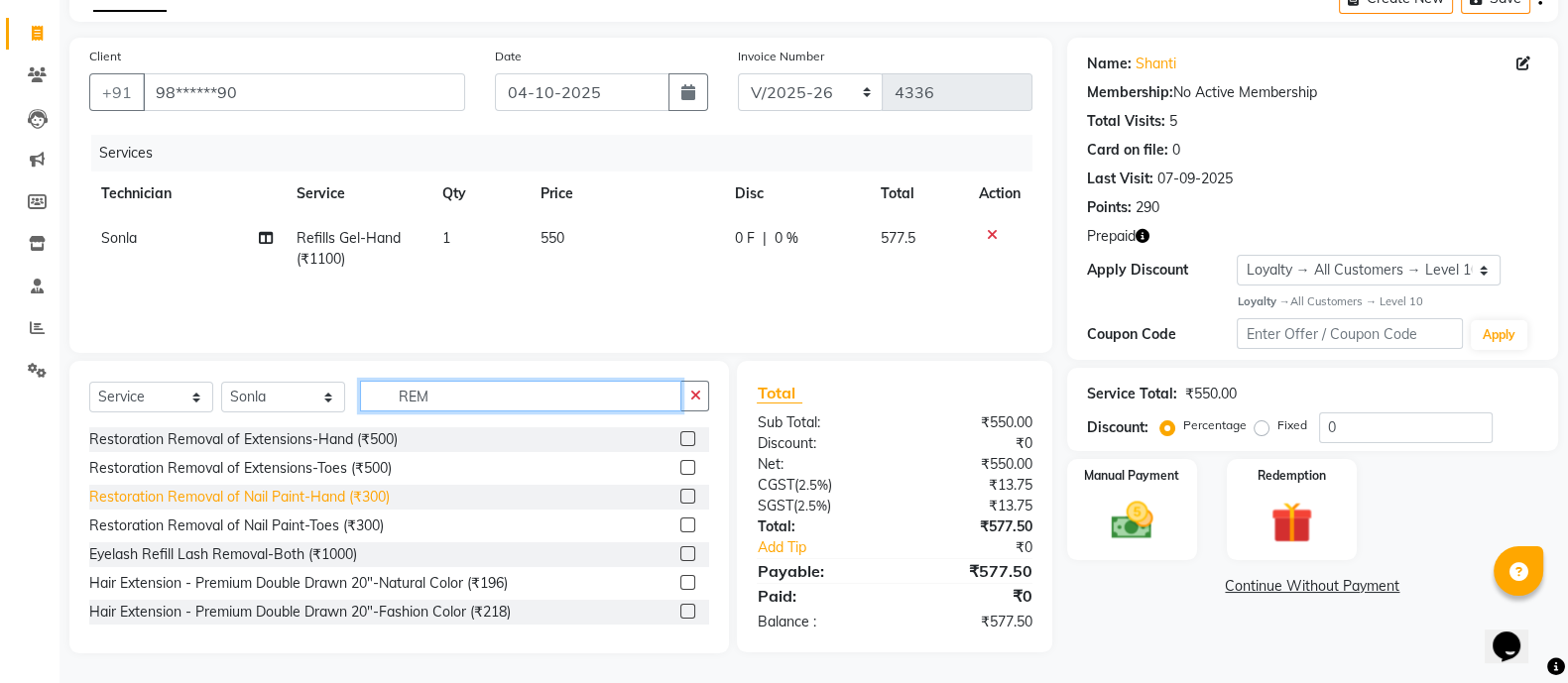
type input "REM"
click at [340, 496] on div "Restoration Removal of Nail Paint-Hand (₹300)" at bounding box center [239, 497] width 301 height 21
checkbox input "false"
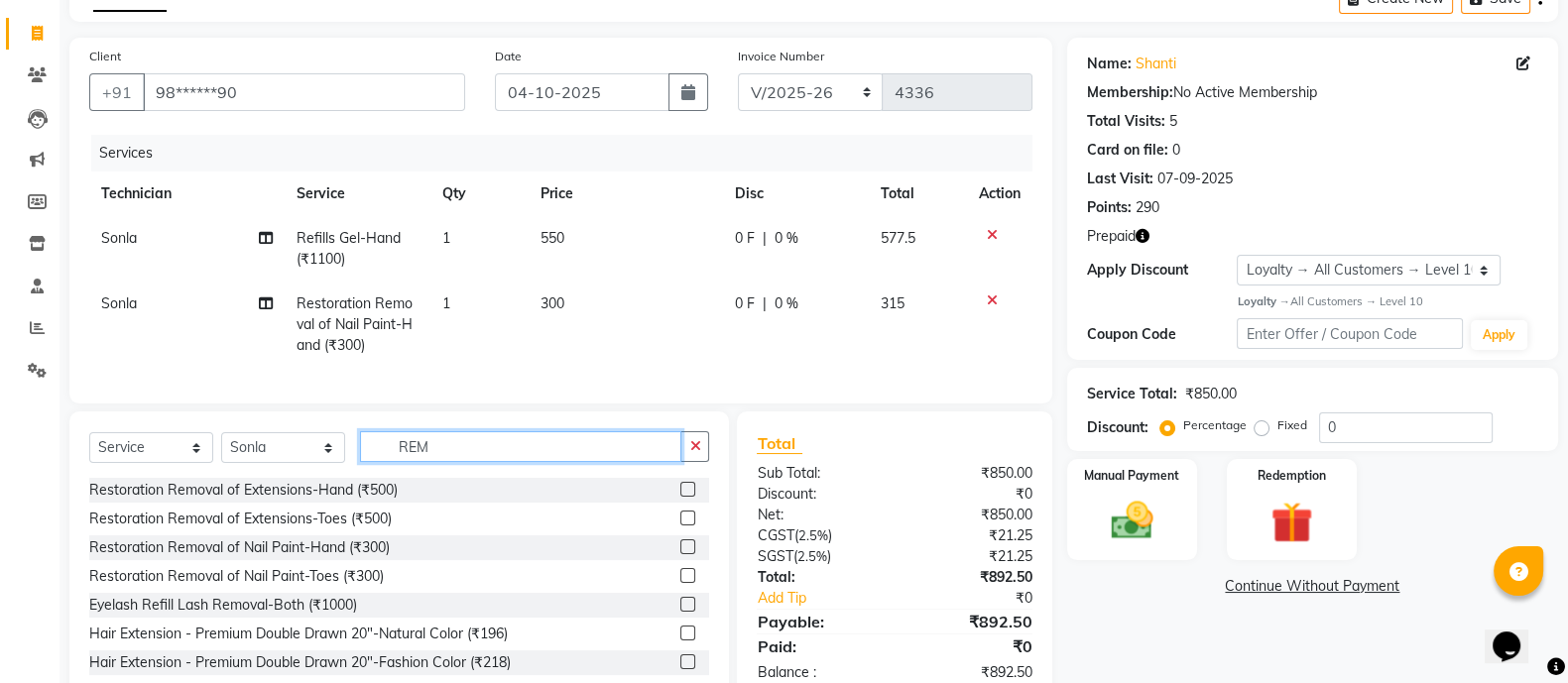
click at [468, 462] on input "REM" at bounding box center [521, 446] width 321 height 31
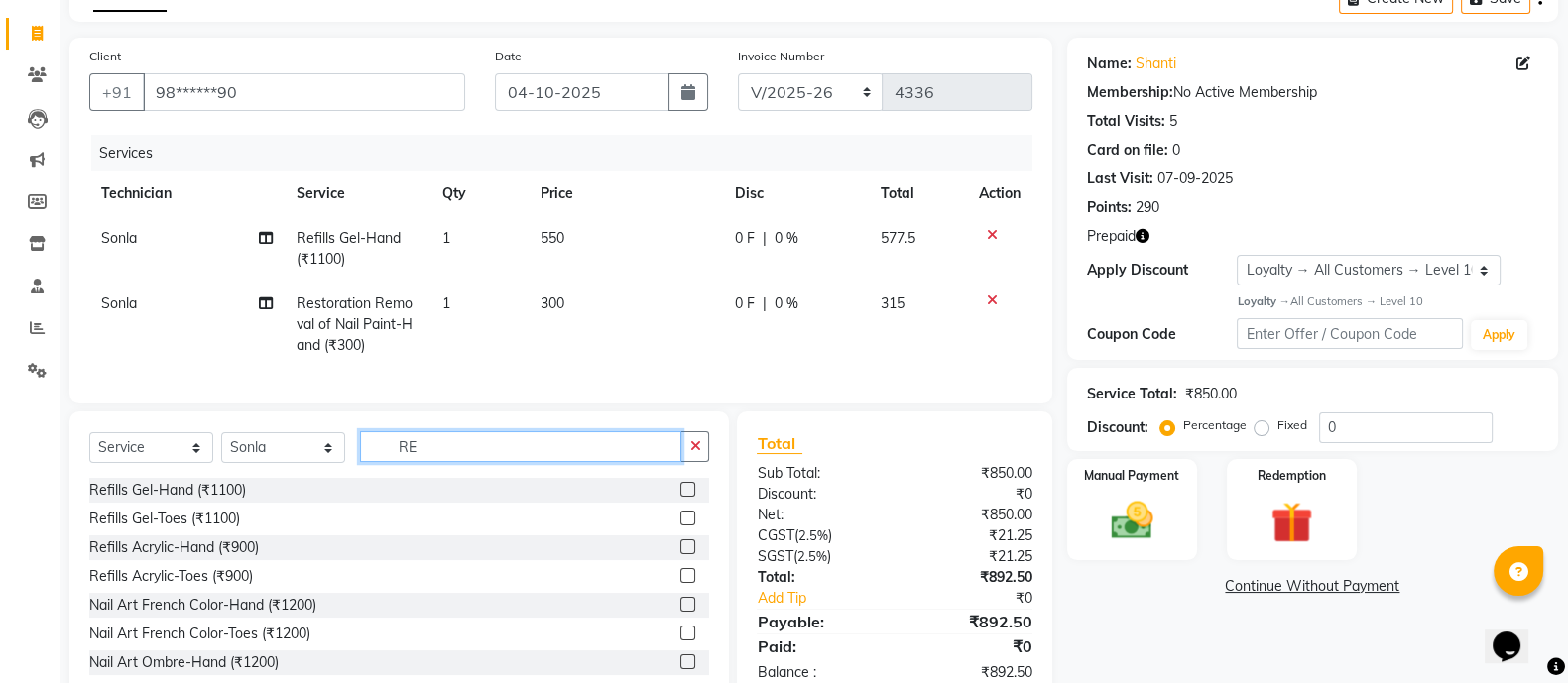
type input "R"
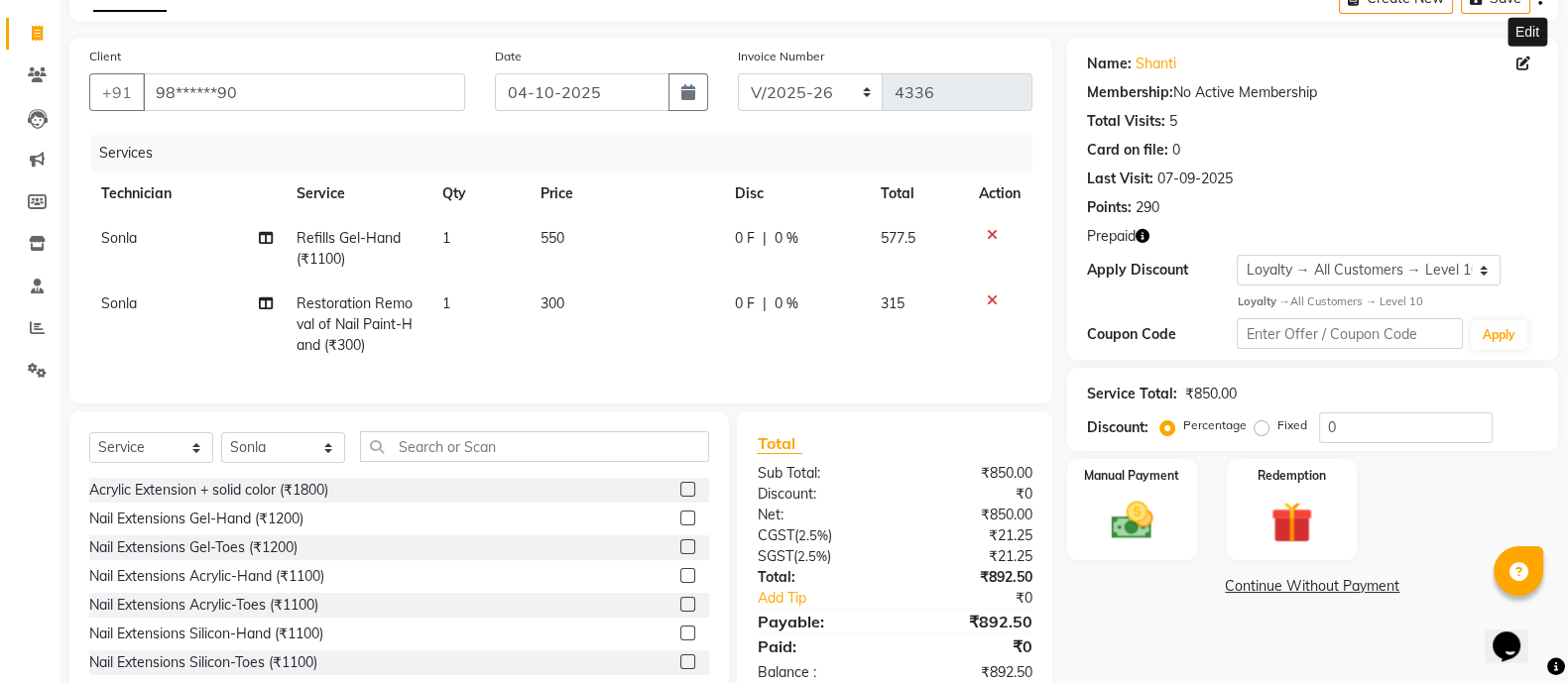
click at [1518, 64] on icon at bounding box center [1523, 63] width 14 height 14
select select "21"
select select "[DEMOGRAPHIC_DATA]"
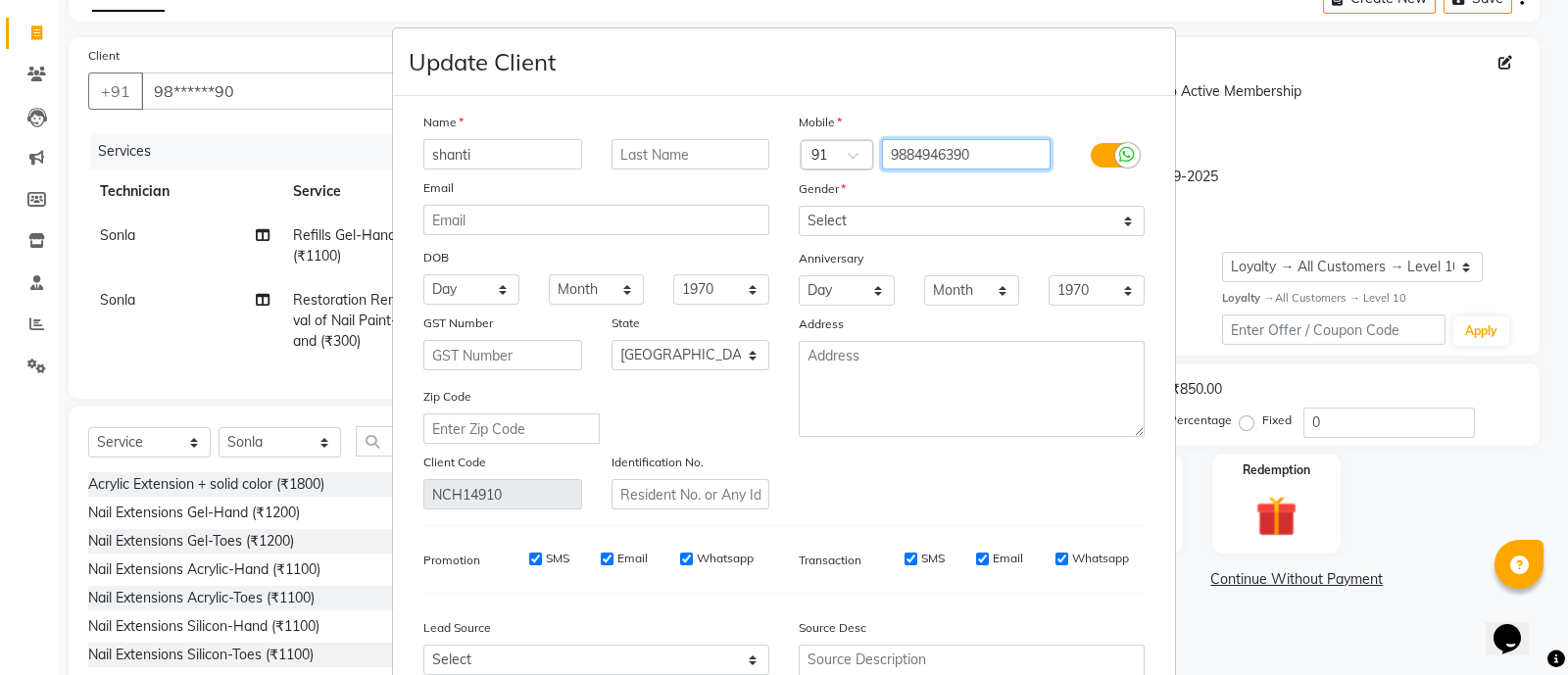
drag, startPoint x: 985, startPoint y: 145, endPoint x: 832, endPoint y: 161, distance: 153.8
click at [832, 161] on div "Country Code × 91 9884946390" at bounding box center [971, 155] width 375 height 31
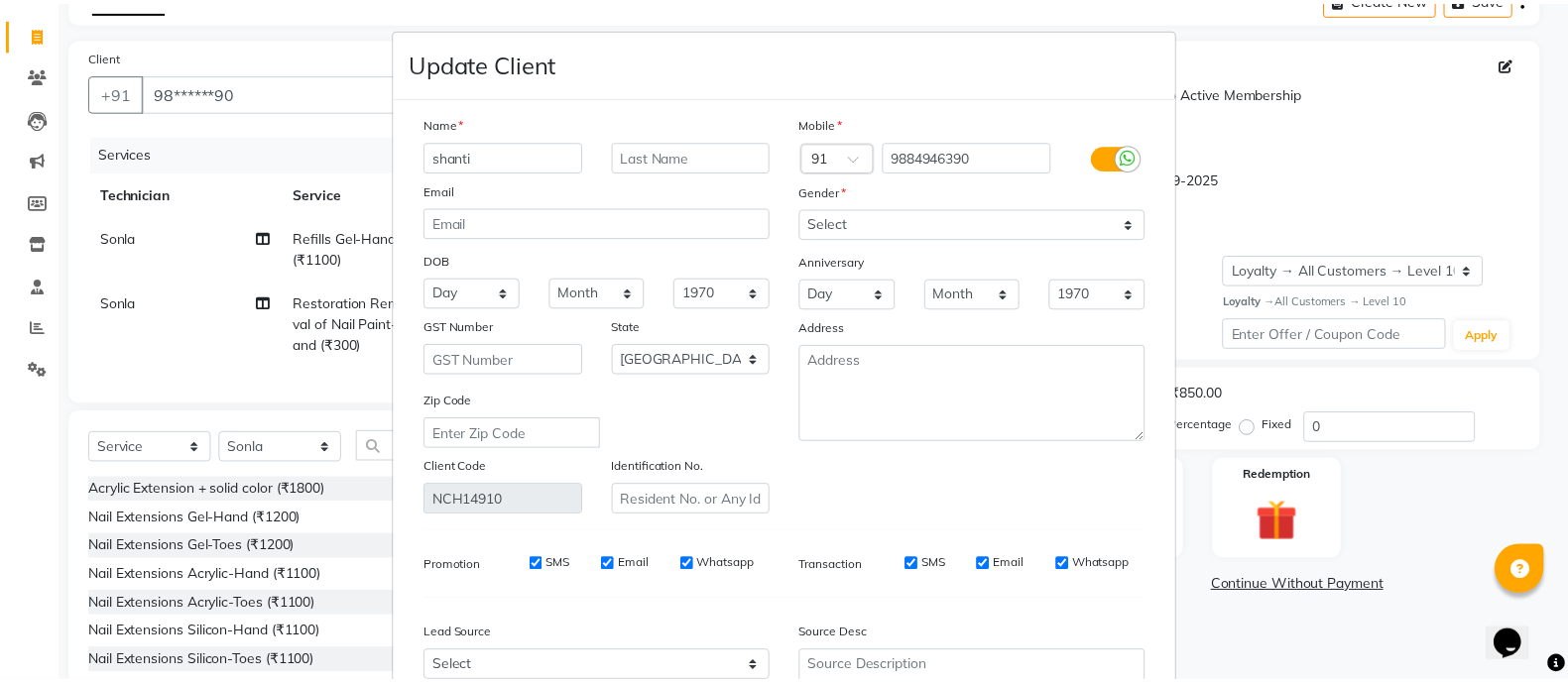
scroll to position [207, 0]
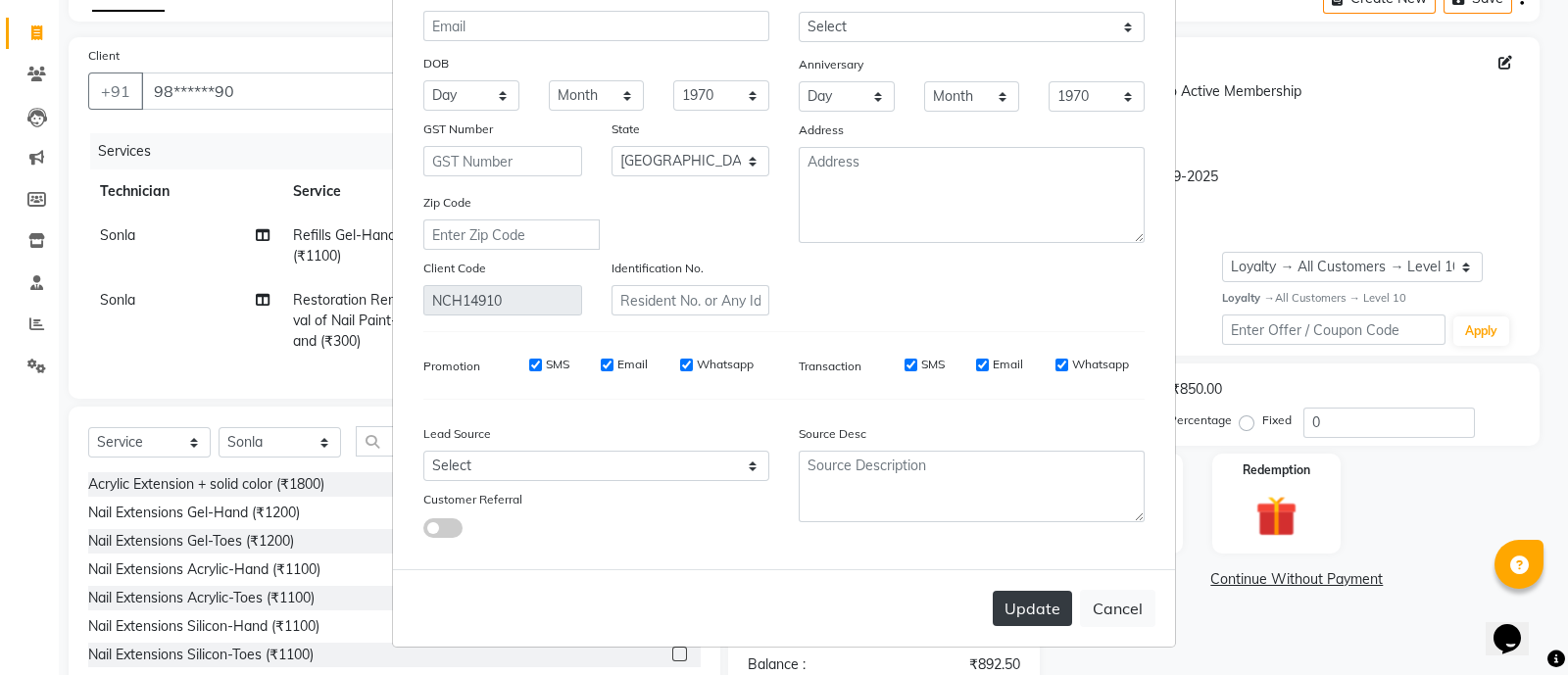
click at [1032, 602] on button "Update" at bounding box center [1032, 608] width 79 height 35
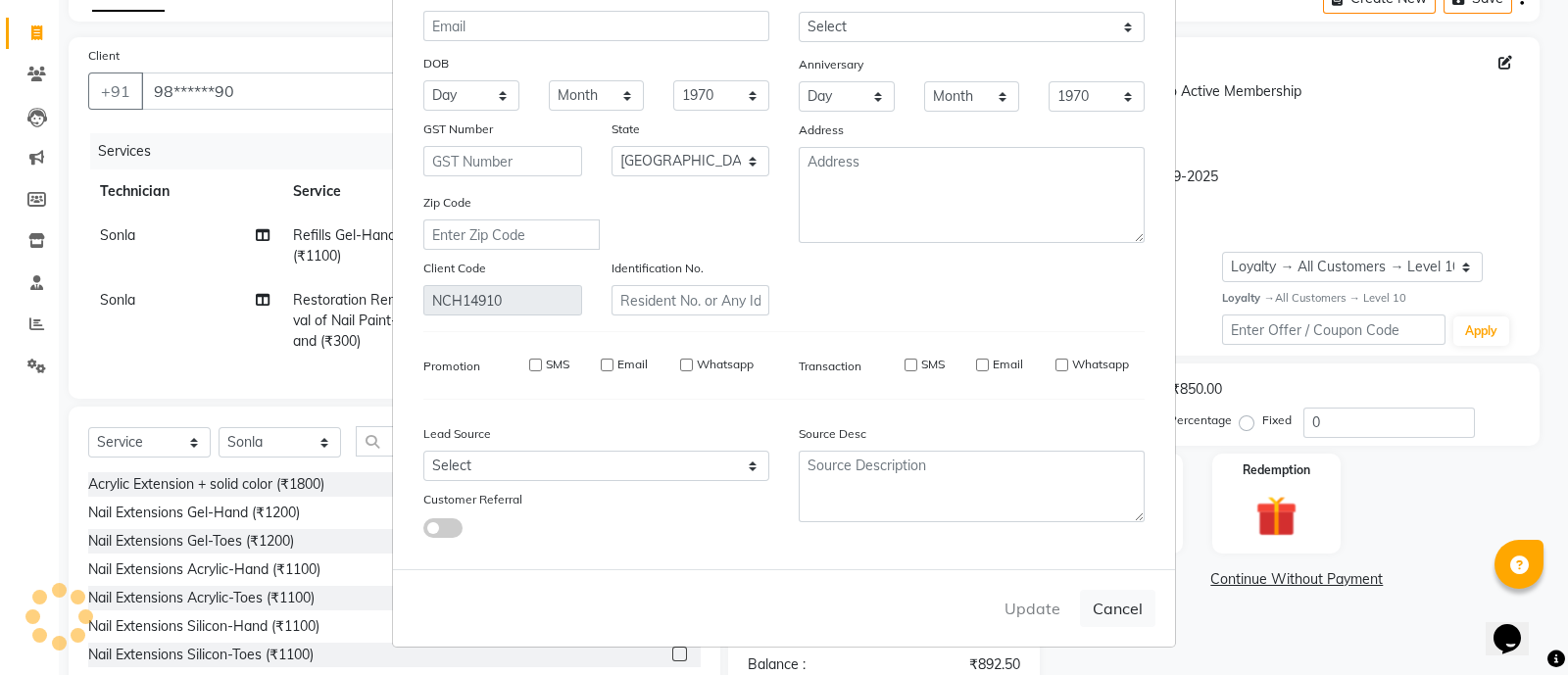
select select
select select "null"
select select
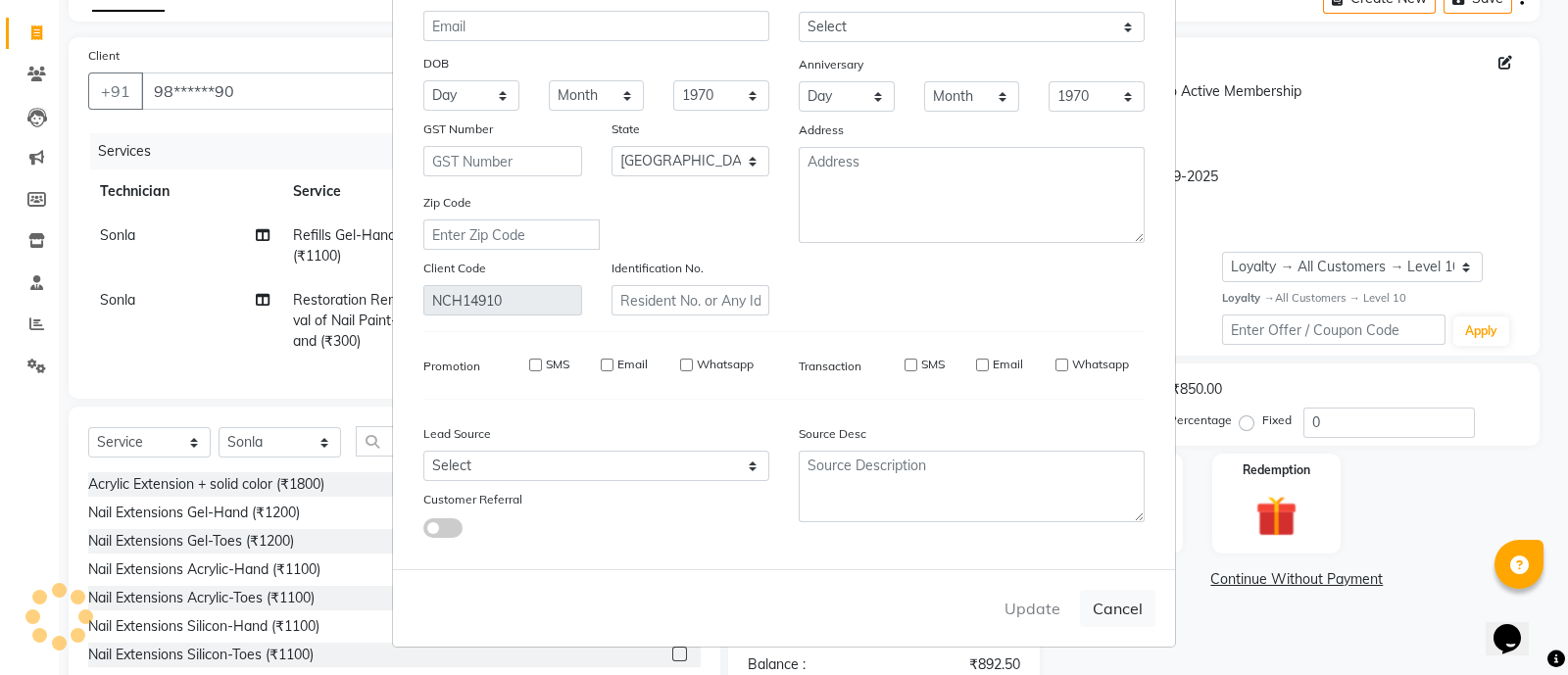
select select
checkbox input "false"
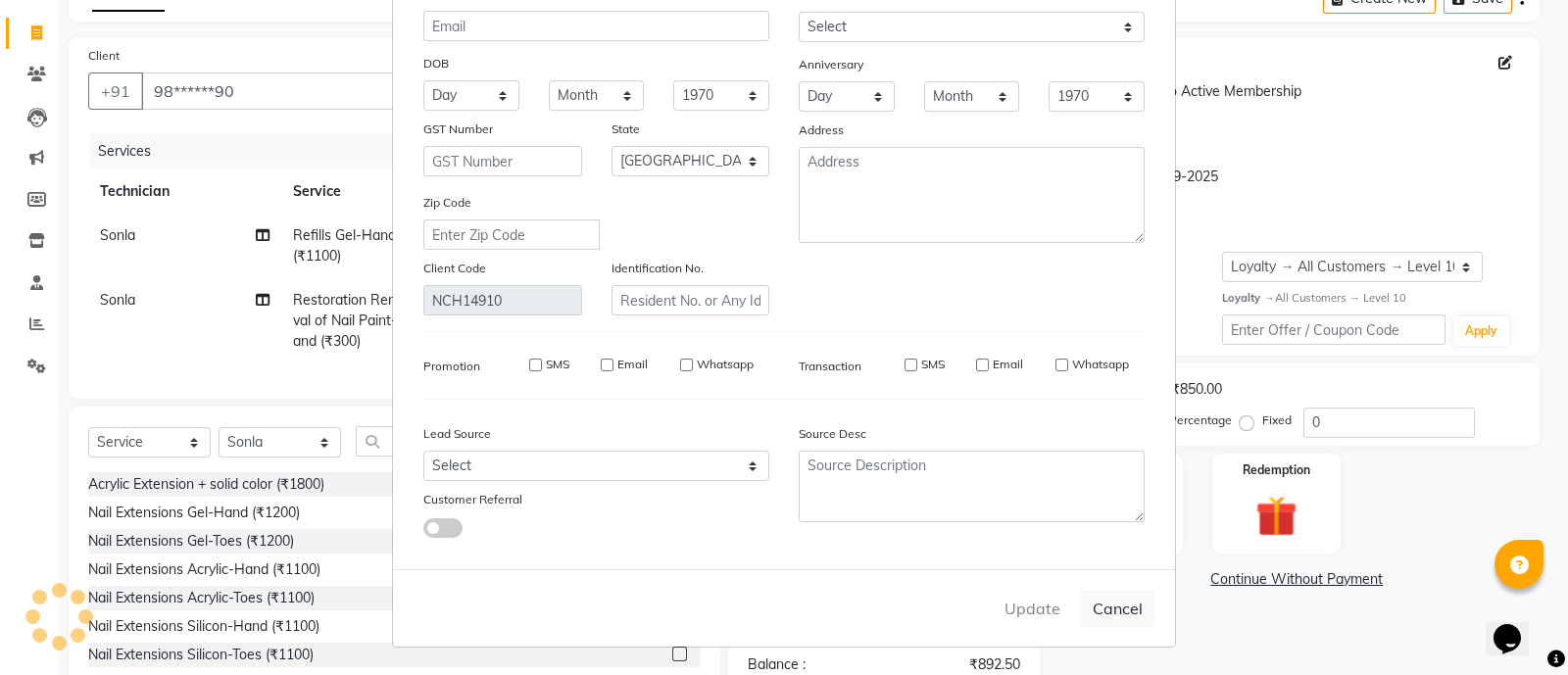
checkbox input "false"
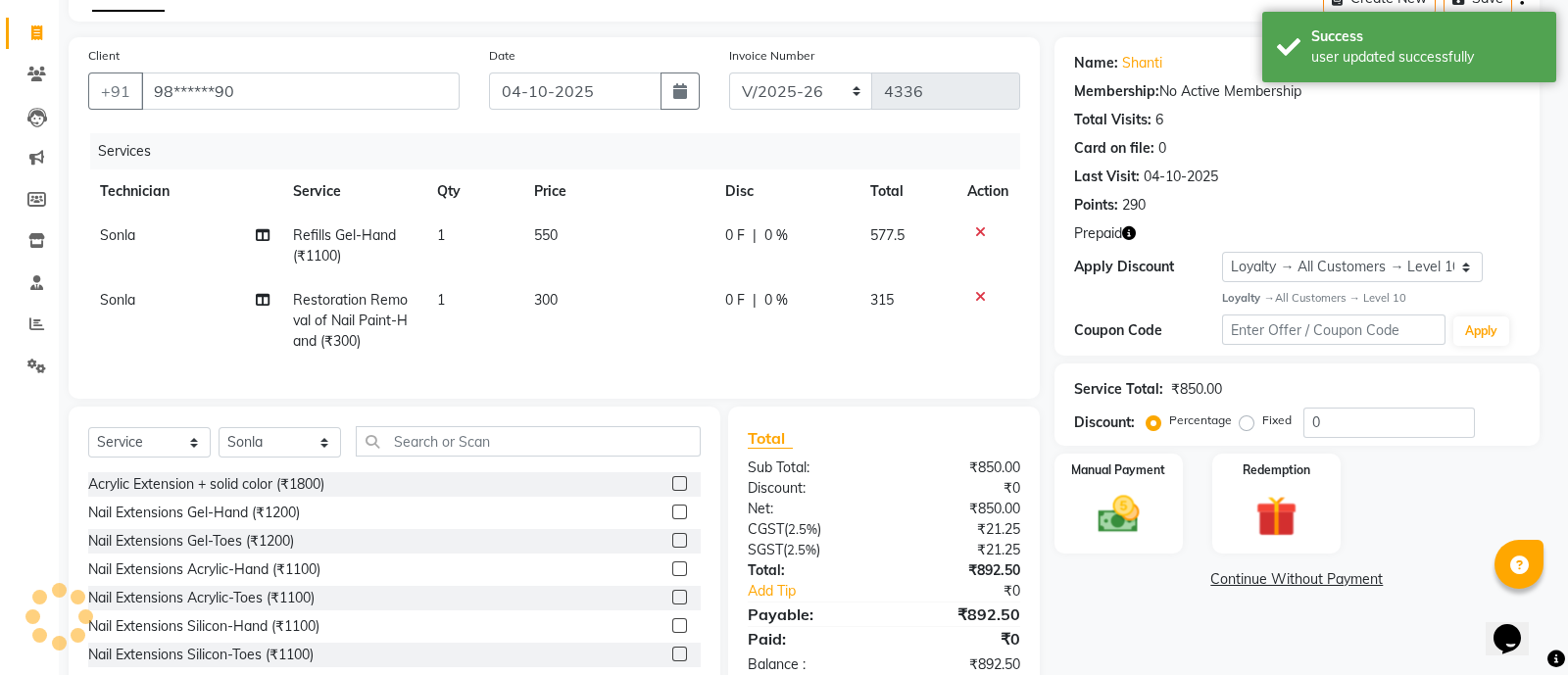
select select "1: Object"
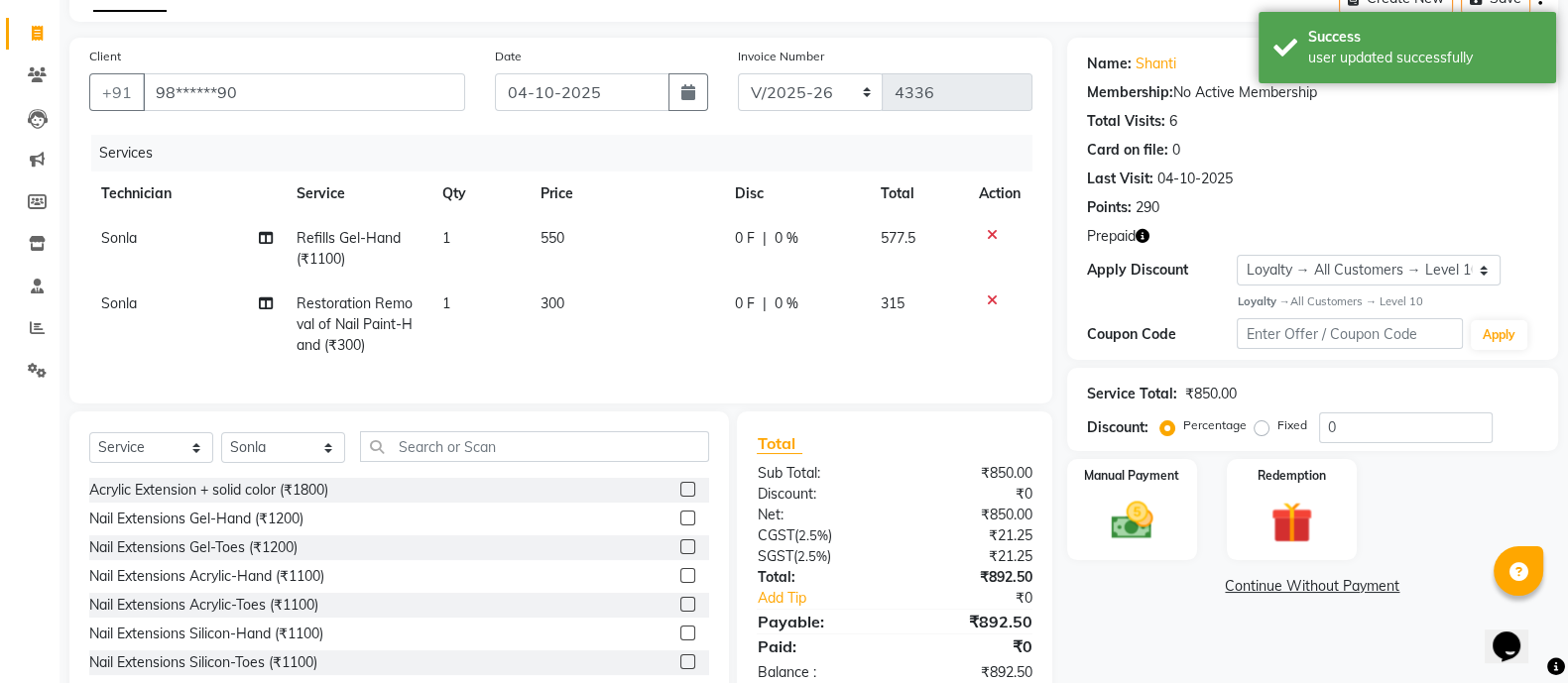
click at [560, 299] on span "300" at bounding box center [552, 303] width 24 height 18
select select "63957"
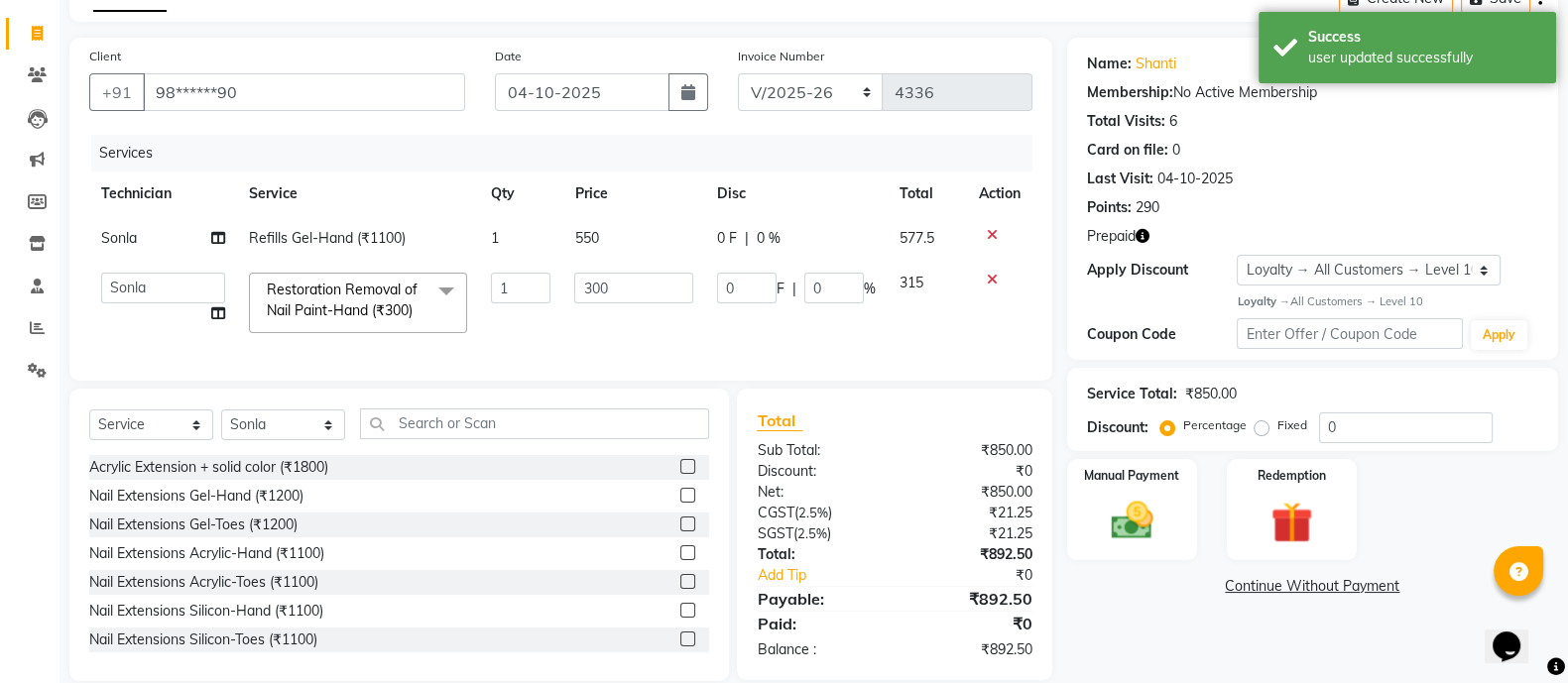
click at [560, 299] on td "1" at bounding box center [521, 302] width 84 height 84
click at [631, 289] on input "300" at bounding box center [633, 287] width 118 height 31
type input "3"
type input "0"
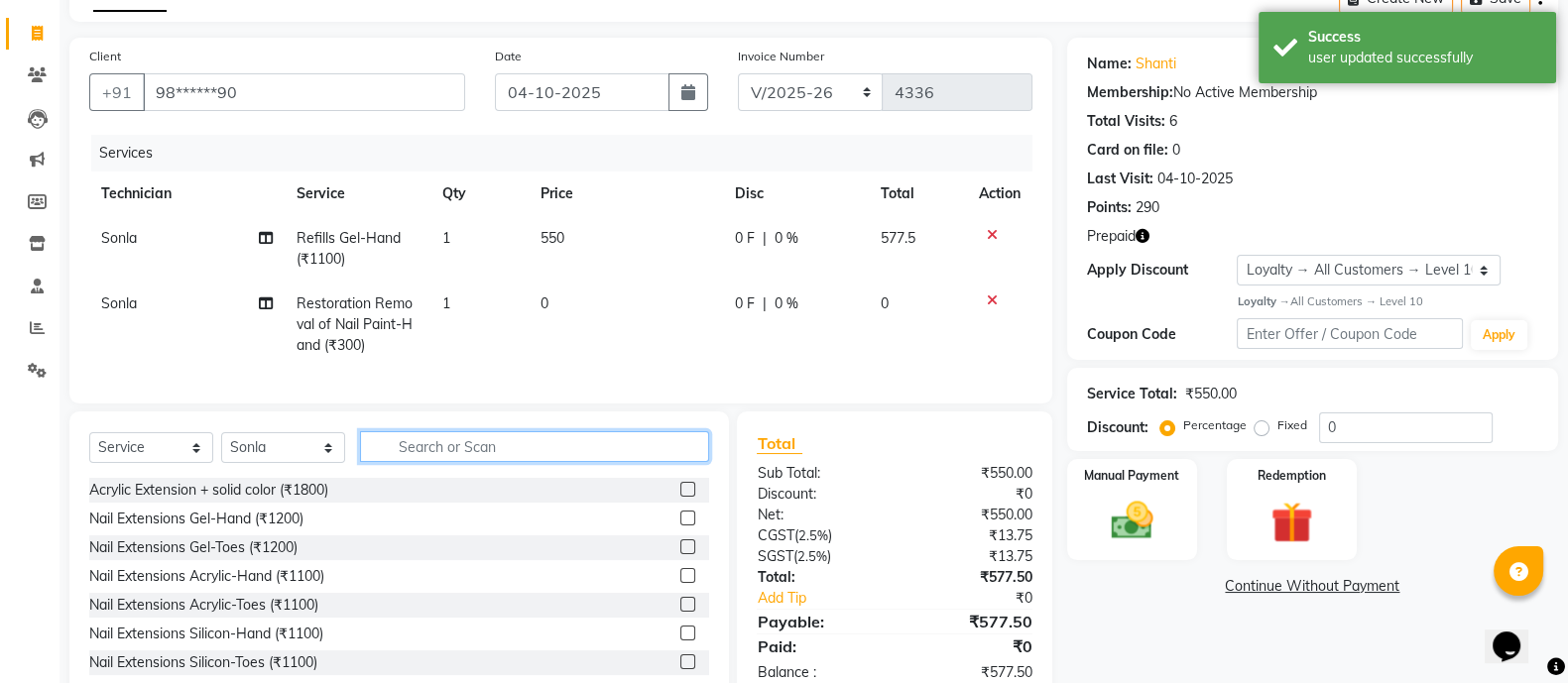
click at [494, 437] on div "Select Service Product Membership Package Voucher Prepaid Gift Card Select Tech…" at bounding box center [399, 557] width 660 height 292
click at [1261, 493] on div "Redemption" at bounding box center [1291, 510] width 136 height 105
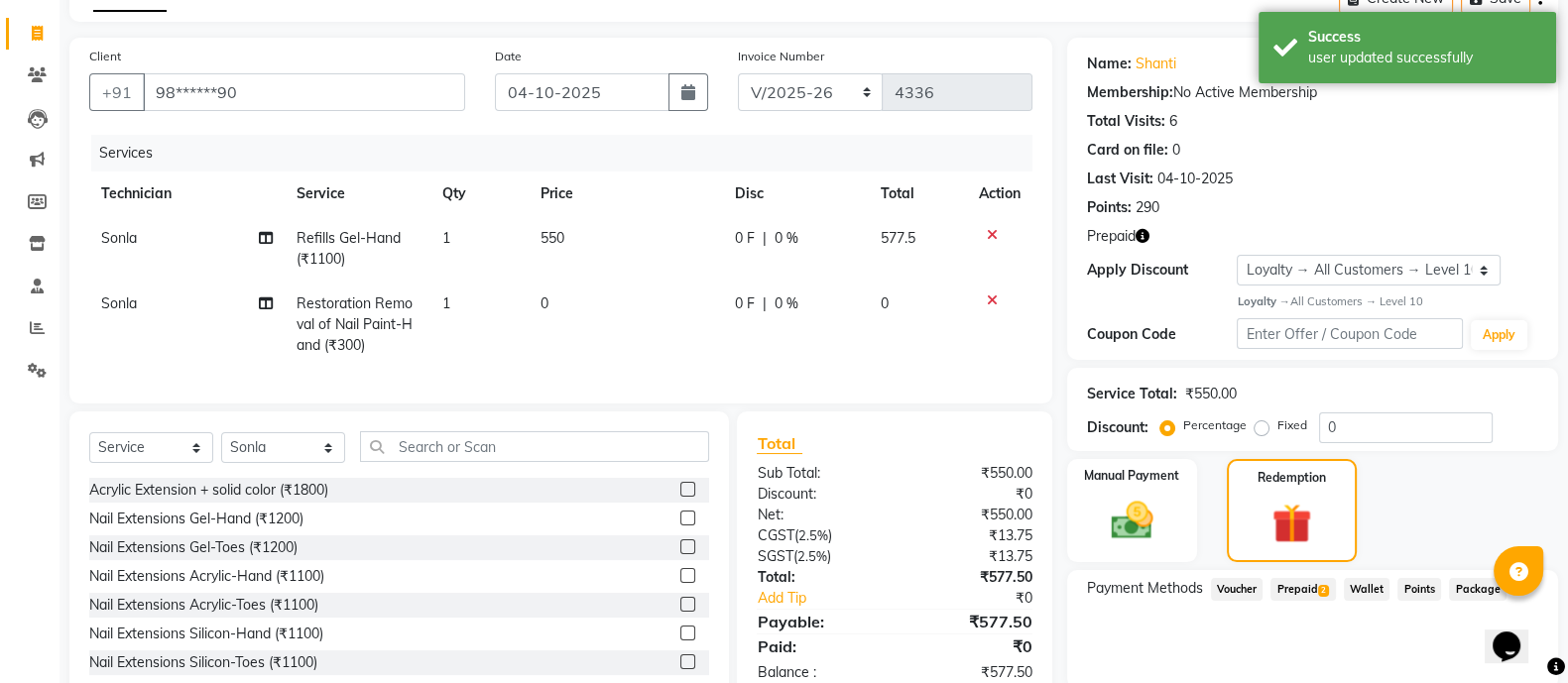
click at [1294, 587] on span "Prepaid 2" at bounding box center [1302, 589] width 64 height 23
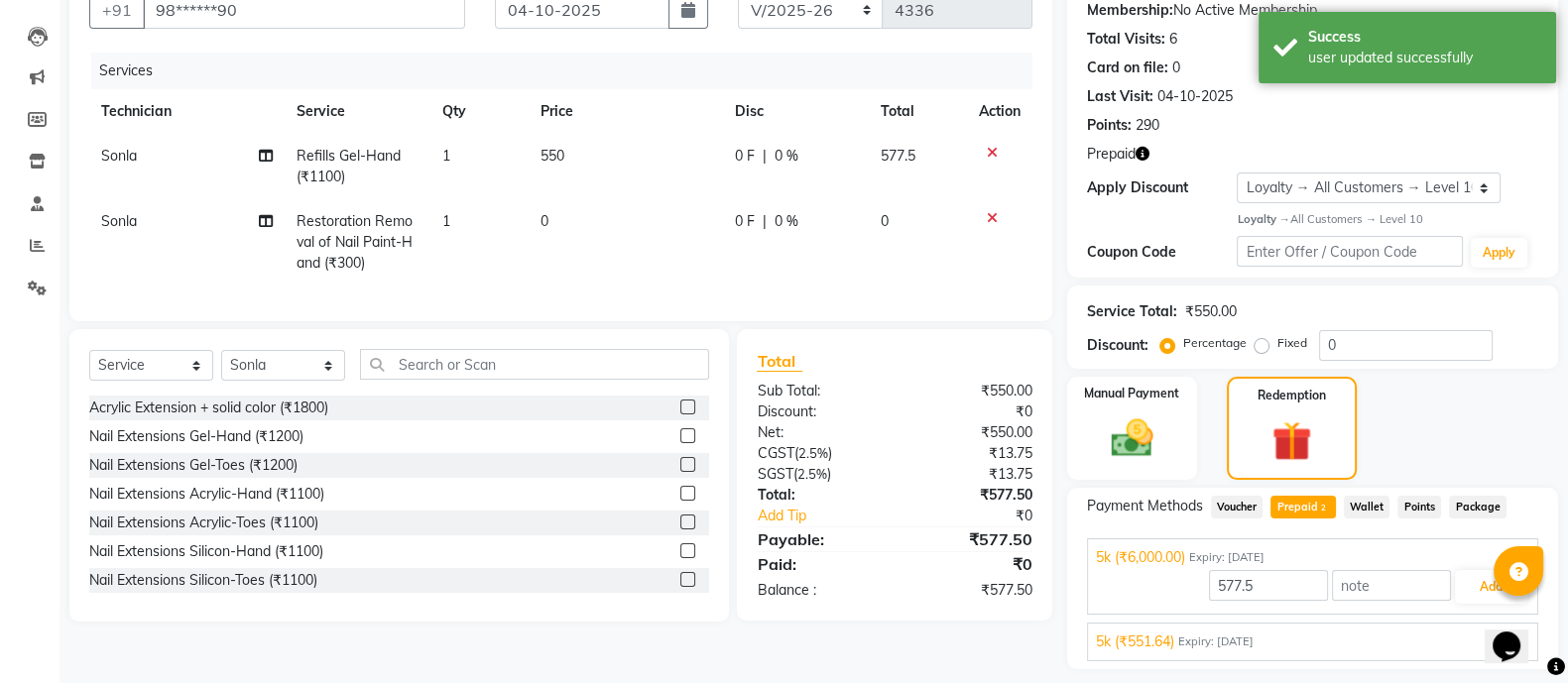
scroll to position [248, 0]
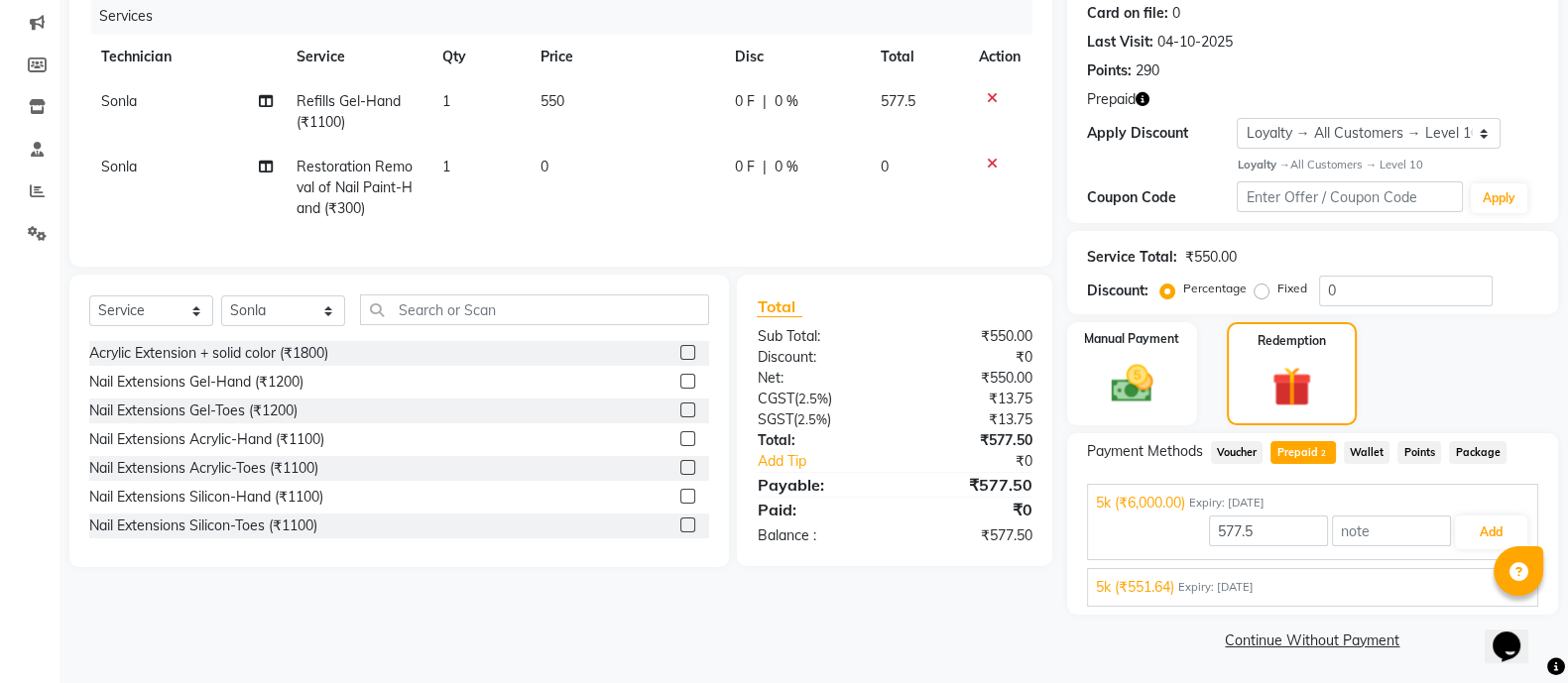
click at [1227, 581] on span "Expiry: [DATE]" at bounding box center [1216, 587] width 75 height 17
click at [1477, 578] on button "Add" at bounding box center [1491, 579] width 72 height 34
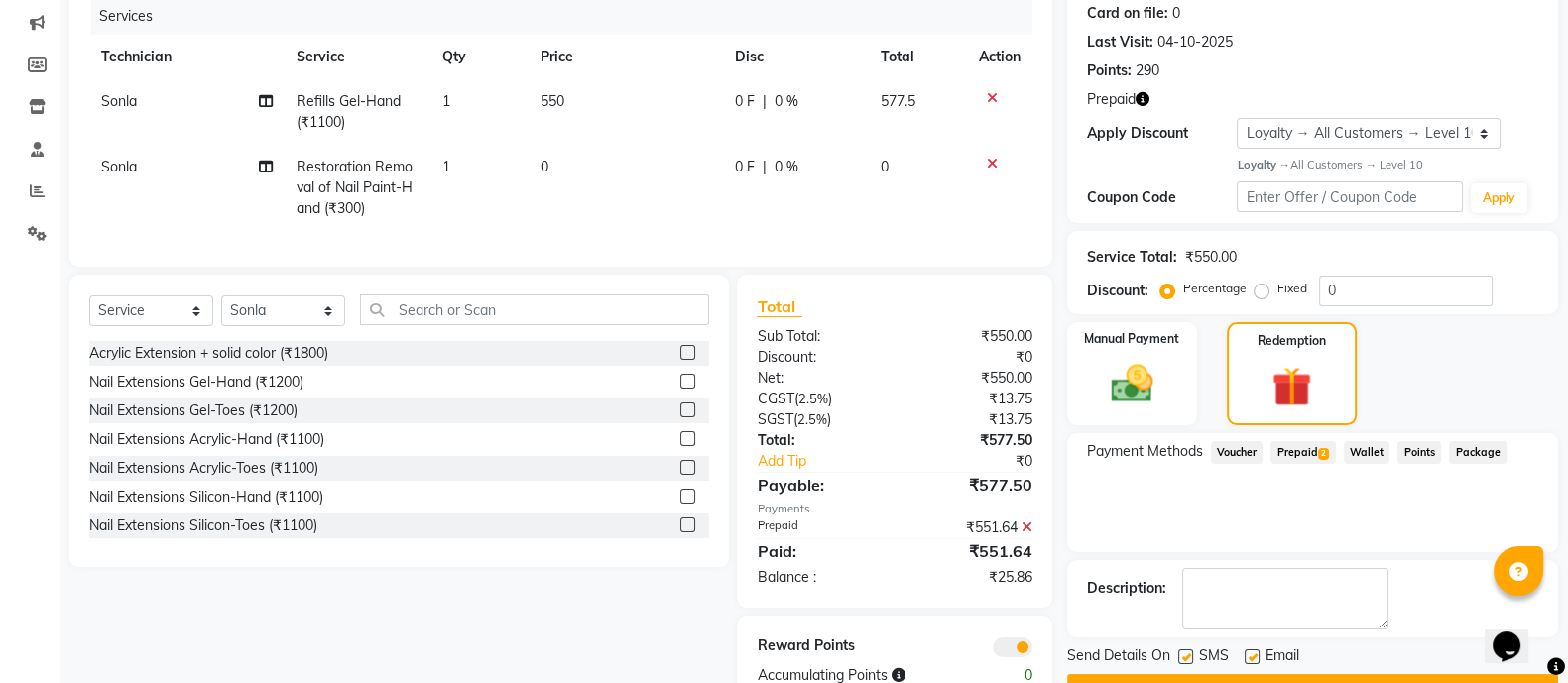
click at [1303, 452] on span "Prepaid 2" at bounding box center [1302, 452] width 64 height 23
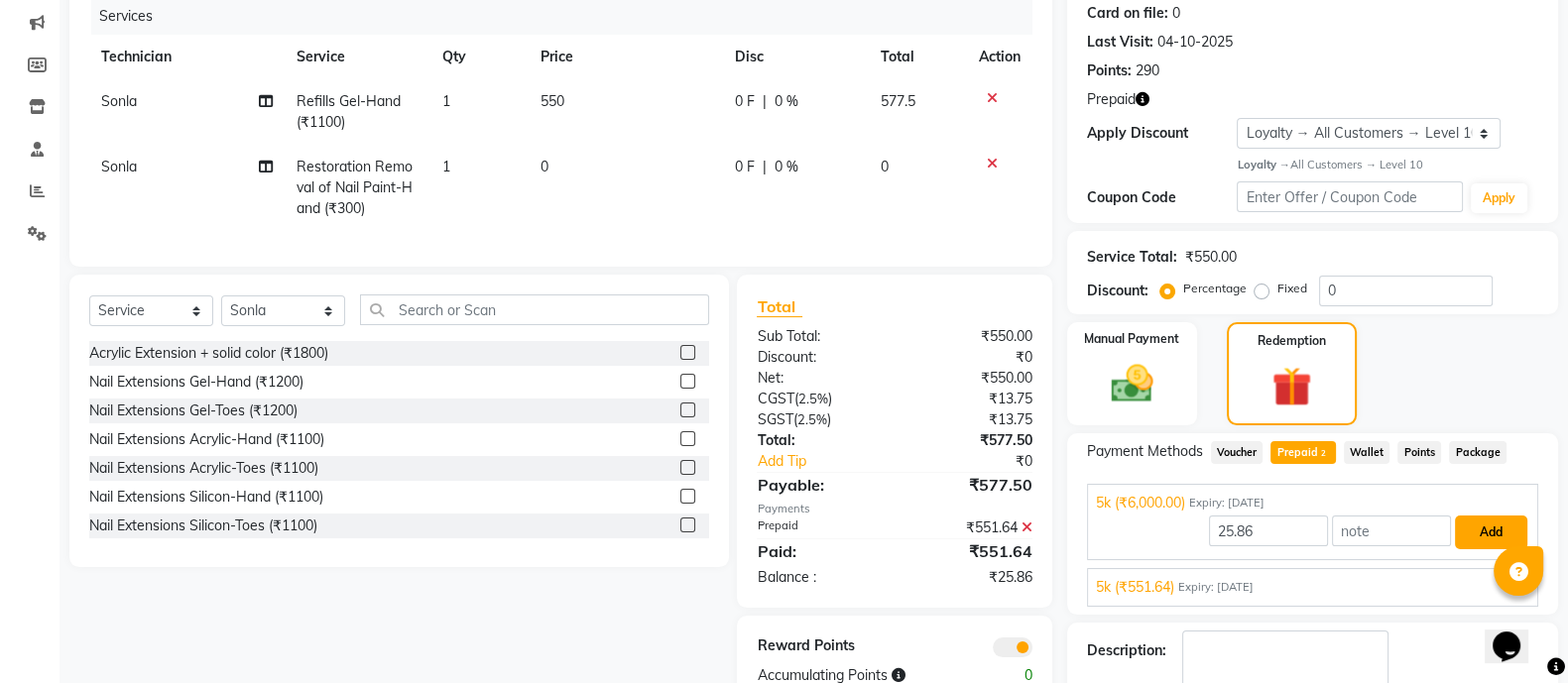
click at [1479, 528] on button "Add" at bounding box center [1491, 532] width 72 height 34
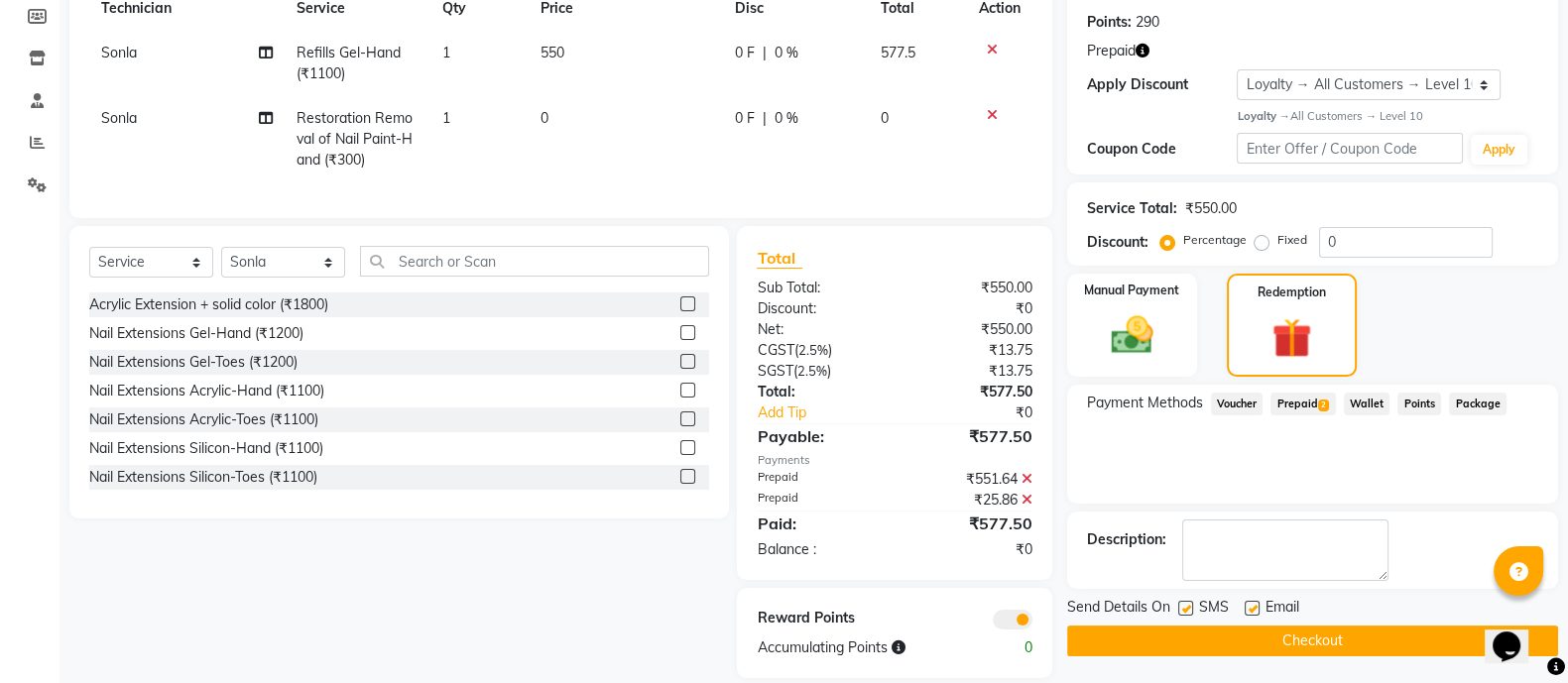
scroll to position [342, 0]
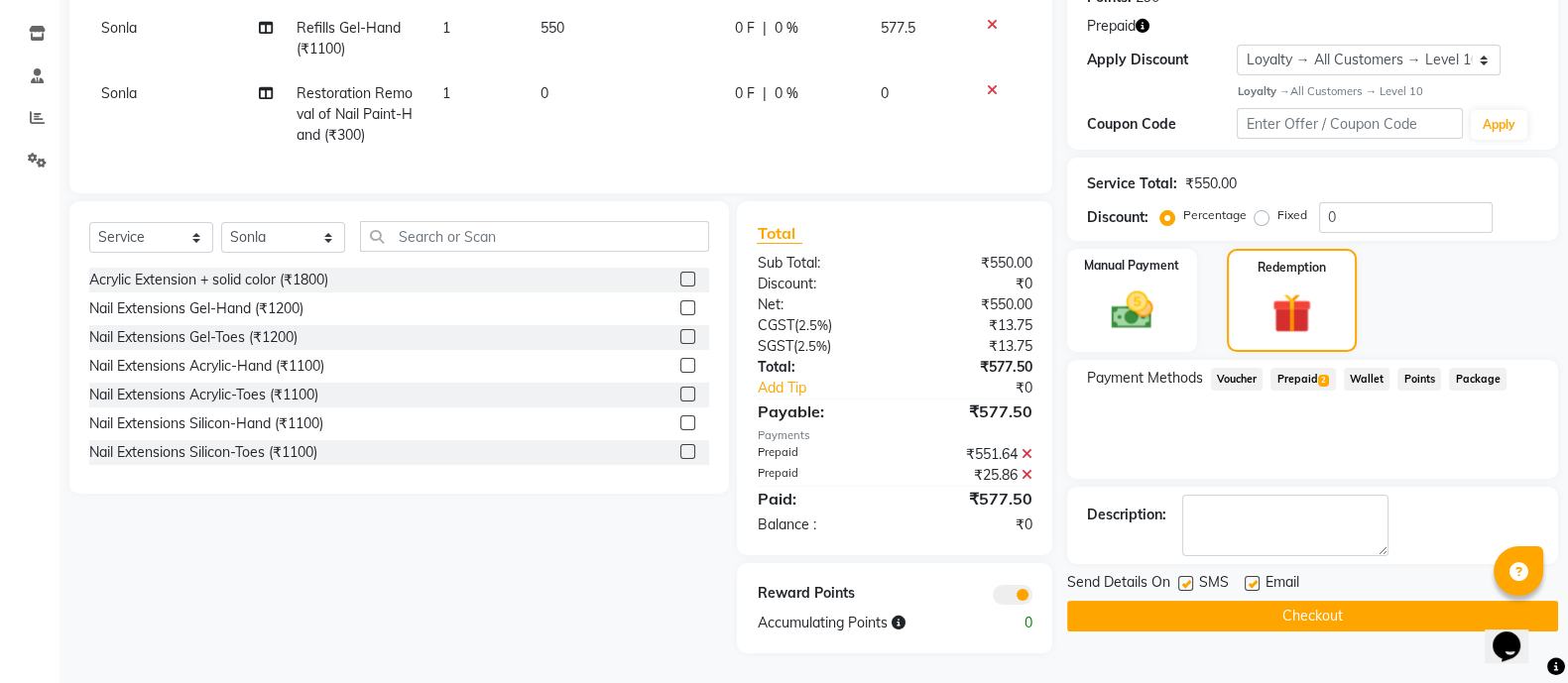
click at [1267, 601] on button "Checkout" at bounding box center [1312, 616] width 491 height 31
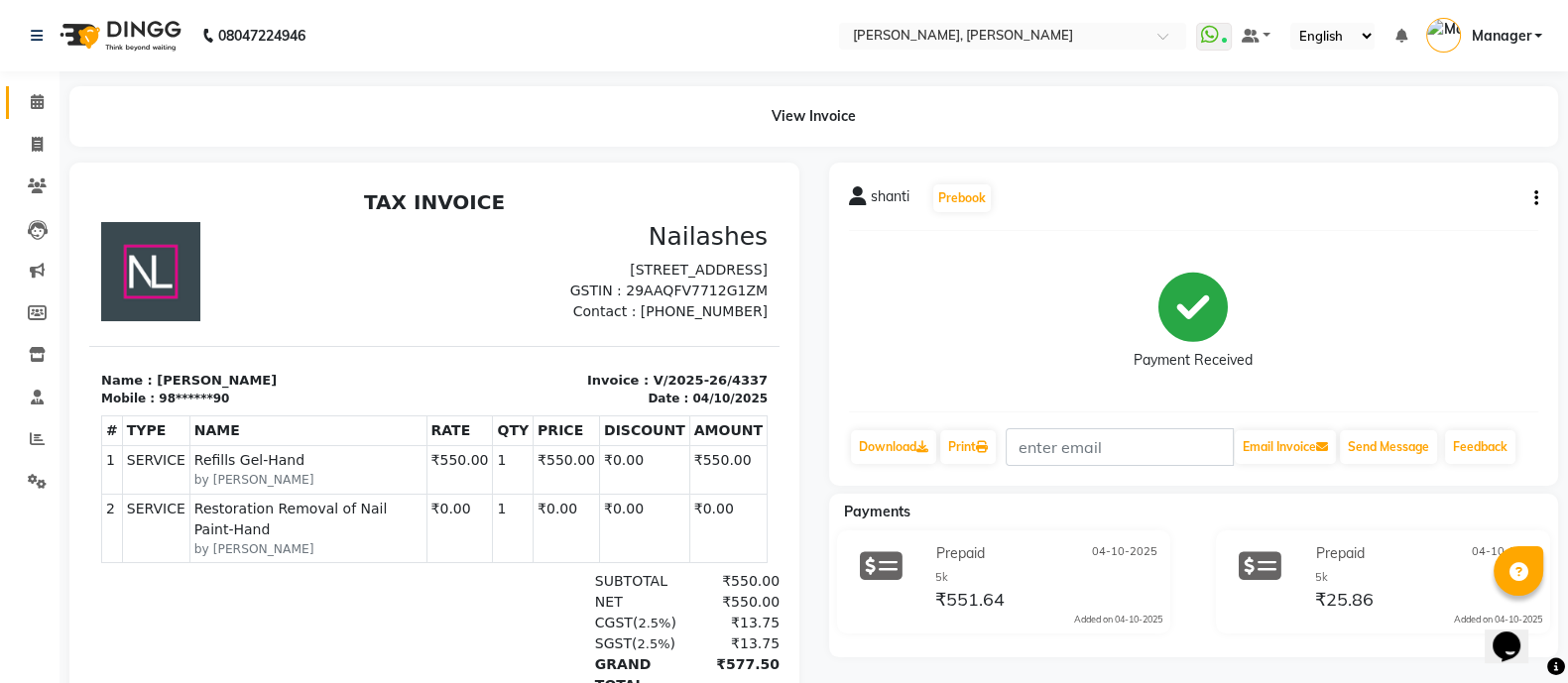
click at [36, 91] on span at bounding box center [37, 102] width 35 height 23
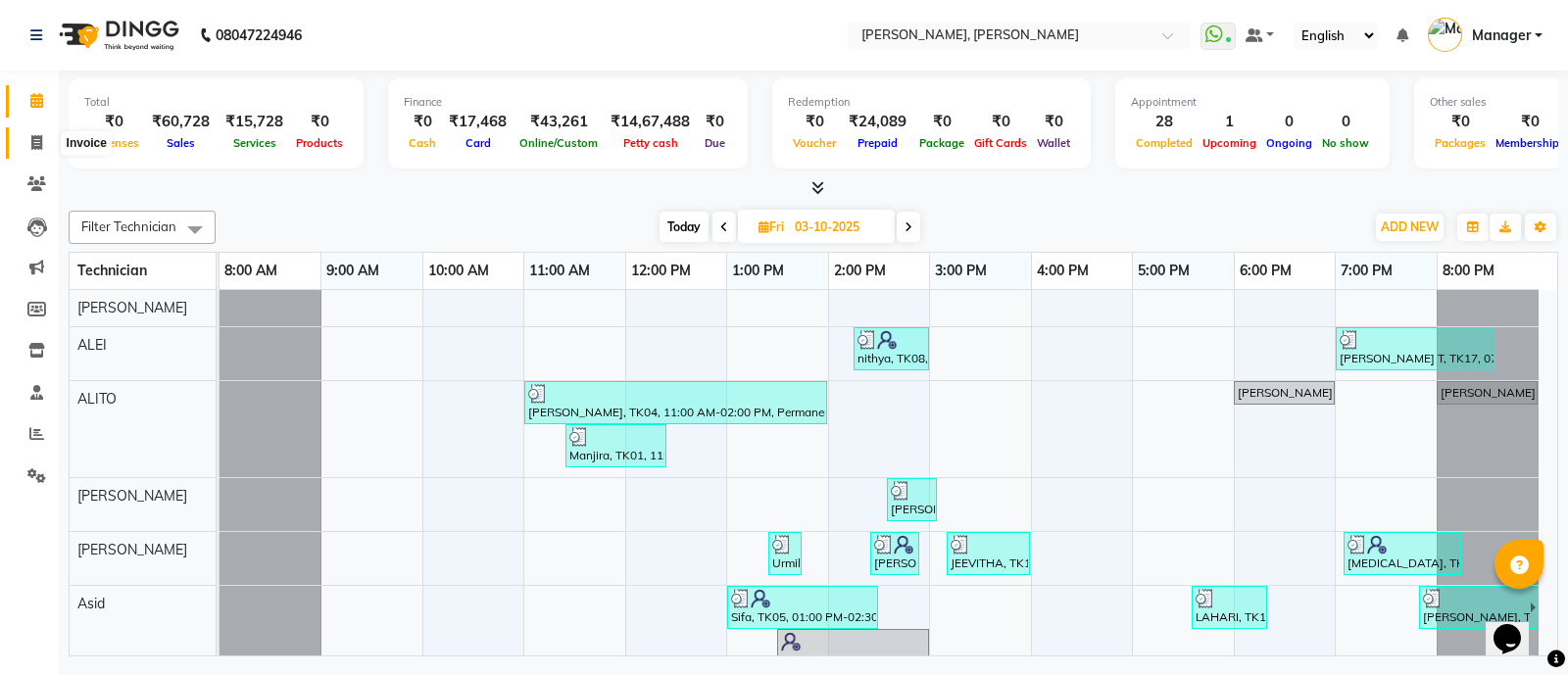
click at [31, 144] on icon at bounding box center [36, 142] width 11 height 15
select select "3767"
select select "service"
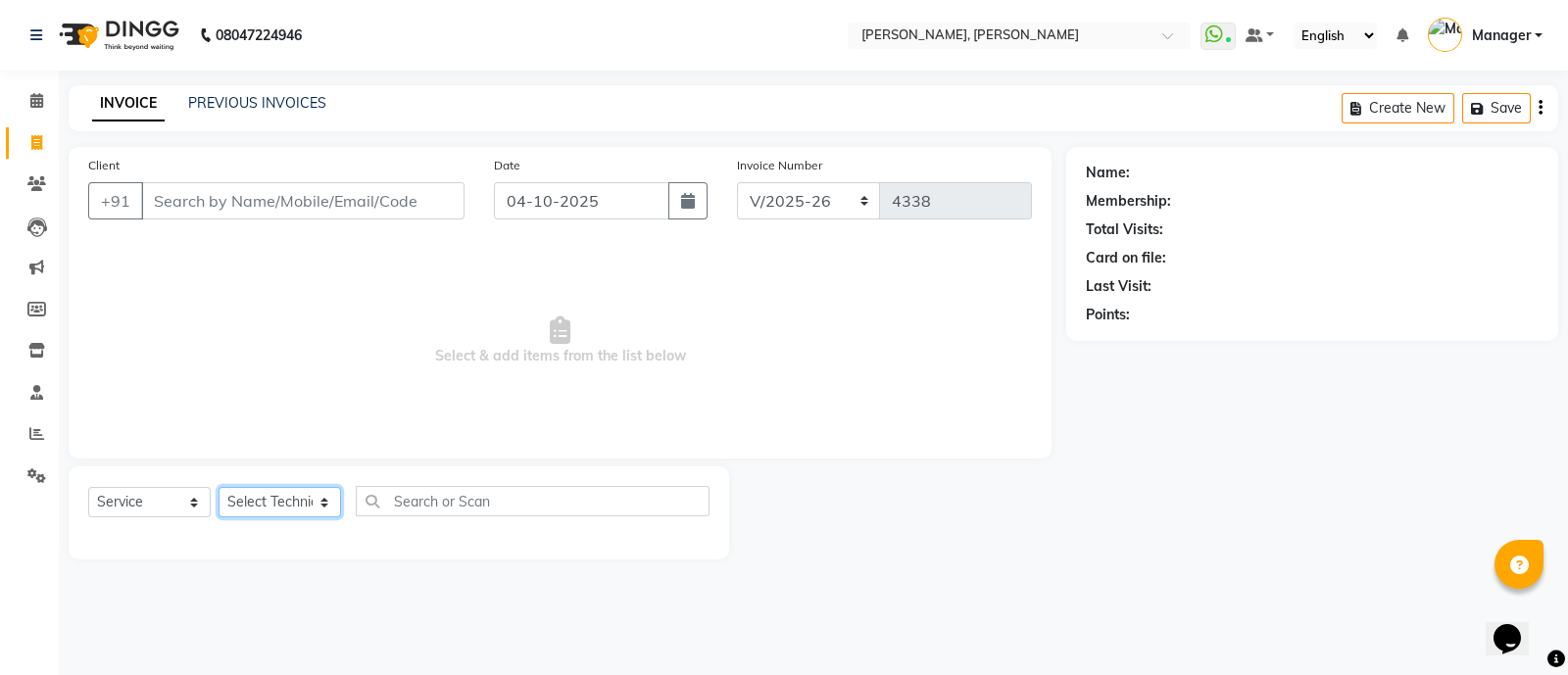
click at [273, 493] on select "Select Technician" at bounding box center [279, 502] width 122 height 30
select select "72162"
click at [219, 488] on select "Select Technician [PERSON_NAME] [PERSON_NAME] Asid Hanmi [PERSON_NAME] Manager …" at bounding box center [279, 502] width 122 height 30
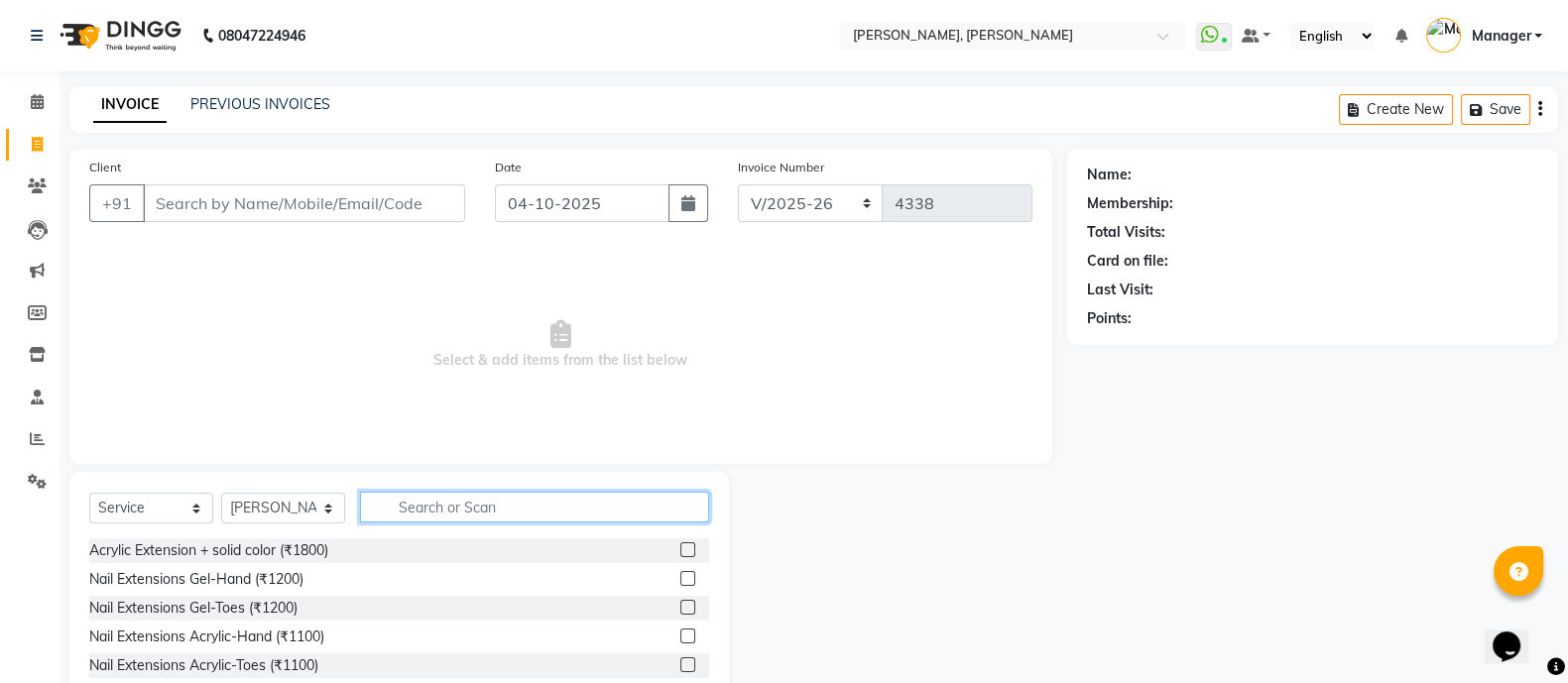
click at [463, 500] on input "text" at bounding box center [535, 507] width 349 height 31
type input "EXT"
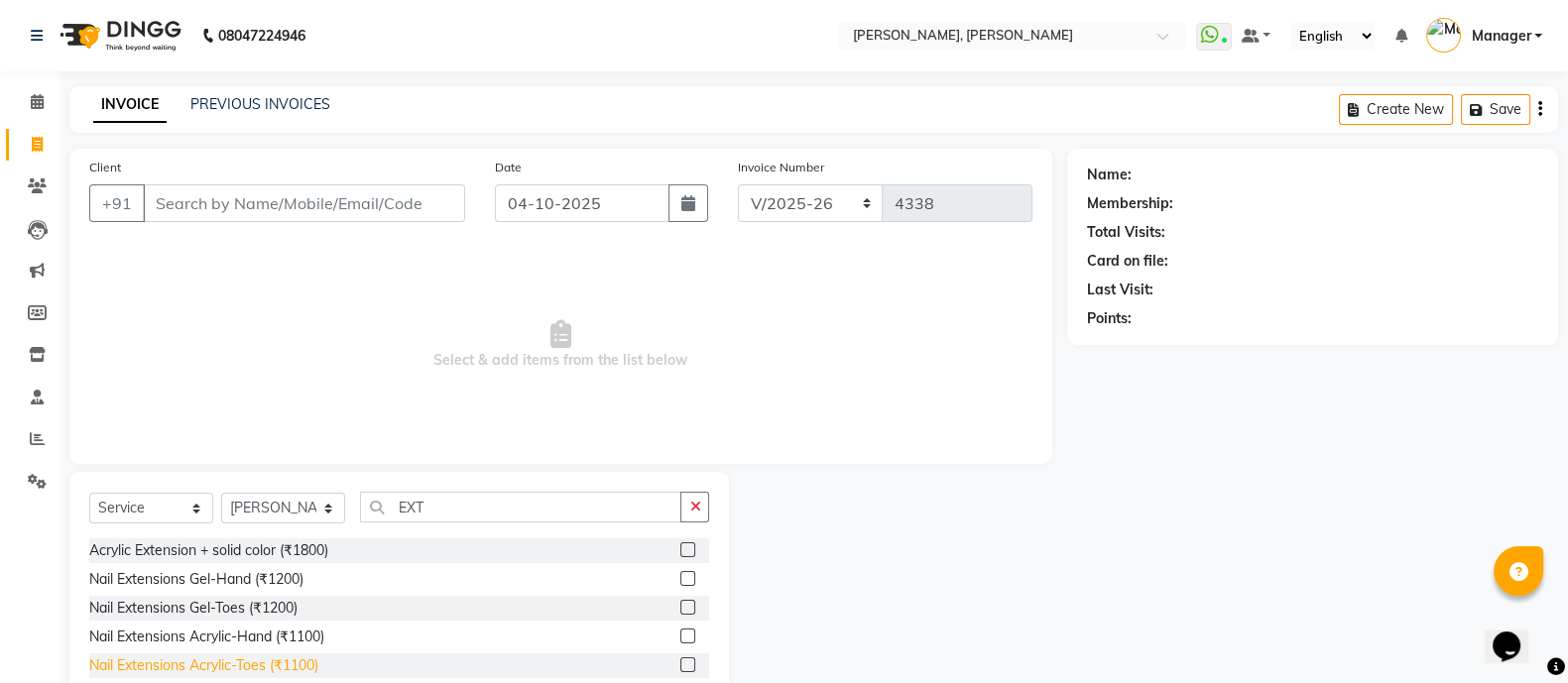
click at [266, 663] on div "Nail Extensions Acrylic-Toes (₹1100)" at bounding box center [203, 665] width 229 height 21
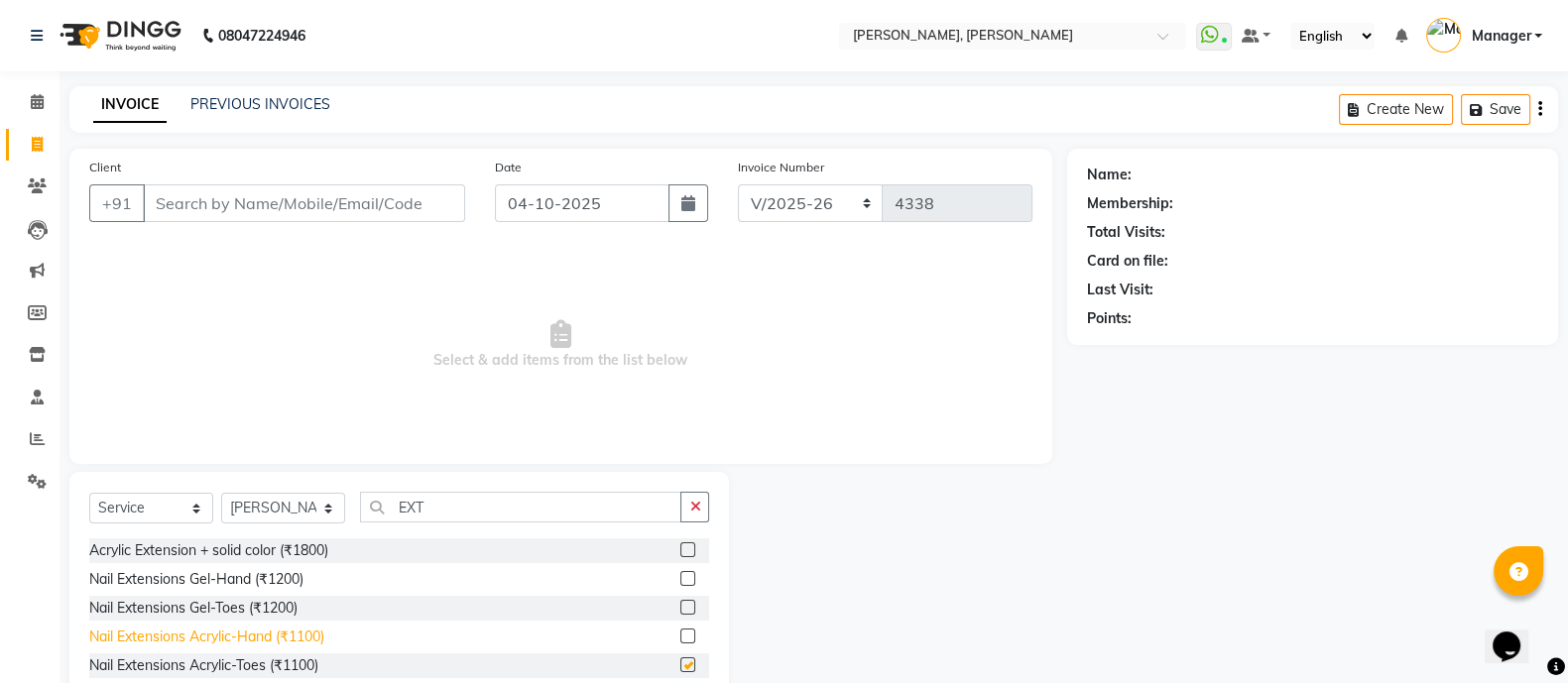
checkbox input "false"
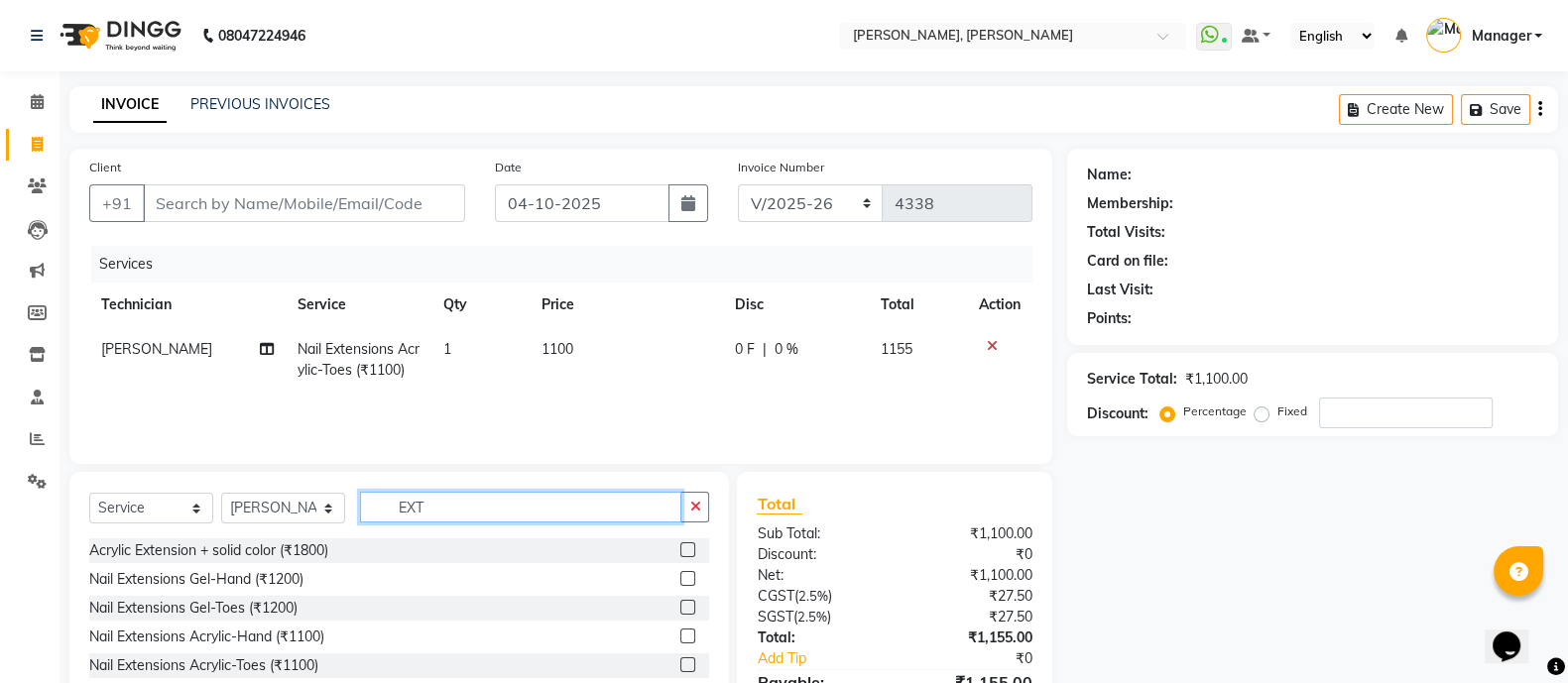
click at [469, 497] on input "EXT" at bounding box center [521, 507] width 321 height 31
type input "E"
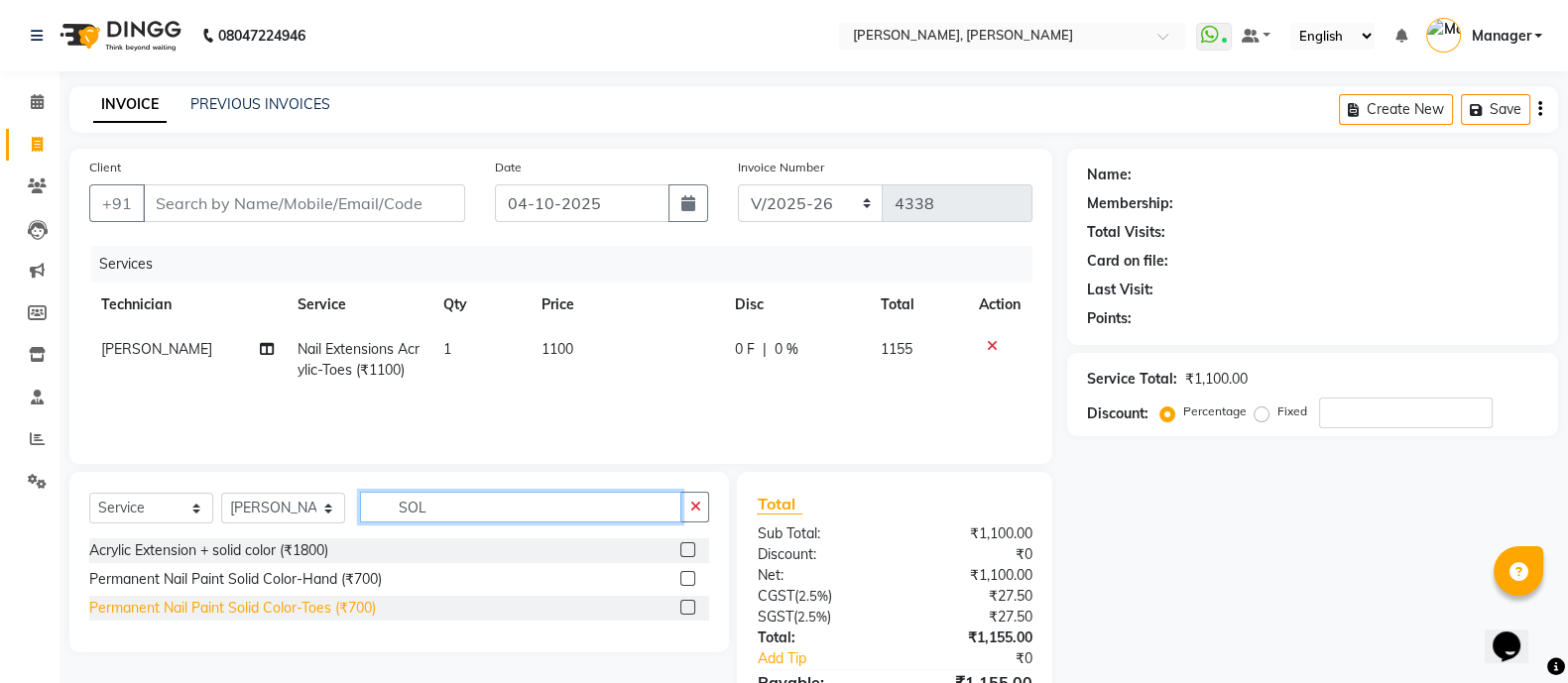
type input "SOL"
click at [310, 612] on div "Permanent Nail Paint Solid Color-Toes (₹700)" at bounding box center [232, 608] width 287 height 21
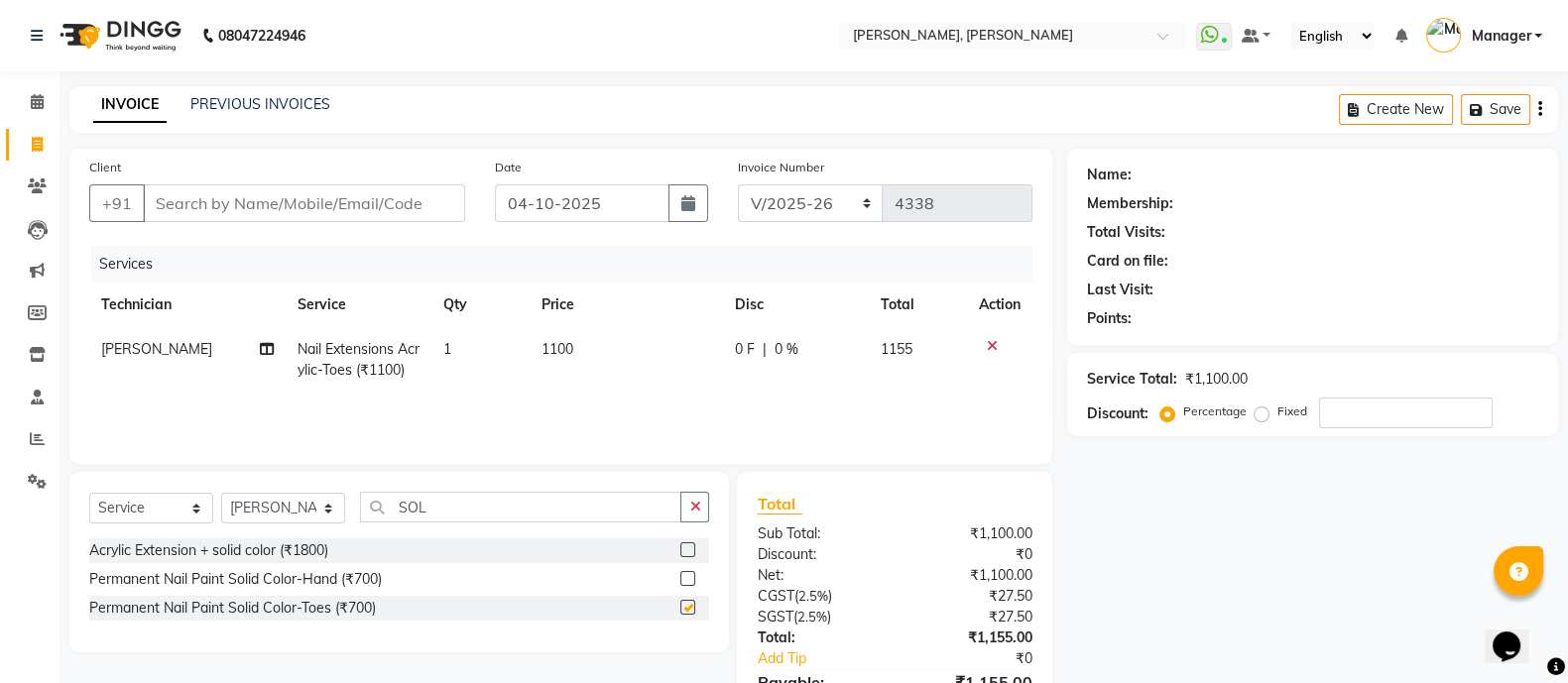
checkbox input "false"
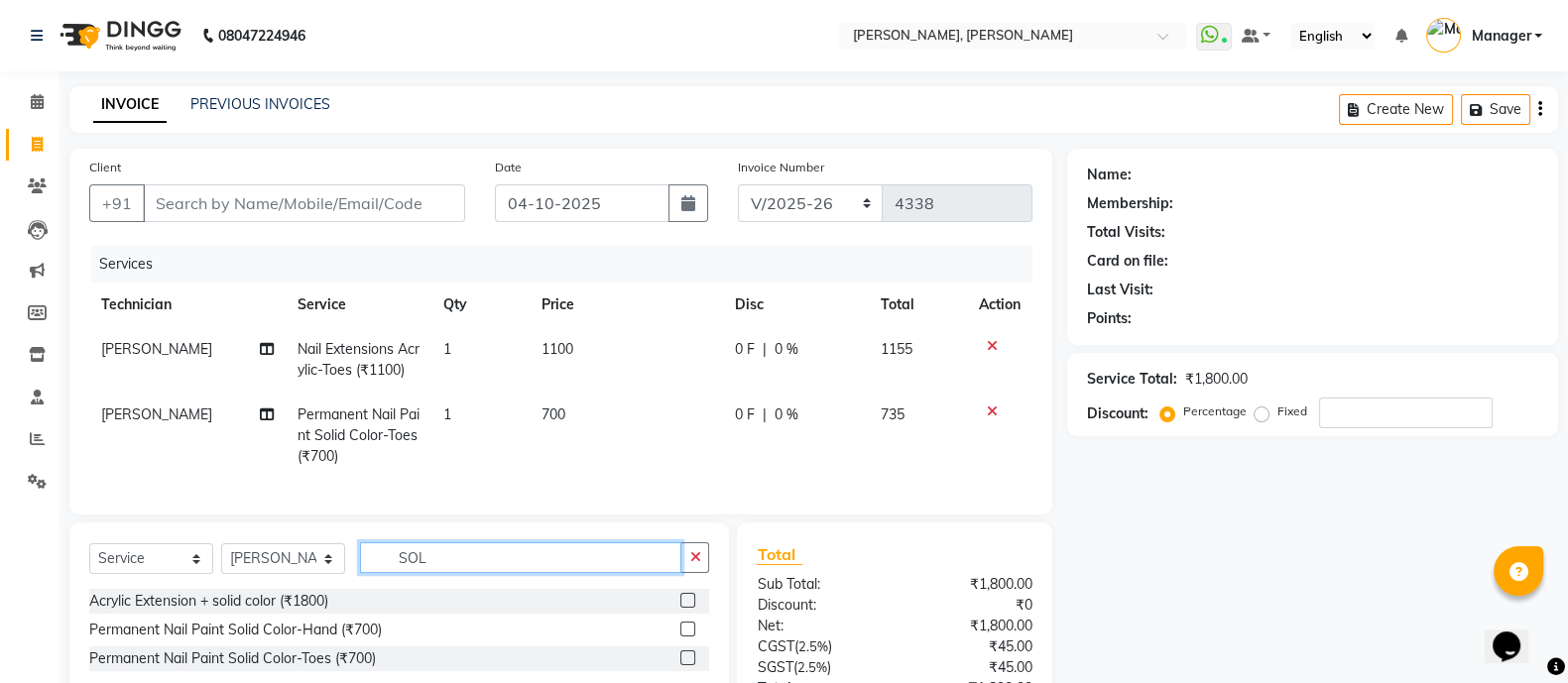
click at [450, 573] on input "SOL" at bounding box center [521, 557] width 321 height 31
type input "S"
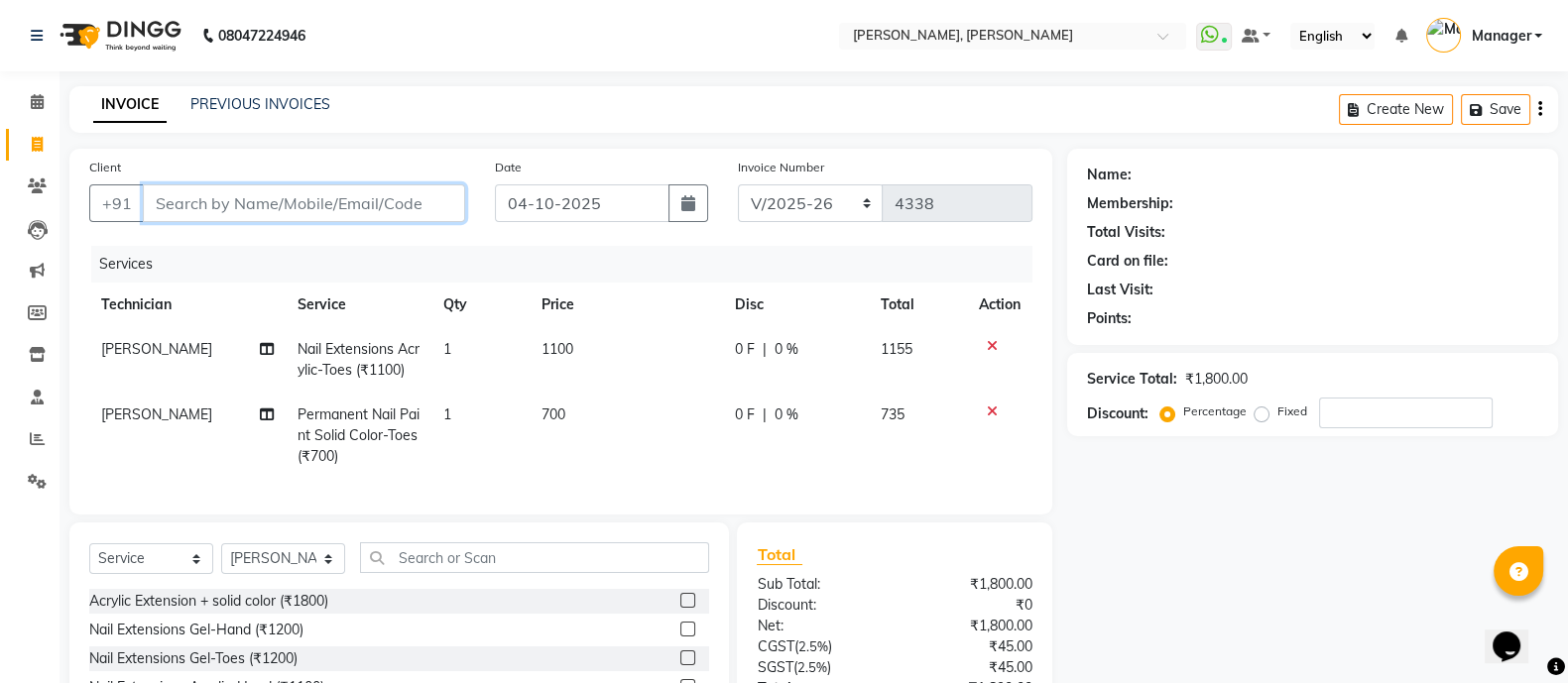
click at [342, 212] on input "Client" at bounding box center [303, 203] width 322 height 38
click at [281, 574] on select "Select Technician [PERSON_NAME] [PERSON_NAME] Asid Hanmi [PERSON_NAME] Manager …" at bounding box center [283, 558] width 124 height 31
select select "51846"
click at [221, 563] on select "Select Technician [PERSON_NAME] [PERSON_NAME] Asid Hanmi [PERSON_NAME] Manager …" at bounding box center [283, 558] width 124 height 31
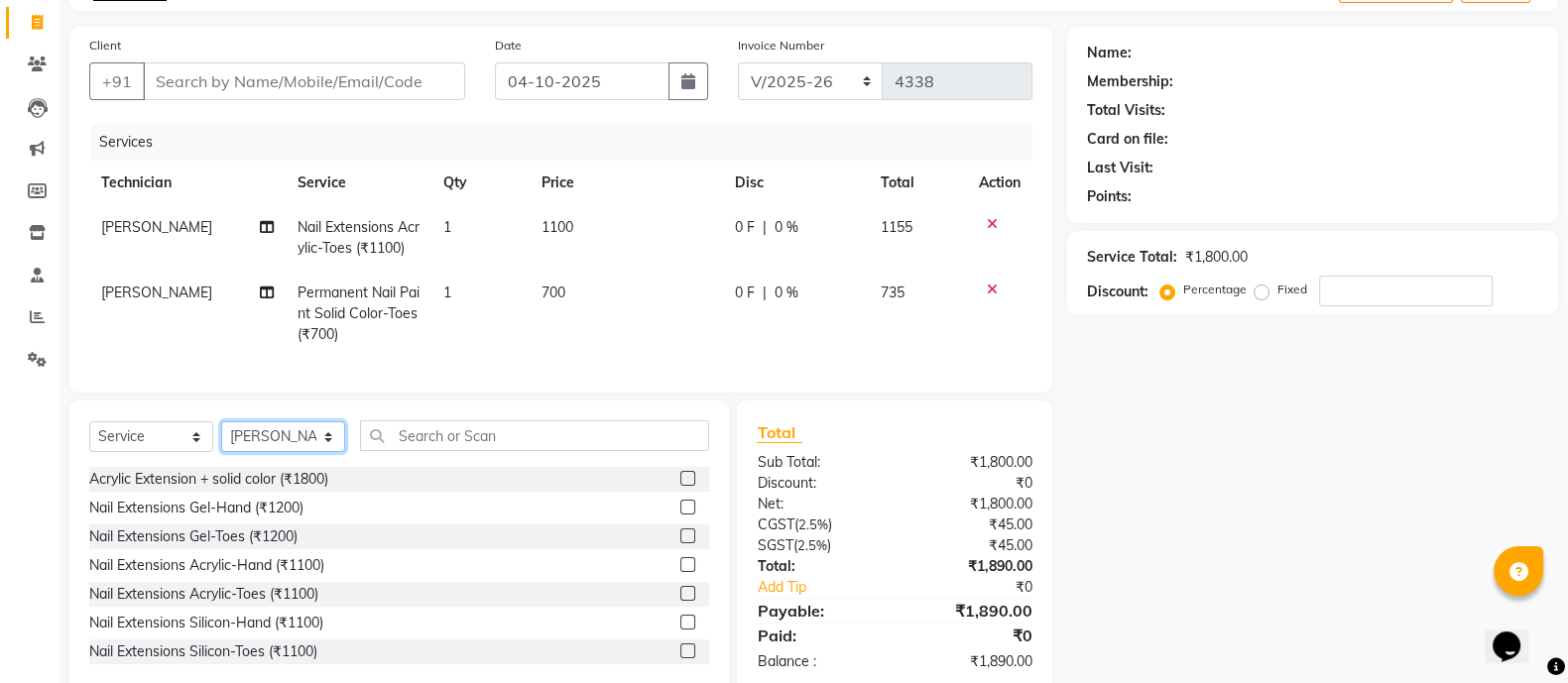
scroll to position [180, 0]
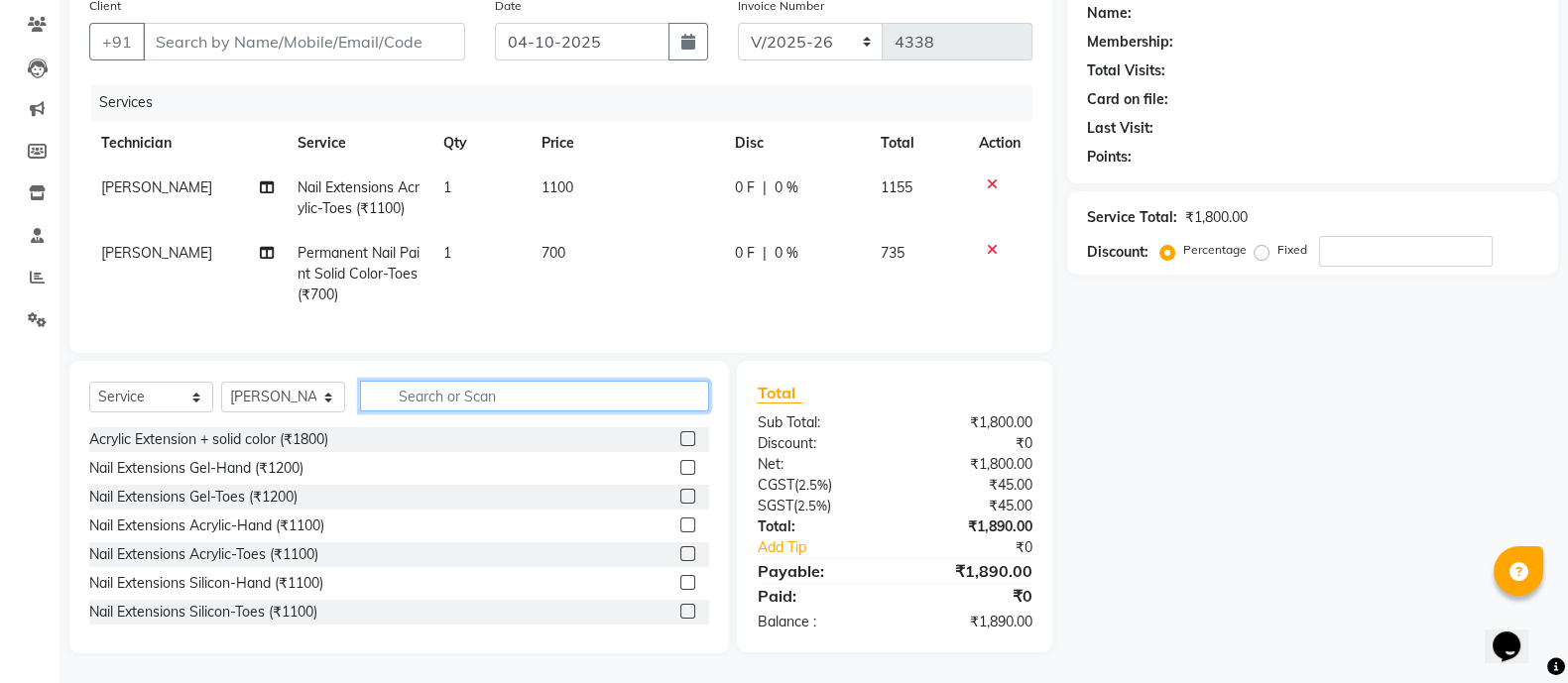
click at [527, 385] on input "text" at bounding box center [535, 396] width 349 height 31
type input "EXT"
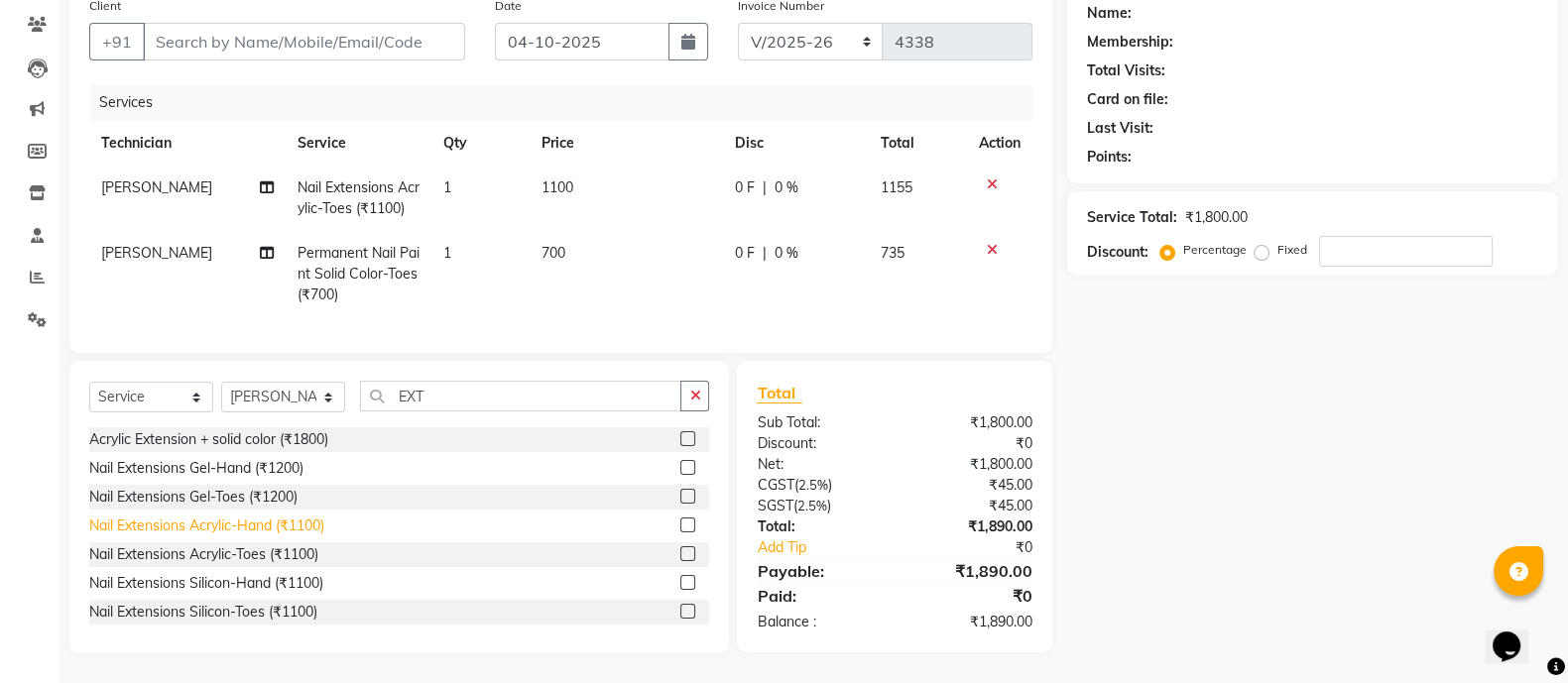
click at [302, 523] on div "Nail Extensions Acrylic-Hand (₹1100)" at bounding box center [206, 525] width 235 height 21
checkbox input "false"
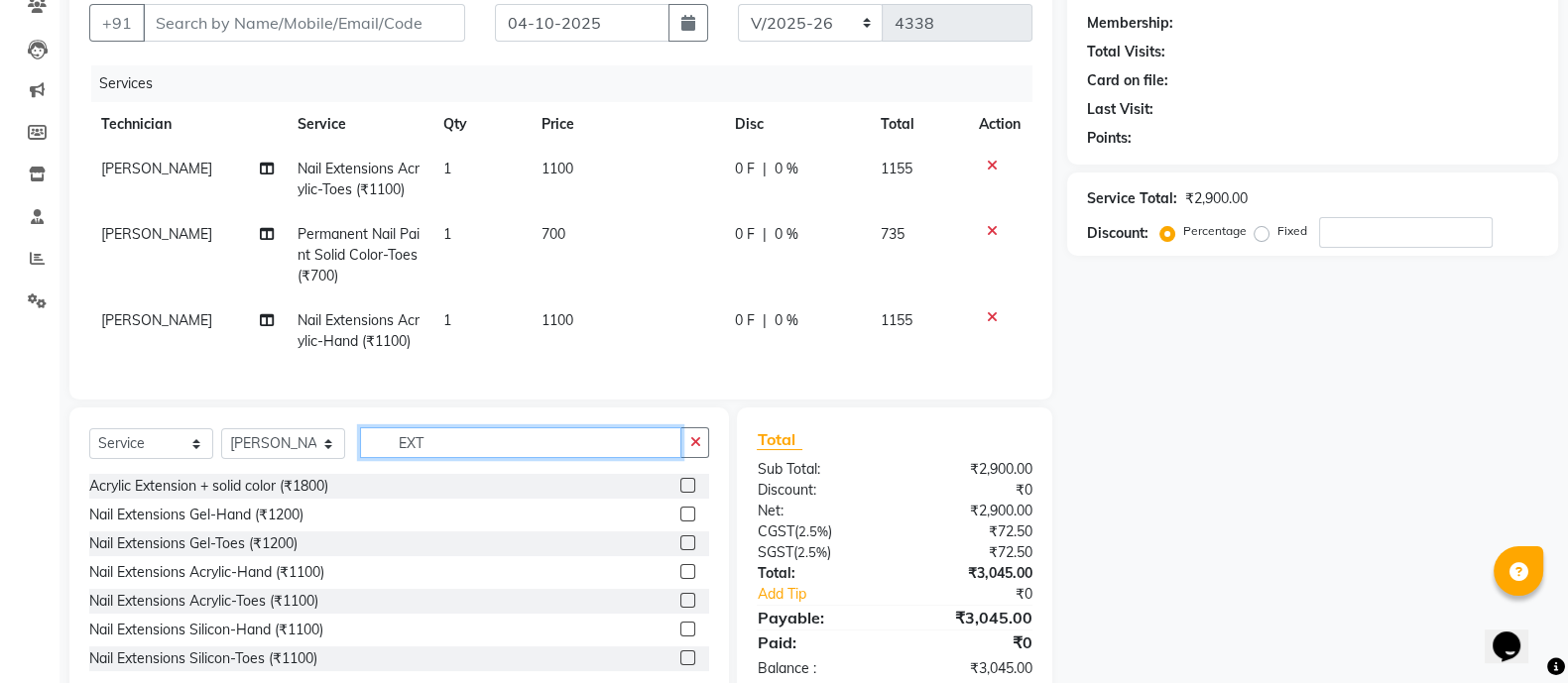
click at [444, 451] on input "EXT" at bounding box center [521, 442] width 321 height 31
type input "E"
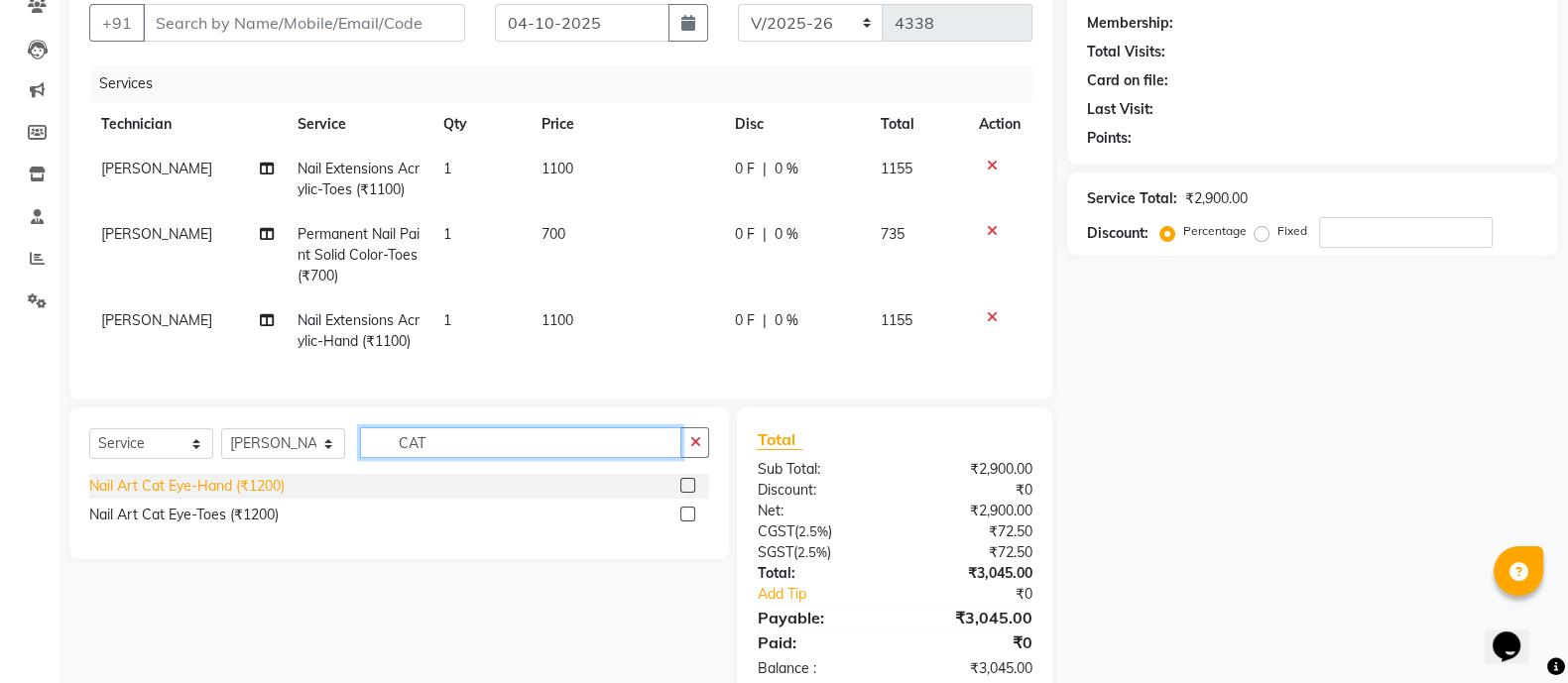
type input "CAT"
click at [241, 497] on div "Nail Art Cat Eye-Hand (₹1200)" at bounding box center [186, 486] width 195 height 21
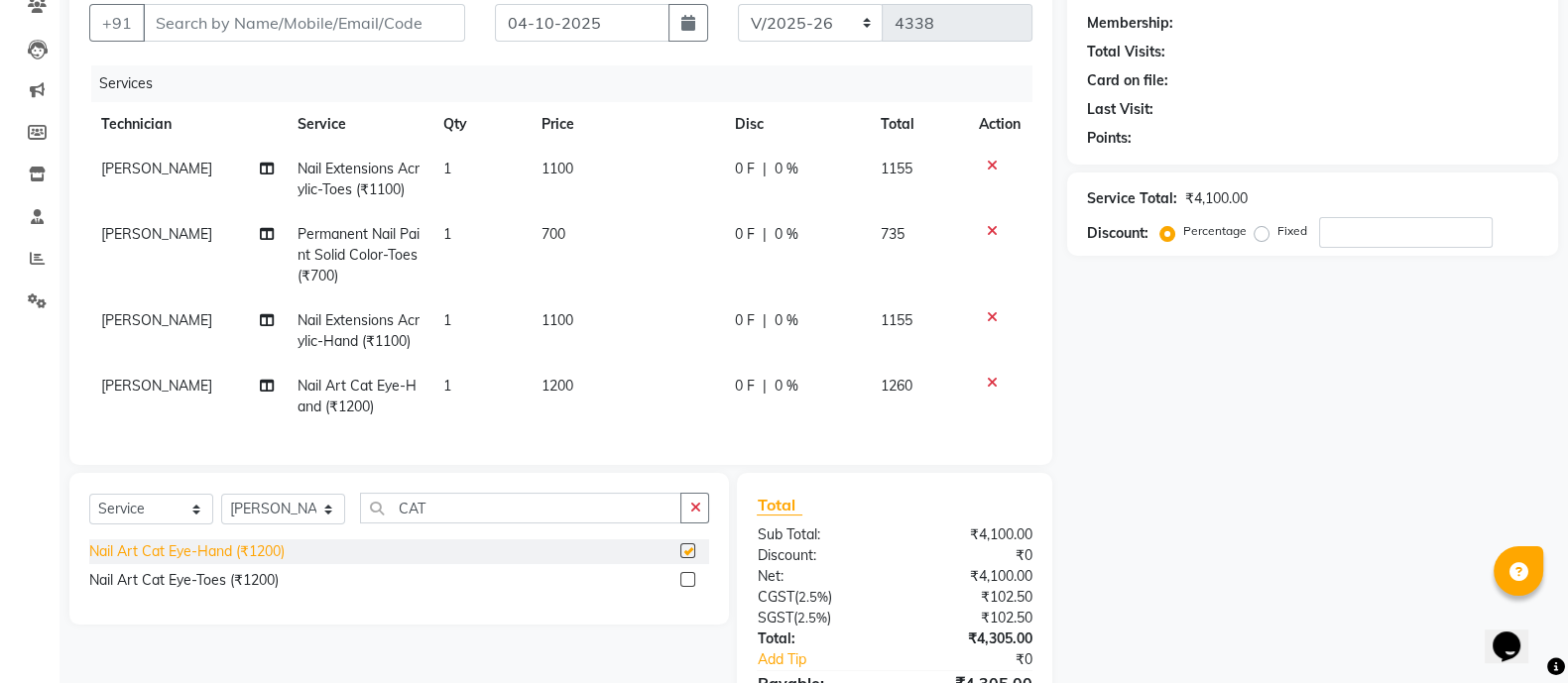
checkbox input "false"
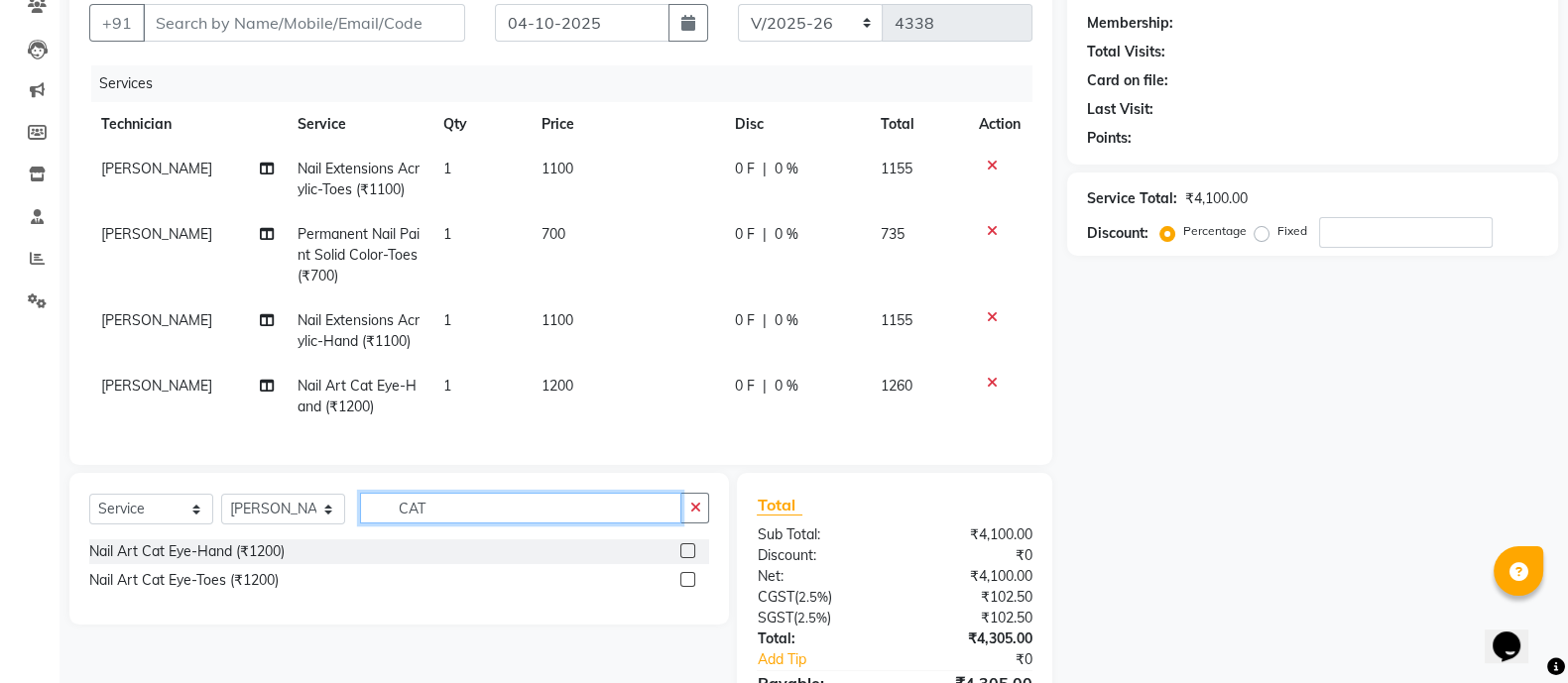
click at [475, 523] on input "CAT" at bounding box center [521, 508] width 321 height 31
type input "C"
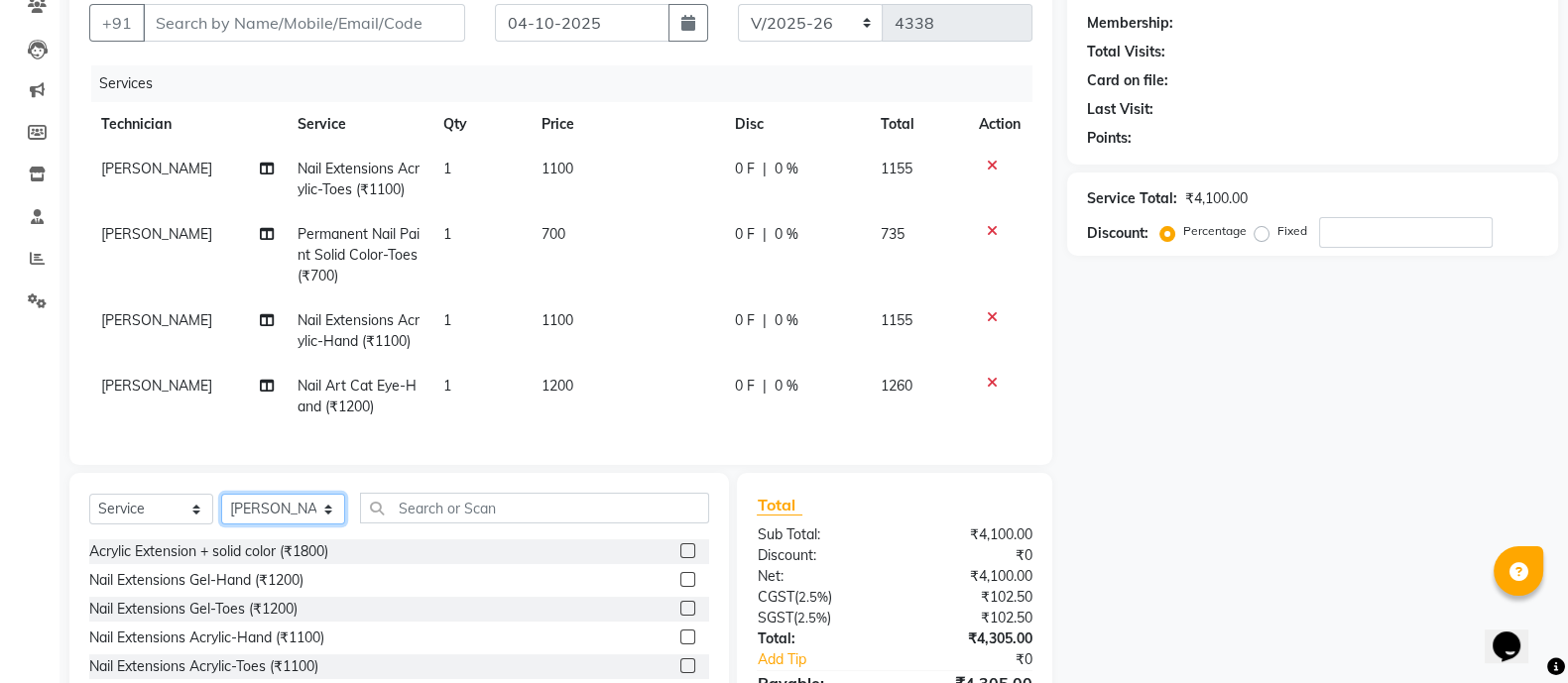
click at [246, 524] on select "Select Technician [PERSON_NAME] [PERSON_NAME] Asid Hanmi [PERSON_NAME] Manager …" at bounding box center [283, 509] width 124 height 31
select select "92184"
click at [221, 513] on select "Select Technician [PERSON_NAME] [PERSON_NAME] Asid Hanmi [PERSON_NAME] Manager …" at bounding box center [283, 509] width 124 height 31
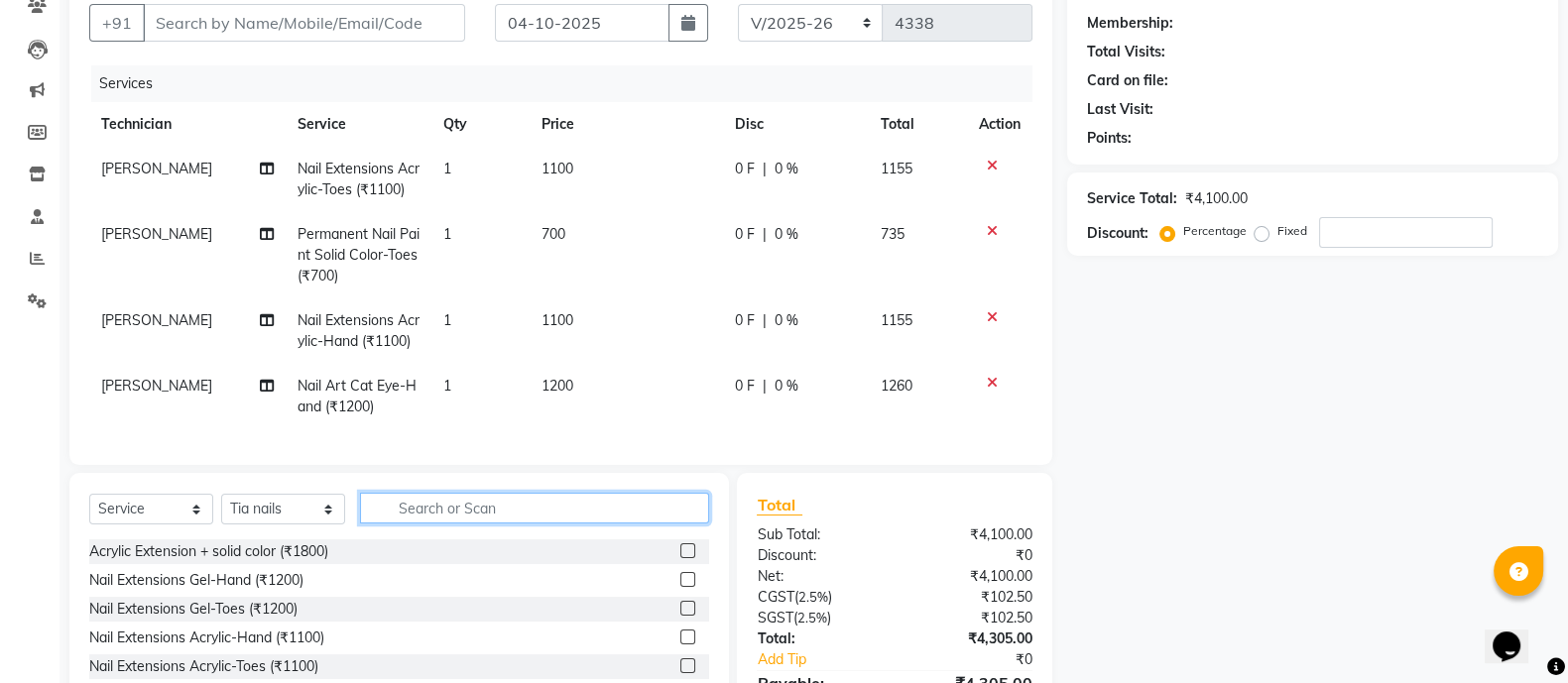
click at [435, 523] on input "text" at bounding box center [535, 508] width 349 height 31
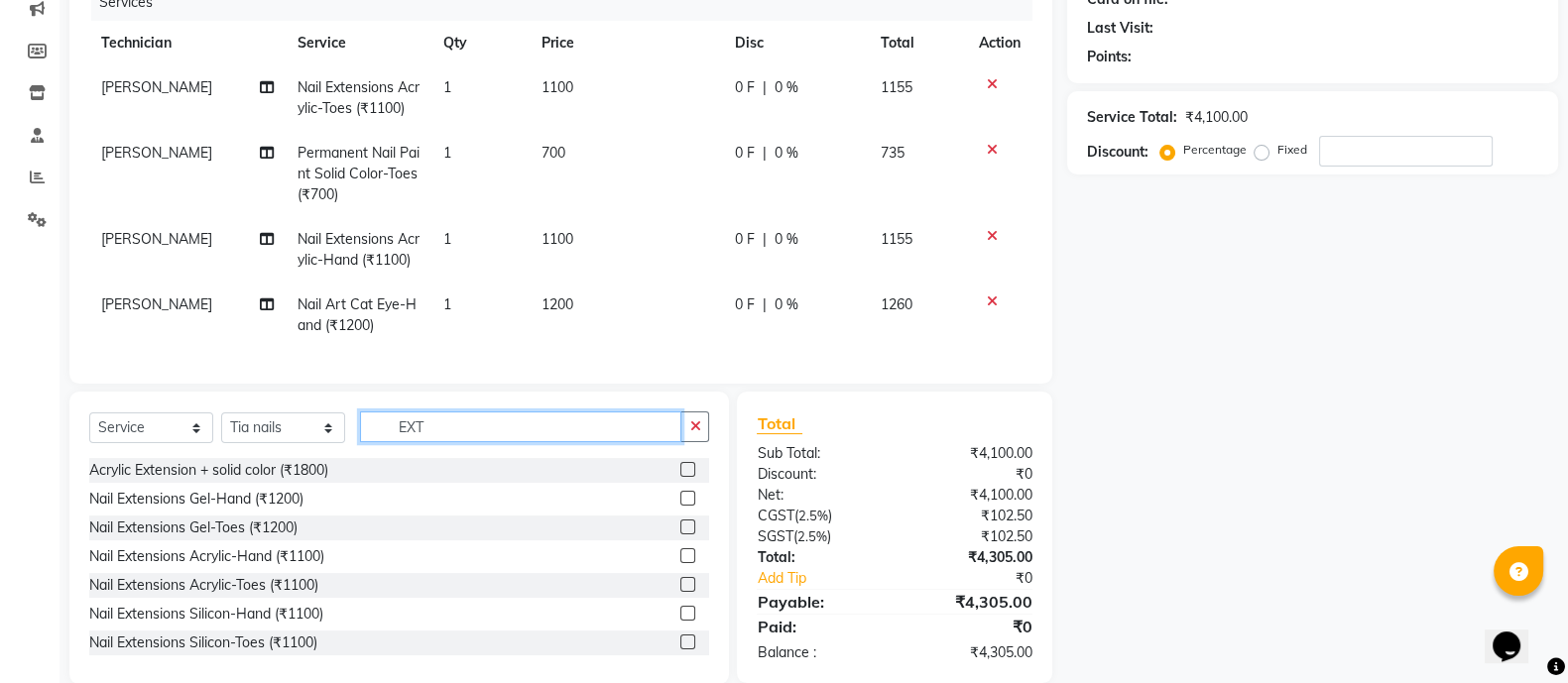
scroll to position [312, 0]
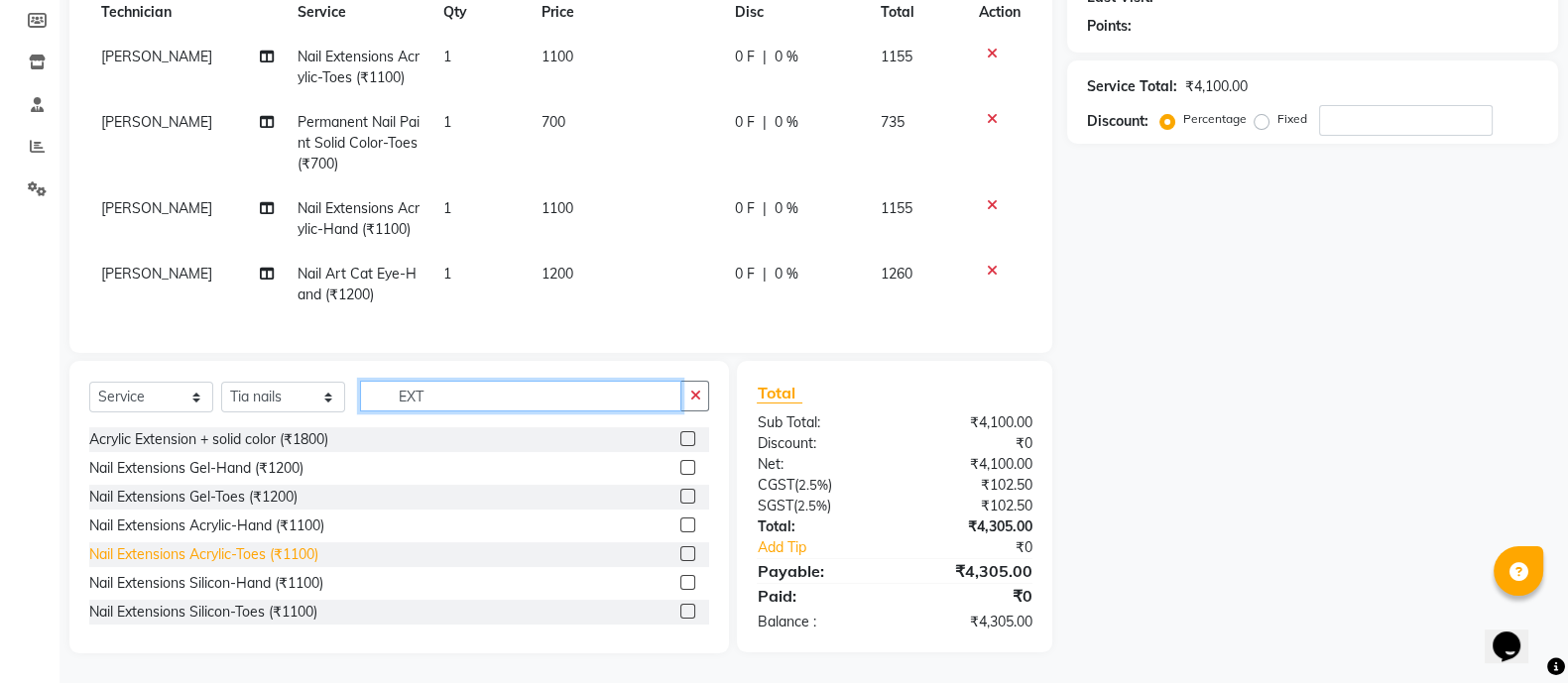
type input "EXT"
click at [298, 554] on div "Nail Extensions Acrylic-Toes (₹1100)" at bounding box center [203, 554] width 229 height 21
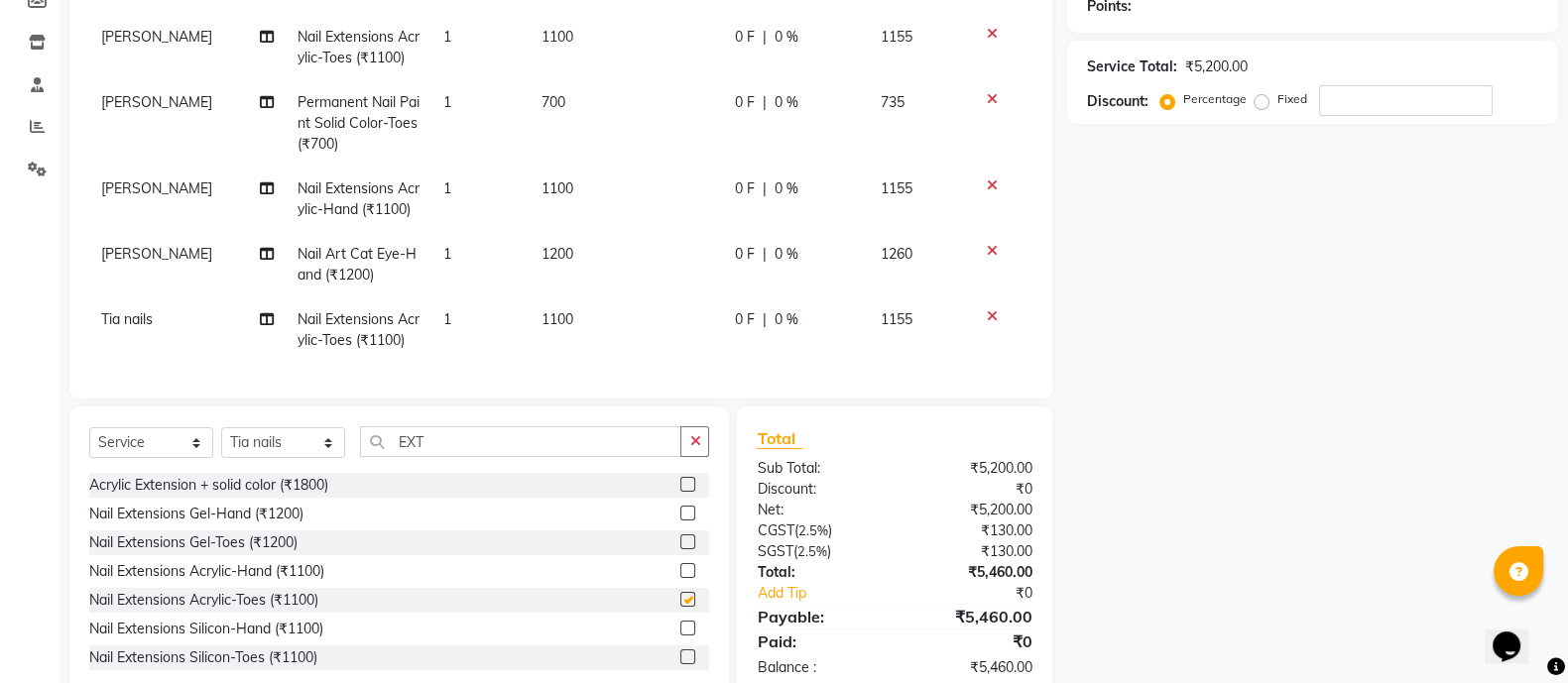
checkbox input "false"
click at [490, 457] on input "EXT" at bounding box center [521, 441] width 321 height 31
type input "E"
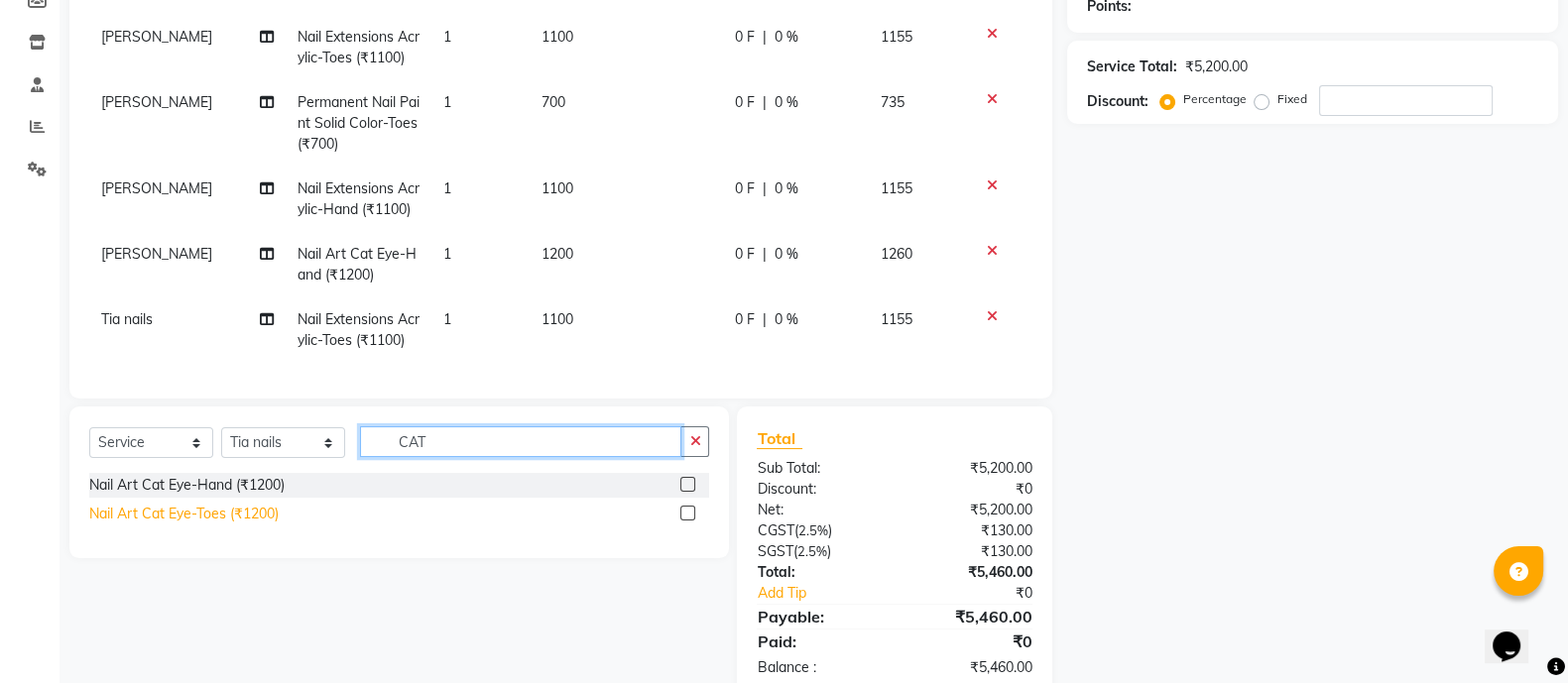
type input "CAT"
click at [237, 524] on div "Nail Art Cat Eye-Toes (₹1200)" at bounding box center [183, 513] width 189 height 21
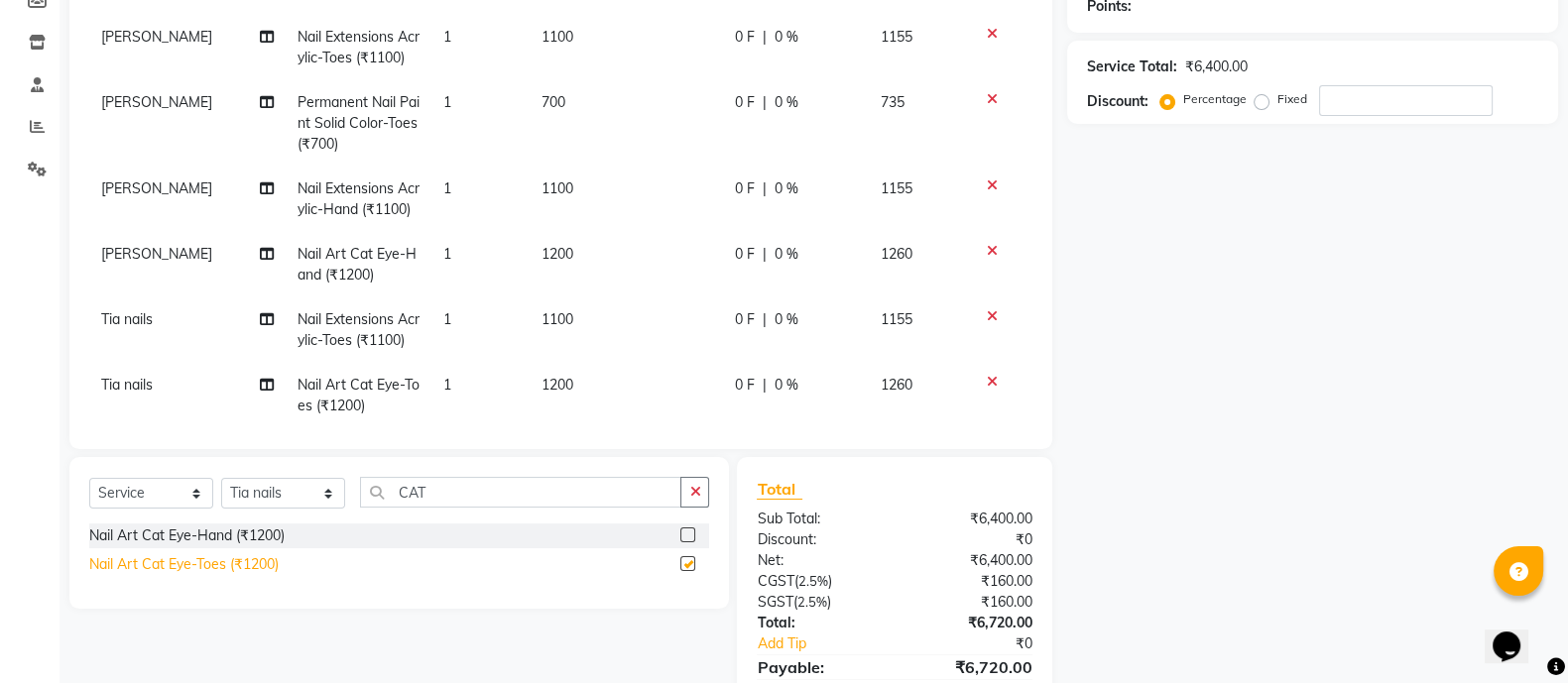
checkbox input "false"
click at [450, 485] on input "CAT" at bounding box center [521, 492] width 321 height 31
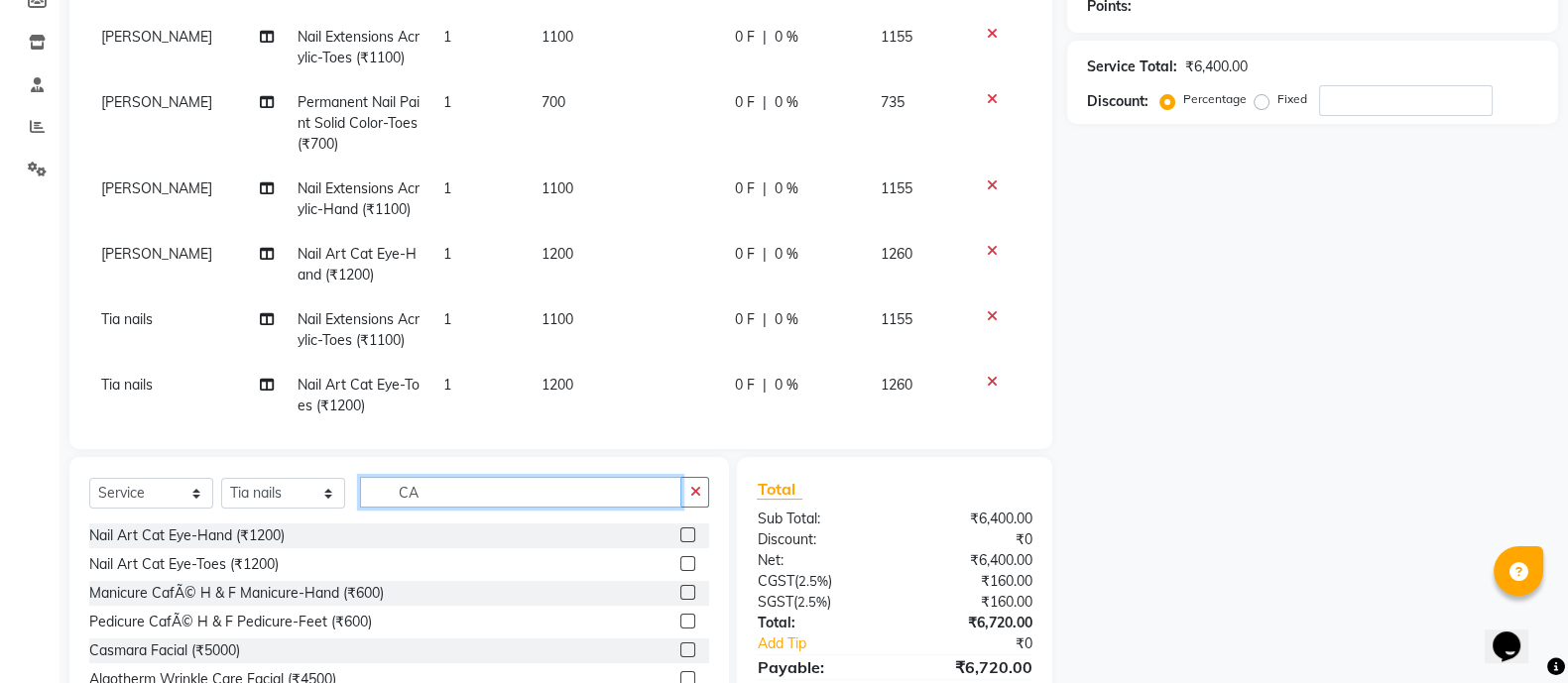
type input "C"
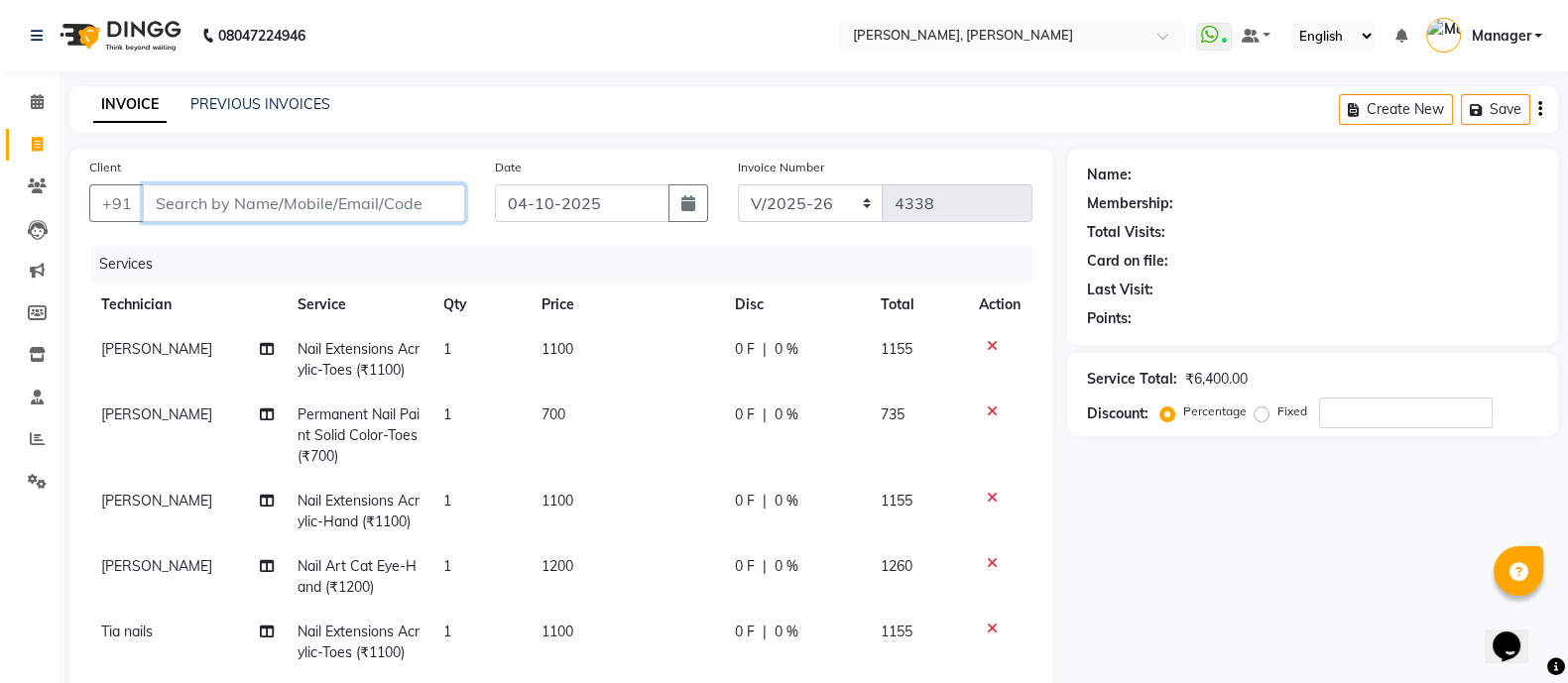
click at [414, 204] on input "Client" at bounding box center [303, 203] width 322 height 38
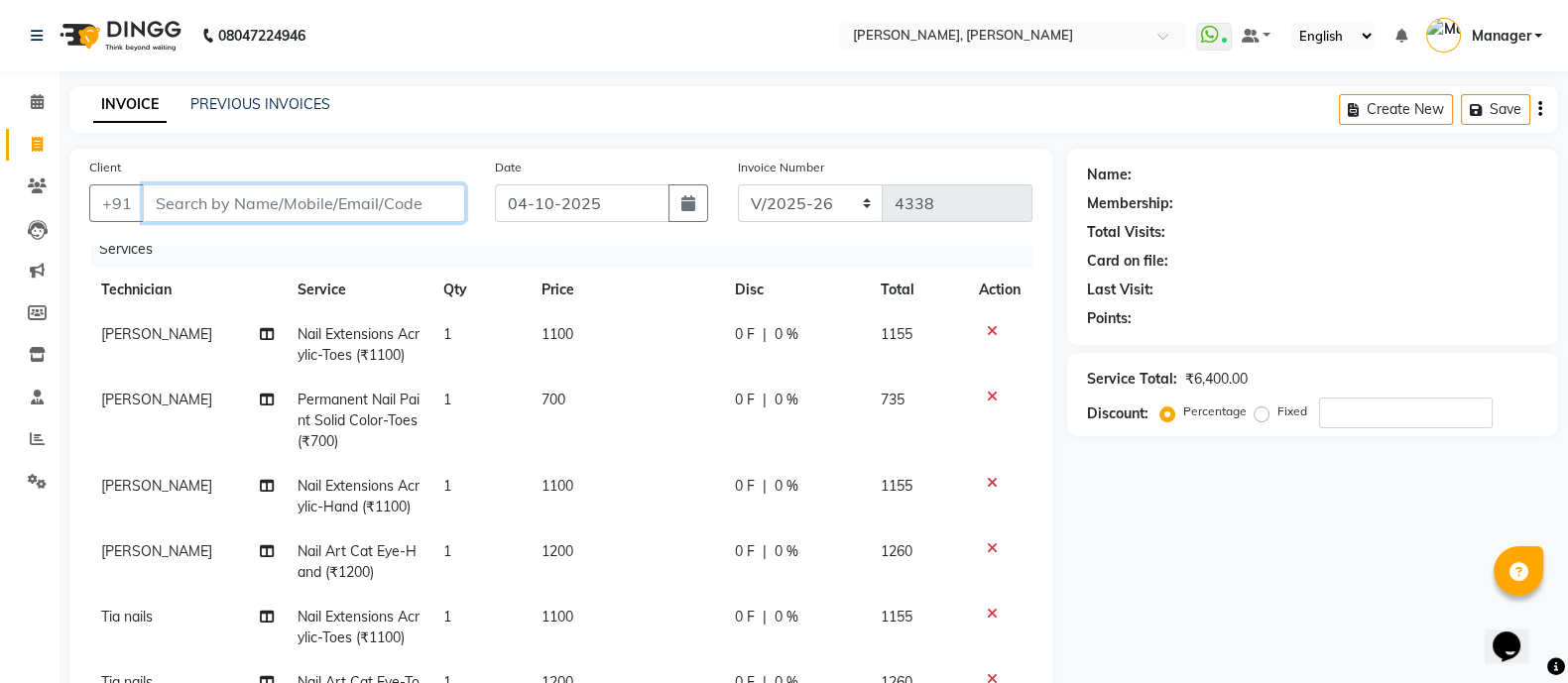
click at [236, 198] on input "Client" at bounding box center [303, 203] width 322 height 38
type input "8"
type input "0"
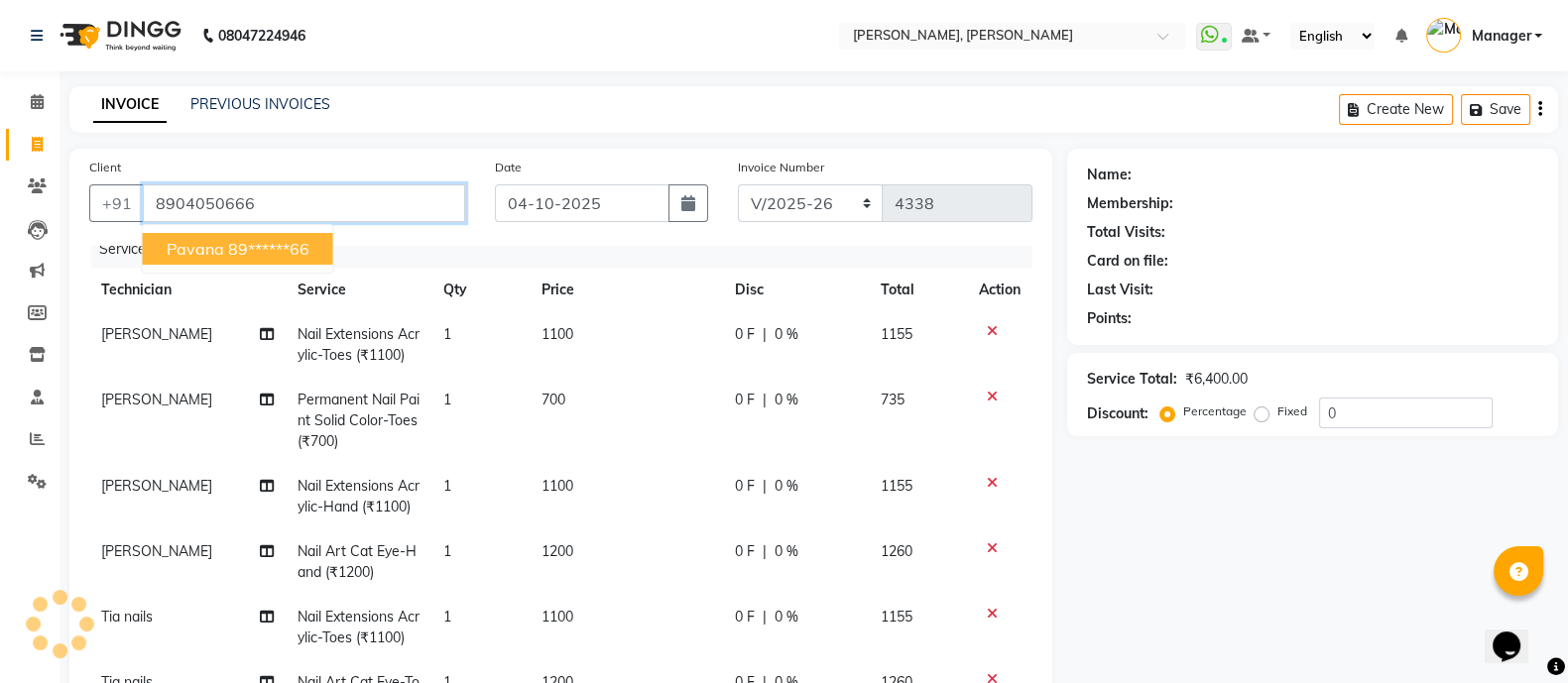
type input "8904050666"
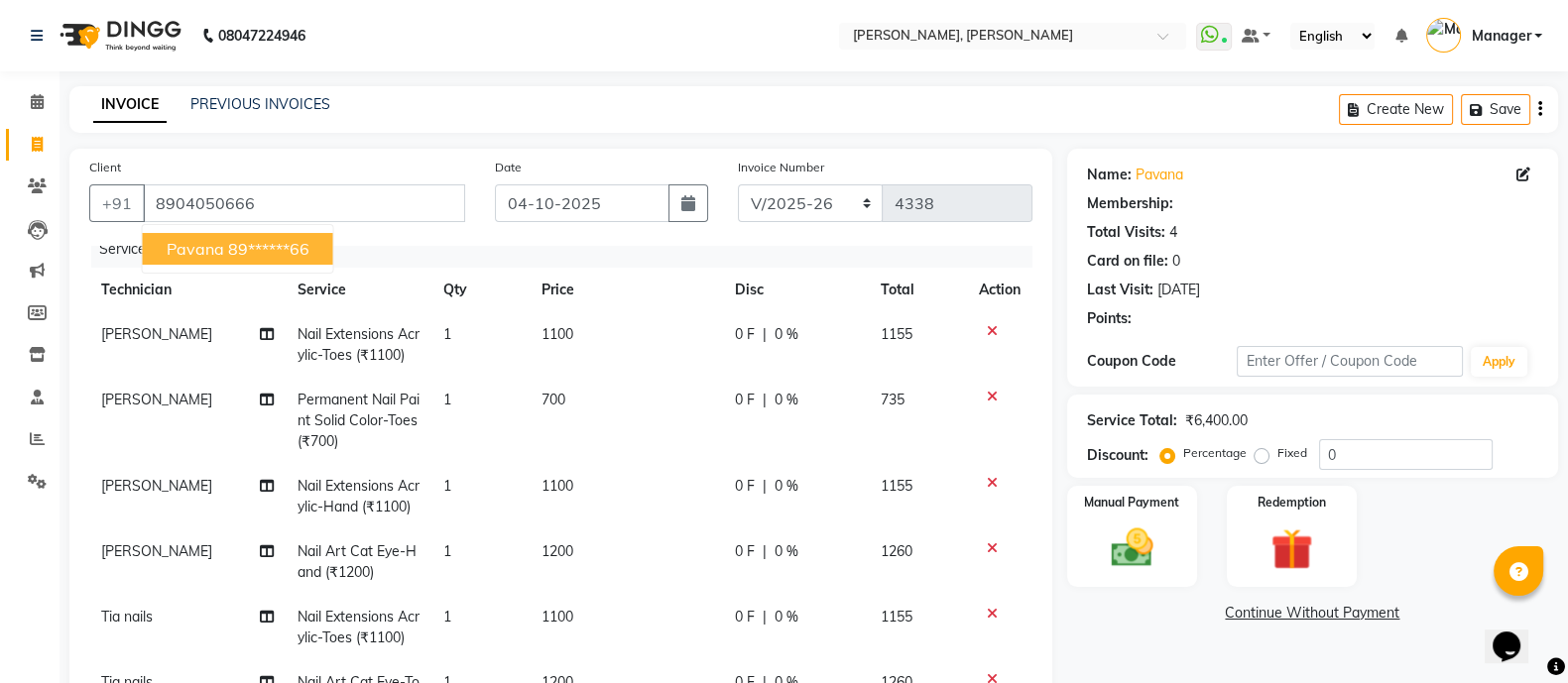
select select "1: Object"
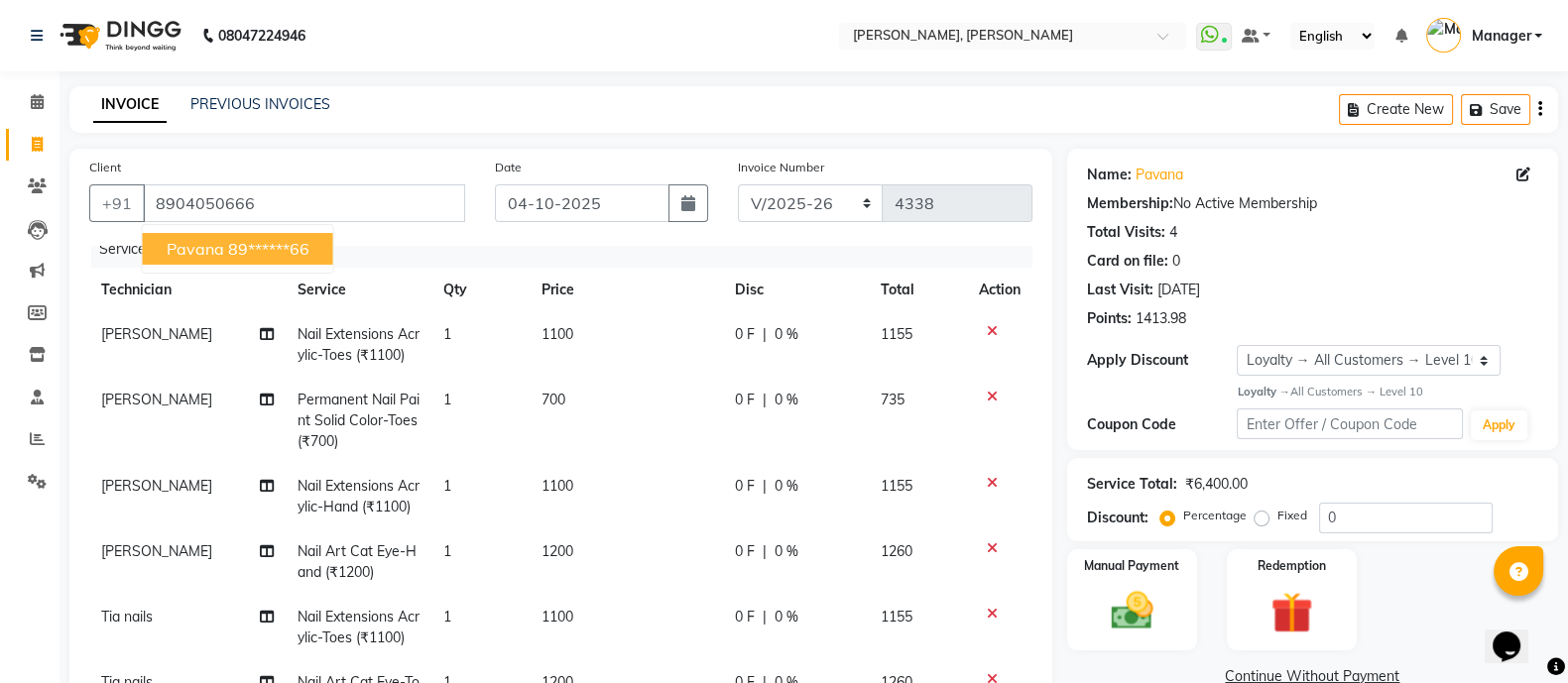
click at [270, 239] on ngb-highlight "89******66" at bounding box center [269, 249] width 81 height 20
type input "89******66"
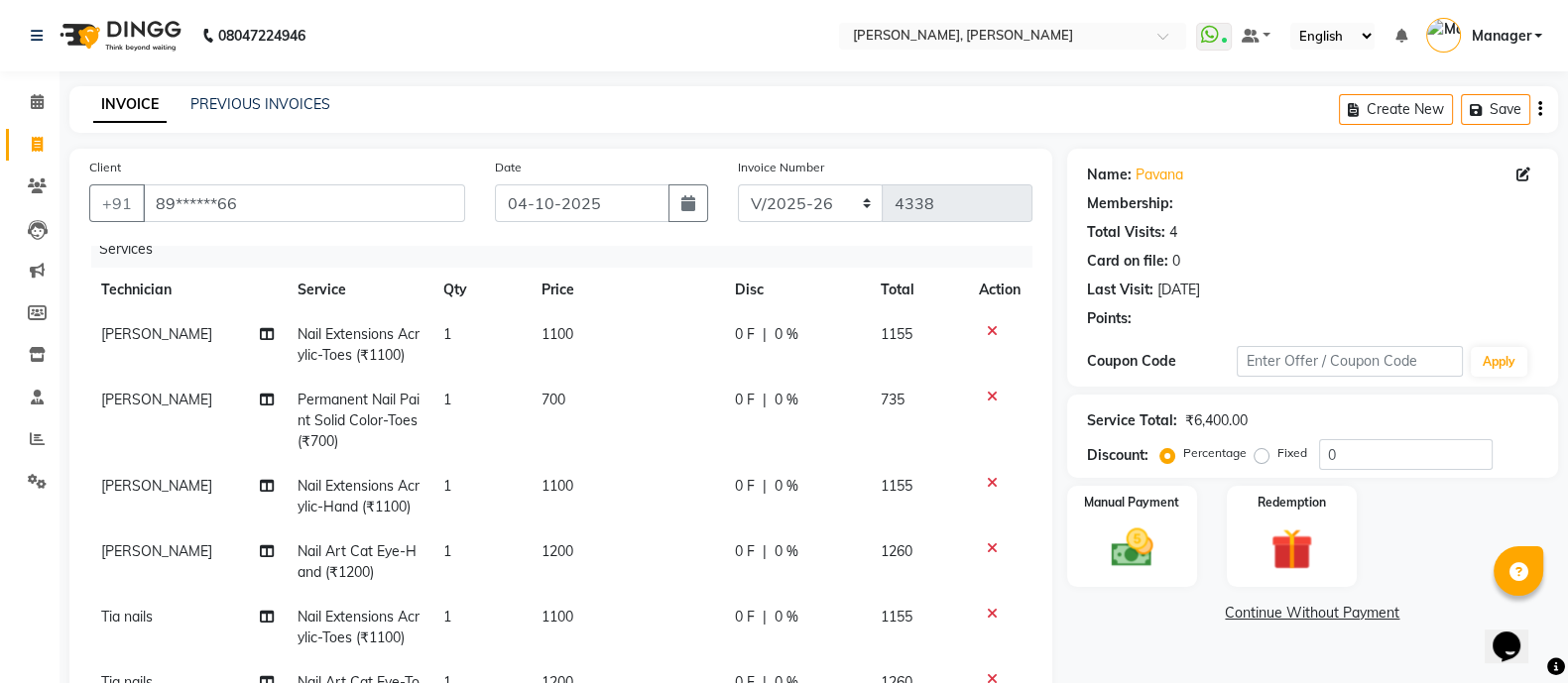
scroll to position [408, 0]
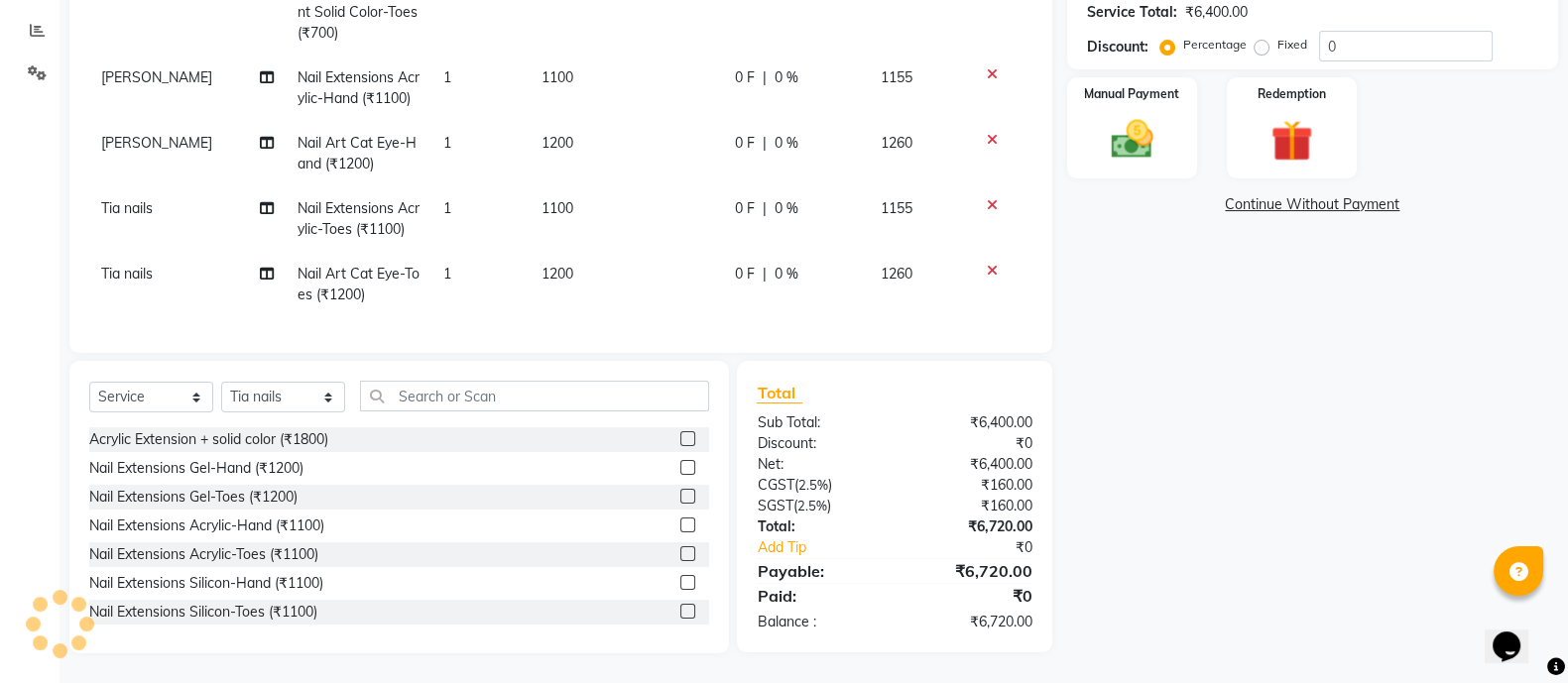
select select "1: Object"
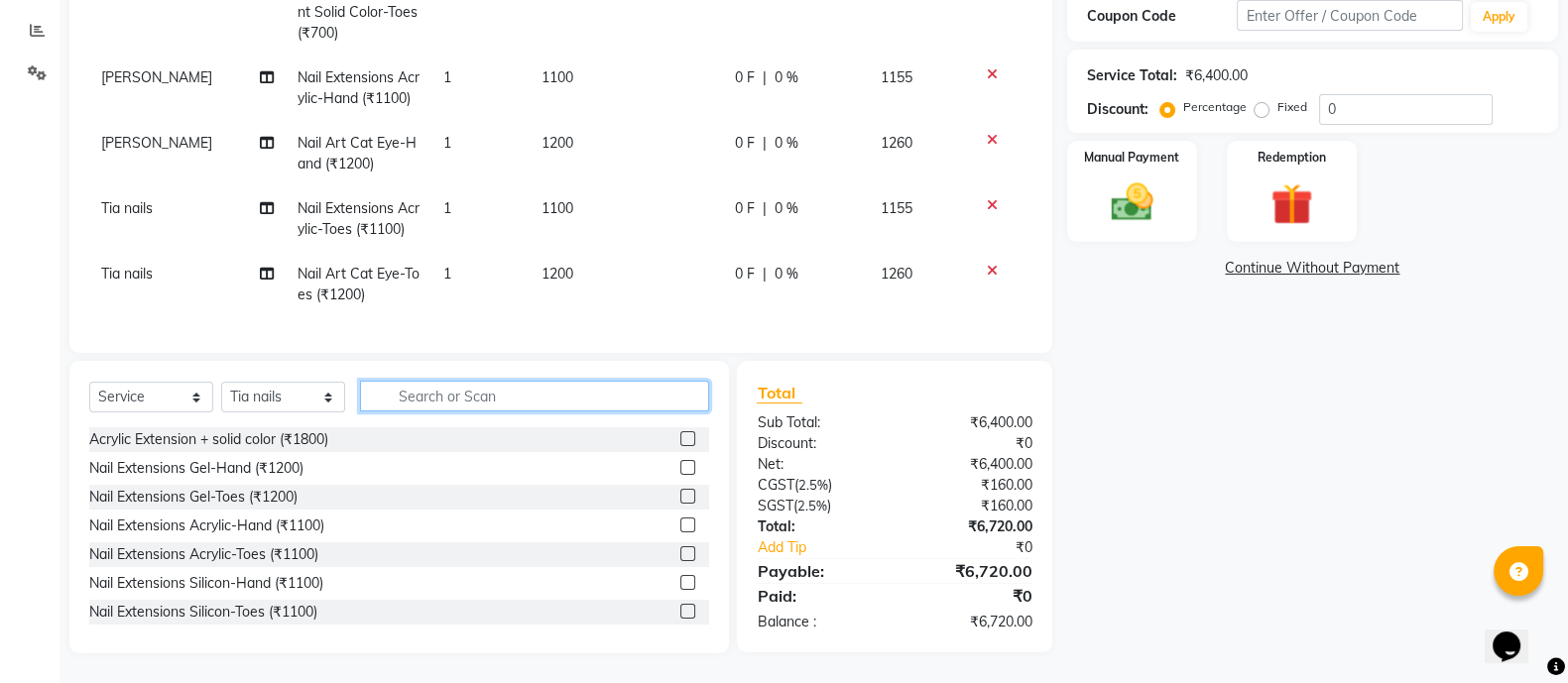
click at [486, 403] on input "text" at bounding box center [535, 396] width 349 height 31
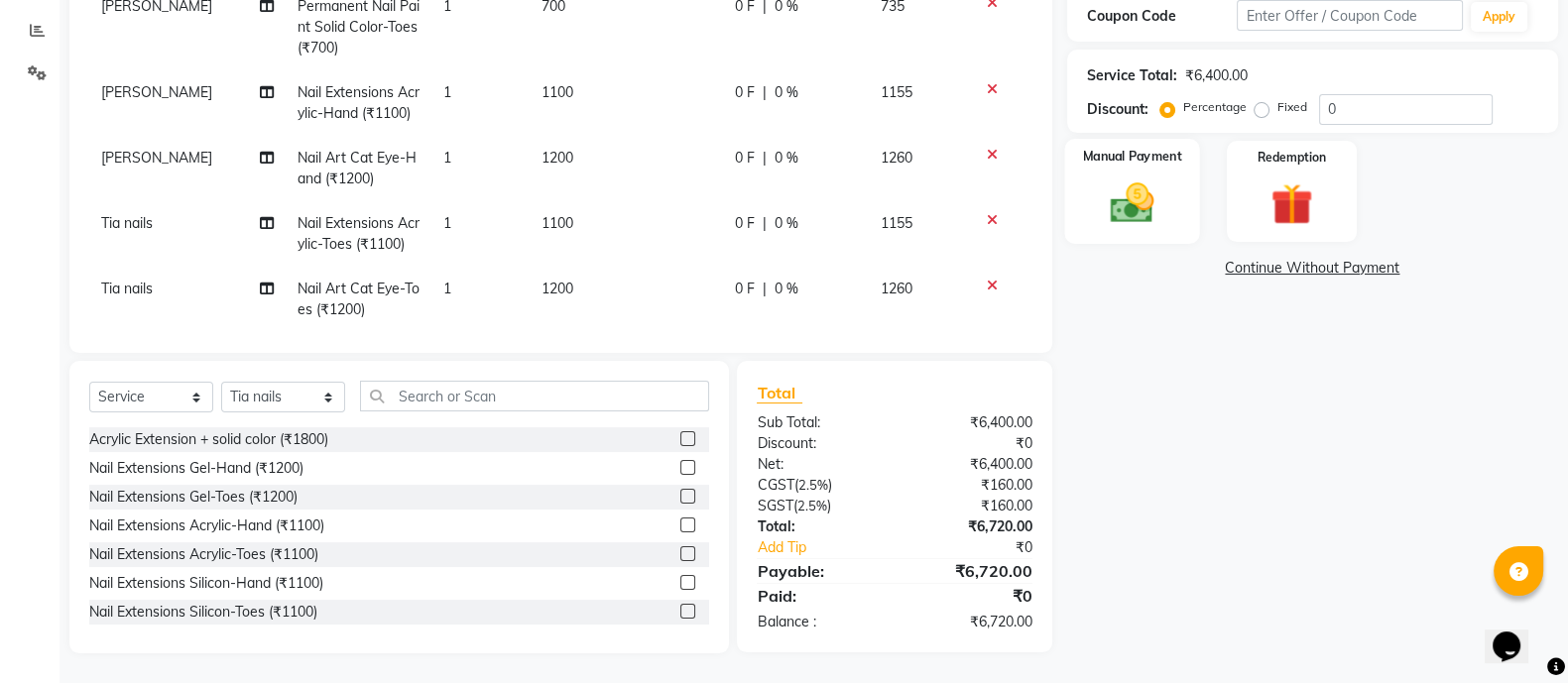
click at [1106, 175] on div "Manual Payment" at bounding box center [1132, 191] width 136 height 105
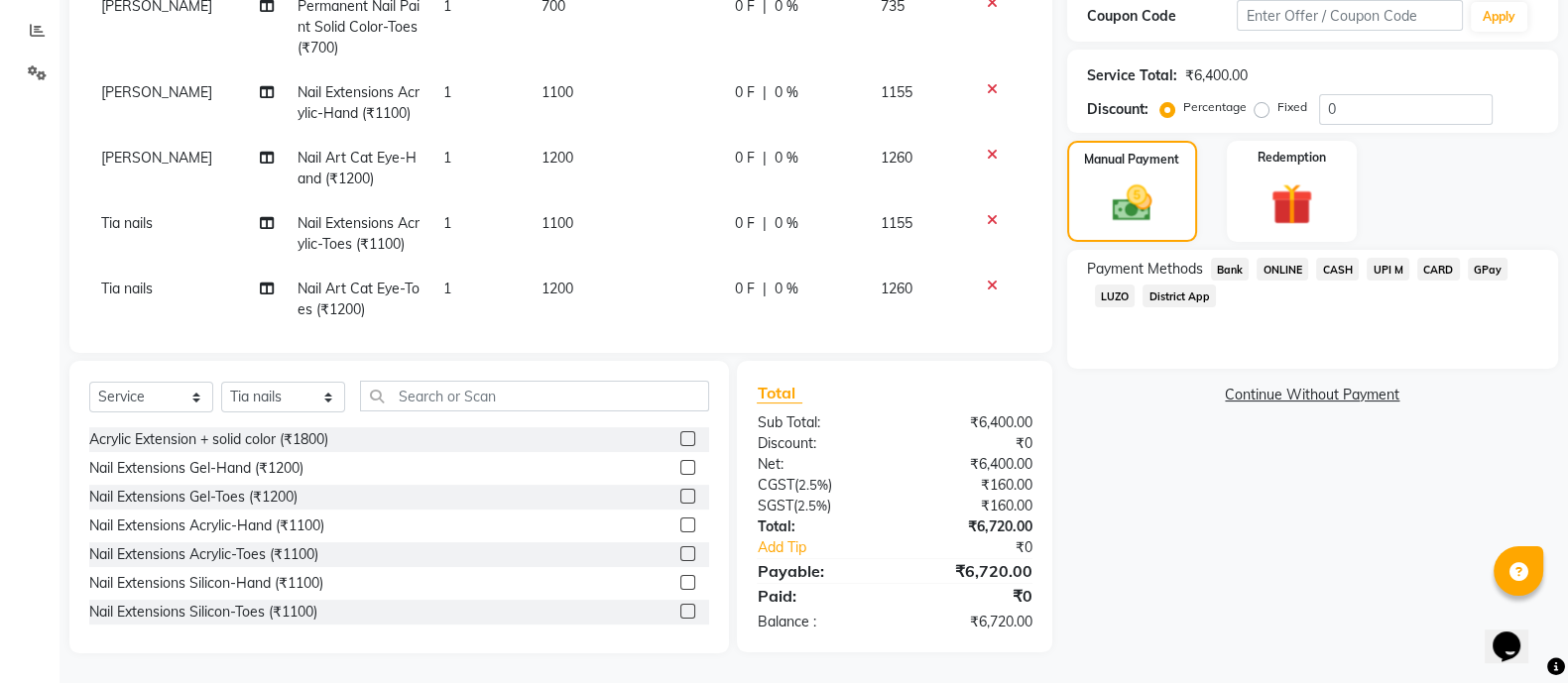
click at [1289, 265] on span "ONLINE" at bounding box center [1282, 269] width 52 height 23
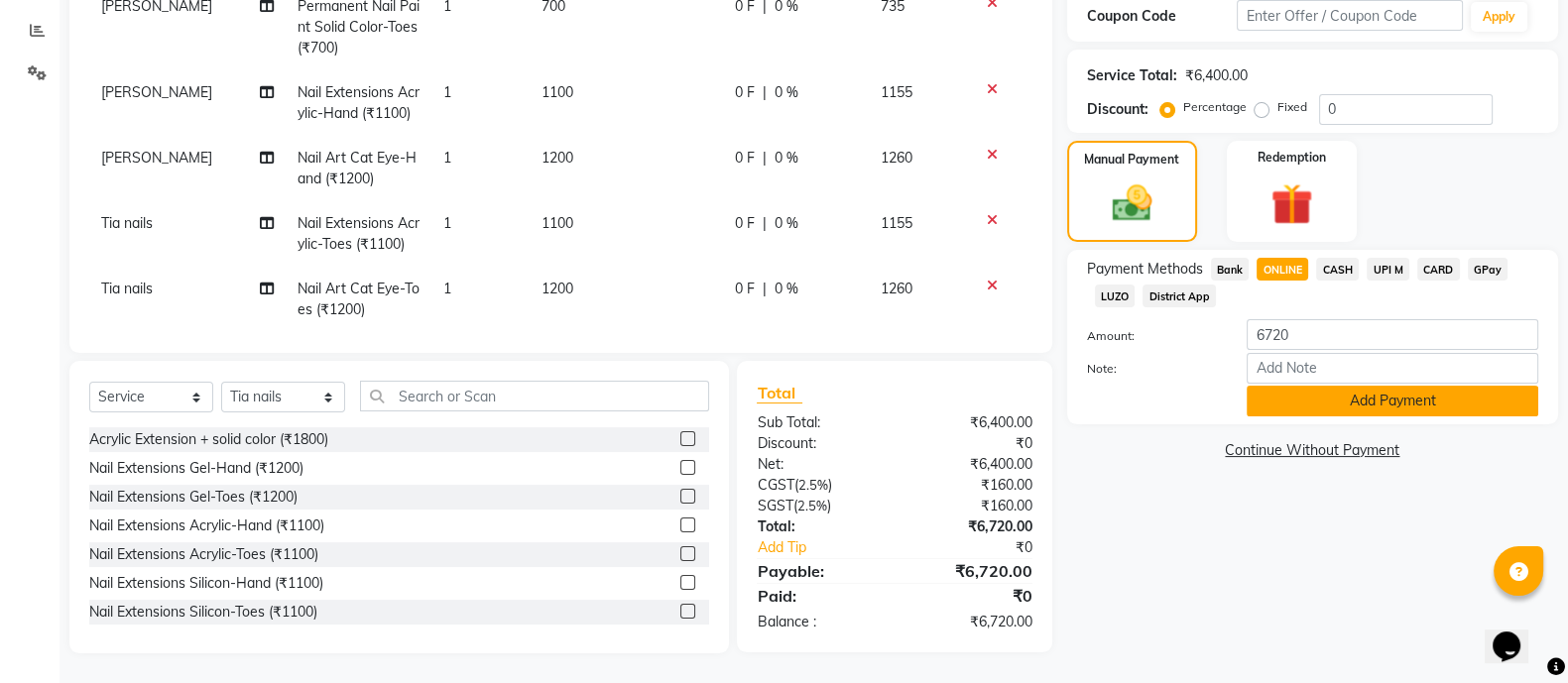
click at [1369, 407] on button "Add Payment" at bounding box center [1392, 400] width 292 height 31
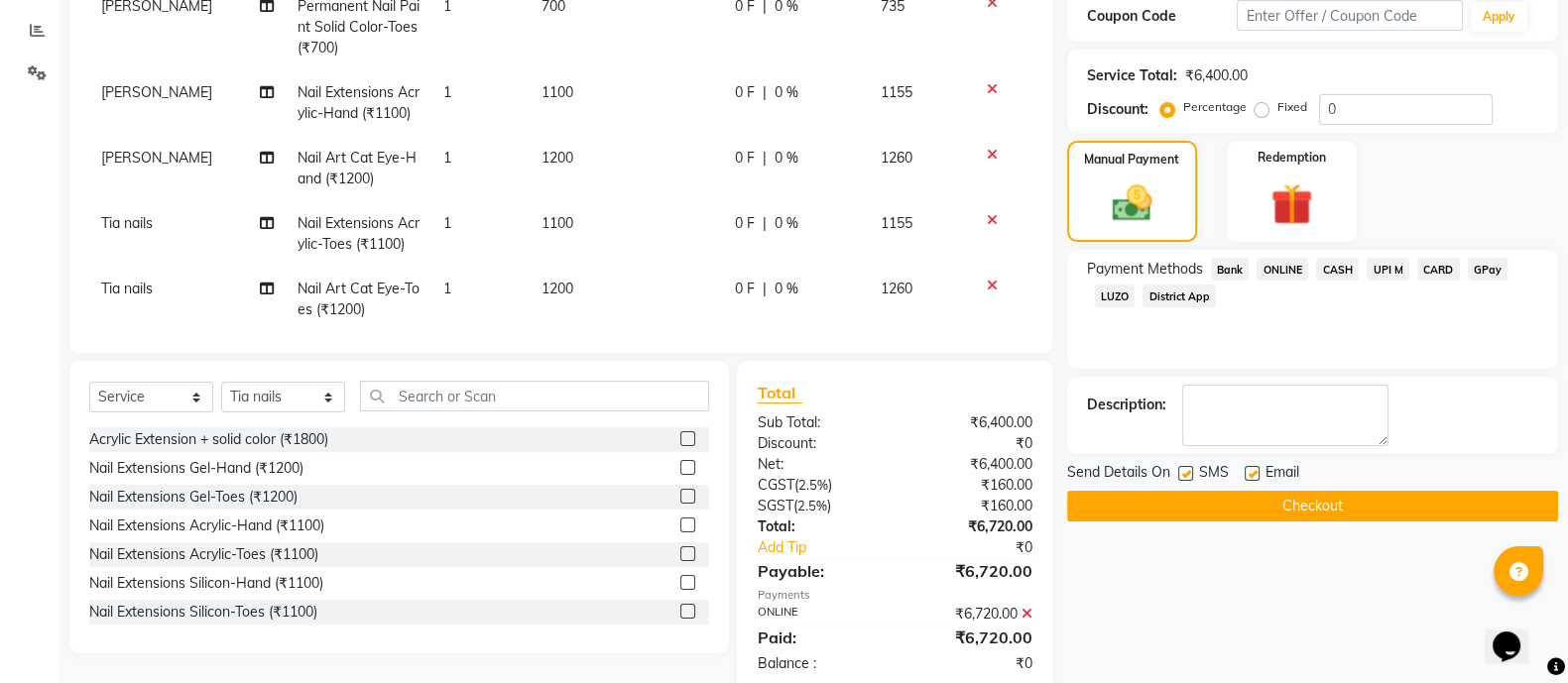
click at [1335, 503] on button "Checkout" at bounding box center [1312, 506] width 491 height 31
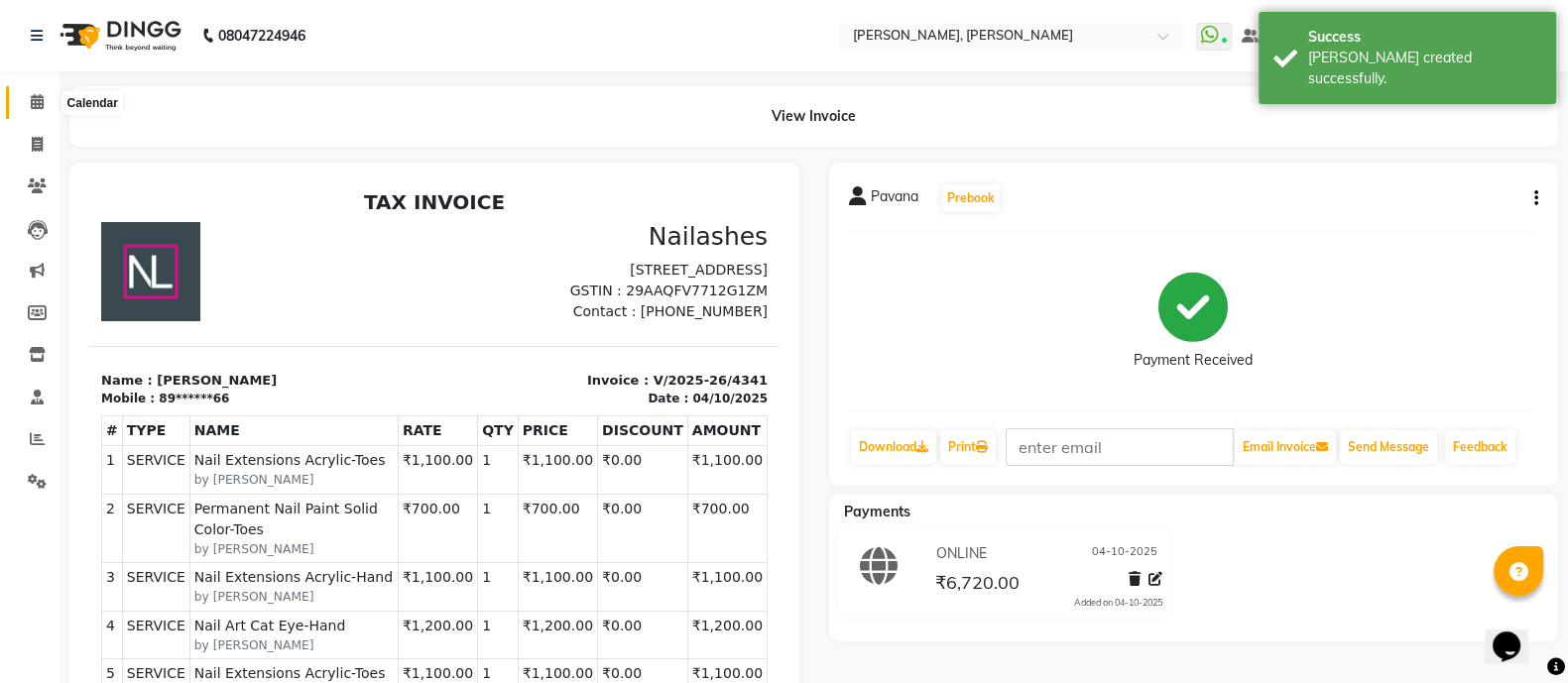
click at [35, 101] on icon at bounding box center [37, 101] width 13 height 15
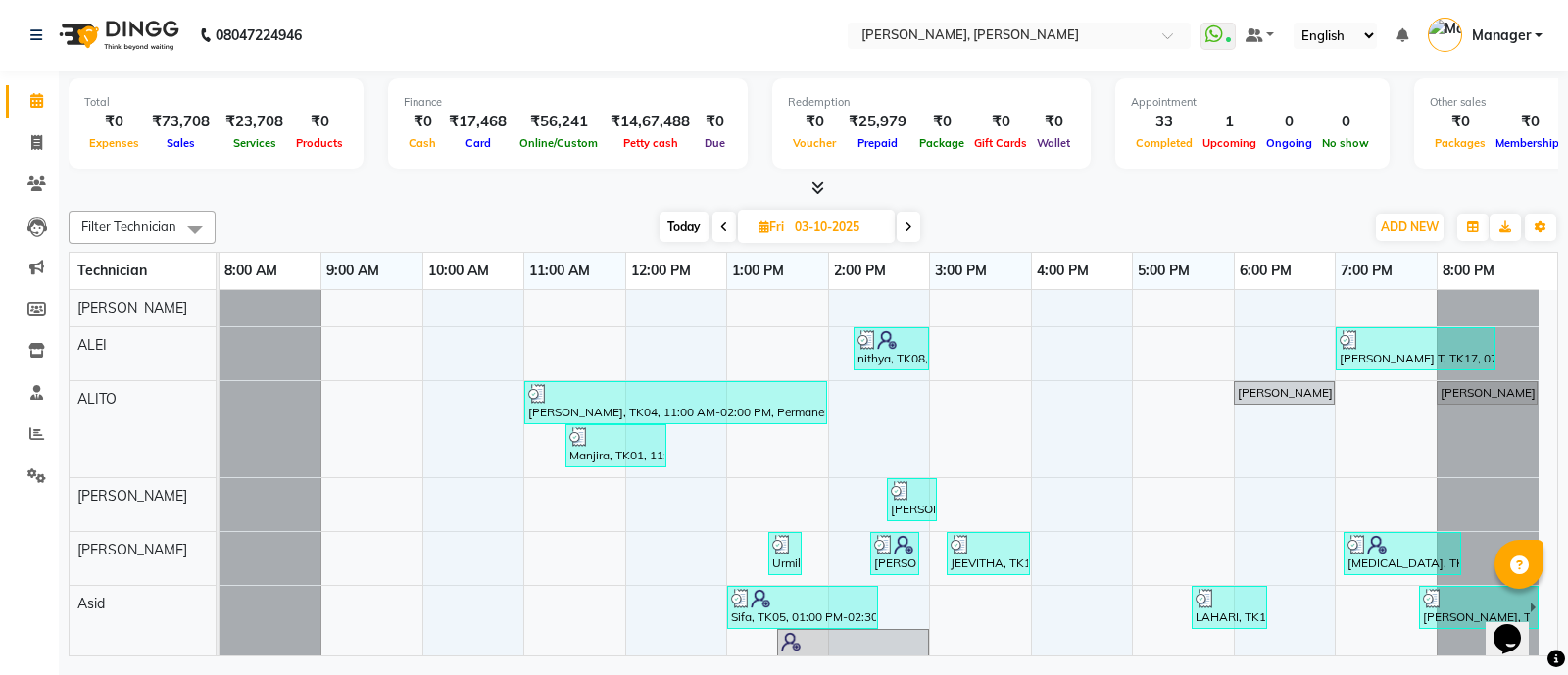
click at [818, 186] on icon at bounding box center [817, 187] width 13 height 15
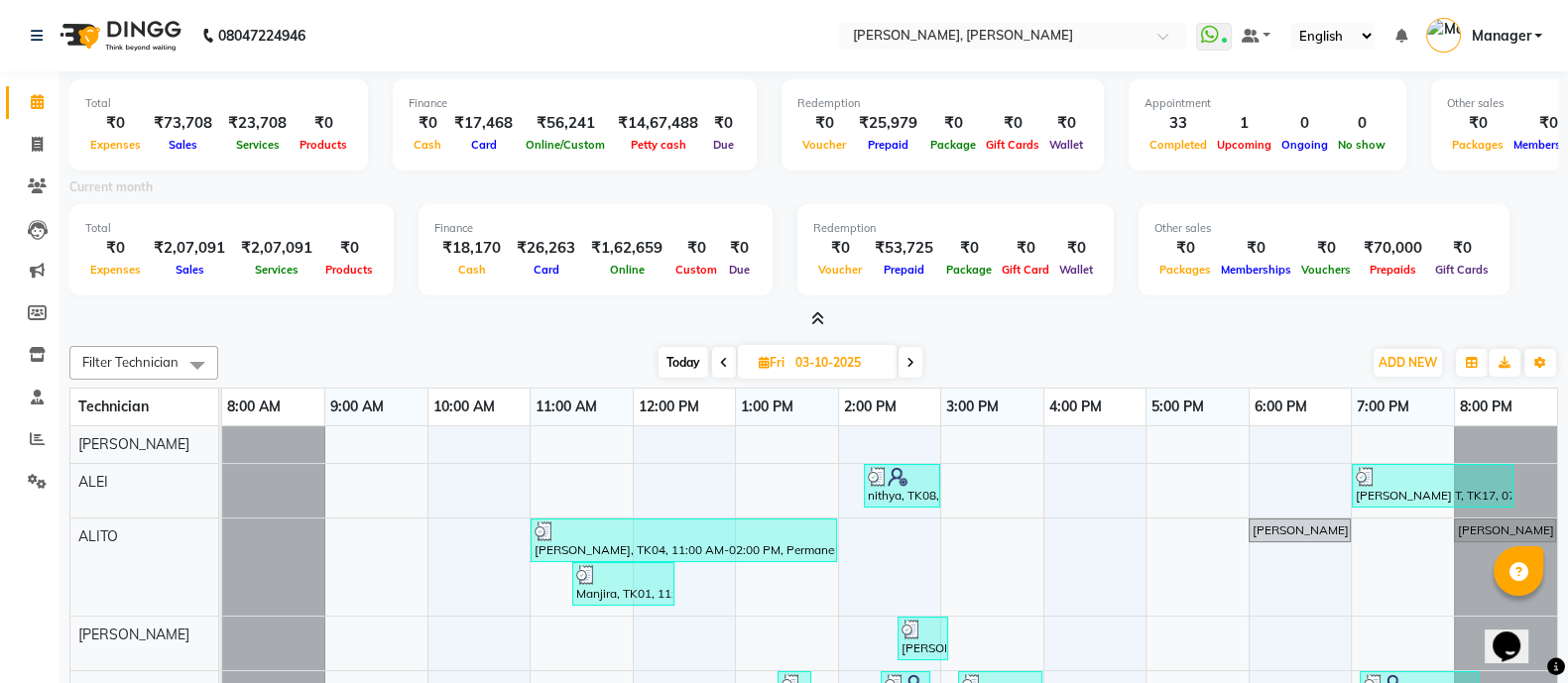
click at [818, 315] on icon at bounding box center [817, 318] width 13 height 15
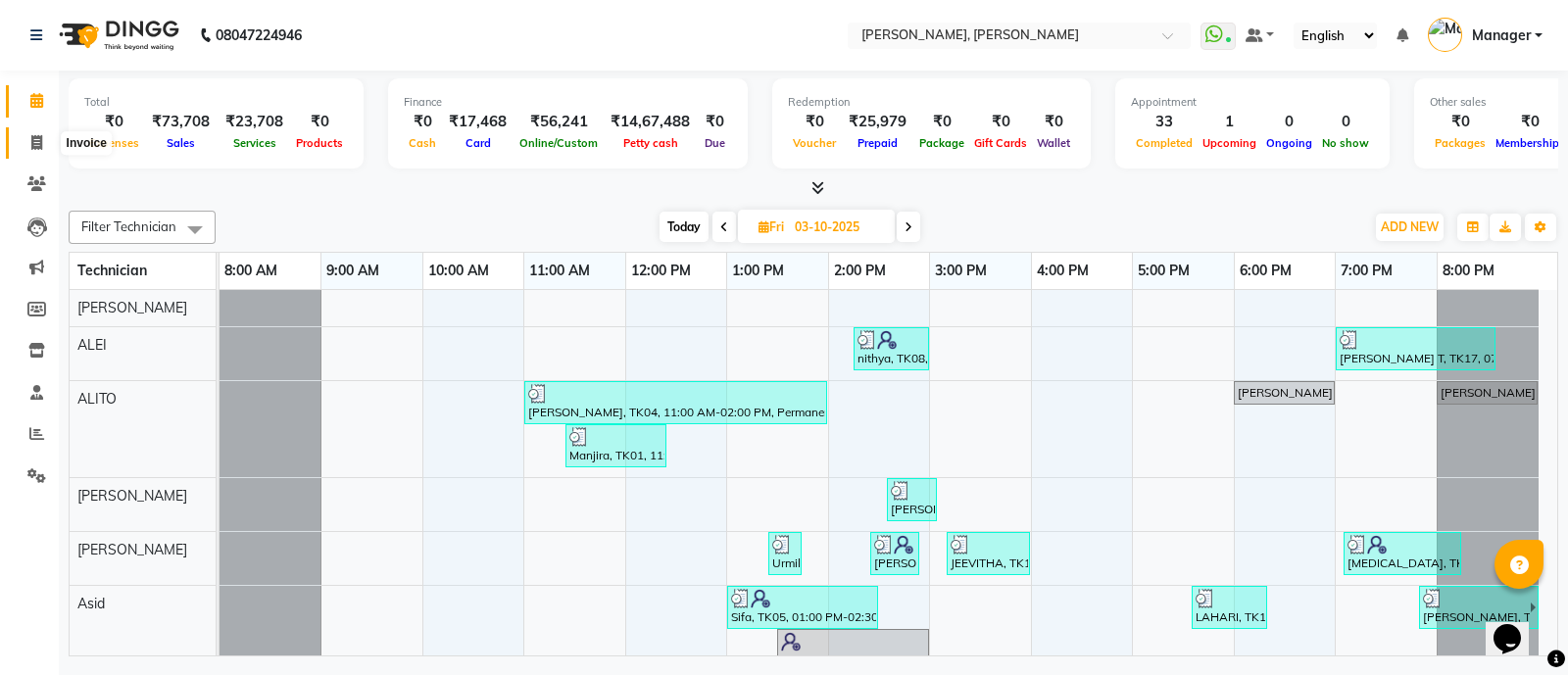
click at [35, 142] on icon at bounding box center [36, 142] width 11 height 15
select select "service"
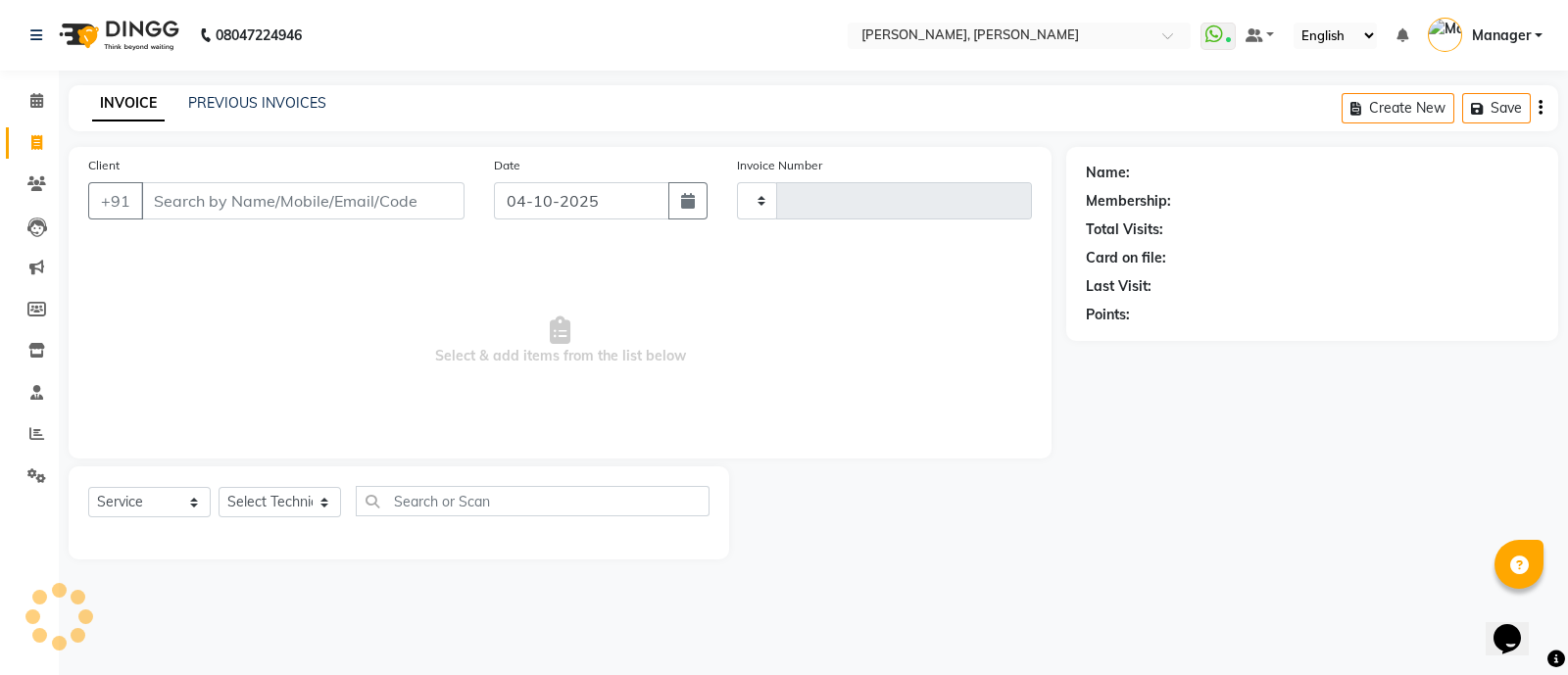
type input "4342"
select select "3767"
click at [276, 507] on select "Select Technician [PERSON_NAME] [PERSON_NAME] Asid Hanmi [PERSON_NAME] Manager …" at bounding box center [279, 502] width 122 height 30
select select "51846"
click at [219, 488] on select "Select Technician [PERSON_NAME] [PERSON_NAME] Asid Hanmi [PERSON_NAME] Manager …" at bounding box center [279, 502] width 122 height 30
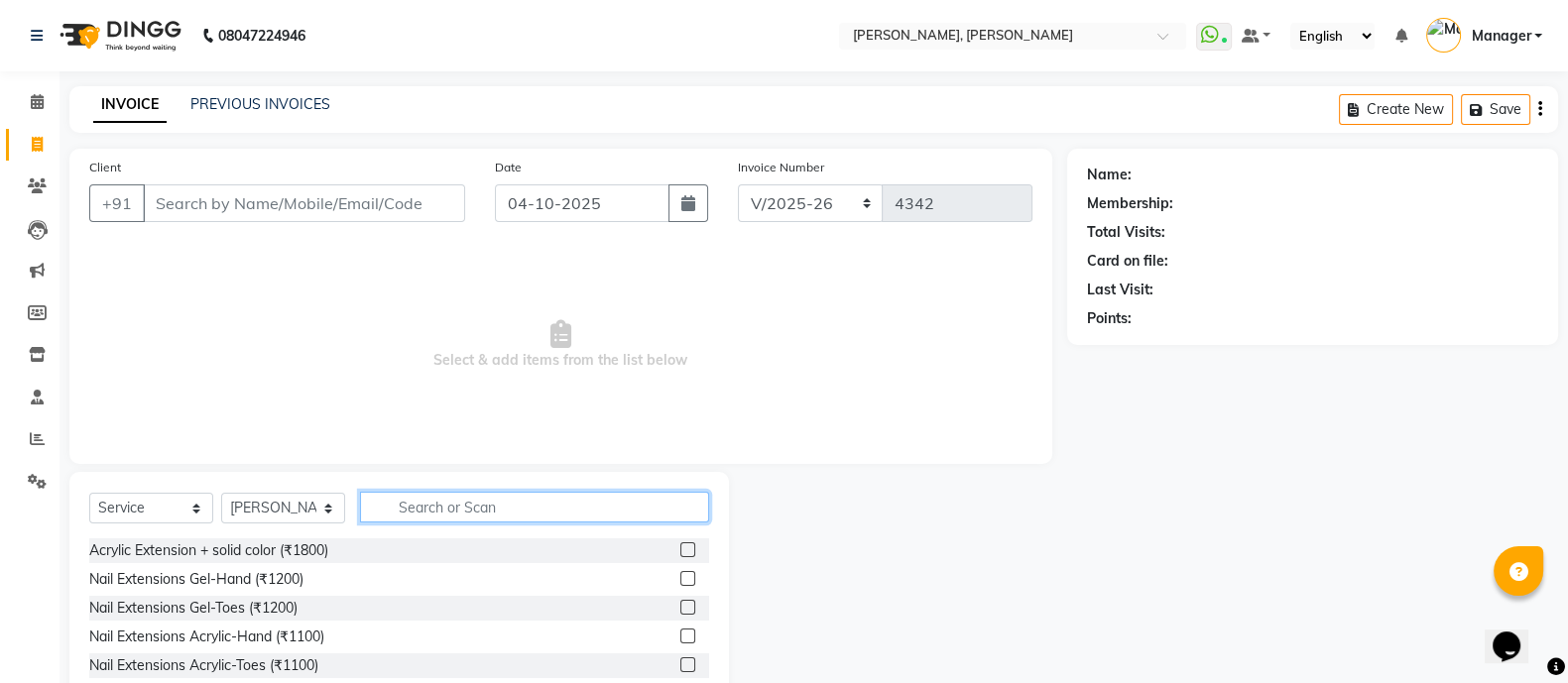
click at [456, 505] on input "text" at bounding box center [535, 507] width 349 height 31
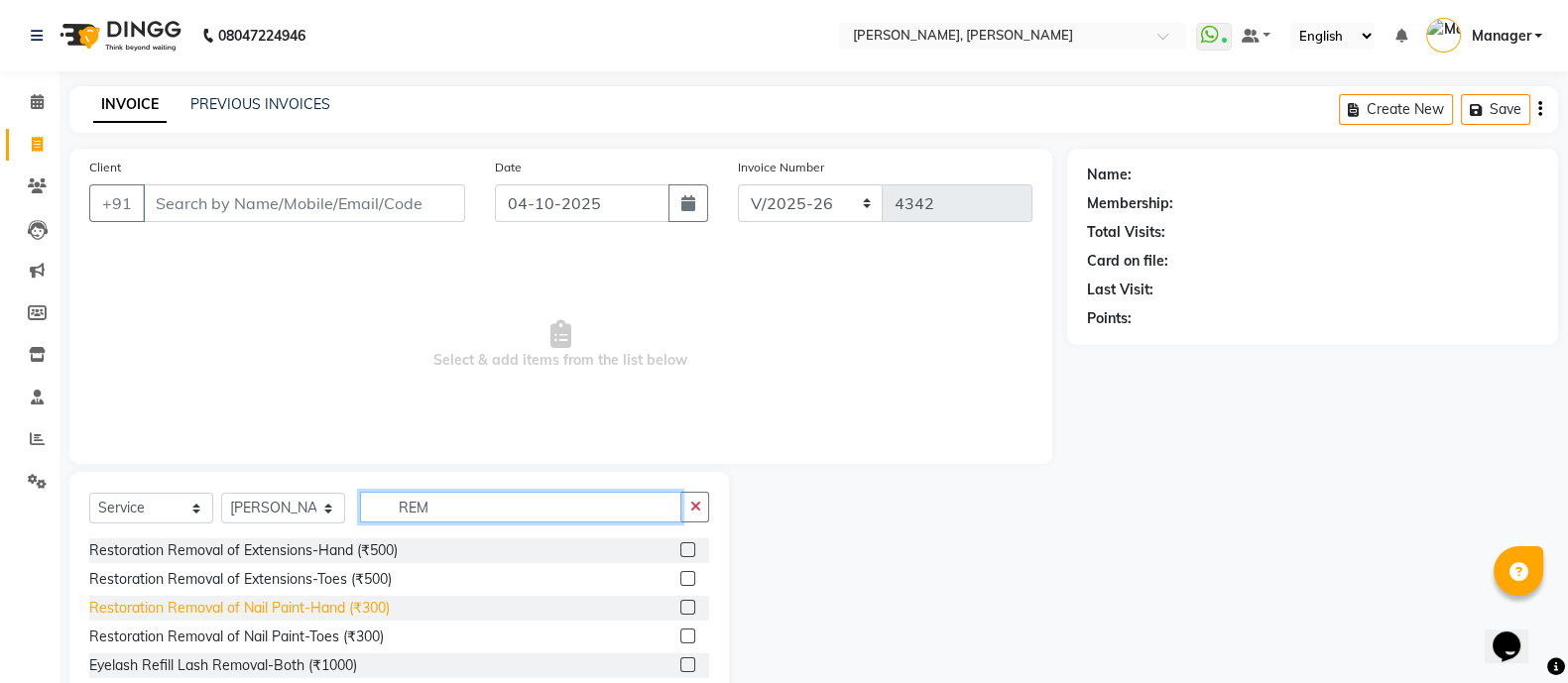
type input "REM"
click at [362, 604] on div "Restoration Removal of Nail Paint-Hand (₹300)" at bounding box center [239, 608] width 301 height 21
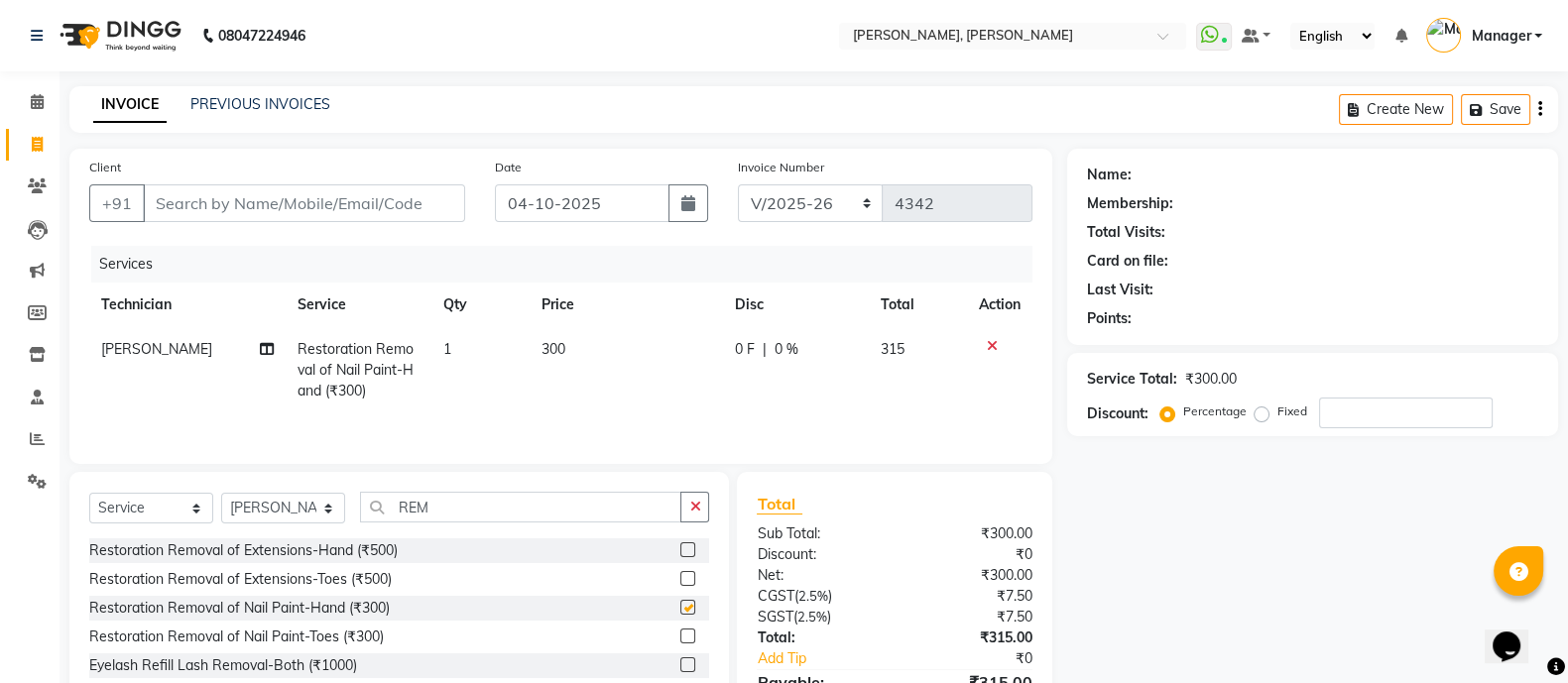
checkbox input "false"
click at [475, 522] on input "REM" at bounding box center [521, 507] width 321 height 31
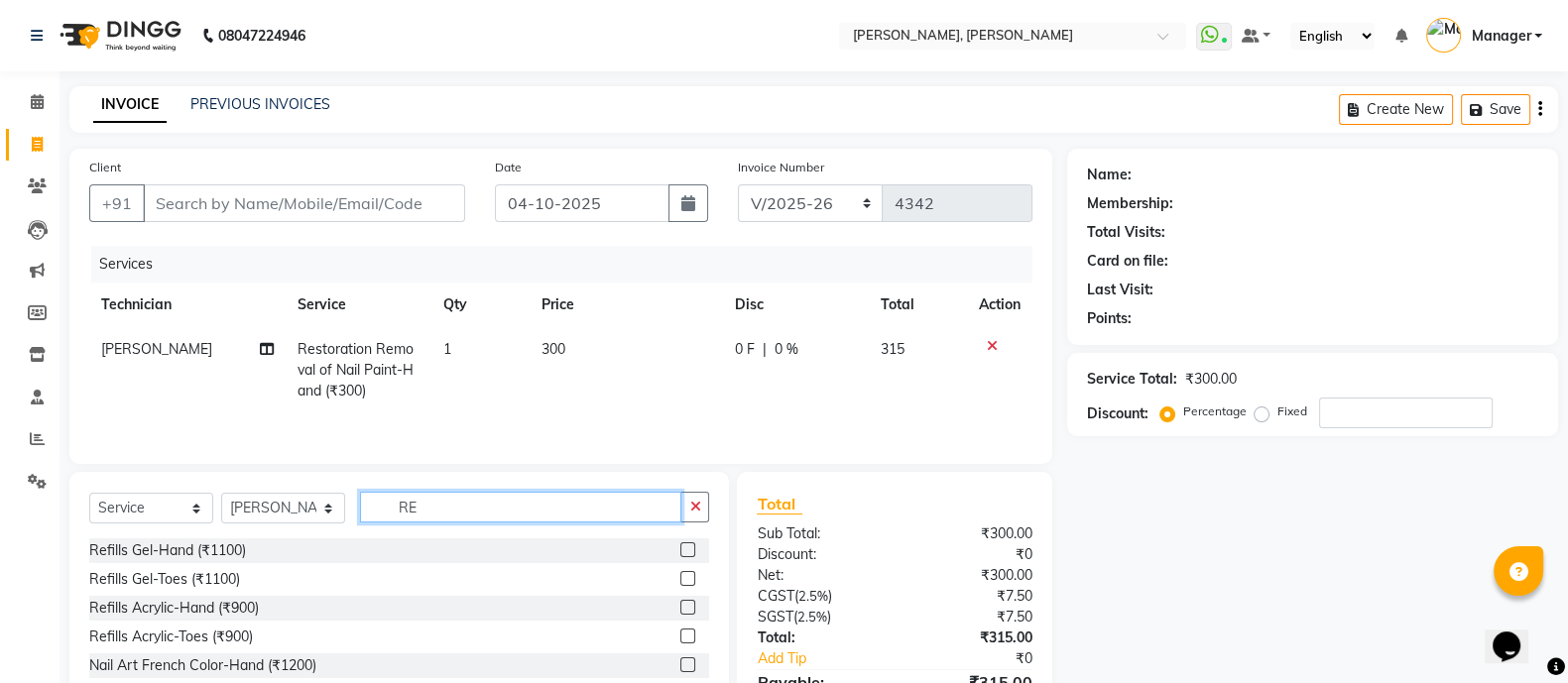
type input "R"
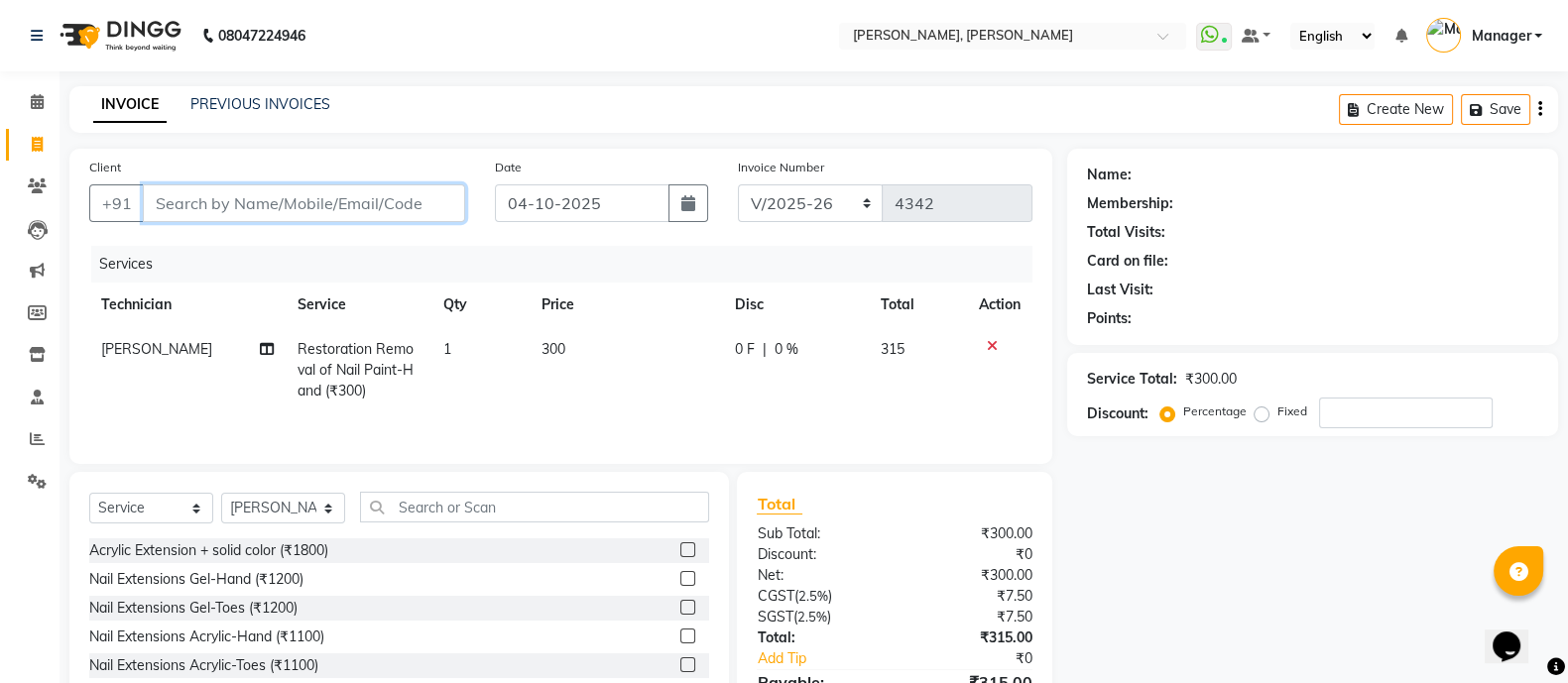
click at [354, 202] on input "Client" at bounding box center [303, 203] width 322 height 38
type input "8"
type input "0"
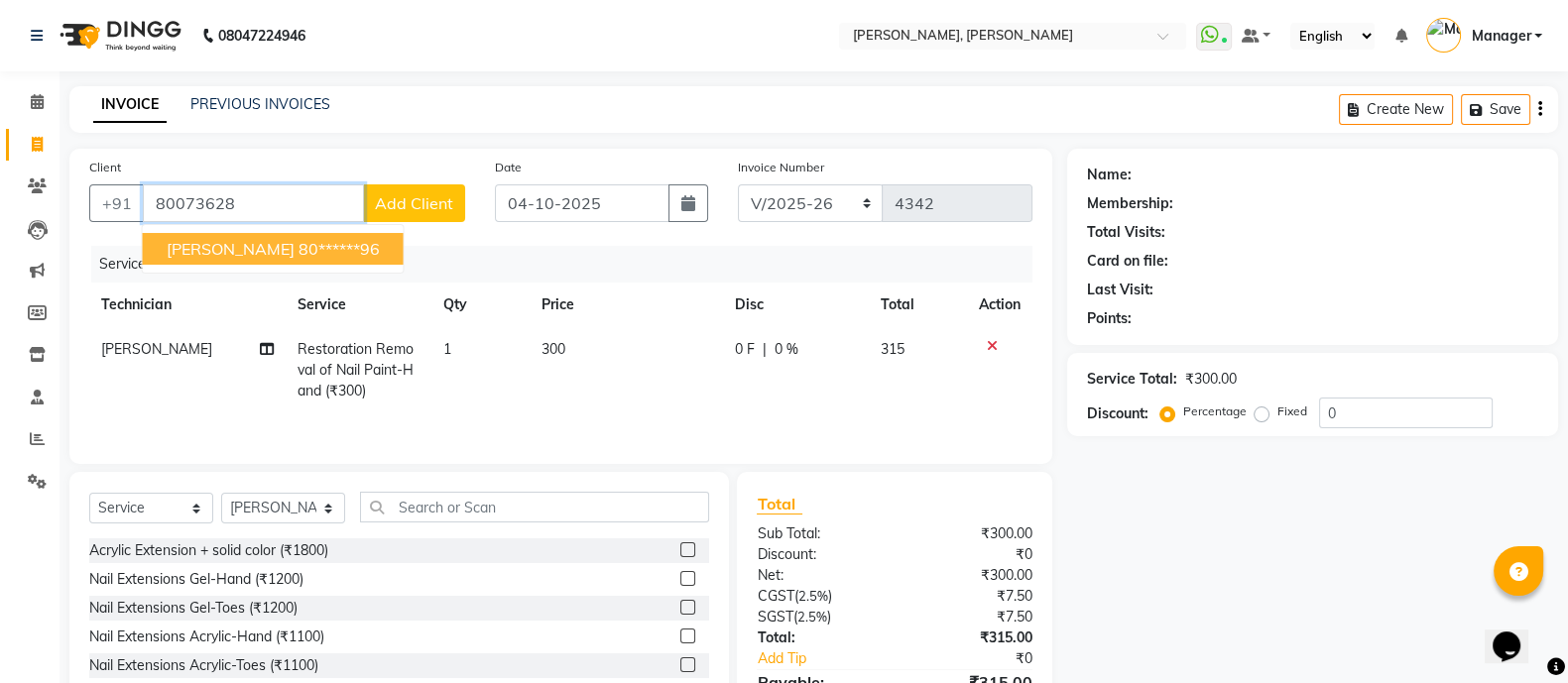
click at [299, 250] on ngb-highlight "80******96" at bounding box center [339, 249] width 81 height 20
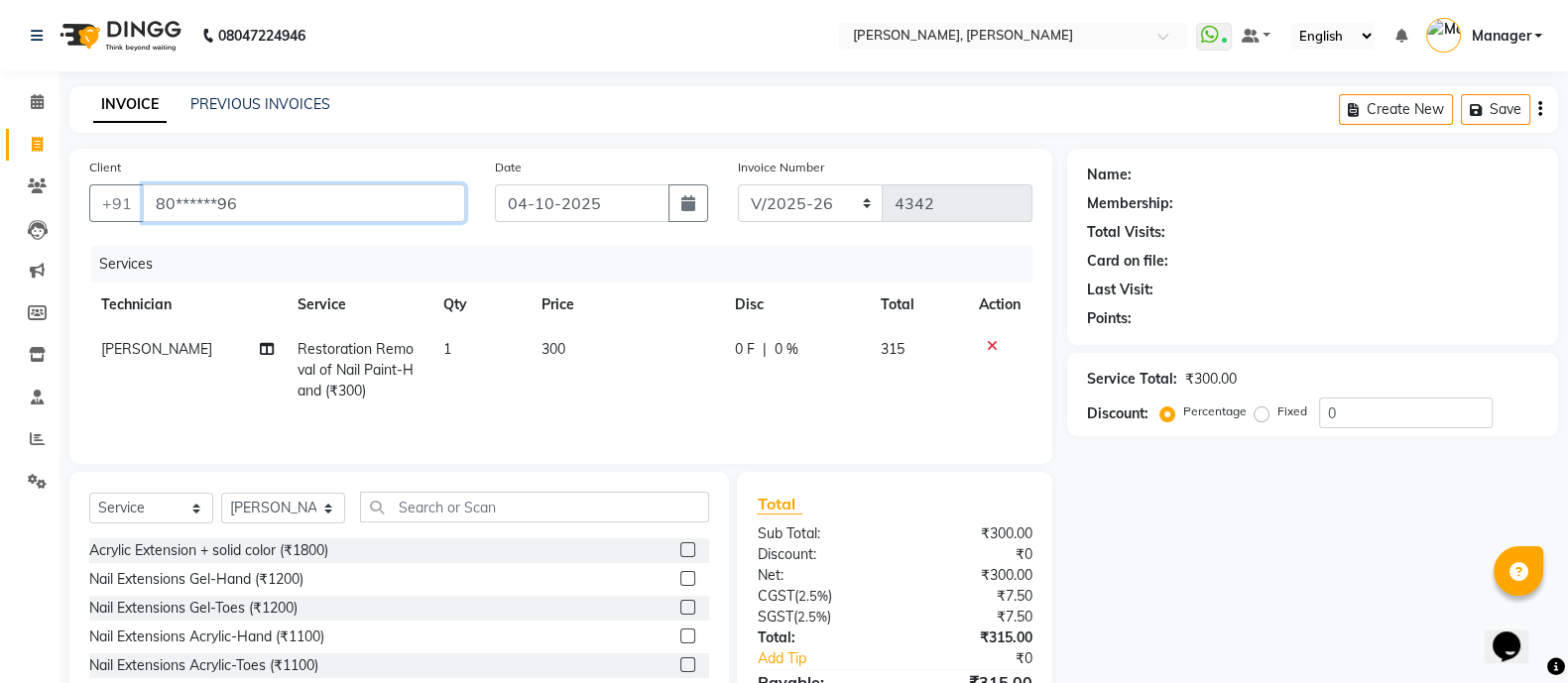
type input "80******96"
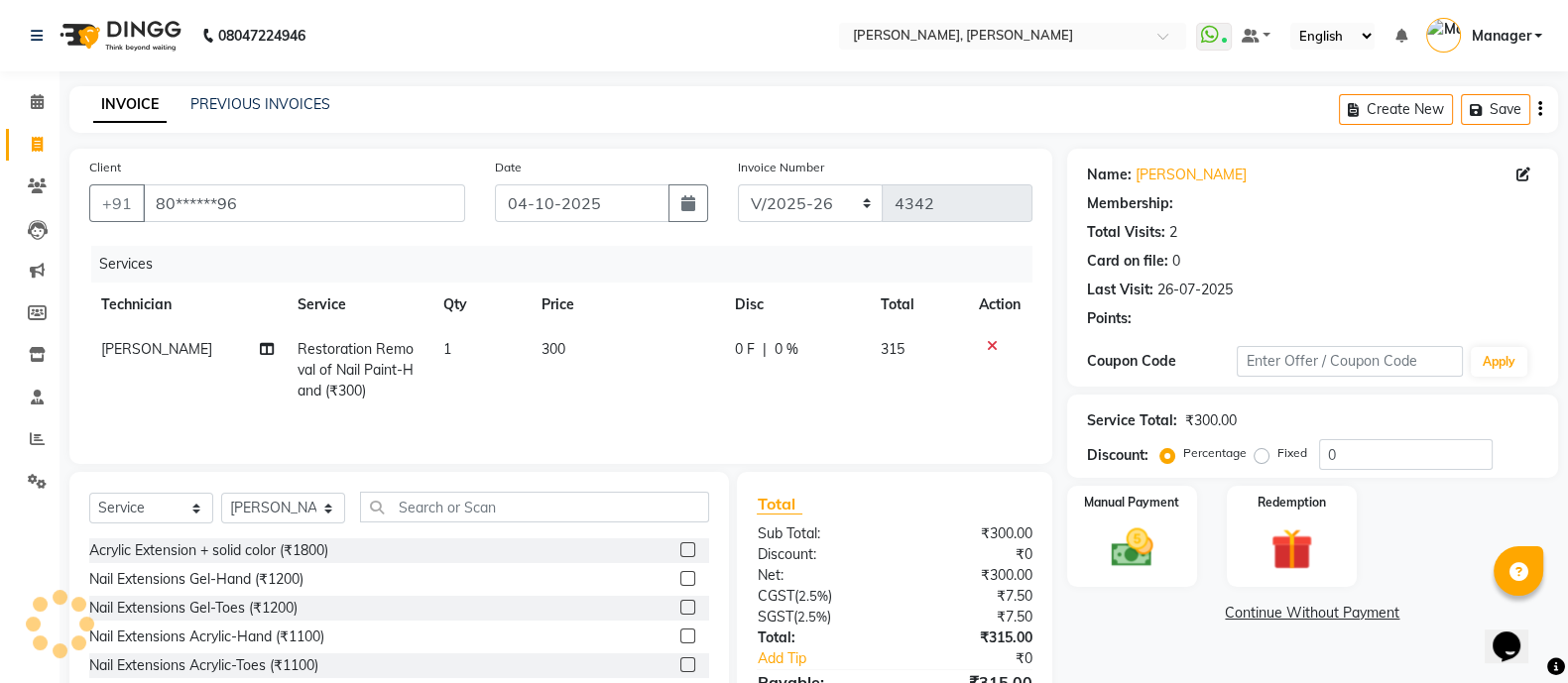
select select "1: Object"
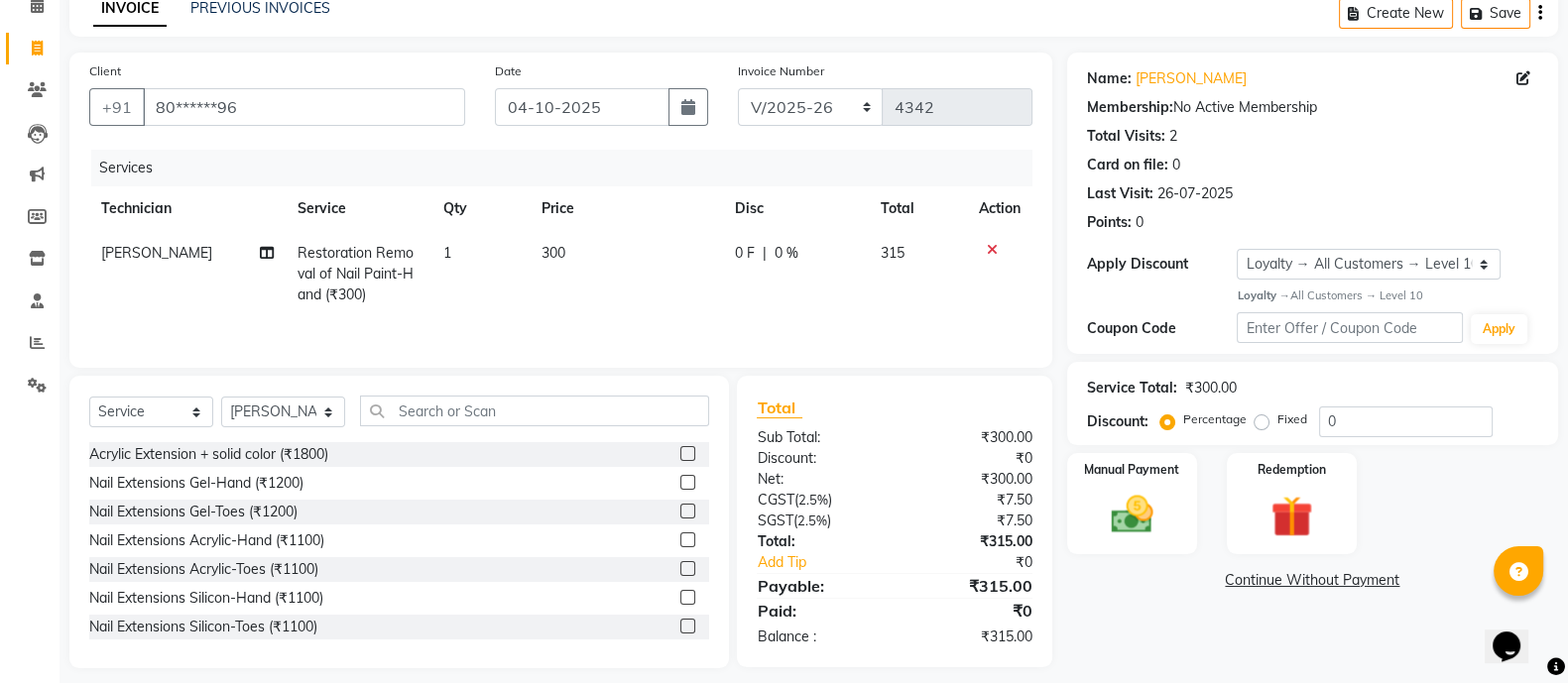
scroll to position [115, 0]
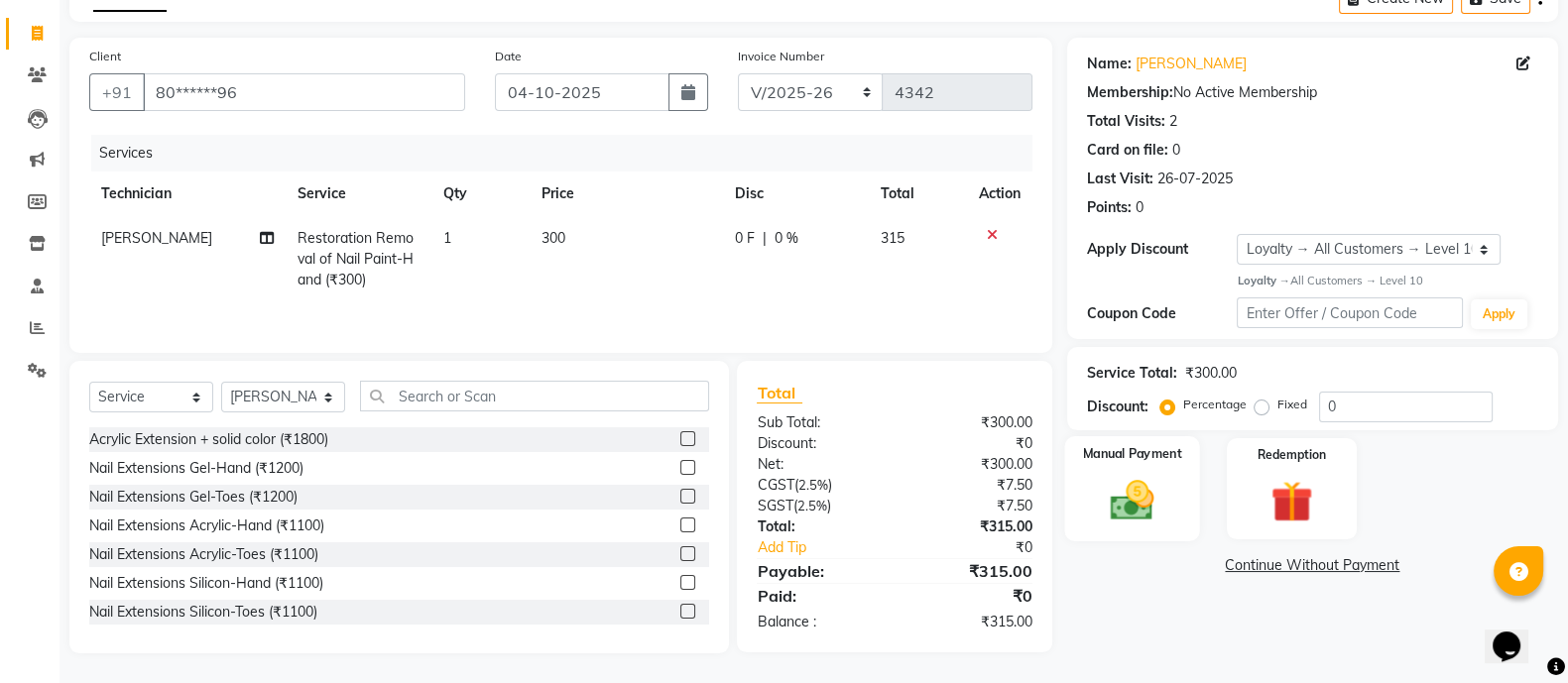
click at [1179, 476] on div "Manual Payment" at bounding box center [1132, 489] width 136 height 105
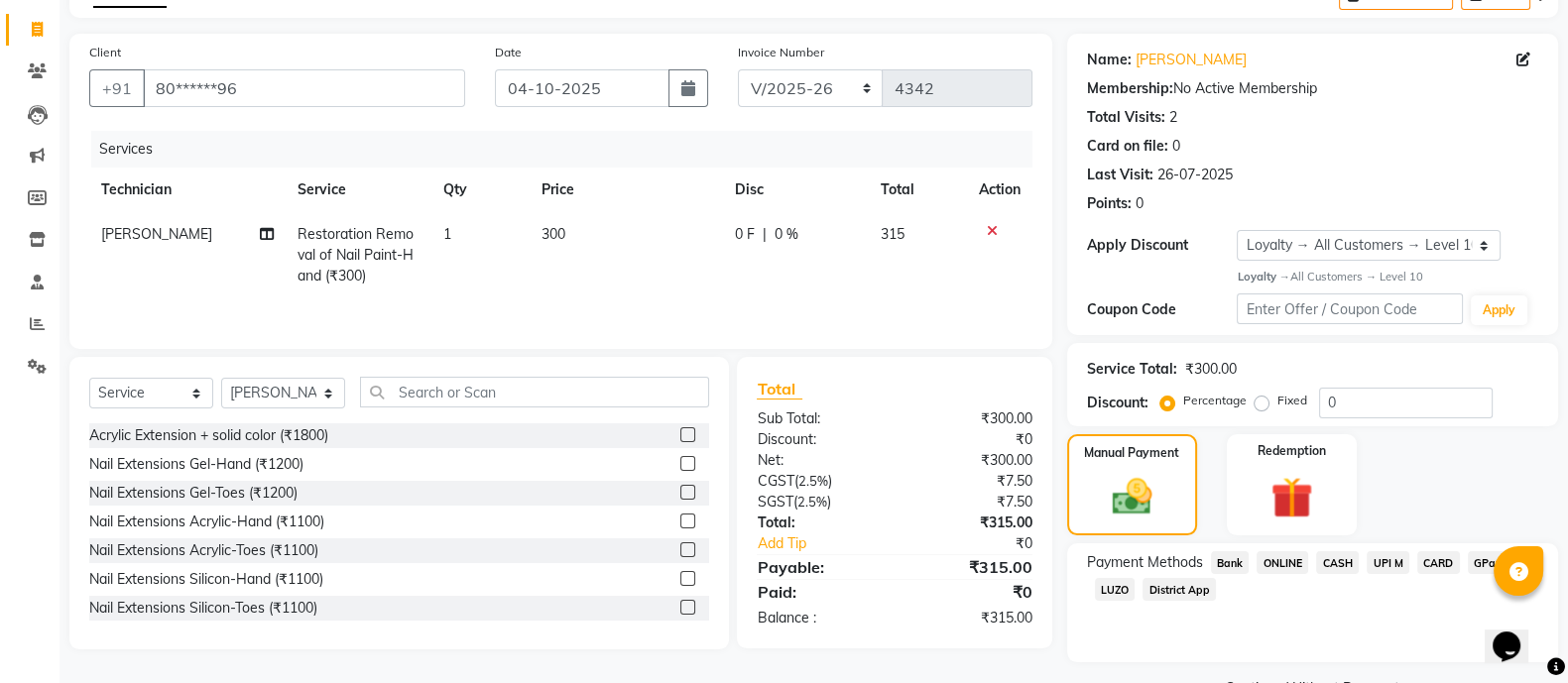
click at [1454, 560] on span "CARD" at bounding box center [1438, 562] width 43 height 23
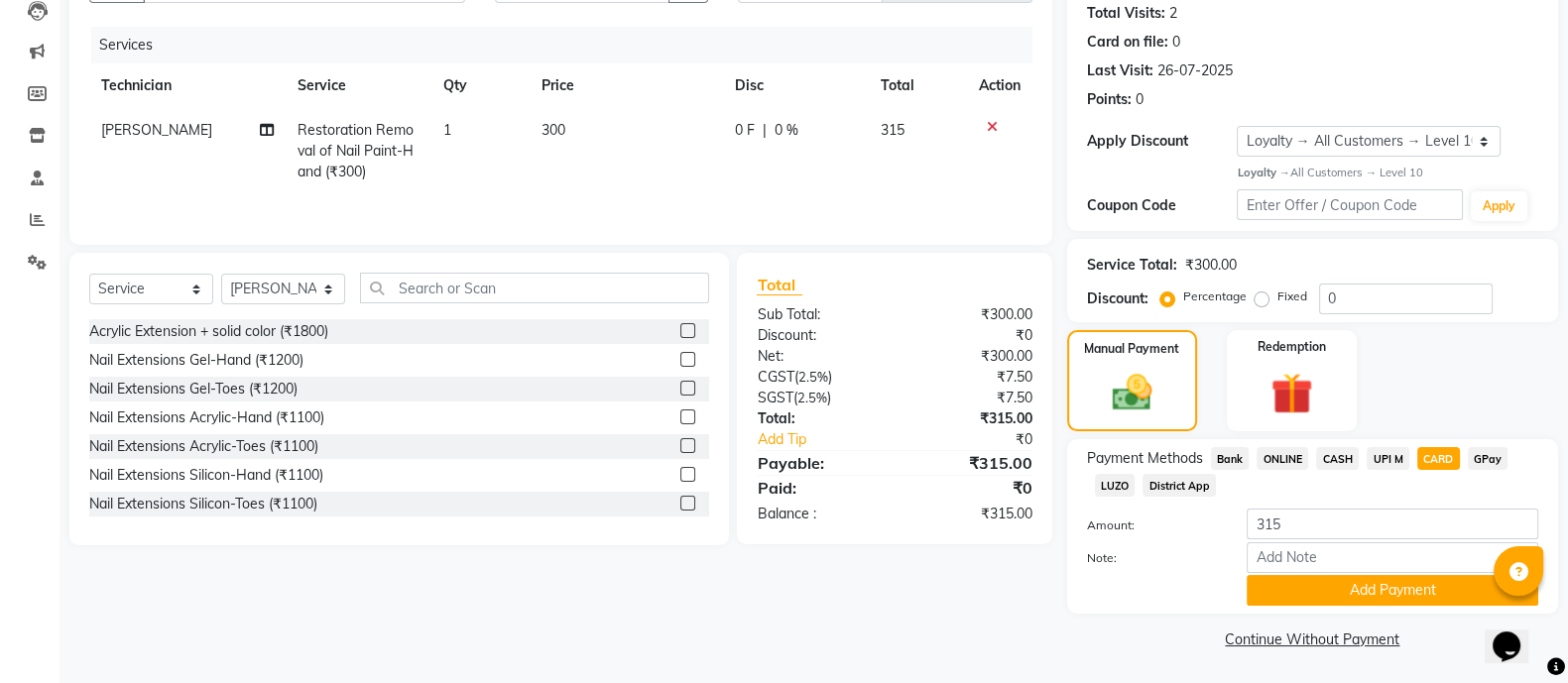
scroll to position [222, 0]
click at [1418, 592] on button "Add Payment" at bounding box center [1392, 589] width 292 height 31
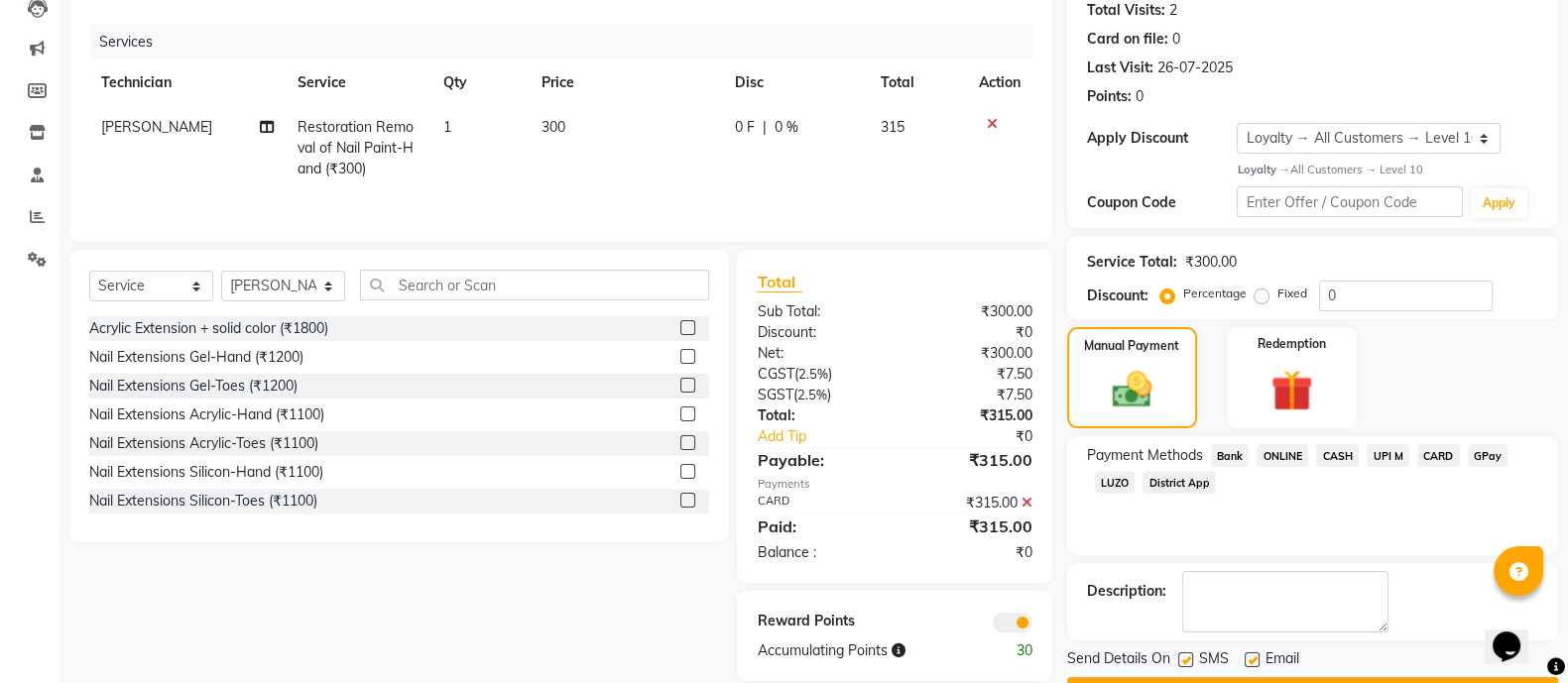
scroll to position [276, 0]
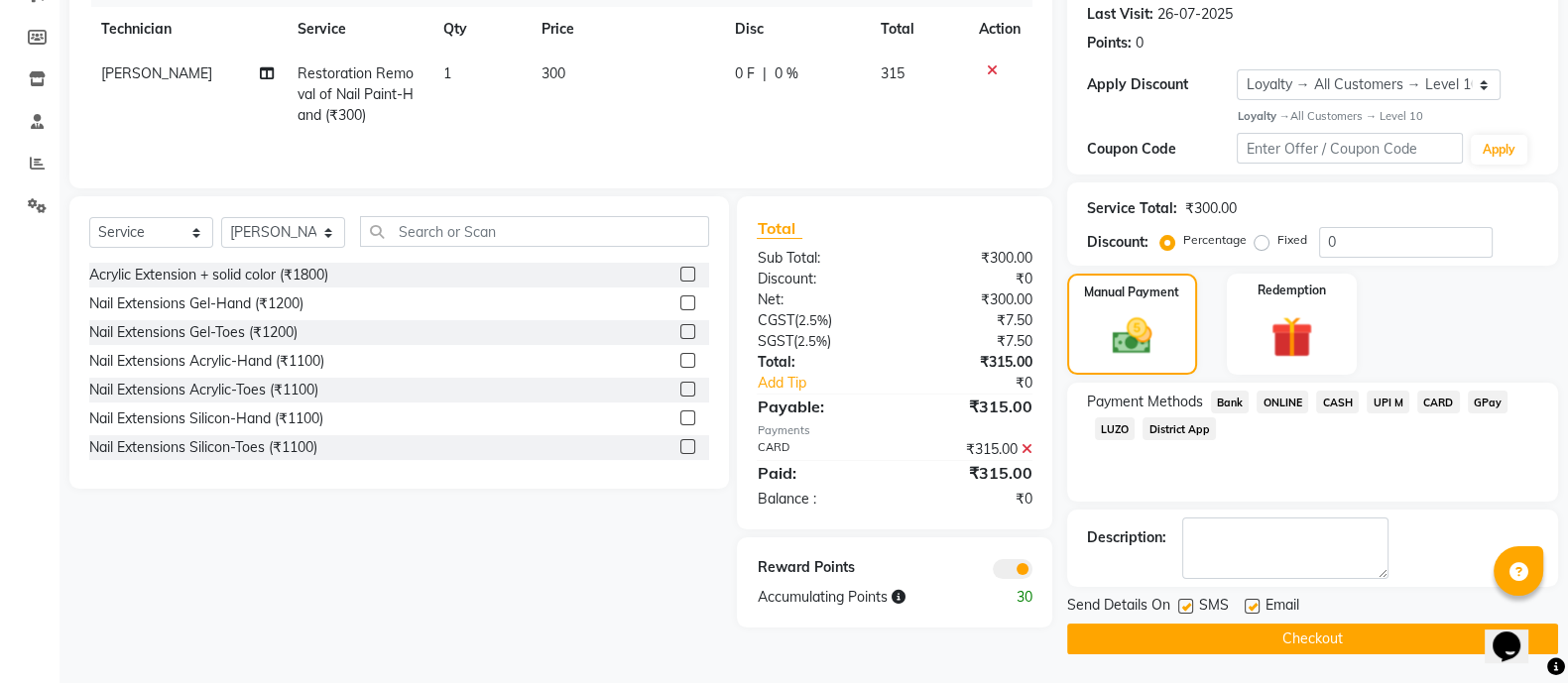
click at [1355, 644] on button "Checkout" at bounding box center [1312, 638] width 491 height 31
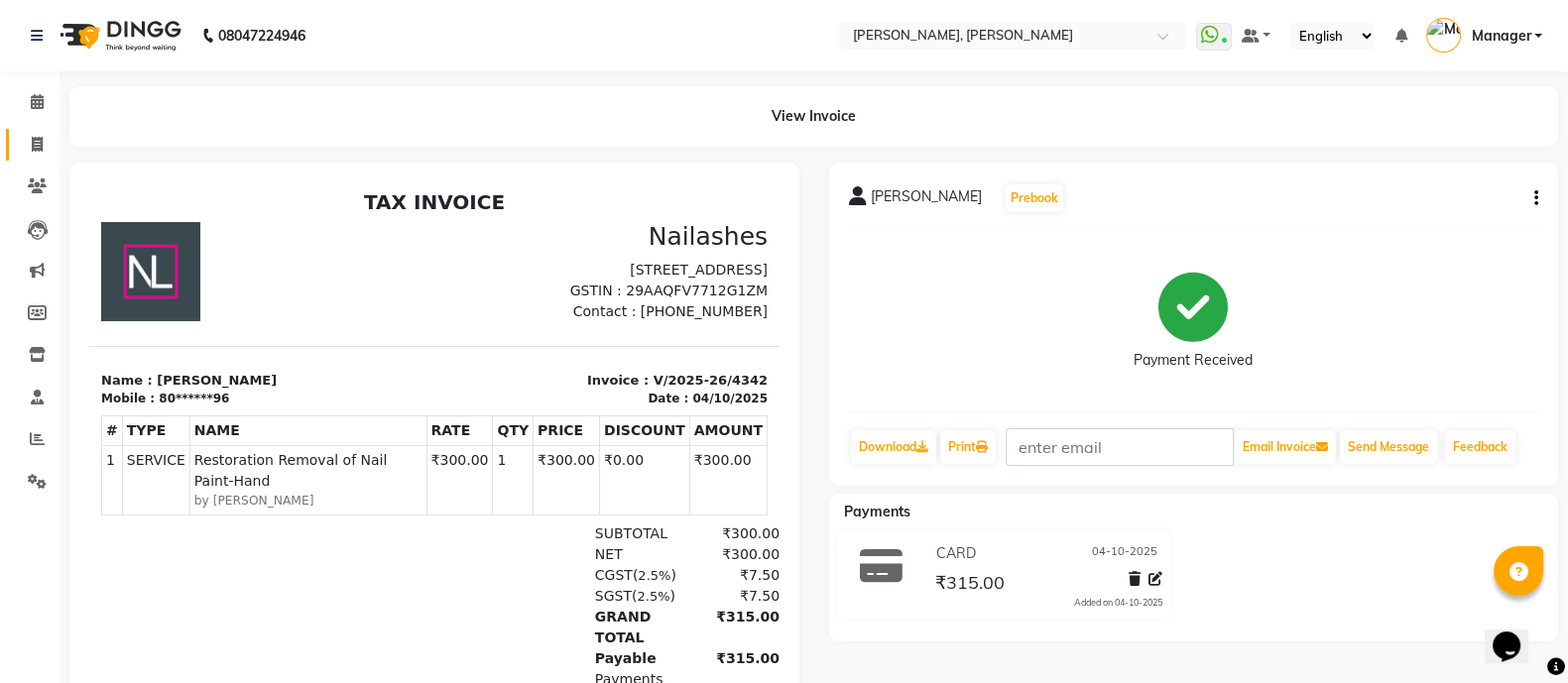
click at [22, 134] on span at bounding box center [37, 145] width 35 height 23
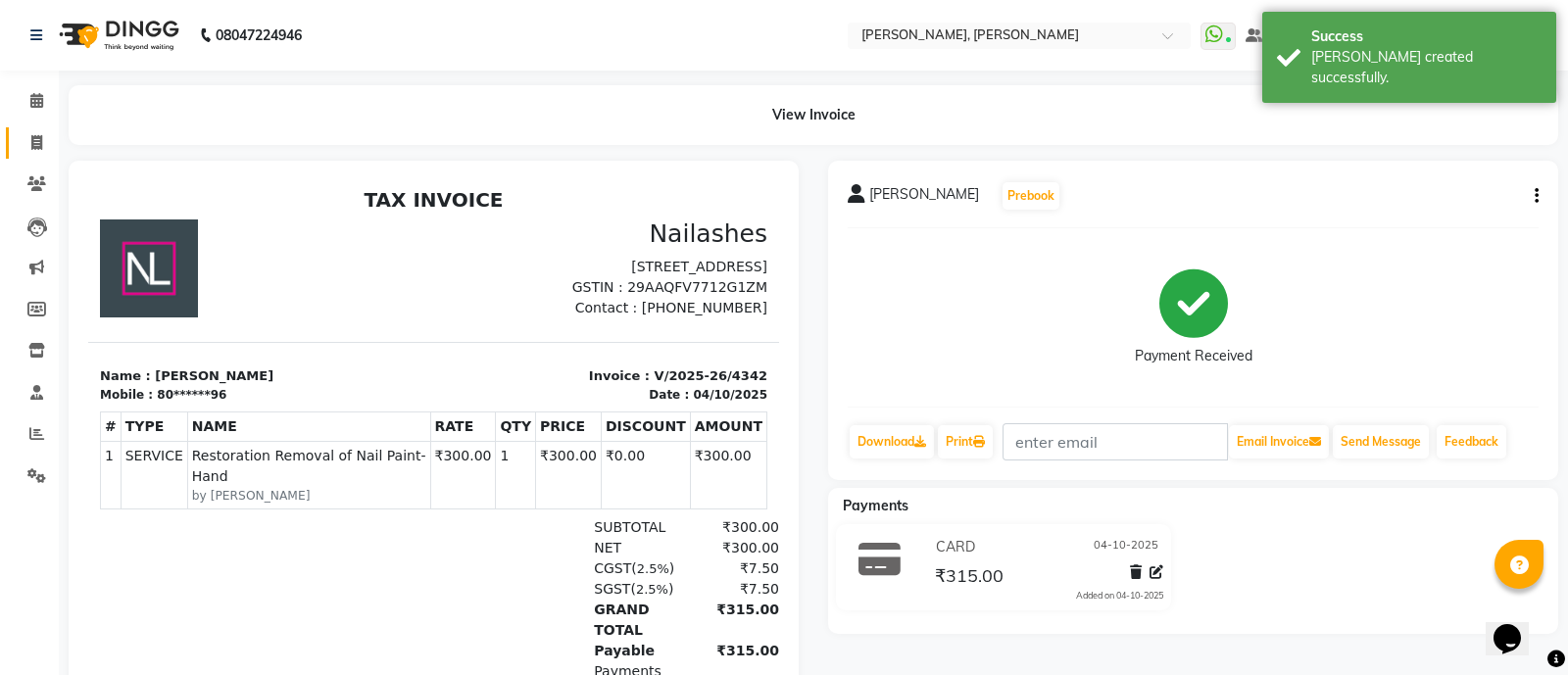
select select "service"
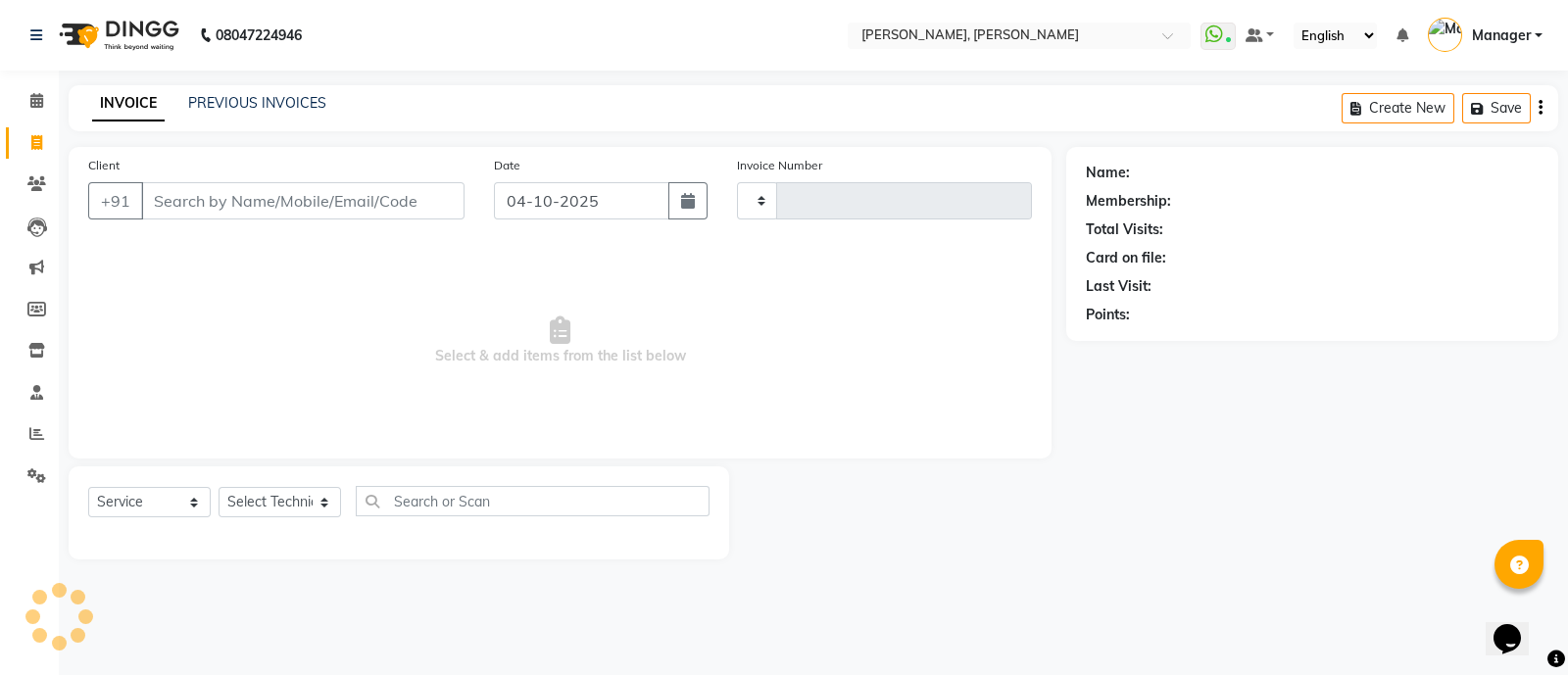
type input "4343"
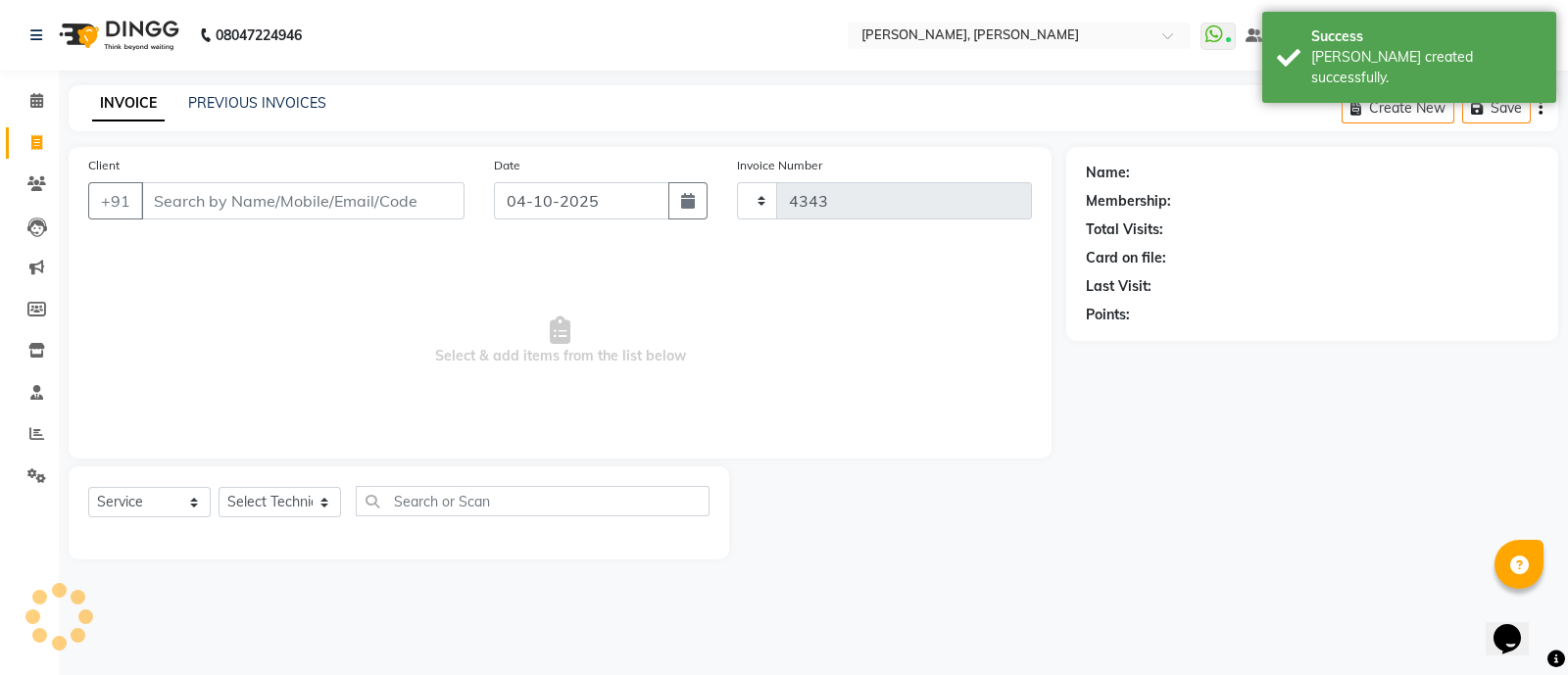
select select "3767"
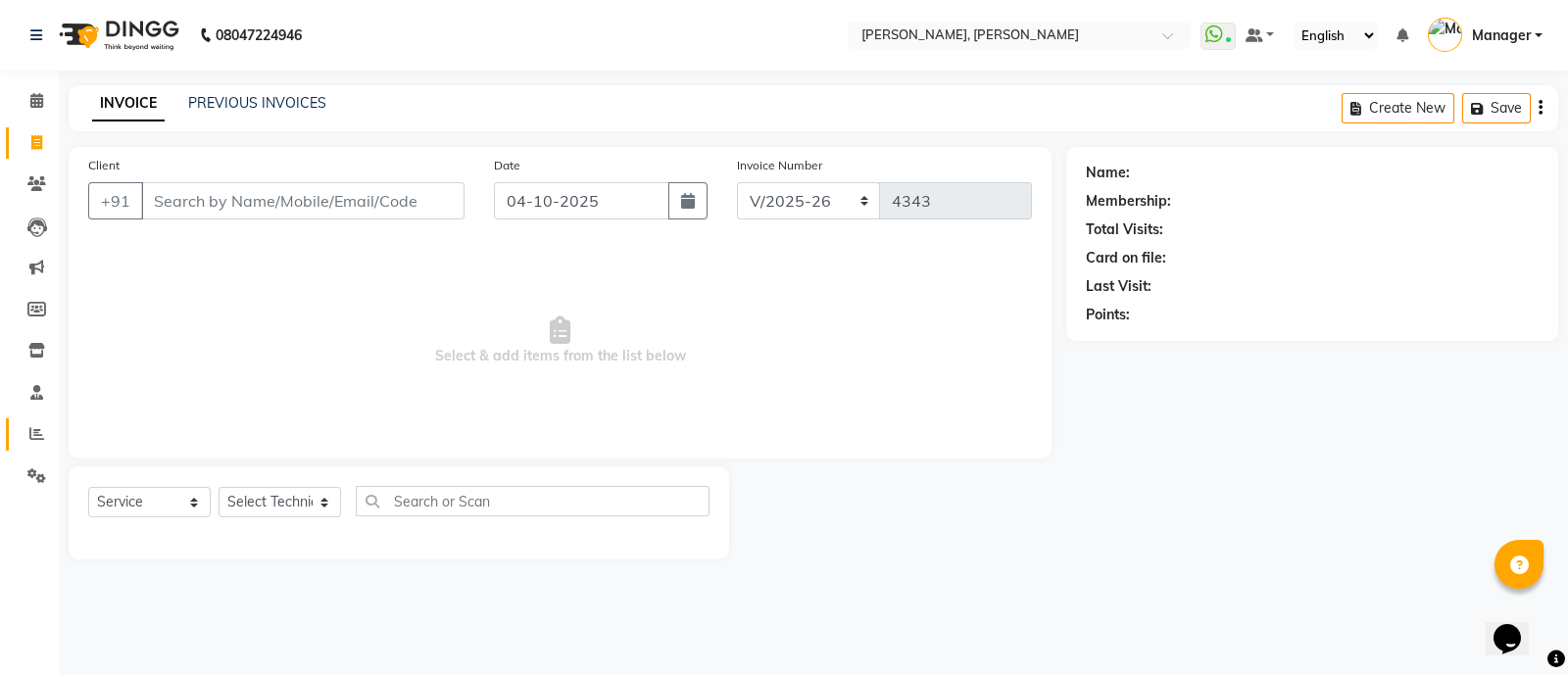
click at [49, 437] on span at bounding box center [36, 434] width 34 height 23
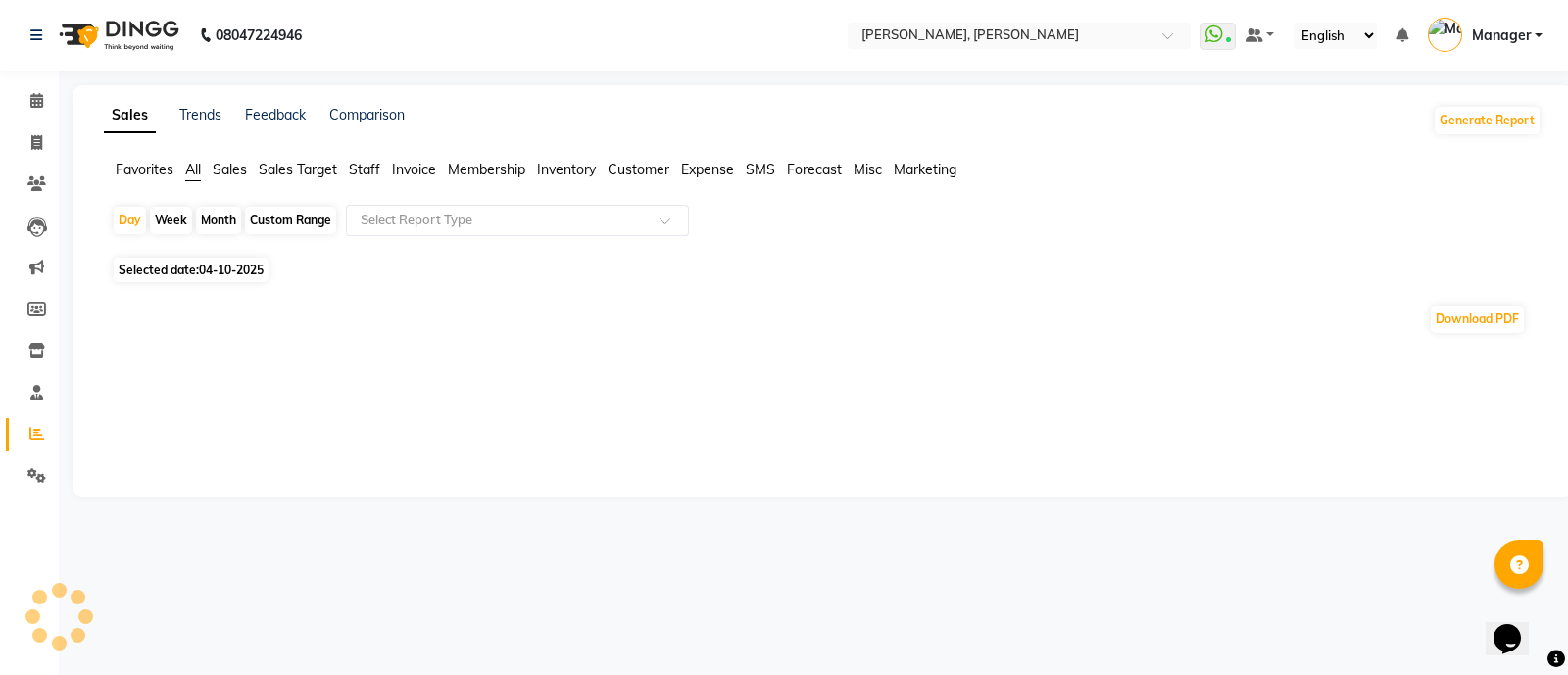
click at [360, 177] on span "Staff" at bounding box center [365, 169] width 31 height 18
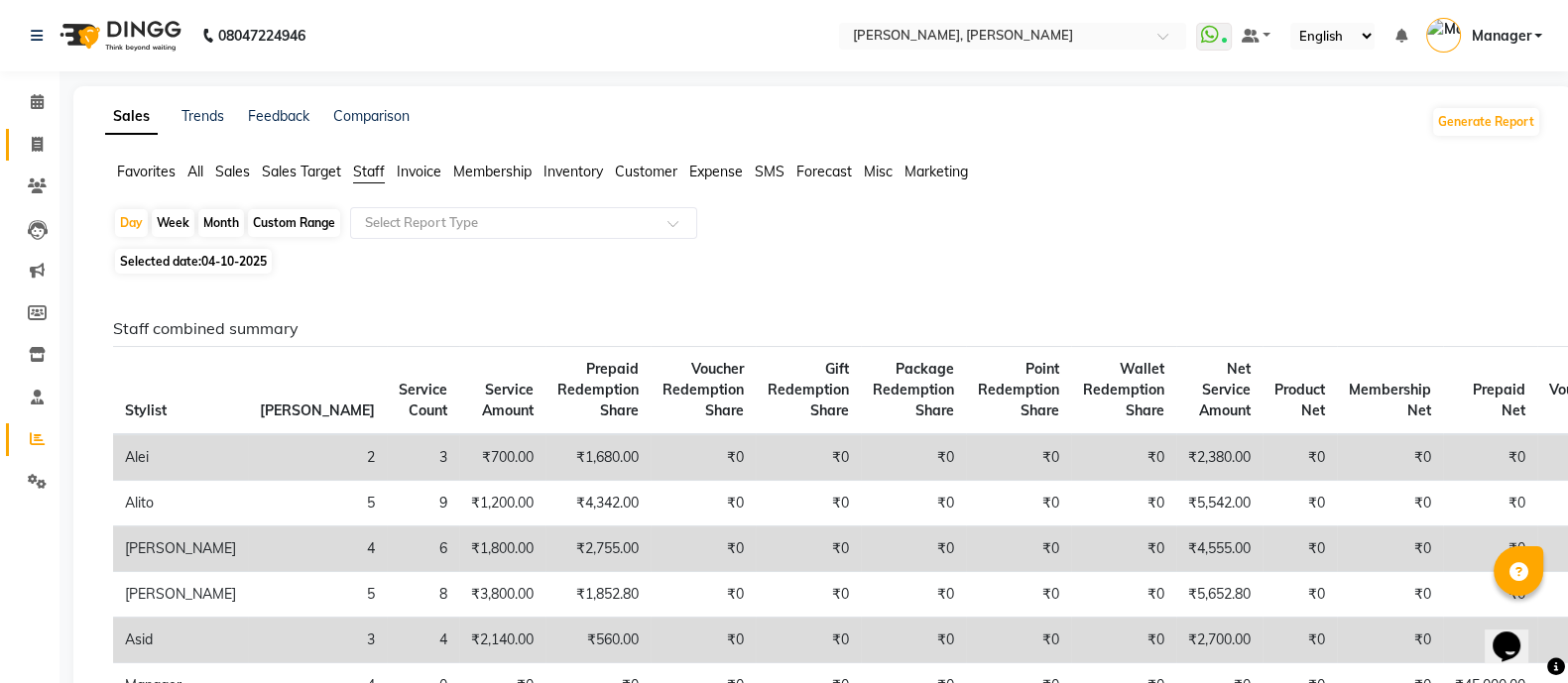
click at [40, 144] on icon at bounding box center [37, 144] width 11 height 15
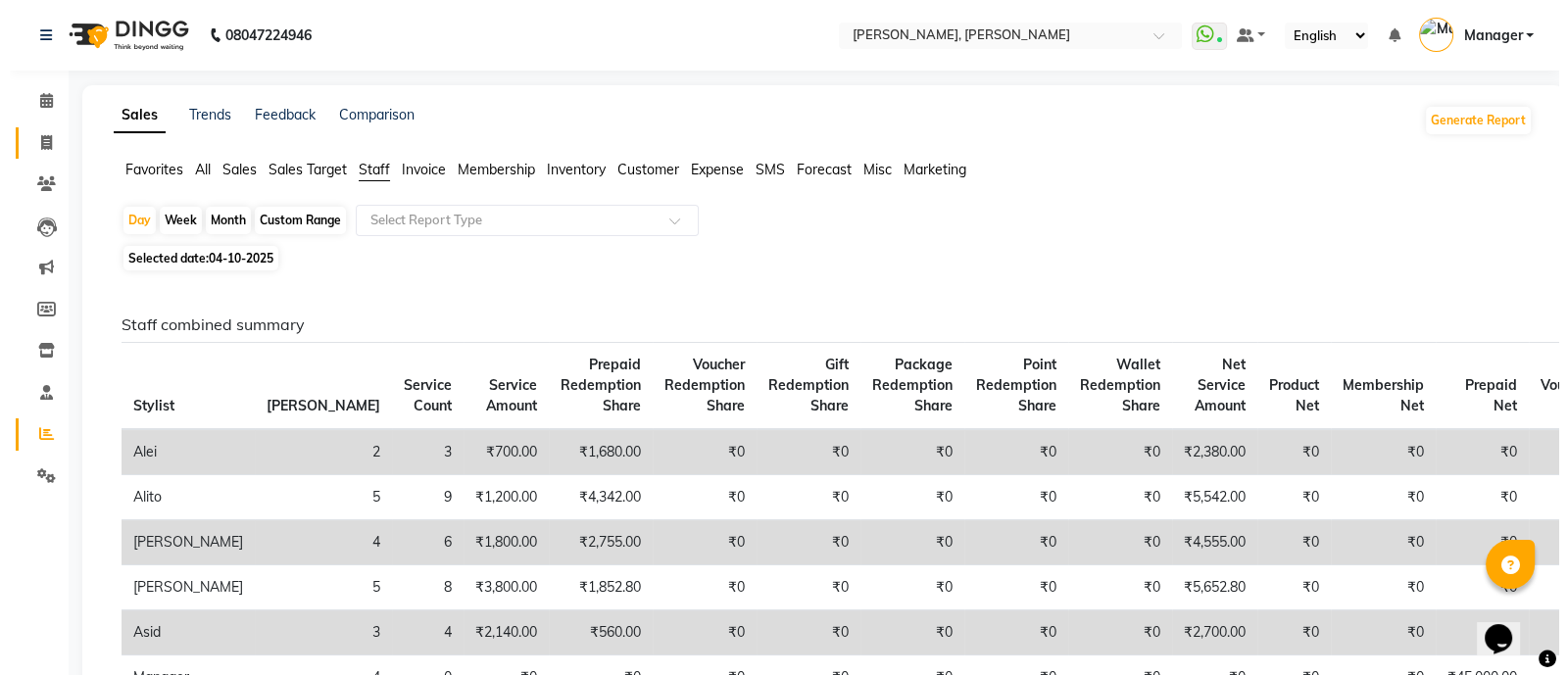
select select "service"
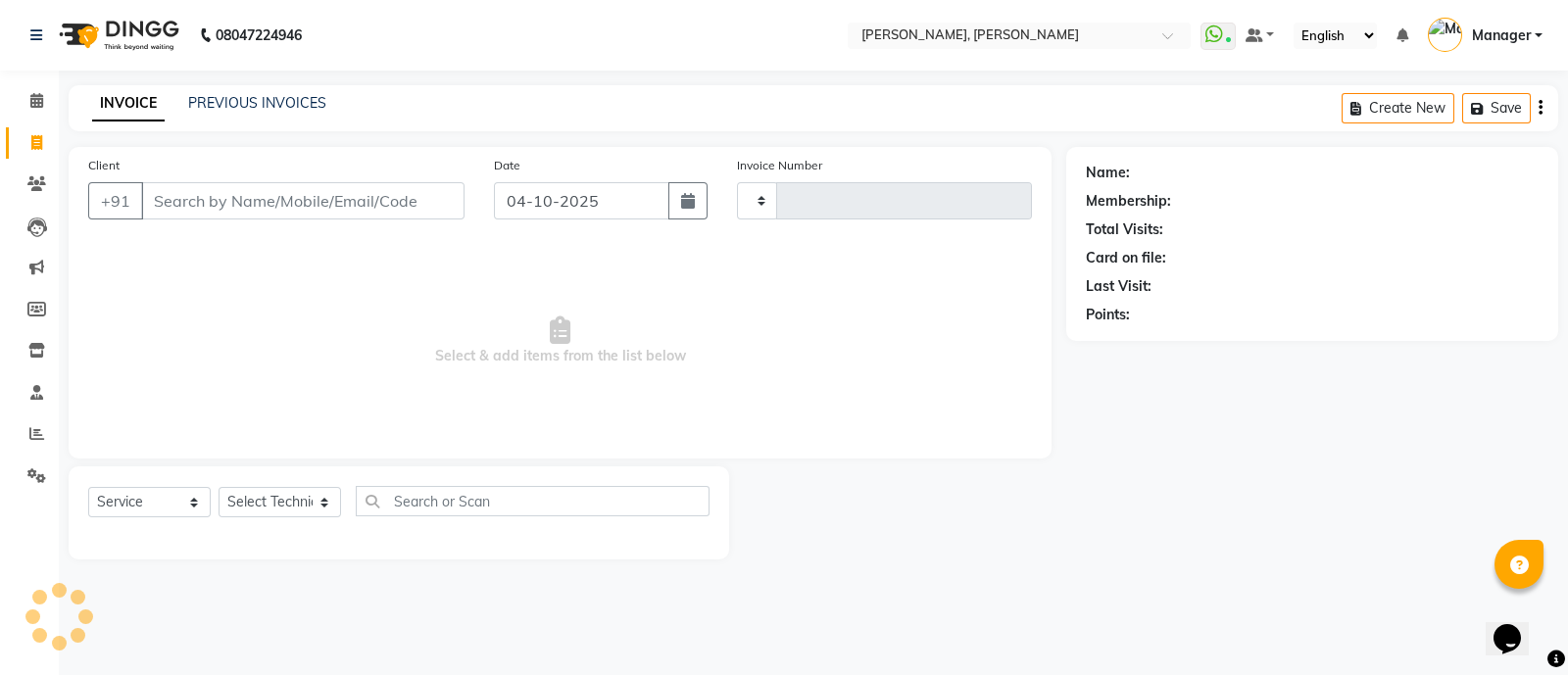
type input "4343"
select select "3767"
click at [31, 445] on span at bounding box center [36, 434] width 34 height 23
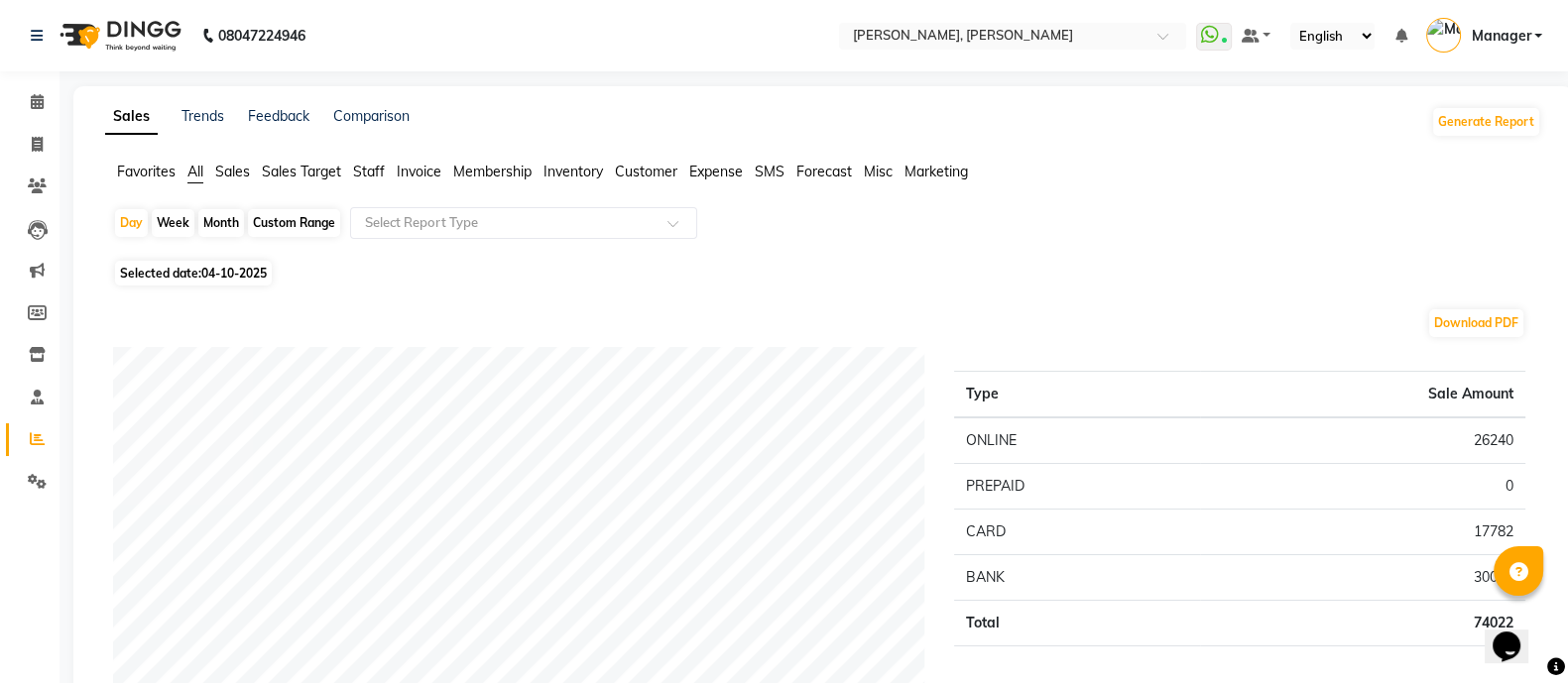
click at [337, 171] on span "Sales Target" at bounding box center [302, 171] width 79 height 18
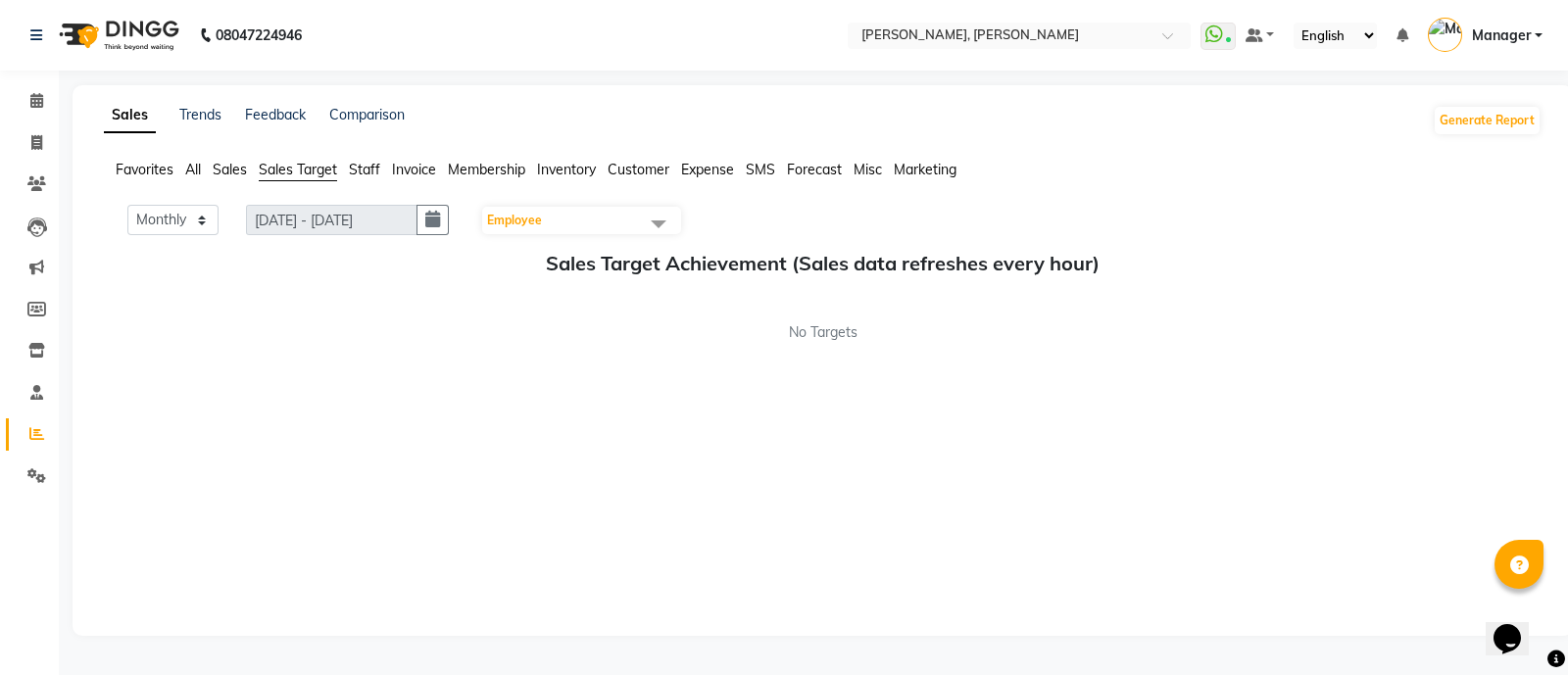
click at [357, 172] on span "Staff" at bounding box center [365, 169] width 31 height 18
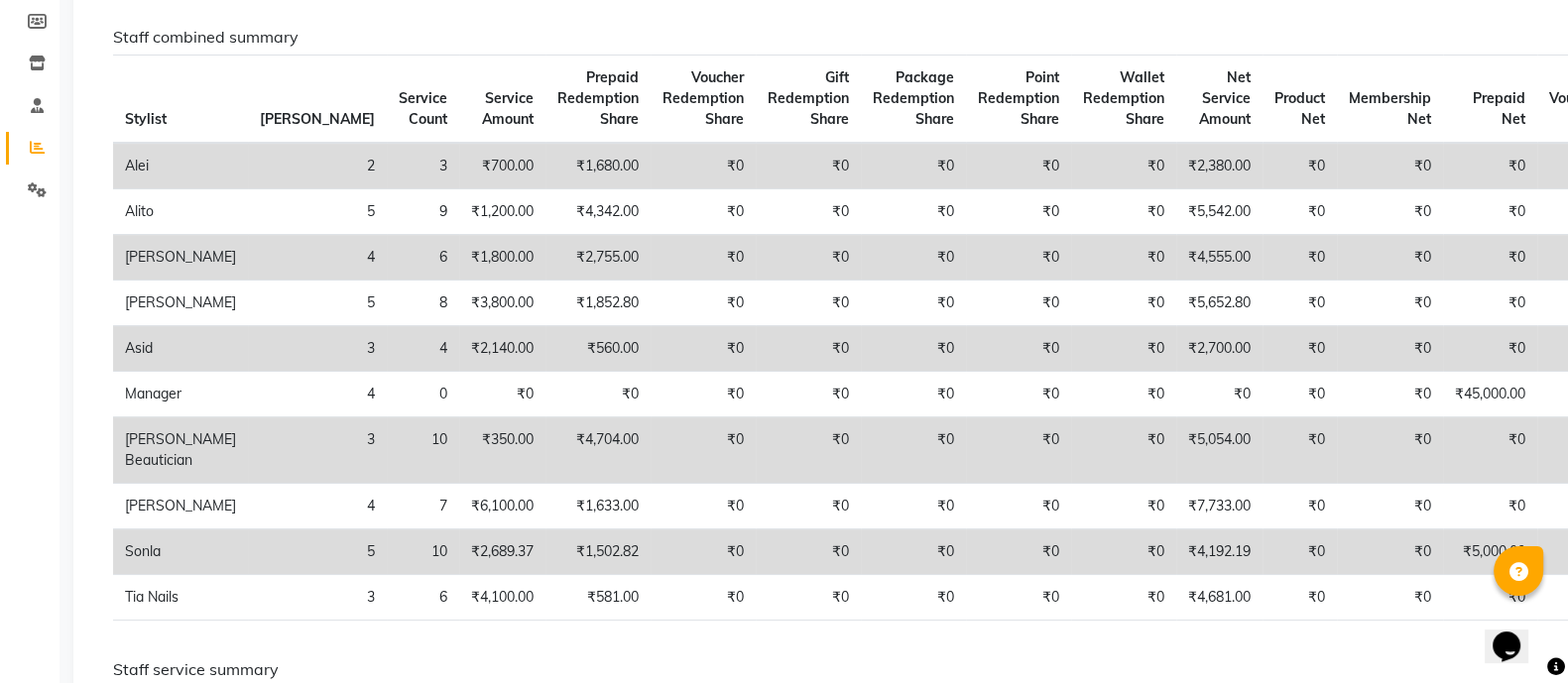
scroll to position [285, 0]
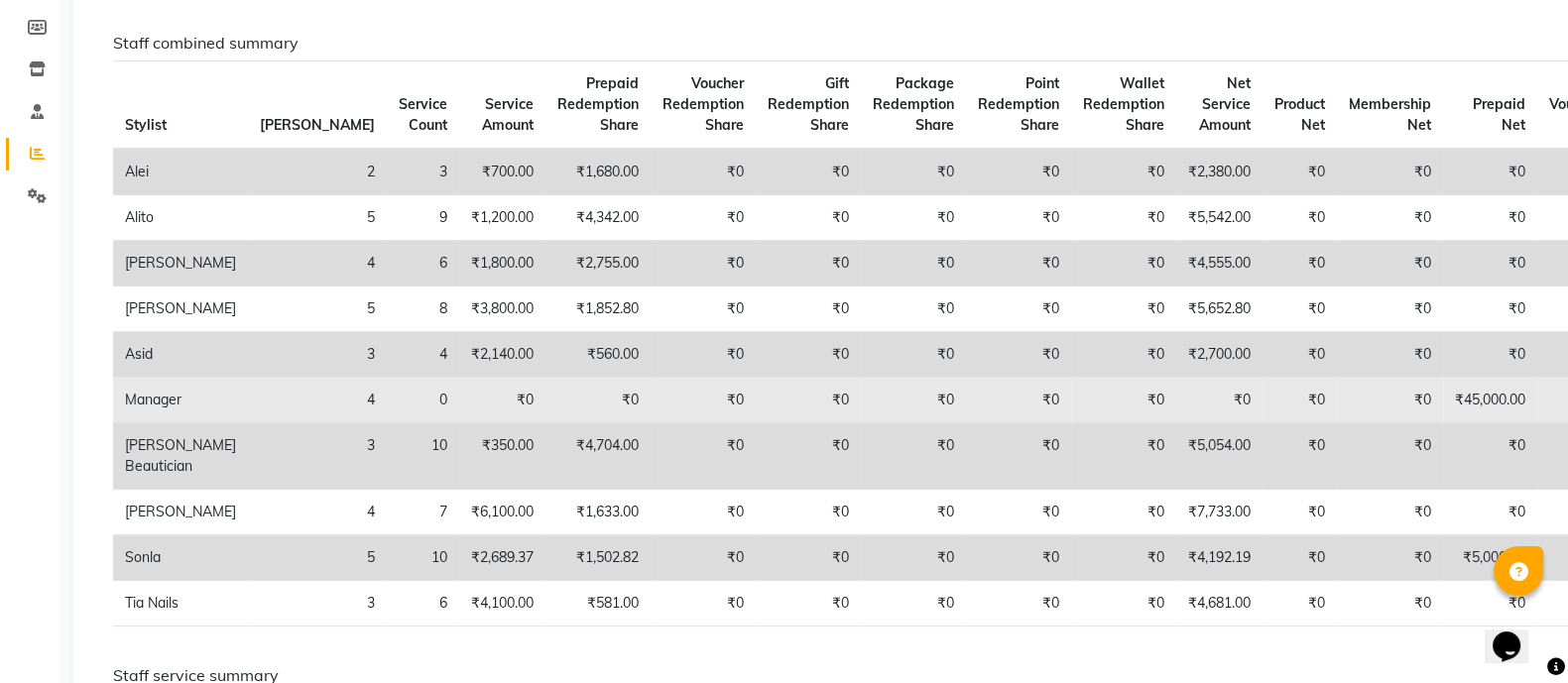
click at [251, 421] on td "4" at bounding box center [317, 400] width 139 height 46
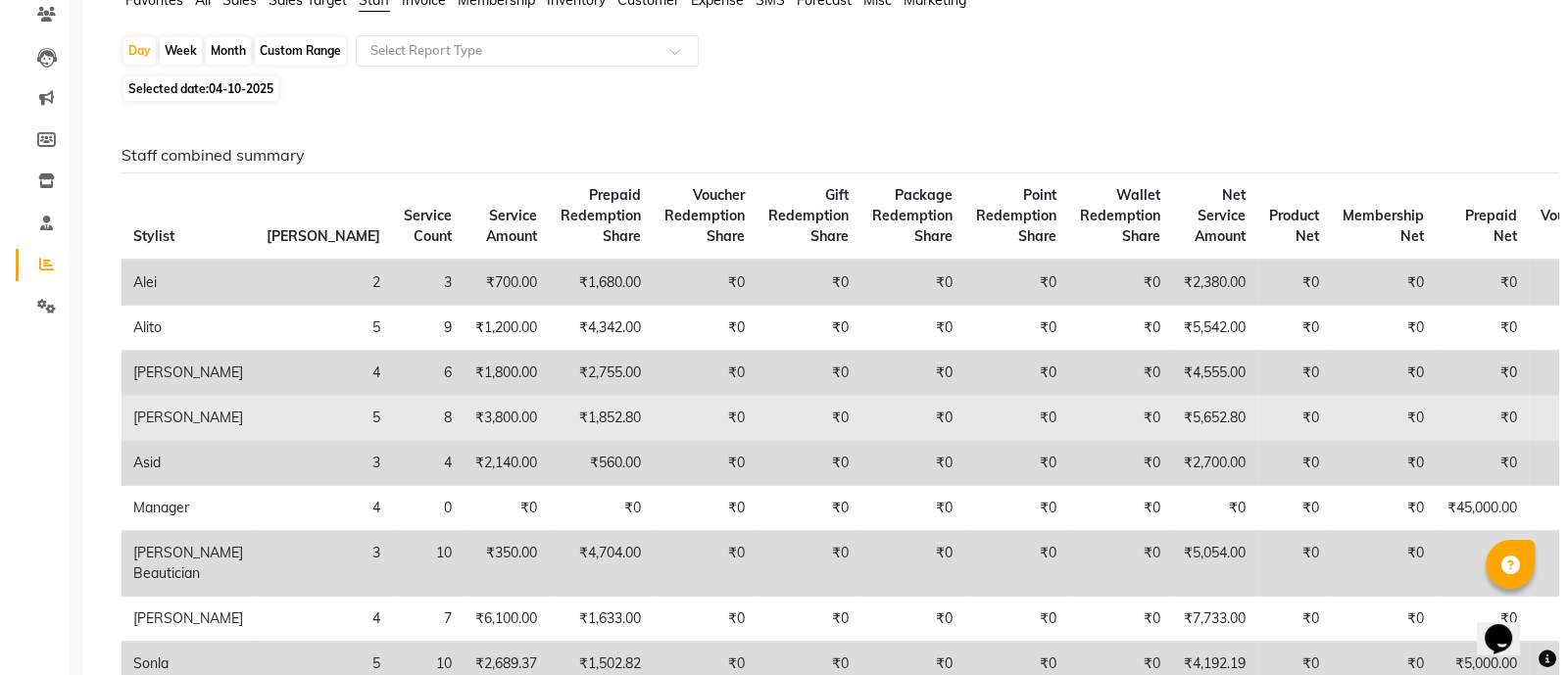
scroll to position [0, 0]
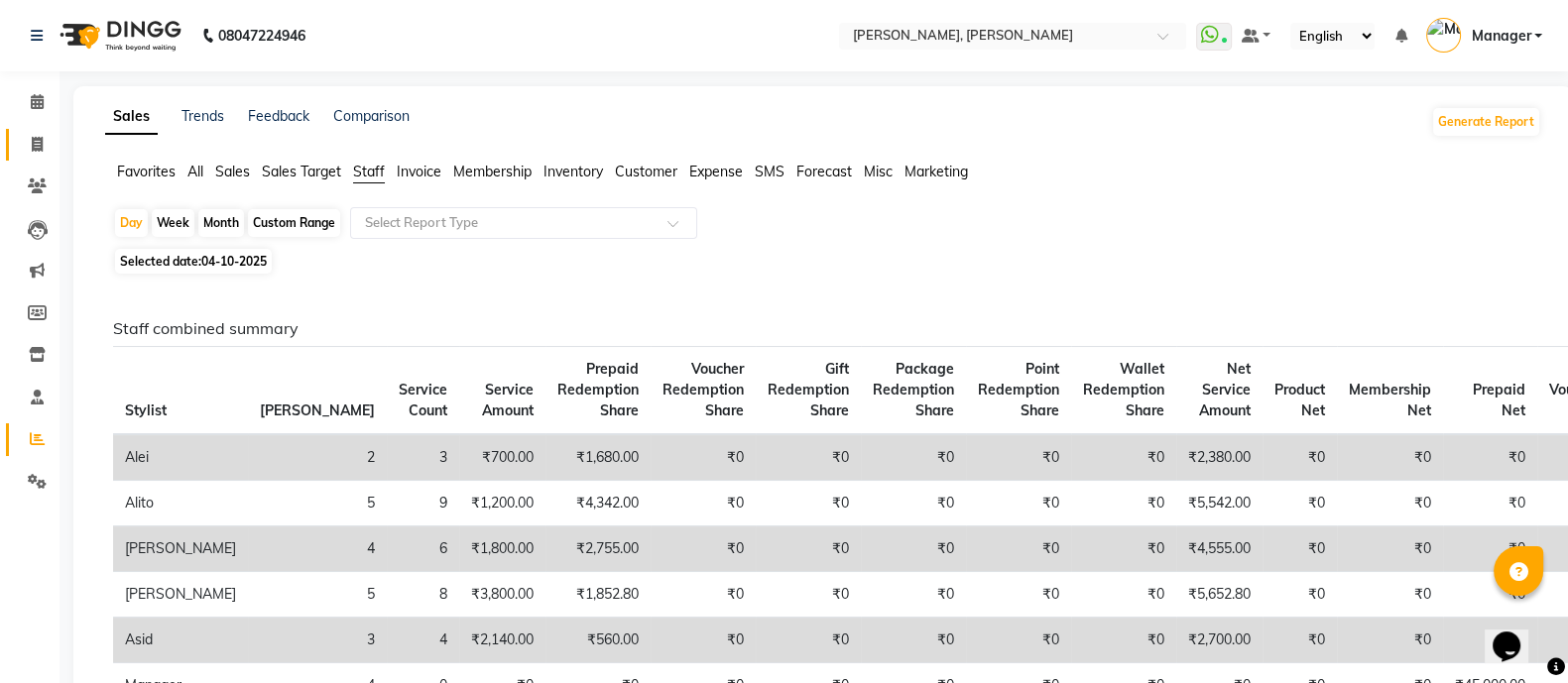
click at [46, 144] on span at bounding box center [37, 145] width 35 height 23
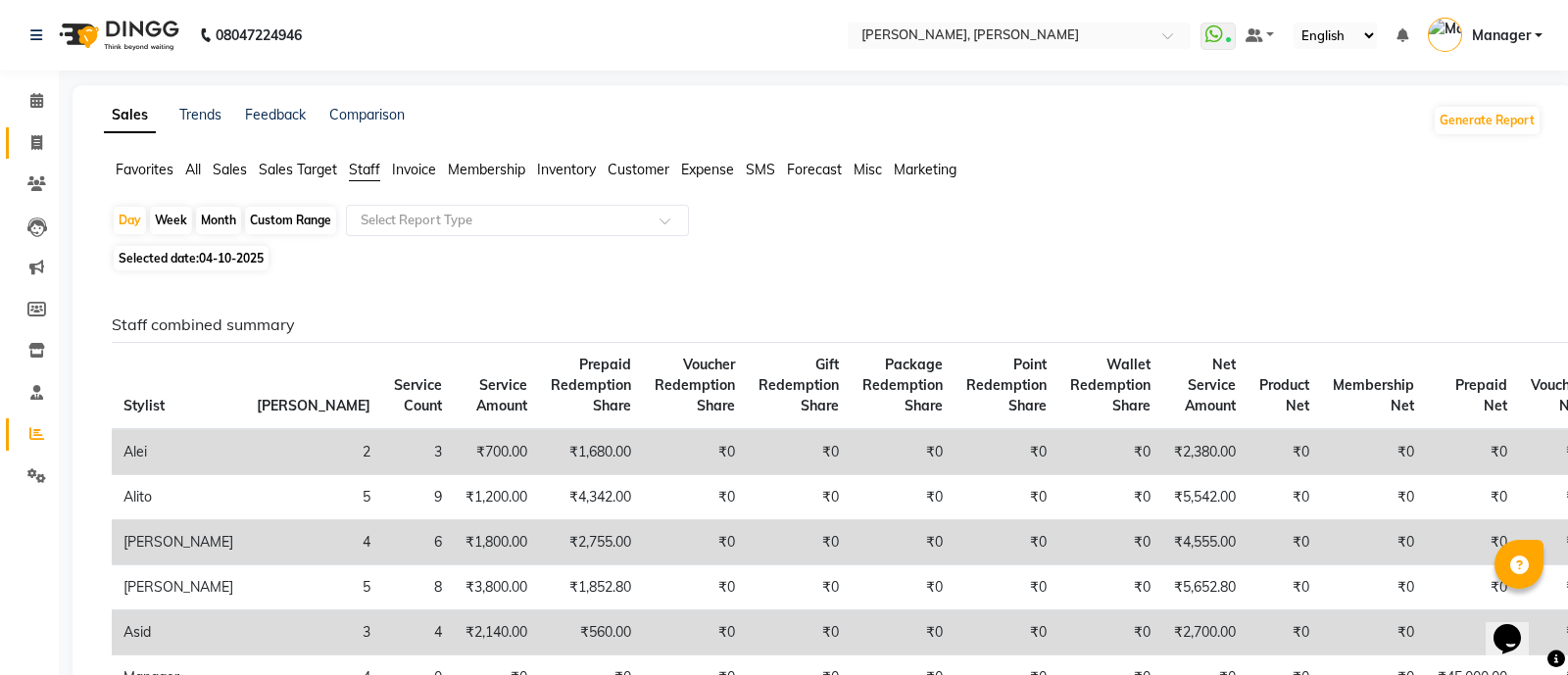
select select "3767"
select select "service"
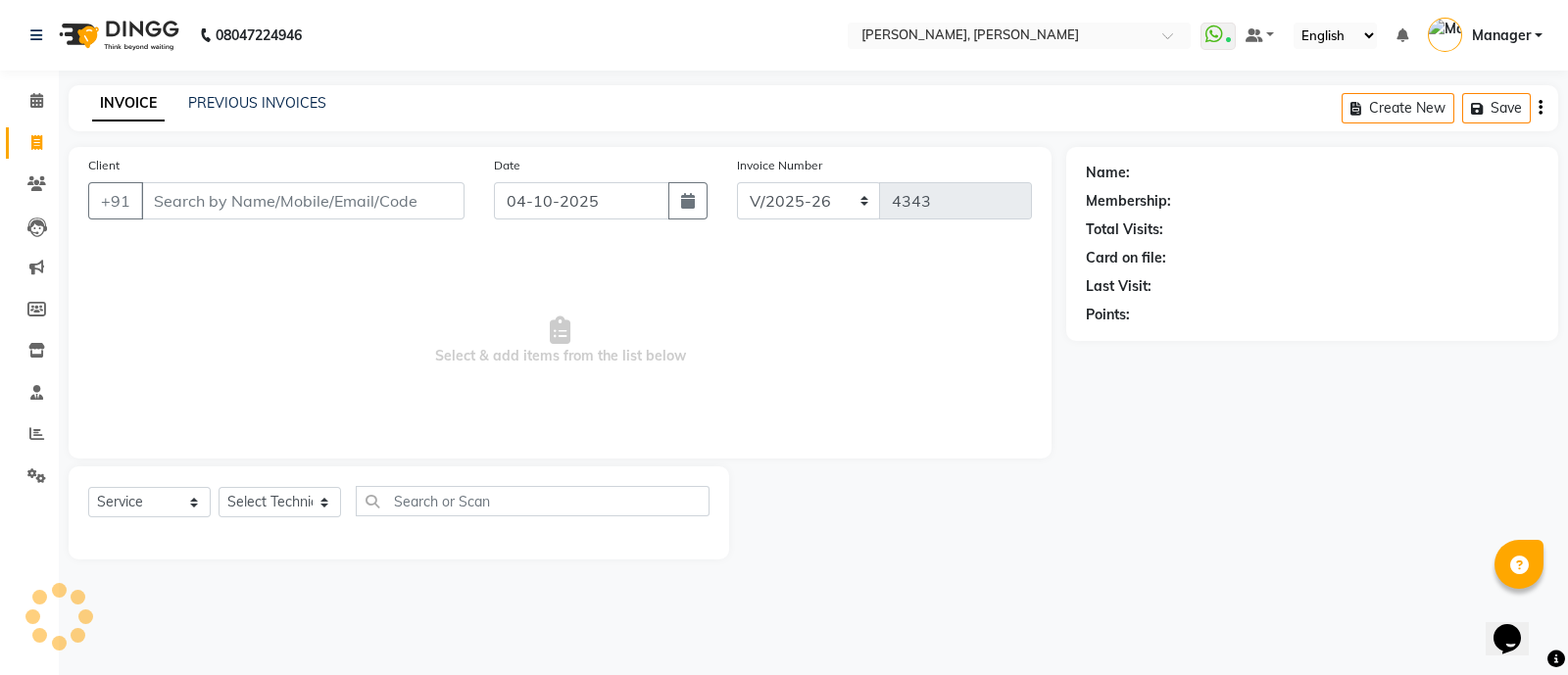
click at [250, 207] on input "Client" at bounding box center [303, 201] width 323 height 37
click at [173, 208] on input "Client" at bounding box center [303, 201] width 323 height 37
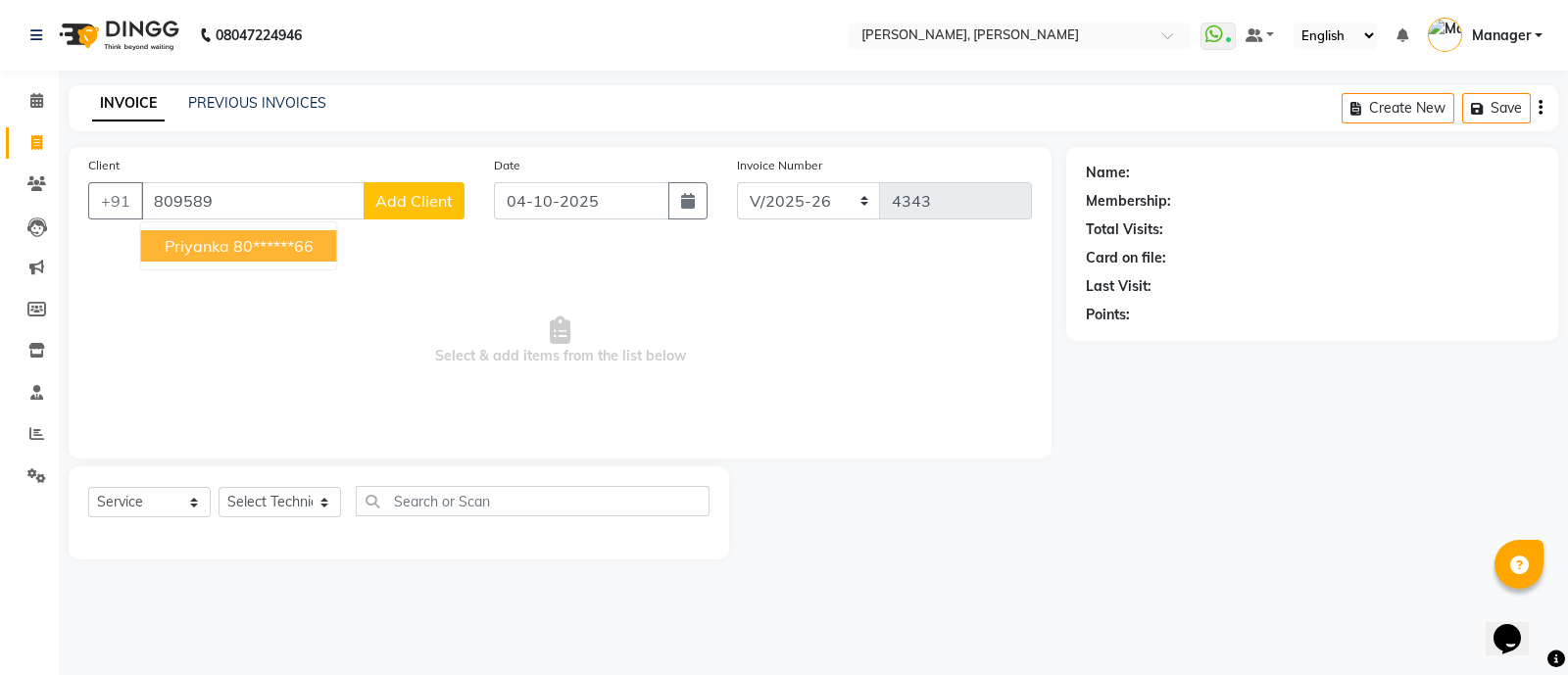
click at [181, 241] on span "priyanka" at bounding box center [197, 246] width 65 height 20
type input "80******66"
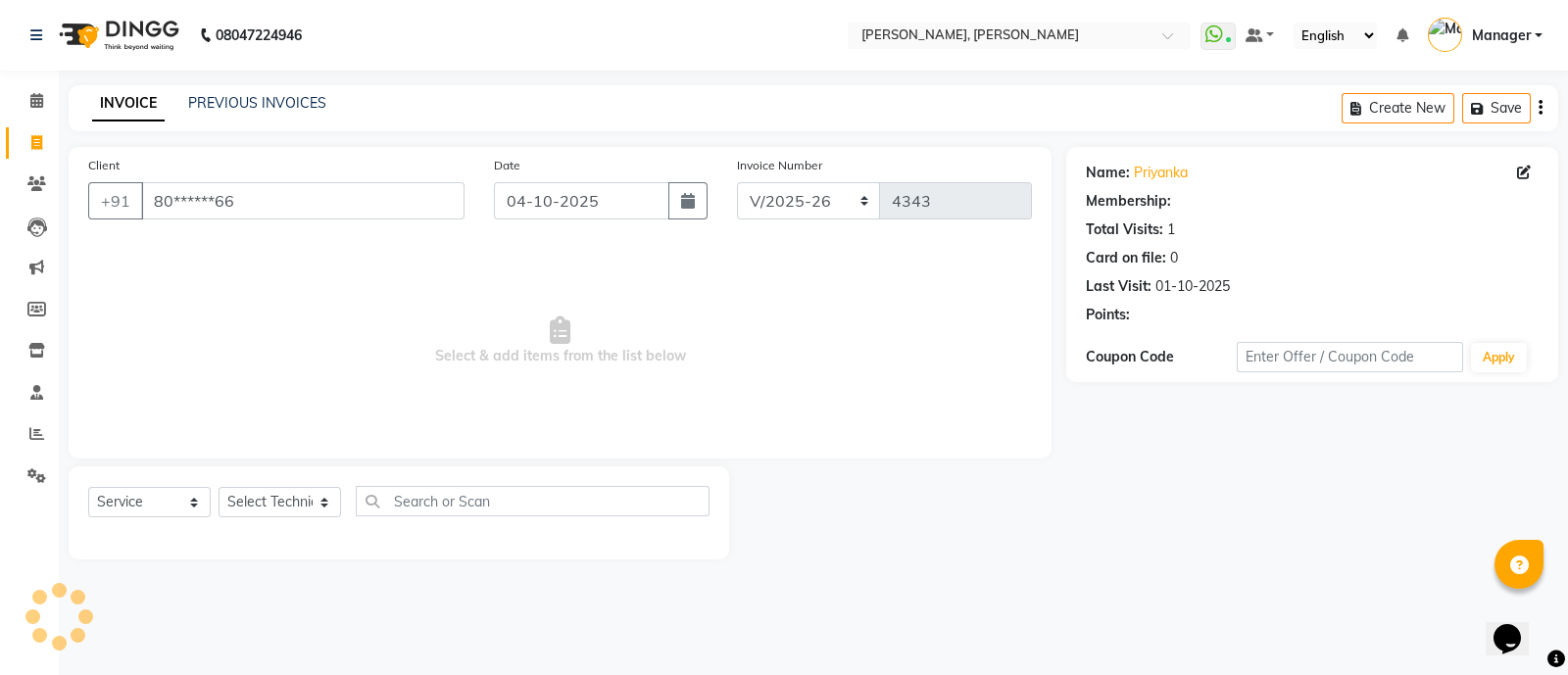
select select "1: Object"
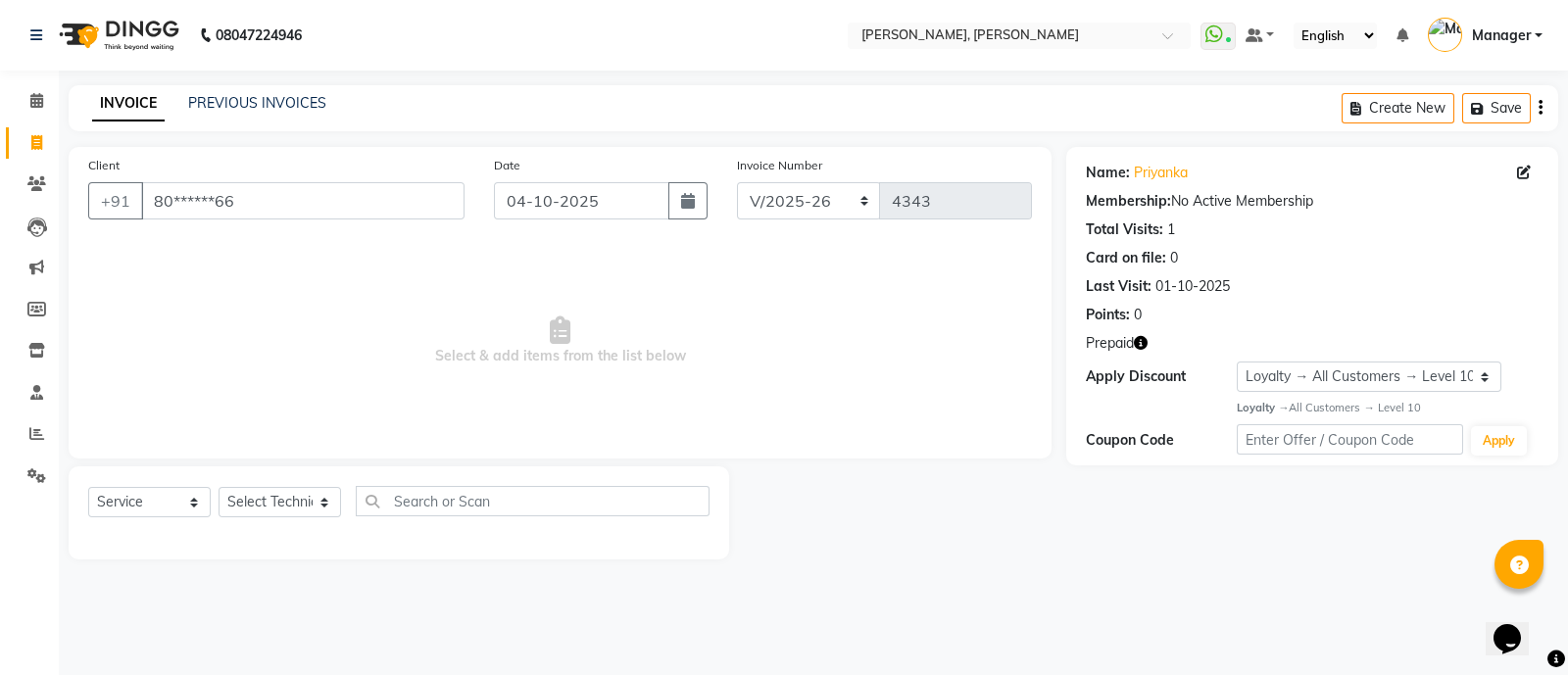
click at [1147, 344] on icon "button" at bounding box center [1141, 343] width 14 height 14
click at [1154, 176] on link "Priyanka" at bounding box center [1160, 172] width 54 height 21
